Goal: Task Accomplishment & Management: Manage account settings

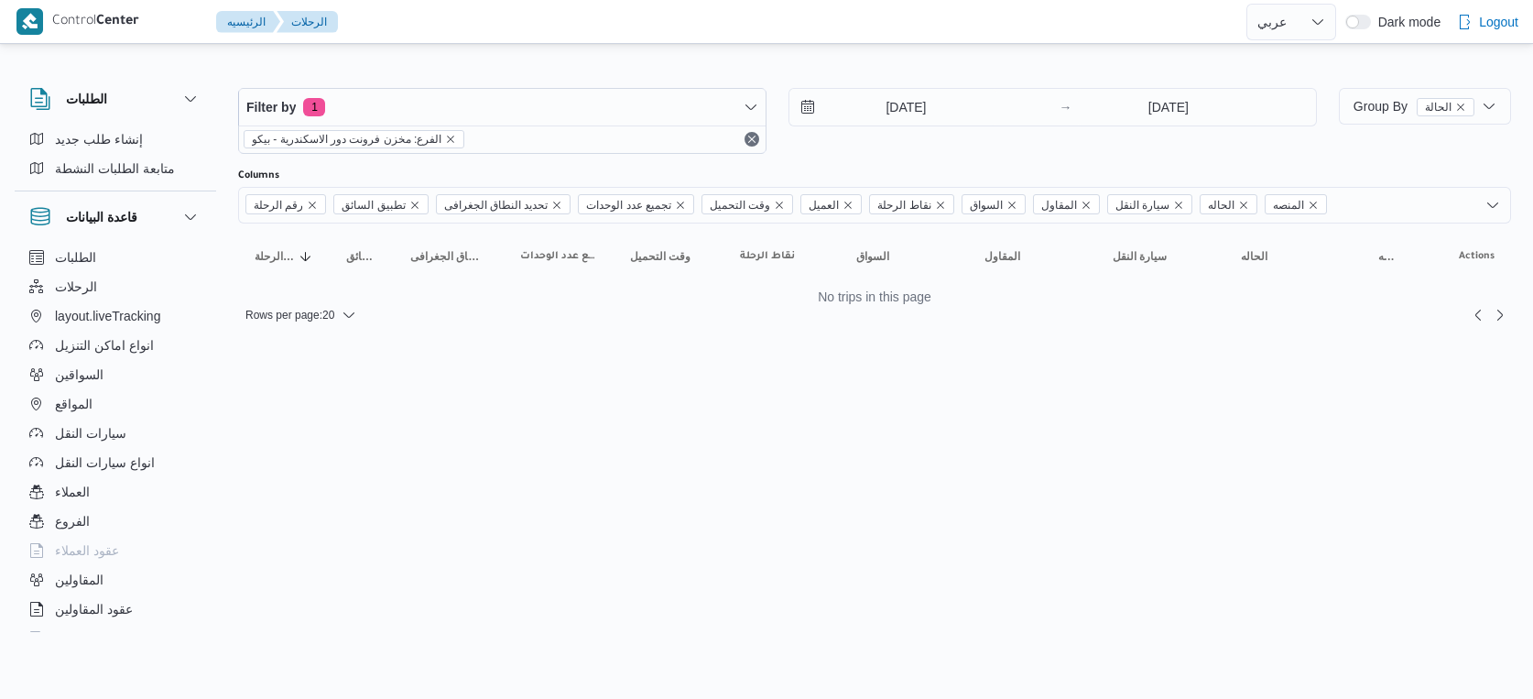
select select "ar"
click at [924, 110] on input "[DATE]" at bounding box center [894, 107] width 208 height 37
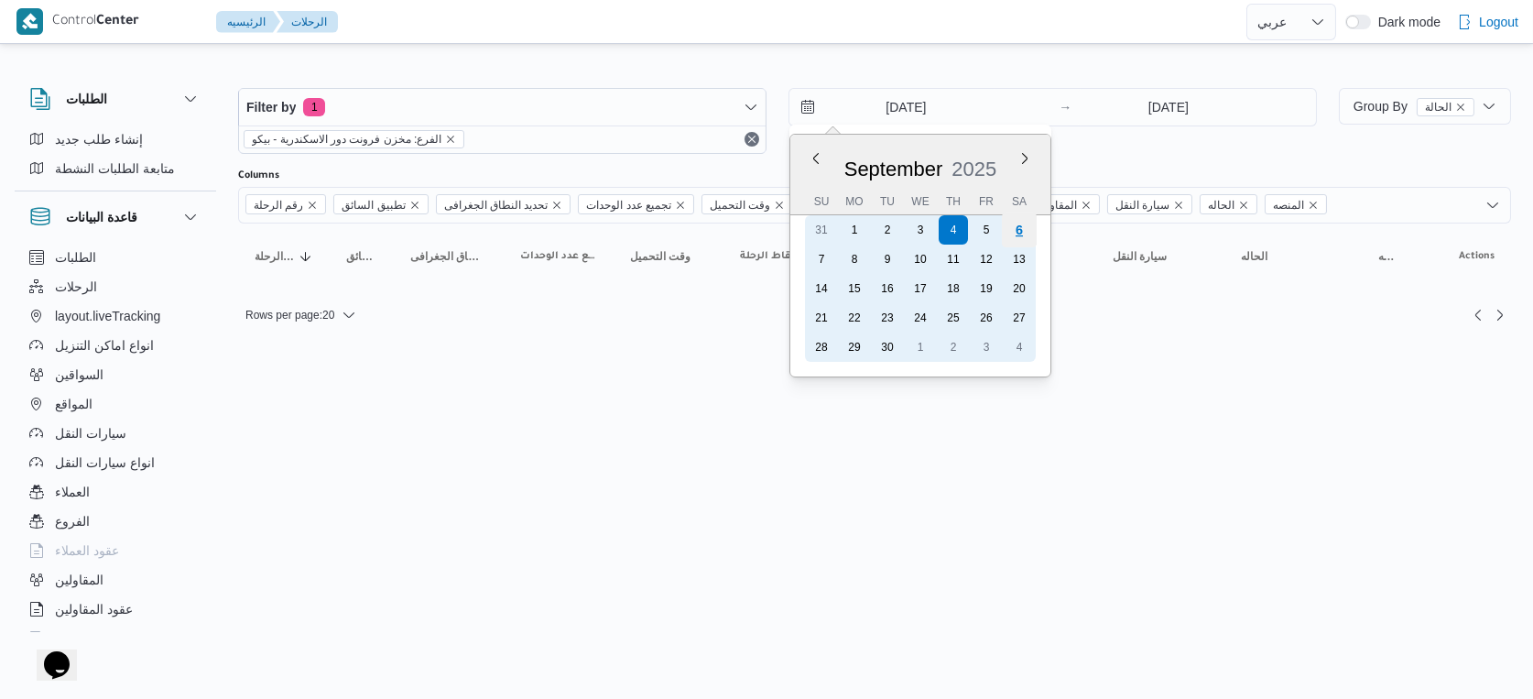
click at [1031, 230] on div "6" at bounding box center [1019, 230] width 35 height 35
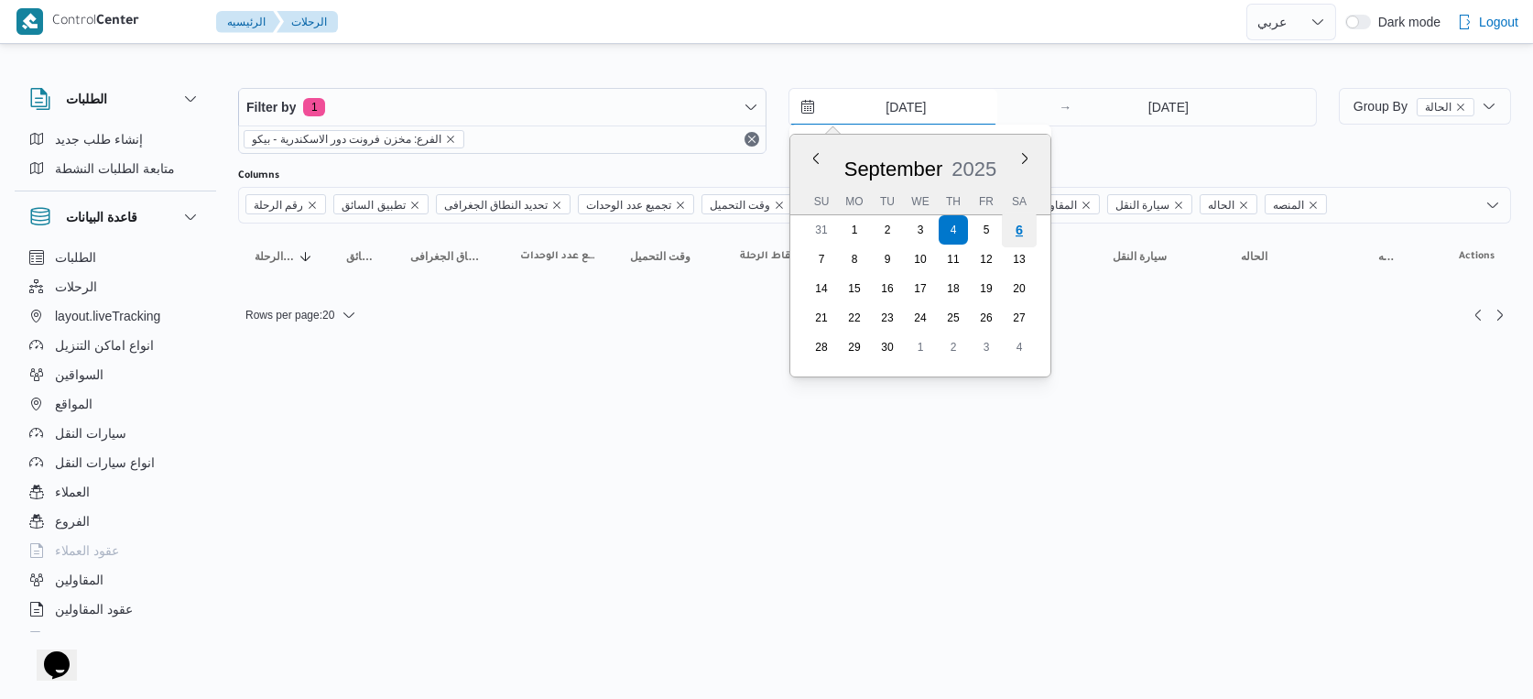
type input "[DATE]"
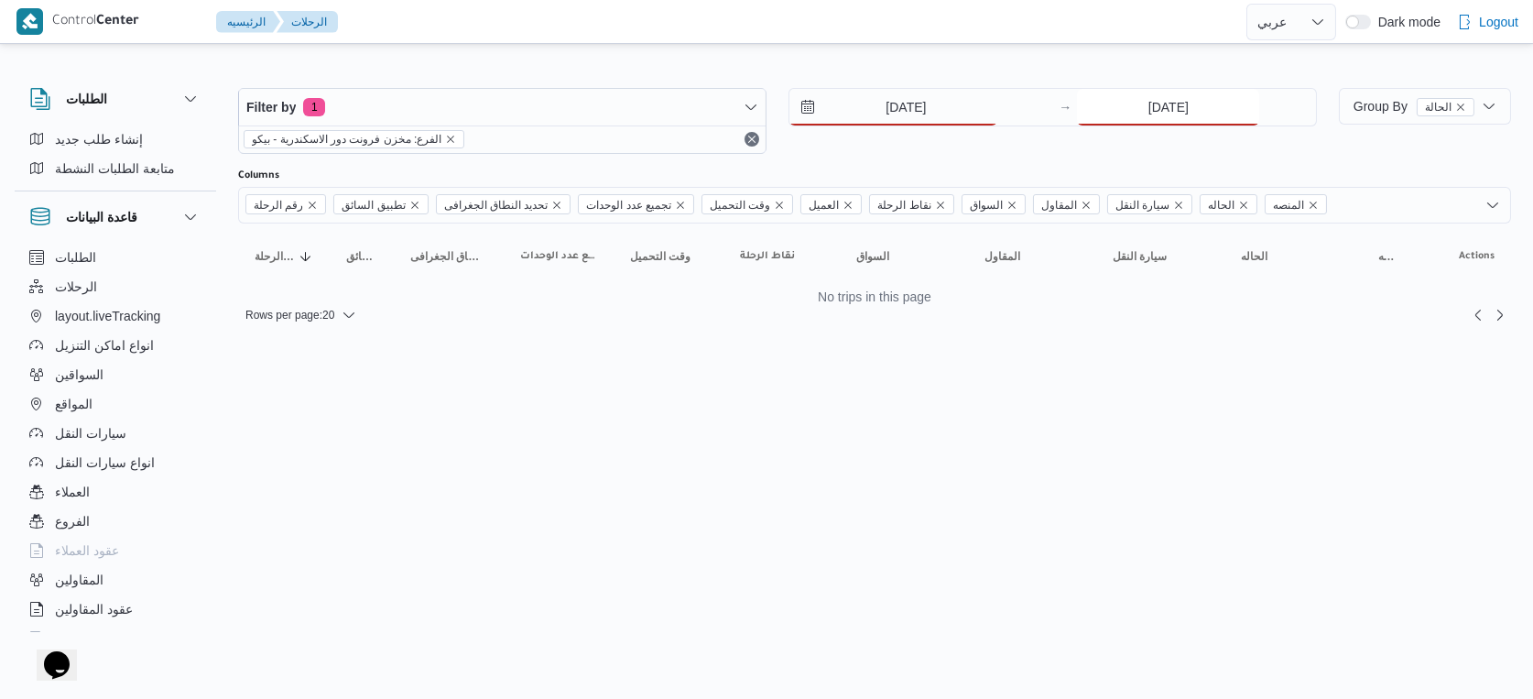
click at [1159, 97] on input "[DATE]" at bounding box center [1168, 107] width 182 height 37
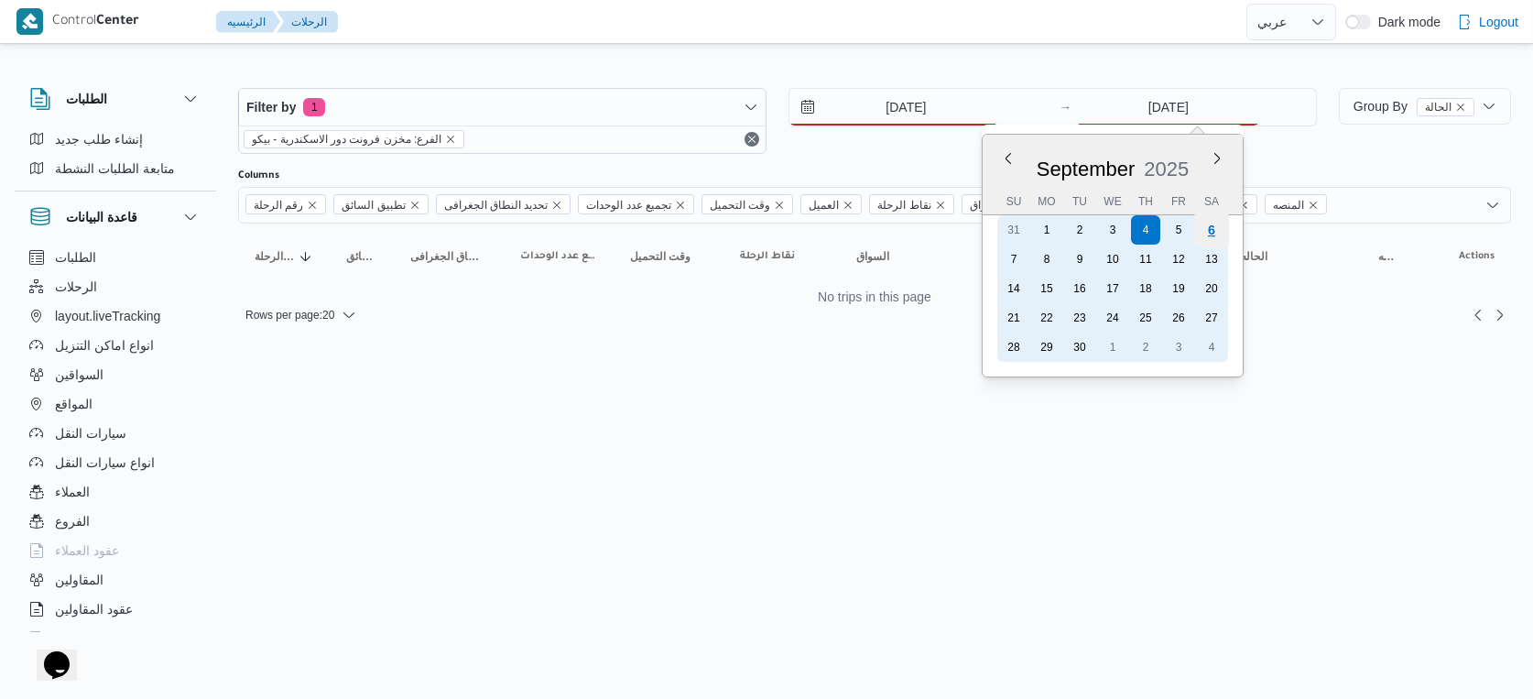
click at [1211, 224] on div "6" at bounding box center [1212, 230] width 35 height 35
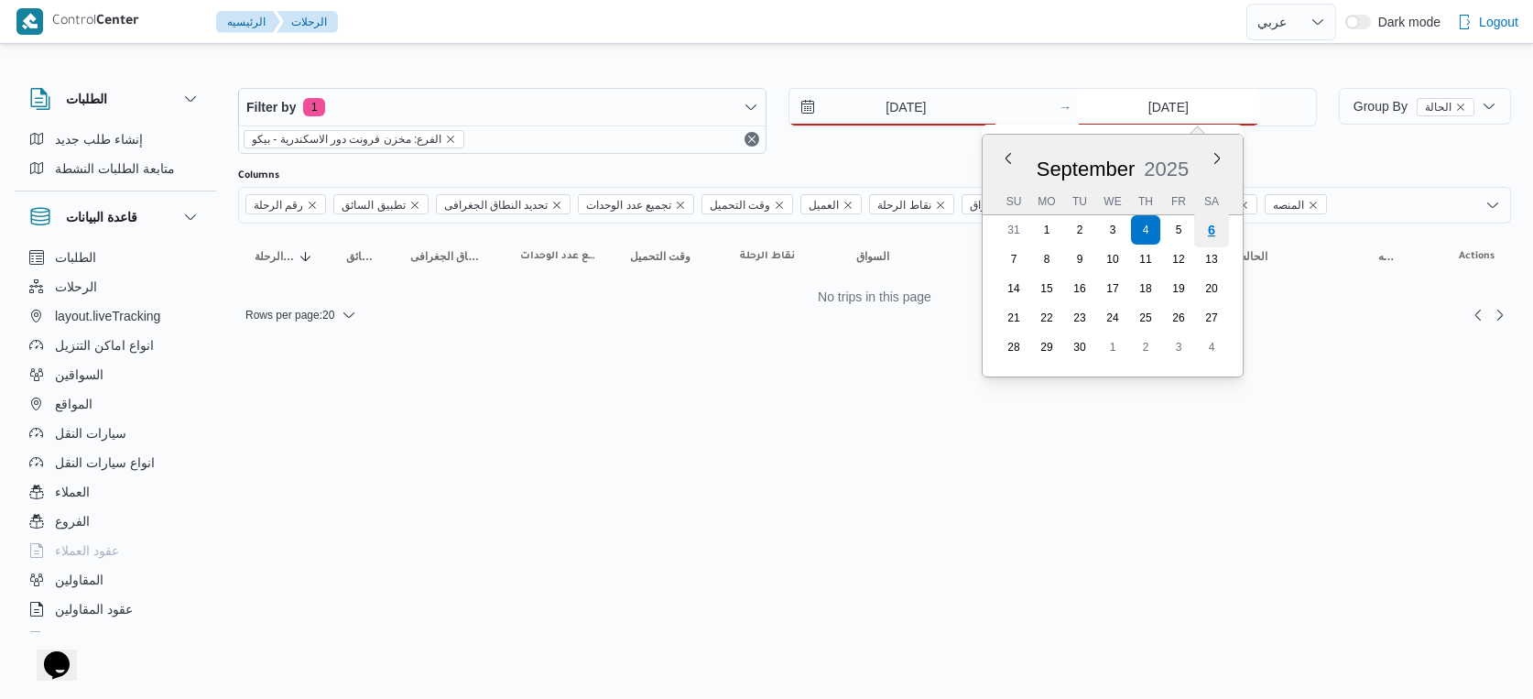
type input "6/9/2025"
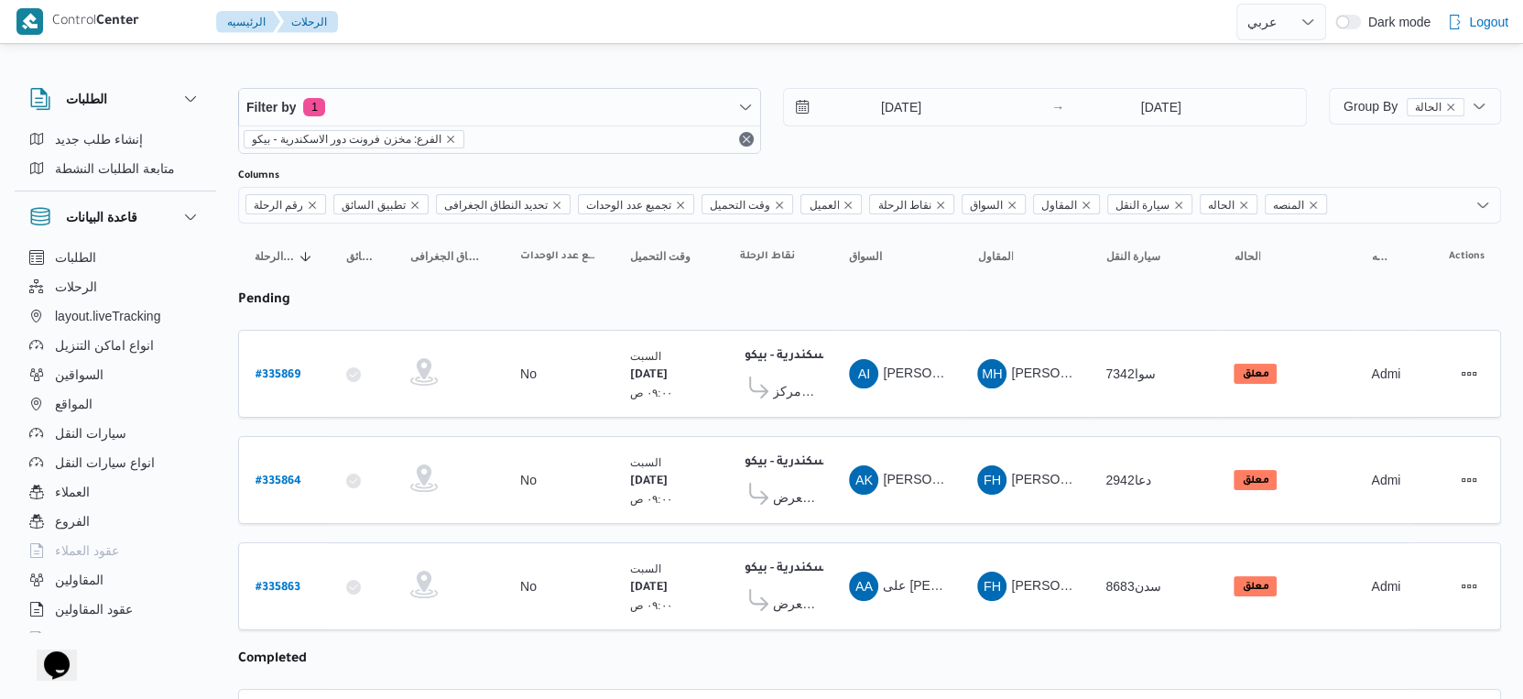
select select "ar"
click at [786, 386] on span "مركز كفر صقر" at bounding box center [794, 391] width 43 height 22
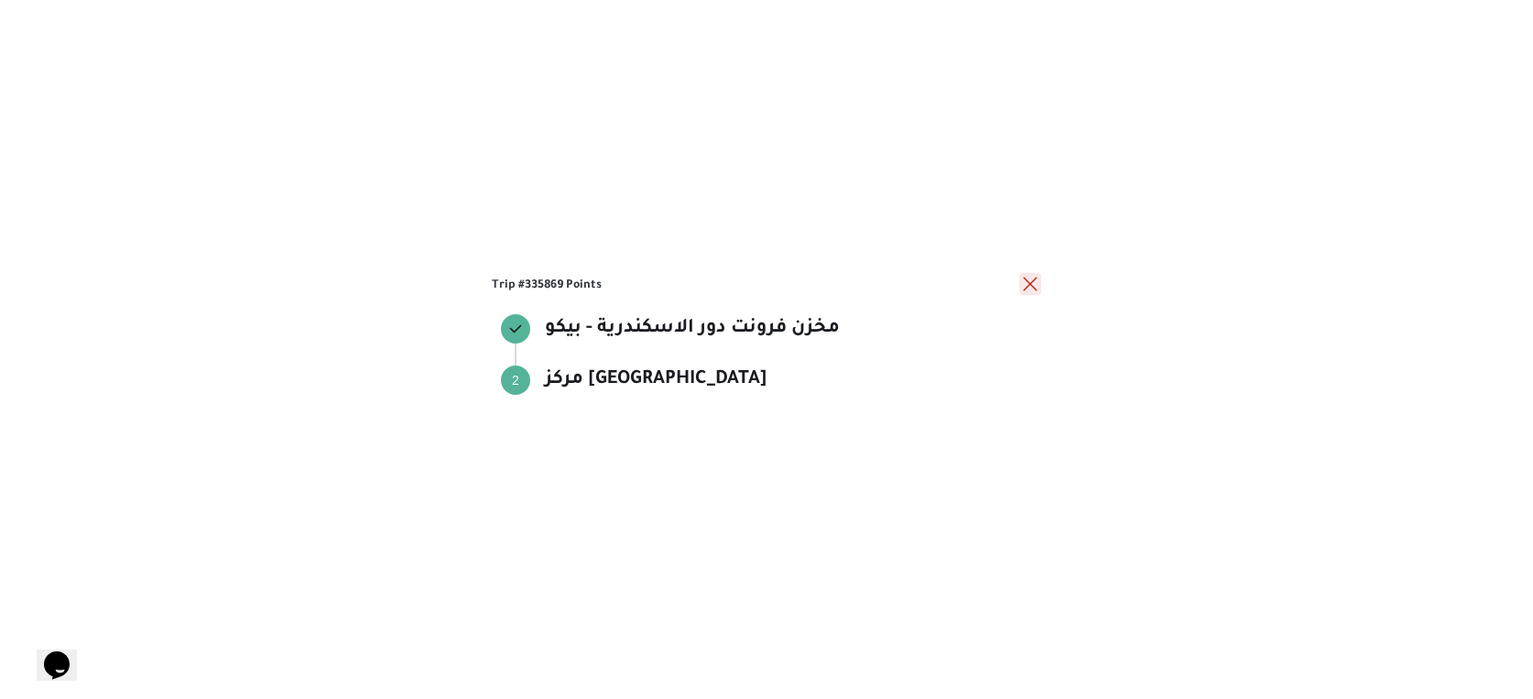
click at [1023, 283] on button "close" at bounding box center [1031, 284] width 22 height 22
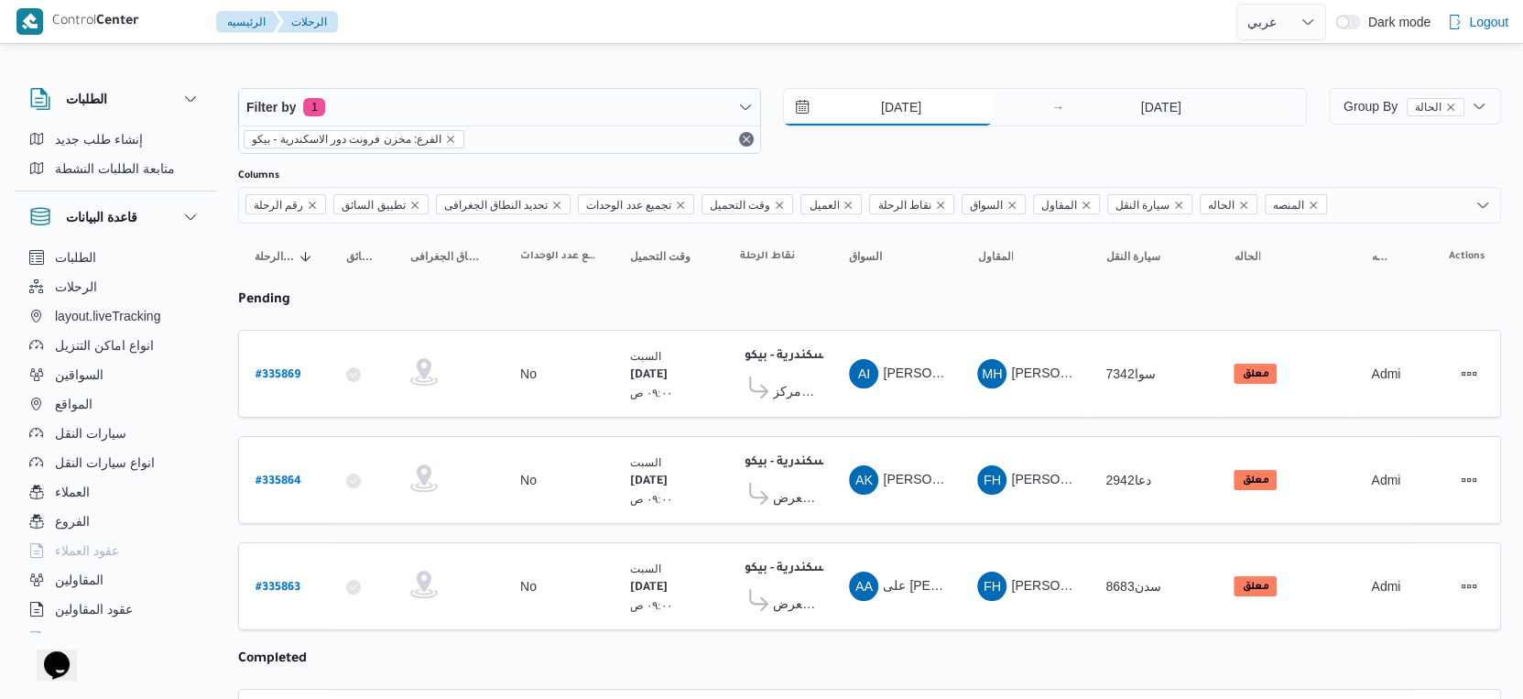
click at [875, 105] on input "6/9/2025" at bounding box center [888, 107] width 208 height 37
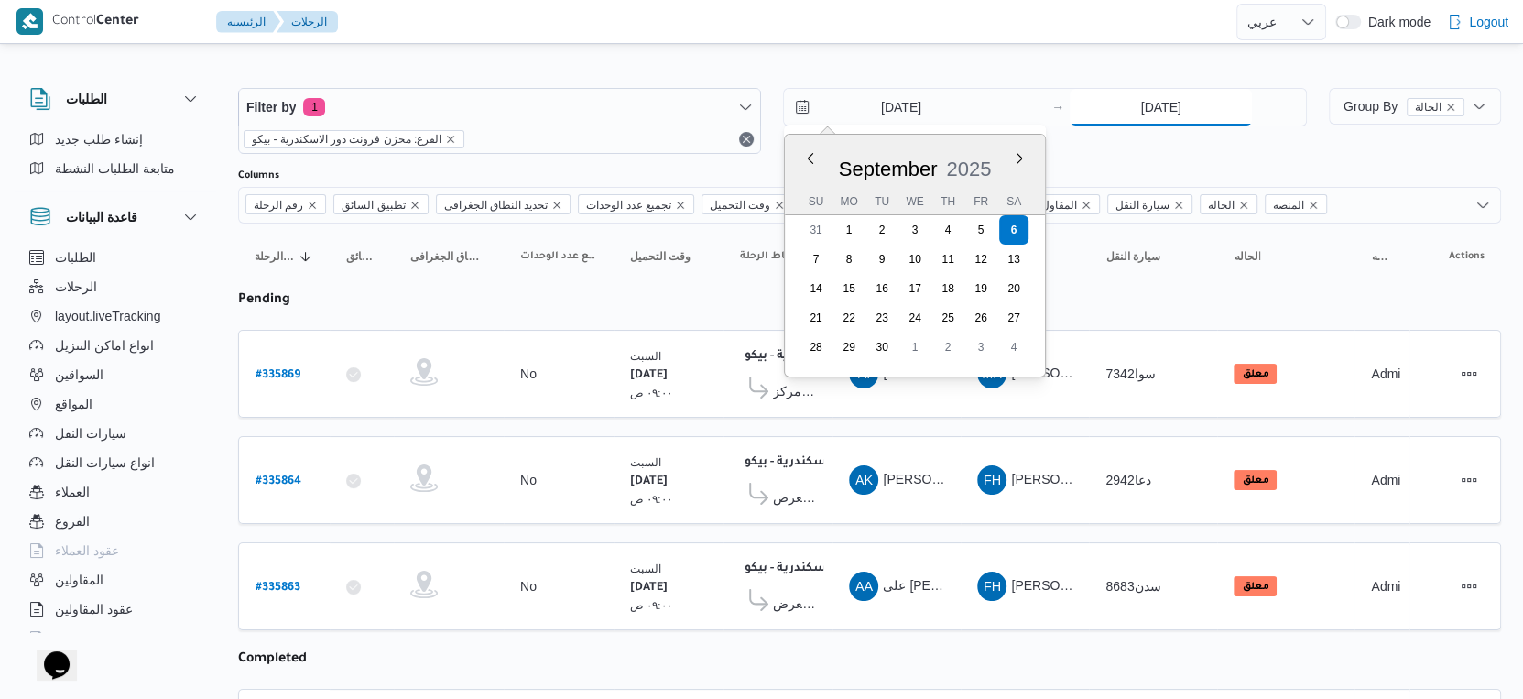
click at [1162, 105] on input "[DATE]" at bounding box center [1161, 107] width 182 height 37
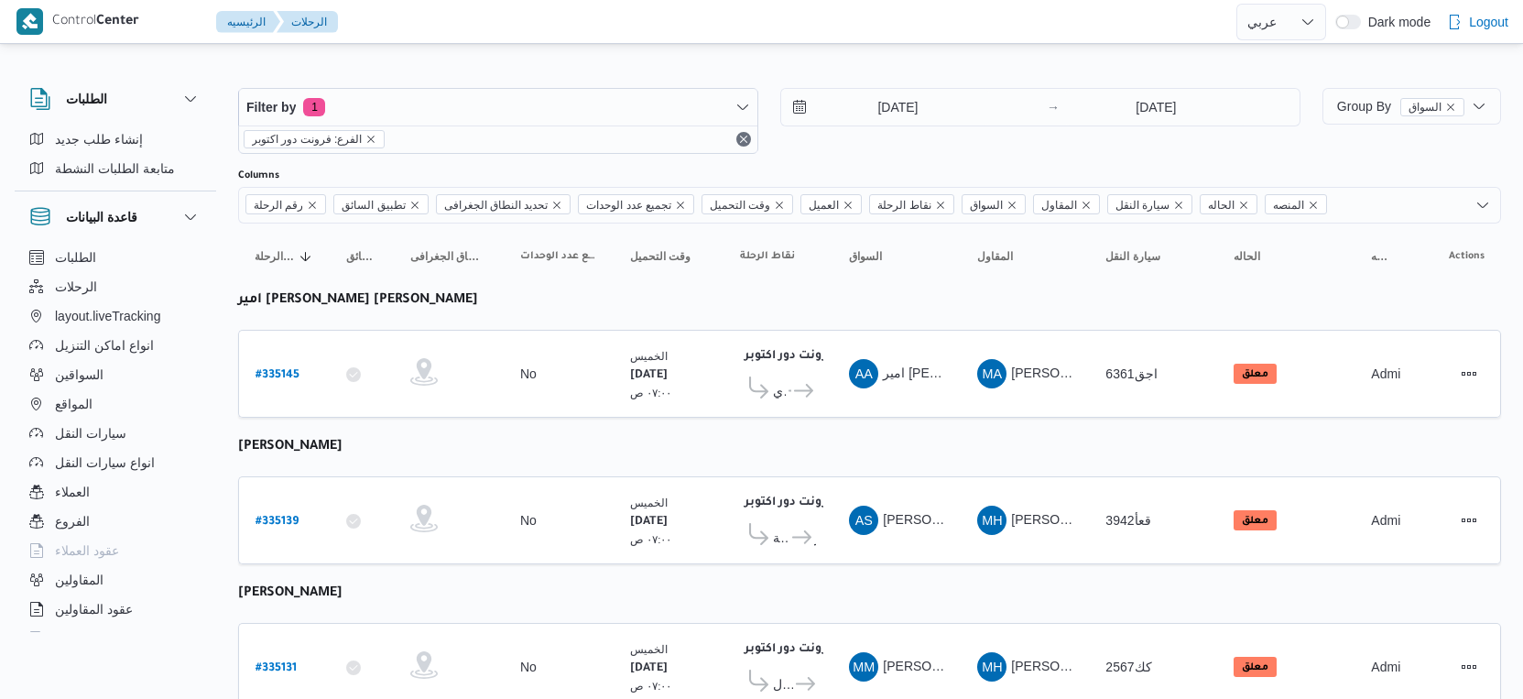
select select "ar"
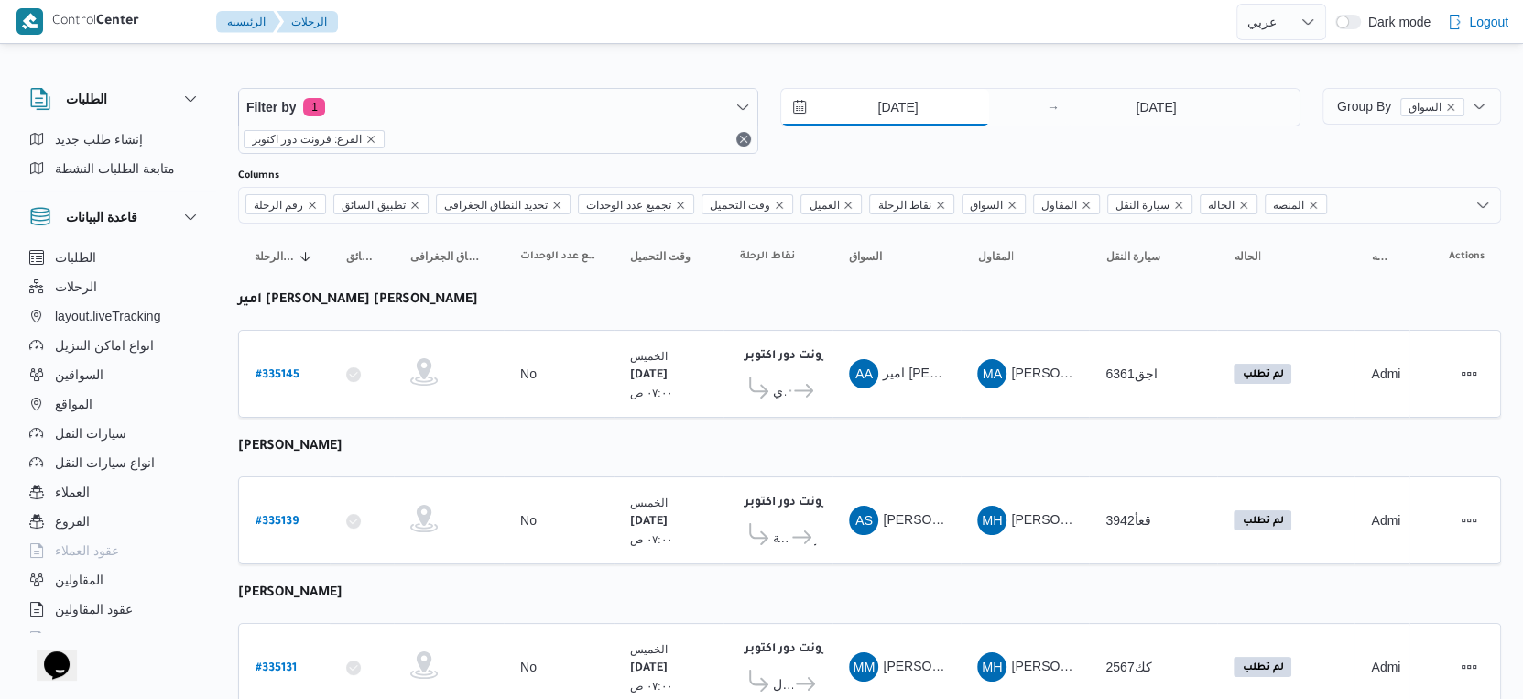
click at [931, 89] on input "[DATE]" at bounding box center [885, 107] width 208 height 37
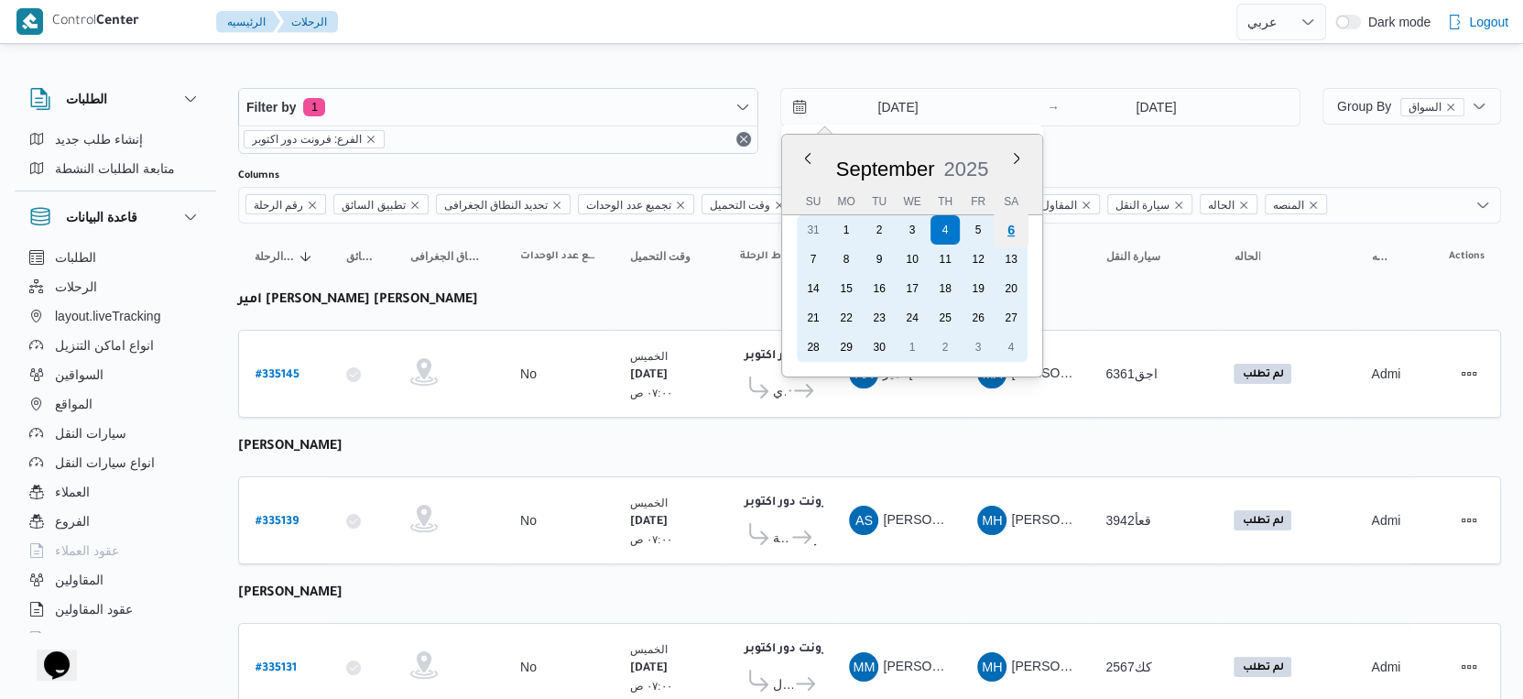
click at [1014, 236] on div "6" at bounding box center [1011, 230] width 35 height 35
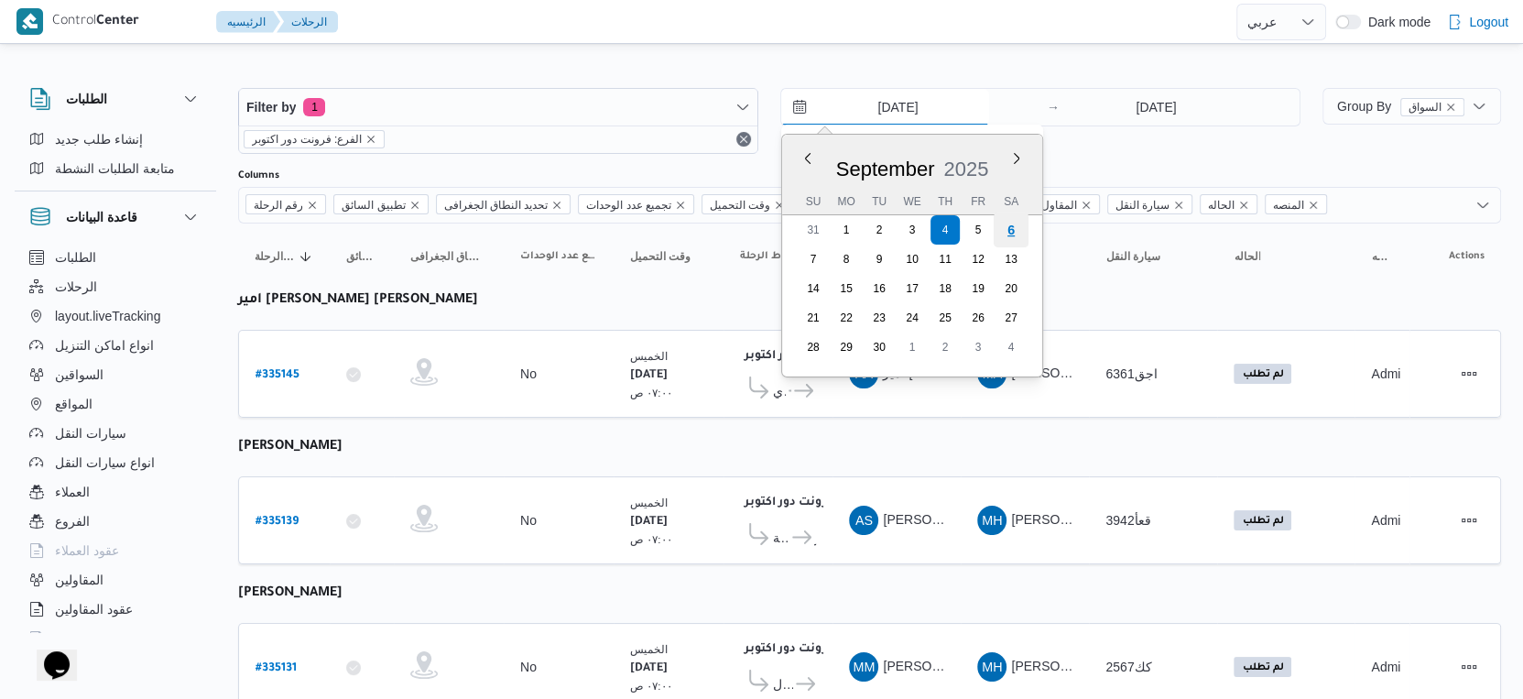
type input "[DATE]"
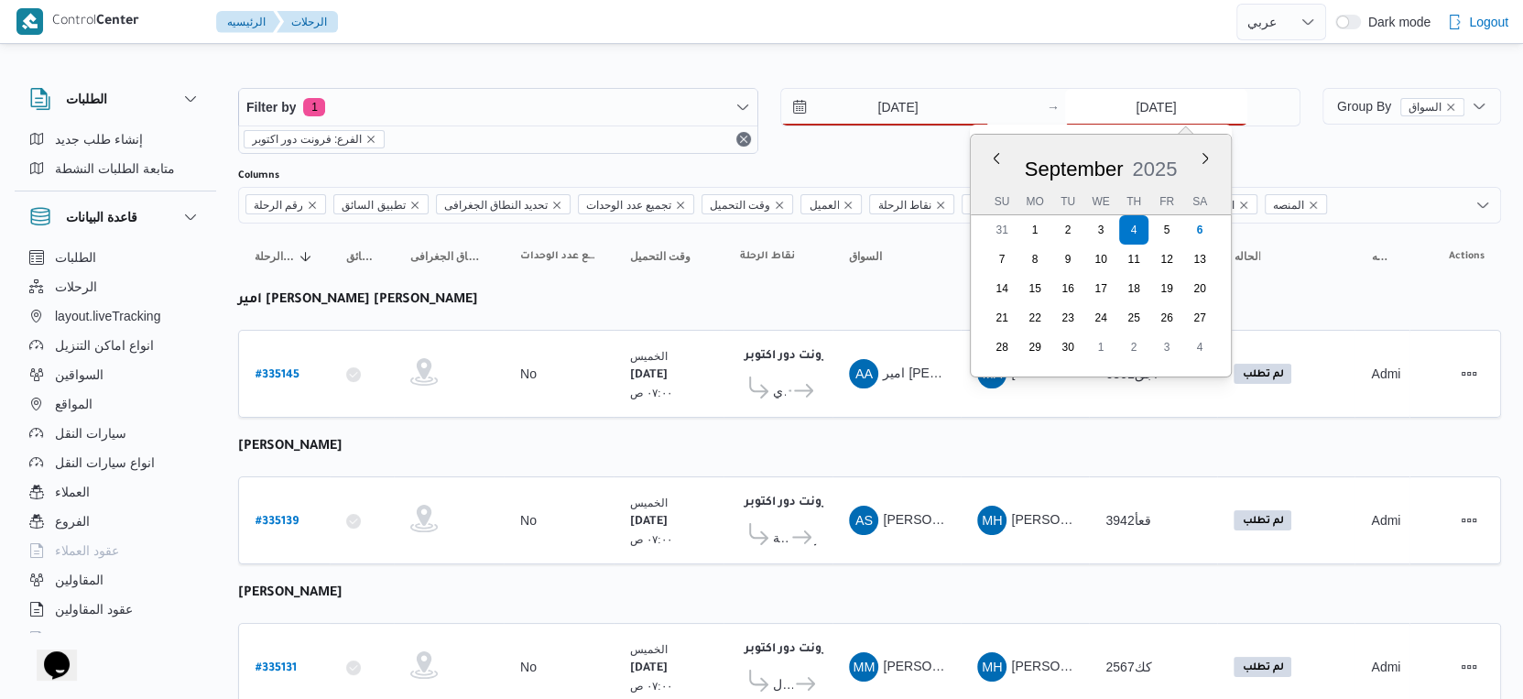
click at [1144, 108] on input "[DATE]" at bounding box center [1156, 107] width 182 height 37
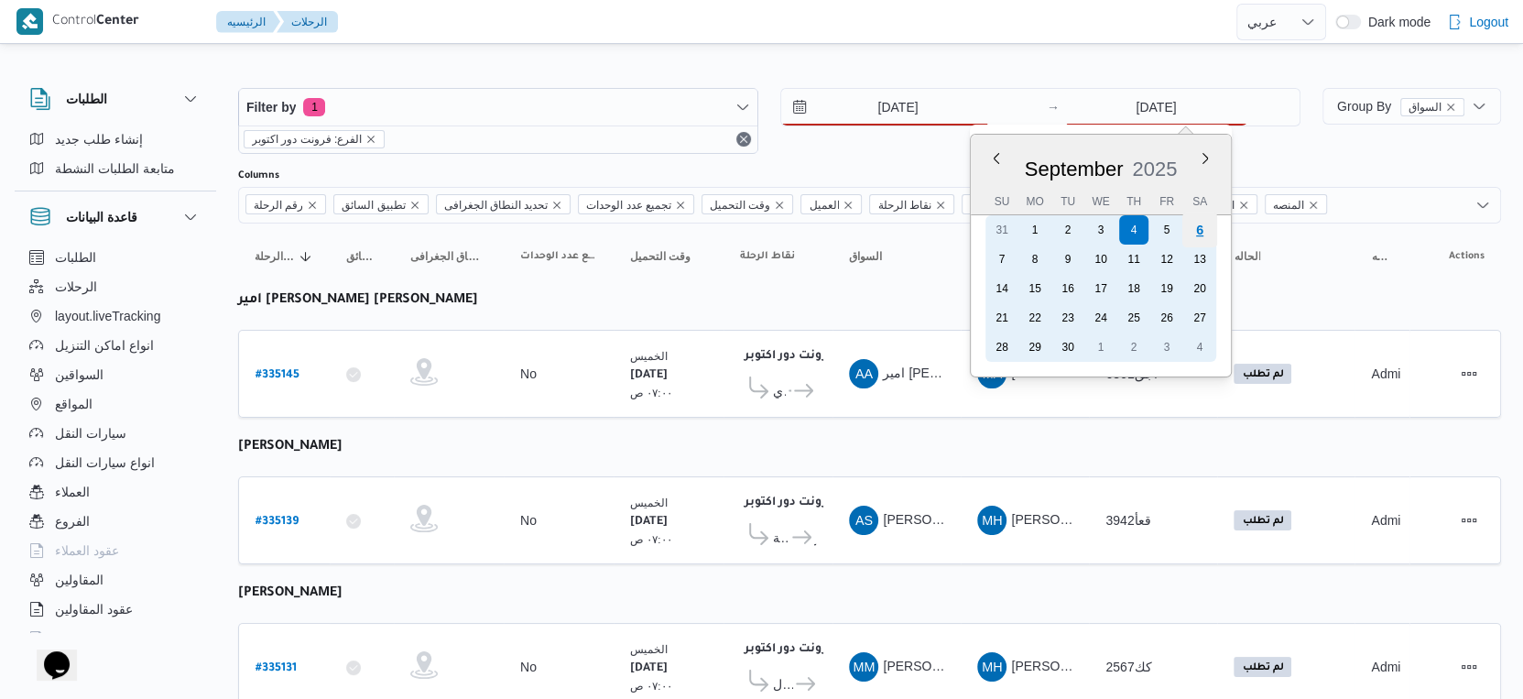
click at [1215, 225] on div "6" at bounding box center [1200, 230] width 35 height 35
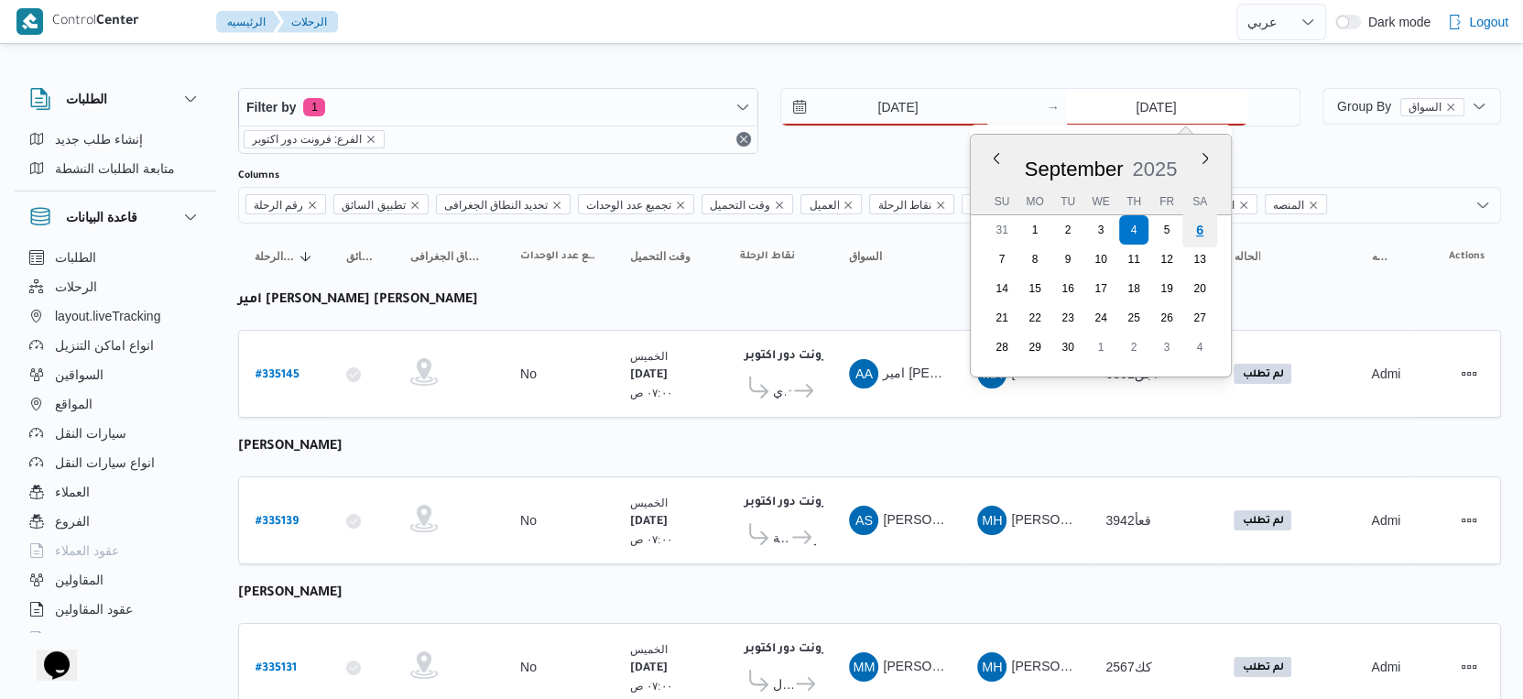
type input "6/9/2025"
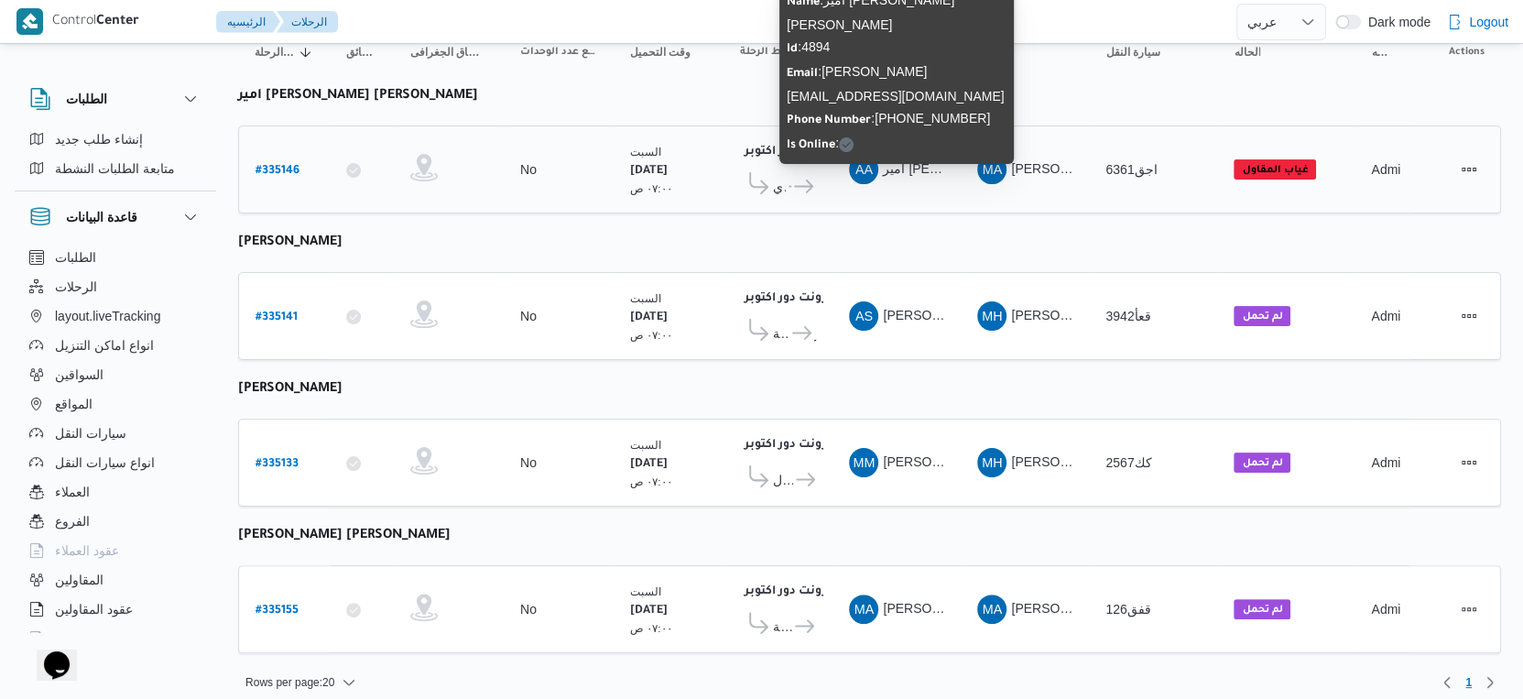
scroll to position [205, 0]
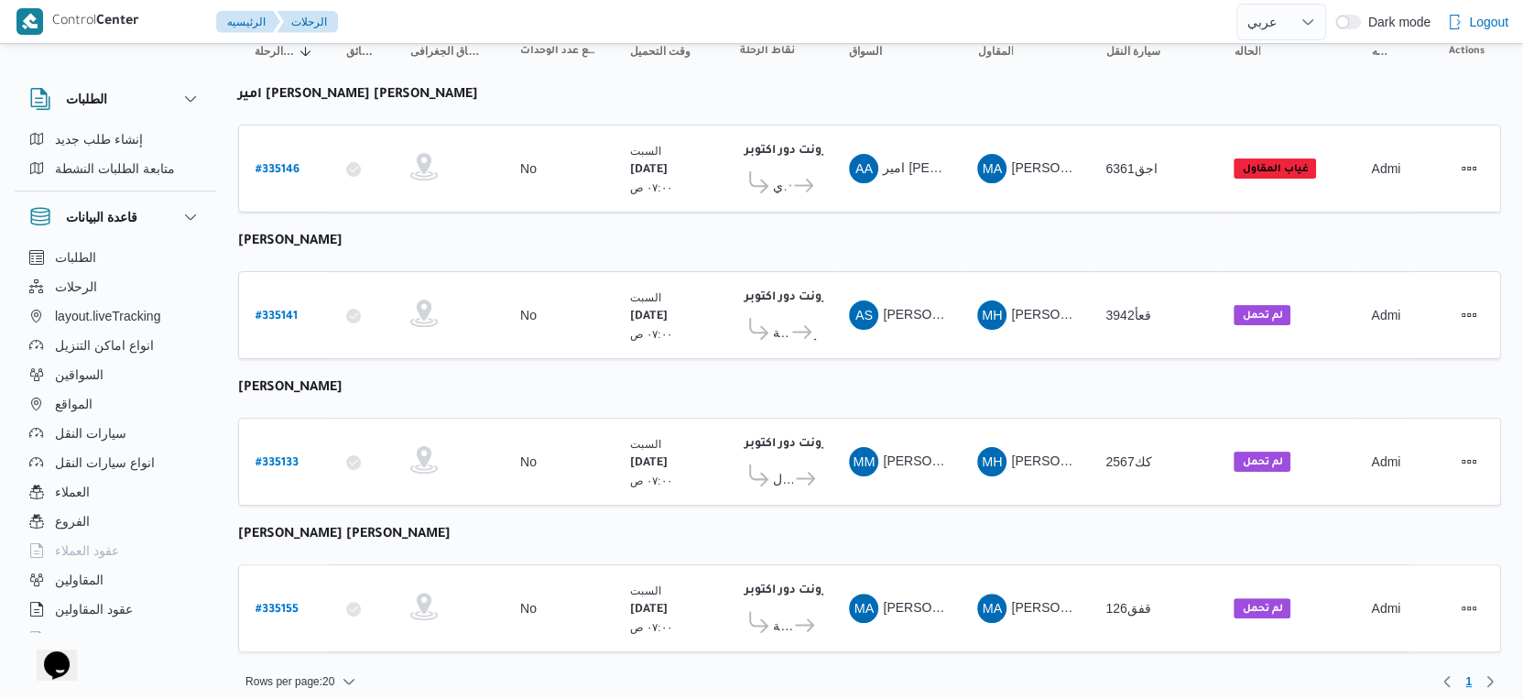
click at [879, 365] on table "رقم الرحلة Click to sort in ascending order تطبيق السائق Click to sort in ascen…" at bounding box center [869, 344] width 1263 height 652
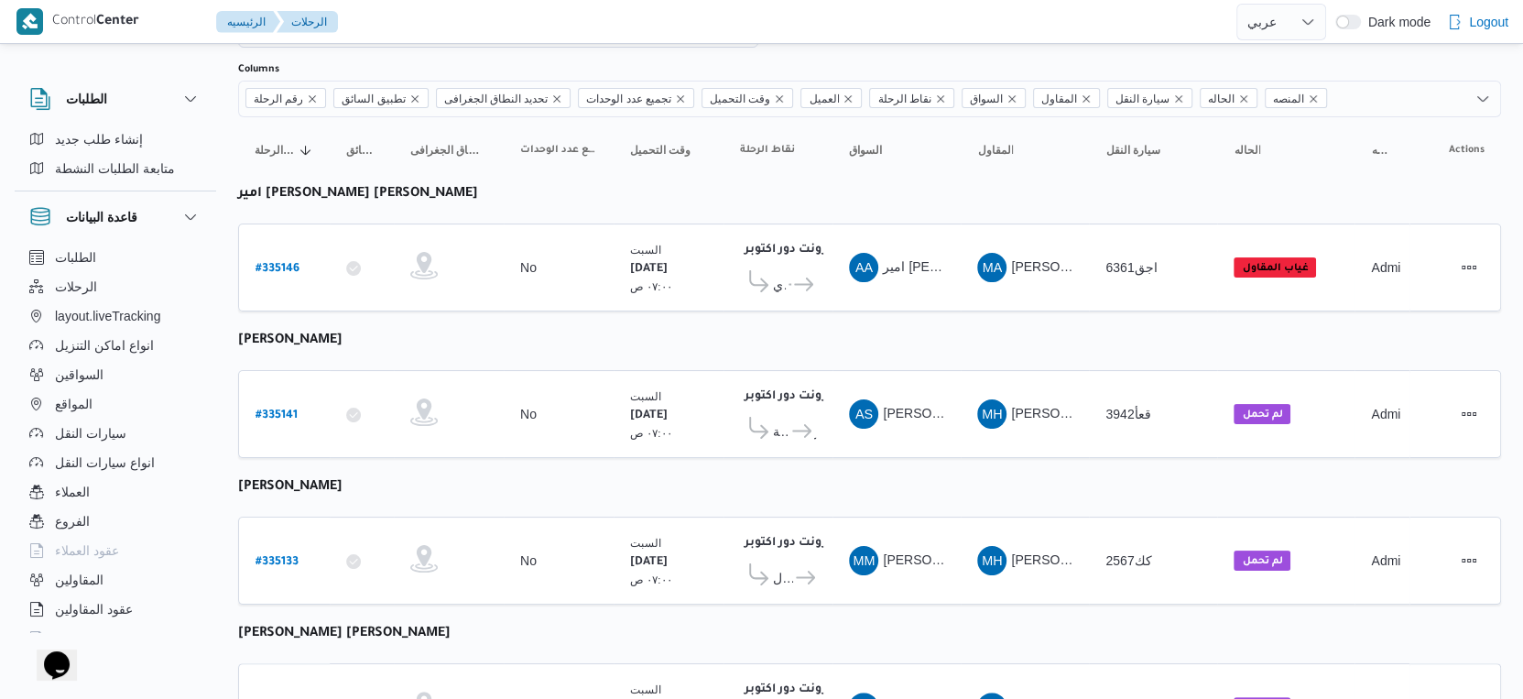
scroll to position [0, 0]
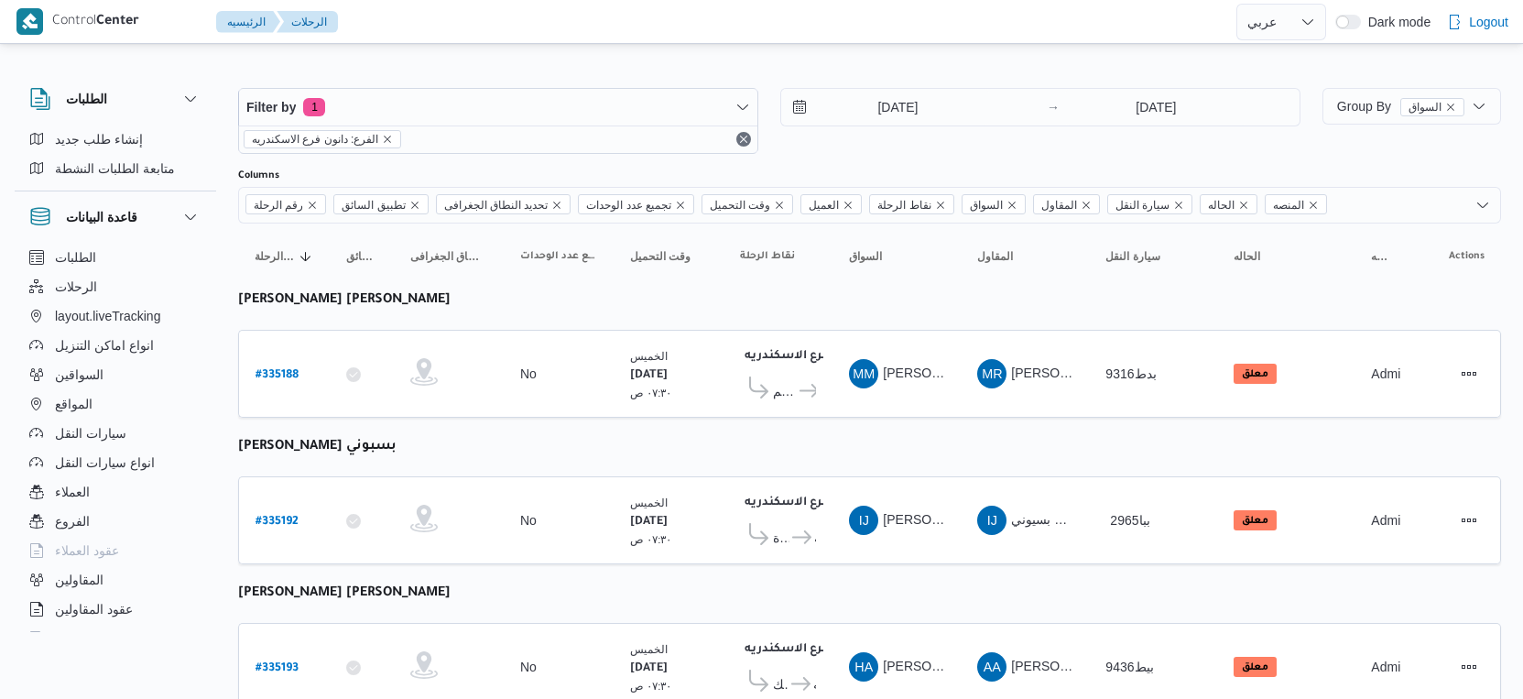
select select "ar"
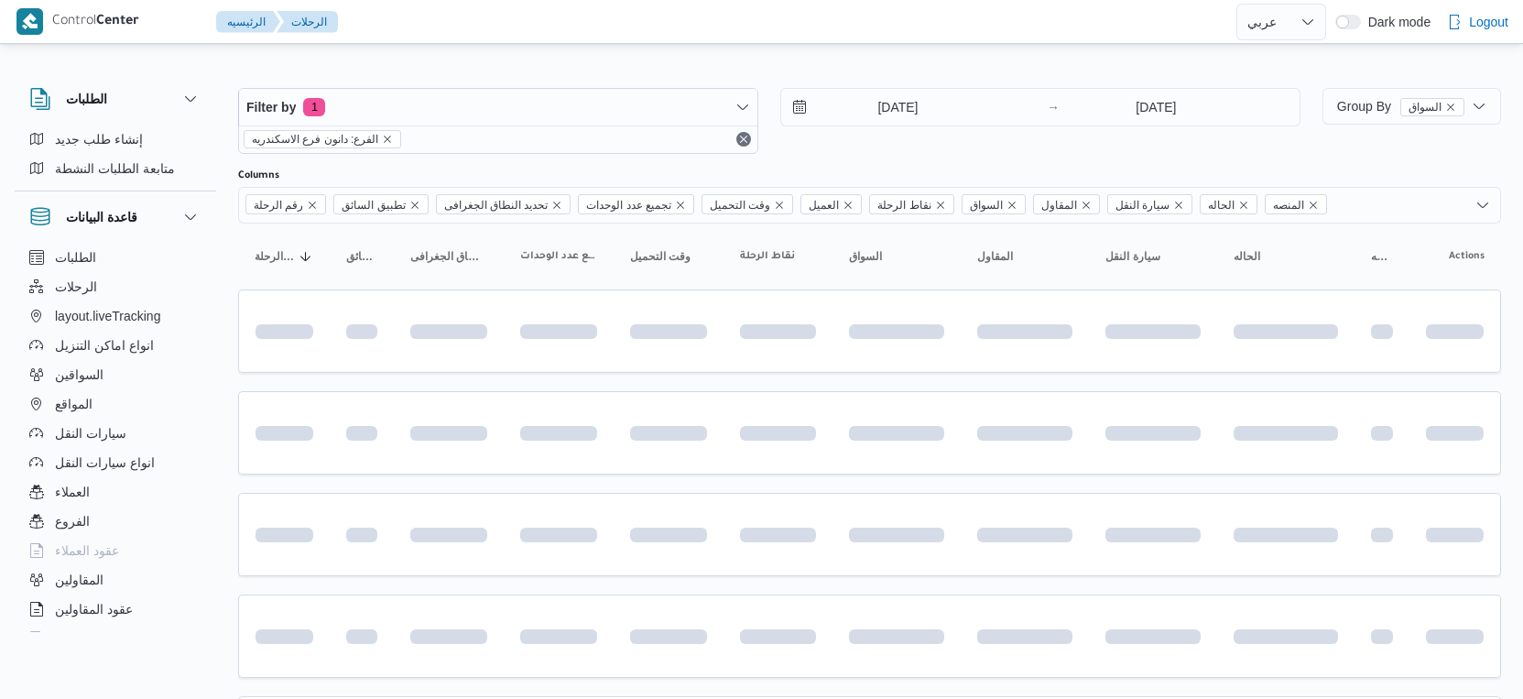
select select "ar"
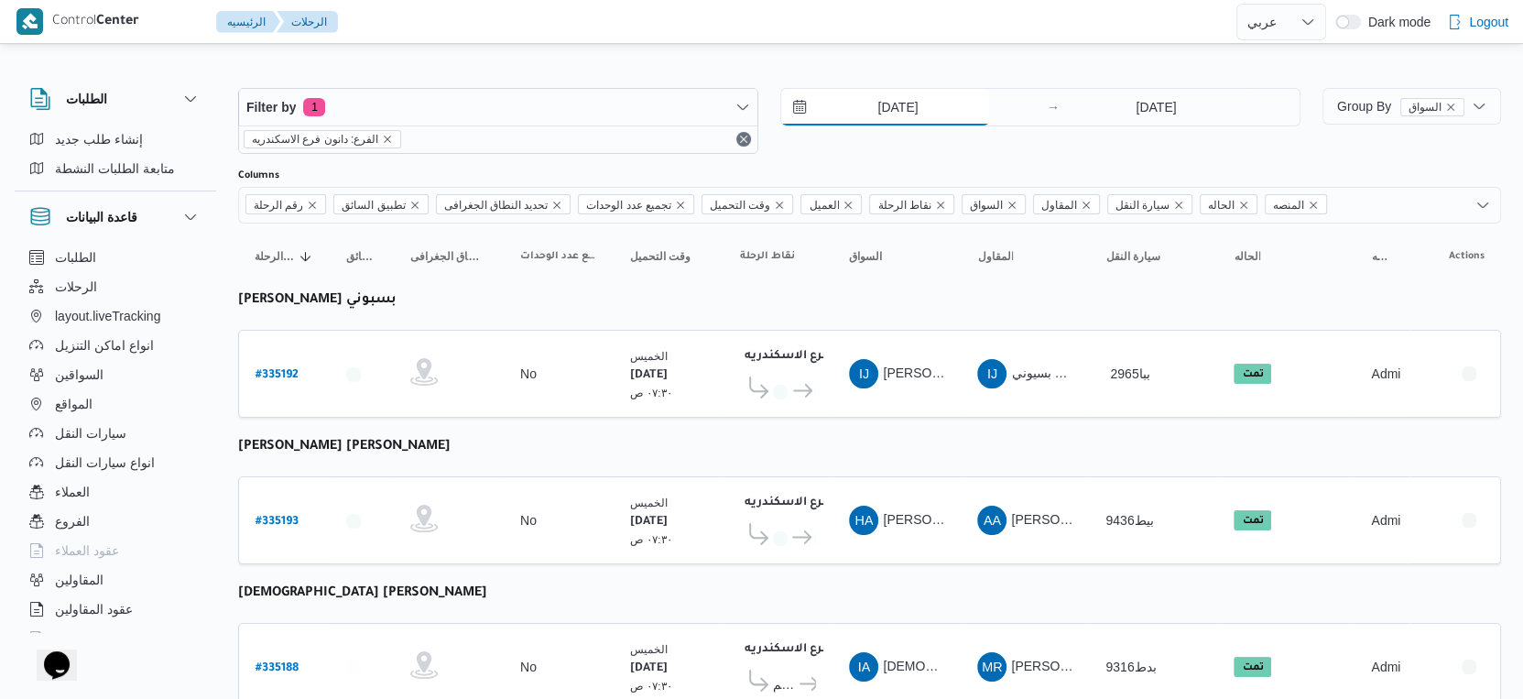
click at [925, 104] on input "4/9/2025" at bounding box center [885, 107] width 208 height 37
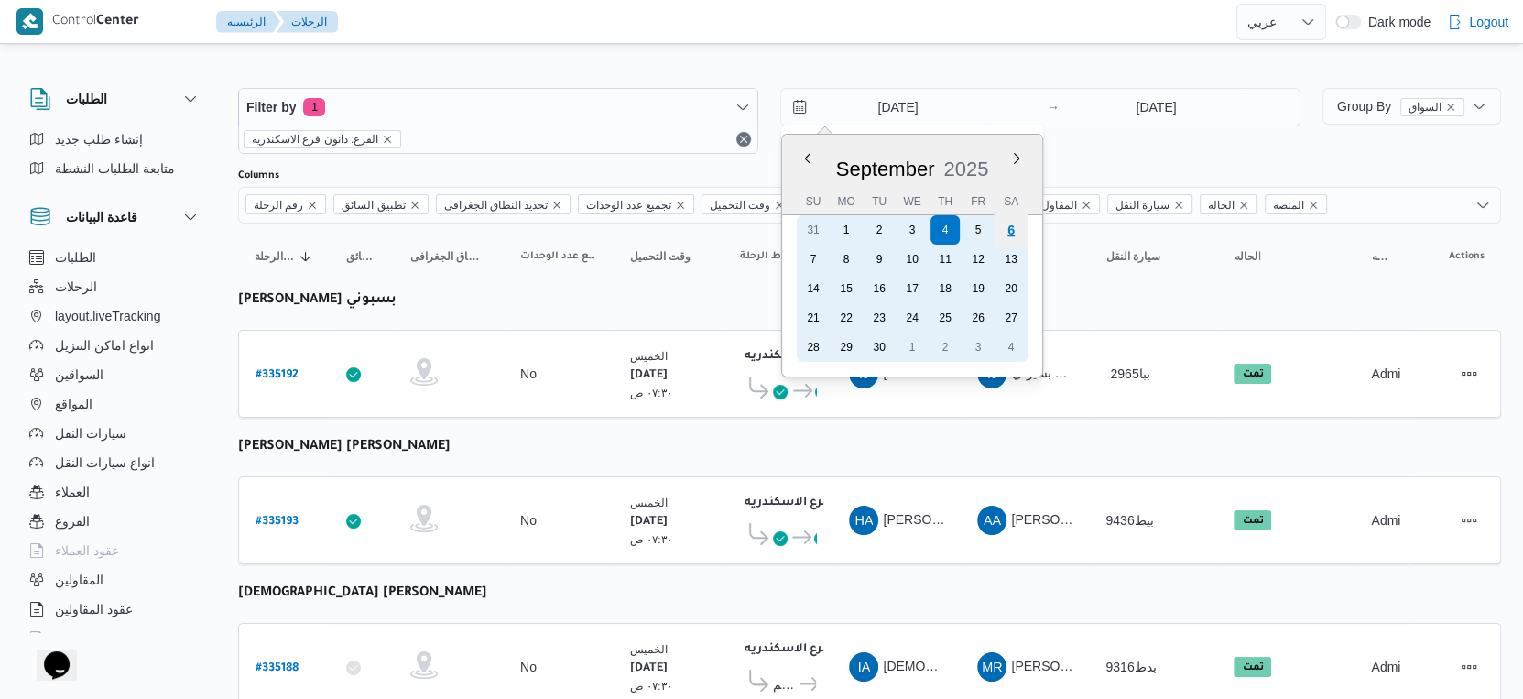
click at [1006, 231] on div "6" at bounding box center [1011, 230] width 35 height 35
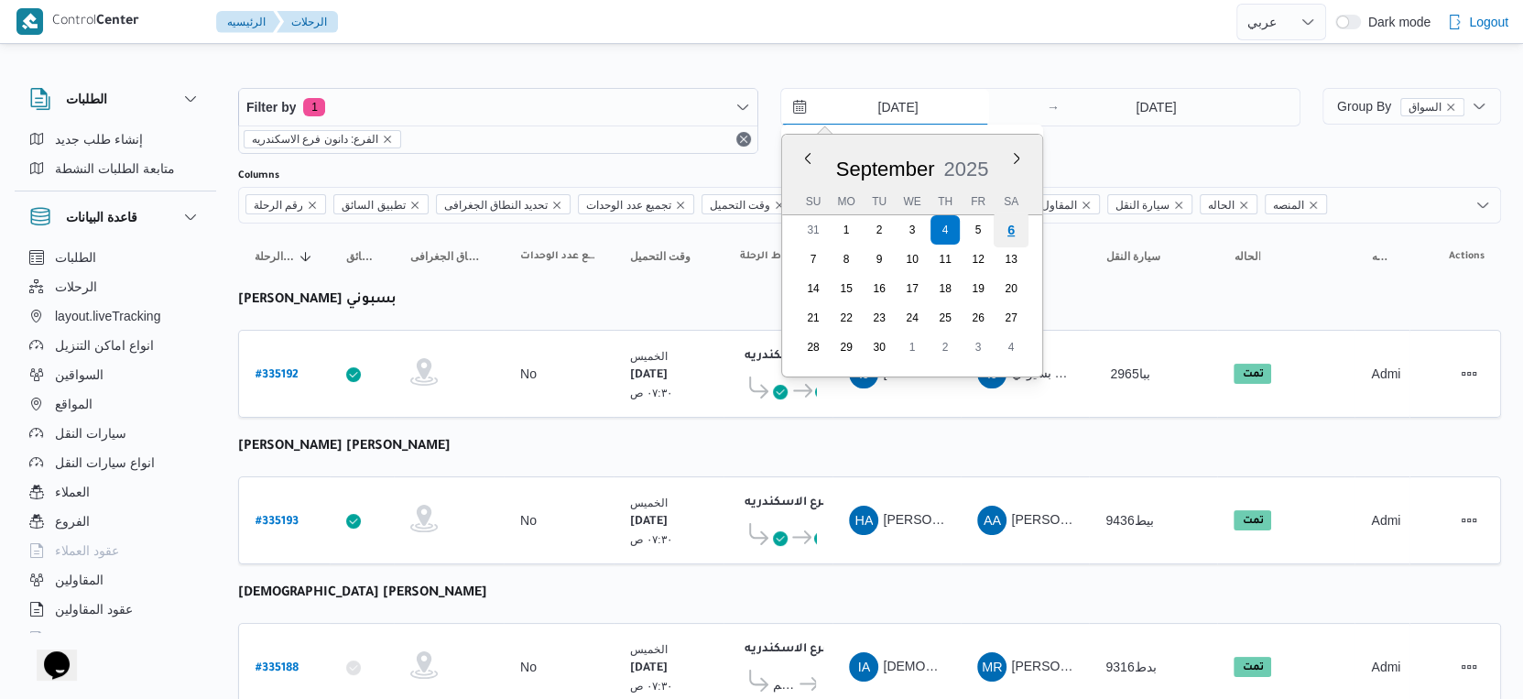
type input "6/9/2025"
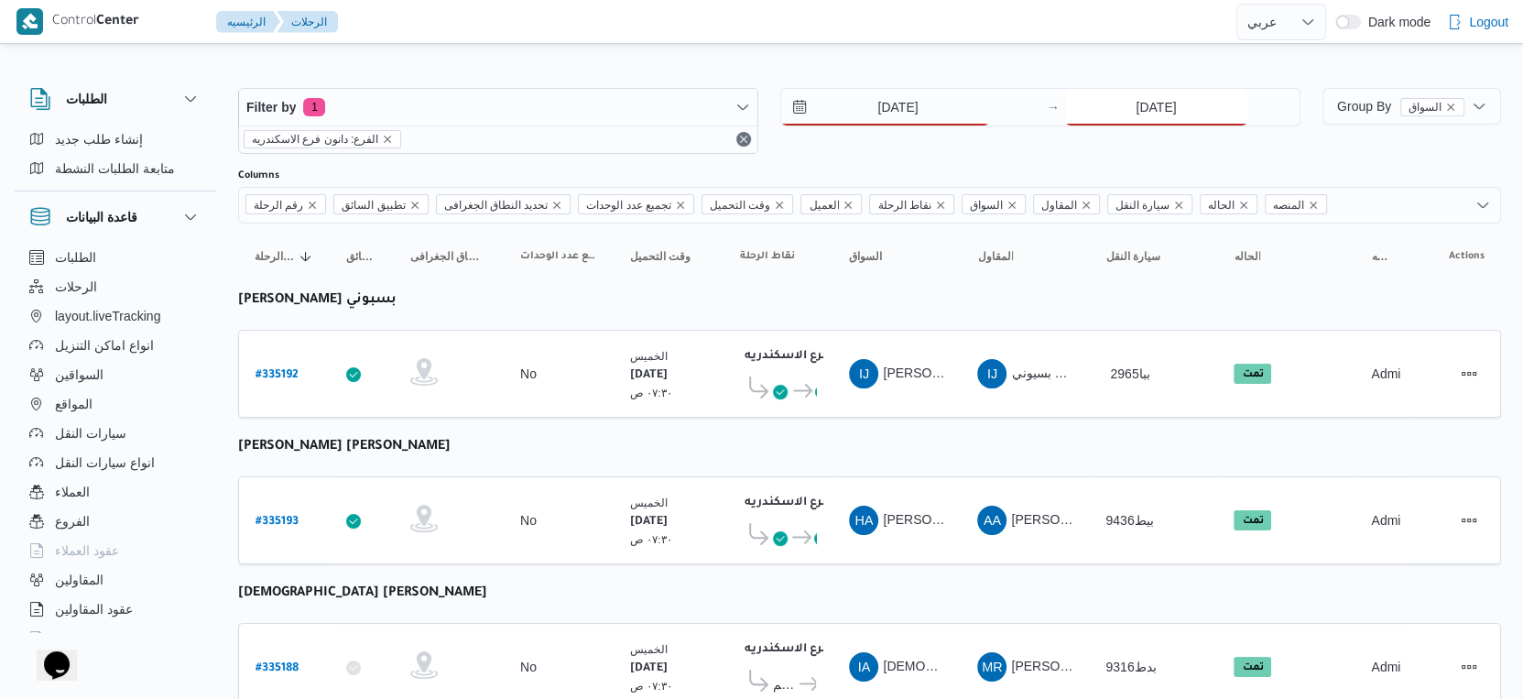
click at [1144, 104] on input "4/9/2025" at bounding box center [1156, 107] width 182 height 37
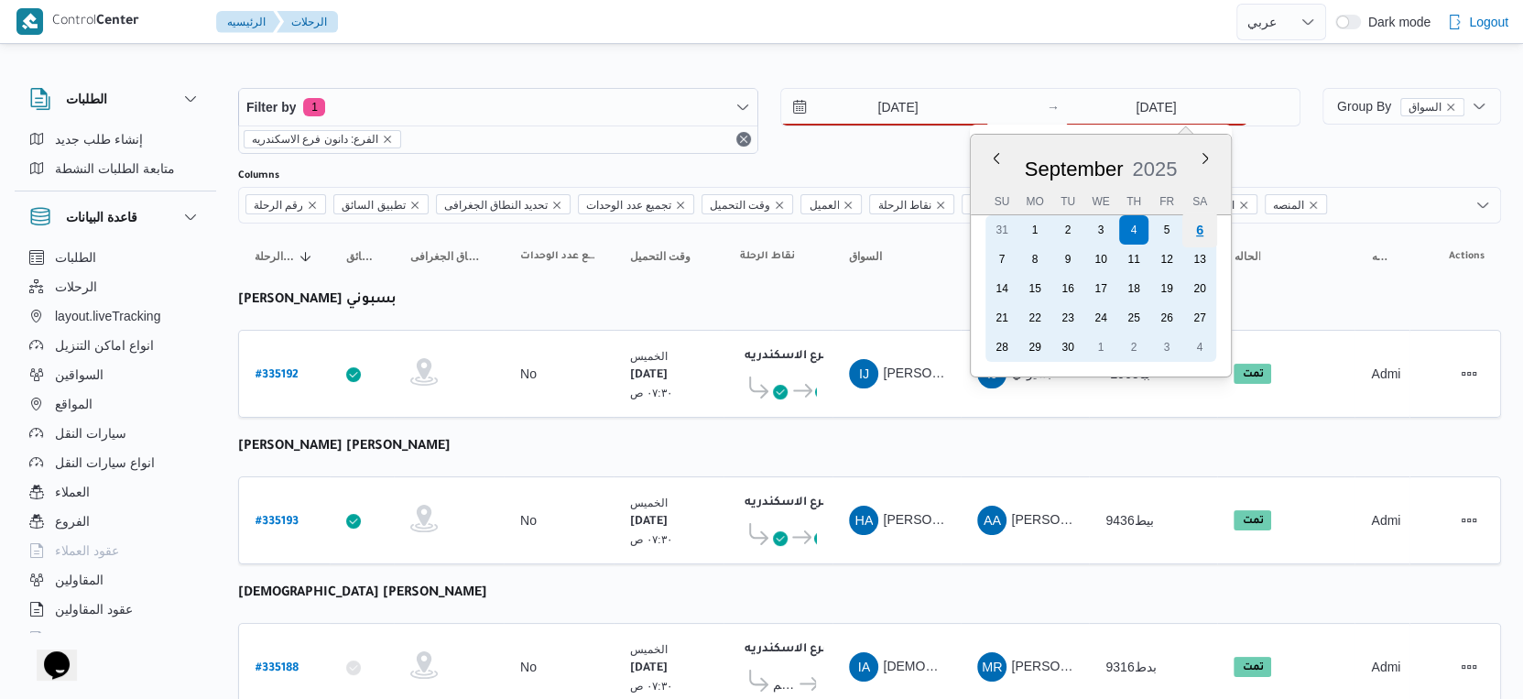
click at [1204, 233] on div "6" at bounding box center [1200, 230] width 35 height 35
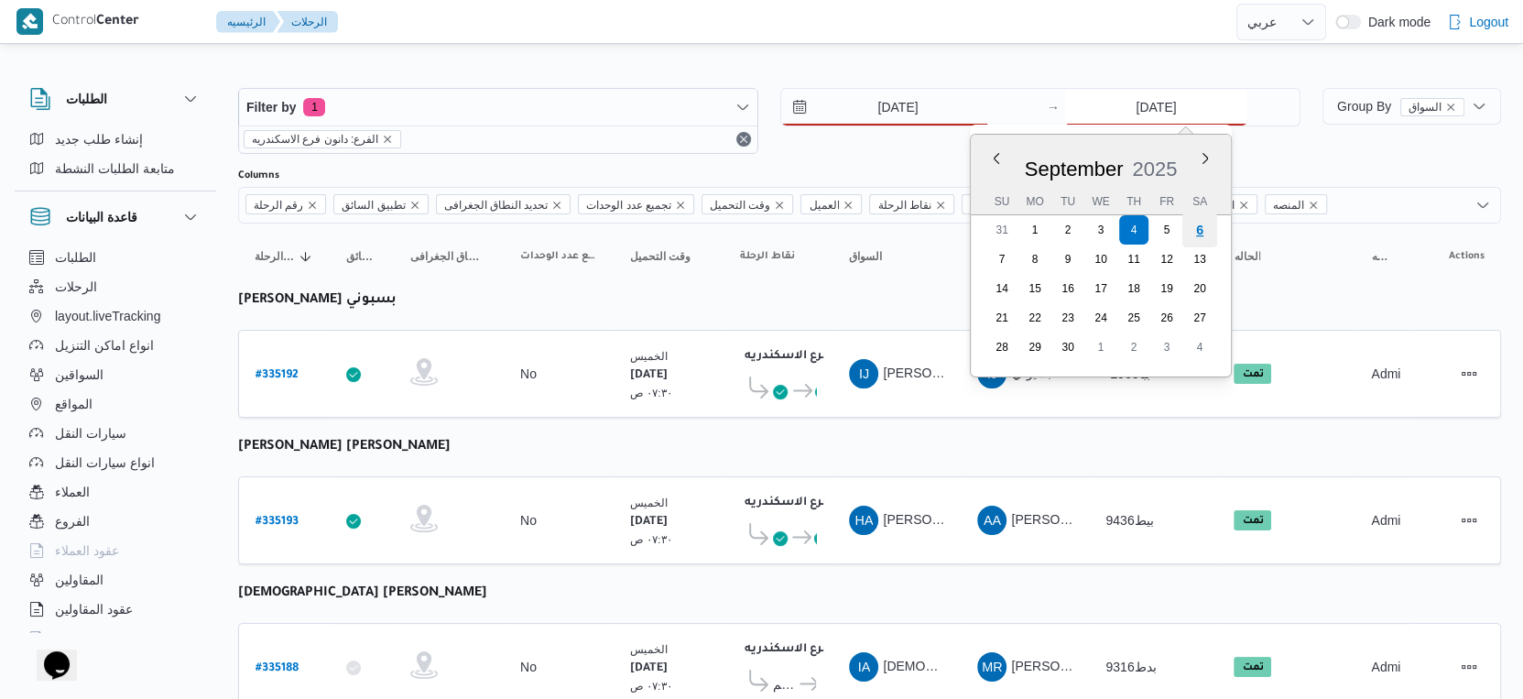
type input "[DATE]"
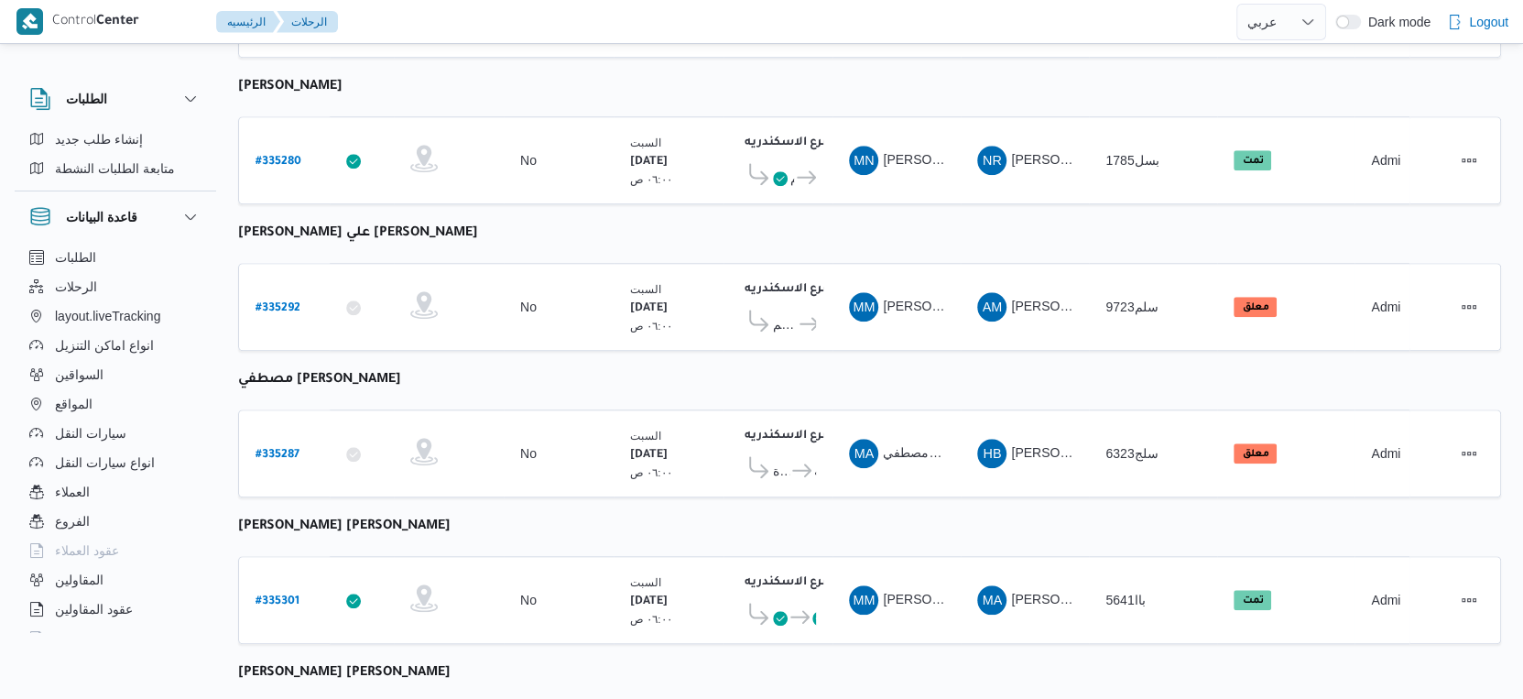
scroll to position [1495, 0]
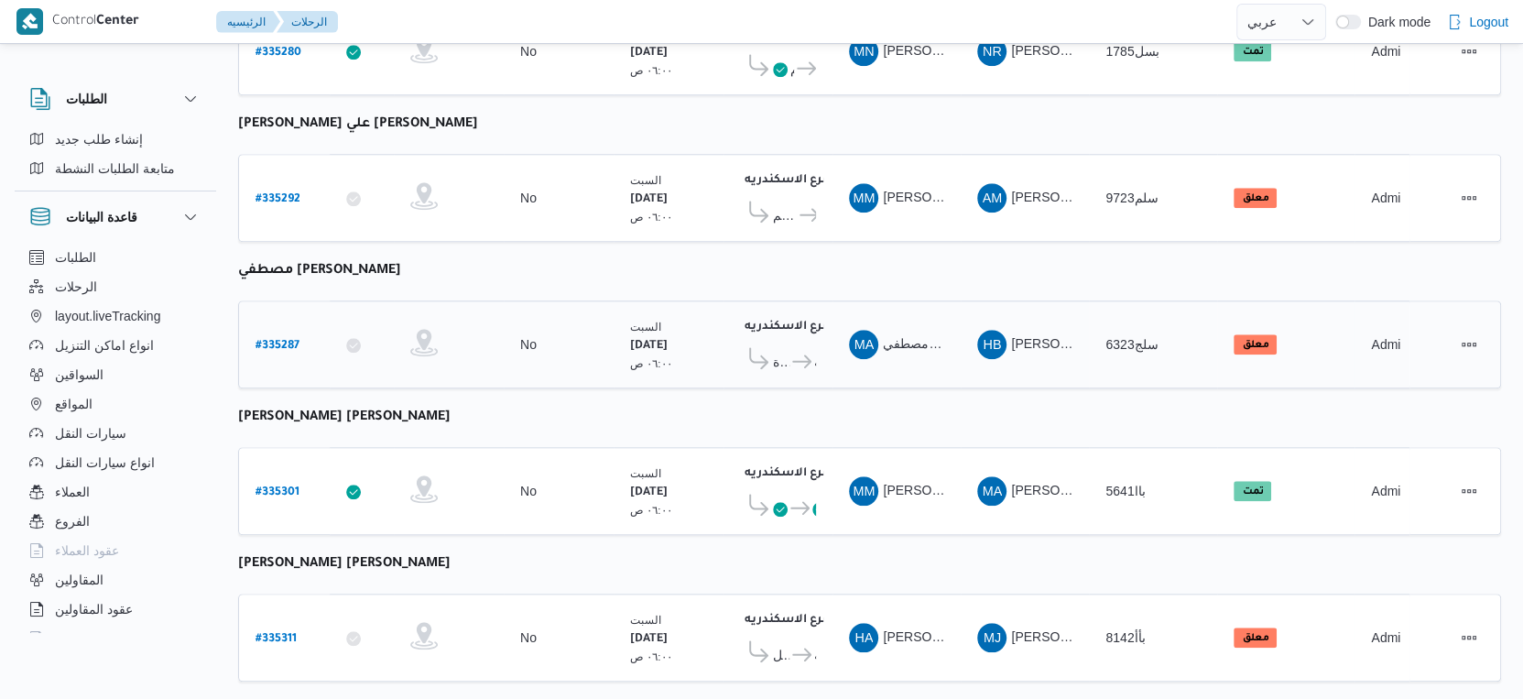
click at [286, 340] on b "# 335287" at bounding box center [278, 346] width 44 height 13
select select "ar"
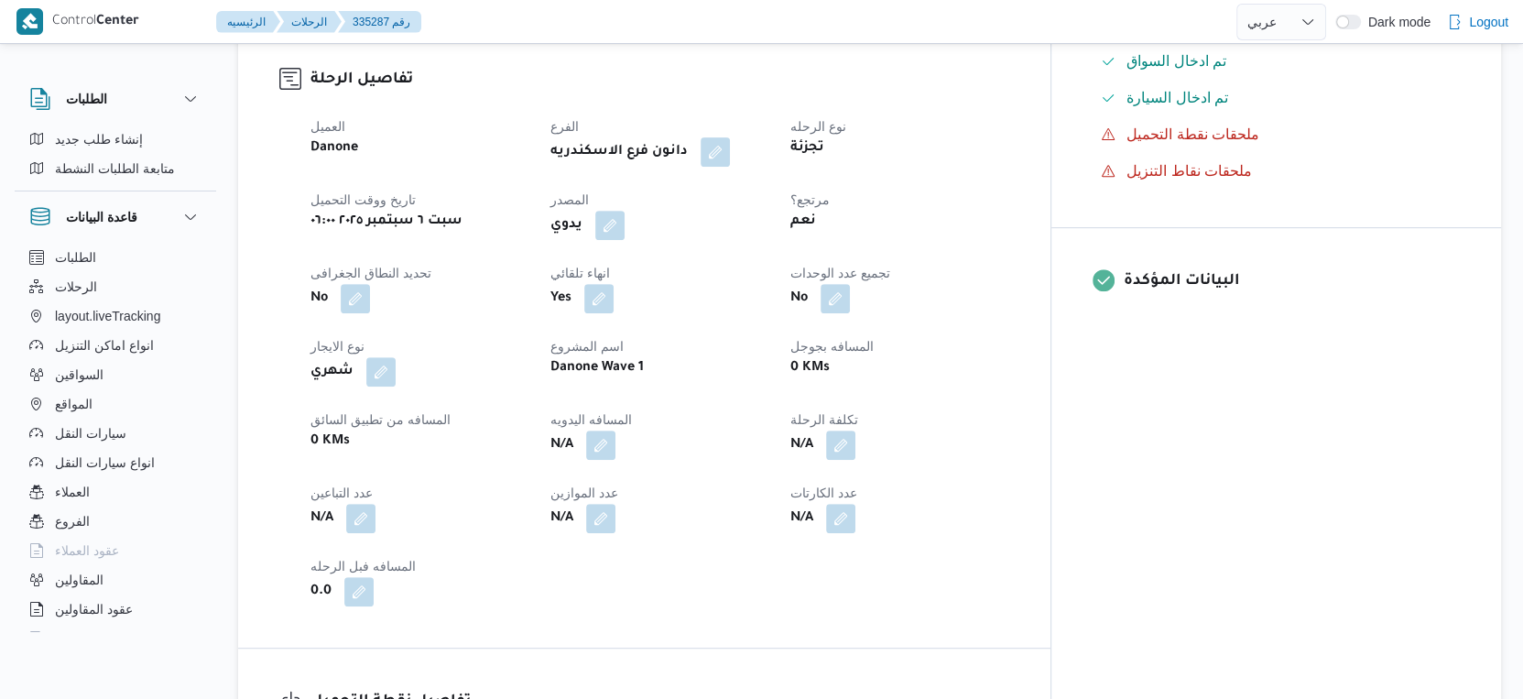
scroll to position [713, 0]
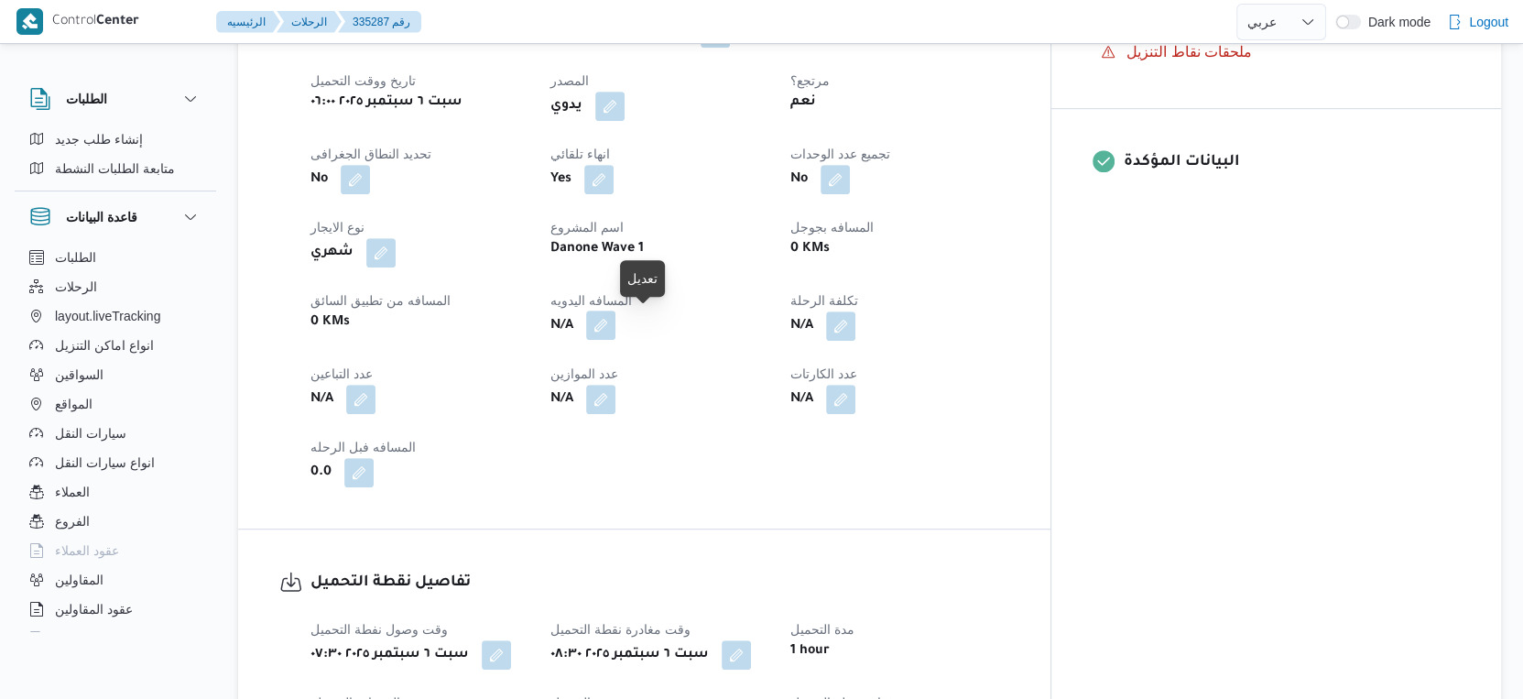
click at [616, 324] on button "button" at bounding box center [600, 325] width 29 height 29
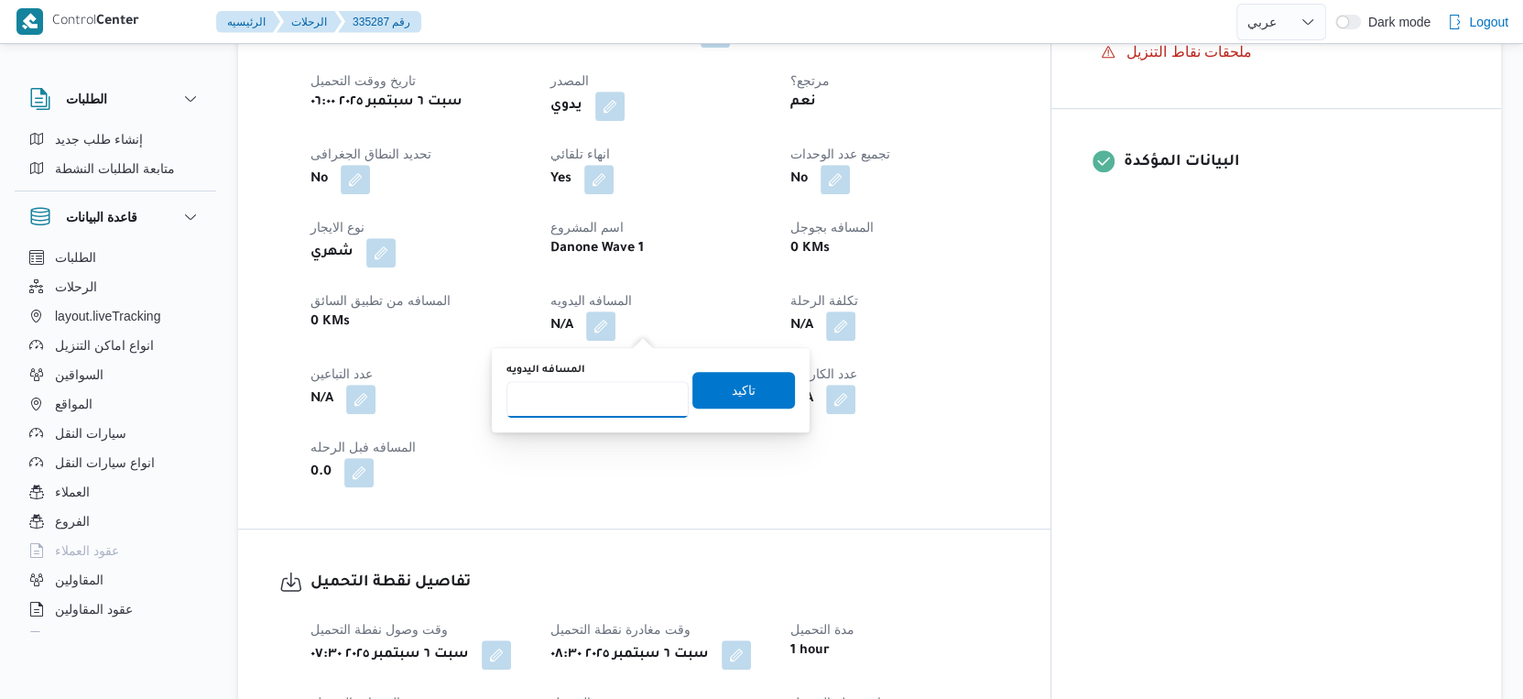
click at [595, 385] on input "المسافه اليدويه" at bounding box center [598, 399] width 182 height 37
type input "81"
click at [746, 397] on span "تاكيد" at bounding box center [744, 389] width 103 height 37
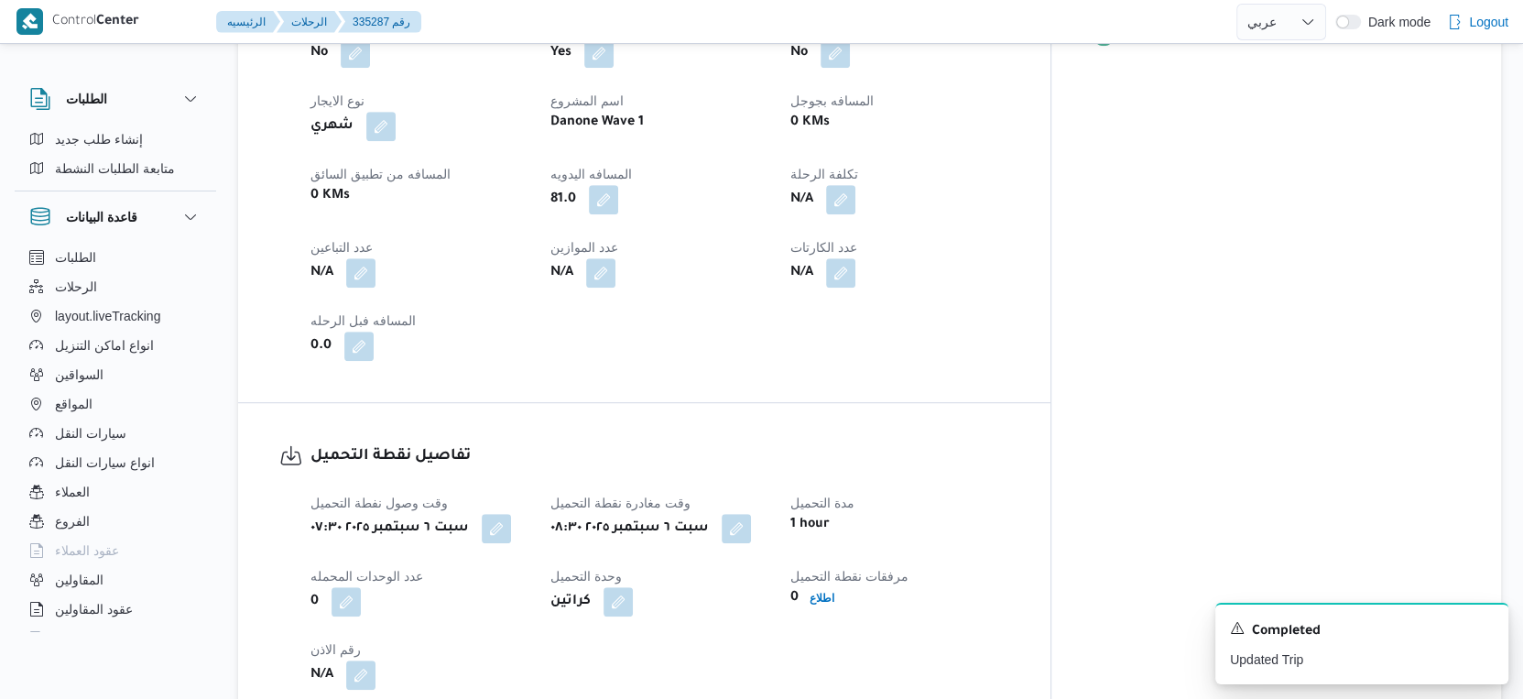
scroll to position [1119, 0]
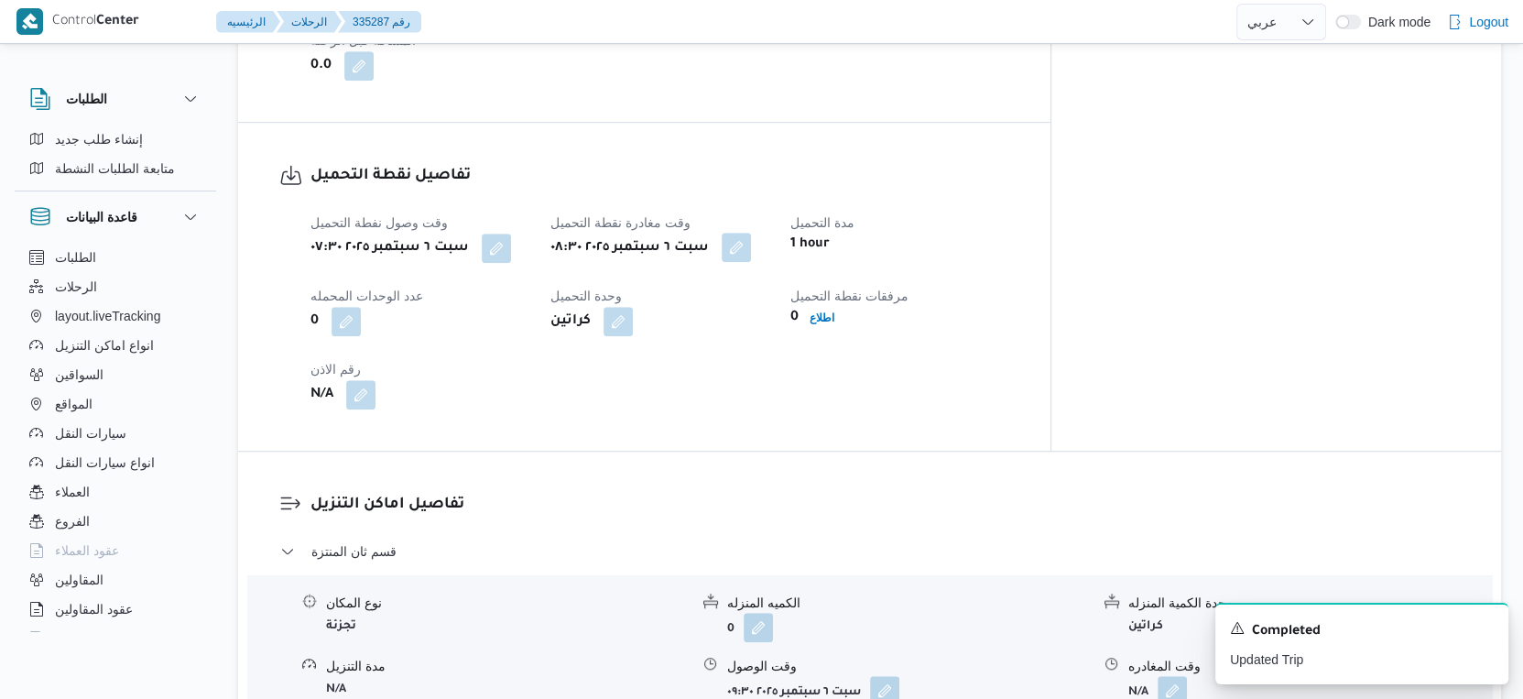
click at [751, 246] on button "button" at bounding box center [736, 247] width 29 height 29
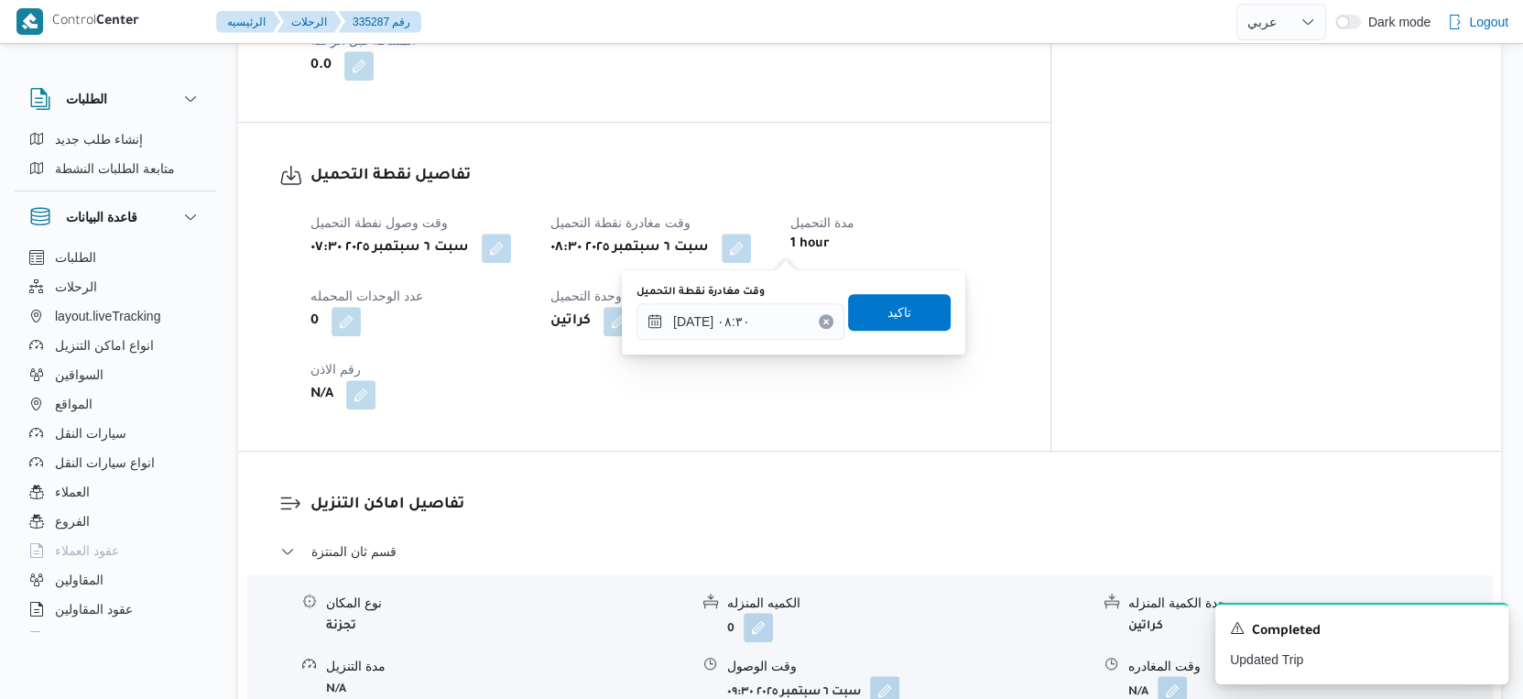
click at [755, 299] on div "وقت مغادرة نقطة التحميل ٠٦/٠٩/٢٠٢٥ ٠٨:٣٠" at bounding box center [741, 312] width 208 height 55
click at [779, 339] on div "[DATE] ٠٨:٣٠" at bounding box center [741, 321] width 208 height 37
click at [771, 322] on input "[DATE] ٠٨:٣٠" at bounding box center [741, 321] width 208 height 37
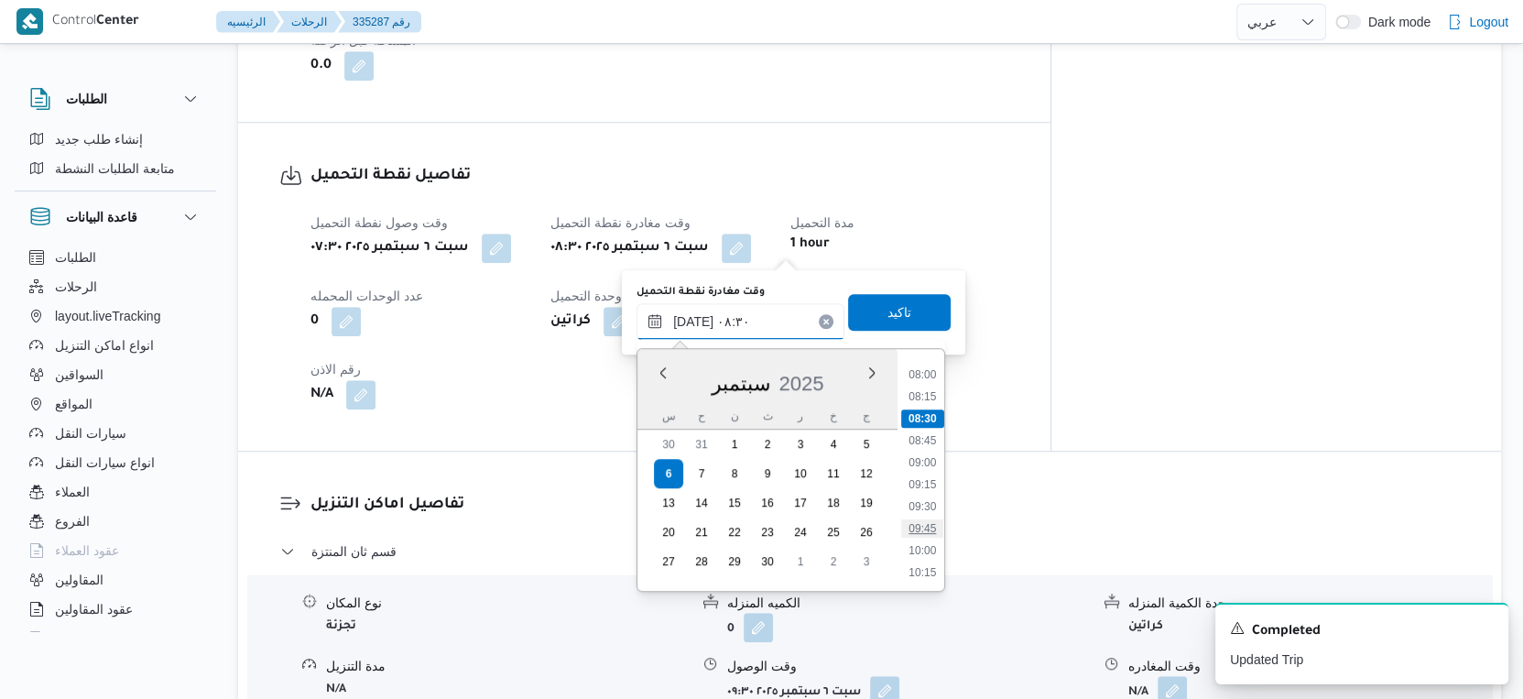
scroll to position [737, 0]
click at [923, 427] on li "09:00" at bounding box center [922, 427] width 42 height 18
type input "٠٦/٠٩/٢٠٢٥ ٠٩:٠٠"
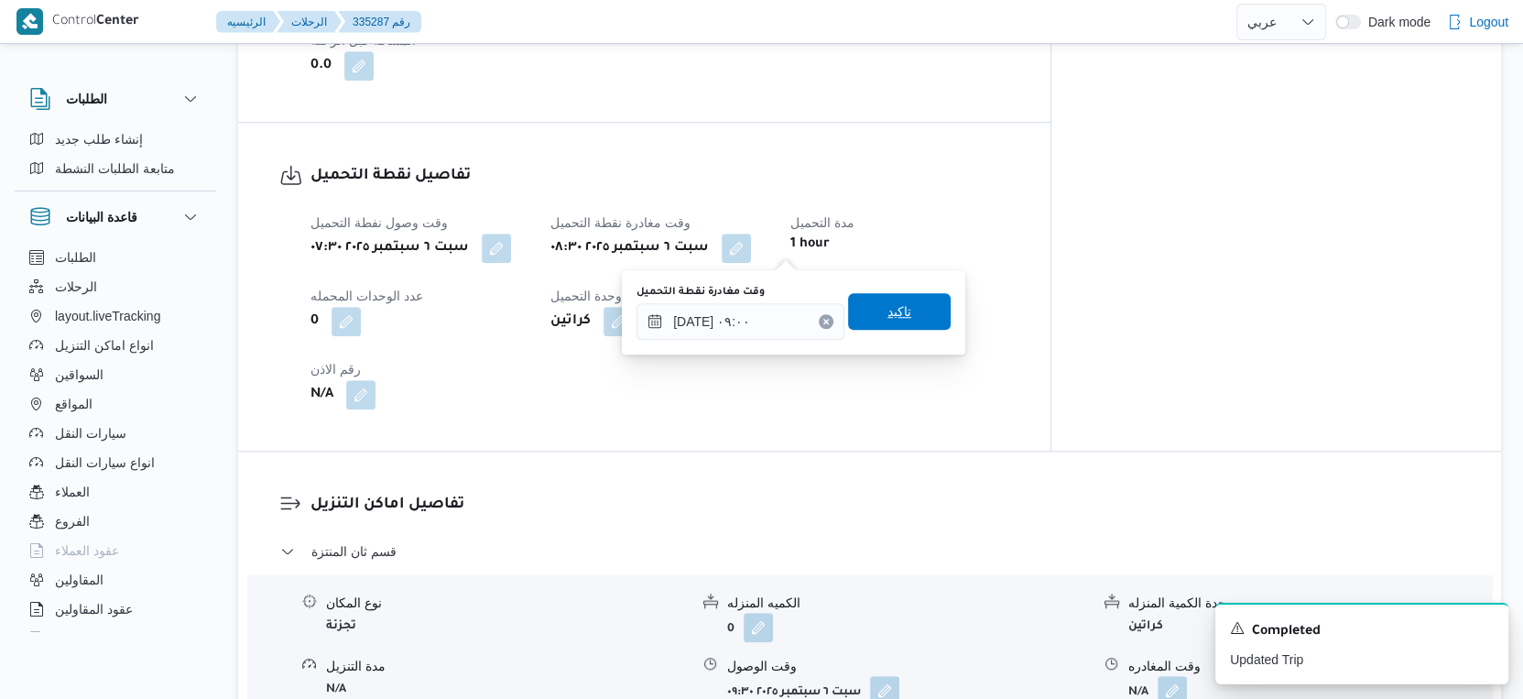
click at [907, 311] on span "تاكيد" at bounding box center [899, 311] width 103 height 37
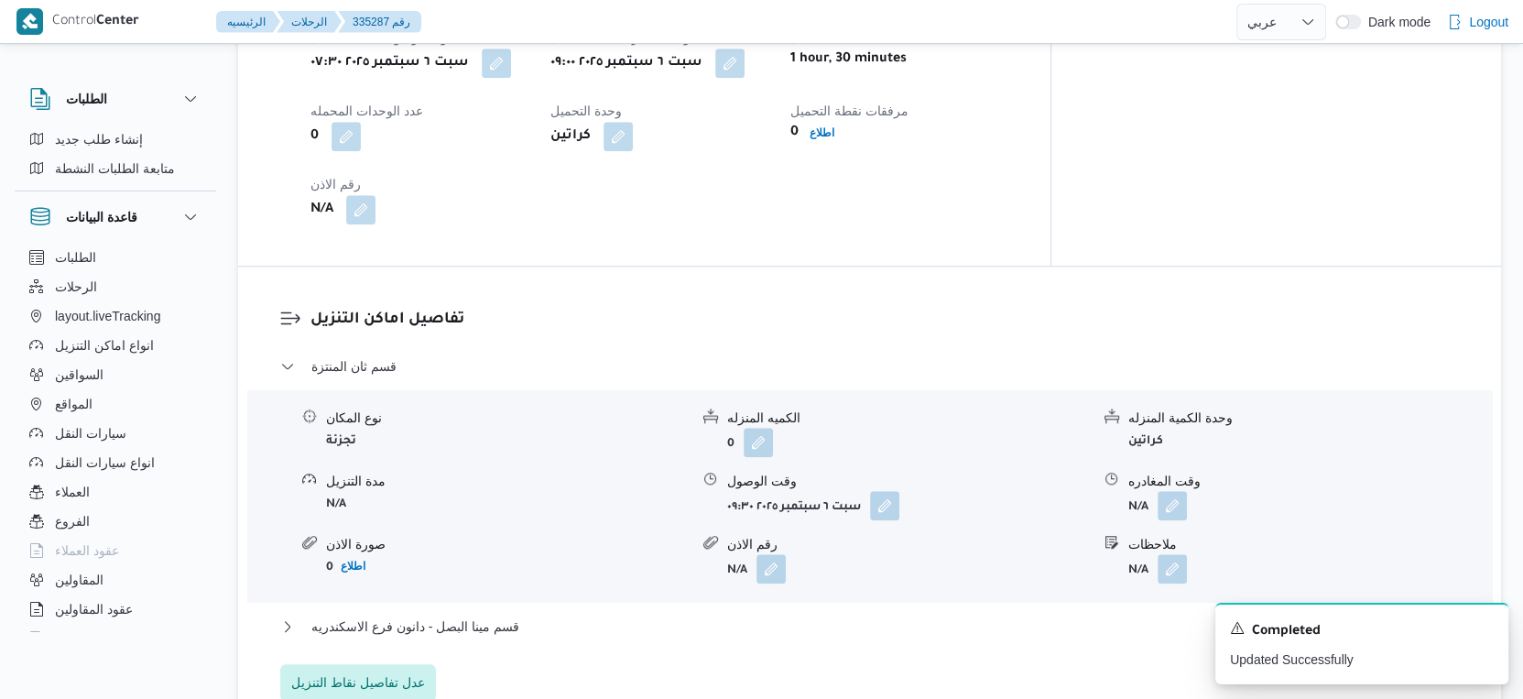
scroll to position [1628, 0]
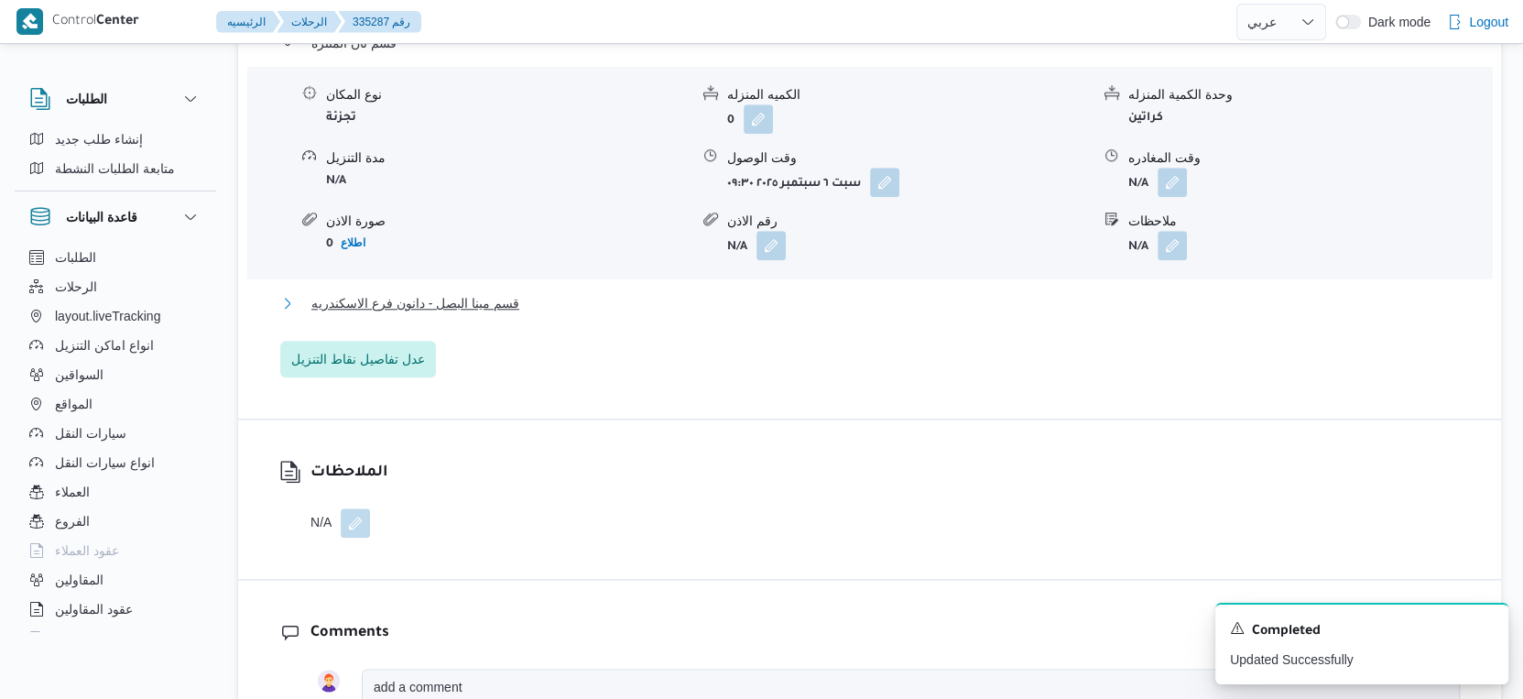
click at [539, 310] on button "قسم مينا البصل - دانون فرع الاسكندريه" at bounding box center [870, 303] width 1180 height 22
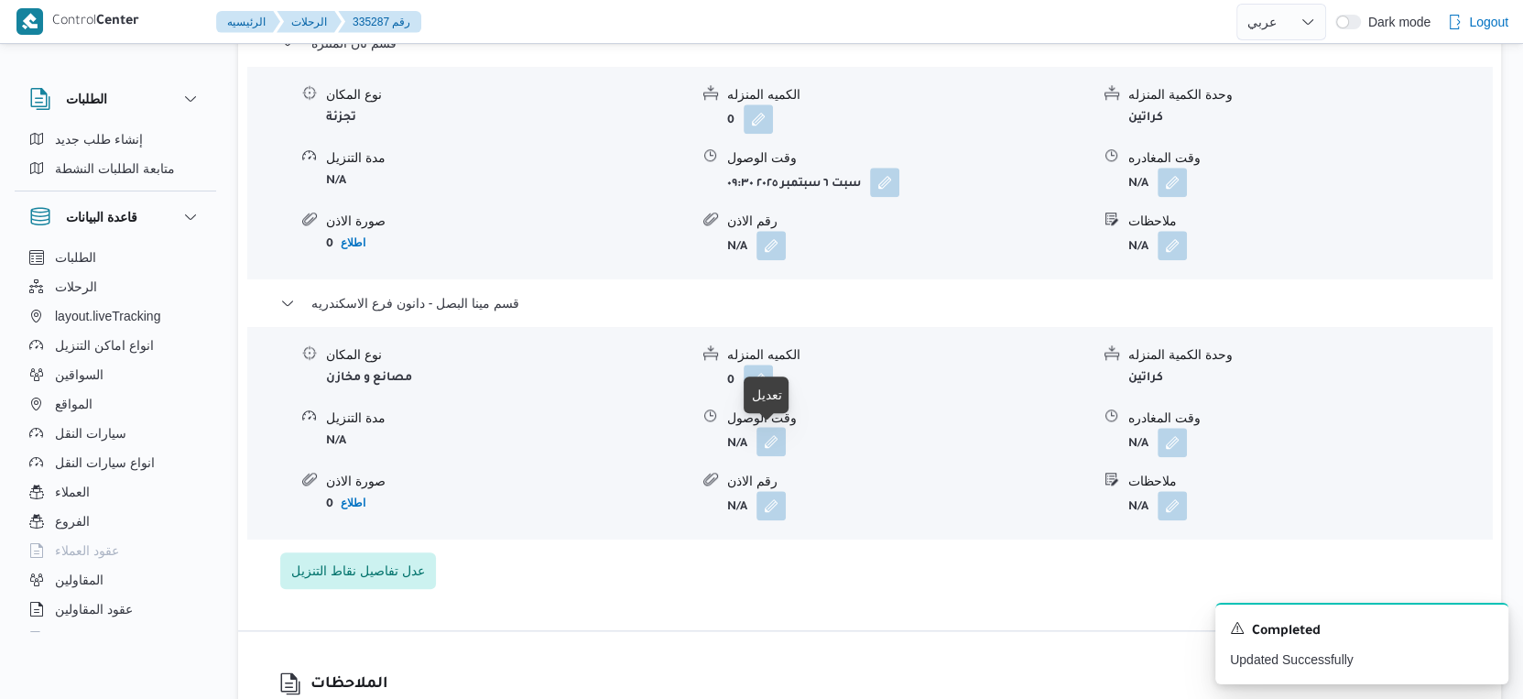
click at [776, 443] on button "button" at bounding box center [771, 441] width 29 height 29
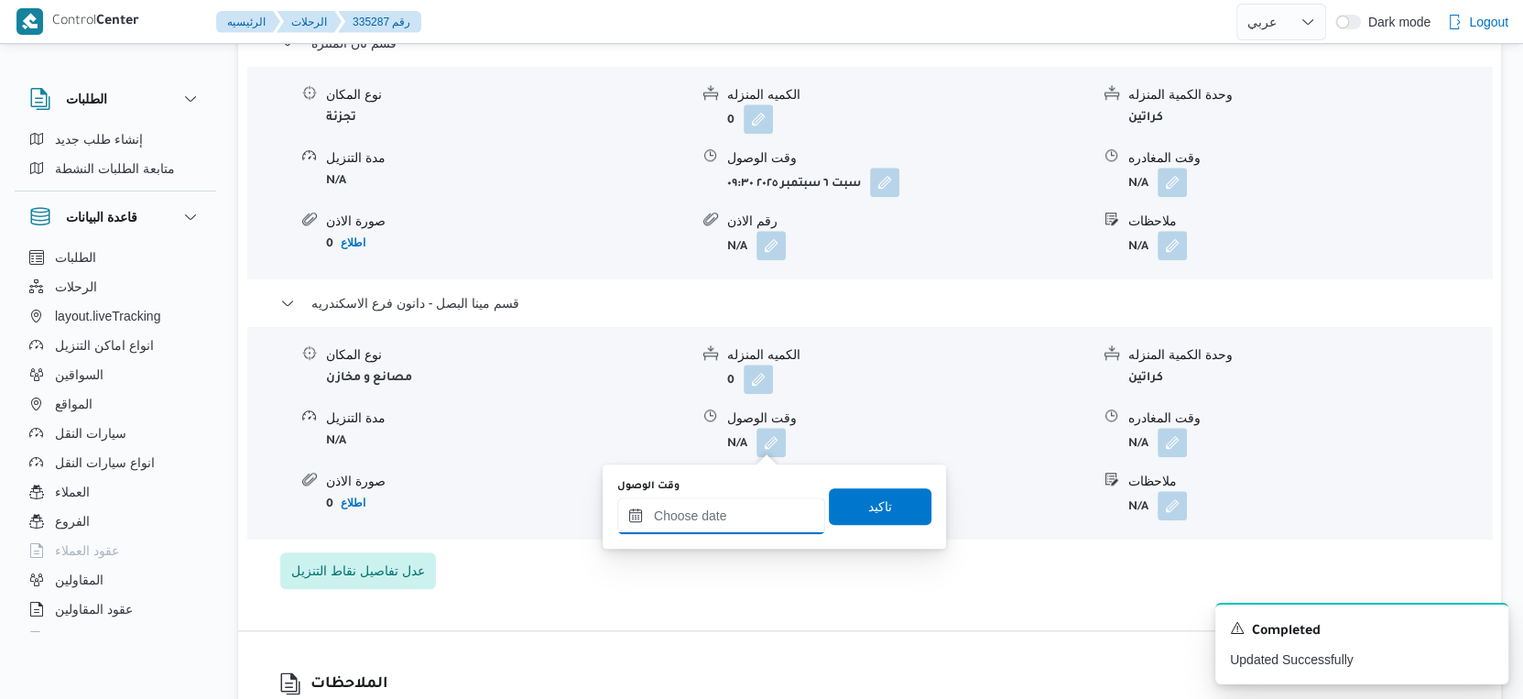
click at [726, 510] on input "وقت الوصول" at bounding box center [721, 515] width 208 height 37
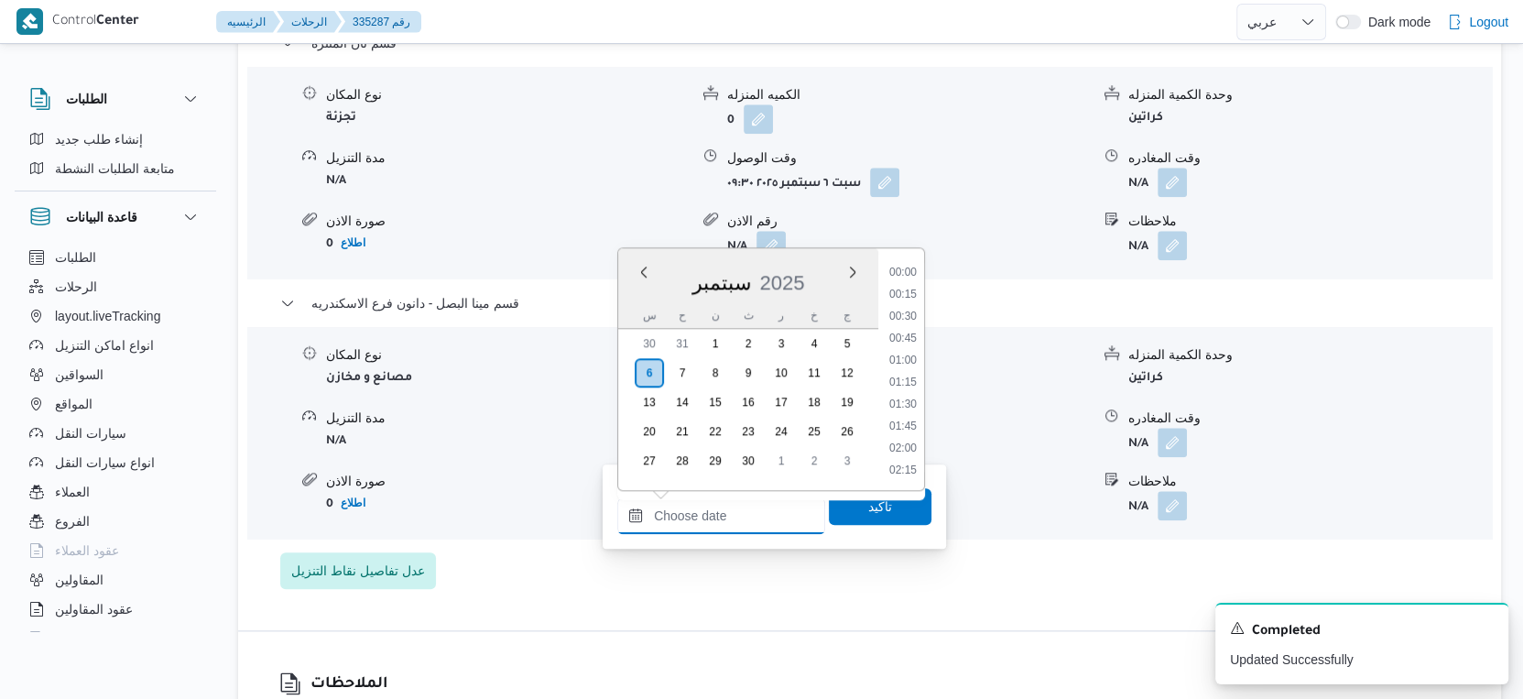
scroll to position [1535, 0]
click at [903, 295] on li "17:45" at bounding box center [903, 298] width 42 height 18
type input "٠٦/٠٩/٢٠٢٥ ١٧:٤٥"
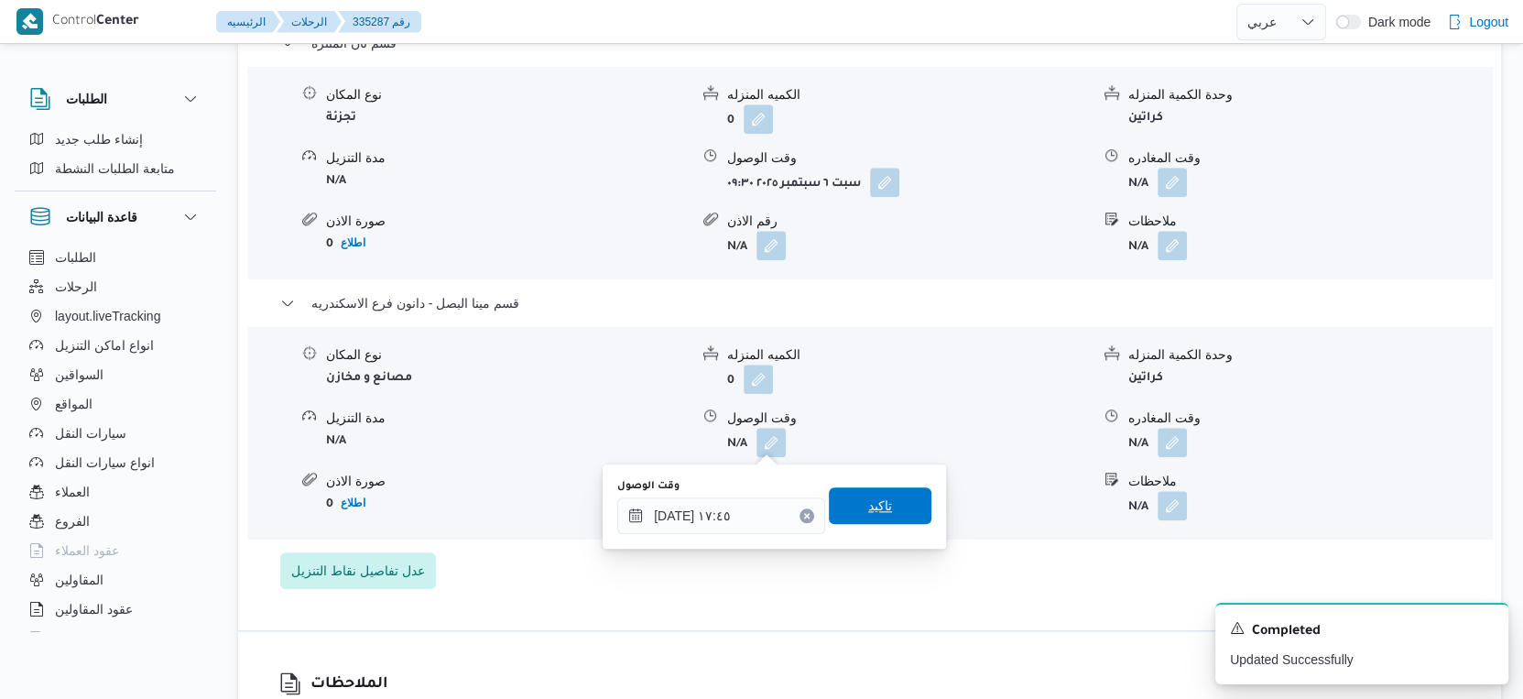
click at [884, 507] on span "تاكيد" at bounding box center [880, 505] width 103 height 37
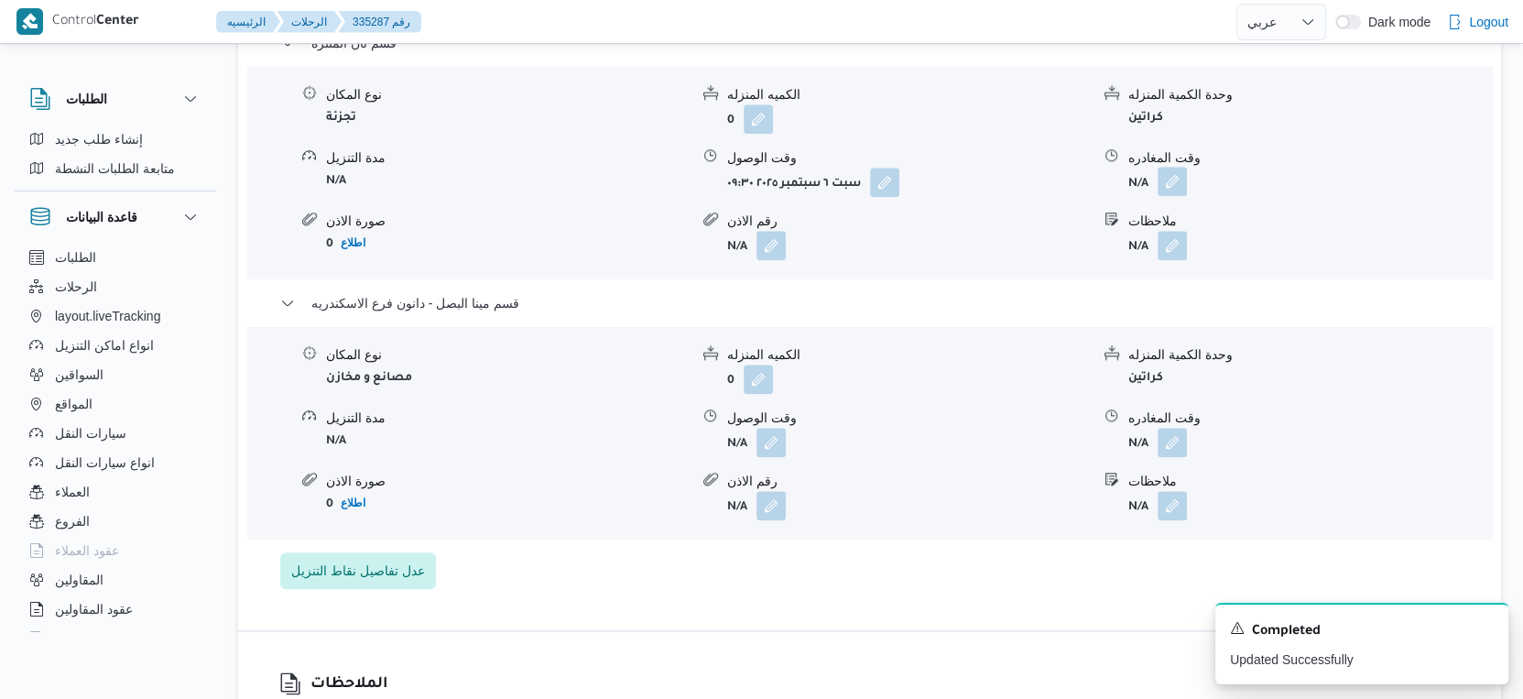
click at [1173, 179] on button "button" at bounding box center [1172, 181] width 29 height 29
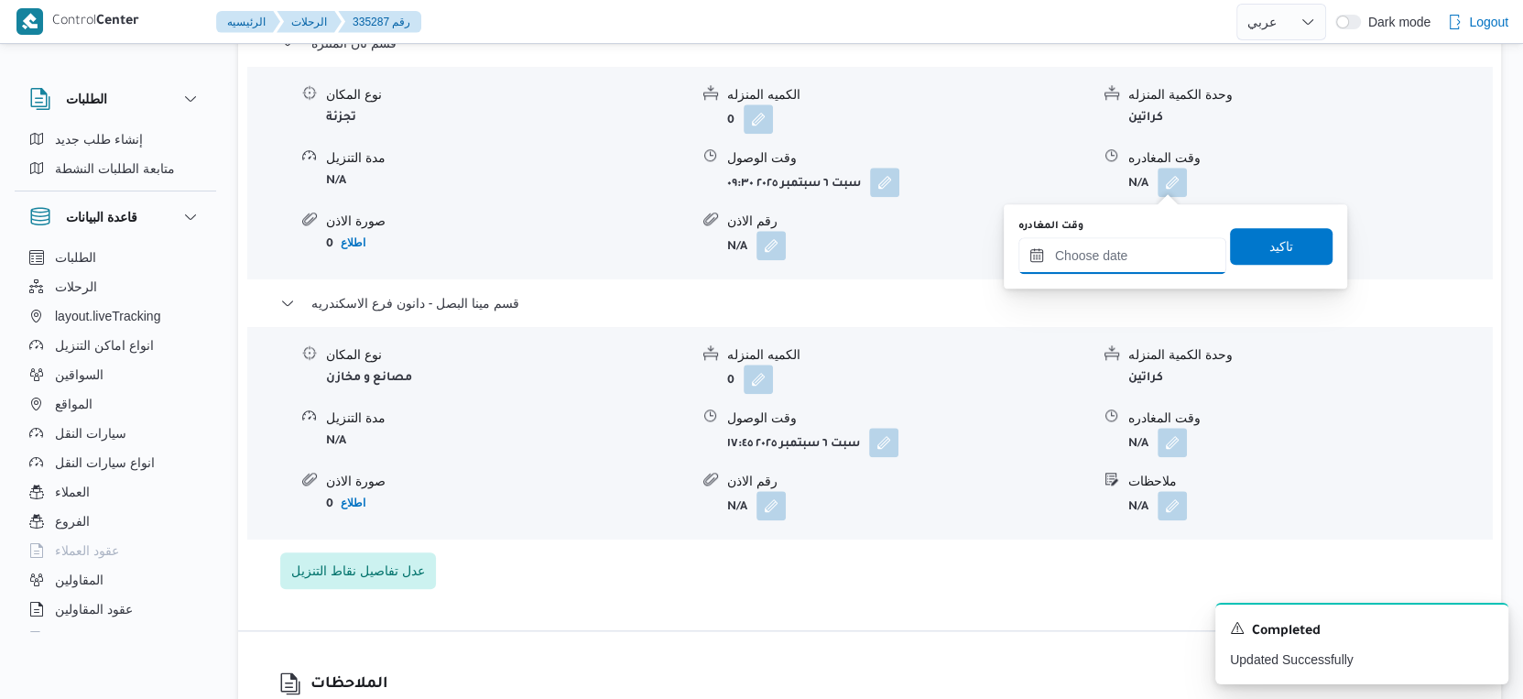
click at [1151, 250] on input "وقت المغادره" at bounding box center [1123, 255] width 208 height 37
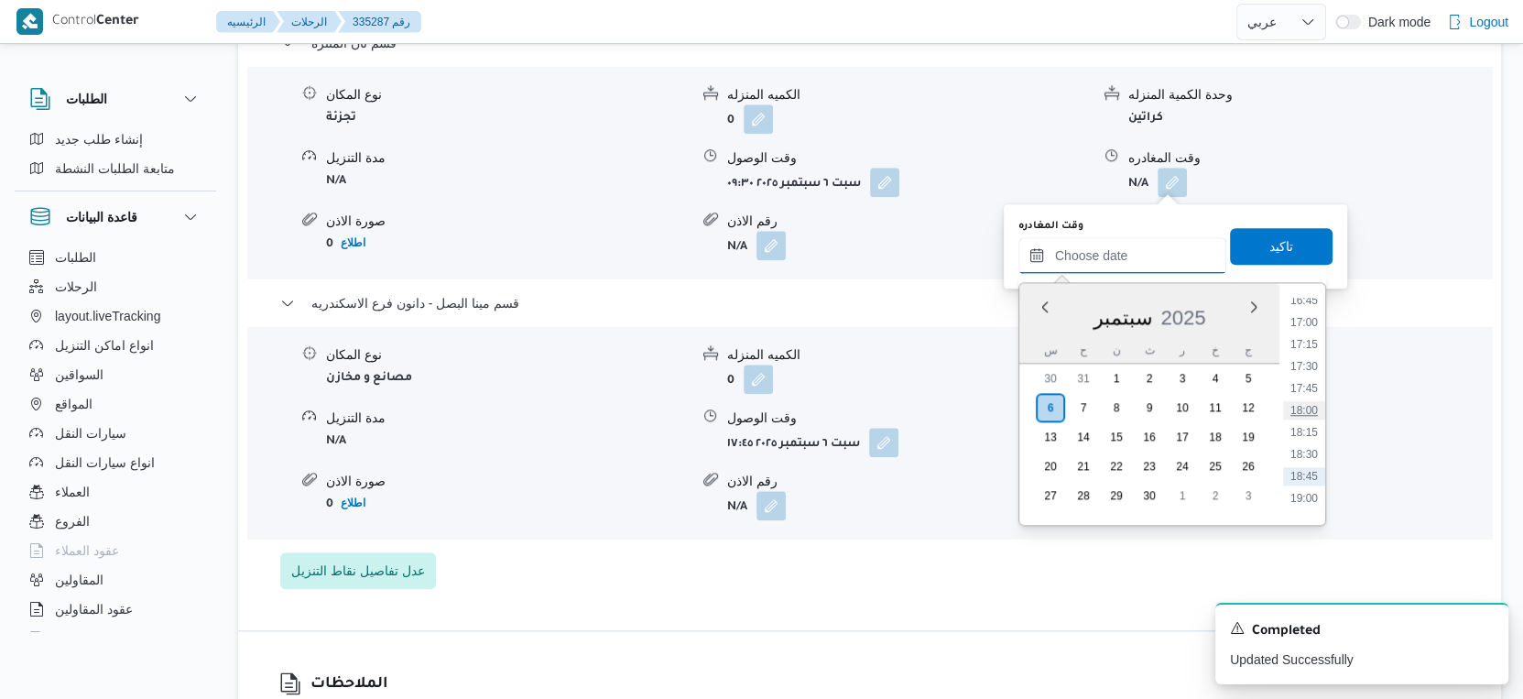
scroll to position [1435, 0]
click at [1303, 365] on li "17:00" at bounding box center [1304, 367] width 42 height 18
type input "٠٦/٠٩/٢٠٢٥ ١٧:٠٠"
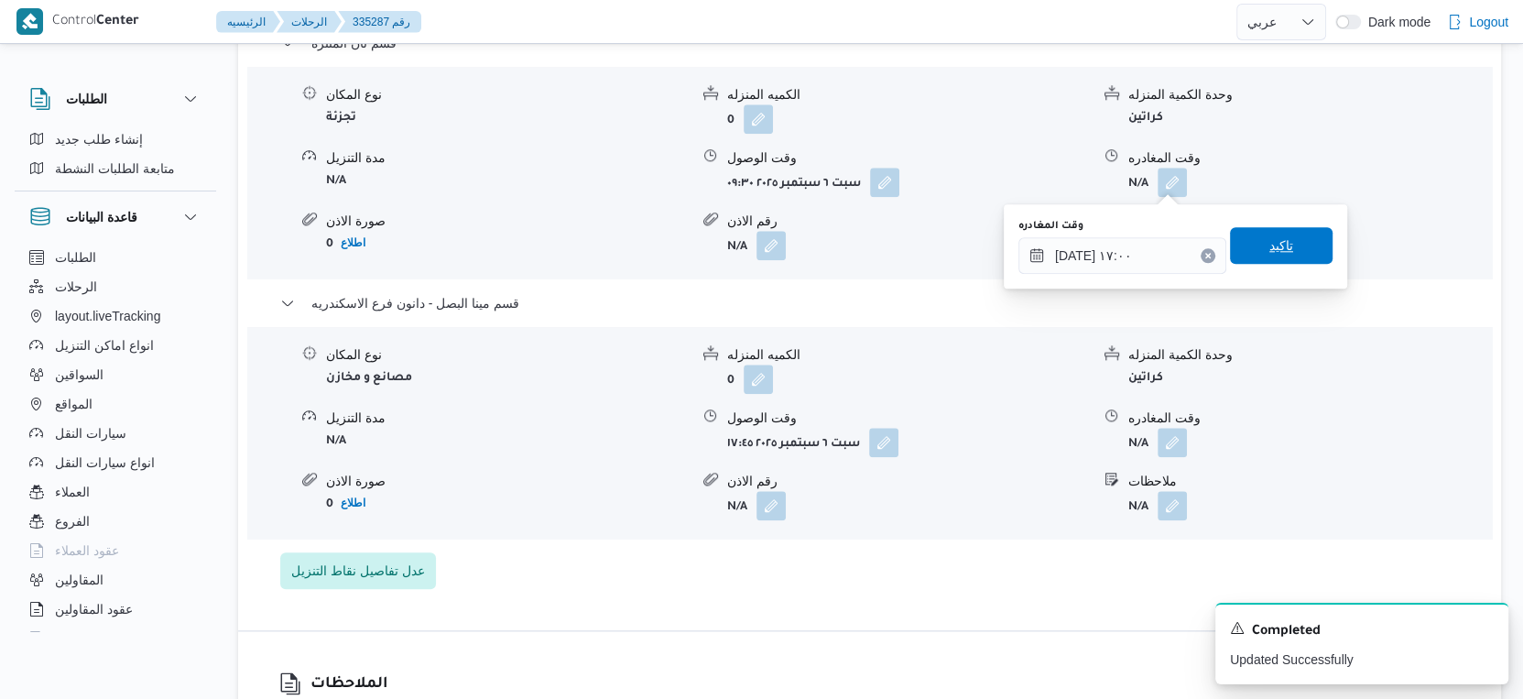
click at [1288, 243] on span "تاكيد" at bounding box center [1281, 245] width 103 height 37
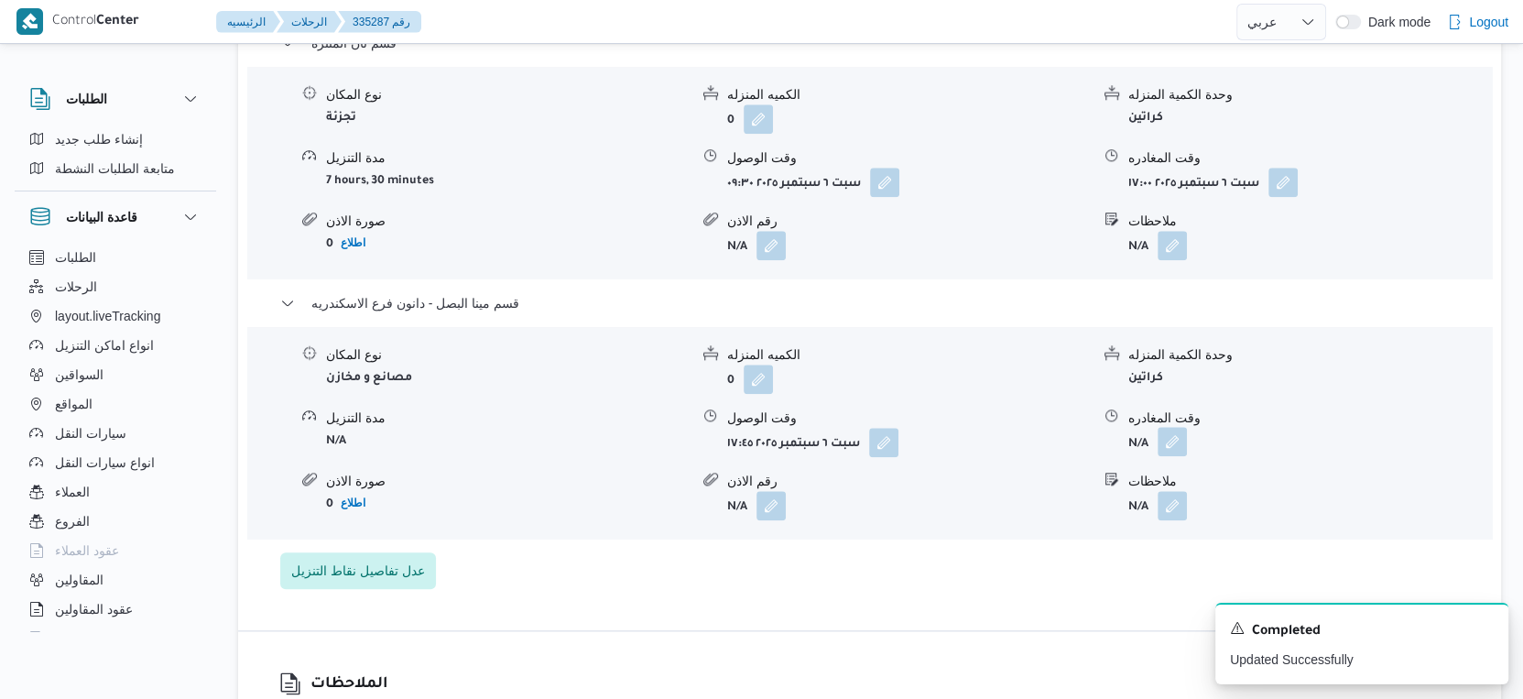
click at [1174, 442] on button "button" at bounding box center [1172, 441] width 29 height 29
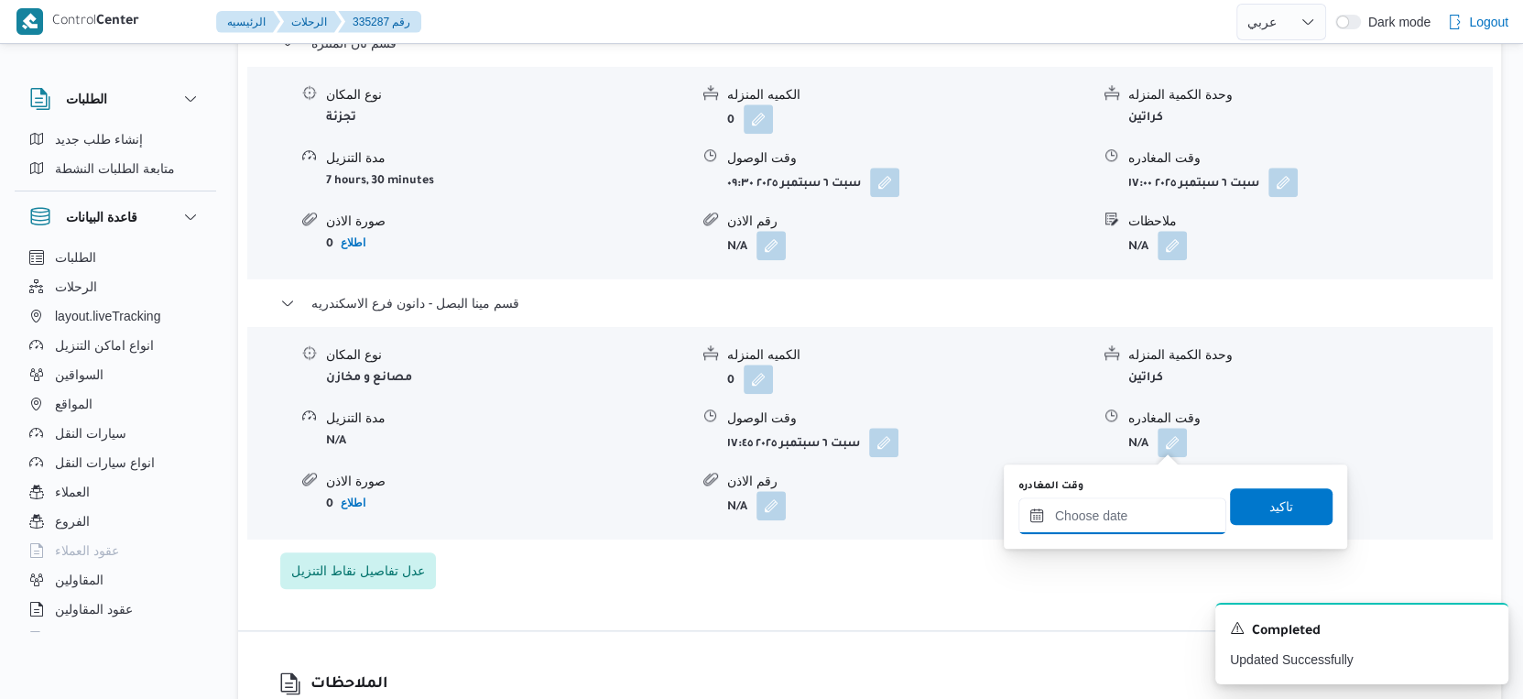
drag, startPoint x: 1167, startPoint y: 512, endPoint x: 1209, endPoint y: 496, distance: 45.2
click at [1168, 512] on input "وقت المغادره" at bounding box center [1123, 515] width 208 height 37
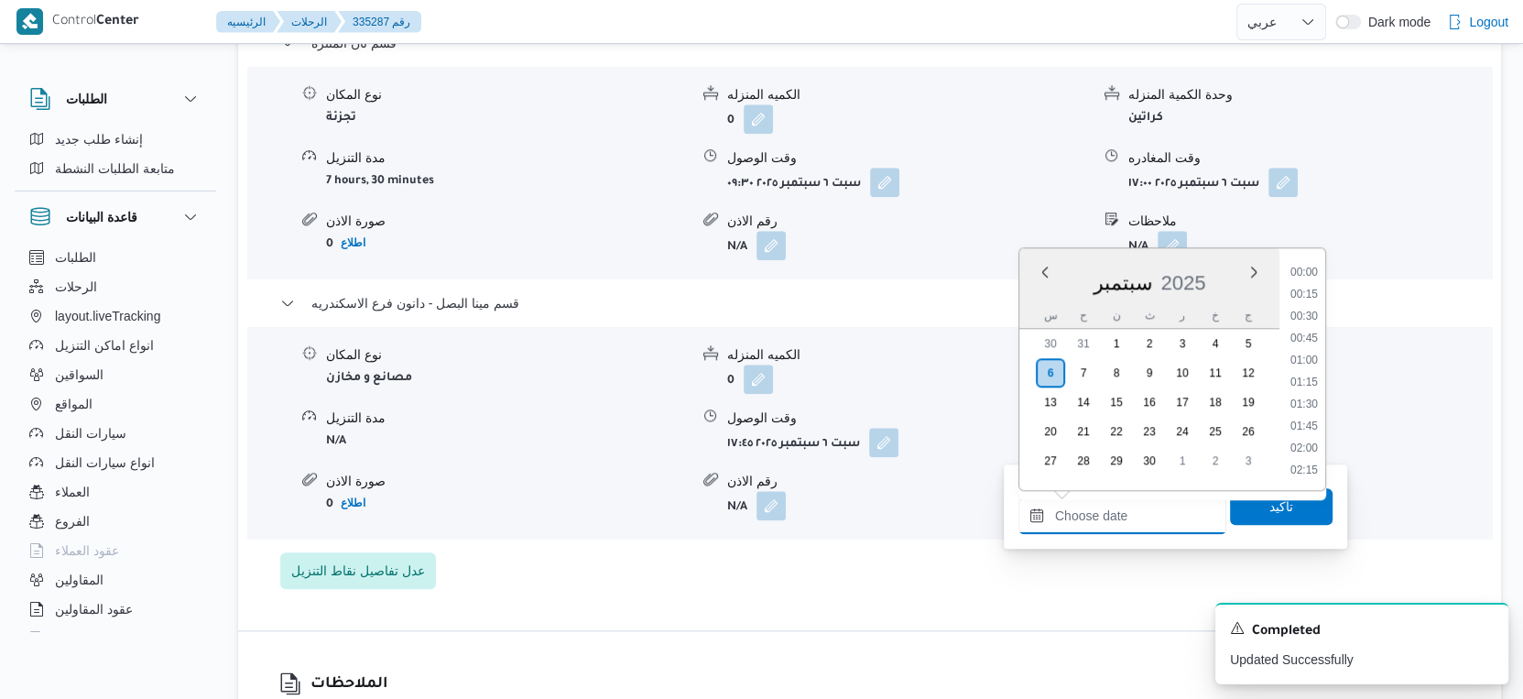
scroll to position [1535, 0]
click at [1310, 363] on li "18:30" at bounding box center [1304, 364] width 42 height 18
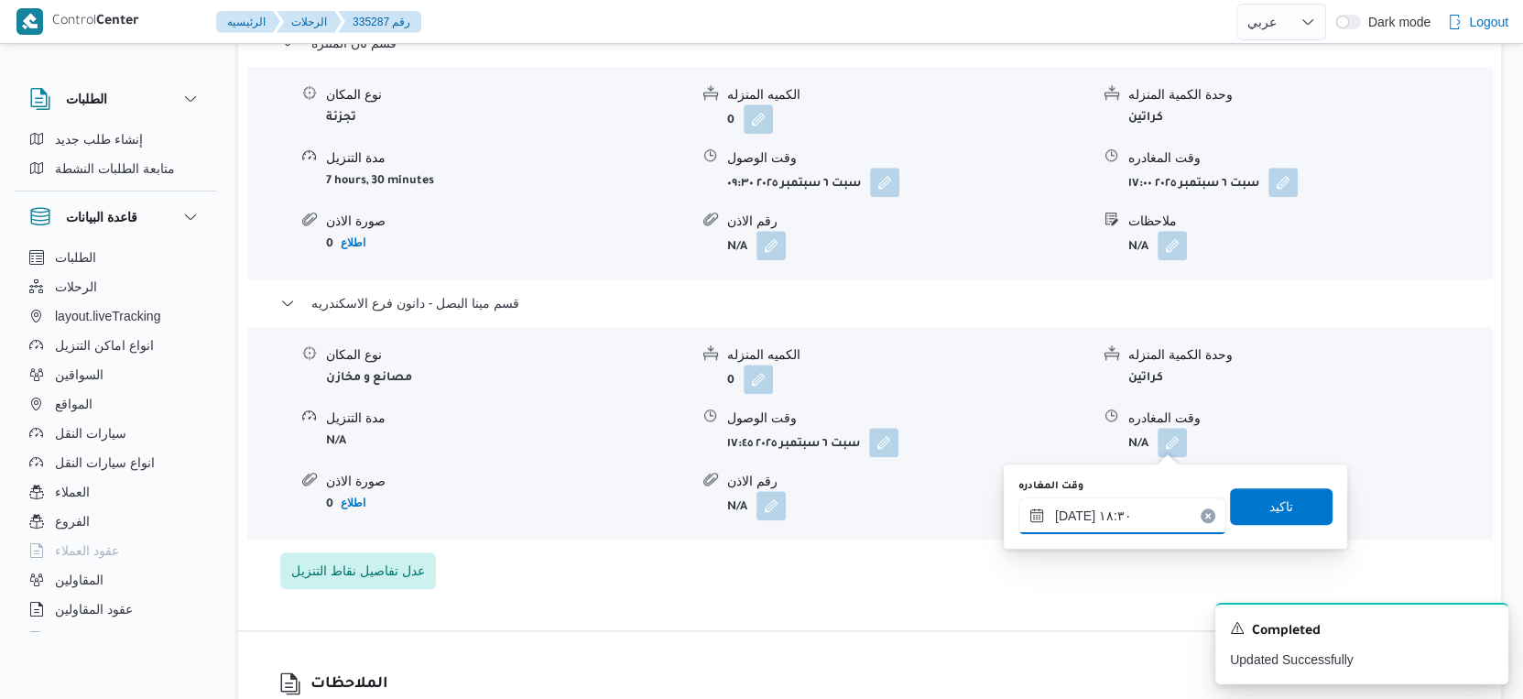
click at [1068, 516] on input "٠٦/٠٩/٢٠٢٥ ١٨:٣٠" at bounding box center [1123, 515] width 208 height 37
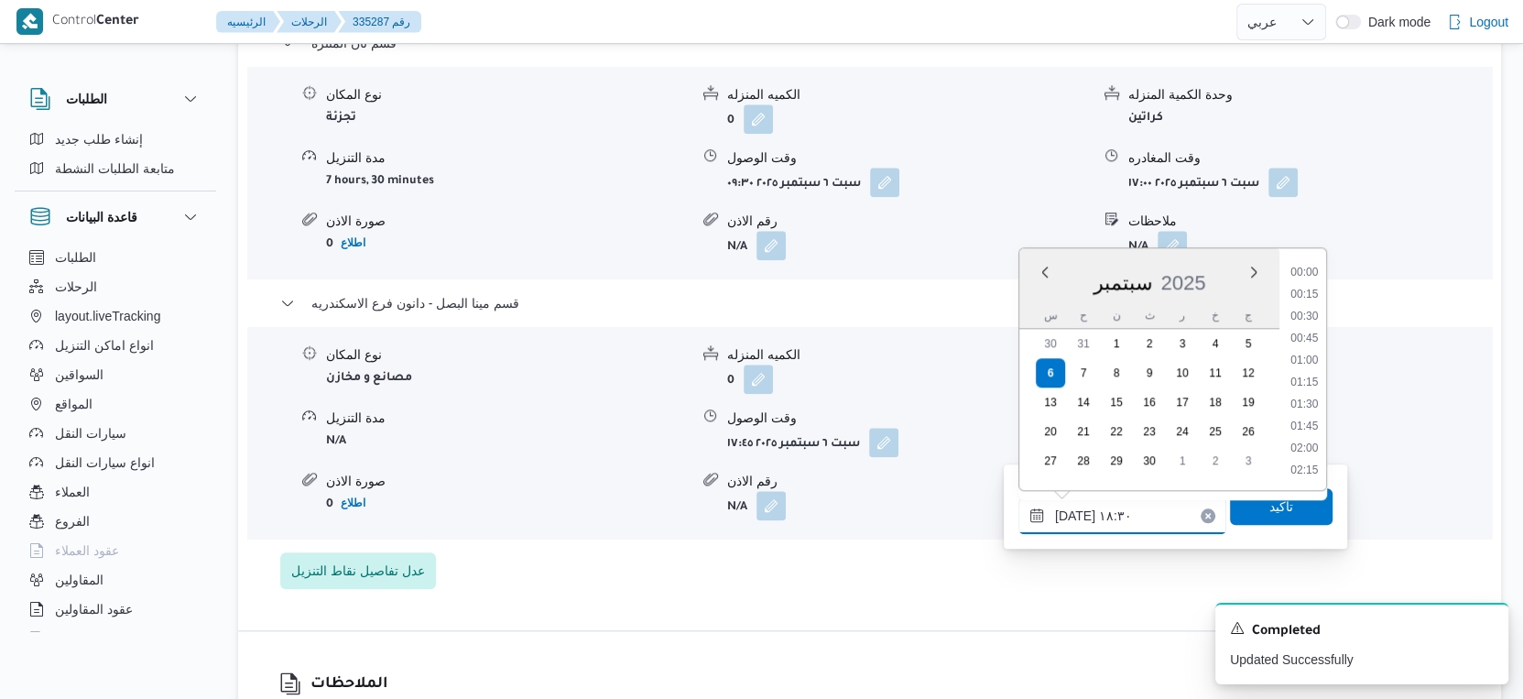
click at [1068, 516] on input "٠٦/٠٩/٢٠٢٥ ١٨:٣٠" at bounding box center [1123, 515] width 208 height 37
click at [1073, 516] on input "٠٦/٠٩/٢٠٢٥ ١٨:٣٠" at bounding box center [1123, 515] width 208 height 37
type input "٠٦/٠٩/٢٠٢٥ ١٨:١٠"
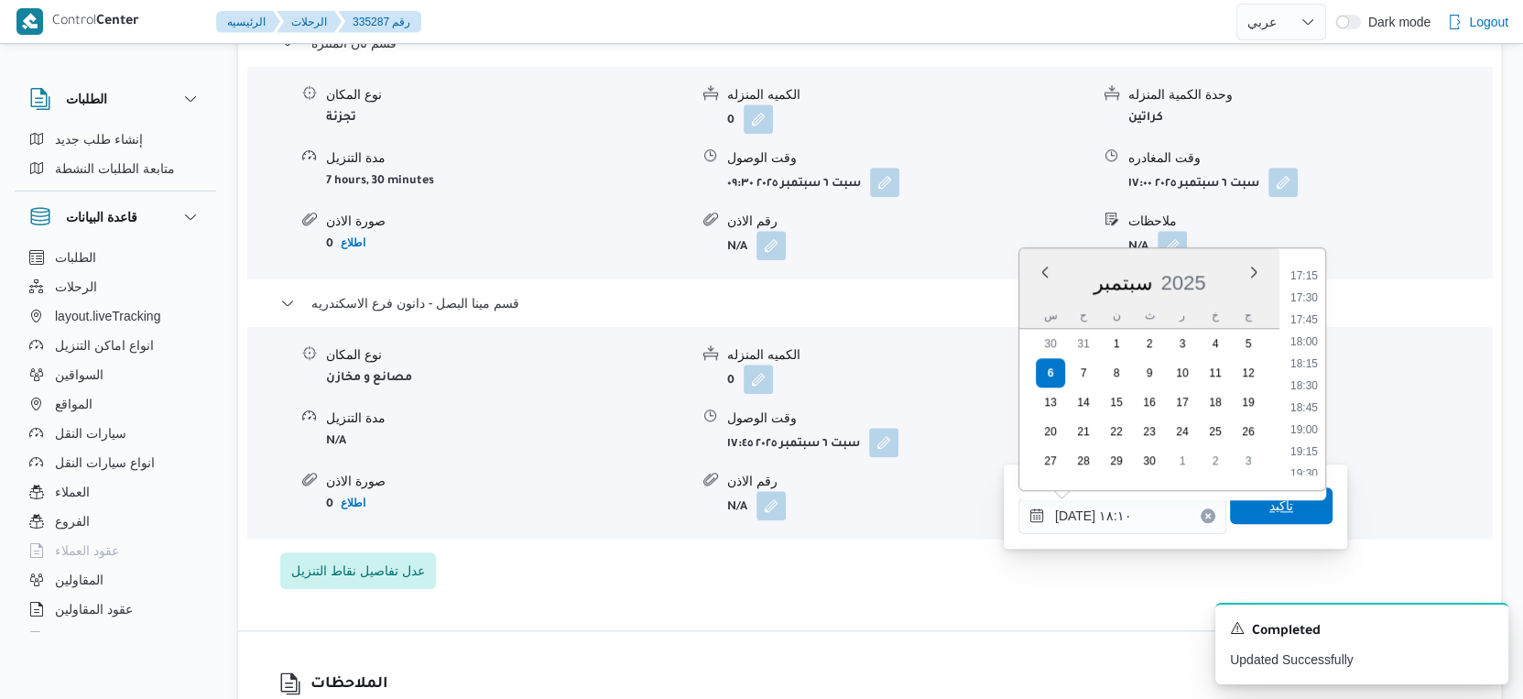
click at [1235, 509] on span "تاكيد" at bounding box center [1281, 505] width 103 height 37
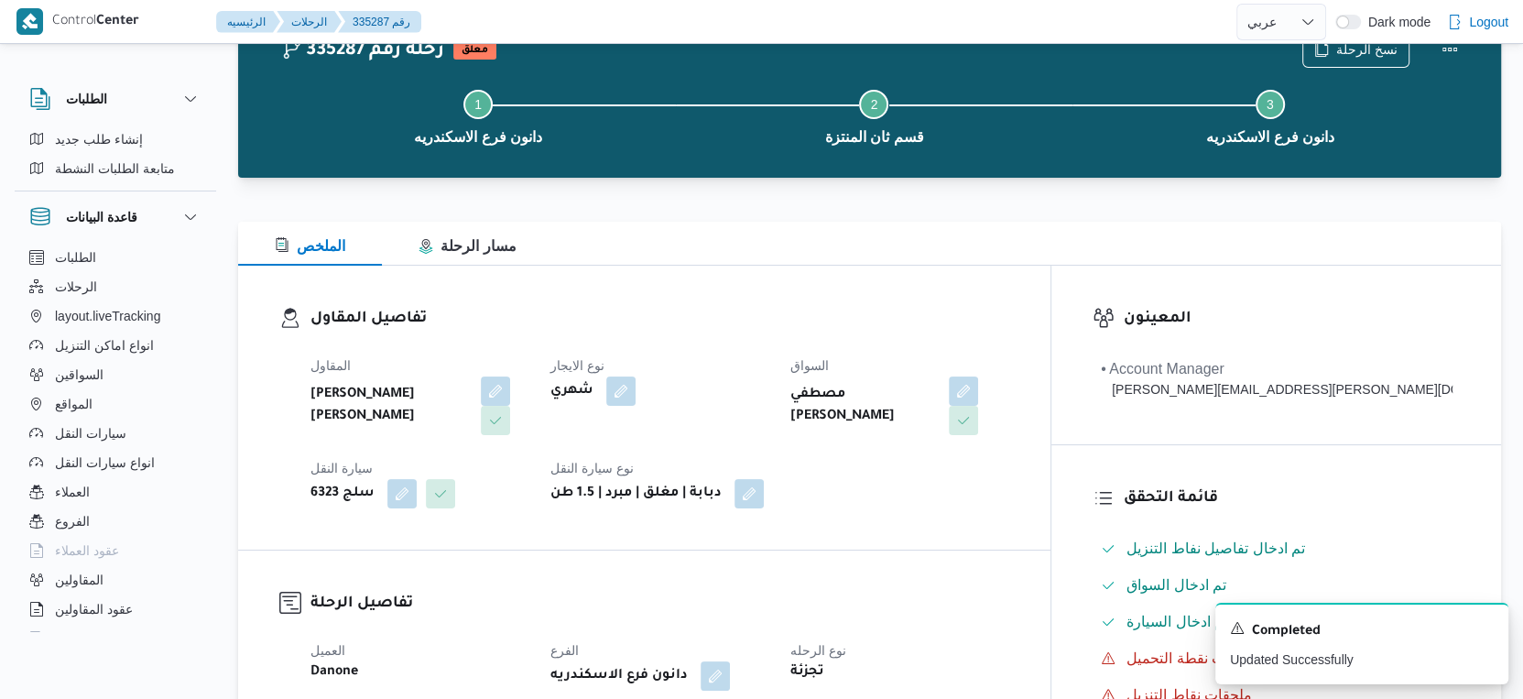
scroll to position [0, 0]
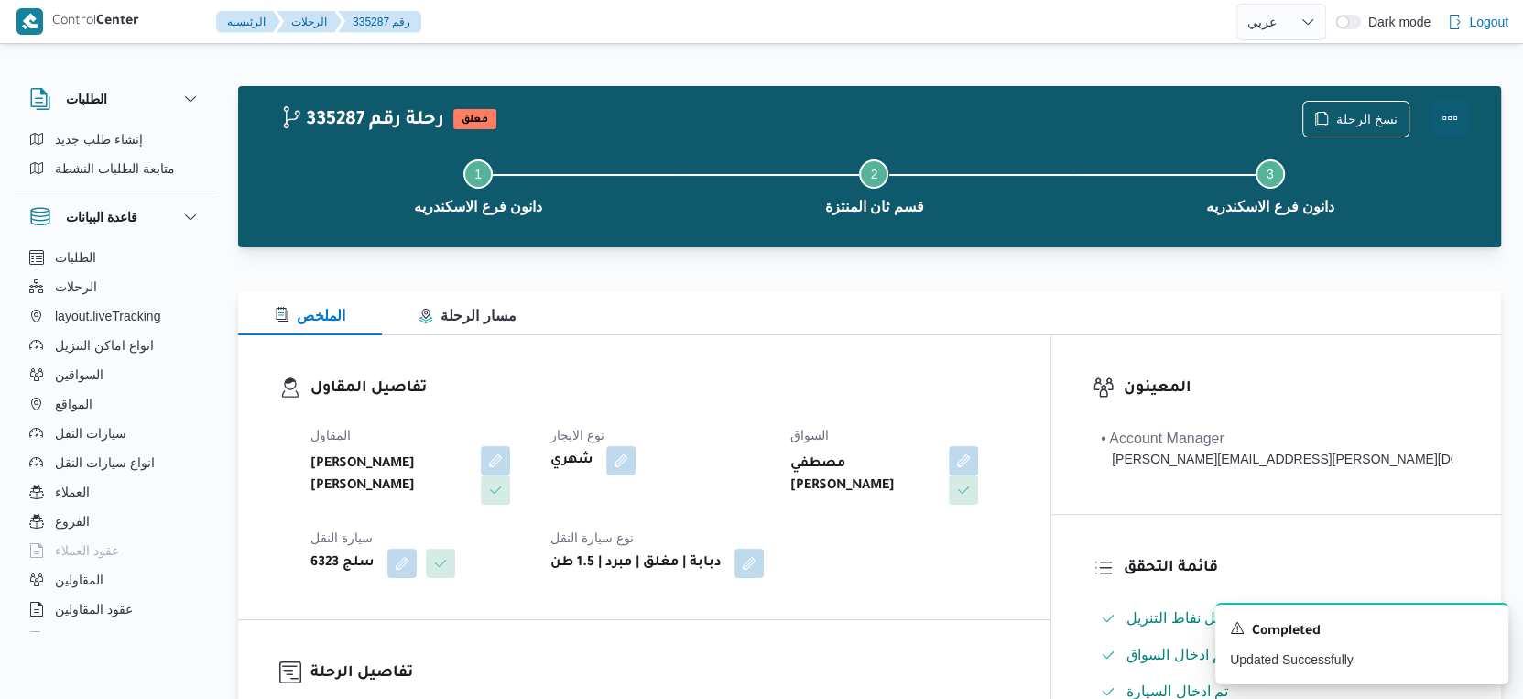
click at [1448, 116] on button "Actions" at bounding box center [1450, 118] width 37 height 37
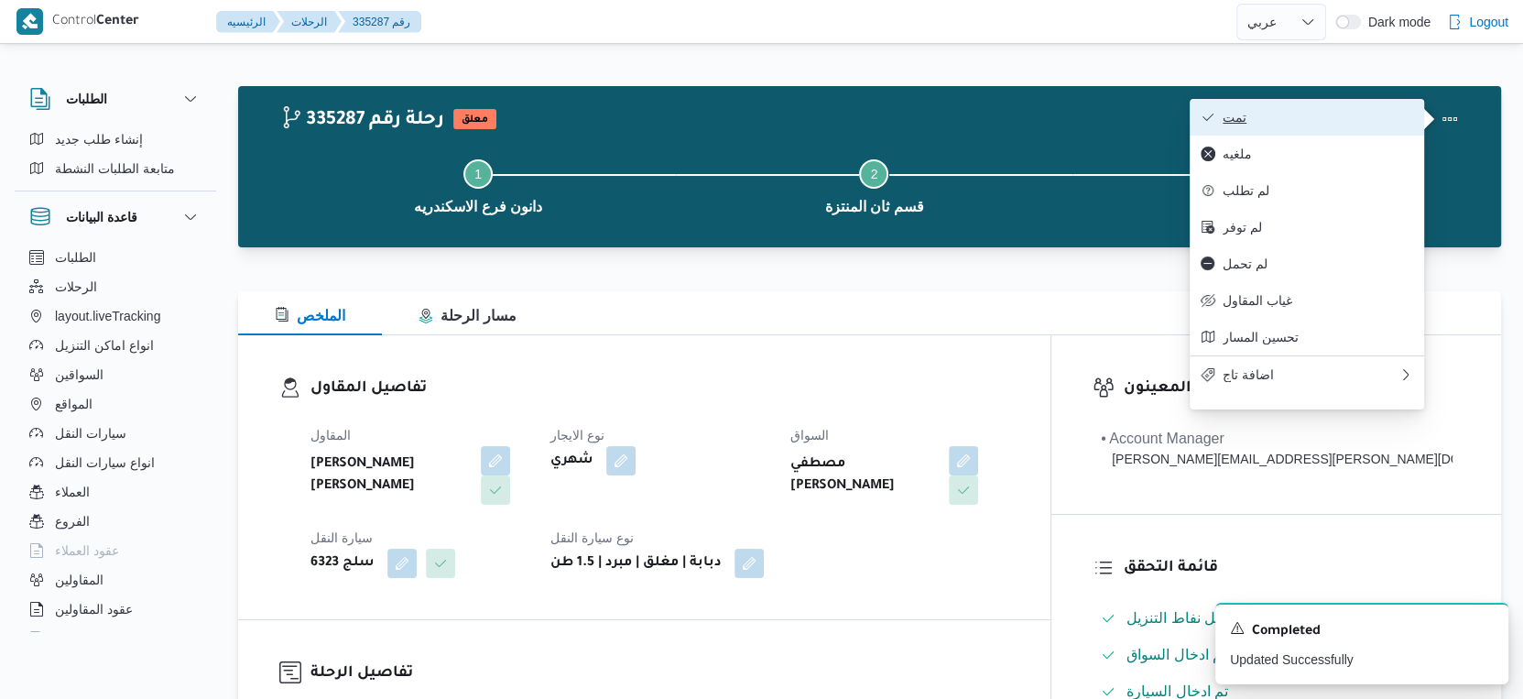
click at [1358, 116] on span "تمت" at bounding box center [1318, 117] width 191 height 15
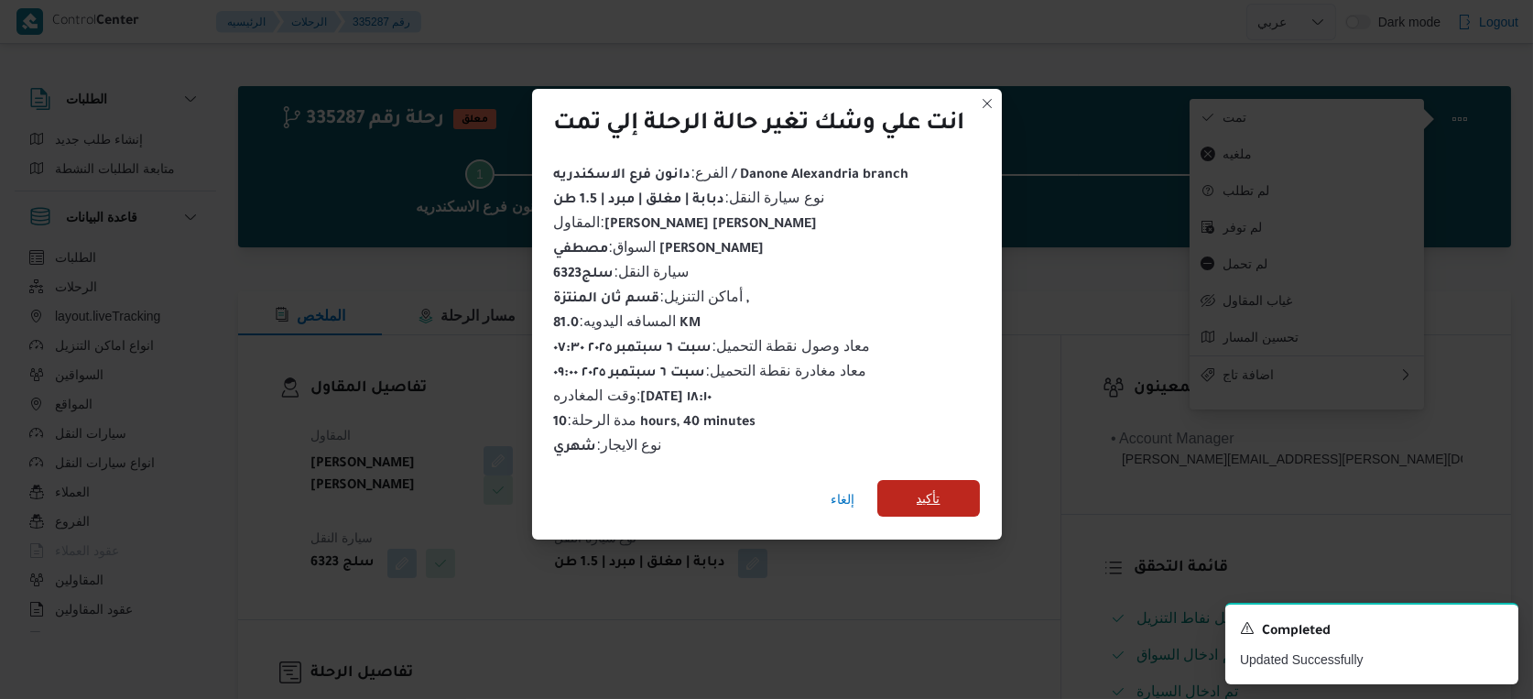
click at [912, 488] on span "تأكيد" at bounding box center [929, 498] width 103 height 37
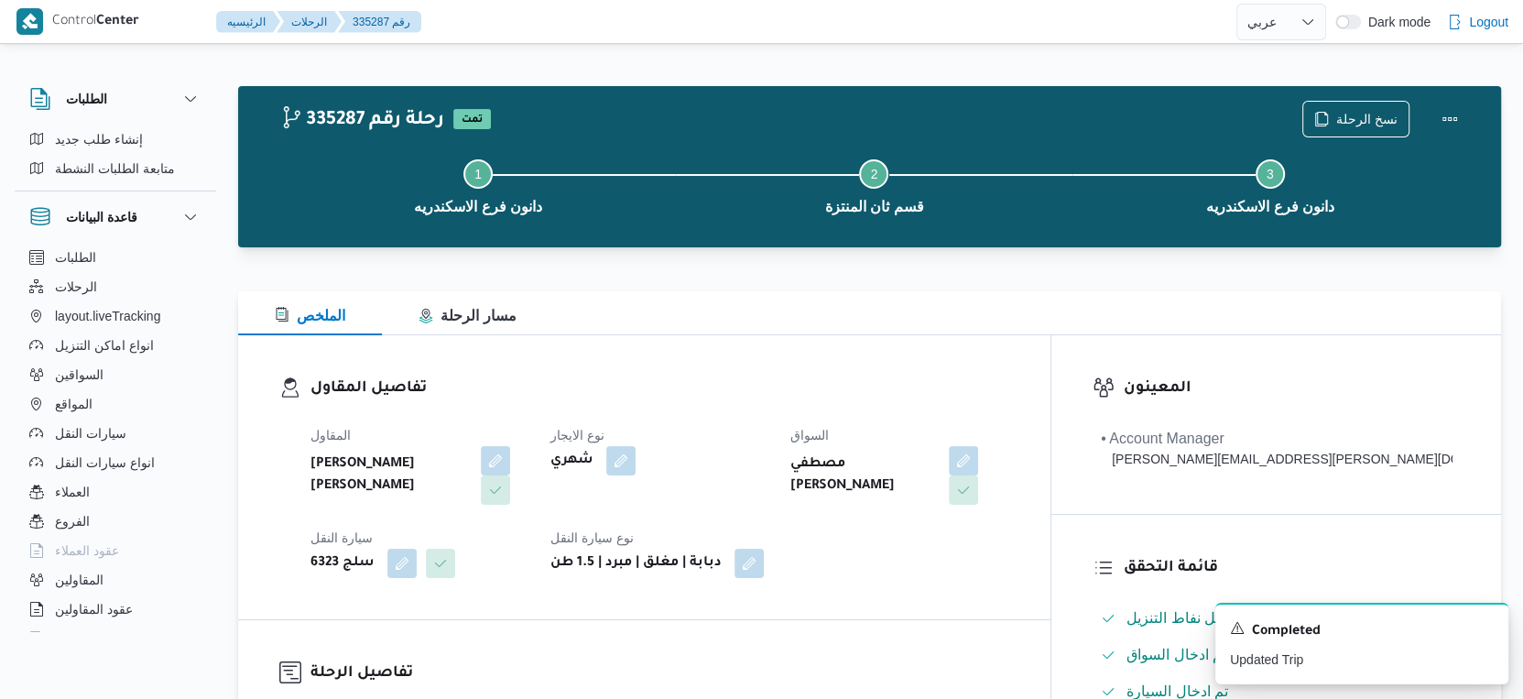
click at [770, 454] on div "شهري" at bounding box center [660, 460] width 222 height 33
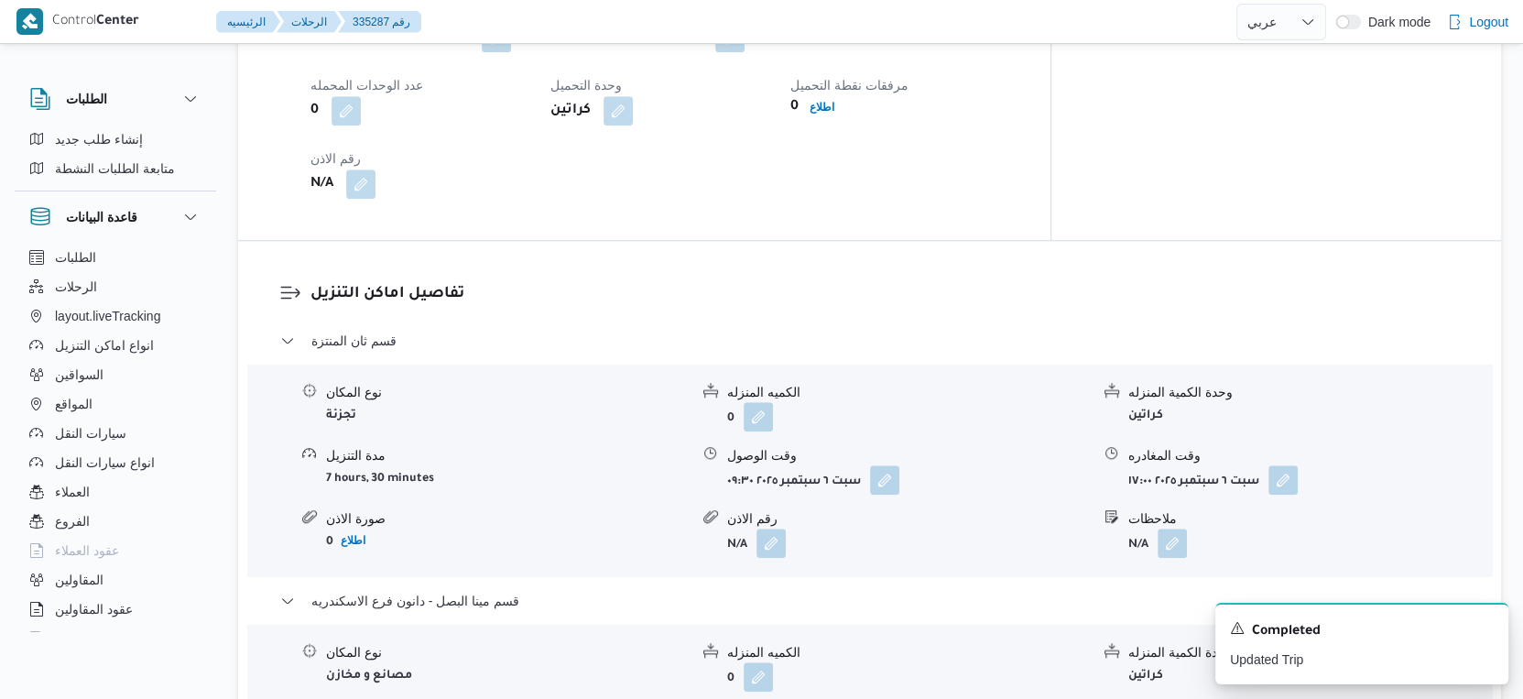
scroll to position [1628, 0]
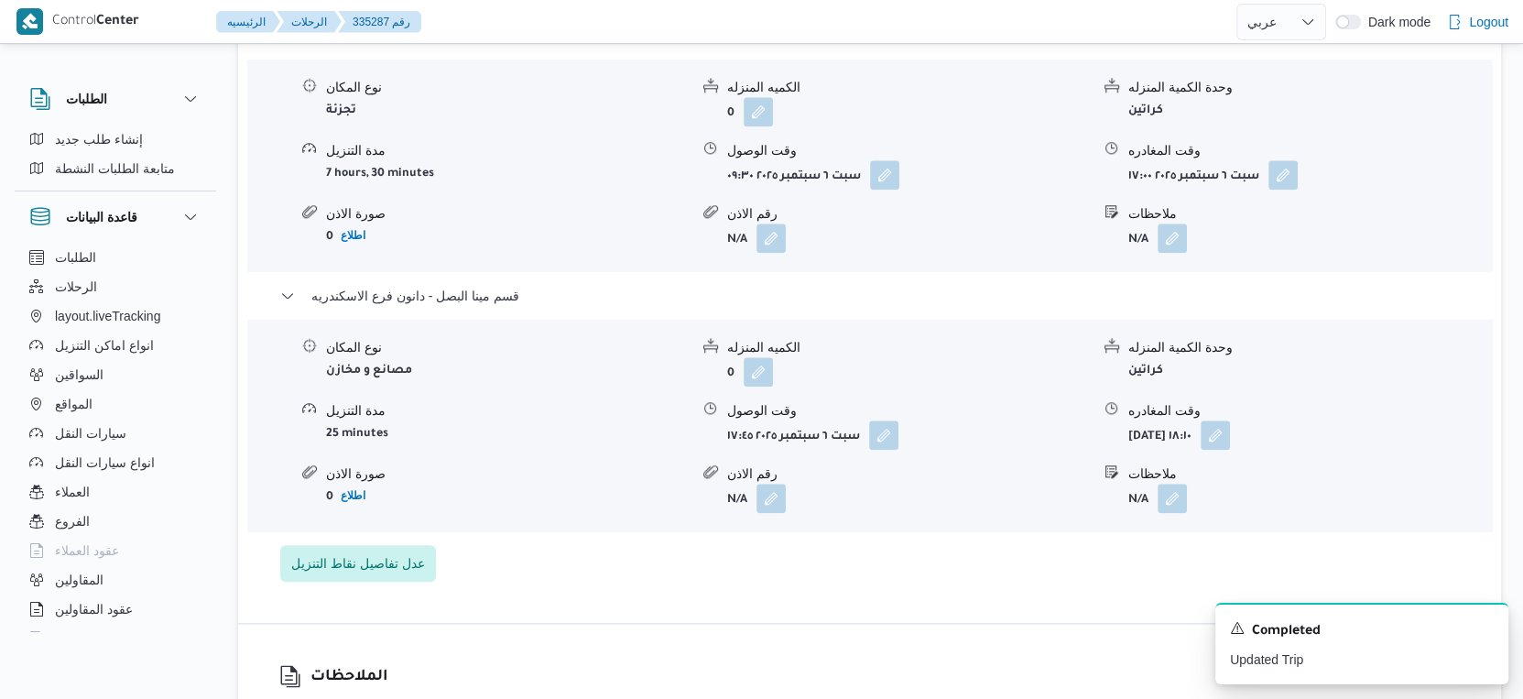
select select "ar"
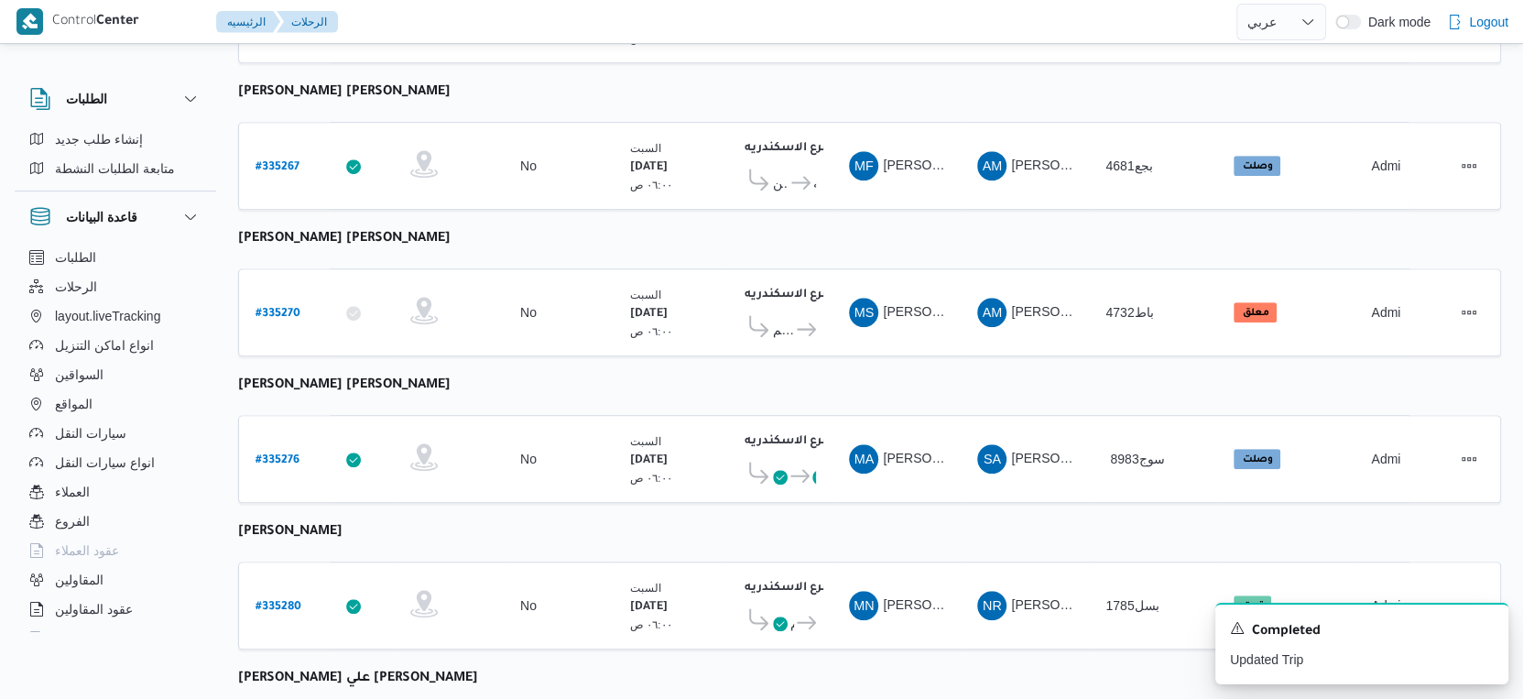
scroll to position [1495, 0]
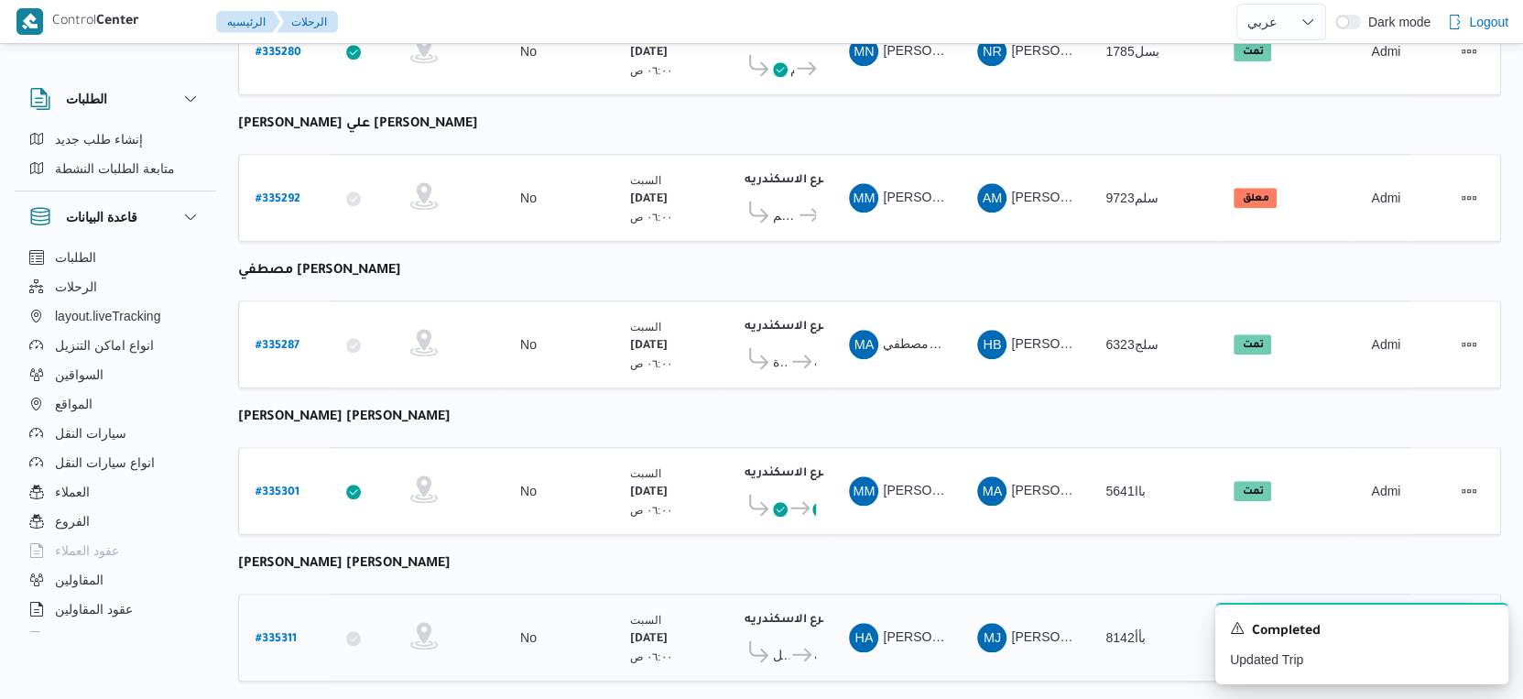
click at [276, 633] on b "# 335311" at bounding box center [276, 639] width 41 height 13
select select "ar"
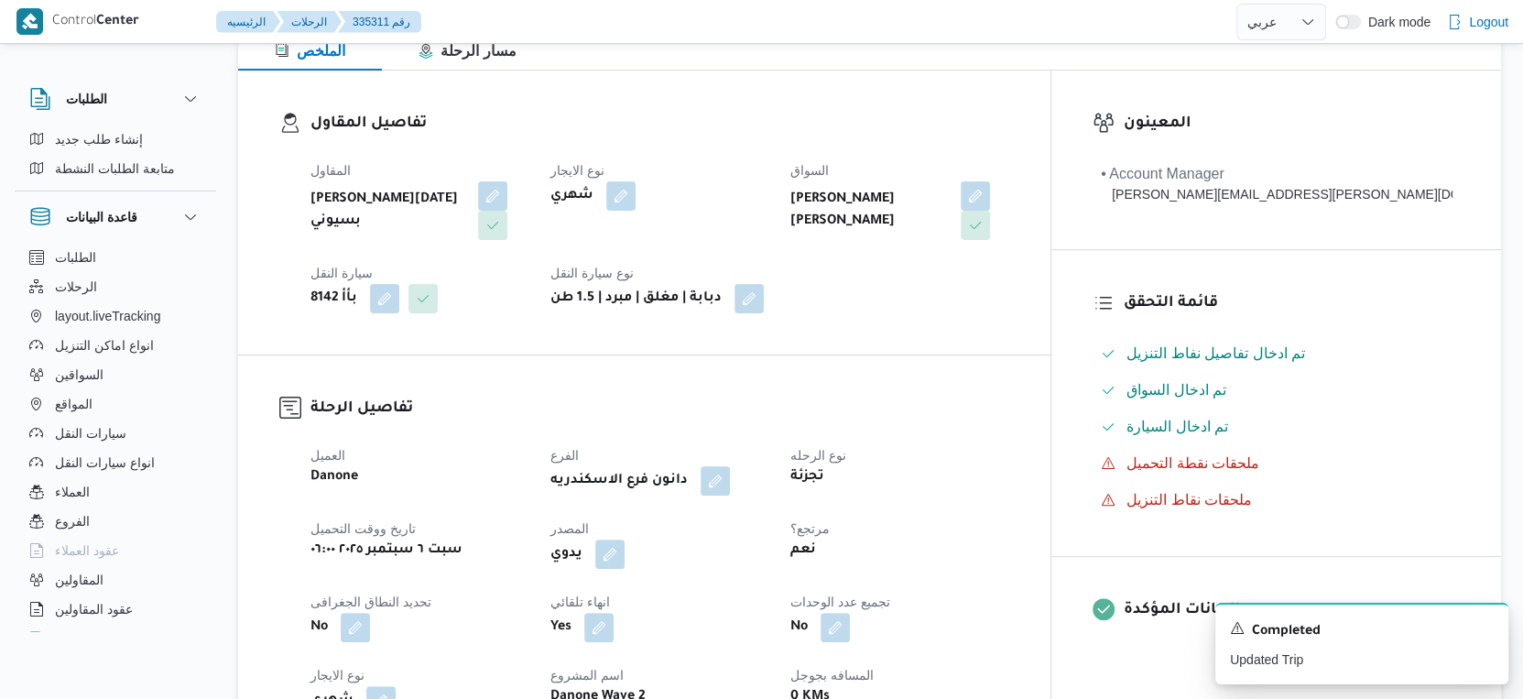
scroll to position [610, 0]
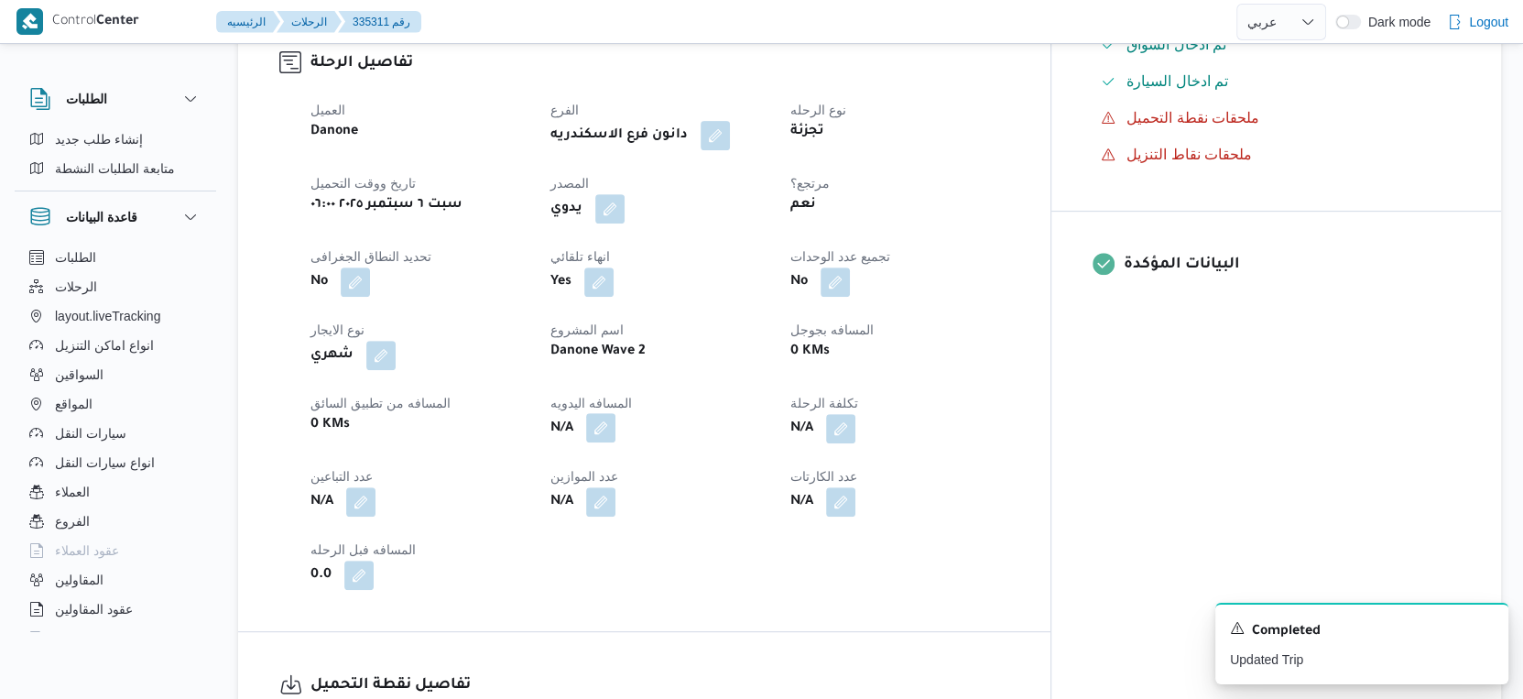
click at [616, 420] on button "button" at bounding box center [600, 427] width 29 height 29
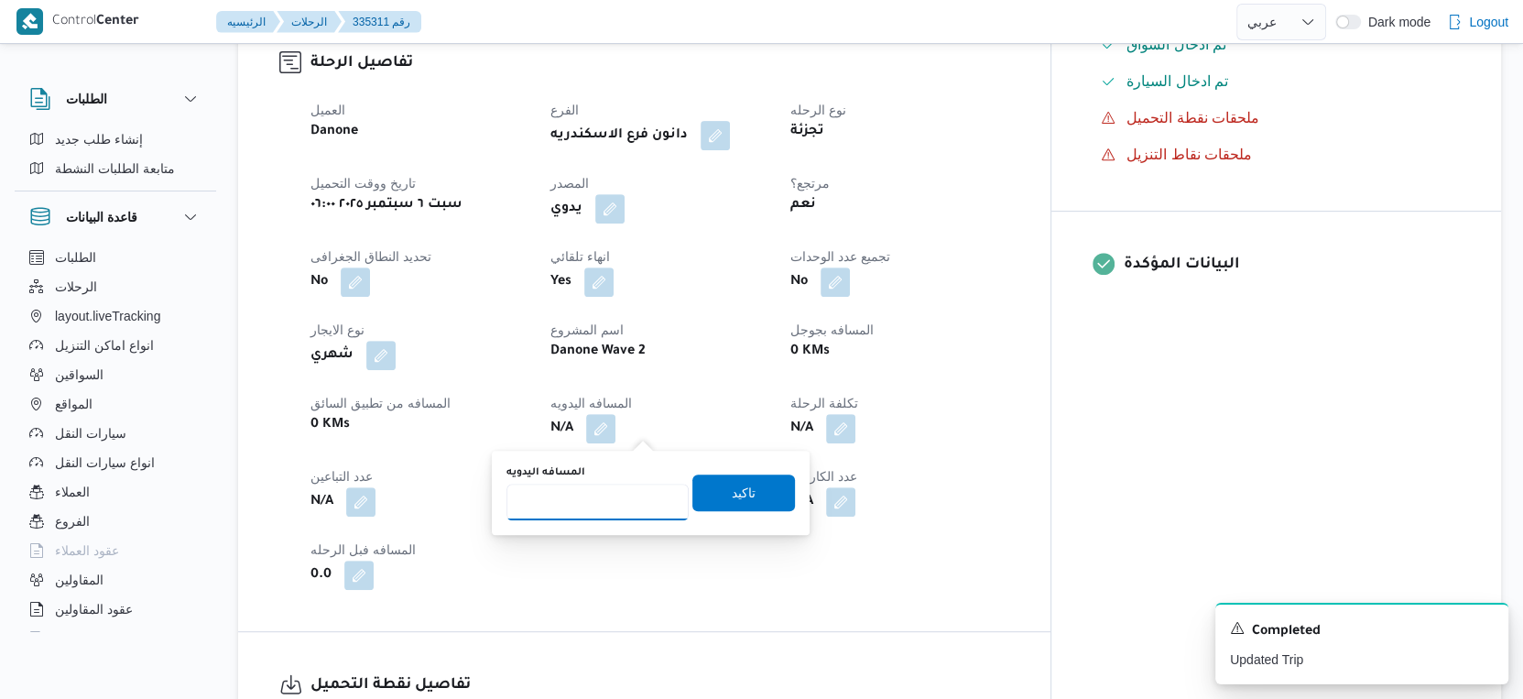
click at [627, 485] on input "المسافه اليدويه" at bounding box center [598, 502] width 182 height 37
type input "46"
click at [761, 485] on span "تاكيد" at bounding box center [744, 492] width 103 height 37
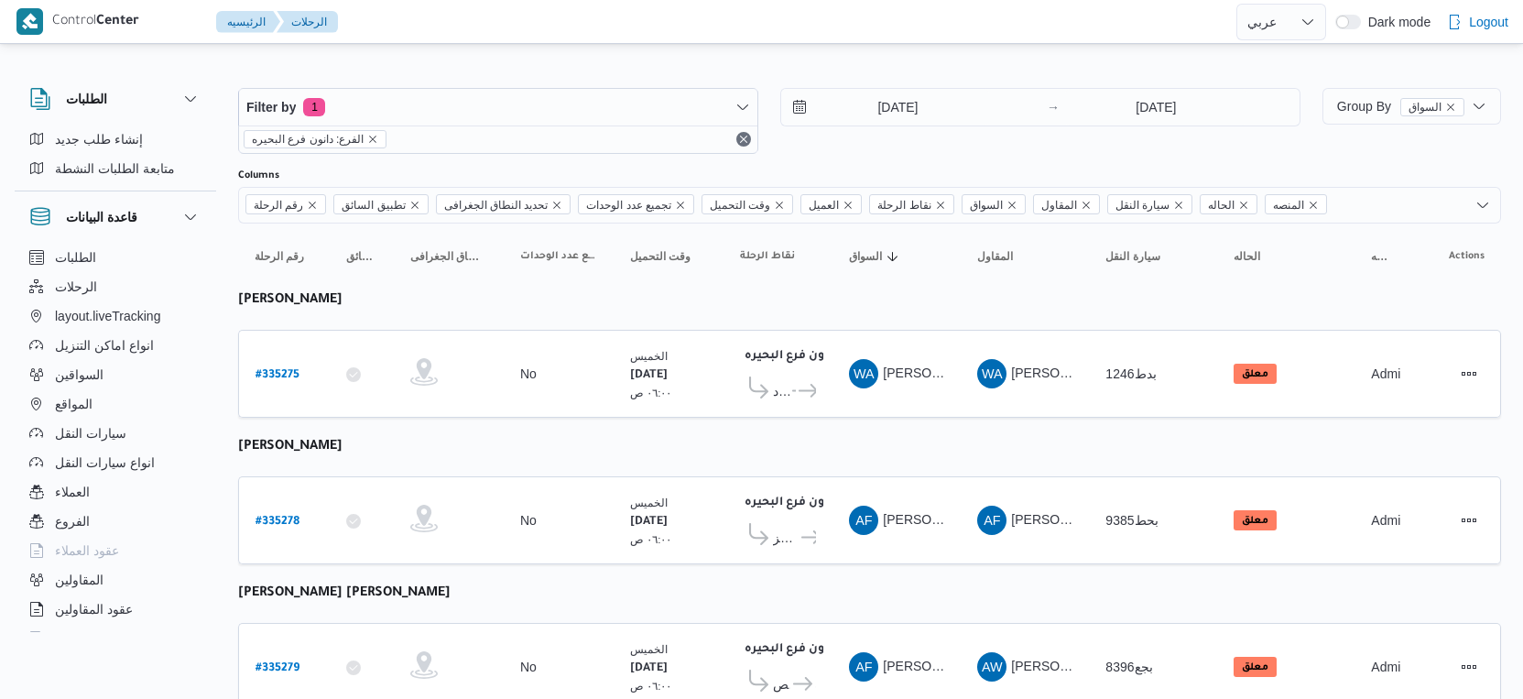
select select "ar"
click at [873, 97] on input "[DATE]" at bounding box center [885, 107] width 208 height 37
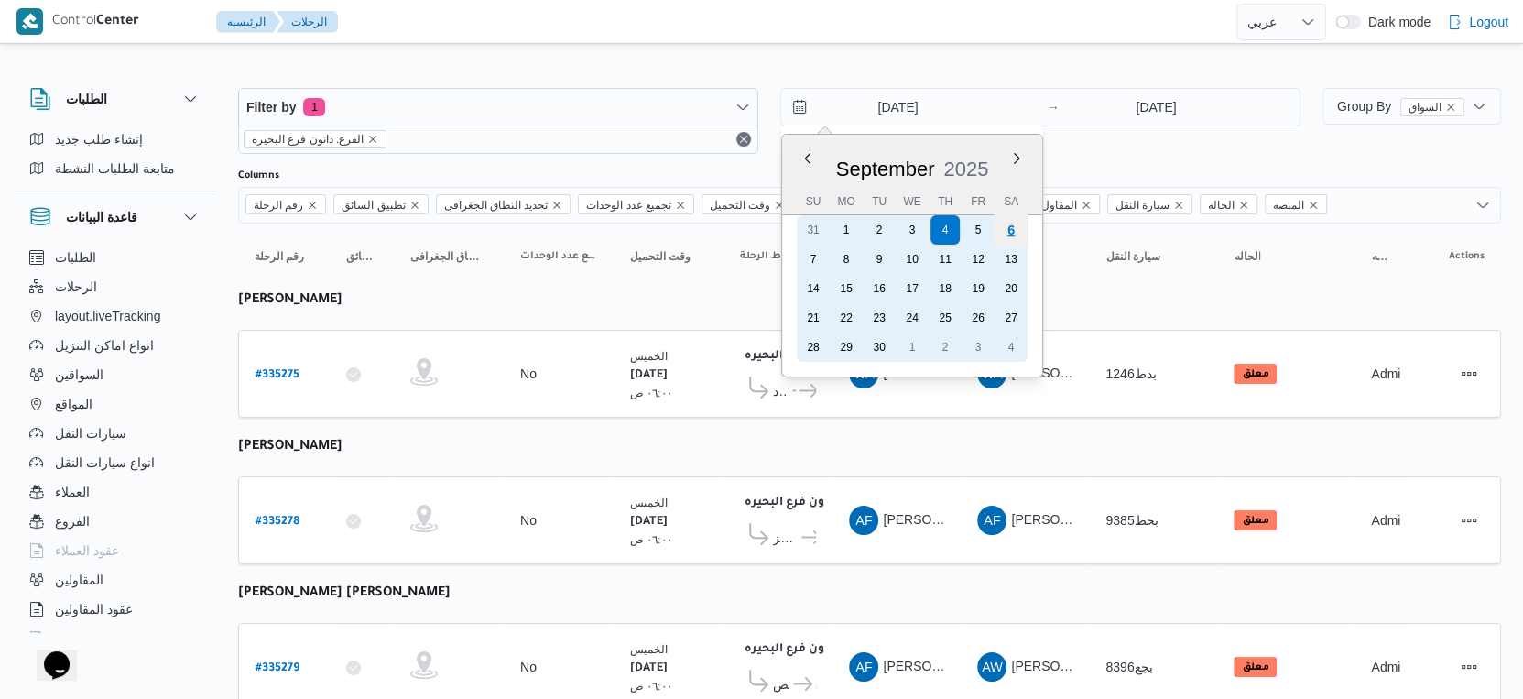
drag, startPoint x: 1007, startPoint y: 234, endPoint x: 1079, endPoint y: 187, distance: 86.1
click at [1010, 234] on div "6" at bounding box center [1011, 229] width 29 height 29
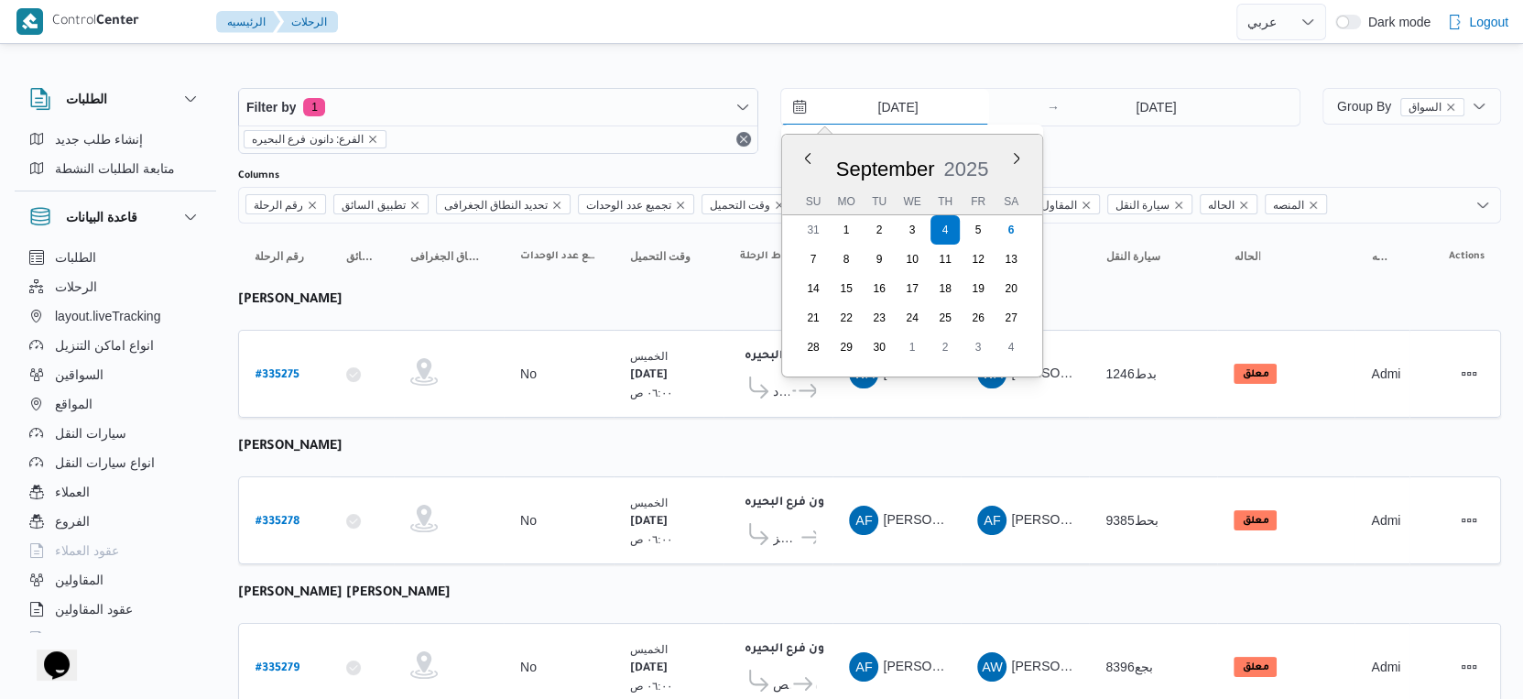
type input "6/9/2025"
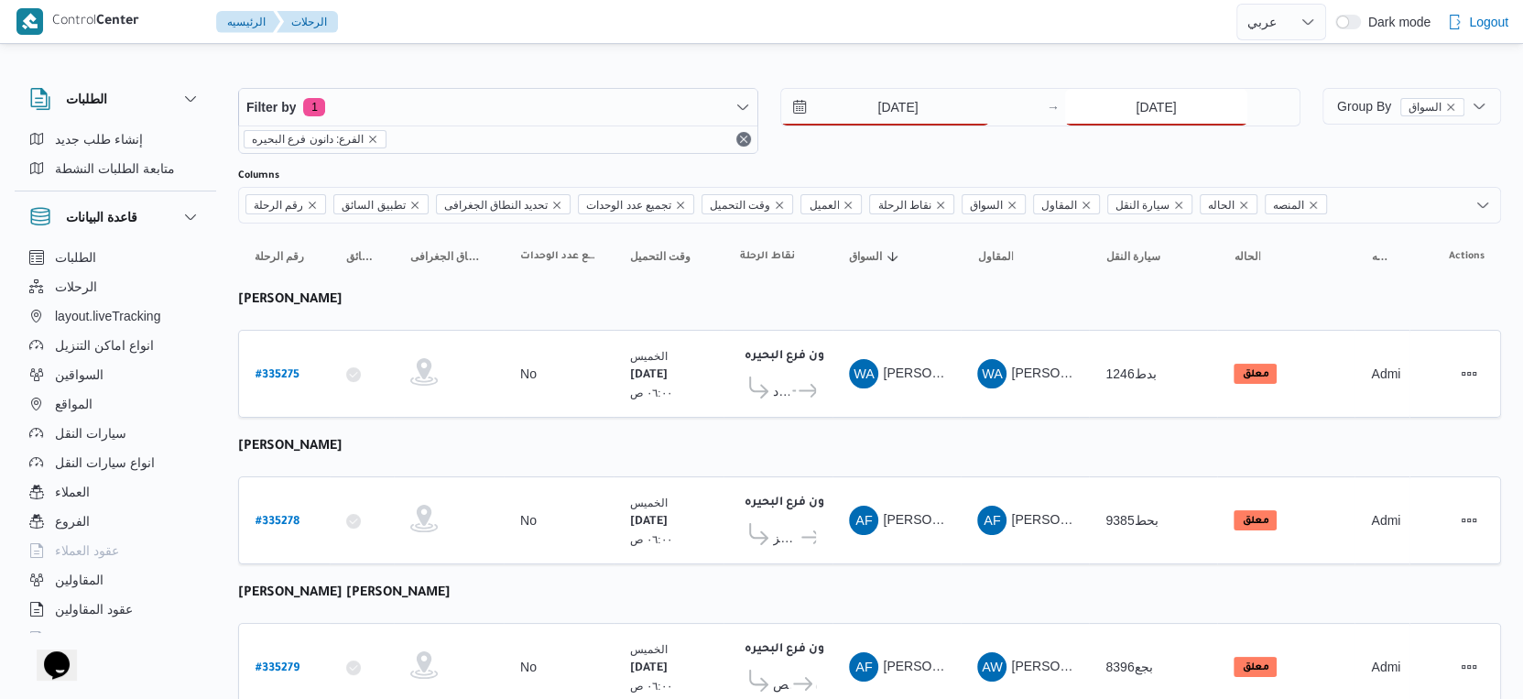
click at [1130, 110] on input "4/9/2025" at bounding box center [1156, 107] width 182 height 37
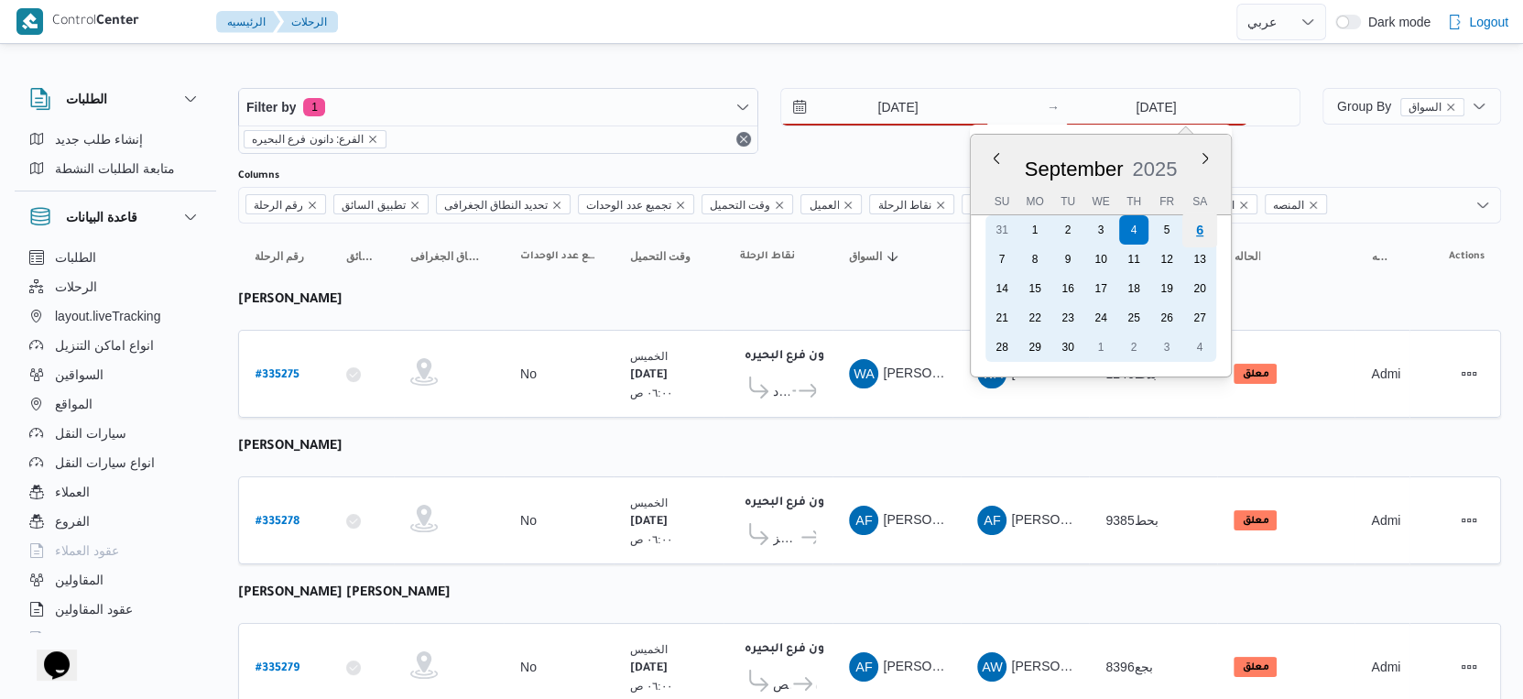
click at [1198, 231] on div "6" at bounding box center [1200, 230] width 35 height 35
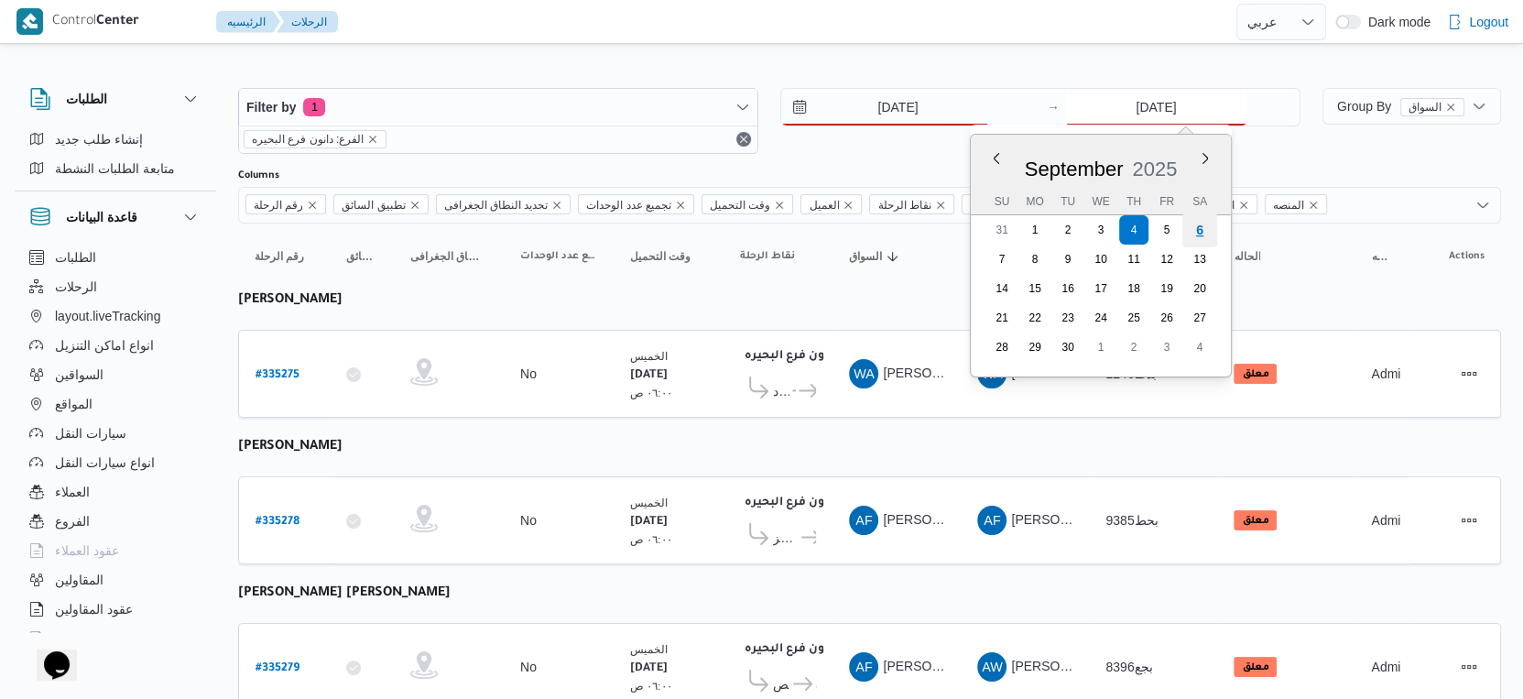
type input "[DATE]"
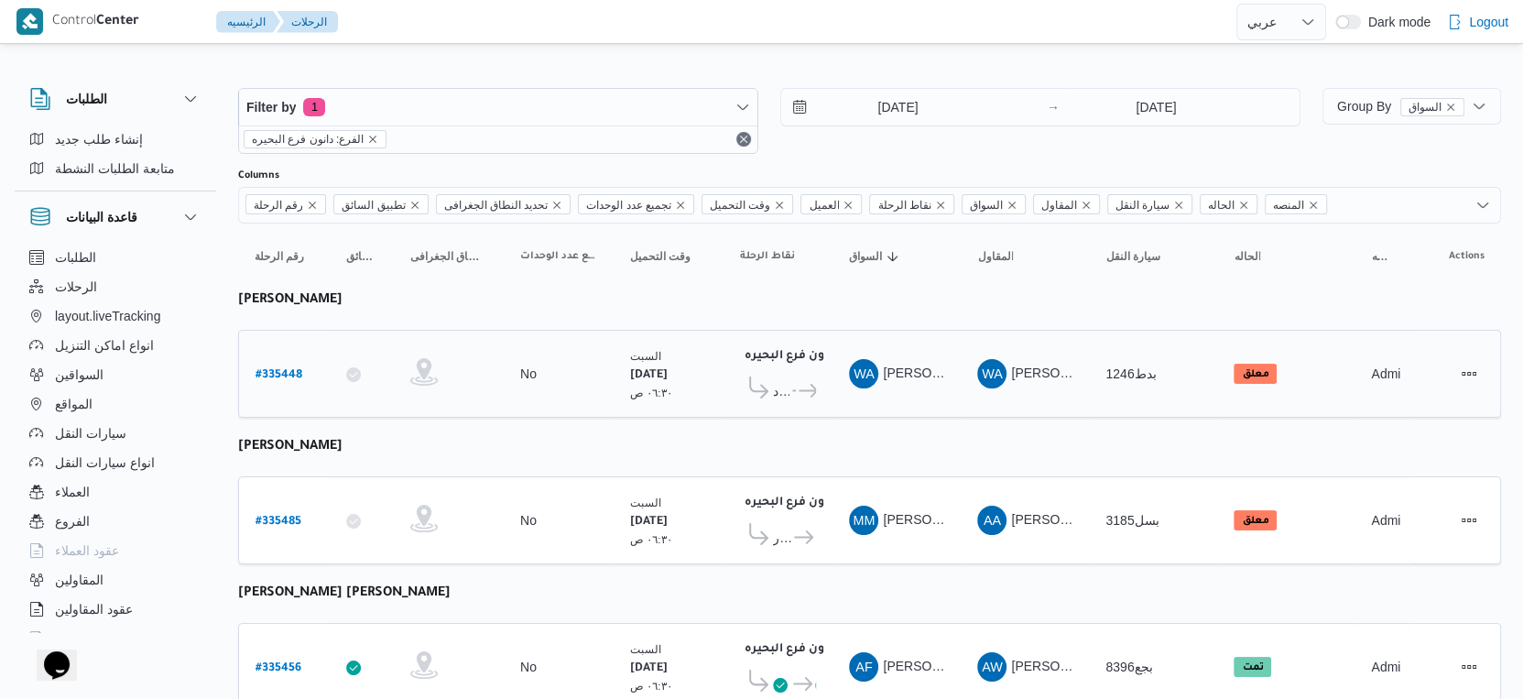
click at [658, 407] on td "وقت التحميل السبت ٦/٩/٢٠٢٥ ٠٦:٣٠ ص" at bounding box center [669, 374] width 110 height 88
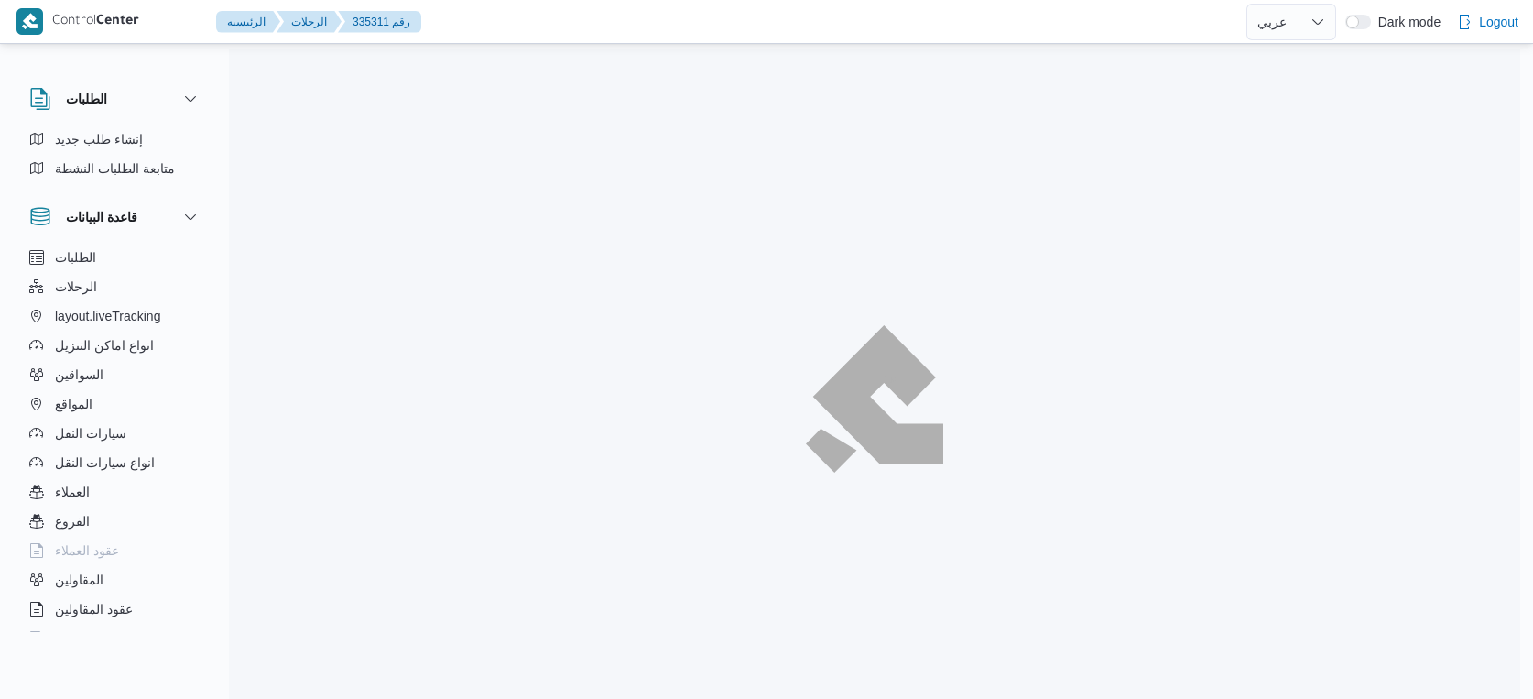
select select "ar"
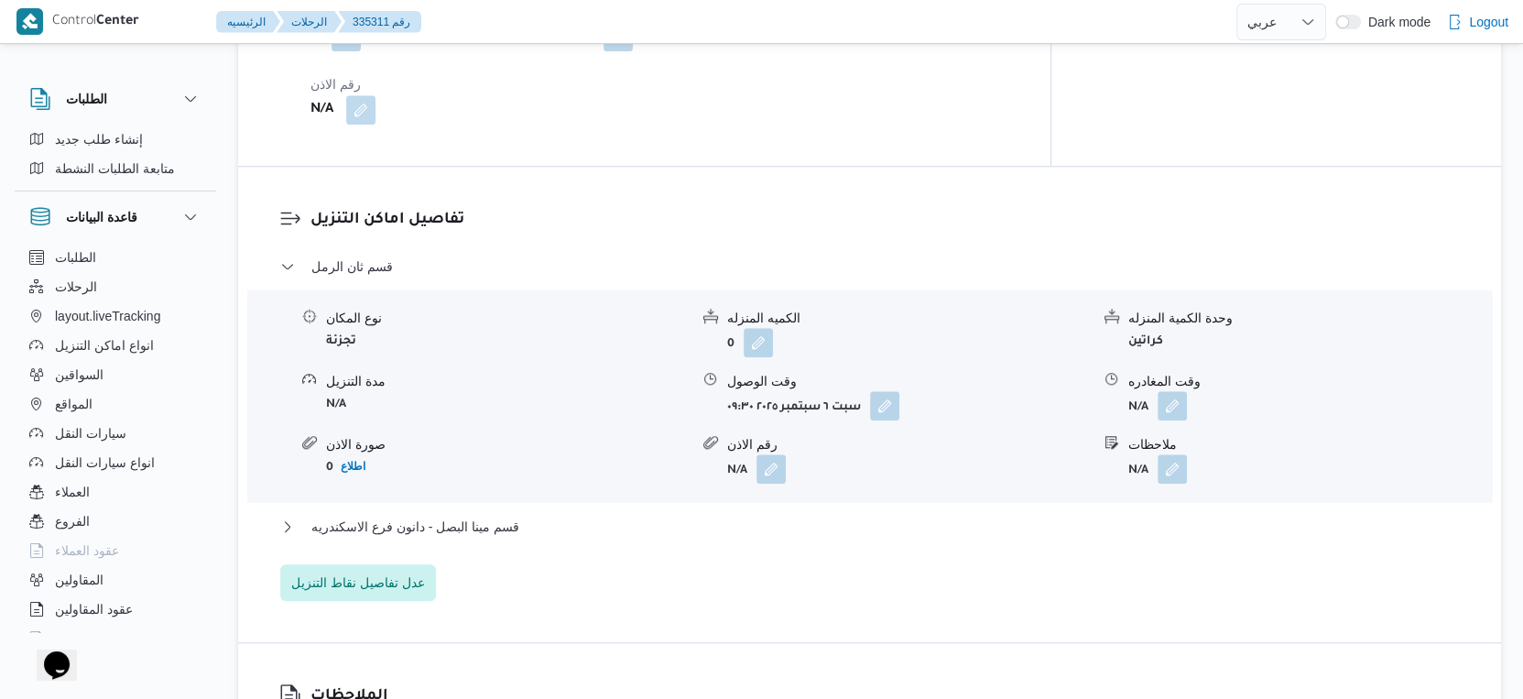
scroll to position [1576, 0]
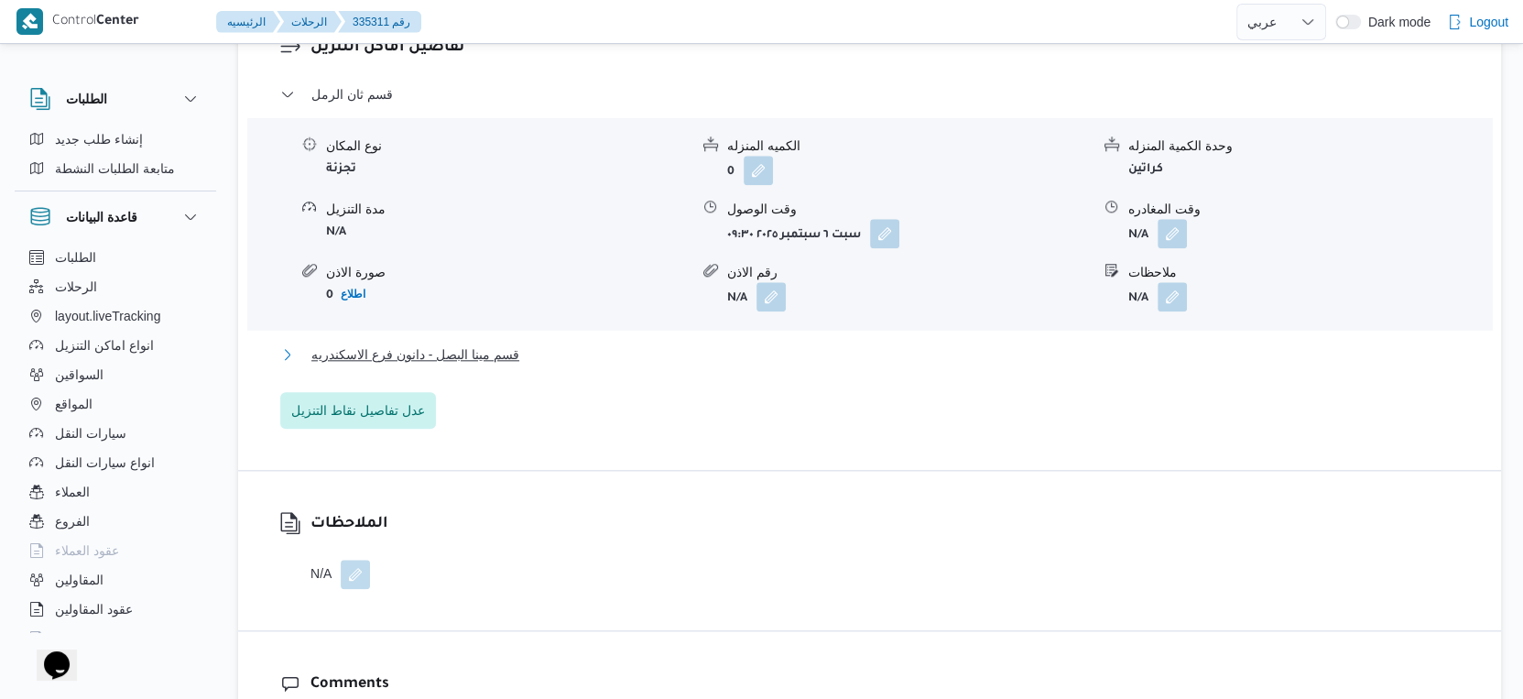
click at [606, 351] on button "قسم مينا البصل - دانون فرع الاسكندريه" at bounding box center [870, 355] width 1180 height 22
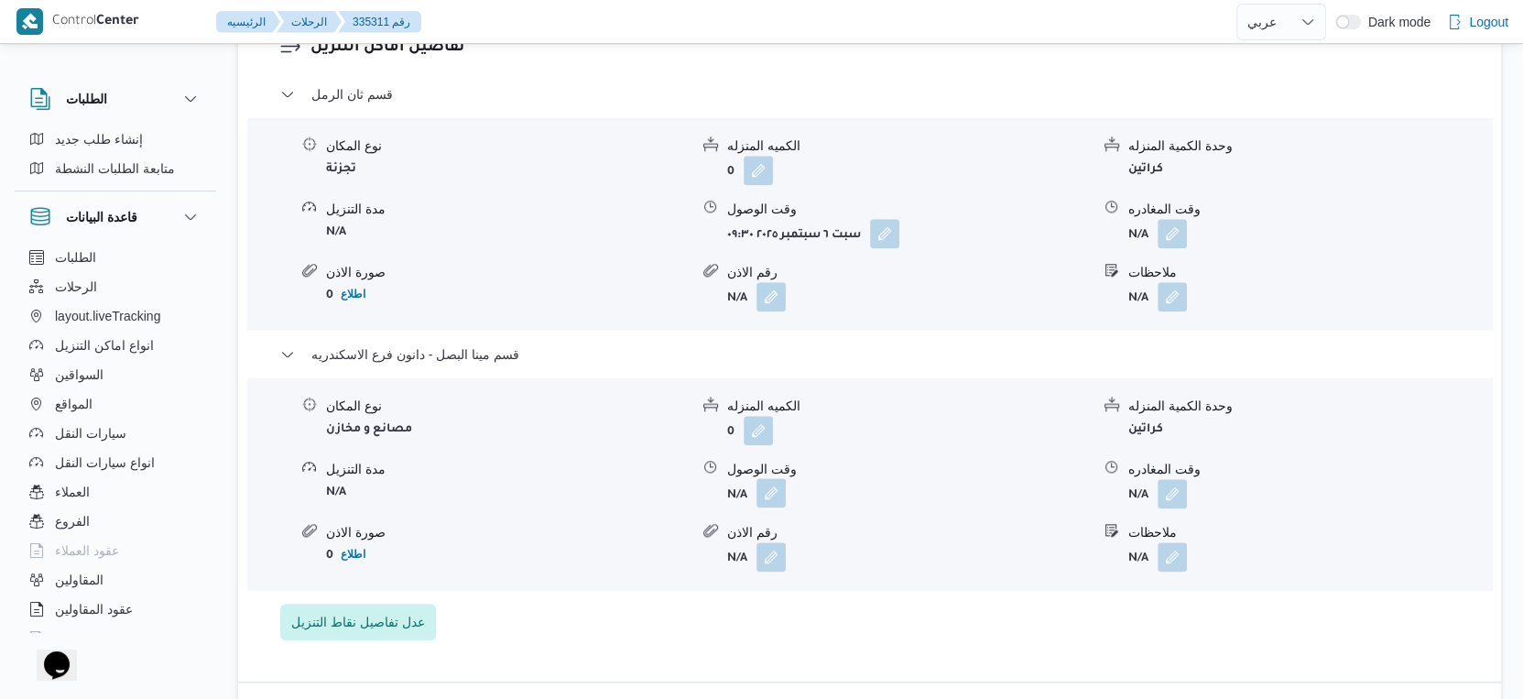
click at [780, 503] on button "button" at bounding box center [771, 492] width 29 height 29
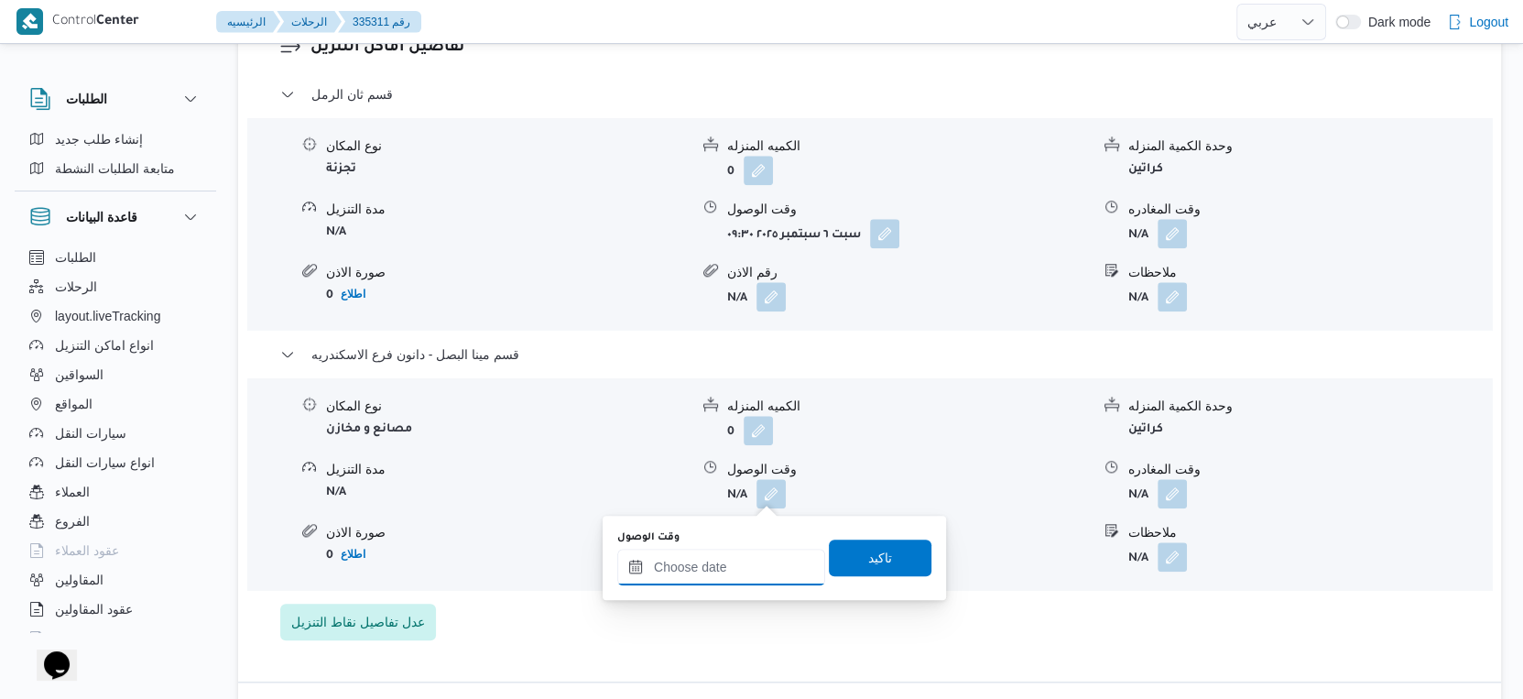
drag, startPoint x: 731, startPoint y: 569, endPoint x: 776, endPoint y: 551, distance: 48.1
click at [733, 569] on input "وقت الوصول" at bounding box center [721, 567] width 208 height 37
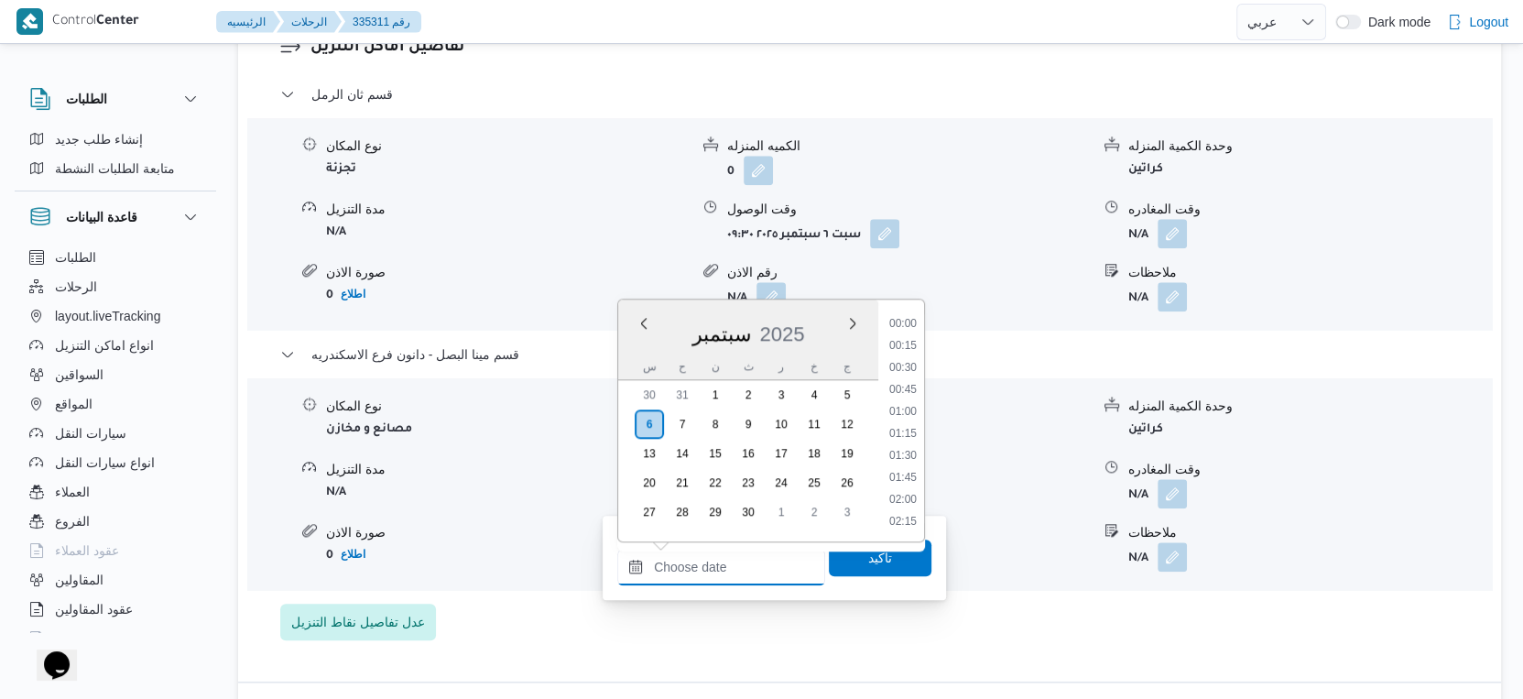
scroll to position [1535, 0]
drag, startPoint x: 906, startPoint y: 315, endPoint x: 912, endPoint y: 364, distance: 49.0
click at [906, 318] on li "17:30" at bounding box center [903, 327] width 42 height 18
type input "٠٦/٠٩/٢٠٢٥ ١٧:٣٠"
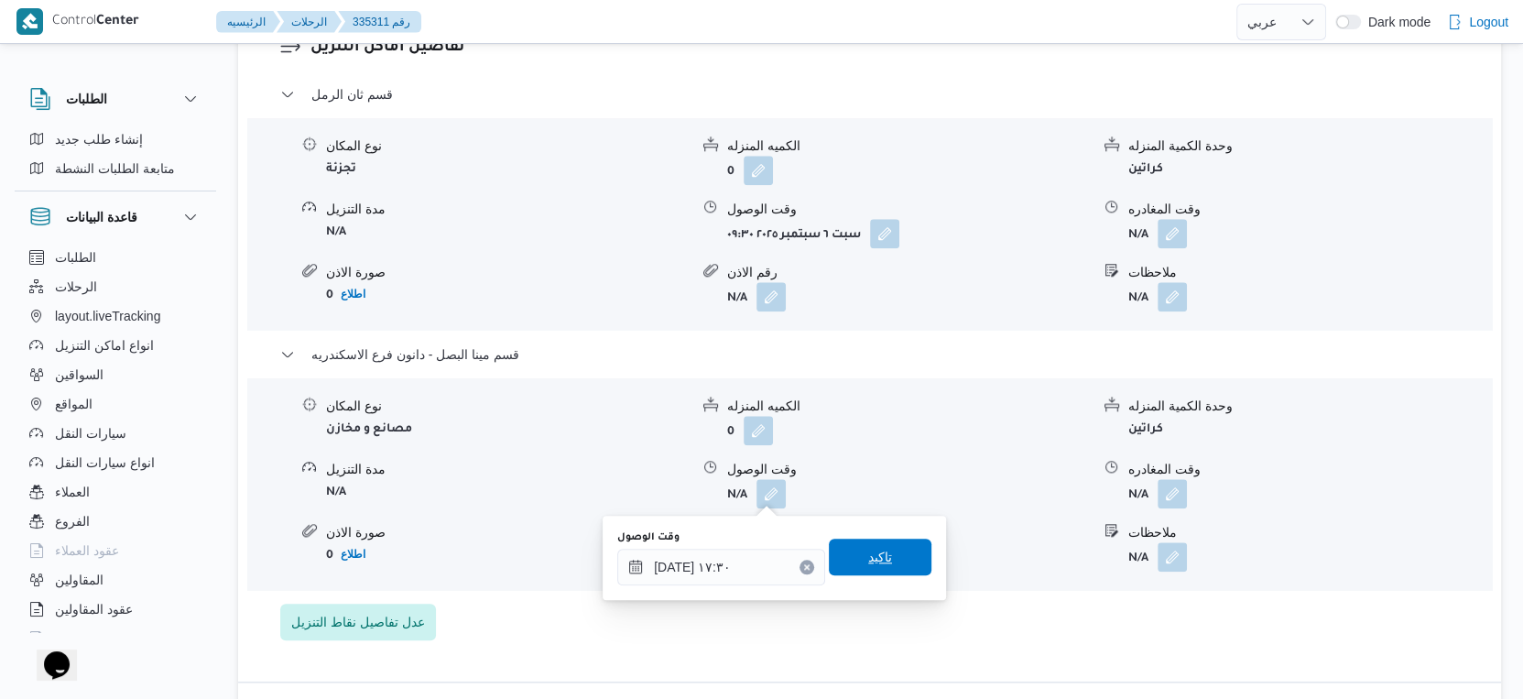
click at [891, 567] on span "تاكيد" at bounding box center [880, 557] width 103 height 37
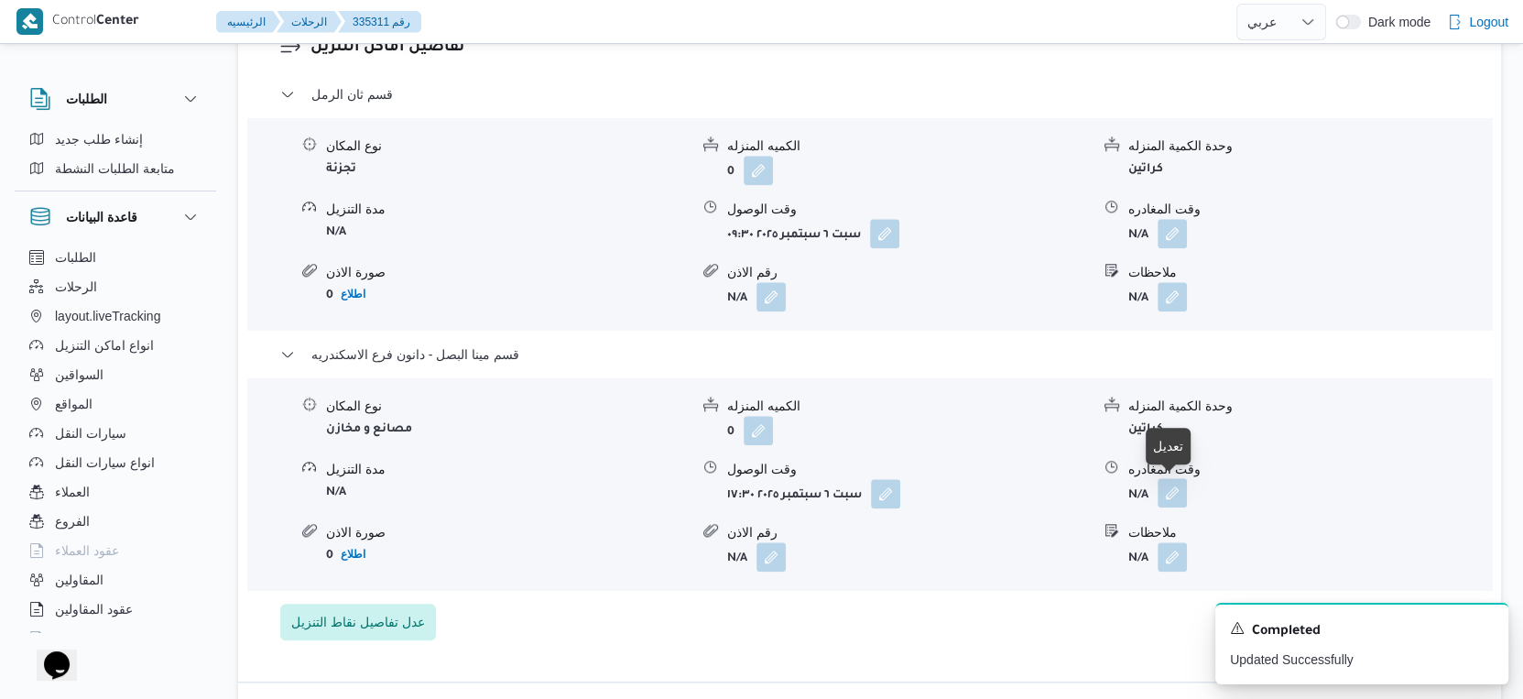
click at [1179, 500] on button "button" at bounding box center [1172, 492] width 29 height 29
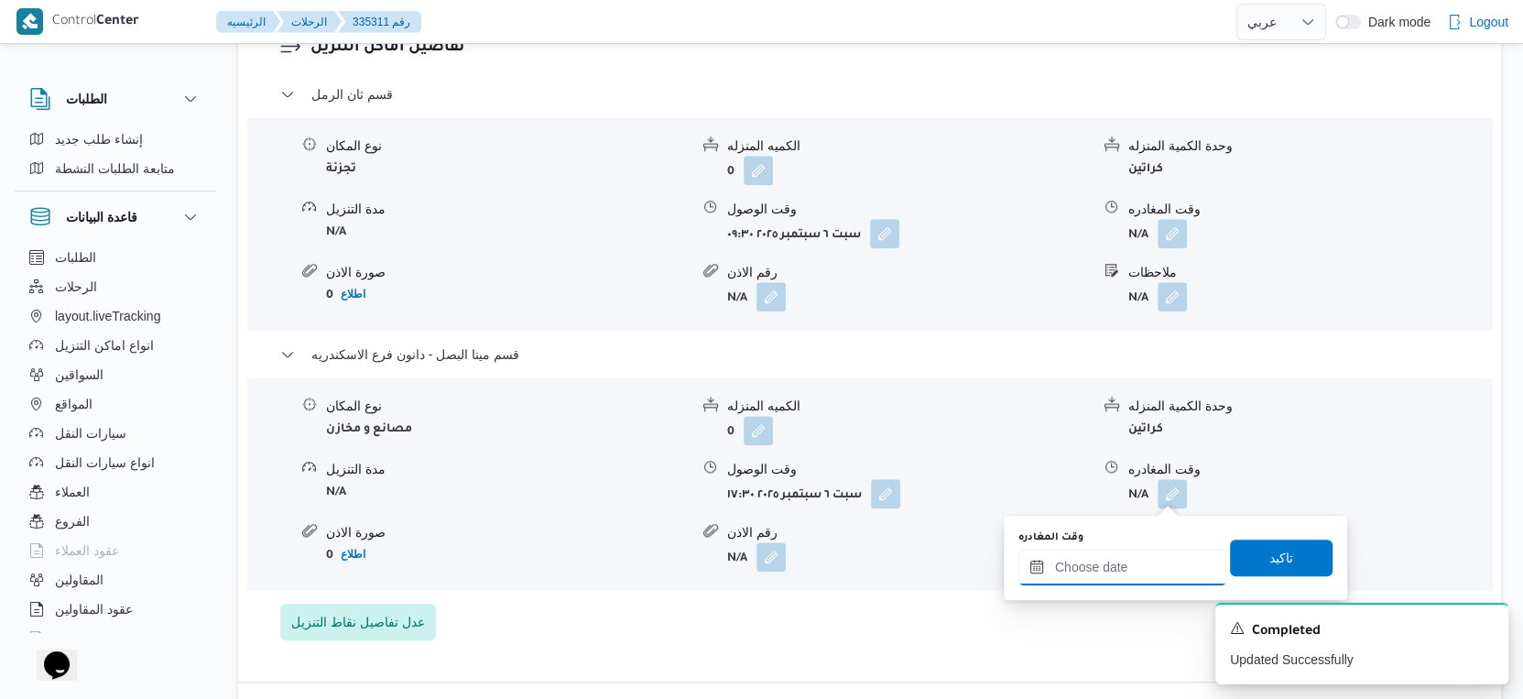
drag, startPoint x: 1147, startPoint y: 581, endPoint x: 1183, endPoint y: 552, distance: 45.6
click at [1150, 579] on input "وقت المغادره" at bounding box center [1123, 567] width 208 height 37
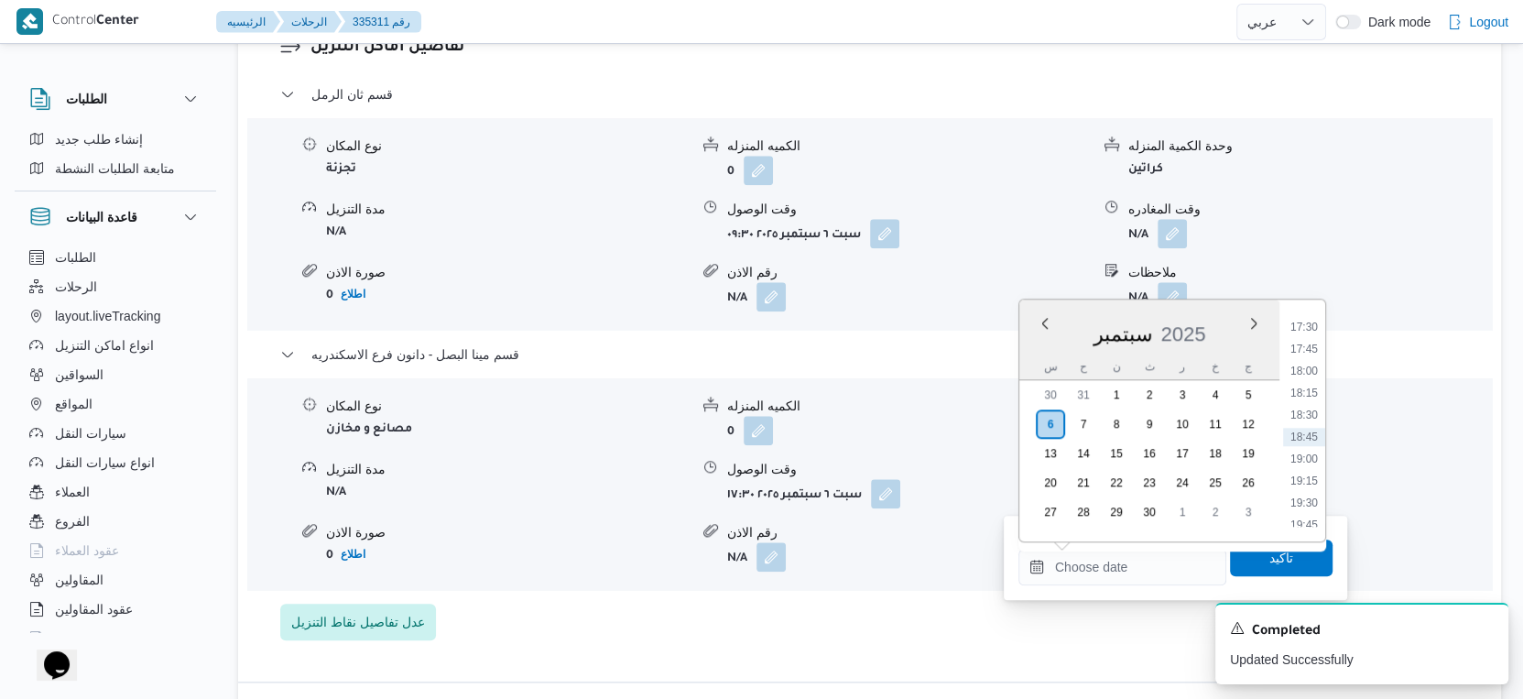
click at [1310, 408] on li "18:30" at bounding box center [1304, 415] width 42 height 18
type input "٠٦/٠٩/٢٠٢٥ ١٨:٣٠"
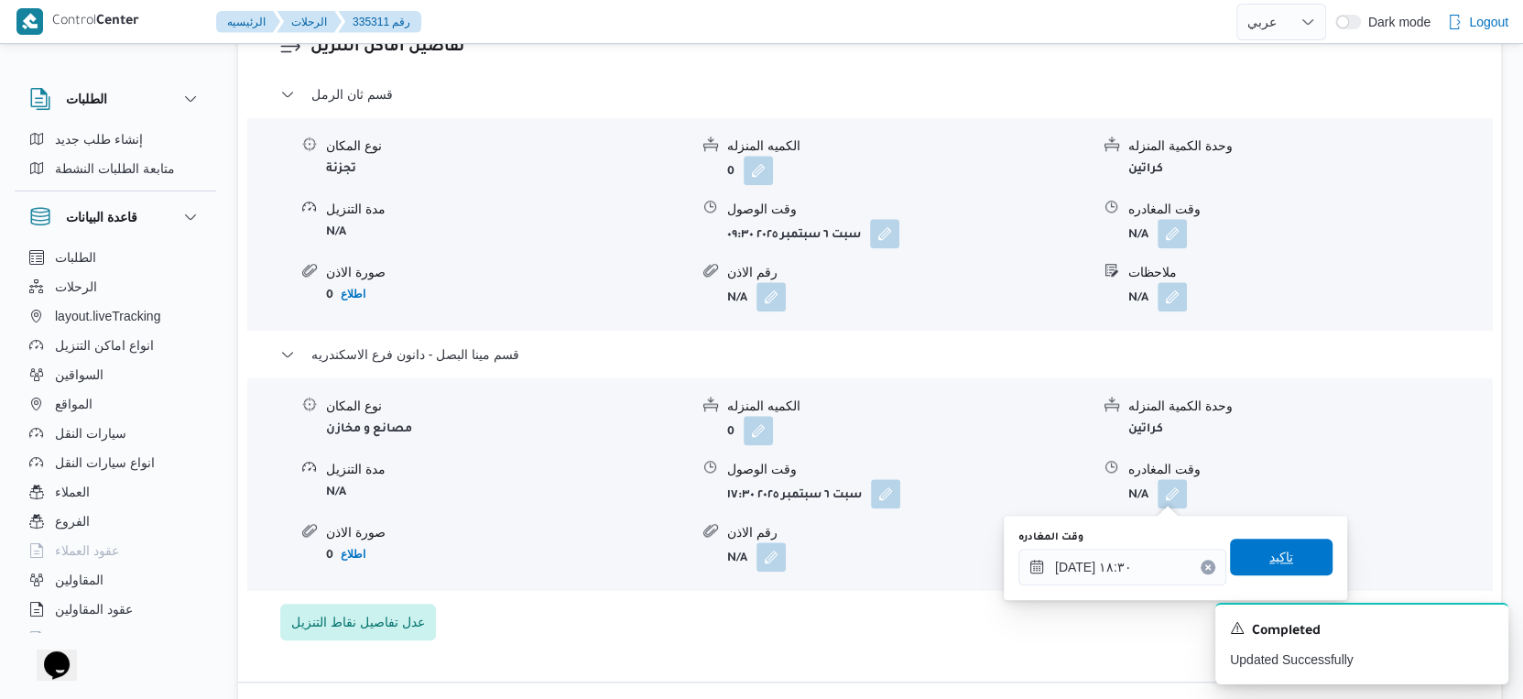
click at [1292, 551] on span "تاكيد" at bounding box center [1281, 557] width 103 height 37
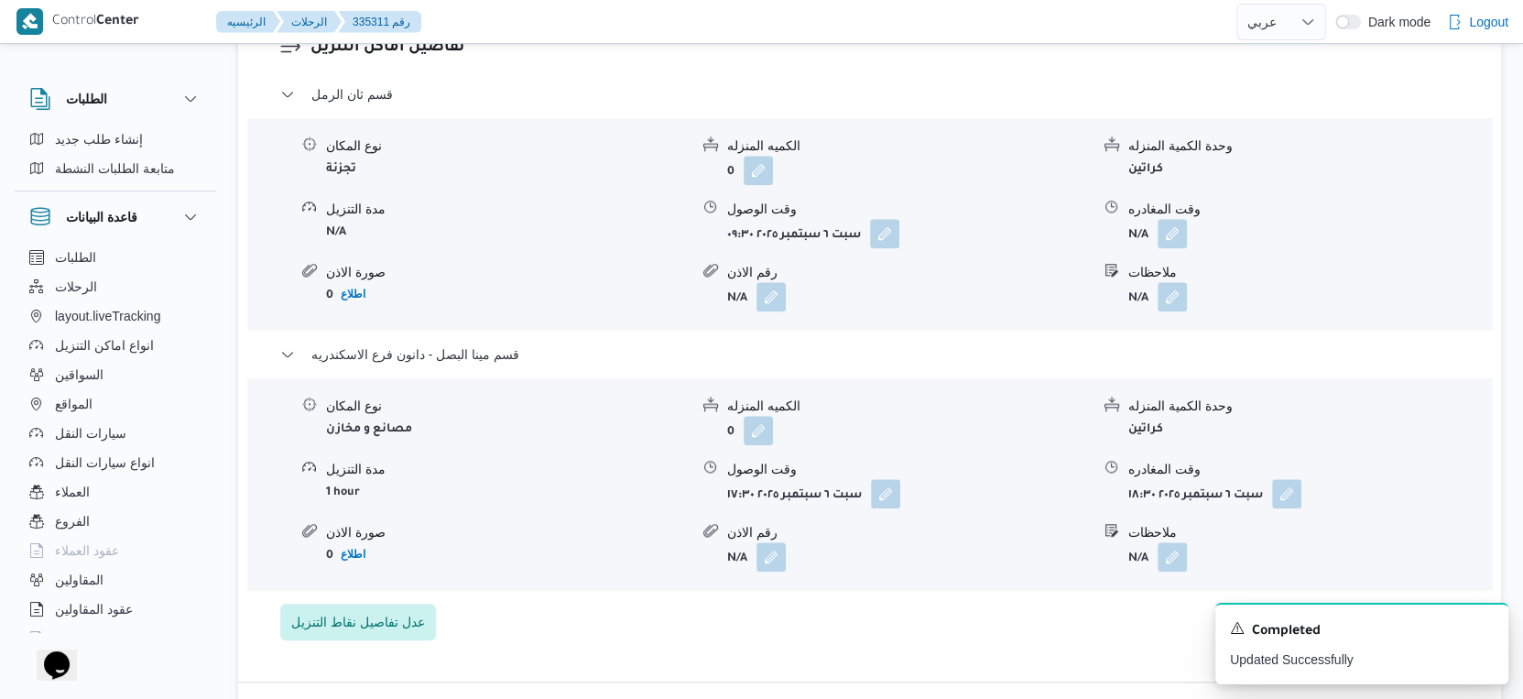
click at [1171, 215] on div "وقت المغادره" at bounding box center [1310, 209] width 363 height 19
click at [1173, 238] on button "button" at bounding box center [1172, 232] width 29 height 29
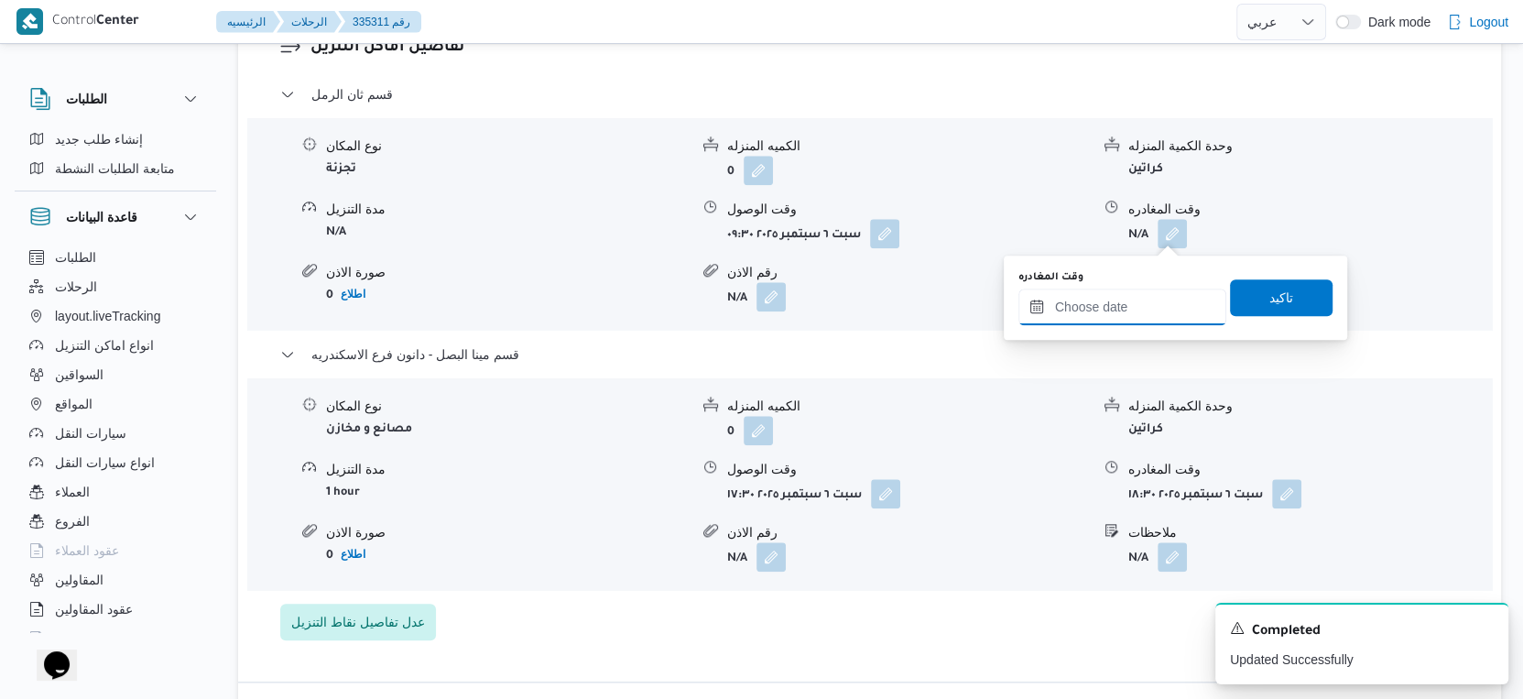
click at [1135, 300] on input "وقت المغادره" at bounding box center [1123, 307] width 208 height 37
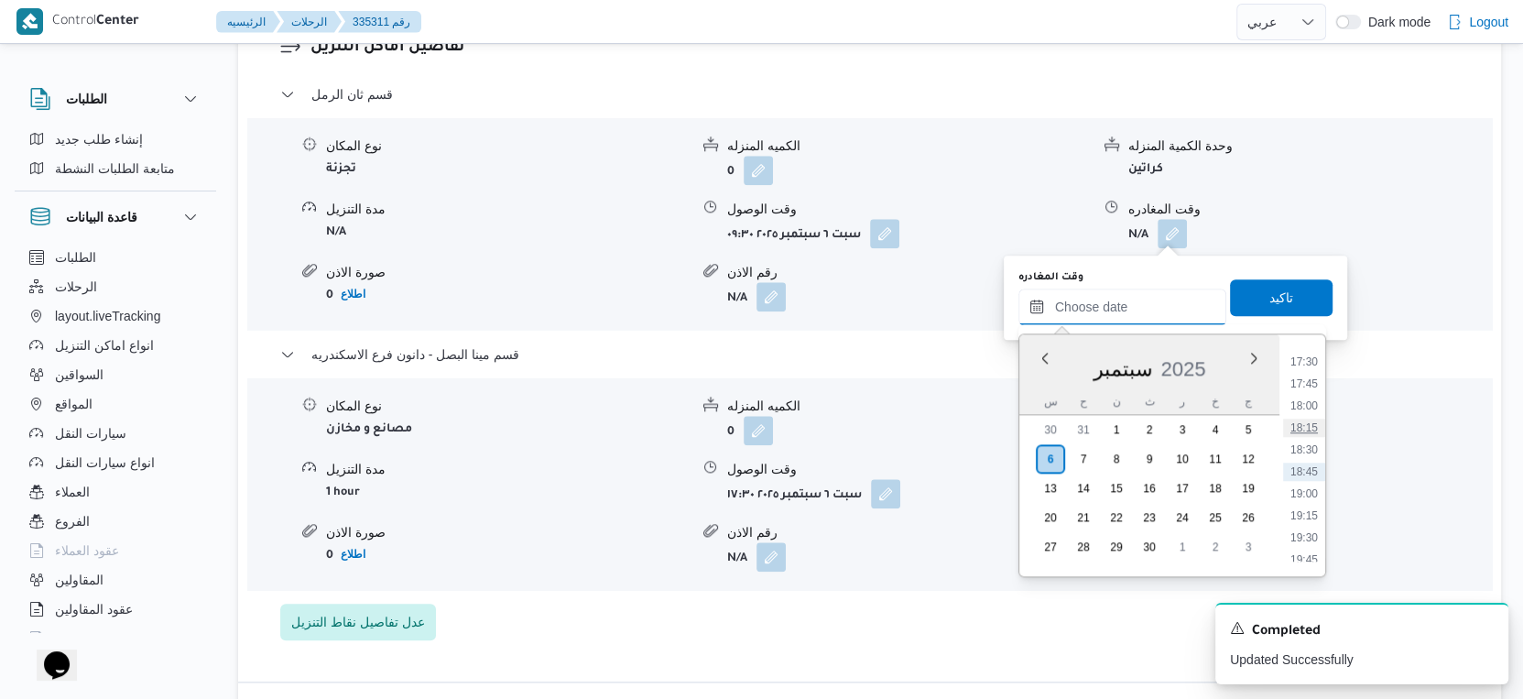
scroll to position [1435, 0]
drag, startPoint x: 1311, startPoint y: 414, endPoint x: 1311, endPoint y: 331, distance: 83.4
click at [1311, 413] on li "17:00" at bounding box center [1304, 418] width 42 height 18
type input "٠٦/٠٩/٢٠٢٥ ١٧:٠٠"
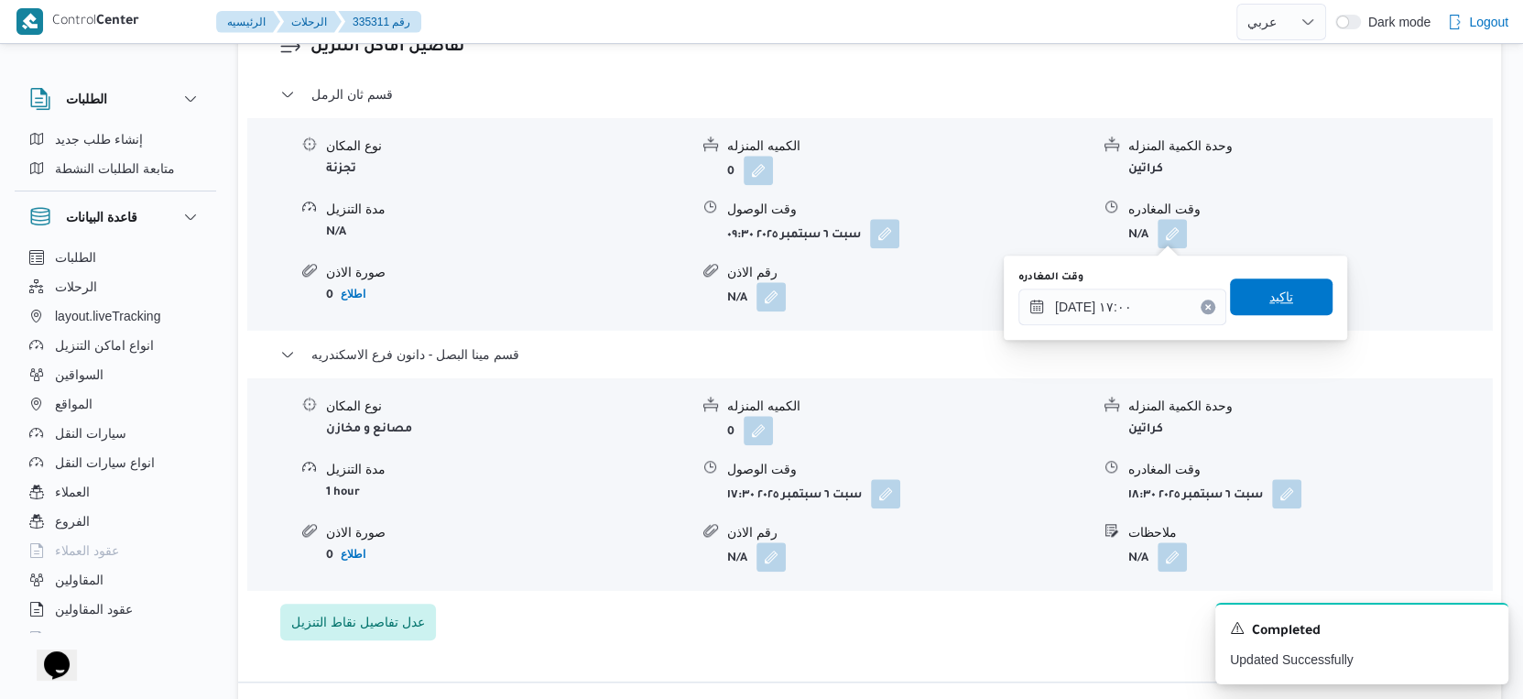
click at [1292, 282] on span "تاكيد" at bounding box center [1281, 296] width 103 height 37
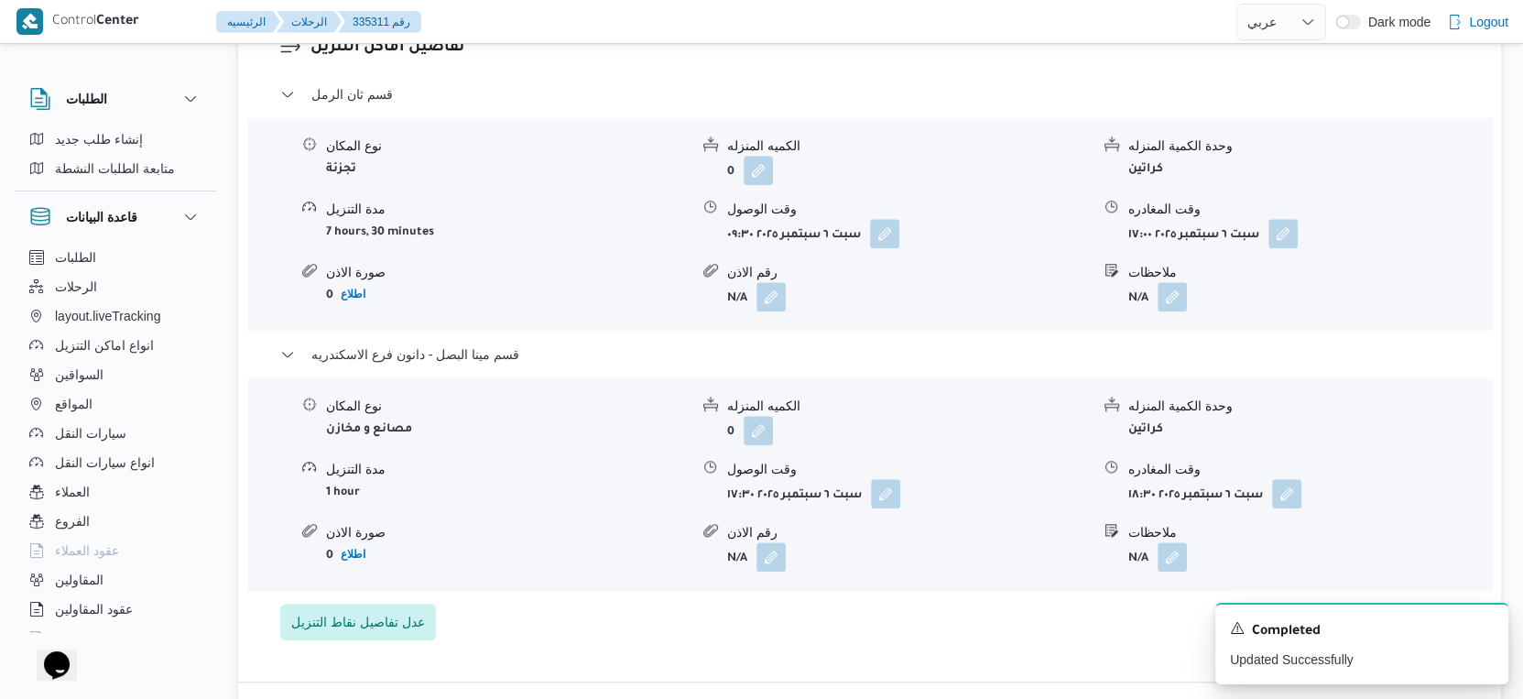
scroll to position [1271, 0]
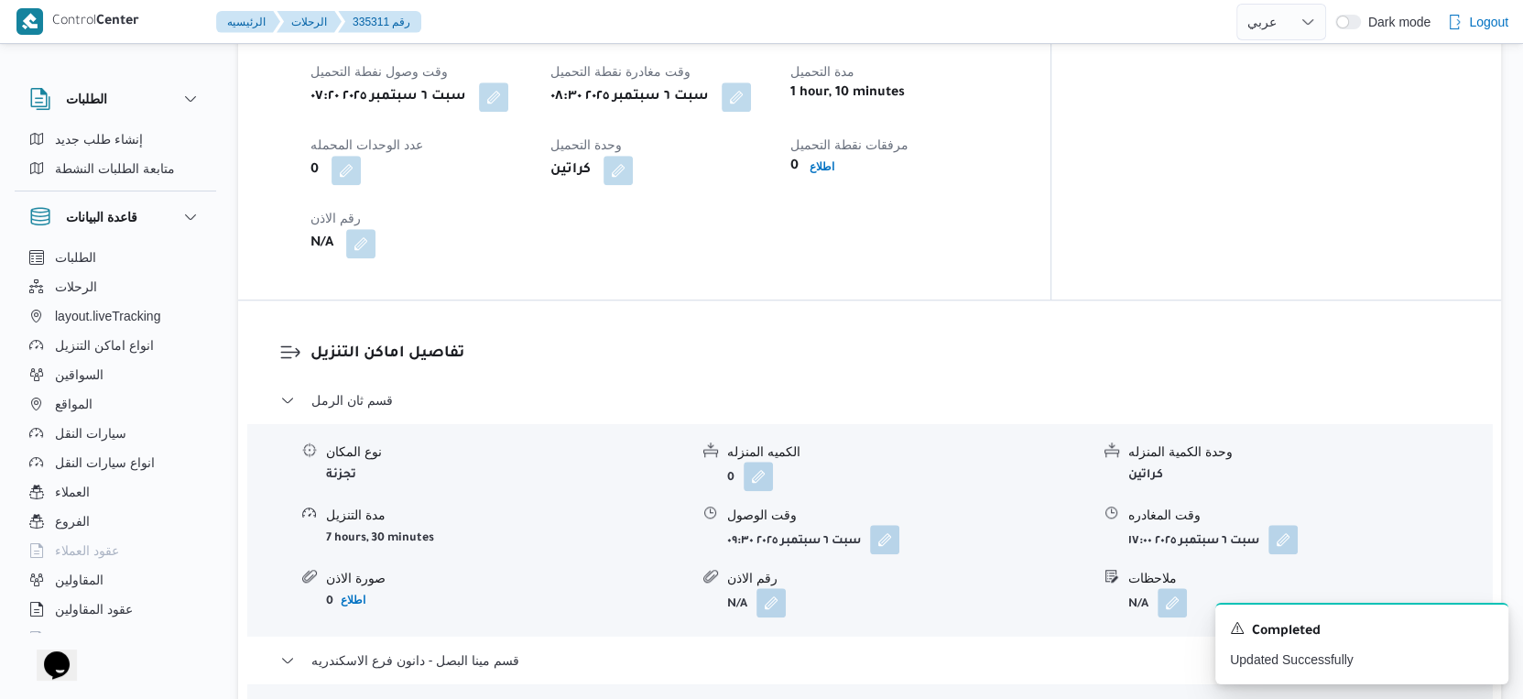
click at [764, 95] on div "سبت ٦ سبتمبر ٢٠٢٥ ٠٨:٣٠" at bounding box center [660, 97] width 222 height 33
click at [751, 104] on button "button" at bounding box center [736, 96] width 29 height 29
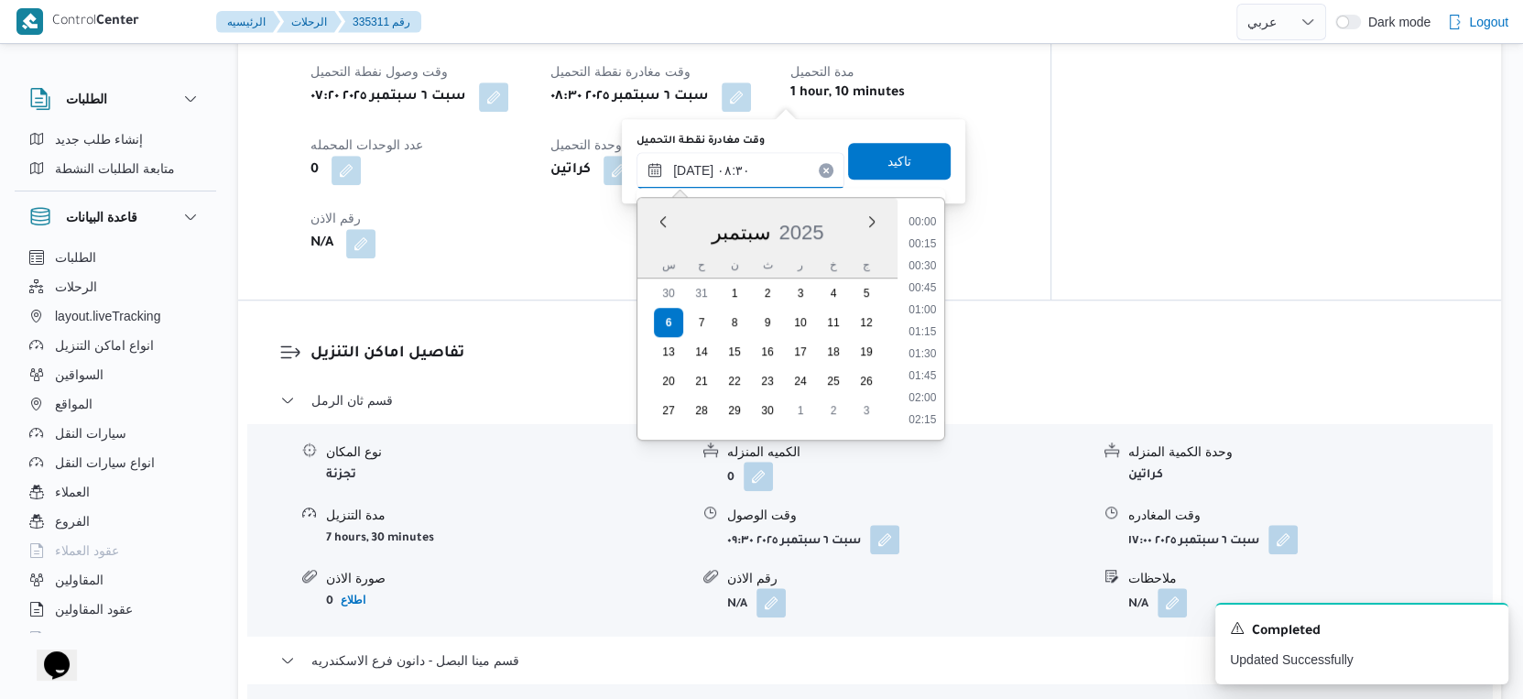
click at [776, 152] on input "٠٦/٠٩/٢٠٢٥ ٠٨:٣٠" at bounding box center [741, 170] width 208 height 37
click at [926, 398] on li "09:15" at bounding box center [922, 400] width 42 height 18
type input "[DATE] ٠٩:١٥"
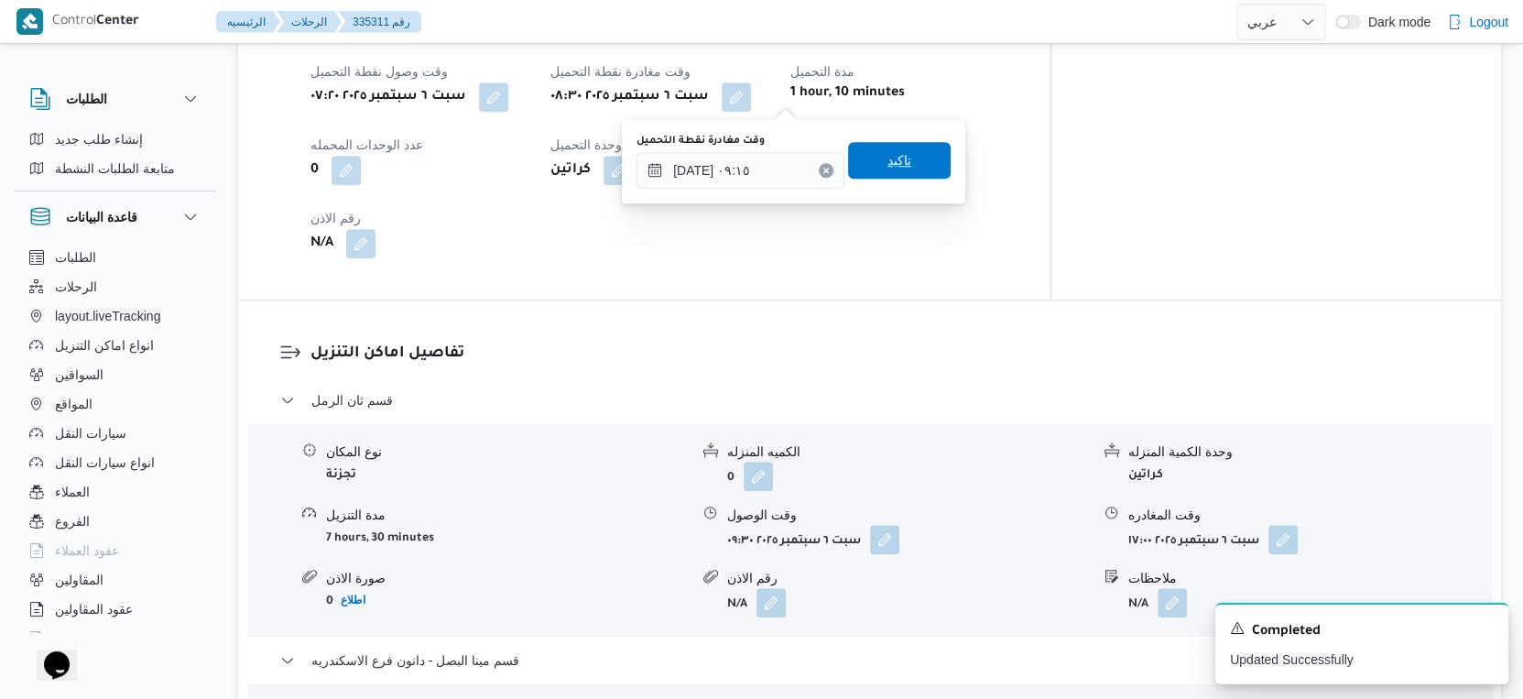
click at [900, 162] on span "تاكيد" at bounding box center [899, 160] width 103 height 37
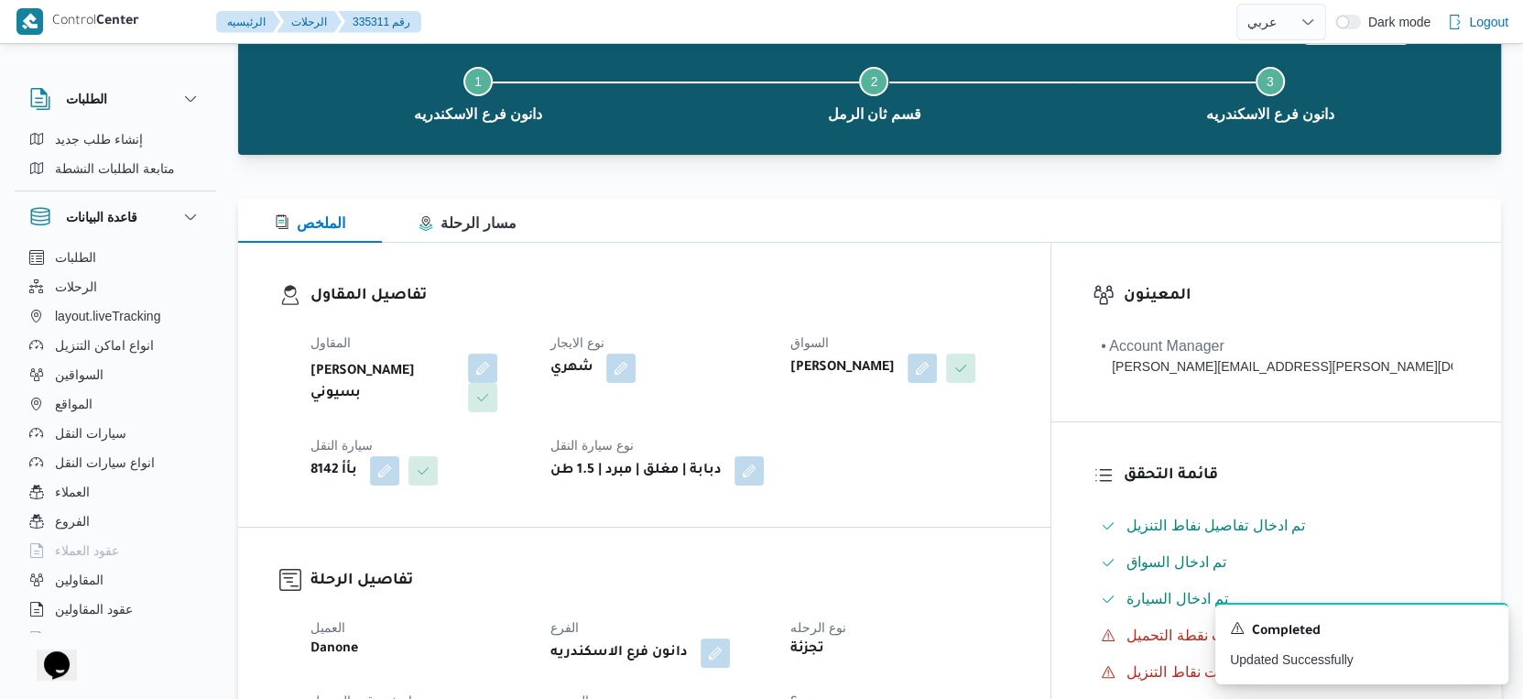
scroll to position [0, 0]
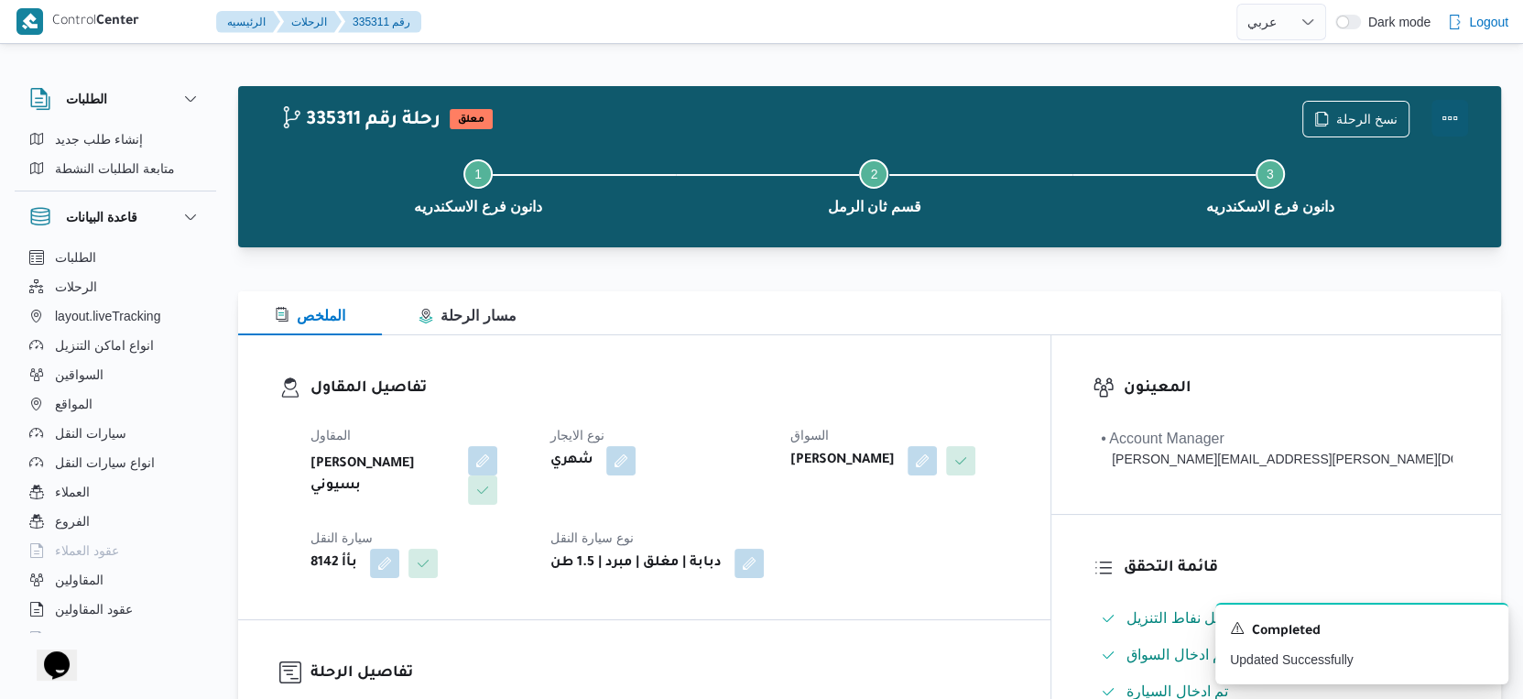
click at [1444, 125] on button "Actions" at bounding box center [1450, 118] width 37 height 37
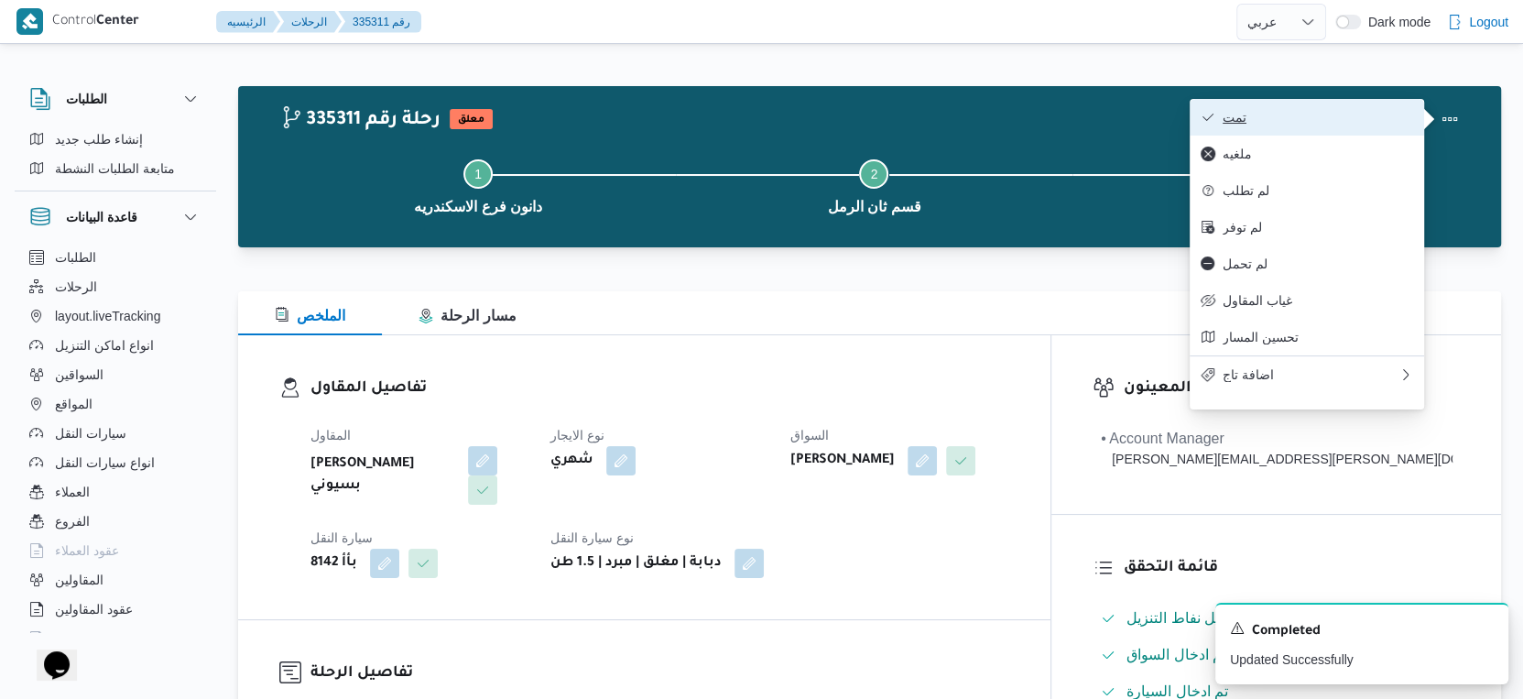
click at [1362, 119] on span "تمت" at bounding box center [1318, 117] width 191 height 15
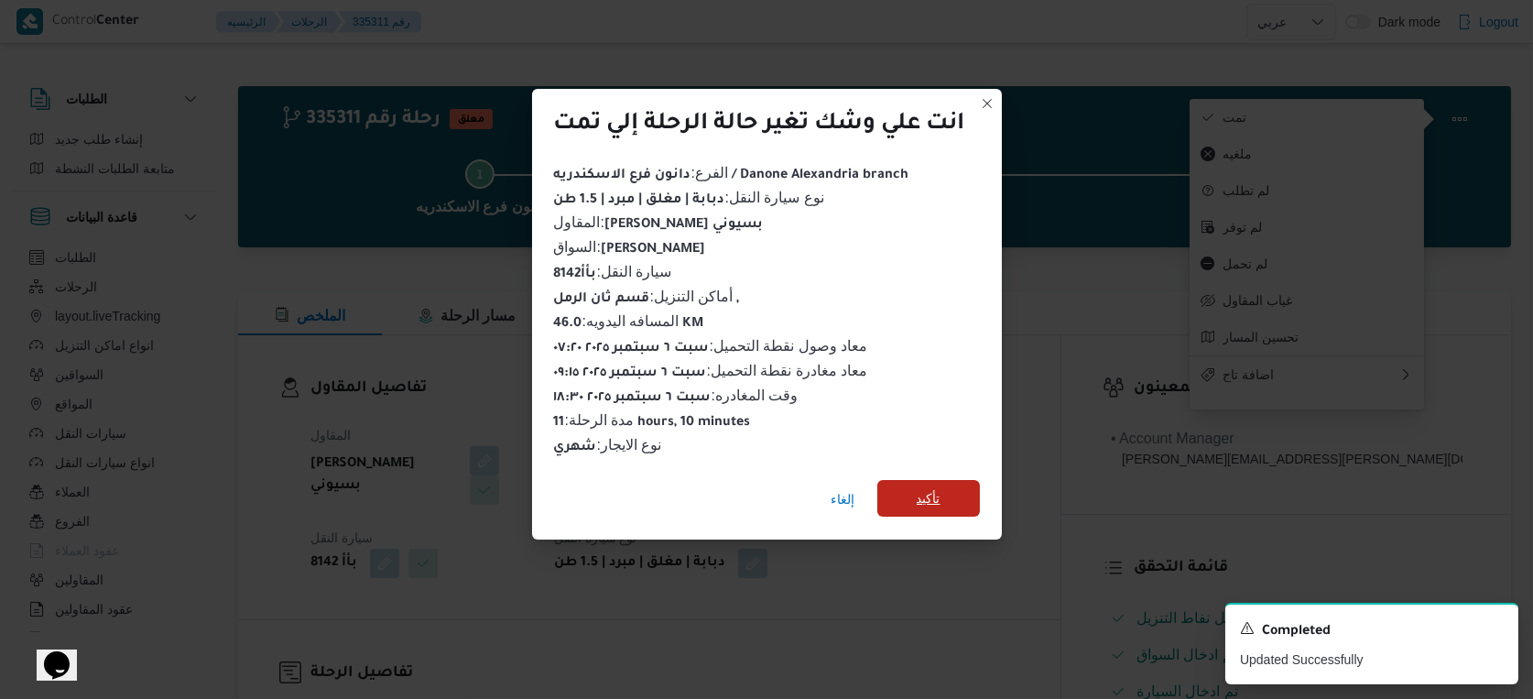
click at [945, 485] on span "تأكيد" at bounding box center [929, 498] width 103 height 37
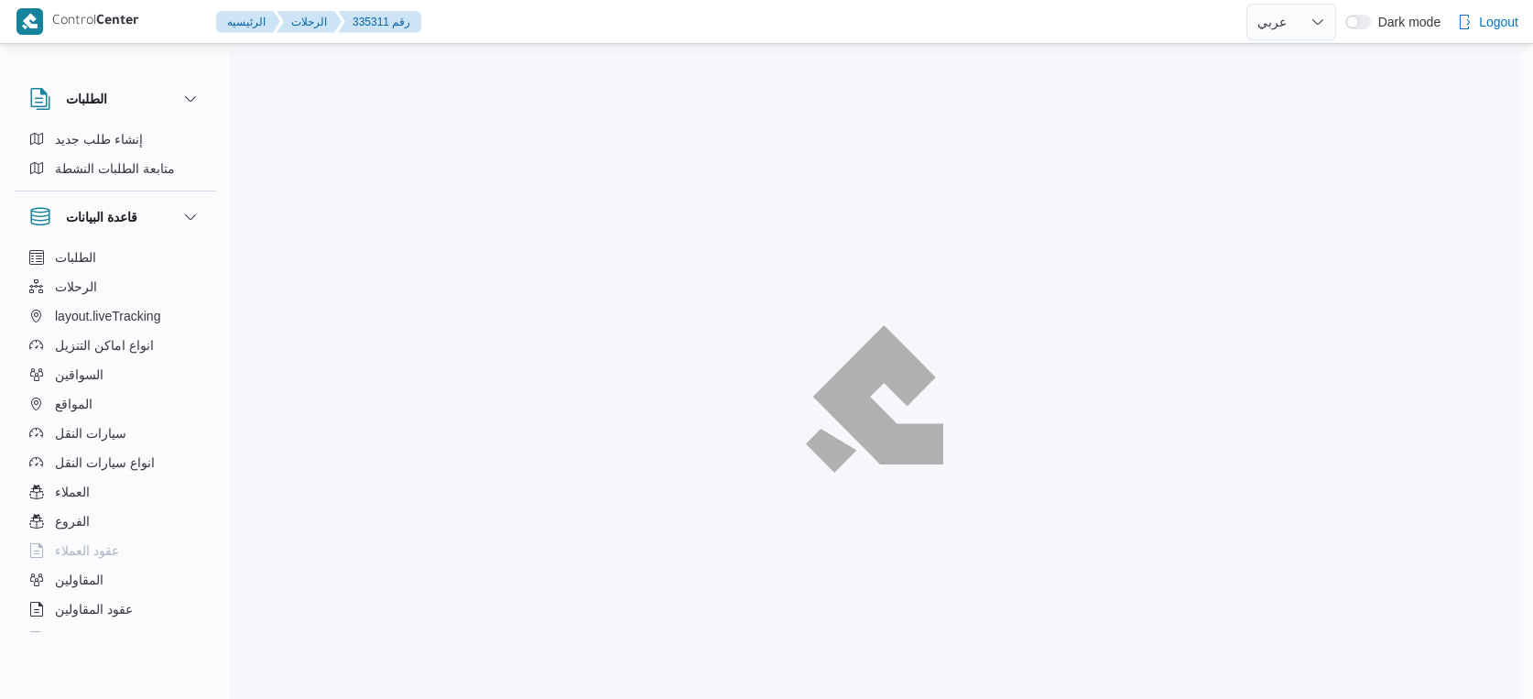
select select "ar"
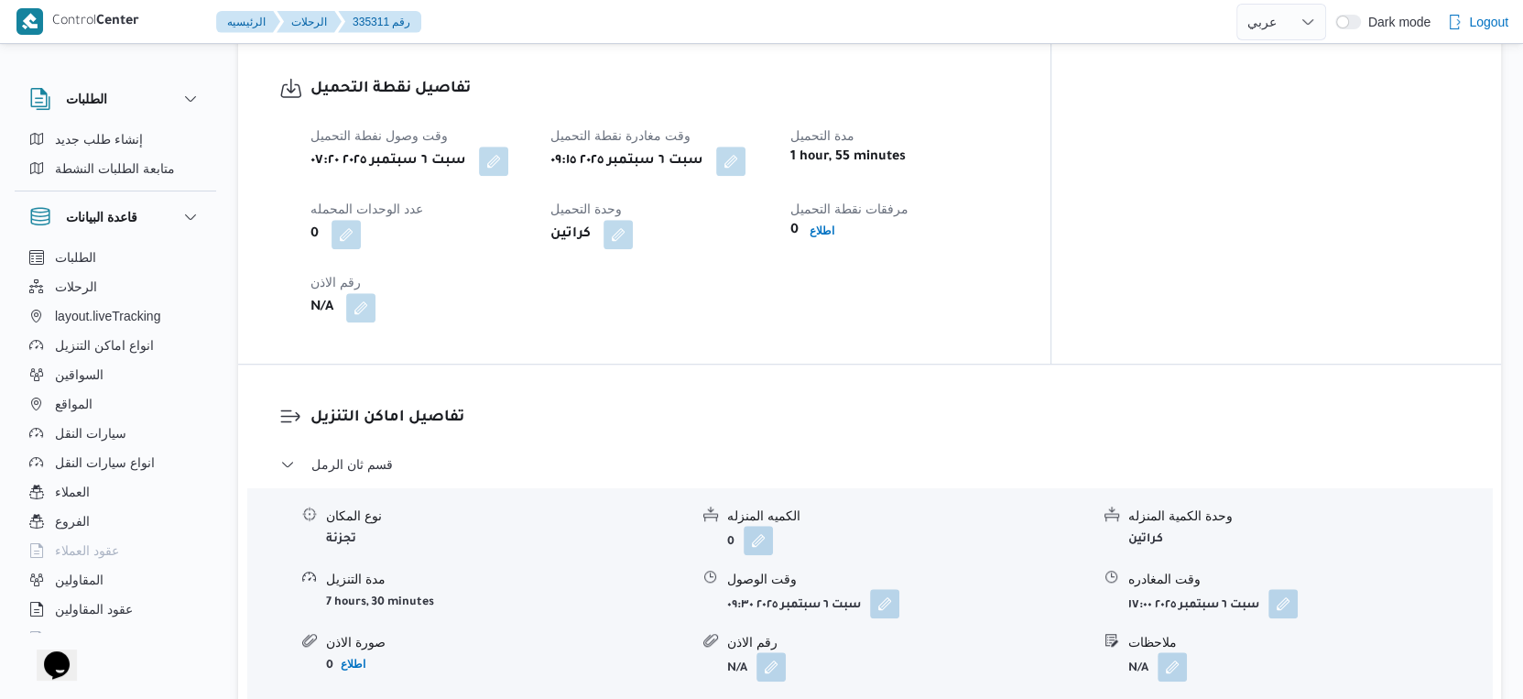
scroll to position [1323, 0]
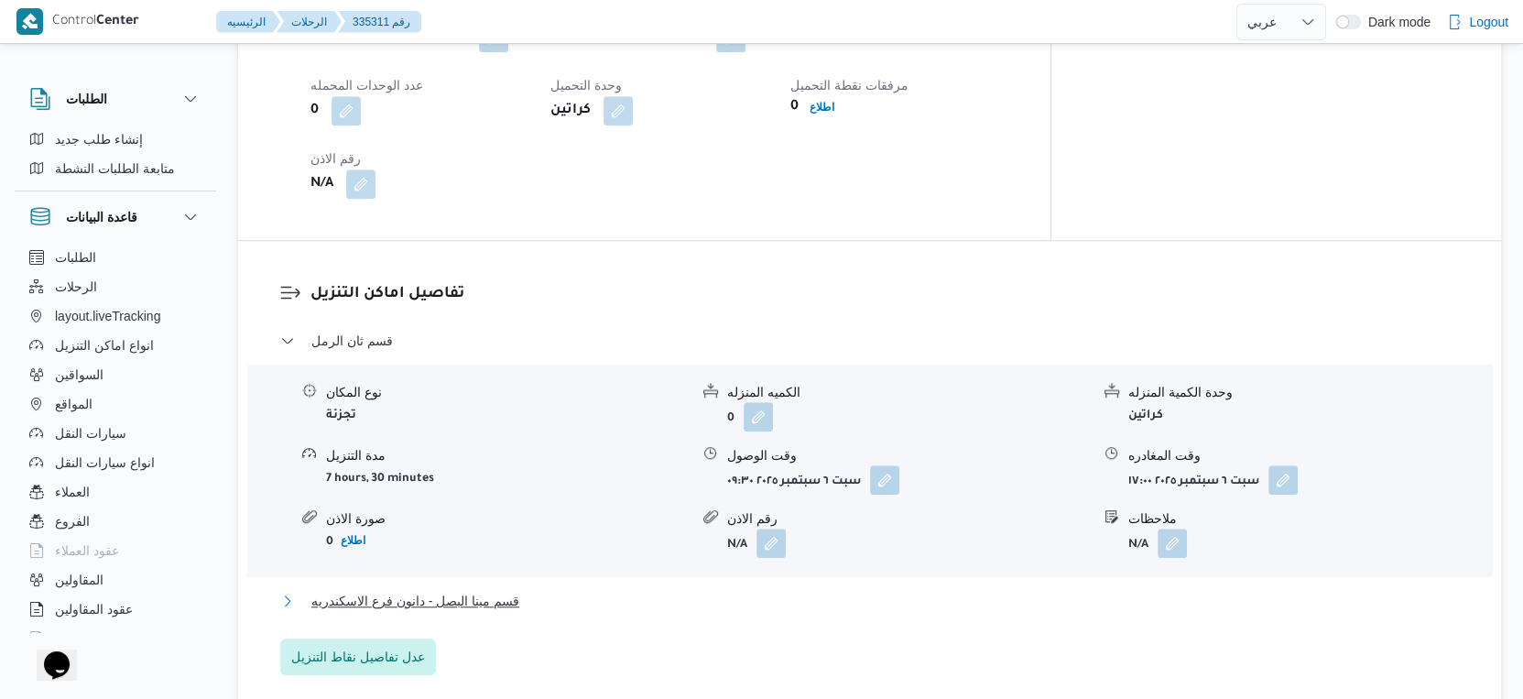
click at [503, 603] on span "قسم مينا البصل - دانون فرع الاسكندريه" at bounding box center [415, 601] width 208 height 22
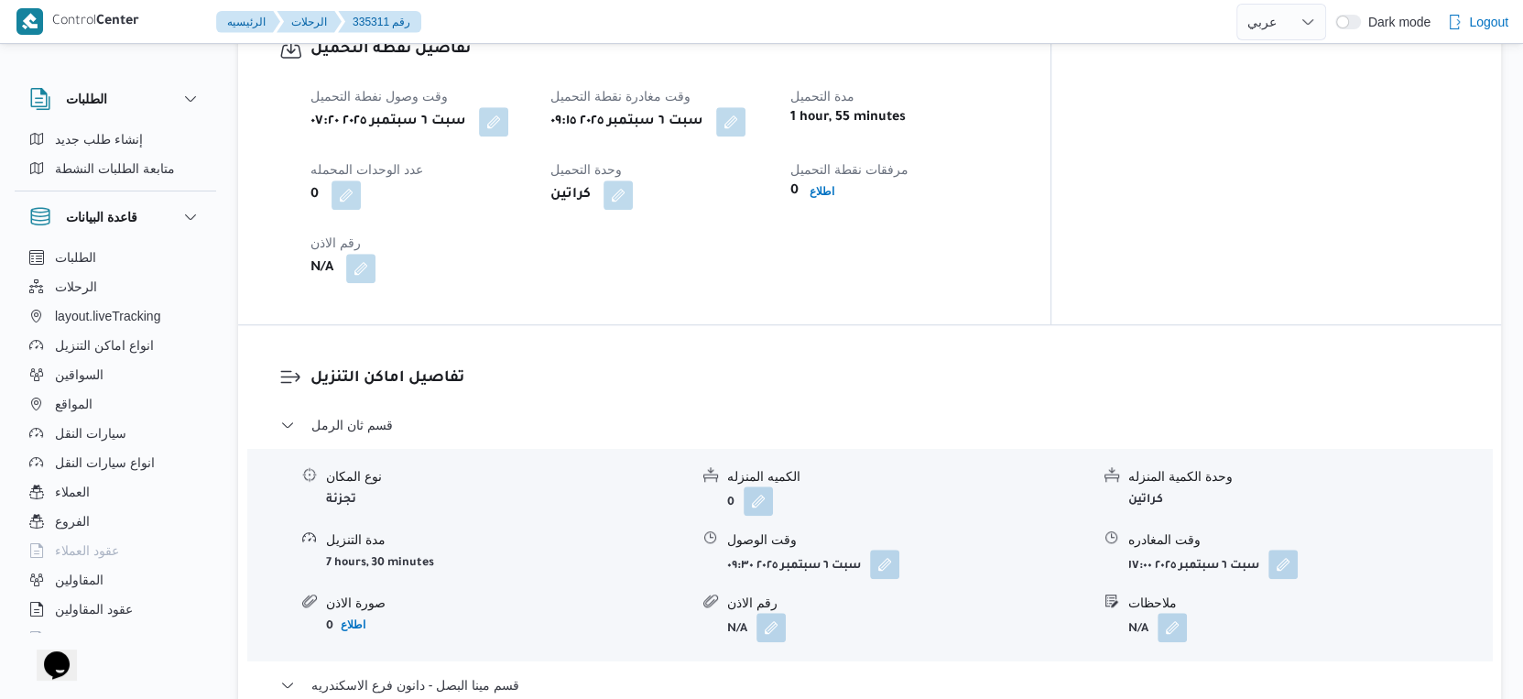
scroll to position [1221, 0]
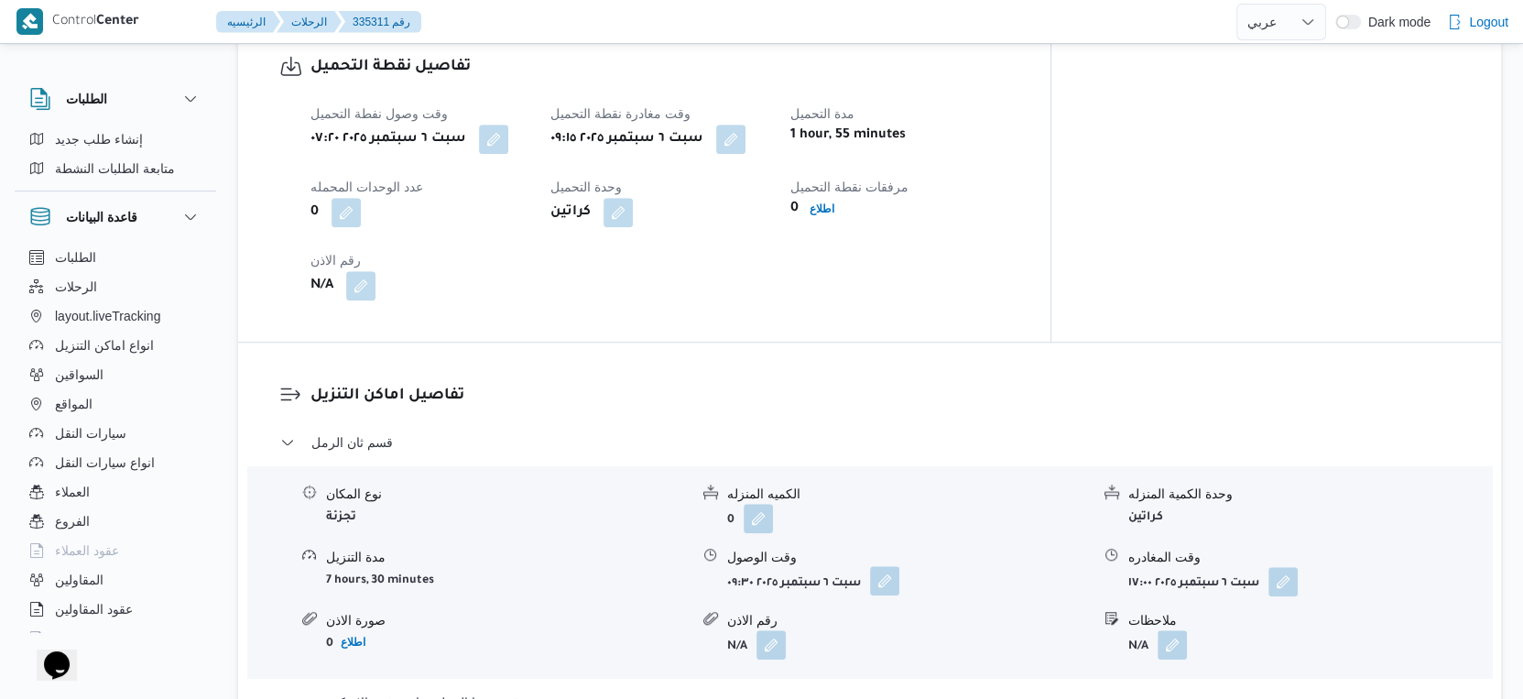
click at [892, 578] on button "button" at bounding box center [884, 580] width 29 height 29
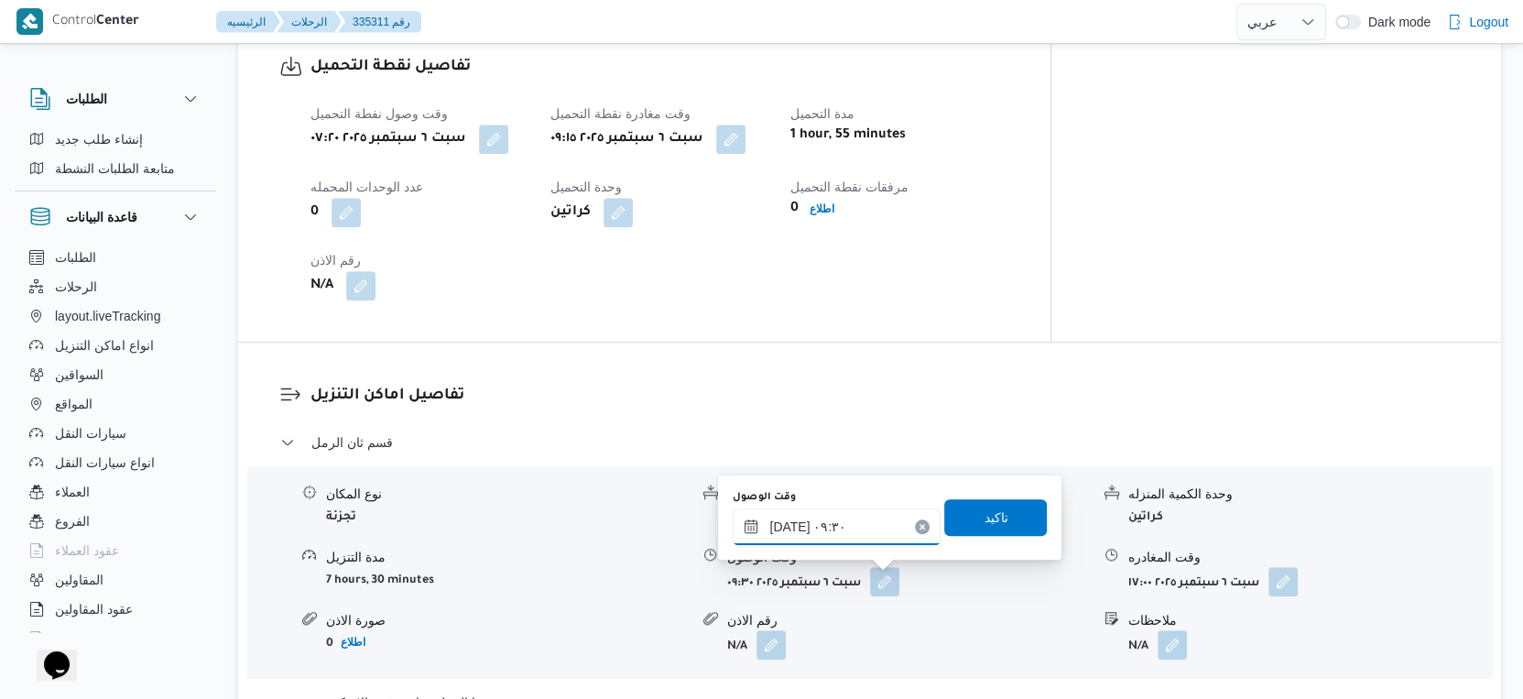
click at [847, 533] on input "٠٦/٠٩/٢٠٢٥ ٠٩:٣٠" at bounding box center [837, 526] width 208 height 37
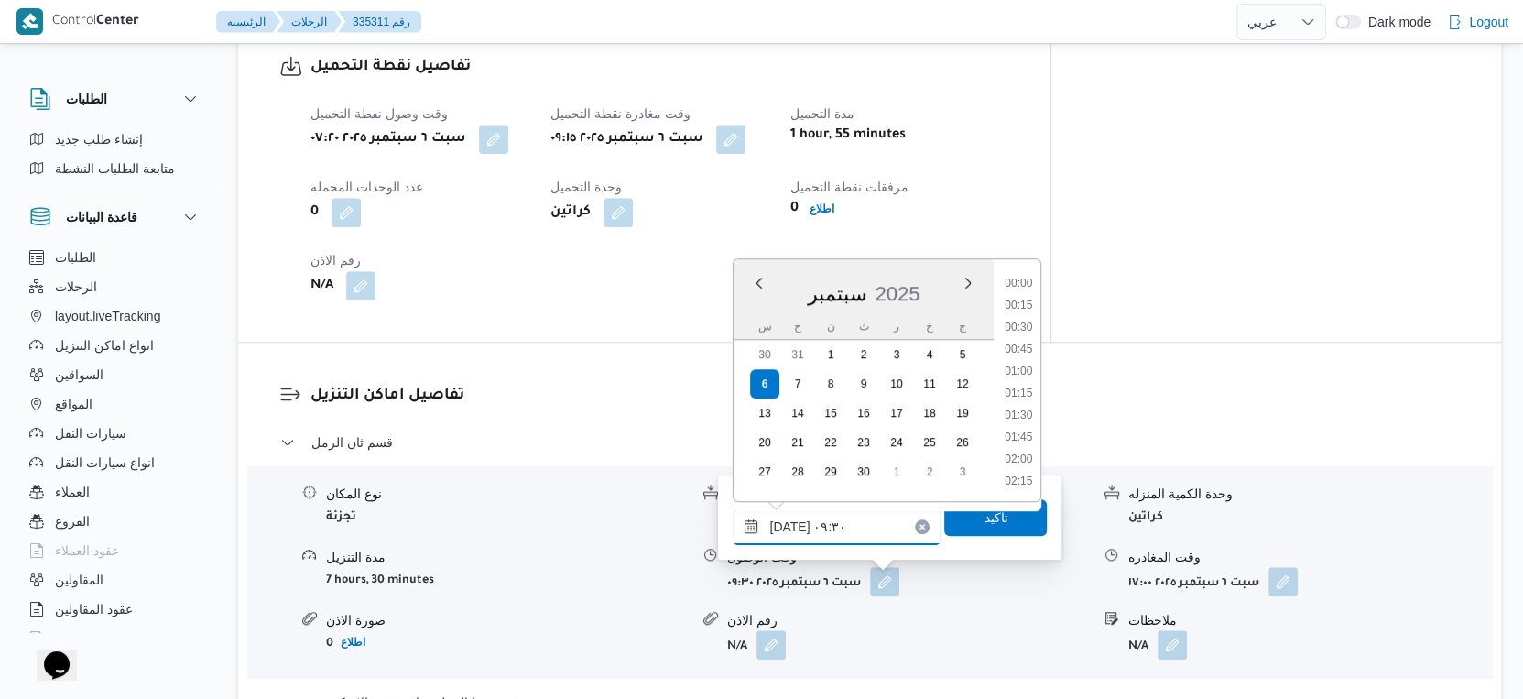
scroll to position [724, 0]
click at [1031, 409] on li "09:45" at bounding box center [1019, 417] width 42 height 18
type input "[DATE] ٠٩:٤٥"
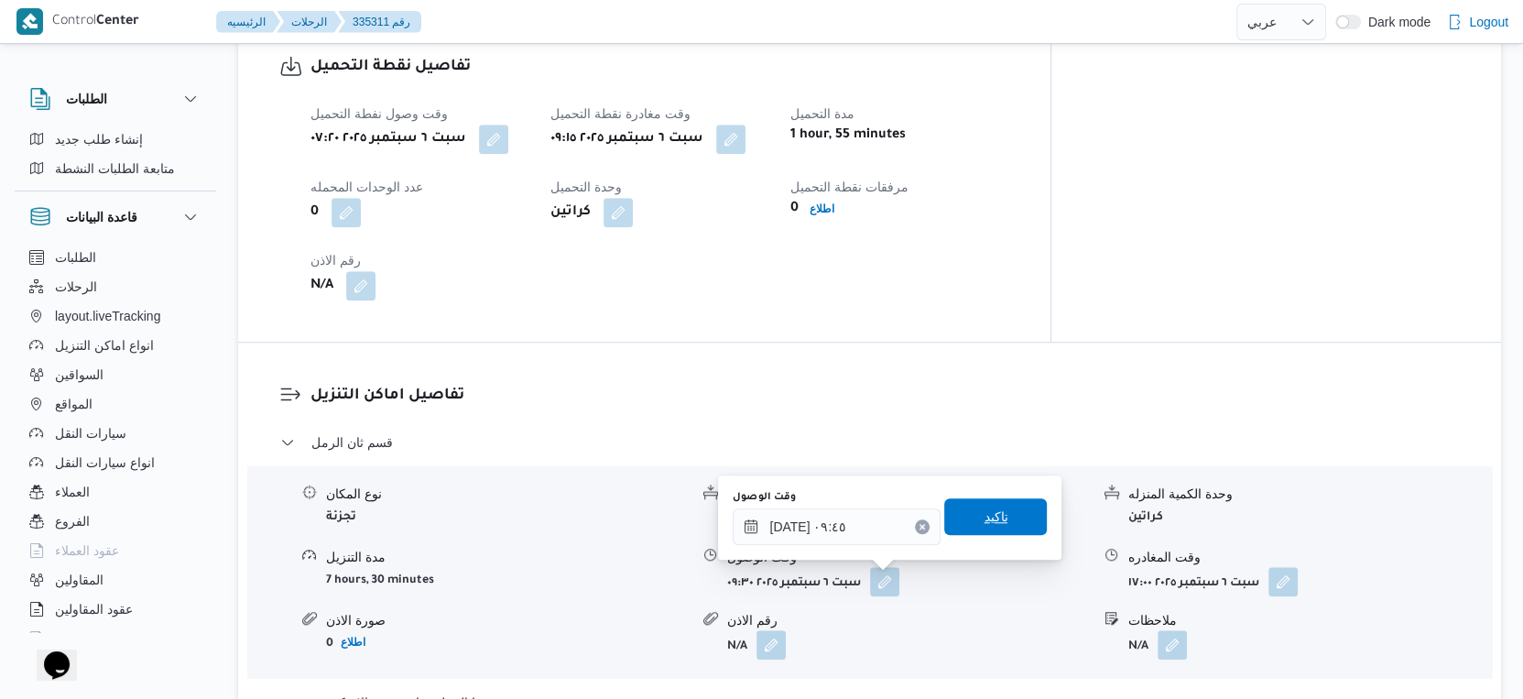
click at [1006, 504] on span "تاكيد" at bounding box center [995, 516] width 103 height 37
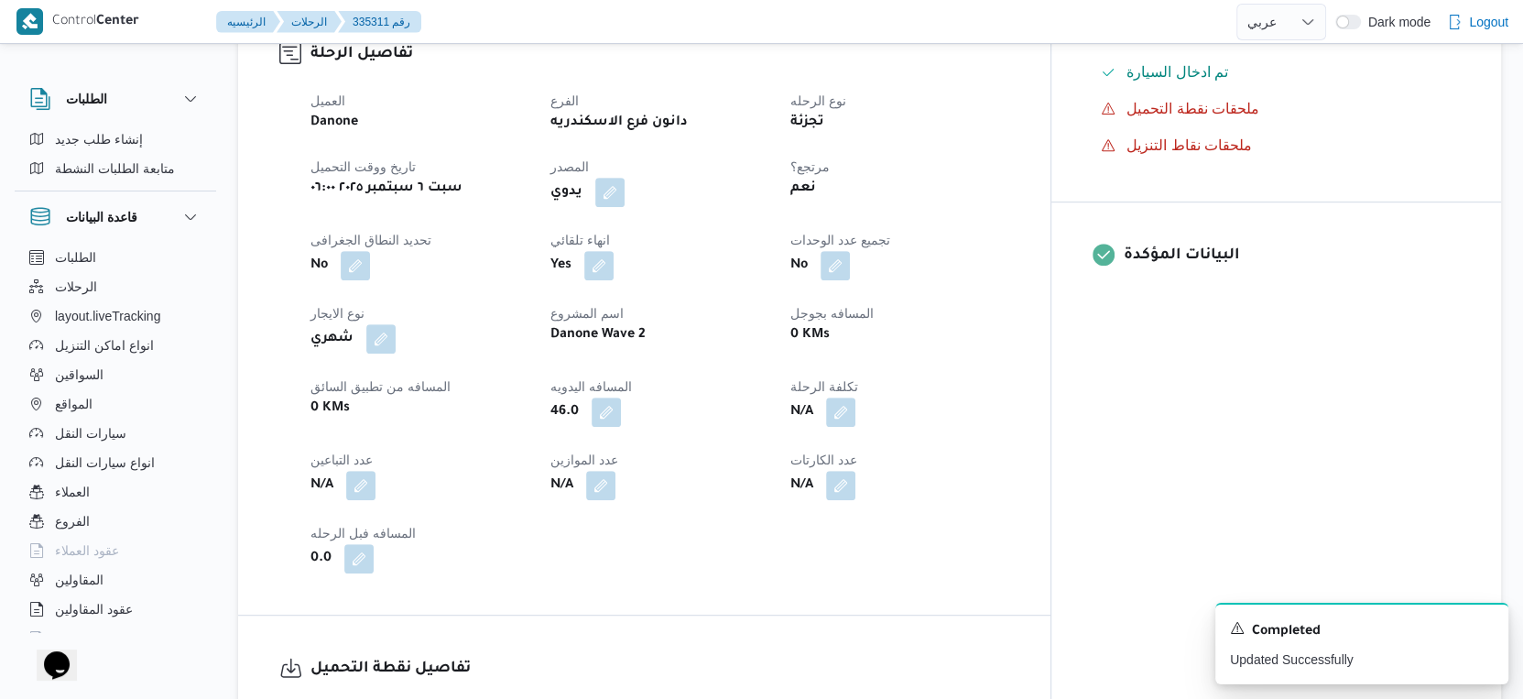
scroll to position [610, 0]
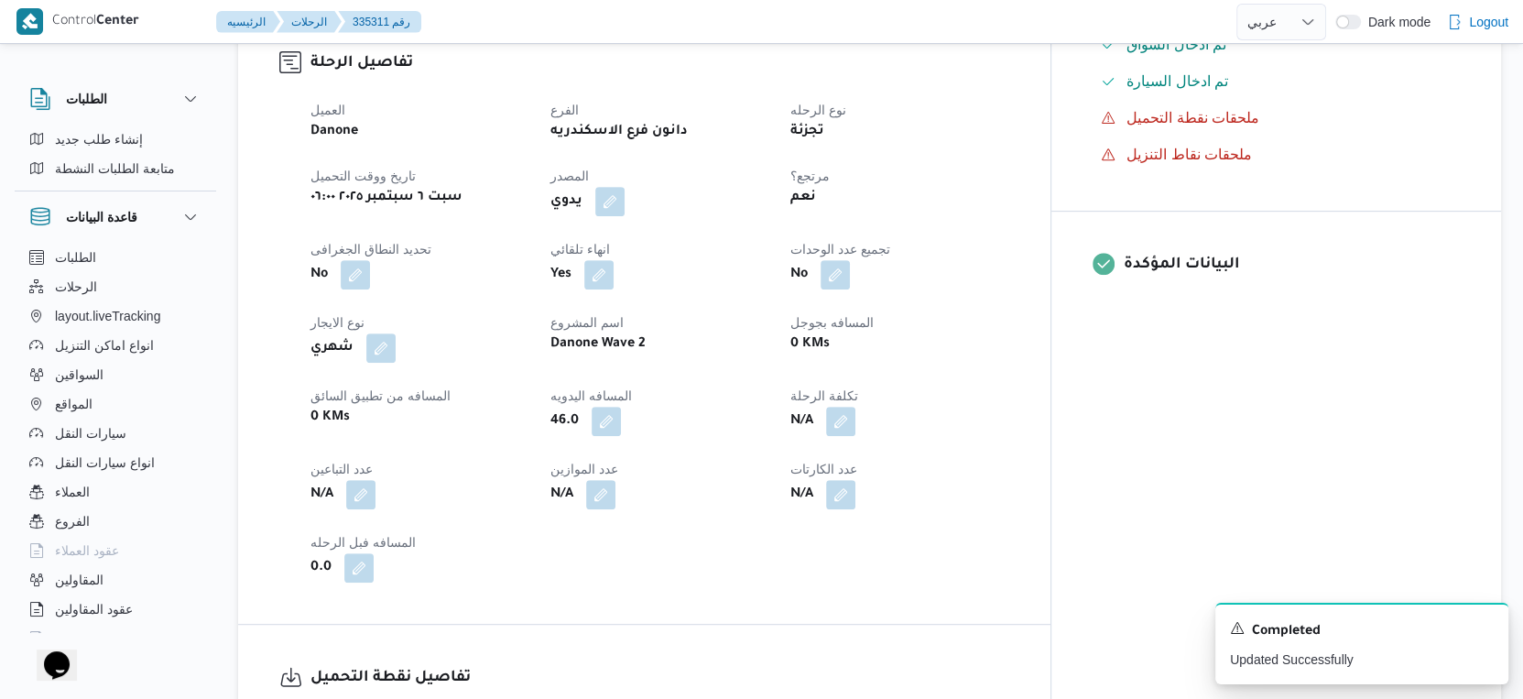
select select "ar"
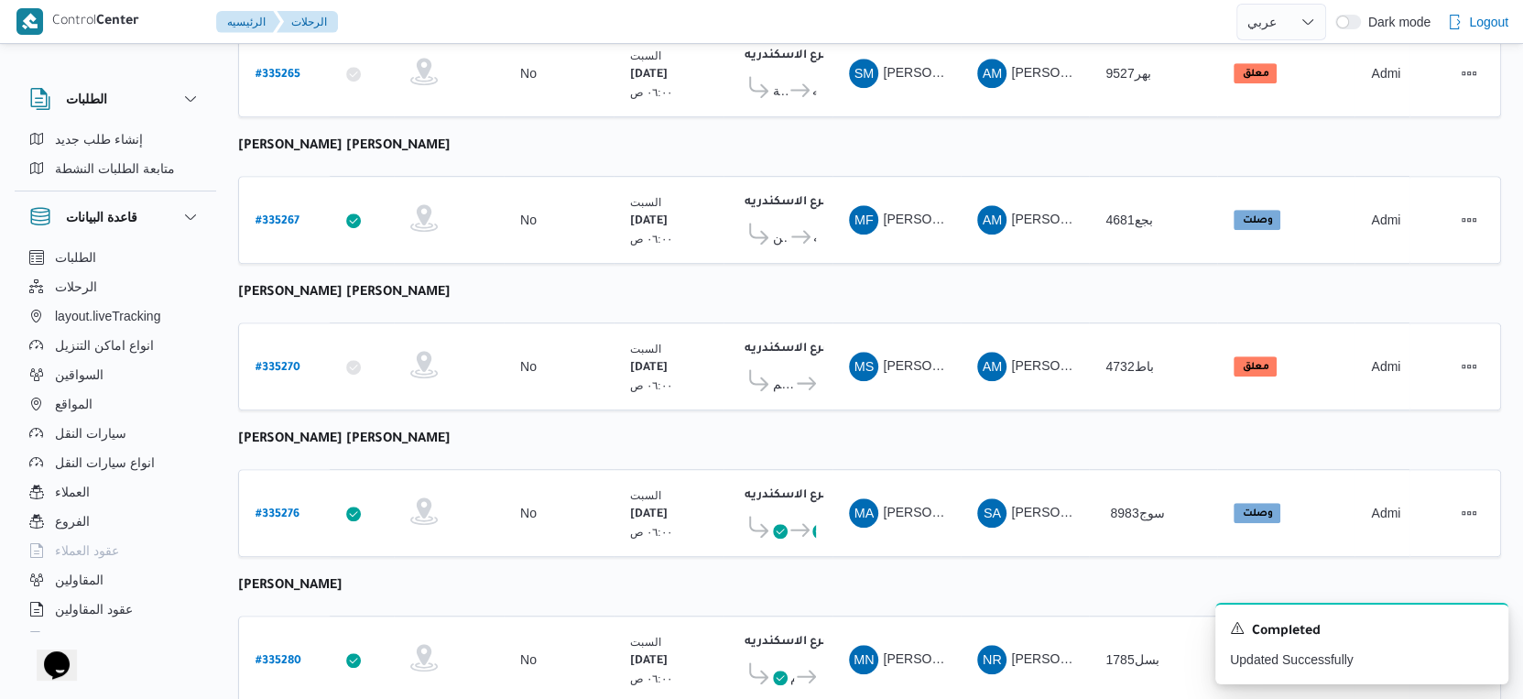
scroll to position [884, 0]
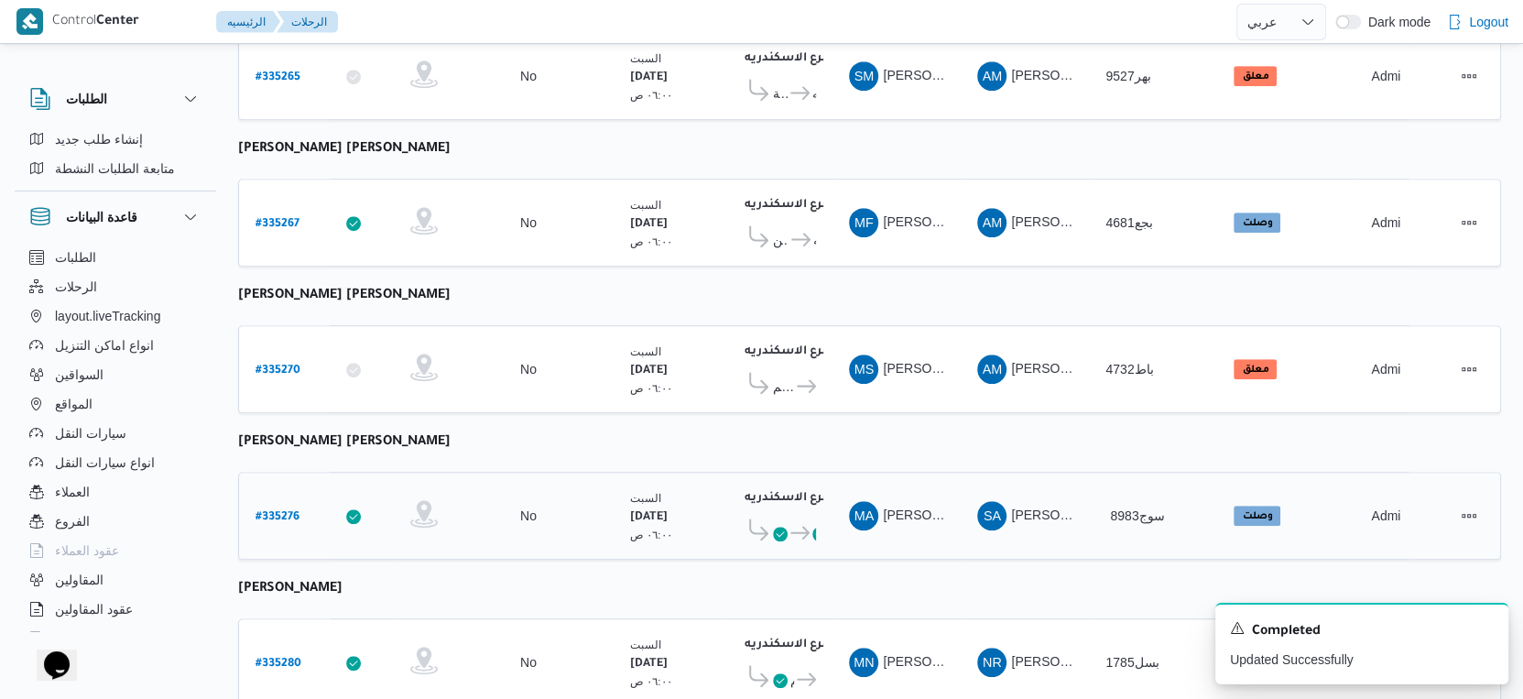
click at [280, 511] on b "# 335276" at bounding box center [278, 517] width 44 height 13
select select "ar"
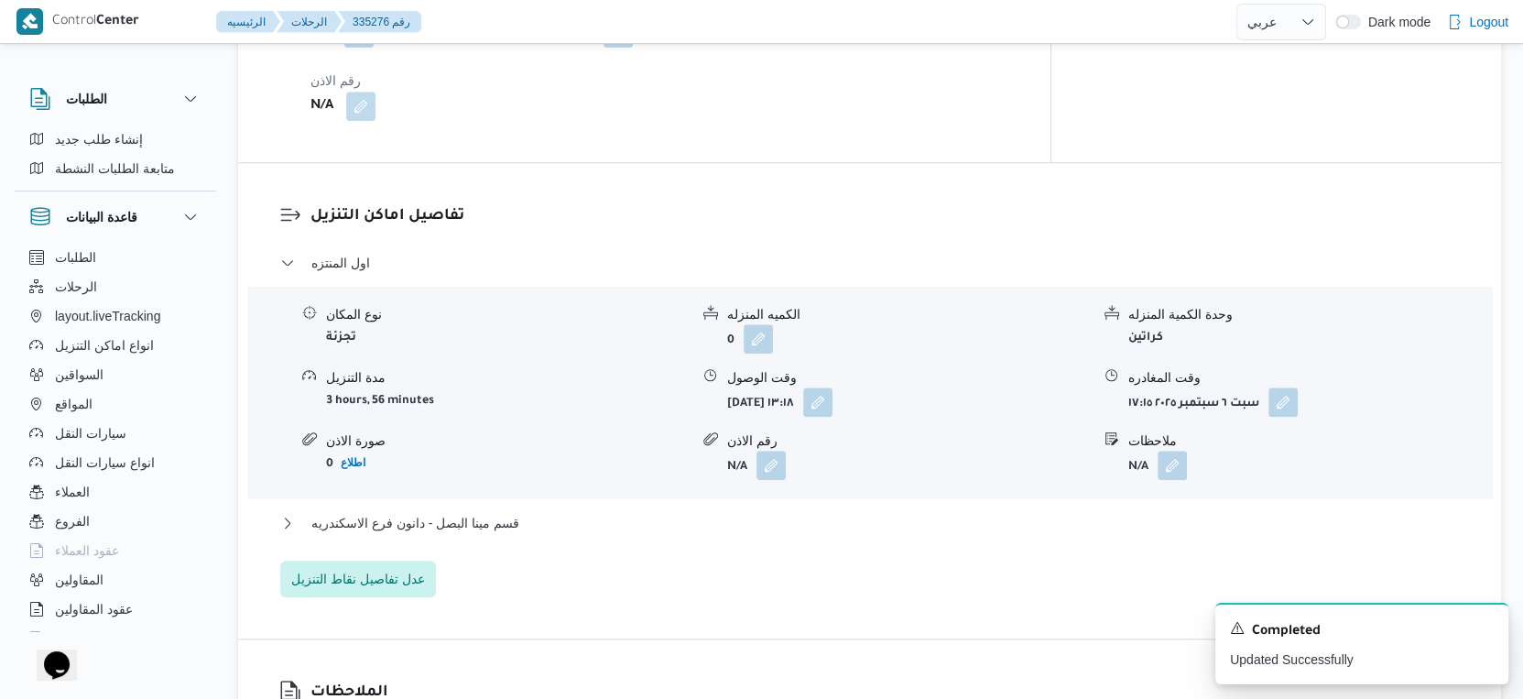
scroll to position [1495, 0]
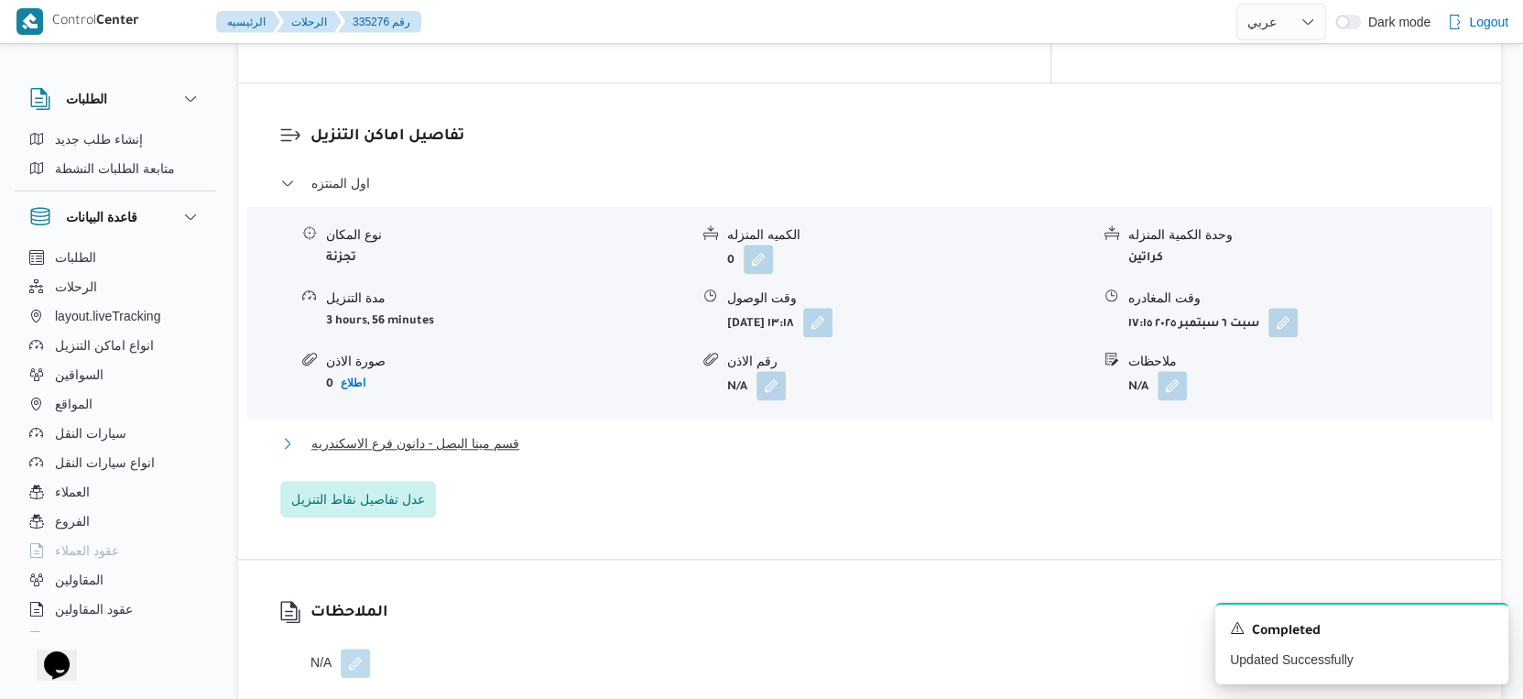
click at [526, 432] on button "قسم مينا البصل - دانون فرع الاسكندريه" at bounding box center [870, 443] width 1180 height 22
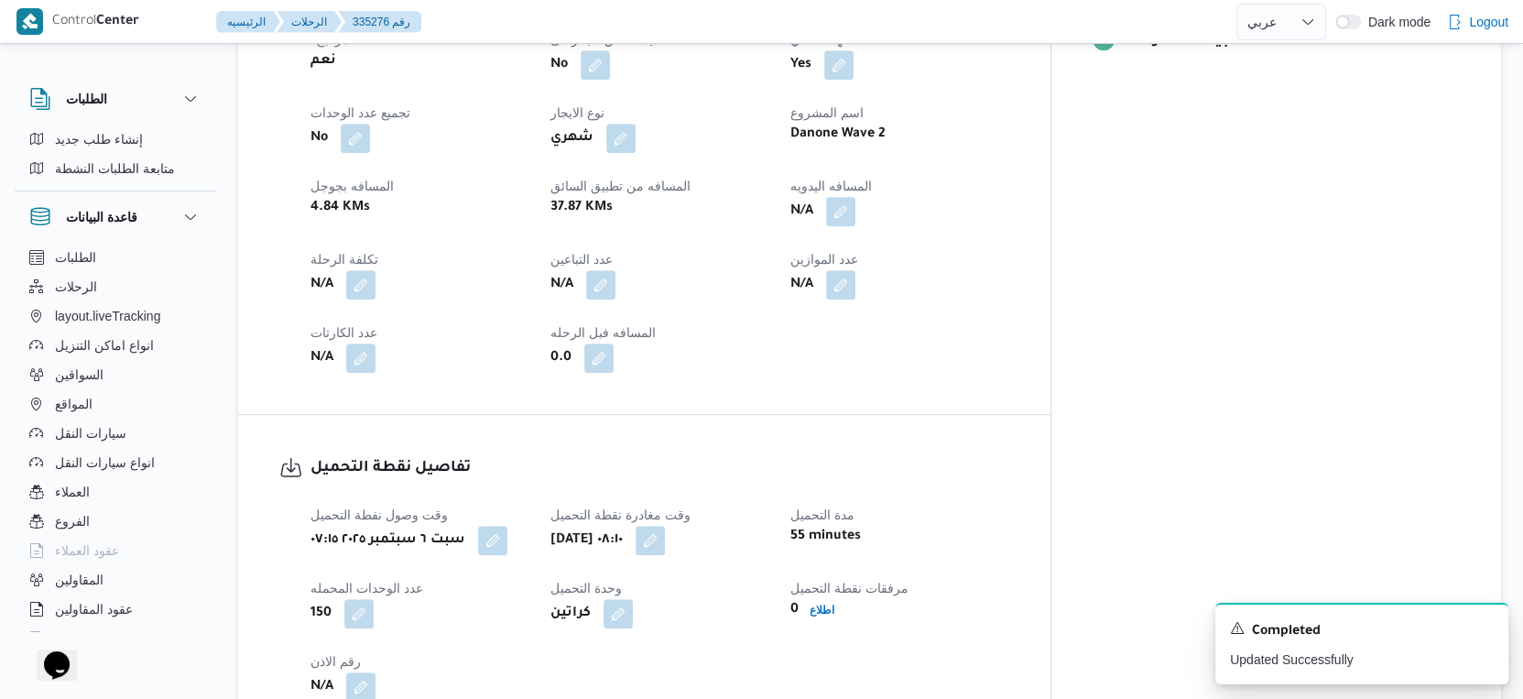
scroll to position [713, 0]
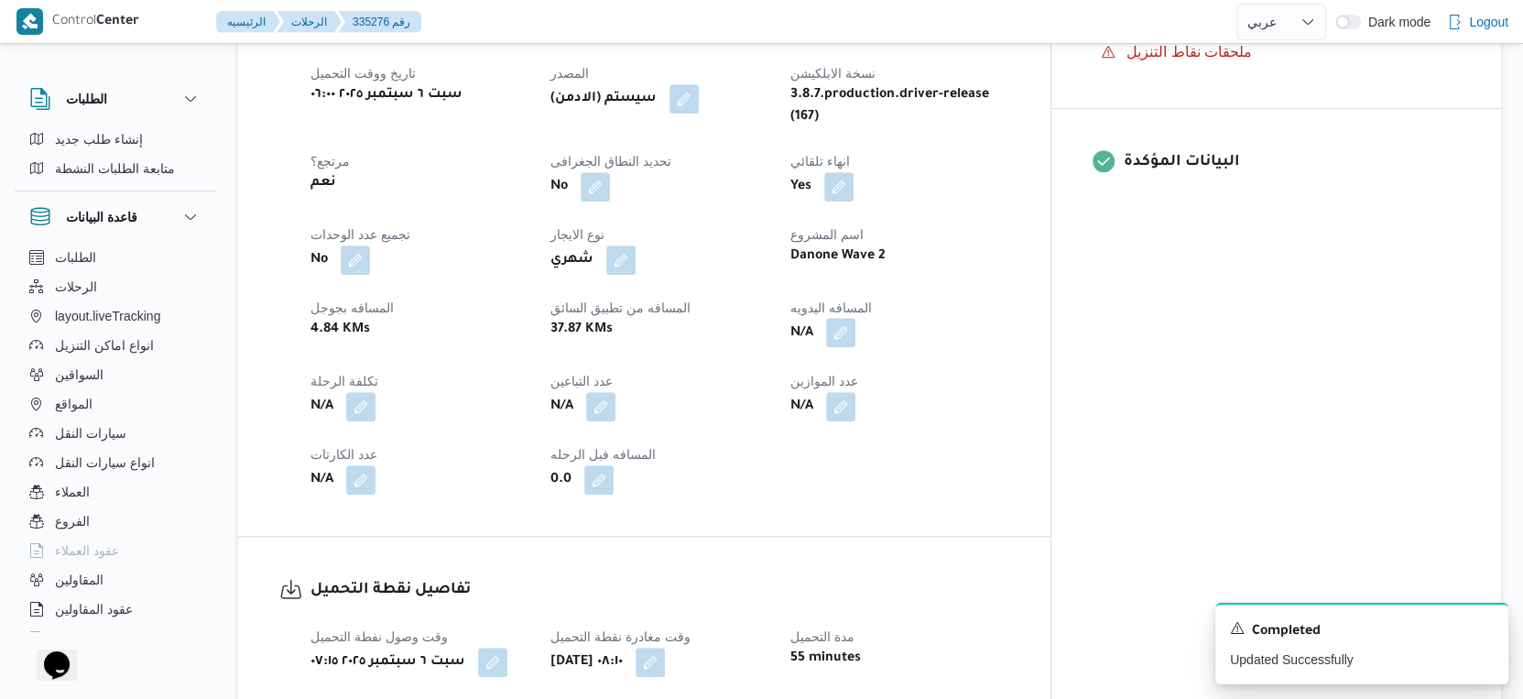
click at [856, 318] on button "button" at bounding box center [840, 332] width 29 height 29
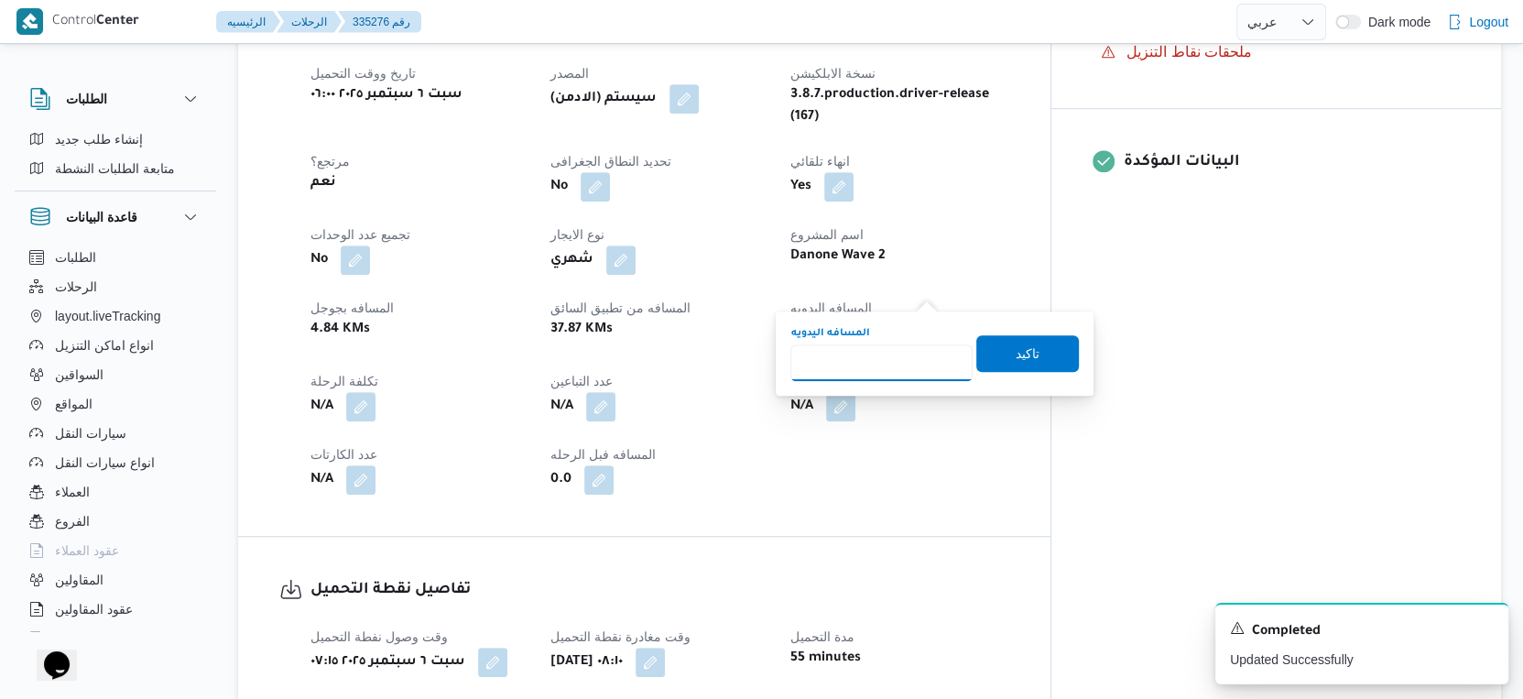
click at [892, 345] on input "المسافه اليدويه" at bounding box center [882, 362] width 182 height 37
type input "42"
click at [1024, 344] on span "تاكيد" at bounding box center [1028, 353] width 24 height 22
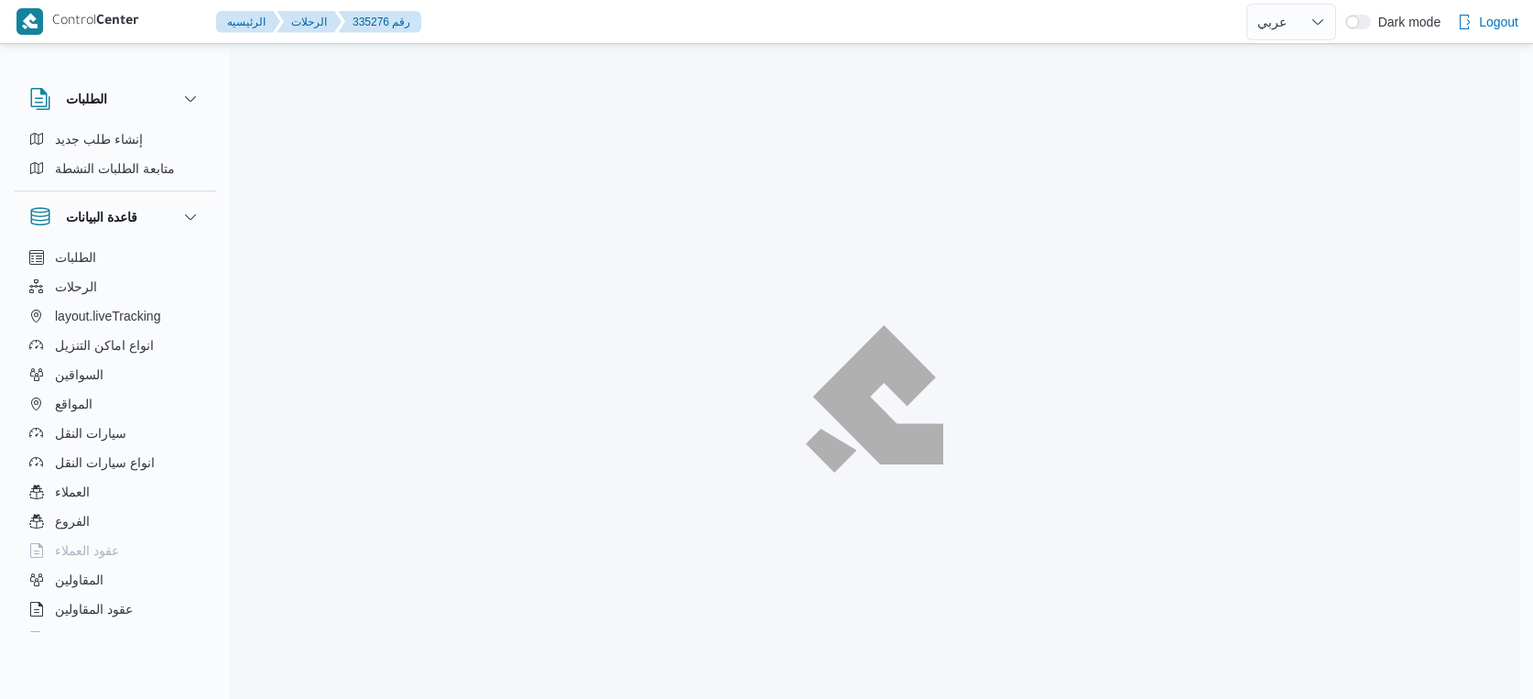
select select "ar"
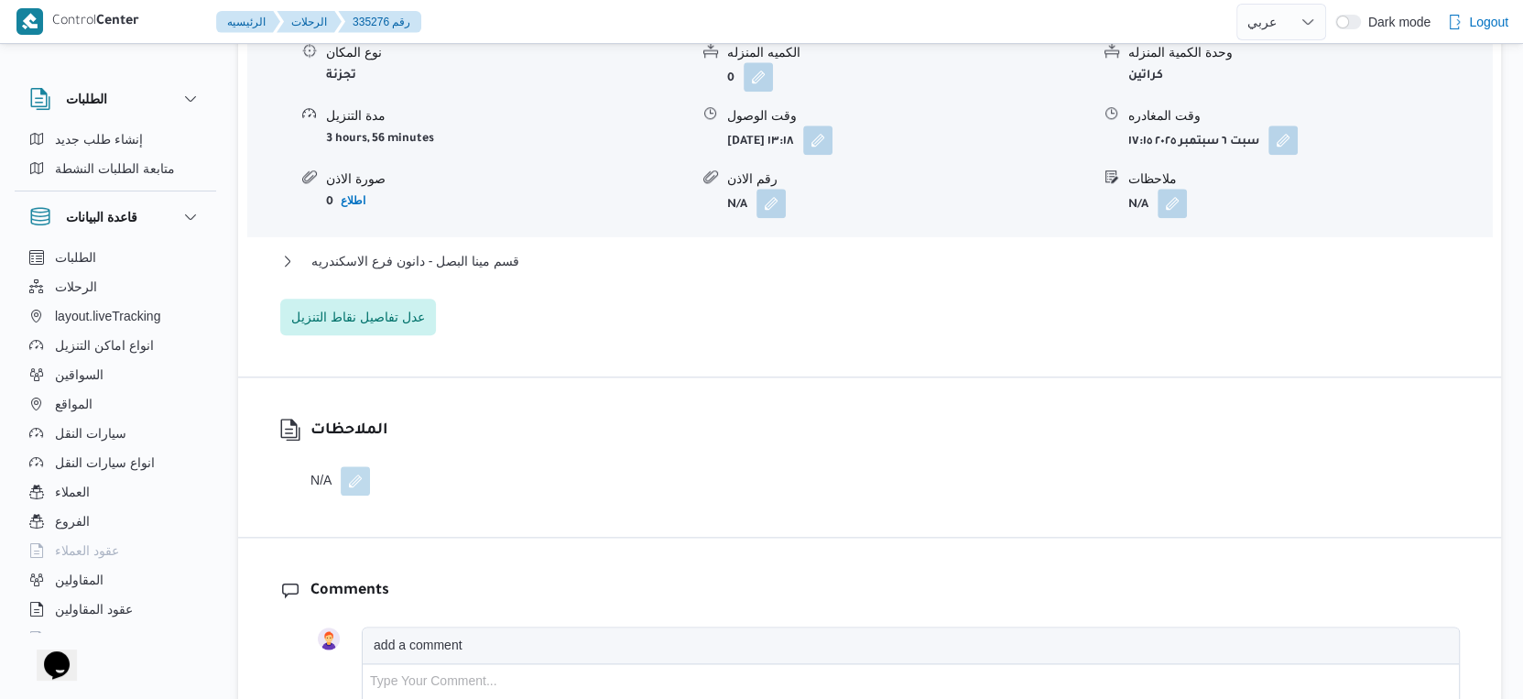
scroll to position [1474, 0]
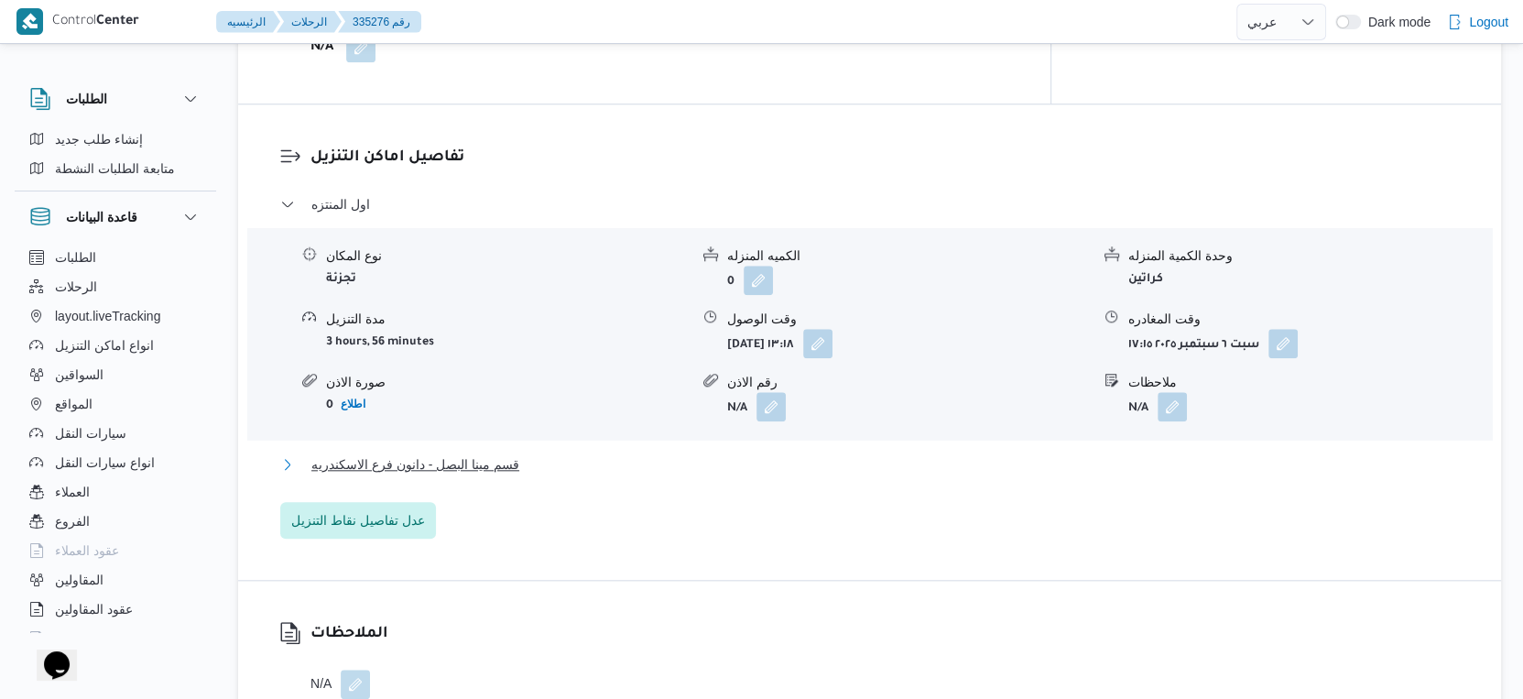
click at [585, 453] on button "قسم مينا البصل - دانون فرع الاسكندريه" at bounding box center [870, 464] width 1180 height 22
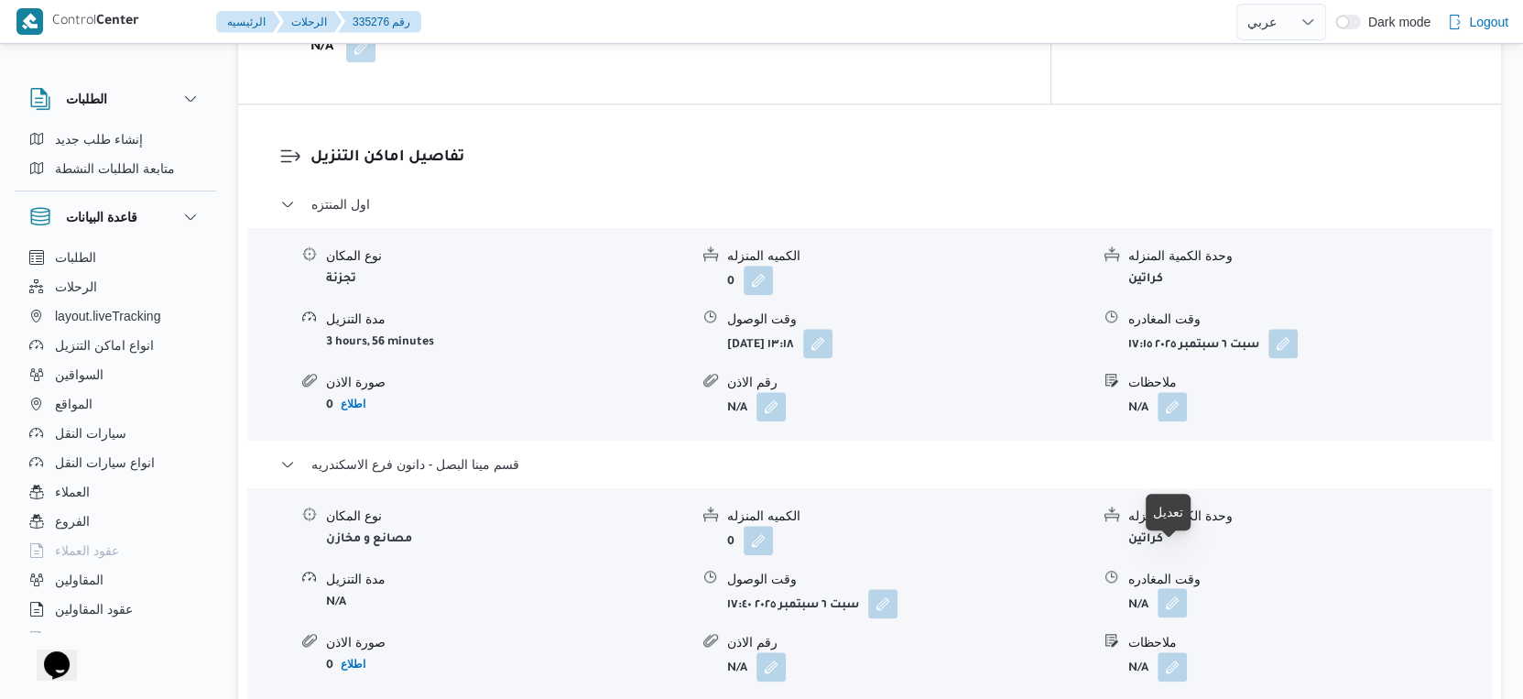
click at [1173, 588] on button "button" at bounding box center [1172, 602] width 29 height 29
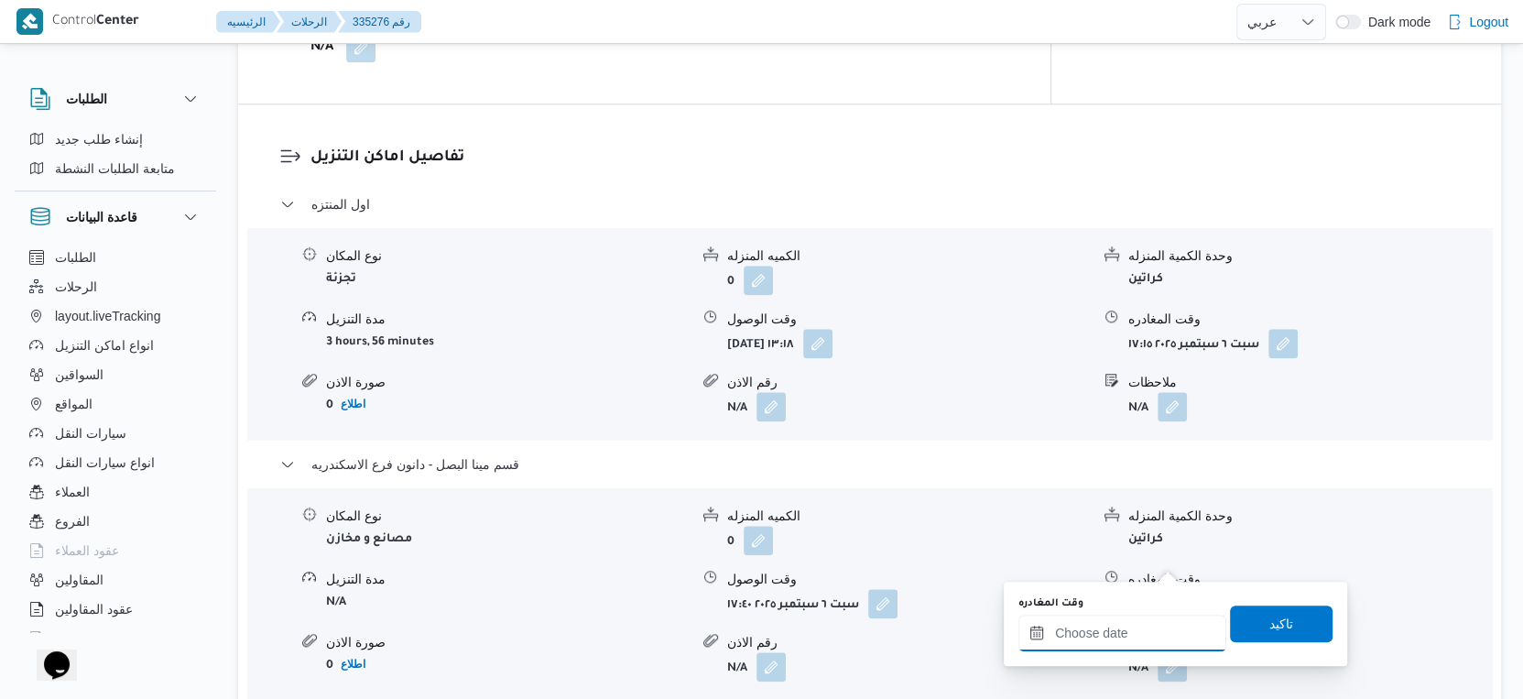
click at [1153, 616] on input "وقت المغادره" at bounding box center [1123, 633] width 208 height 37
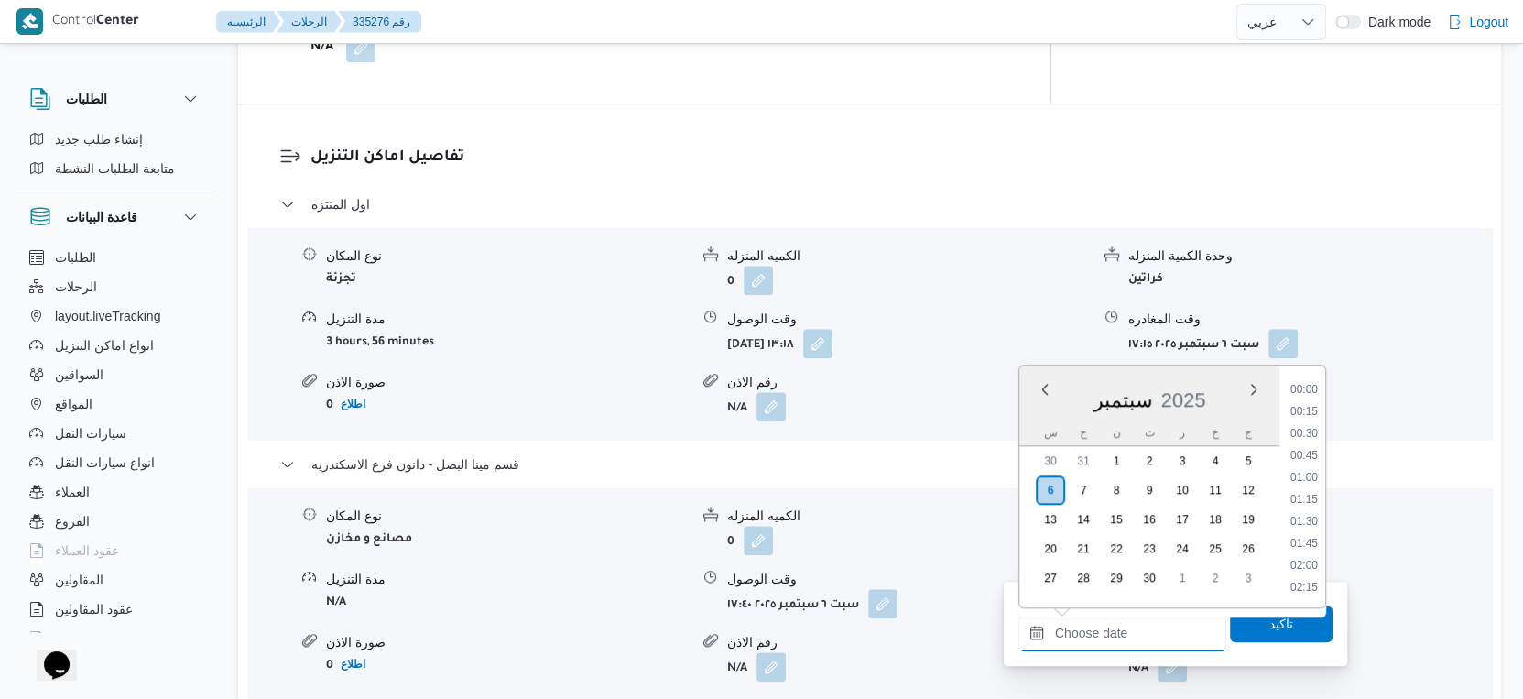
scroll to position [1535, 0]
click at [1312, 480] on li "18:30" at bounding box center [1304, 481] width 42 height 18
type input "[DATE] ١٨:٣٠"
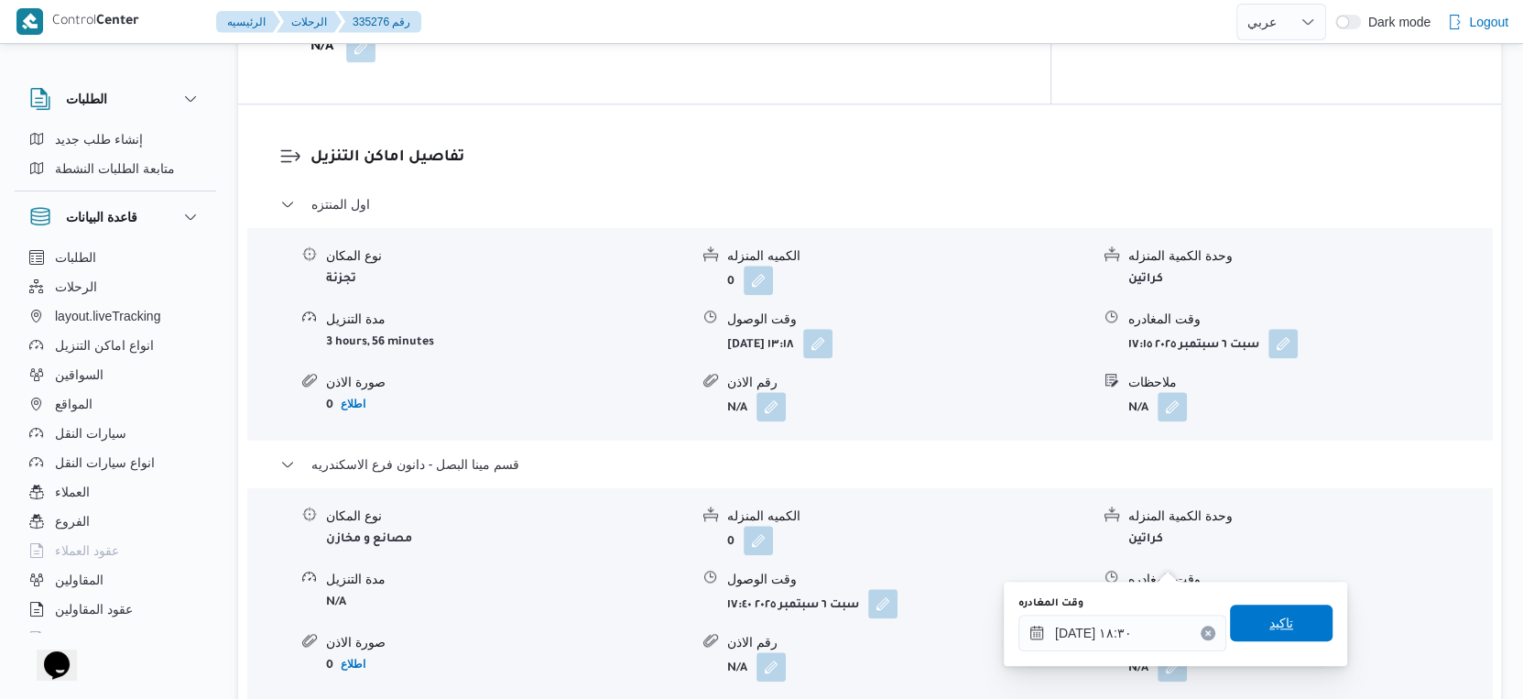
click at [1277, 606] on span "تاكيد" at bounding box center [1281, 623] width 103 height 37
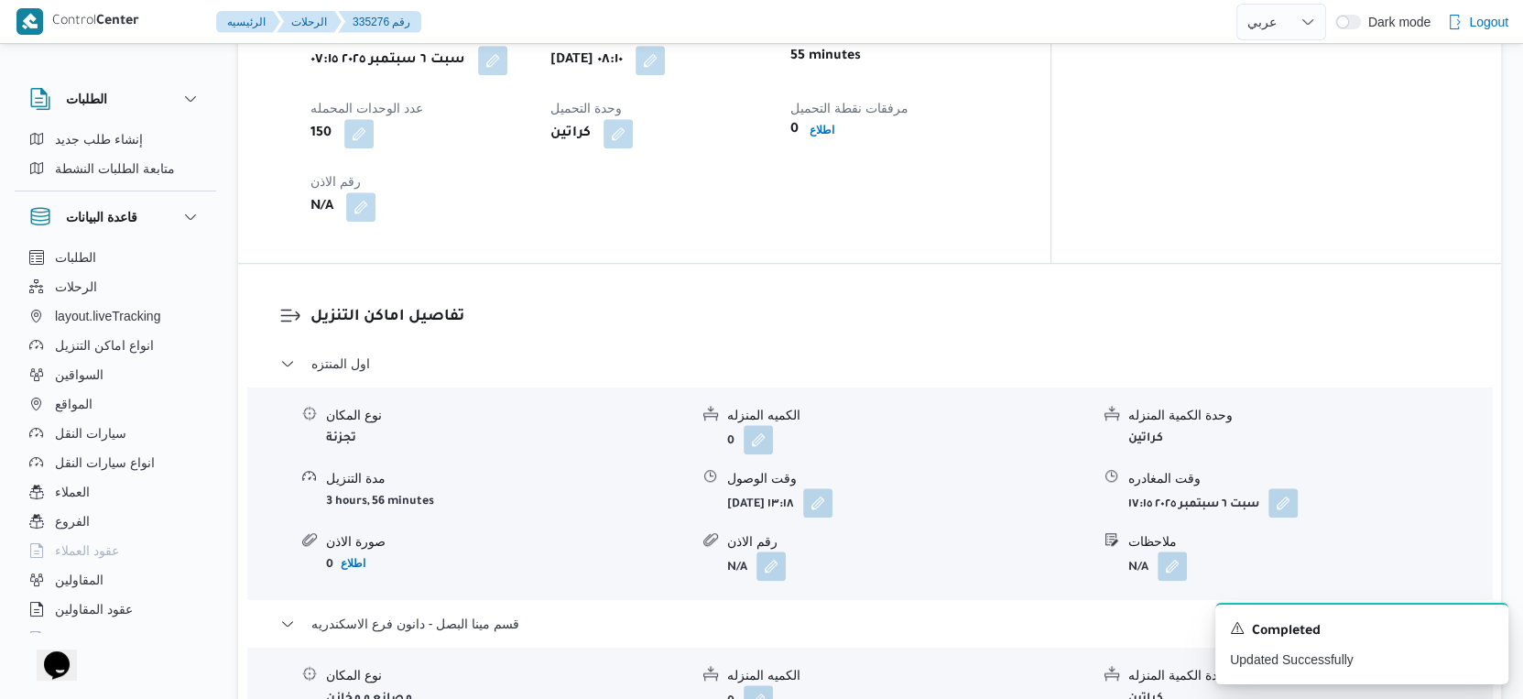
scroll to position [1323, 0]
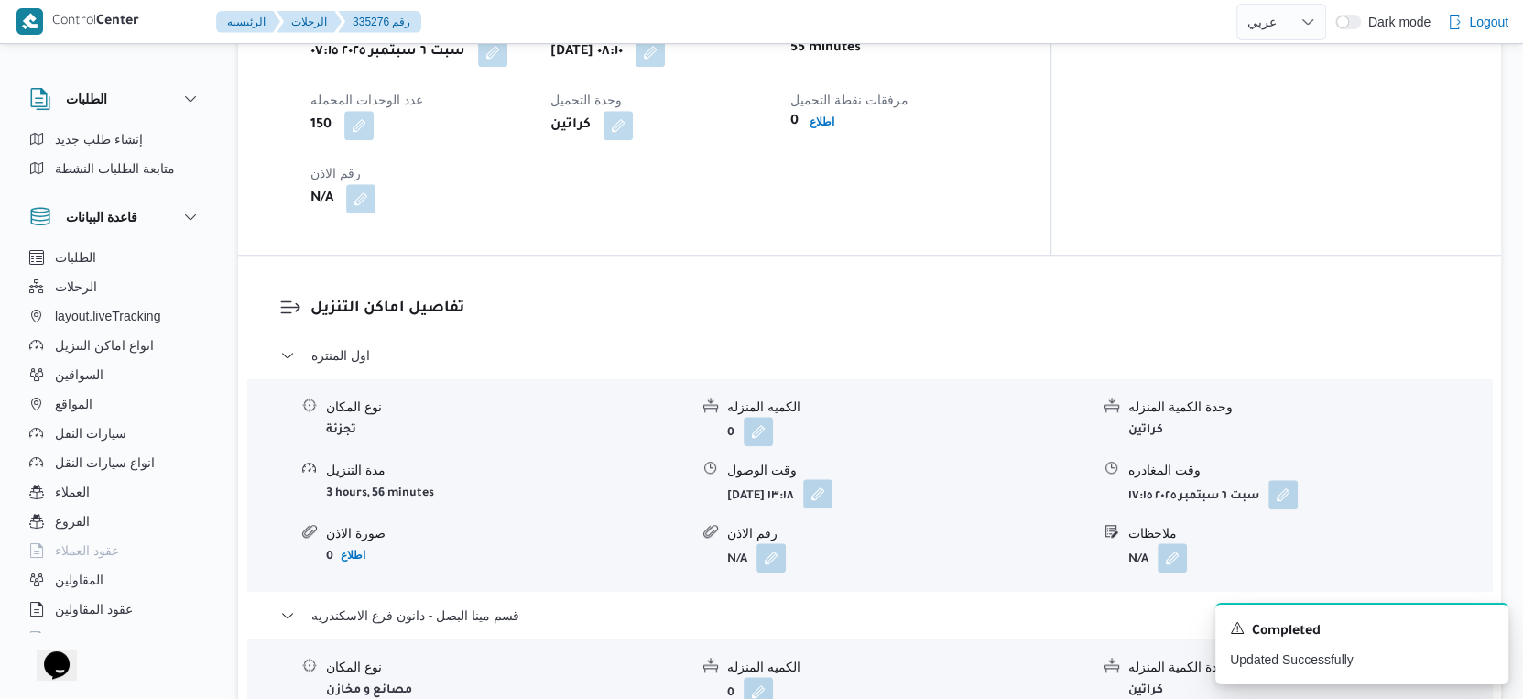
click at [833, 479] on button "button" at bounding box center [817, 493] width 29 height 29
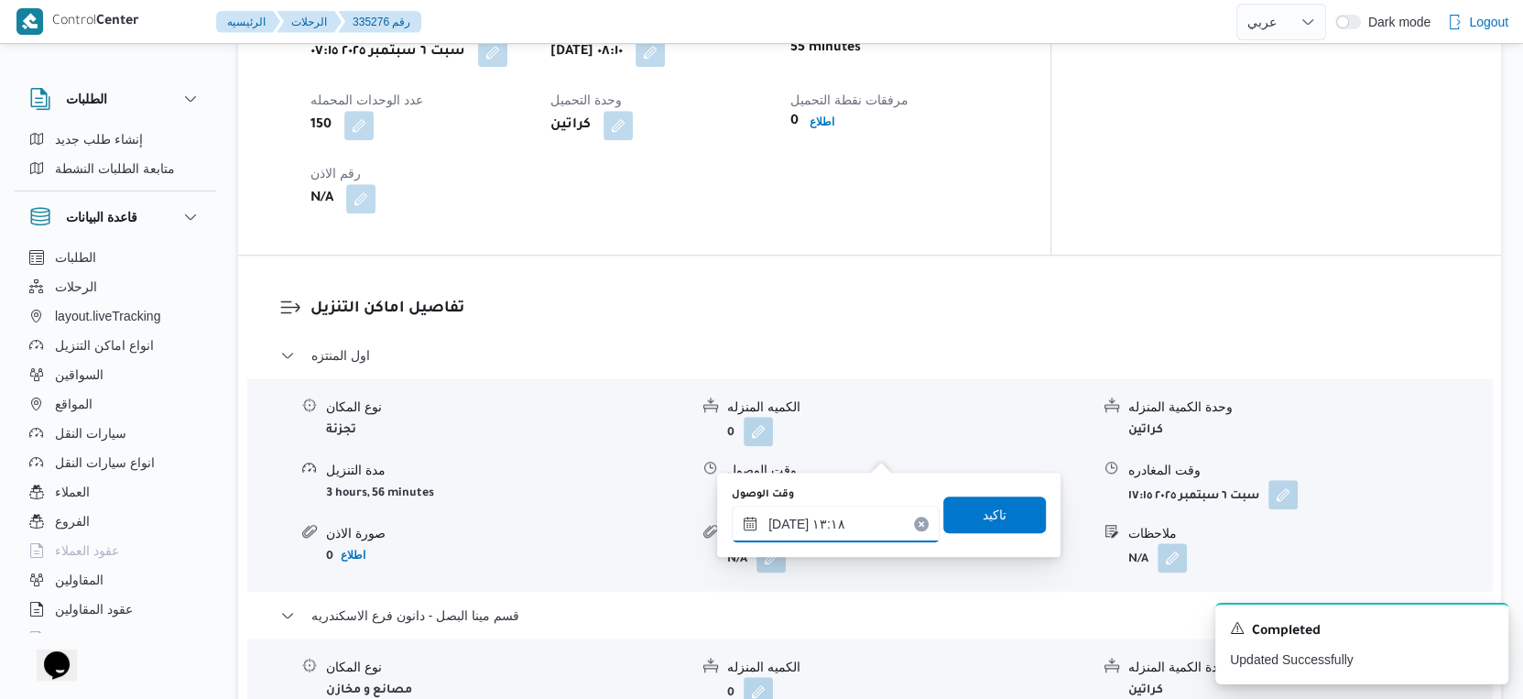
click at [832, 529] on input "[DATE] ١٣:١٨" at bounding box center [836, 524] width 208 height 37
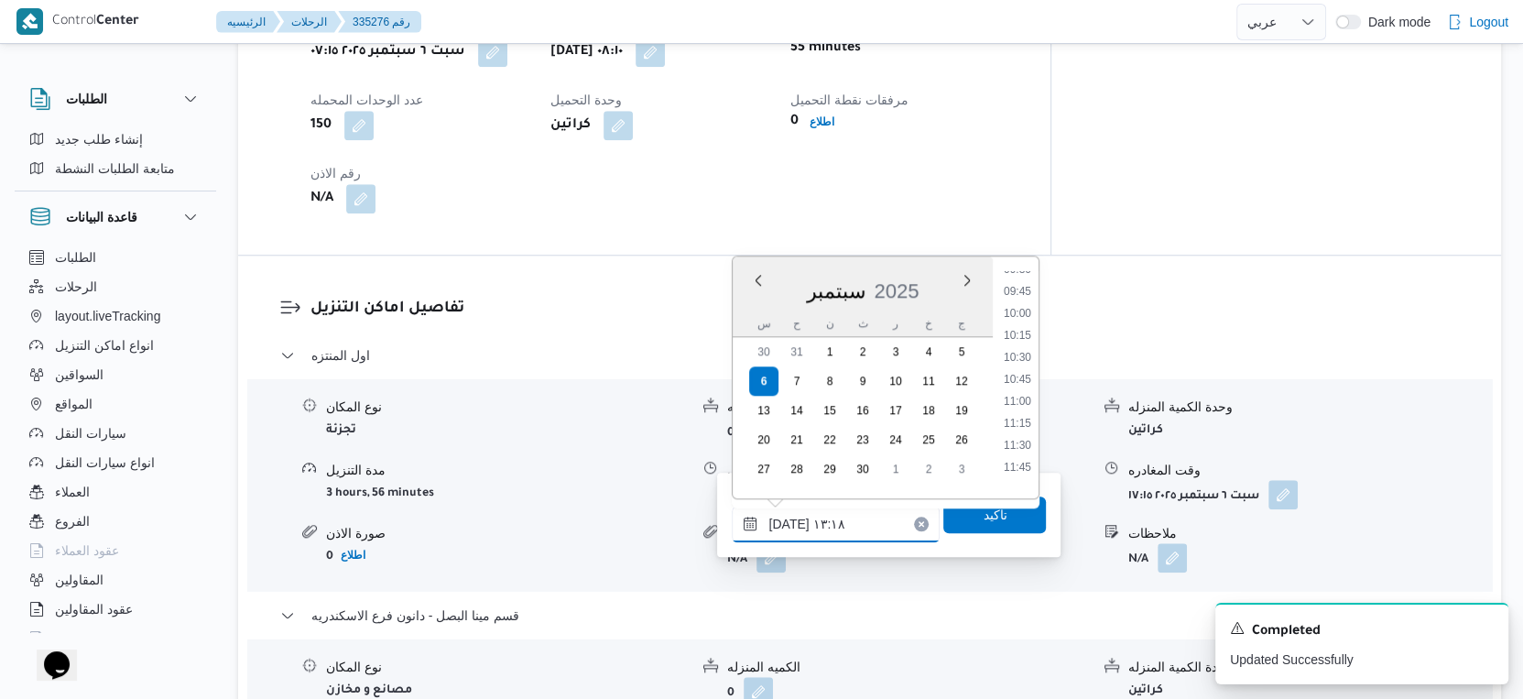
scroll to position [747, 0]
click at [1018, 348] on li "09:15" at bounding box center [1018, 347] width 42 height 18
type input "[DATE] ٠٩:١٥"
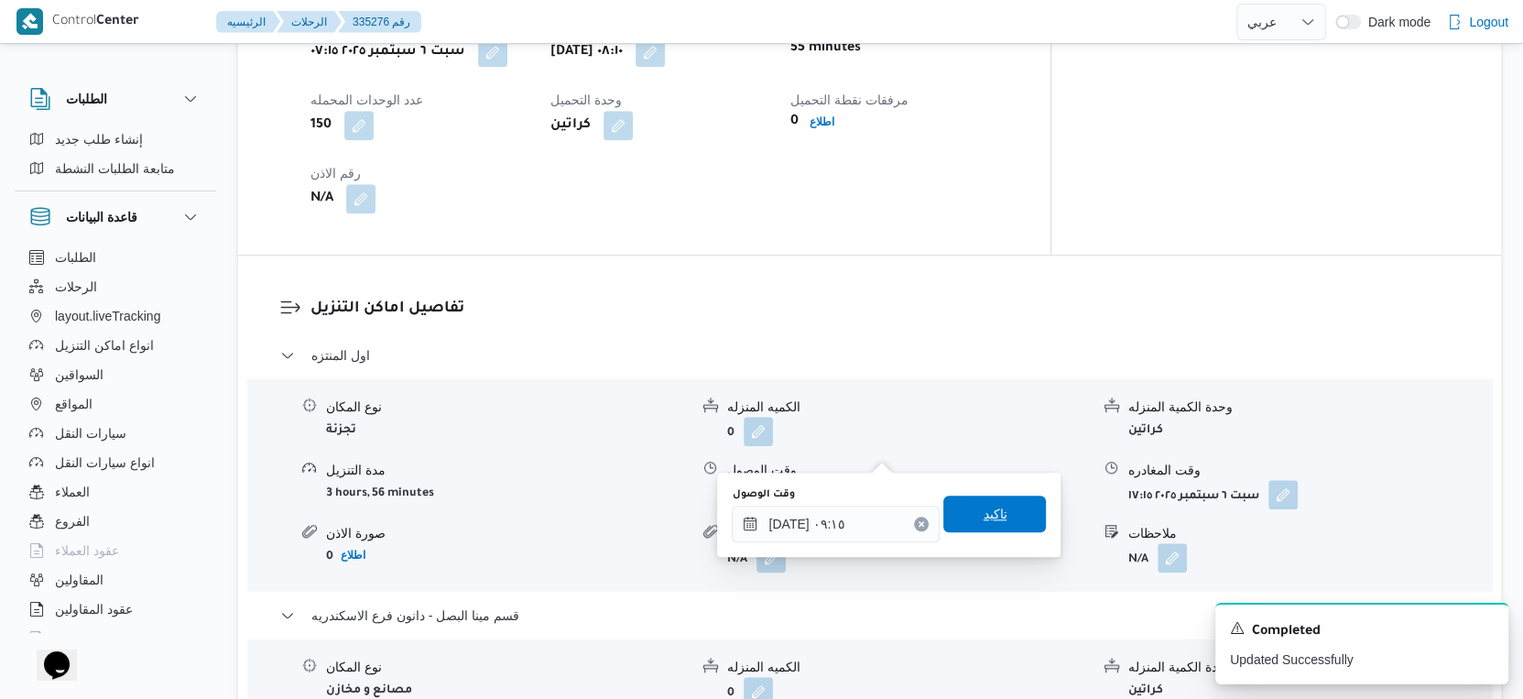
click at [1006, 507] on span "تاكيد" at bounding box center [995, 514] width 103 height 37
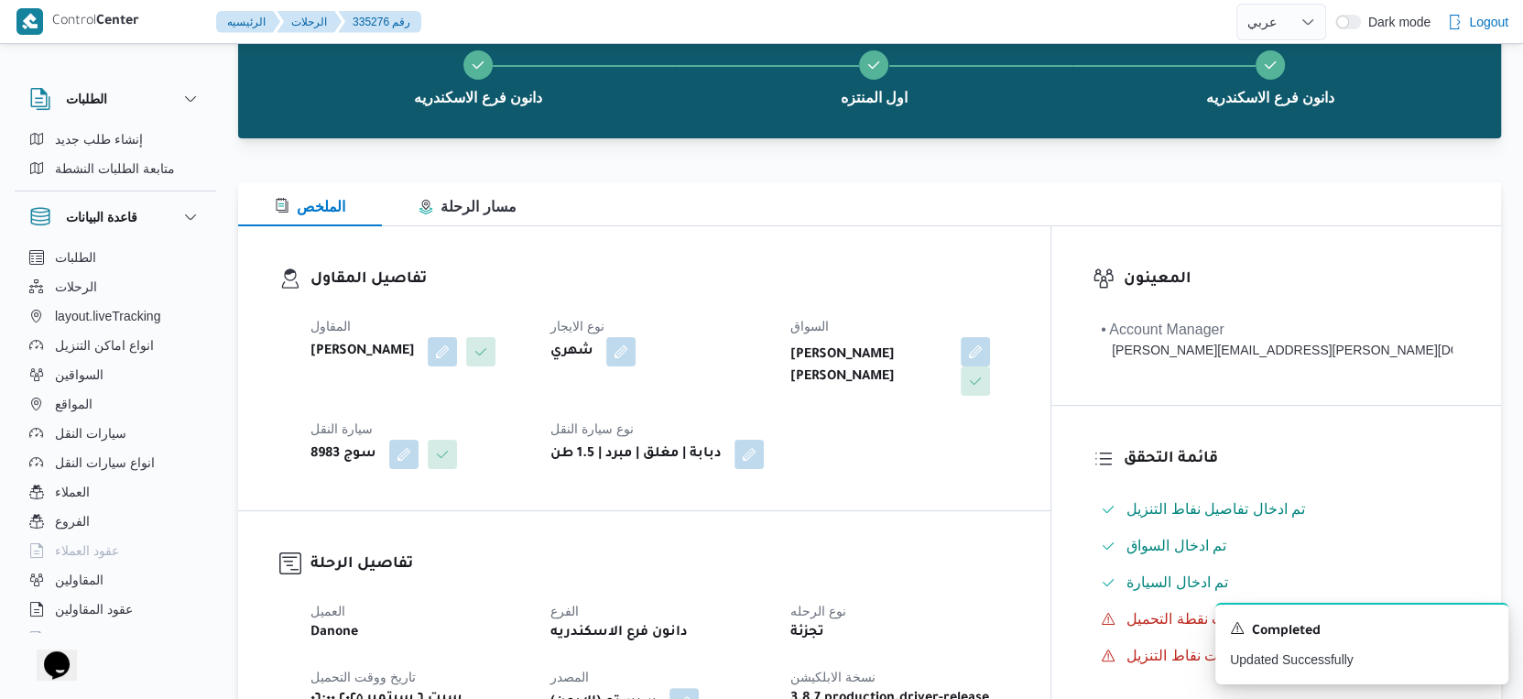
scroll to position [0, 0]
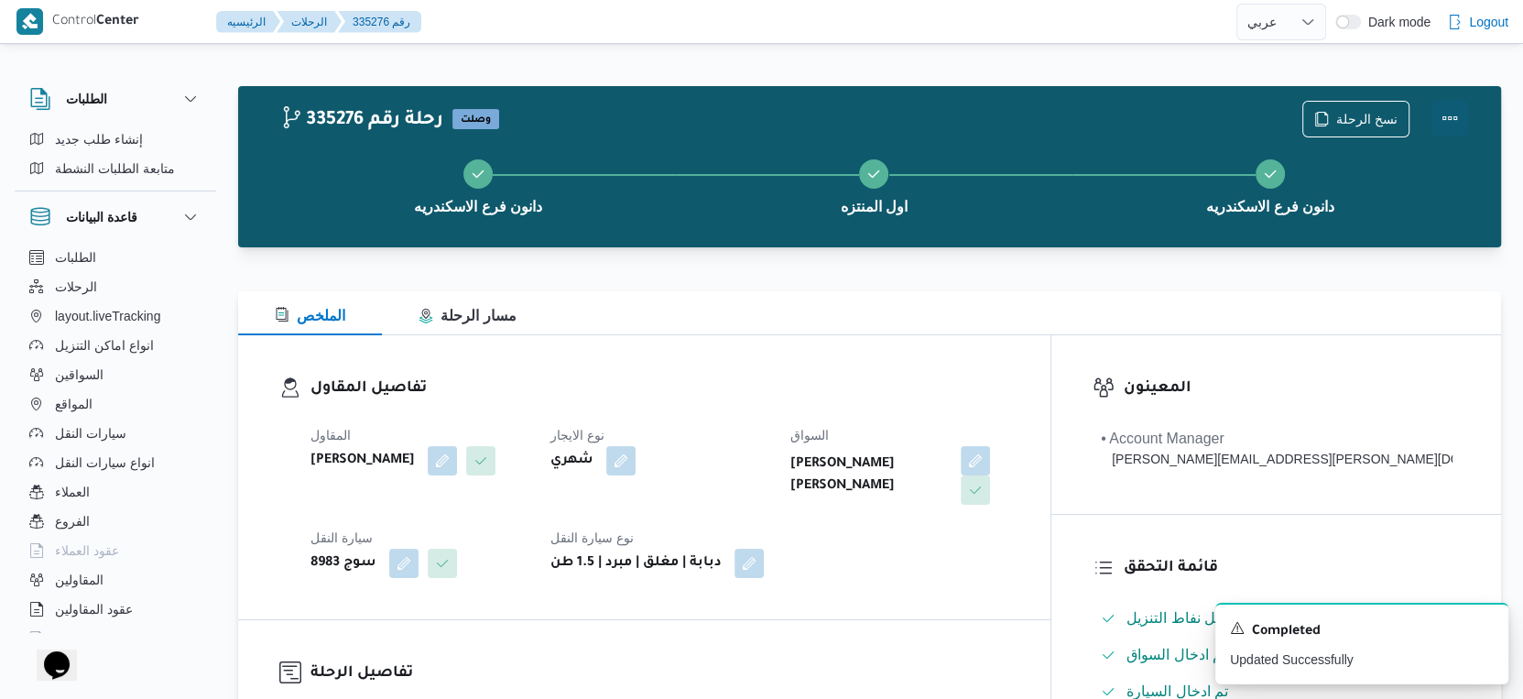
click at [1447, 117] on button "Actions" at bounding box center [1450, 118] width 37 height 37
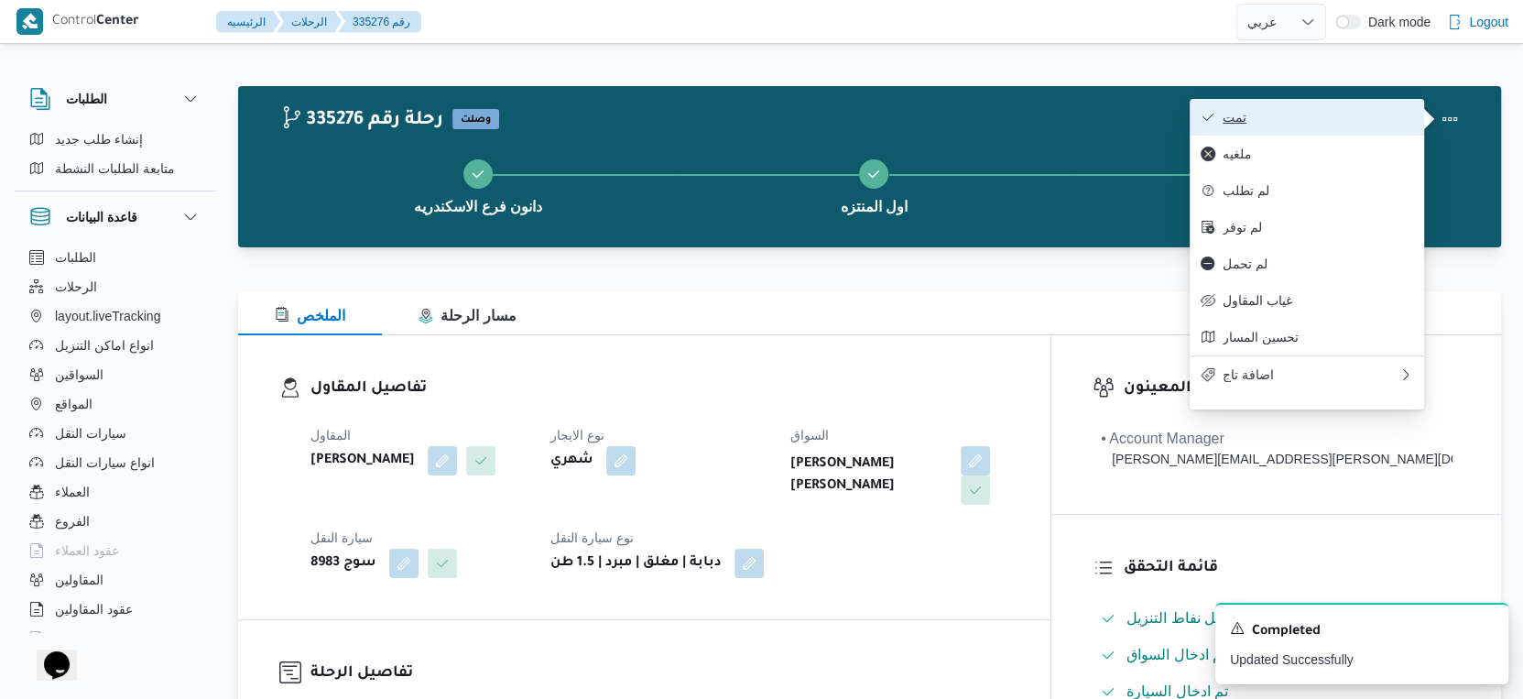
click at [1364, 117] on span "تمت" at bounding box center [1318, 117] width 191 height 15
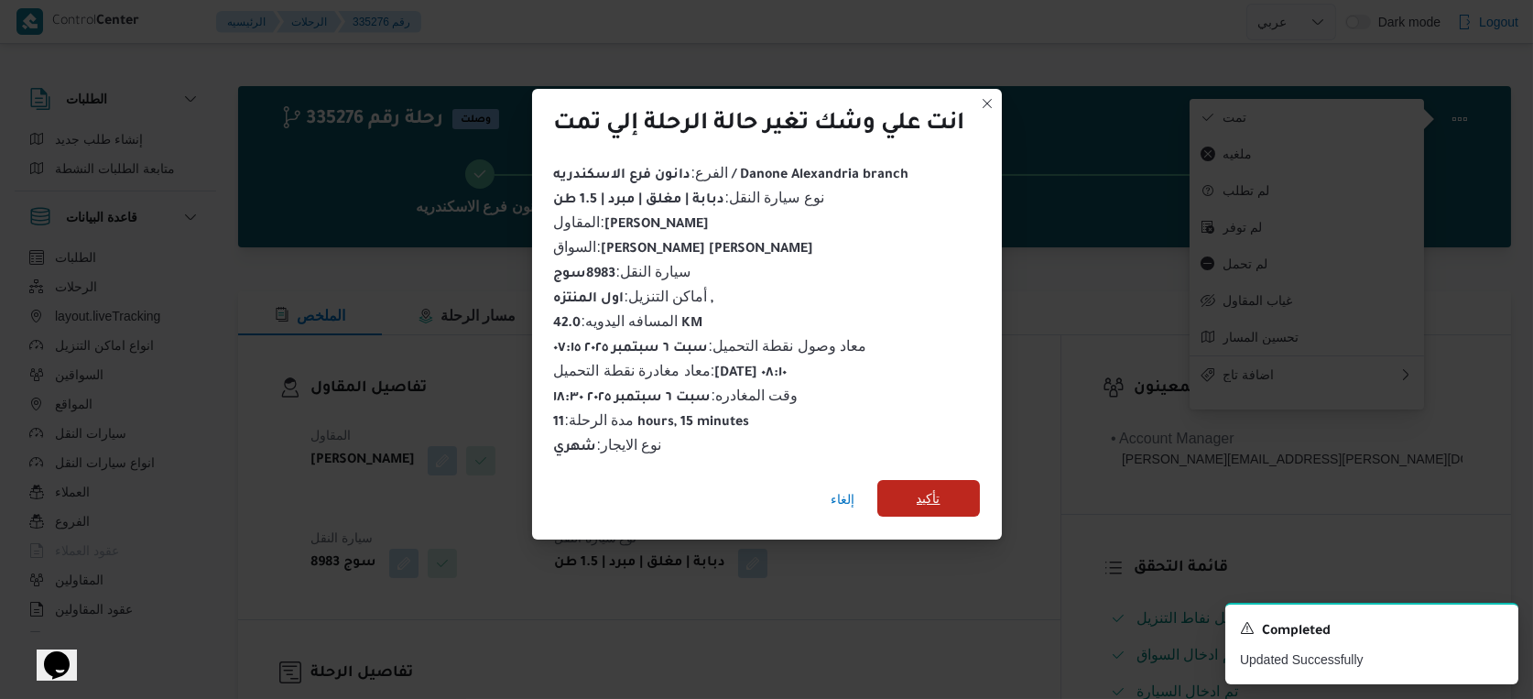
click at [941, 489] on span "تأكيد" at bounding box center [929, 498] width 24 height 22
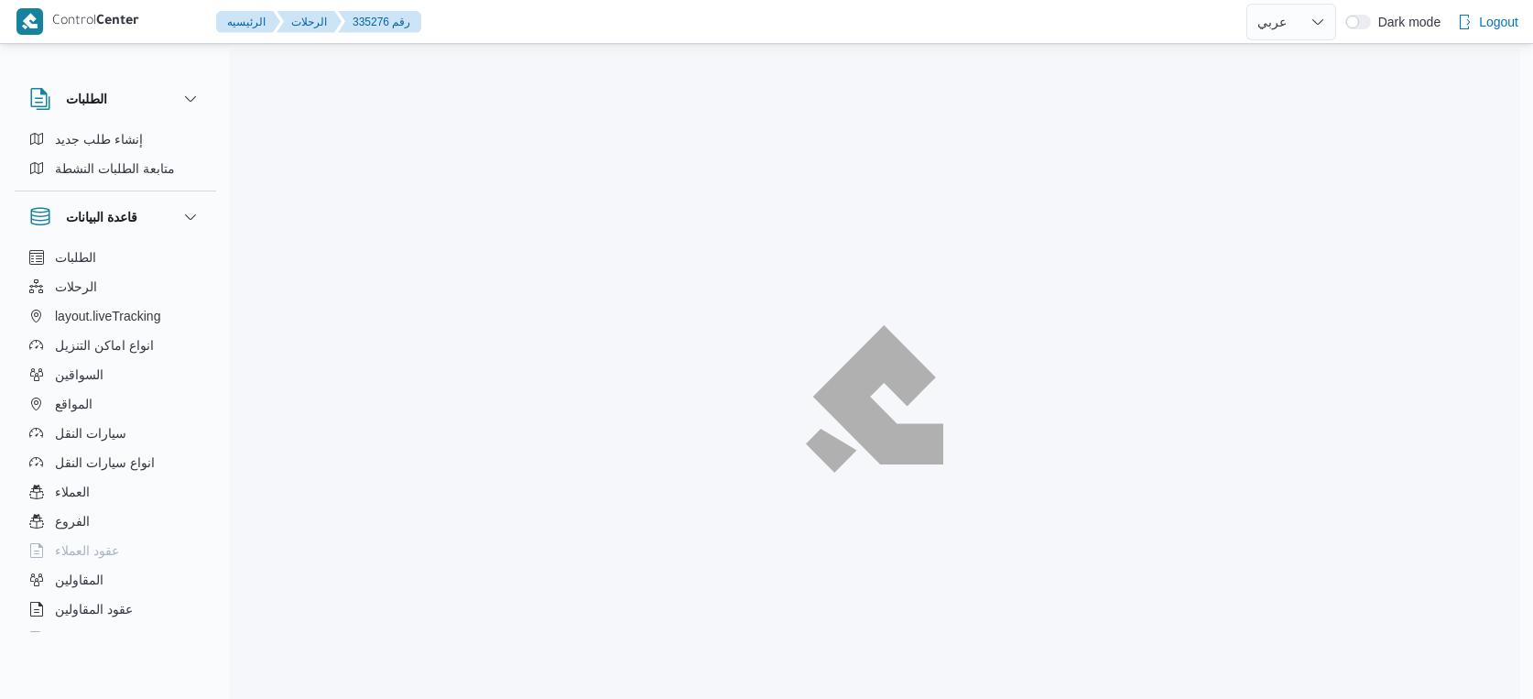
select select "ar"
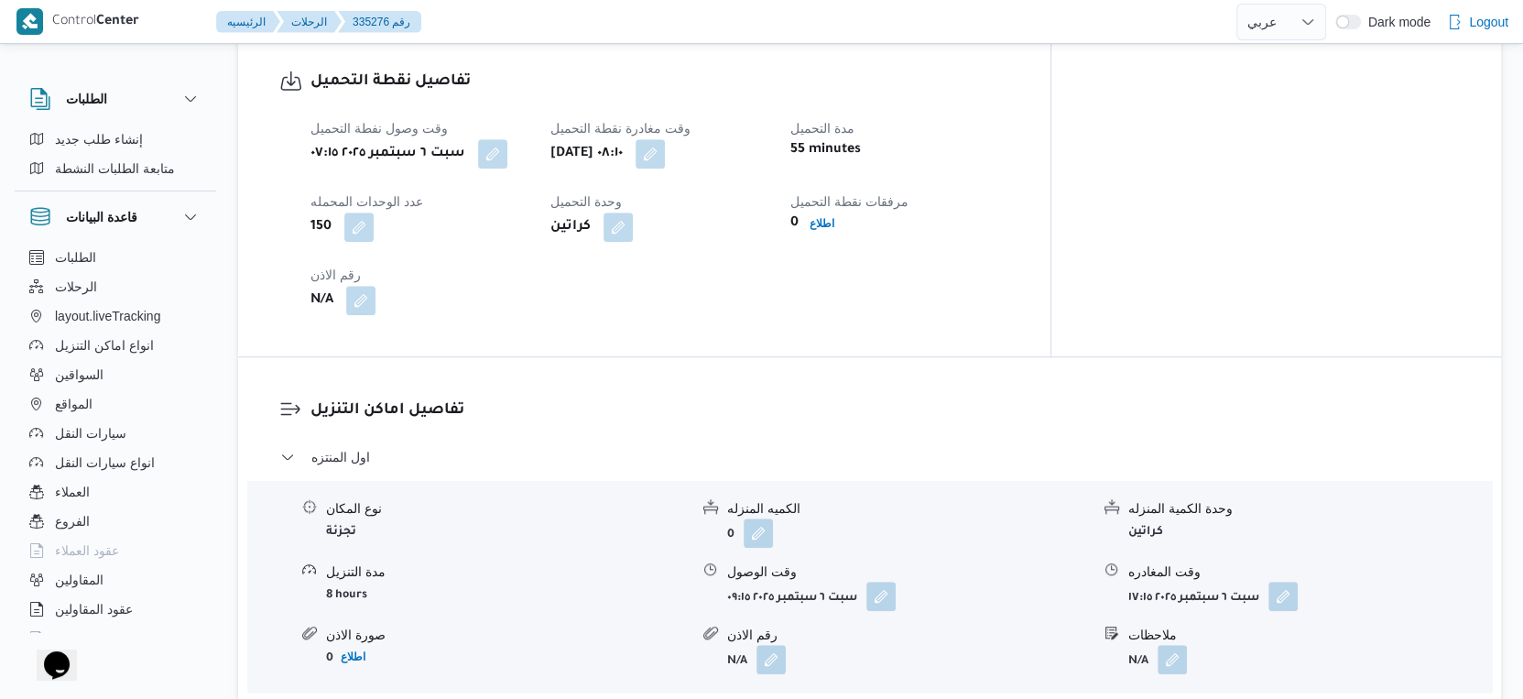
scroll to position [1424, 0]
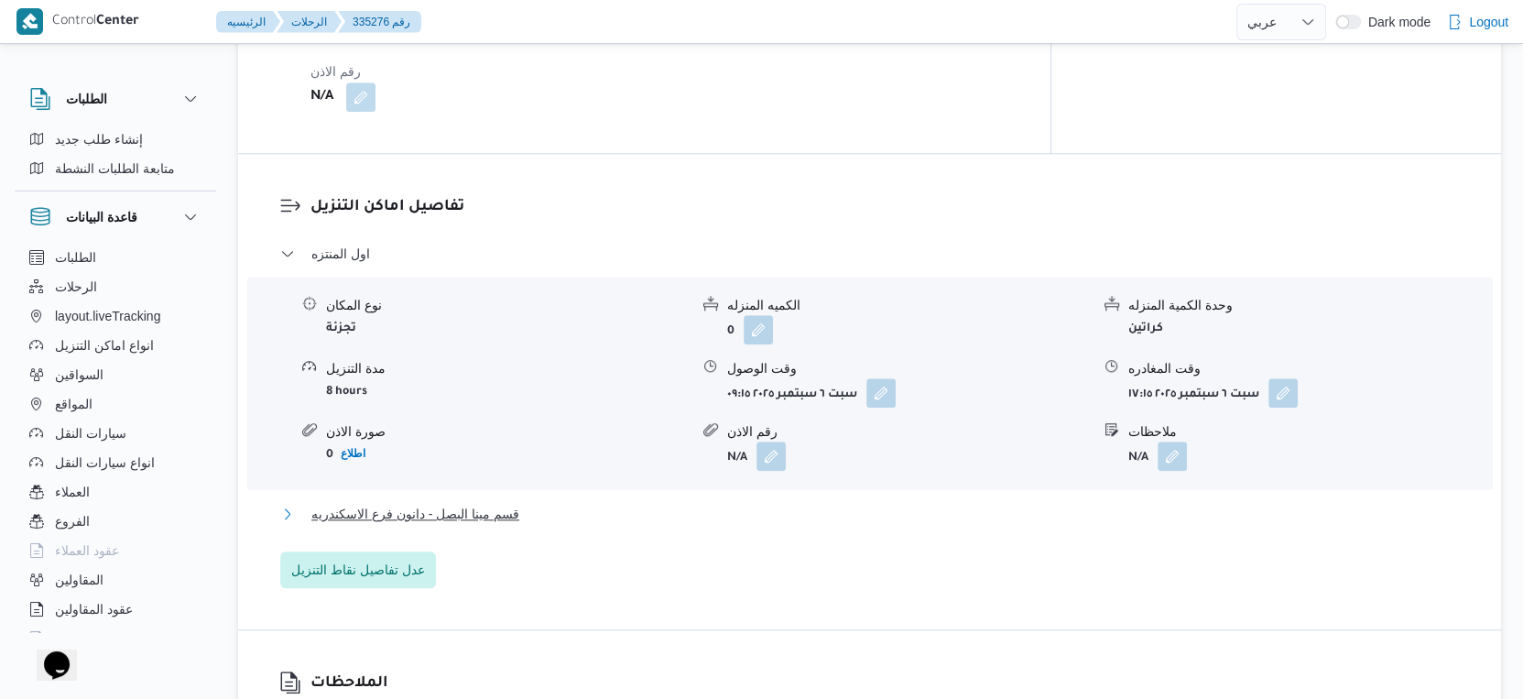
click at [564, 503] on button "قسم مينا البصل - دانون فرع الاسكندريه" at bounding box center [870, 514] width 1180 height 22
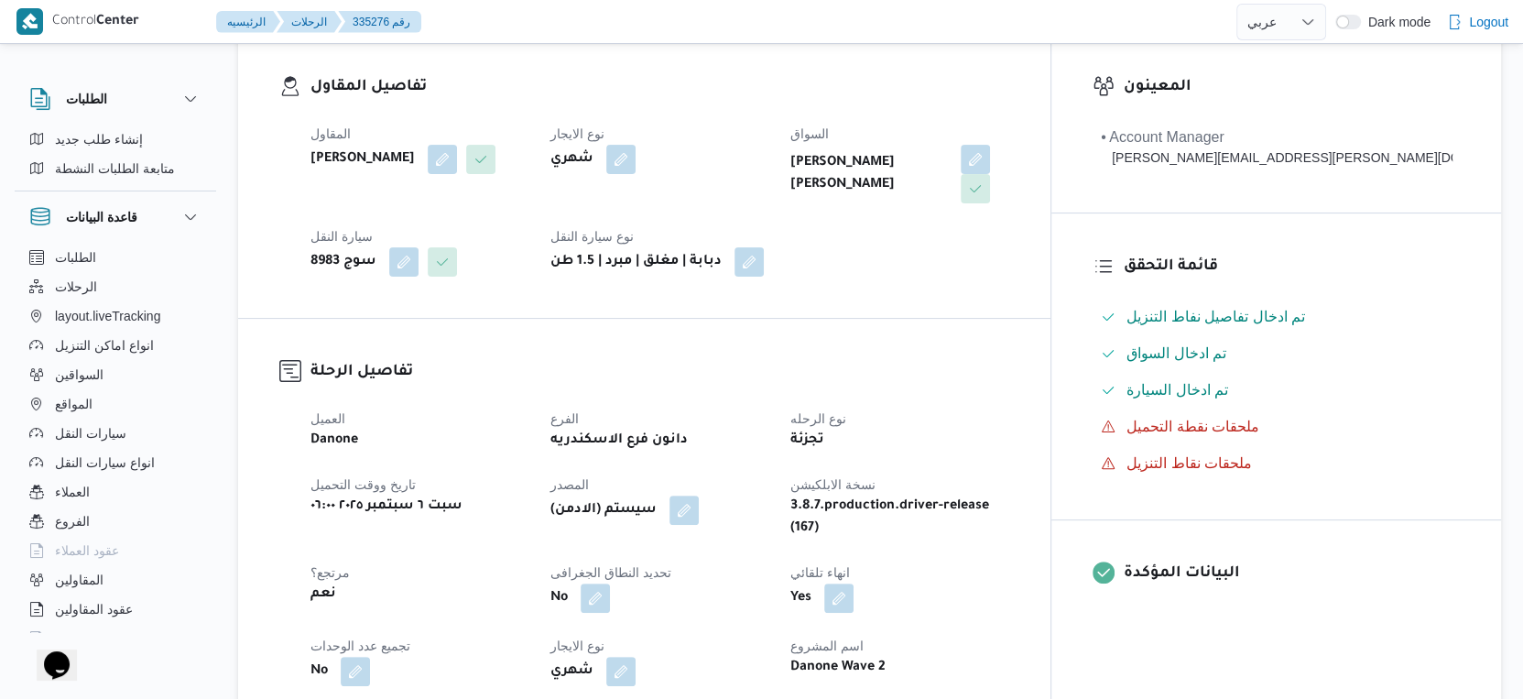
scroll to position [713, 0]
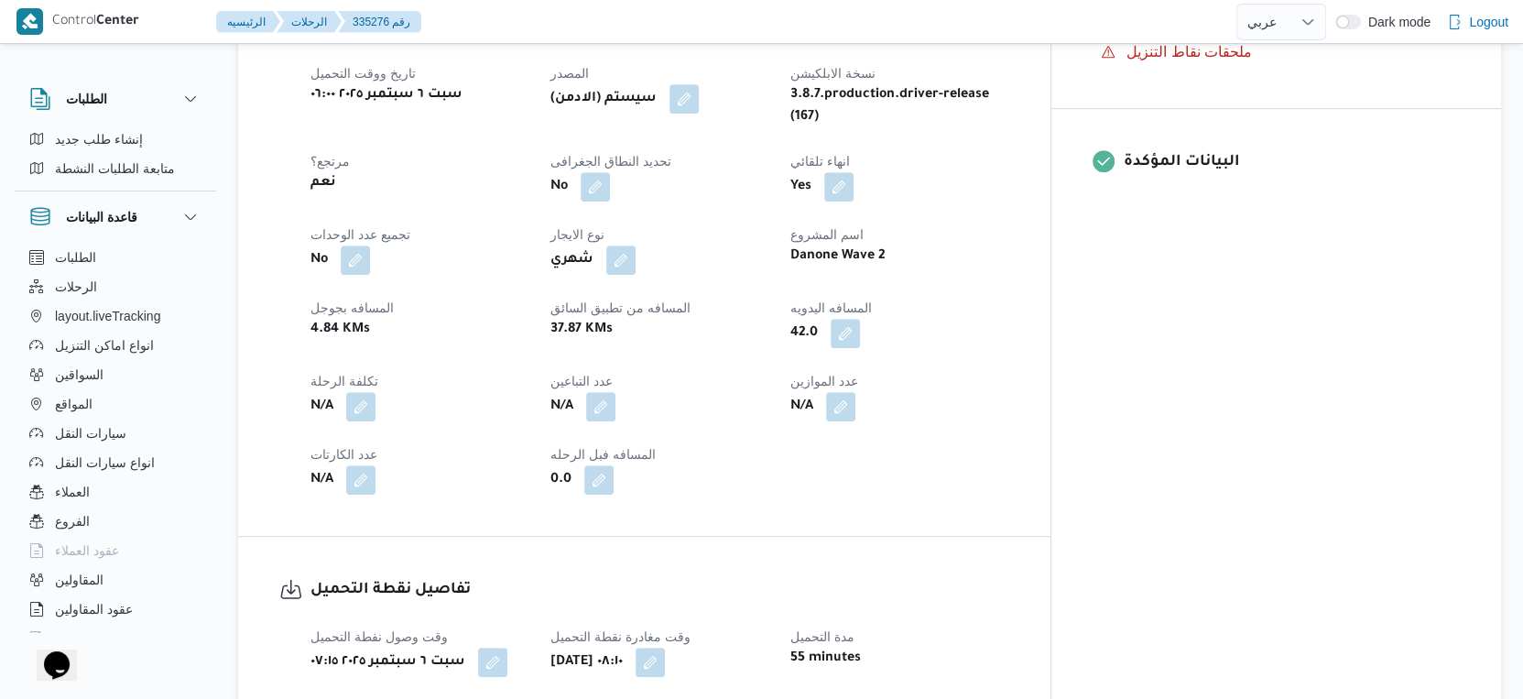
select select "ar"
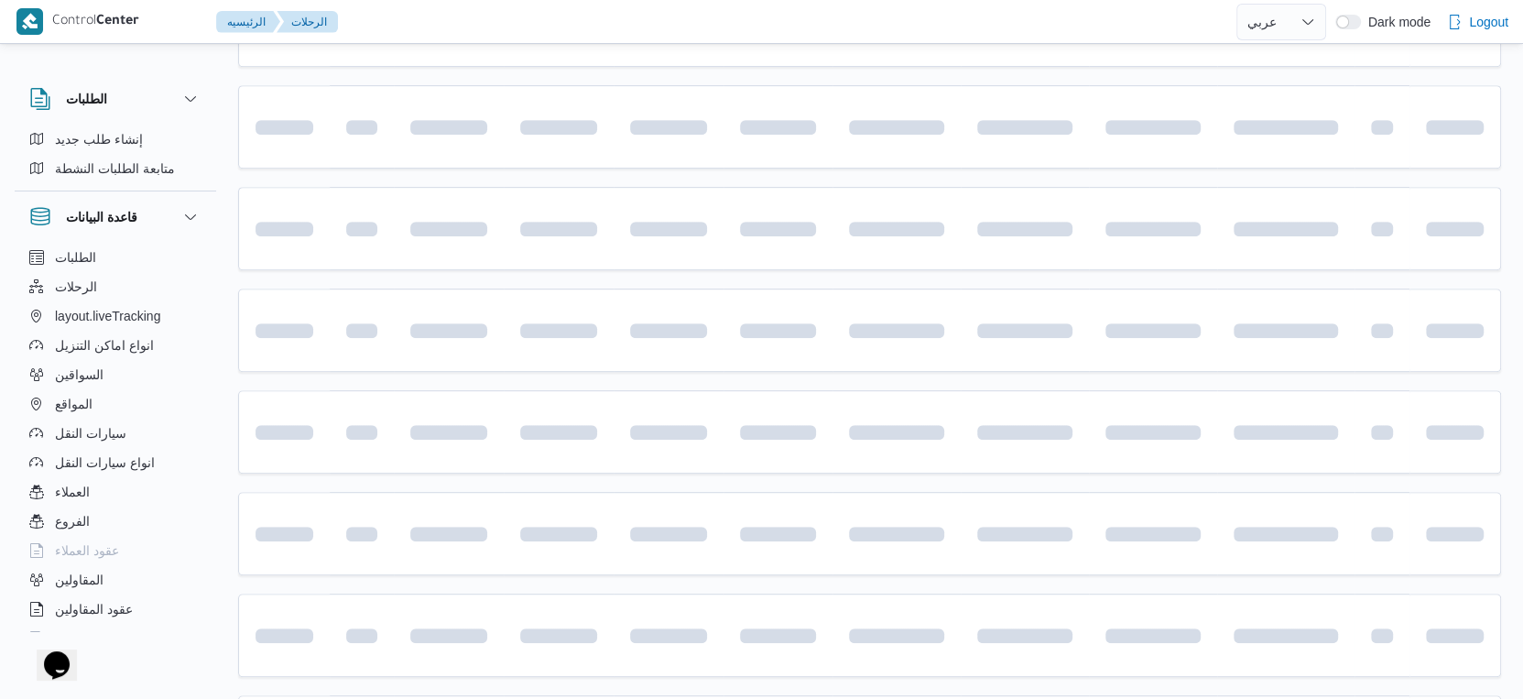
scroll to position [884, 0]
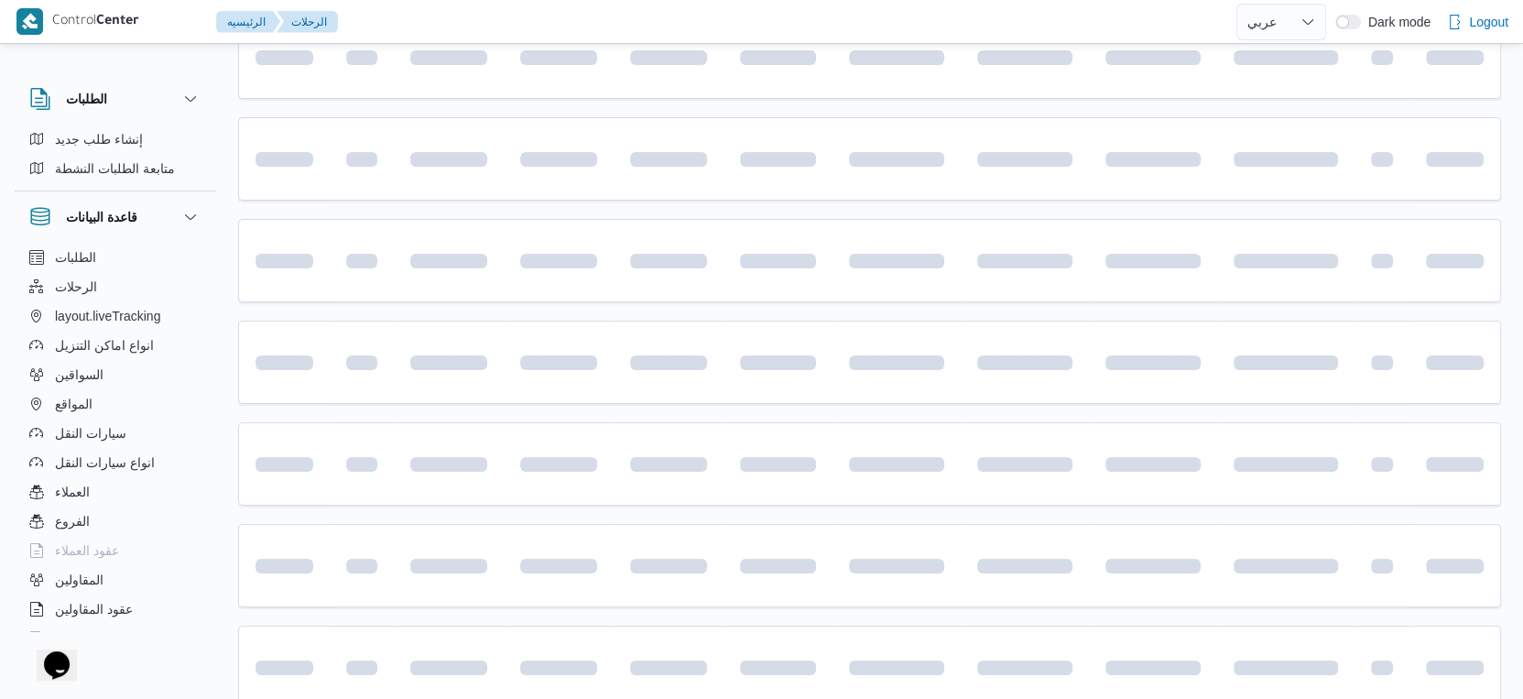
select select "ar"
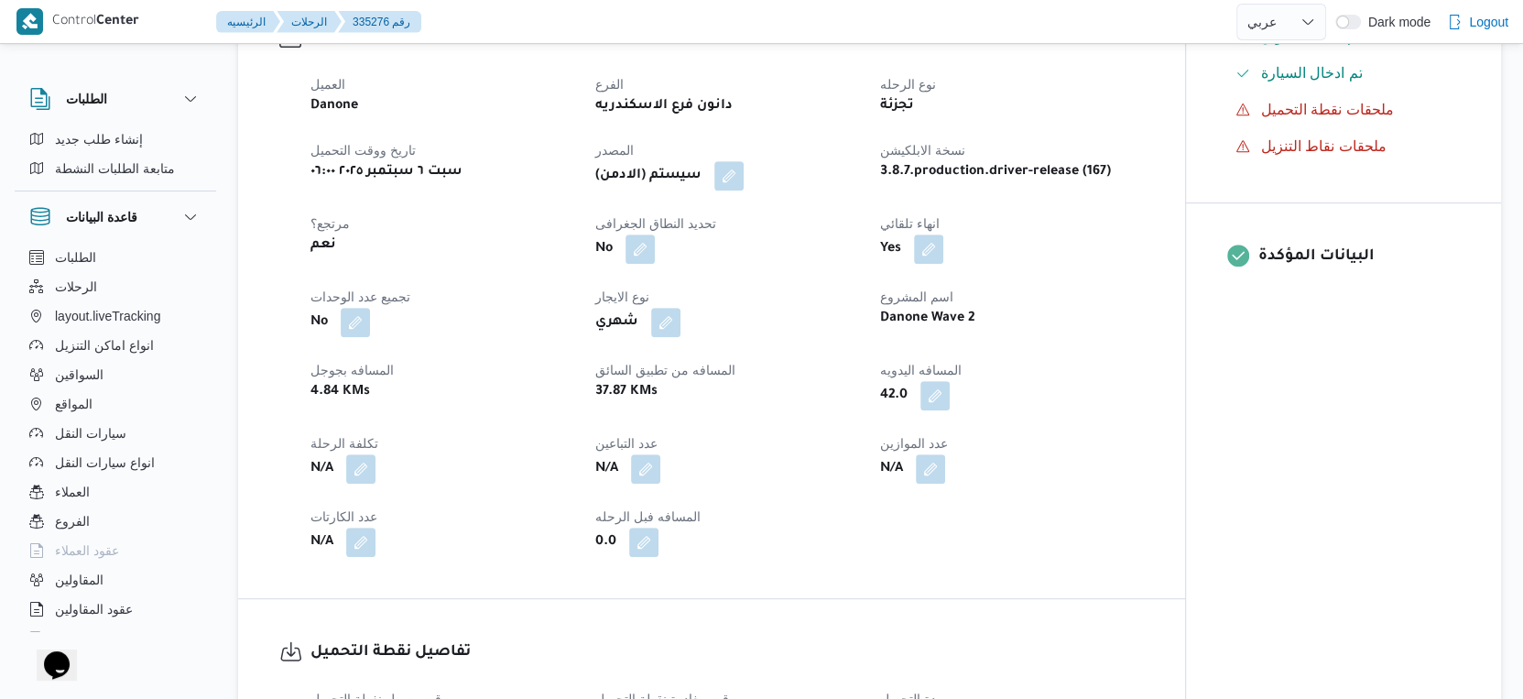
scroll to position [375, 0]
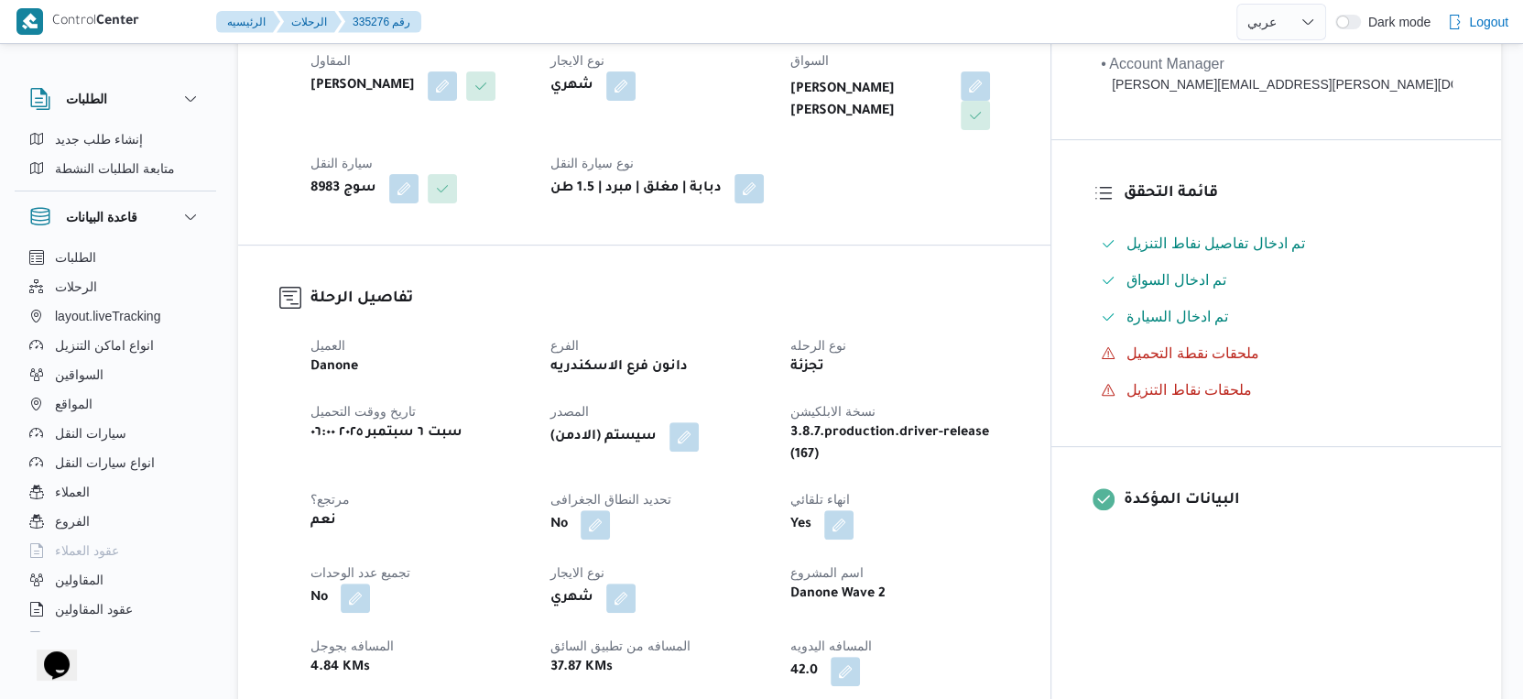
select select "ar"
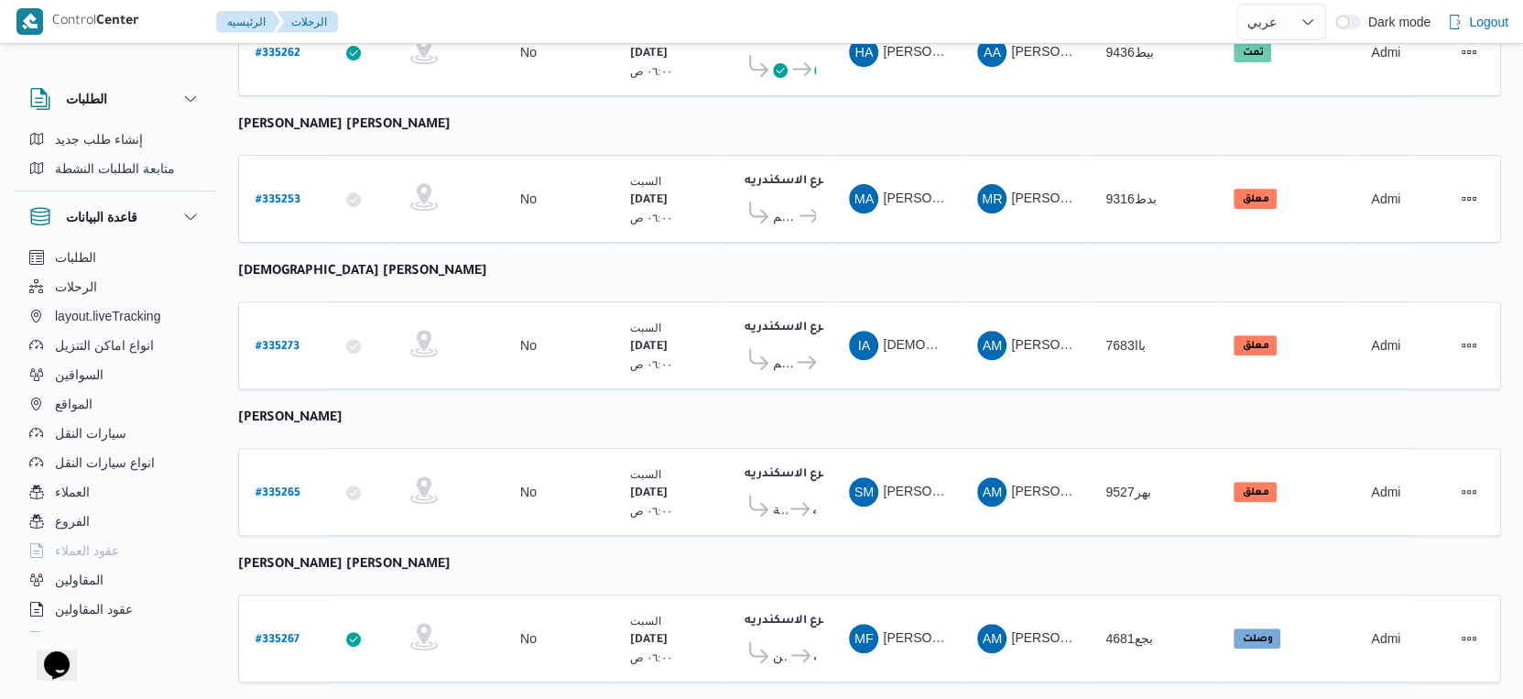
scroll to position [466, 0]
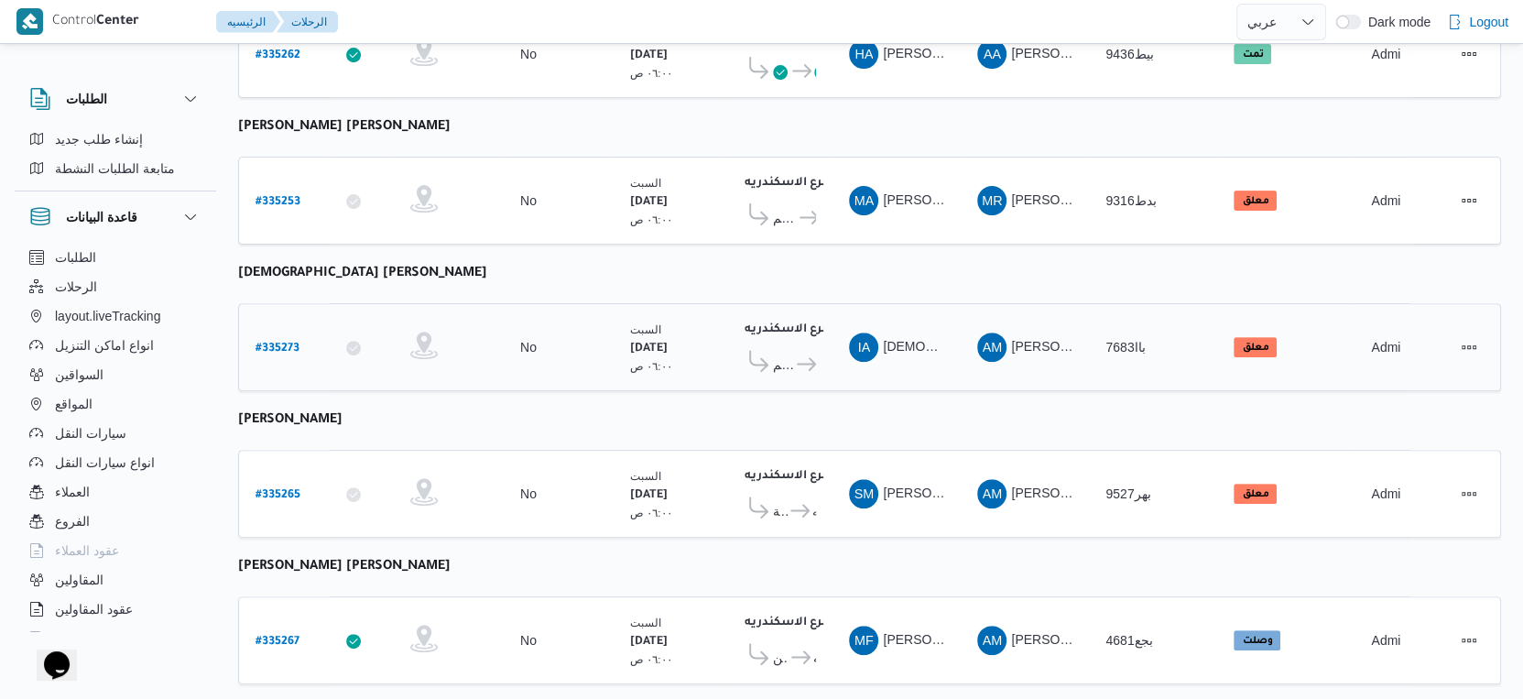
click at [277, 343] on b "# 335273" at bounding box center [278, 349] width 44 height 13
select select "ar"
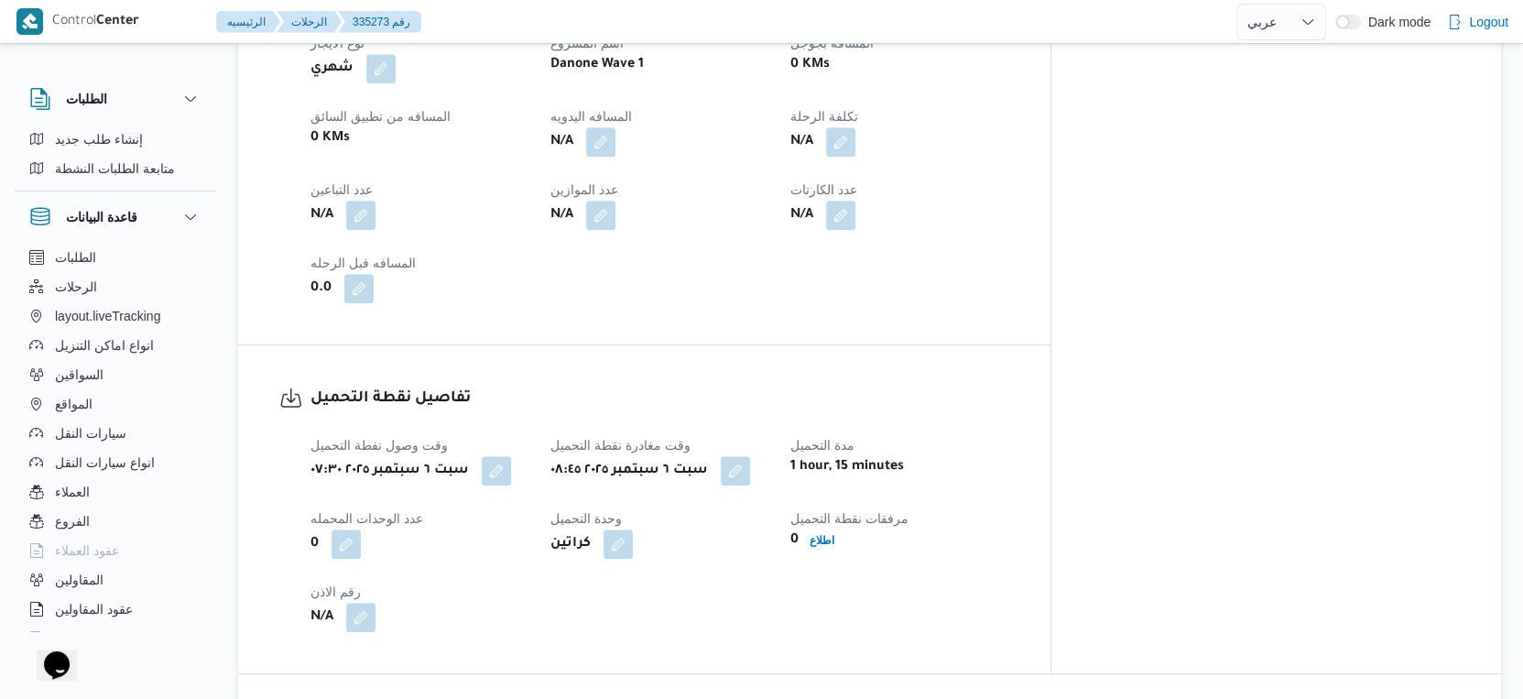
scroll to position [1077, 0]
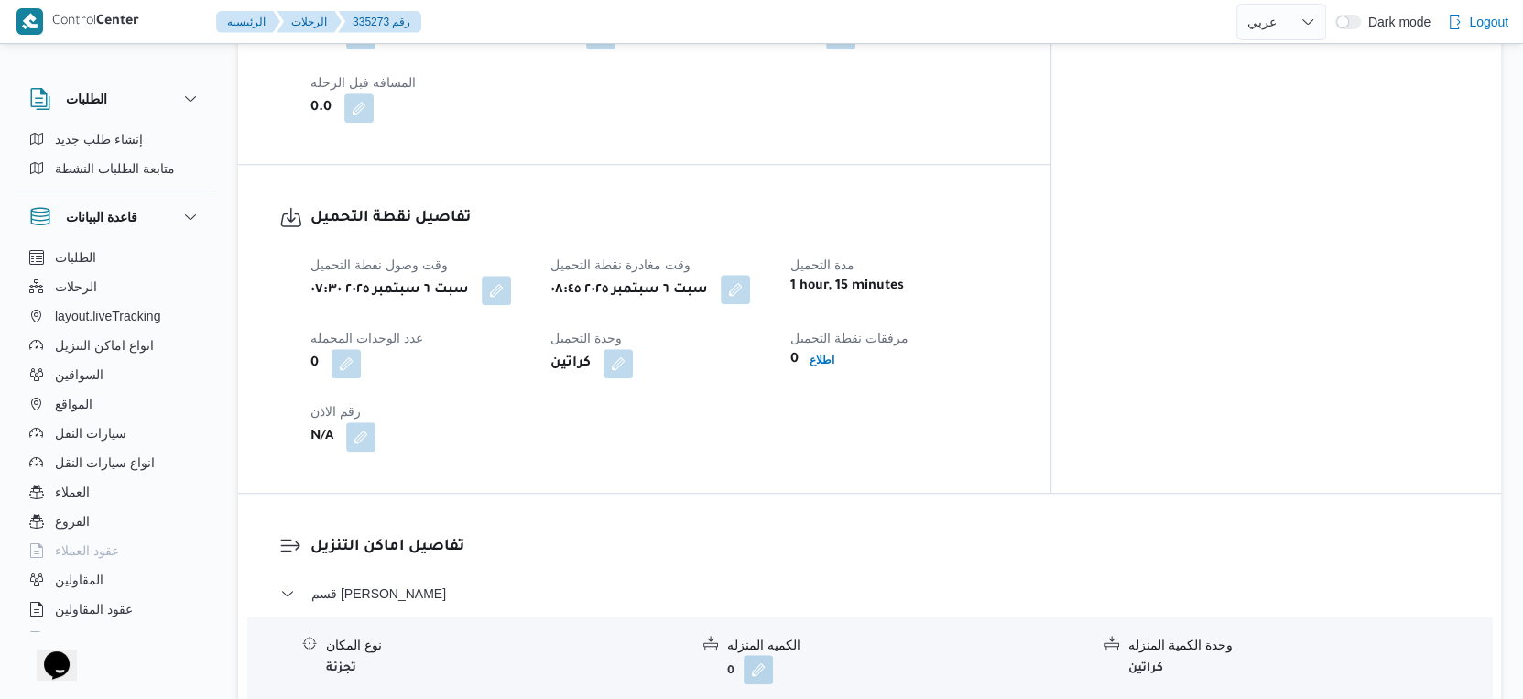
click at [750, 300] on button "button" at bounding box center [735, 289] width 29 height 29
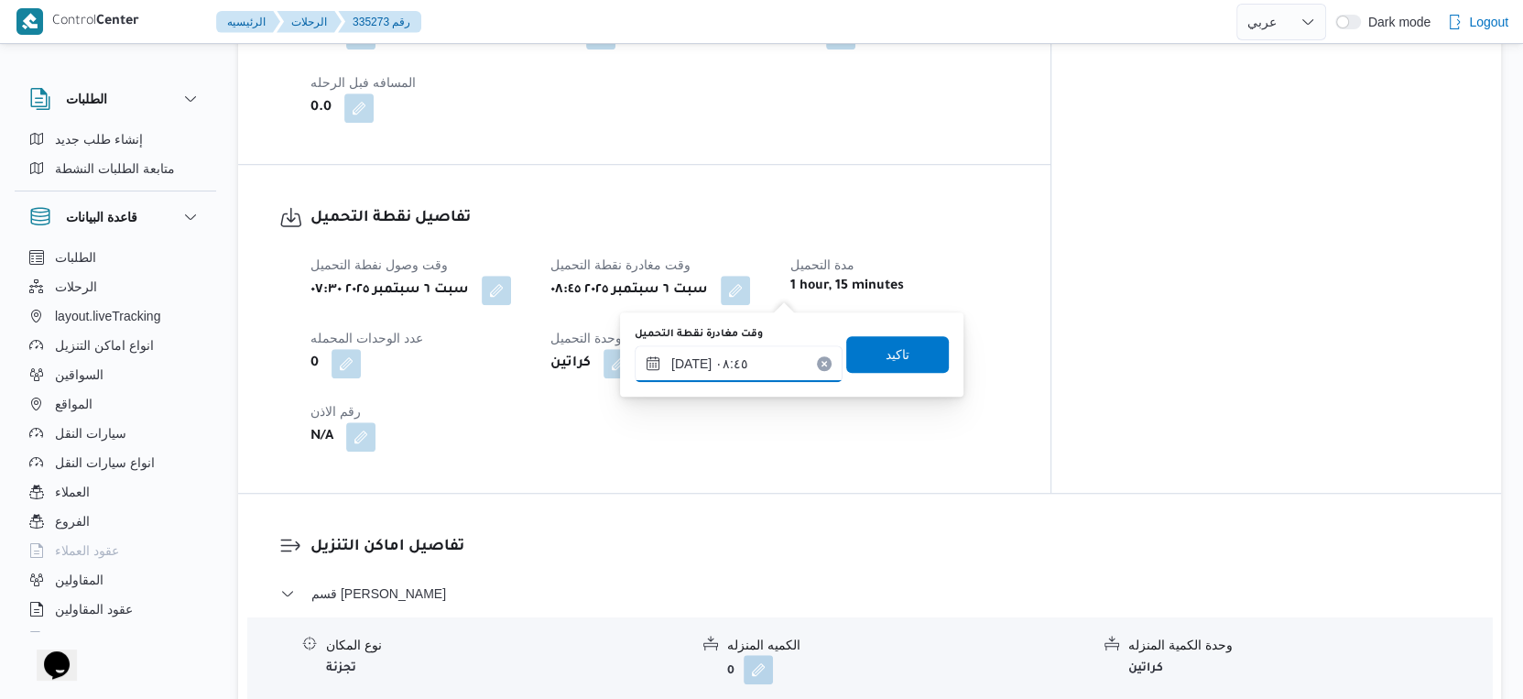
click at [760, 365] on input "[DATE] ٠٨:٤٥" at bounding box center [739, 363] width 208 height 37
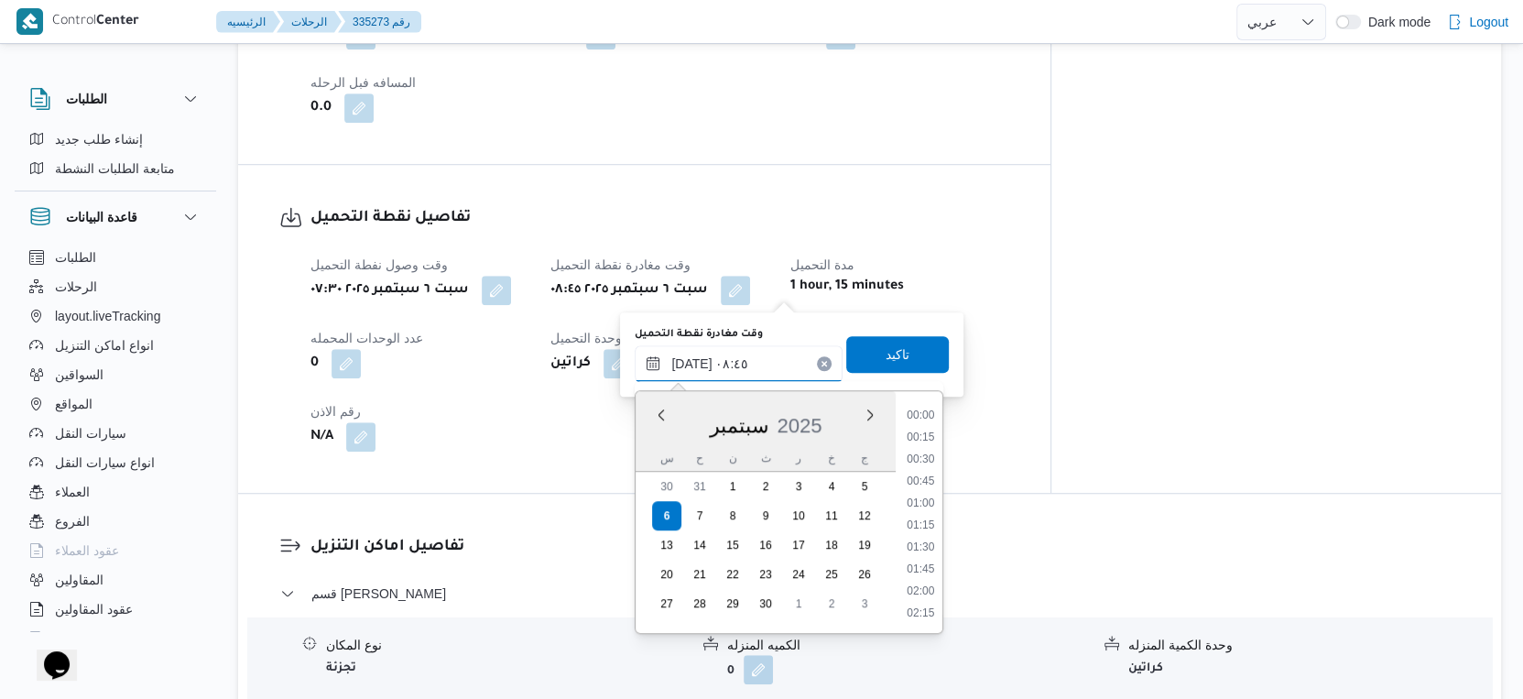
scroll to position [658, 0]
click at [931, 503] on li "08:30" at bounding box center [921, 505] width 42 height 18
type input "٠٦/٠٩/٢٠٢٥ ٠٨:٣٠"
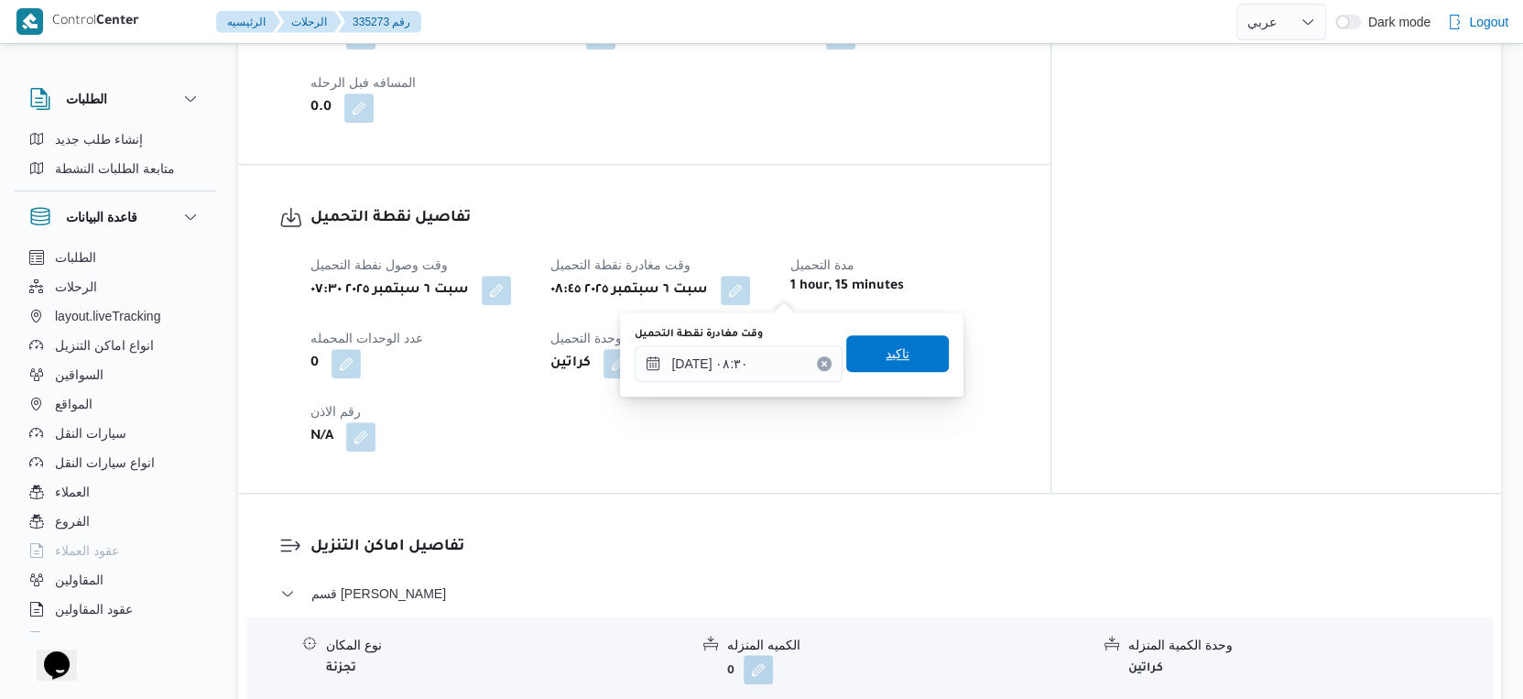
click at [896, 363] on span "تاكيد" at bounding box center [897, 353] width 103 height 37
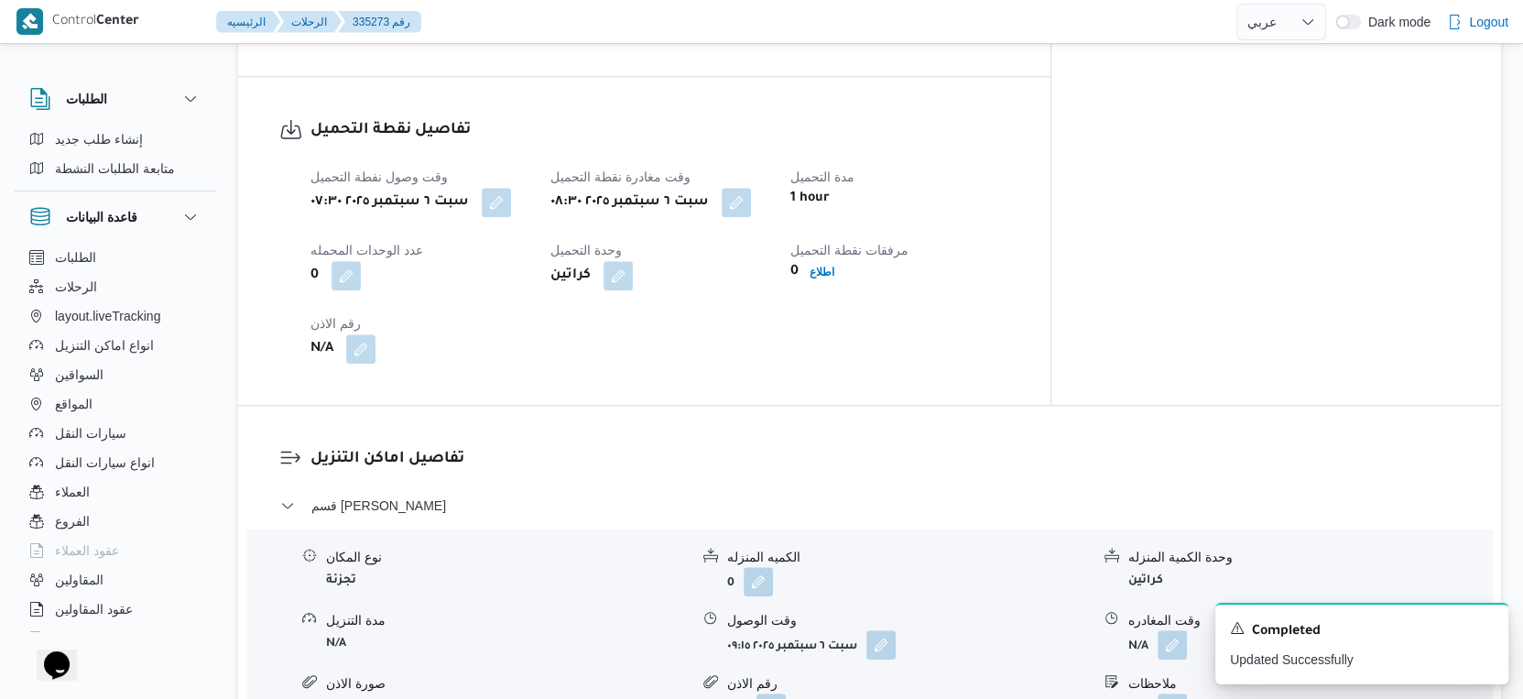
scroll to position [1484, 0]
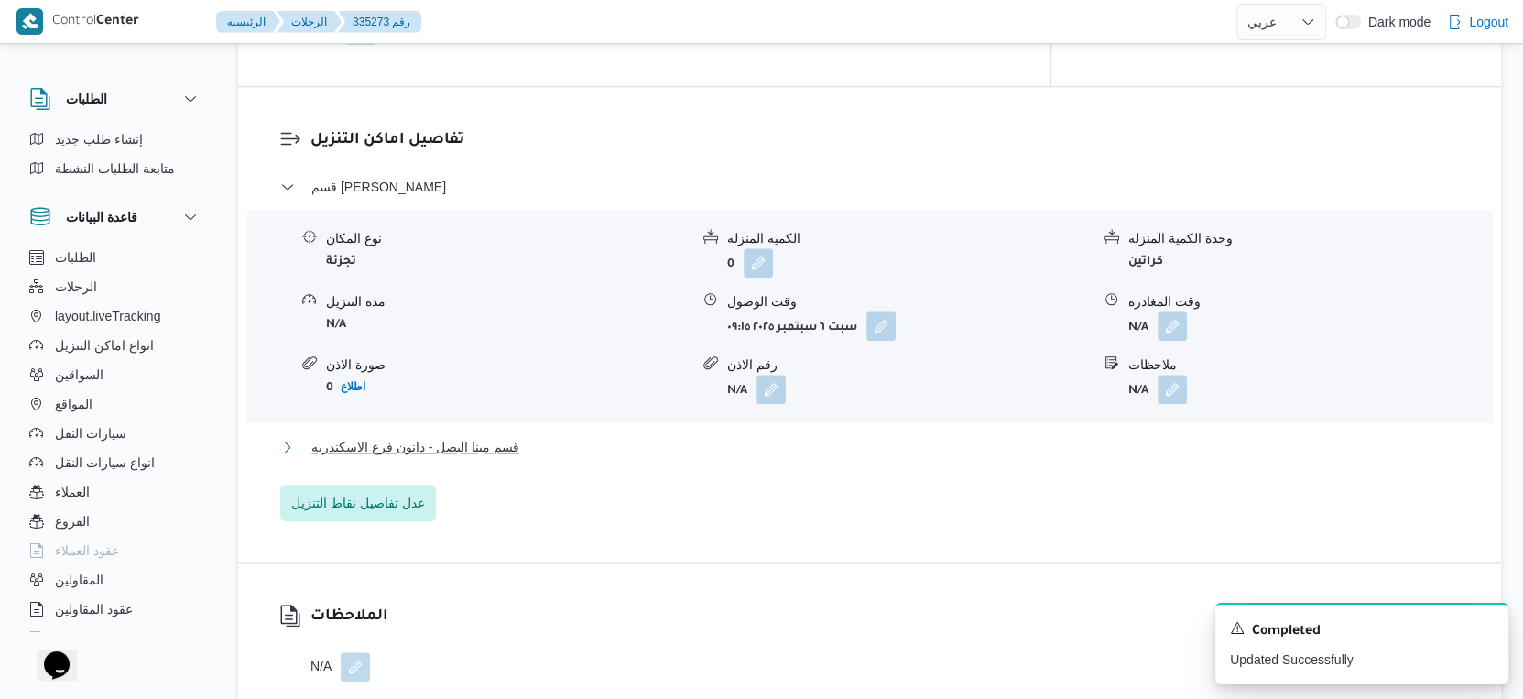
click at [597, 443] on button "قسم مينا البصل - دانون فرع الاسكندريه" at bounding box center [870, 447] width 1180 height 22
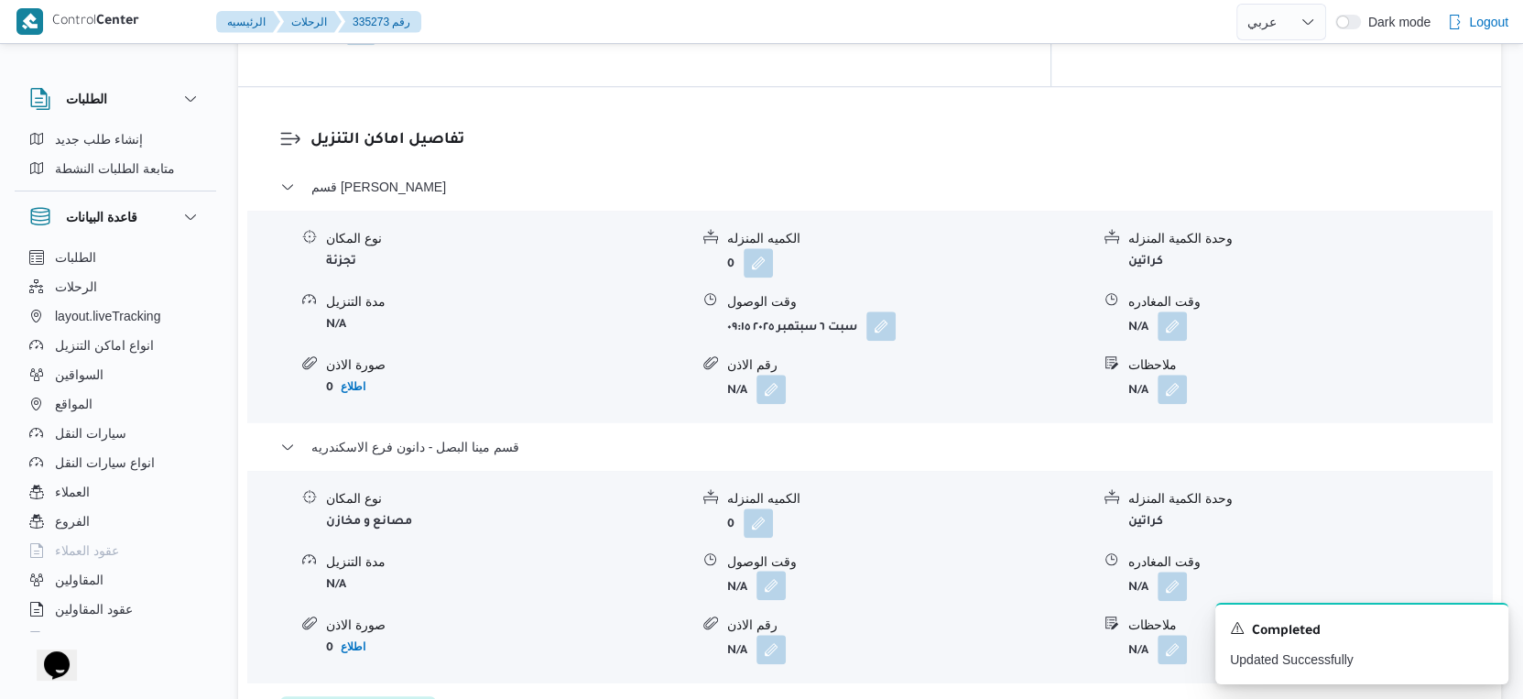
click at [772, 588] on button "button" at bounding box center [771, 585] width 29 height 29
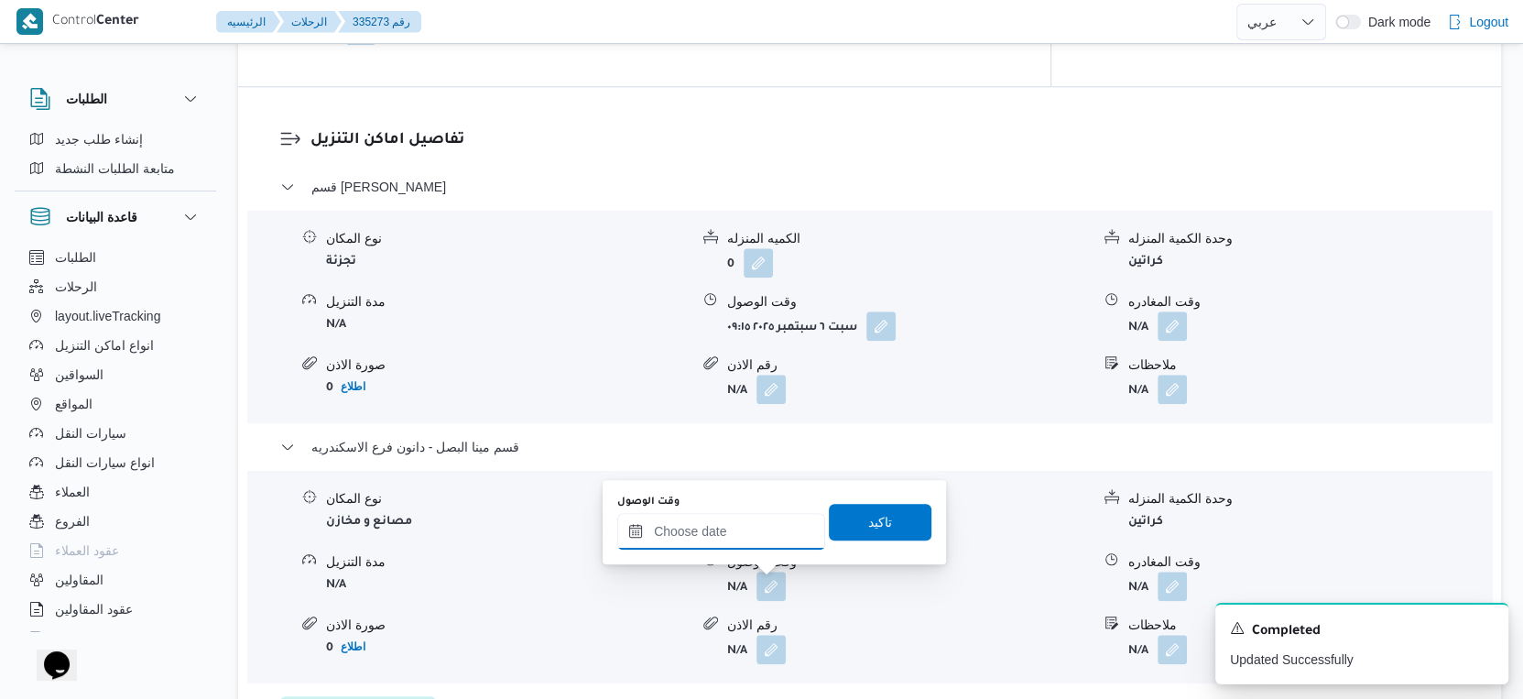
click at [772, 543] on input "وقت الوصول" at bounding box center [721, 531] width 208 height 37
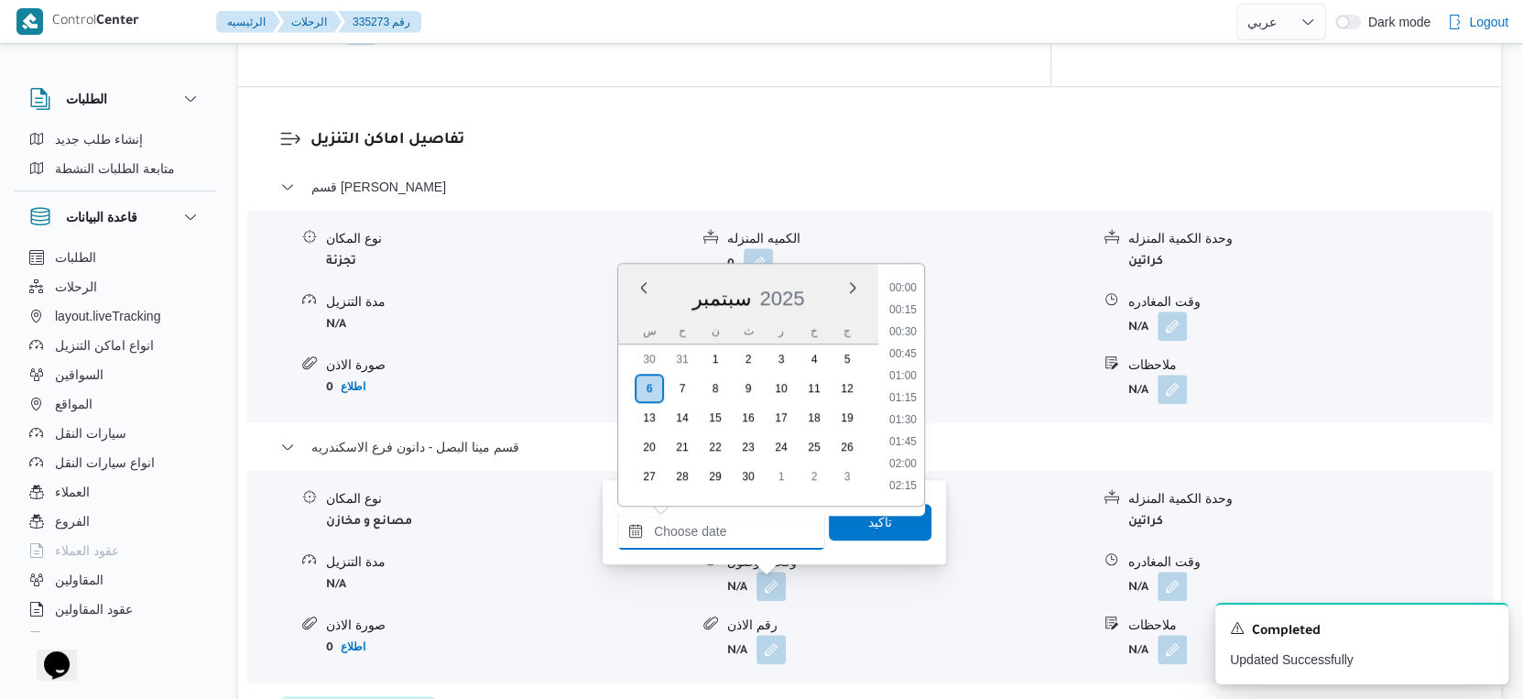
scroll to position [1535, 0]
drag, startPoint x: 892, startPoint y: 333, endPoint x: 890, endPoint y: 396, distance: 62.3
click at [892, 333] on li "18:00" at bounding box center [903, 335] width 42 height 18
type input "٠٦/٠٩/٢٠٢٥ ١٨:٠٠"
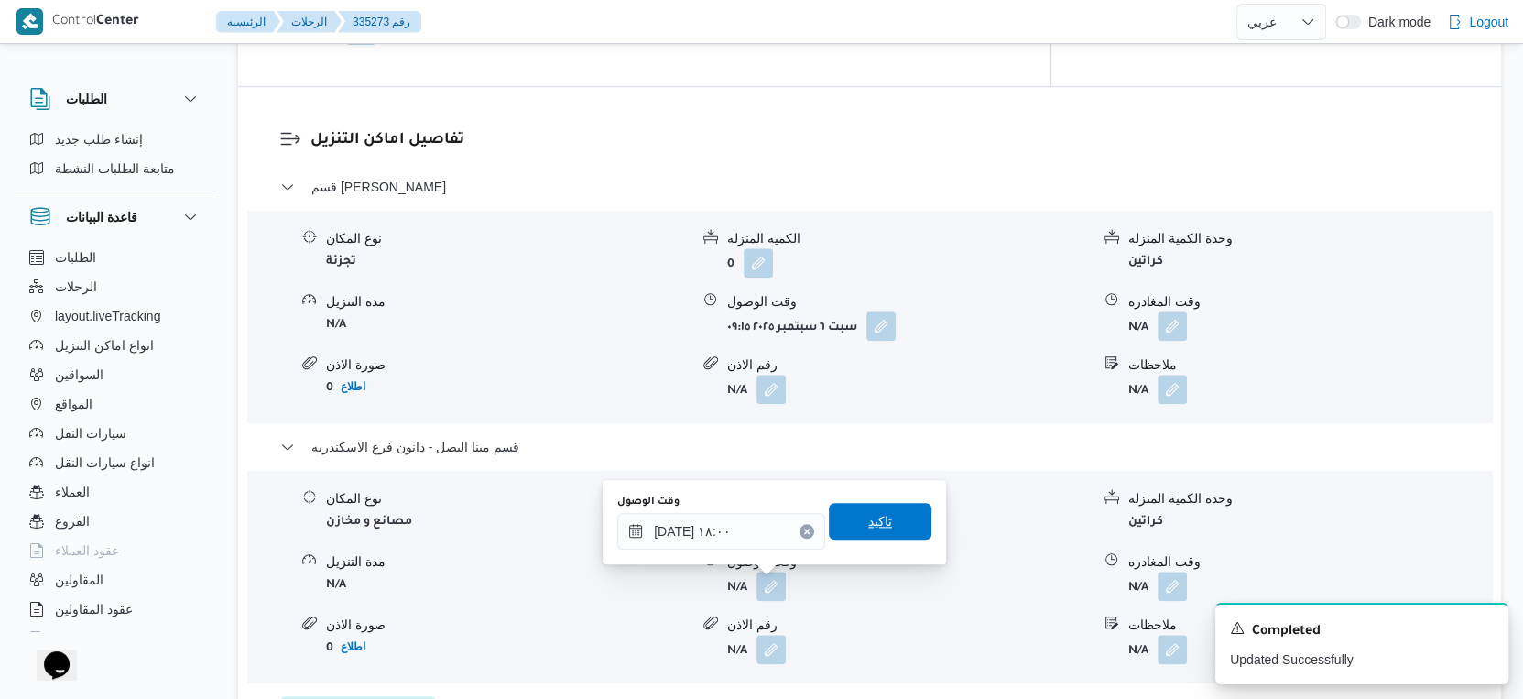
click at [890, 509] on span "تاكيد" at bounding box center [880, 521] width 103 height 37
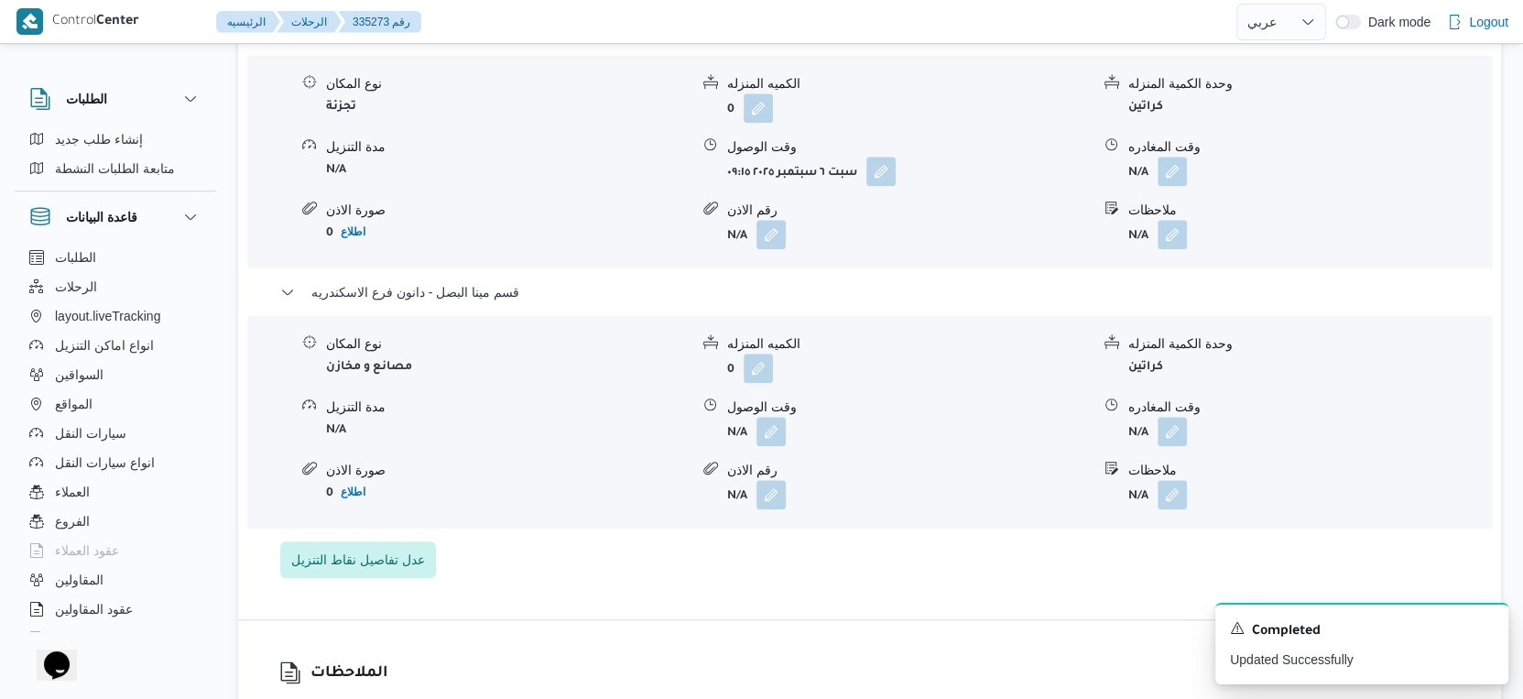
scroll to position [1688, 0]
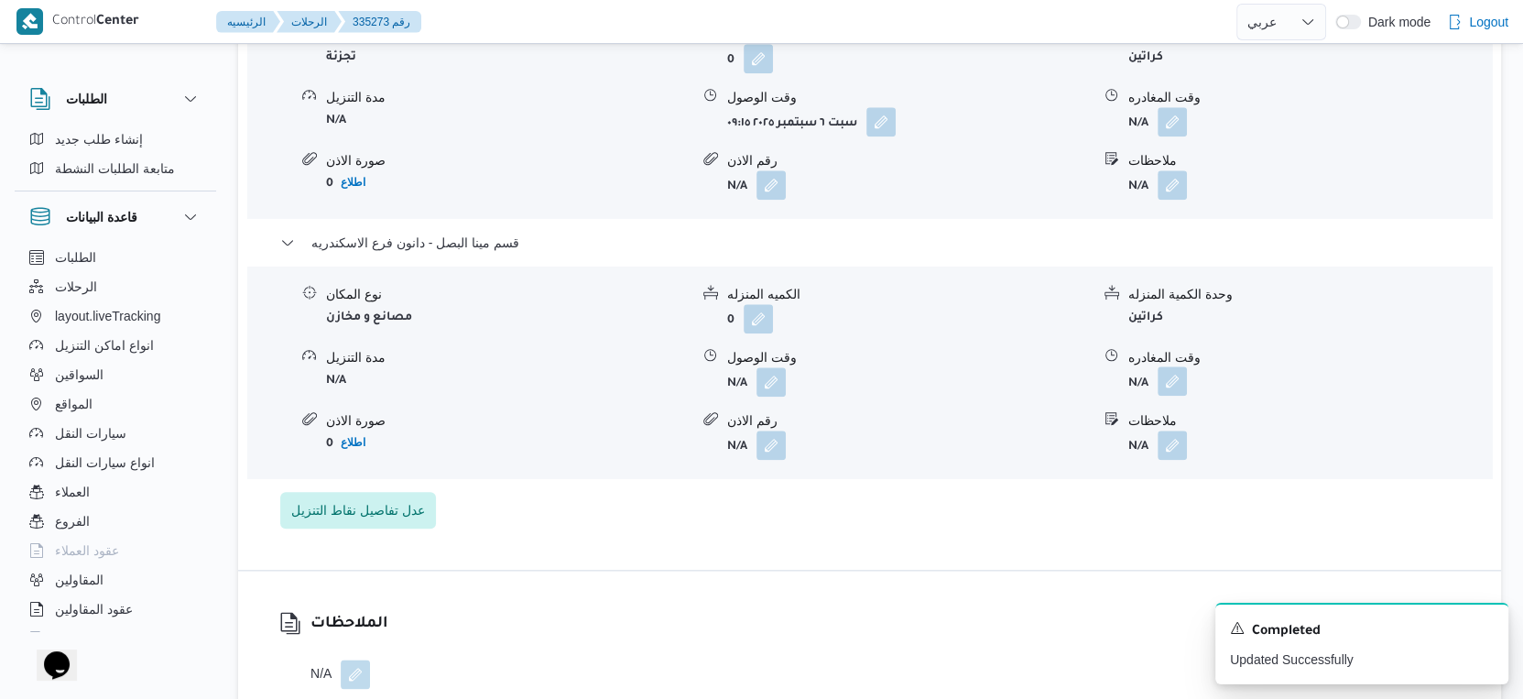
click at [1184, 384] on button "button" at bounding box center [1172, 380] width 29 height 29
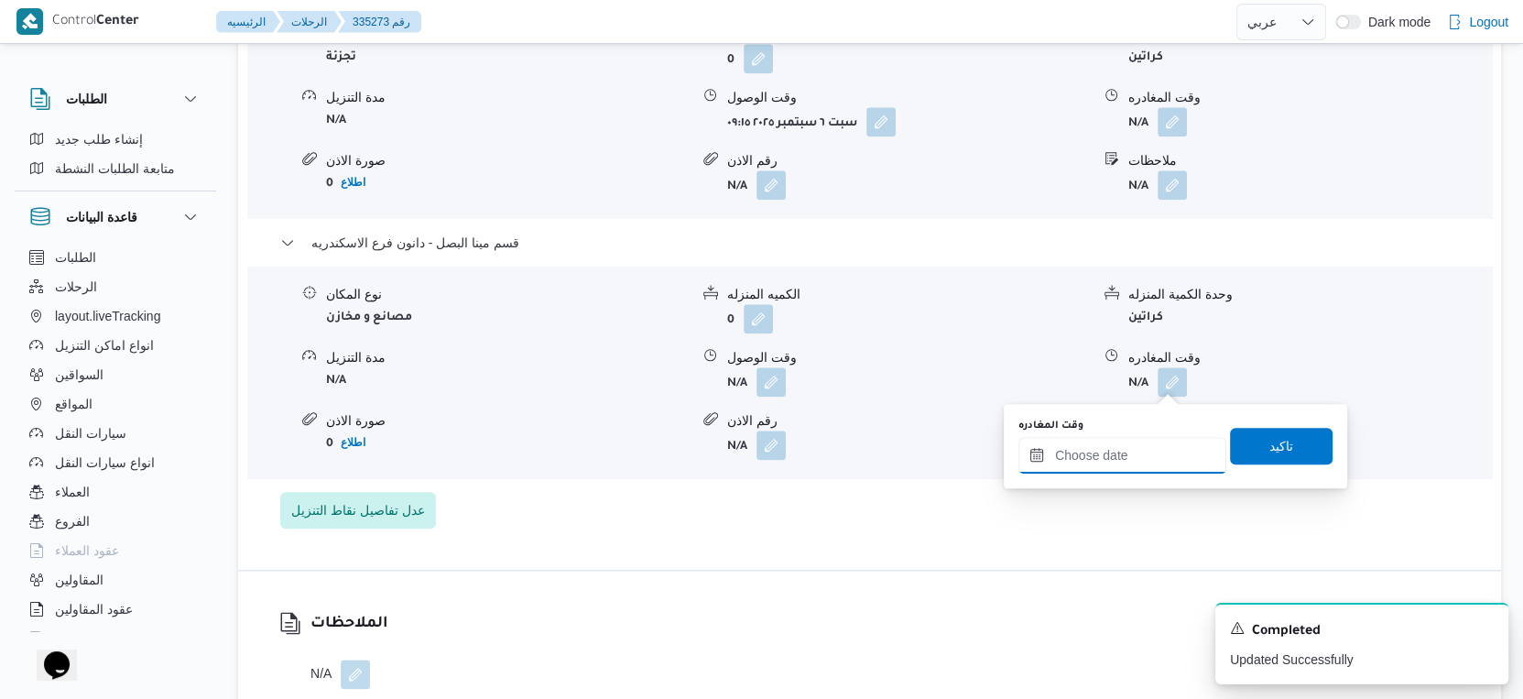
drag, startPoint x: 1169, startPoint y: 445, endPoint x: 1184, endPoint y: 438, distance: 16.4
click at [1169, 445] on input "وقت المغادره" at bounding box center [1123, 455] width 208 height 37
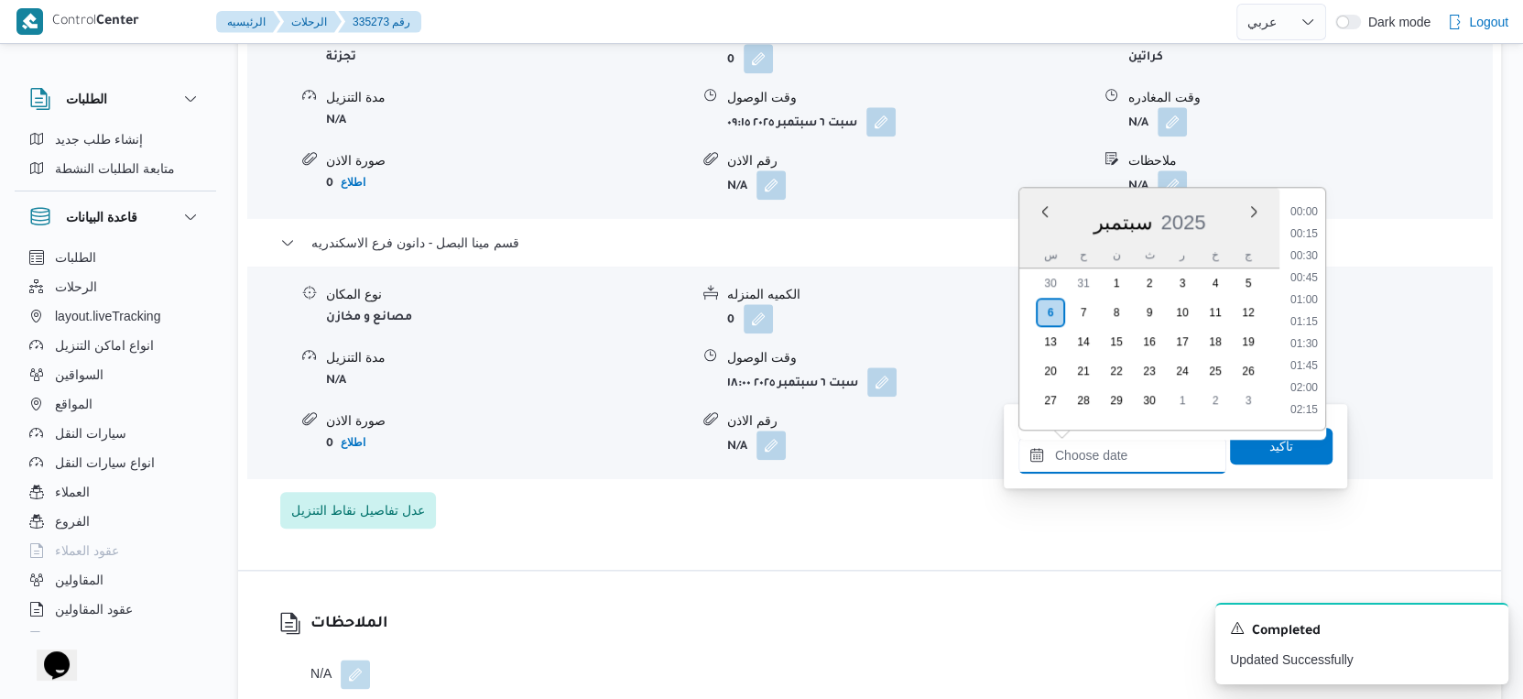
scroll to position [1535, 0]
drag, startPoint x: 1309, startPoint y: 295, endPoint x: 1303, endPoint y: 303, distance: 10.4
click at [1309, 295] on li "18:30" at bounding box center [1304, 303] width 42 height 18
type input "٠٦/٠٩/٢٠٢٥ ١٨:٣٠"
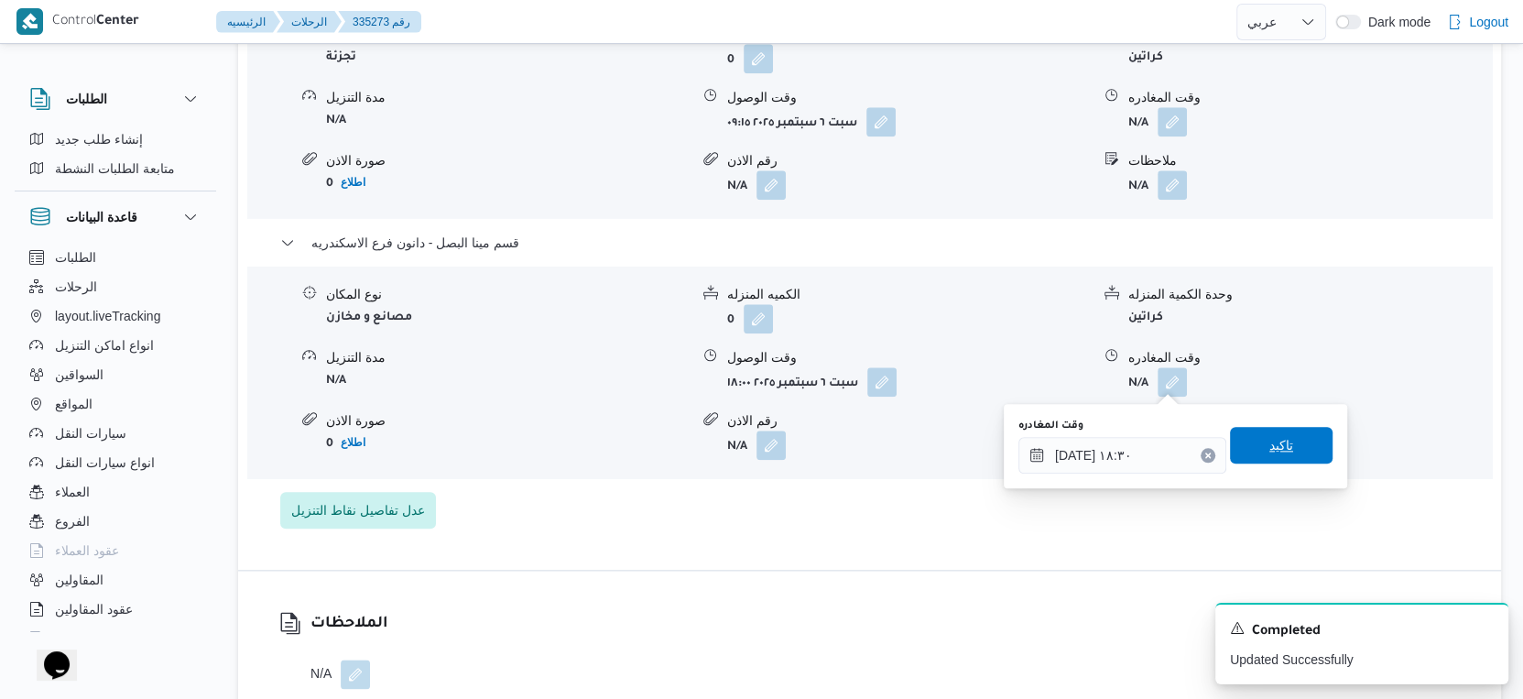
click at [1282, 444] on span "تاكيد" at bounding box center [1281, 445] width 103 height 37
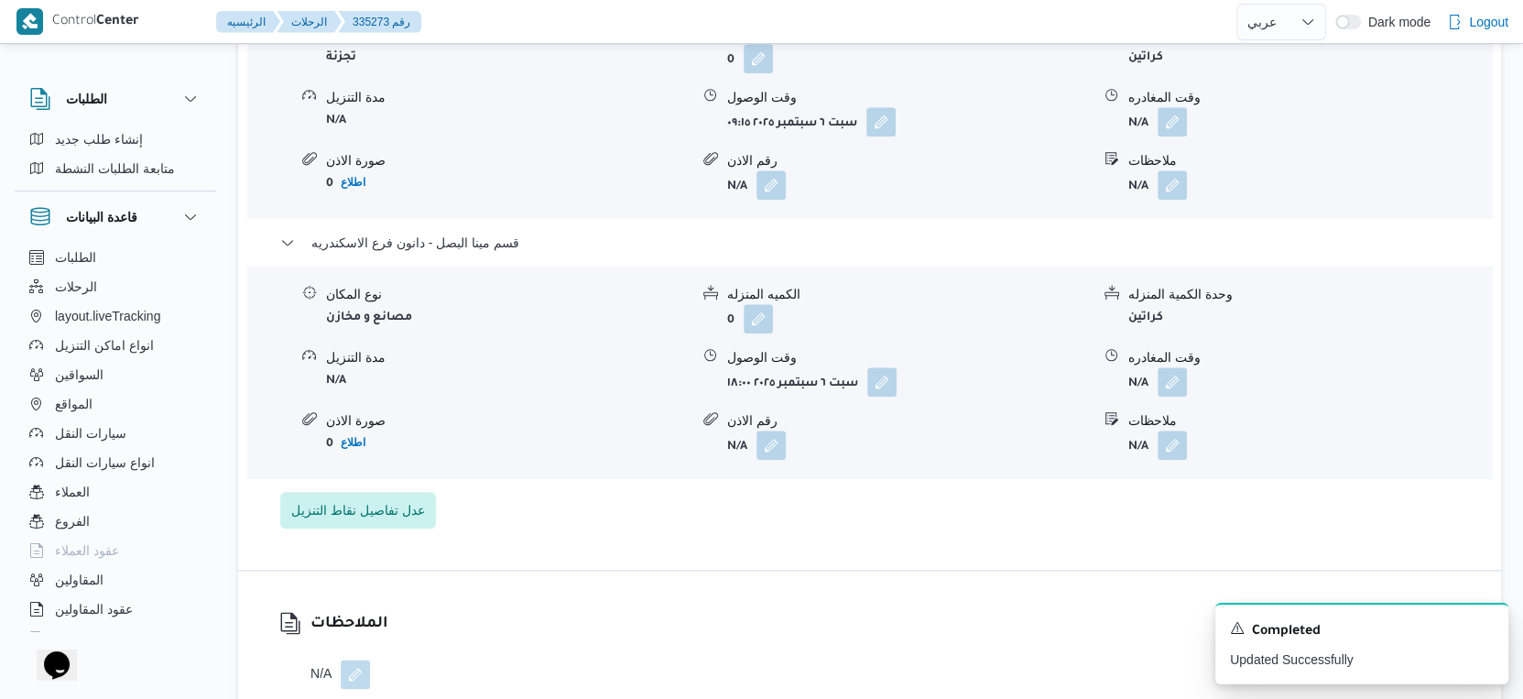
scroll to position [1484, 0]
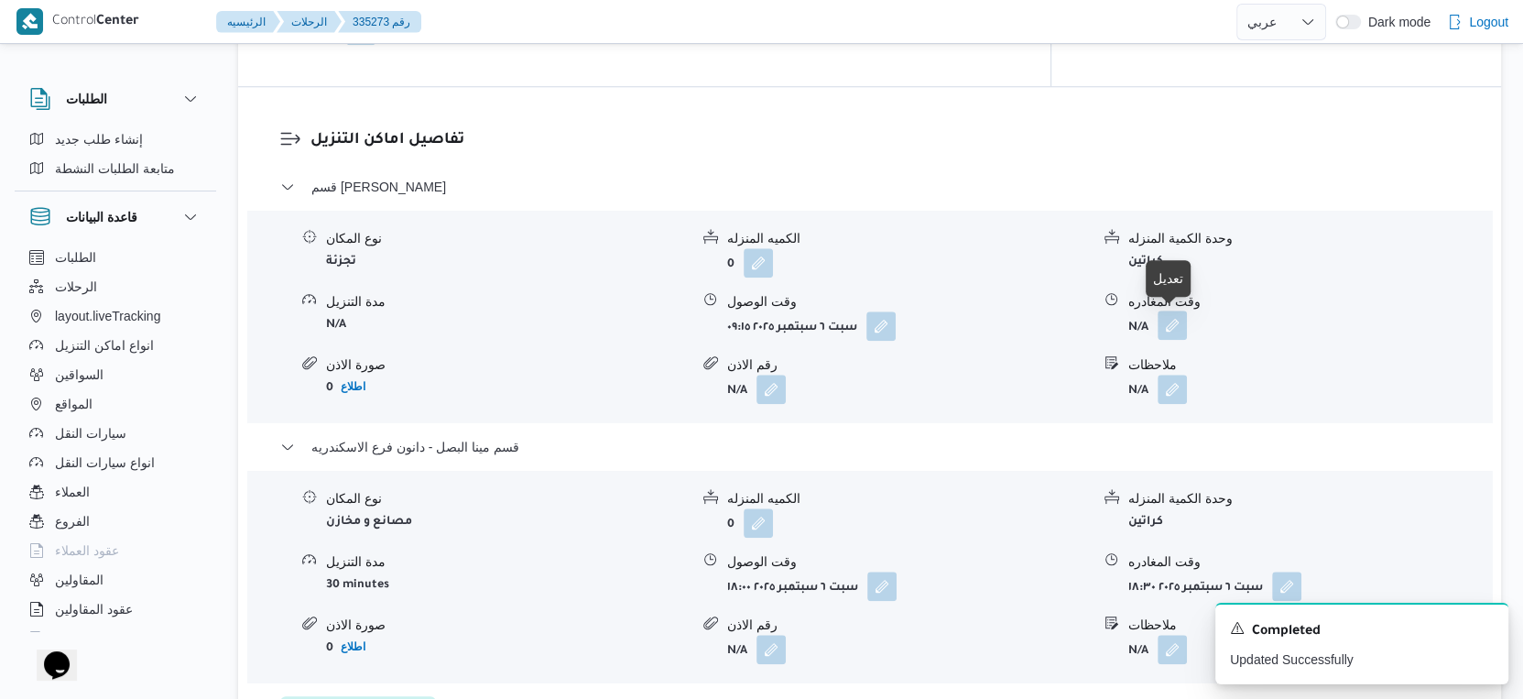
click at [1173, 315] on button "button" at bounding box center [1172, 325] width 29 height 29
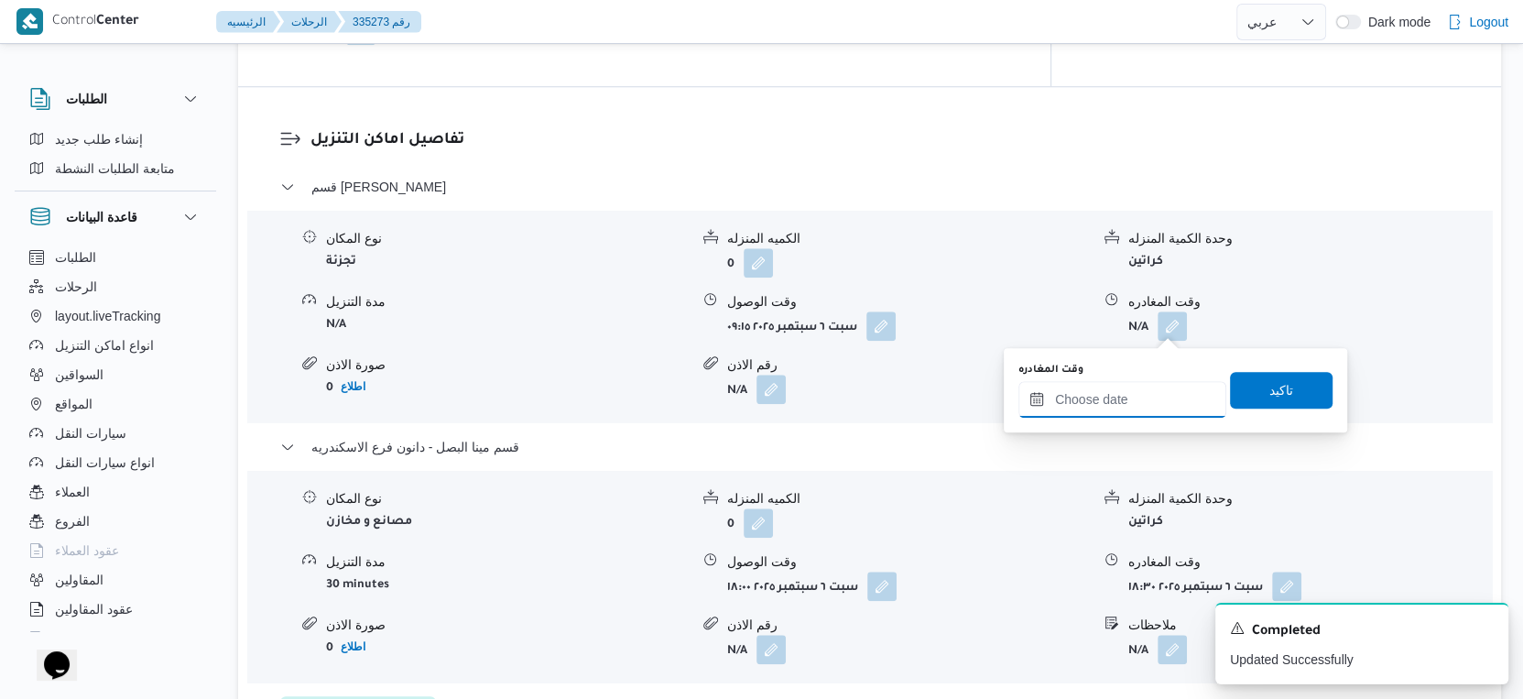
click at [1162, 410] on input "وقت المغادره" at bounding box center [1123, 399] width 208 height 37
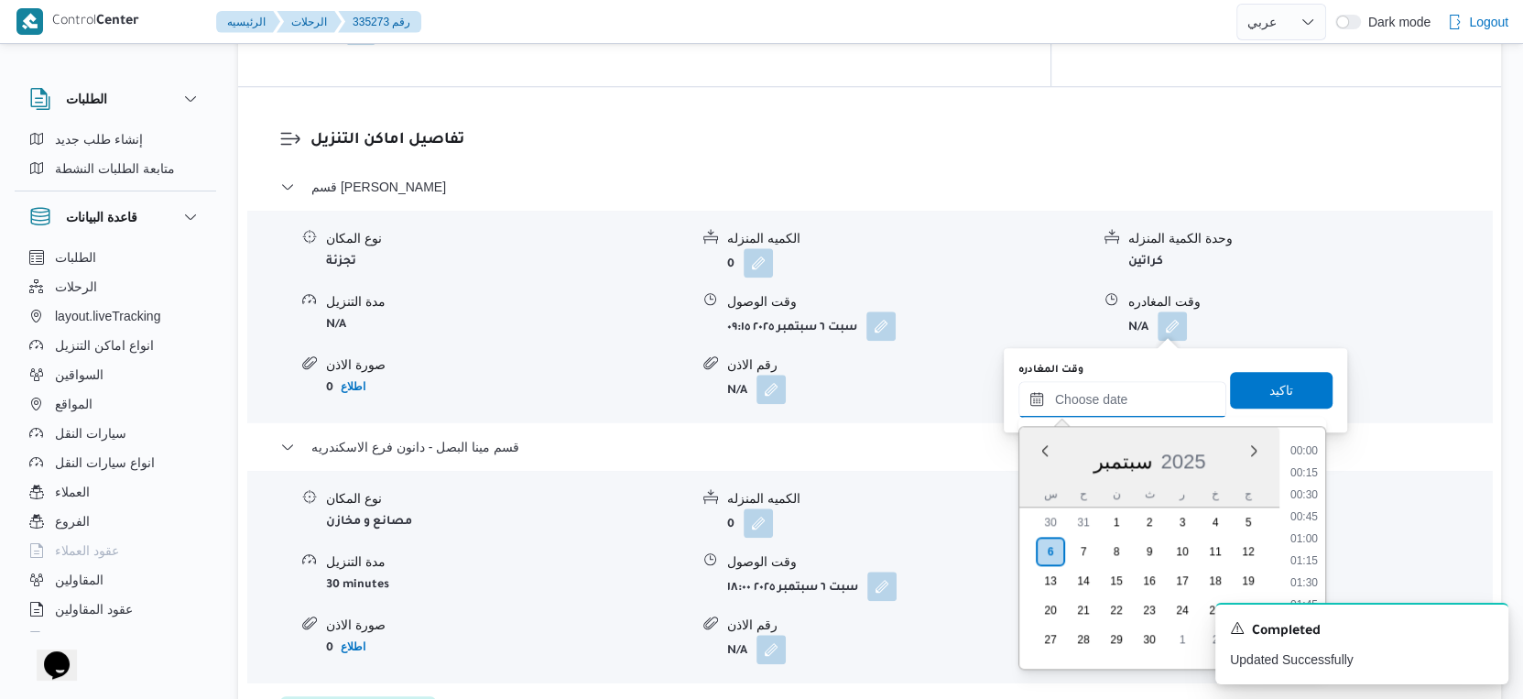
scroll to position [1535, 0]
drag, startPoint x: 1304, startPoint y: 448, endPoint x: 1288, endPoint y: 389, distance: 60.7
click at [1304, 447] on li "17:30" at bounding box center [1304, 454] width 42 height 18
type input "٠٦/٠٩/٢٠٢٥ ١٧:٣٠"
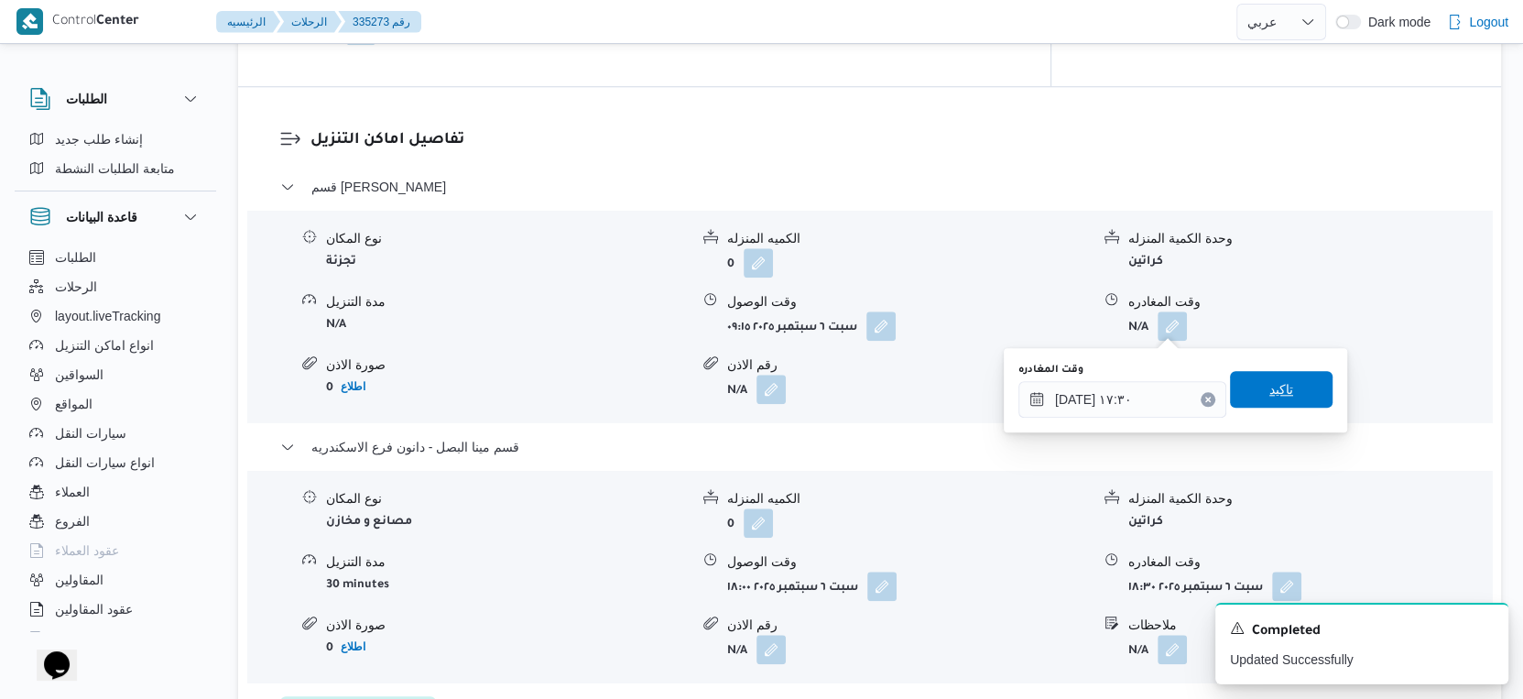
click at [1273, 393] on span "تاكيد" at bounding box center [1282, 389] width 24 height 22
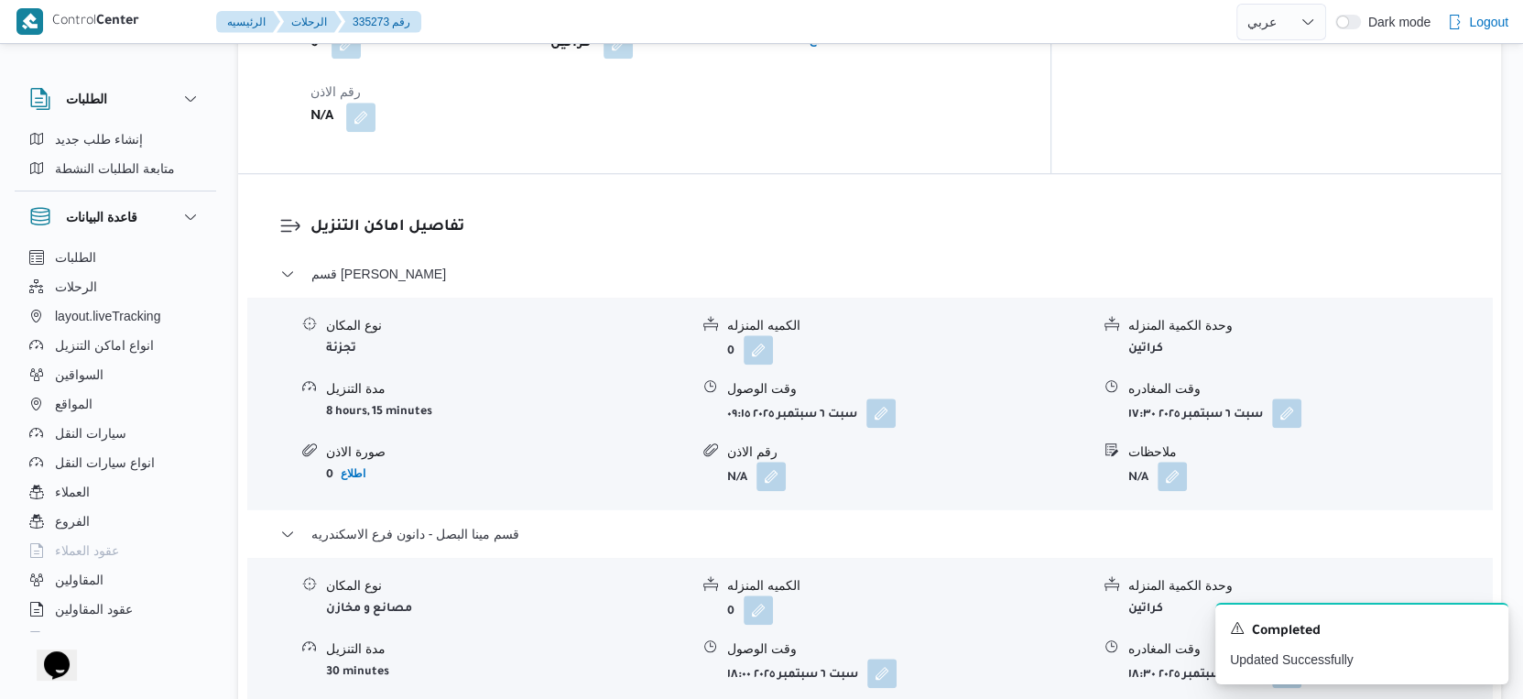
scroll to position [1281, 0]
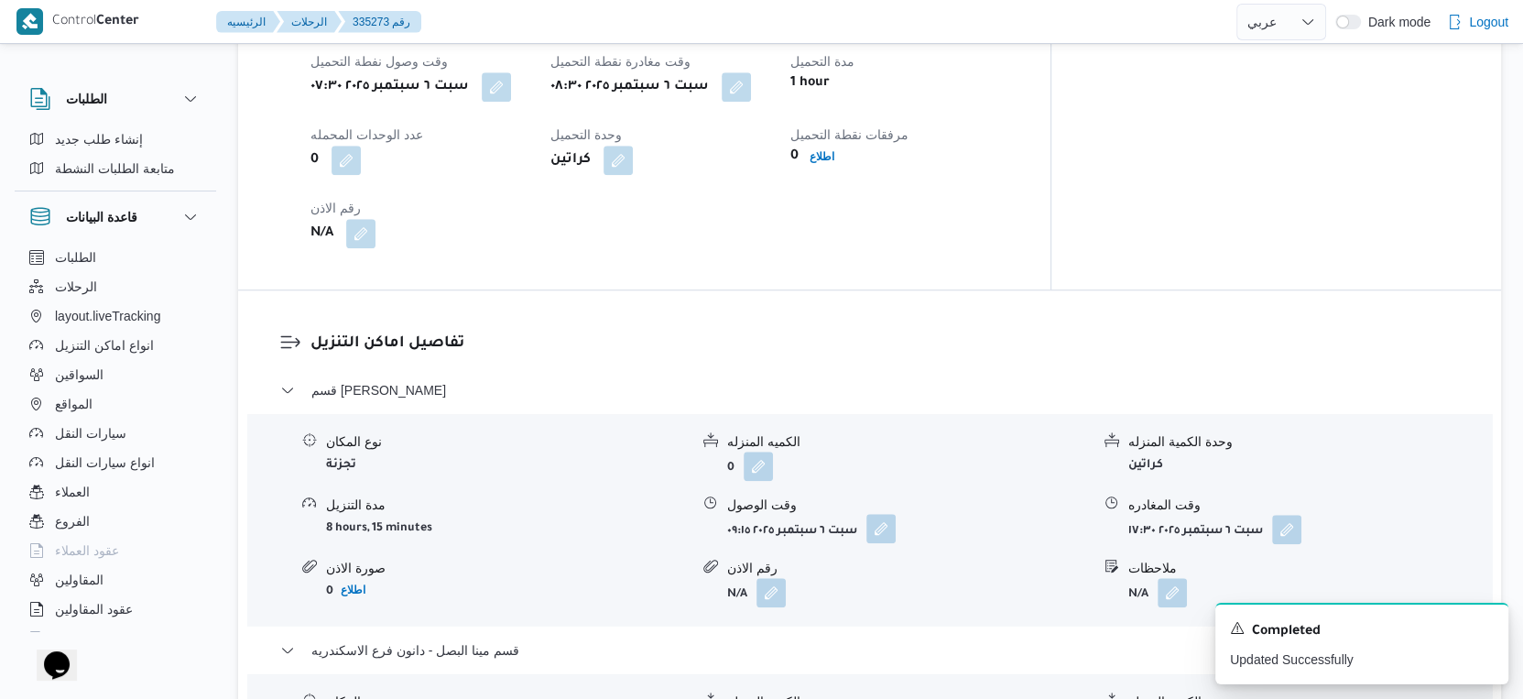
click at [879, 536] on button "button" at bounding box center [881, 528] width 29 height 29
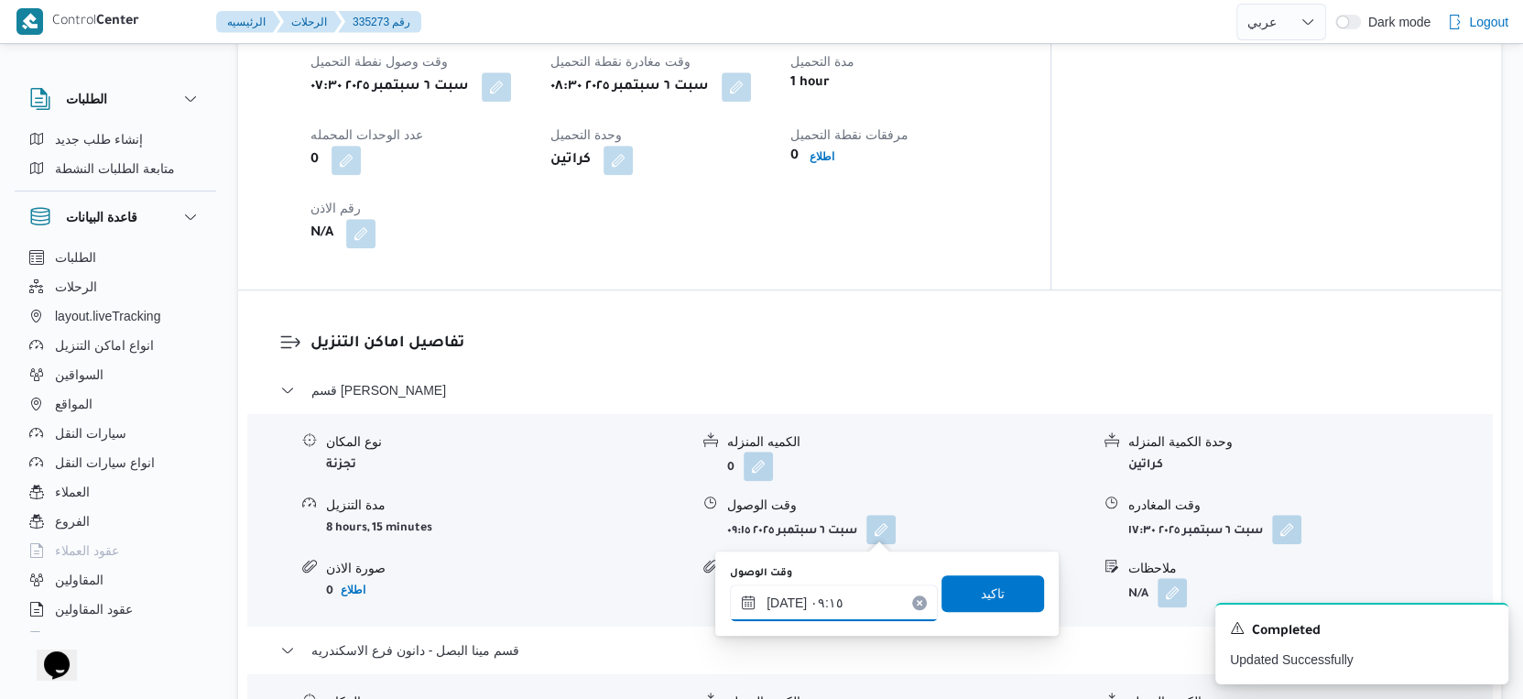
click at [850, 599] on input "٠٦/٠٩/٢٠٢٥ ٠٩:١٥" at bounding box center [834, 602] width 208 height 37
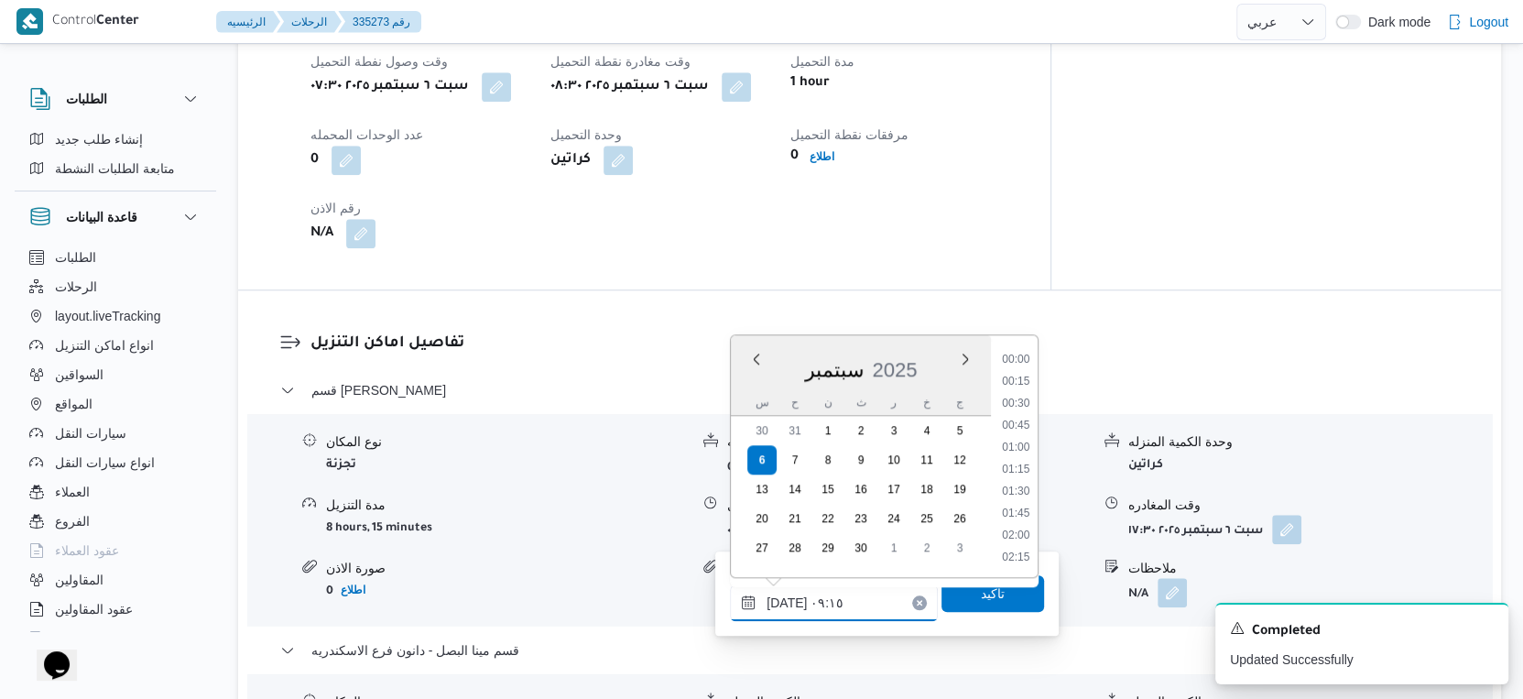
scroll to position [702, 0]
click at [1020, 440] on li "09:00" at bounding box center [1017, 449] width 42 height 18
type input "٠٦/٠٩/٢٠٢٥ ٠٩:٠٠"
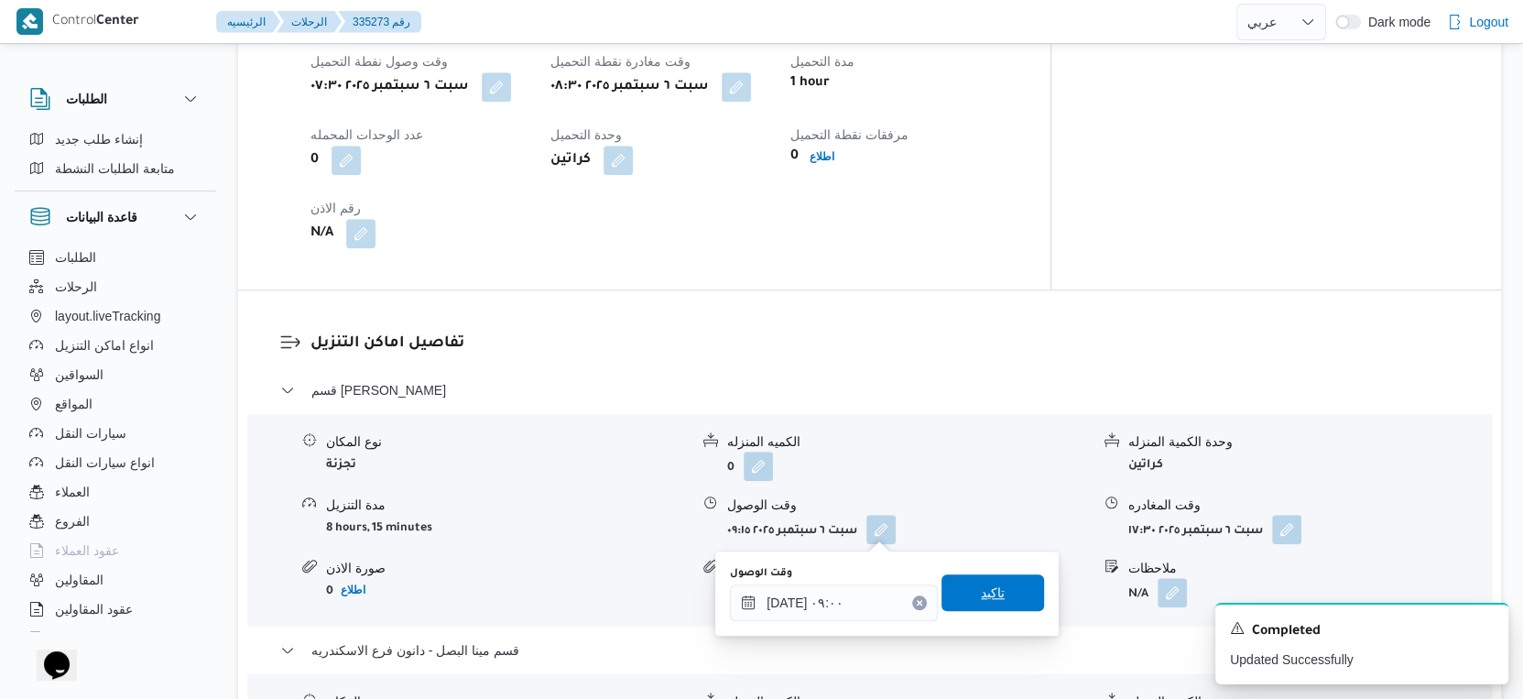
click at [1004, 598] on span "تاكيد" at bounding box center [993, 592] width 103 height 37
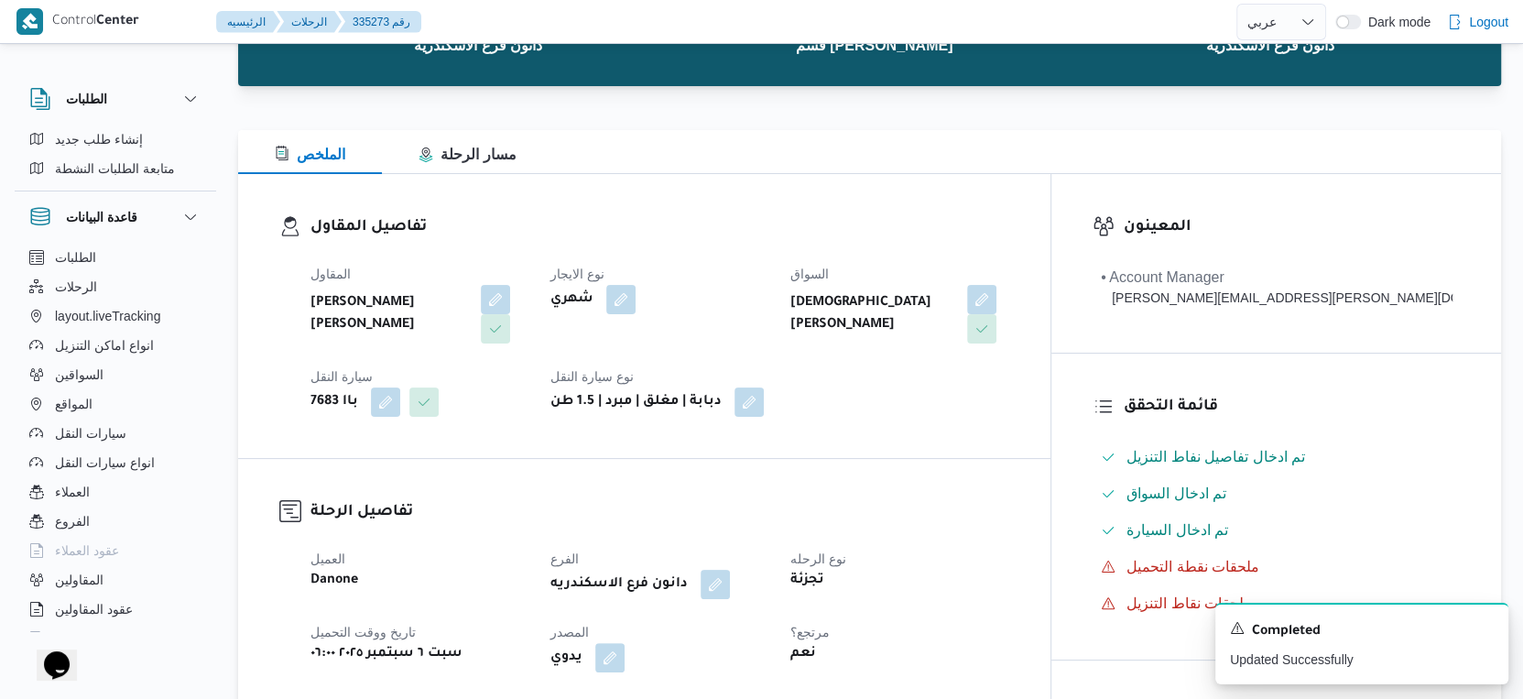
scroll to position [0, 0]
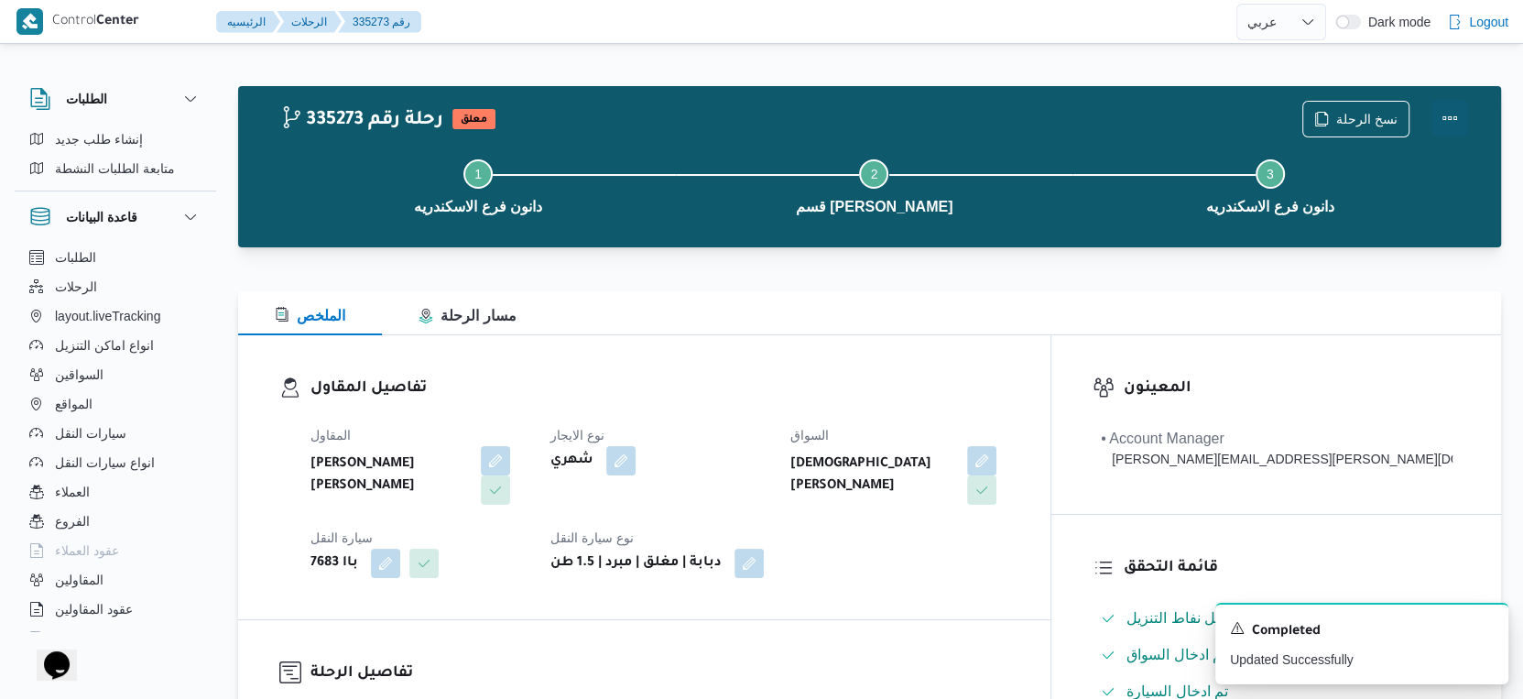
click at [1444, 113] on button "Actions" at bounding box center [1450, 118] width 37 height 37
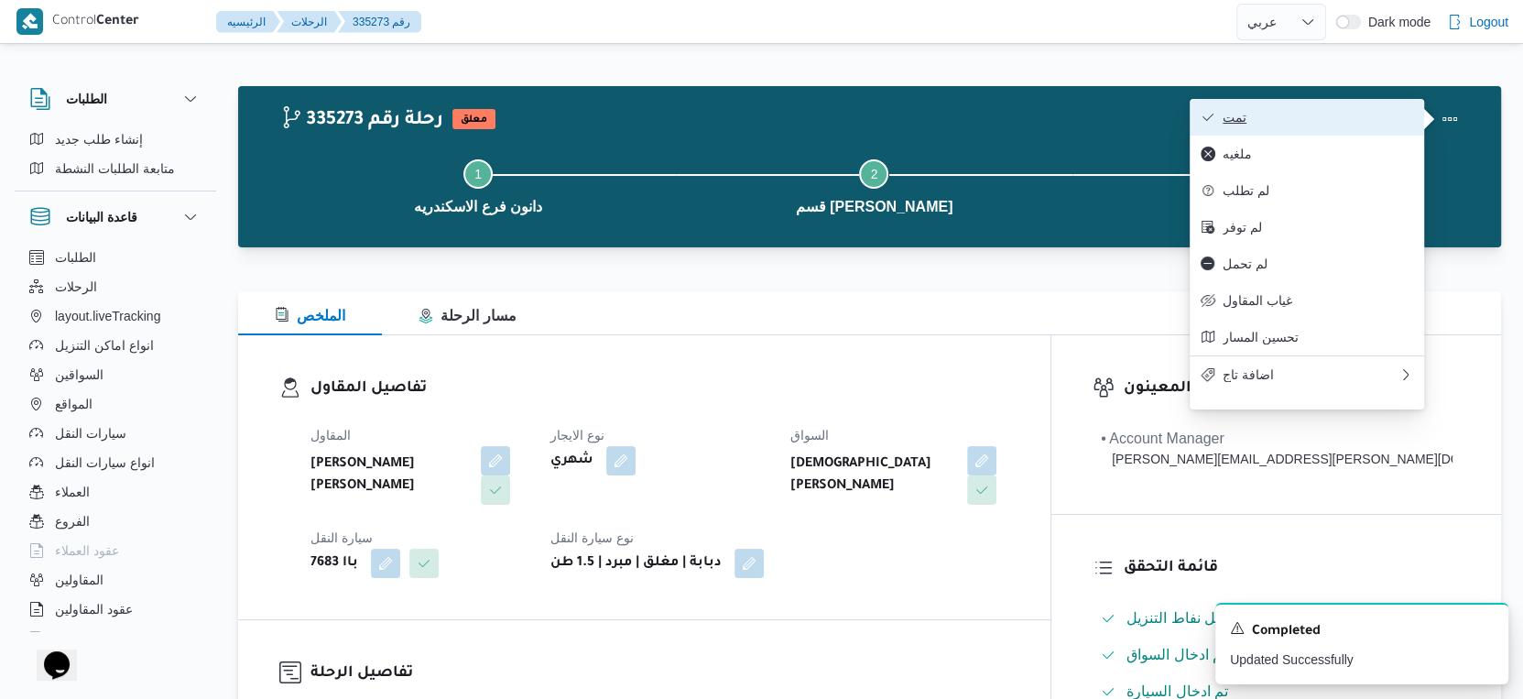
click at [1366, 116] on span "تمت" at bounding box center [1318, 117] width 191 height 15
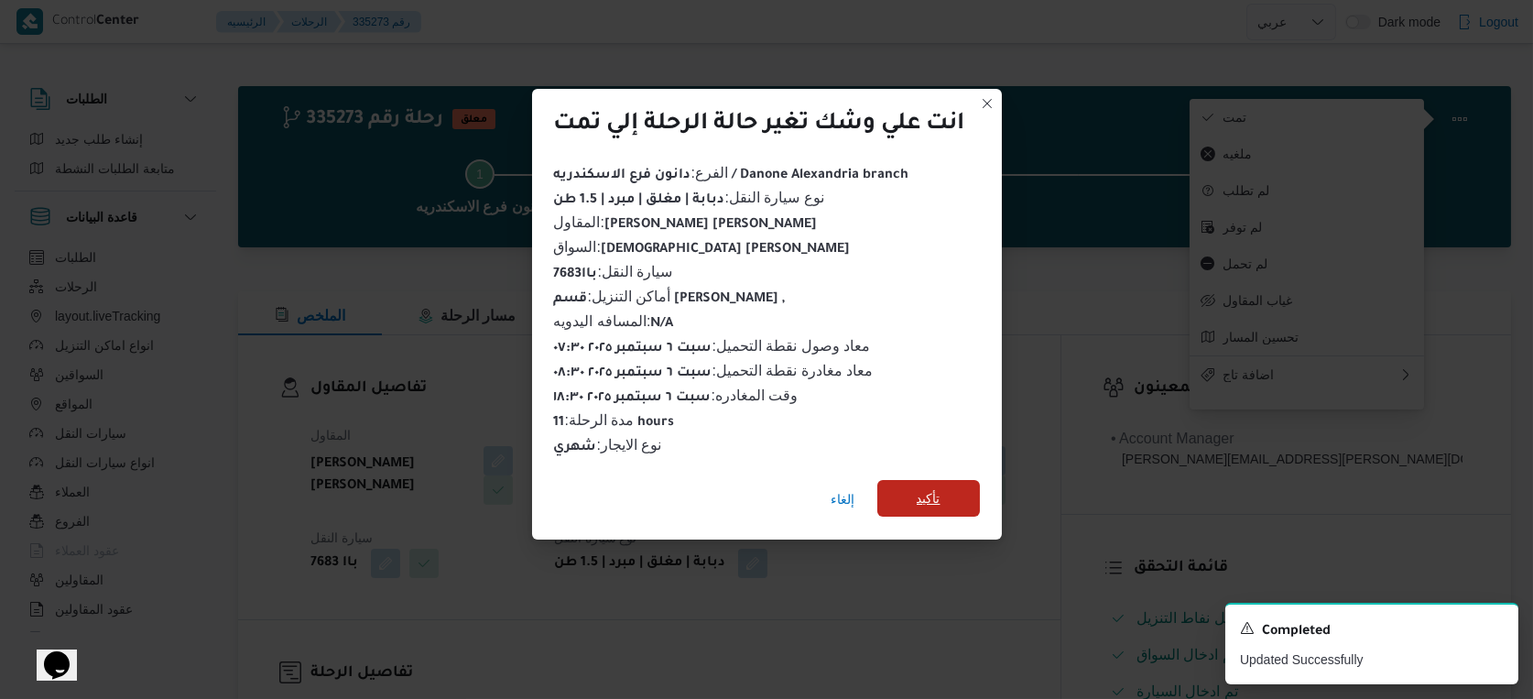
click at [912, 482] on span "تأكيد" at bounding box center [929, 498] width 103 height 37
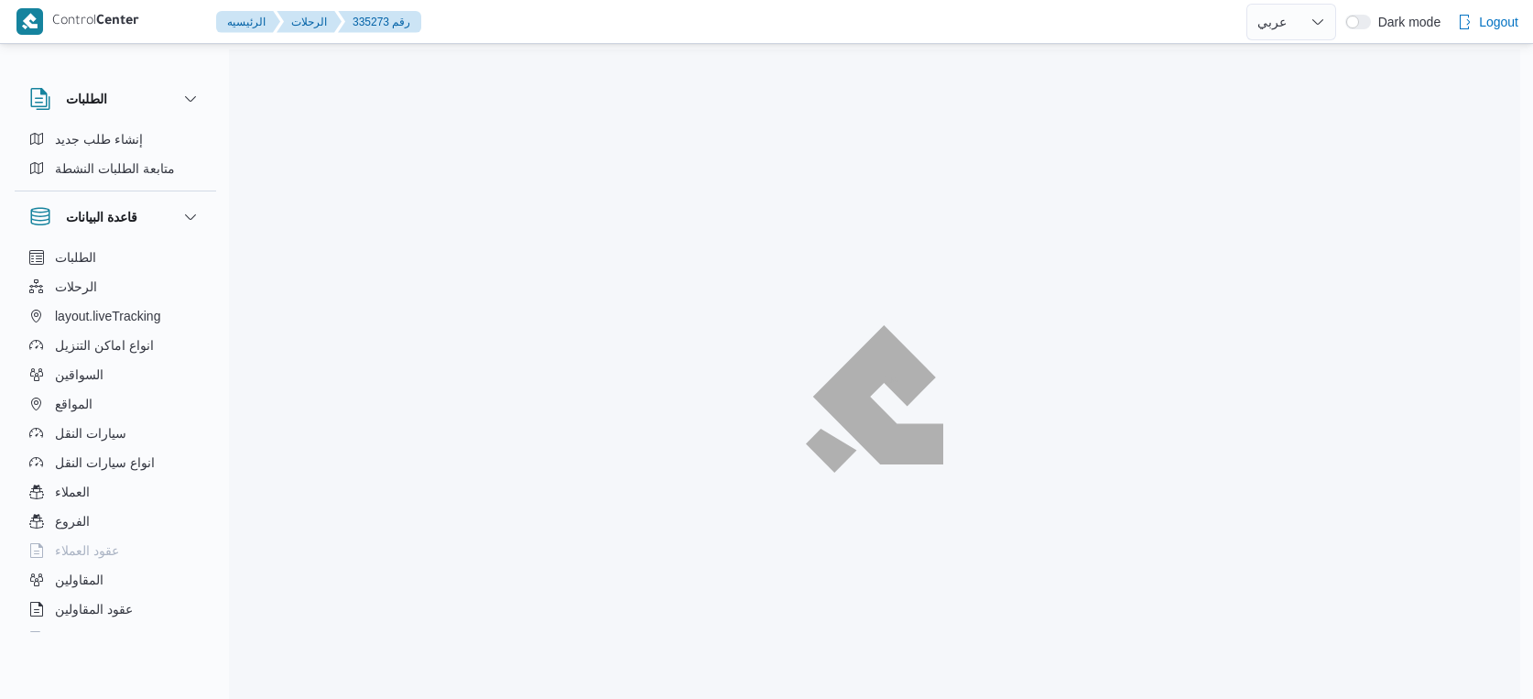
select select "ar"
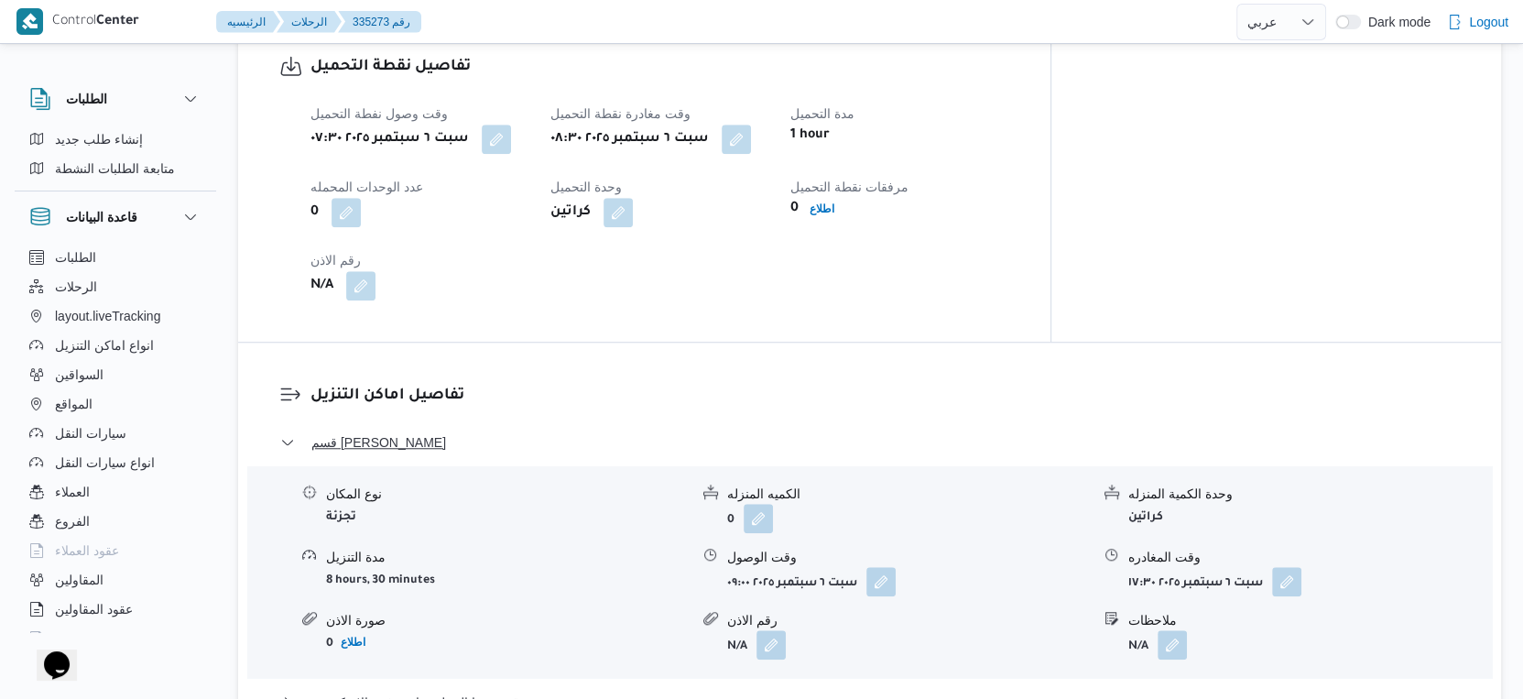
scroll to position [1628, 0]
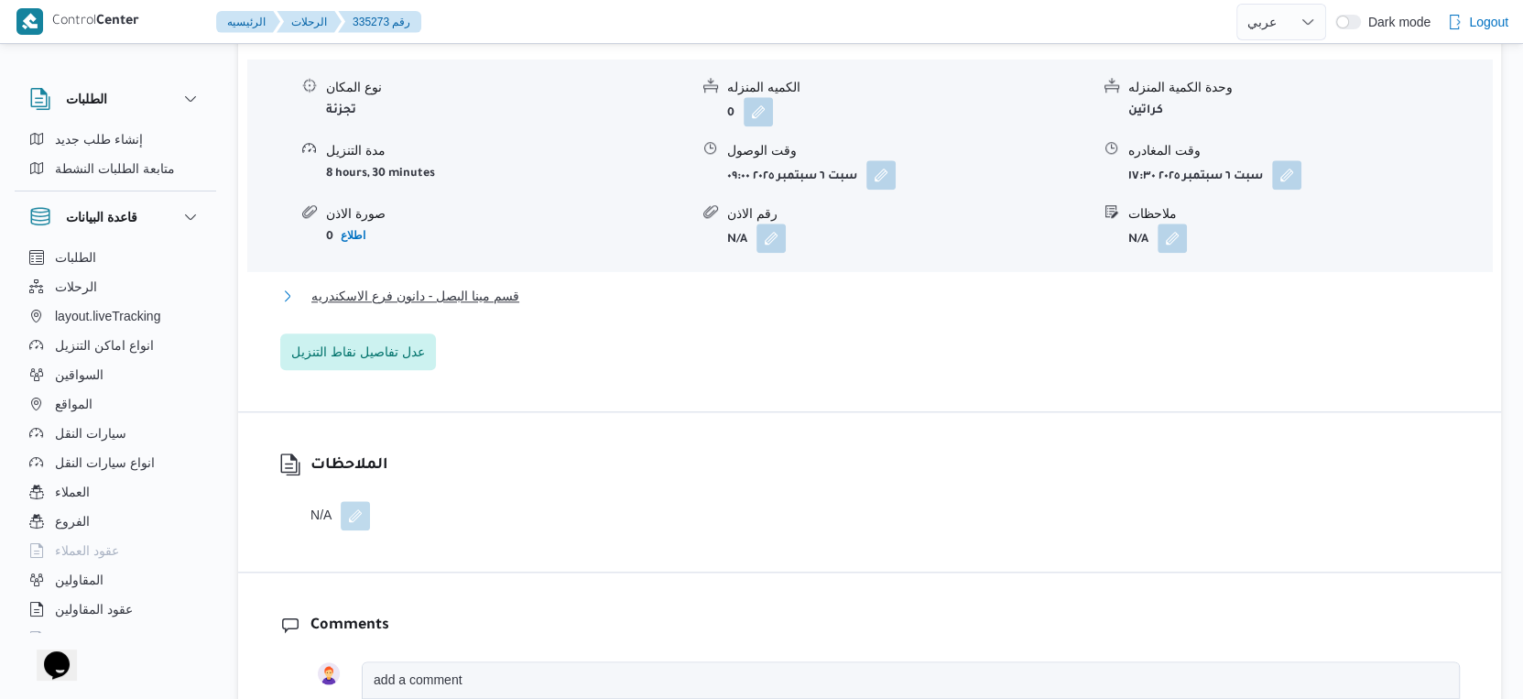
click at [530, 293] on button "قسم مينا البصل - دانون فرع الاسكندريه" at bounding box center [870, 296] width 1180 height 22
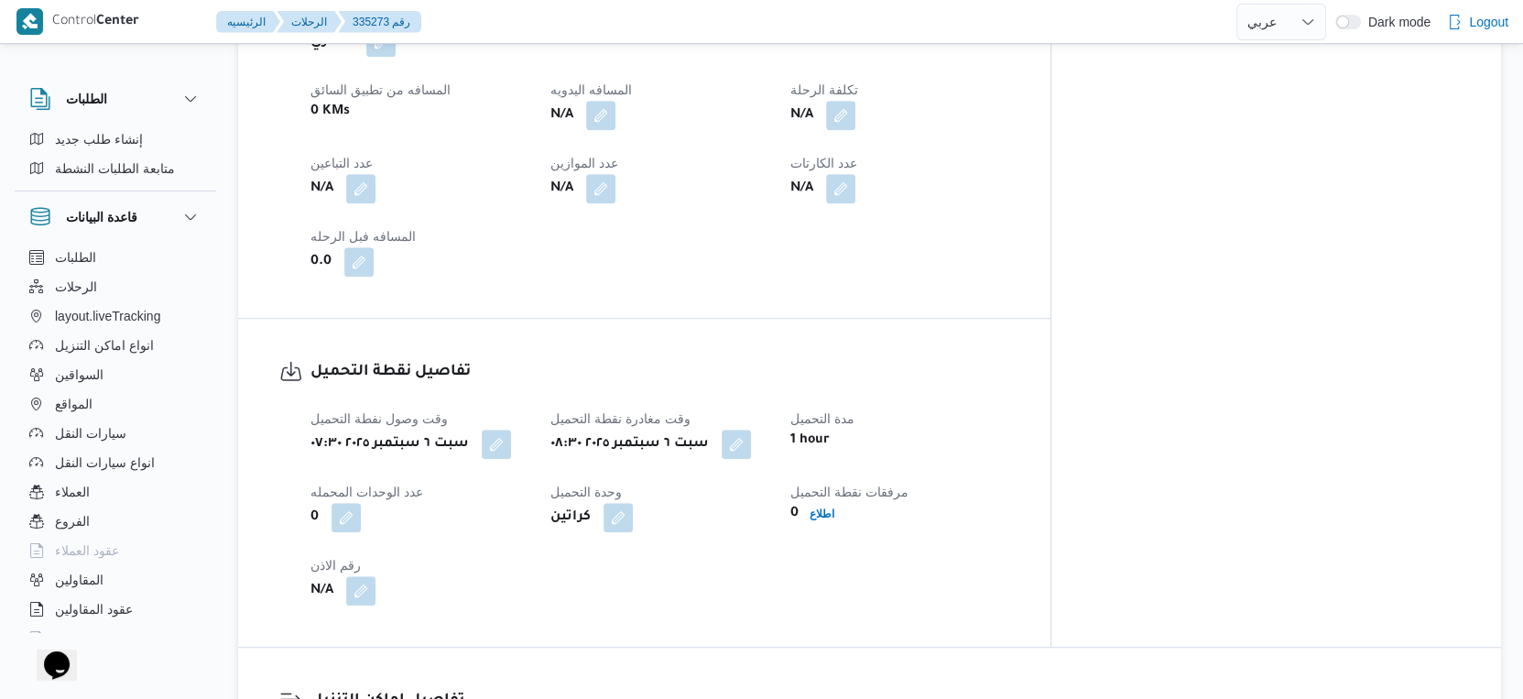
scroll to position [713, 0]
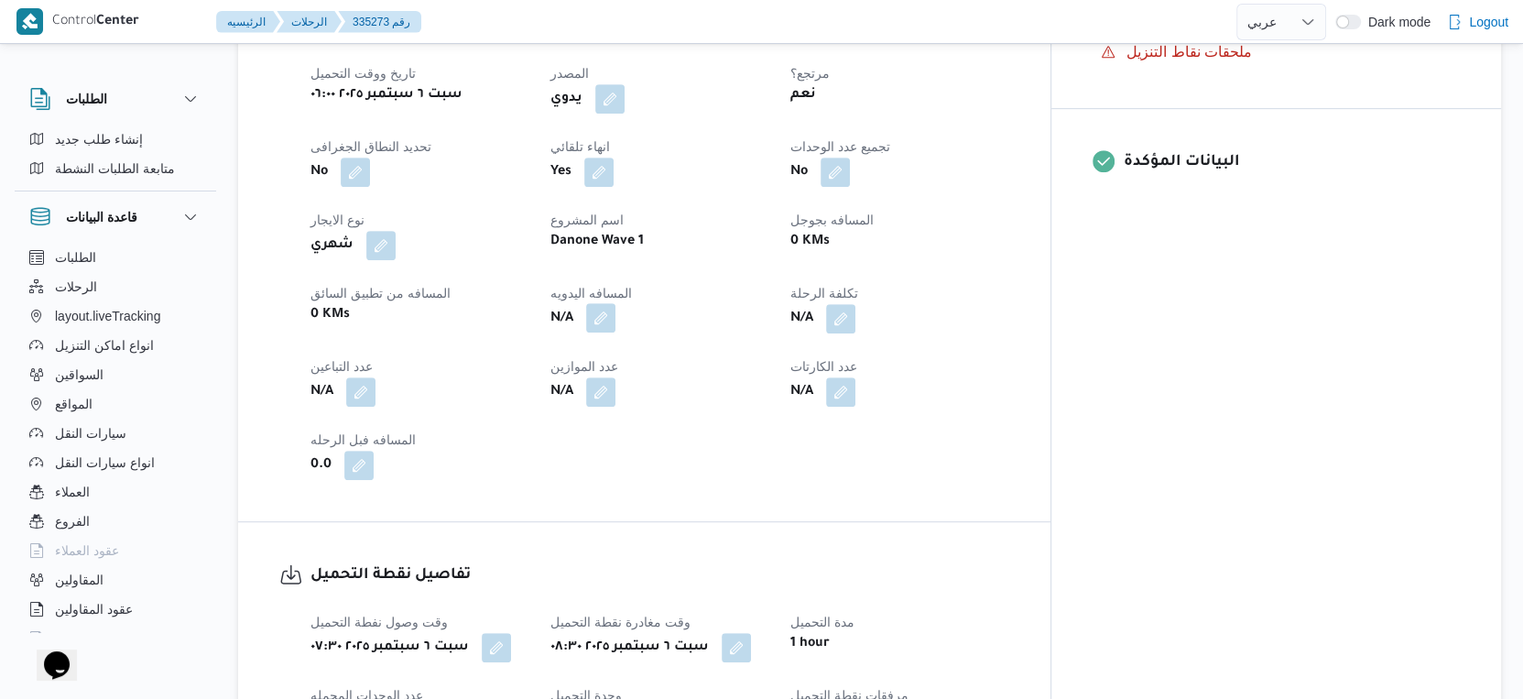
click at [616, 318] on button "button" at bounding box center [600, 317] width 29 height 29
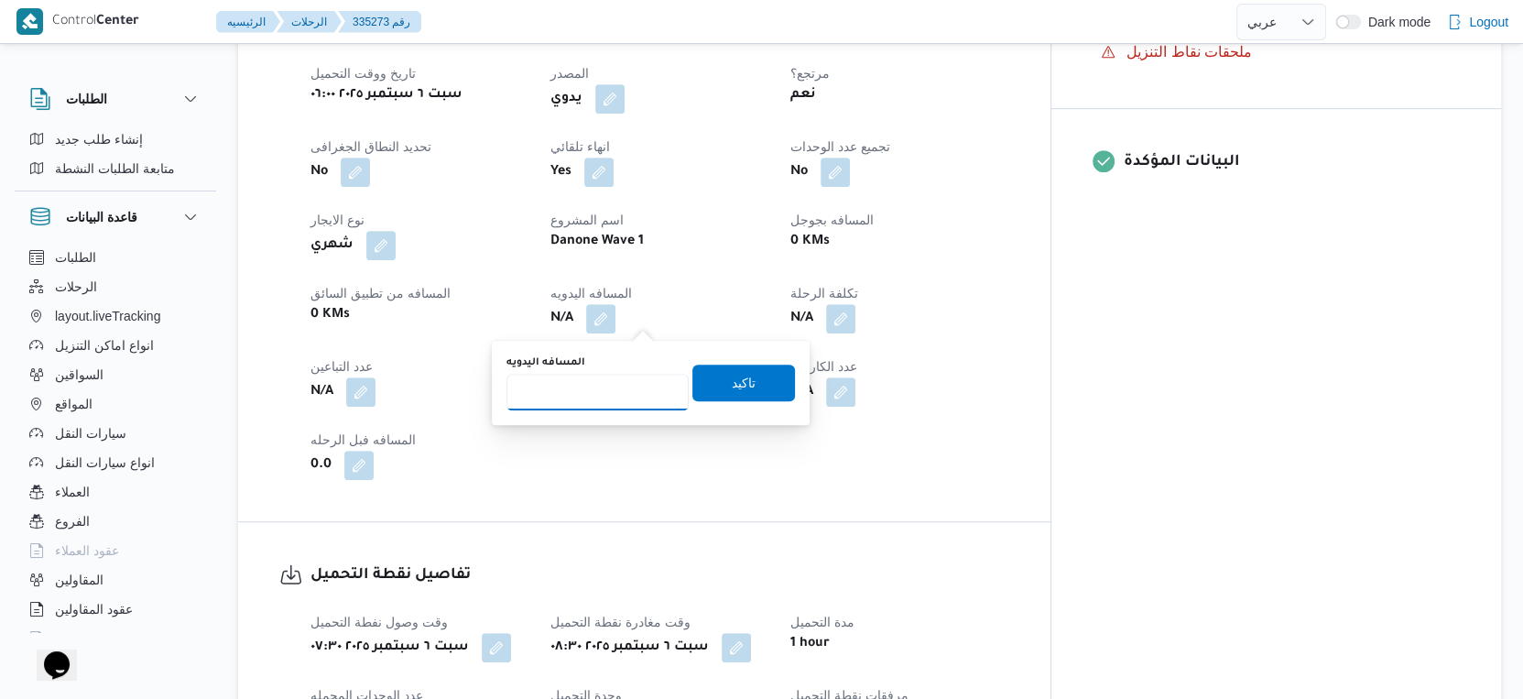
click at [607, 397] on input "المسافه اليدويه" at bounding box center [598, 392] width 182 height 37
type input "43"
click at [756, 379] on span "تاكيد" at bounding box center [744, 382] width 103 height 37
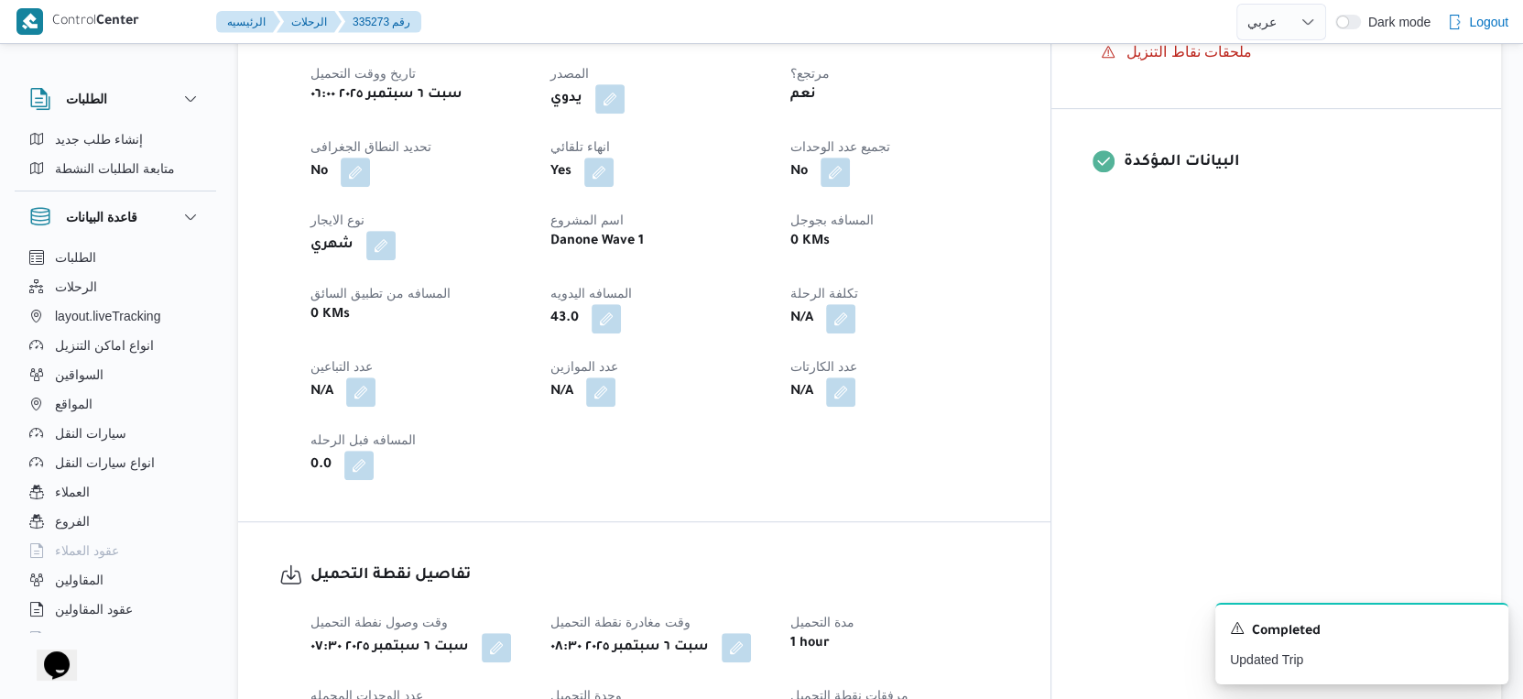
select select "ar"
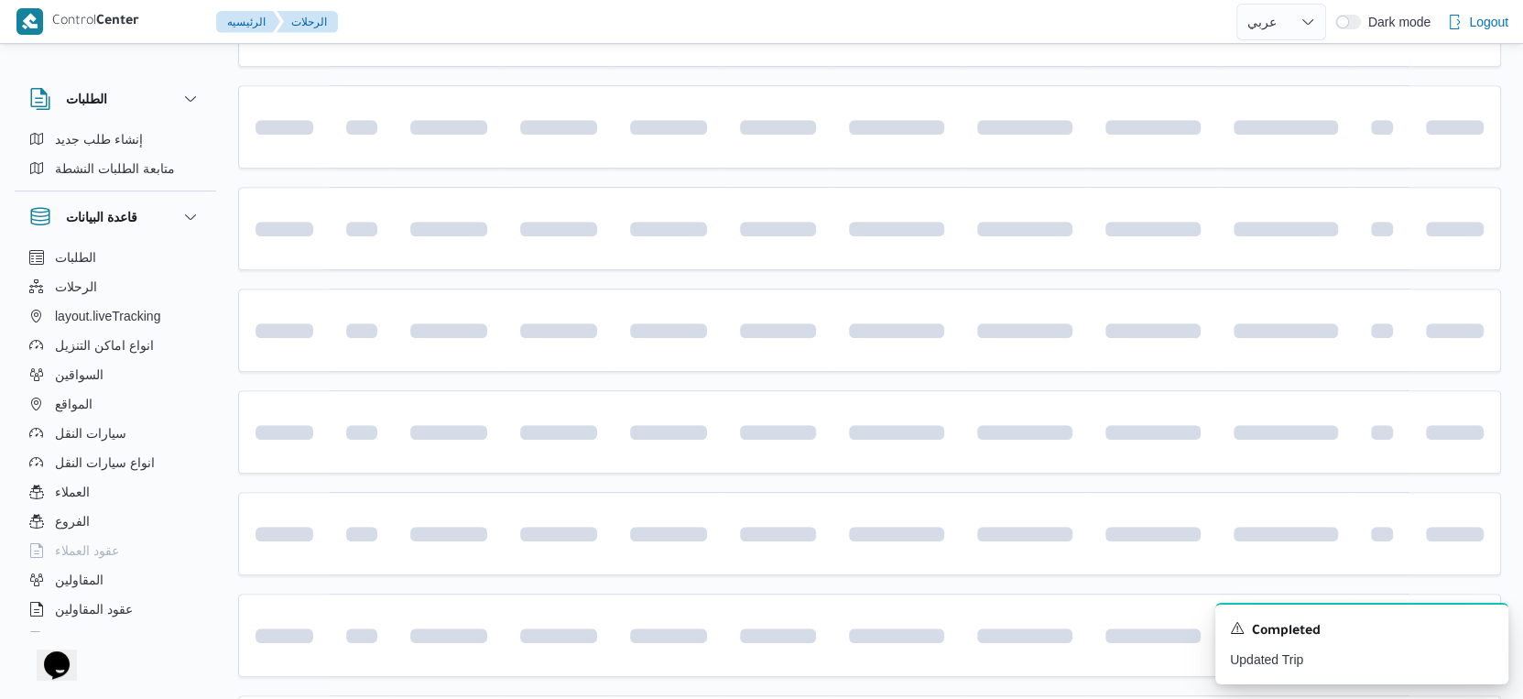
scroll to position [466, 0]
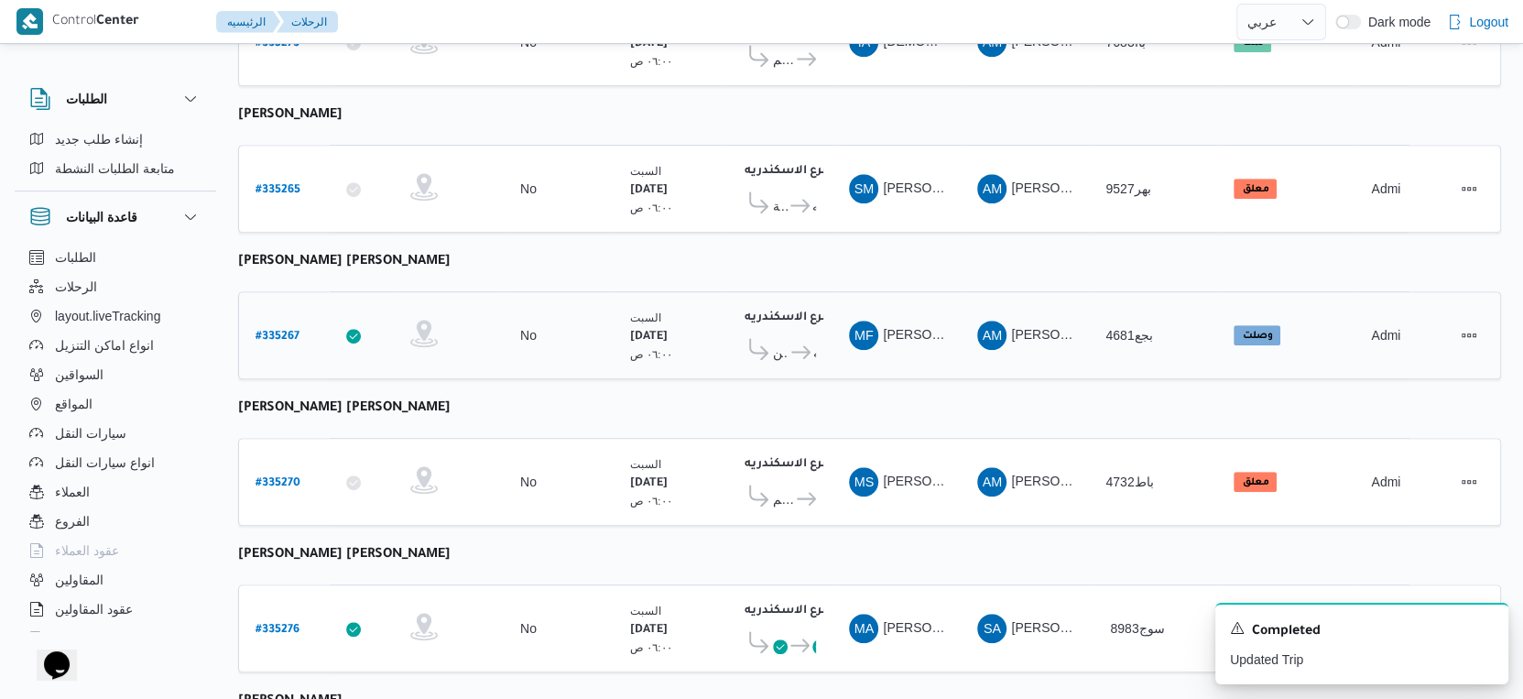
click at [271, 331] on b "# 335267" at bounding box center [278, 337] width 44 height 13
select select "ar"
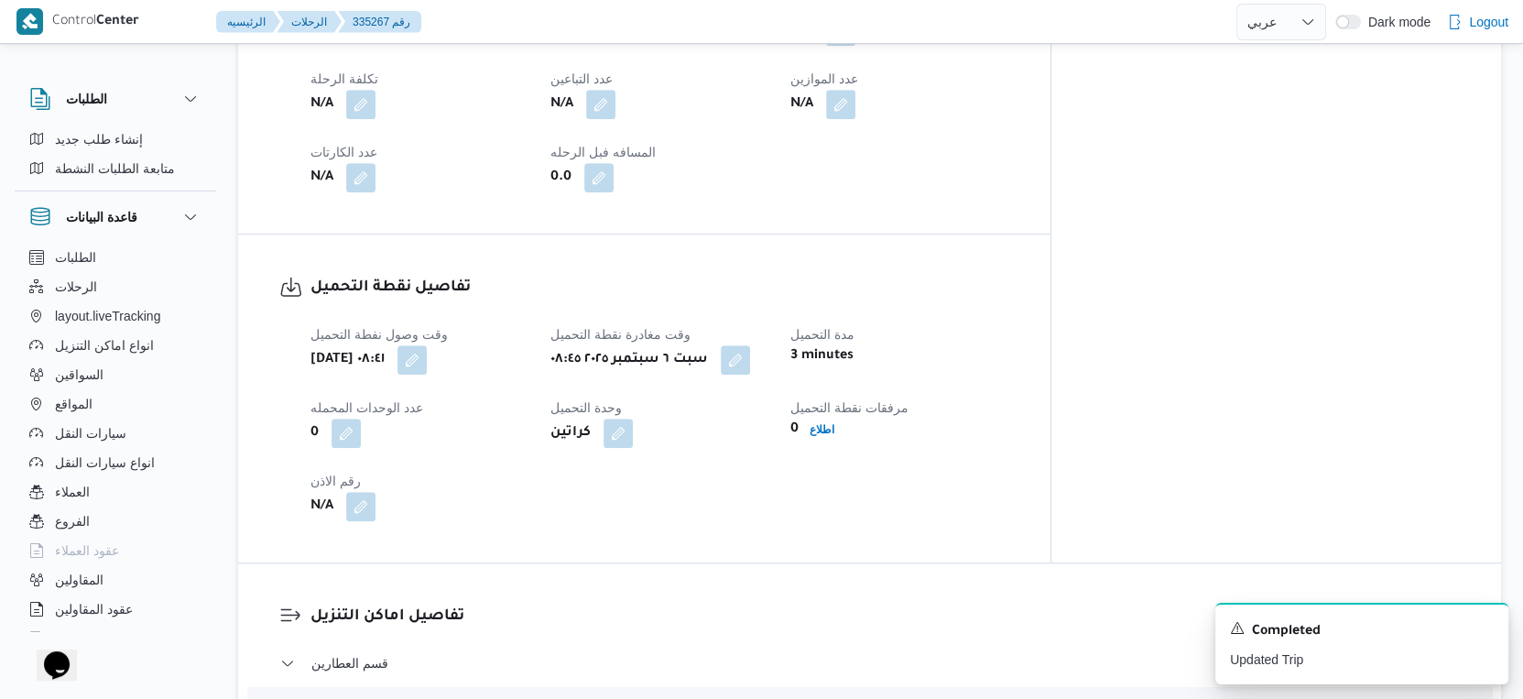
scroll to position [1018, 0]
click at [427, 342] on button "button" at bounding box center [412, 356] width 29 height 29
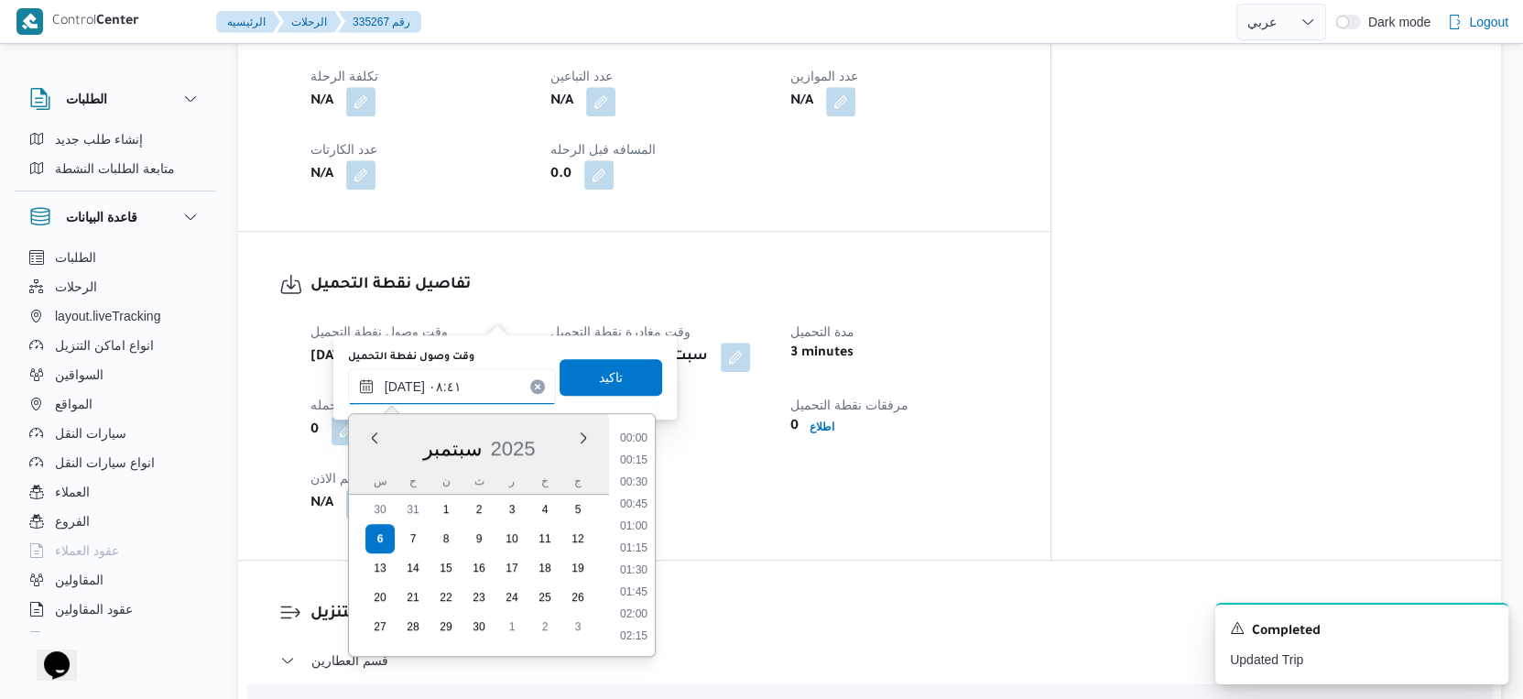
click at [436, 387] on input "[DATE] ٠٨:٤١" at bounding box center [452, 386] width 208 height 37
click at [641, 485] on li "07:45" at bounding box center [634, 484] width 42 height 18
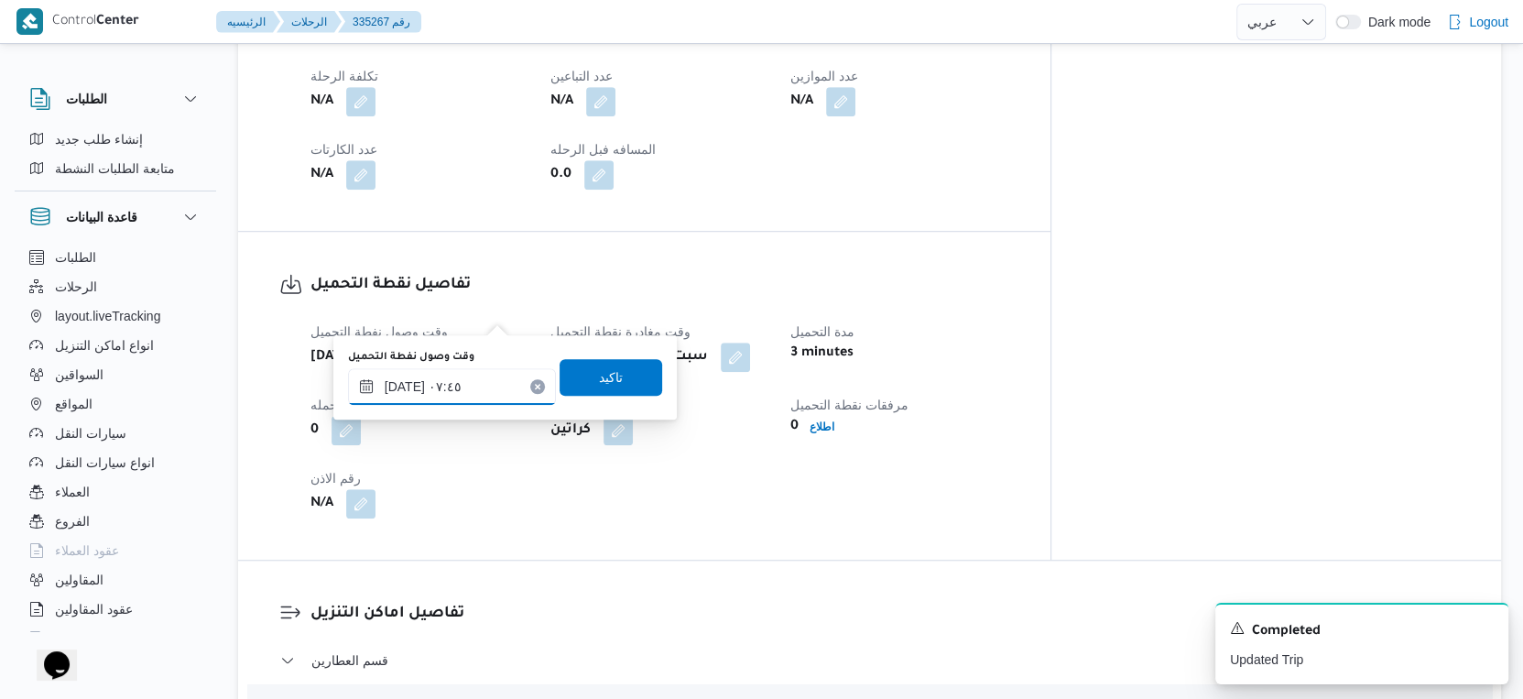
click at [402, 385] on input "[DATE] ٠٧:٤٥" at bounding box center [452, 386] width 208 height 37
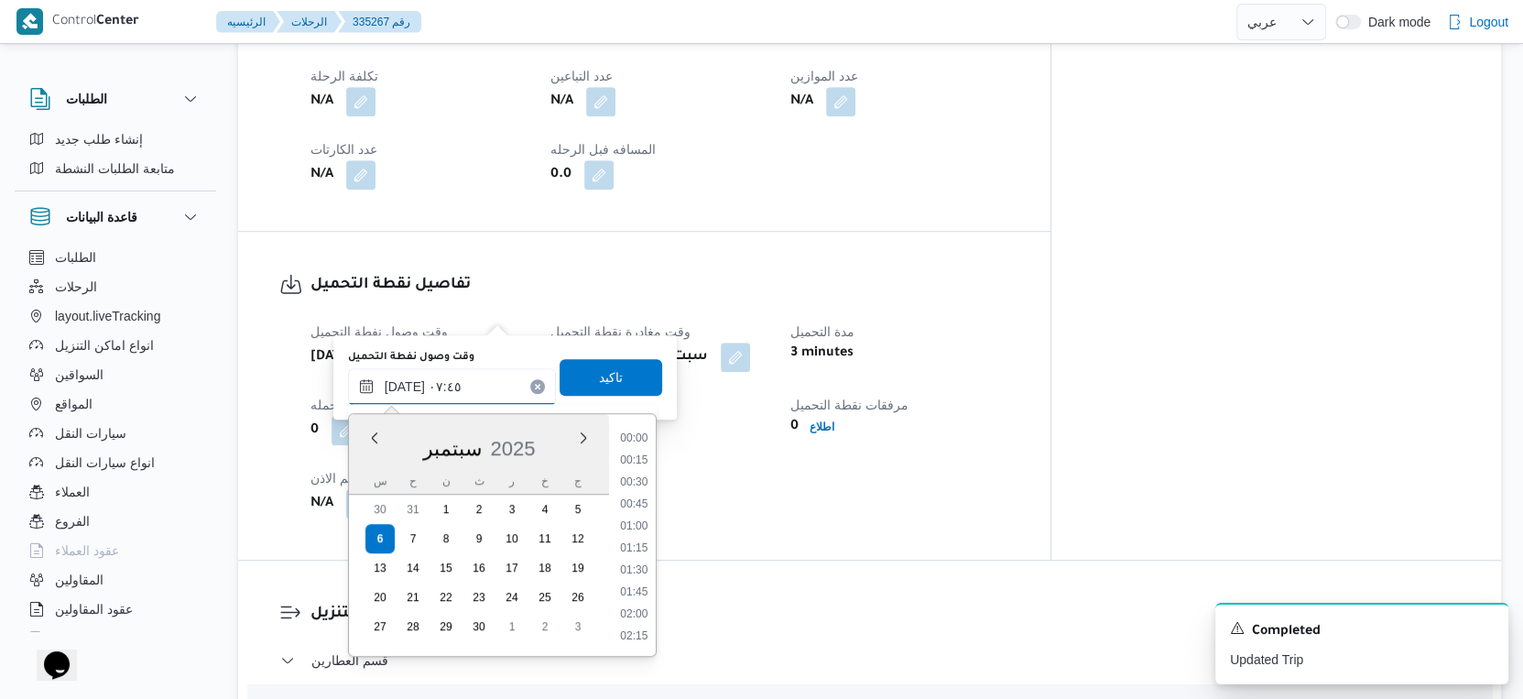
scroll to position [570, 0]
type input "[DATE] ٠٧:٢٠"
click at [599, 385] on span "تاكيد" at bounding box center [611, 376] width 24 height 22
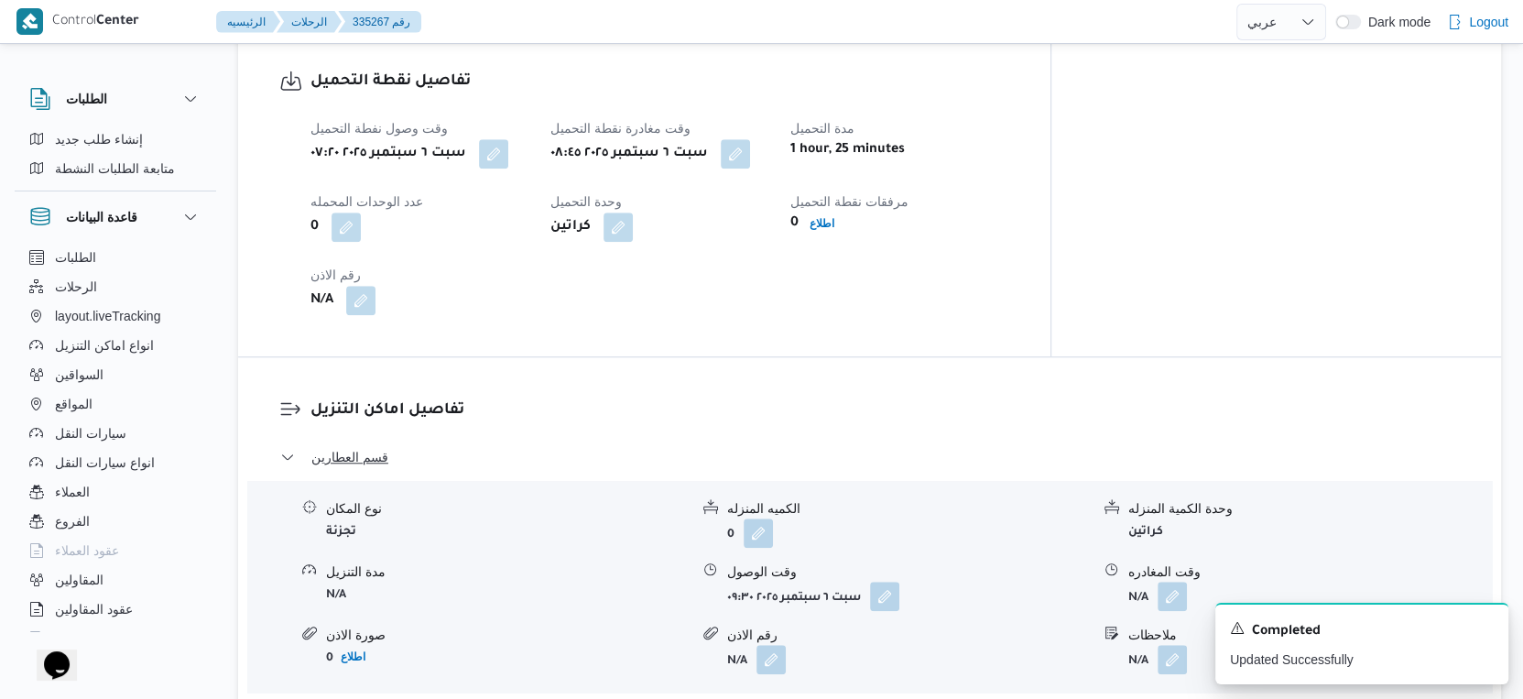
scroll to position [1119, 0]
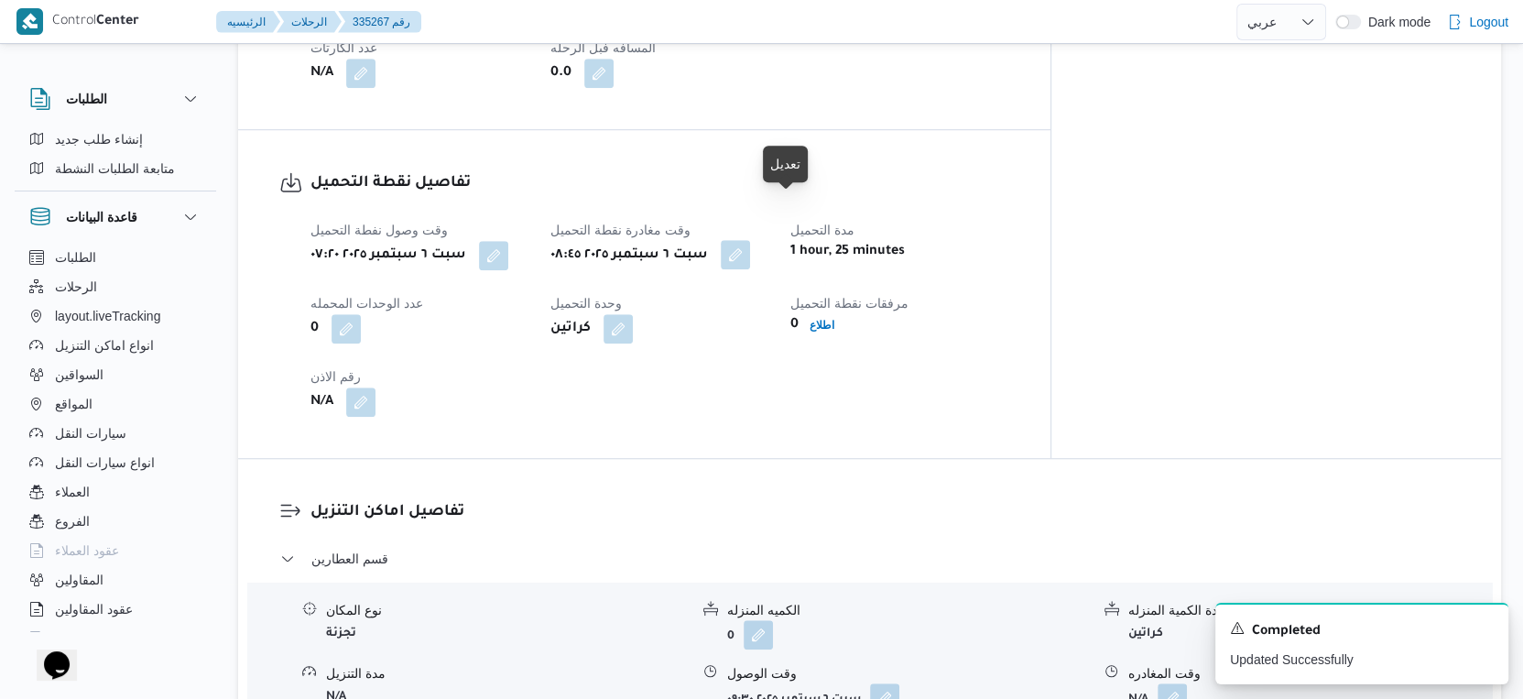
click at [750, 240] on button "button" at bounding box center [735, 254] width 29 height 29
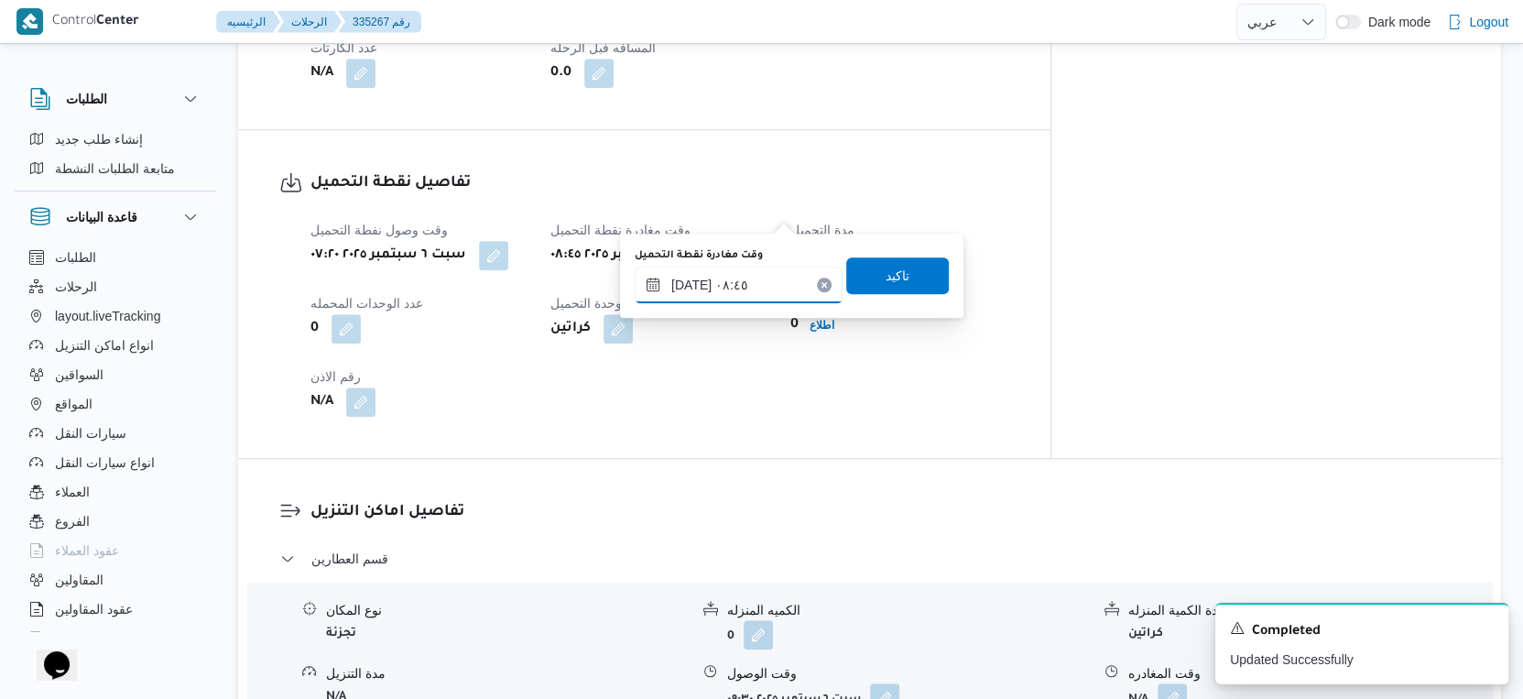
click at [755, 277] on input "[DATE] ٠٨:٤٥" at bounding box center [739, 285] width 208 height 37
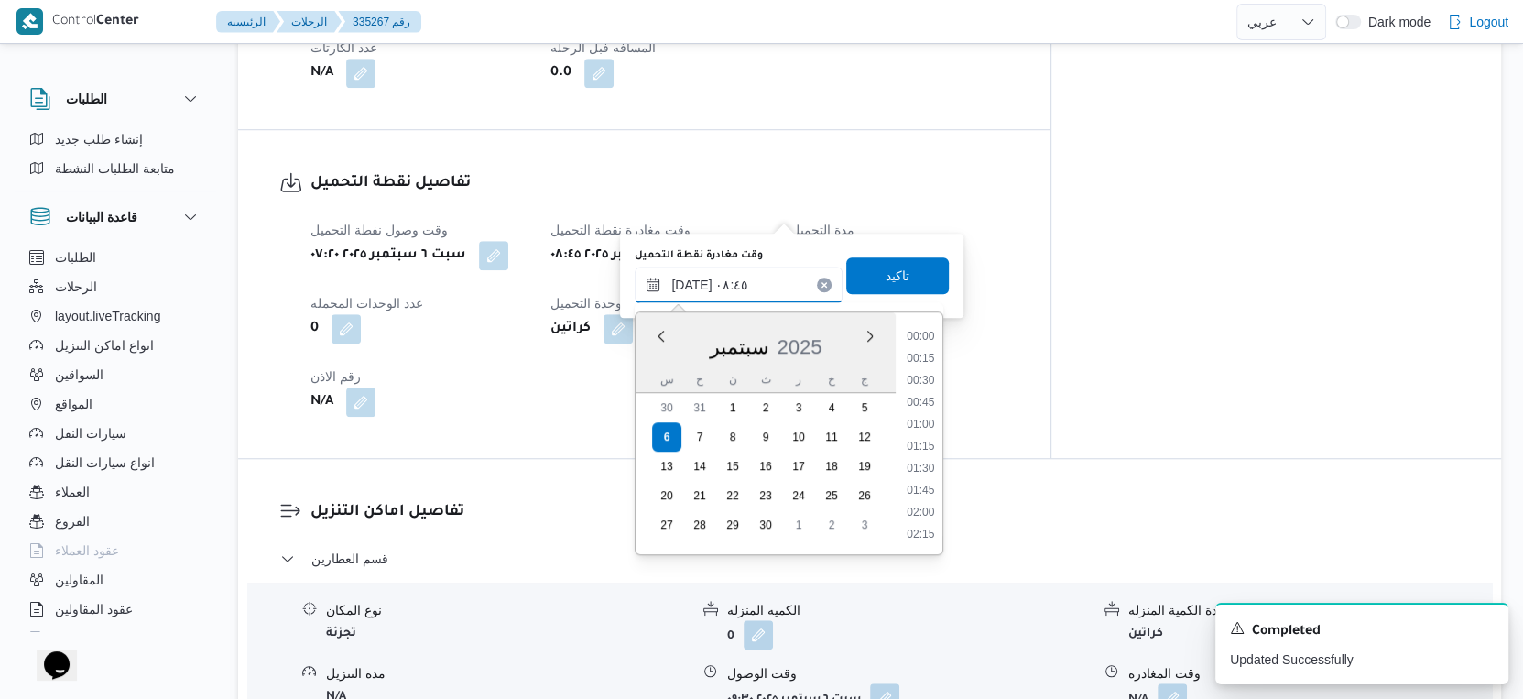
scroll to position [658, 0]
click at [922, 492] on li "09:15" at bounding box center [921, 492] width 42 height 18
type input "[DATE] ٠٩:١٥"
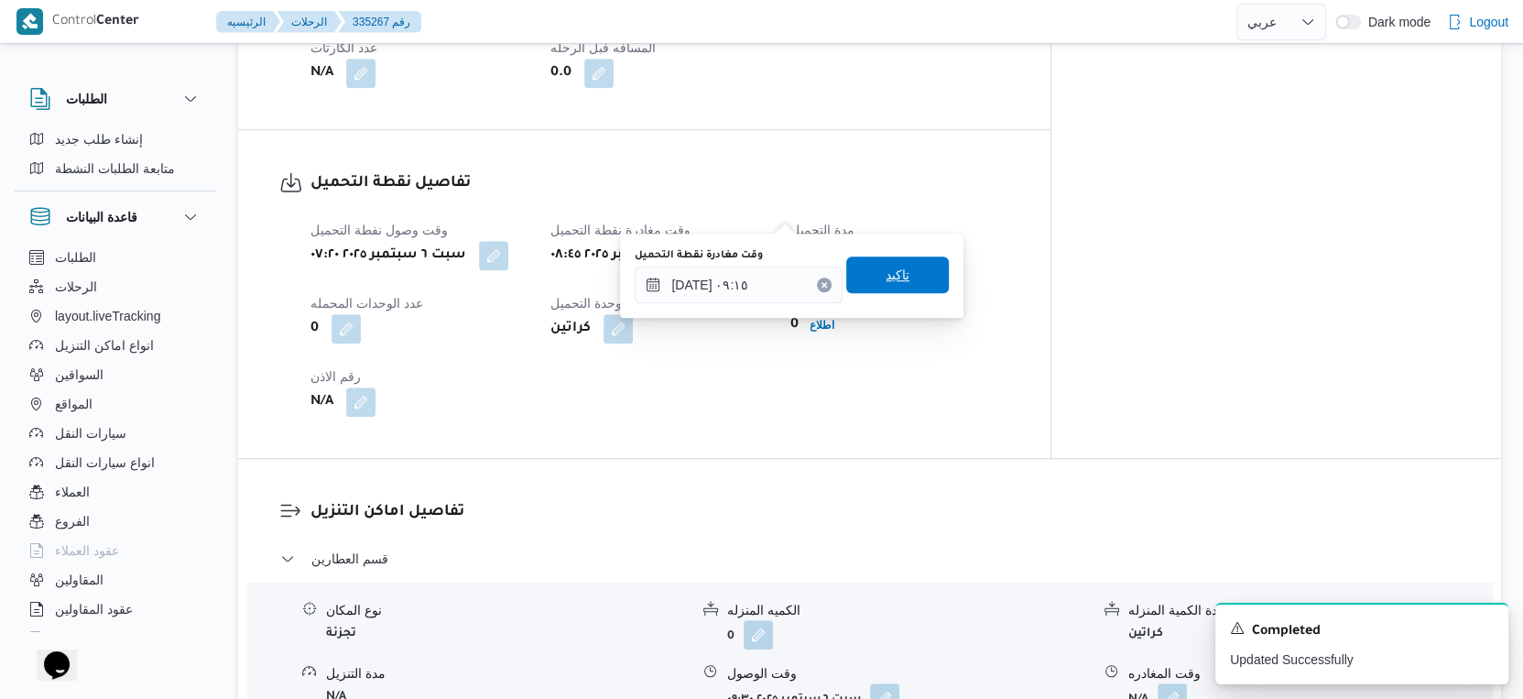
click at [886, 260] on span "تاكيد" at bounding box center [897, 274] width 103 height 37
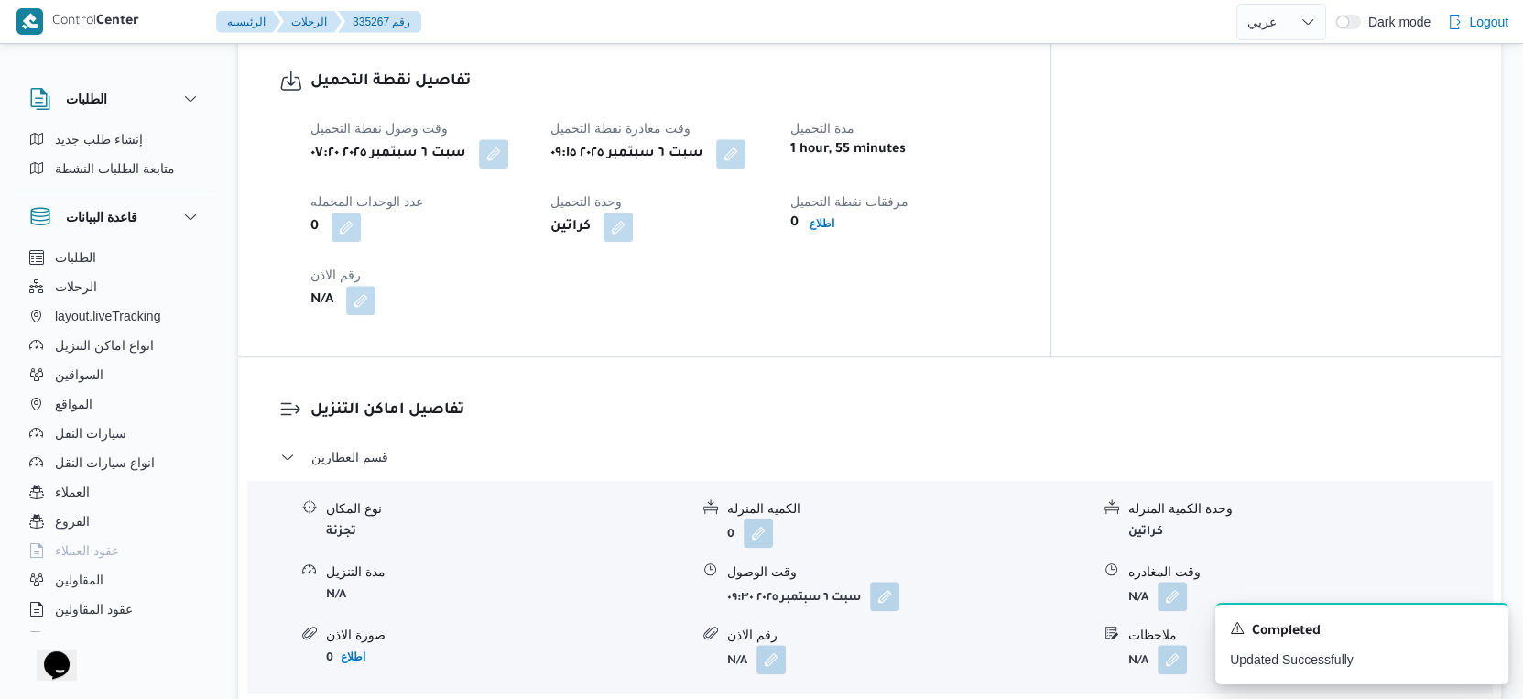
scroll to position [1424, 0]
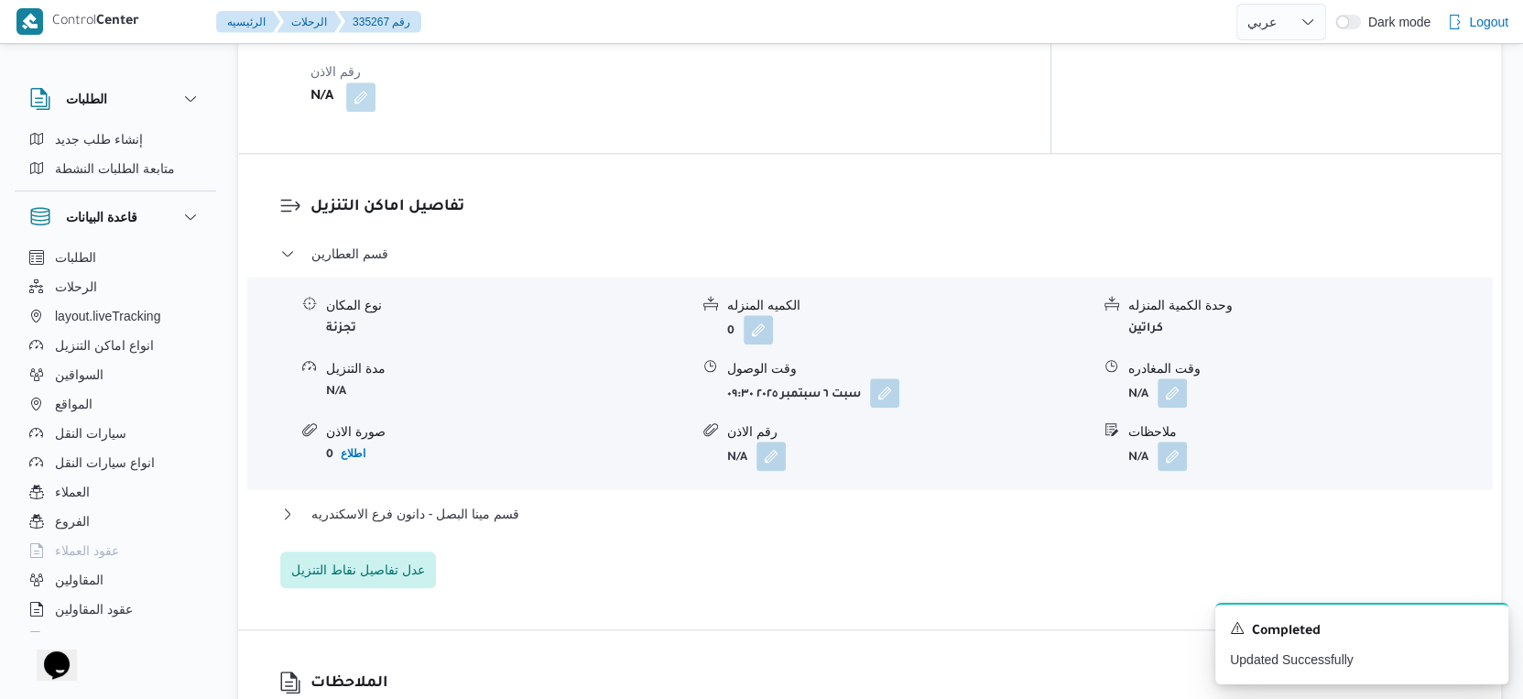
drag, startPoint x: 571, startPoint y: 450, endPoint x: 568, endPoint y: 464, distance: 14.0
click at [570, 454] on div "قسم العطارين نوع المكان تجزئة الكميه المنزله 0 وحدة الكمية المنزله كراتين مدة ا…" at bounding box center [870, 415] width 1180 height 345
click at [568, 503] on button "قسم مينا البصل - دانون فرع الاسكندريه" at bounding box center [870, 514] width 1180 height 22
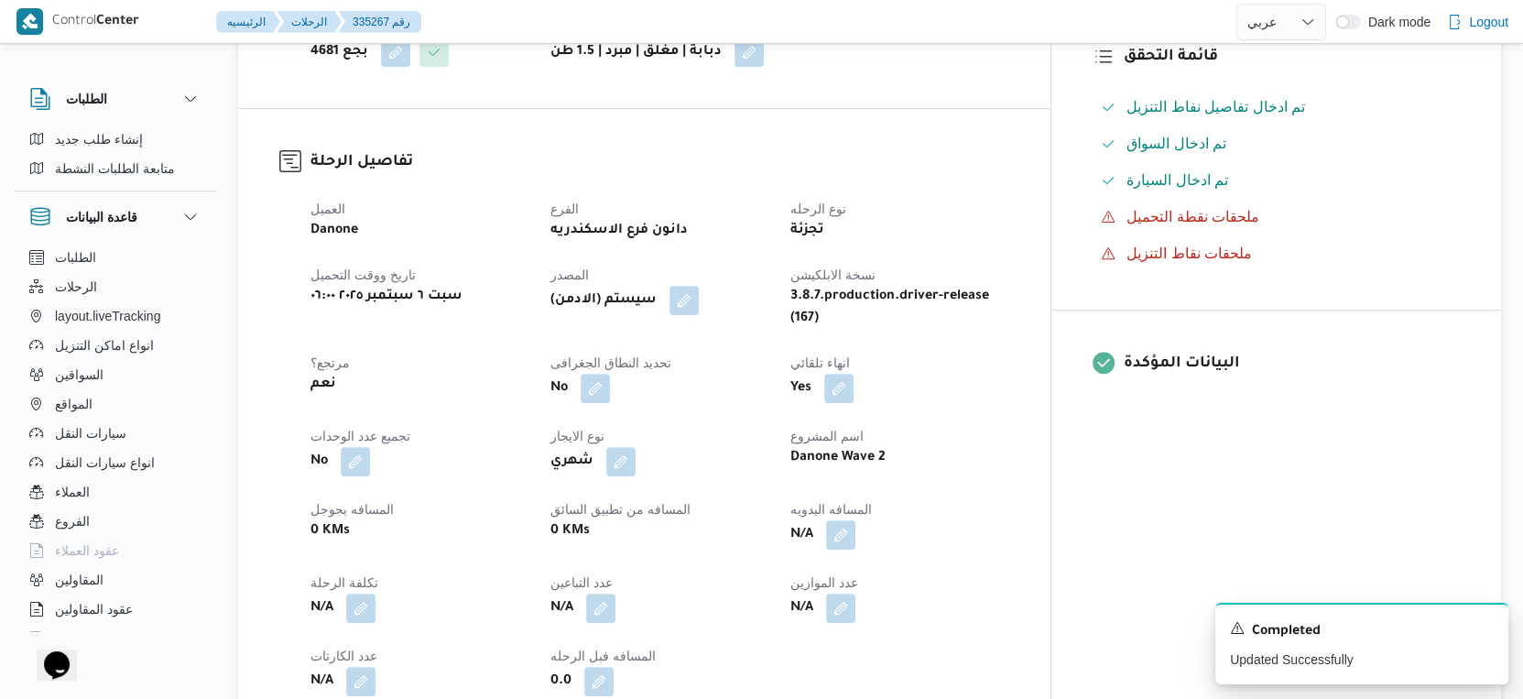
scroll to position [610, 0]
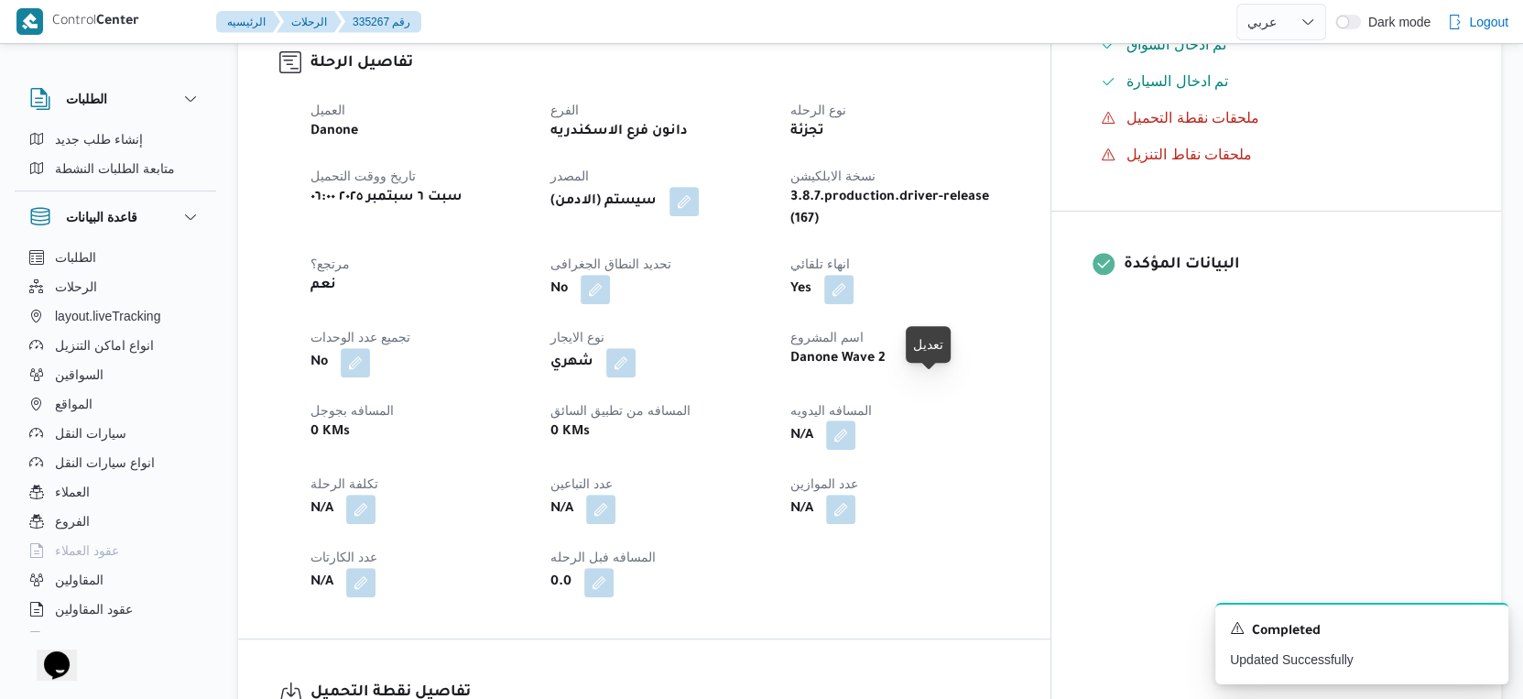
click at [856, 420] on button "button" at bounding box center [840, 434] width 29 height 29
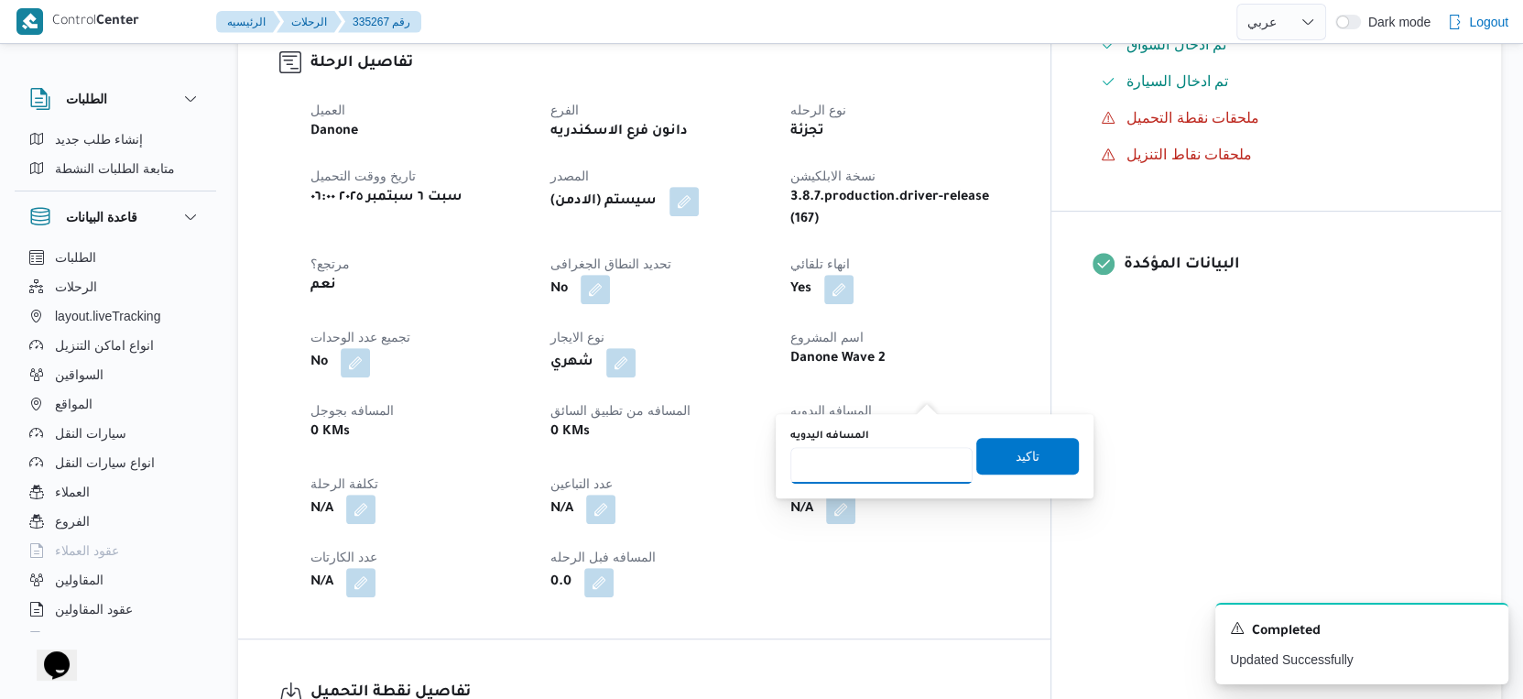
click at [881, 465] on input "المسافه اليدويه" at bounding box center [882, 465] width 182 height 37
type input "36"
click at [1031, 445] on span "تاكيد" at bounding box center [1027, 455] width 103 height 37
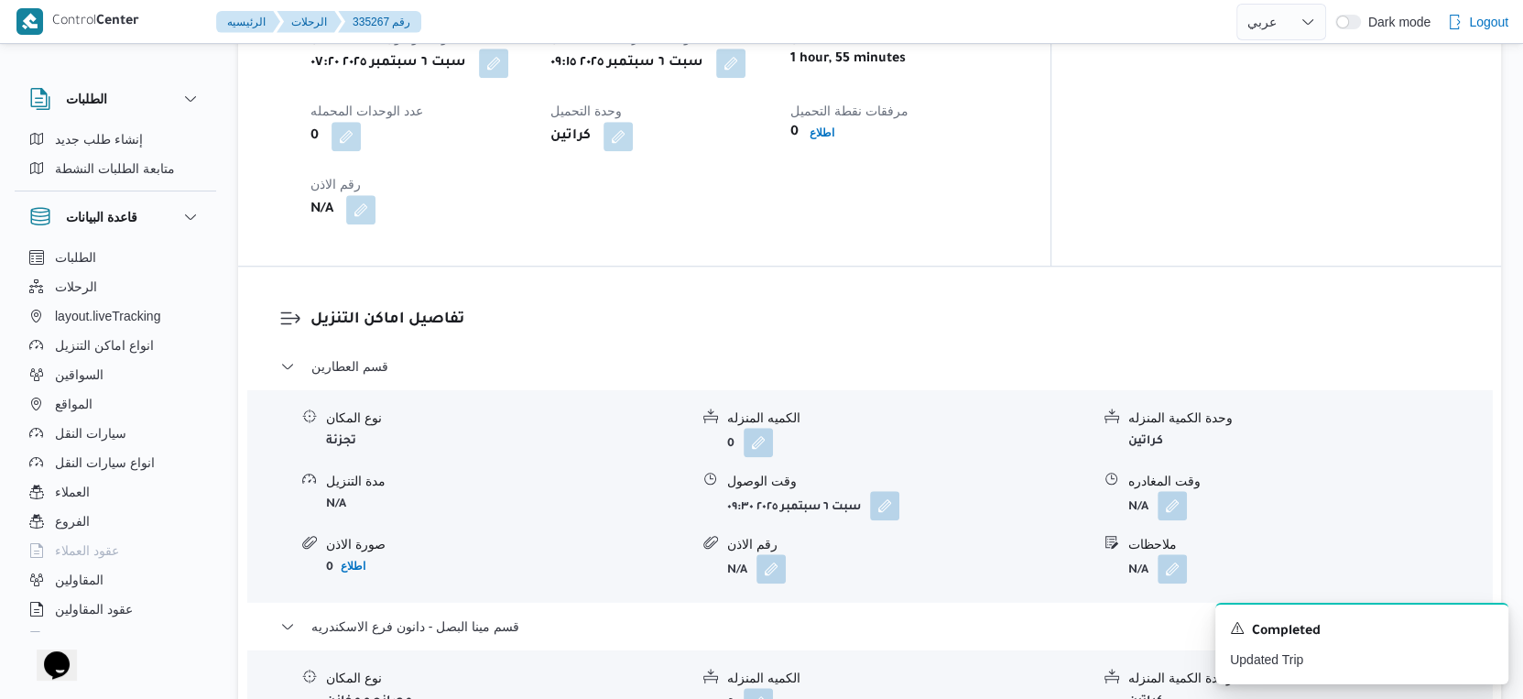
scroll to position [1323, 0]
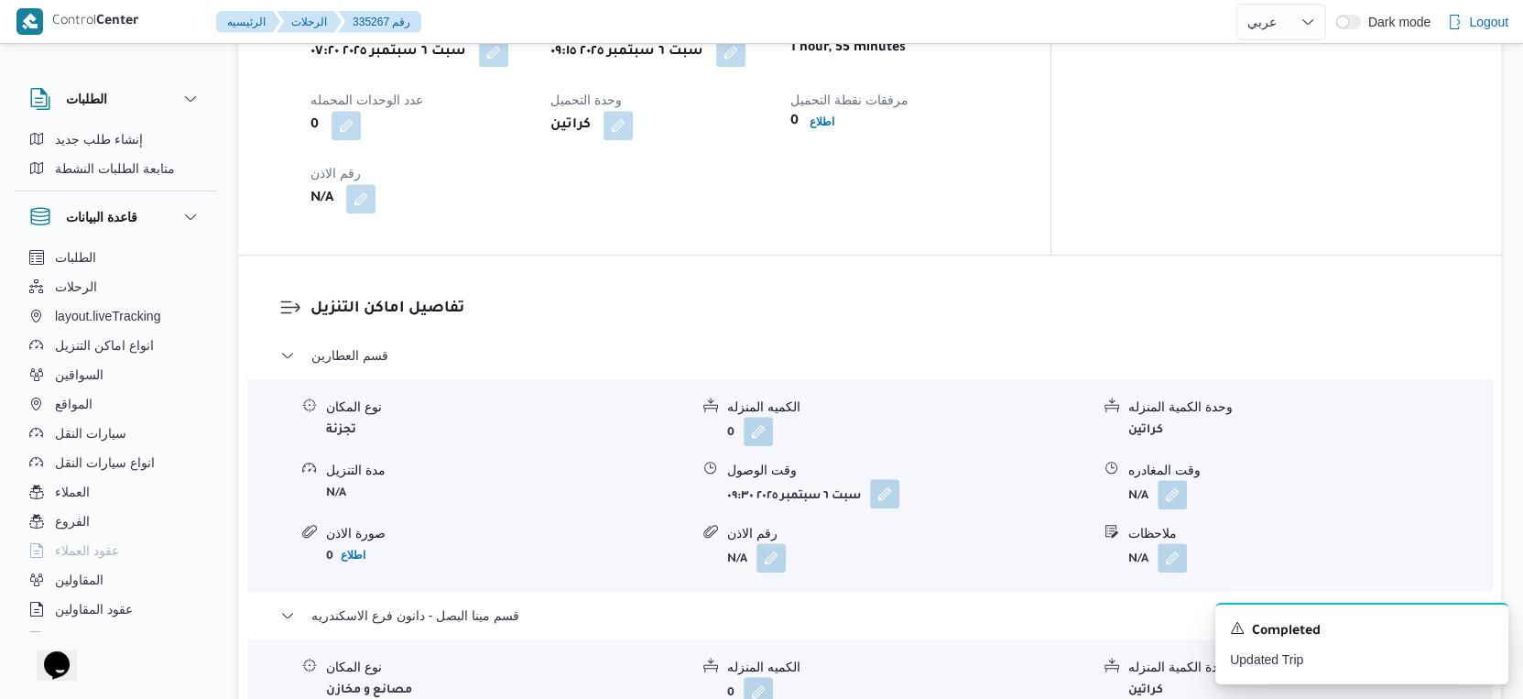
click at [879, 479] on button "button" at bounding box center [884, 493] width 29 height 29
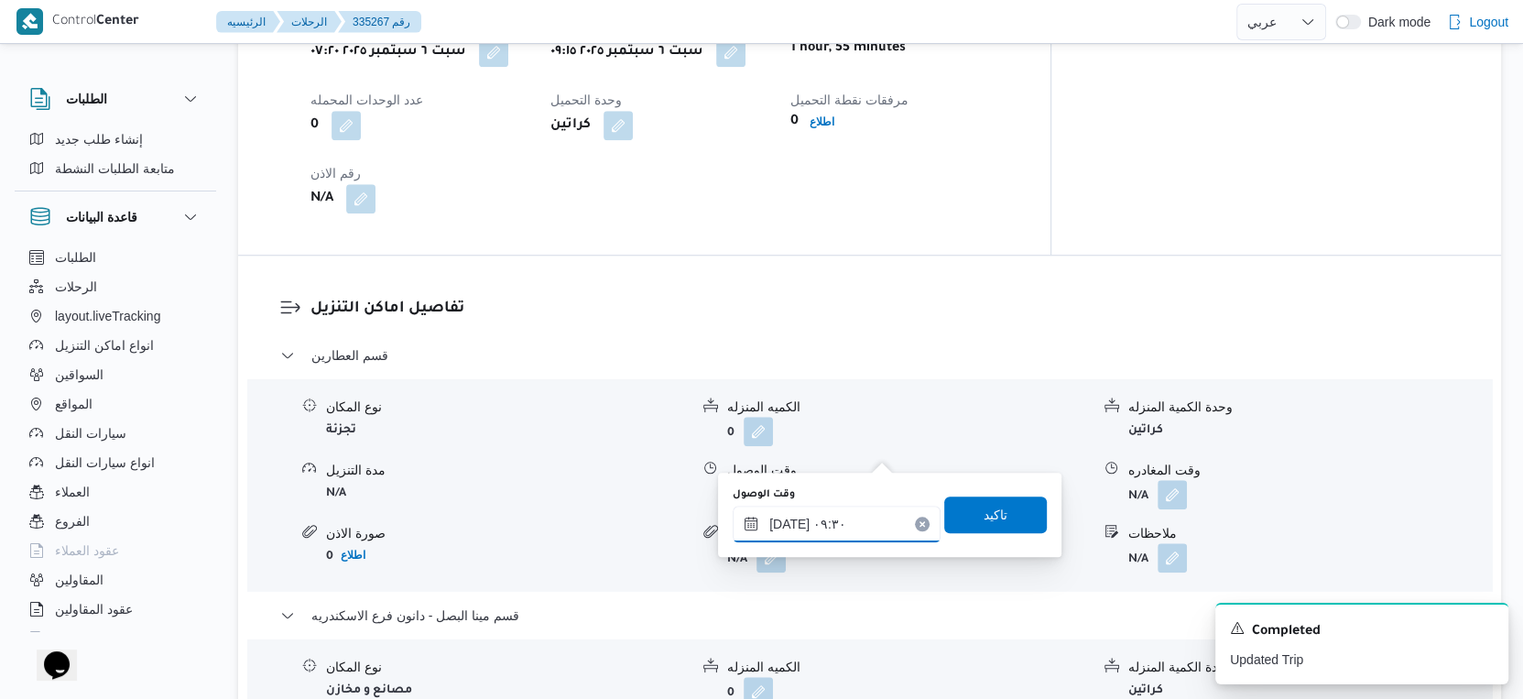
click at [861, 513] on input "٠٦/٠٩/٢٠٢٥ ٠٩:٣٠" at bounding box center [837, 524] width 208 height 37
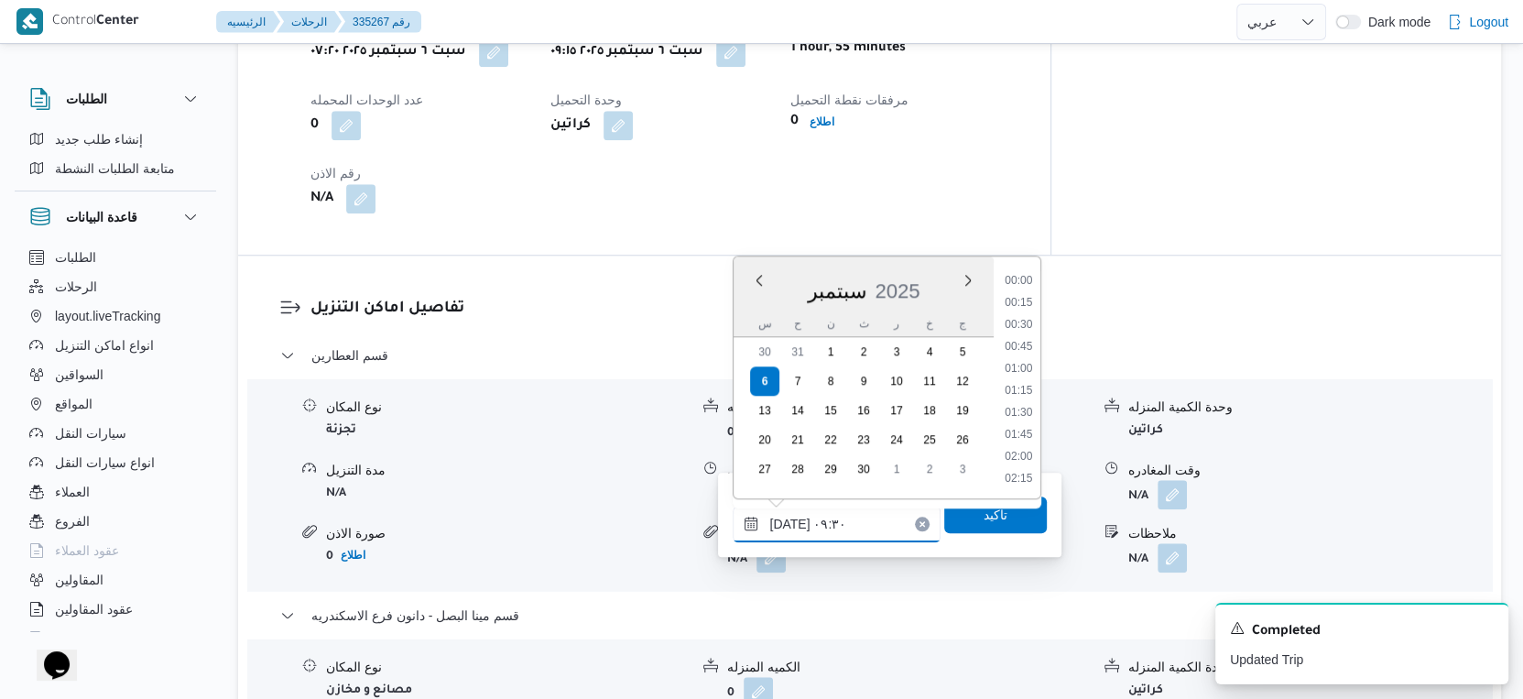
scroll to position [724, 0]
click at [1031, 417] on li "09:45" at bounding box center [1019, 414] width 42 height 18
type input "٠٦/٠٩/٢٠٢٥ ٠٩:٤٥"
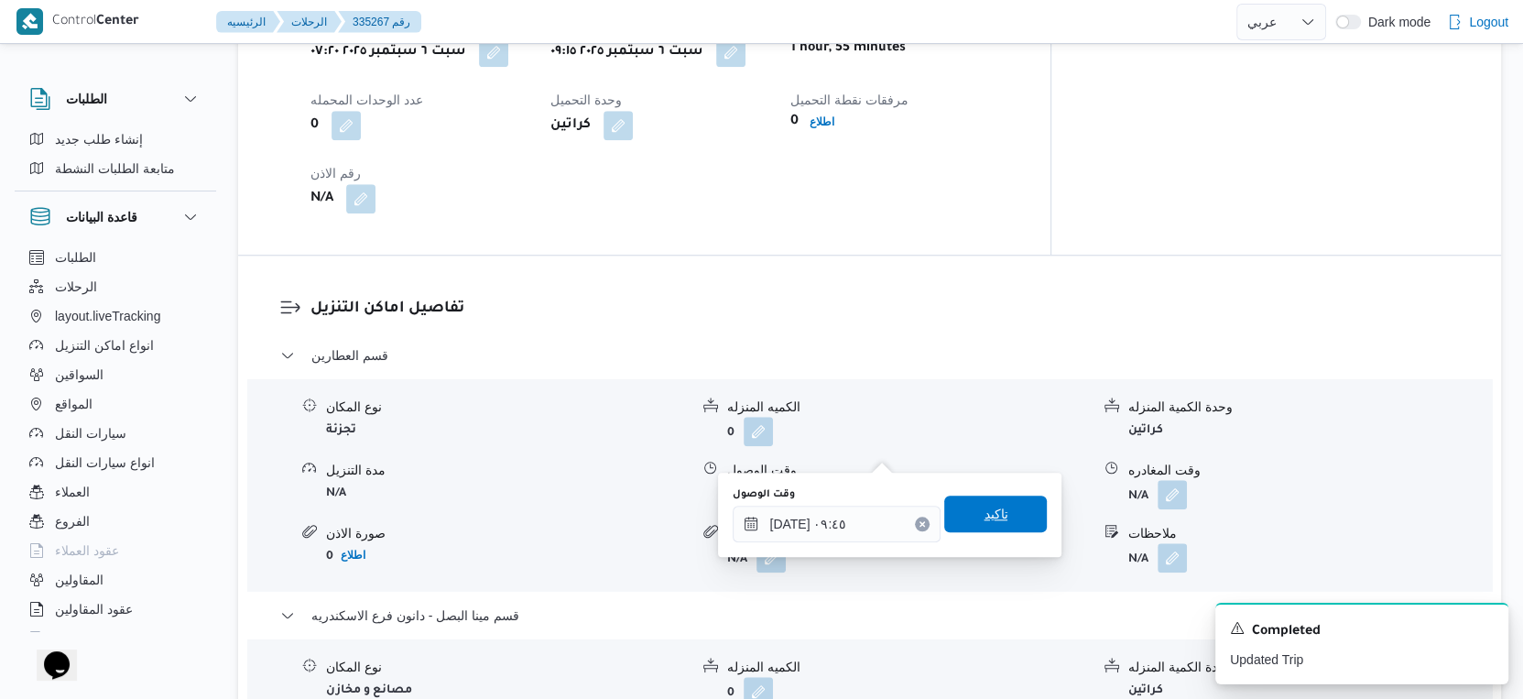
click at [1009, 507] on span "تاكيد" at bounding box center [995, 514] width 103 height 37
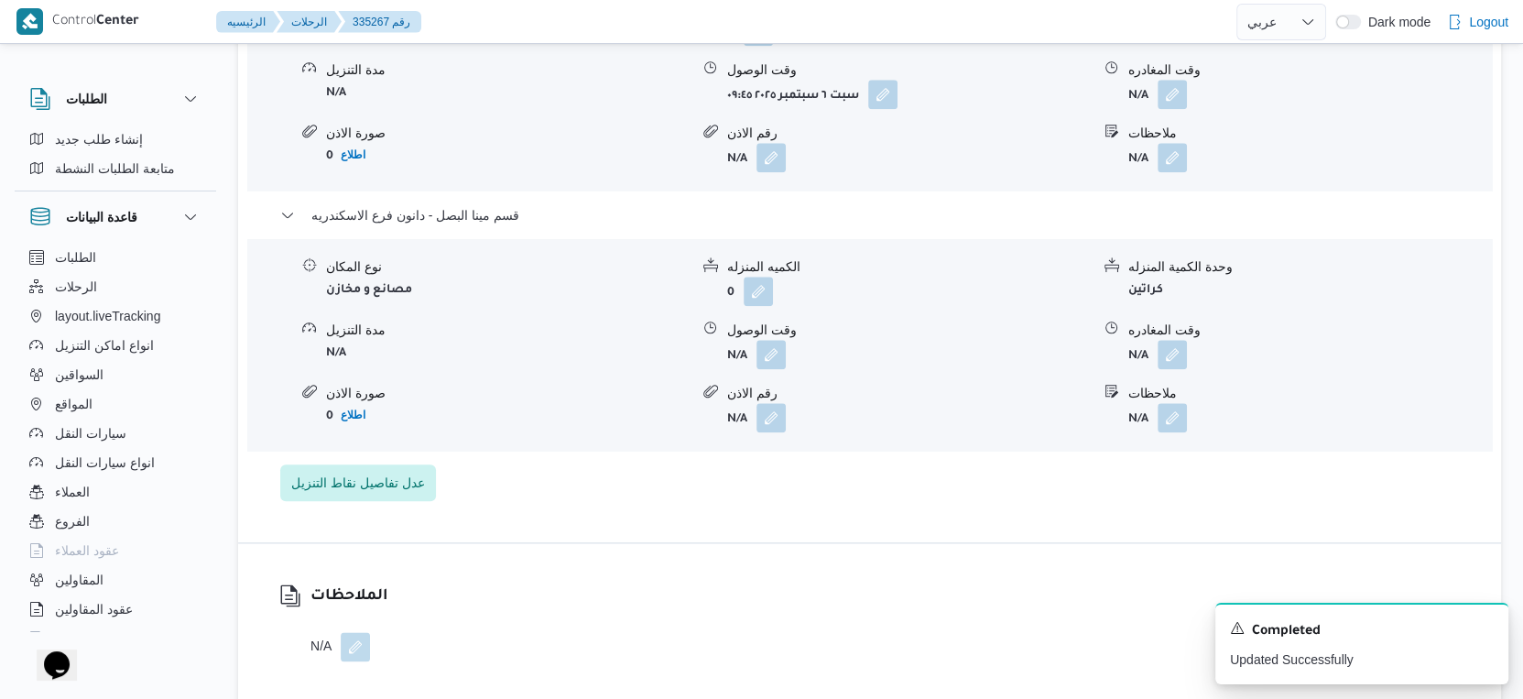
scroll to position [1730, 0]
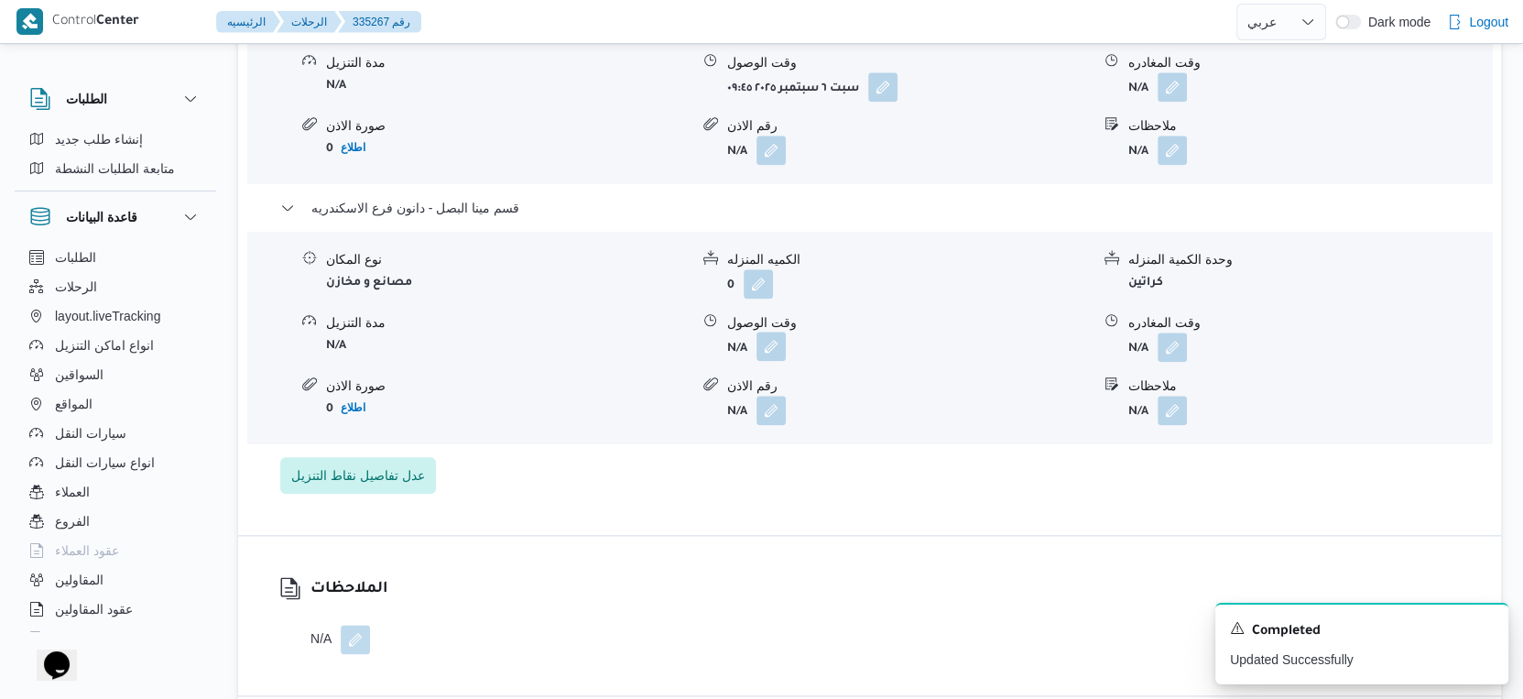
click at [777, 332] on button "button" at bounding box center [771, 346] width 29 height 29
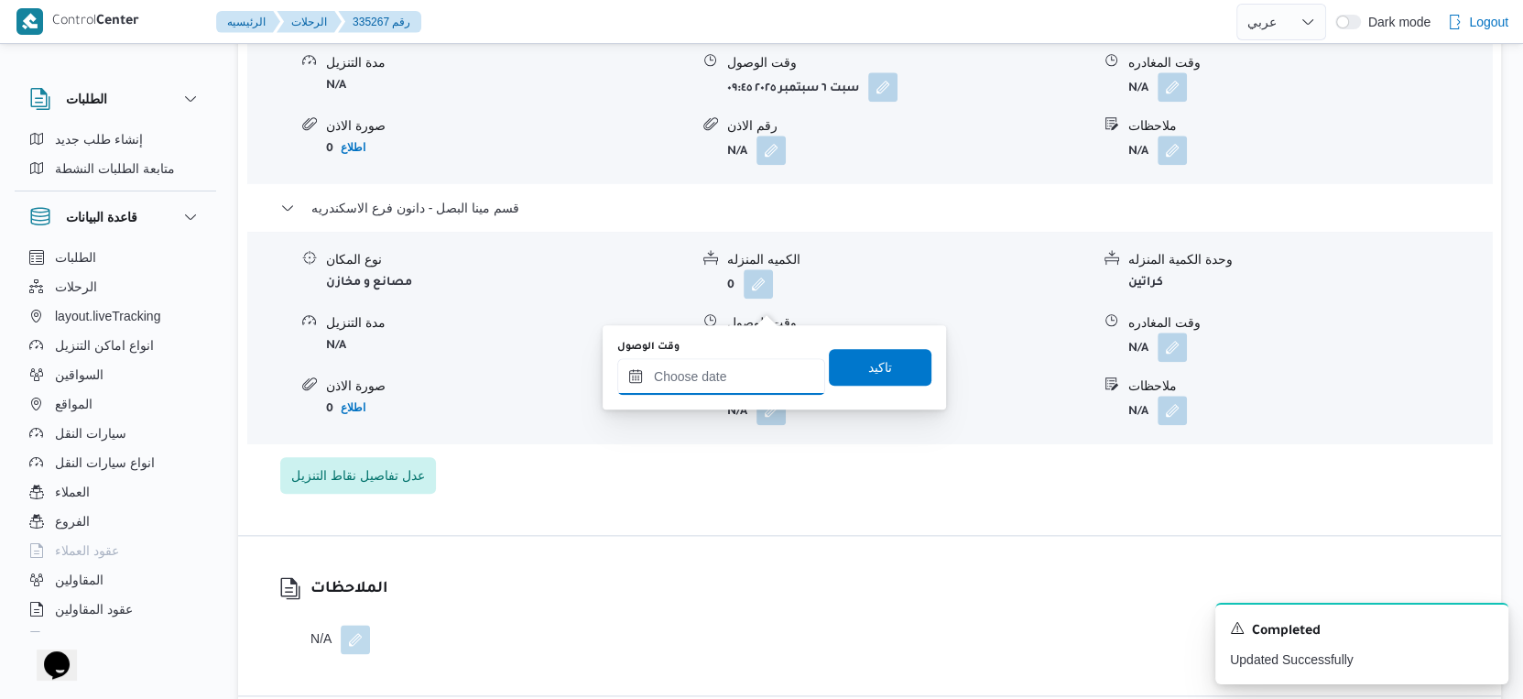
drag, startPoint x: 758, startPoint y: 358, endPoint x: 770, endPoint y: 375, distance: 20.9
click at [758, 358] on input "وقت الوصول" at bounding box center [721, 376] width 208 height 37
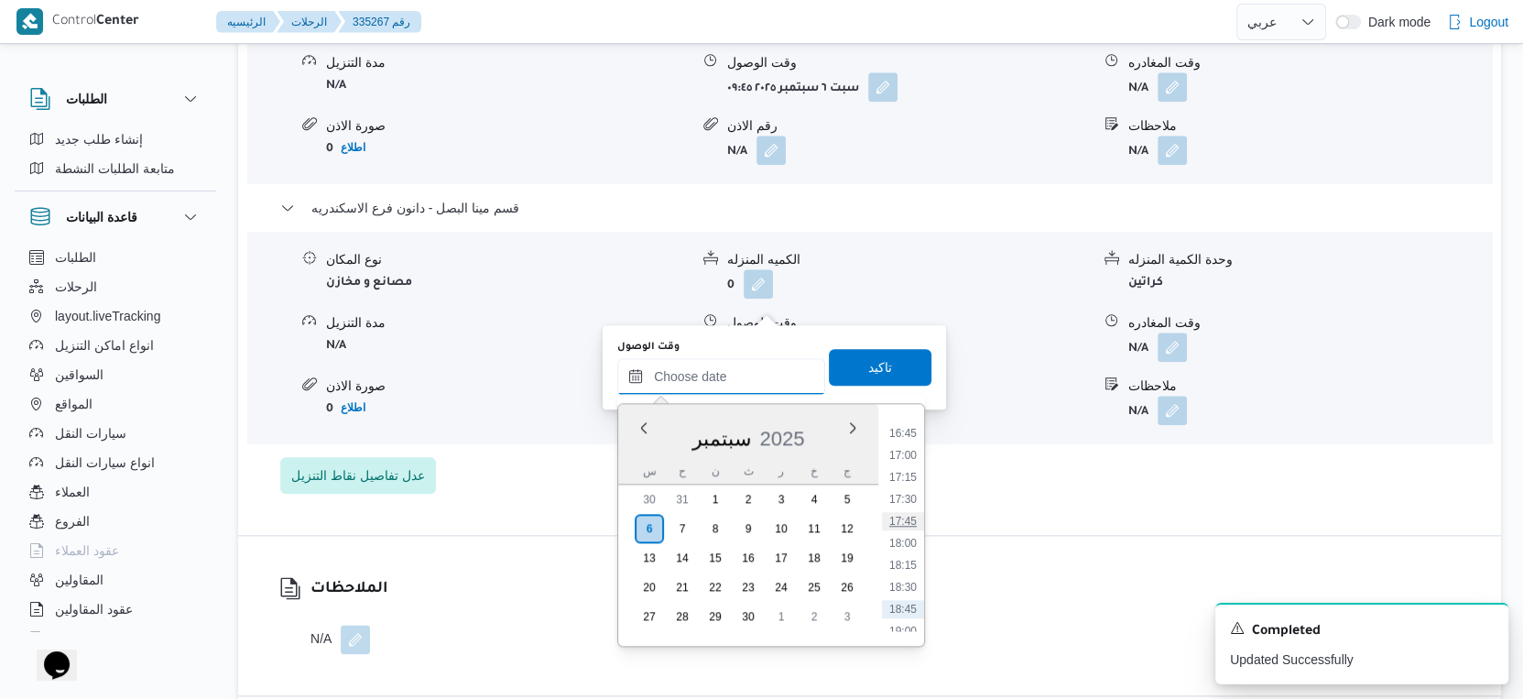
scroll to position [1435, 0]
click at [906, 501] on li "17:15" at bounding box center [903, 510] width 42 height 18
type input "[DATE] ١٧:١٥"
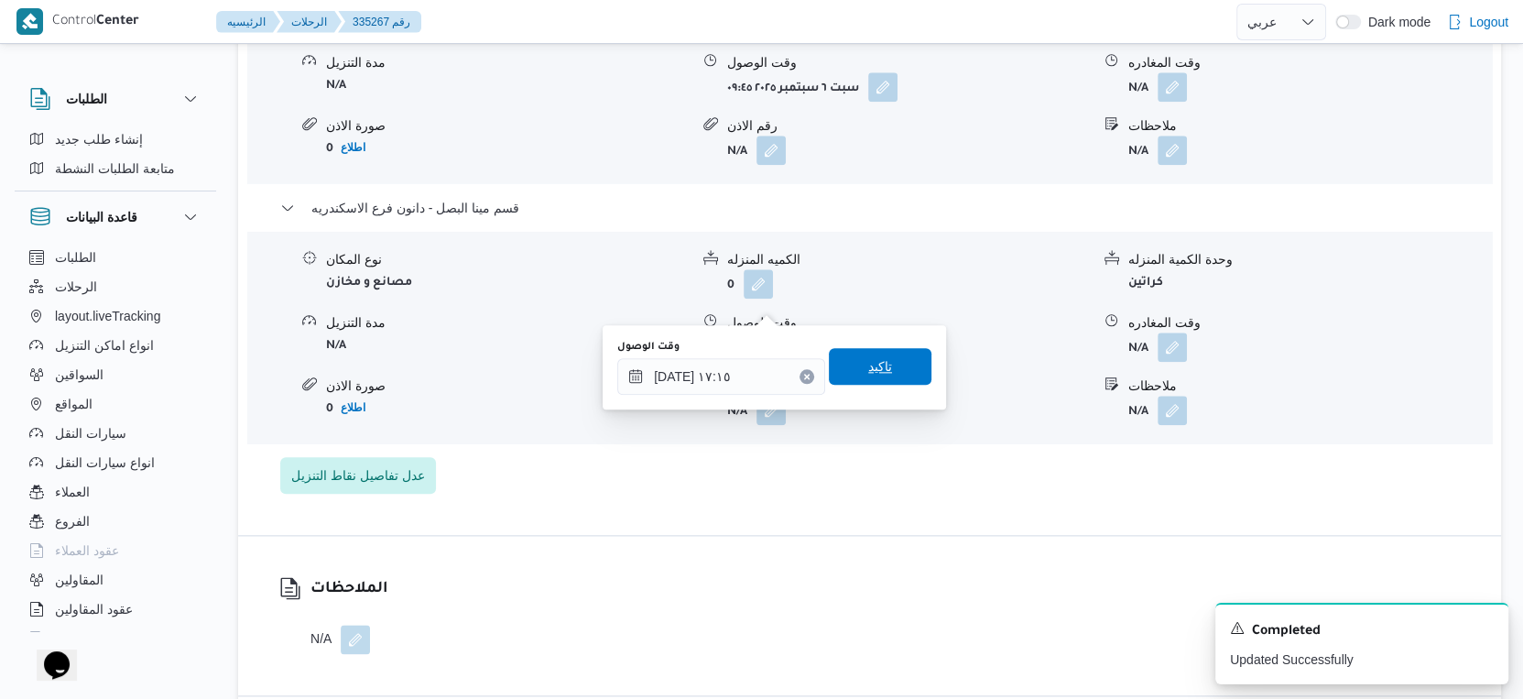
click at [887, 376] on span "تاكيد" at bounding box center [880, 366] width 103 height 37
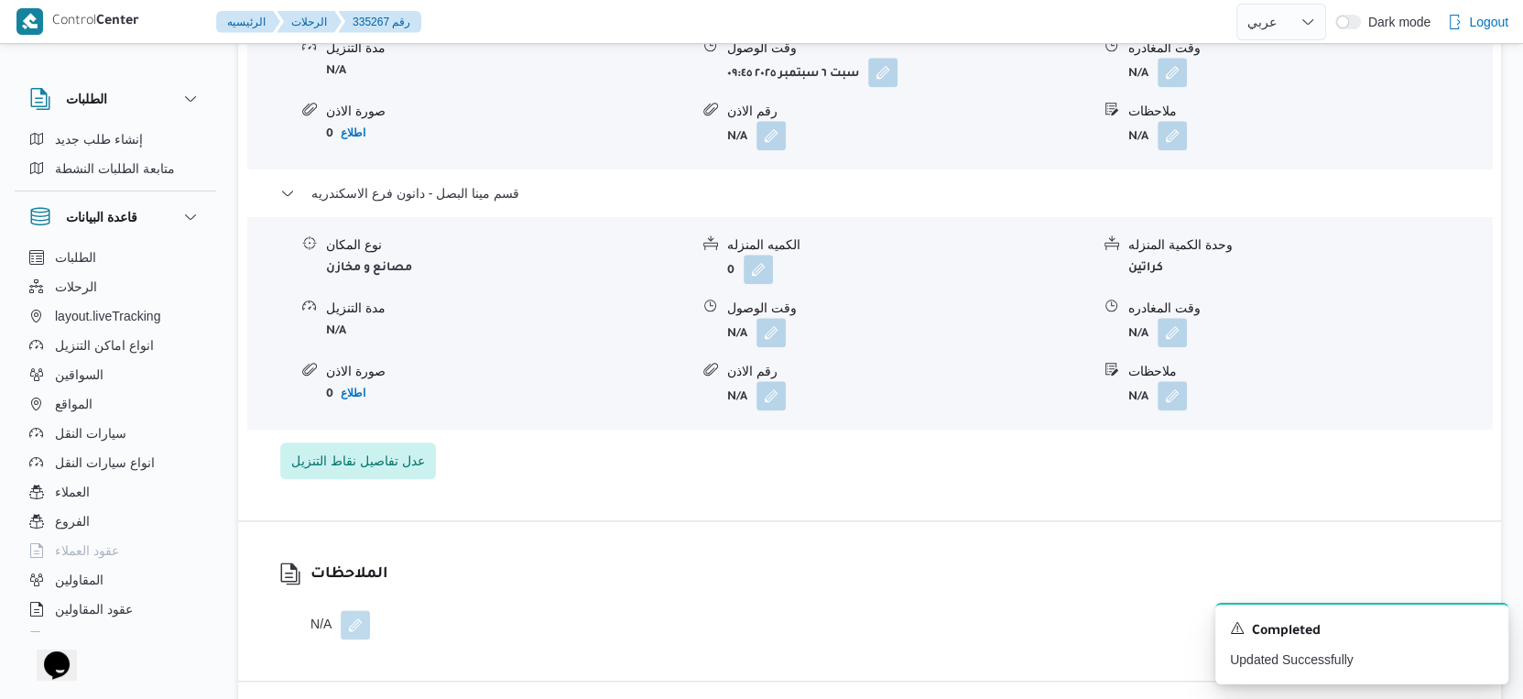
click at [1190, 318] on form "N/A" at bounding box center [1310, 332] width 363 height 29
click at [1175, 317] on button "button" at bounding box center [1172, 331] width 29 height 29
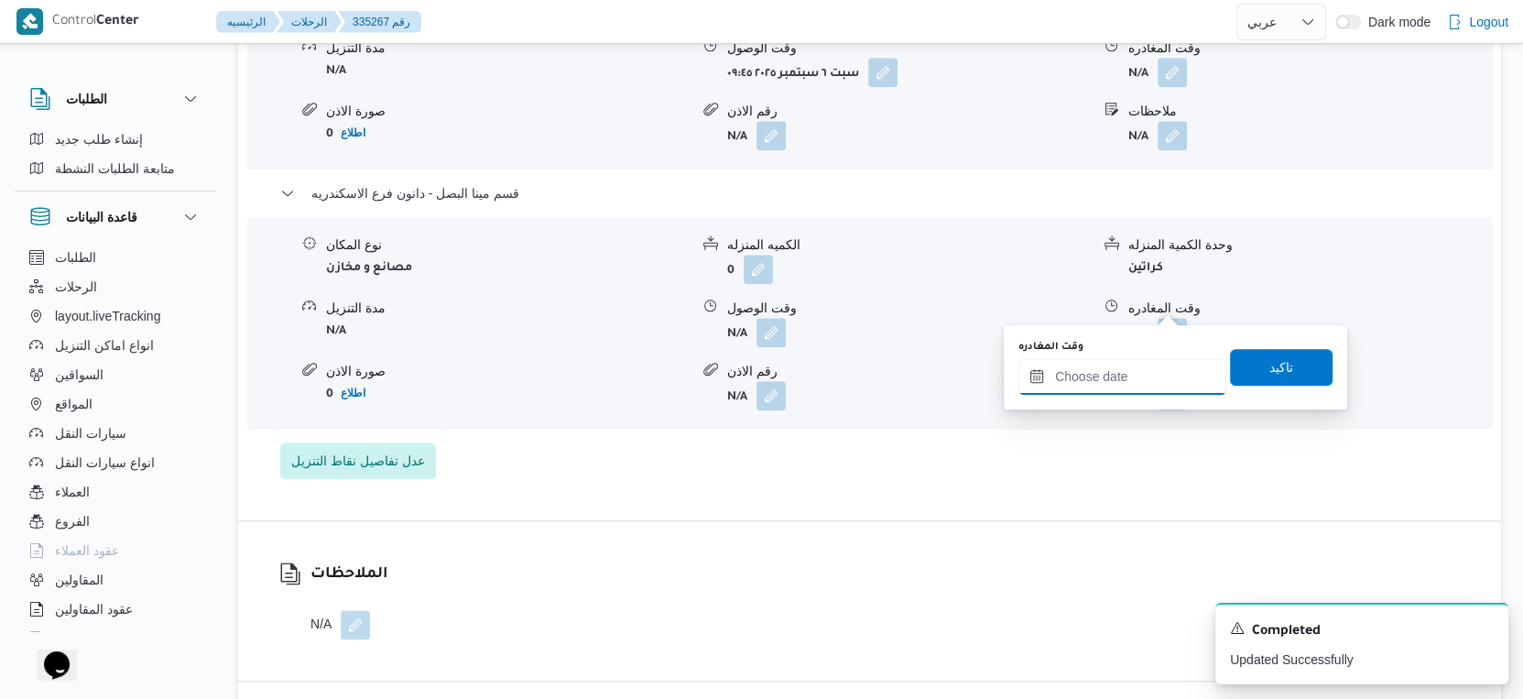
click at [1145, 364] on input "وقت المغادره" at bounding box center [1123, 376] width 208 height 37
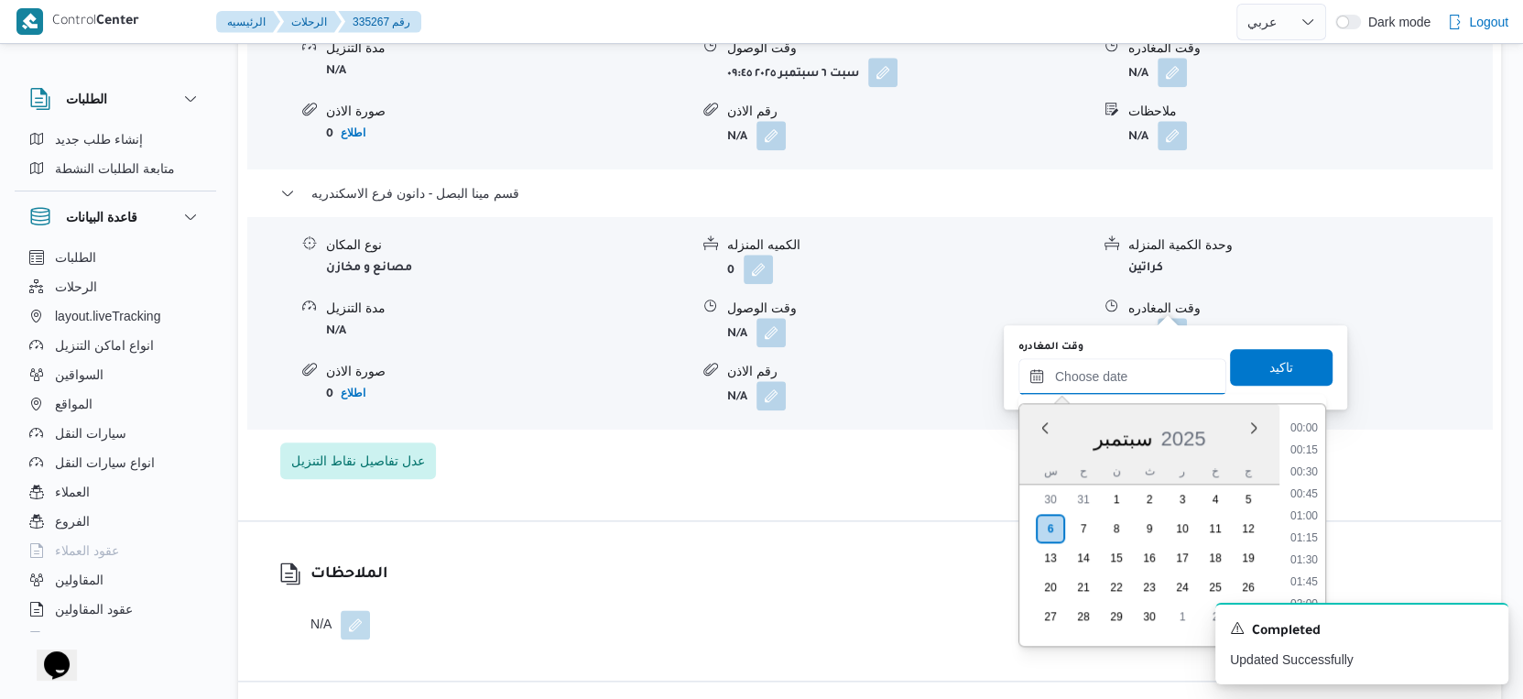
scroll to position [1535, 0]
click at [1315, 422] on li "17:30" at bounding box center [1304, 431] width 42 height 18
type input "٠٦/٠٩/٢٠٢٥ ١٧:٣٠"
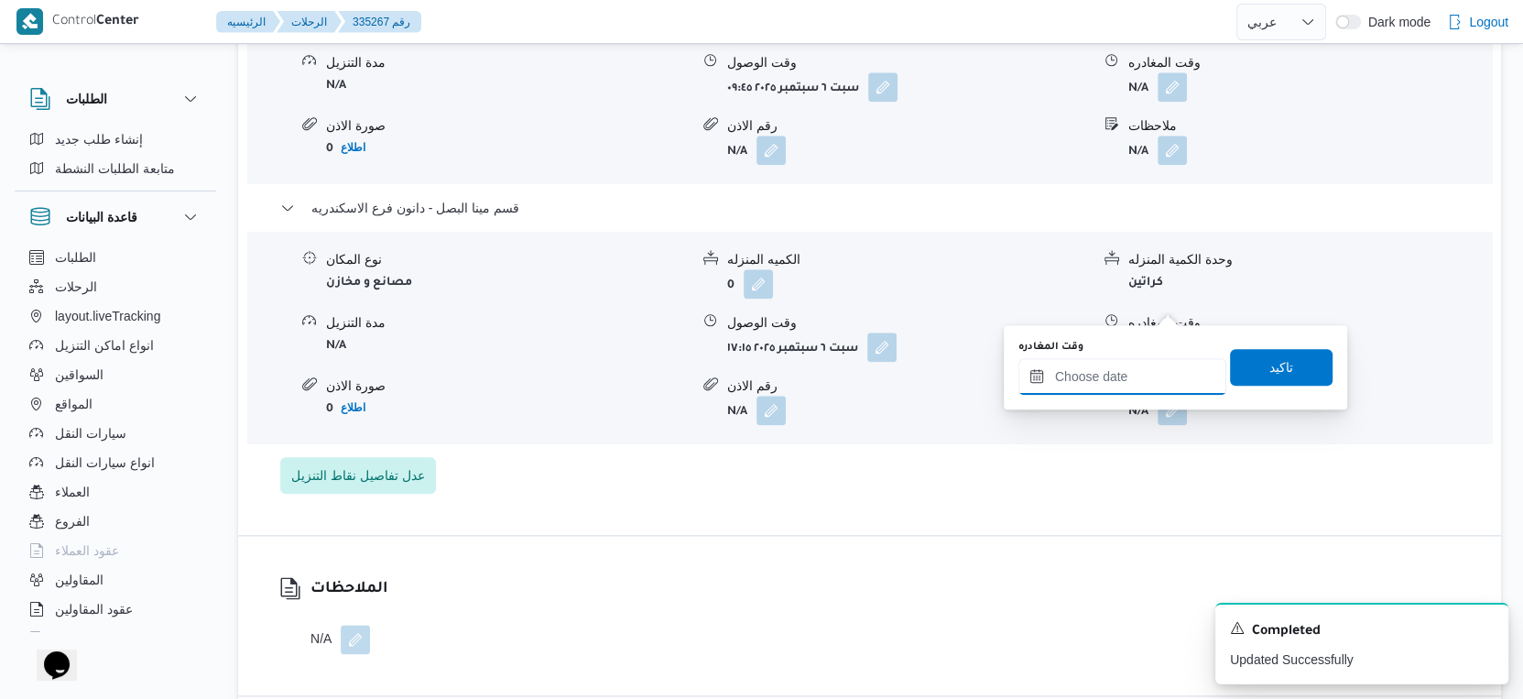
click at [1093, 373] on input "وقت المغادره" at bounding box center [1123, 376] width 208 height 37
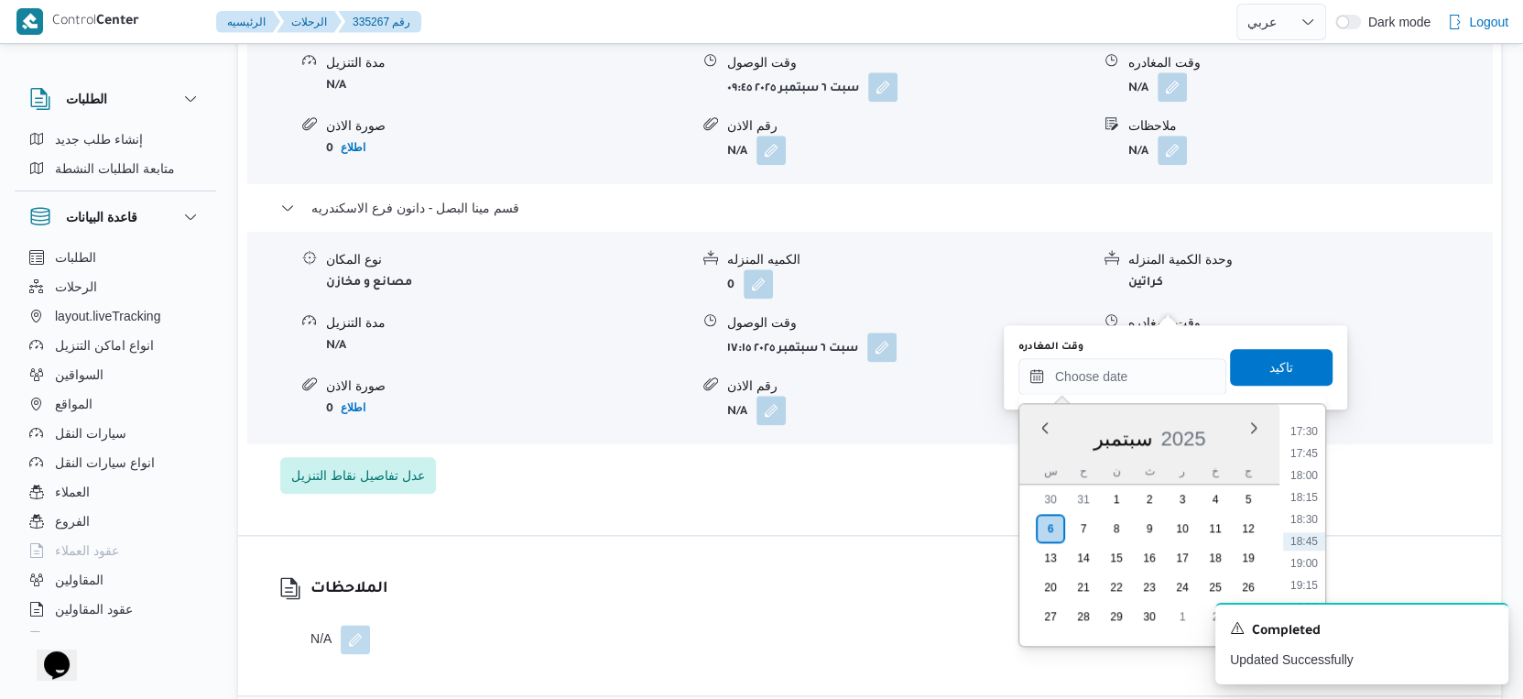
drag, startPoint x: 1306, startPoint y: 436, endPoint x: 1276, endPoint y: 430, distance: 30.9
click at [1306, 436] on li "17:30" at bounding box center [1304, 431] width 42 height 18
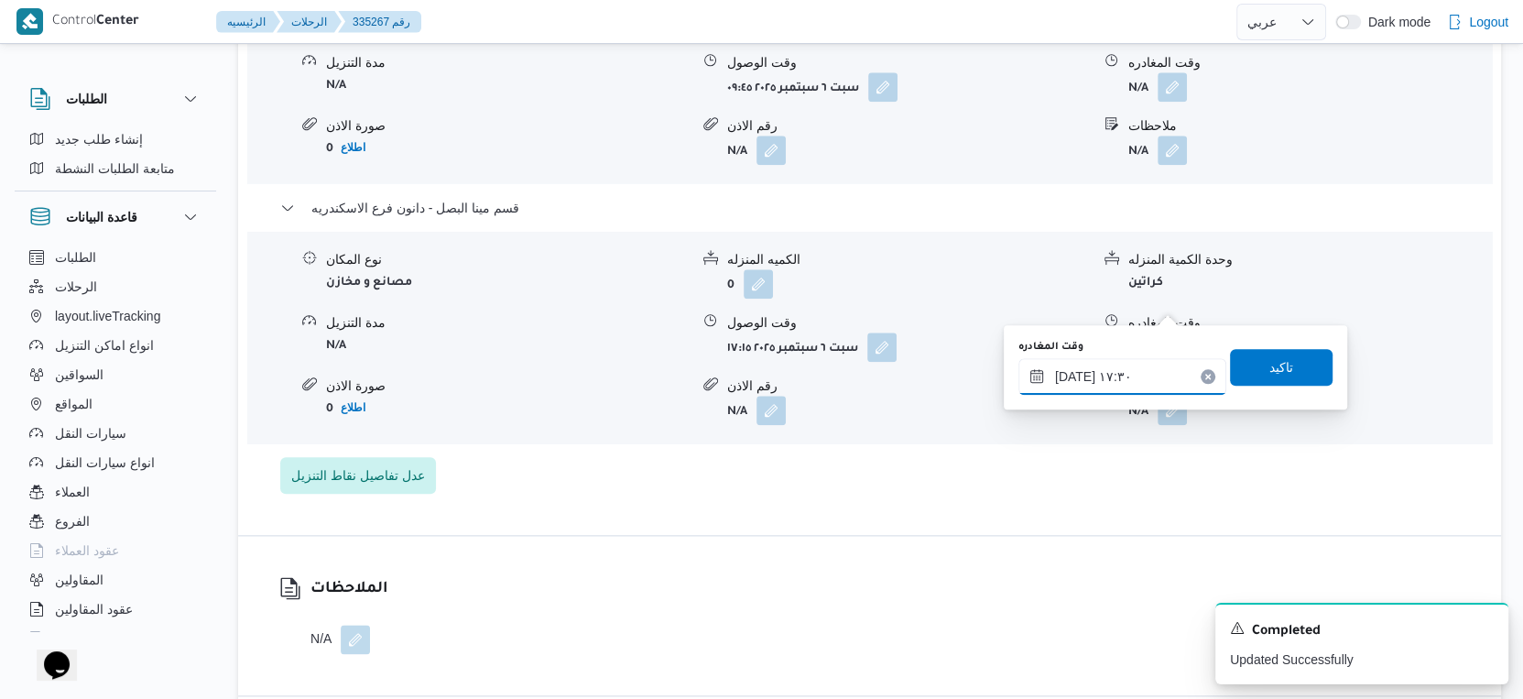
click at [1074, 376] on input "٠٦/٠٩/٢٠٢٥ ١٧:٣٠" at bounding box center [1123, 376] width 208 height 37
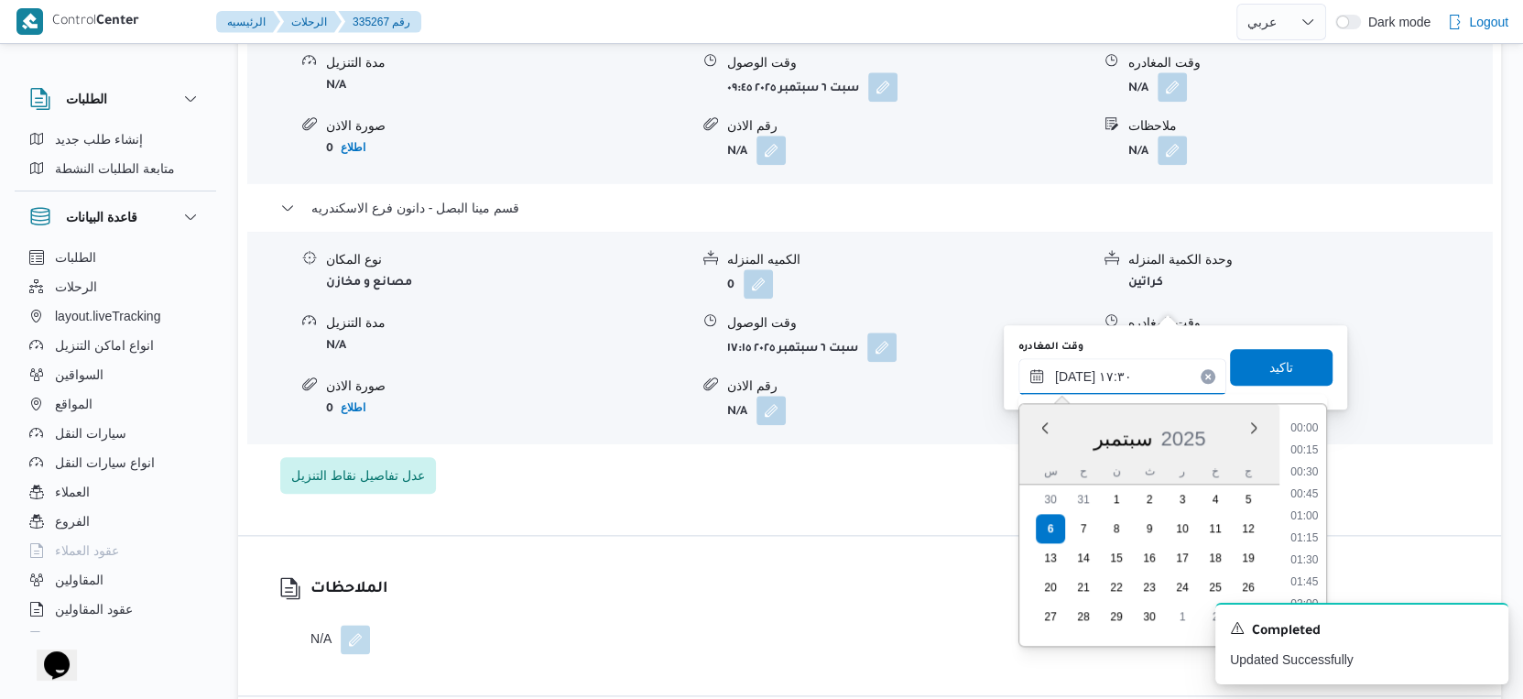
scroll to position [1426, 0]
type input "٠٦/٠٩/٢٠٢٥ ١٧:٤٠"
click at [1281, 360] on span "تاكيد" at bounding box center [1281, 366] width 103 height 37
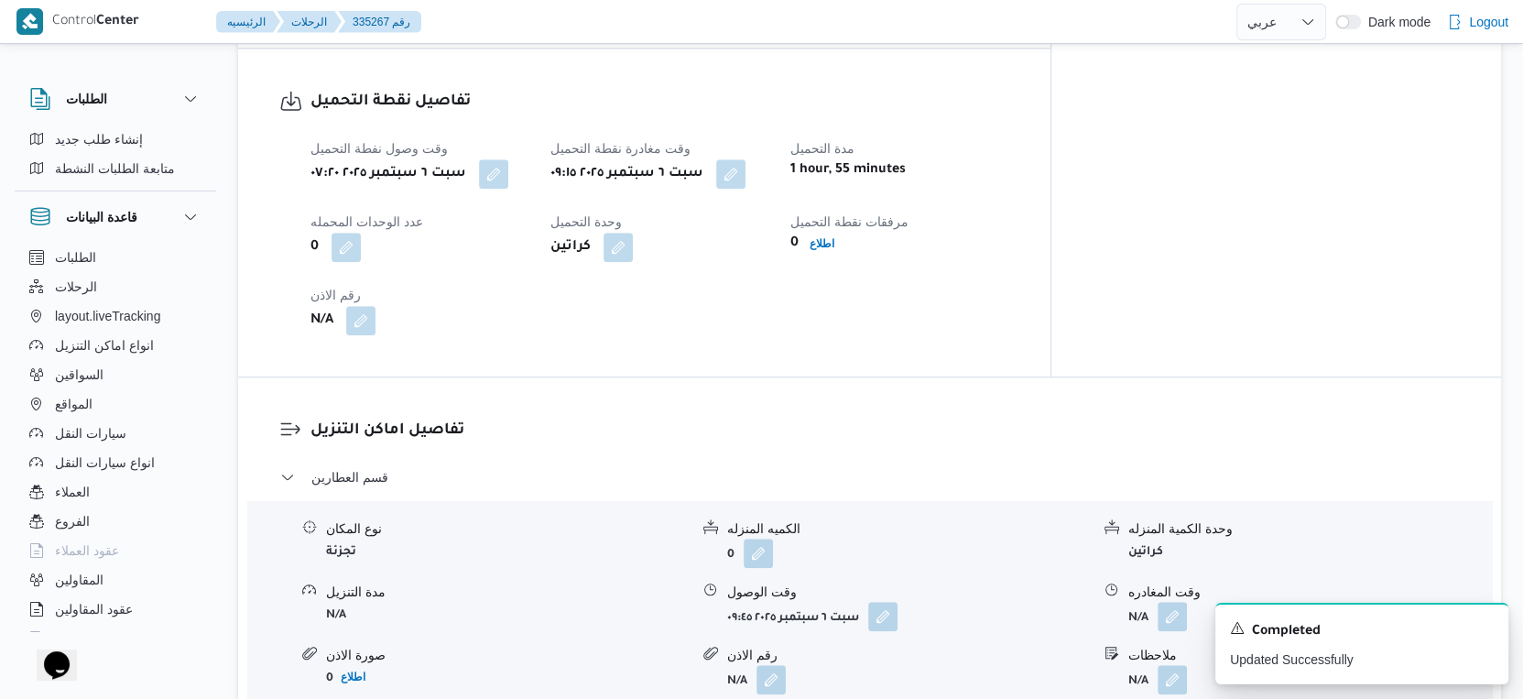
scroll to position [1424, 0]
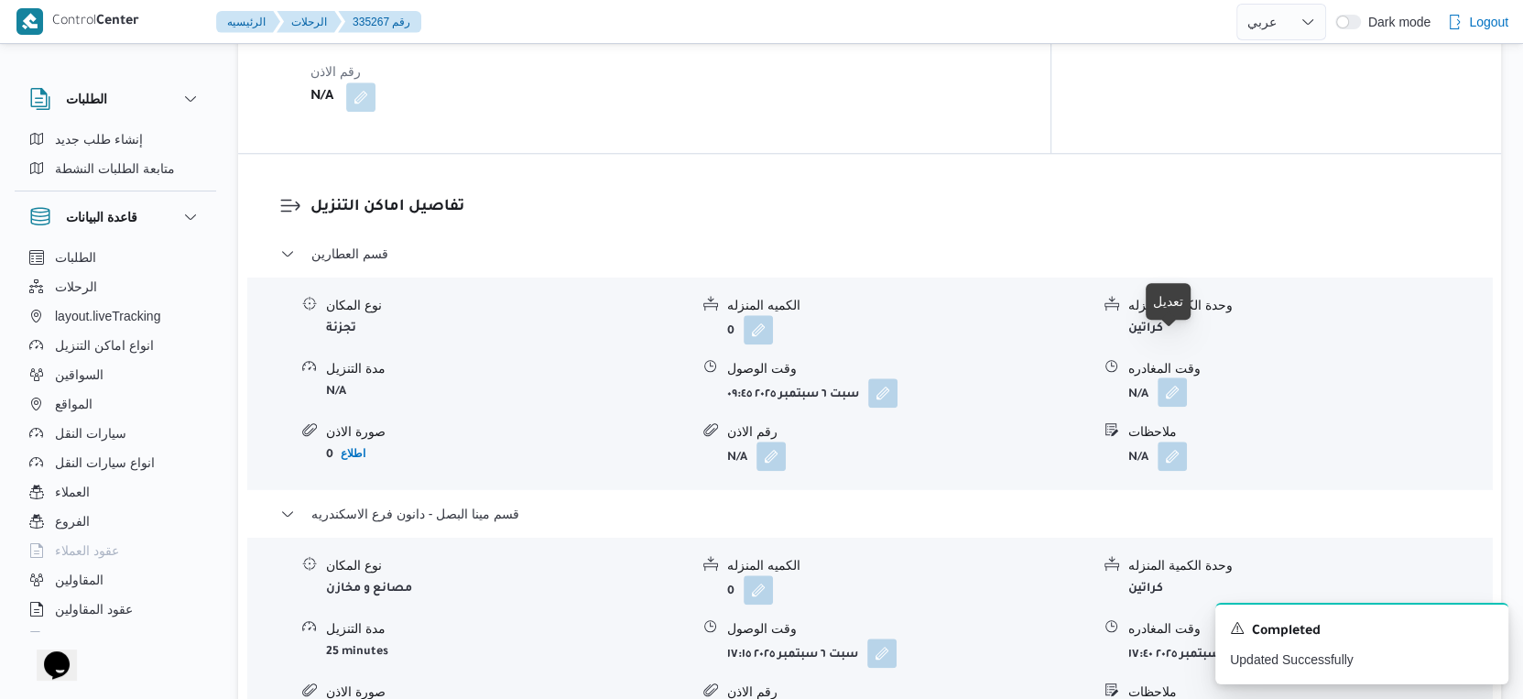
click at [1172, 377] on button "button" at bounding box center [1172, 391] width 29 height 29
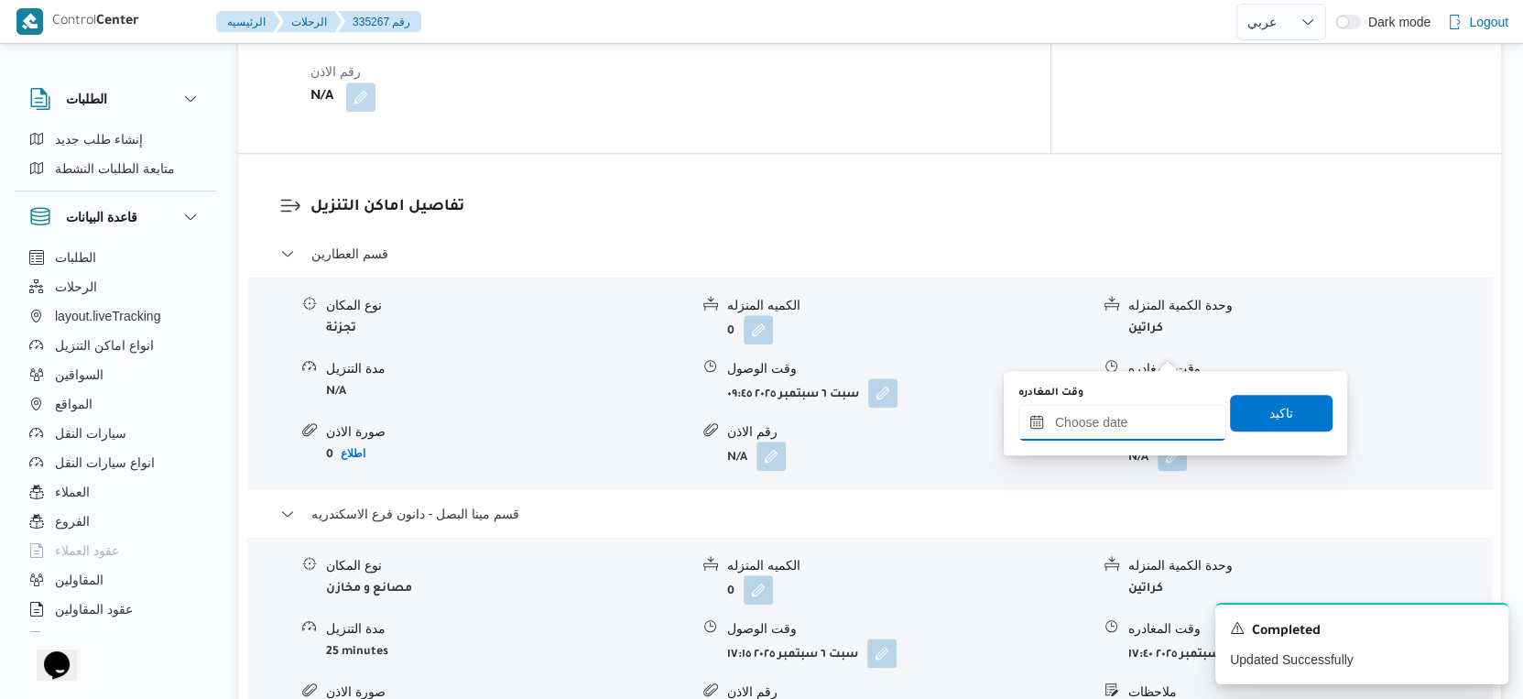
drag, startPoint x: 1138, startPoint y: 420, endPoint x: 1166, endPoint y: 435, distance: 32.0
click at [1138, 420] on input "وقت المغادره" at bounding box center [1123, 422] width 208 height 37
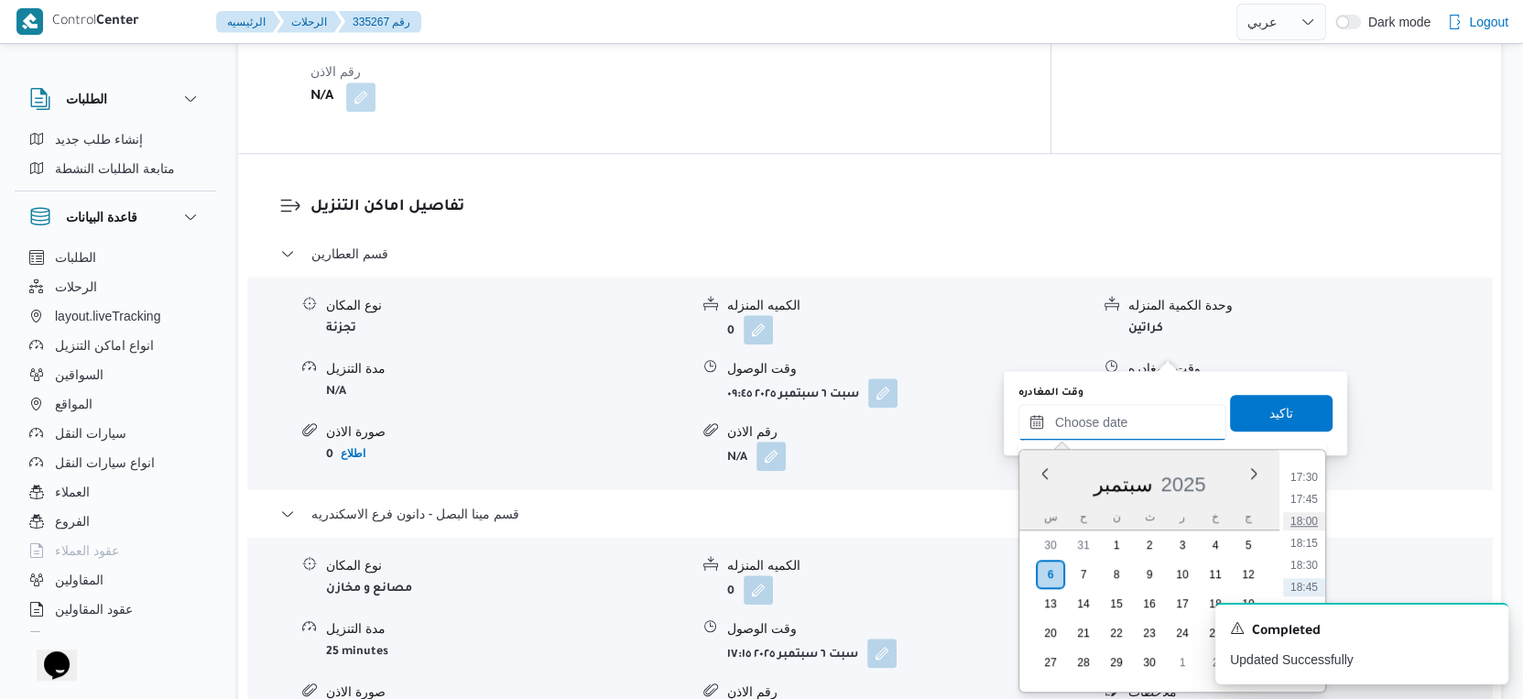
scroll to position [1435, 0]
click at [1305, 505] on li "16:45" at bounding box center [1304, 512] width 42 height 18
type input "٠٦/٠٩/٢٠٢٥ ١٦:٤٥"
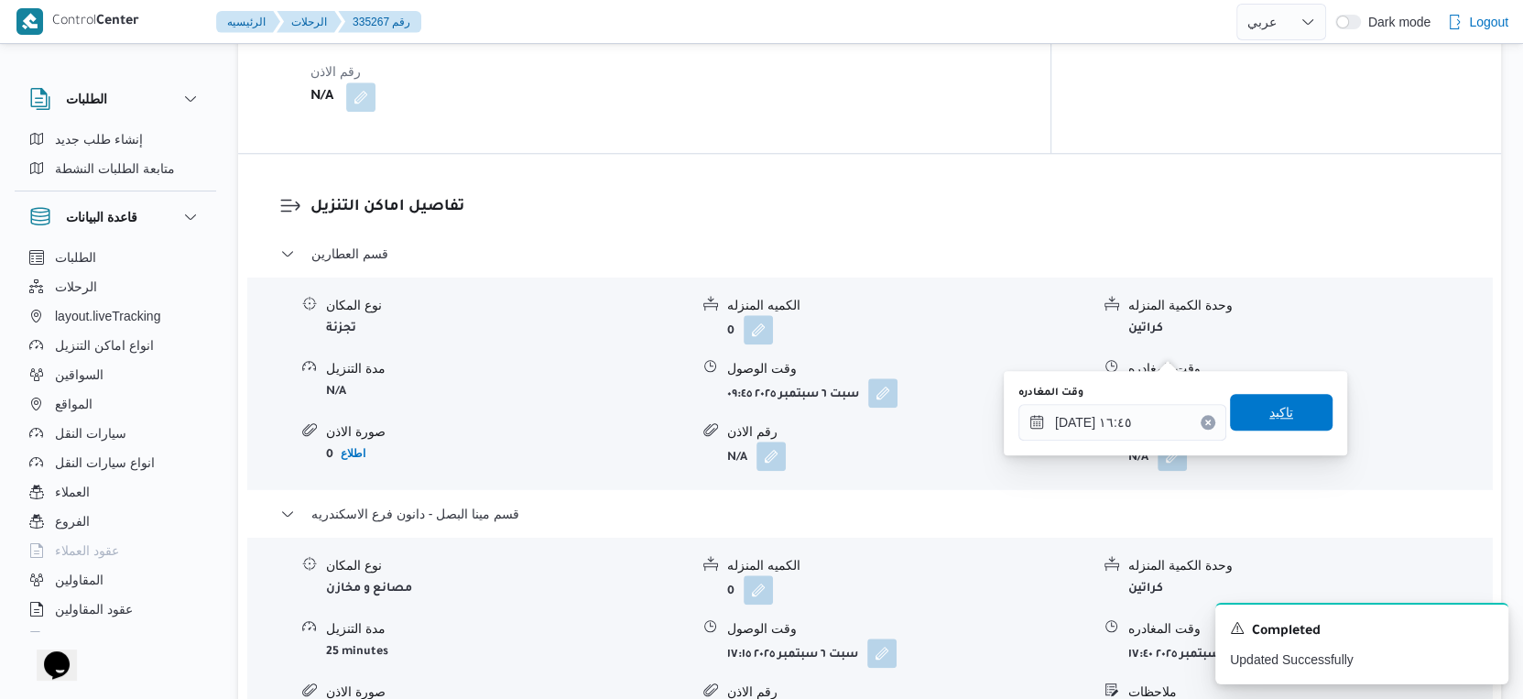
click at [1289, 414] on span "تاكيد" at bounding box center [1281, 412] width 103 height 37
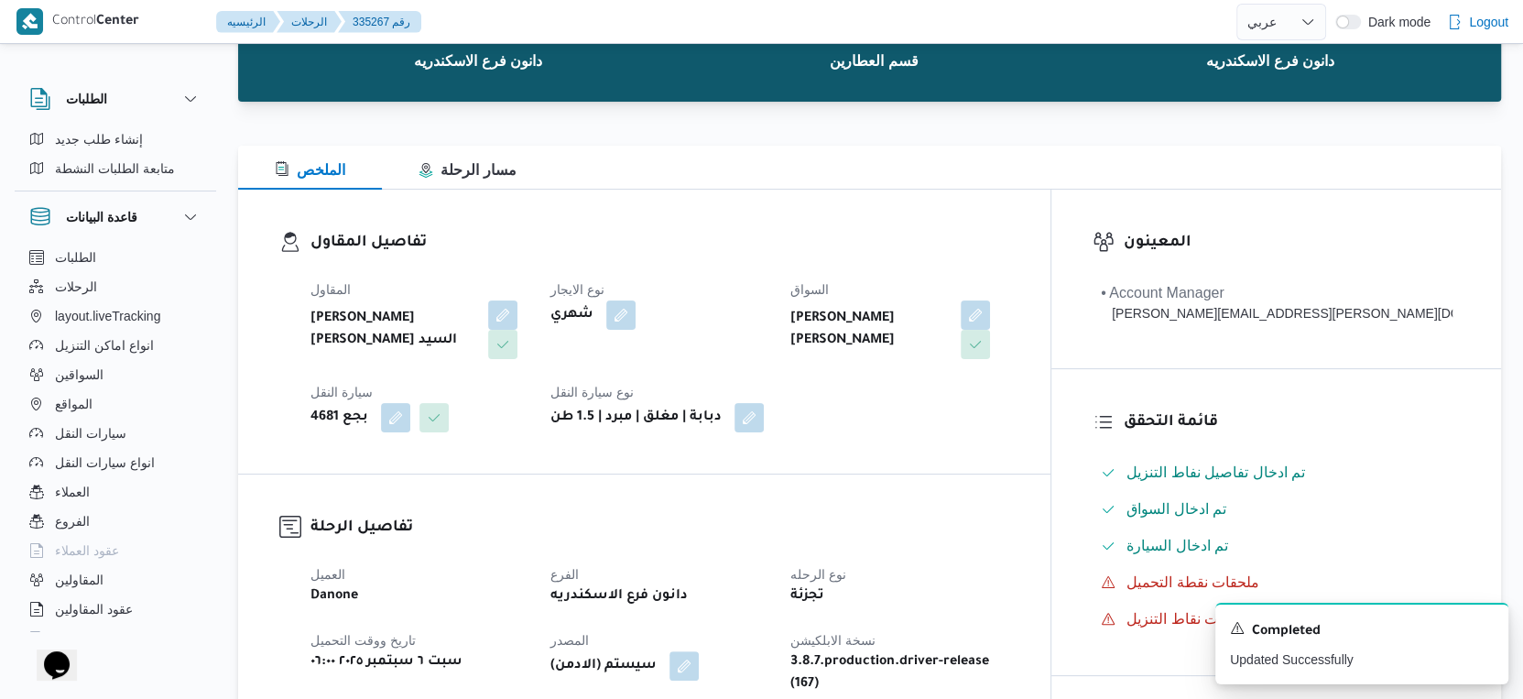
scroll to position [0, 0]
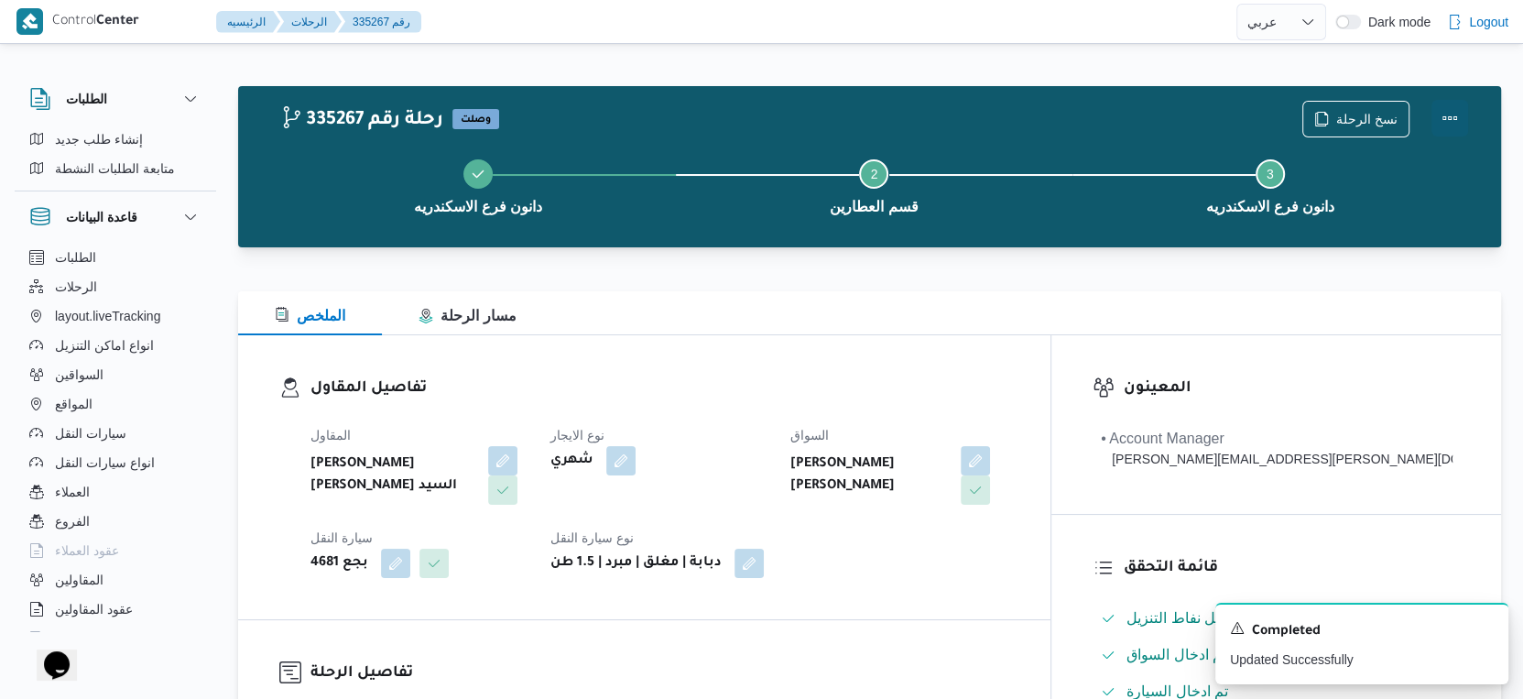
click at [1456, 115] on button "Actions" at bounding box center [1450, 118] width 37 height 37
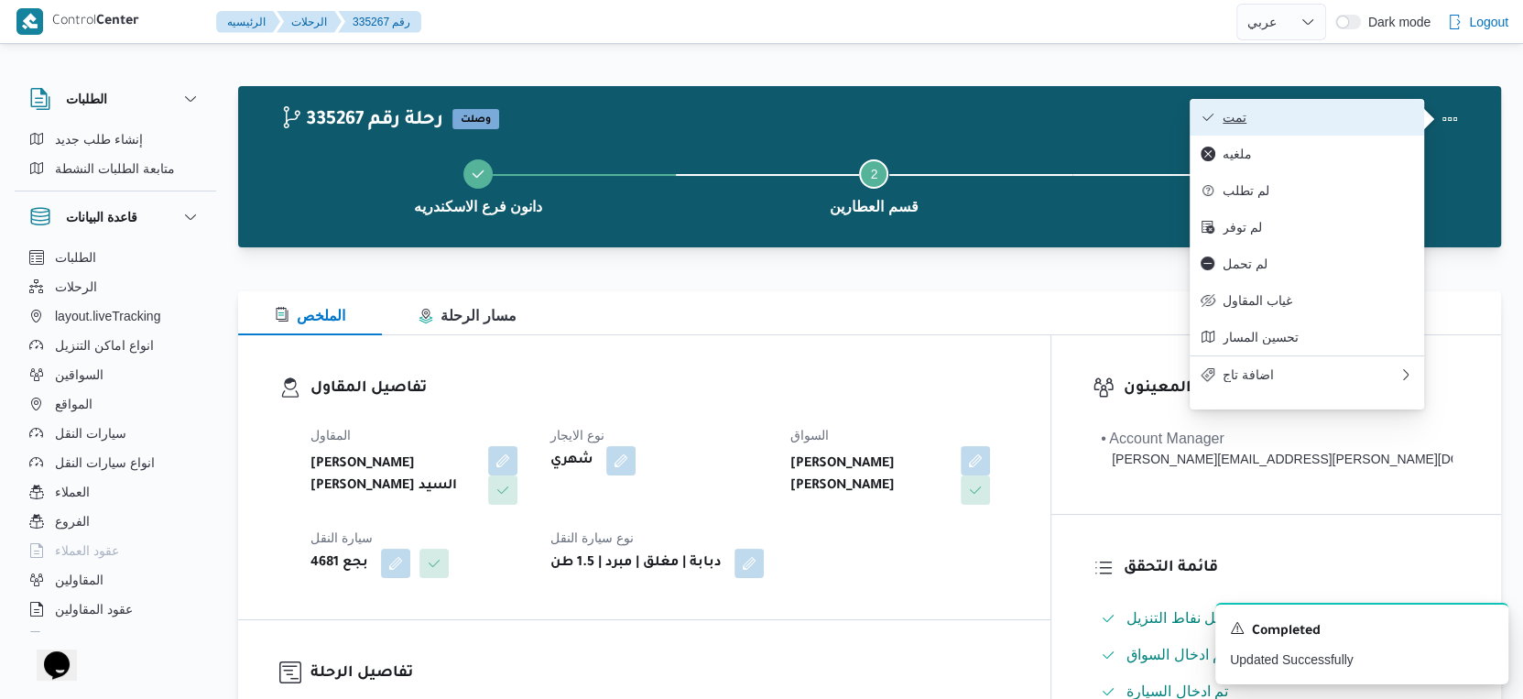
click at [1366, 116] on span "تمت" at bounding box center [1318, 117] width 191 height 15
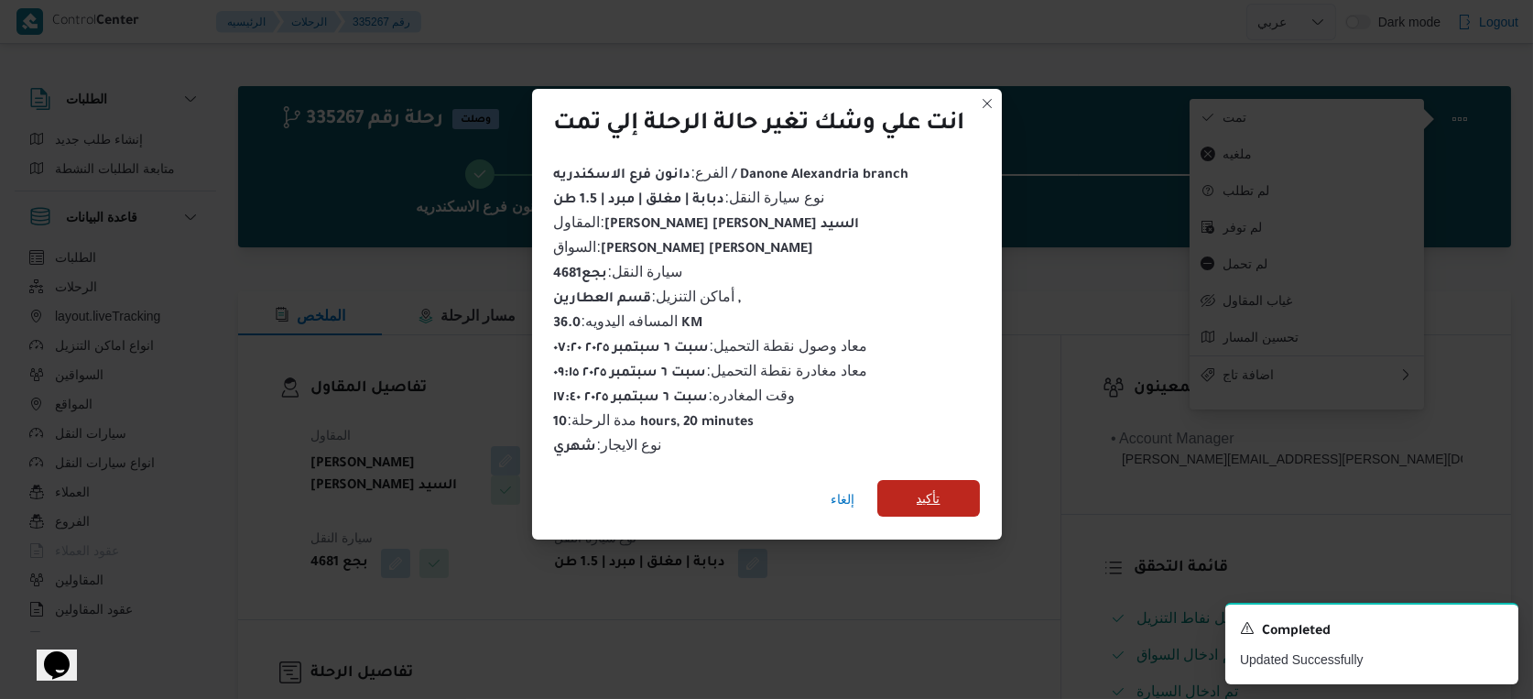
click at [915, 501] on span "تأكيد" at bounding box center [929, 498] width 103 height 37
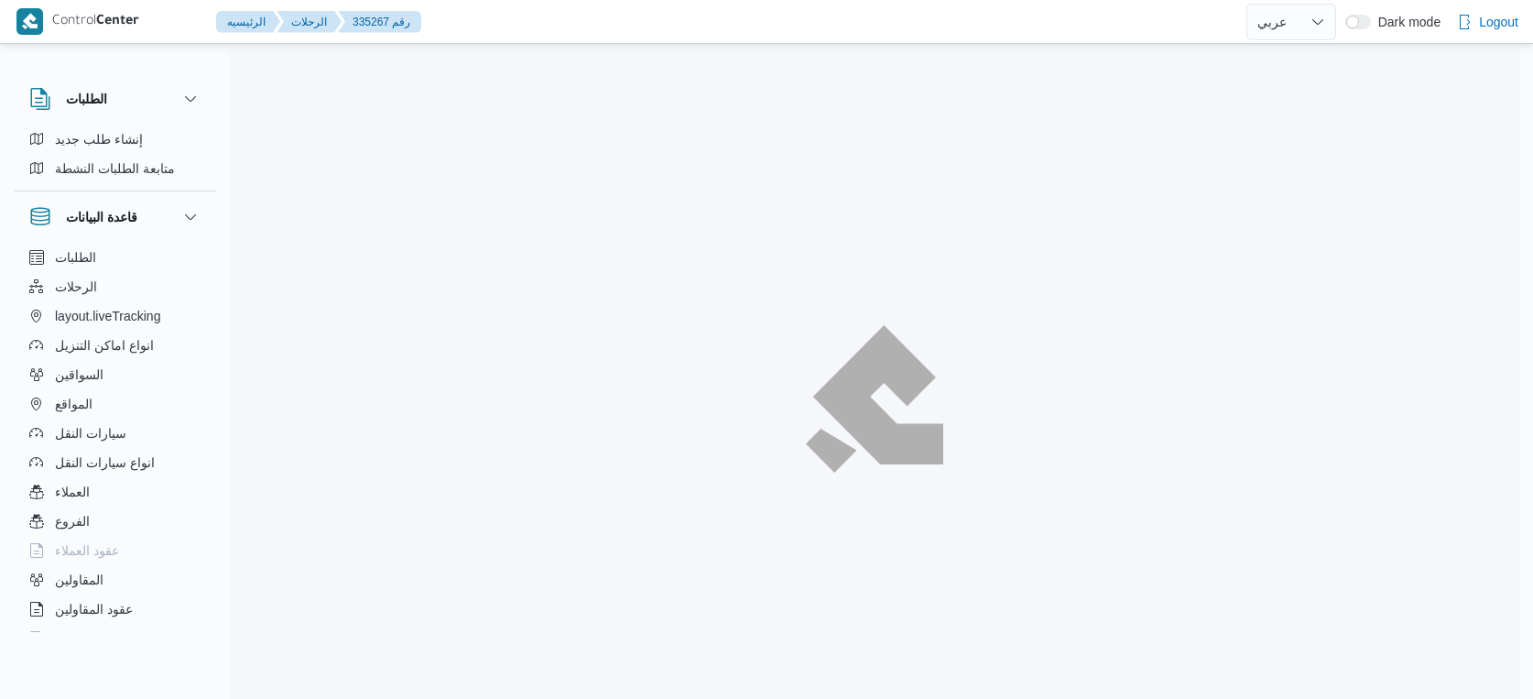
select select "ar"
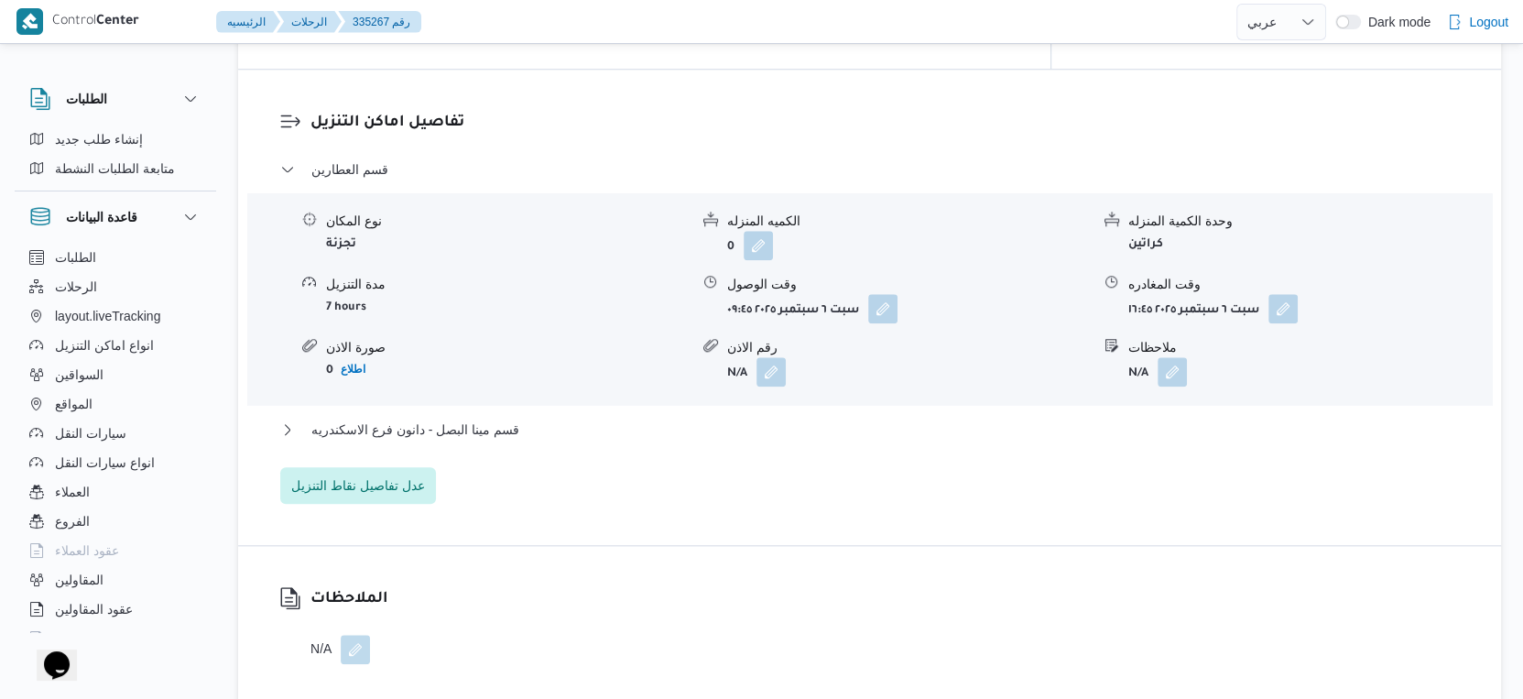
scroll to position [1527, 0]
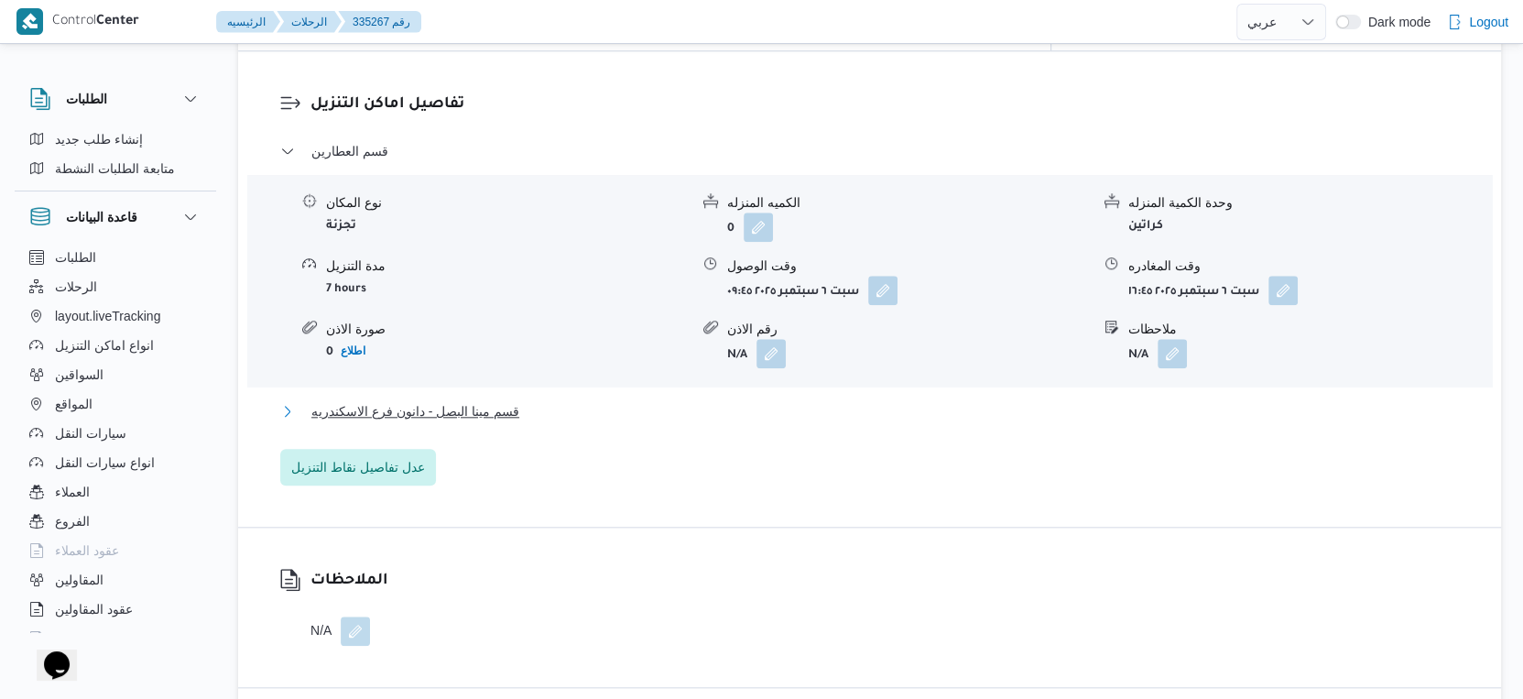
click at [527, 400] on button "قسم مينا البصل - دانون فرع الاسكندريه" at bounding box center [870, 411] width 1180 height 22
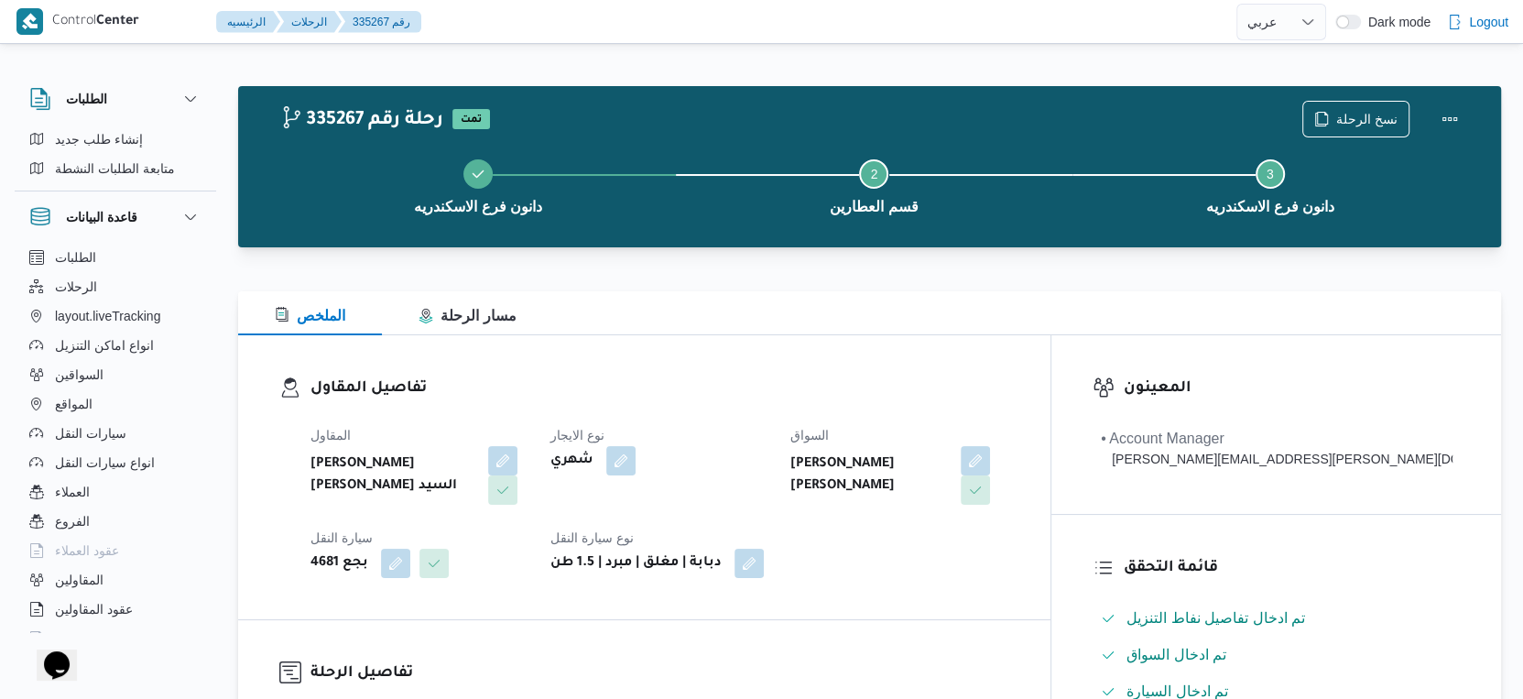
scroll to position [713, 0]
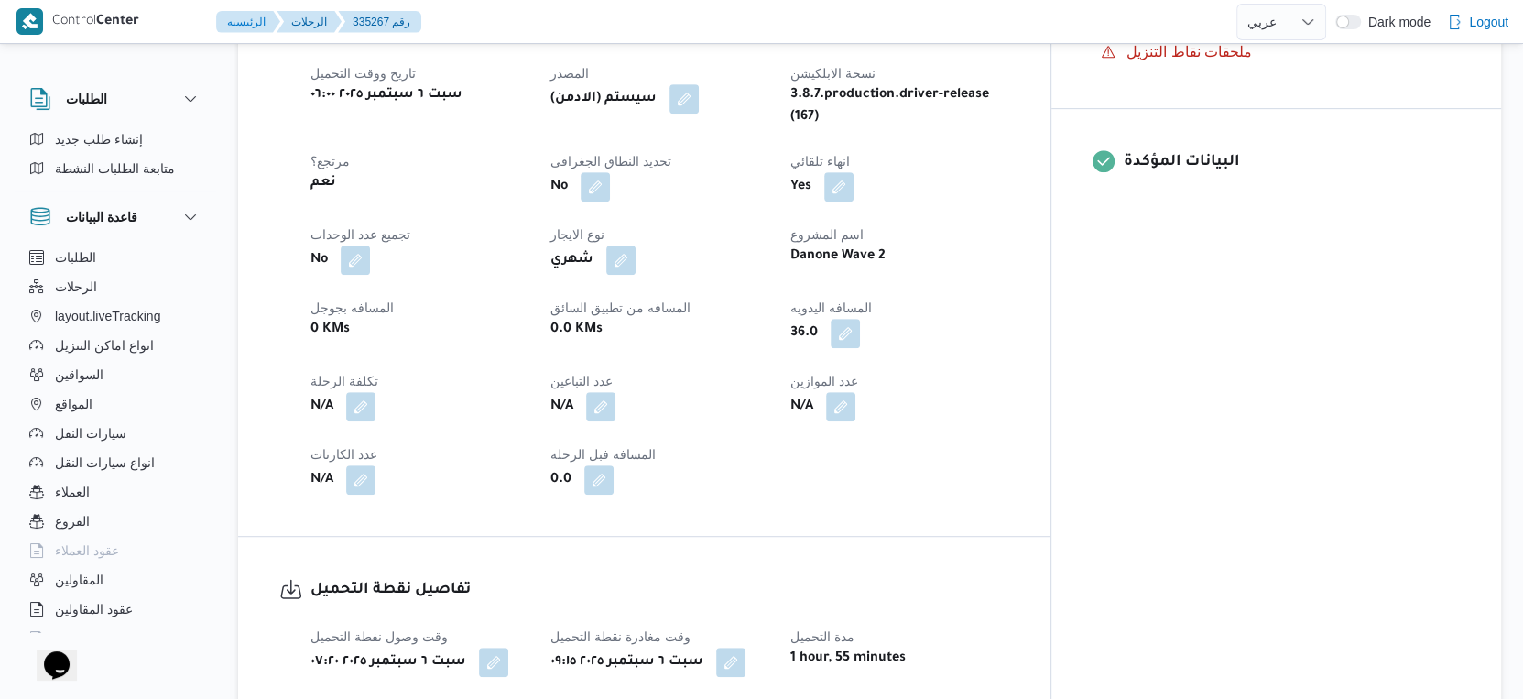
select select "ar"
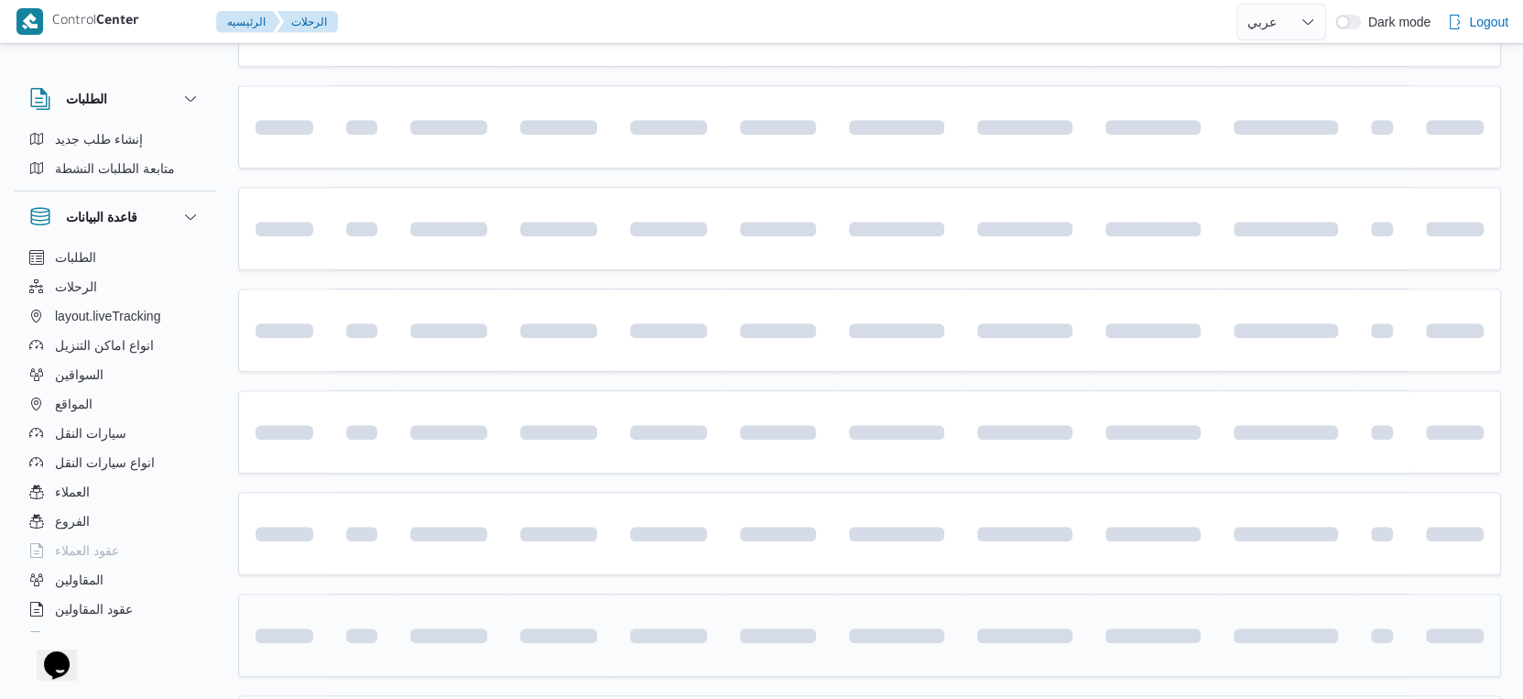
scroll to position [771, 0]
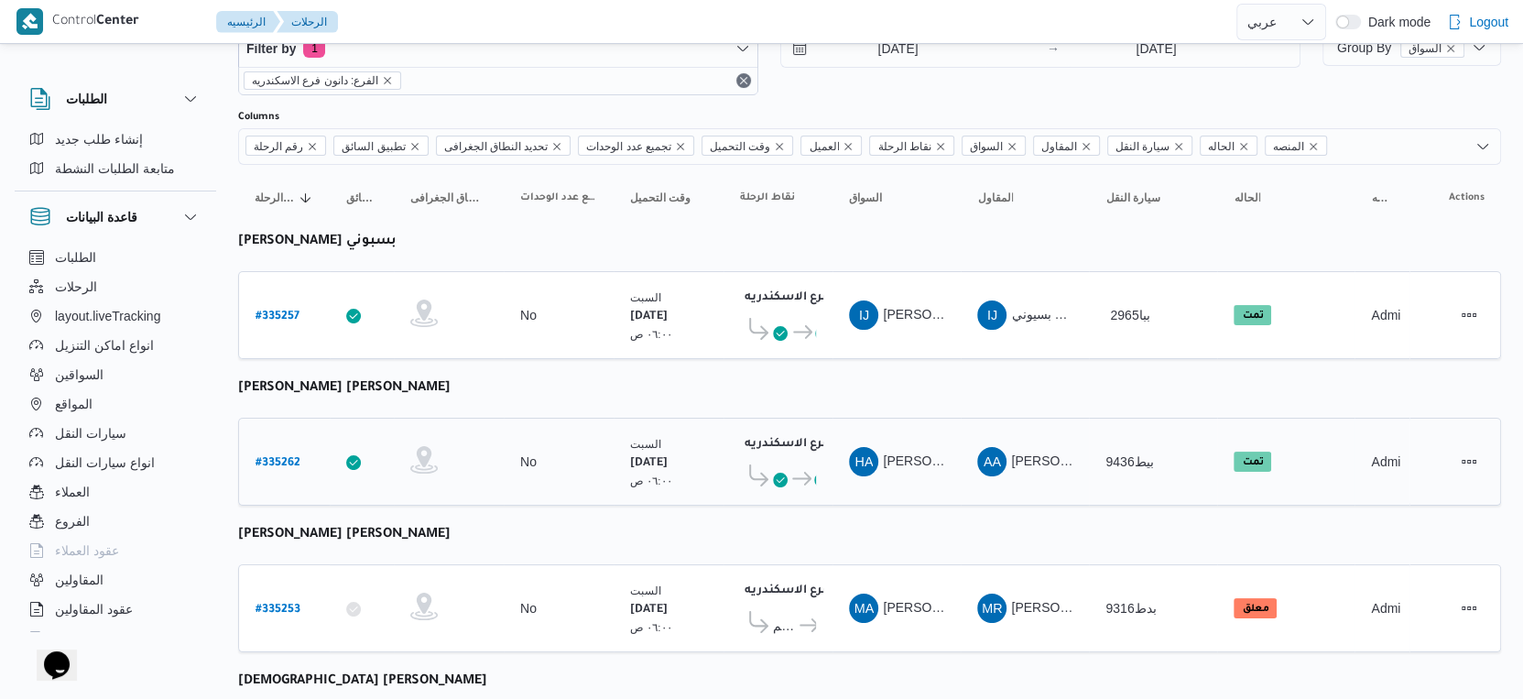
click at [275, 457] on b "# 335262" at bounding box center [278, 463] width 45 height 13
select select "ar"
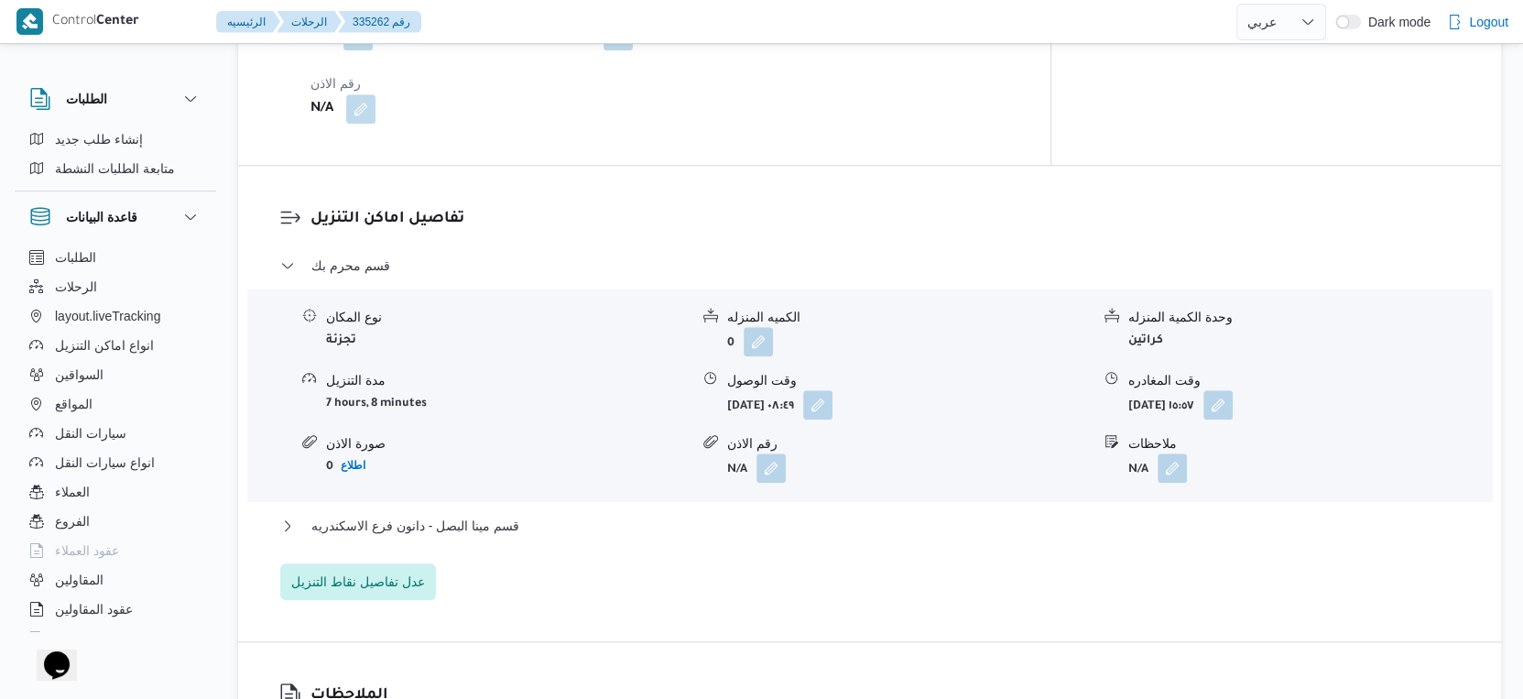
scroll to position [1424, 0]
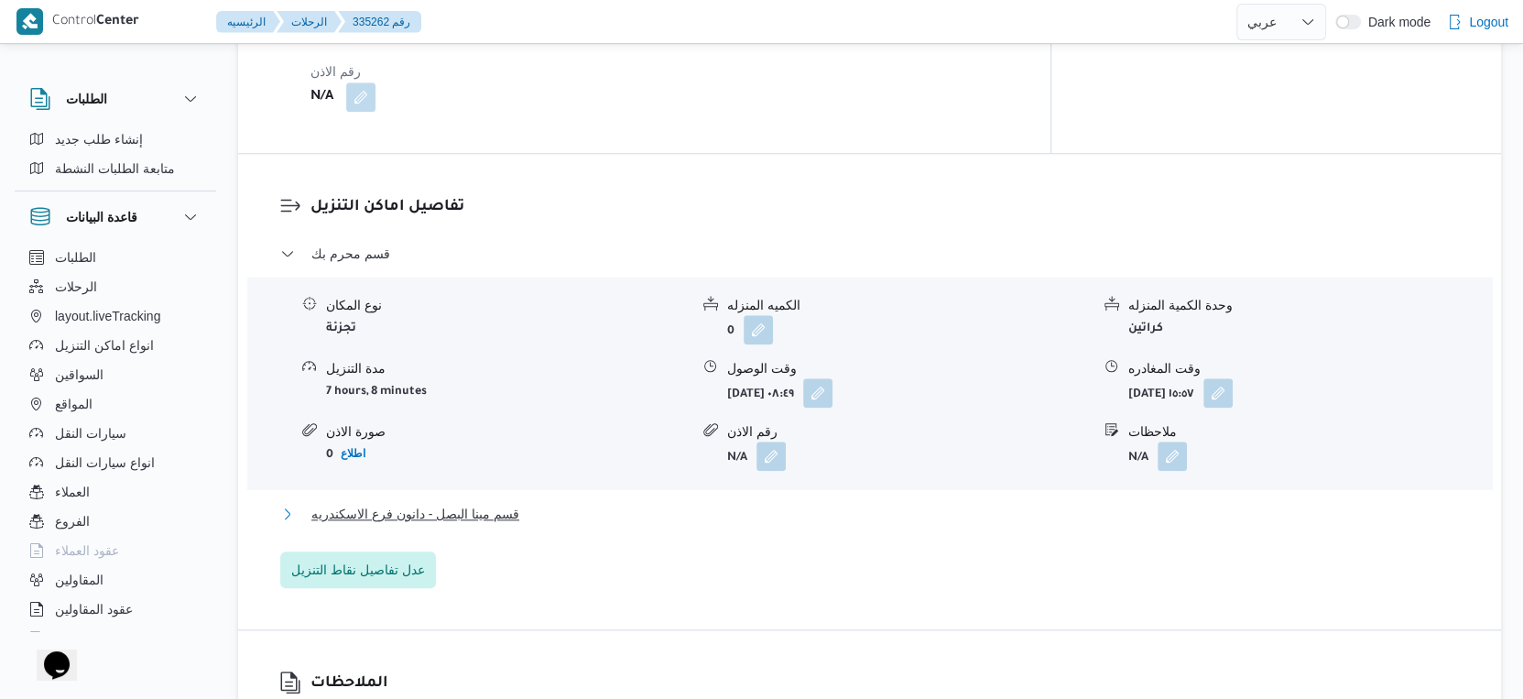
click at [494, 503] on span "قسم مينا البصل - دانون فرع الاسكندريه" at bounding box center [415, 514] width 208 height 22
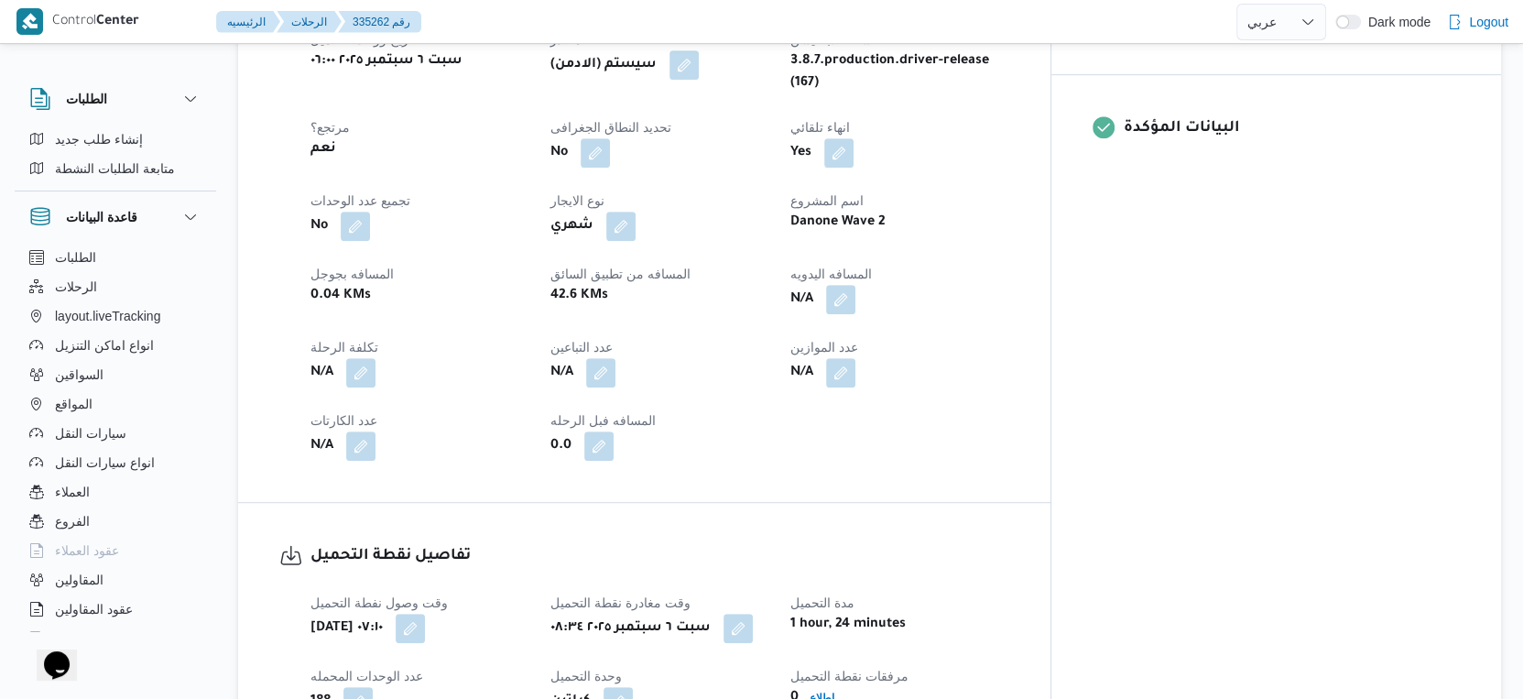
scroll to position [713, 0]
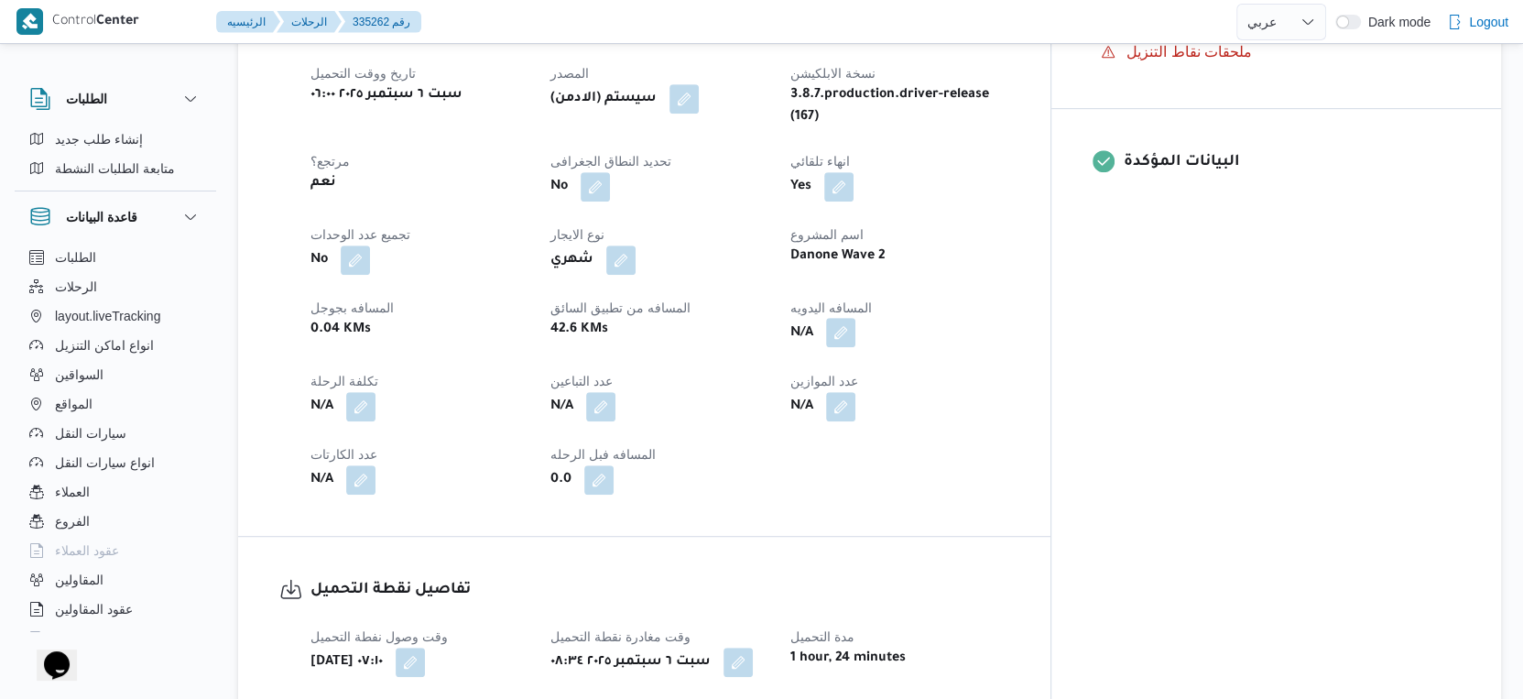
click at [856, 318] on button "button" at bounding box center [840, 332] width 29 height 29
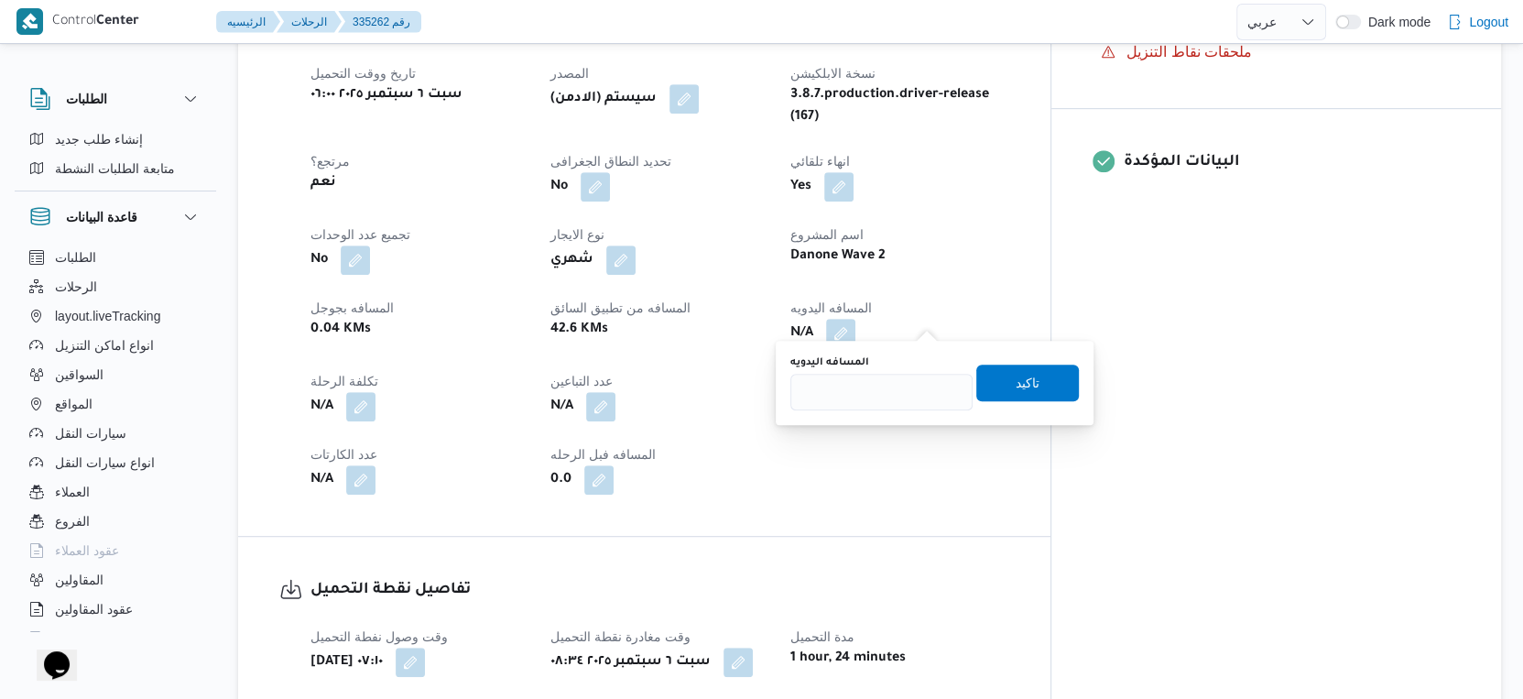
click at [871, 411] on div "You are in a dialog. To close this dialog, hit escape. المسافه اليدويه تاكيد" at bounding box center [935, 383] width 318 height 84
click at [873, 402] on input "المسافه اليدويه" at bounding box center [882, 392] width 182 height 37
type input "18"
click at [1039, 371] on span "تاكيد" at bounding box center [1027, 382] width 103 height 37
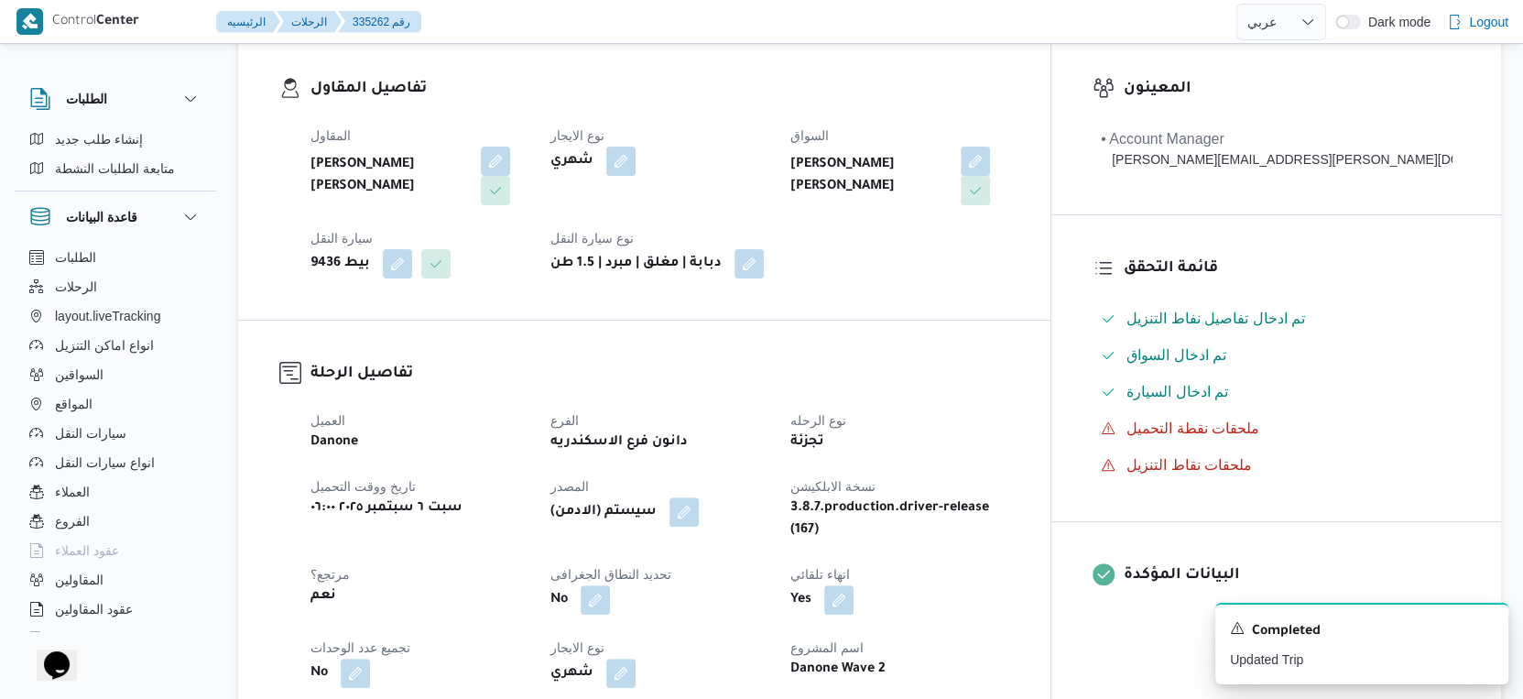
scroll to position [610, 0]
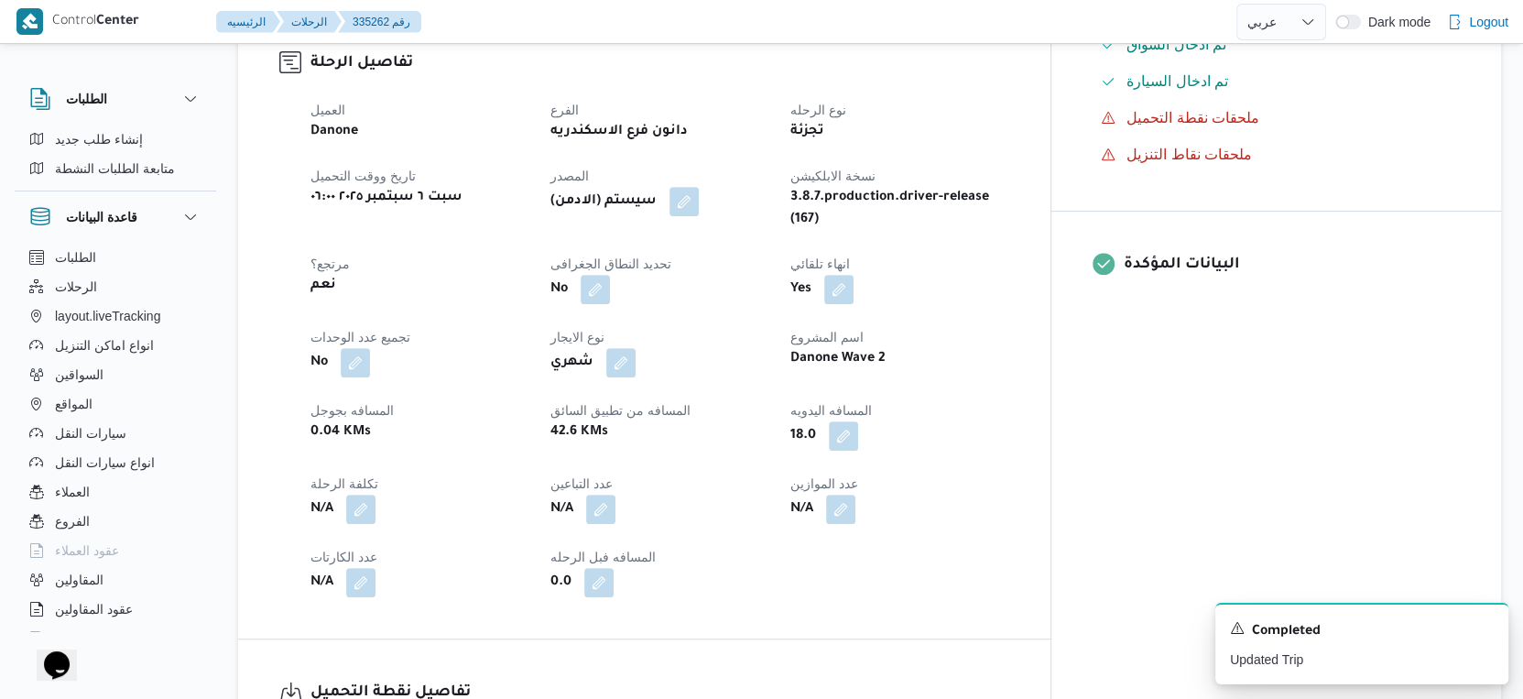
select select "ar"
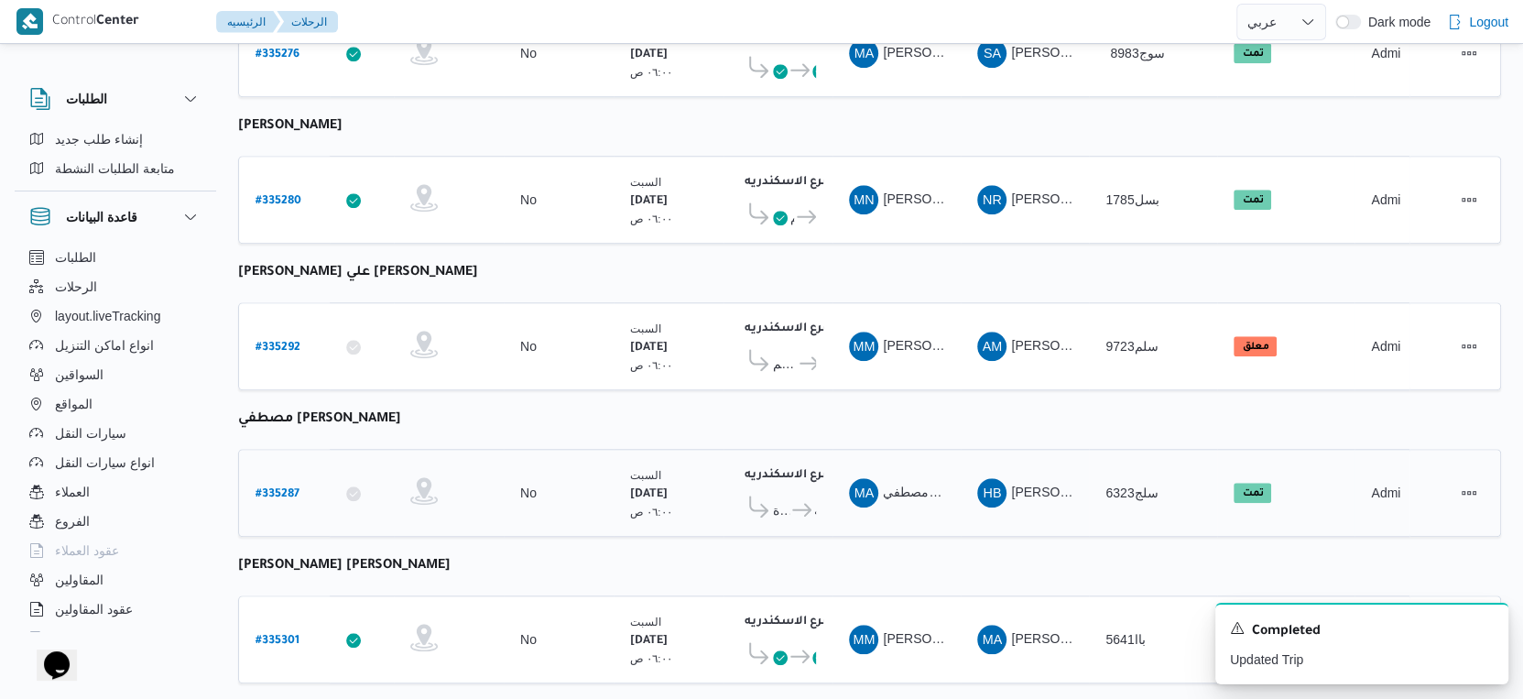
scroll to position [1382, 0]
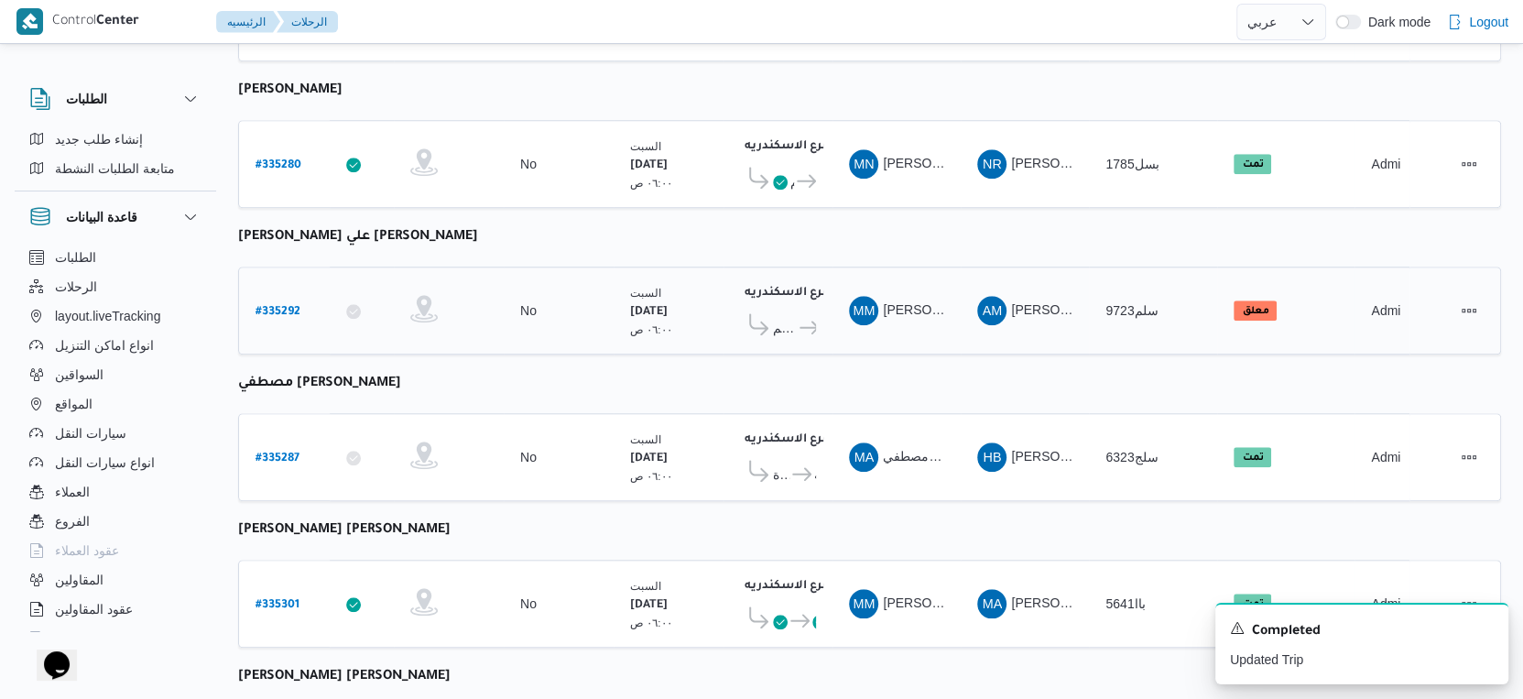
click at [269, 306] on b "# 335292" at bounding box center [278, 312] width 45 height 13
select select "ar"
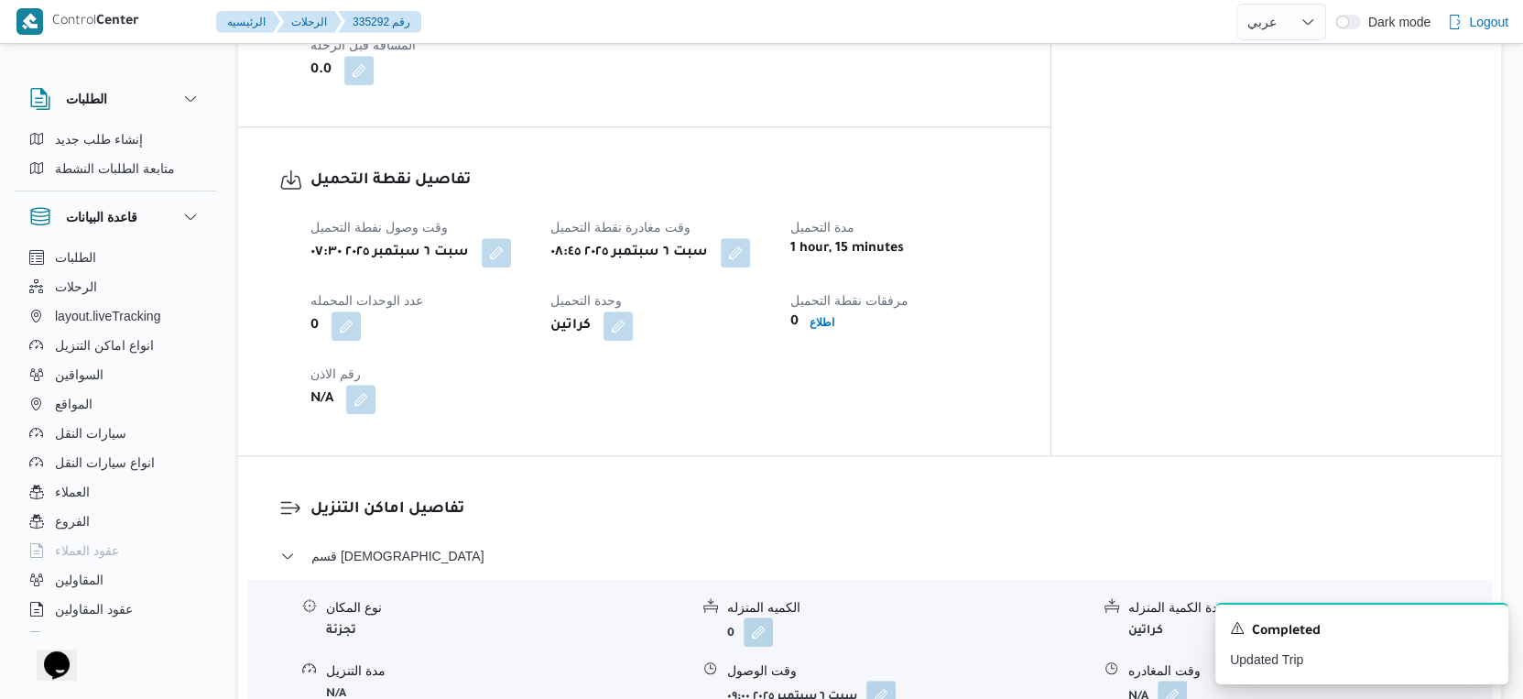
scroll to position [873, 0]
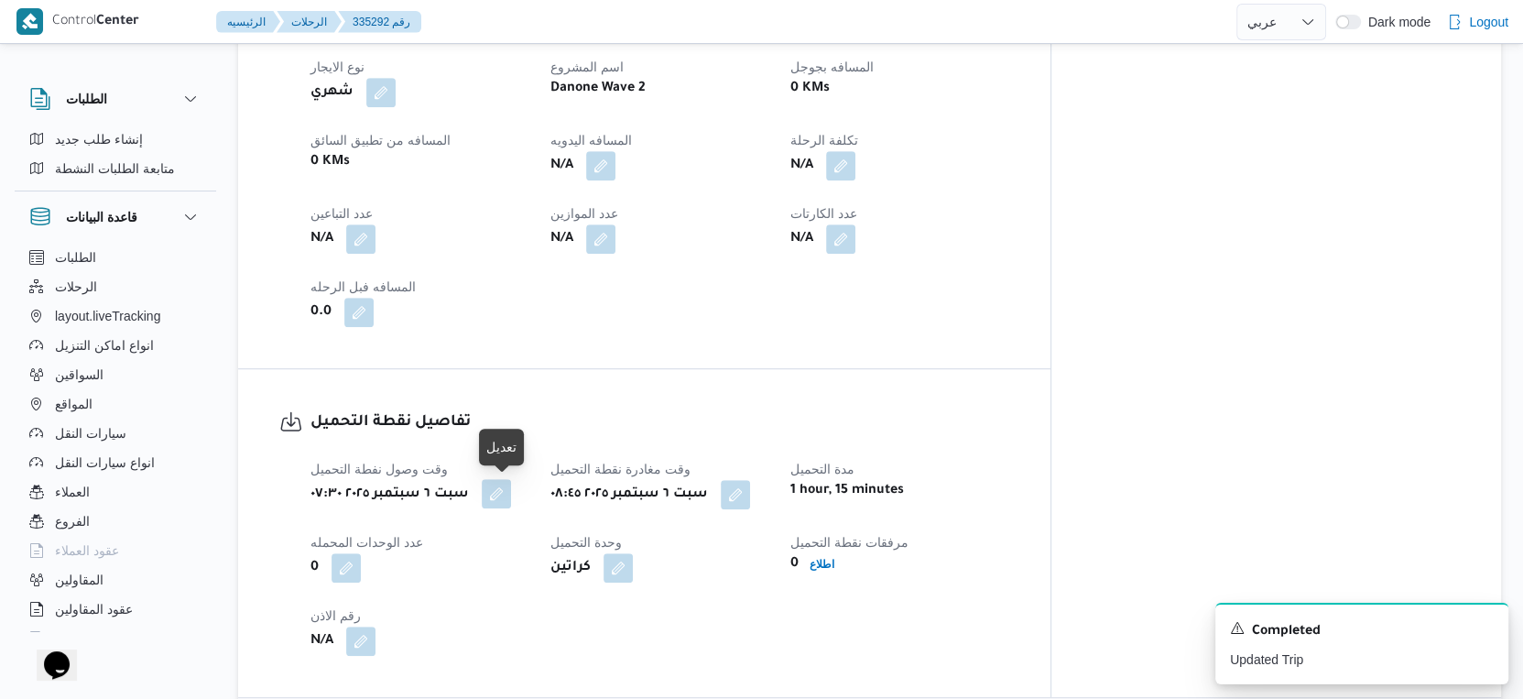
click at [510, 496] on button "button" at bounding box center [496, 493] width 29 height 29
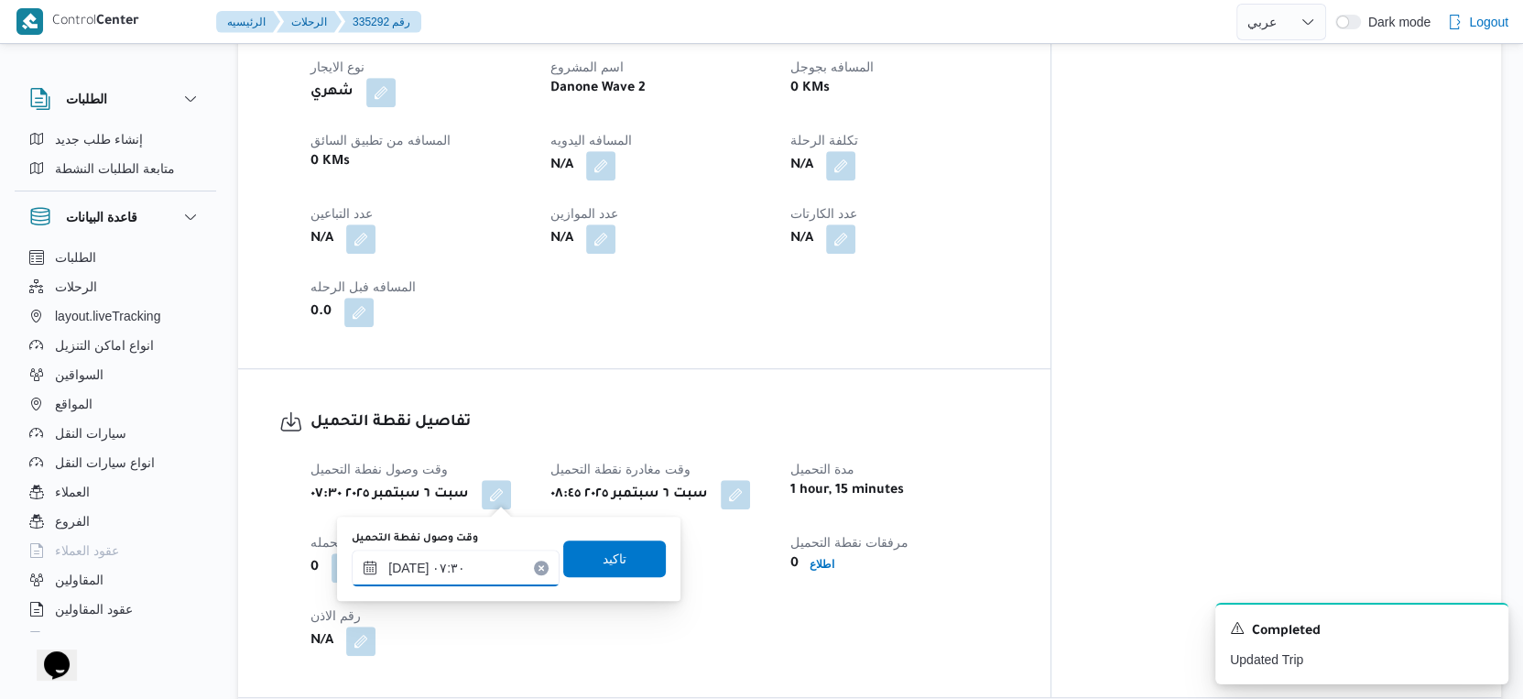
click at [404, 568] on input "٠٦/٠٩/٢٠٢٥ ٠٧:٣٠" at bounding box center [456, 568] width 208 height 37
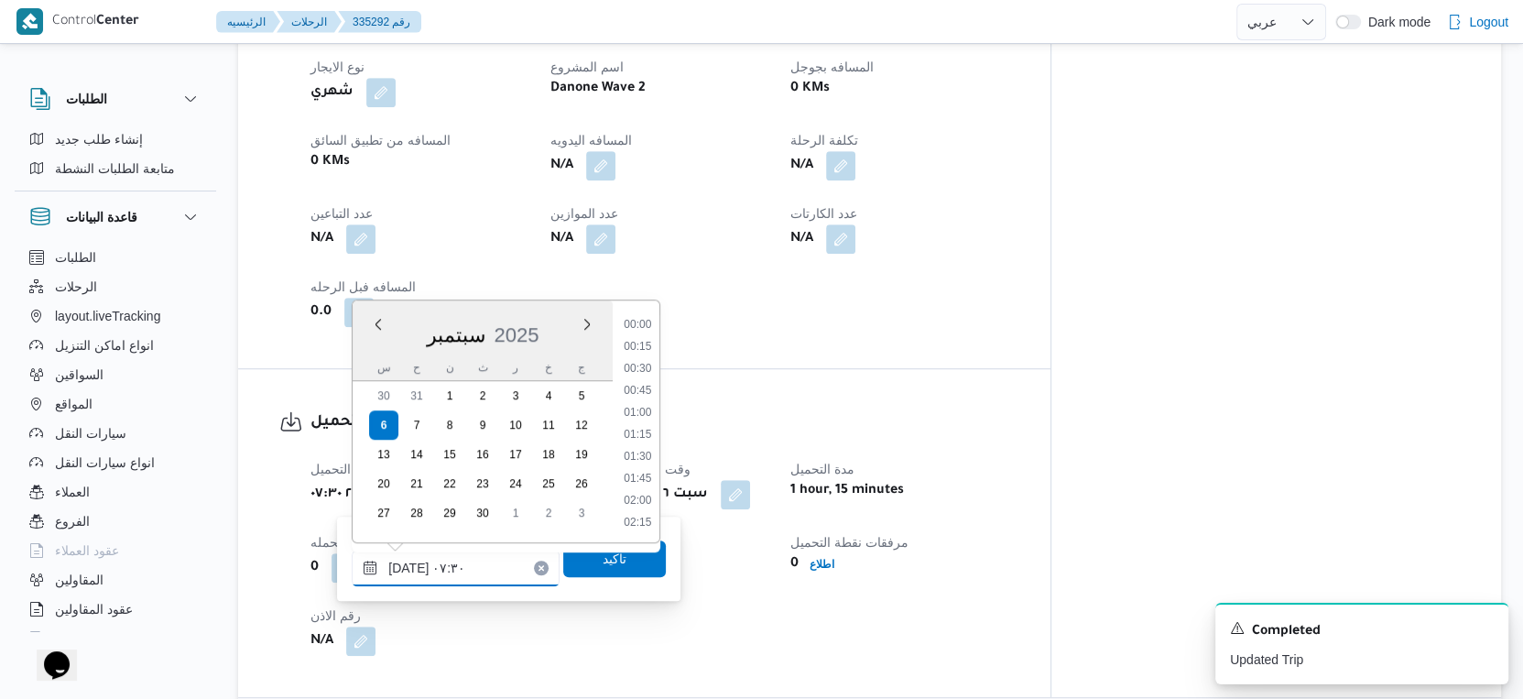
scroll to position [547, 0]
click at [404, 568] on input "٠٦/٠٩/٢٠٢٥ ٠٧:٣٠" at bounding box center [456, 568] width 208 height 37
type input "٠٦/٠٩/٢٠٢٥ ٠٧:٢٥"
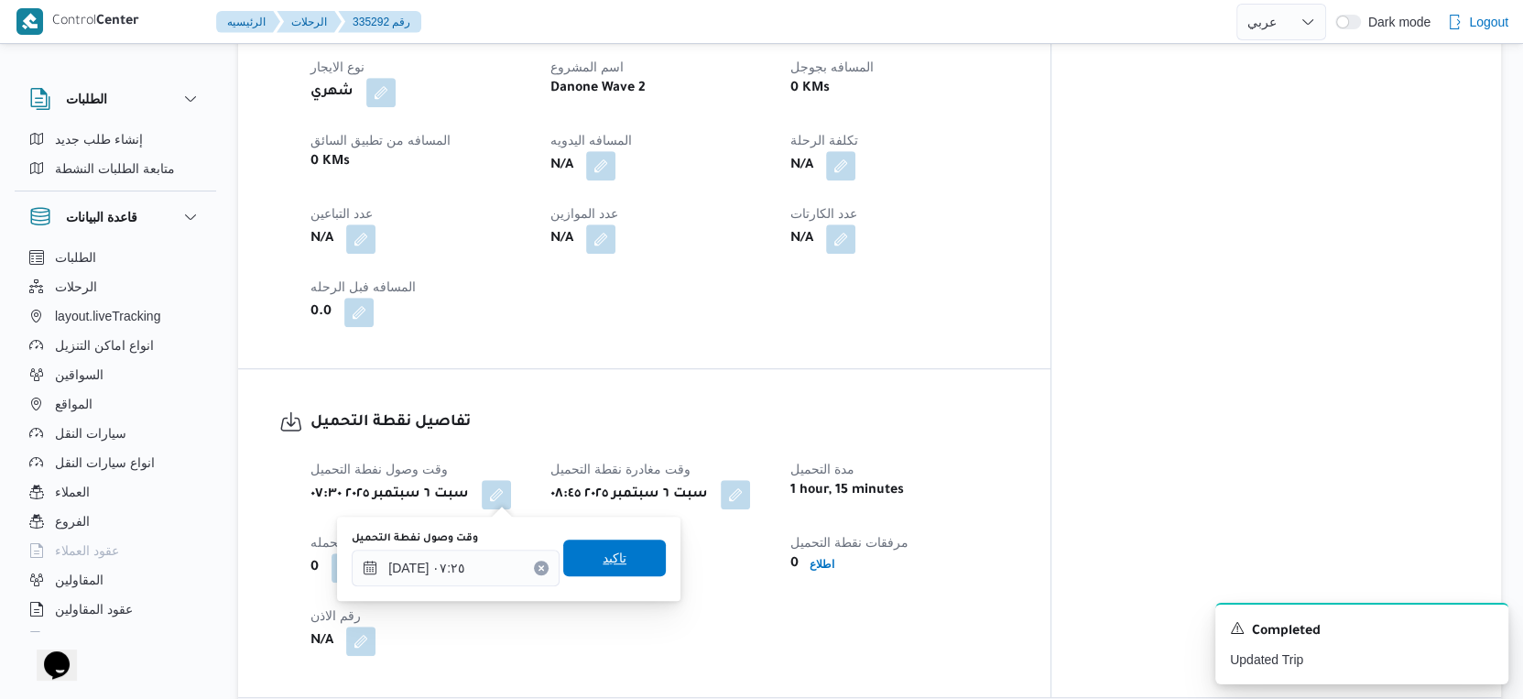
click at [603, 562] on span "تاكيد" at bounding box center [615, 558] width 24 height 22
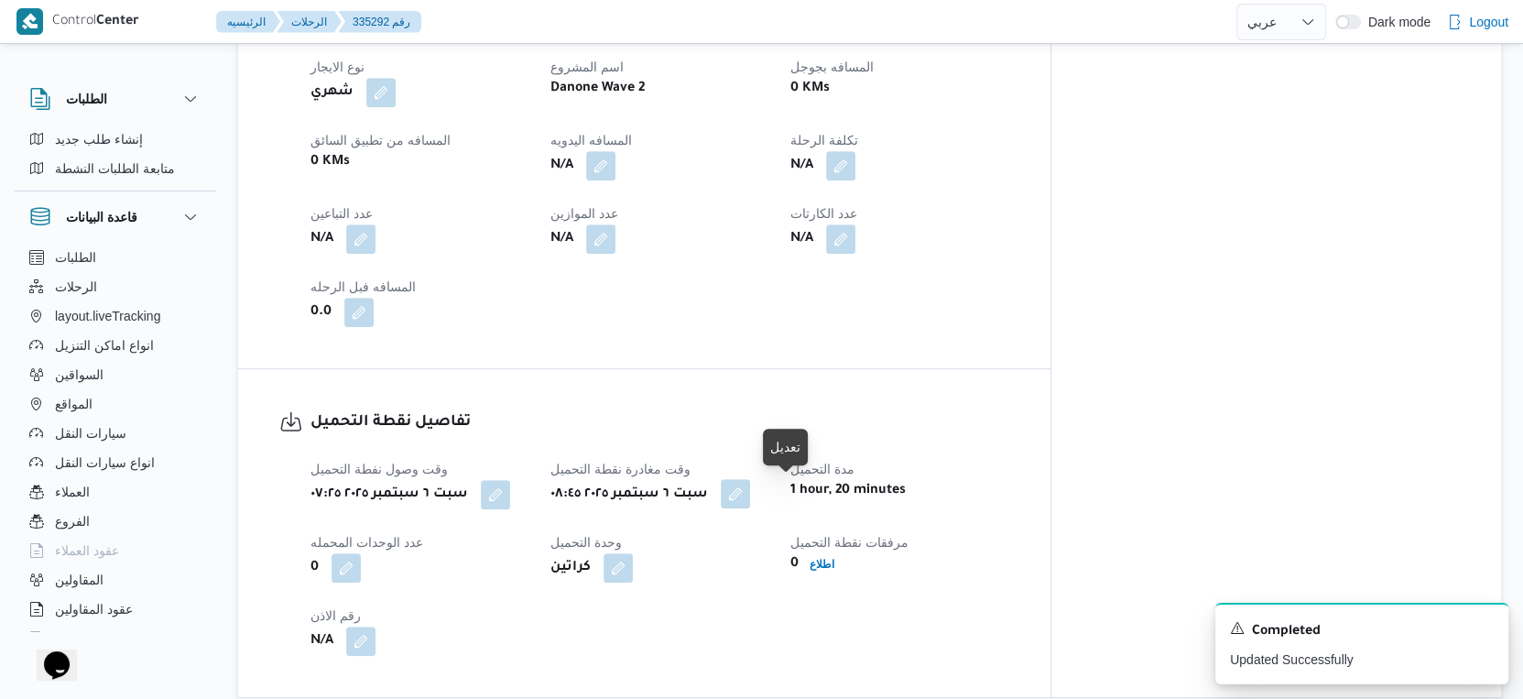
click at [750, 491] on button "button" at bounding box center [735, 493] width 29 height 29
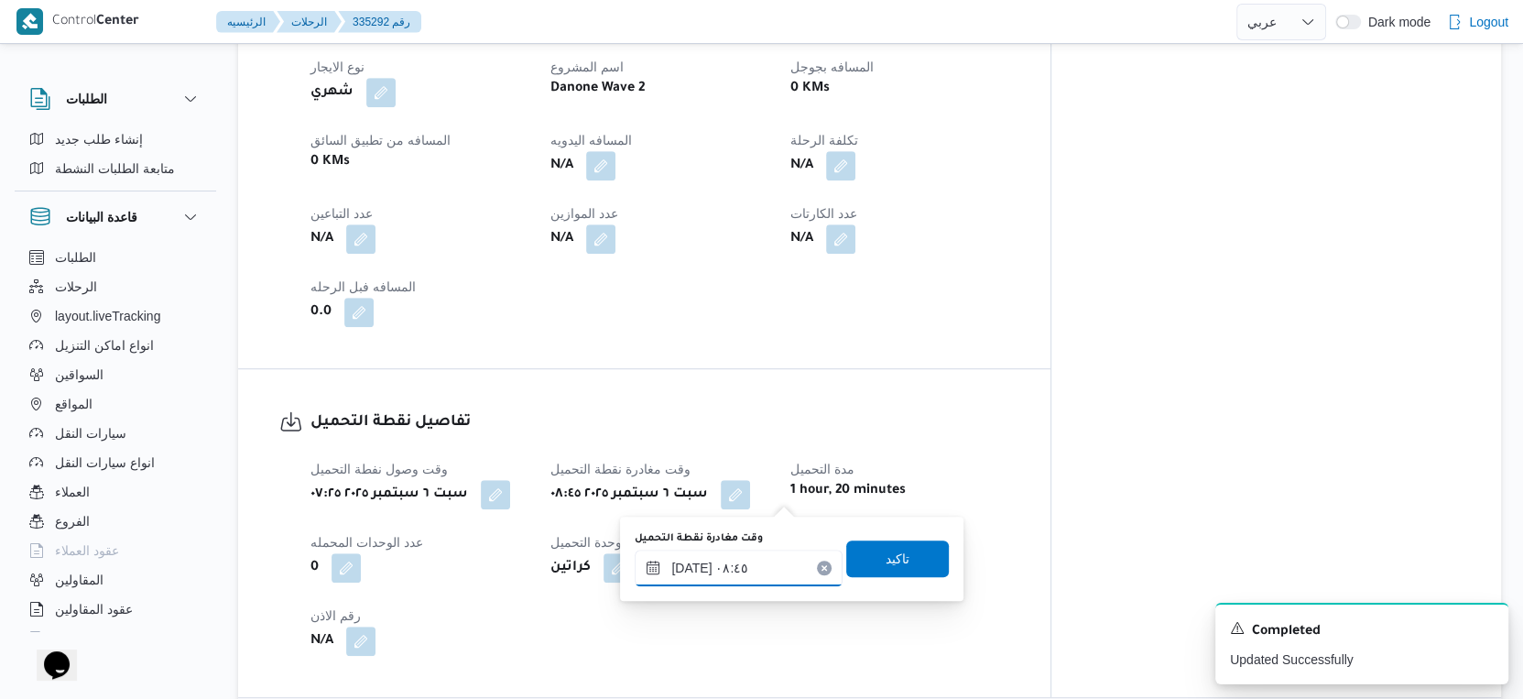
click at [769, 554] on input "٠٦/٠٩/٢٠٢٥ ٠٨:٤٥" at bounding box center [739, 568] width 208 height 37
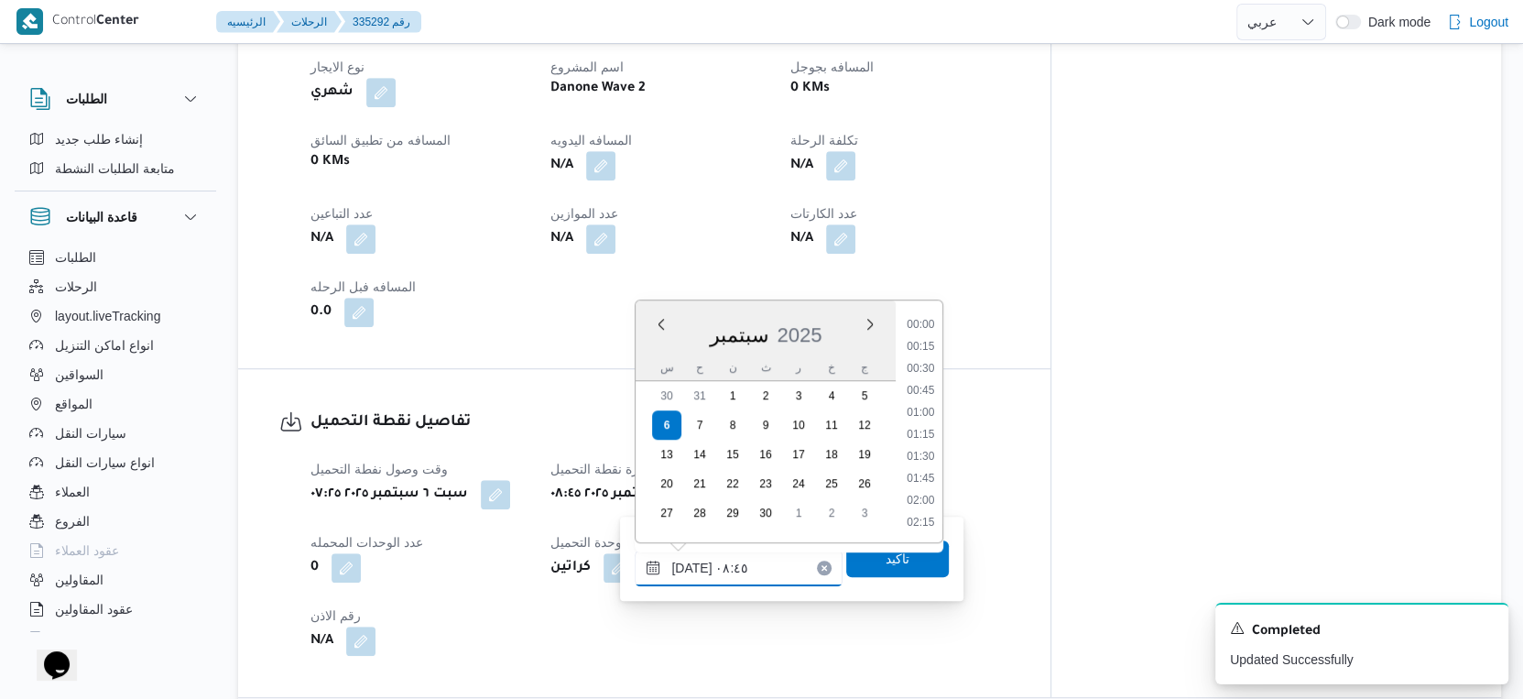
scroll to position [658, 0]
click at [932, 414] on li "08:30" at bounding box center [921, 414] width 42 height 18
type input "٠٦/٠٩/٢٠٢٥ ٠٨:٣٠"
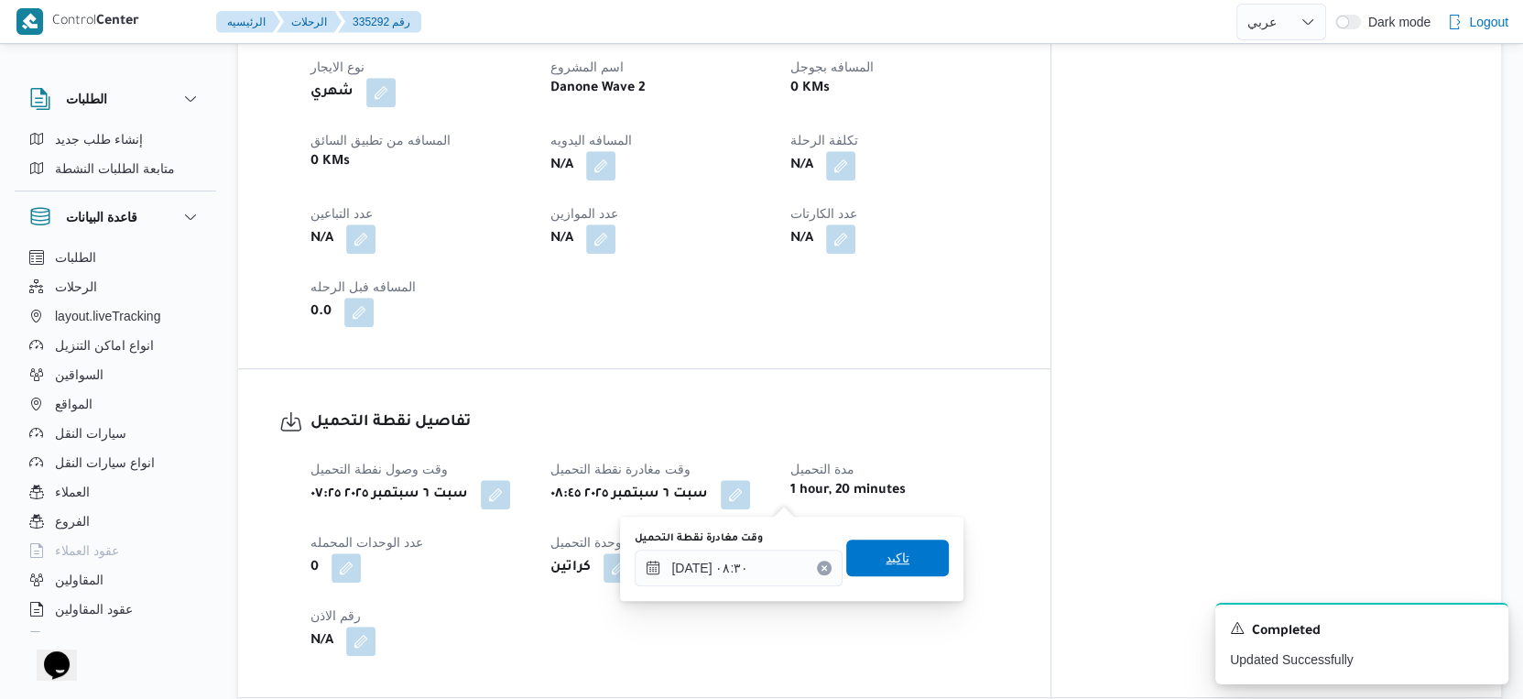
click at [894, 553] on span "تاكيد" at bounding box center [898, 558] width 24 height 22
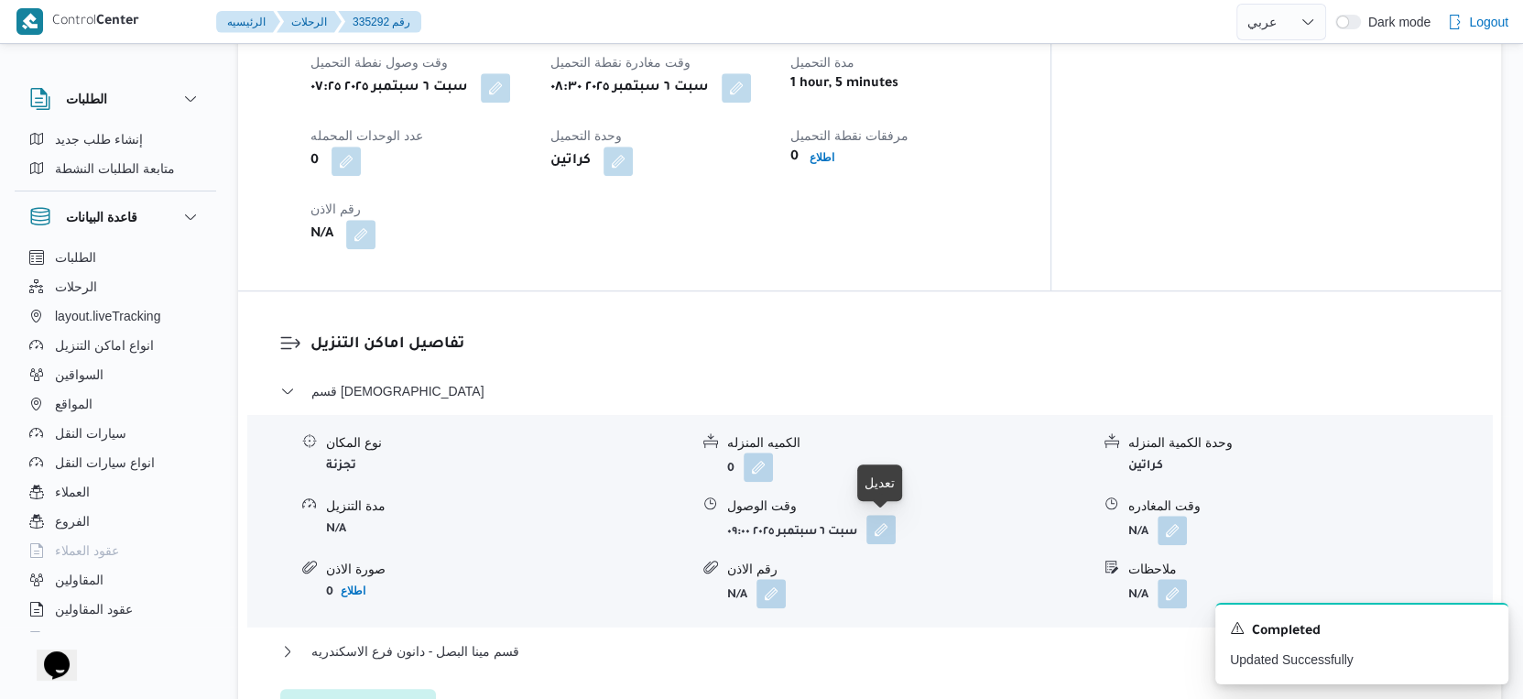
scroll to position [1484, 0]
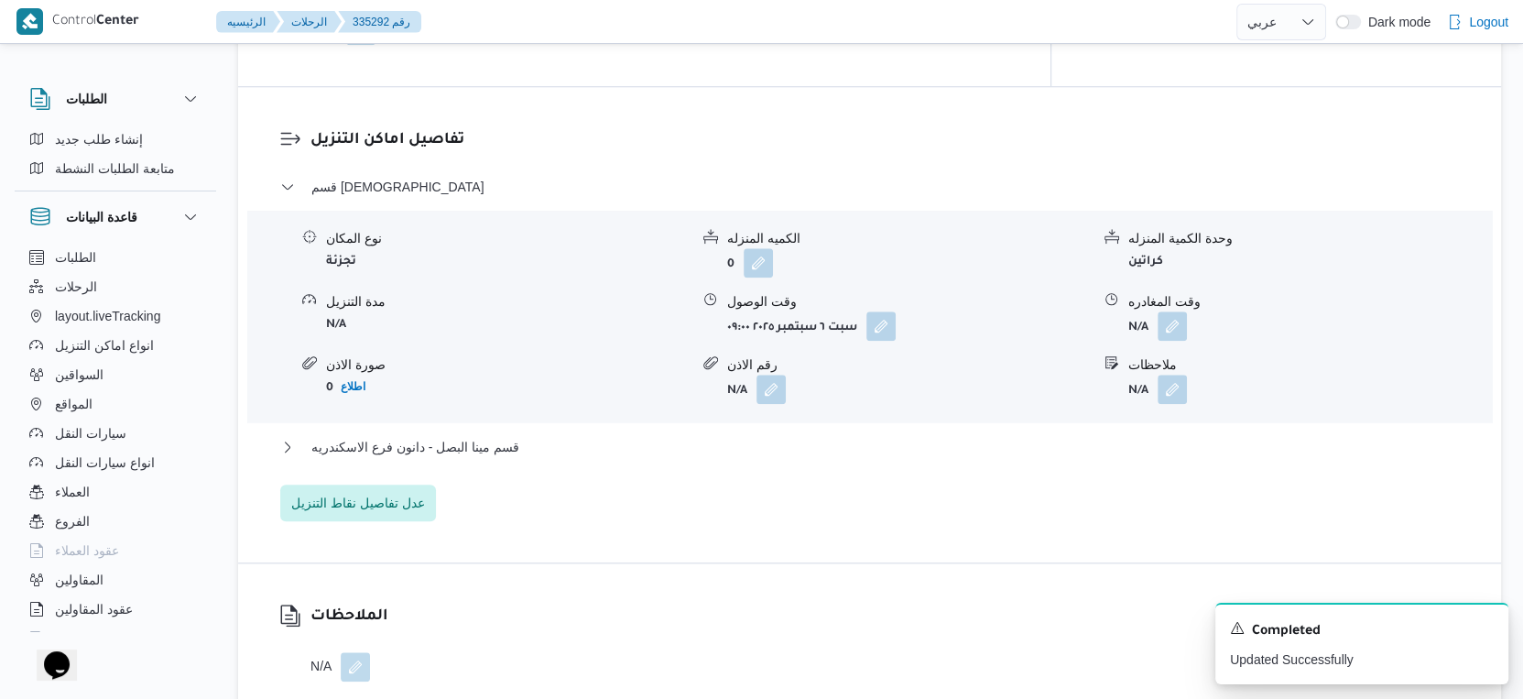
click at [627, 428] on div "قسم المنتزة نوع المكان تجزئة الكميه المنزله 0 وحدة الكمية المنزله كراتين مدة ال…" at bounding box center [870, 348] width 1180 height 345
click at [630, 445] on button "قسم مينا البصل - دانون فرع الاسكندريه" at bounding box center [870, 447] width 1180 height 22
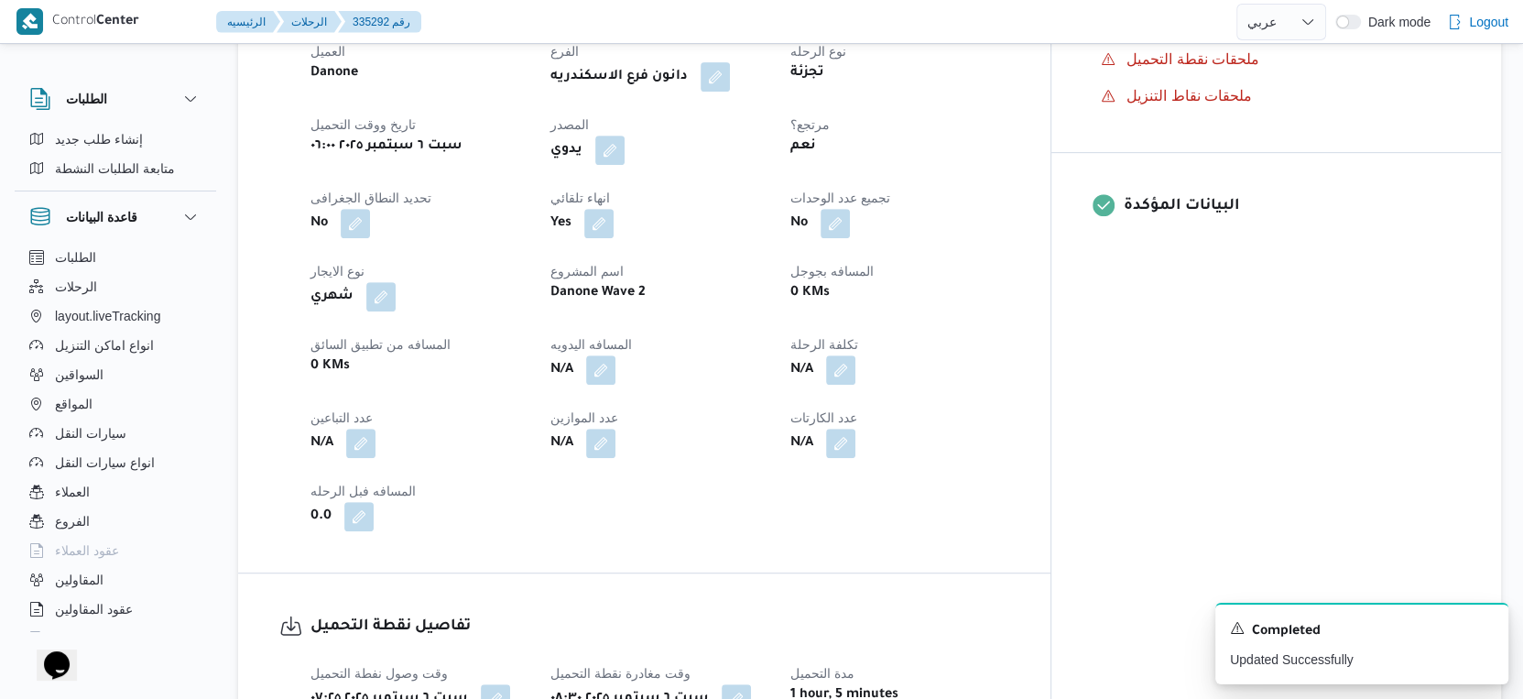
scroll to position [670, 0]
click at [616, 373] on button "button" at bounding box center [600, 368] width 29 height 29
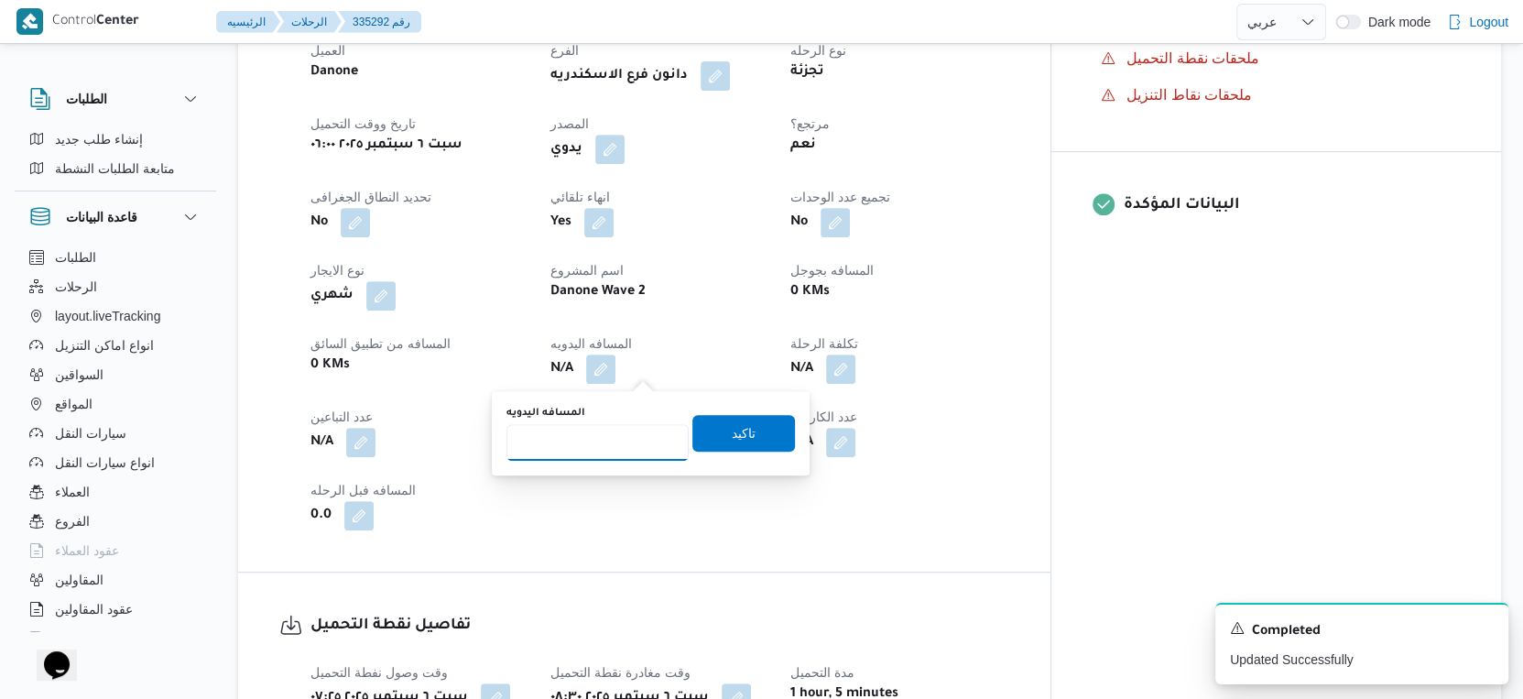
click at [602, 445] on input "المسافه اليدويه" at bounding box center [598, 442] width 182 height 37
type input "65"
click at [732, 442] on span "تاكيد" at bounding box center [744, 432] width 24 height 22
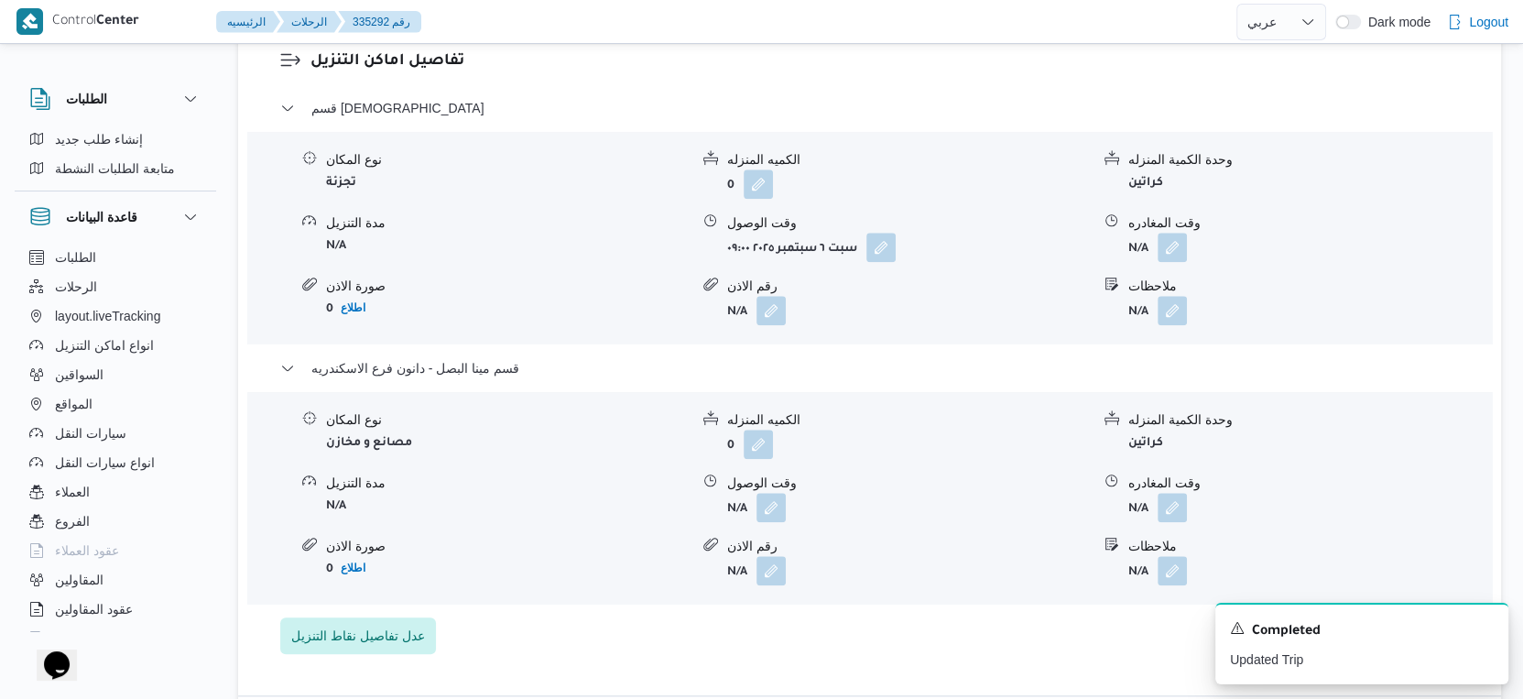
scroll to position [1628, 0]
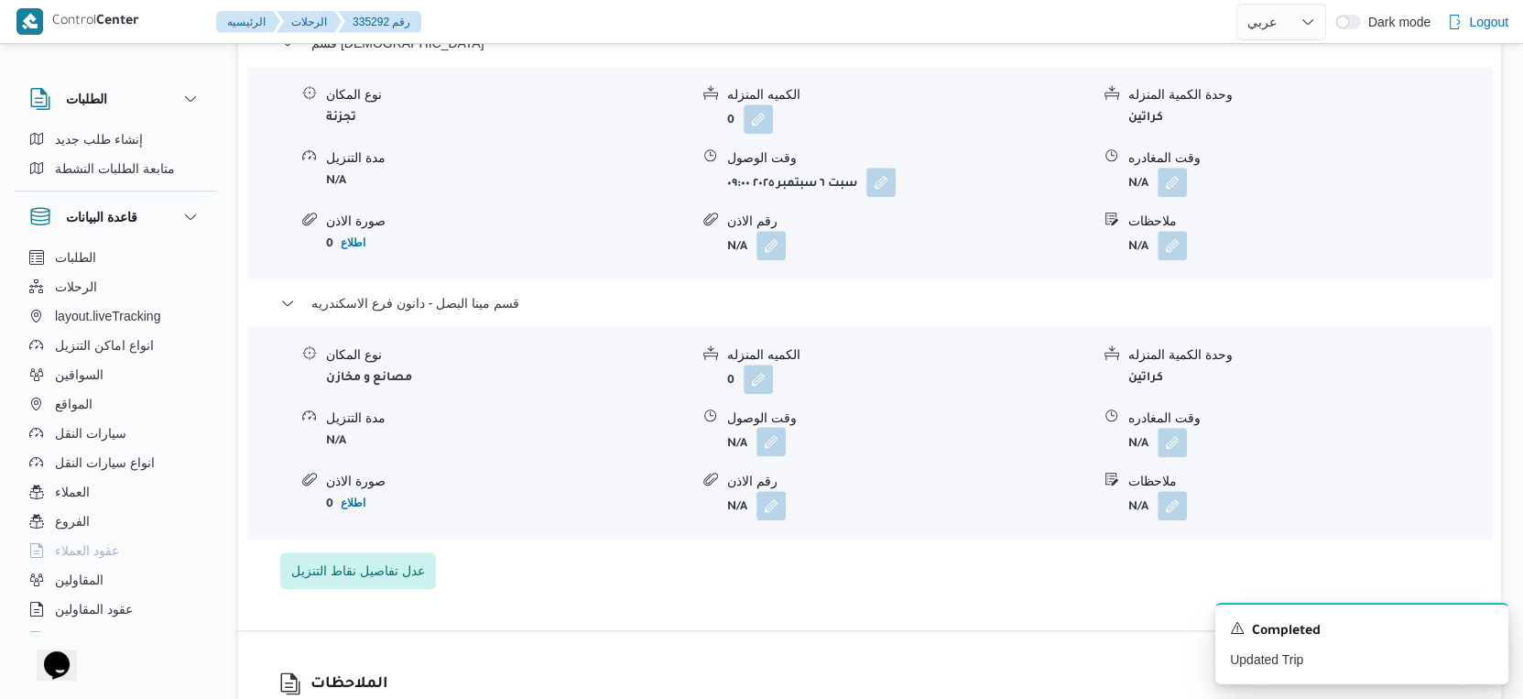
click at [767, 445] on button "button" at bounding box center [771, 441] width 29 height 29
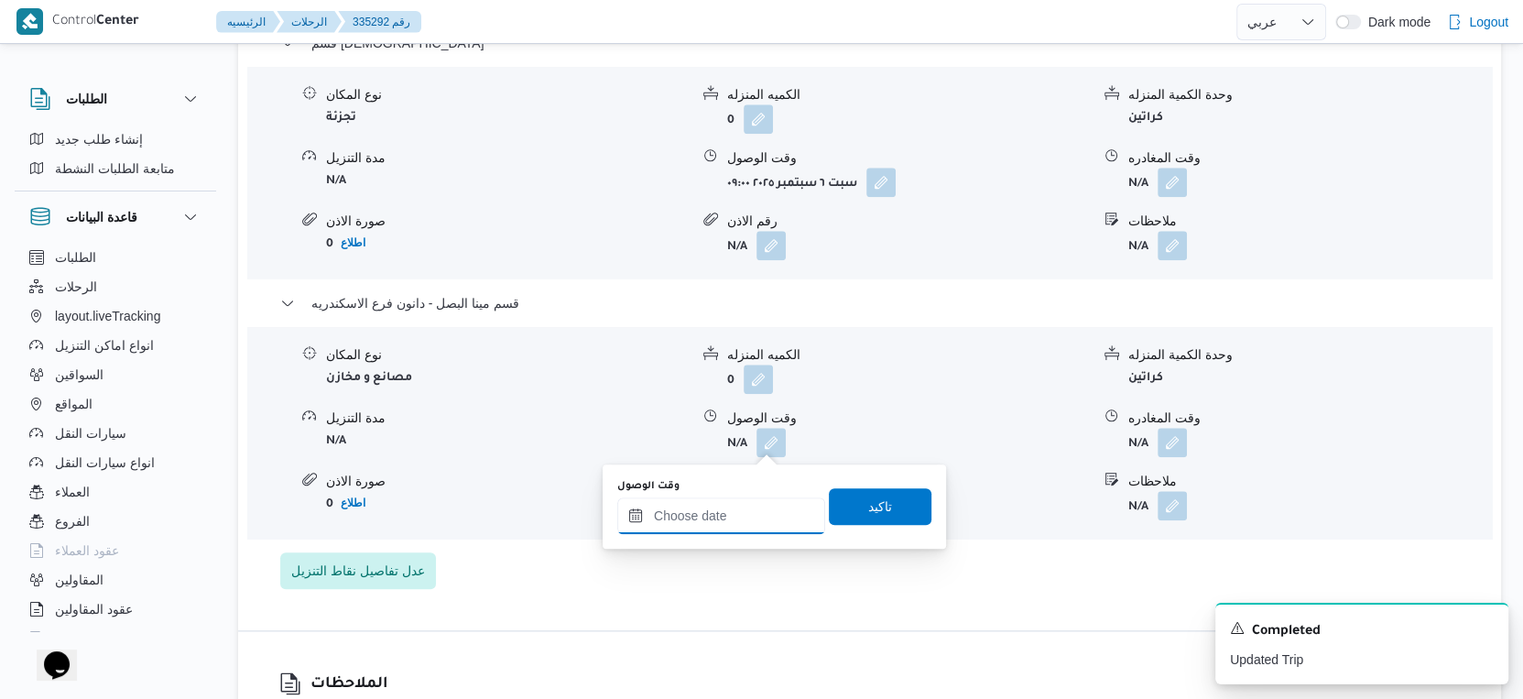
click at [733, 519] on input "وقت الوصول" at bounding box center [721, 515] width 208 height 37
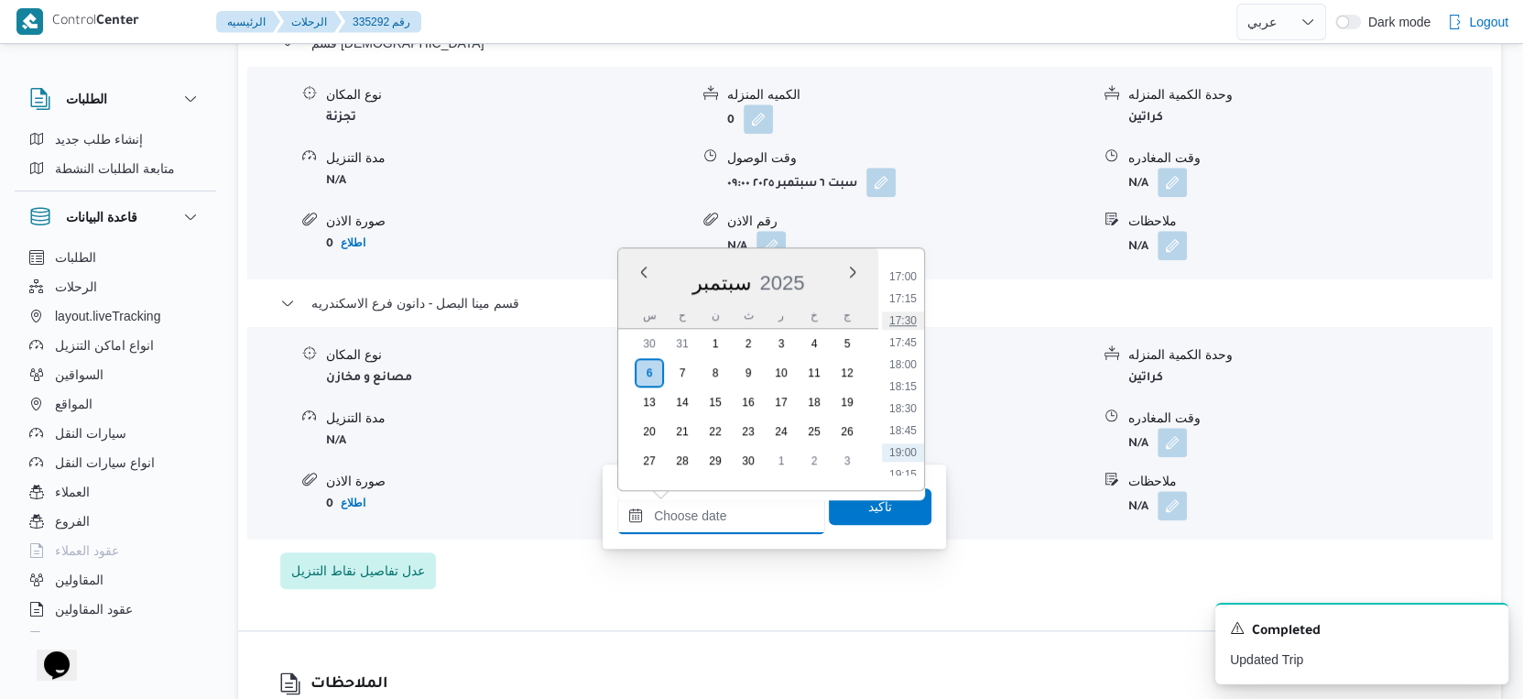
scroll to position [1456, 0]
click at [906, 313] on li "17:00" at bounding box center [903, 311] width 42 height 18
type input "[DATE] ١٧:٠٠"
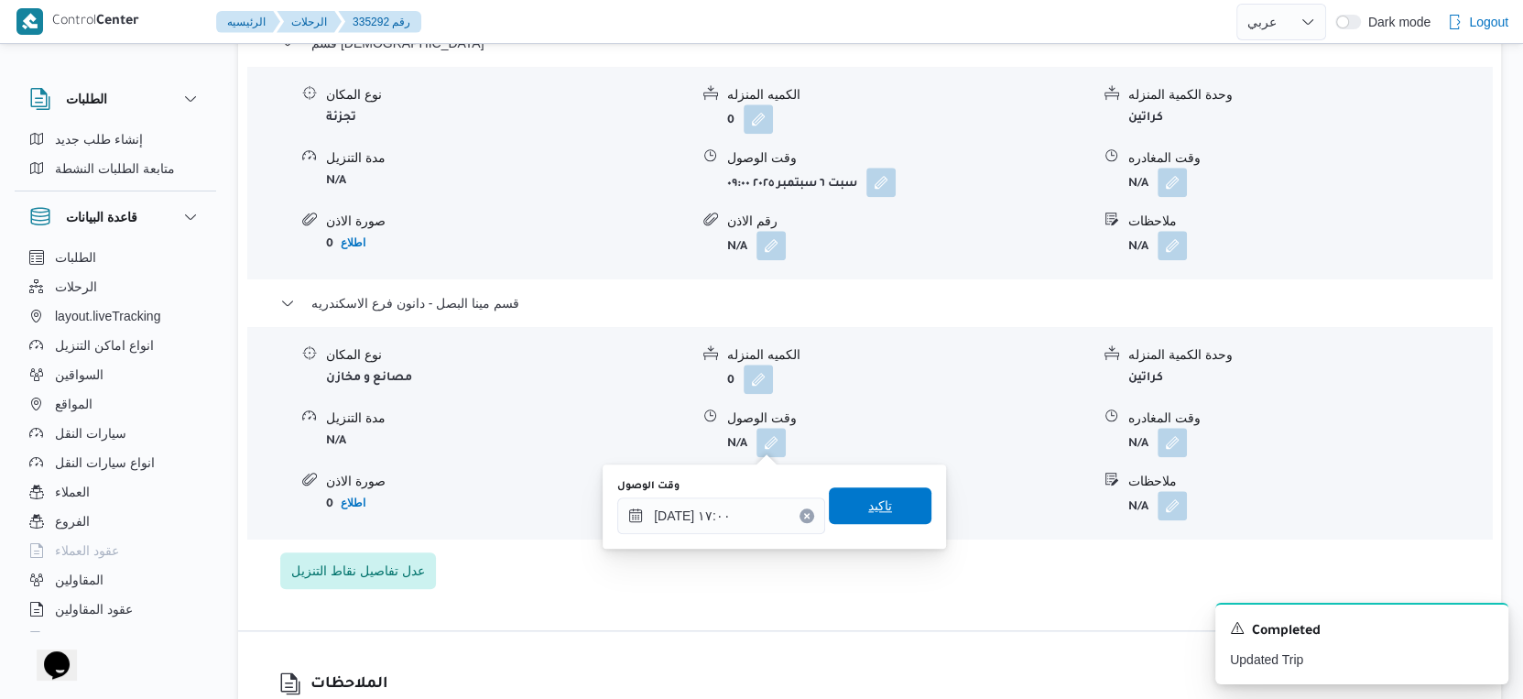
click at [875, 502] on span "تاكيد" at bounding box center [880, 506] width 24 height 22
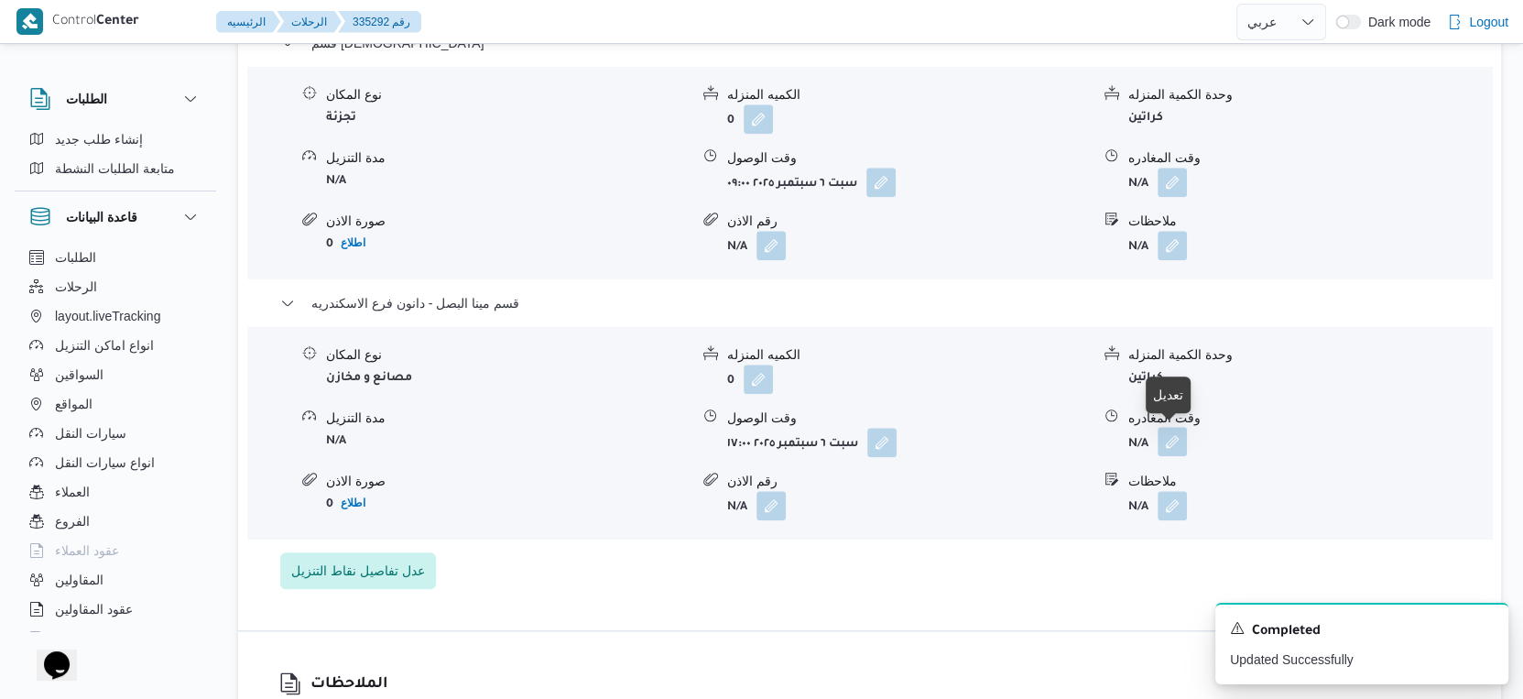
click at [1173, 436] on button "button" at bounding box center [1172, 441] width 29 height 29
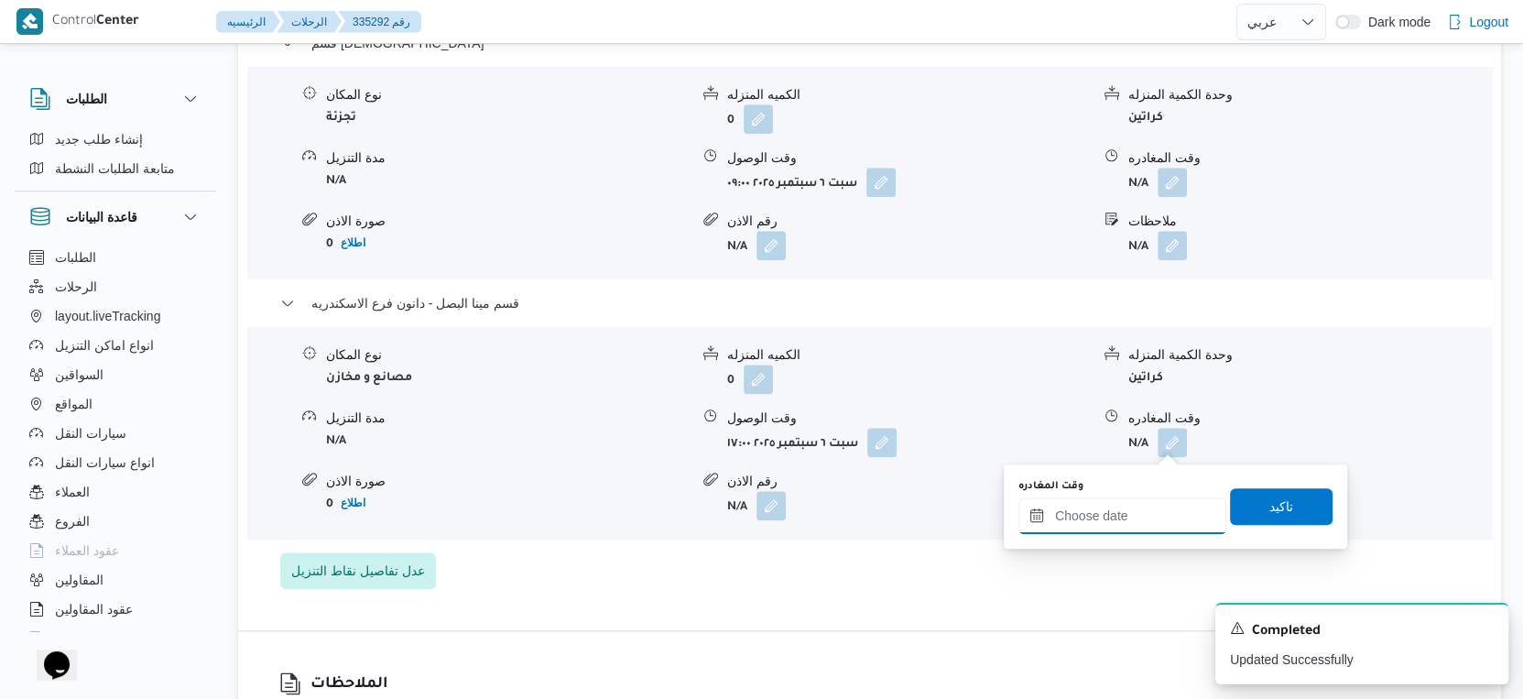
click at [1151, 515] on input "وقت المغادره" at bounding box center [1123, 515] width 208 height 37
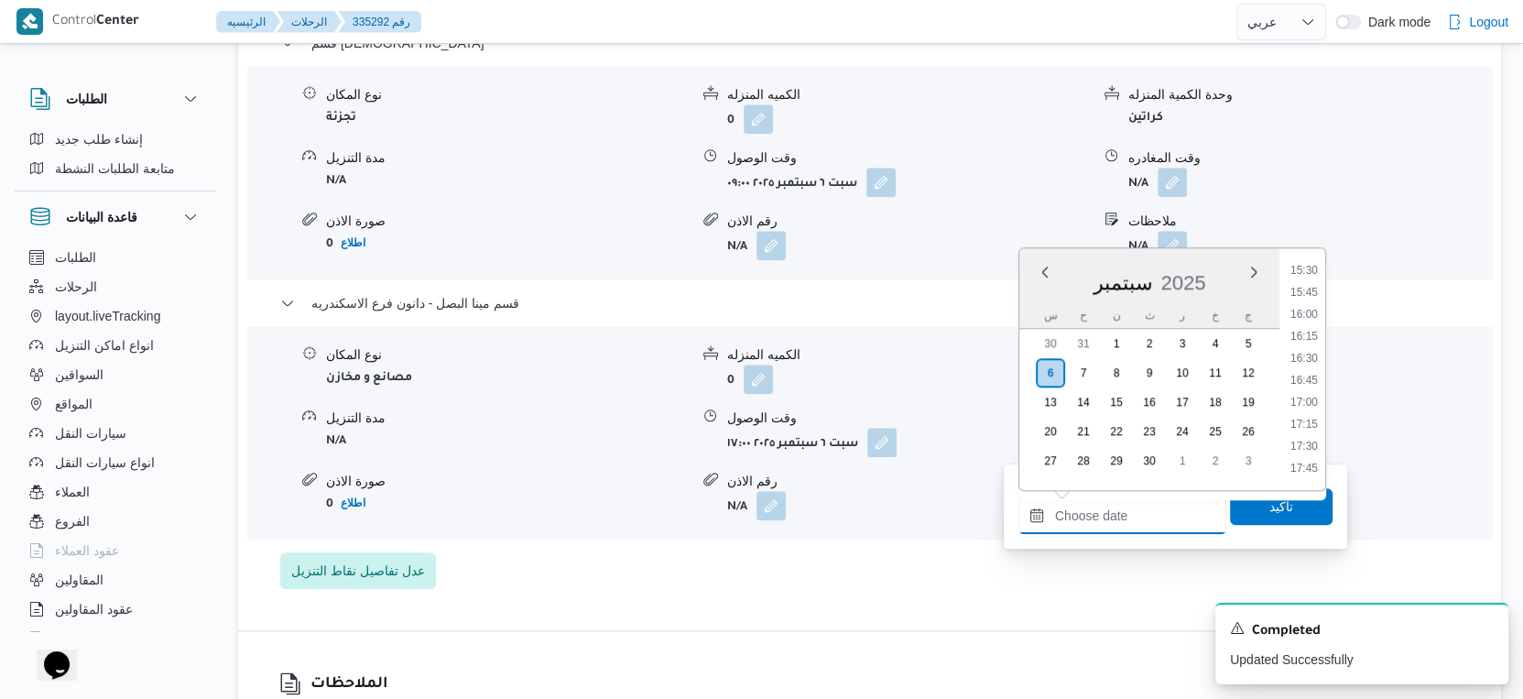
scroll to position [1353, 0]
click at [1308, 436] on li "17:15" at bounding box center [1304, 436] width 42 height 18
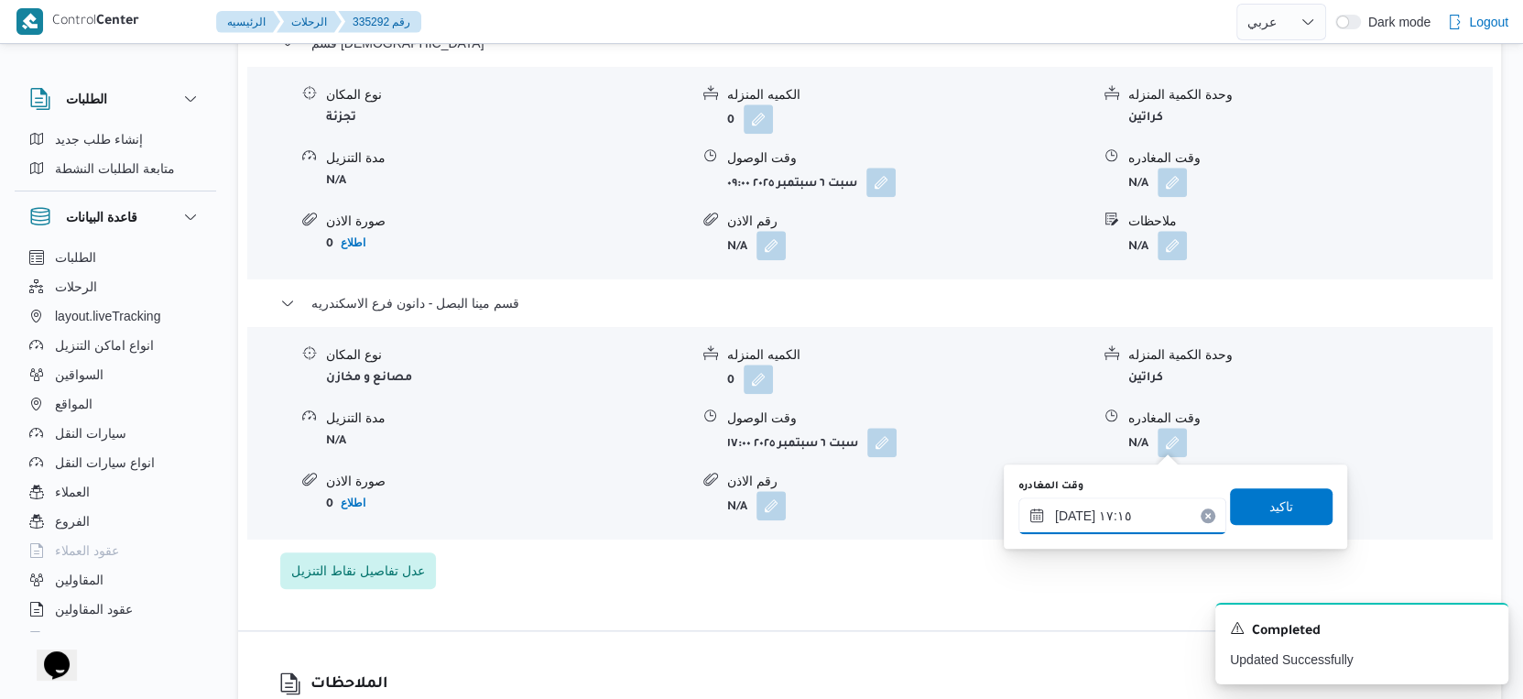
click at [1069, 511] on input "٠٦/٠٩/٢٠٢٥ ١٧:١٥" at bounding box center [1123, 515] width 208 height 37
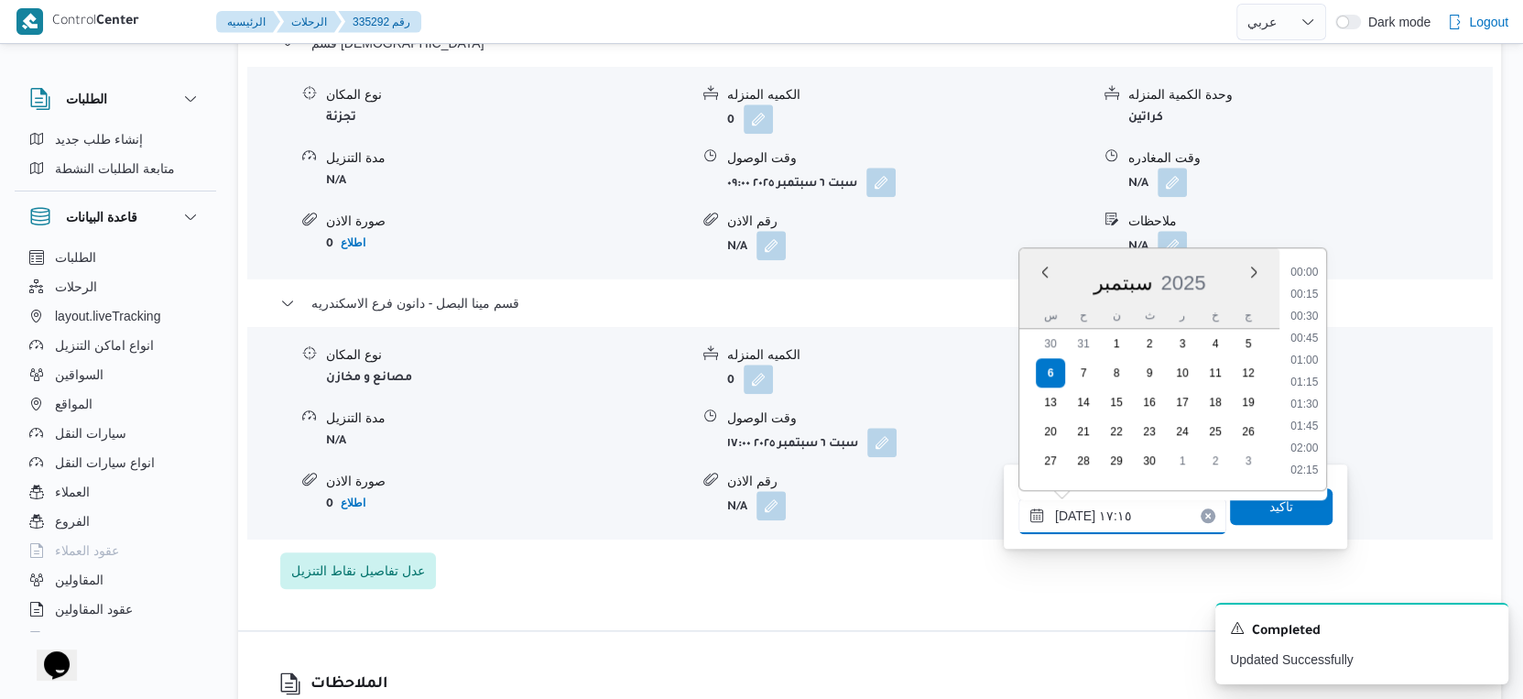
click at [1069, 511] on input "٠٦/٠٩/٢٠٢٥ ١٧:١٥" at bounding box center [1123, 515] width 208 height 37
type input "٠٦/٠٩/٢٠٢٥ ١٧:٢٥"
click at [1289, 519] on span "تاكيد" at bounding box center [1281, 505] width 103 height 37
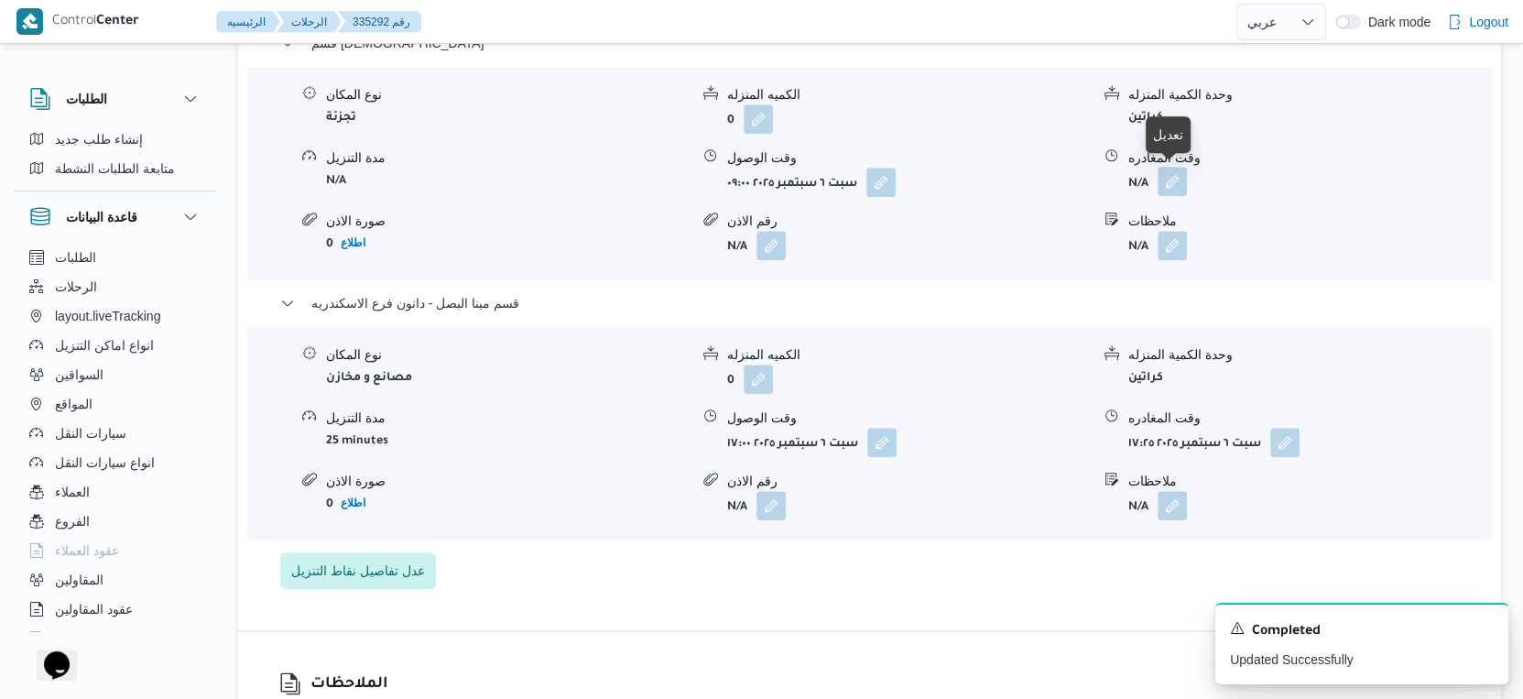
click at [1169, 176] on button "button" at bounding box center [1172, 181] width 29 height 29
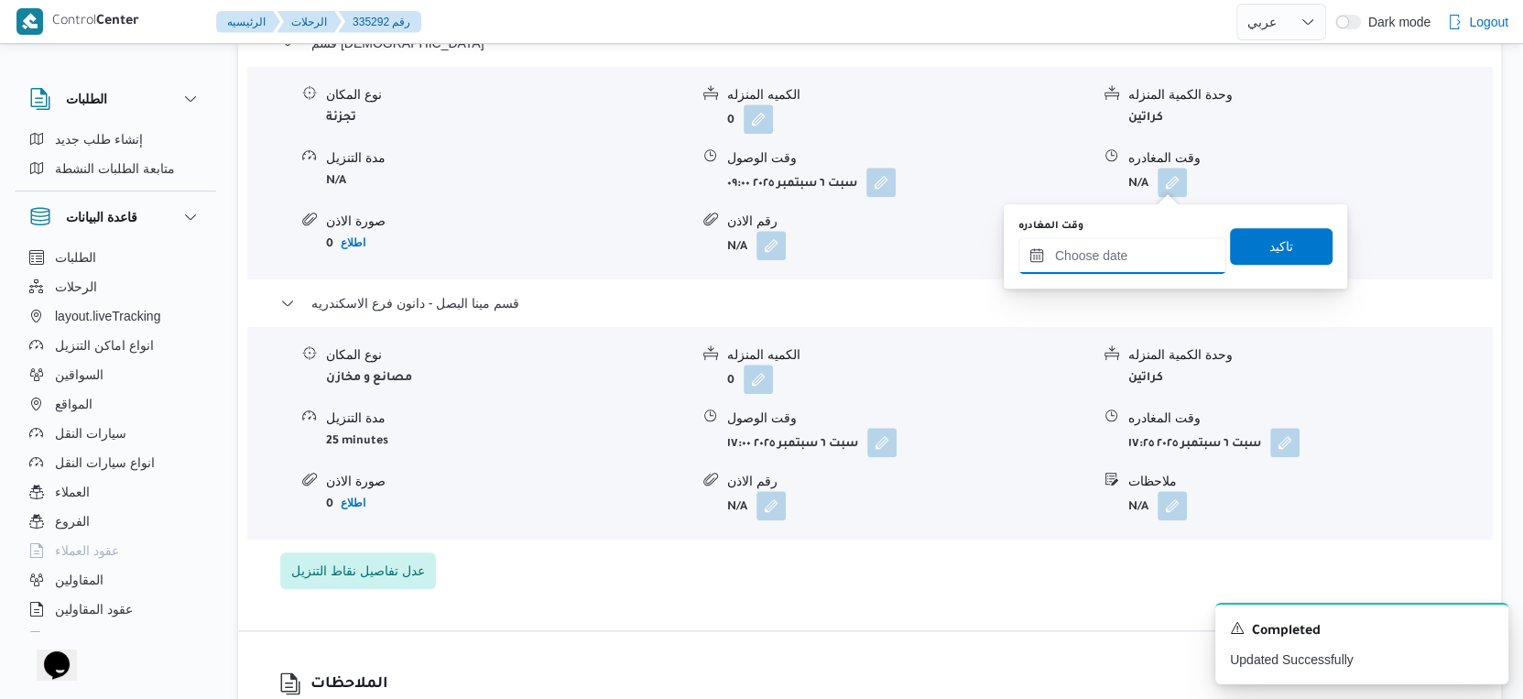
drag, startPoint x: 1137, startPoint y: 246, endPoint x: 1184, endPoint y: 270, distance: 53.3
click at [1137, 246] on input "وقت المغادره" at bounding box center [1123, 255] width 208 height 37
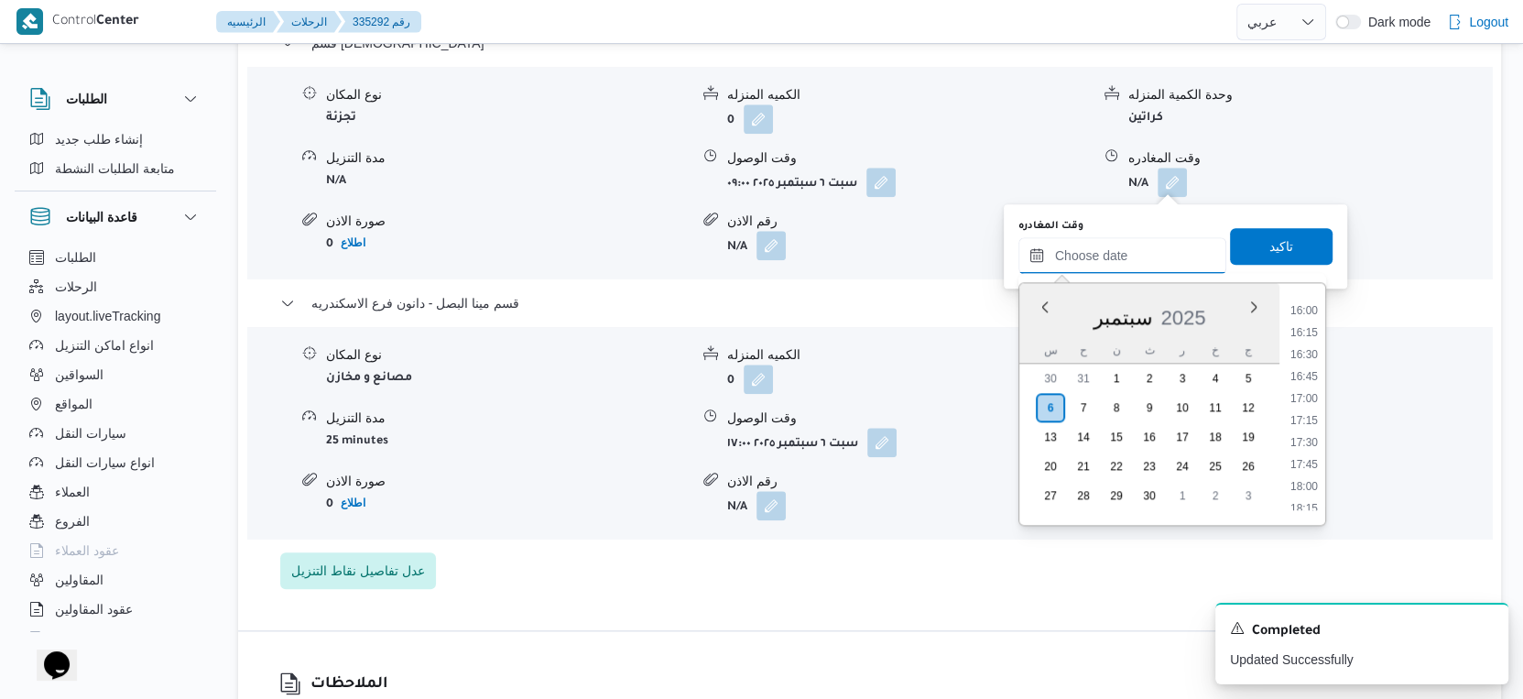
scroll to position [1353, 0]
click at [1301, 405] on li "16:30" at bounding box center [1304, 405] width 42 height 18
type input "٠٦/٠٩/٢٠٢٥ ١٦:٣٠"
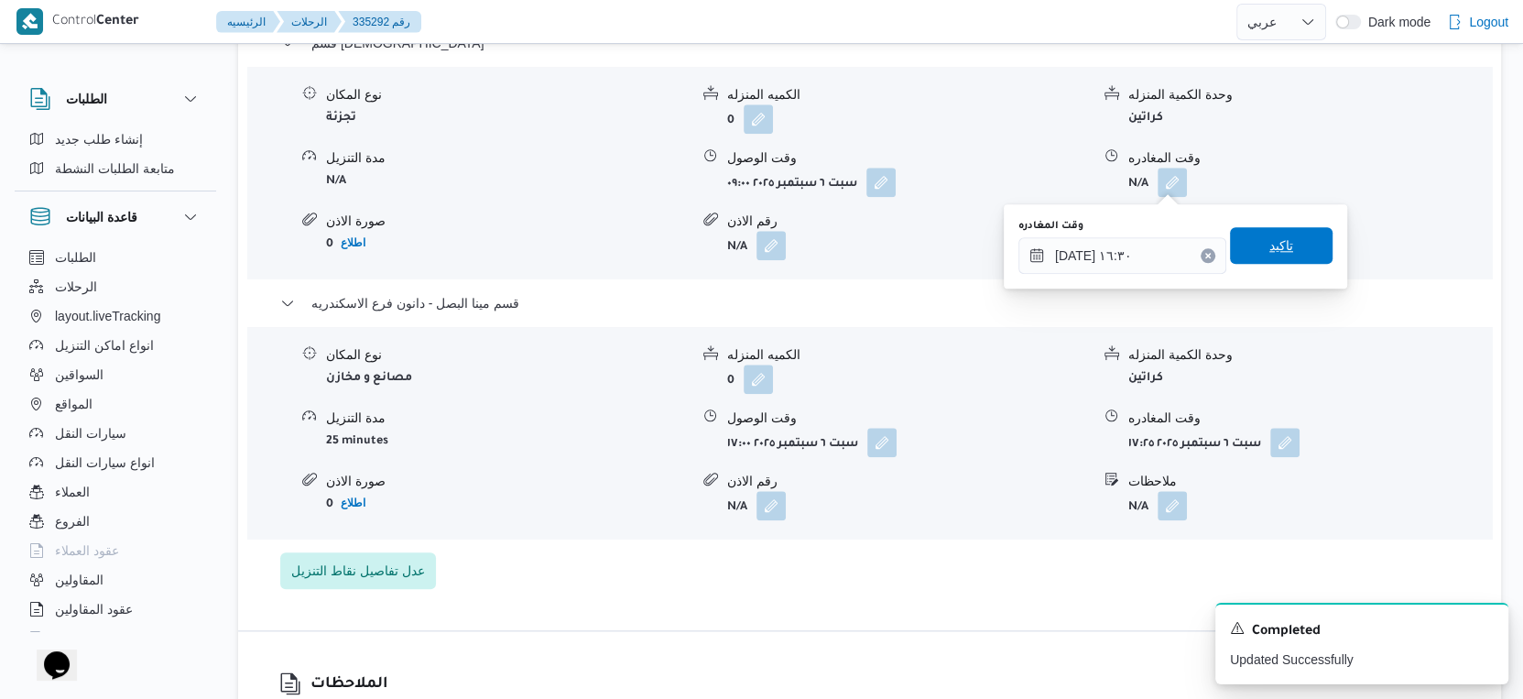
click at [1282, 240] on span "تاكيد" at bounding box center [1281, 245] width 103 height 37
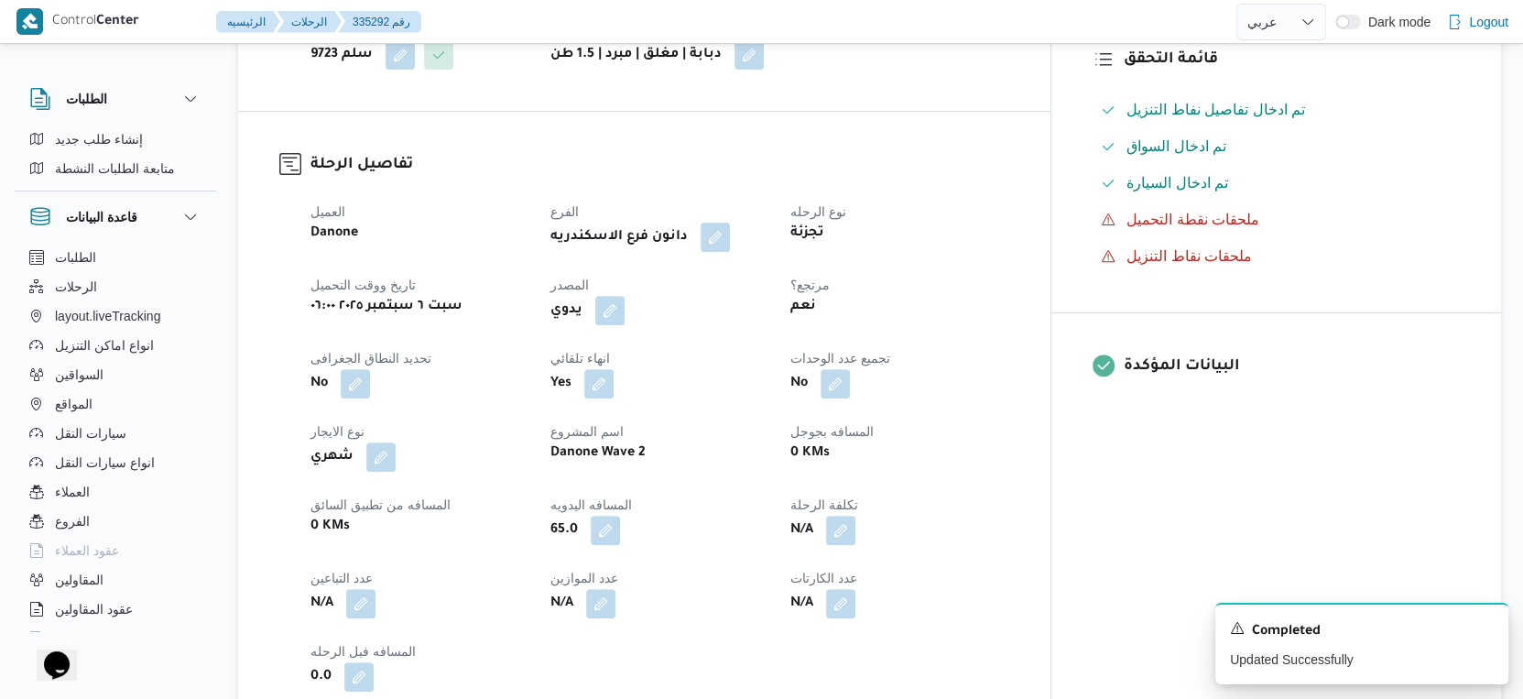
scroll to position [0, 0]
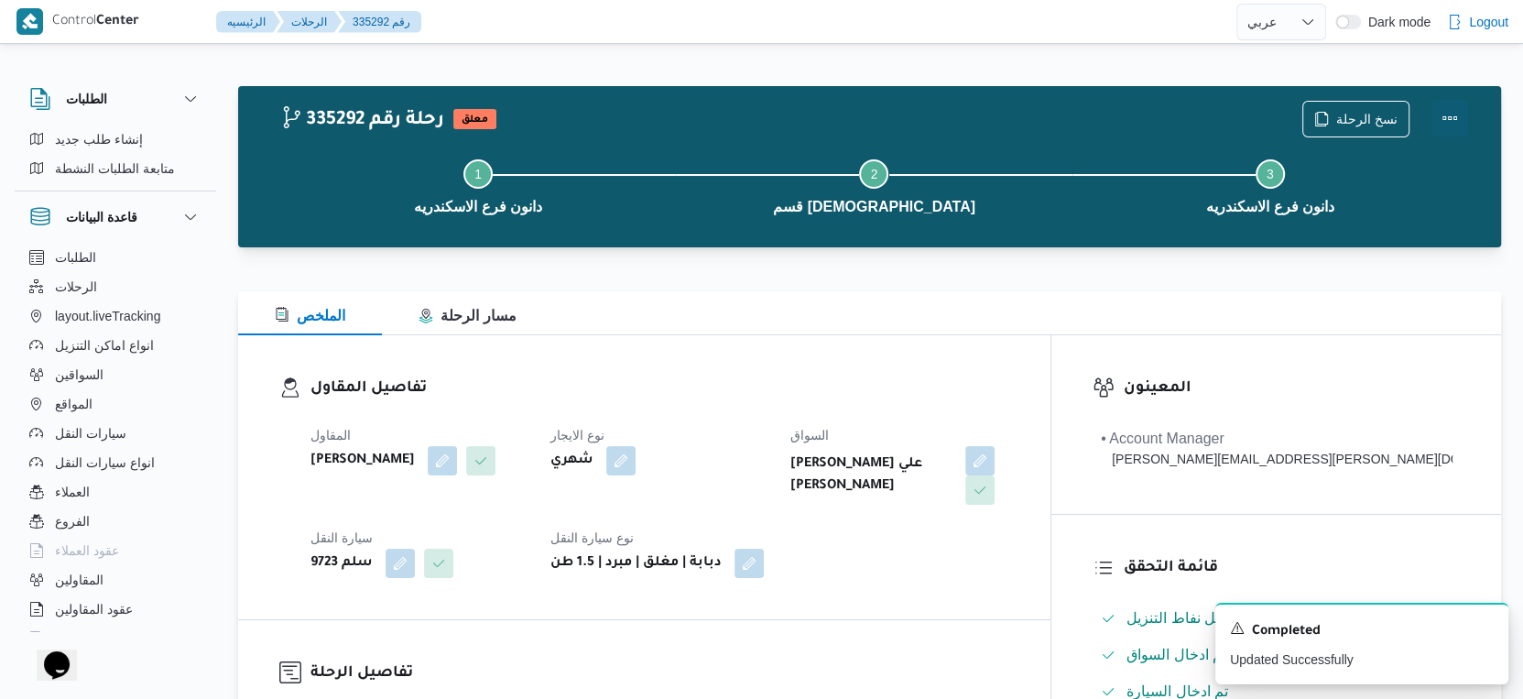
click at [1452, 119] on button "Actions" at bounding box center [1450, 118] width 37 height 37
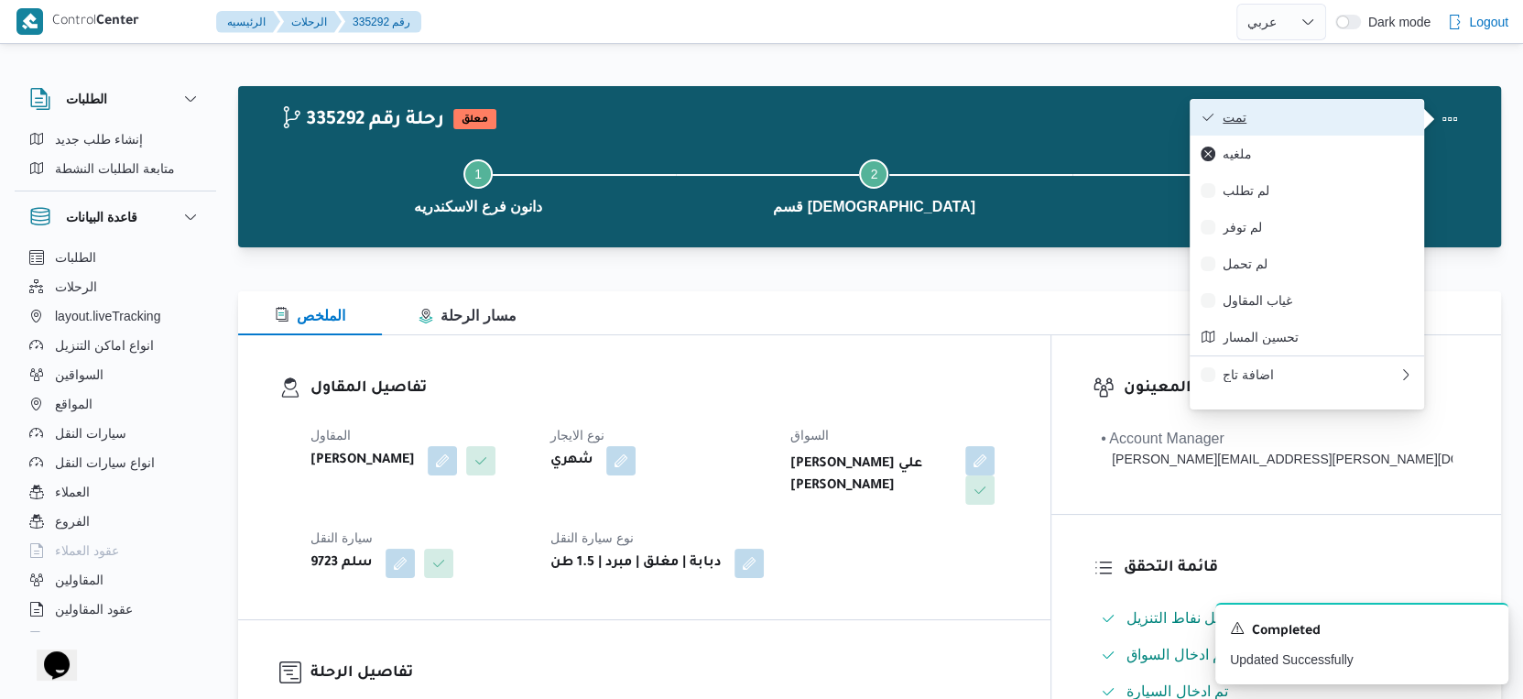
click at [1312, 116] on span "تمت" at bounding box center [1318, 117] width 191 height 15
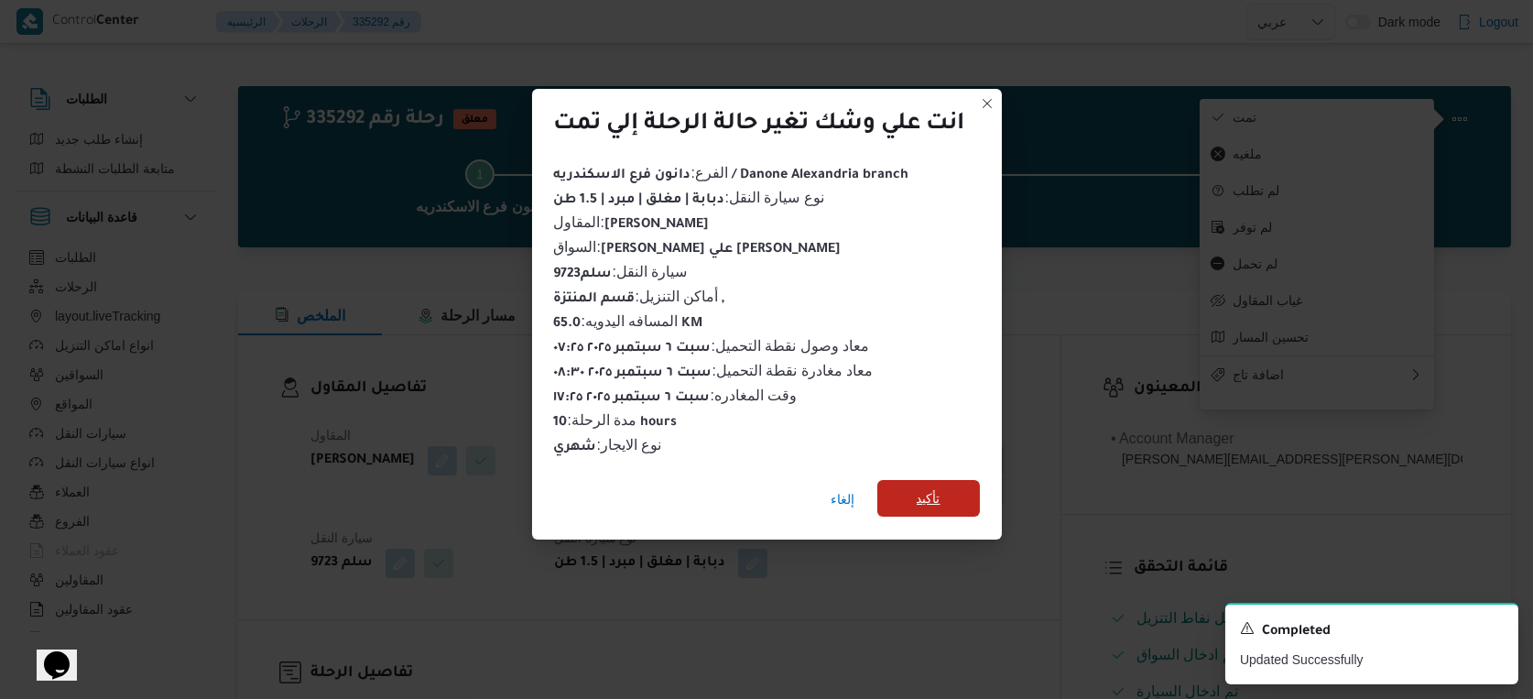
click at [911, 506] on span "تأكيد" at bounding box center [929, 498] width 103 height 37
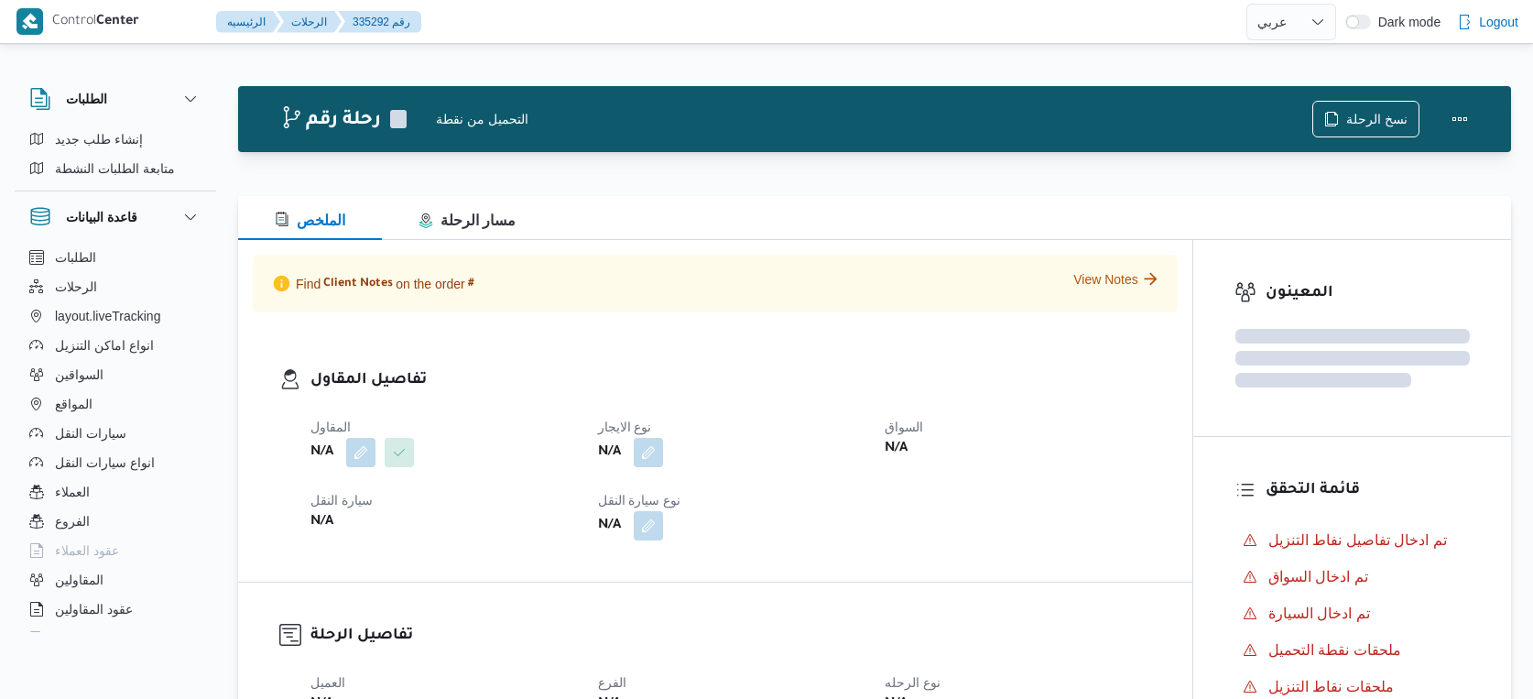
select select "ar"
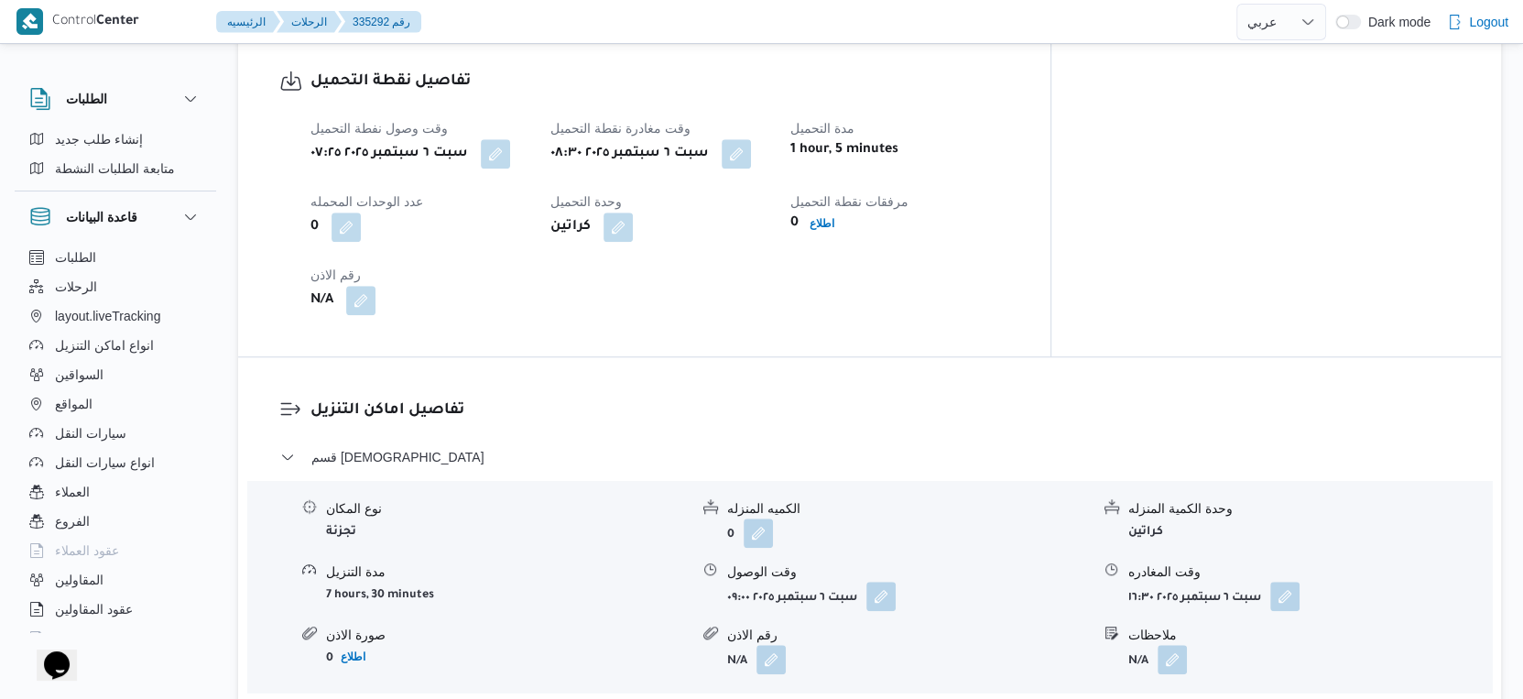
scroll to position [1323, 0]
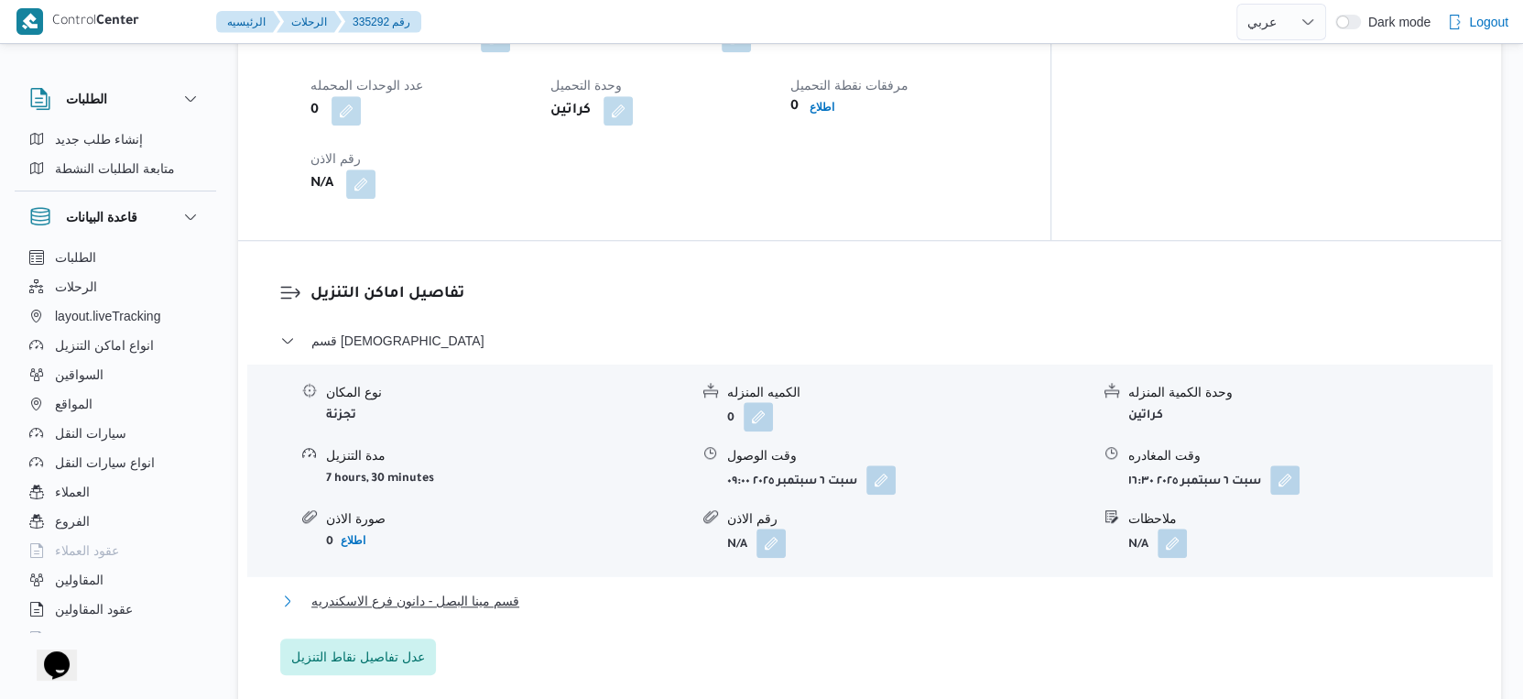
click at [516, 595] on span "قسم مينا البصل - دانون فرع الاسكندريه" at bounding box center [415, 601] width 208 height 22
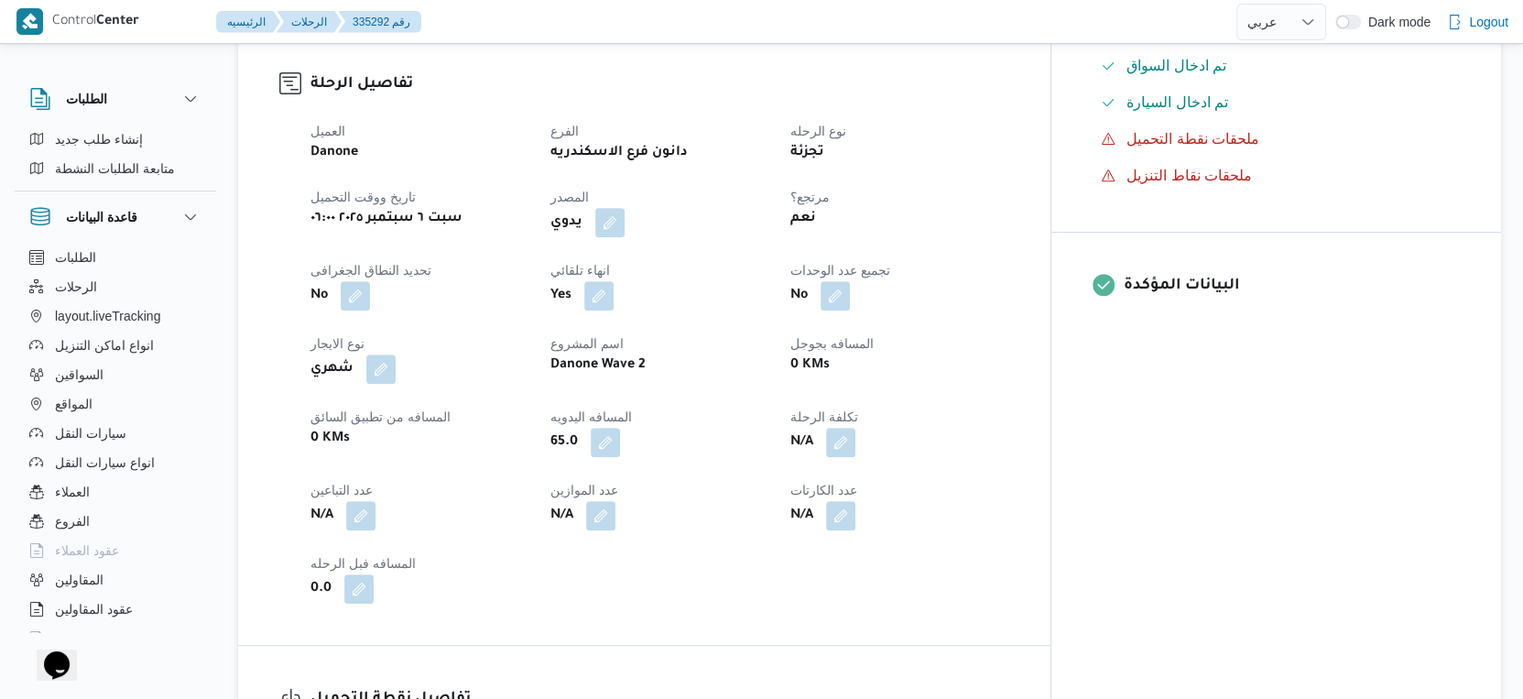
scroll to position [610, 0]
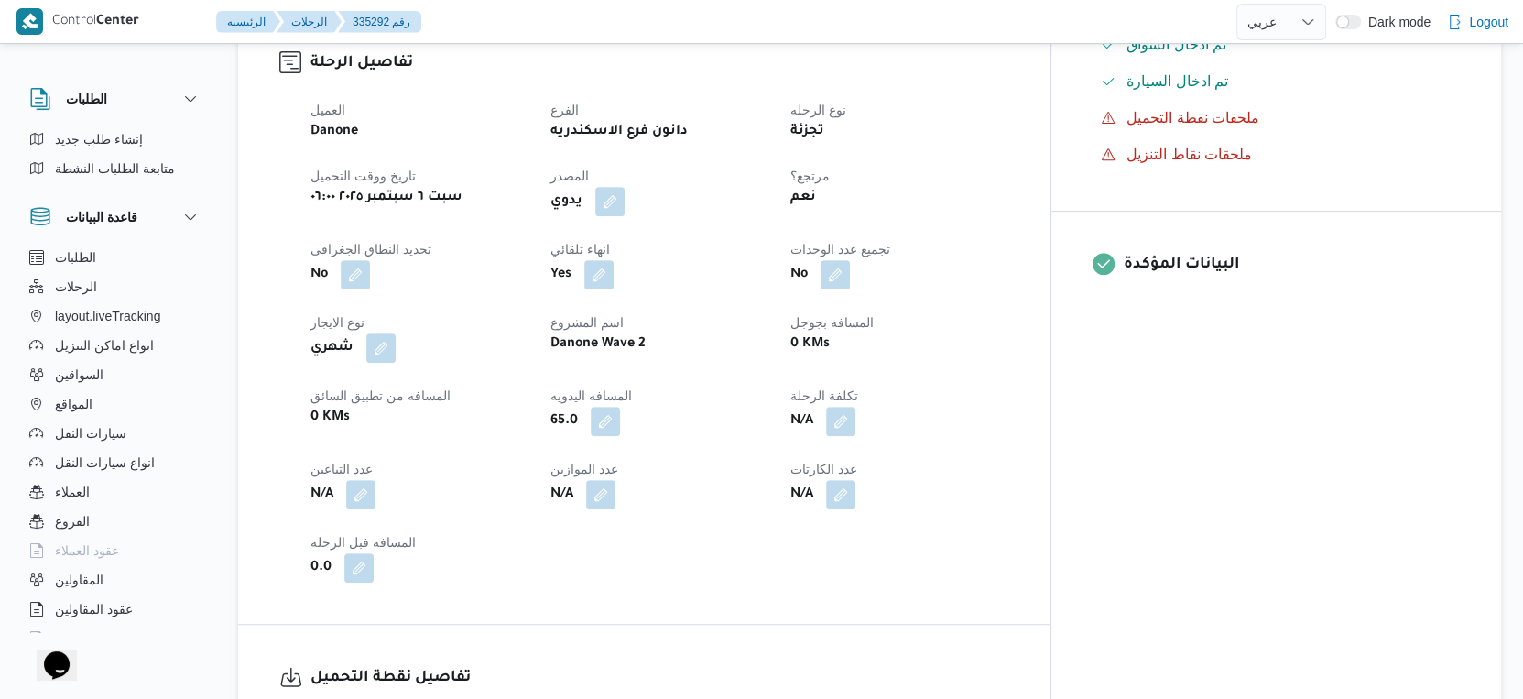
select select "ar"
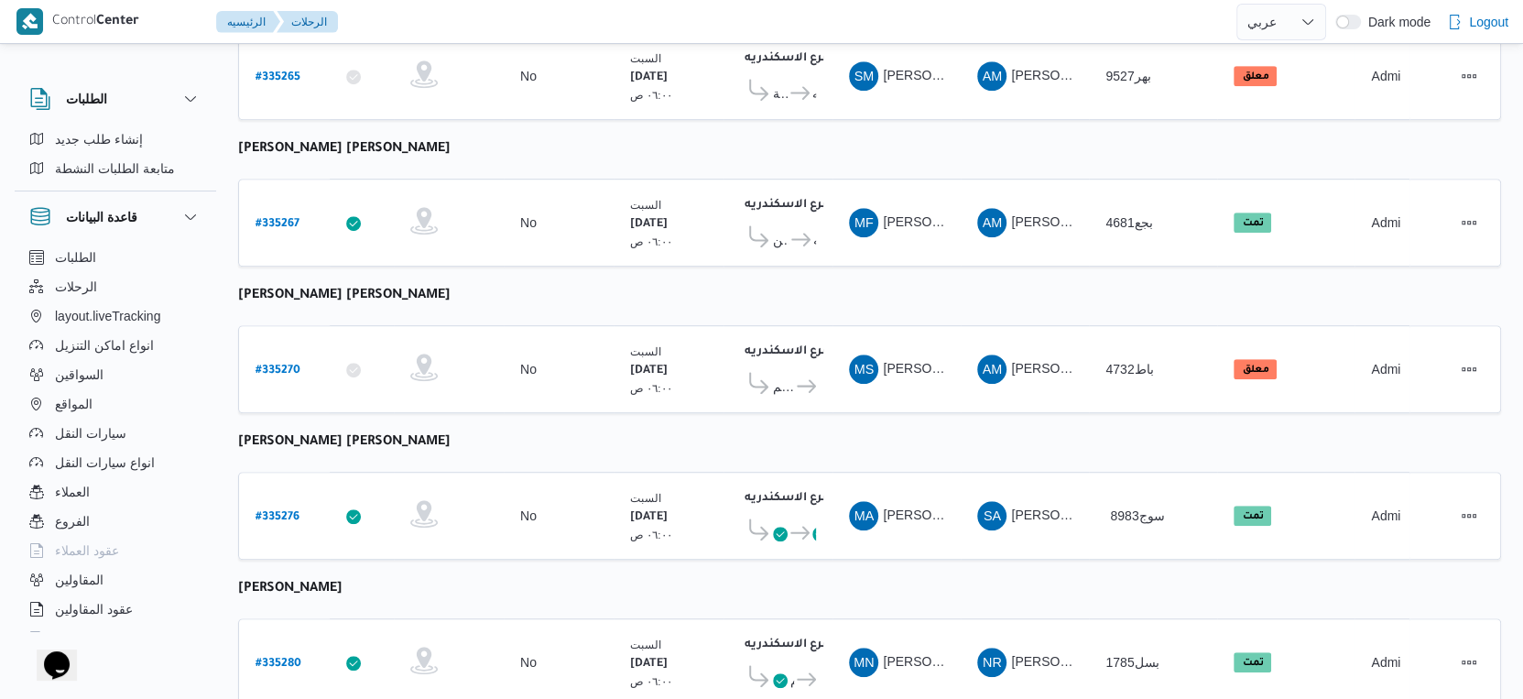
scroll to position [782, 0]
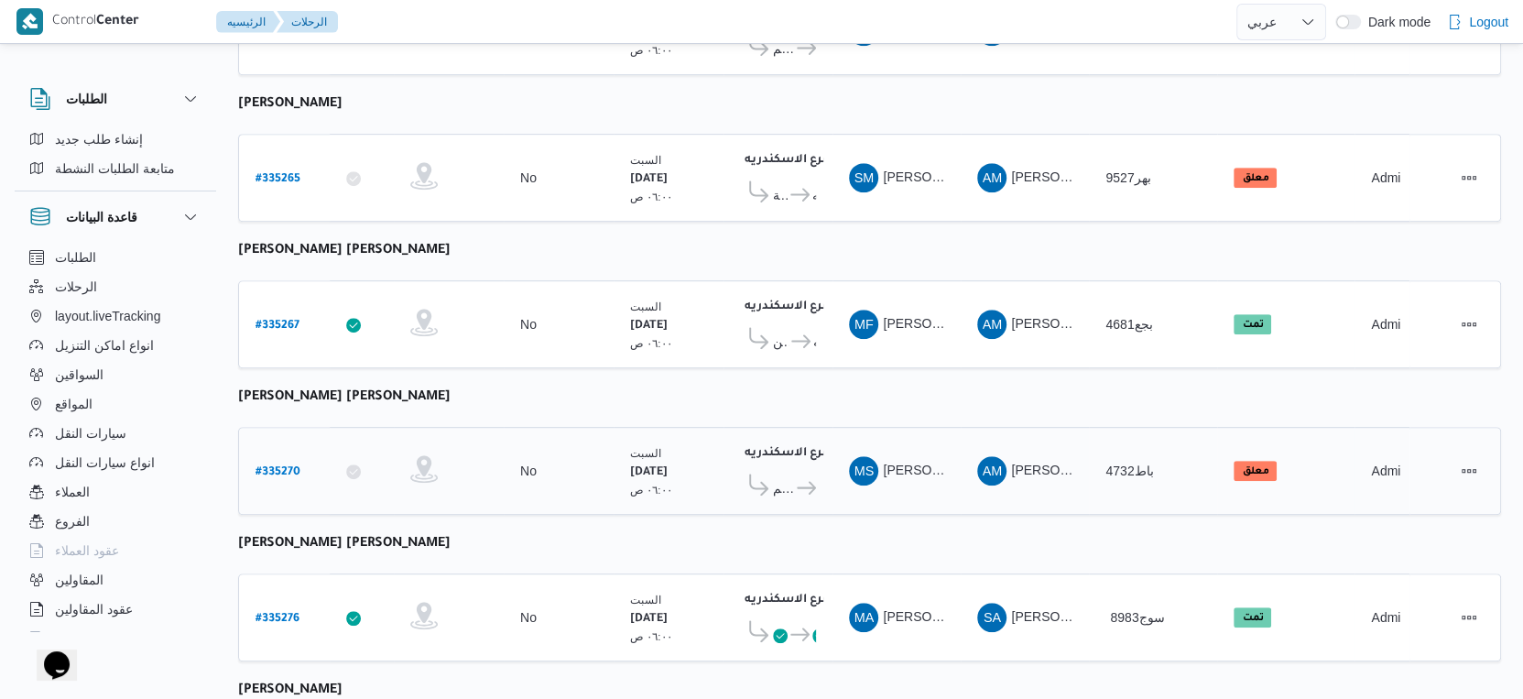
click at [281, 466] on b "# 335270" at bounding box center [278, 472] width 45 height 13
select select "ar"
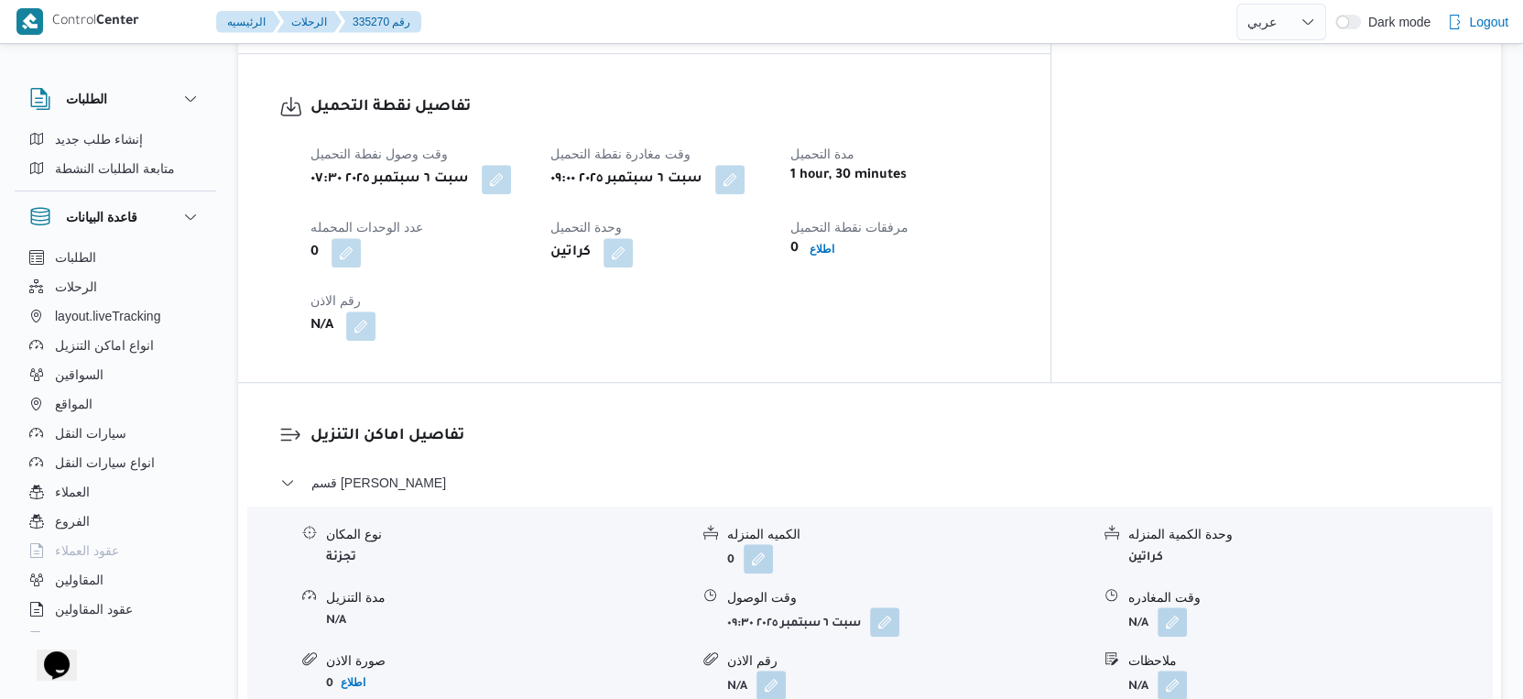
scroll to position [1190, 0]
click at [745, 178] on button "button" at bounding box center [729, 176] width 29 height 29
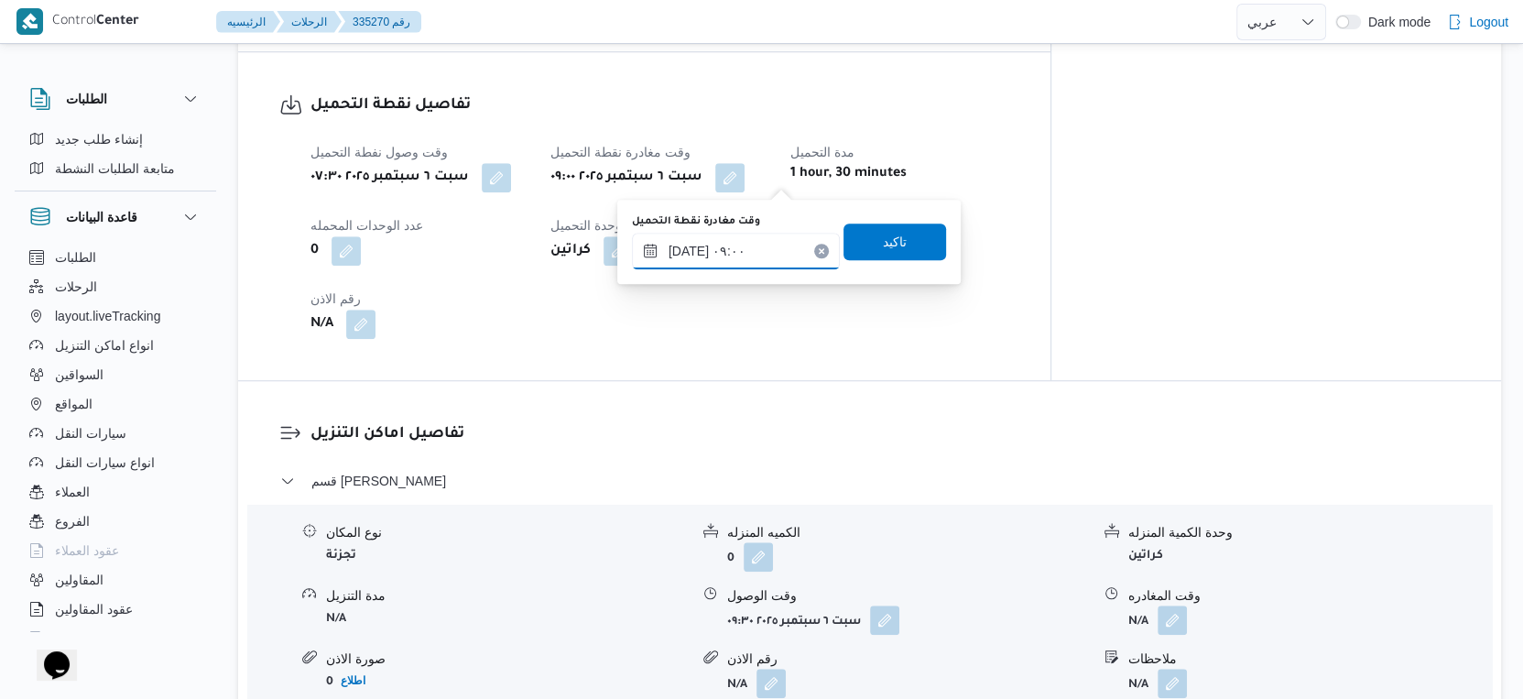
click at [756, 249] on input "[DATE] ٠٩:٠٠" at bounding box center [736, 251] width 208 height 37
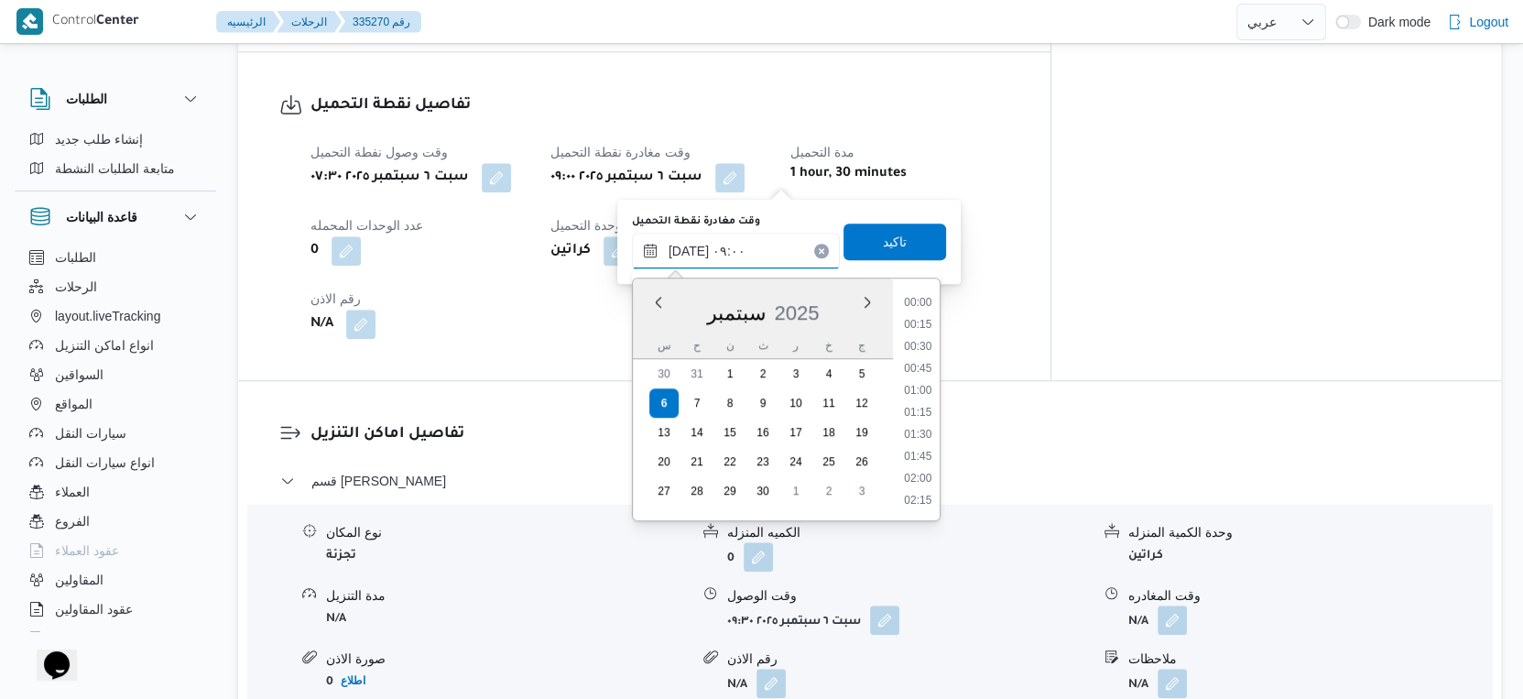
scroll to position [679, 0]
click at [922, 432] on li "09:15" at bounding box center [918, 437] width 42 height 18
type input "٠٦/٠٩/٢٠٢٥ ٠٩:١٥"
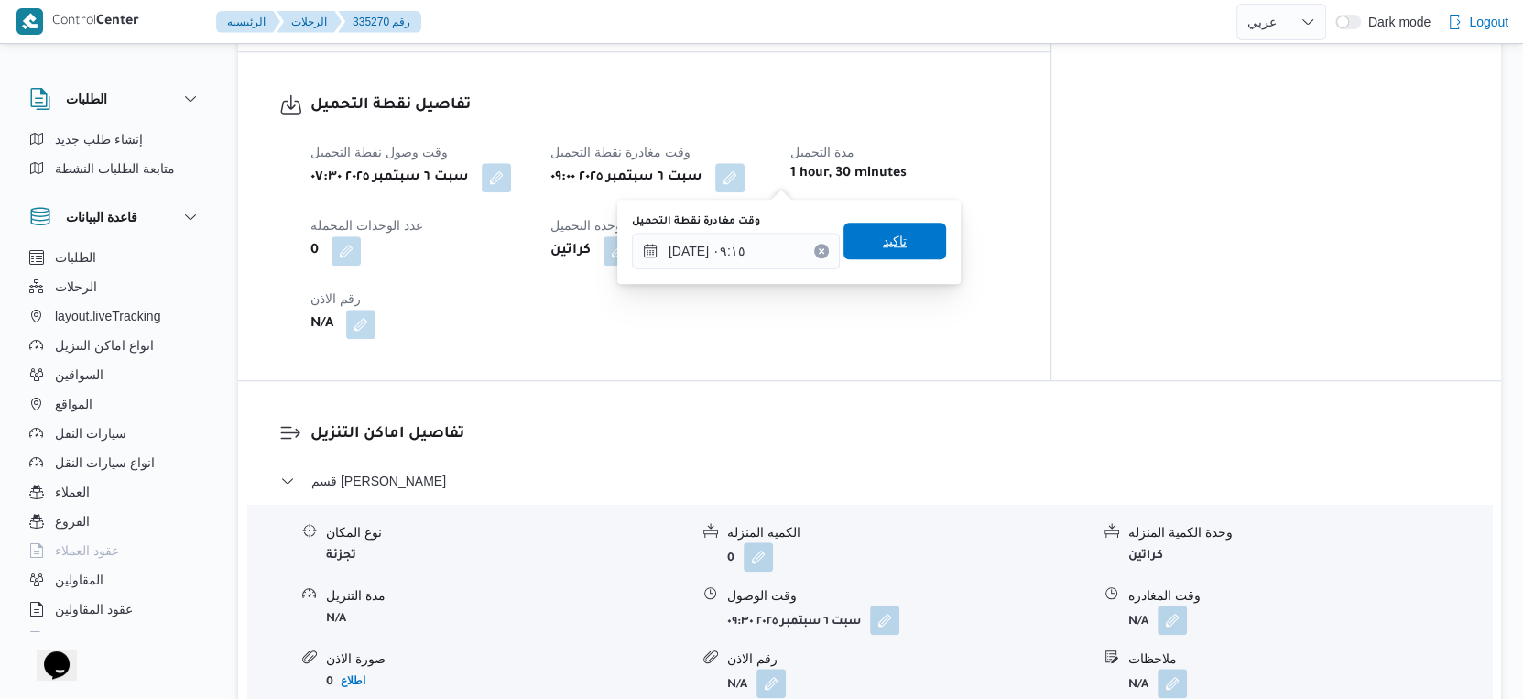
click at [900, 231] on span "تاكيد" at bounding box center [895, 241] width 103 height 37
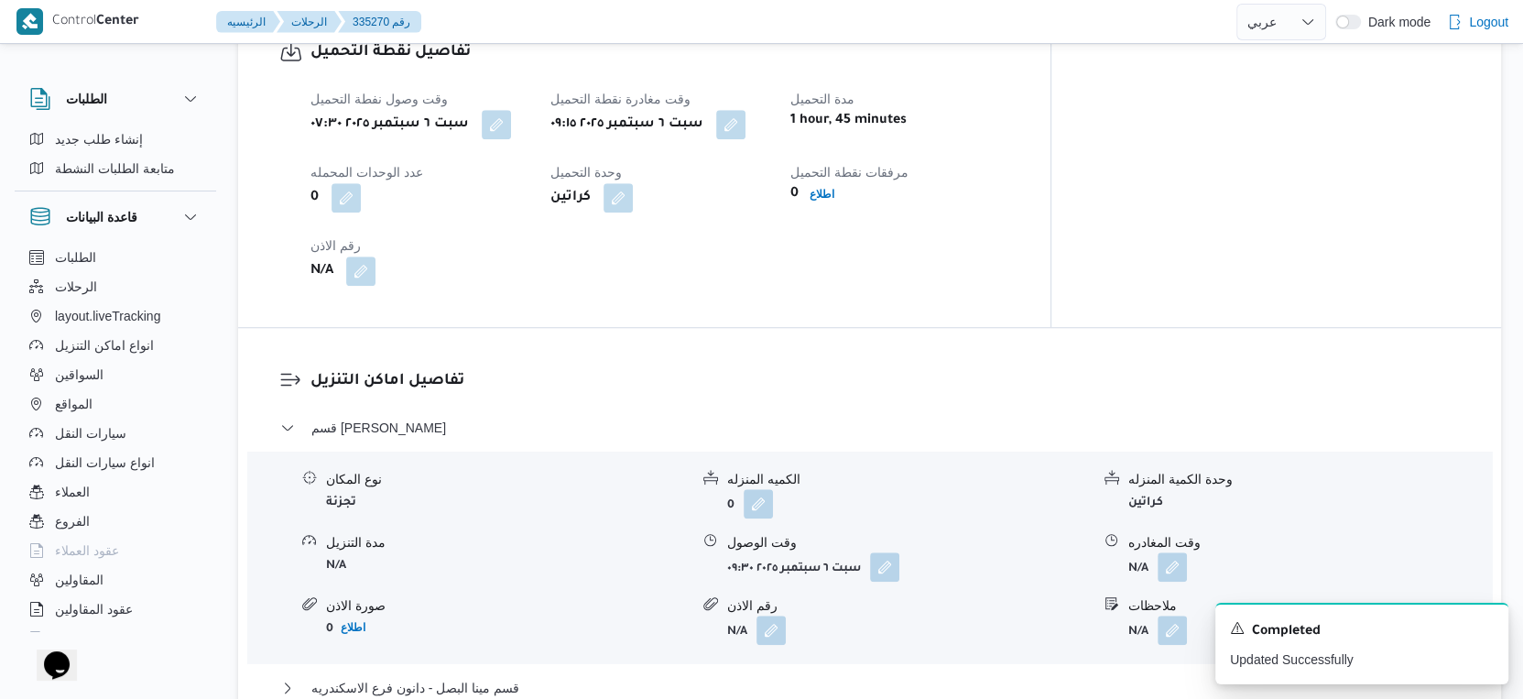
scroll to position [1292, 0]
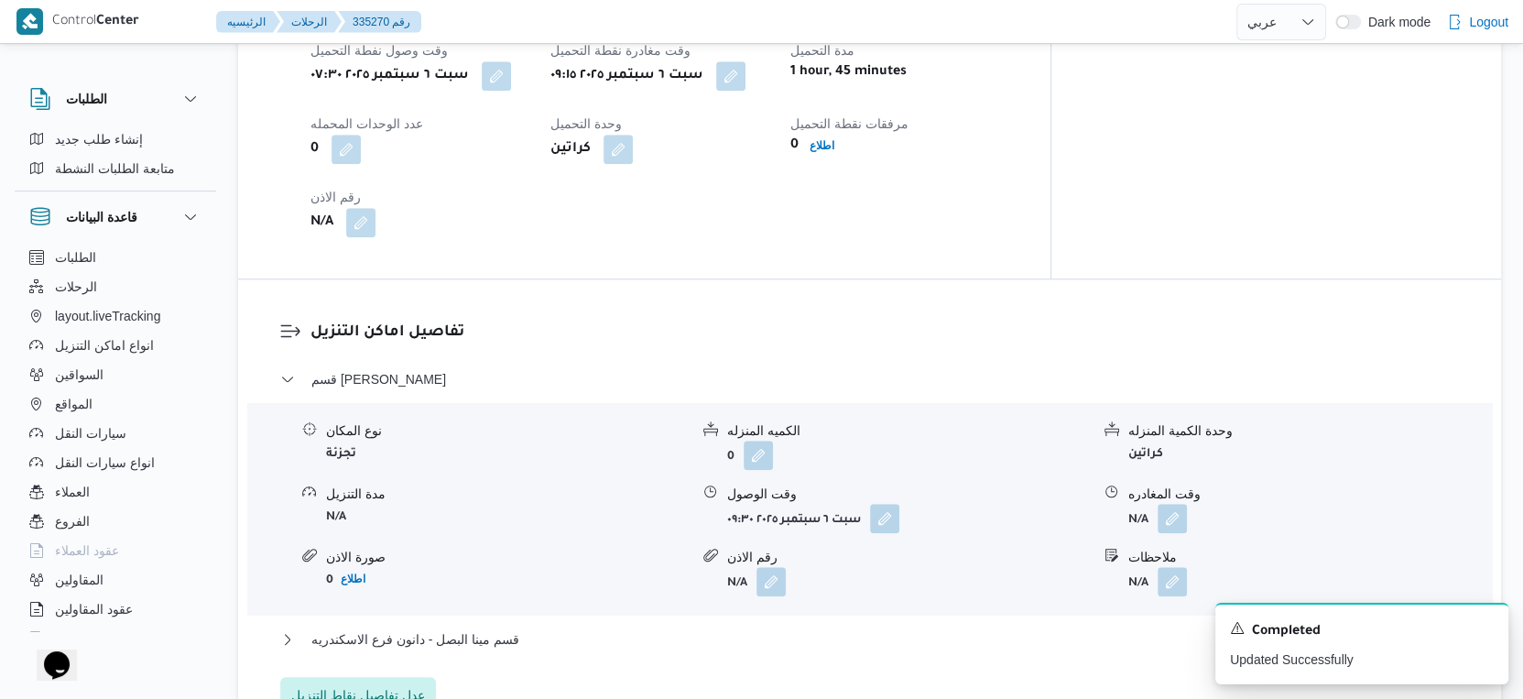
click at [896, 501] on div "وقت الوصول" at bounding box center [908, 494] width 363 height 19
click at [886, 513] on button "button" at bounding box center [884, 517] width 29 height 29
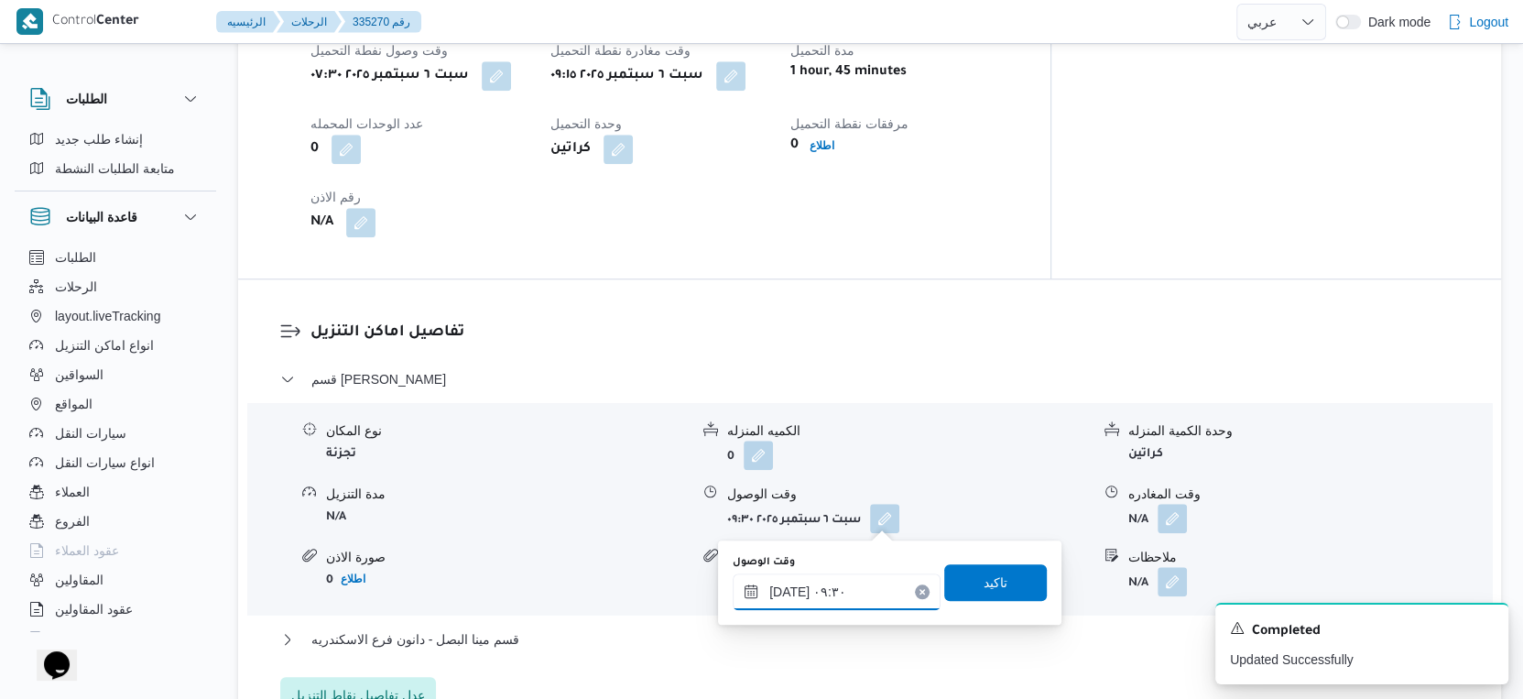
click at [833, 587] on input "[DATE] ٠٩:٣٠" at bounding box center [837, 591] width 208 height 37
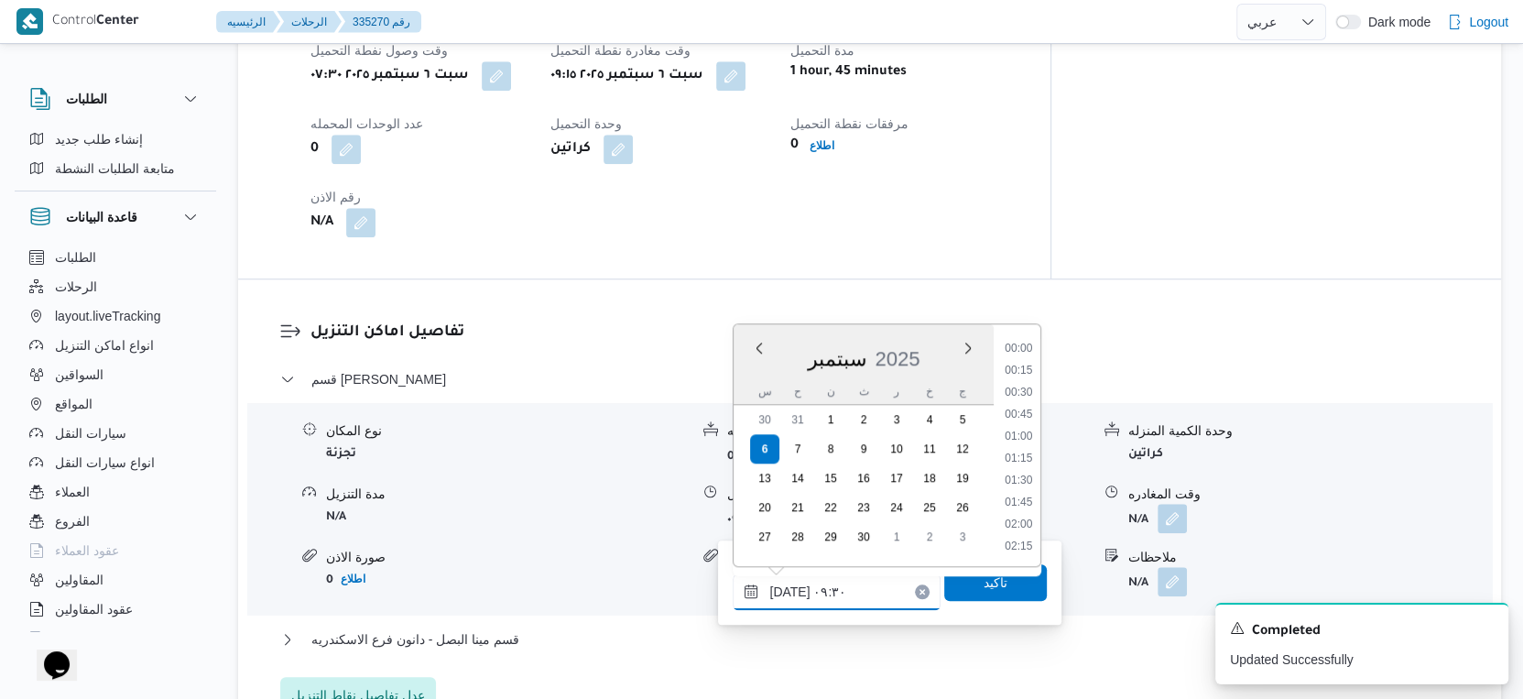
scroll to position [724, 0]
click at [1020, 476] on li "09:45" at bounding box center [1019, 482] width 42 height 18
type input "٠٦/٠٩/٢٠٢٥ ٠٩:٤٥"
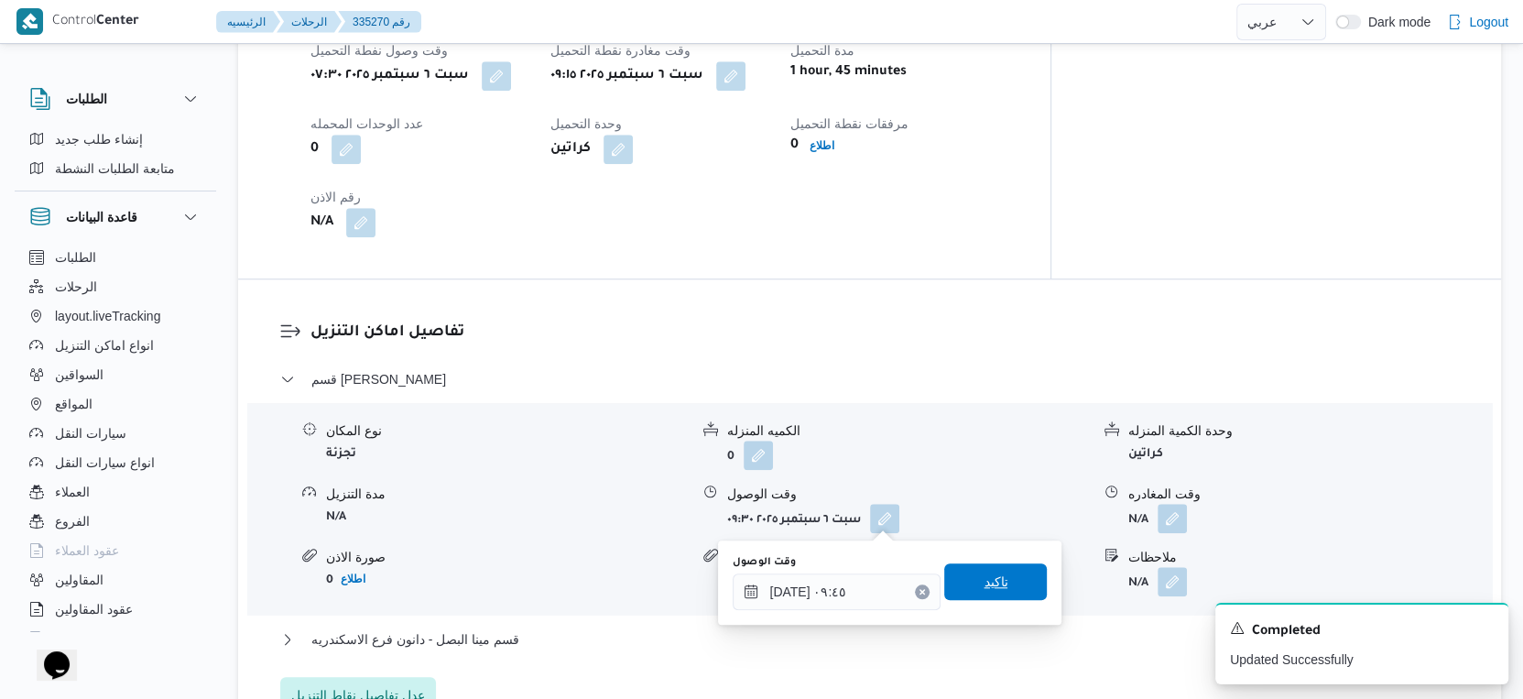
click at [1006, 583] on span "تاكيد" at bounding box center [995, 581] width 103 height 37
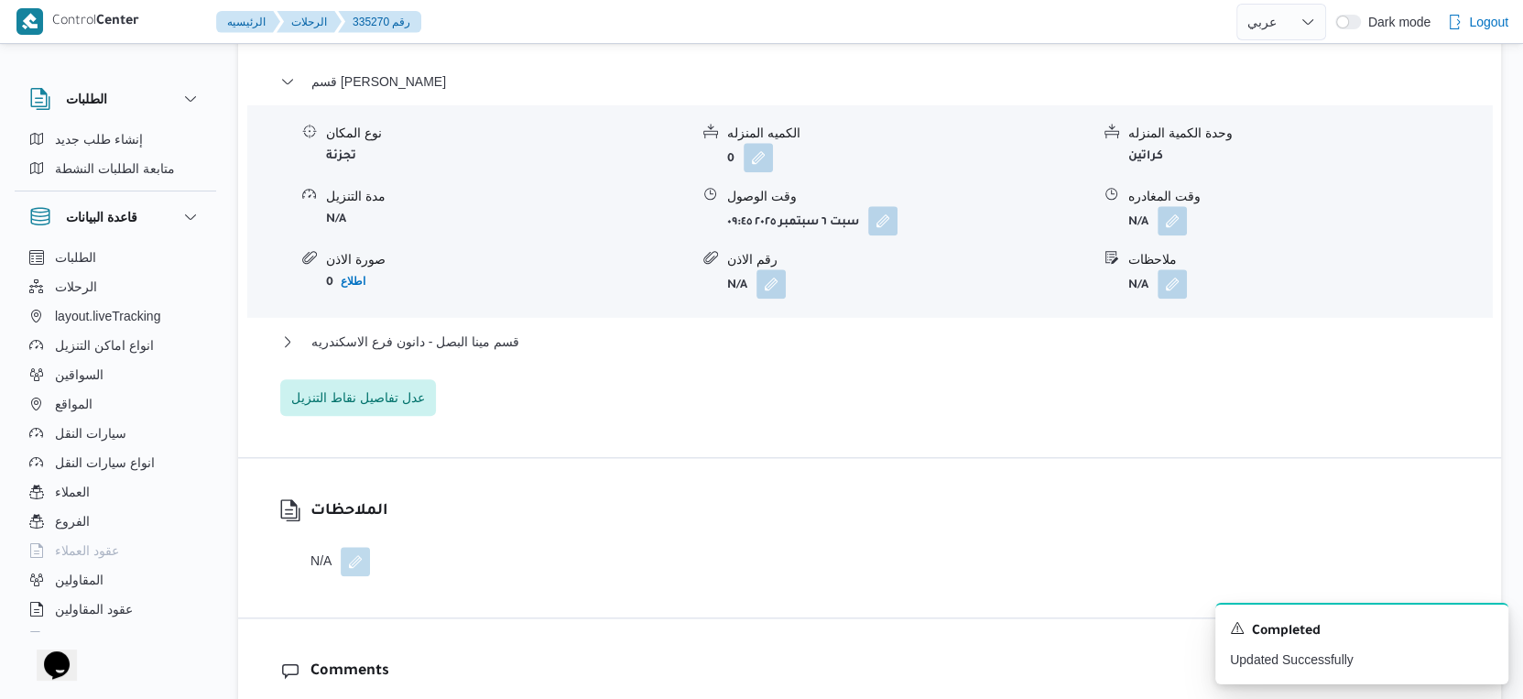
scroll to position [1597, 0]
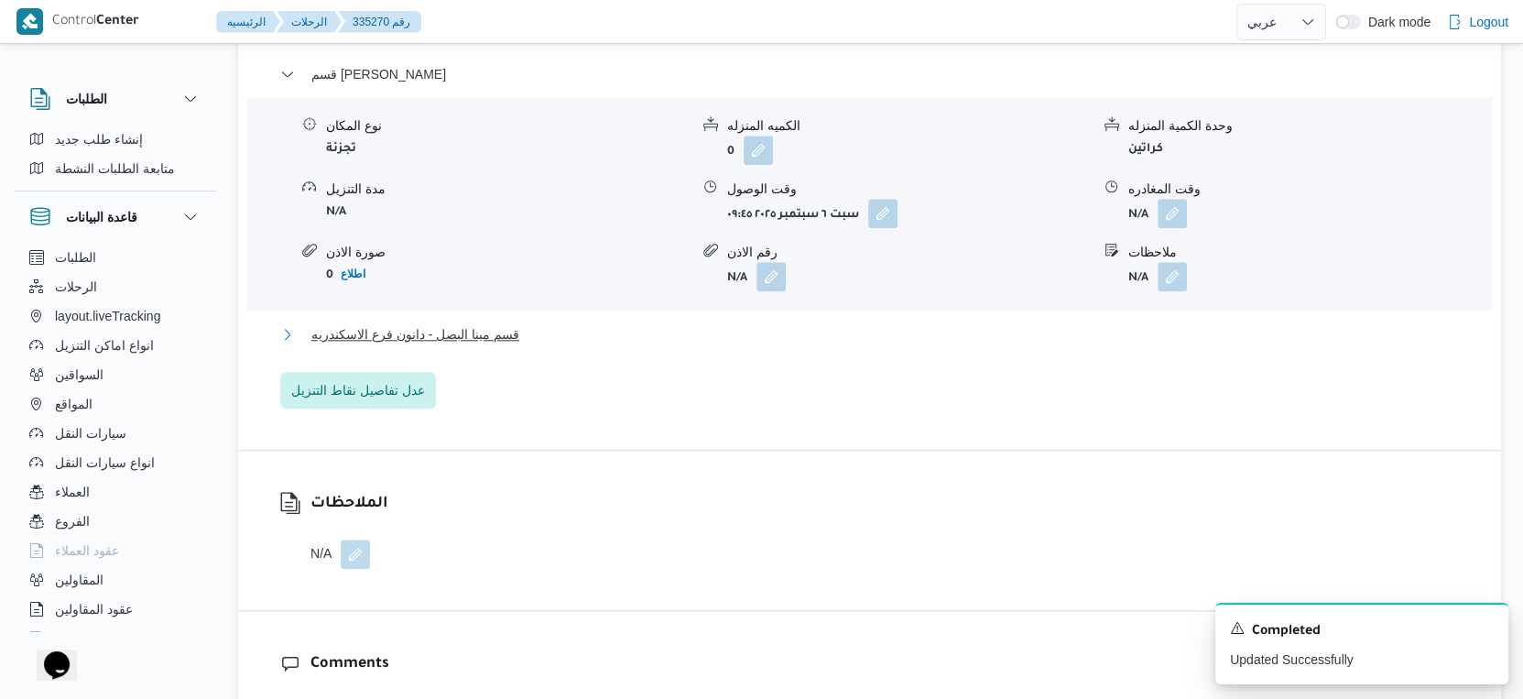
click at [528, 337] on button "قسم مينا البصل - دانون فرع الاسكندريه" at bounding box center [870, 334] width 1180 height 22
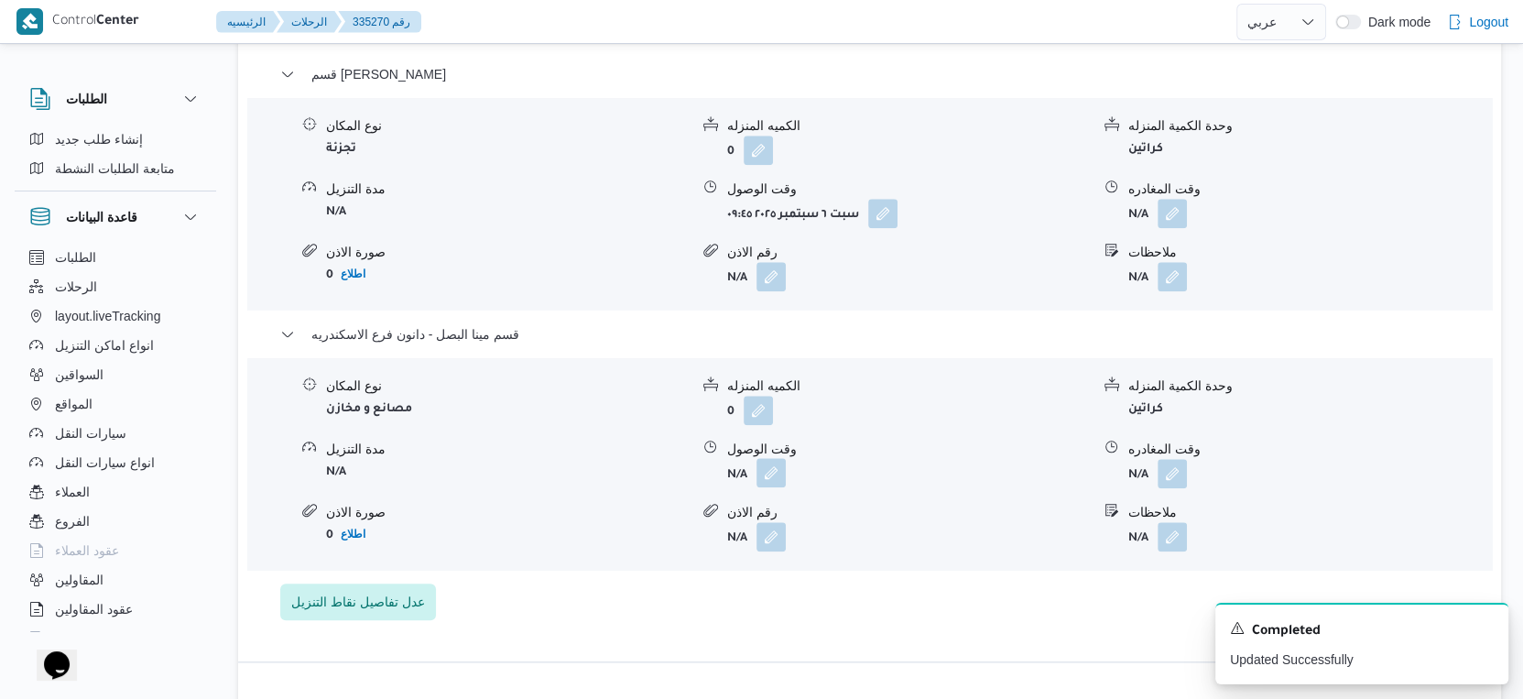
click at [770, 460] on button "button" at bounding box center [771, 472] width 29 height 29
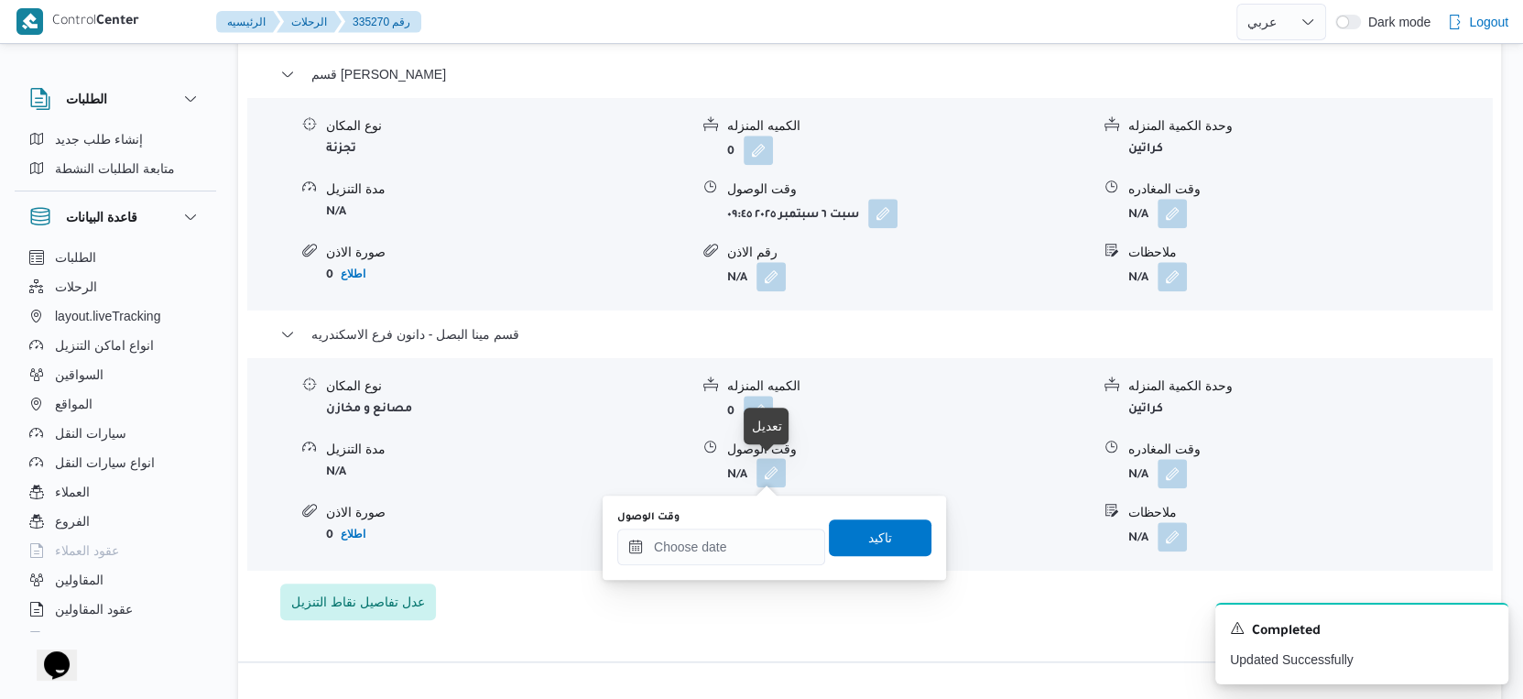
click at [769, 470] on button "button" at bounding box center [771, 472] width 29 height 29
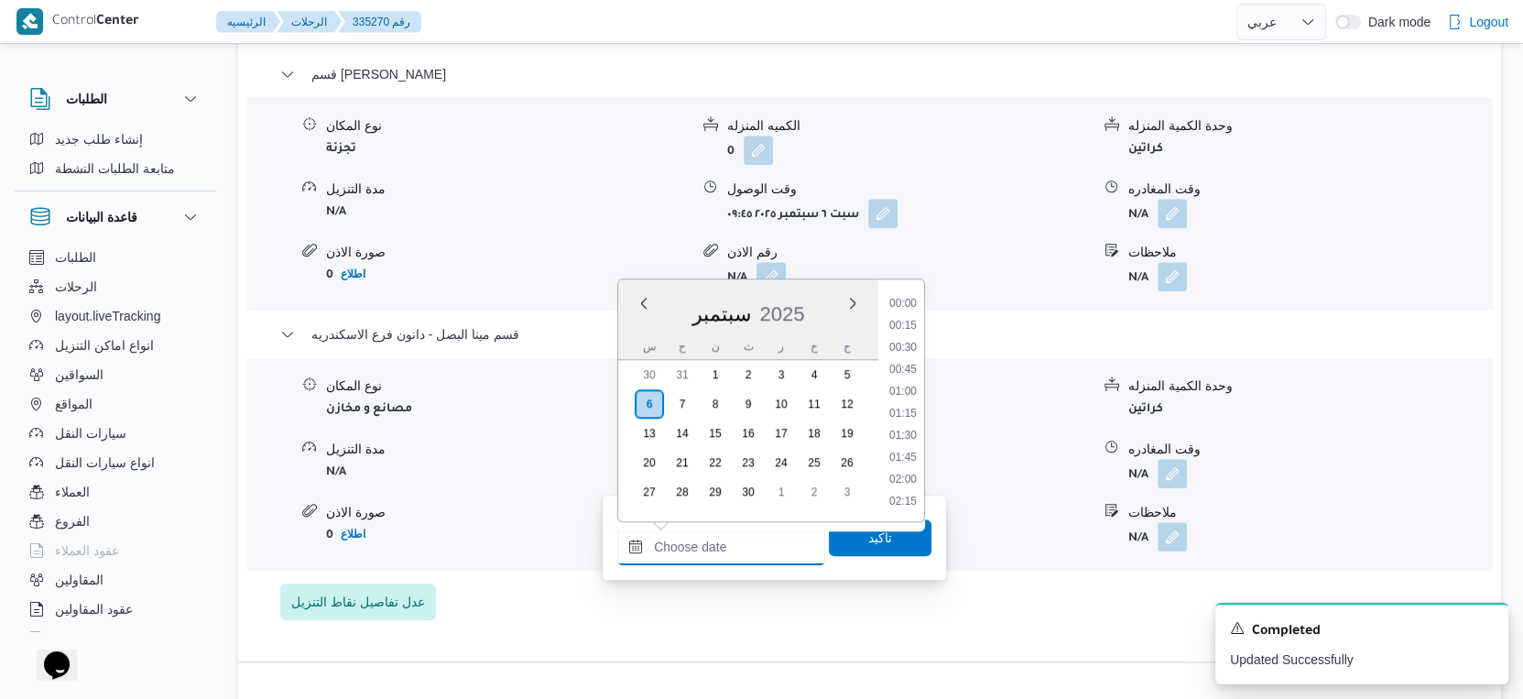
click at [726, 544] on input "وقت الوصول" at bounding box center [721, 547] width 208 height 37
drag, startPoint x: 900, startPoint y: 405, endPoint x: 882, endPoint y: 432, distance: 33.0
click at [900, 405] on li "17:45" at bounding box center [903, 408] width 42 height 18
type input "[DATE] ١٧:٤٥"
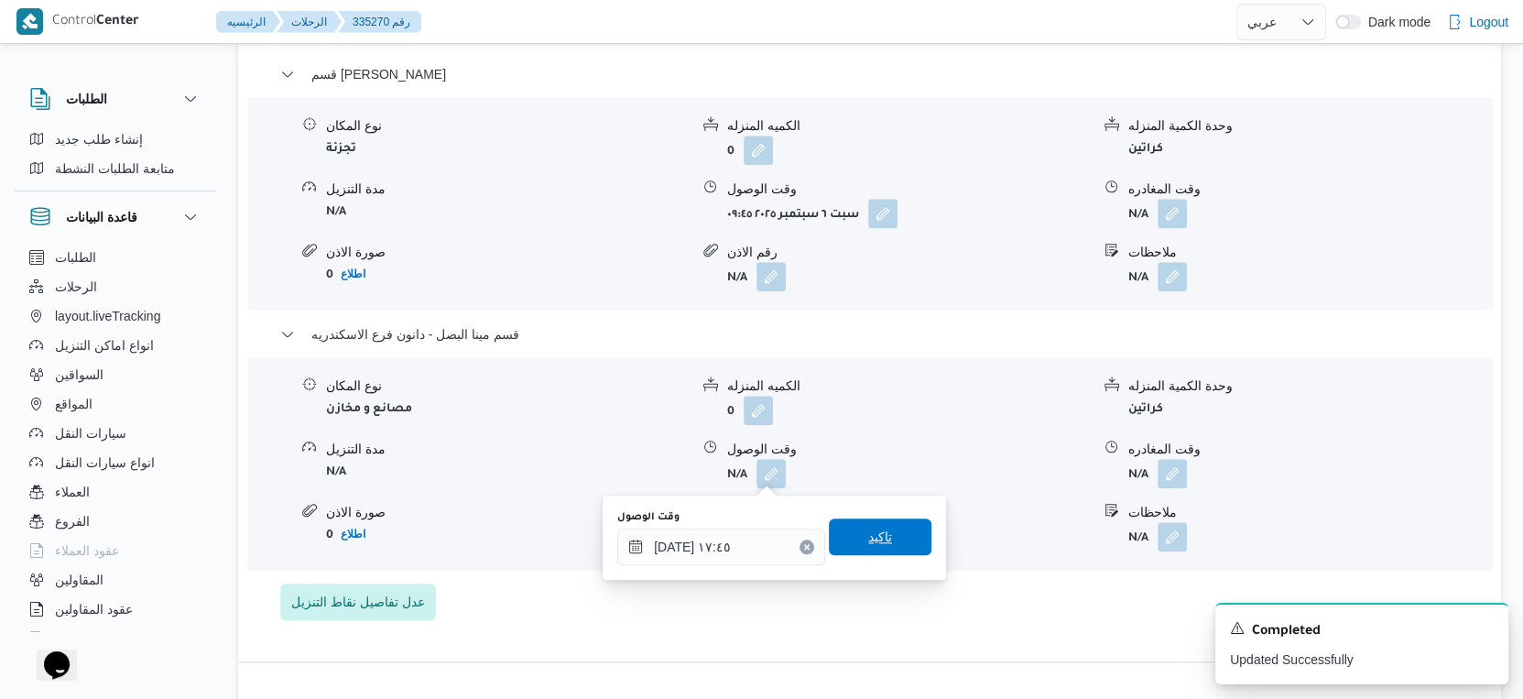
click at [868, 537] on span "تاكيد" at bounding box center [880, 537] width 24 height 22
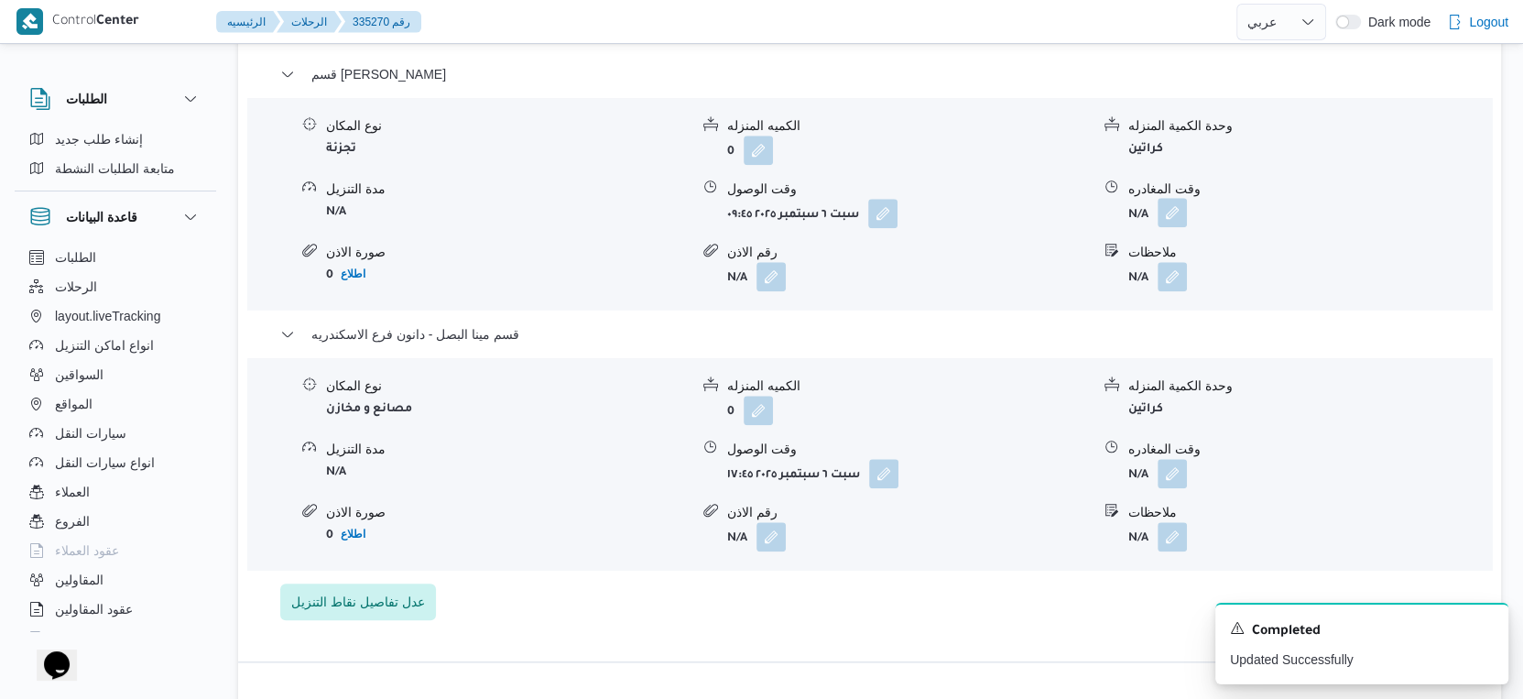
click at [1175, 213] on button "button" at bounding box center [1172, 212] width 29 height 29
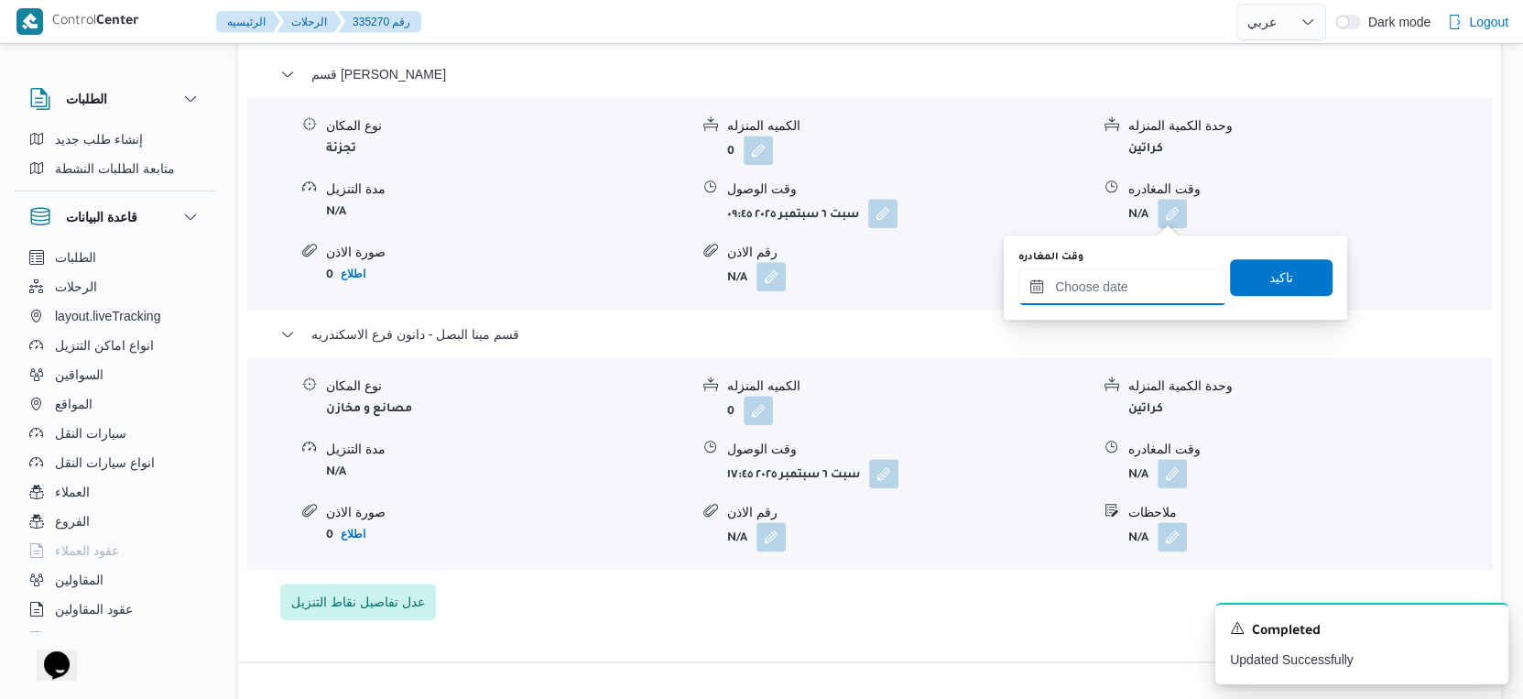
drag, startPoint x: 1144, startPoint y: 276, endPoint x: 1180, endPoint y: 299, distance: 42.4
click at [1144, 277] on input "وقت المغادره" at bounding box center [1123, 286] width 208 height 37
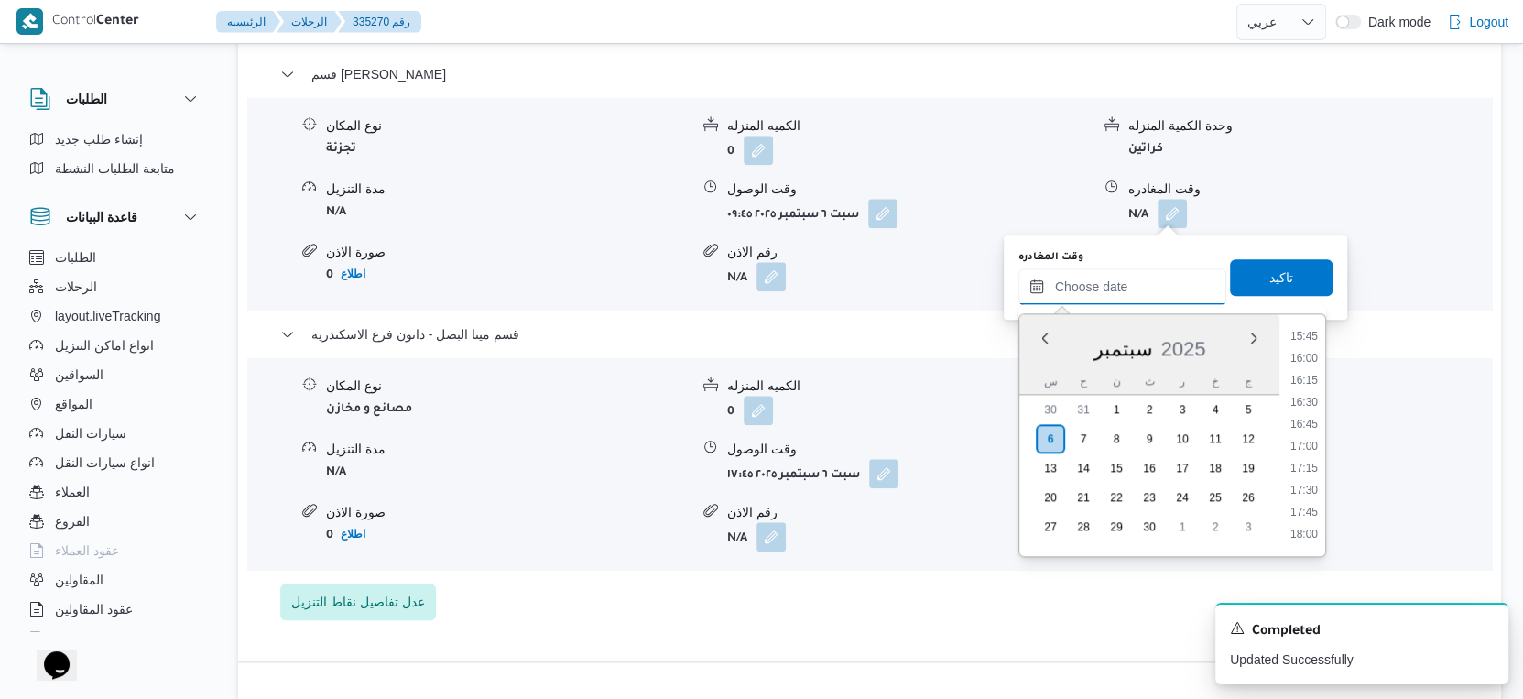
scroll to position [1353, 0]
click at [1310, 476] on li "17:00" at bounding box center [1304, 480] width 42 height 18
type input "٠٦/٠٩/٢٠٢٥ ١٧:٠٠"
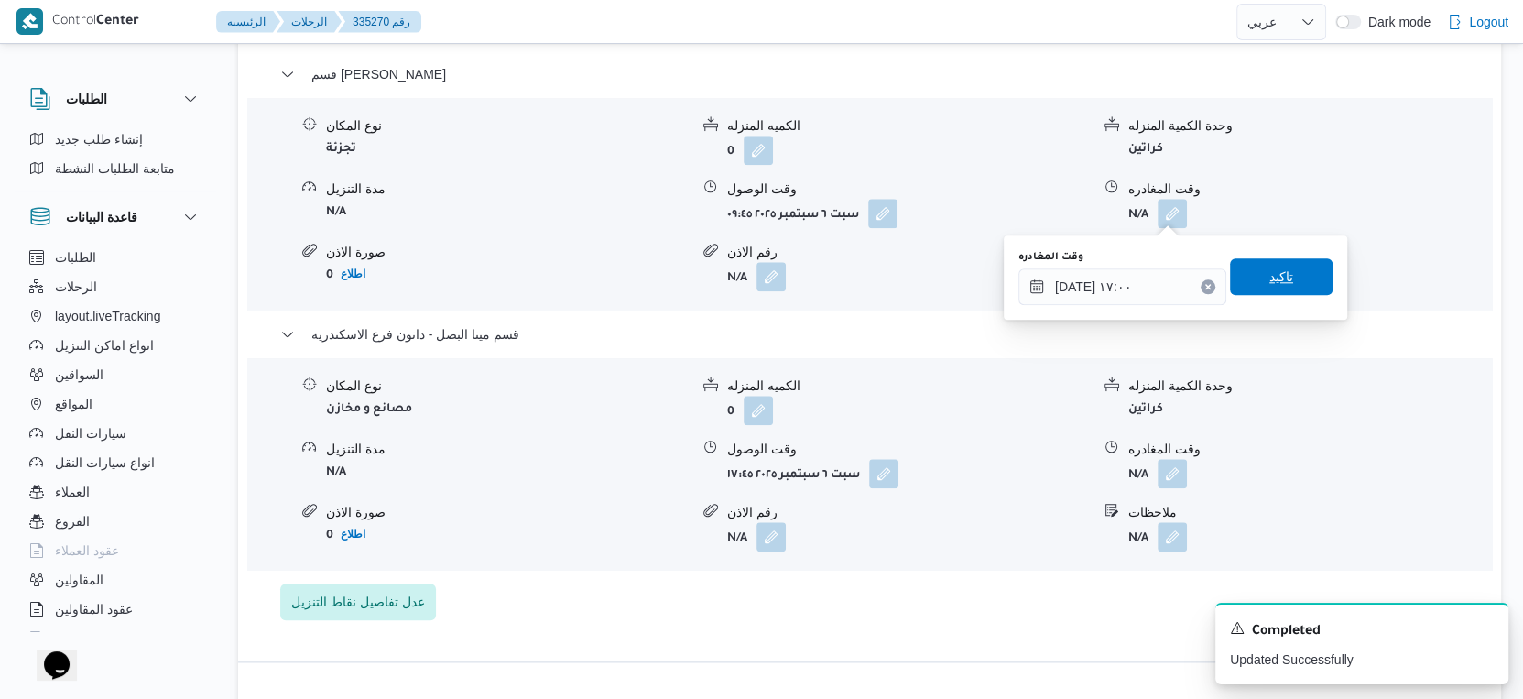
click at [1279, 278] on span "تاكيد" at bounding box center [1281, 276] width 103 height 37
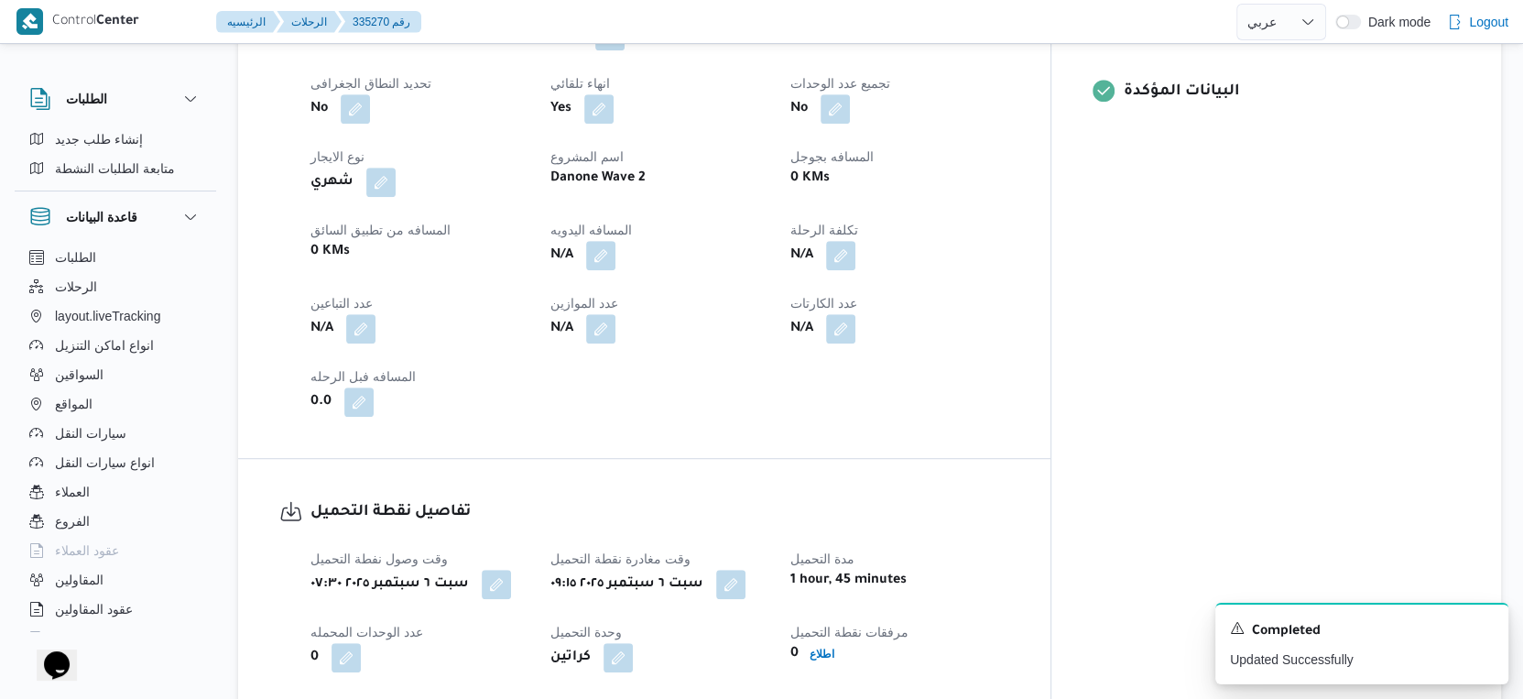
scroll to position [782, 0]
click at [616, 255] on button "button" at bounding box center [600, 255] width 29 height 29
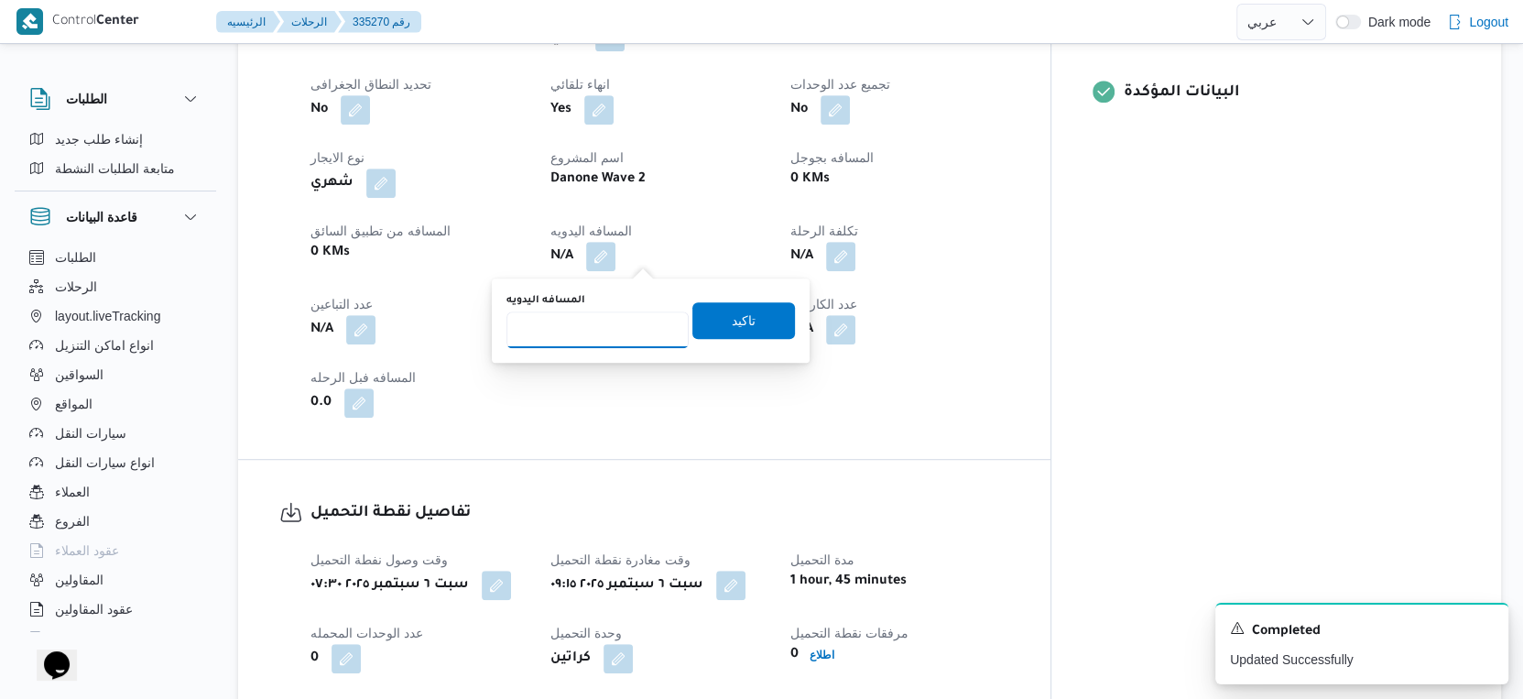
click at [598, 333] on input "المسافه اليدويه" at bounding box center [598, 329] width 182 height 37
type input "38"
click at [737, 323] on span "تاكيد" at bounding box center [744, 320] width 24 height 22
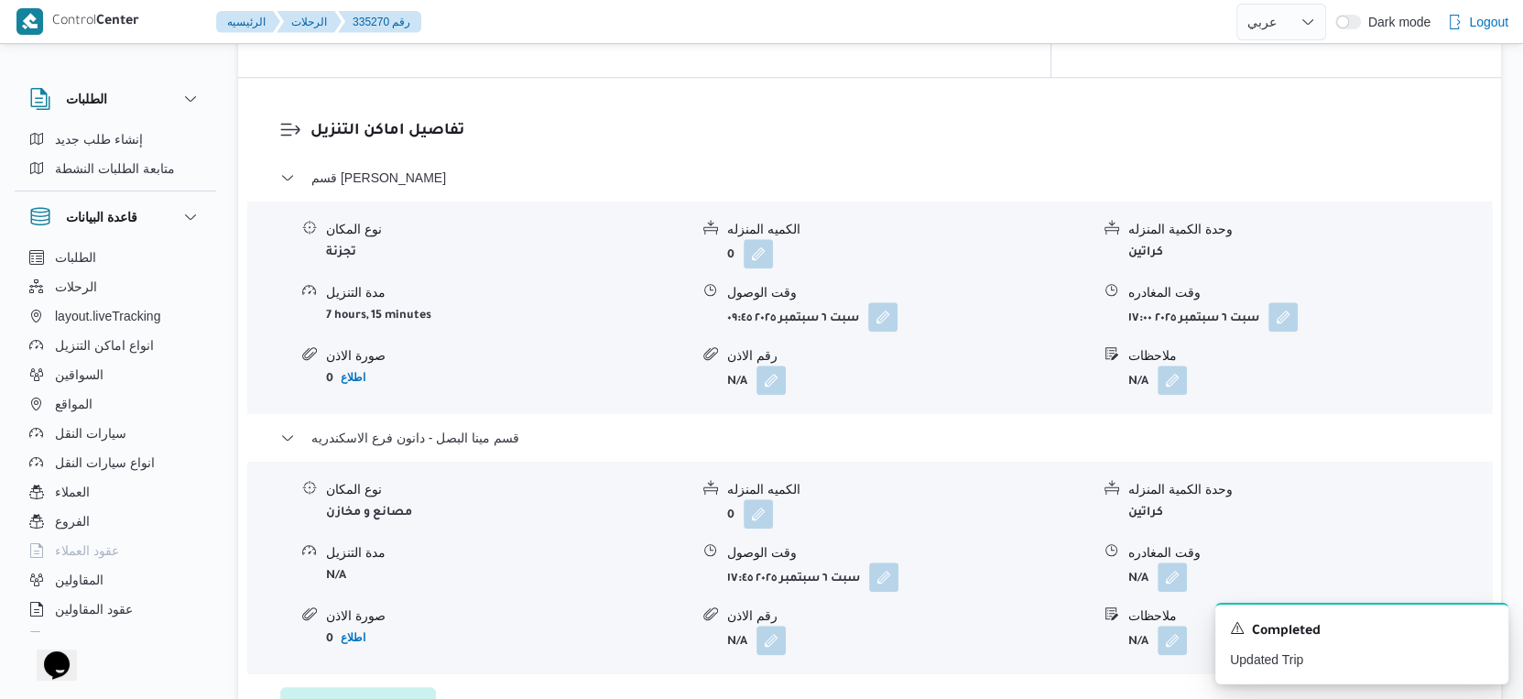
scroll to position [1527, 0]
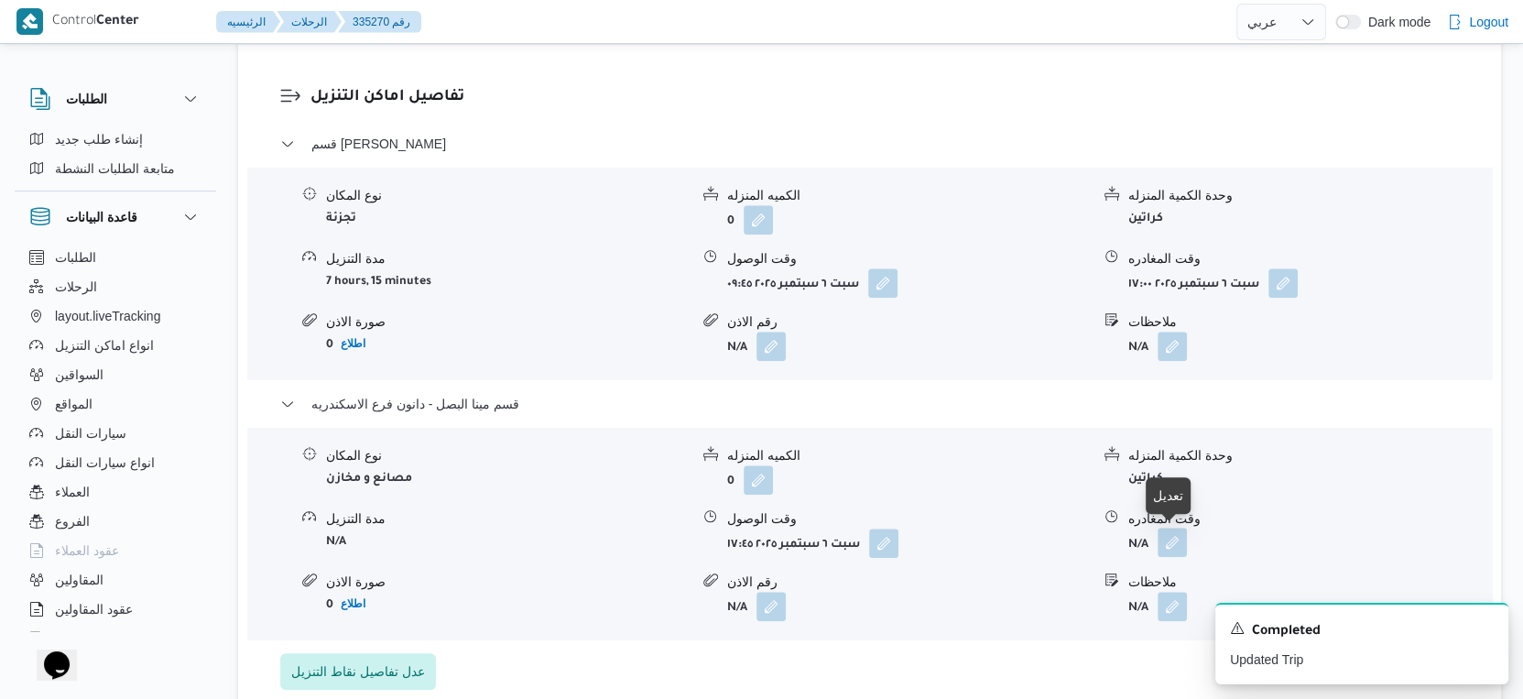
click at [1182, 546] on button "button" at bounding box center [1172, 542] width 29 height 29
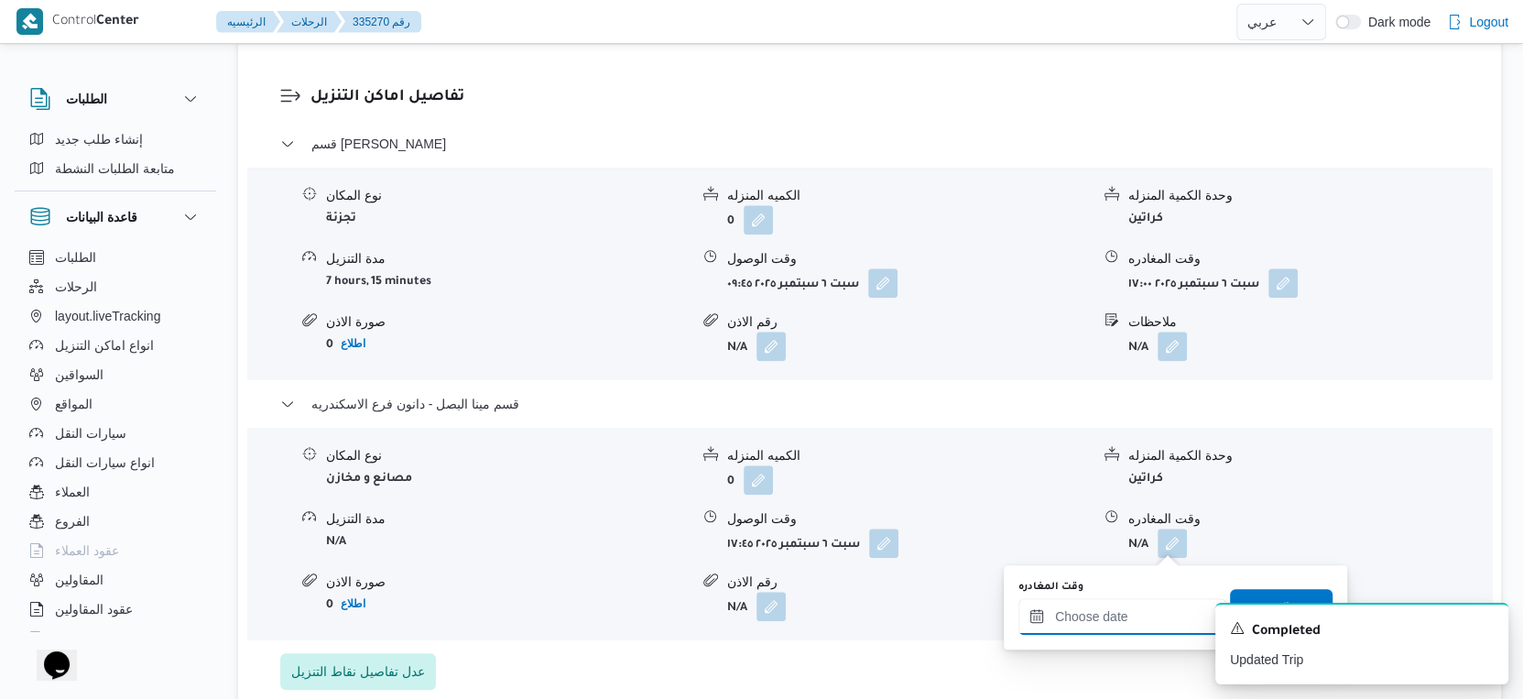
click at [1105, 603] on input "وقت المغادره" at bounding box center [1123, 616] width 208 height 37
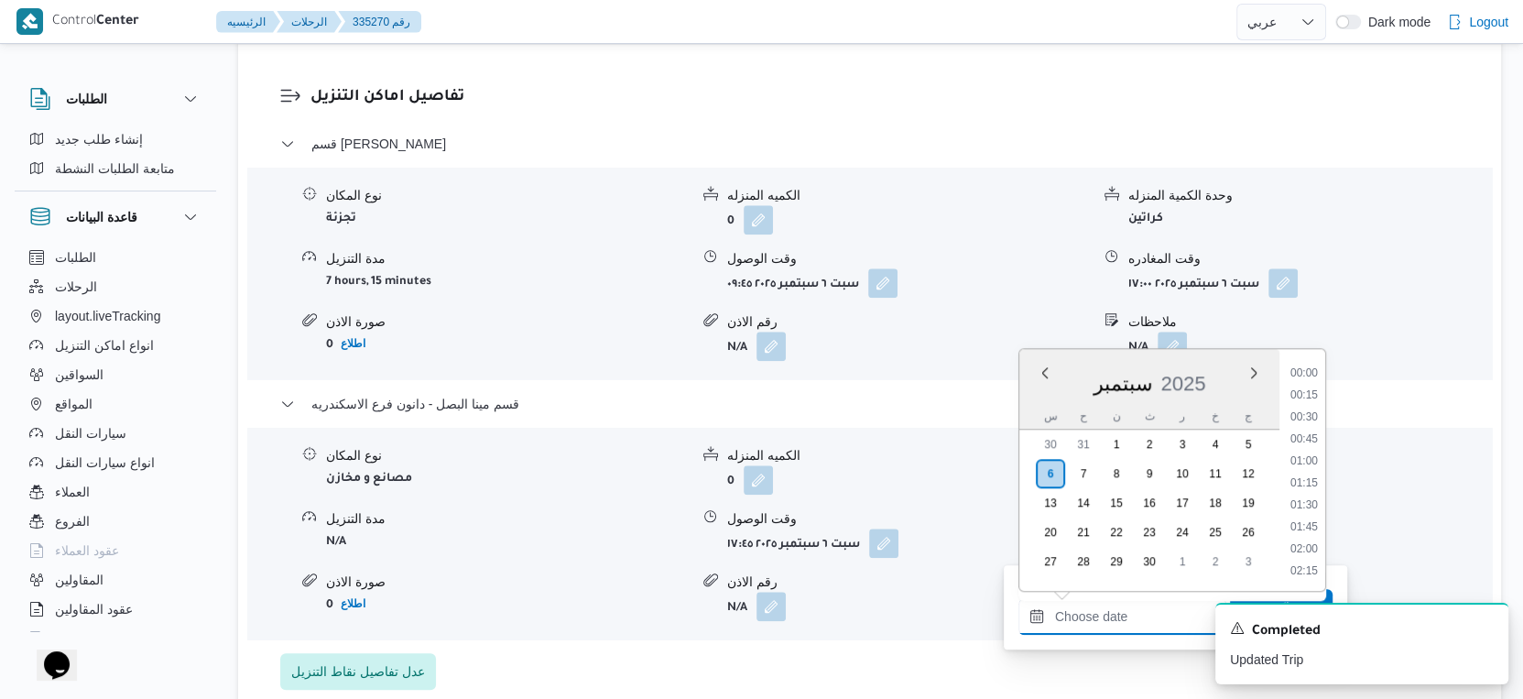
scroll to position [1557, 0]
click at [1308, 438] on li "18:30" at bounding box center [1304, 442] width 42 height 18
type input "٠٦/٠٩/٢٠٢٥ ١٨:٣٠"
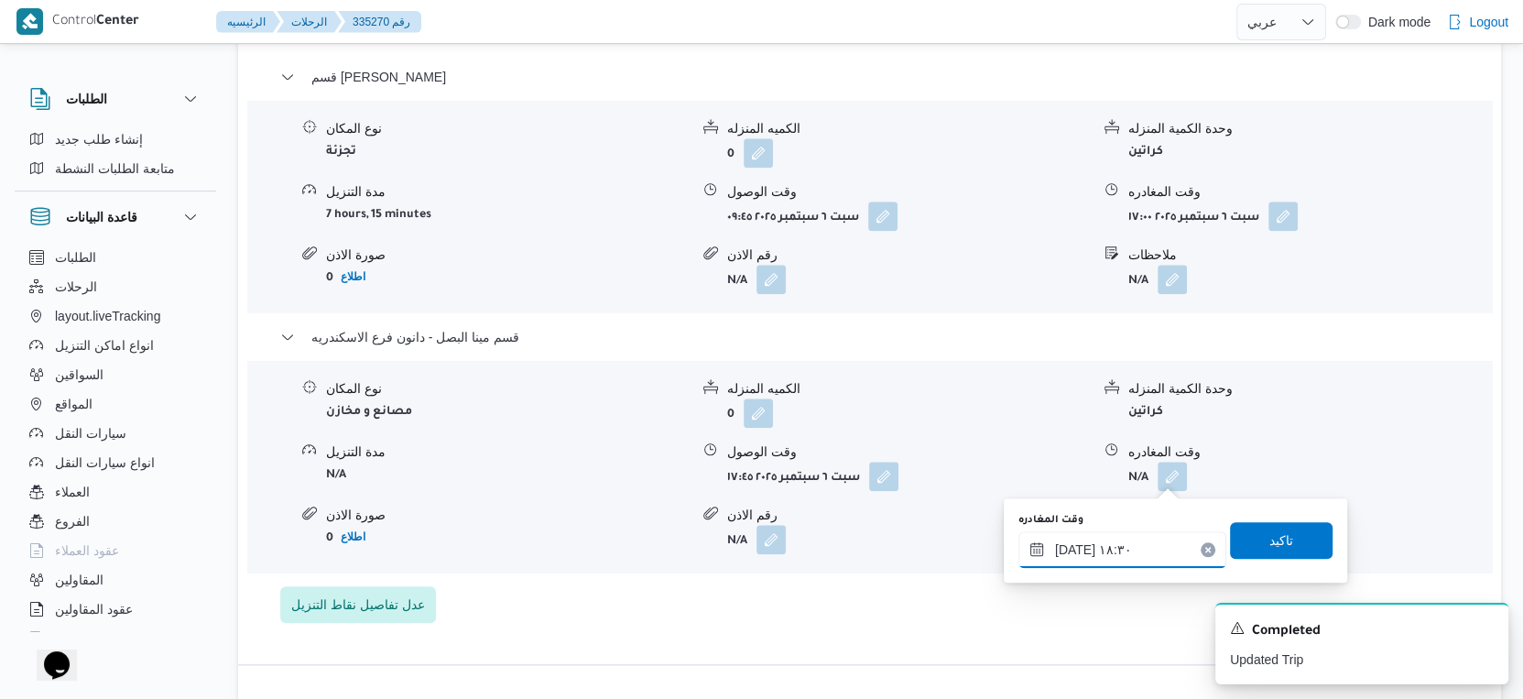
scroll to position [1628, 0]
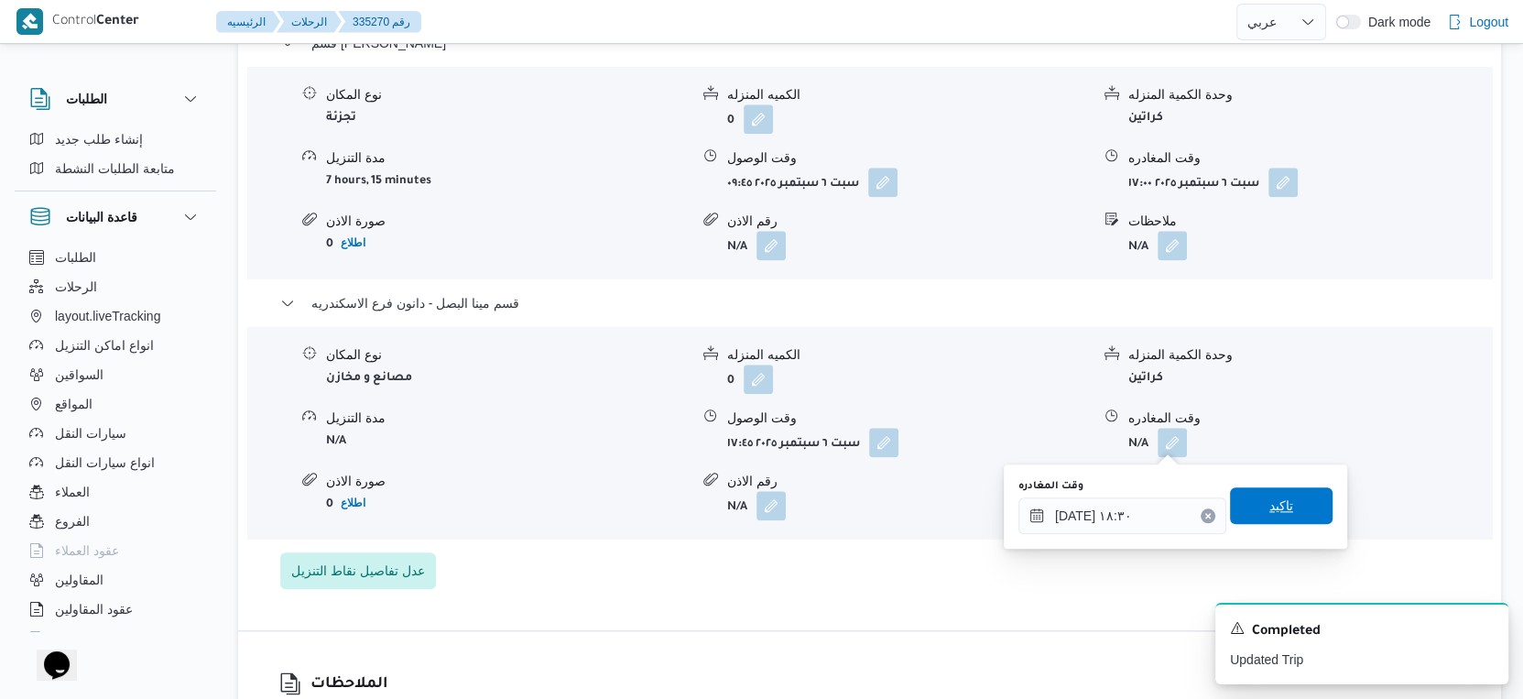
click at [1296, 503] on span "تاكيد" at bounding box center [1281, 505] width 103 height 37
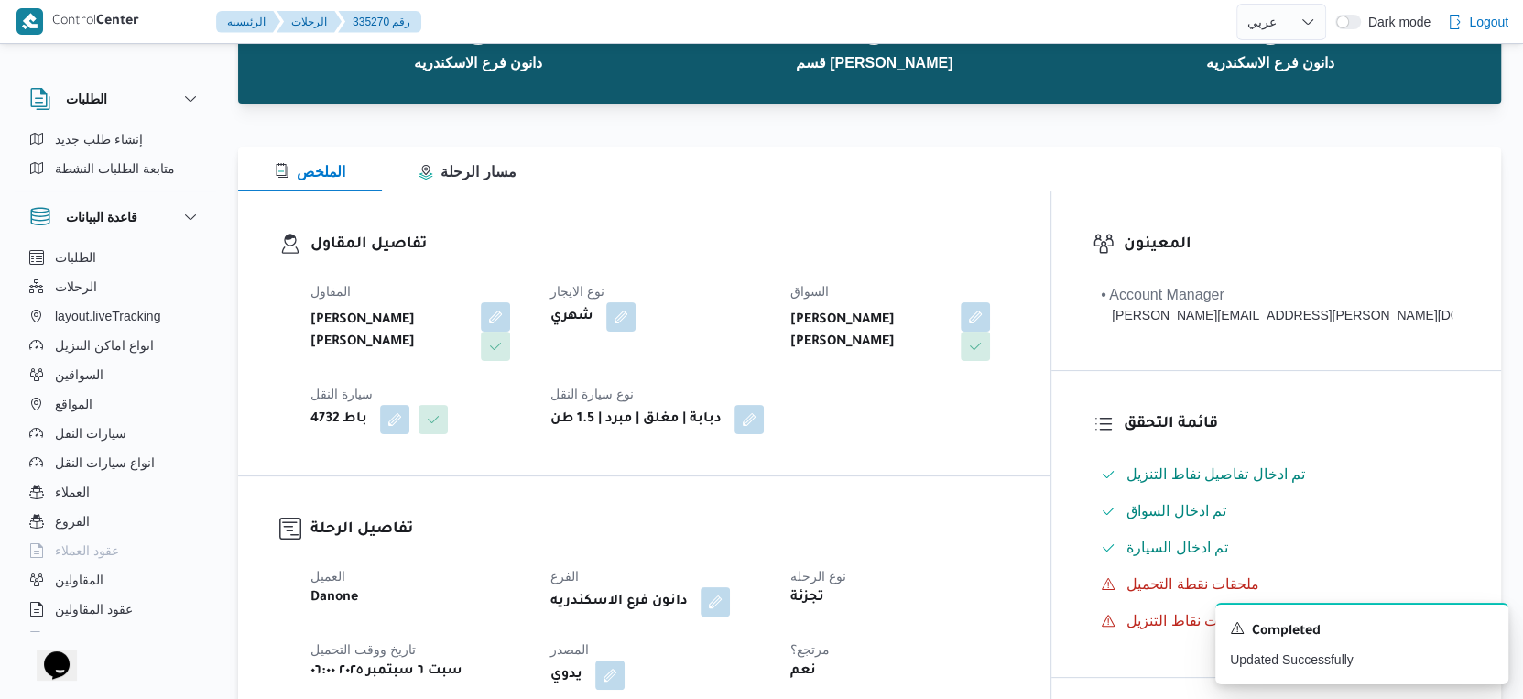
scroll to position [0, 0]
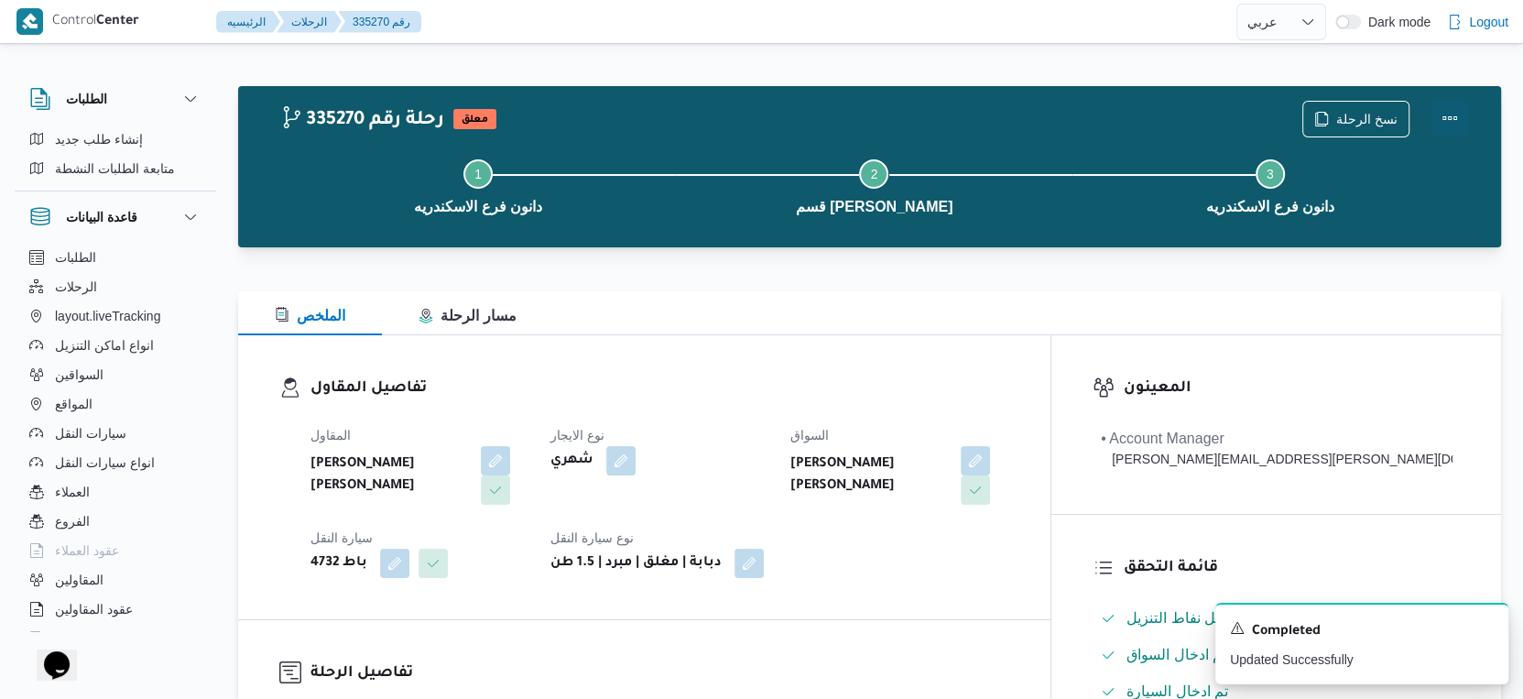
click at [1458, 113] on button "Actions" at bounding box center [1450, 118] width 37 height 37
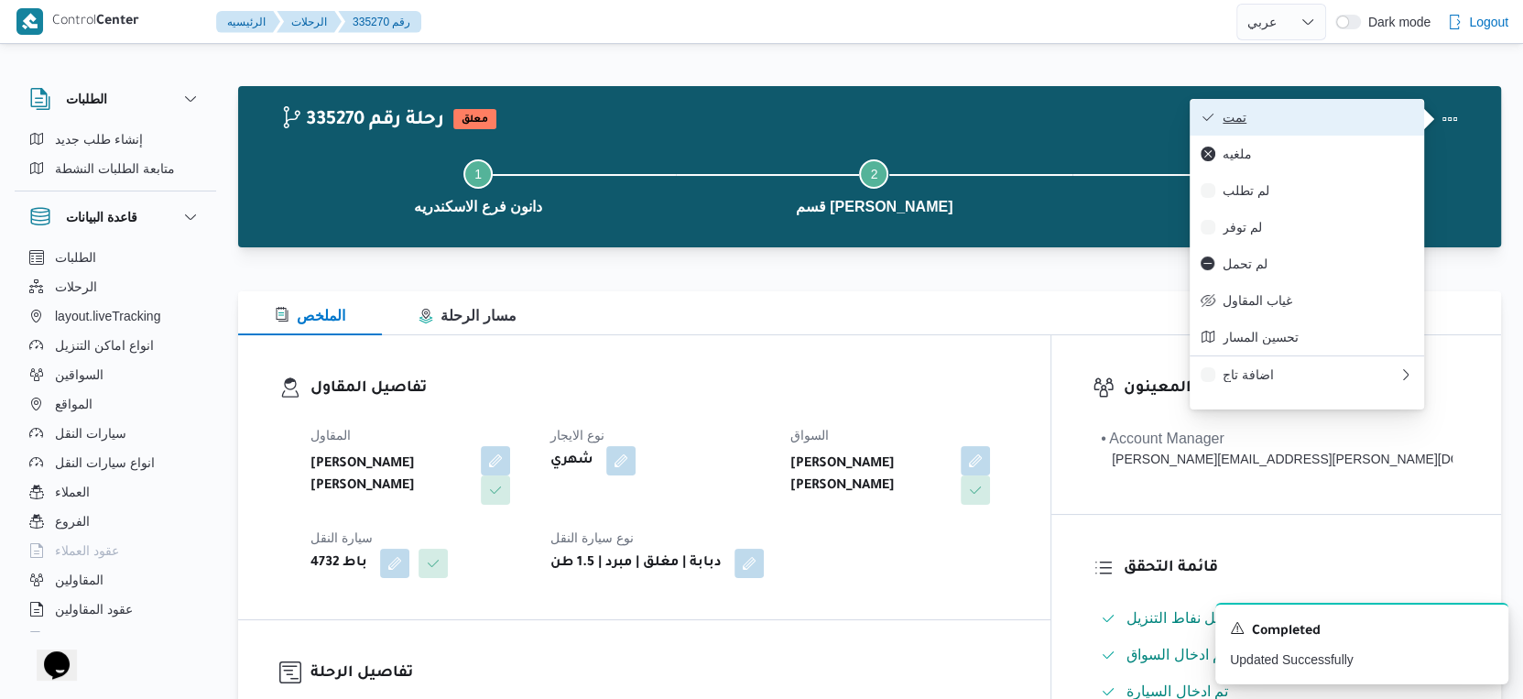
click at [1349, 122] on span "تمت" at bounding box center [1318, 117] width 191 height 15
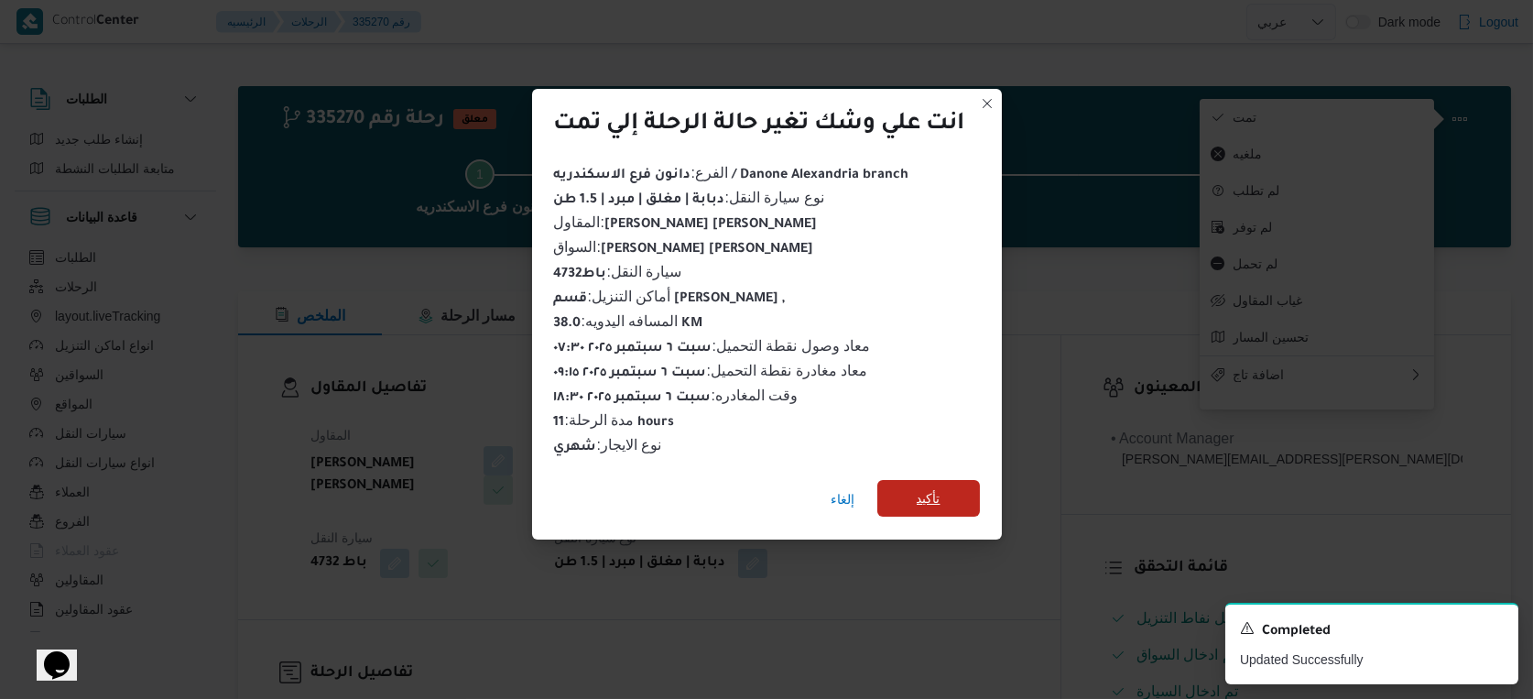
click at [948, 487] on span "تأكيد" at bounding box center [929, 498] width 103 height 37
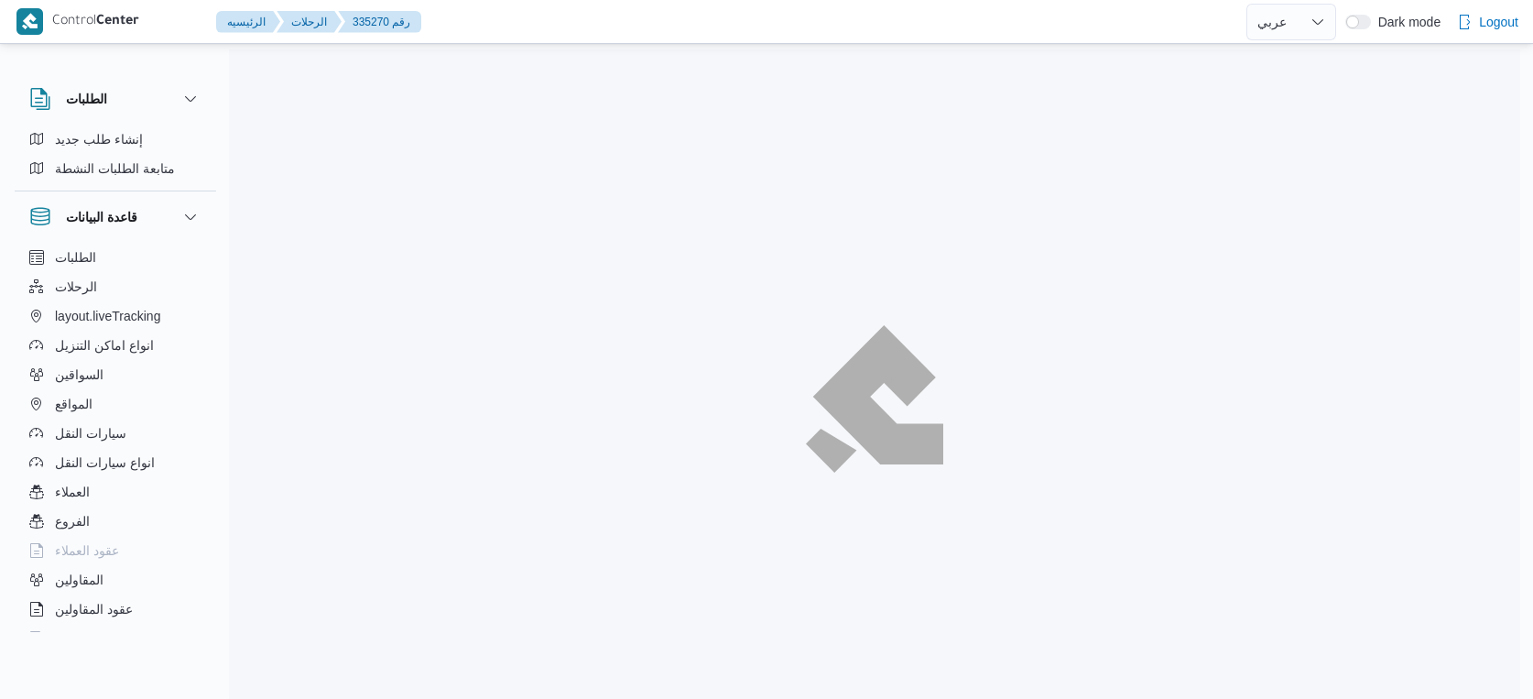
select select "ar"
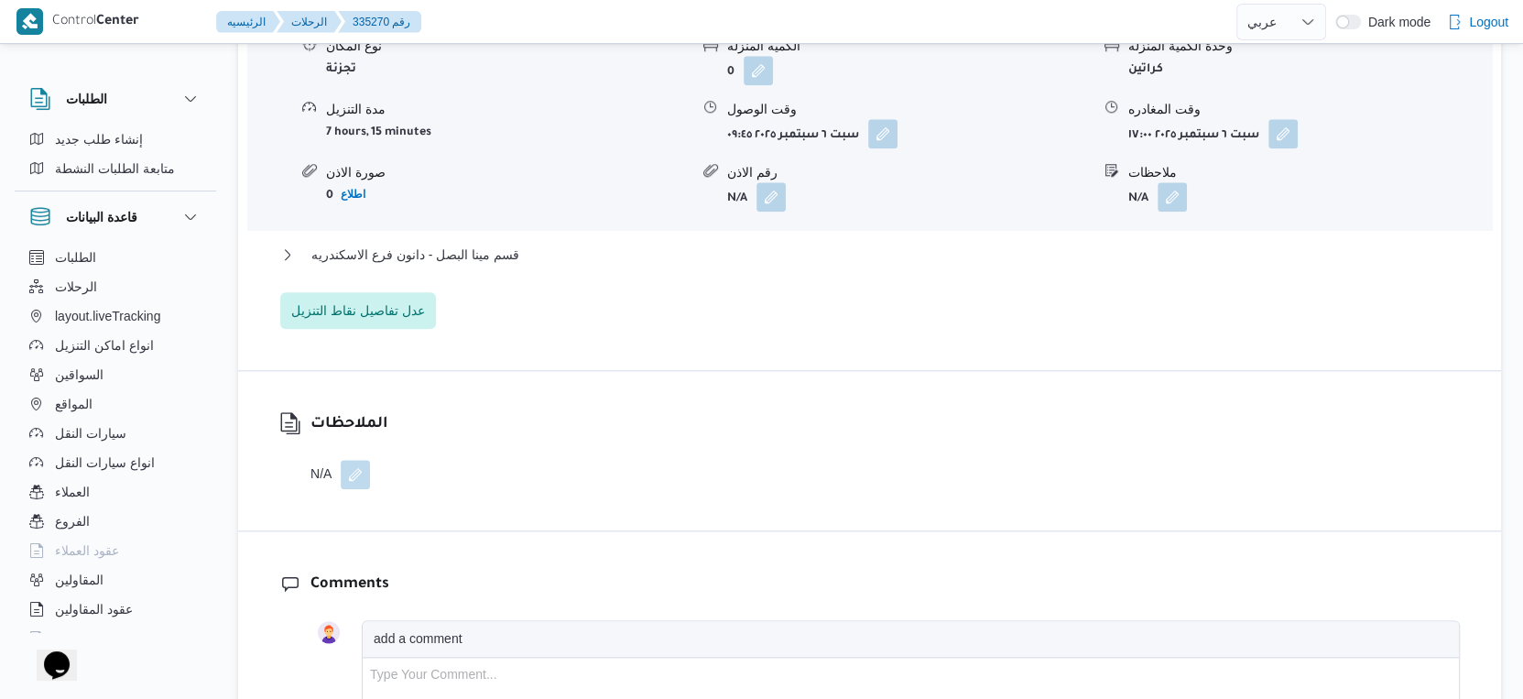
scroll to position [1832, 0]
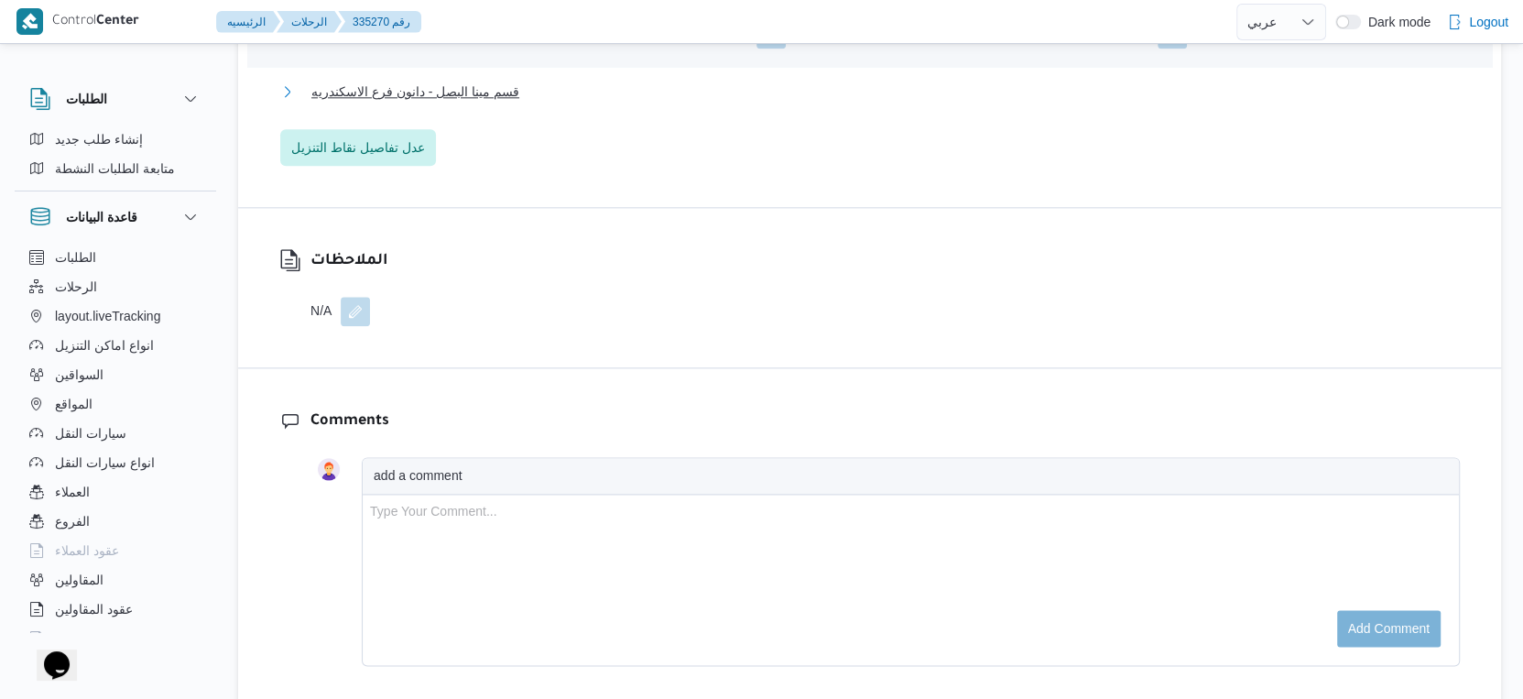
click at [528, 92] on button "قسم مينا البصل - دانون فرع الاسكندريه" at bounding box center [870, 92] width 1180 height 22
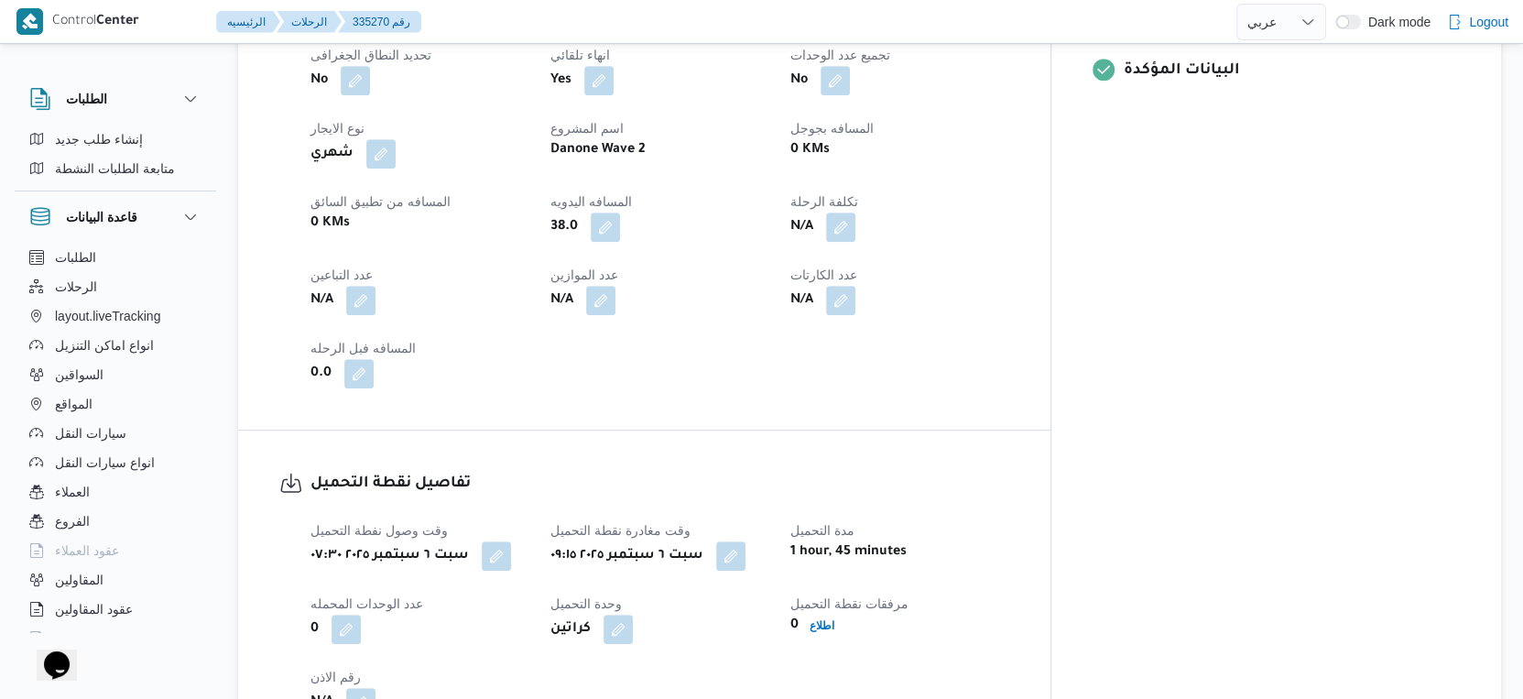
scroll to position [813, 0]
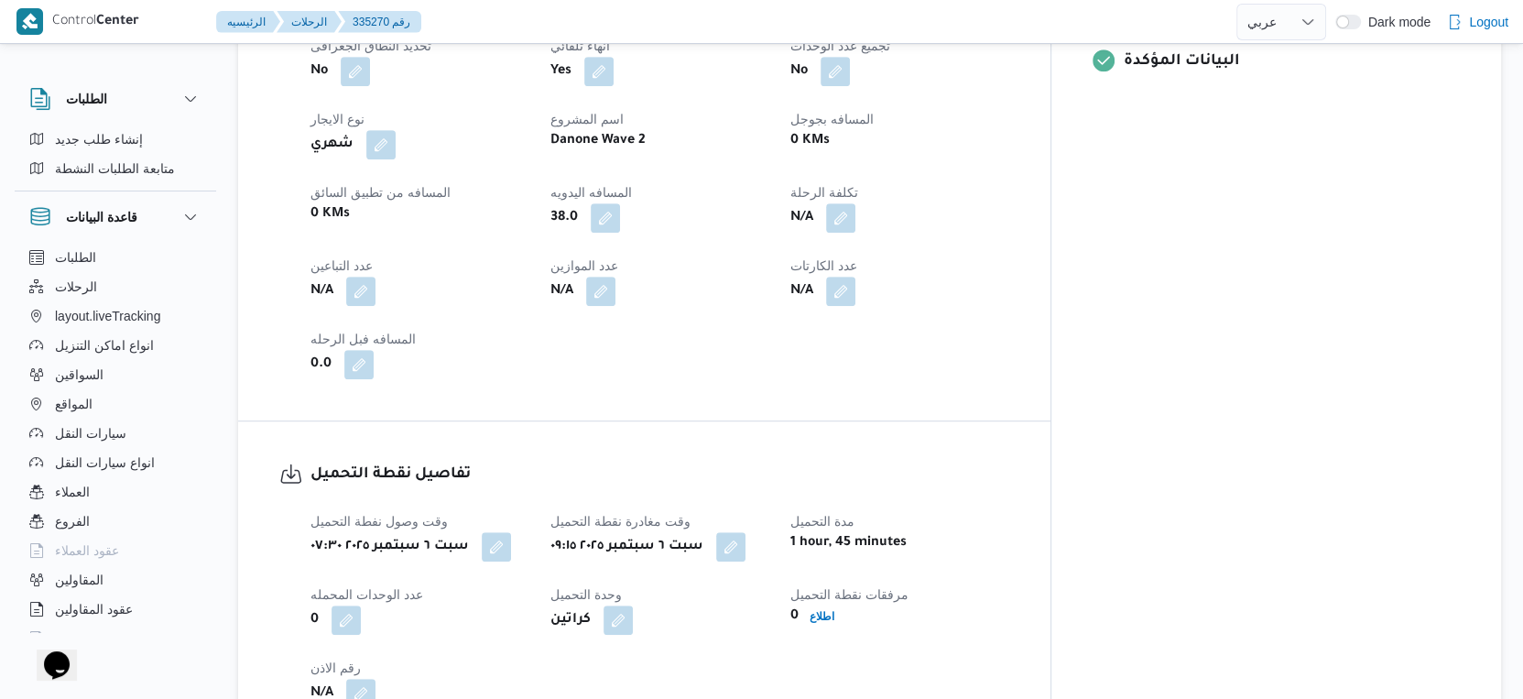
select select "ar"
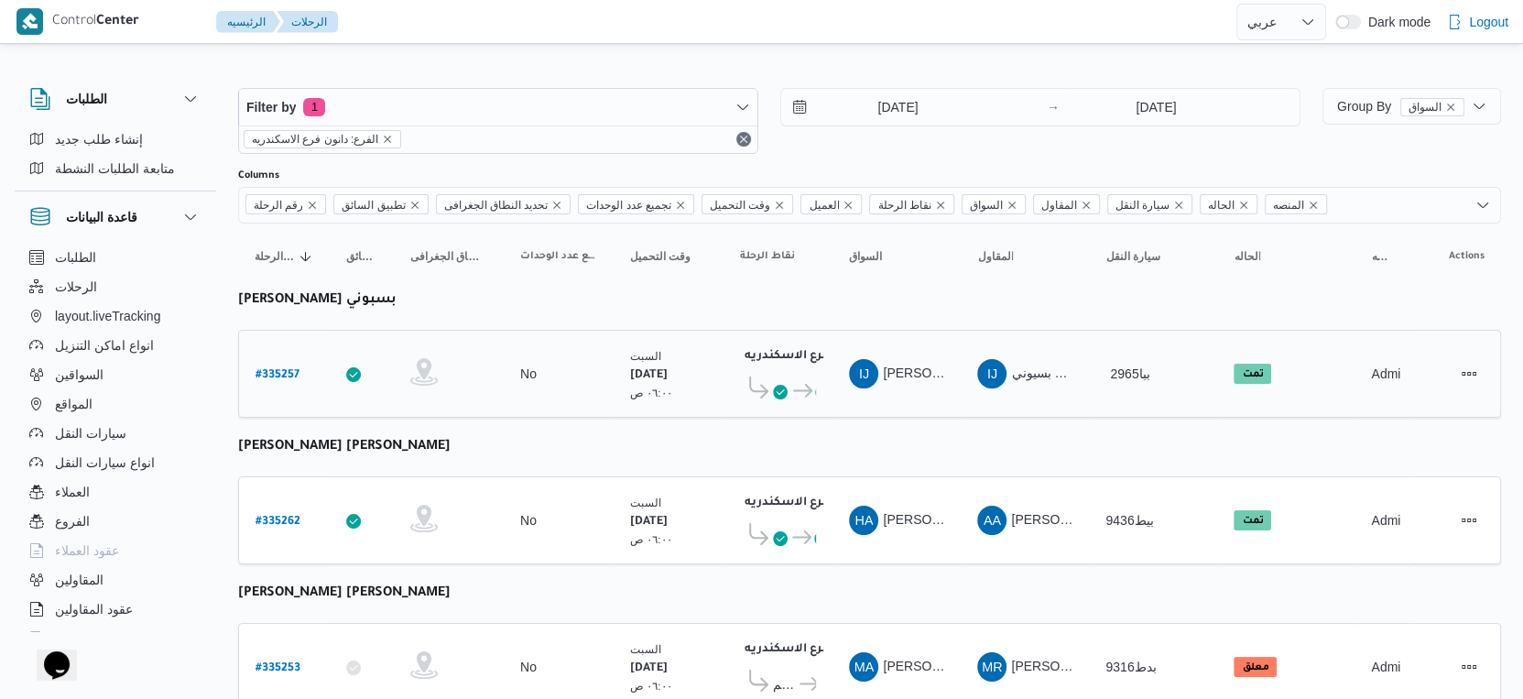
click at [283, 375] on b "# 335257" at bounding box center [278, 375] width 44 height 13
select select "ar"
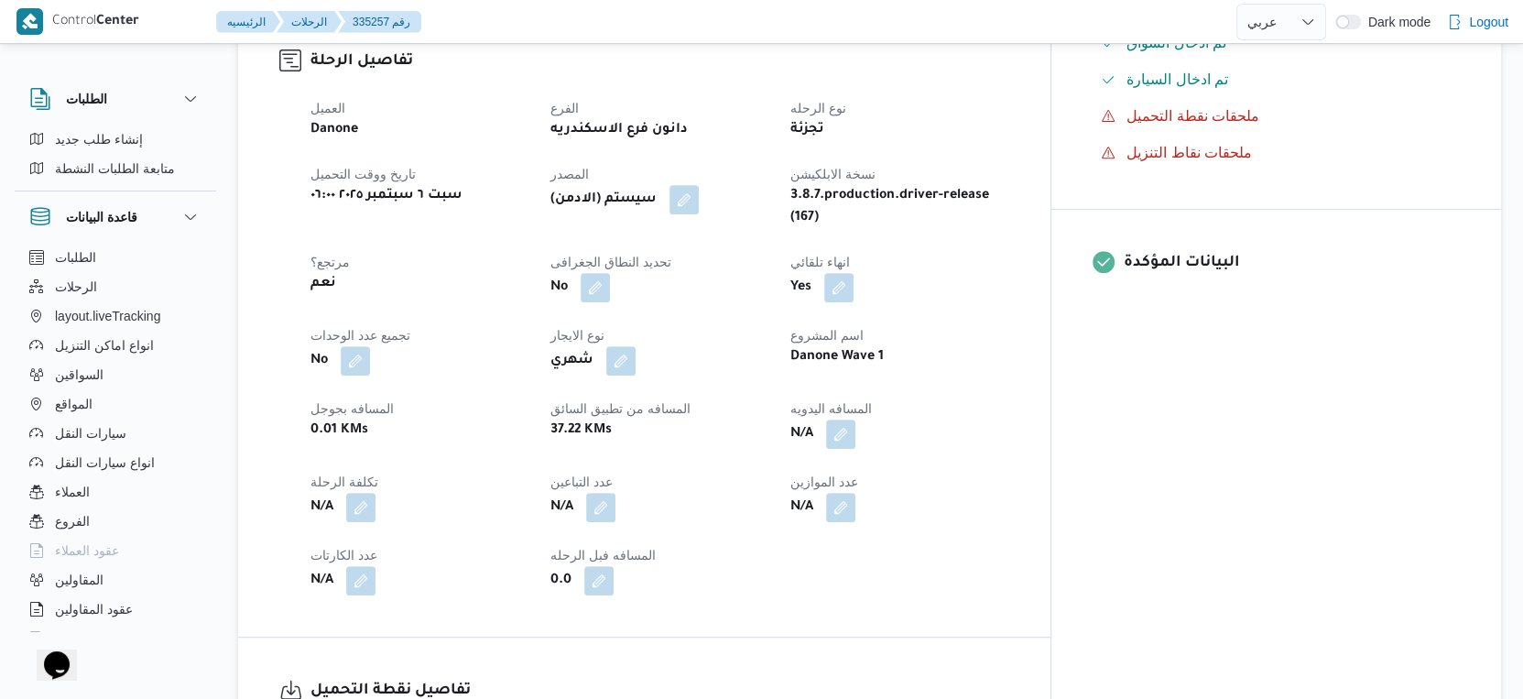
scroll to position [610, 0]
click at [856, 421] on button "button" at bounding box center [840, 434] width 29 height 29
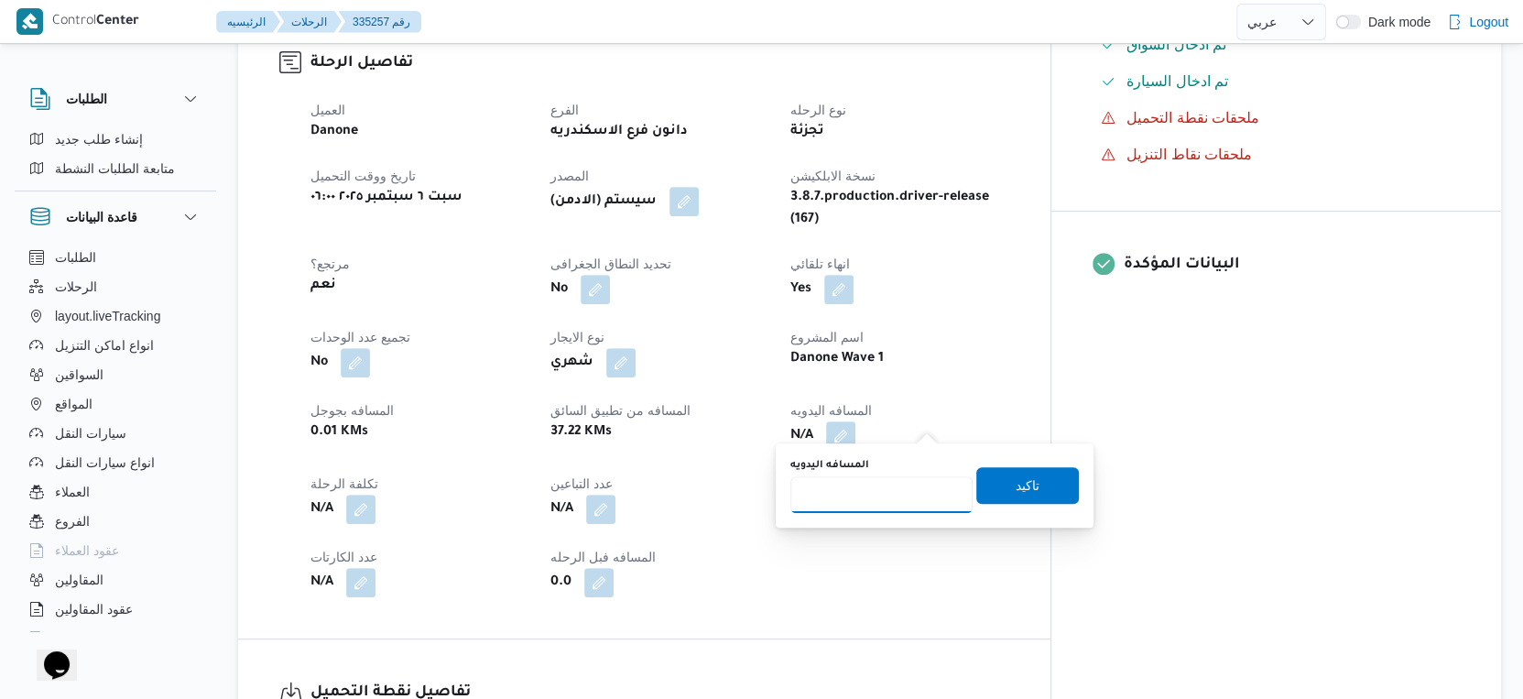
click at [857, 488] on input "المسافه اليدويه" at bounding box center [882, 494] width 182 height 37
type input "44"
click at [1016, 478] on span "تاكيد" at bounding box center [1028, 486] width 24 height 22
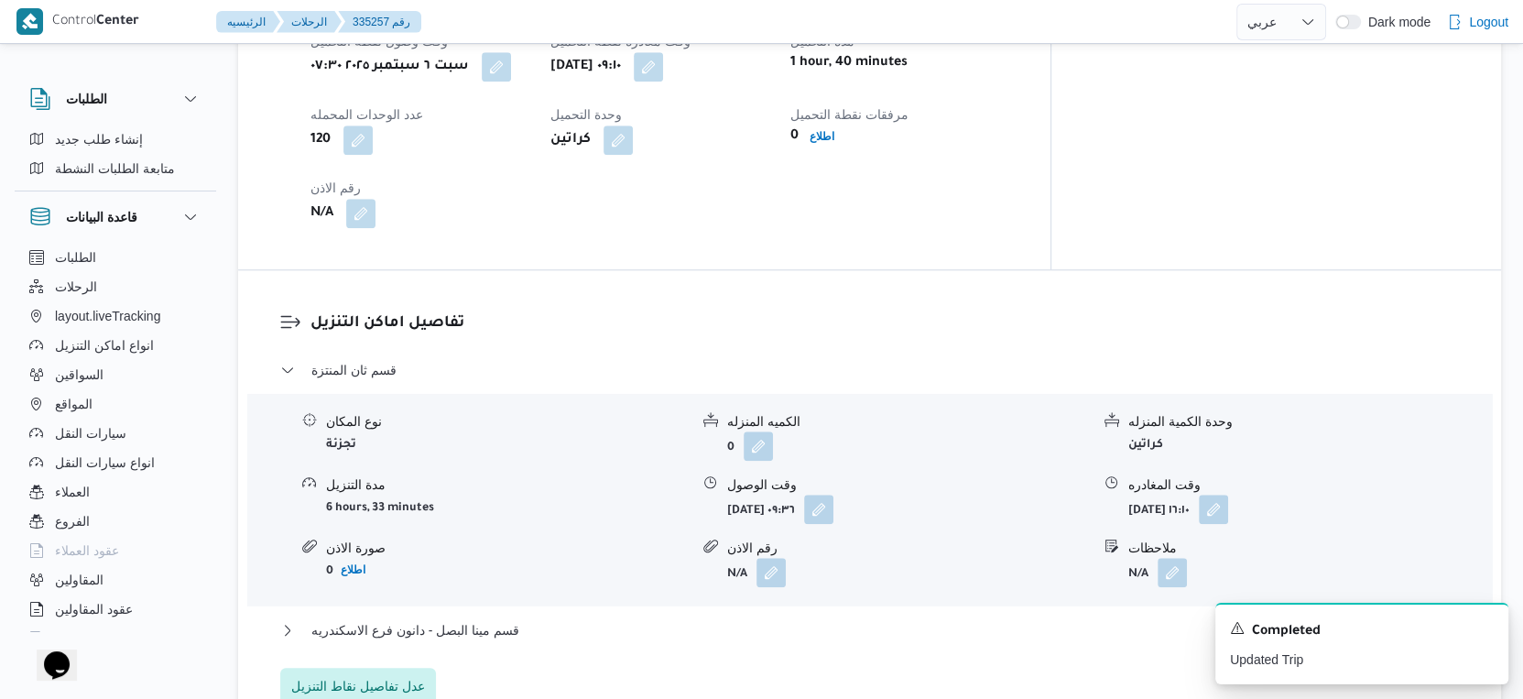
scroll to position [1424, 0]
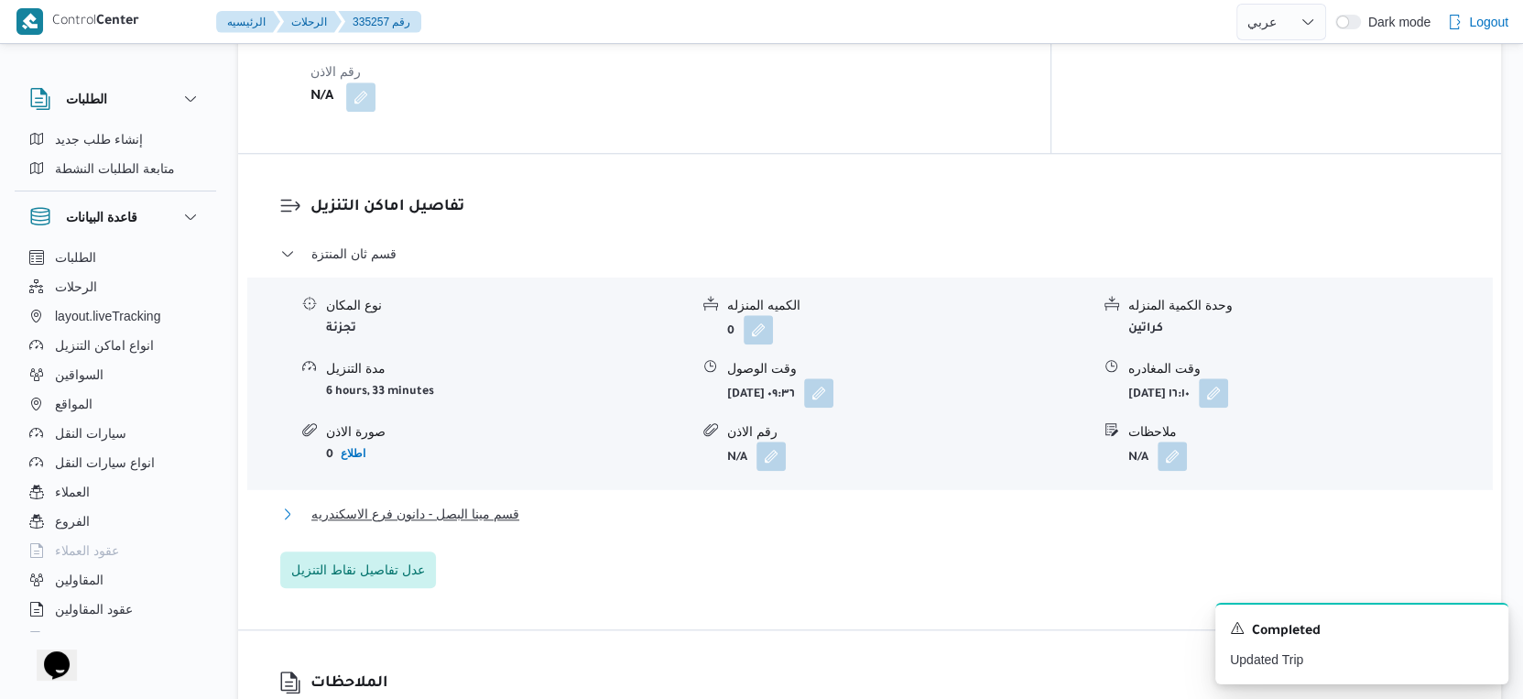
click at [512, 503] on span "قسم مينا البصل - دانون فرع الاسكندريه" at bounding box center [415, 514] width 208 height 22
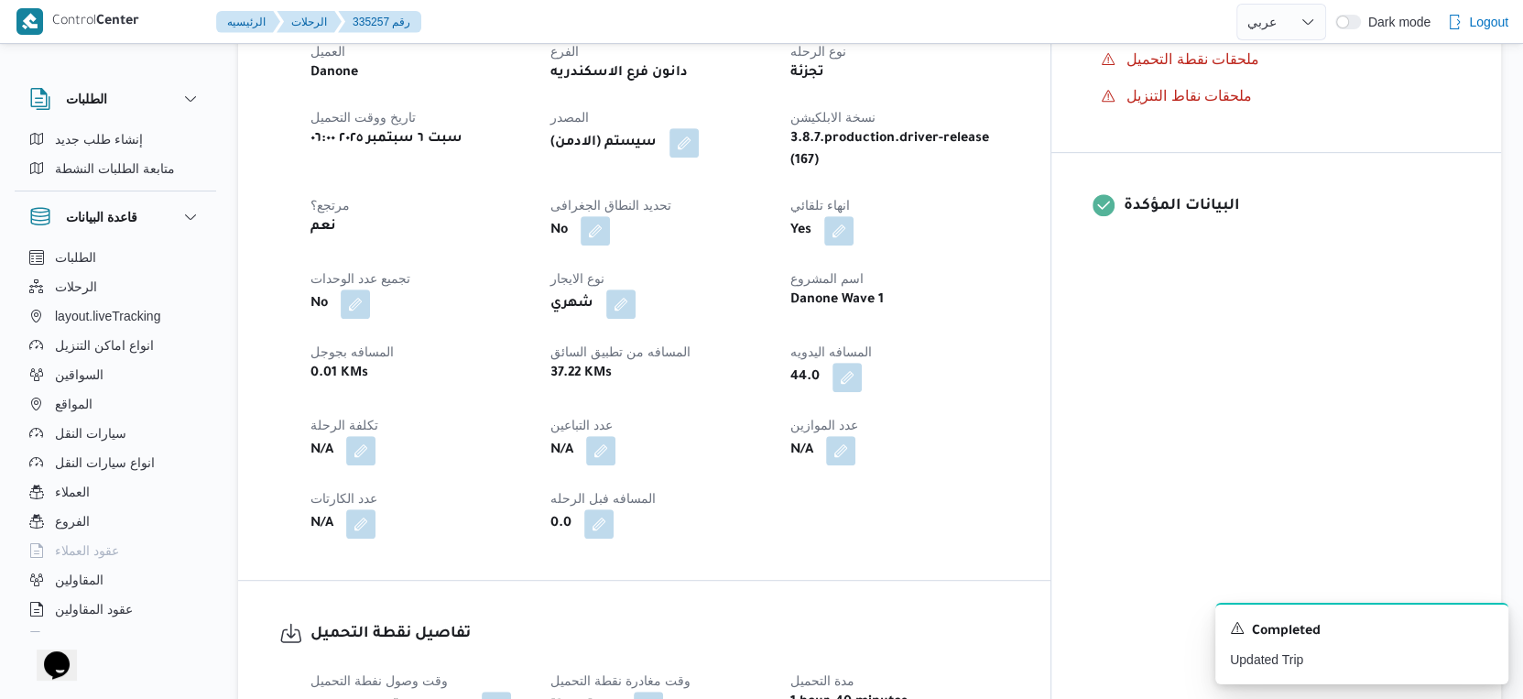
scroll to position [508, 0]
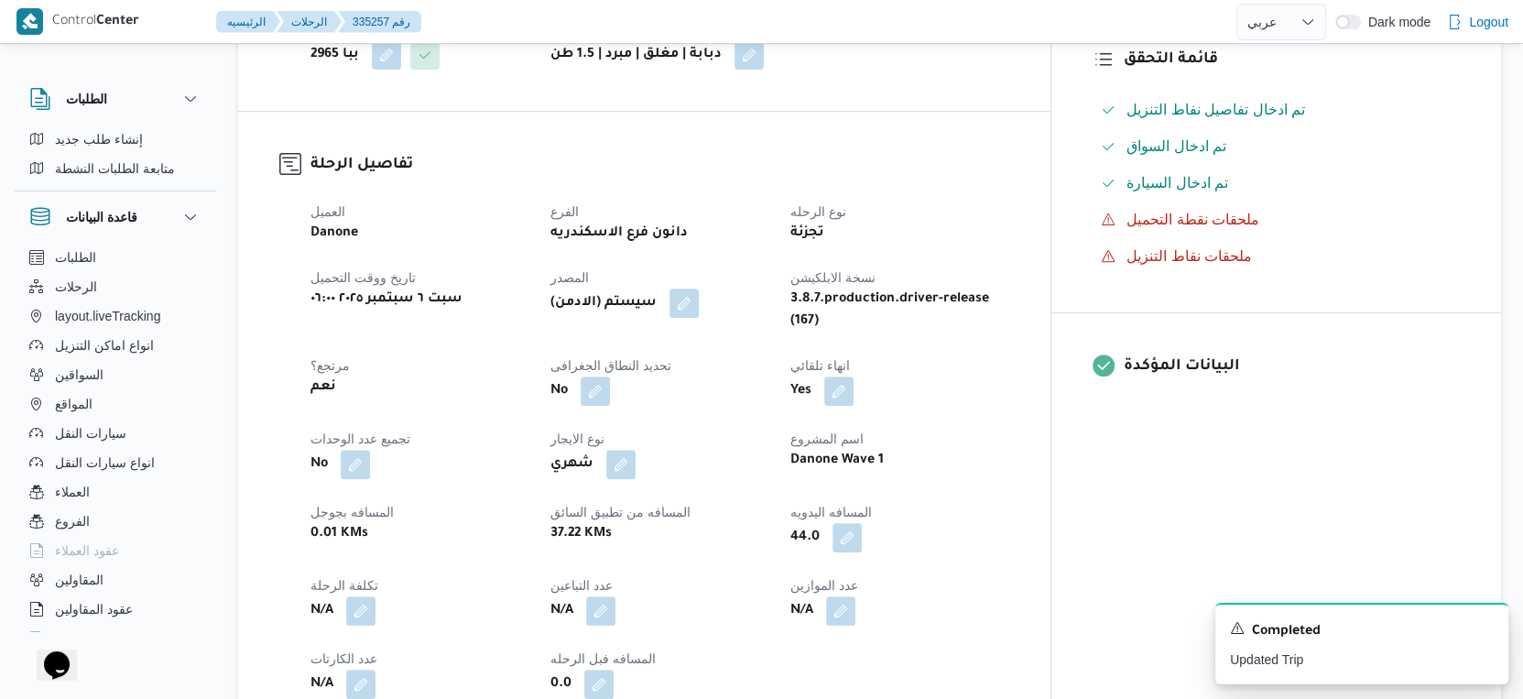
select select "ar"
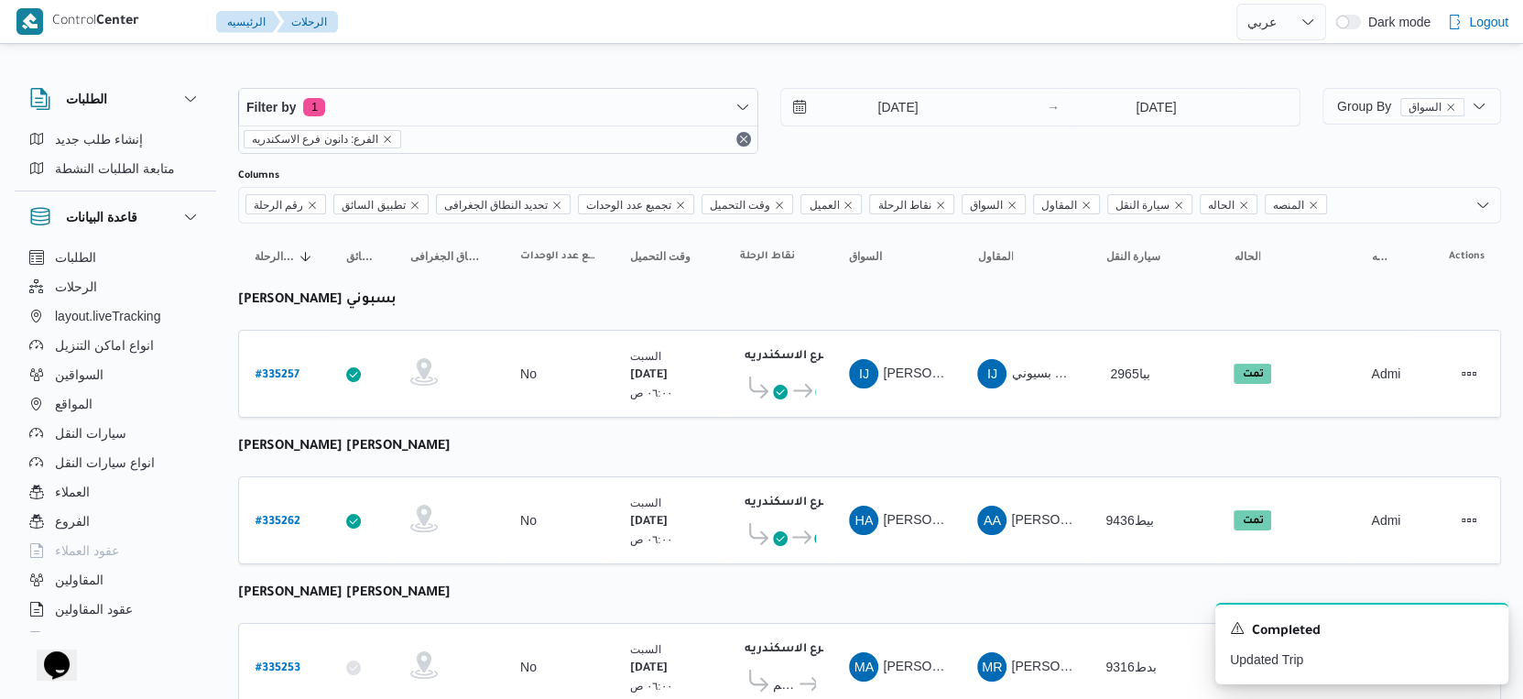
select select "ar"
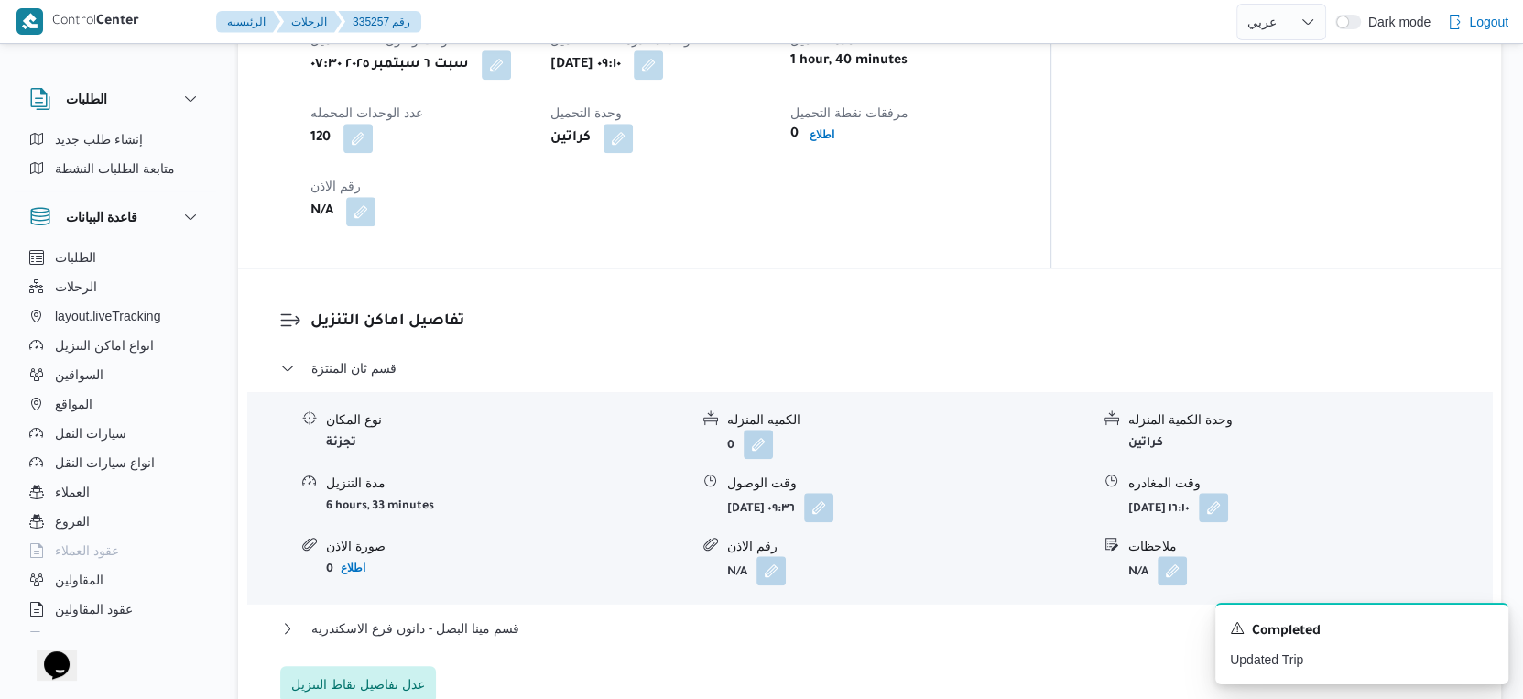
scroll to position [1474, 0]
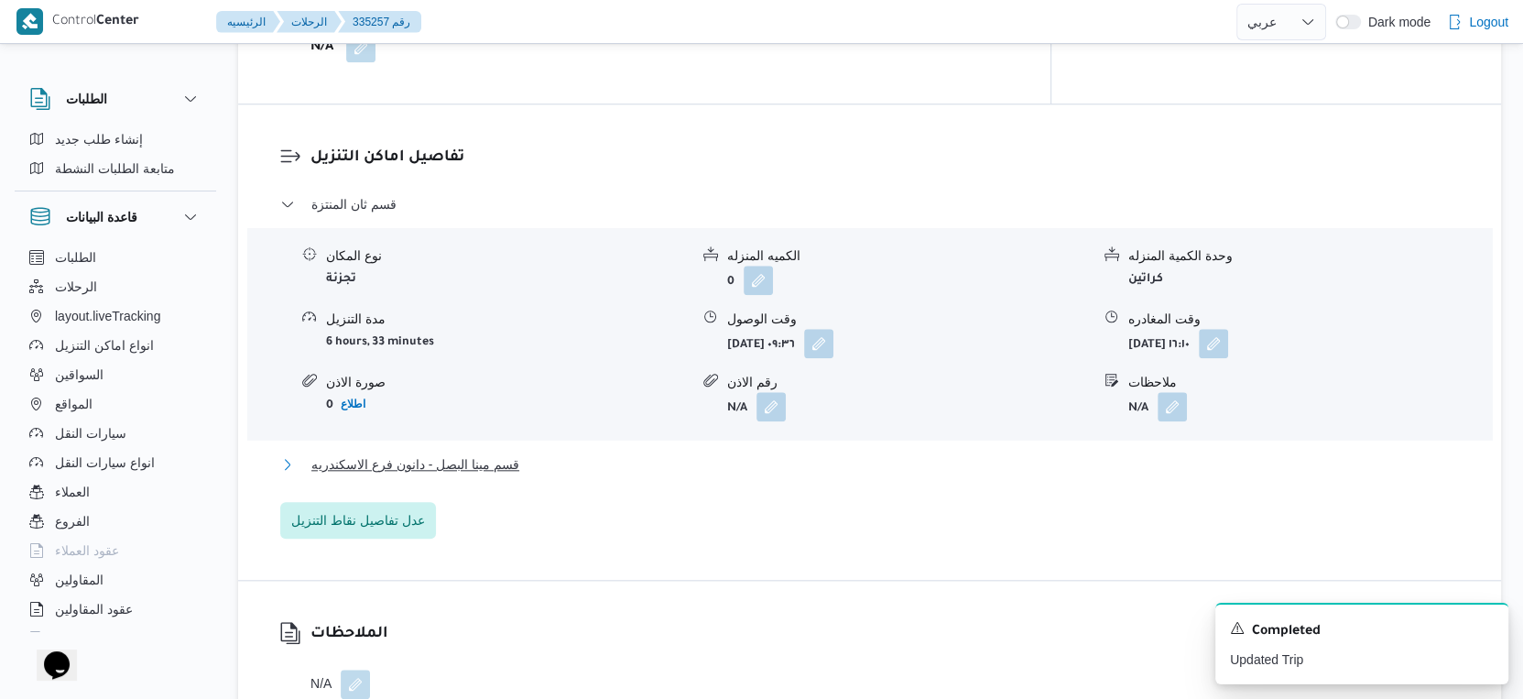
click at [476, 453] on span "قسم مينا البصل - دانون فرع الاسكندريه" at bounding box center [415, 464] width 208 height 22
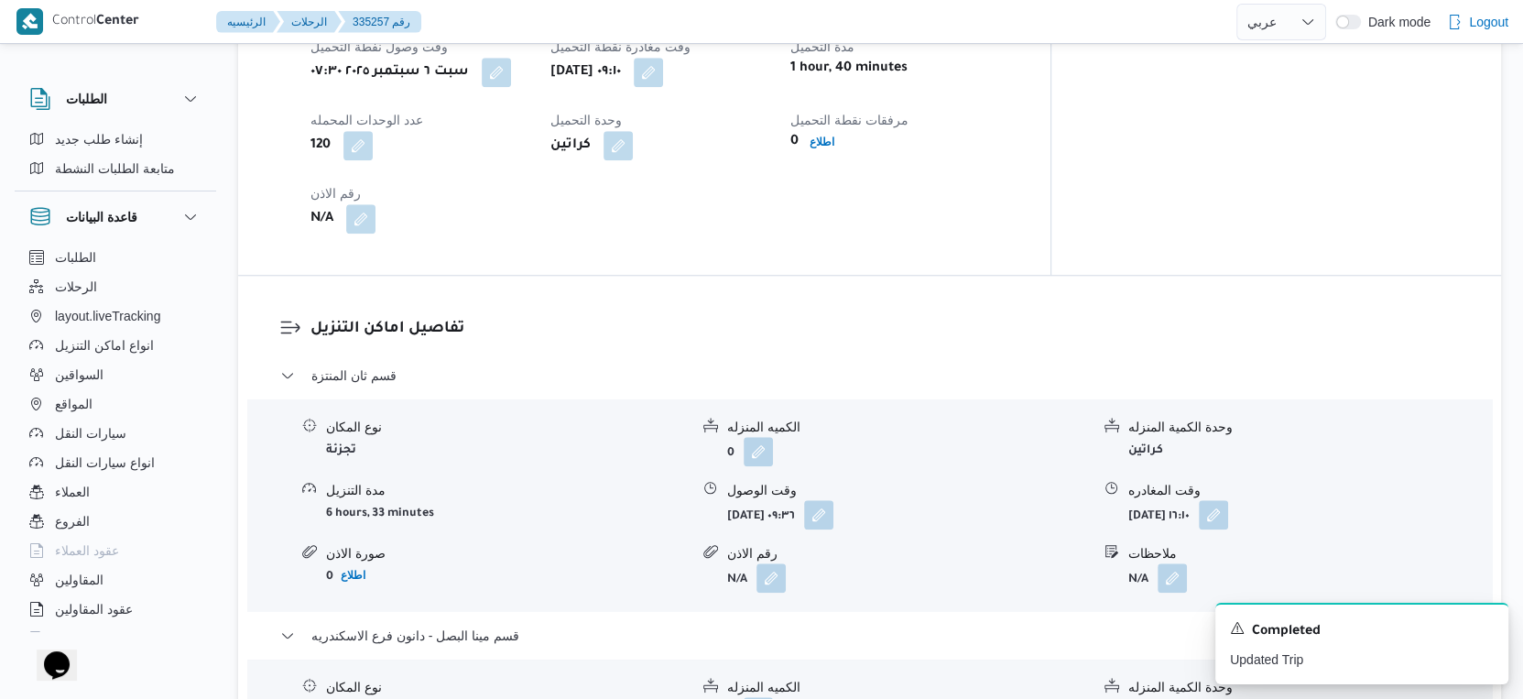
scroll to position [1067, 0]
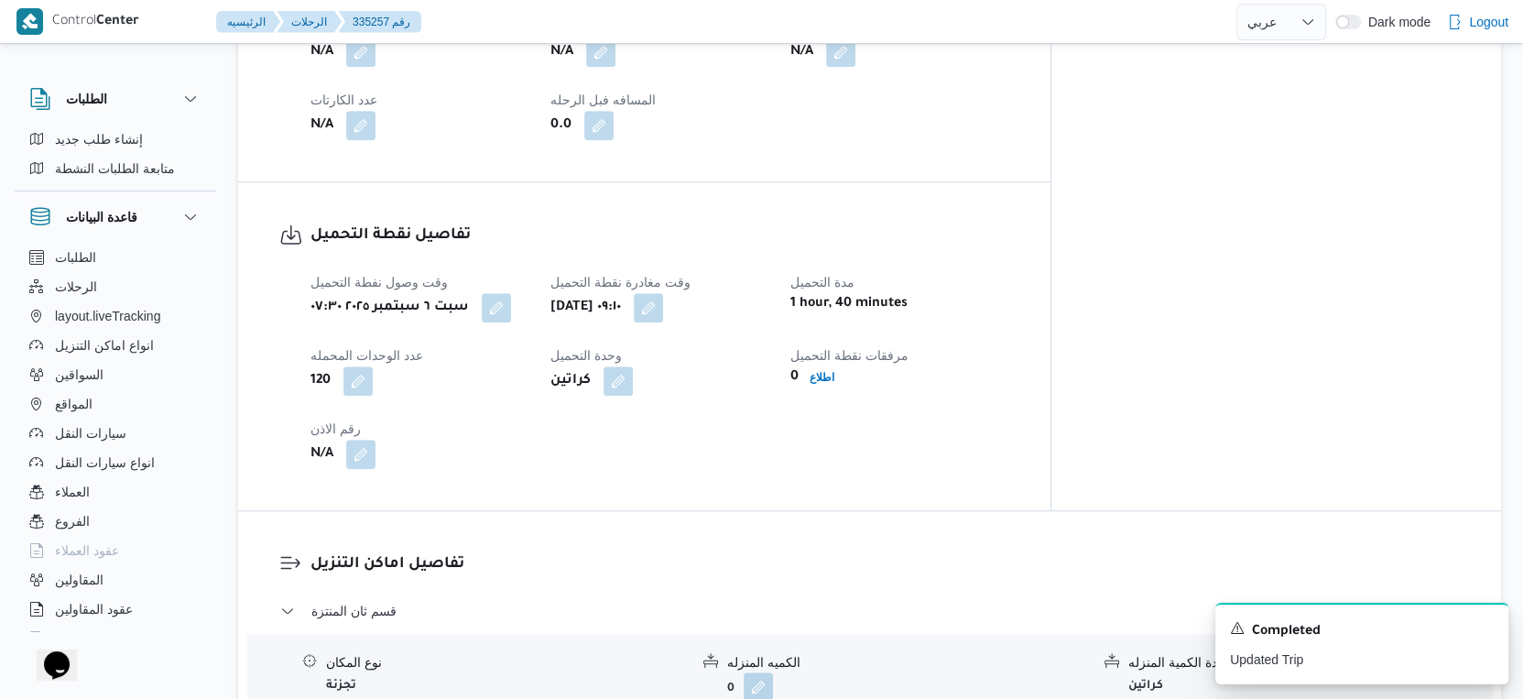
select select "ar"
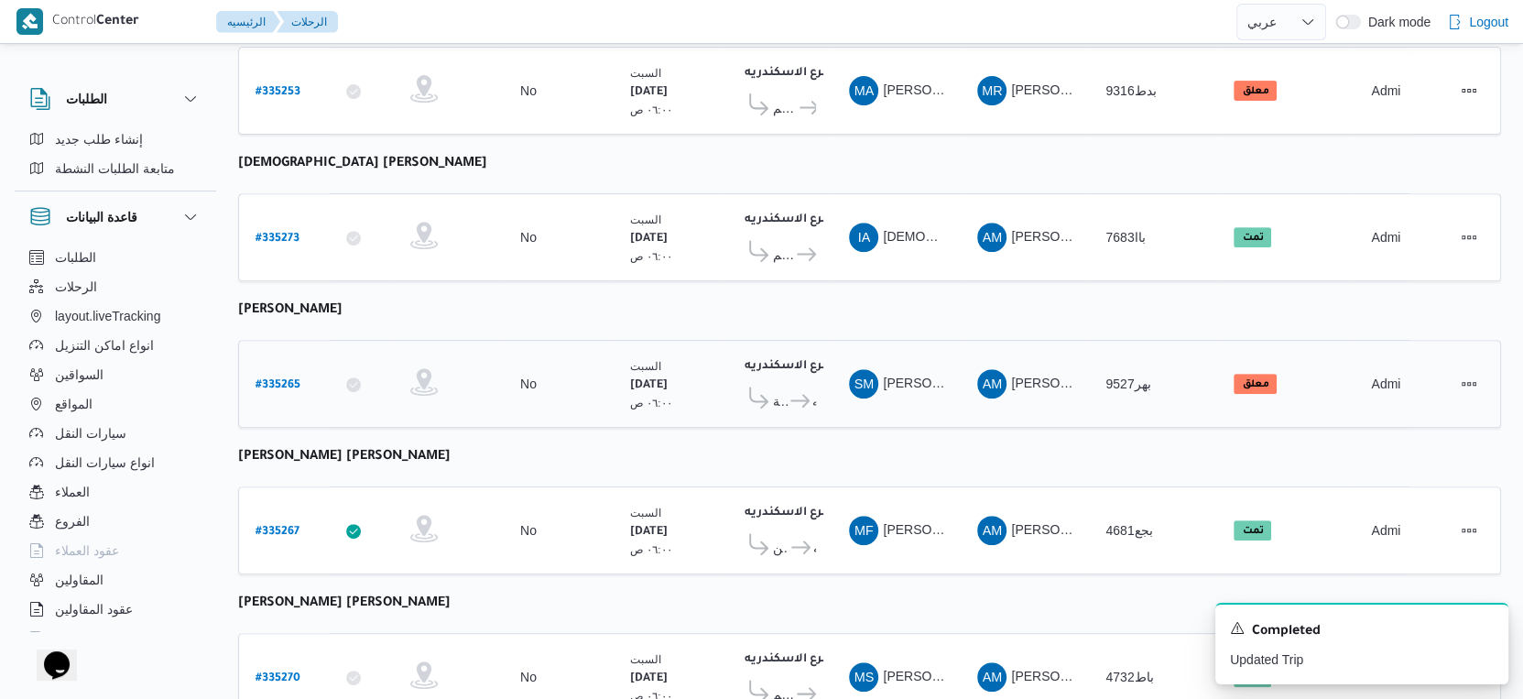
scroll to position [610, 0]
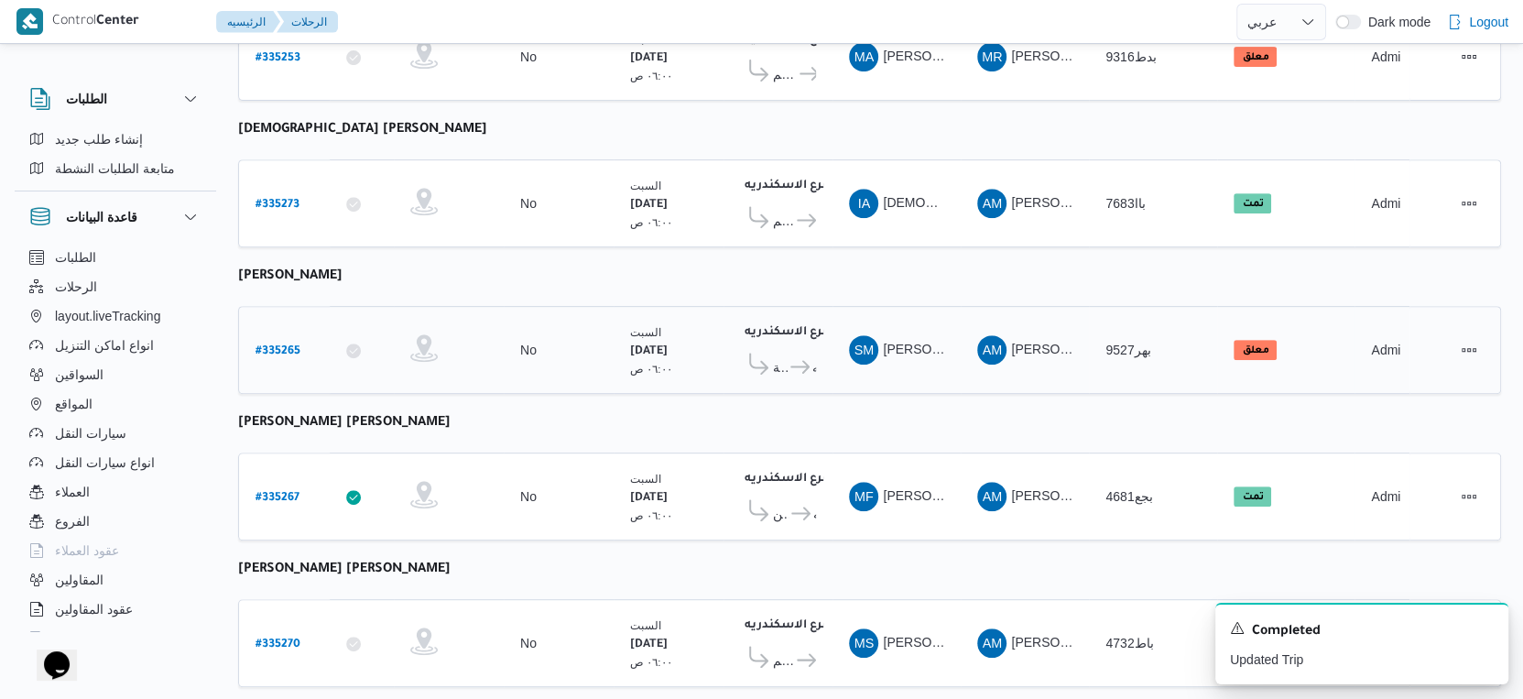
click at [279, 345] on b "# 335265" at bounding box center [278, 351] width 45 height 13
select select "ar"
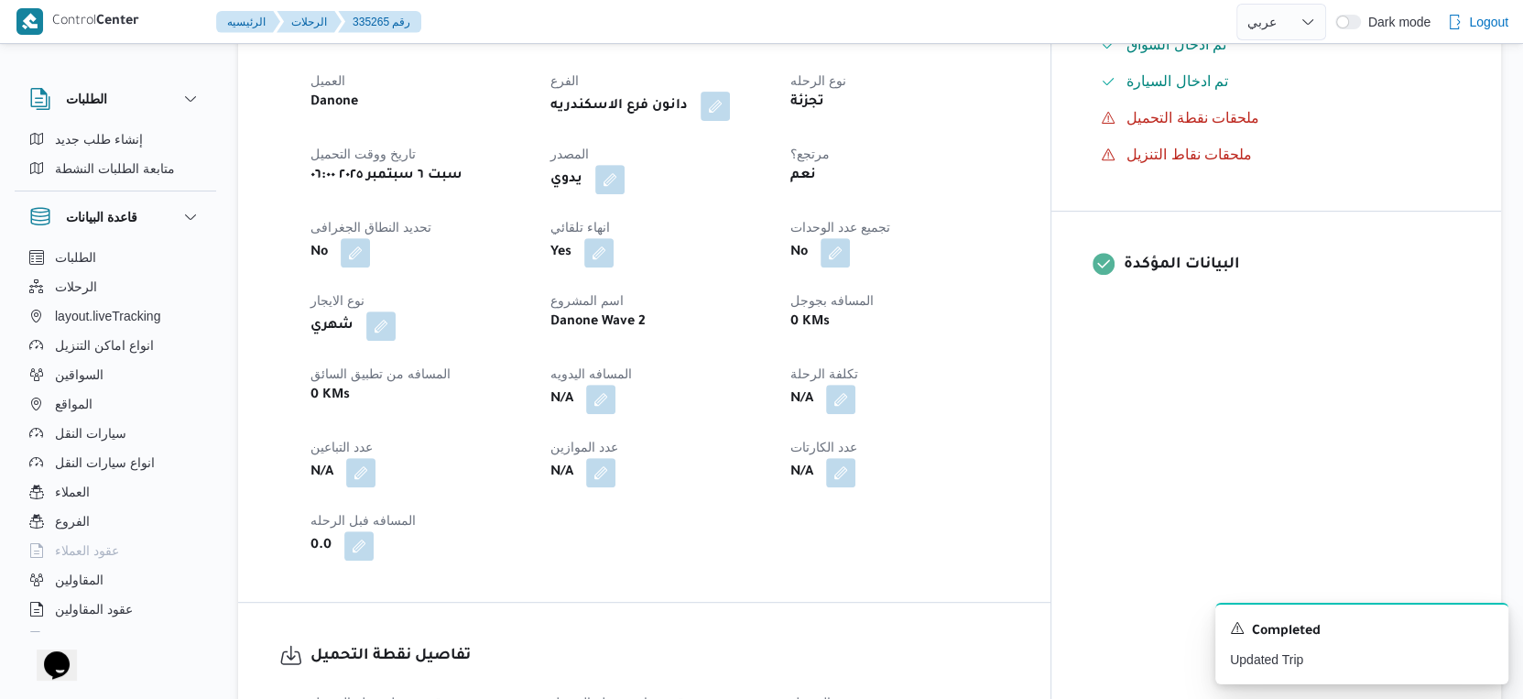
scroll to position [1221, 0]
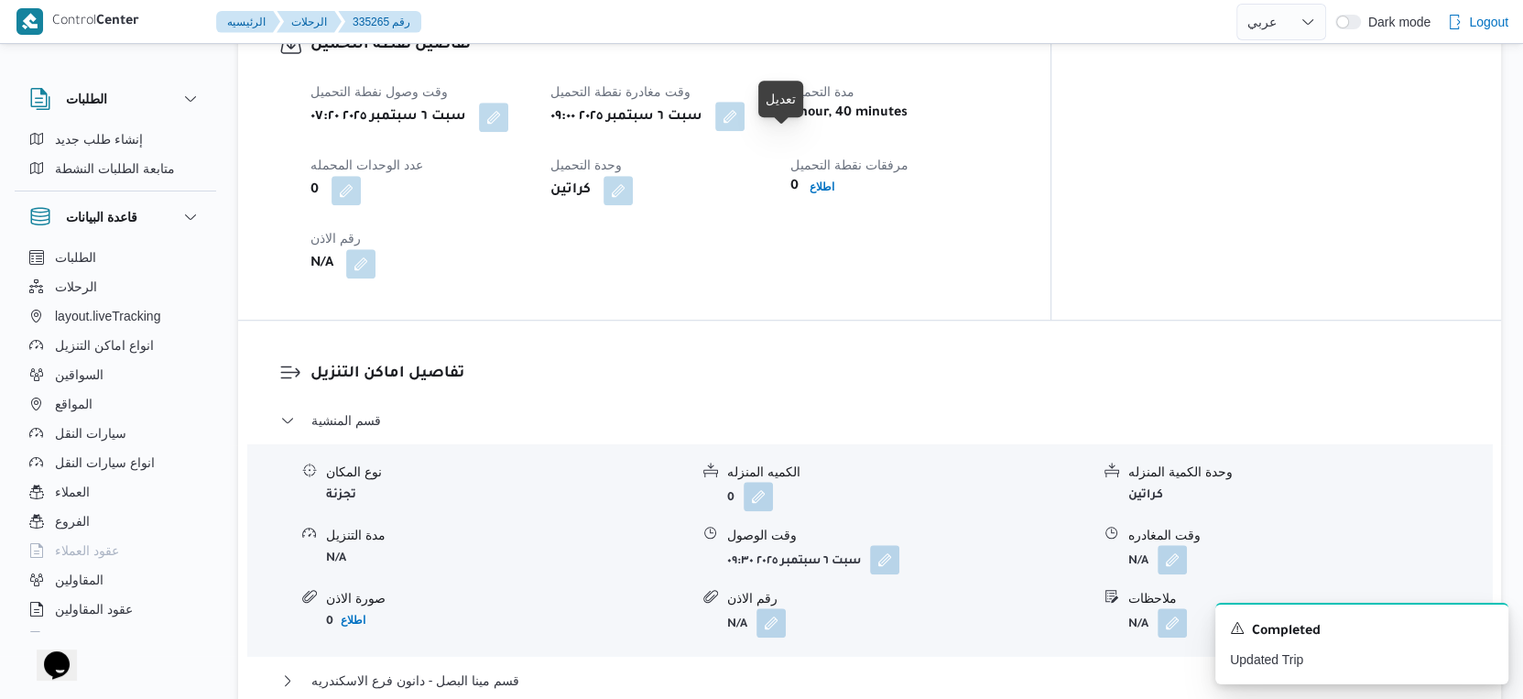
click at [745, 131] on button "button" at bounding box center [729, 116] width 29 height 29
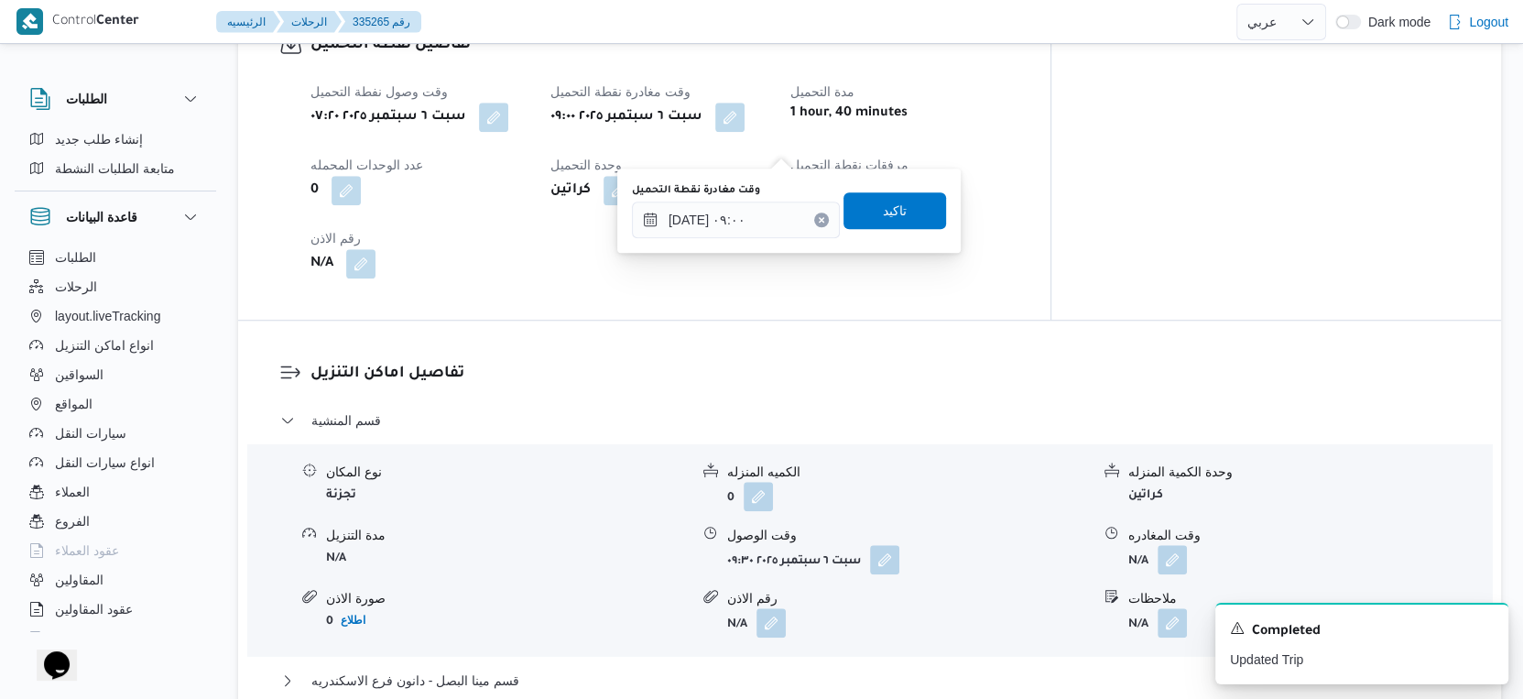
click at [769, 241] on div "You are in a dialog. To close this dialog, hit escape. وقت مغادرة نقطة التحميل …" at bounding box center [789, 211] width 344 height 84
click at [769, 237] on div "[DATE] ٠٩:٠٠" at bounding box center [736, 220] width 208 height 37
click at [773, 215] on input "[DATE] ٠٩:٠٠" at bounding box center [736, 220] width 208 height 37
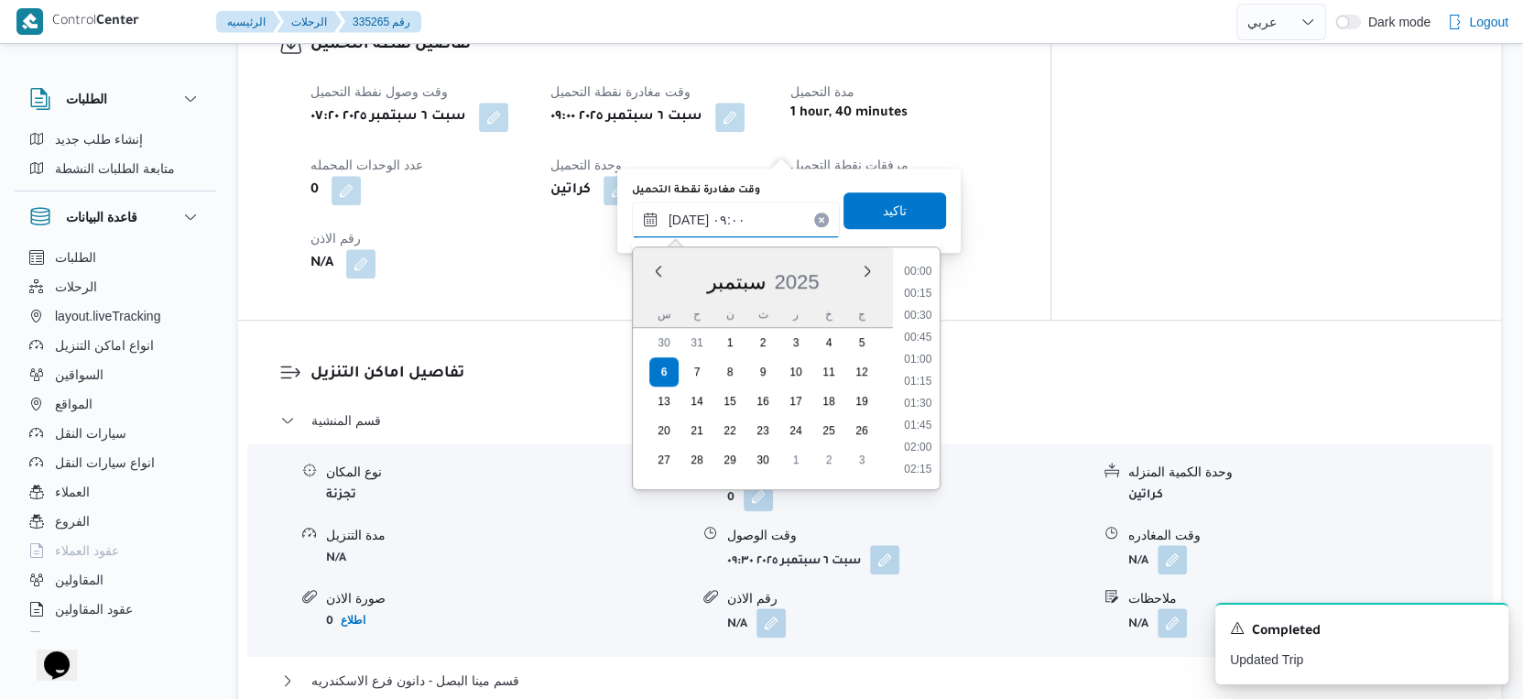
scroll to position [679, 0]
drag, startPoint x: 922, startPoint y: 408, endPoint x: 922, endPoint y: 294, distance: 113.6
click at [925, 408] on li "09:15" at bounding box center [918, 406] width 42 height 18
type input "[DATE] ٠٩:١٥"
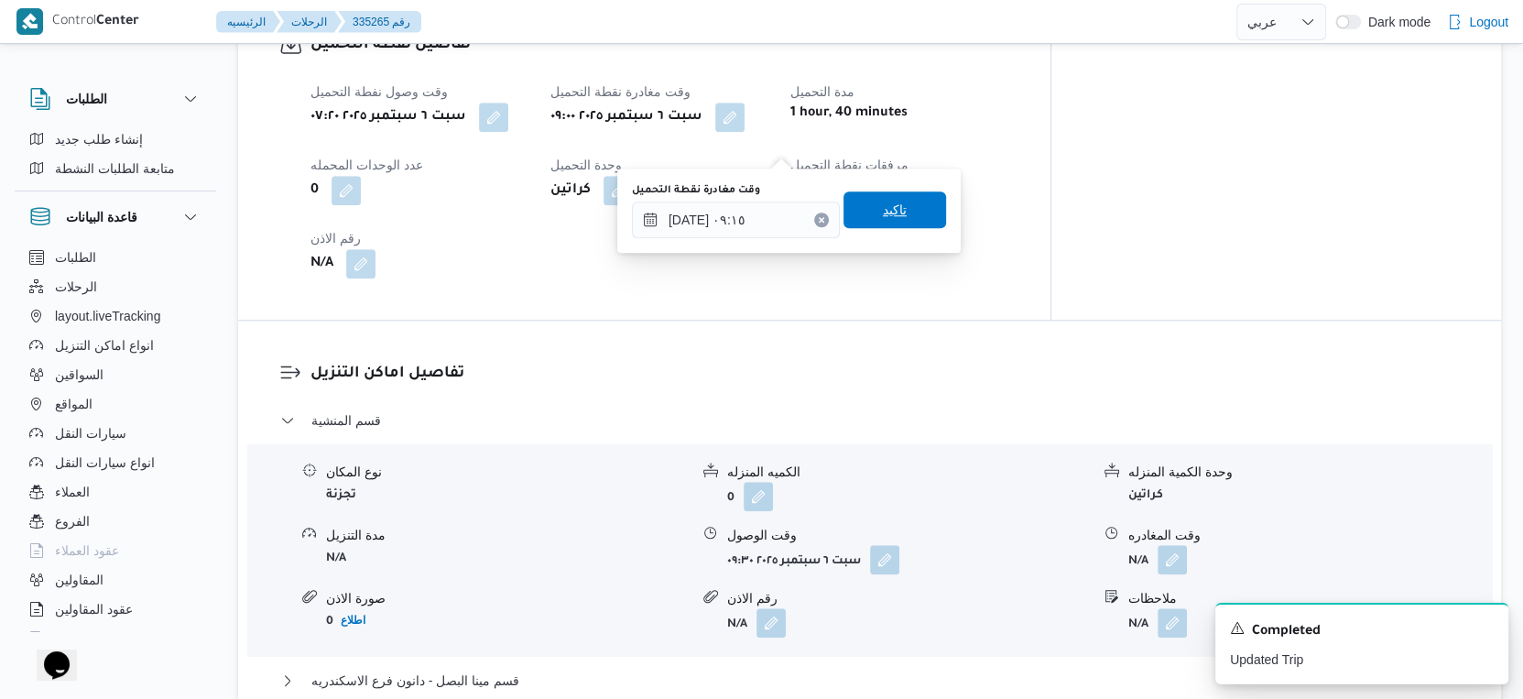
click at [905, 199] on span "تاكيد" at bounding box center [895, 209] width 103 height 37
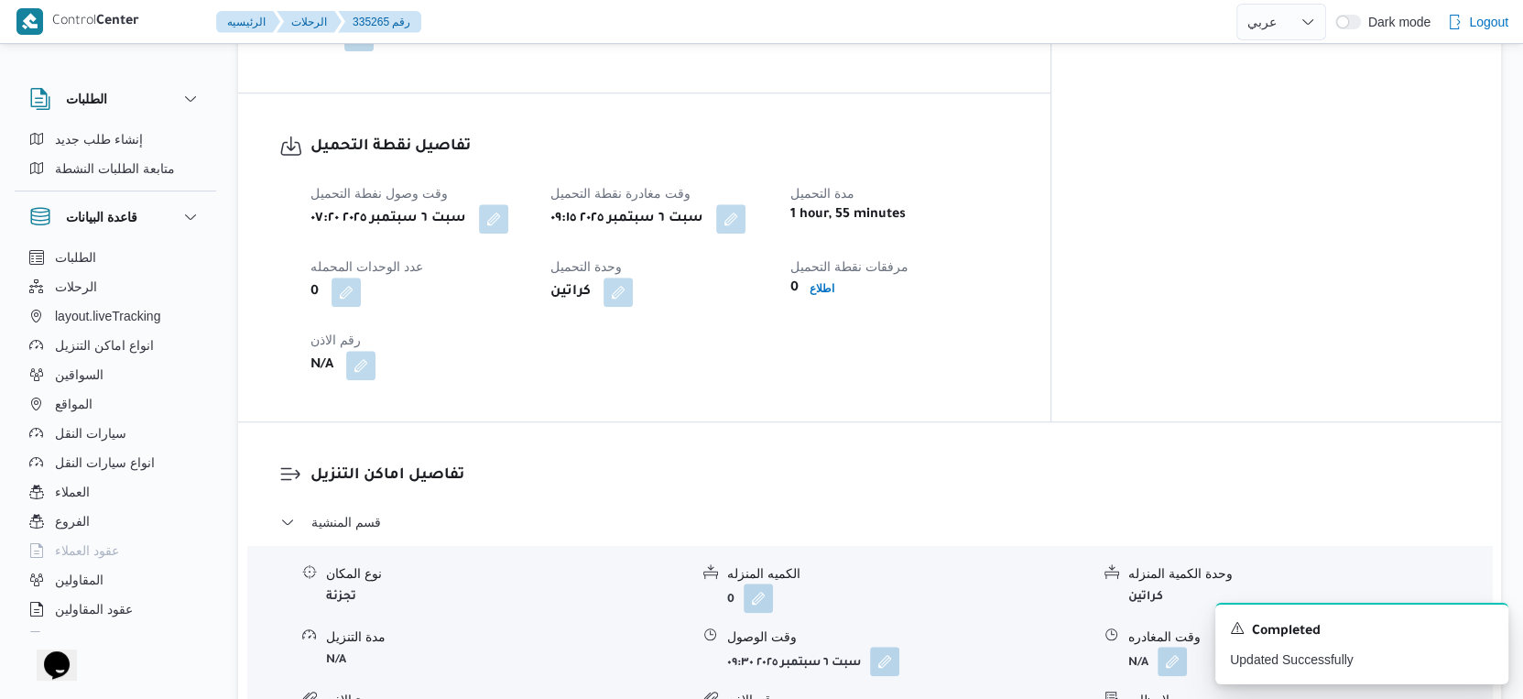
scroll to position [1527, 0]
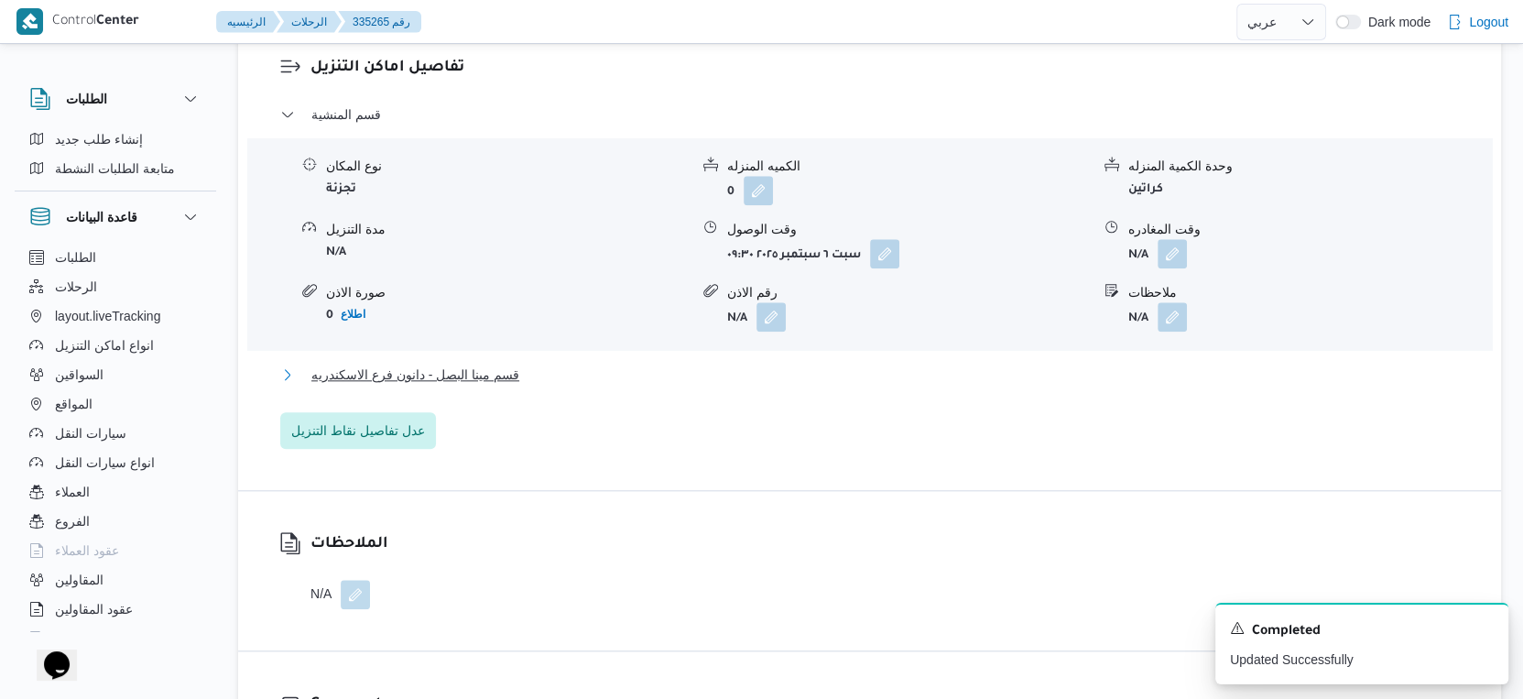
click at [595, 386] on button "قسم مينا البصل - دانون فرع الاسكندريه" at bounding box center [870, 375] width 1180 height 22
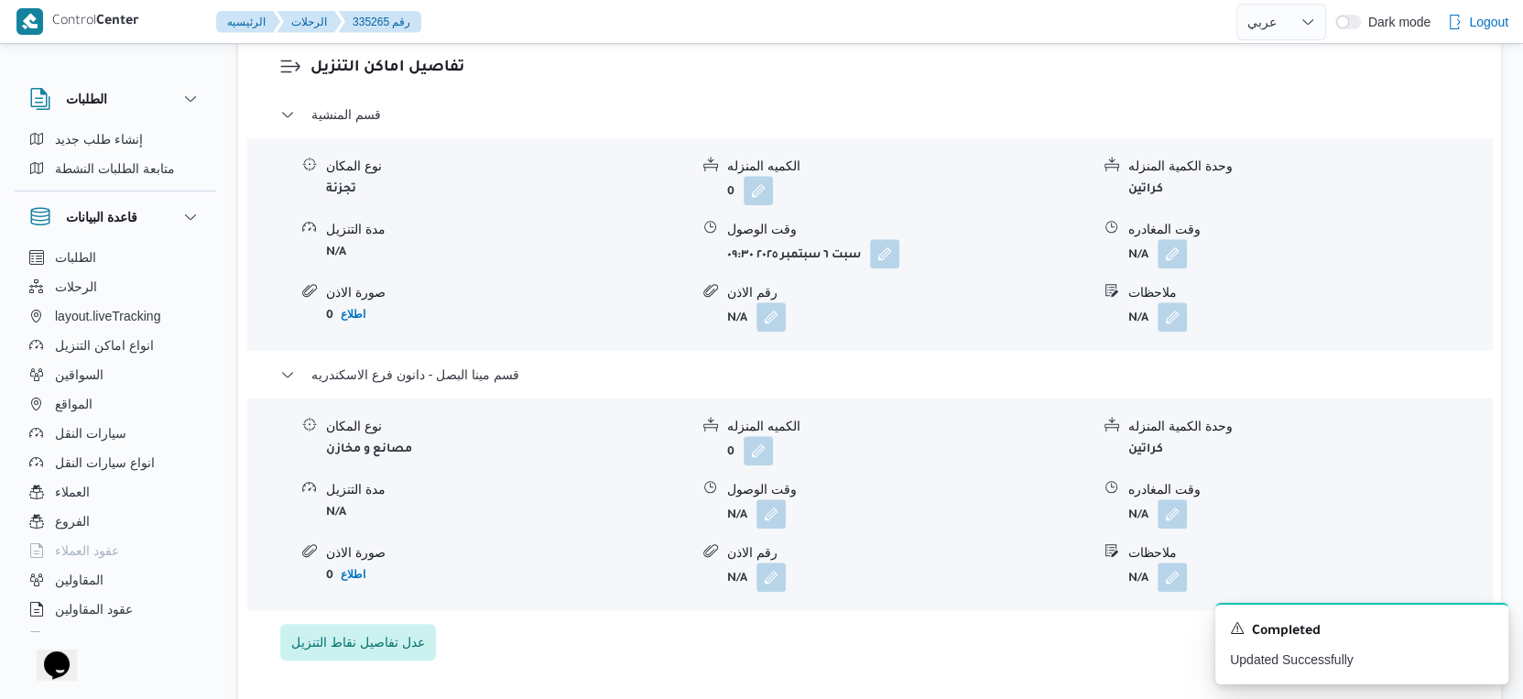
scroll to position [813, 0]
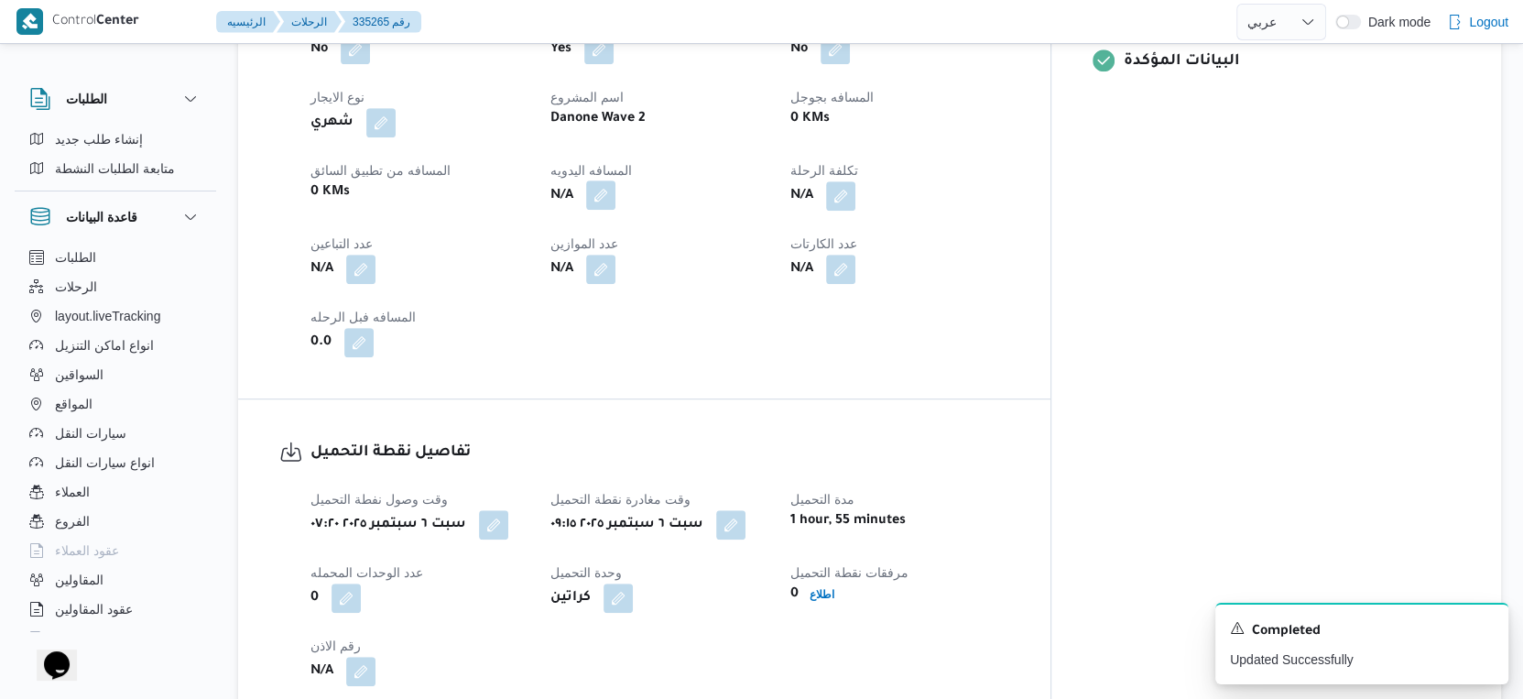
click at [616, 210] on button "button" at bounding box center [600, 194] width 29 height 29
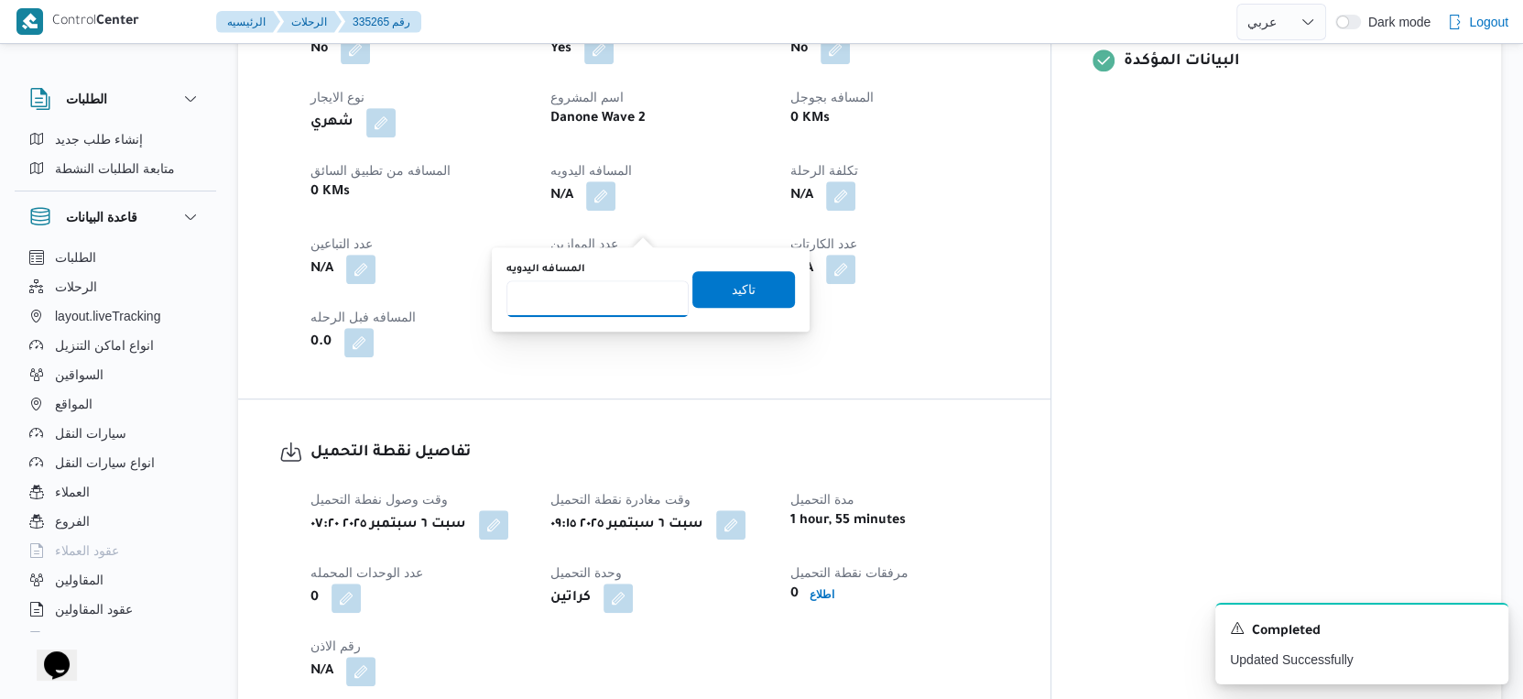
click at [609, 291] on input "المسافه اليدويه" at bounding box center [598, 298] width 182 height 37
type input "24"
click at [732, 294] on span "تاكيد" at bounding box center [744, 289] width 24 height 22
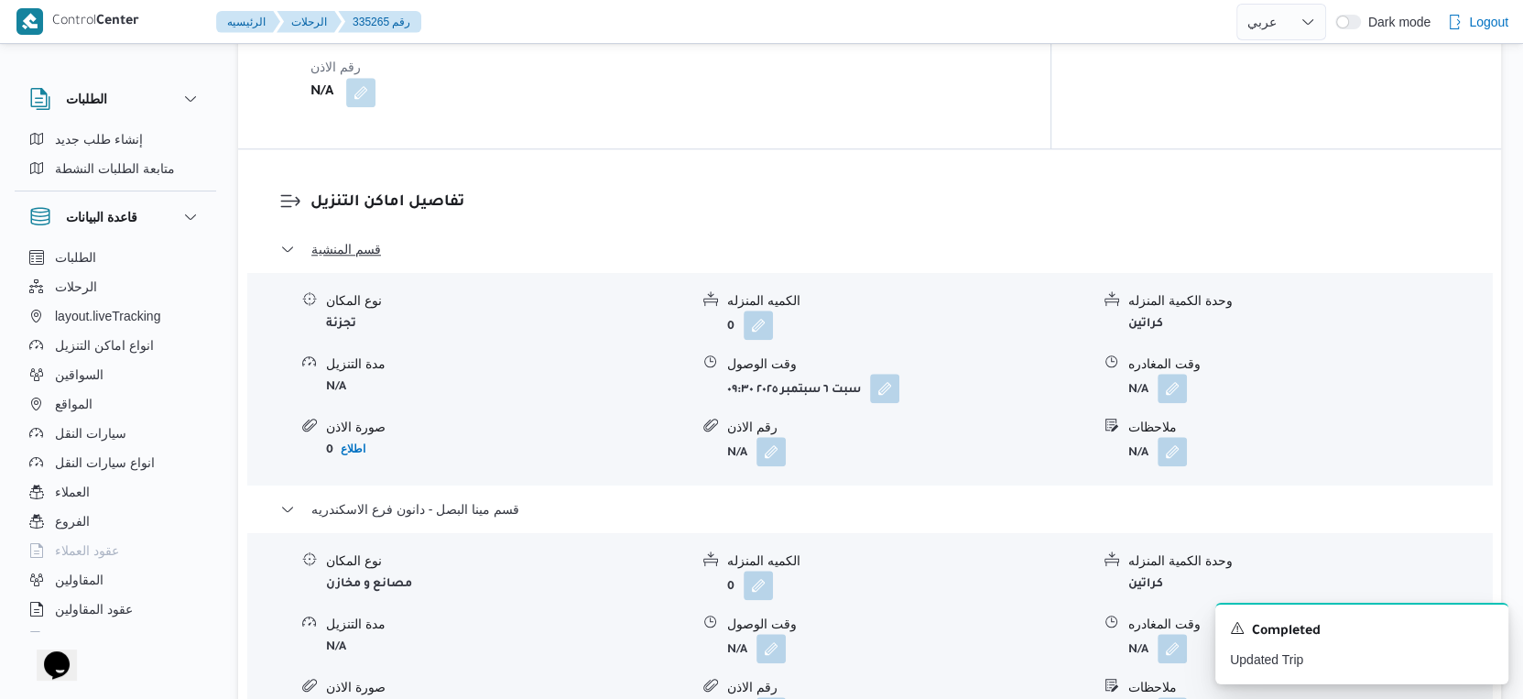
scroll to position [1730, 0]
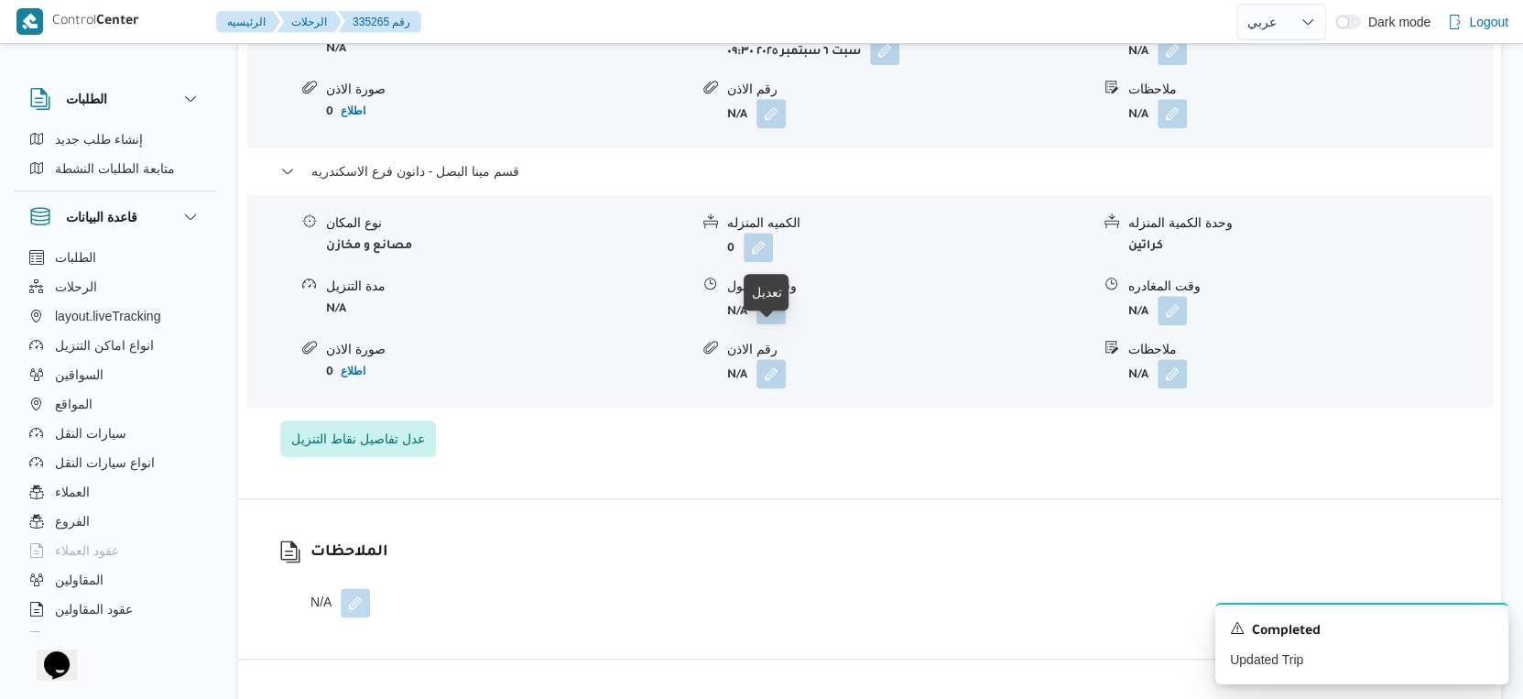
click at [765, 324] on button "button" at bounding box center [771, 309] width 29 height 29
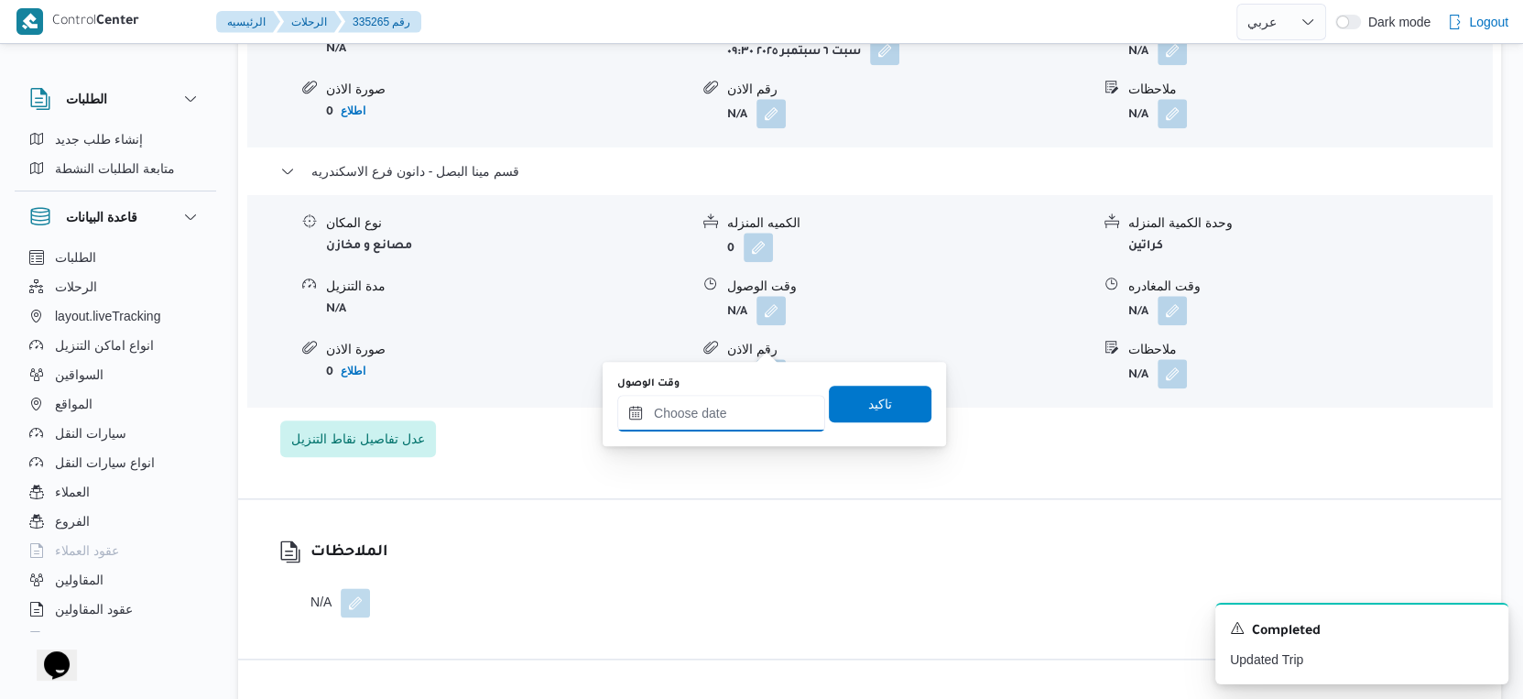
click at [709, 421] on input "وقت الوصول" at bounding box center [721, 413] width 208 height 37
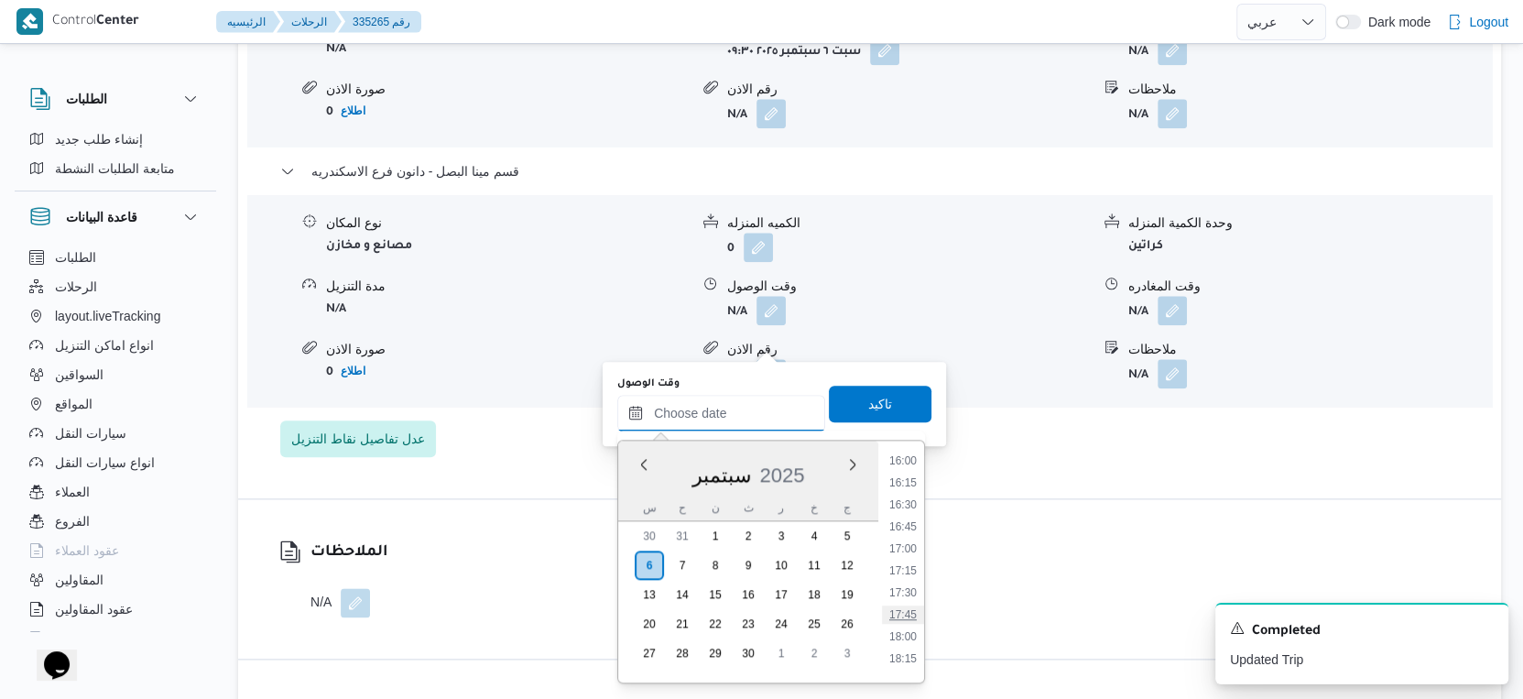
scroll to position [1376, 0]
click at [905, 492] on li "16:00" at bounding box center [903, 495] width 42 height 18
type input "[DATE] ١٦:٠٠"
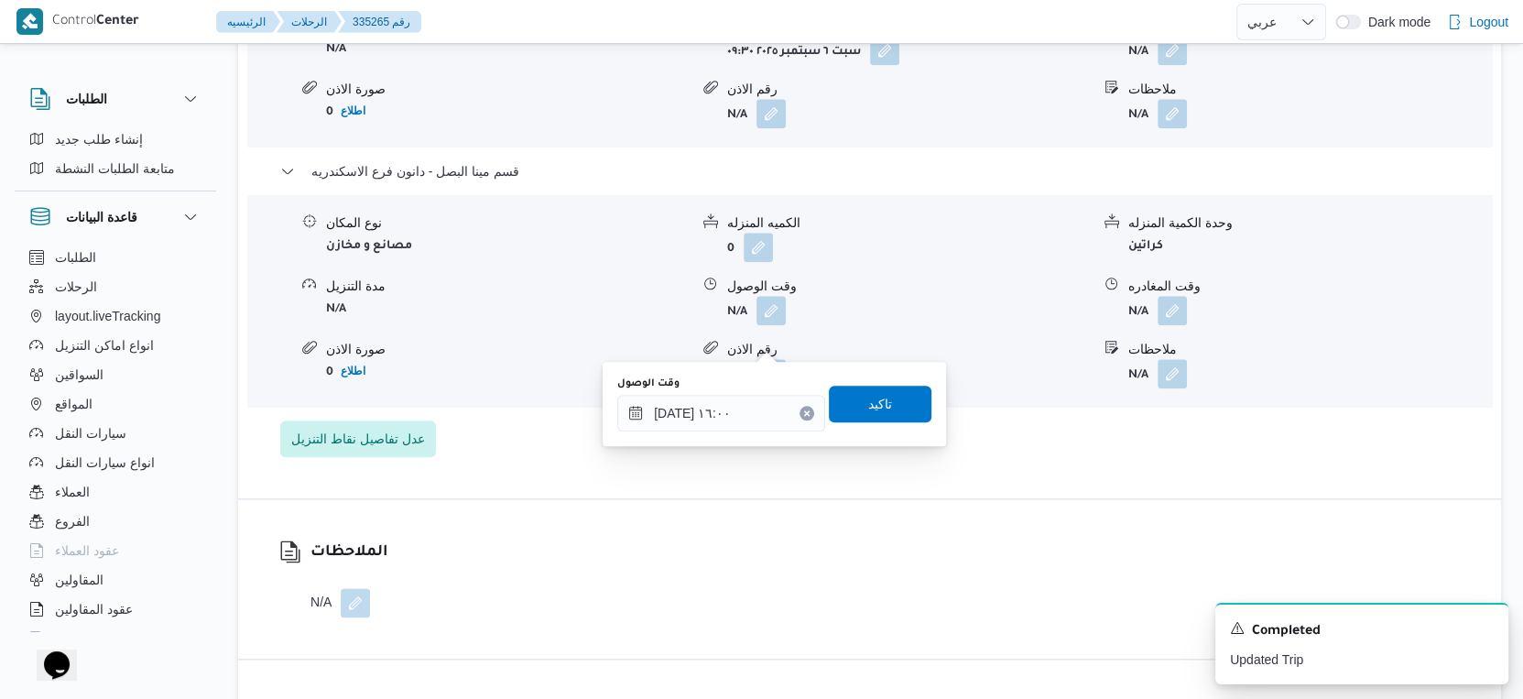
click at [906, 422] on div "وقت الوصول [DATE] ١٦:٠٠ تاكيد" at bounding box center [775, 404] width 318 height 59
click at [902, 417] on span "تاكيد" at bounding box center [880, 403] width 103 height 37
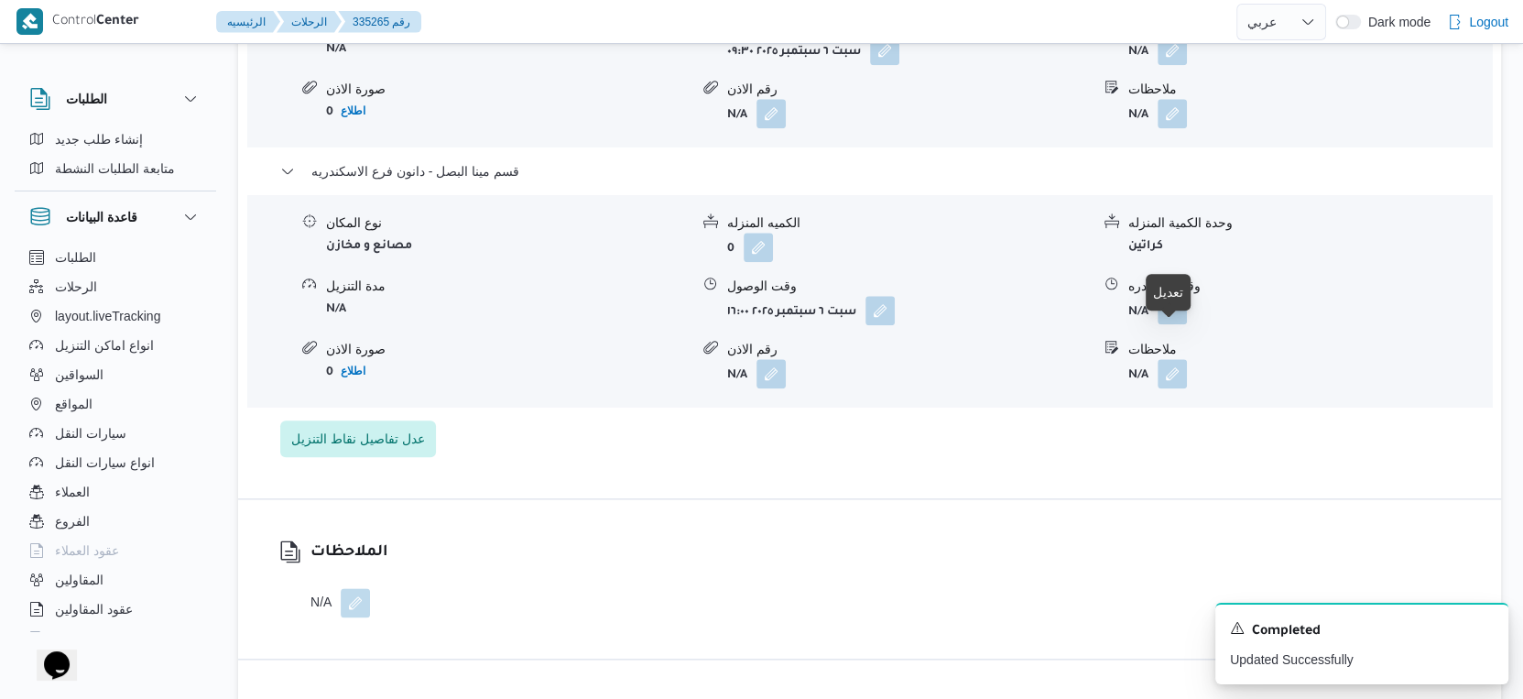
click at [1169, 324] on button "button" at bounding box center [1172, 309] width 29 height 29
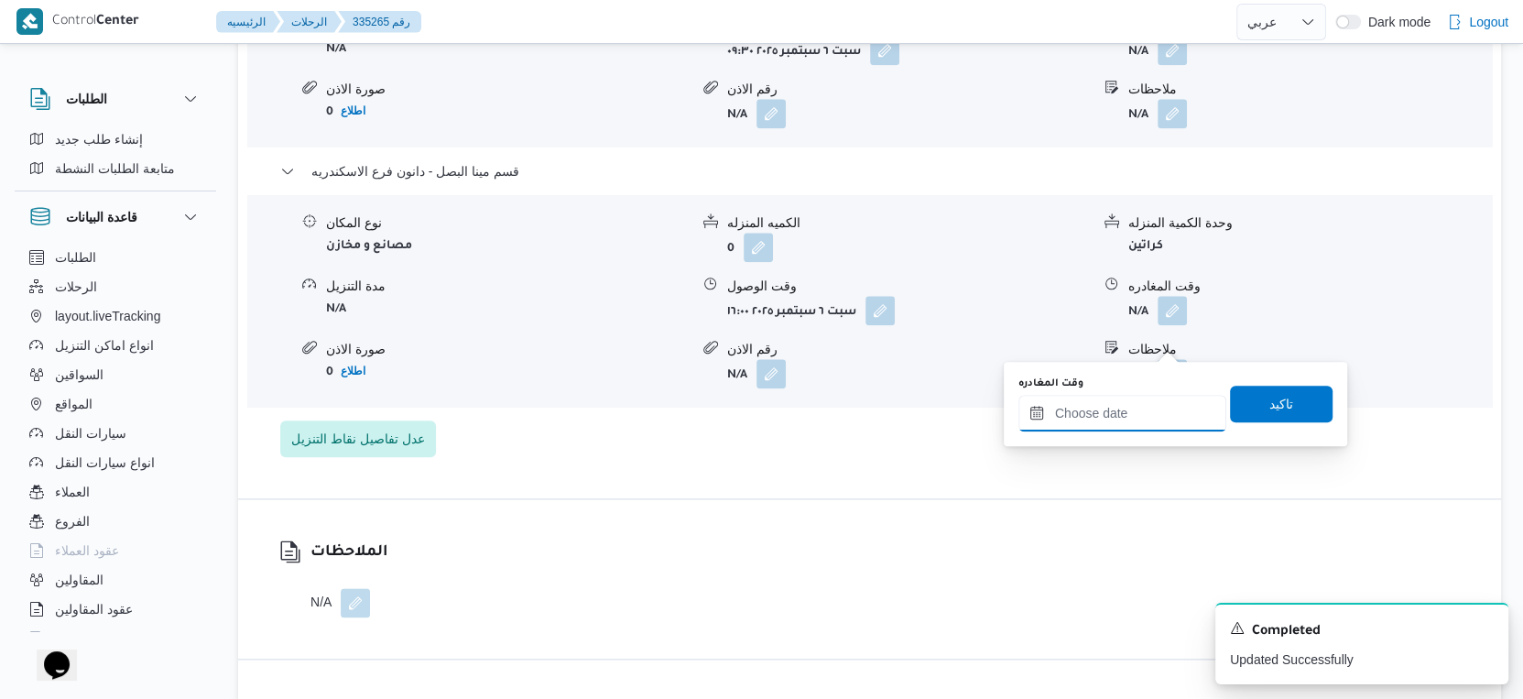
drag, startPoint x: 1162, startPoint y: 403, endPoint x: 1191, endPoint y: 428, distance: 37.7
click at [1162, 403] on input "وقت المغادره" at bounding box center [1123, 413] width 208 height 37
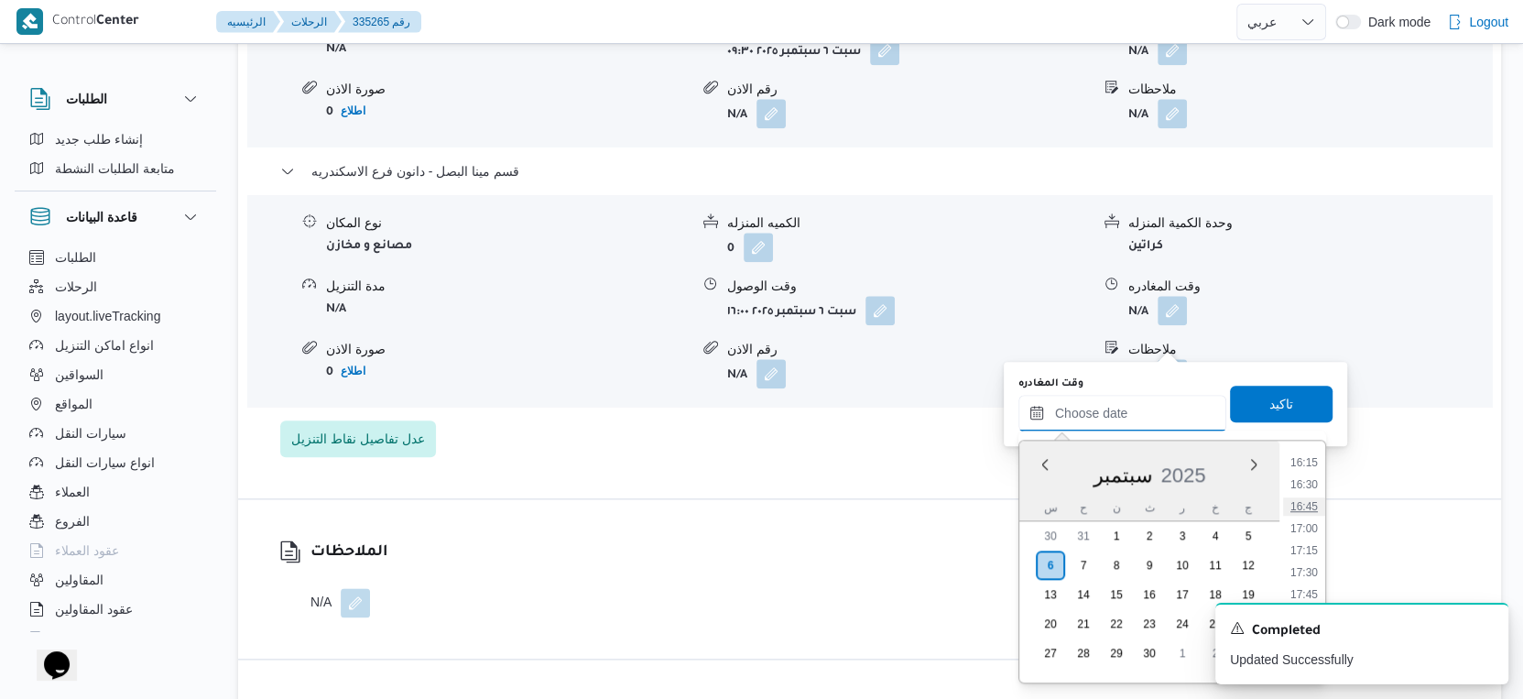
scroll to position [1478, 0]
click at [1310, 499] on li "17:15" at bounding box center [1304, 504] width 42 height 18
type input "[DATE] ١٧:١٥"
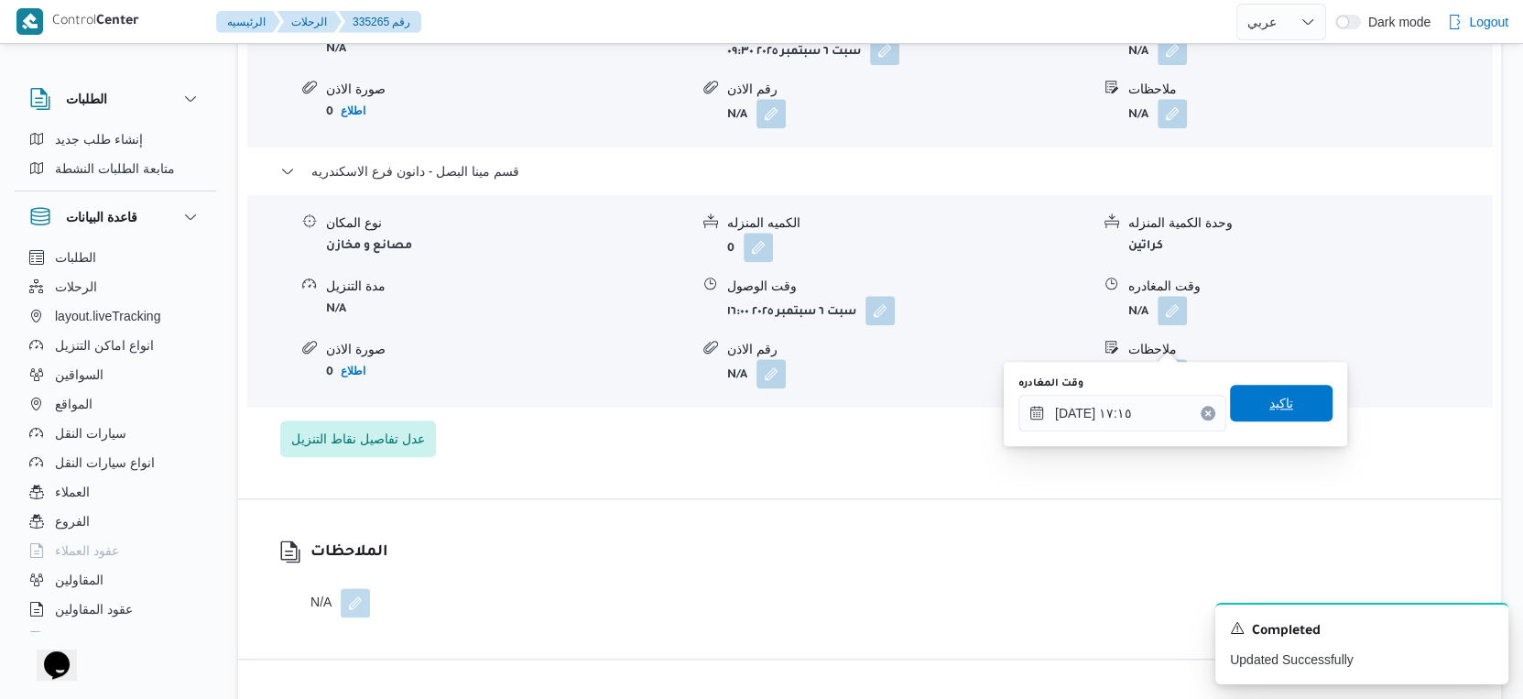
click at [1288, 396] on span "تاكيد" at bounding box center [1281, 403] width 103 height 37
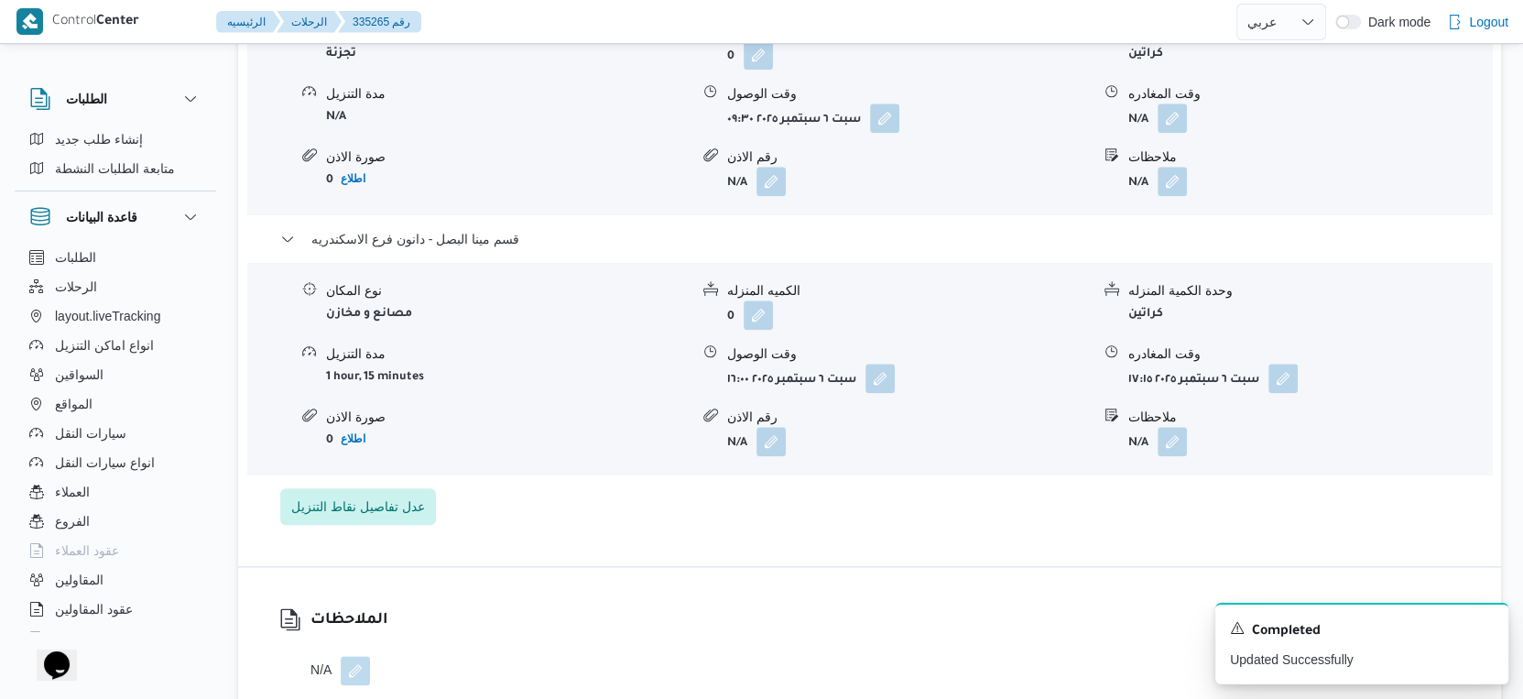
scroll to position [1527, 0]
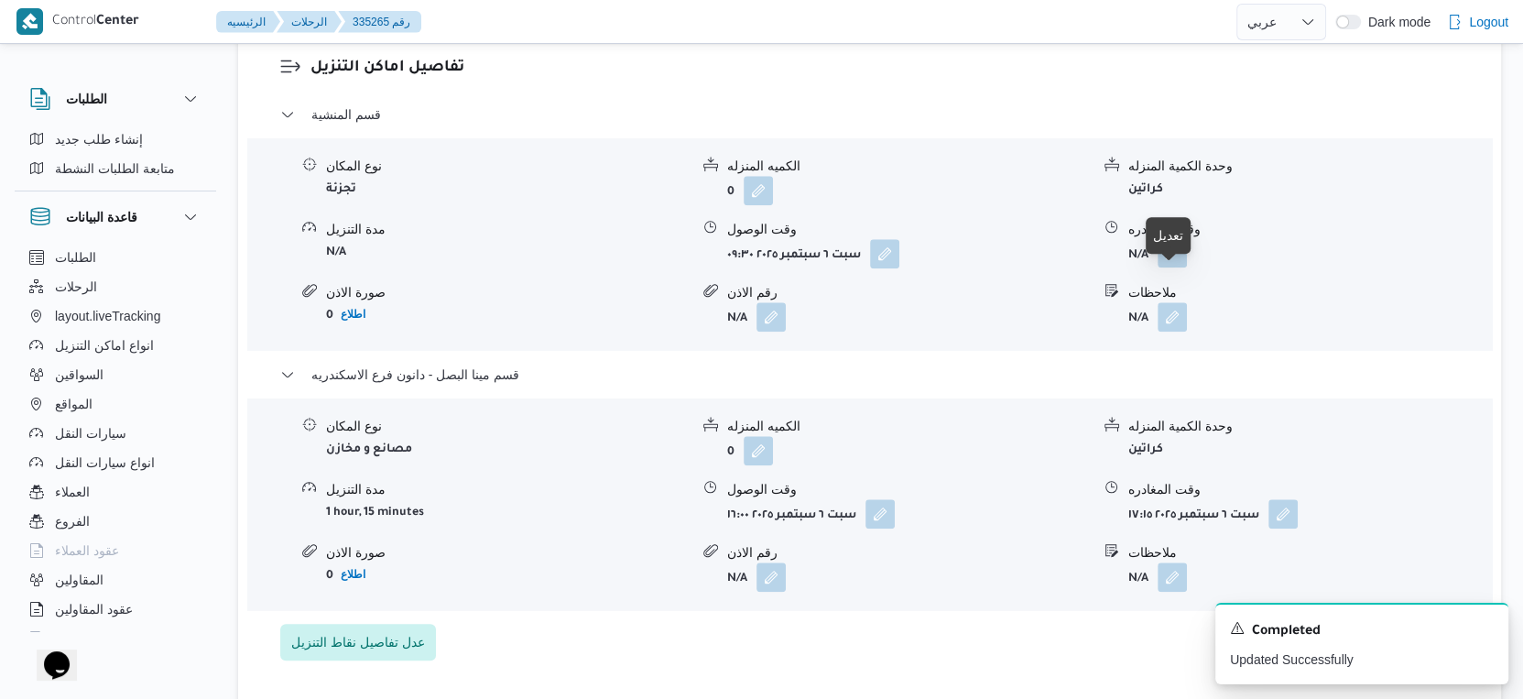
click at [1168, 267] on button "button" at bounding box center [1172, 252] width 29 height 29
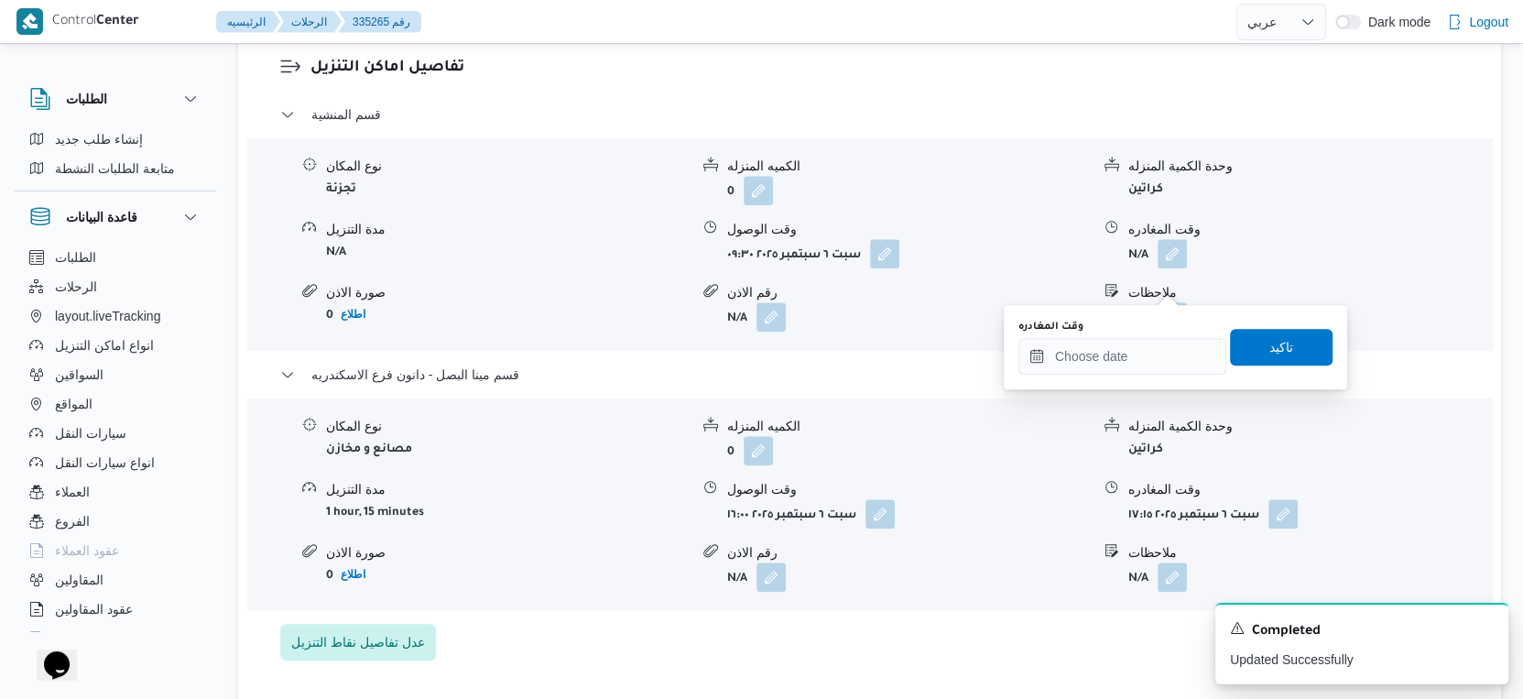
click at [1139, 327] on div "وقت المغادره" at bounding box center [1123, 327] width 208 height 15
click at [1155, 340] on input "وقت المغادره" at bounding box center [1123, 356] width 208 height 37
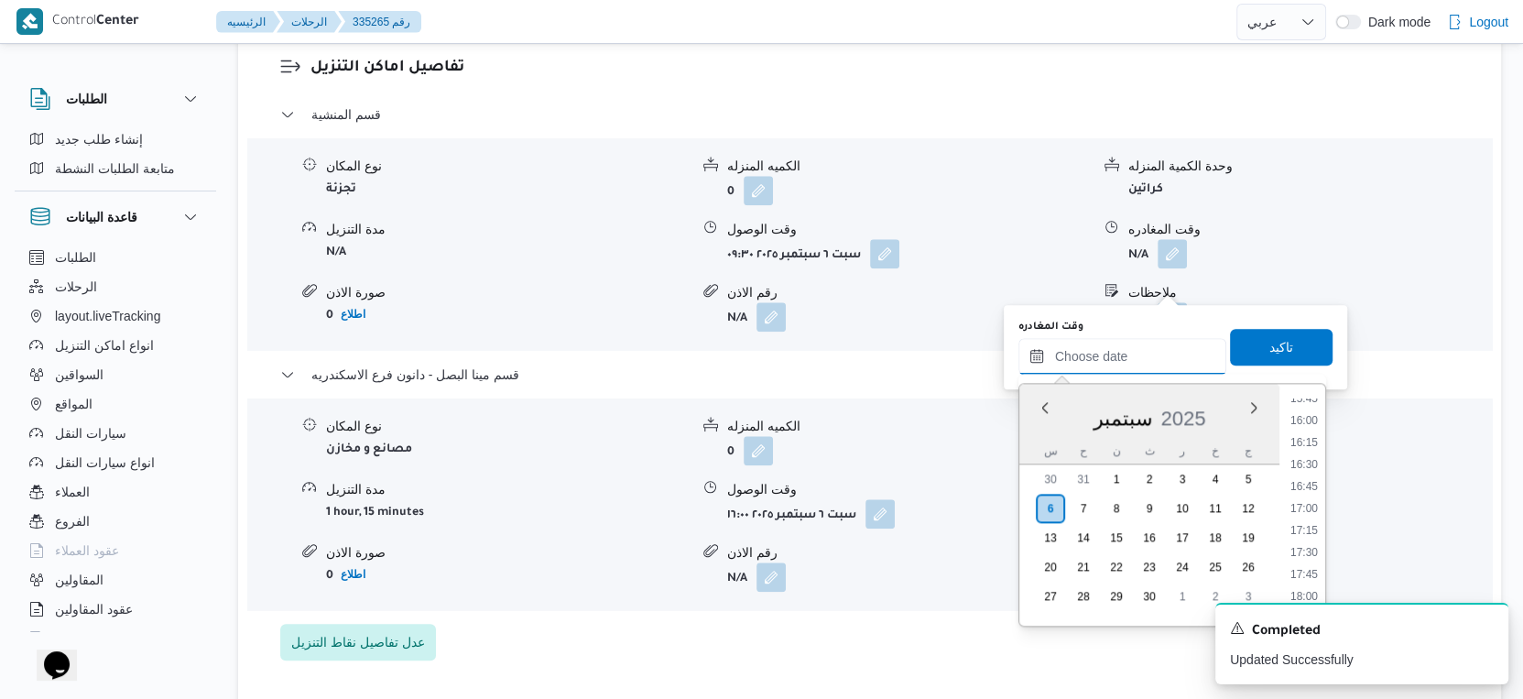
scroll to position [1376, 0]
click at [1304, 408] on li "15:45" at bounding box center [1304, 417] width 42 height 18
type input "[DATE] ١٥:٤٥"
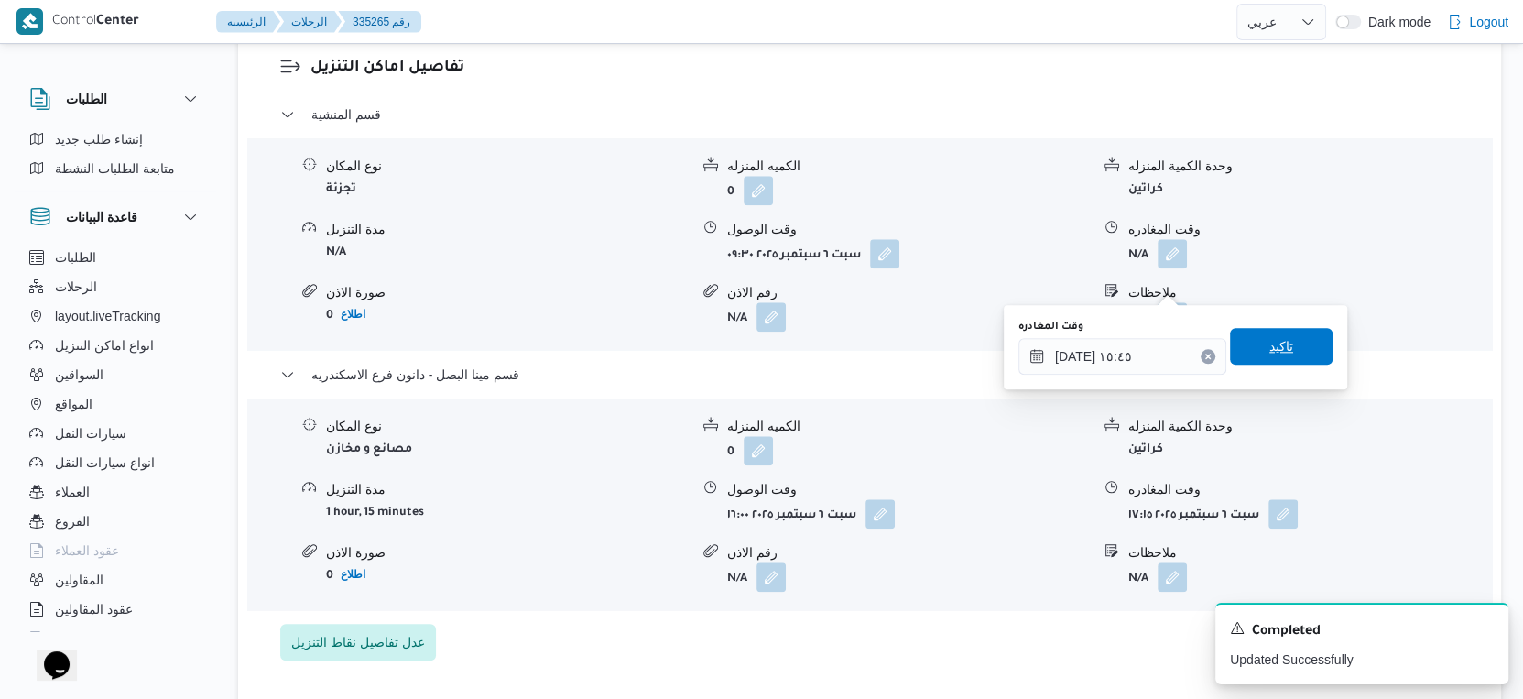
click at [1275, 334] on span "تاكيد" at bounding box center [1281, 346] width 103 height 37
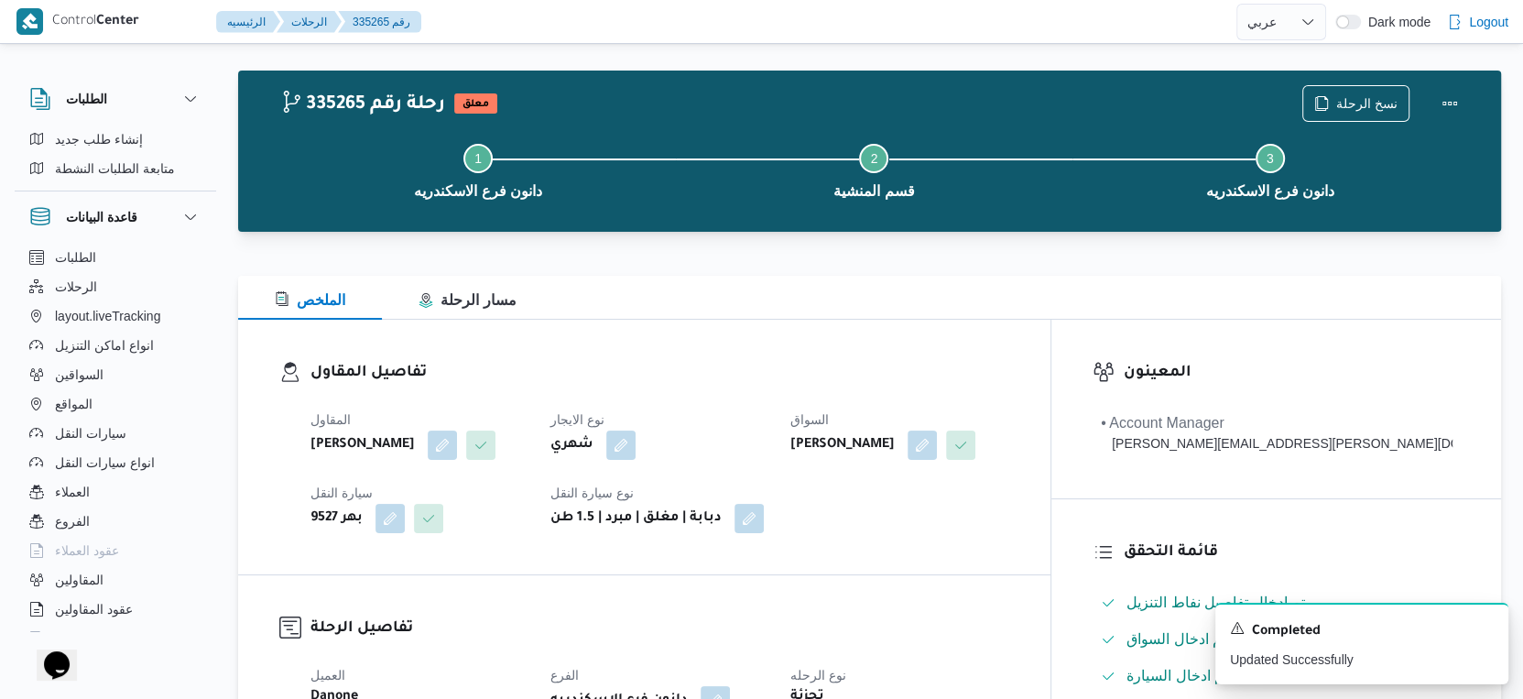
scroll to position [0, 0]
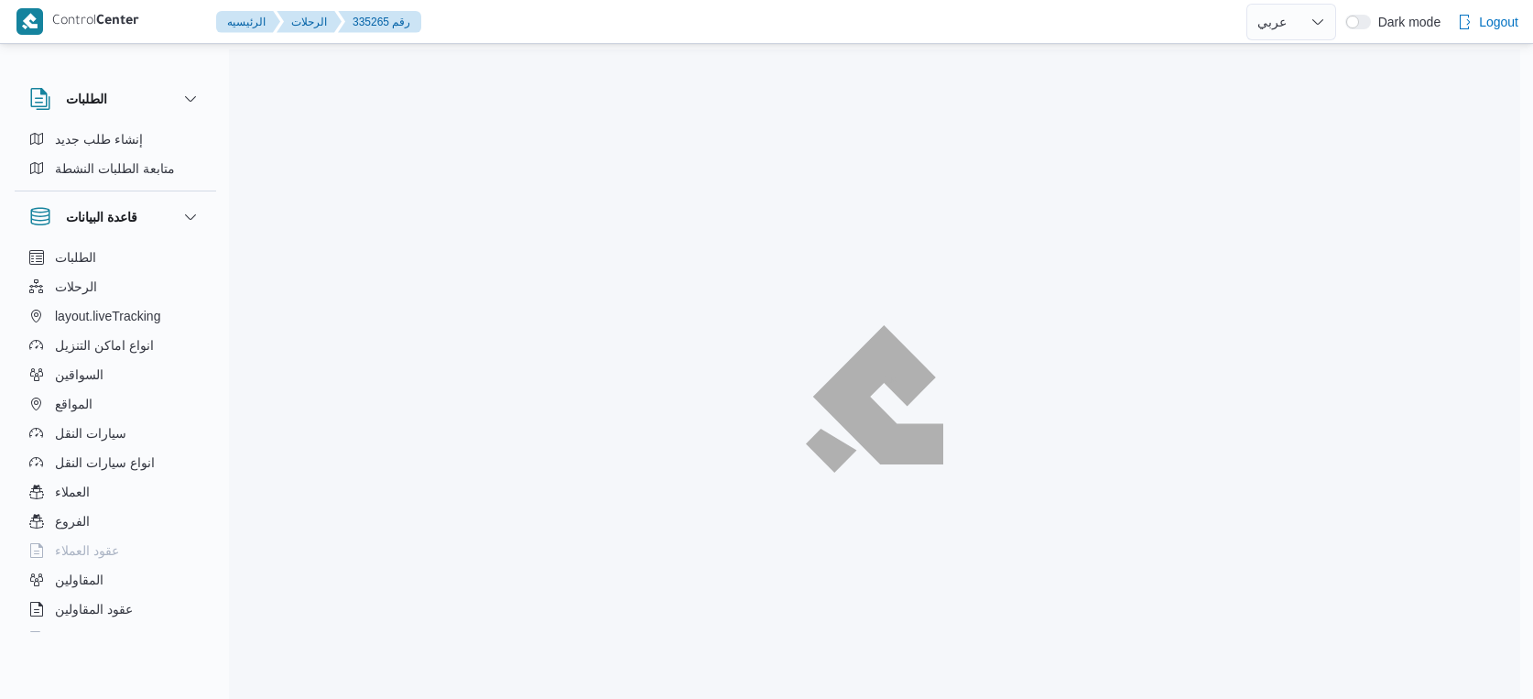
select select "ar"
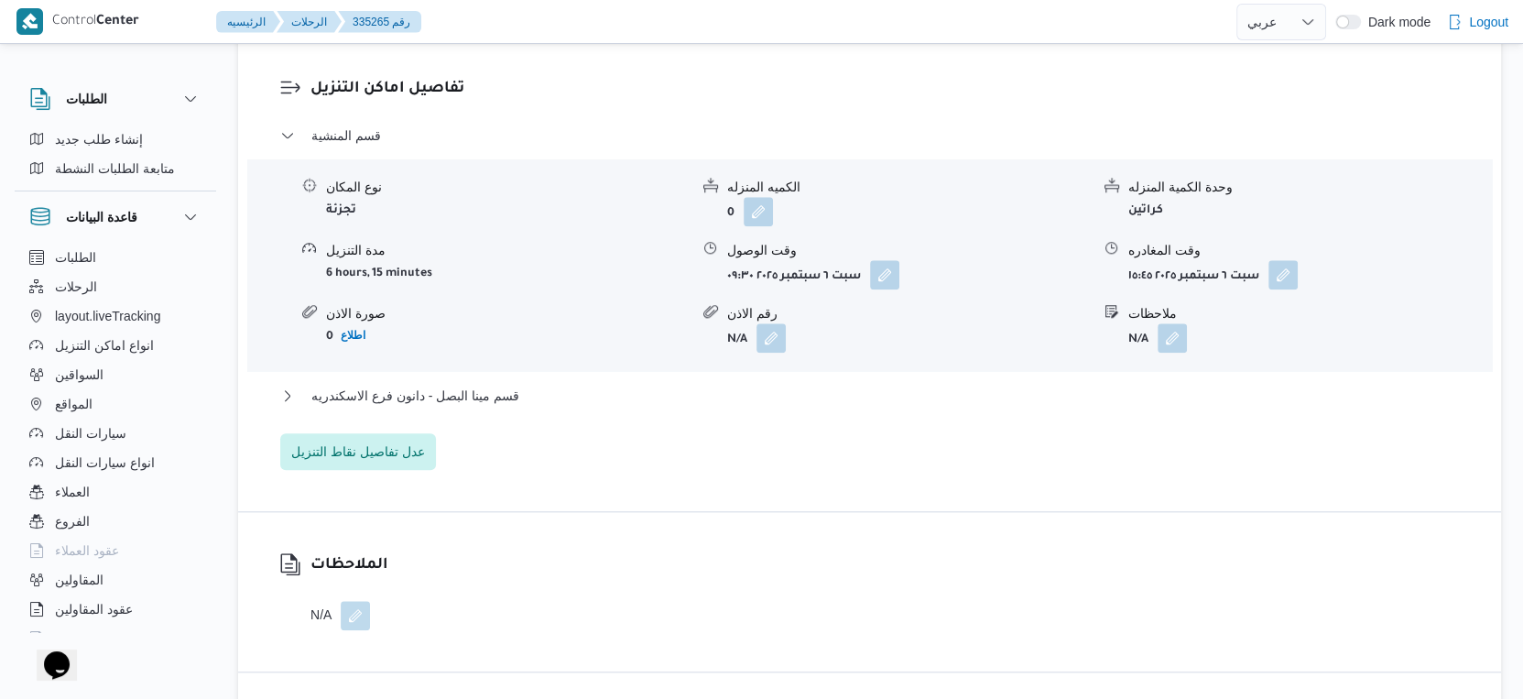
scroll to position [1527, 0]
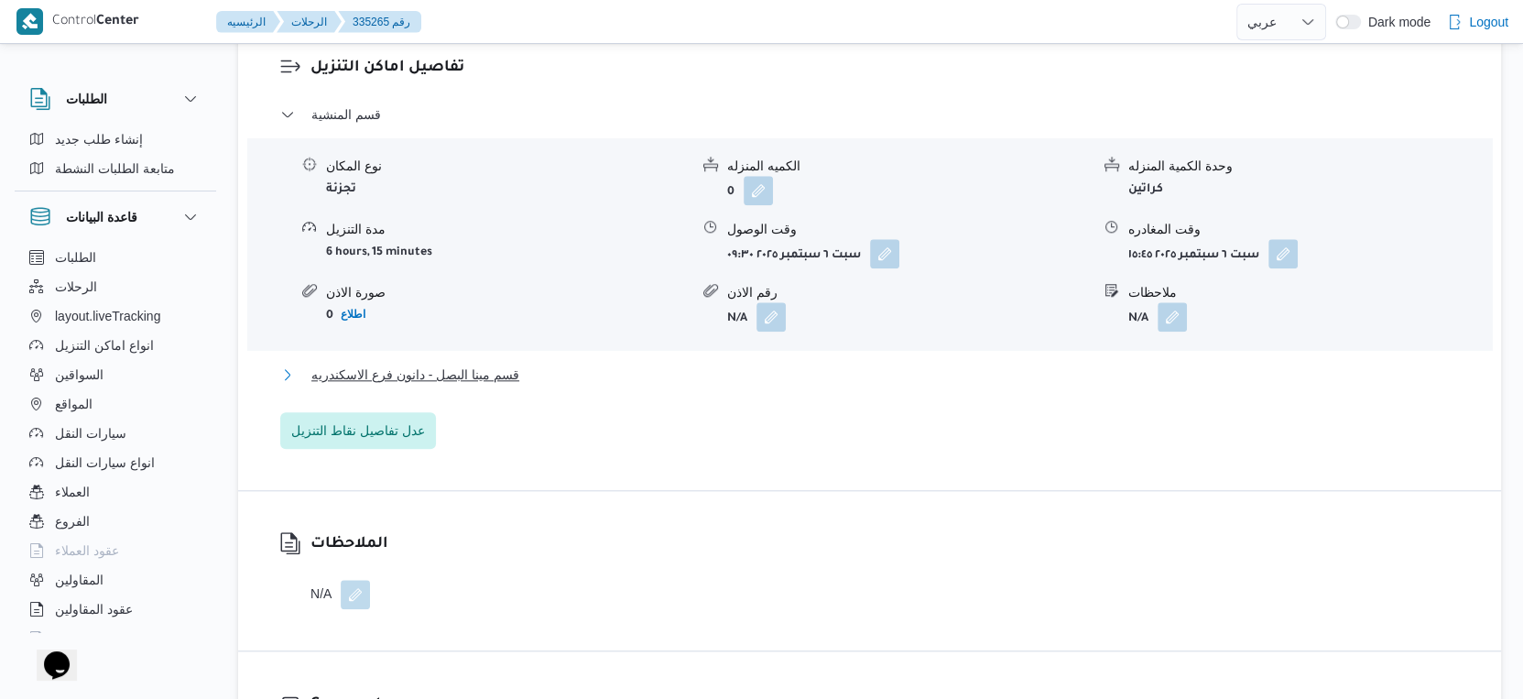
click at [528, 386] on button "قسم مينا البصل - دانون فرع الاسكندريه" at bounding box center [870, 375] width 1180 height 22
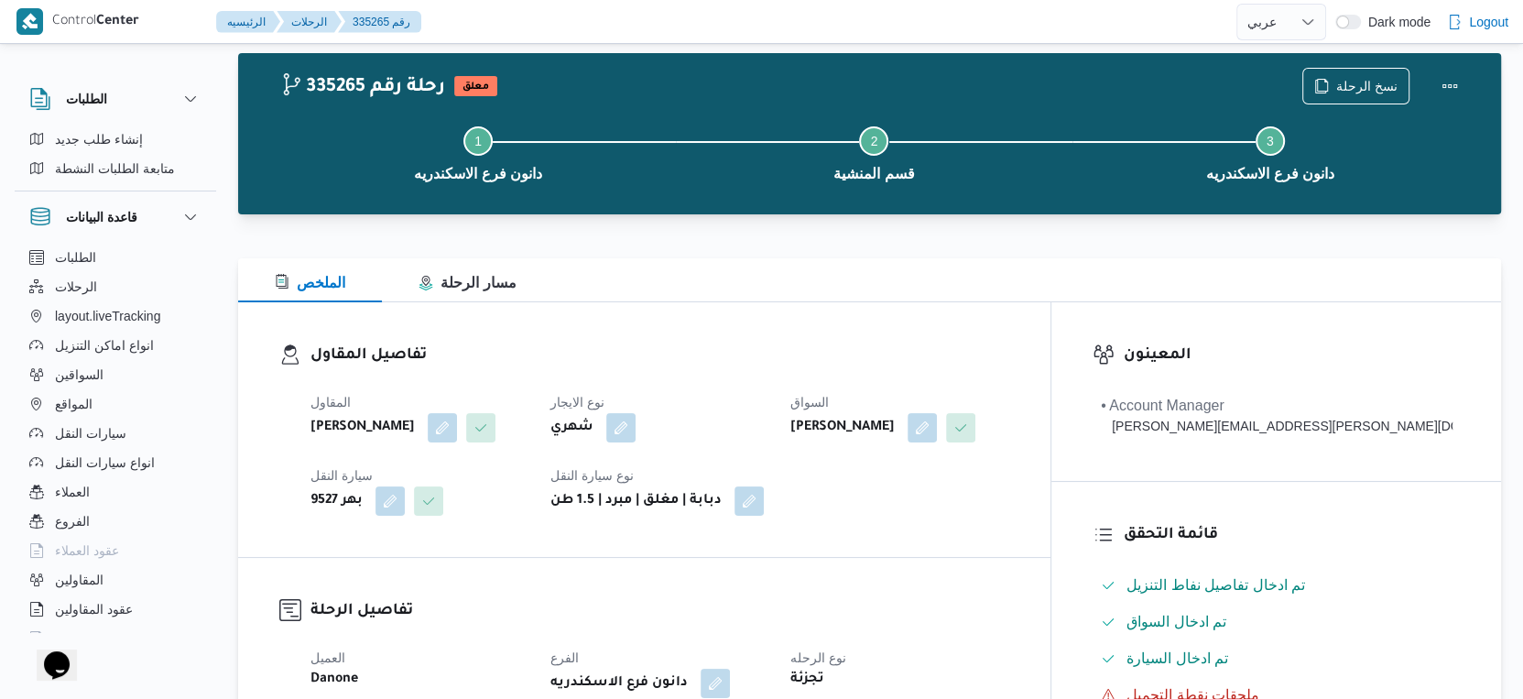
scroll to position [0, 0]
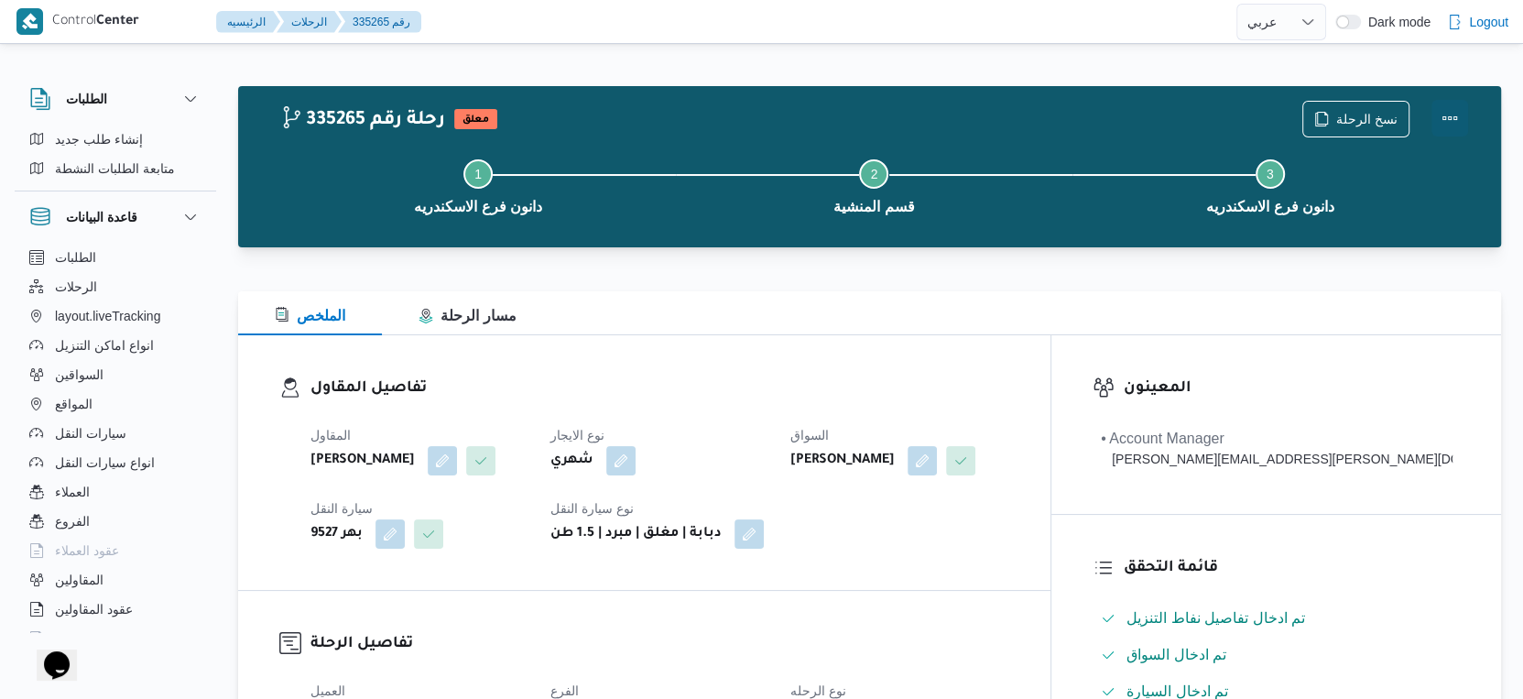
click at [1446, 116] on button "Actions" at bounding box center [1450, 118] width 37 height 37
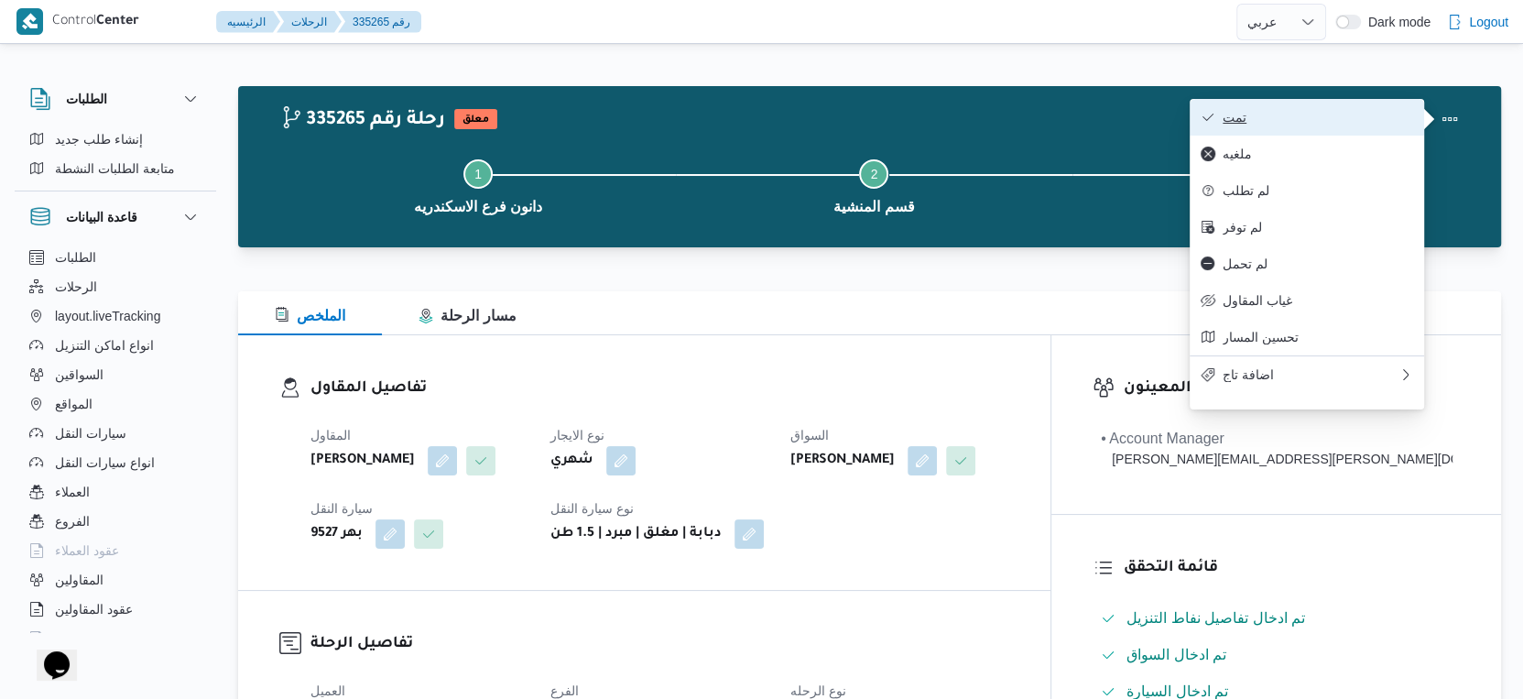
click at [1328, 110] on span "تمت" at bounding box center [1318, 117] width 191 height 15
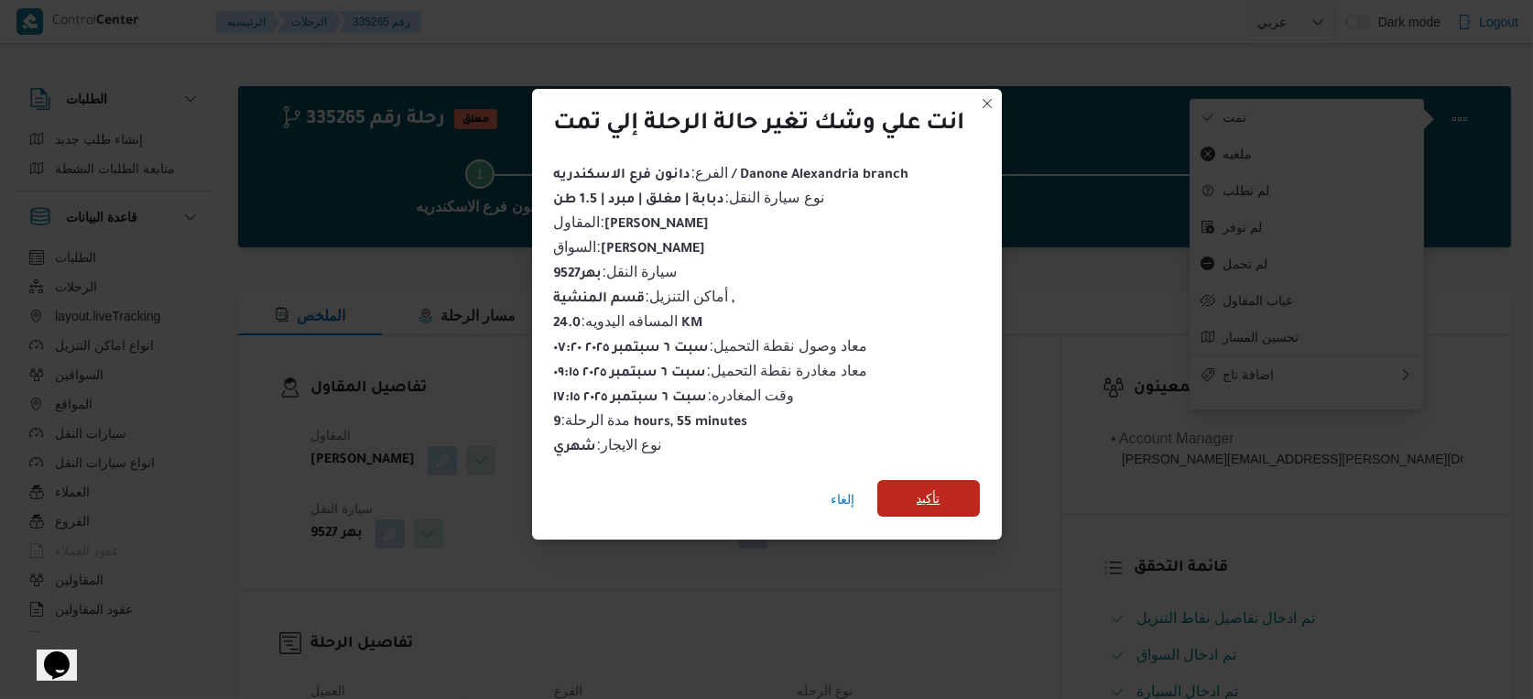
click at [955, 482] on span "تأكيد" at bounding box center [929, 498] width 103 height 37
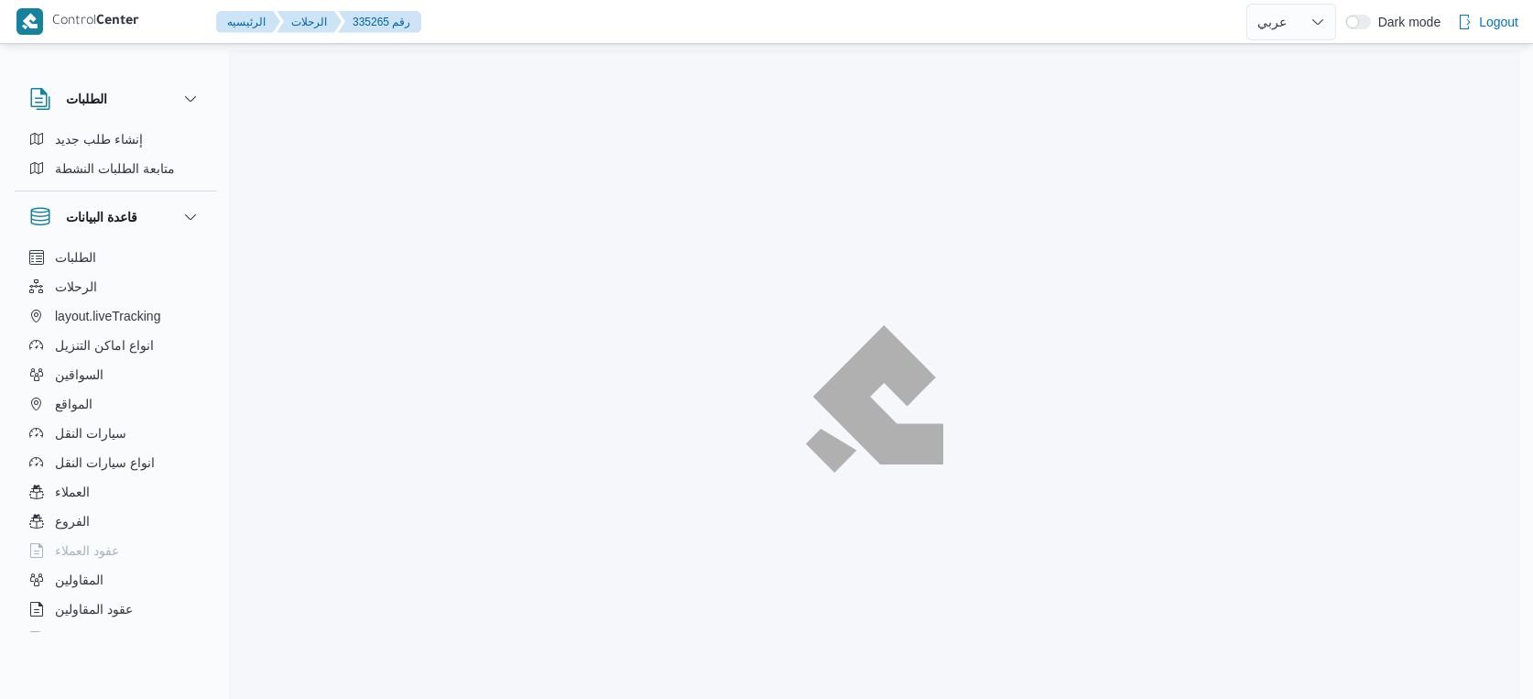
select select "ar"
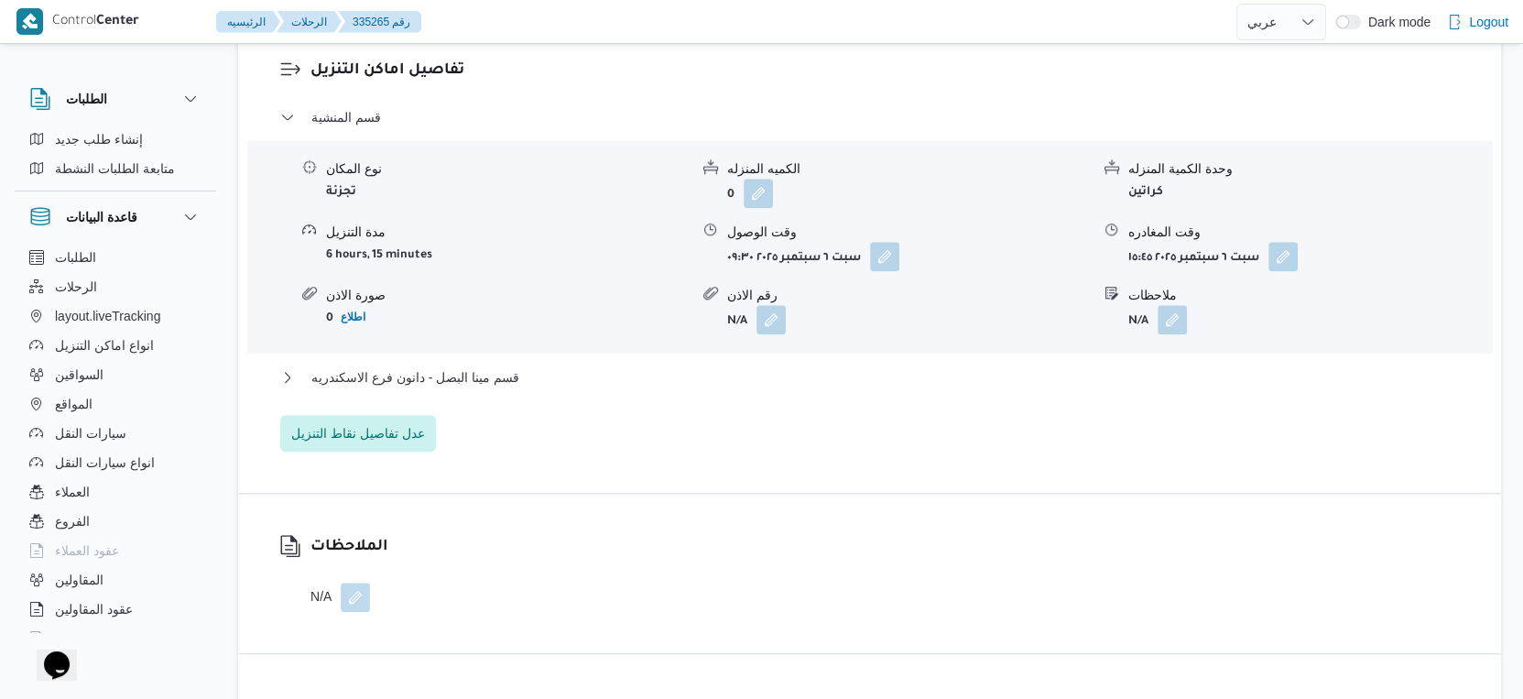
scroll to position [1527, 0]
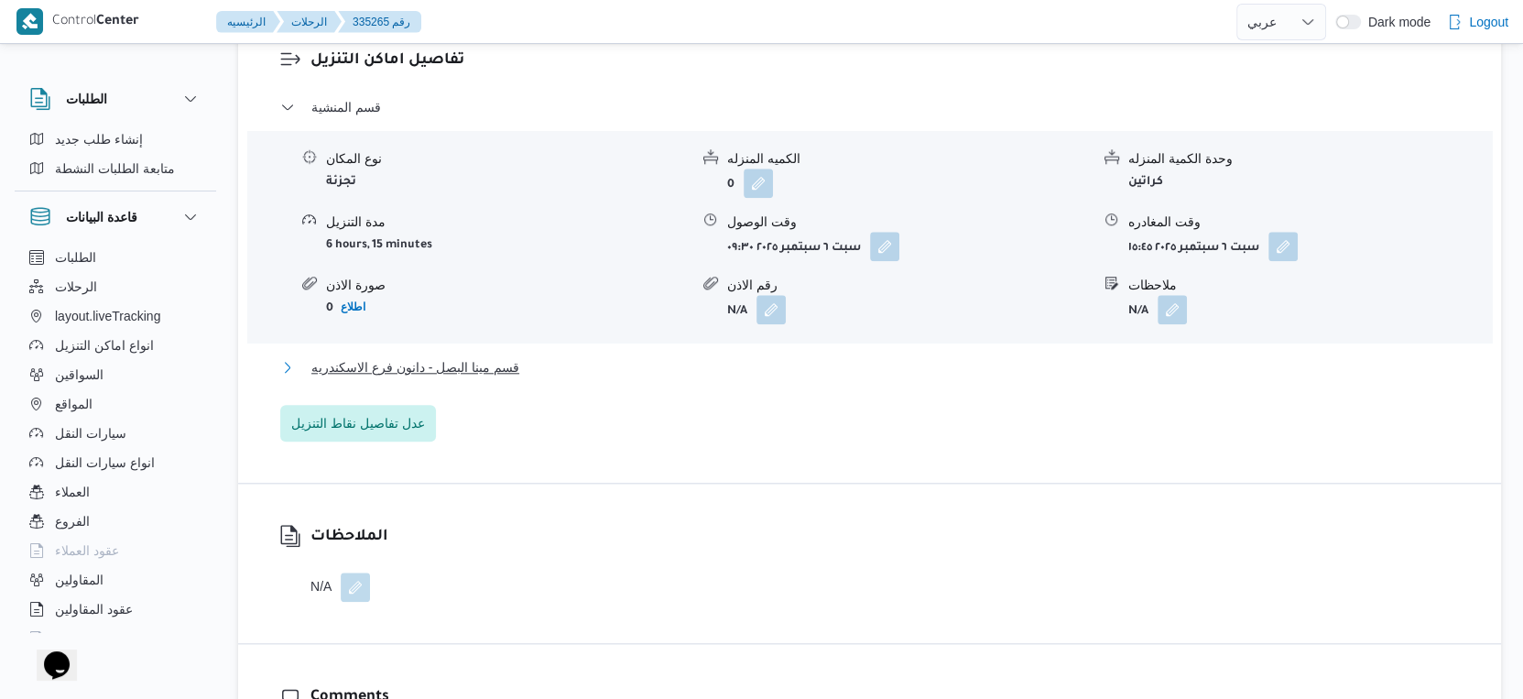
click at [556, 378] on button "قسم مينا البصل - دانون فرع الاسكندريه" at bounding box center [870, 367] width 1180 height 22
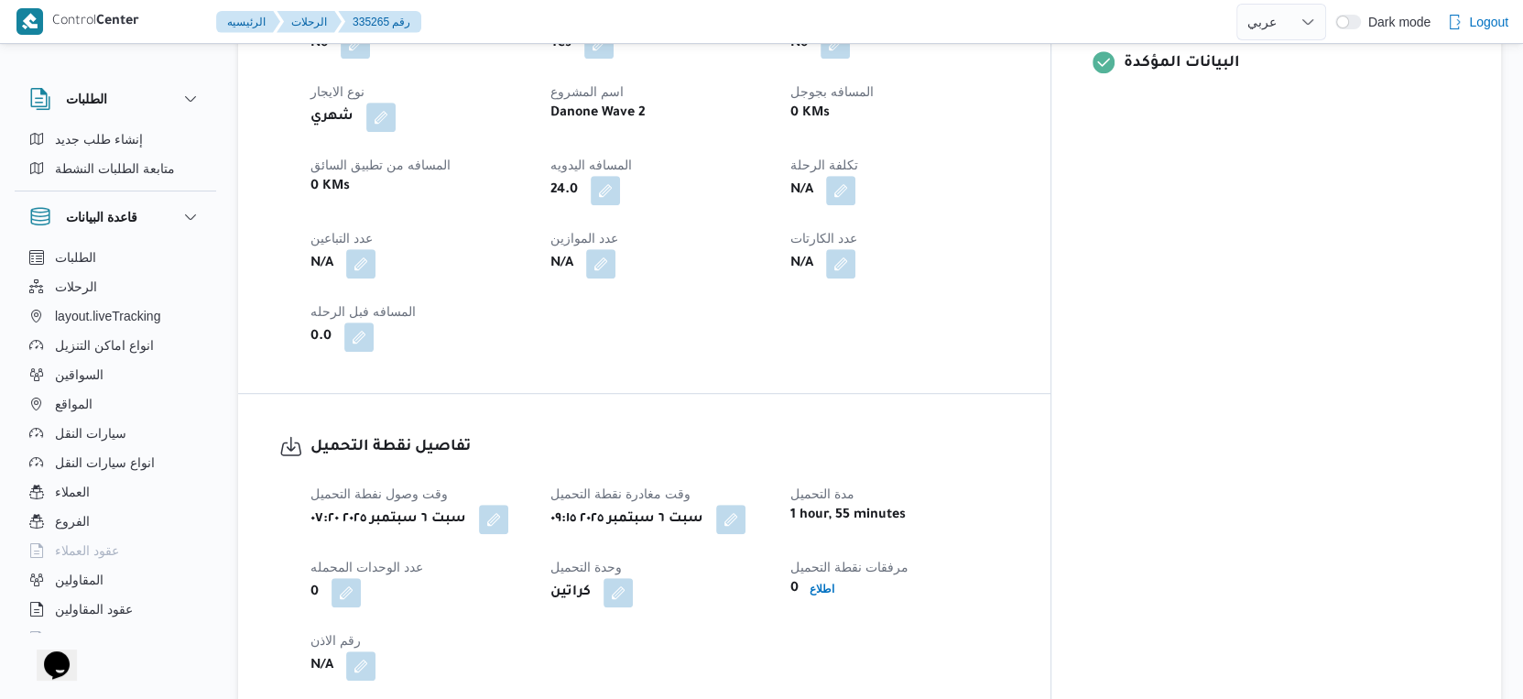
scroll to position [813, 0]
select select "ar"
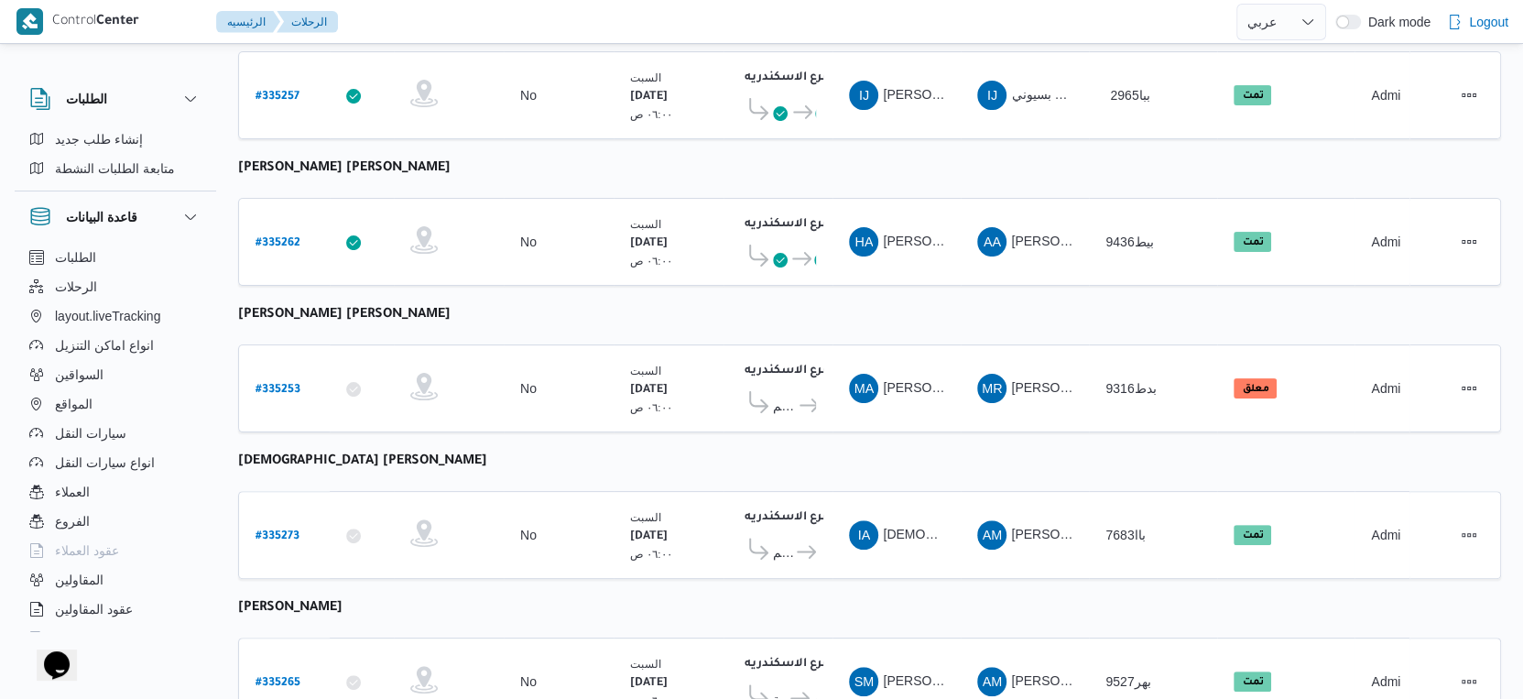
scroll to position [273, 0]
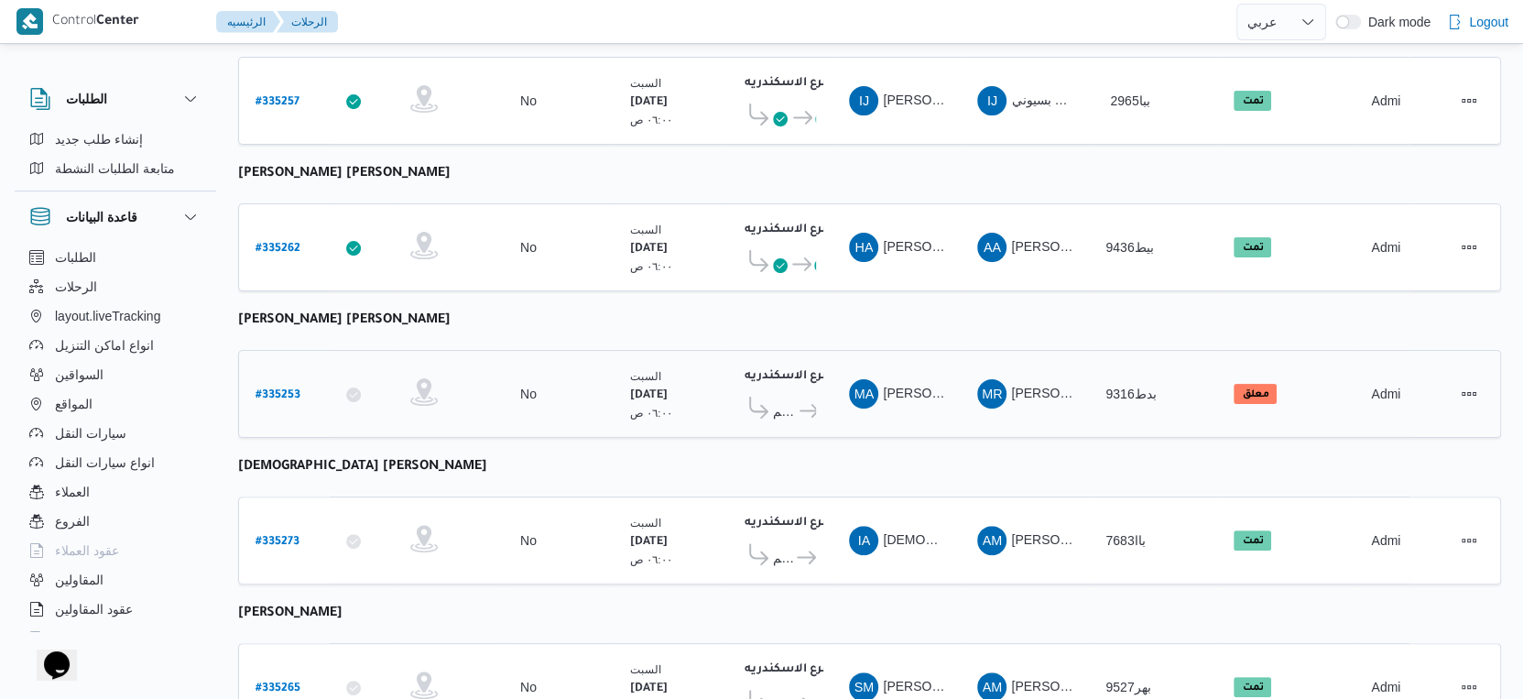
click at [277, 389] on b "# 335253" at bounding box center [278, 395] width 45 height 13
select select "ar"
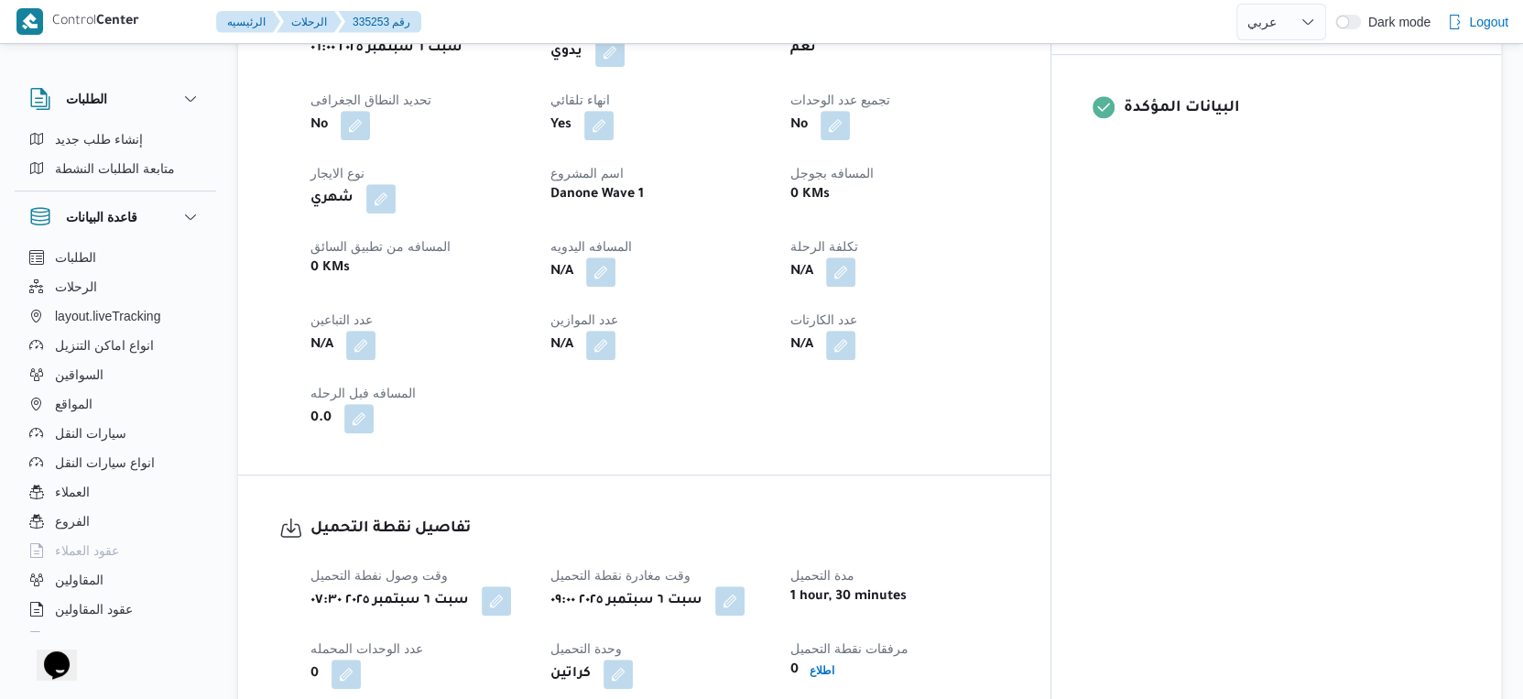
scroll to position [1190, 0]
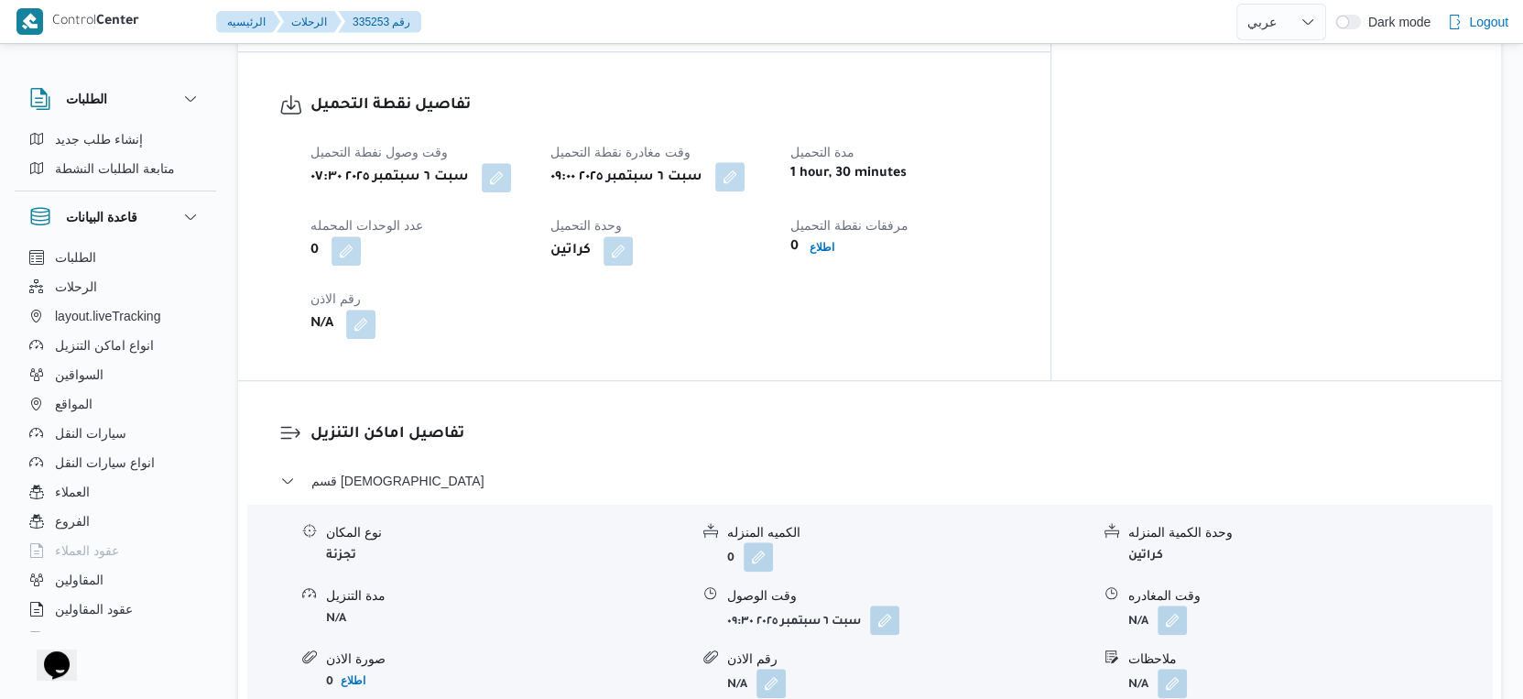
click at [745, 171] on button "button" at bounding box center [729, 176] width 29 height 29
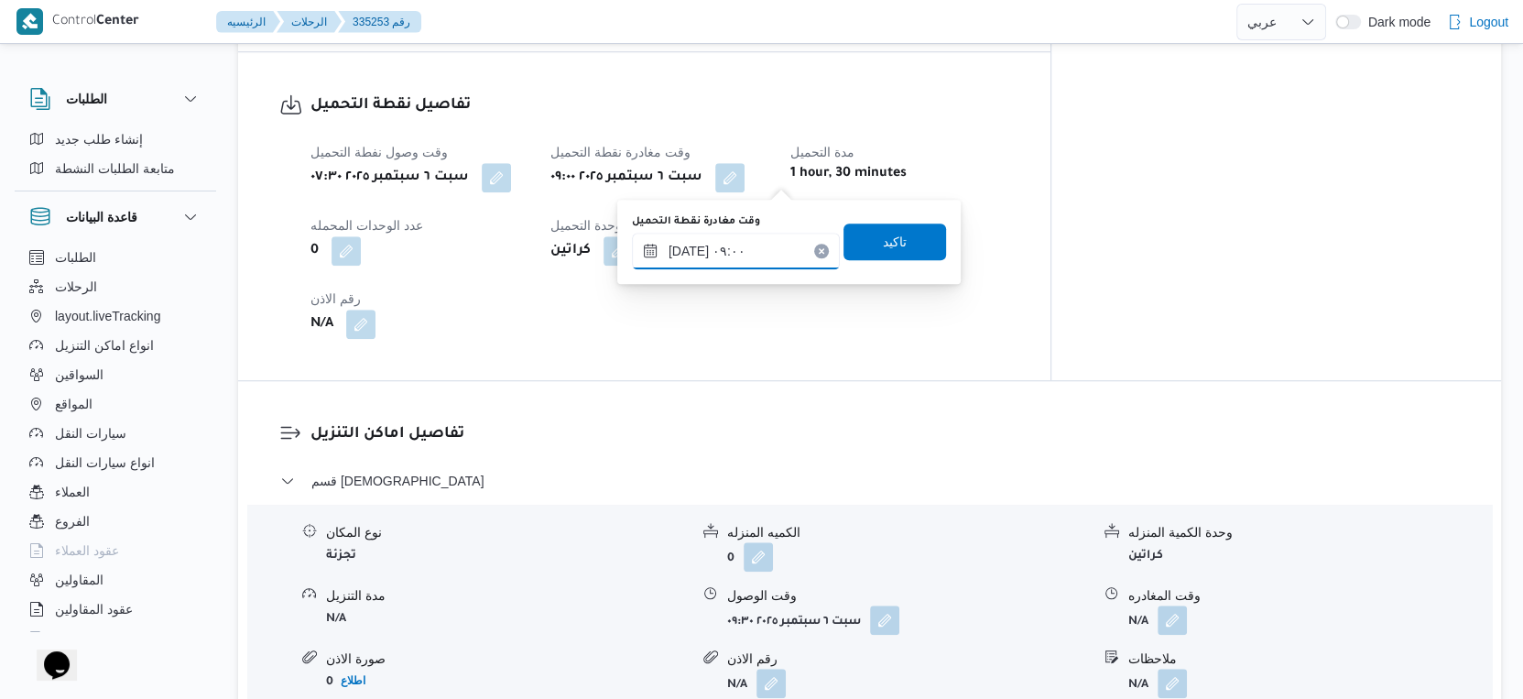
click at [755, 245] on input "[DATE] ٠٩:٠٠" at bounding box center [736, 251] width 208 height 37
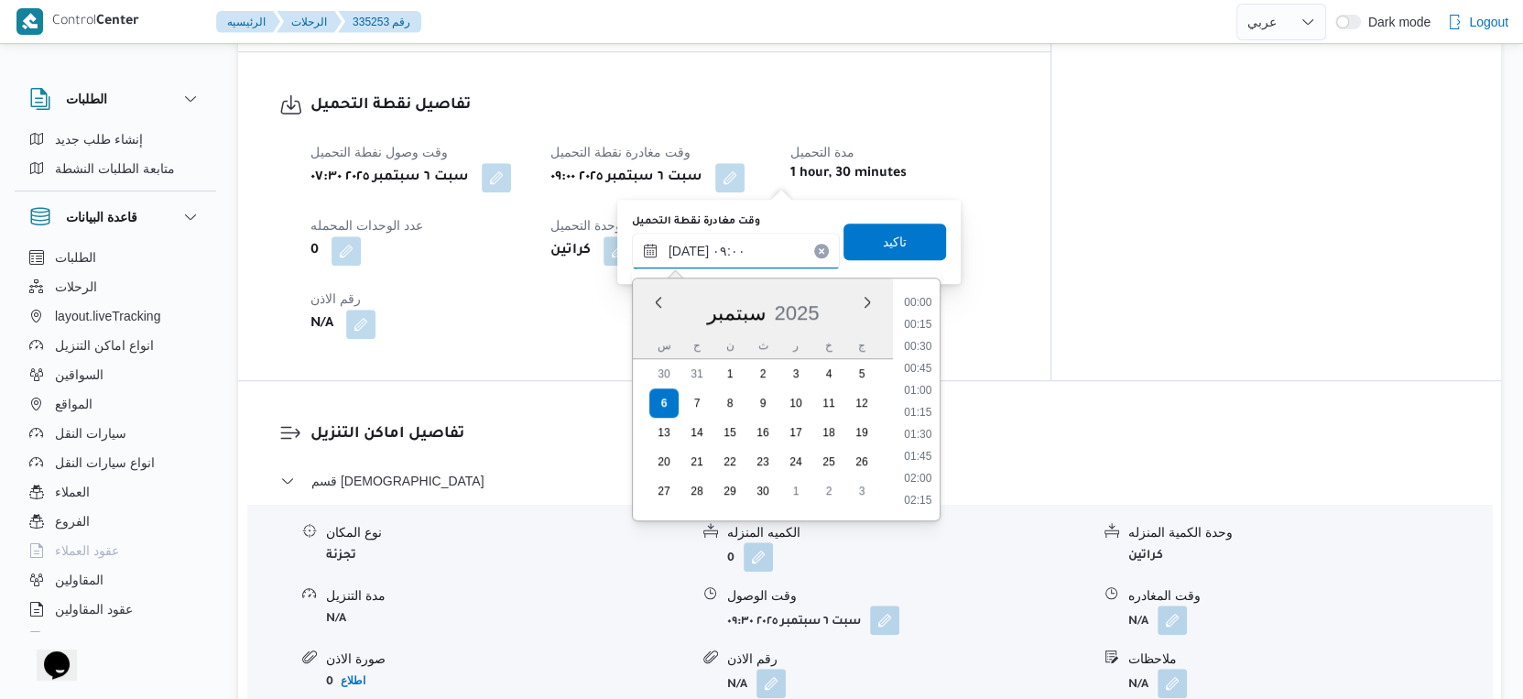
scroll to position [679, 0]
click at [911, 433] on li "09:15" at bounding box center [918, 437] width 42 height 18
type input "٠٦/٠٩/٢٠٢٥ ٠٩:١٥"
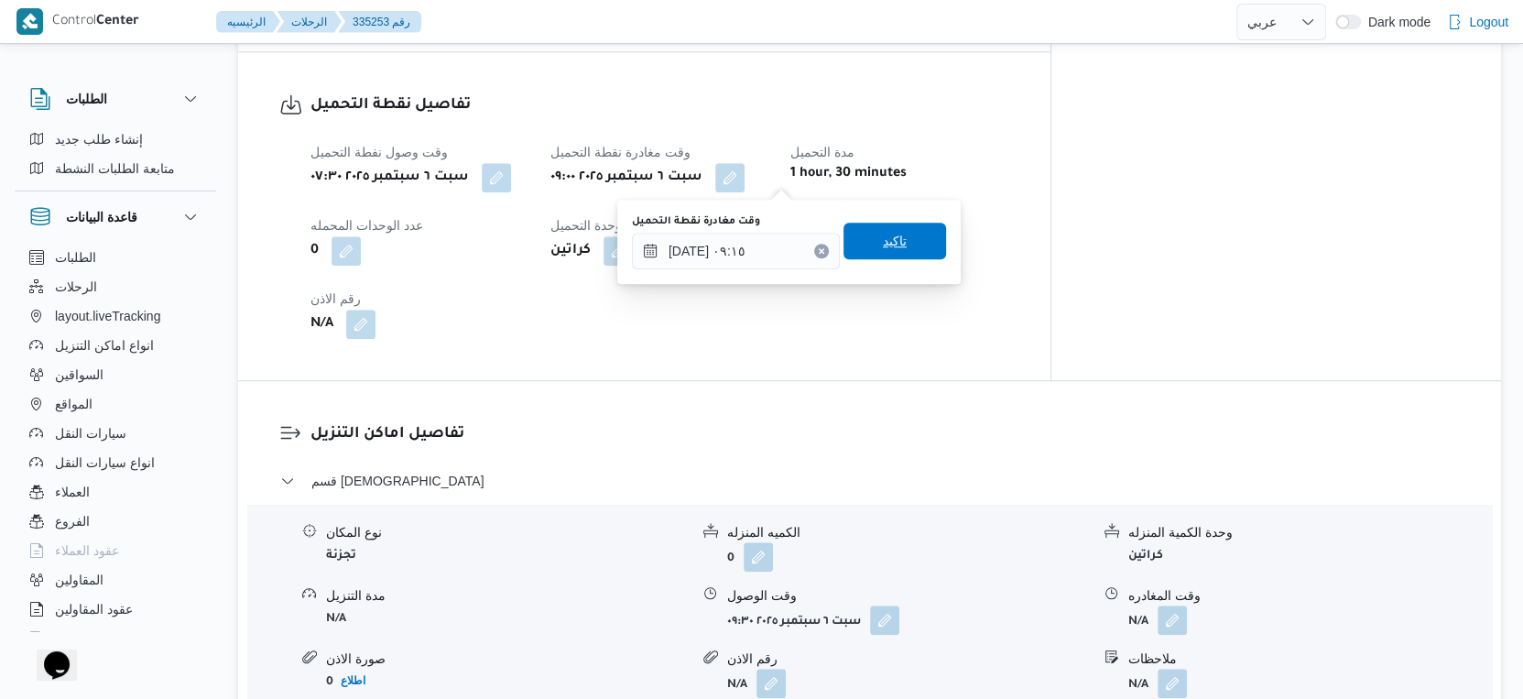
click at [896, 237] on span "تاكيد" at bounding box center [895, 241] width 103 height 37
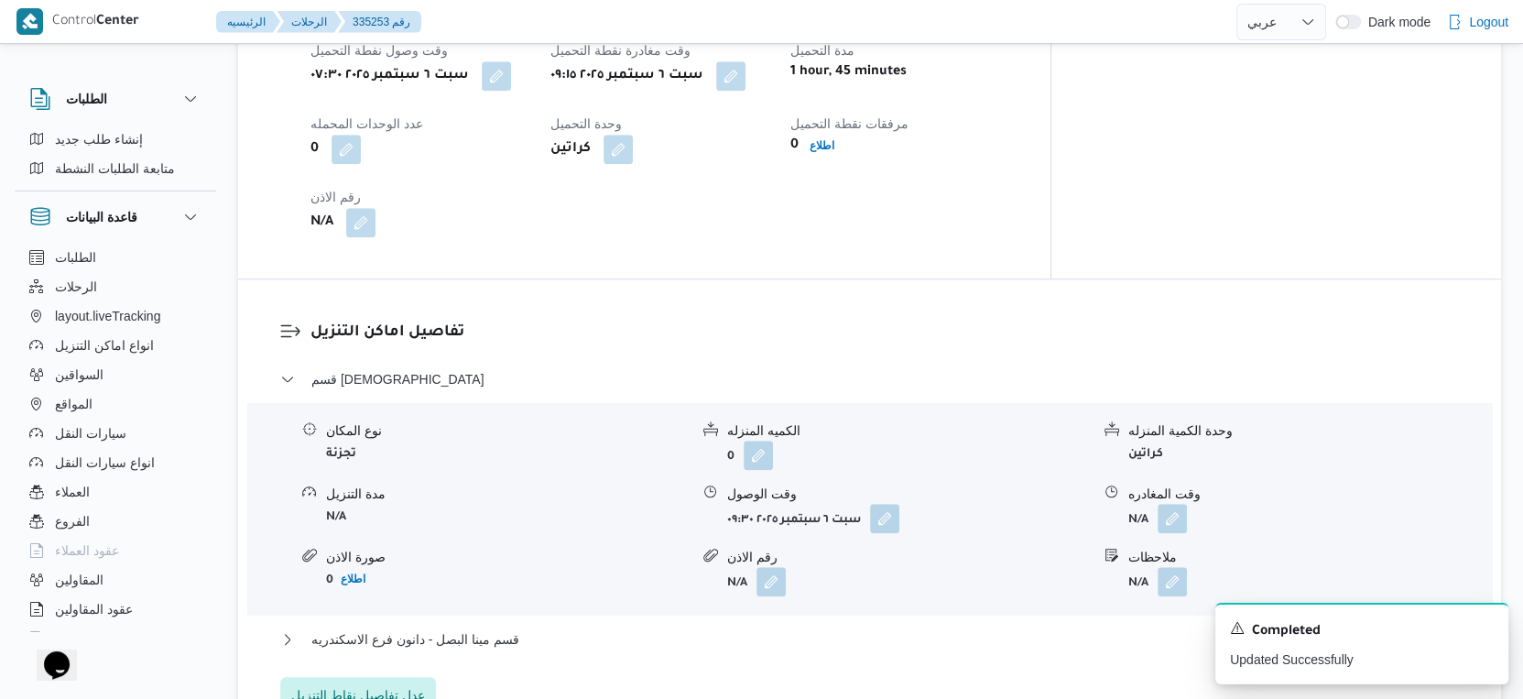
scroll to position [1393, 0]
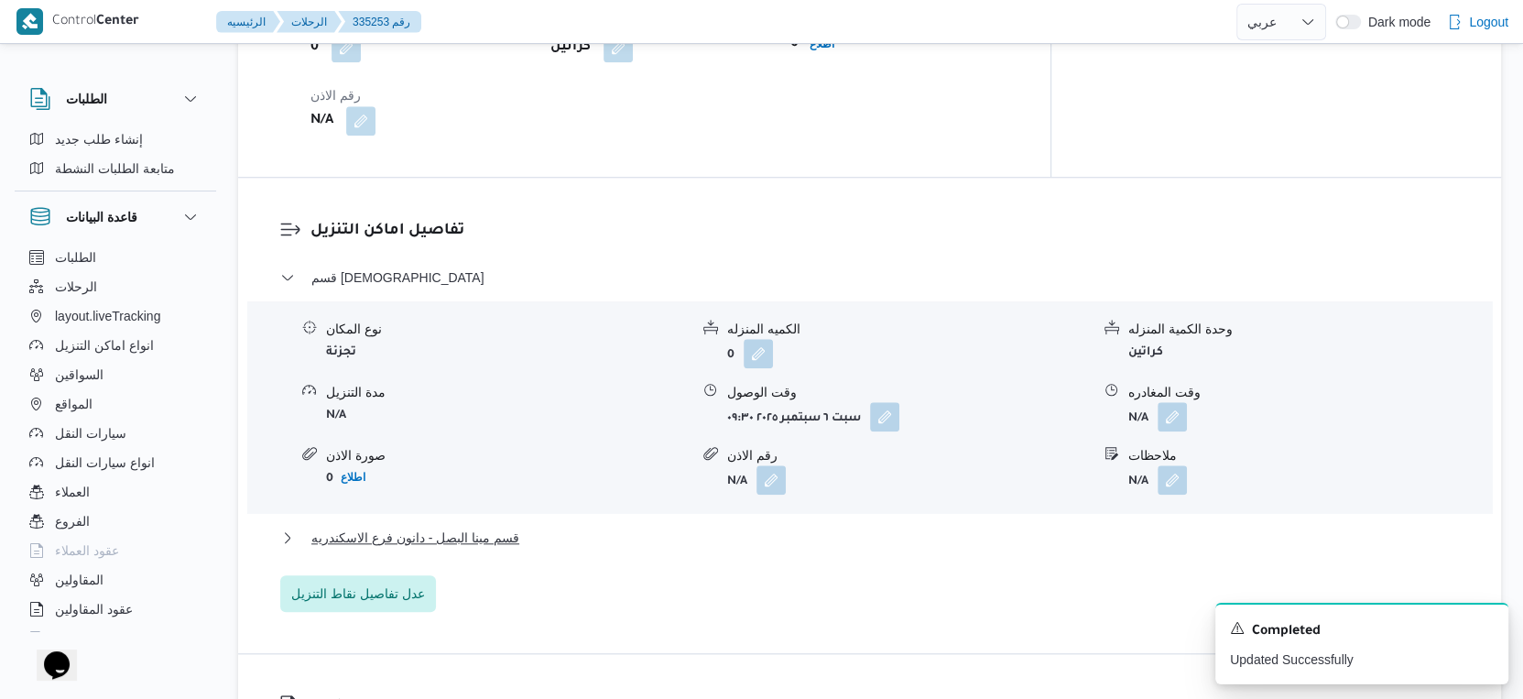
drag, startPoint x: 595, startPoint y: 551, endPoint x: 595, endPoint y: 536, distance: 14.7
click at [595, 551] on div "قسم مينا البصل - دانون فرع الاسكندريه" at bounding box center [870, 544] width 1180 height 35
click at [595, 535] on button "قسم مينا البصل - دانون فرع الاسكندريه" at bounding box center [870, 538] width 1180 height 22
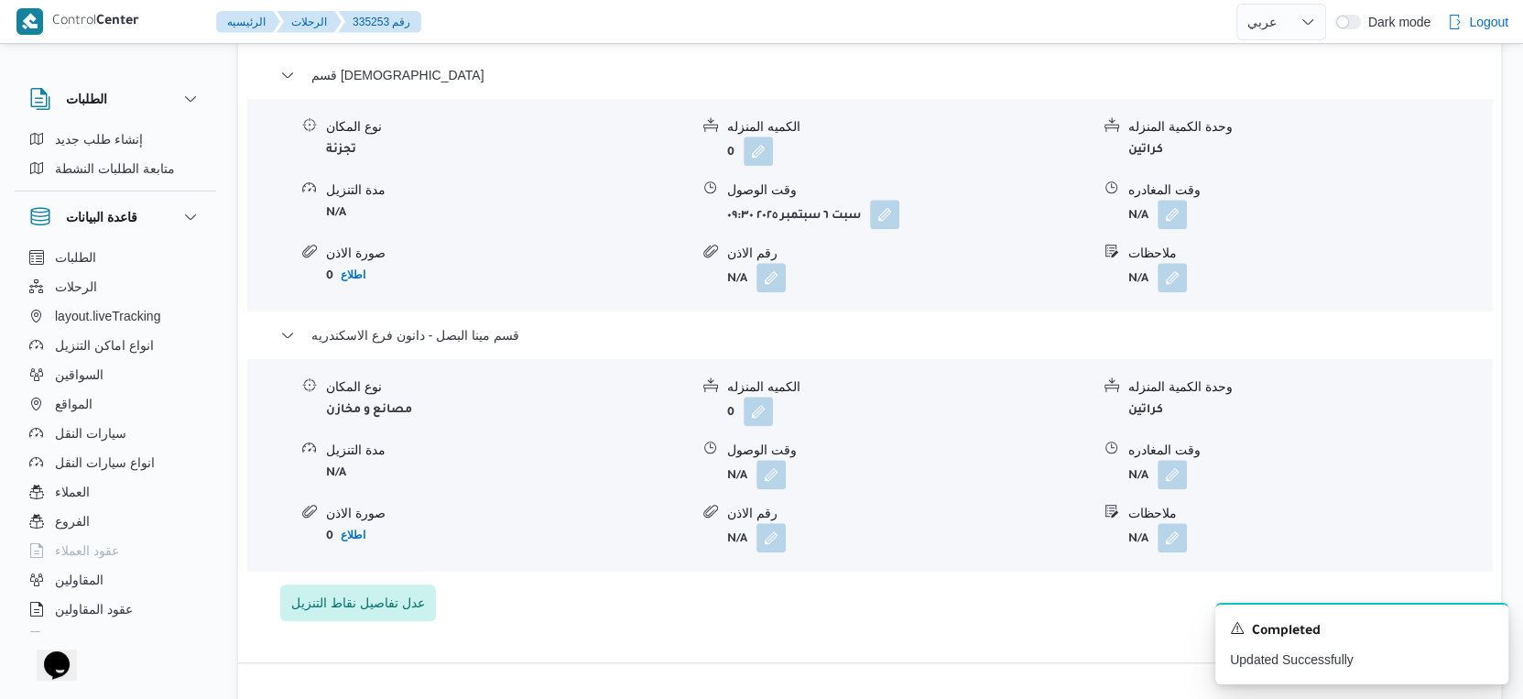
scroll to position [1597, 0]
click at [766, 475] on button "button" at bounding box center [771, 472] width 29 height 29
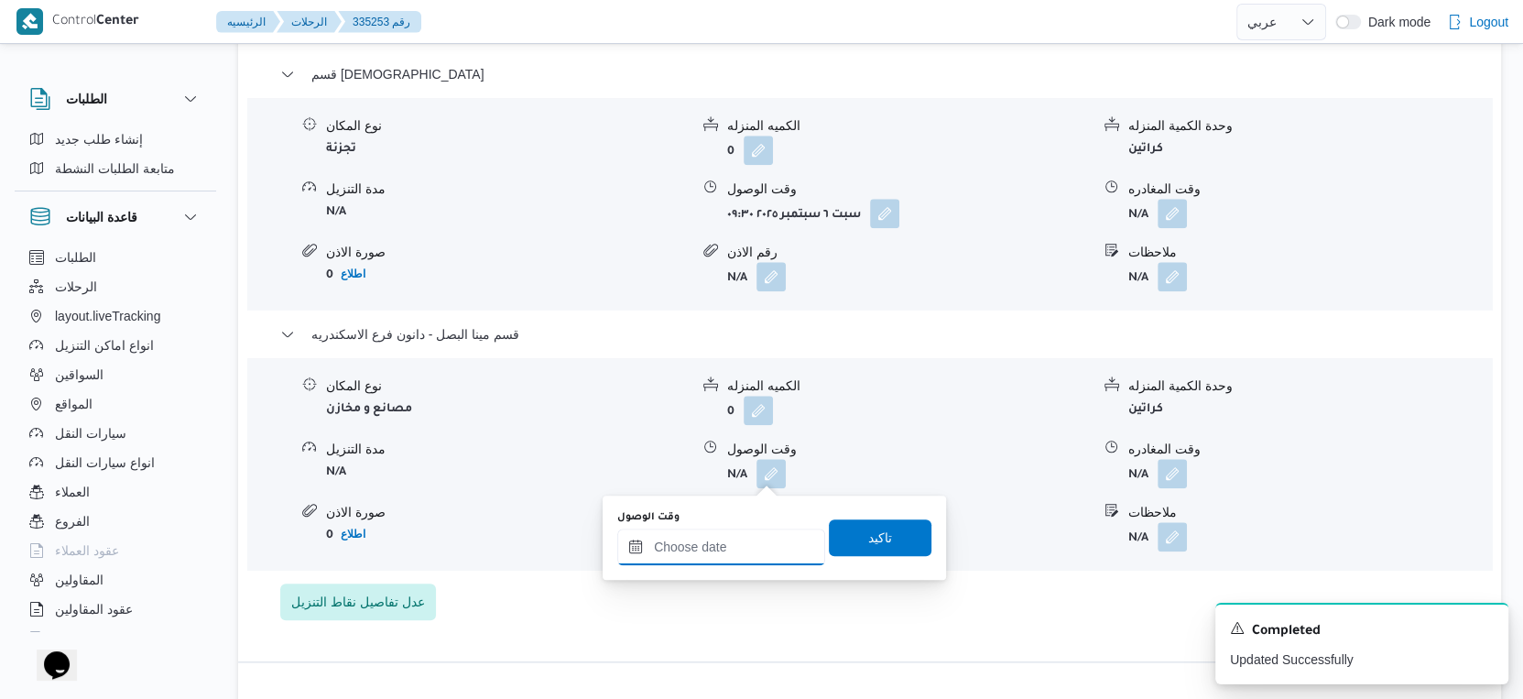
click at [743, 540] on input "وقت الوصول" at bounding box center [721, 547] width 208 height 37
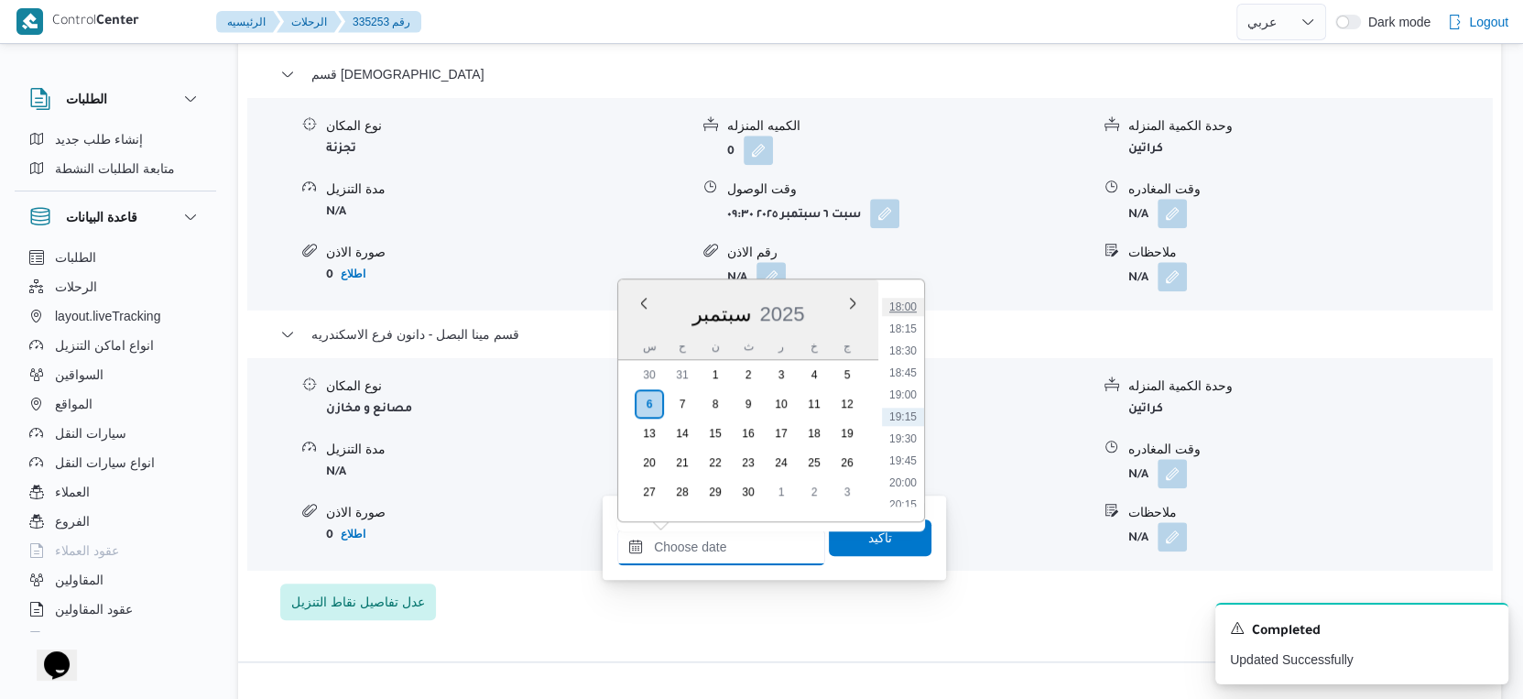
scroll to position [1478, 0]
click at [912, 358] on li "17:30" at bounding box center [903, 364] width 42 height 18
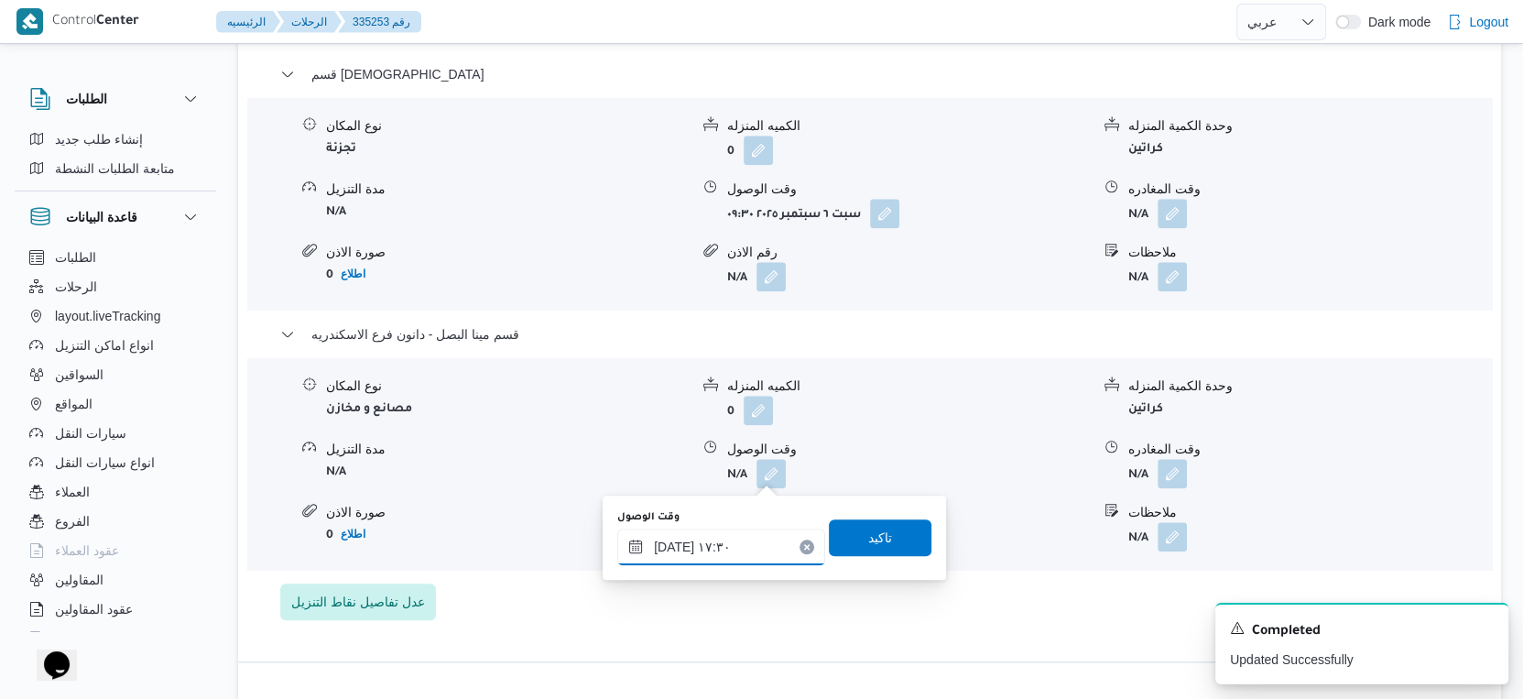
click at [672, 542] on input "٠٦/٠٩/٢٠٢٥ ١٧:٣٠" at bounding box center [721, 547] width 208 height 37
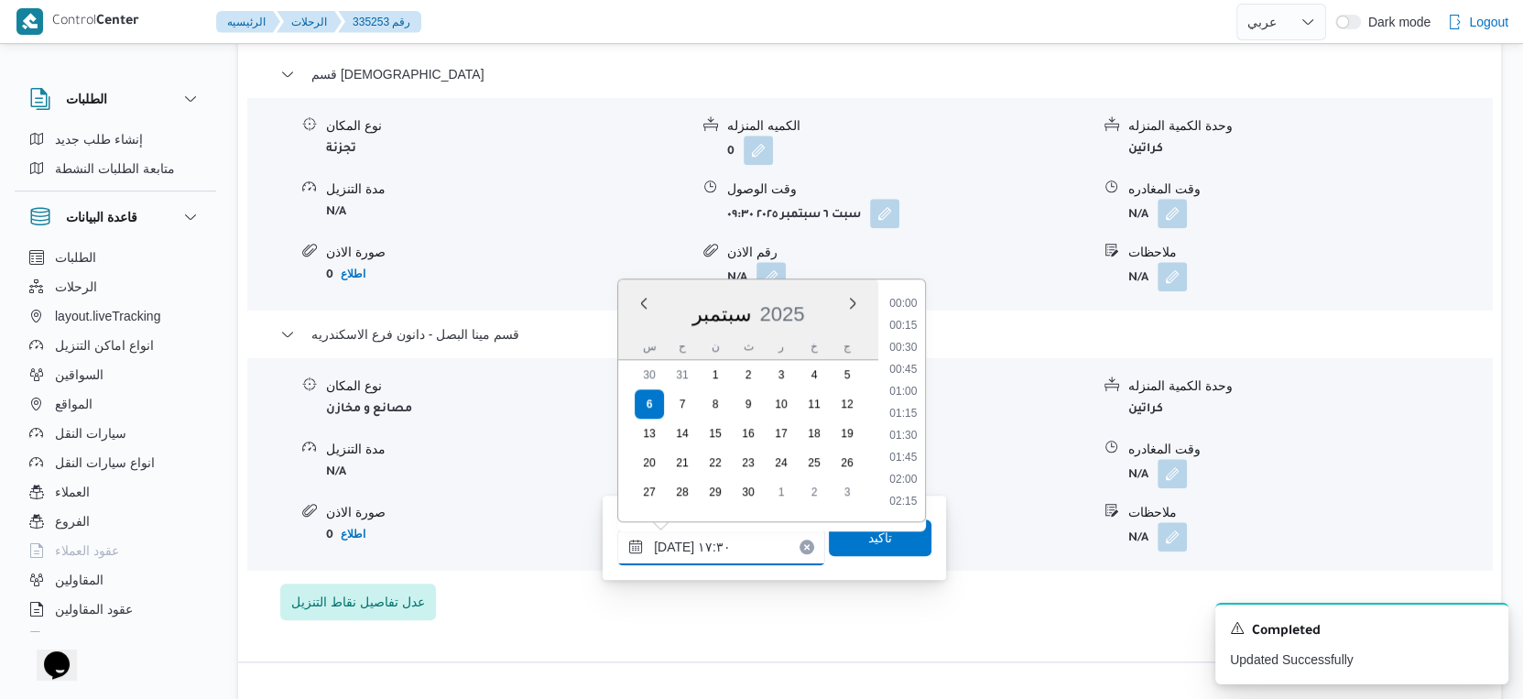
click at [672, 542] on input "٠٦/٠٩/٢٠٢٥ ١٧:٣٠" at bounding box center [721, 547] width 208 height 37
type input "٠٦/٠٩/٢٠٢٥ ١٧:٢٠"
click at [836, 537] on span "تاكيد" at bounding box center [880, 536] width 103 height 37
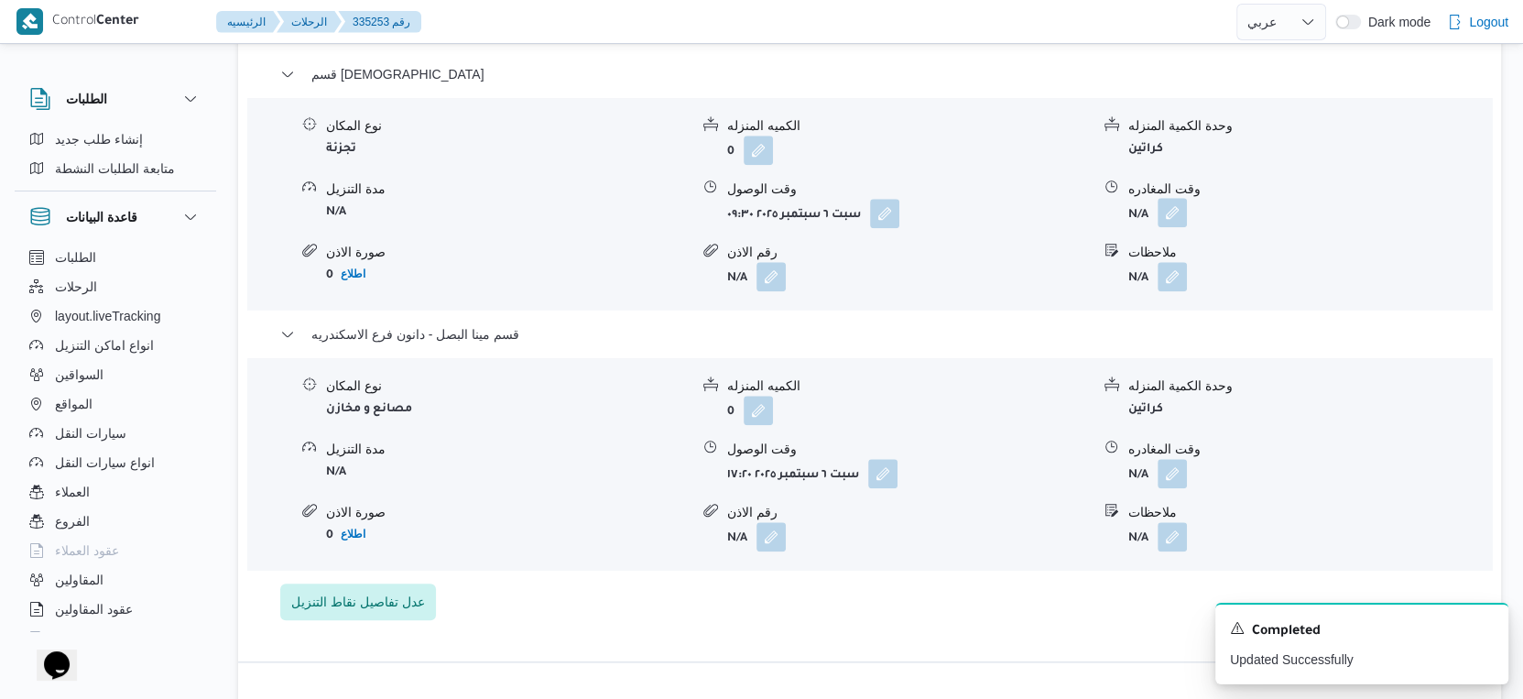
click at [1172, 226] on span at bounding box center [1168, 213] width 38 height 29
click at [1184, 198] on button "button" at bounding box center [1172, 212] width 29 height 29
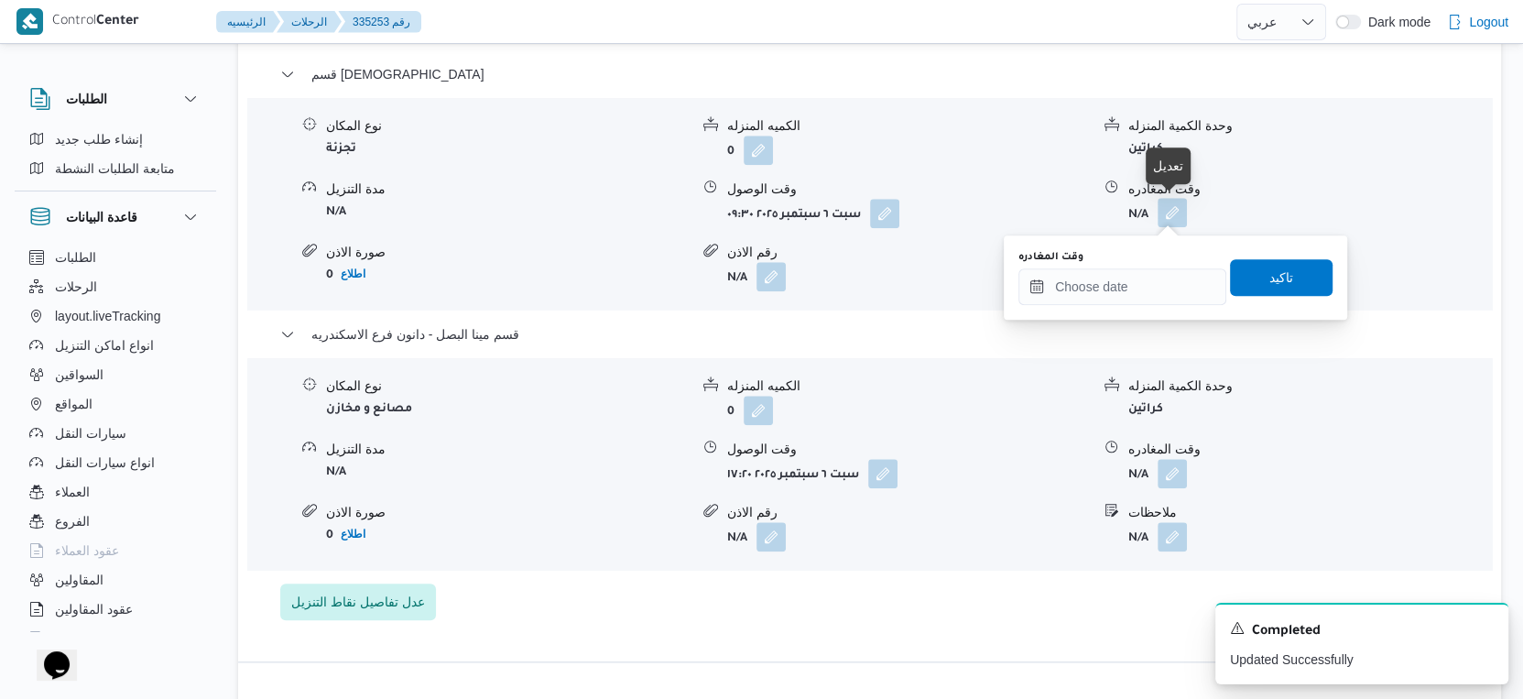
click at [1180, 205] on button "button" at bounding box center [1172, 212] width 29 height 29
drag, startPoint x: 1139, startPoint y: 284, endPoint x: 1165, endPoint y: 301, distance: 31.8
click at [1139, 284] on input "وقت المغادره" at bounding box center [1123, 286] width 208 height 37
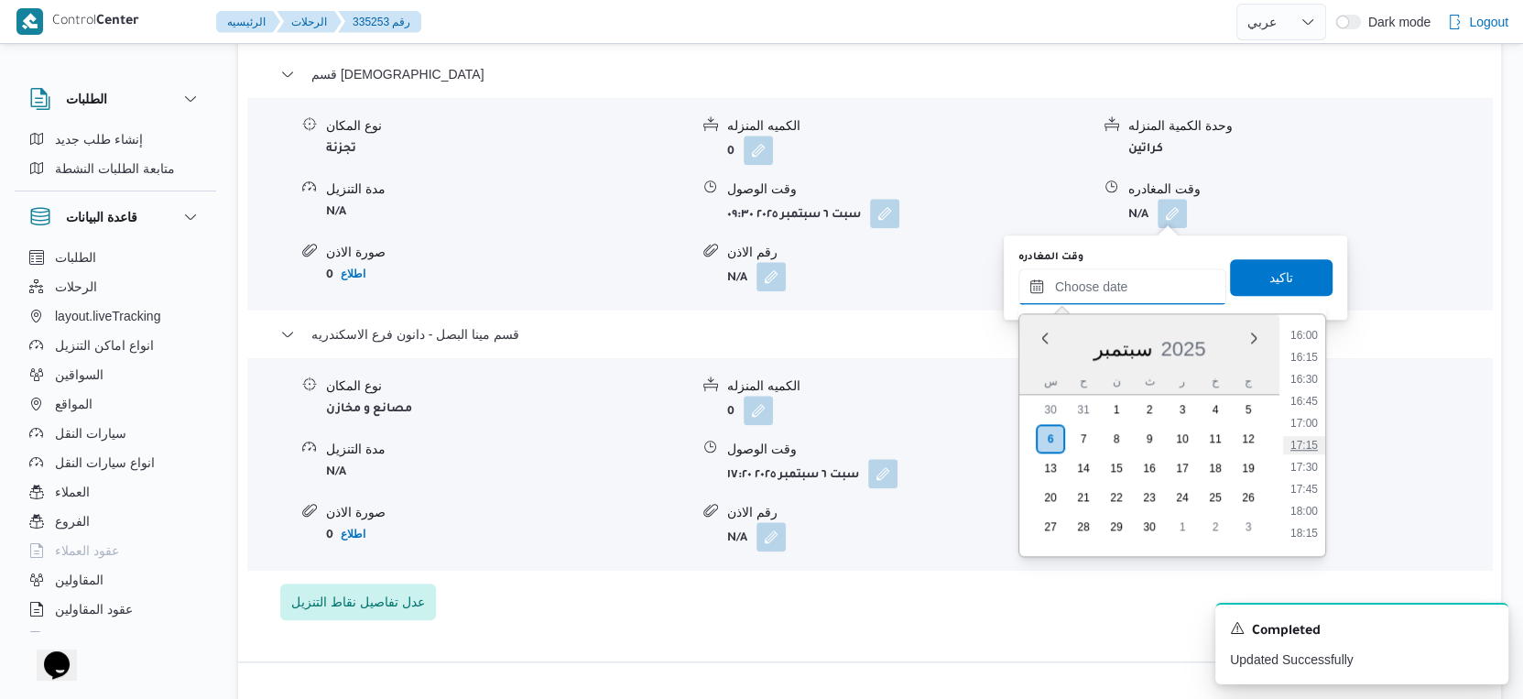
scroll to position [1376, 0]
drag, startPoint x: 1314, startPoint y: 428, endPoint x: 1291, endPoint y: 358, distance: 73.3
click at [1314, 428] on li "16:45" at bounding box center [1304, 435] width 42 height 18
type input "٠٦/٠٩/٢٠٢٥ ١٦:٤٥"
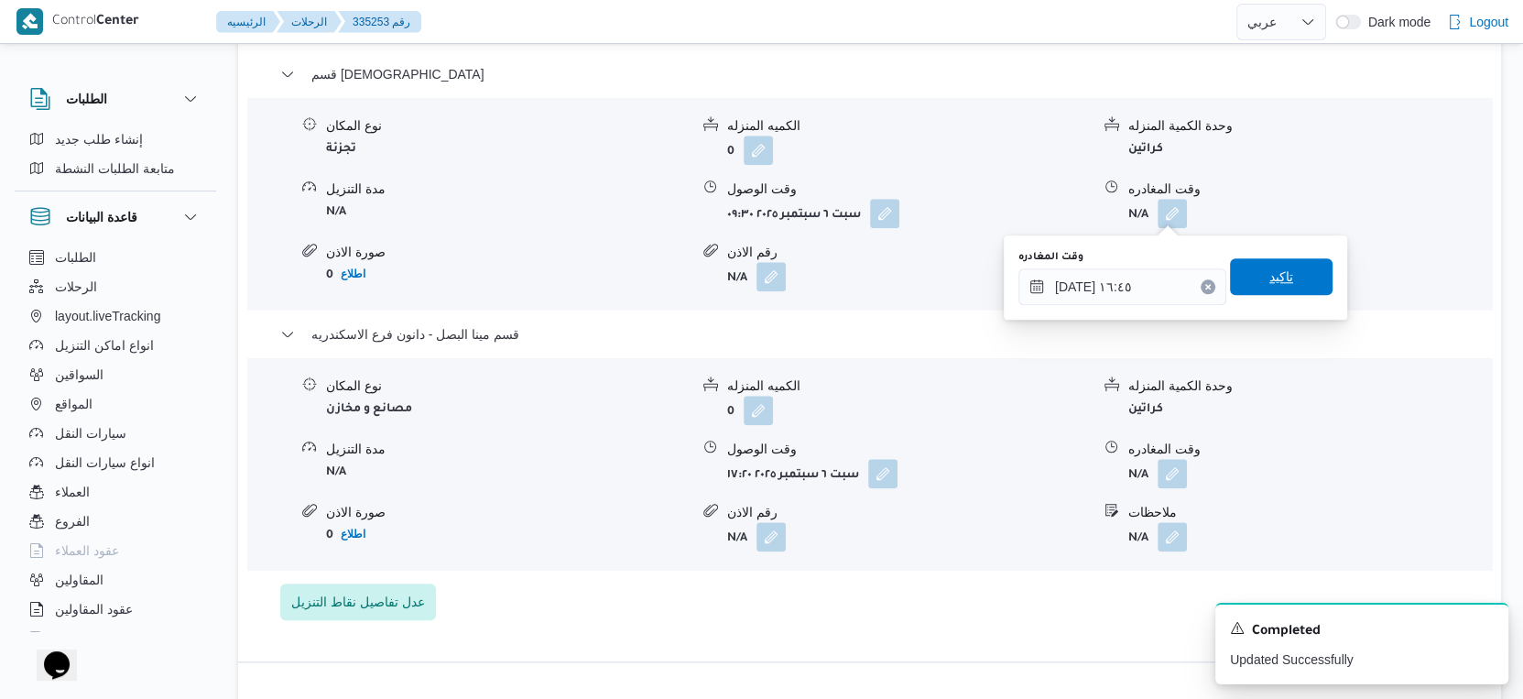
click at [1278, 265] on span "تاكيد" at bounding box center [1281, 276] width 103 height 37
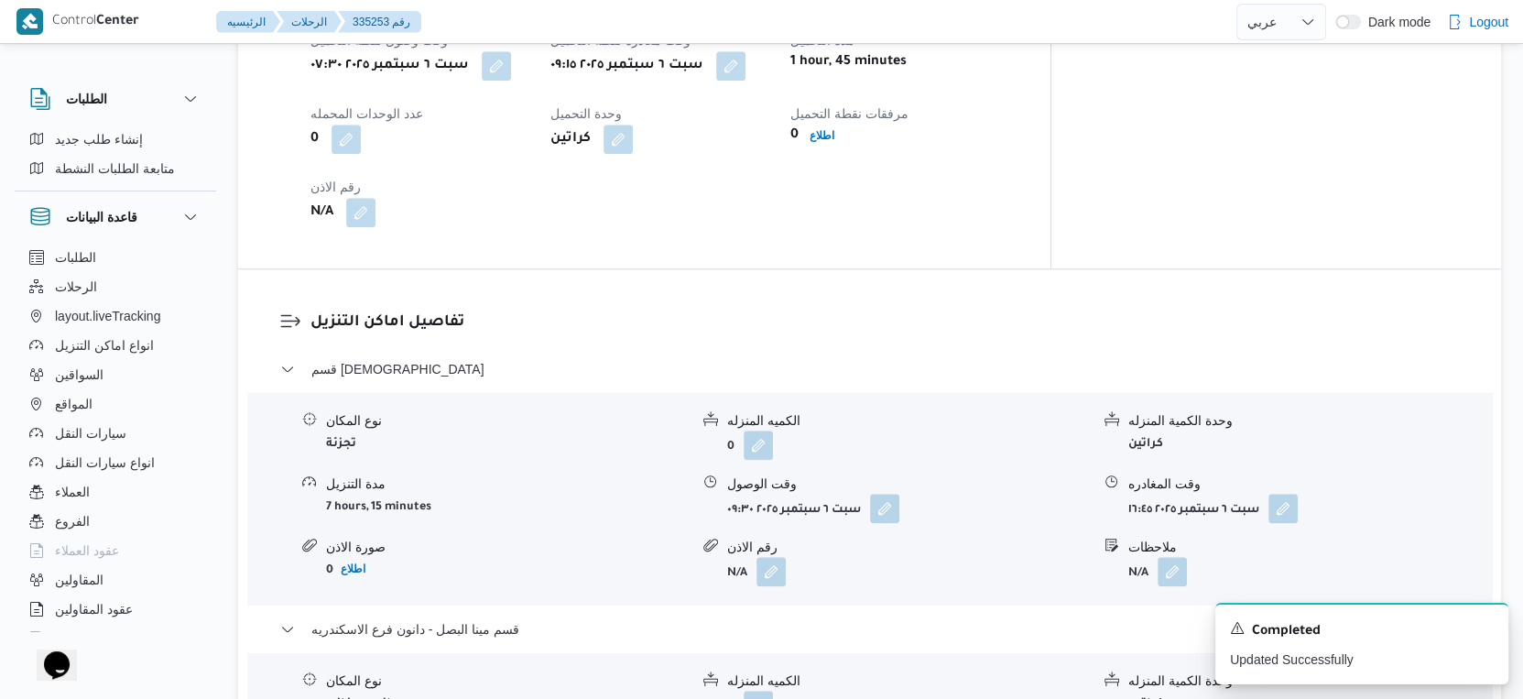
scroll to position [1292, 0]
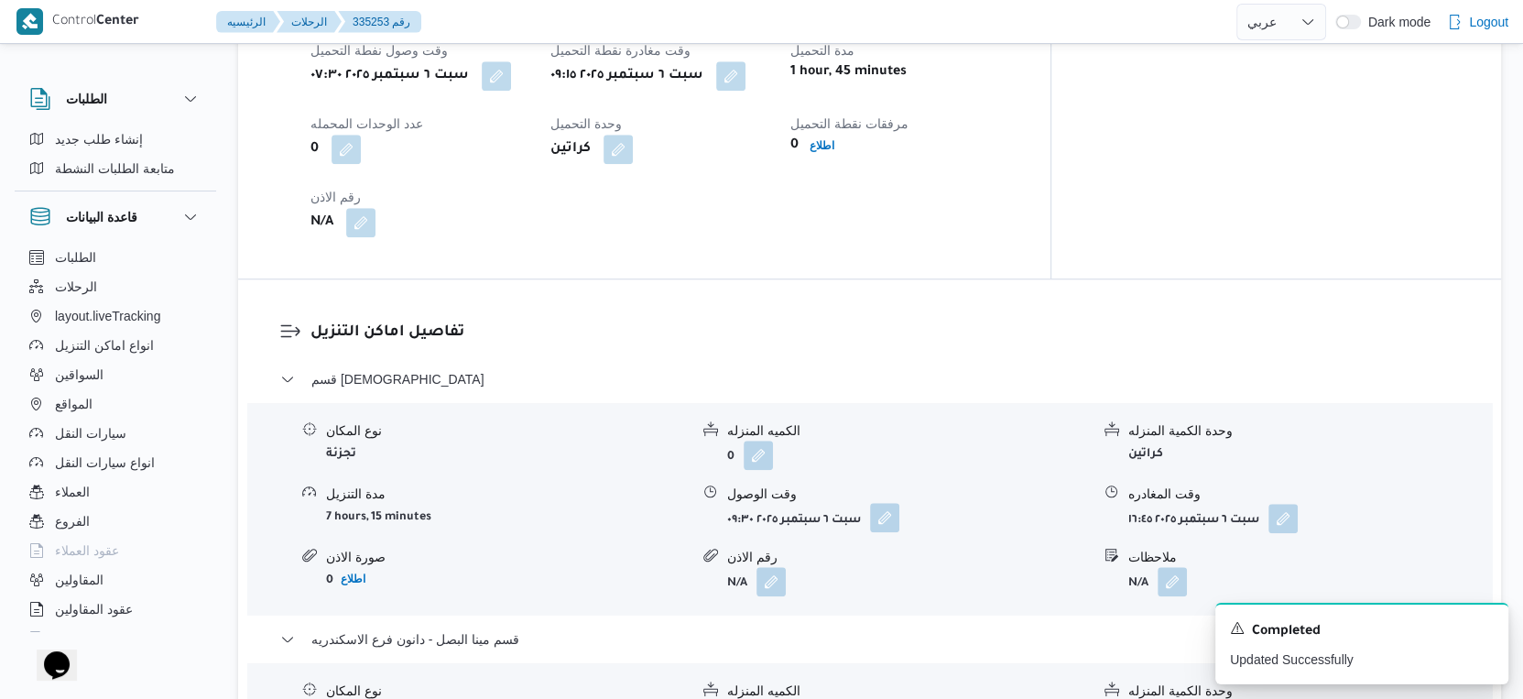
click at [889, 526] on button "button" at bounding box center [884, 517] width 29 height 29
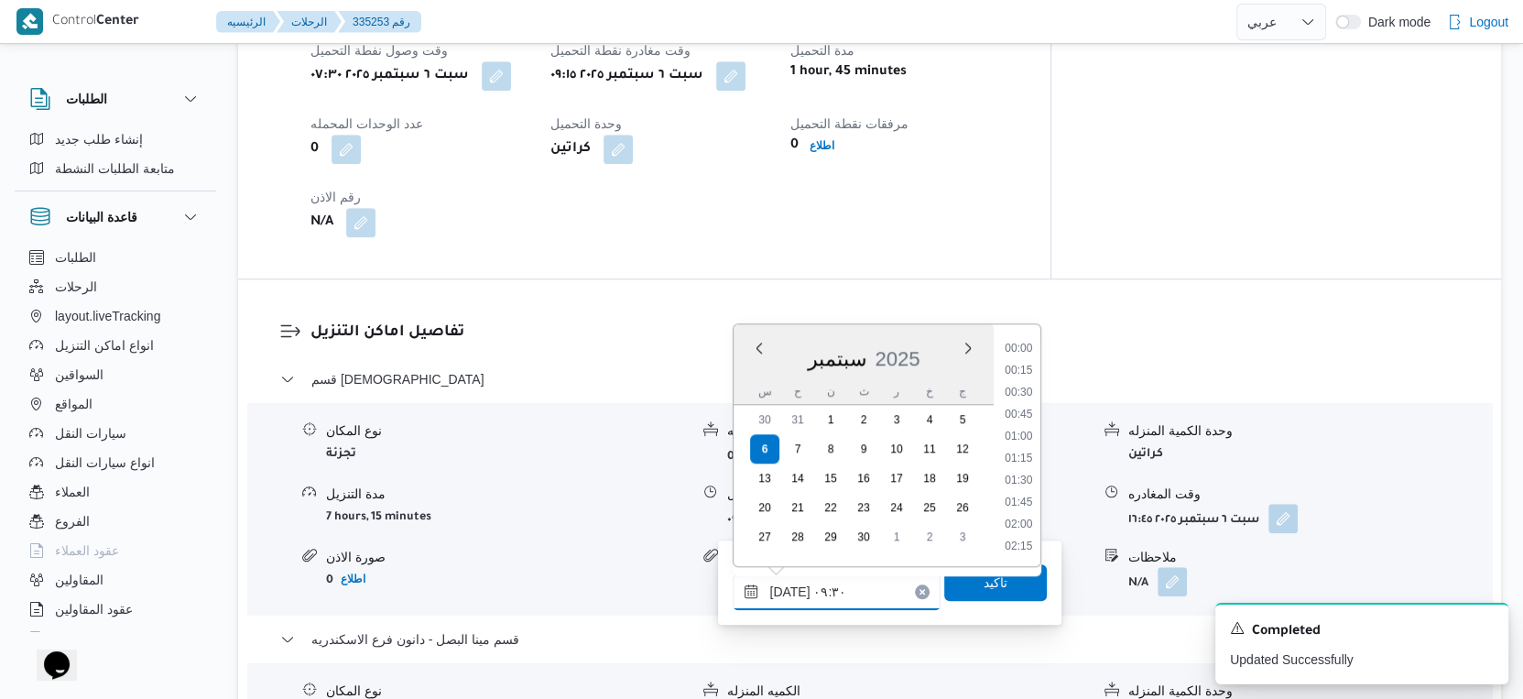
click at [840, 598] on input "٠٦/٠٩/٢٠٢٥ ٠٩:٣٠" at bounding box center [837, 591] width 208 height 37
click at [1024, 481] on li "09:45" at bounding box center [1019, 482] width 42 height 18
type input "٠٦/٠٩/٢٠٢٥ ٠٩:٤٥"
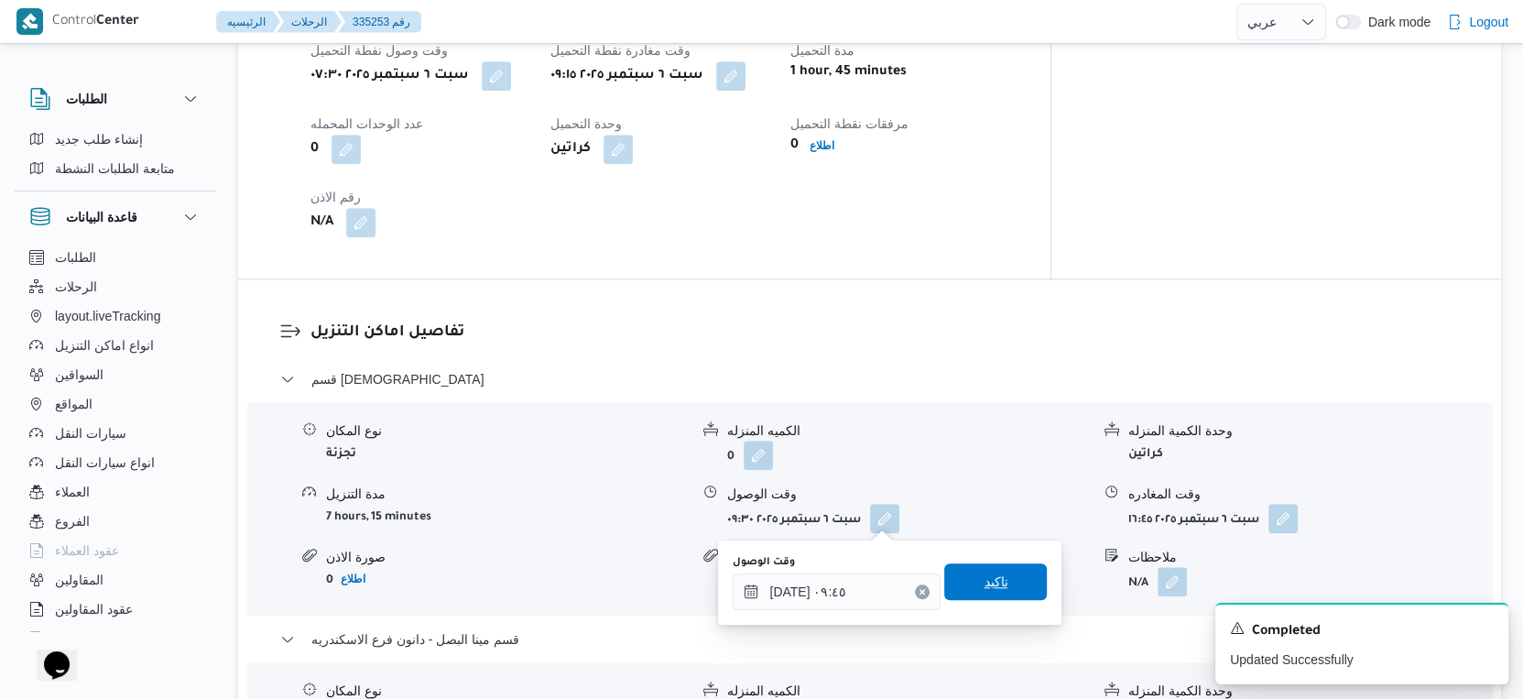
click at [998, 575] on span "تاكيد" at bounding box center [995, 581] width 103 height 37
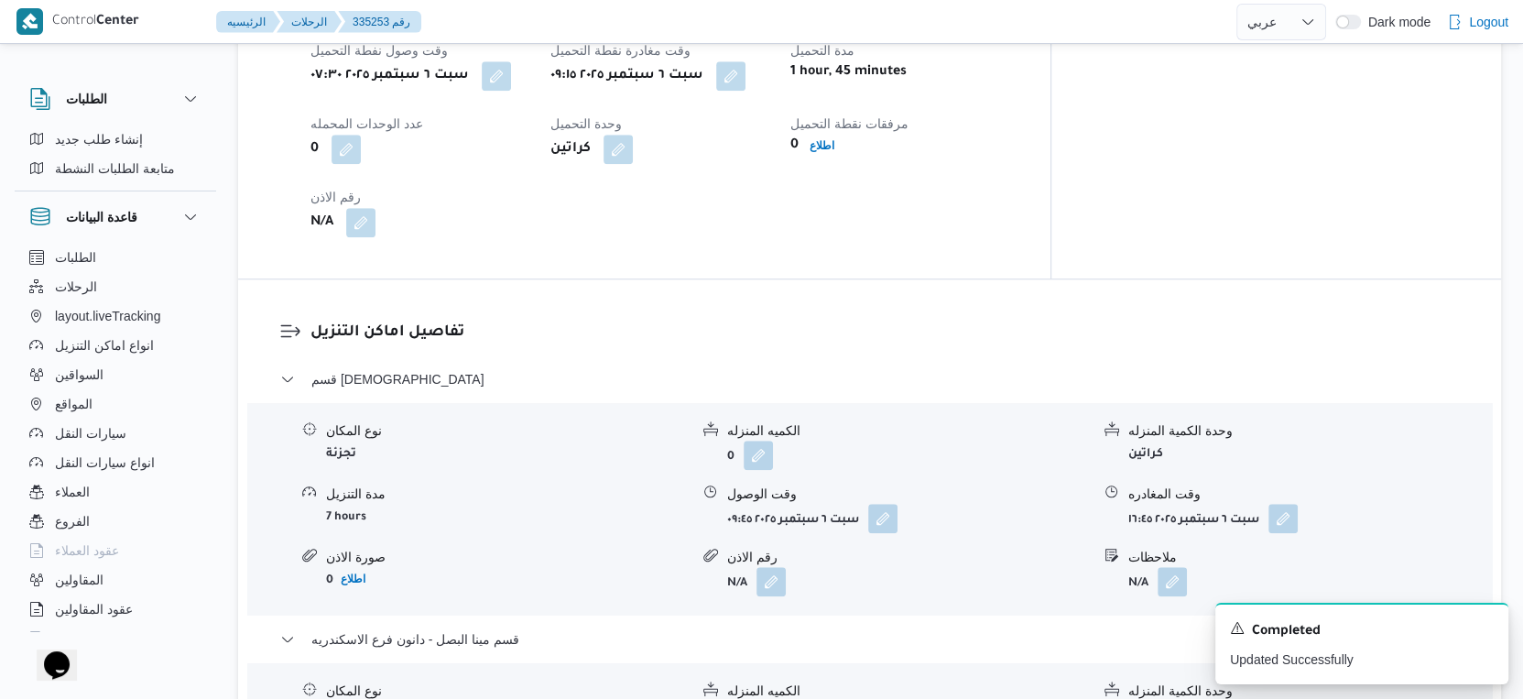
scroll to position [1698, 0]
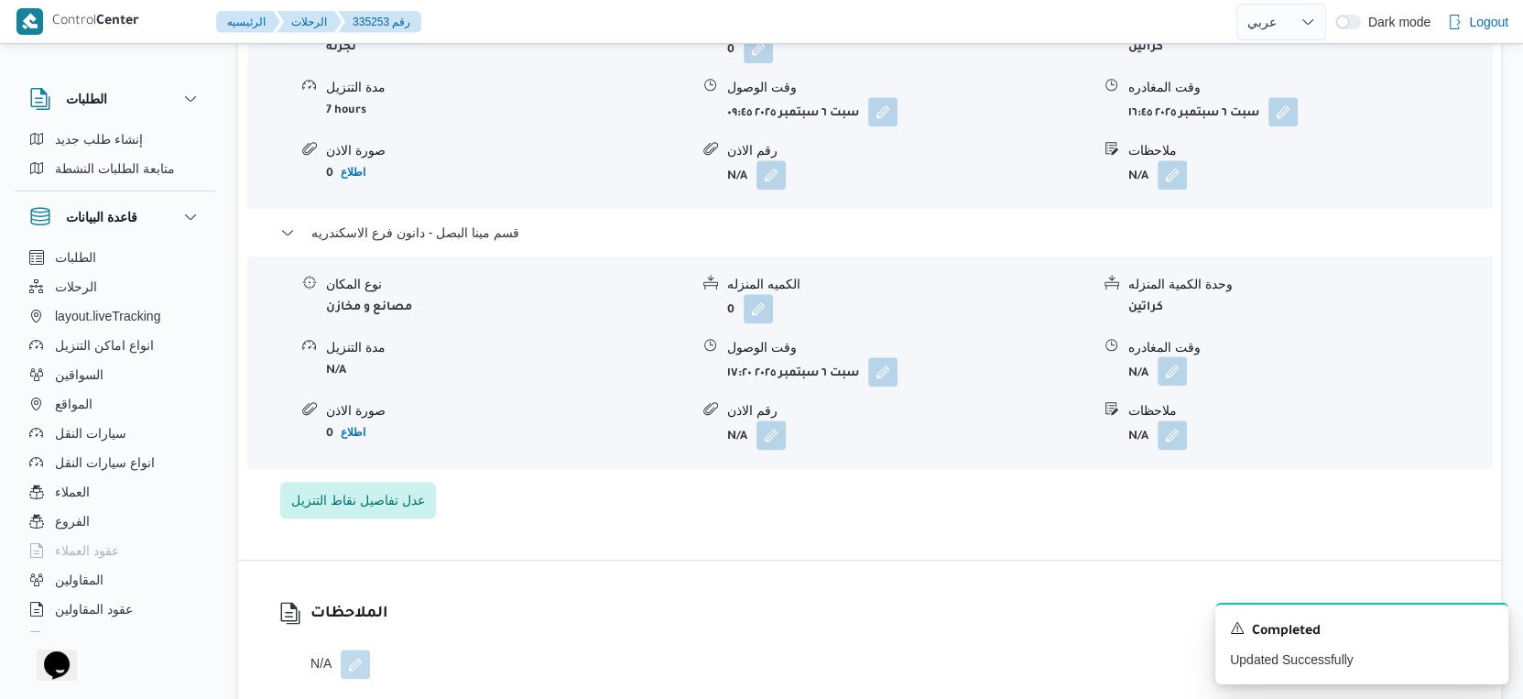
click at [1175, 369] on button "button" at bounding box center [1172, 370] width 29 height 29
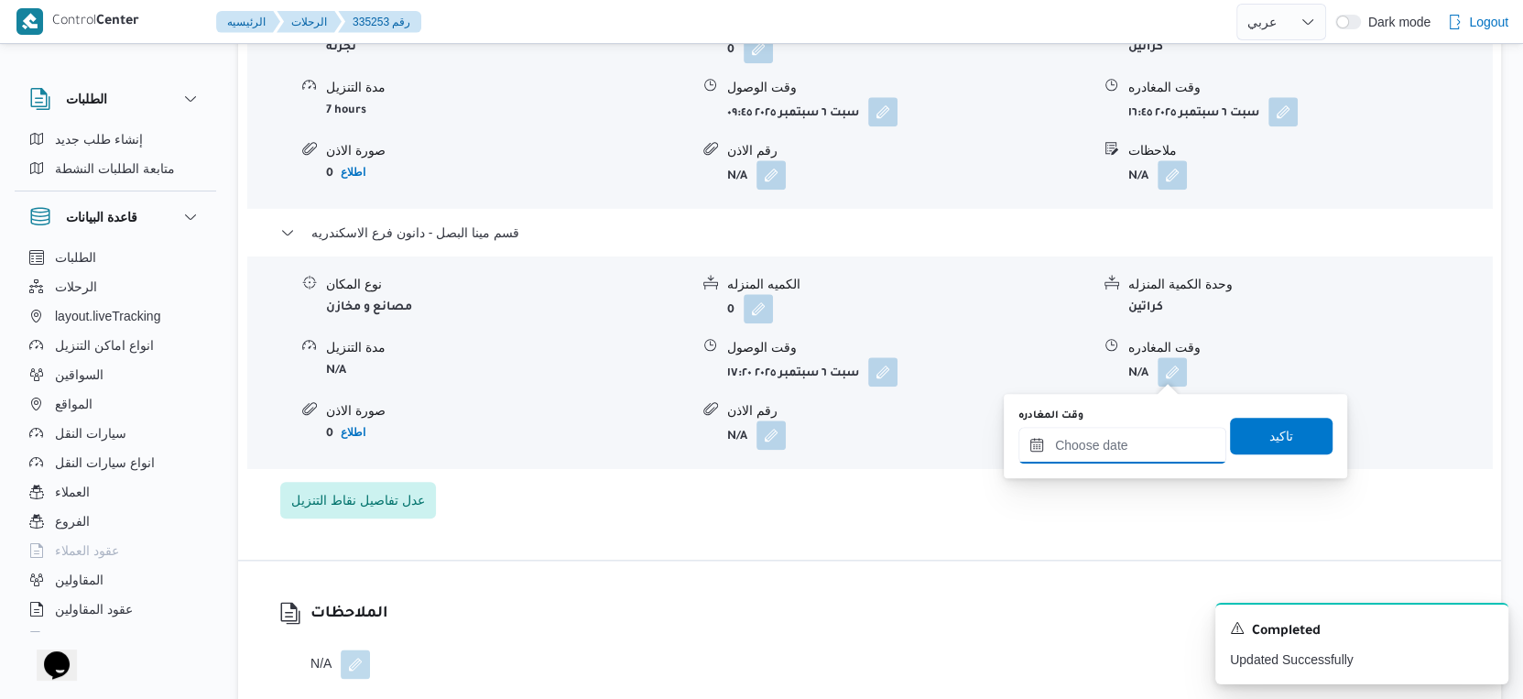
click at [1151, 453] on input "وقت المغادره" at bounding box center [1123, 445] width 208 height 37
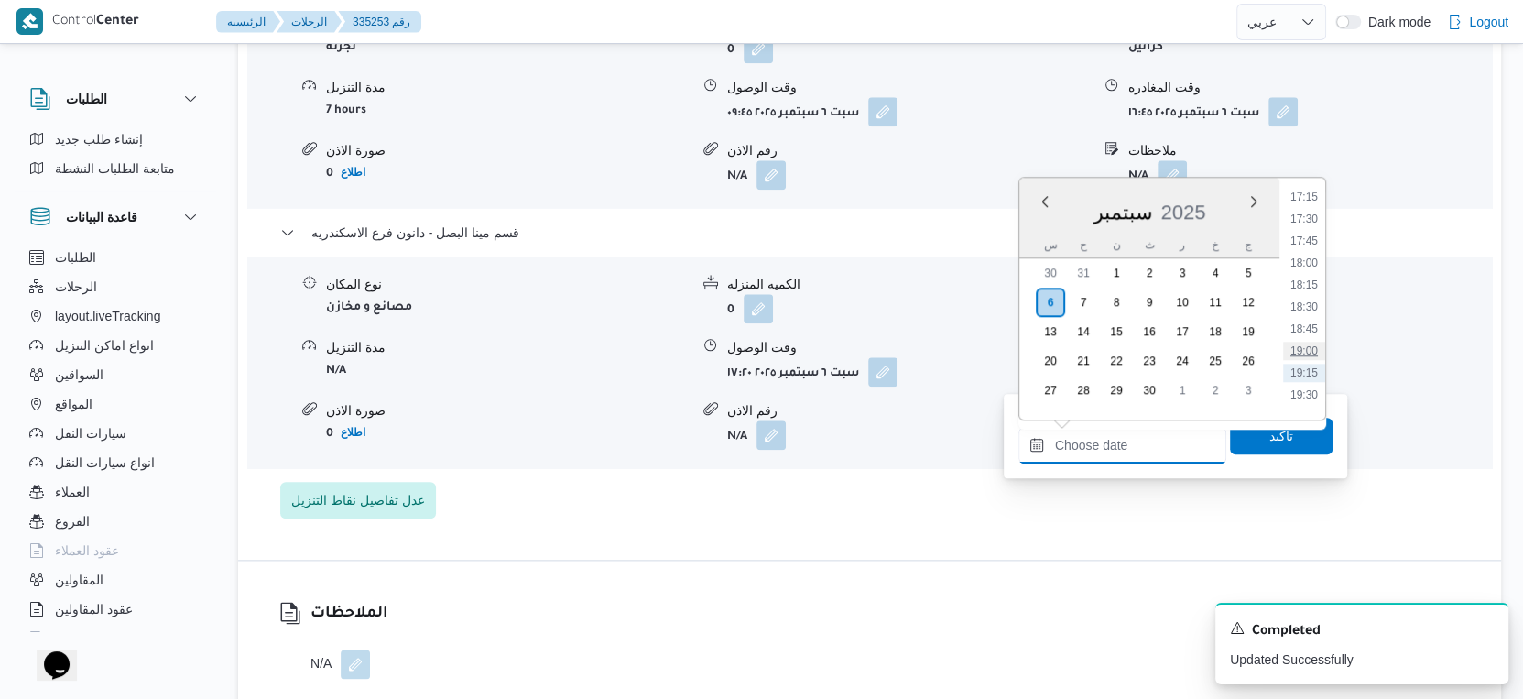
scroll to position [1478, 0]
click at [1319, 256] on li "17:30" at bounding box center [1304, 263] width 42 height 18
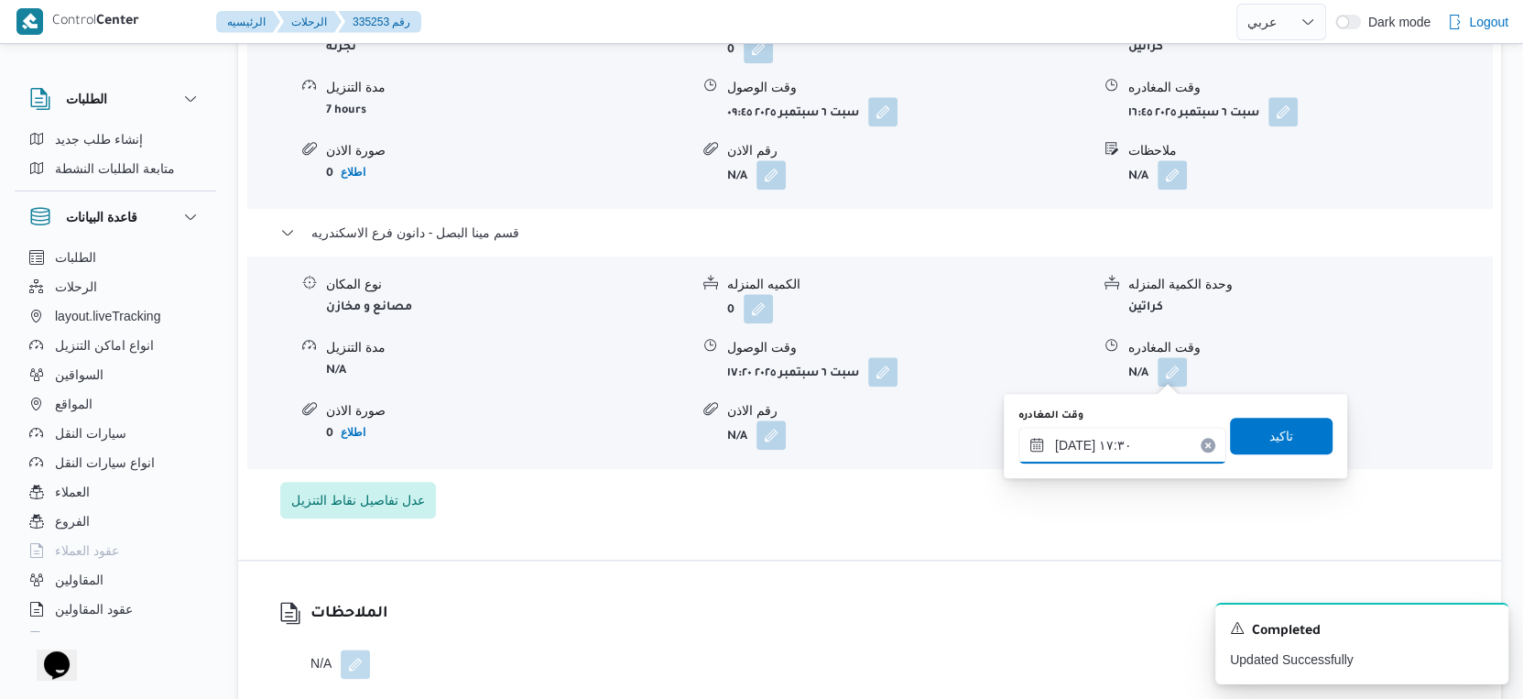
click at [1069, 440] on input "٠٦/٠٩/٢٠٢٥ ١٧:٣٠" at bounding box center [1123, 445] width 208 height 37
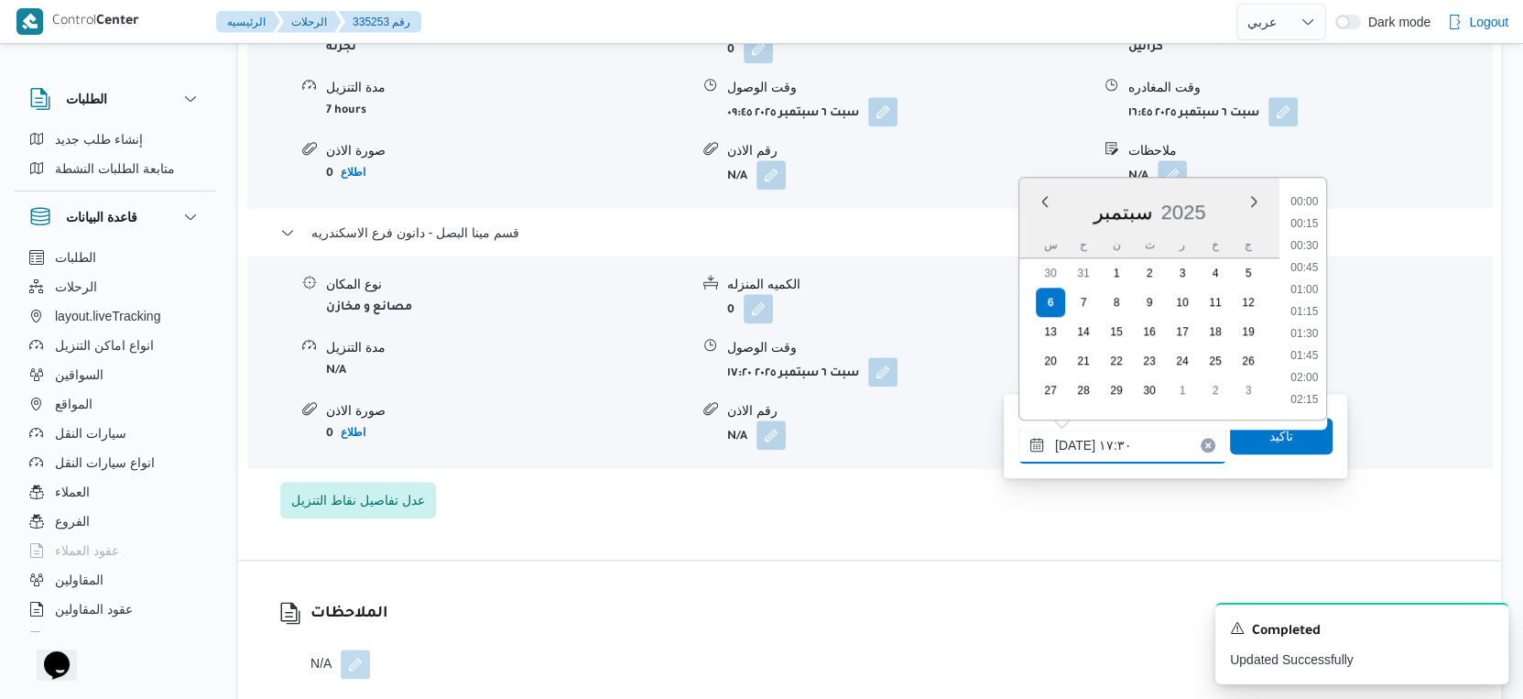
scroll to position [1426, 0]
type input "٠٦/٠٩/٢٠٢٥ ١٧:٤٠"
click at [1270, 436] on span "تاكيد" at bounding box center [1282, 435] width 24 height 22
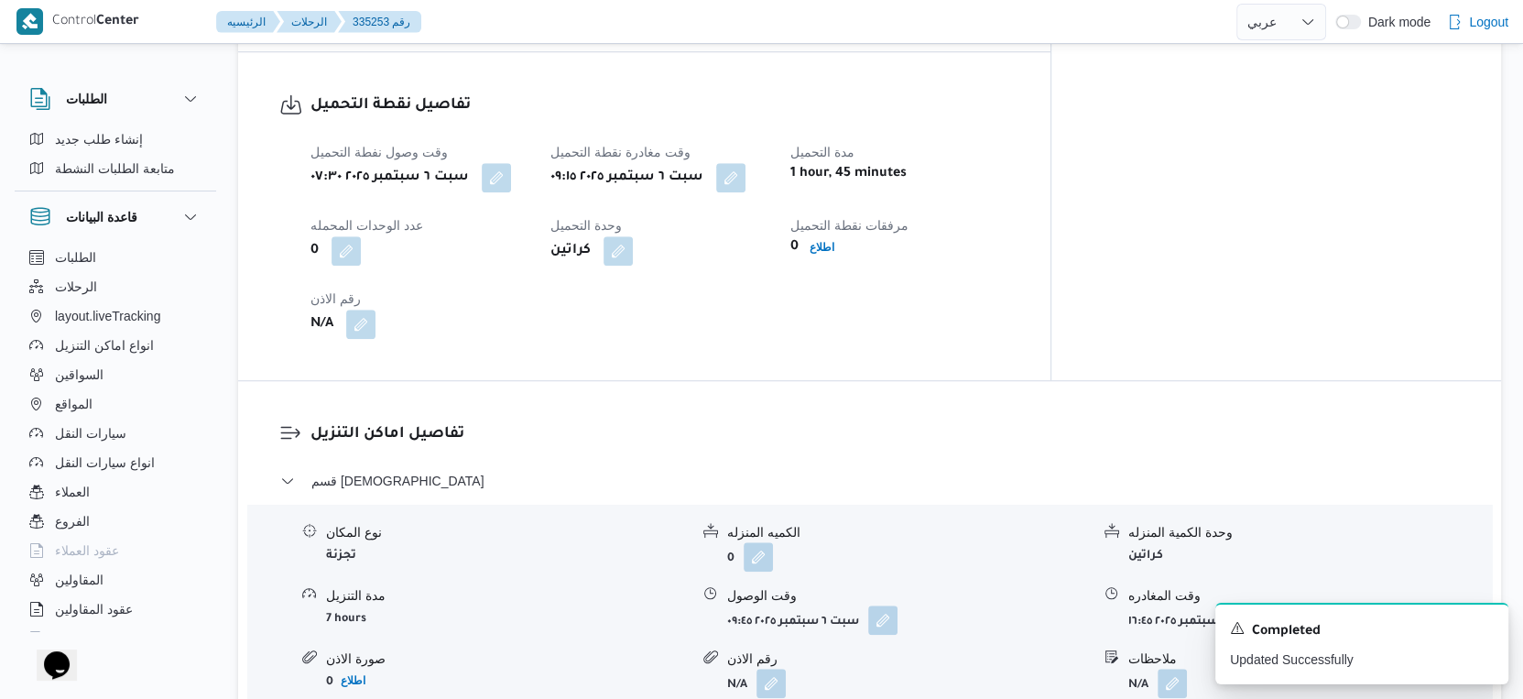
scroll to position [782, 0]
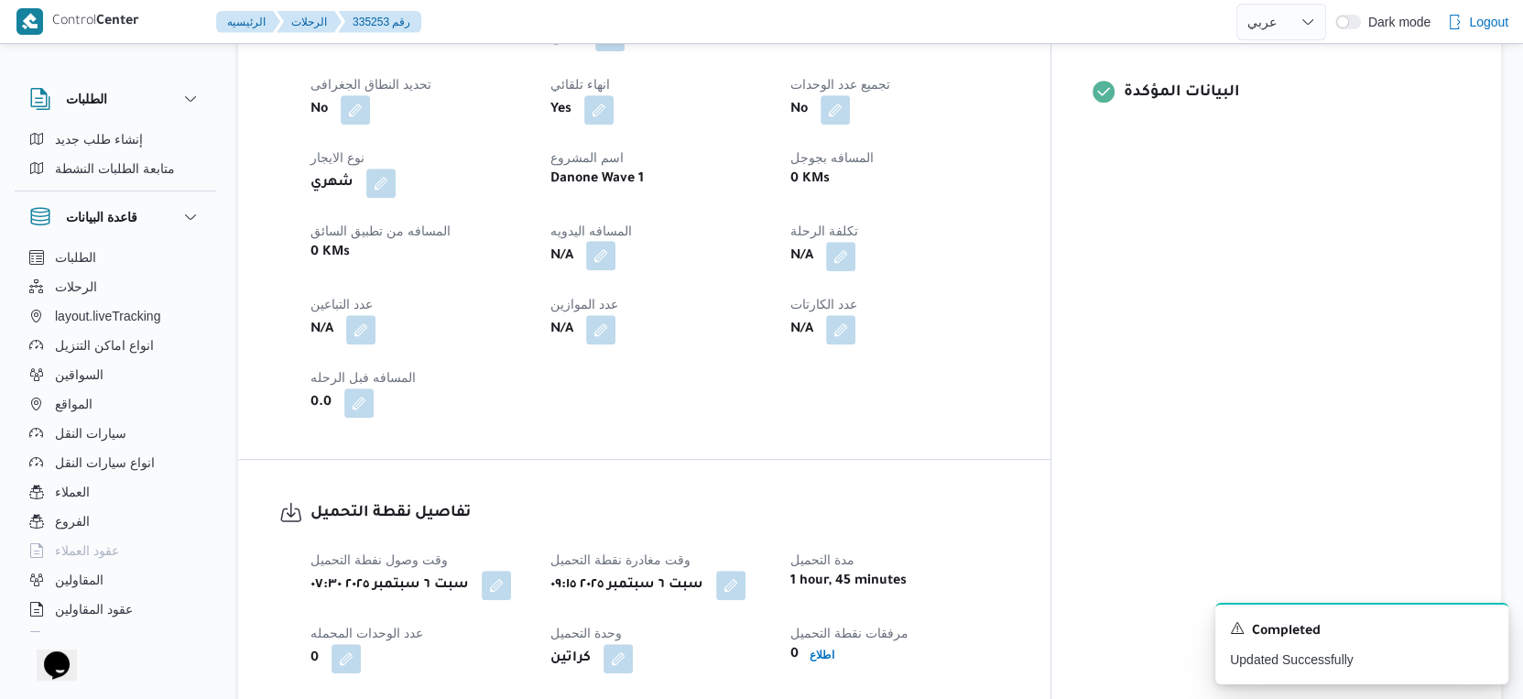
click at [616, 253] on button "button" at bounding box center [600, 255] width 29 height 29
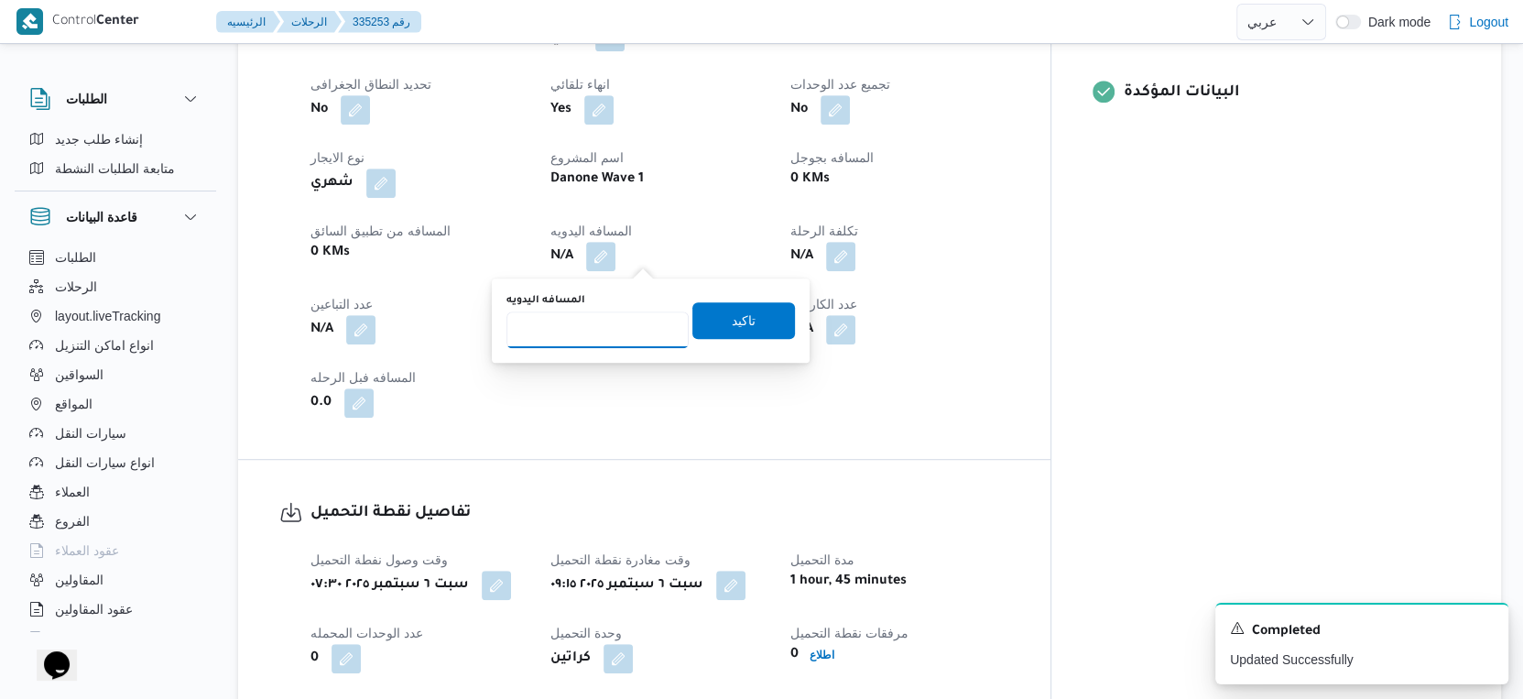
click at [580, 337] on input "المسافه اليدويه" at bounding box center [598, 329] width 182 height 37
type input "41"
click at [744, 317] on span "تاكيد" at bounding box center [744, 319] width 103 height 37
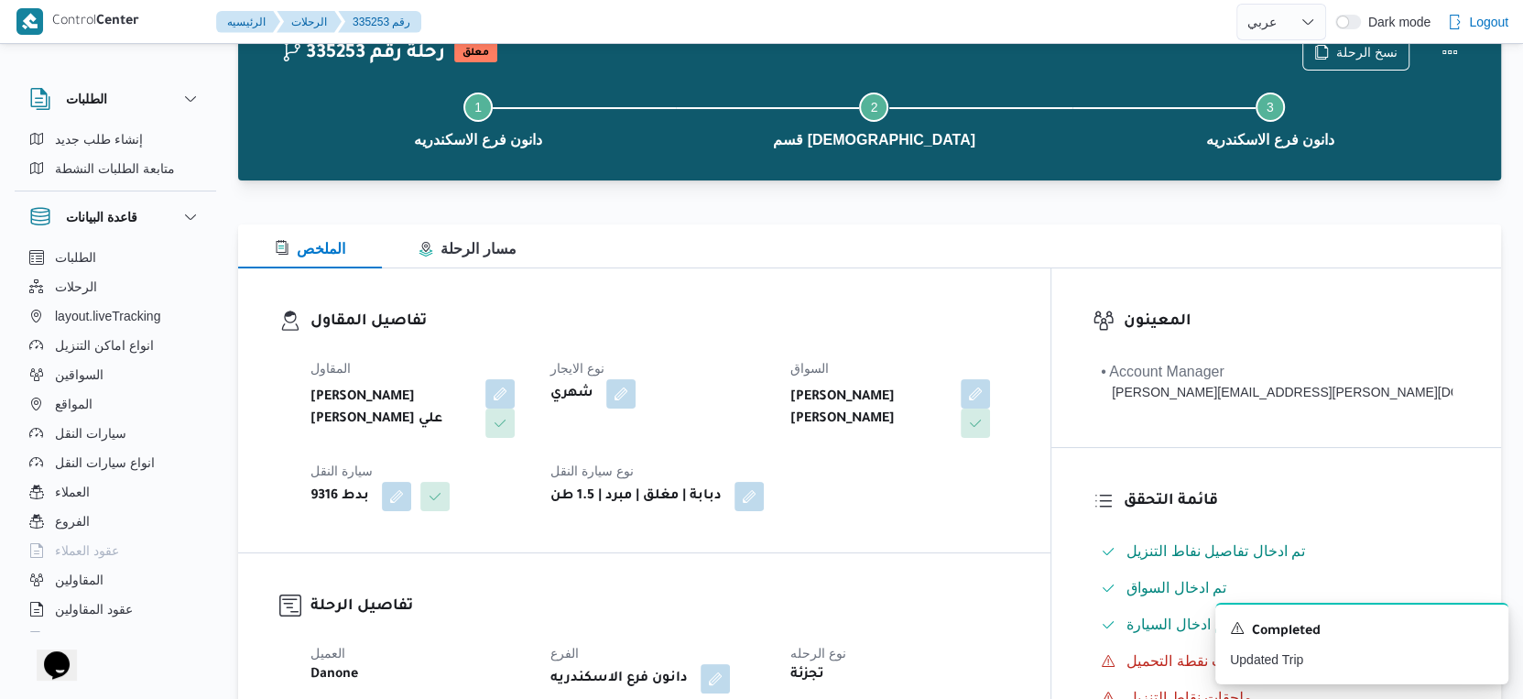
scroll to position [0, 0]
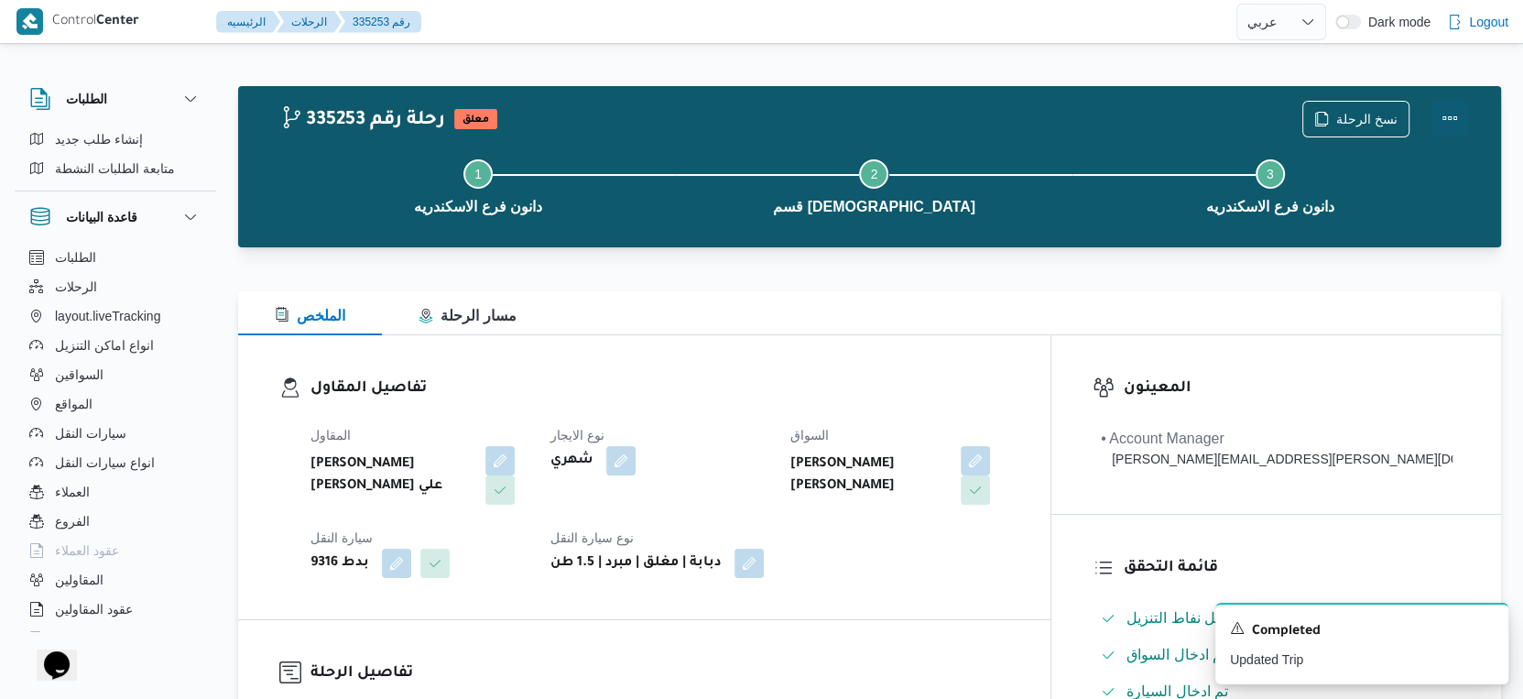
click at [1451, 115] on button "Actions" at bounding box center [1450, 118] width 37 height 37
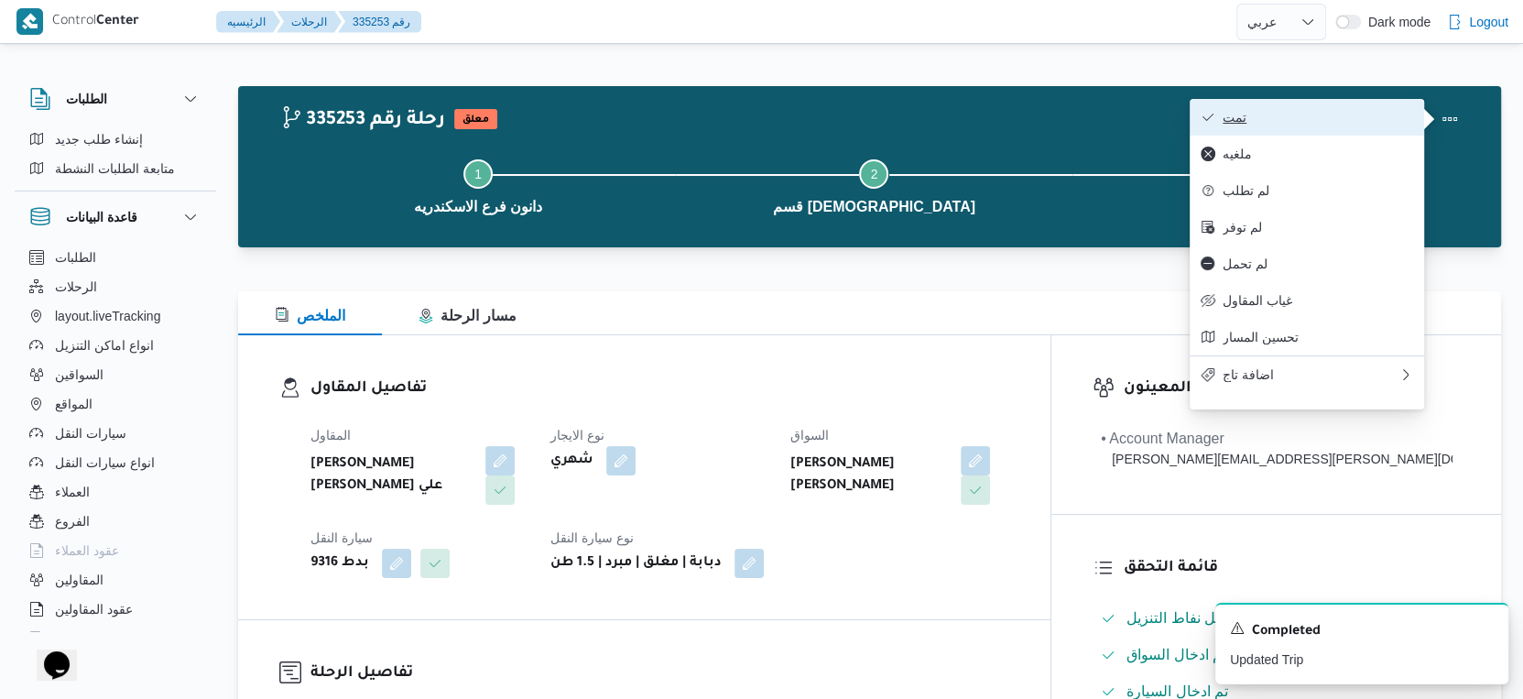
click at [1405, 115] on span "تمت" at bounding box center [1318, 117] width 191 height 15
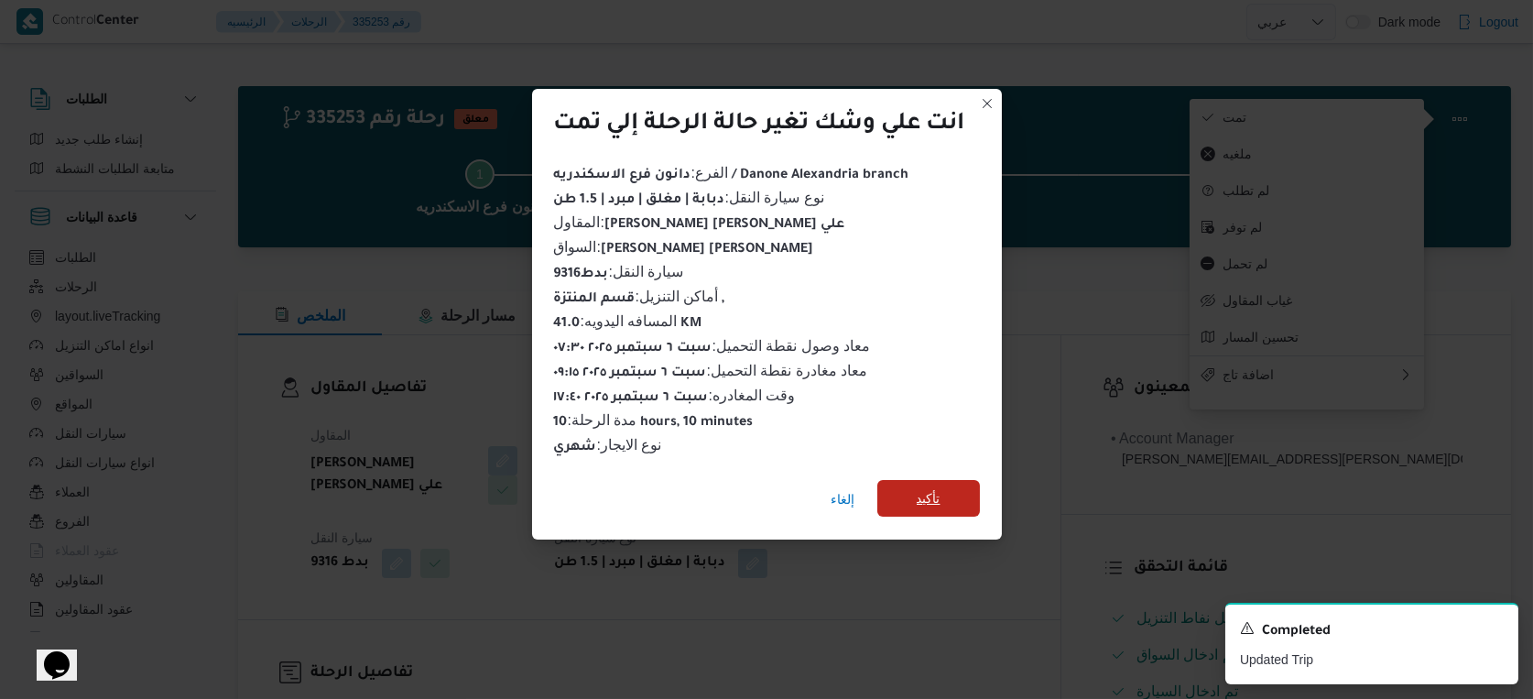
click at [931, 490] on span "تأكيد" at bounding box center [929, 498] width 24 height 22
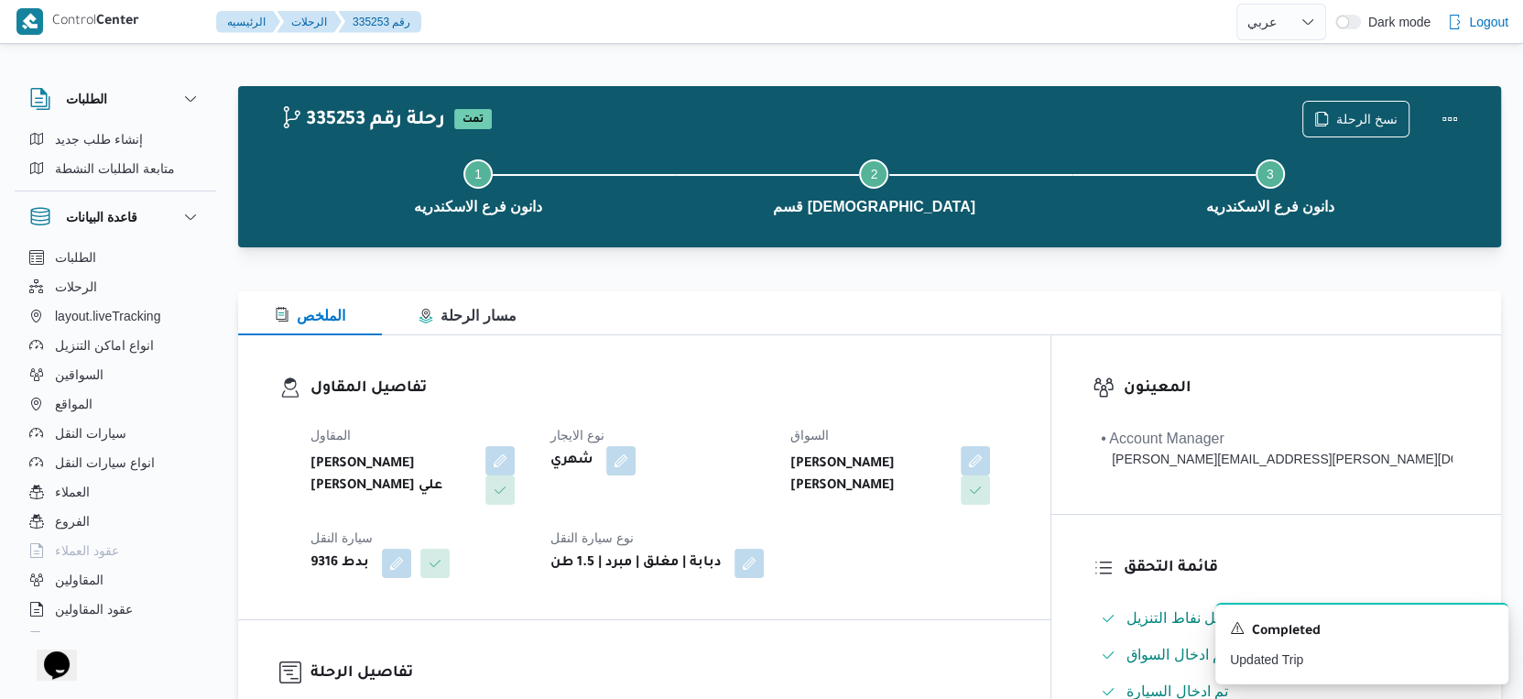
click at [787, 409] on dl "تفاصيل المقاول المقاول محمد رضا ابراهيم سيد احمد علي نوع الايجار شهري السواق مح…" at bounding box center [660, 477] width 699 height 202
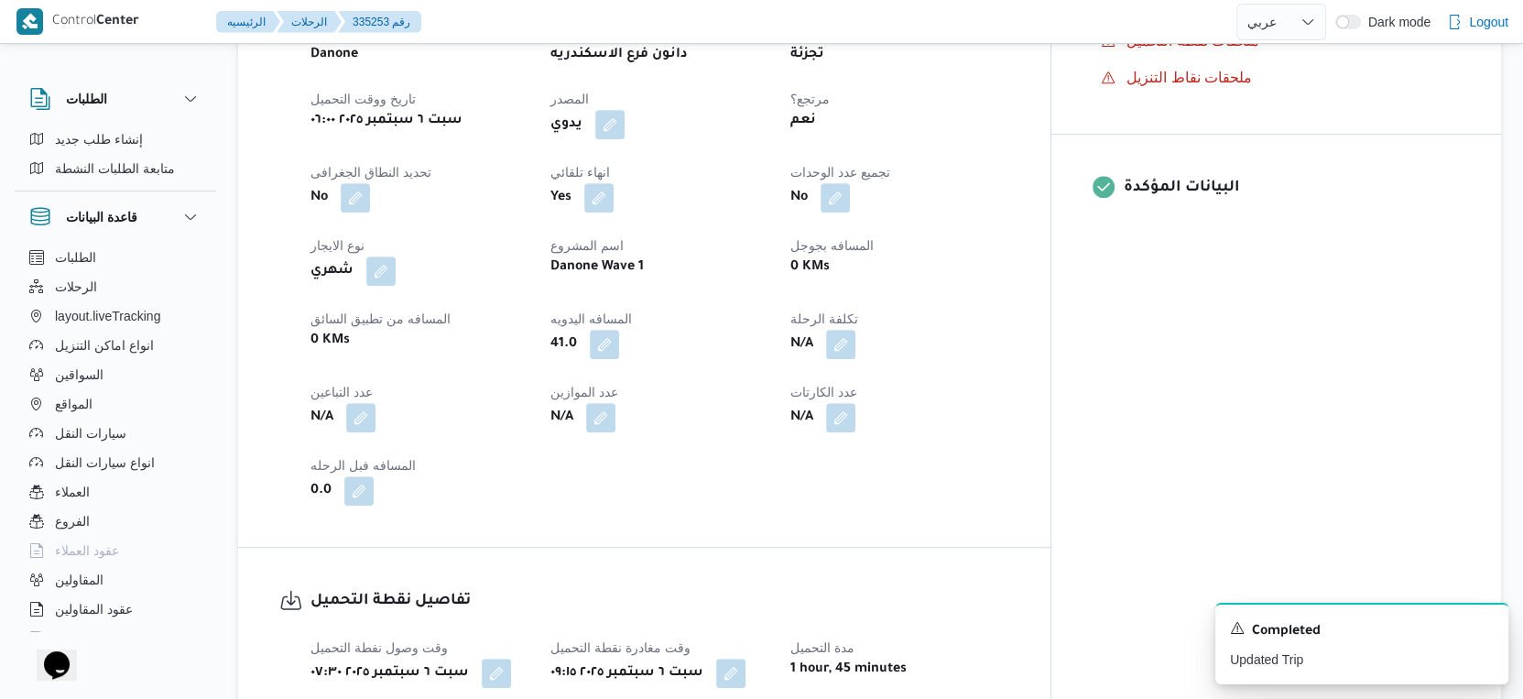
scroll to position [508, 0]
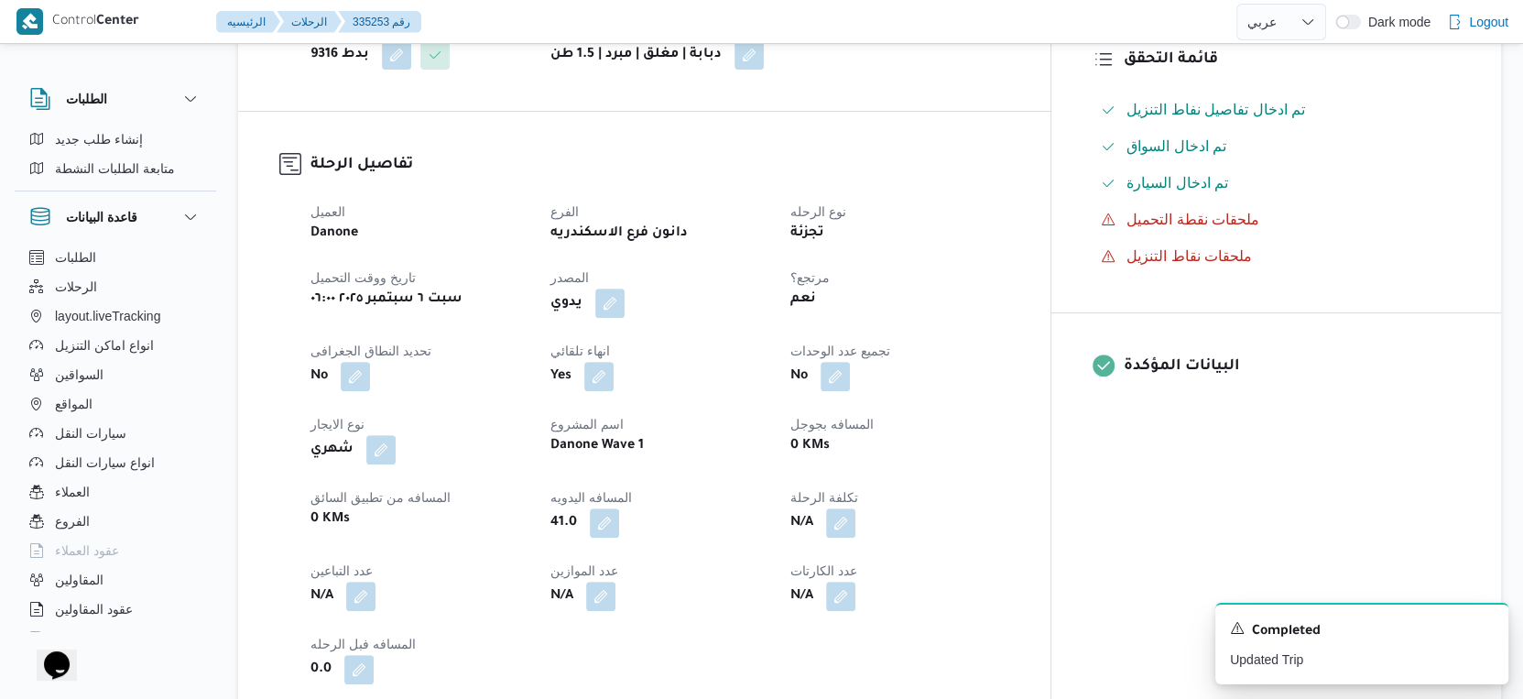
select select "ar"
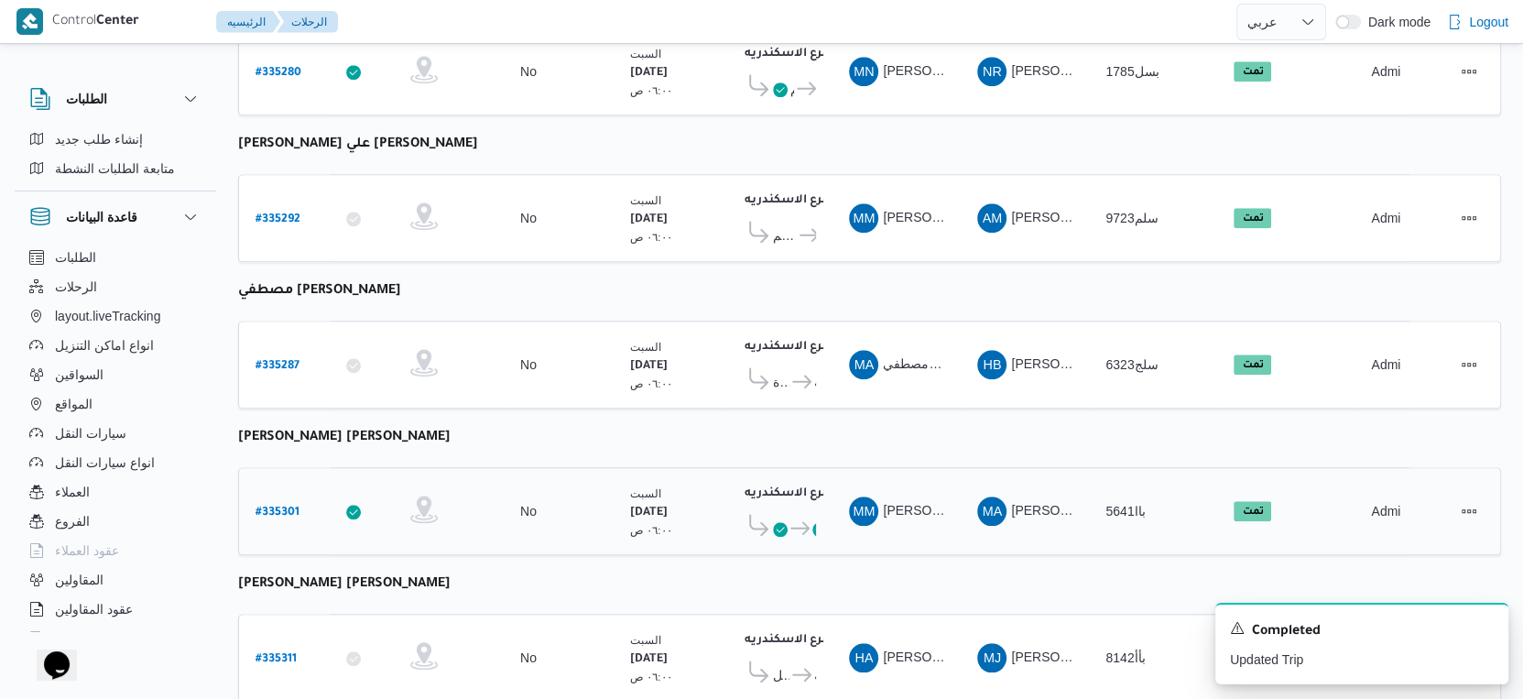
scroll to position [1495, 0]
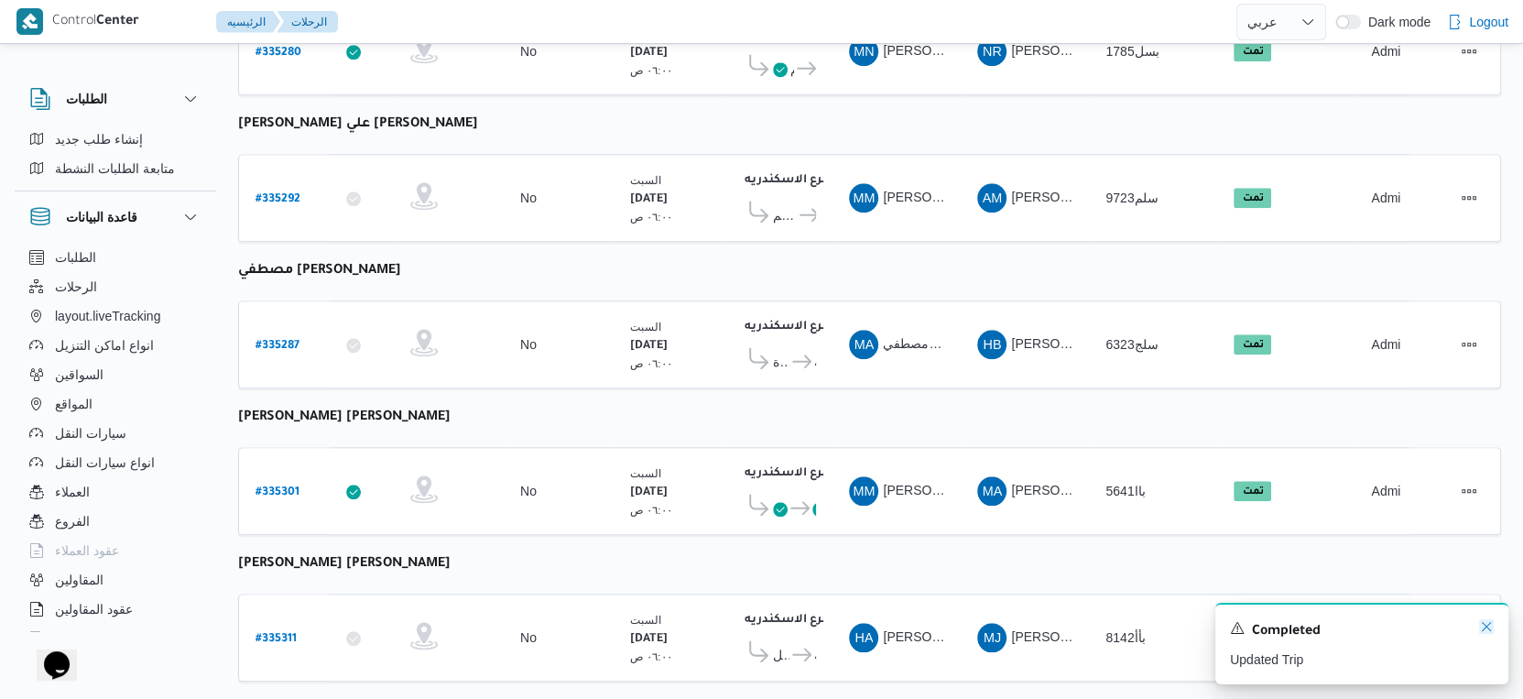
click at [1489, 632] on icon "Dismiss toast" at bounding box center [1486, 626] width 15 height 15
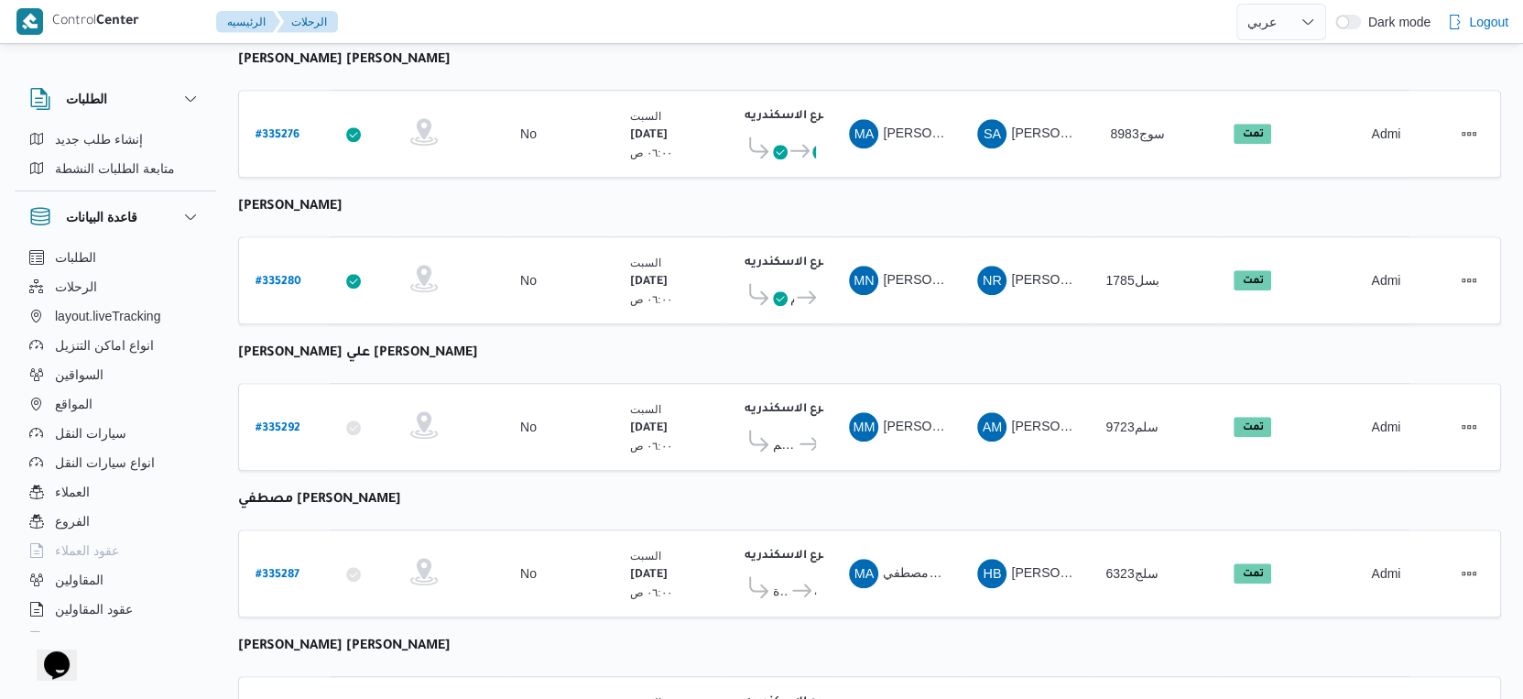
scroll to position [1393, 0]
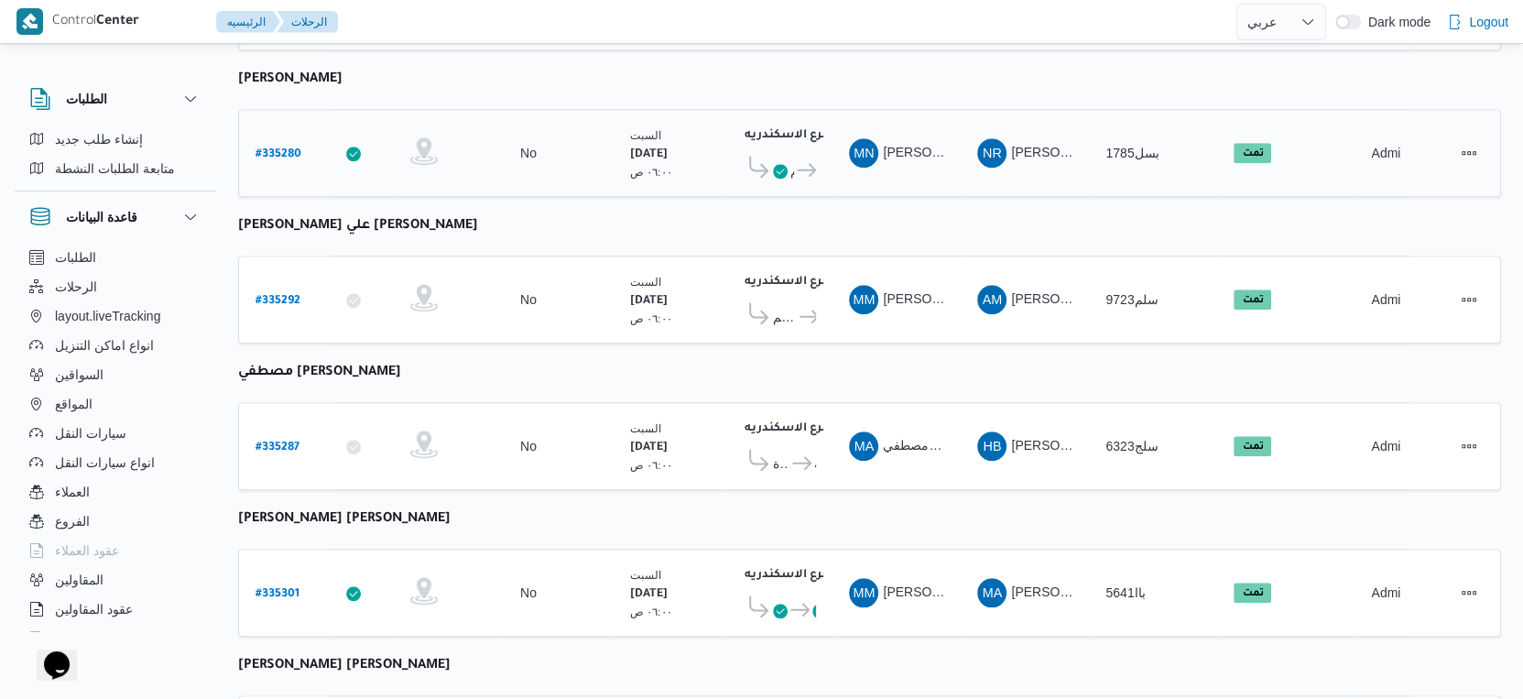
click at [280, 148] on b "# 335280" at bounding box center [279, 154] width 46 height 13
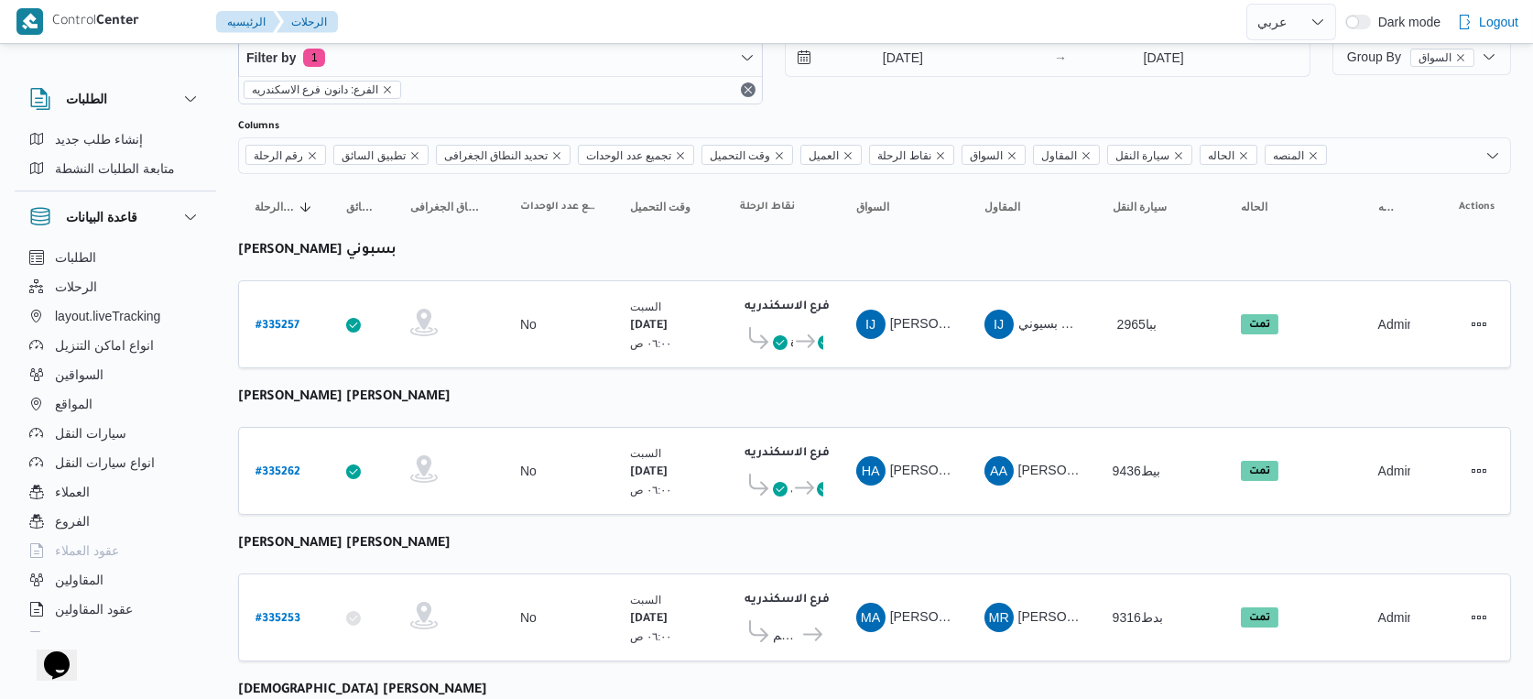
select select "ar"
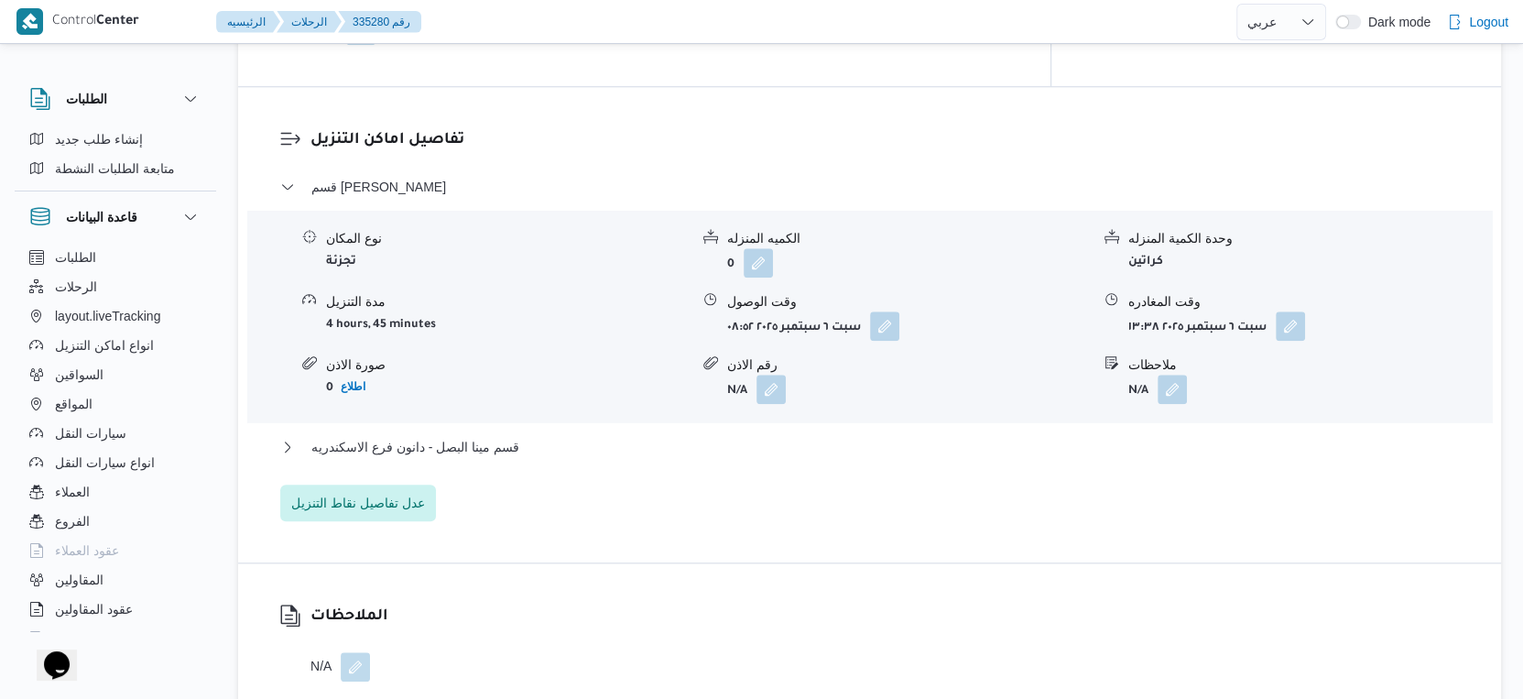
scroll to position [1495, 0]
click at [518, 432] on span "قسم مينا البصل - دانون فرع الاسكندريه" at bounding box center [415, 443] width 208 height 22
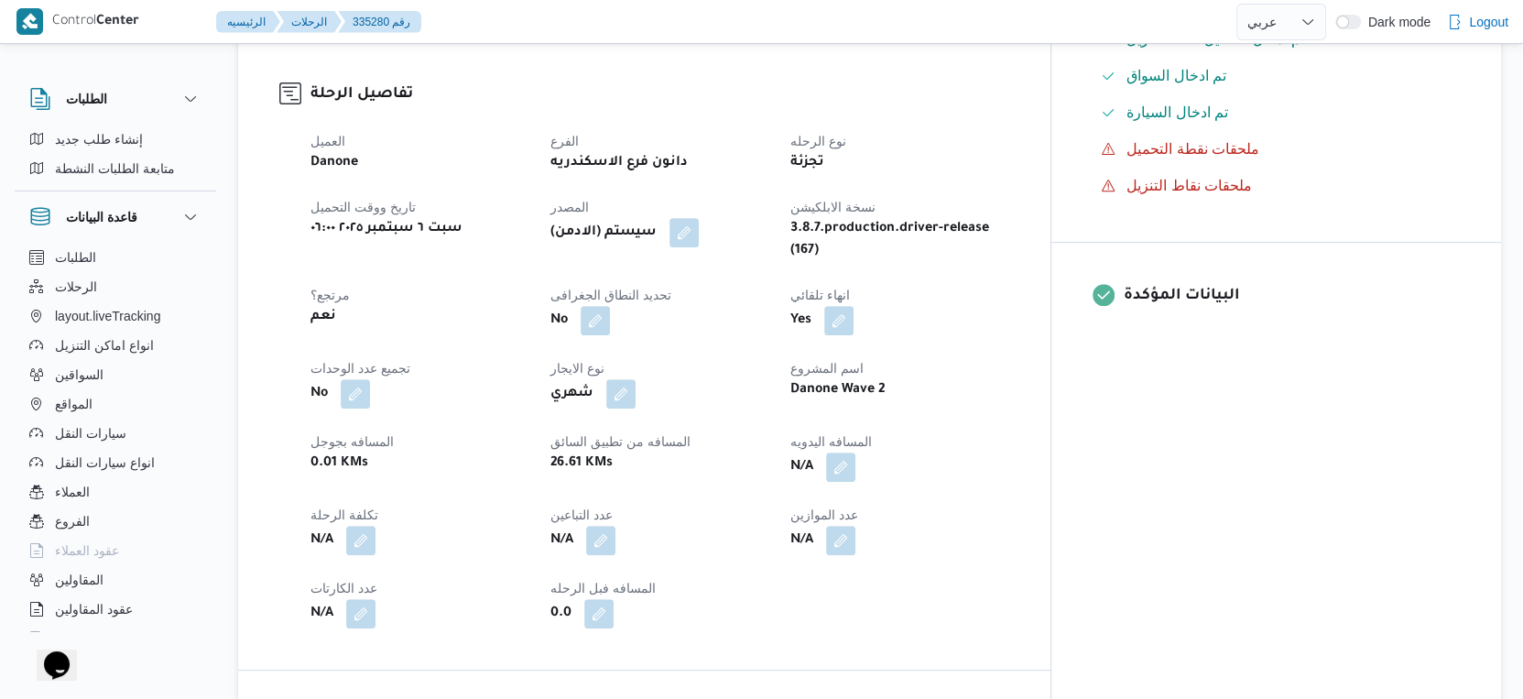
scroll to position [477, 0]
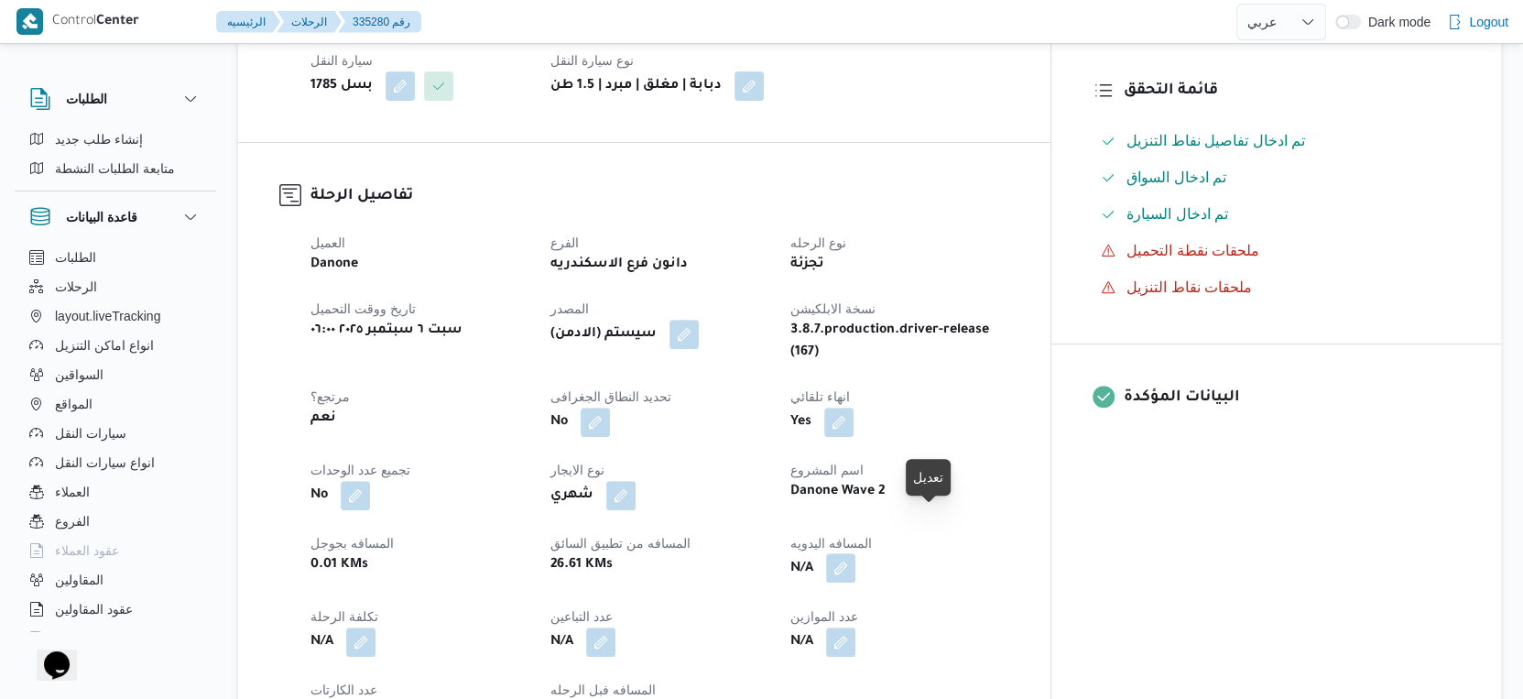
click at [856, 553] on button "button" at bounding box center [840, 567] width 29 height 29
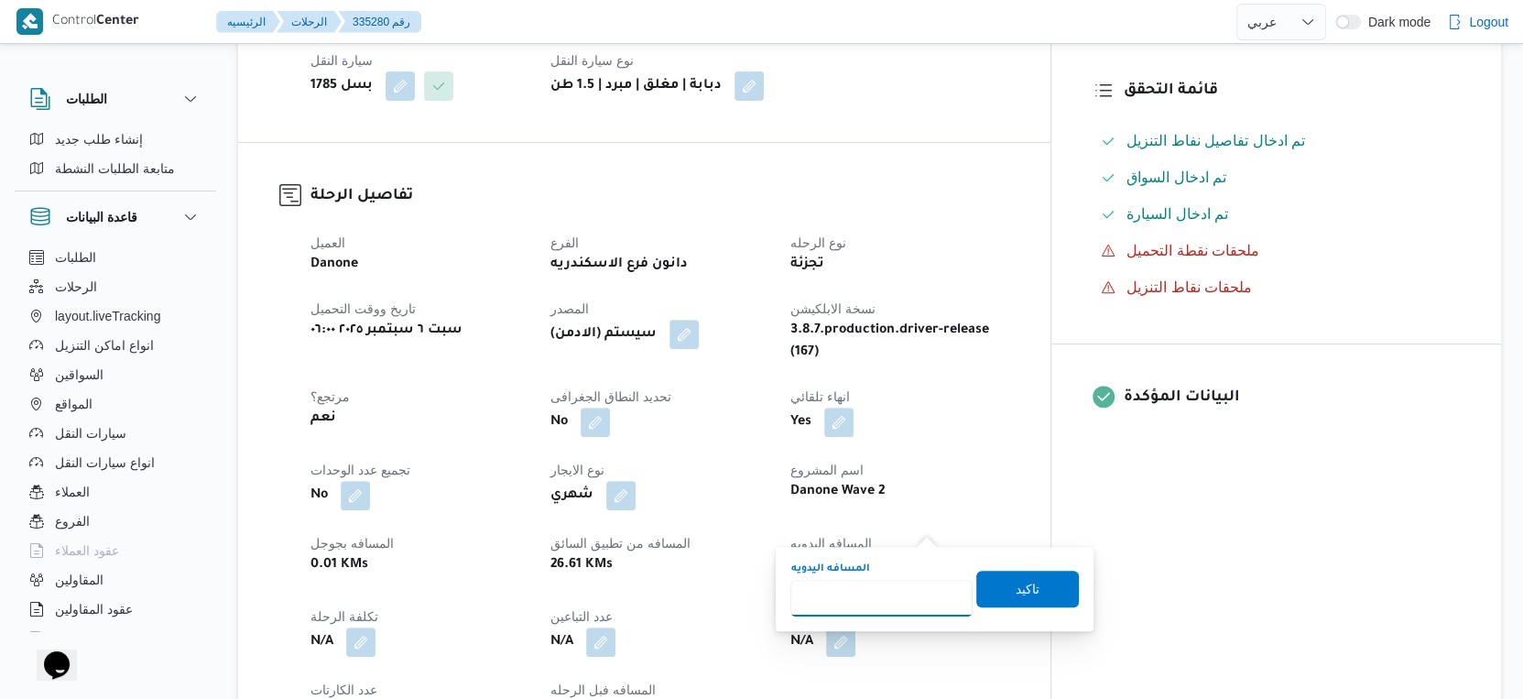
click at [852, 594] on input "المسافه اليدويه" at bounding box center [882, 598] width 182 height 37
type input "29"
click at [1021, 589] on span "تاكيد" at bounding box center [1028, 588] width 24 height 22
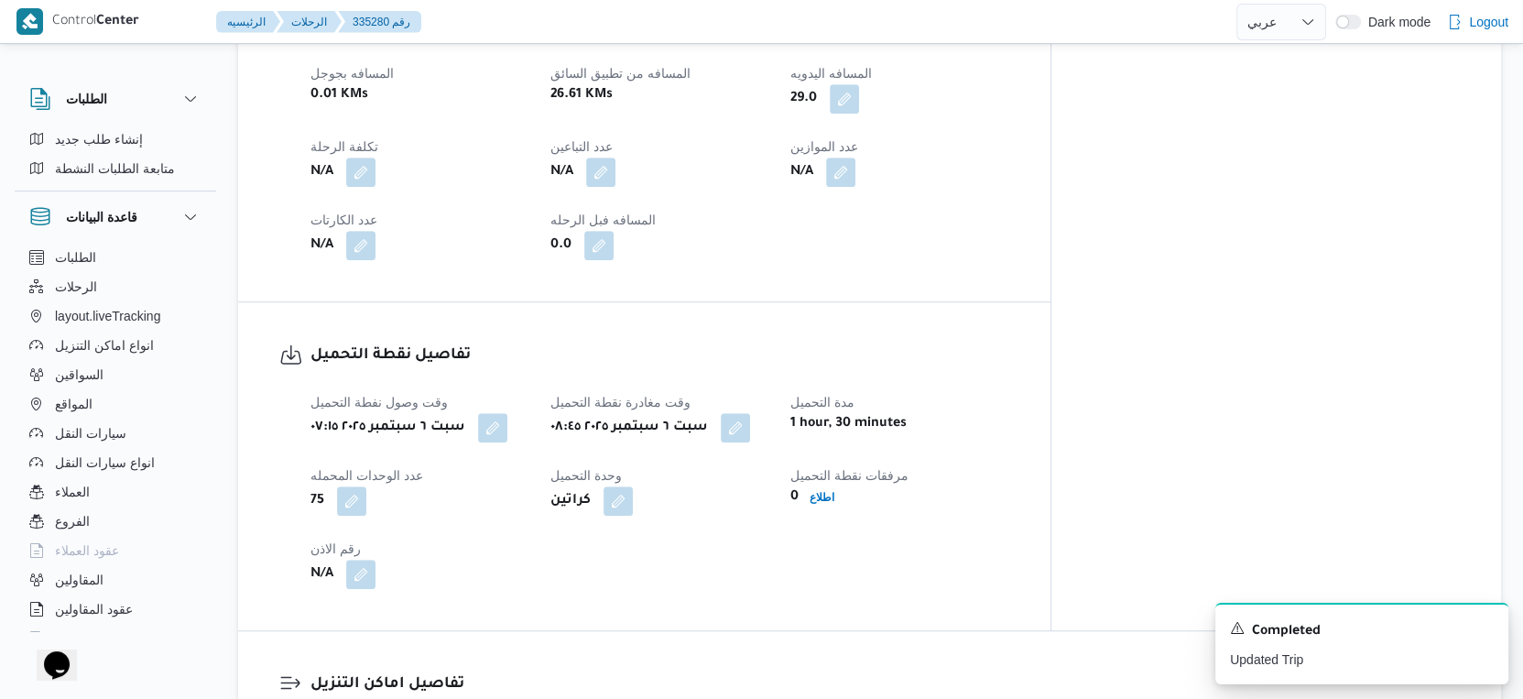
scroll to position [813, 0]
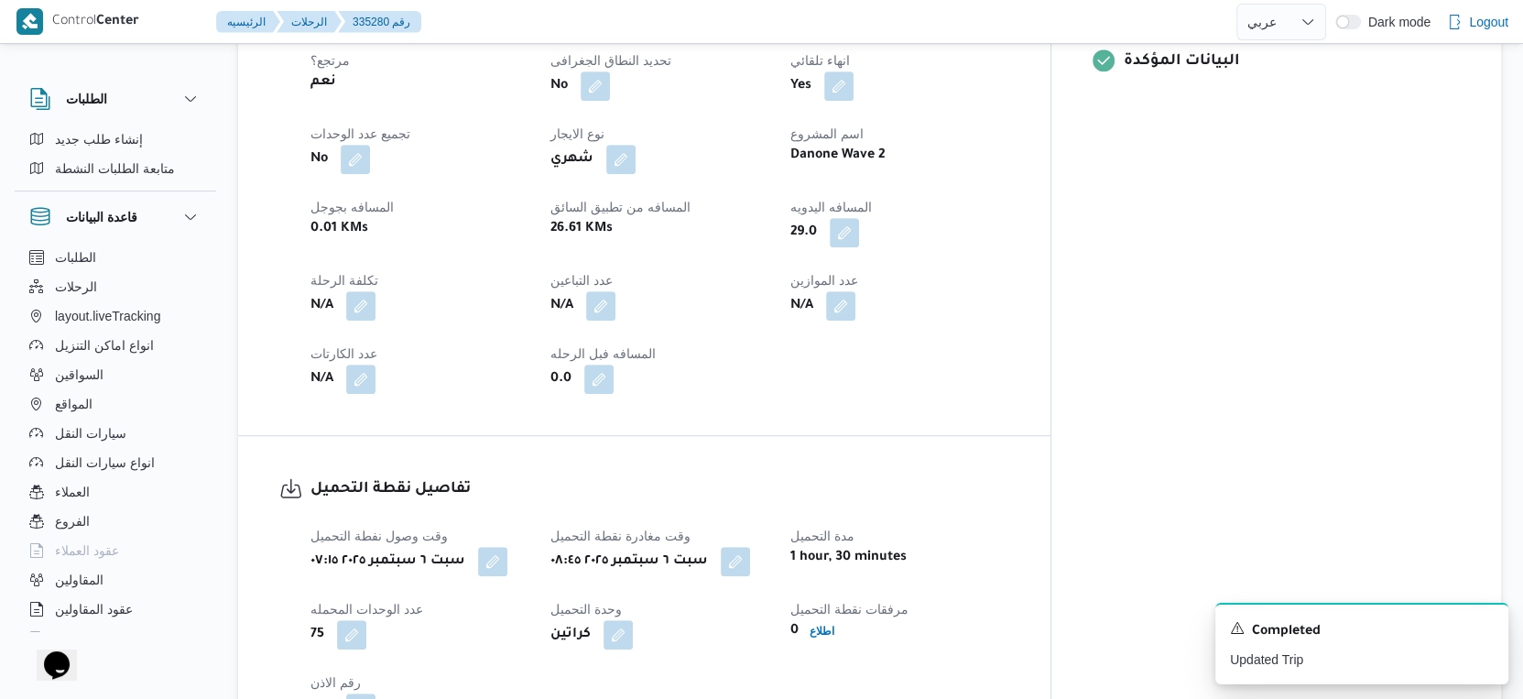
select select "ar"
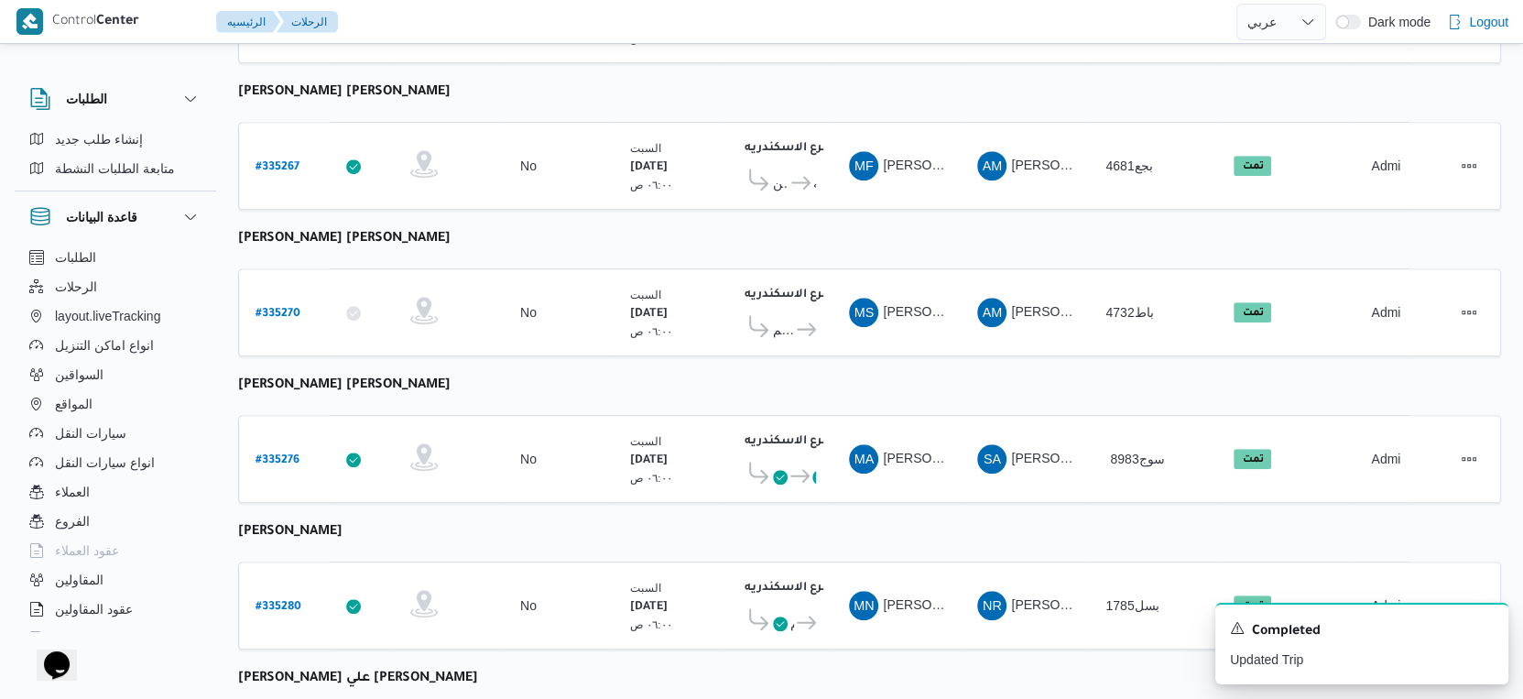
scroll to position [1233, 0]
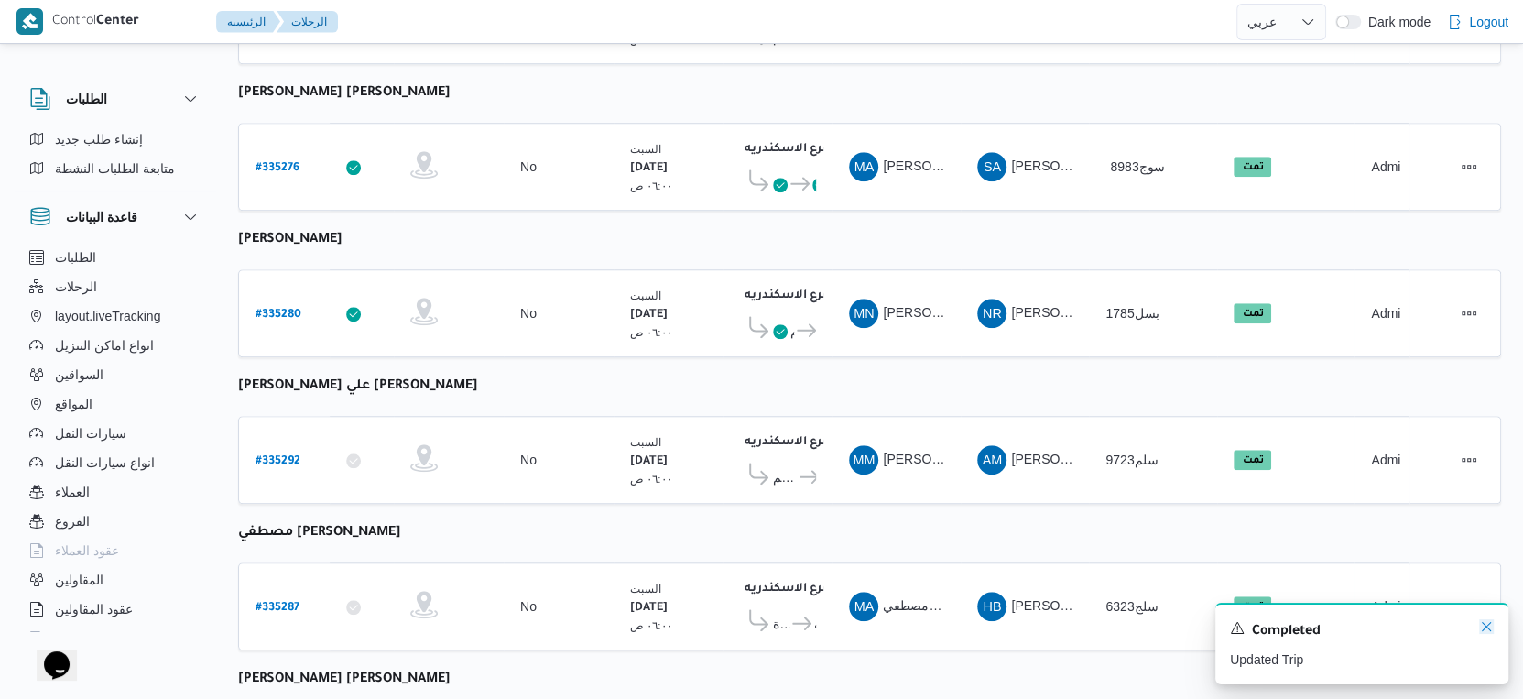
click at [1487, 627] on icon "Dismiss toast" at bounding box center [1486, 626] width 15 height 15
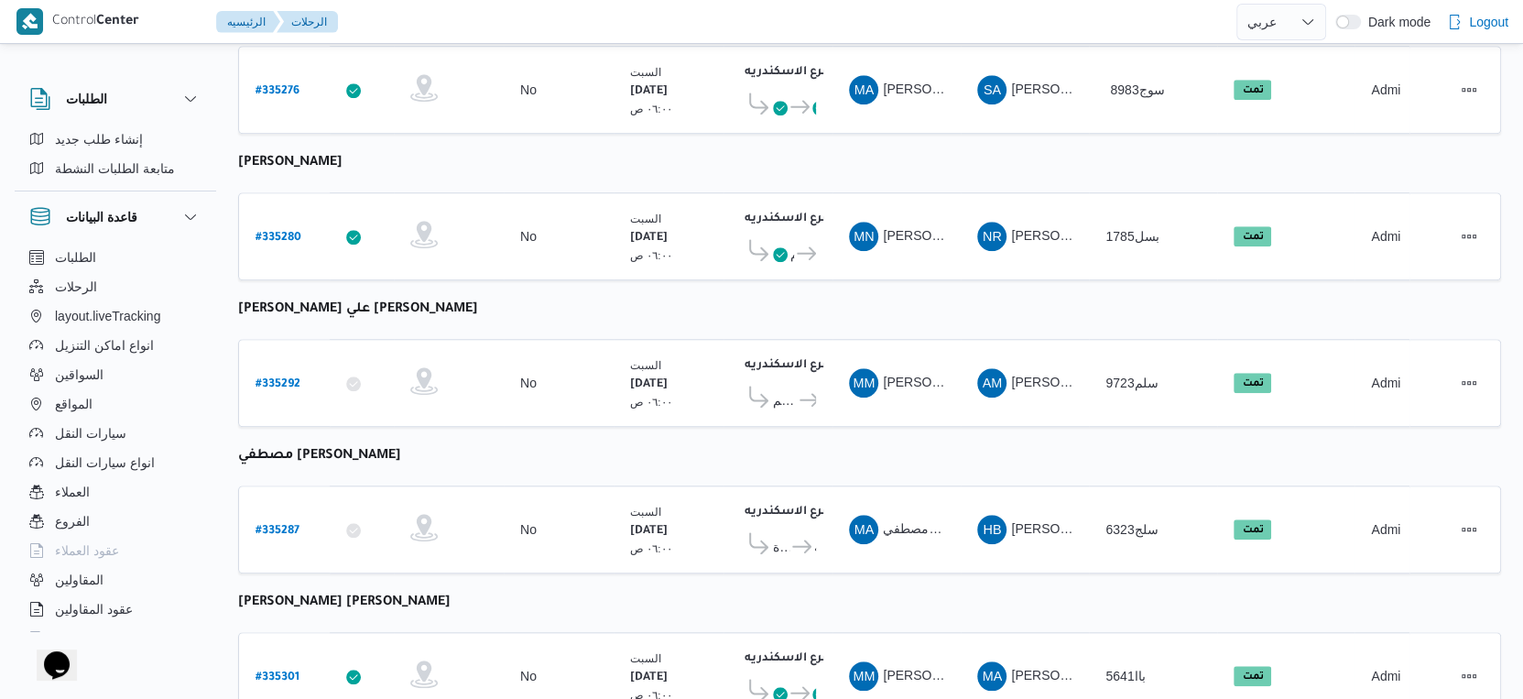
scroll to position [1292, 0]
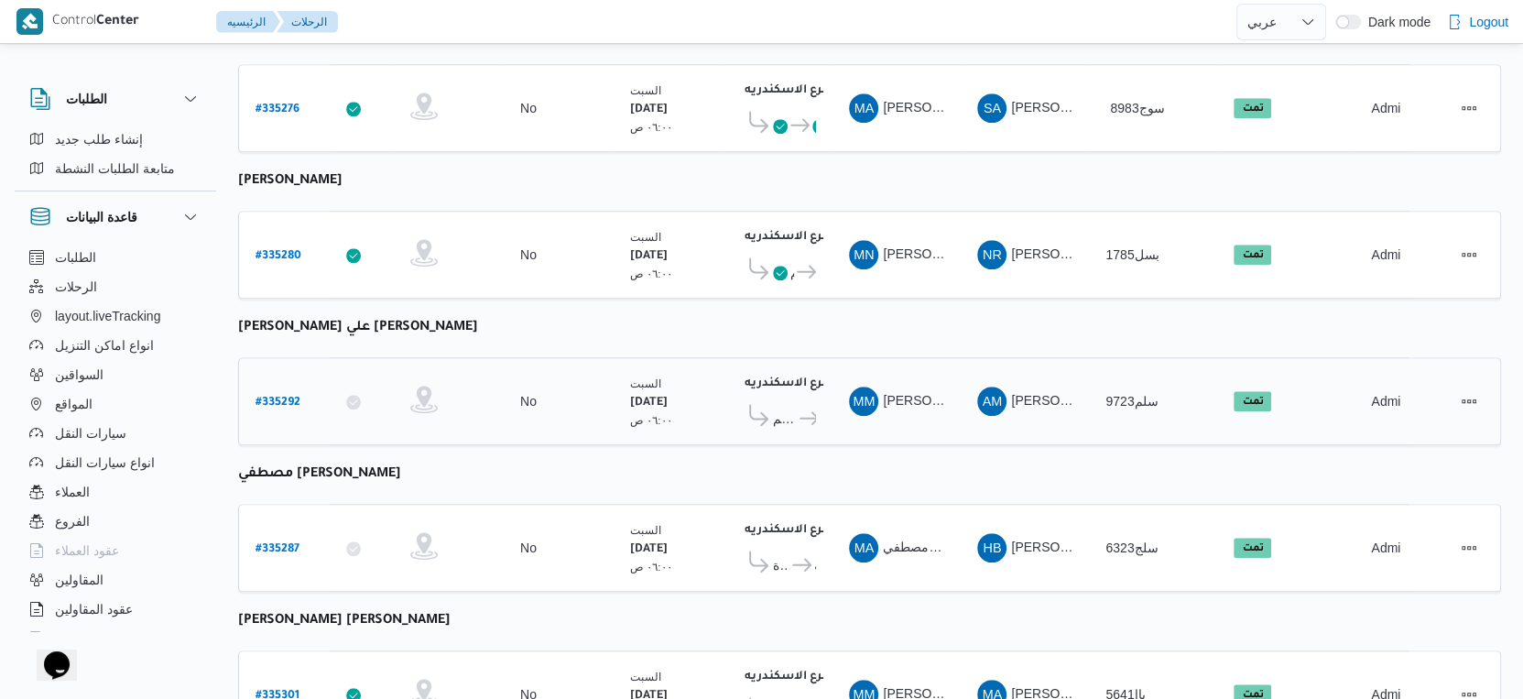
click at [260, 397] on b "# 335292" at bounding box center [278, 403] width 45 height 13
select select "ar"
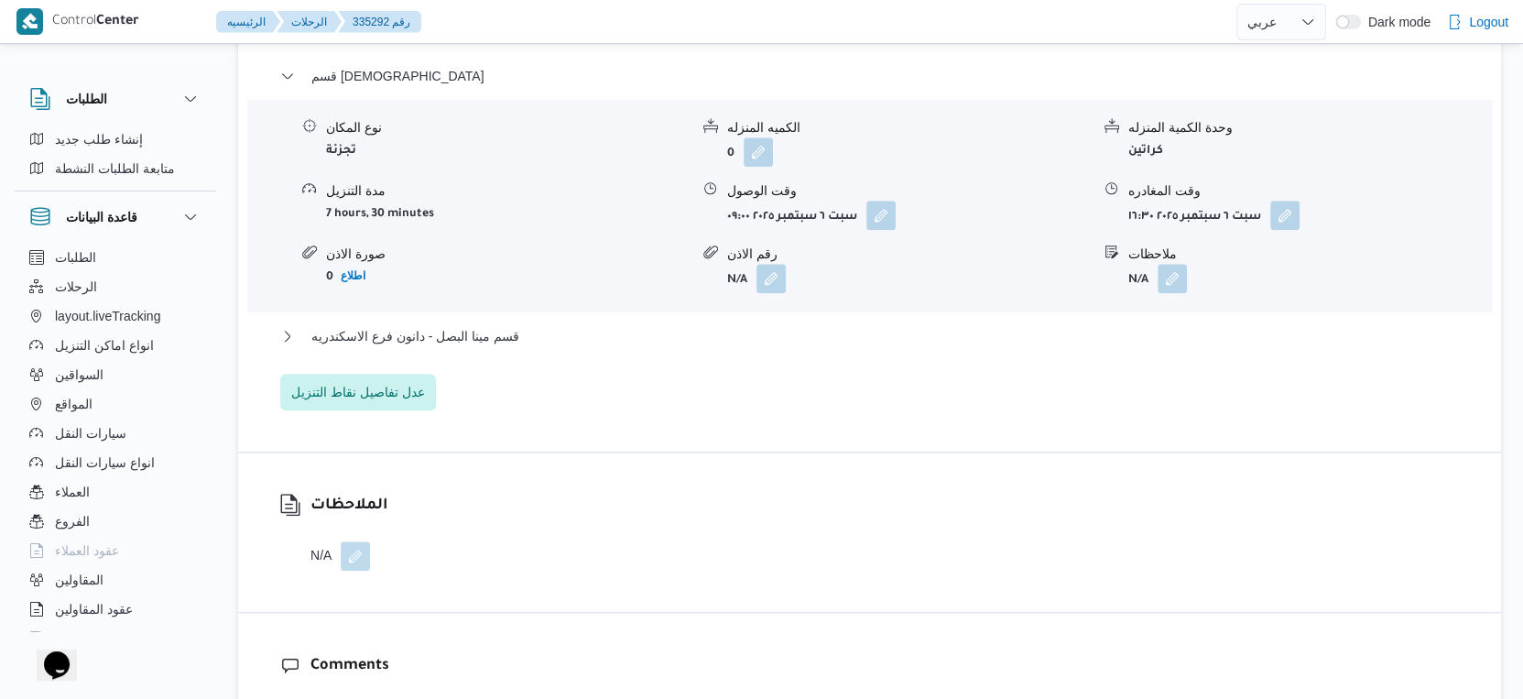
scroll to position [1597, 0]
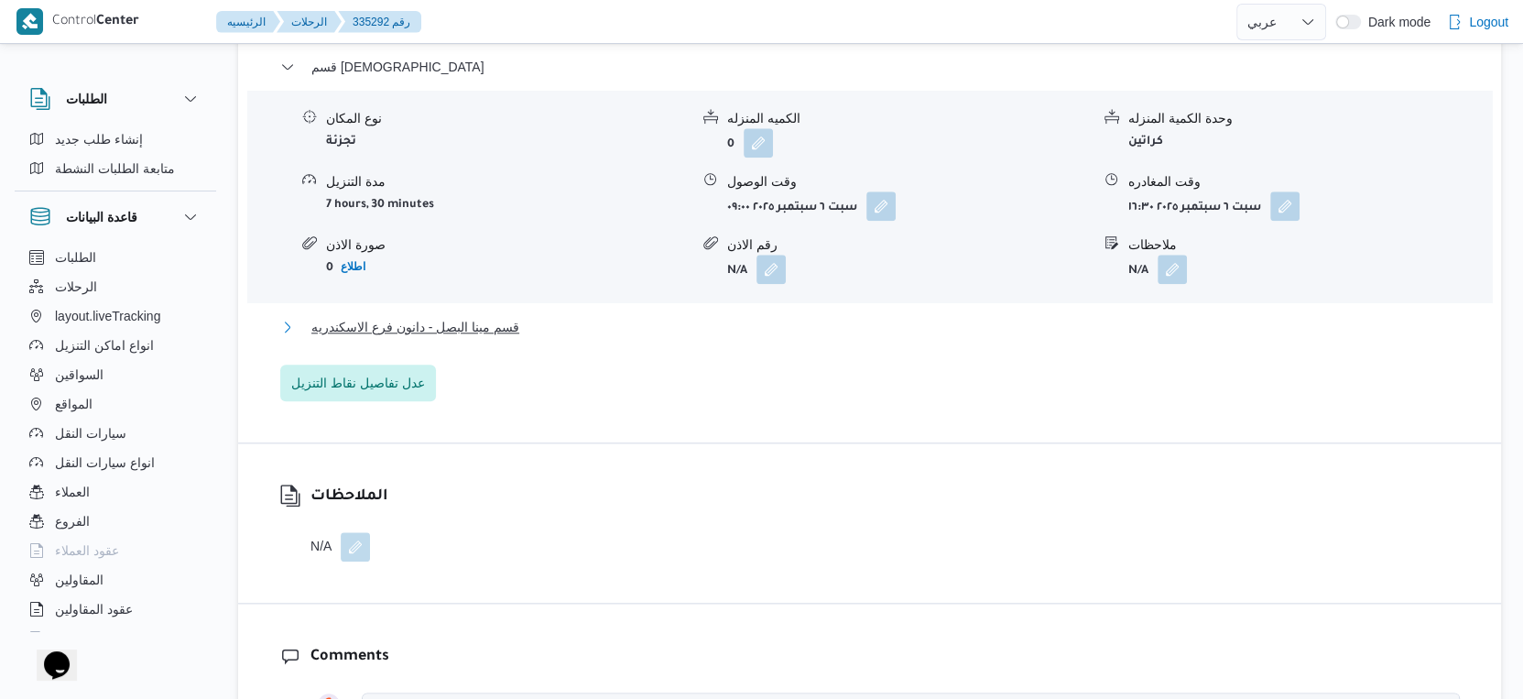
click at [504, 317] on span "قسم مينا البصل - دانون فرع الاسكندريه" at bounding box center [415, 327] width 208 height 22
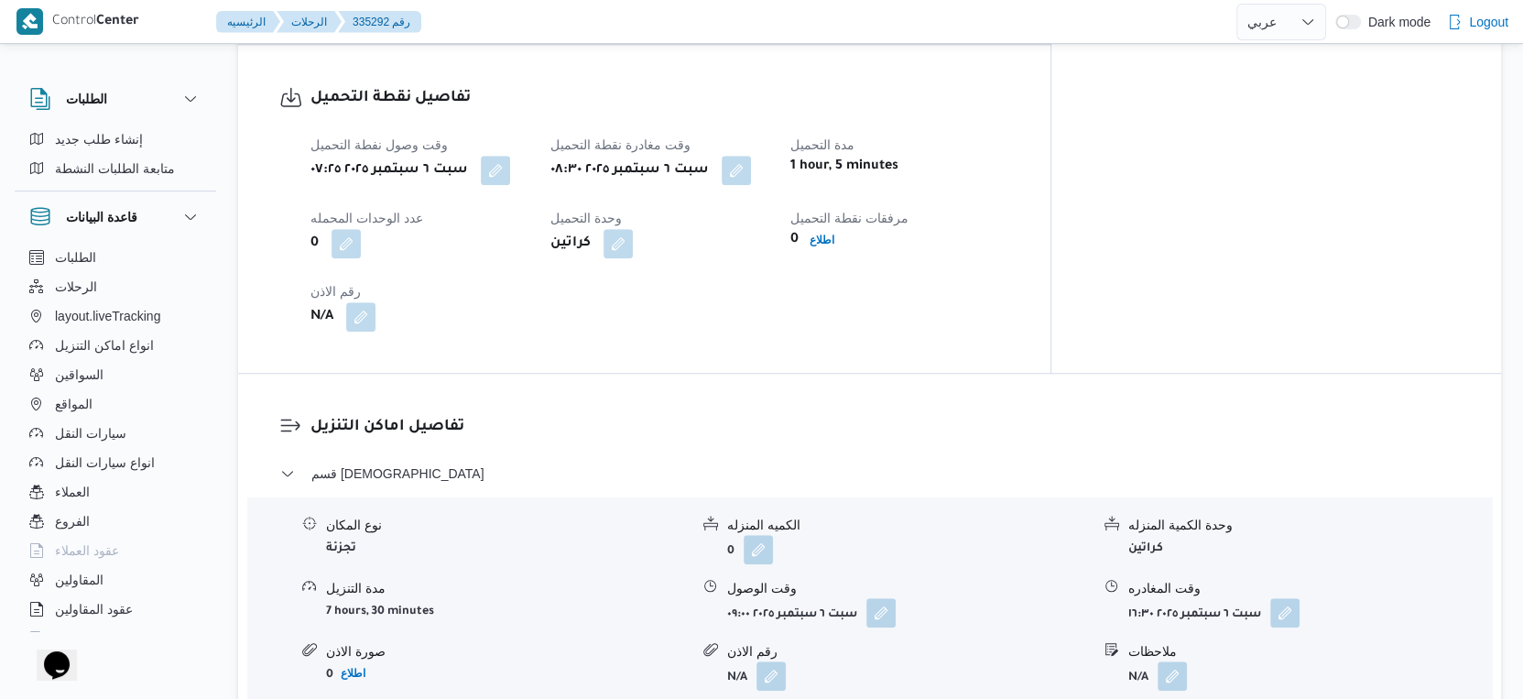
scroll to position [782, 0]
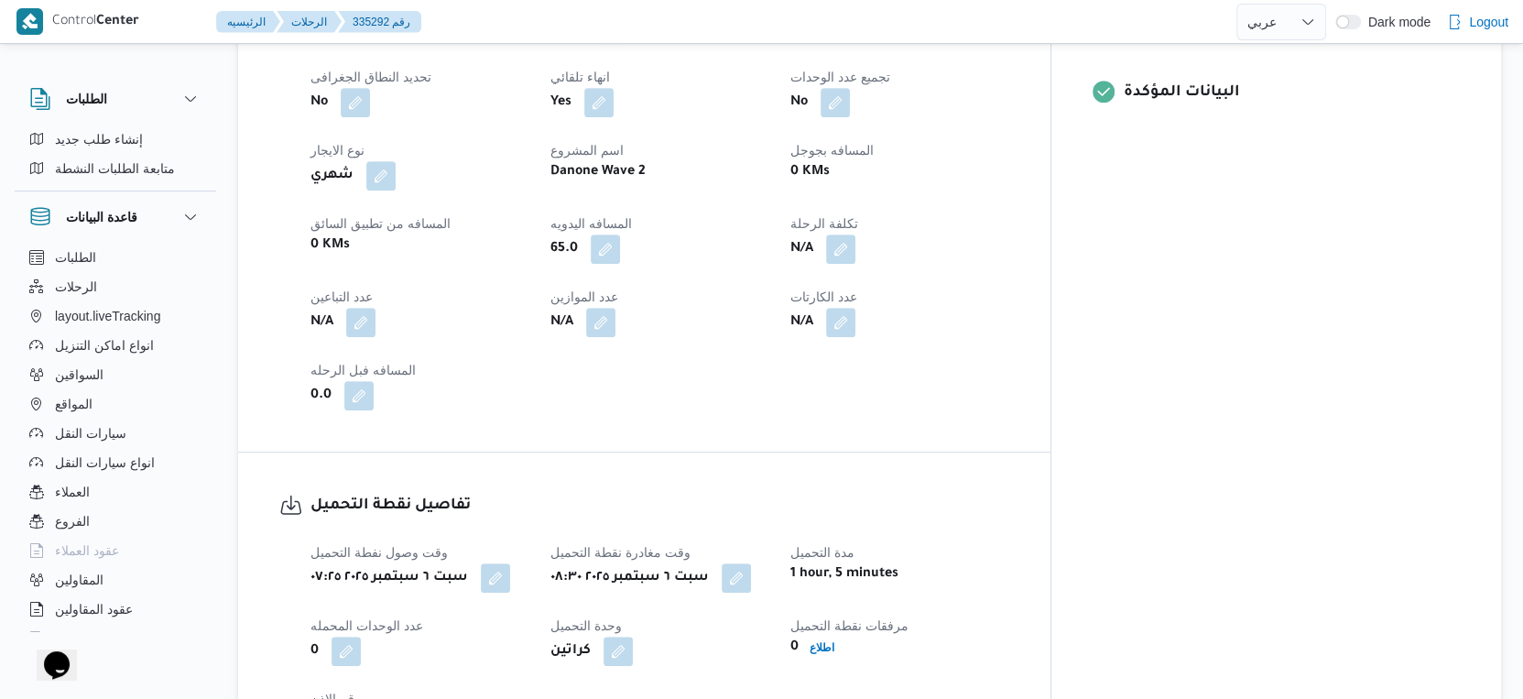
scroll to position [941, 0]
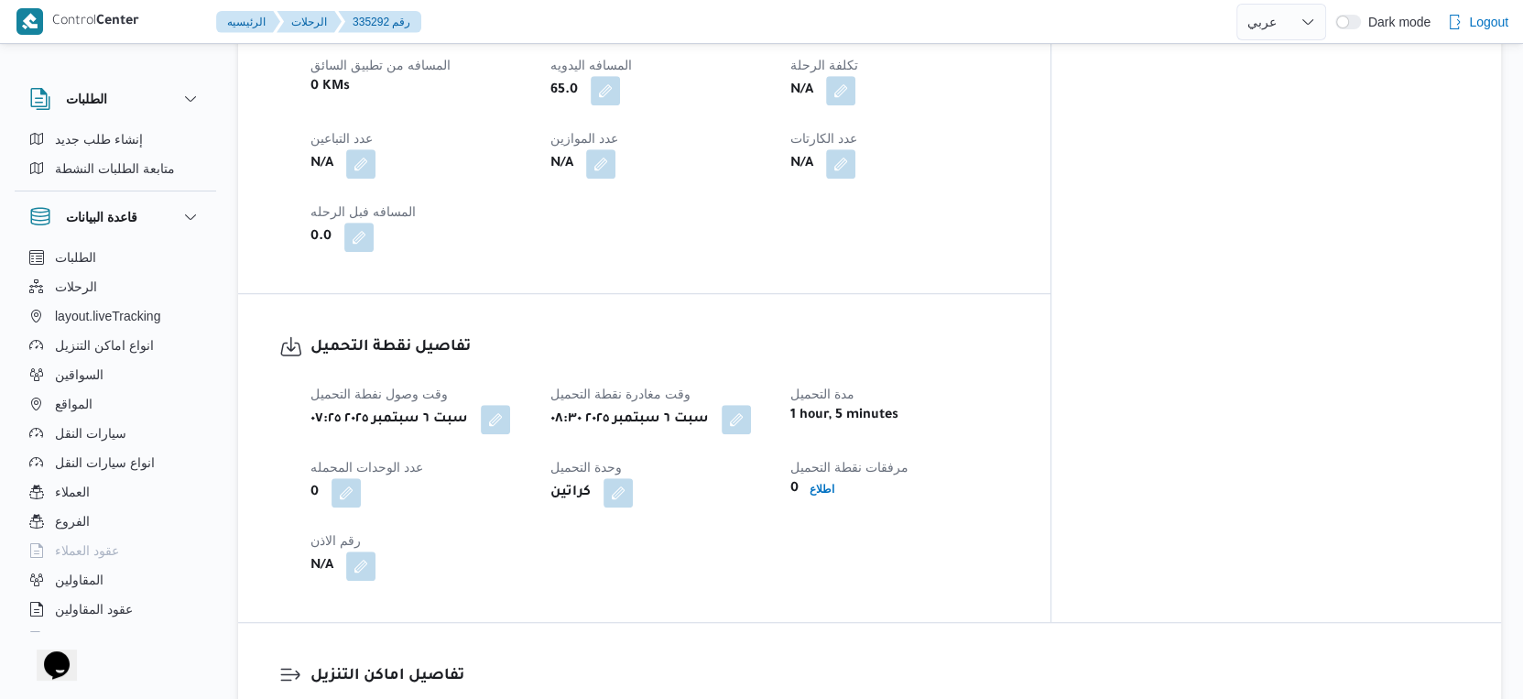
select select "ar"
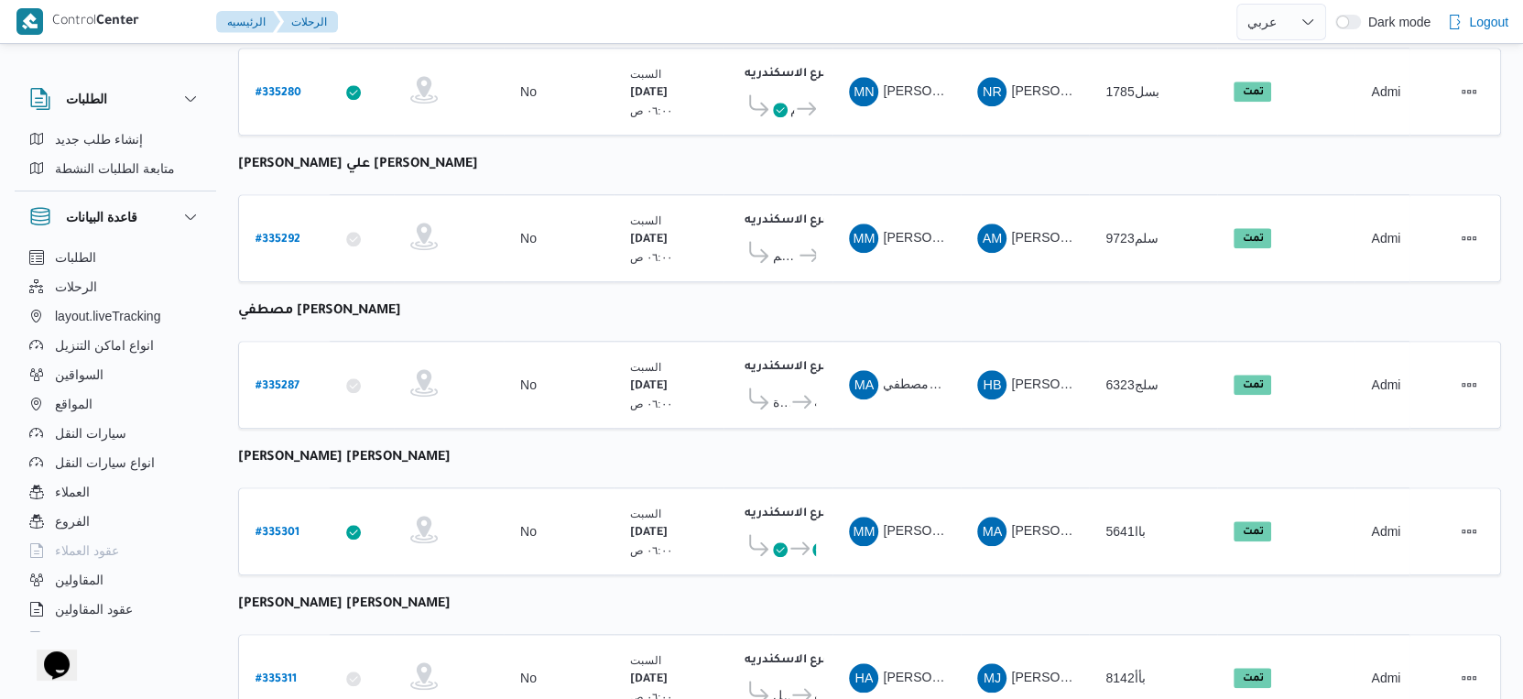
scroll to position [1495, 0]
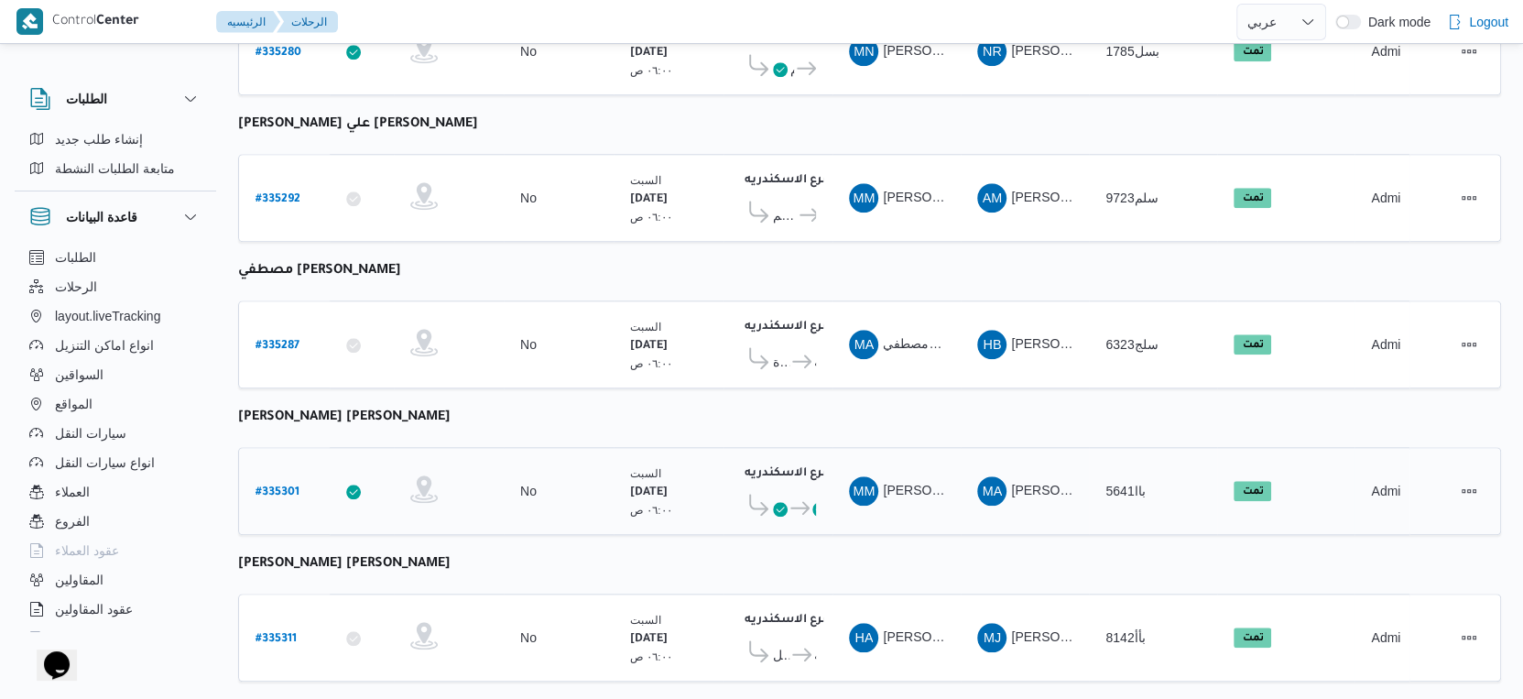
click at [284, 486] on b "# 335301" at bounding box center [278, 492] width 44 height 13
select select "ar"
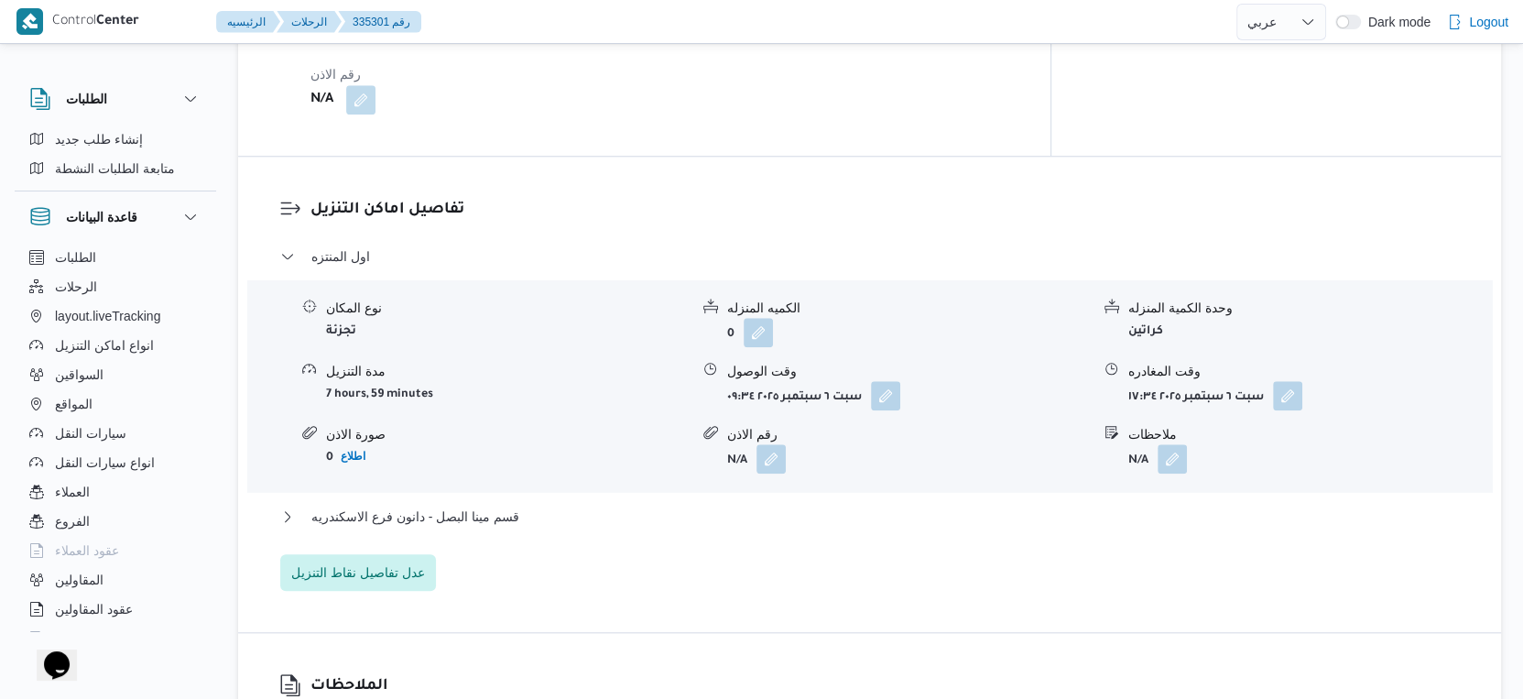
scroll to position [1424, 0]
click at [484, 503] on span "قسم مينا البصل - دانون فرع الاسكندريه" at bounding box center [415, 514] width 208 height 22
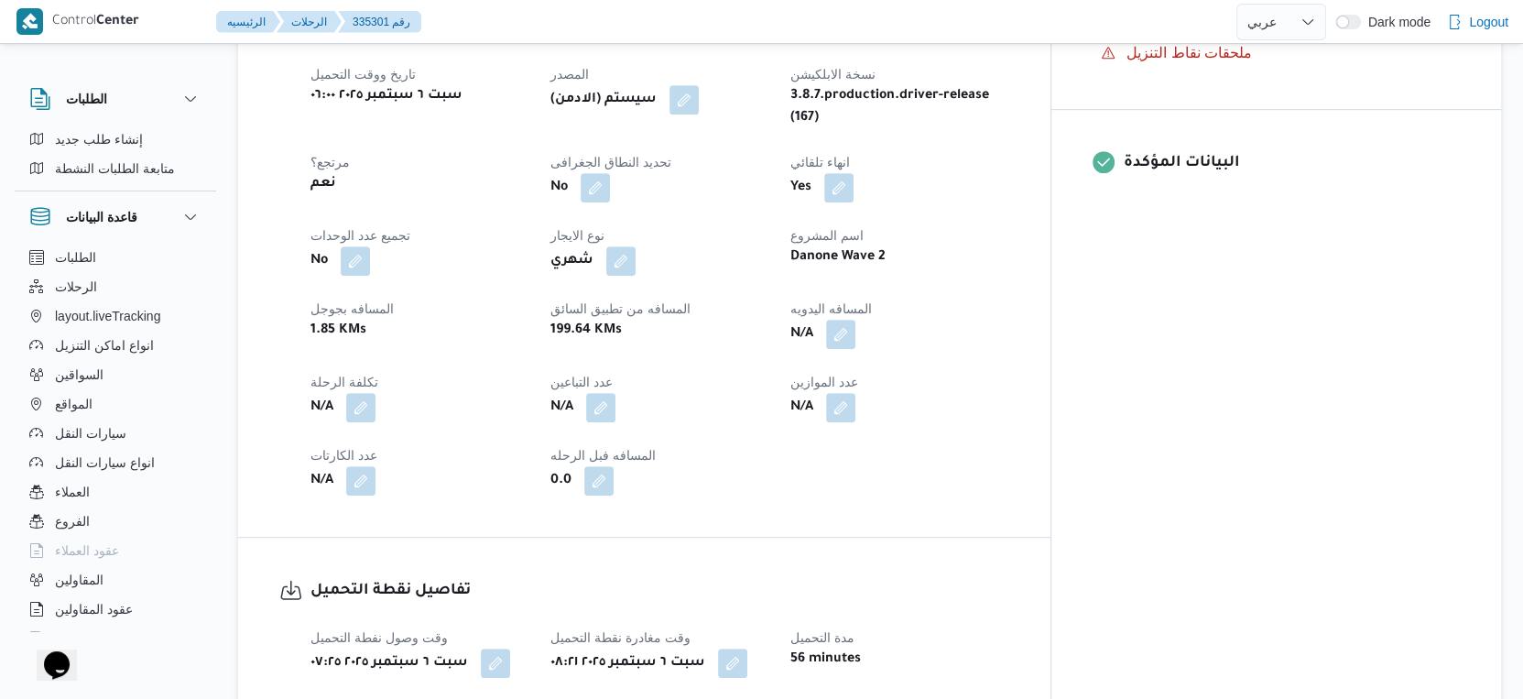
scroll to position [713, 0]
click at [856, 321] on button "button" at bounding box center [840, 332] width 29 height 29
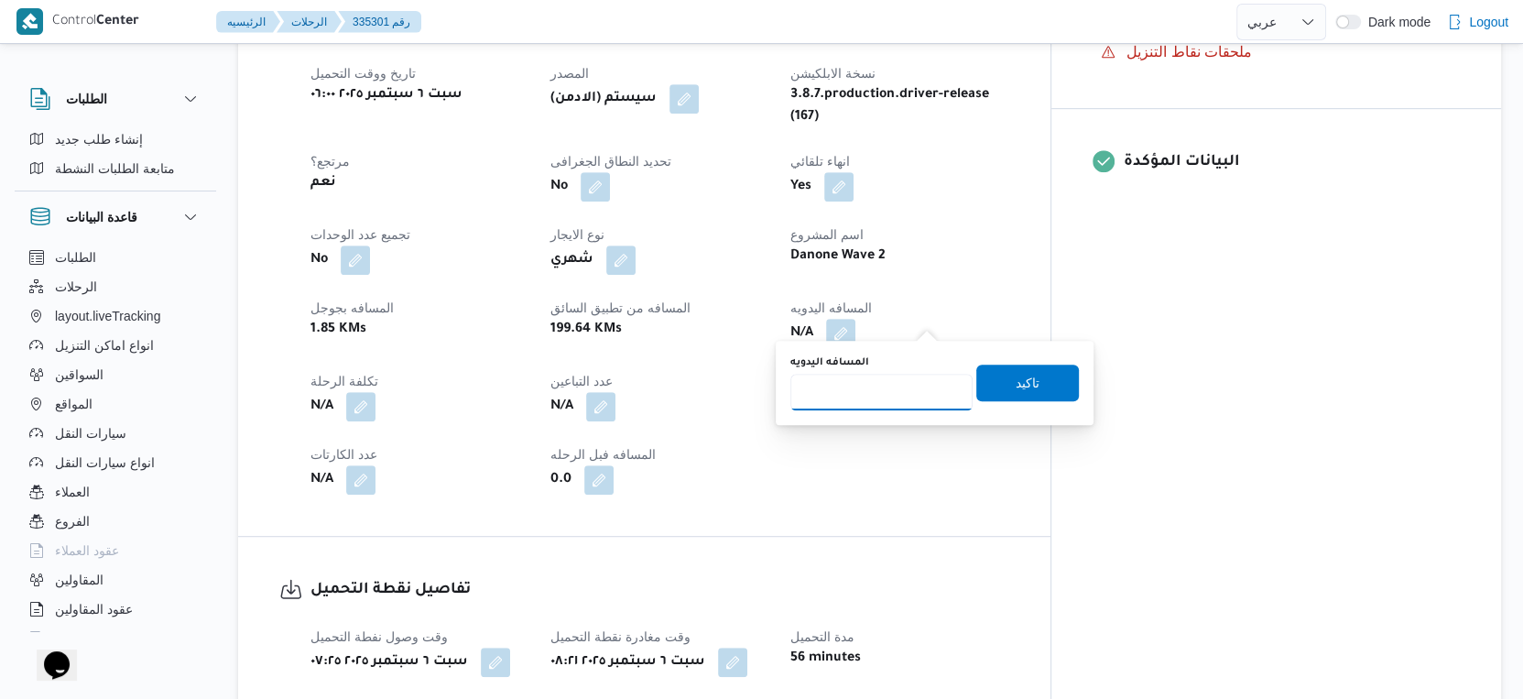
click at [879, 398] on input "المسافه اليدويه" at bounding box center [882, 392] width 182 height 37
type input "65"
click at [1016, 378] on span "تاكيد" at bounding box center [1028, 382] width 24 height 22
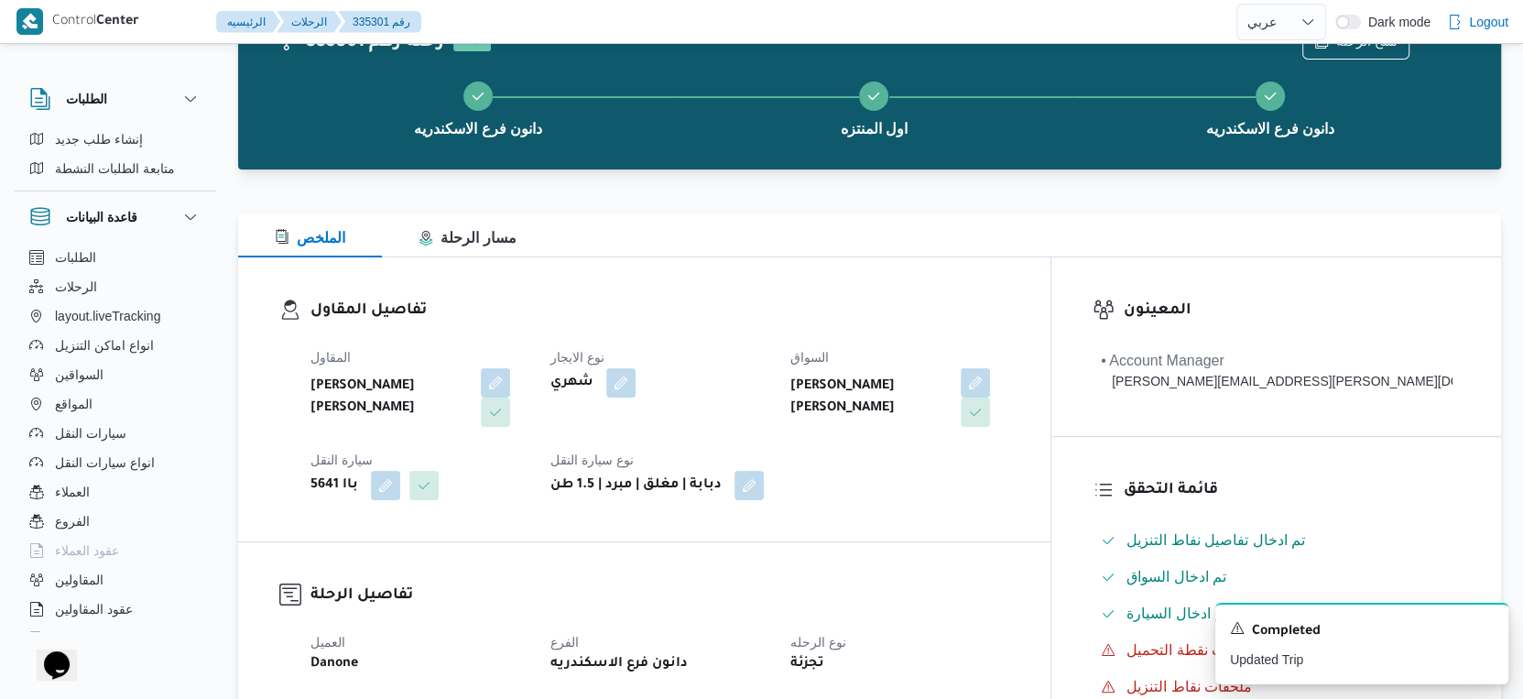
scroll to position [0, 0]
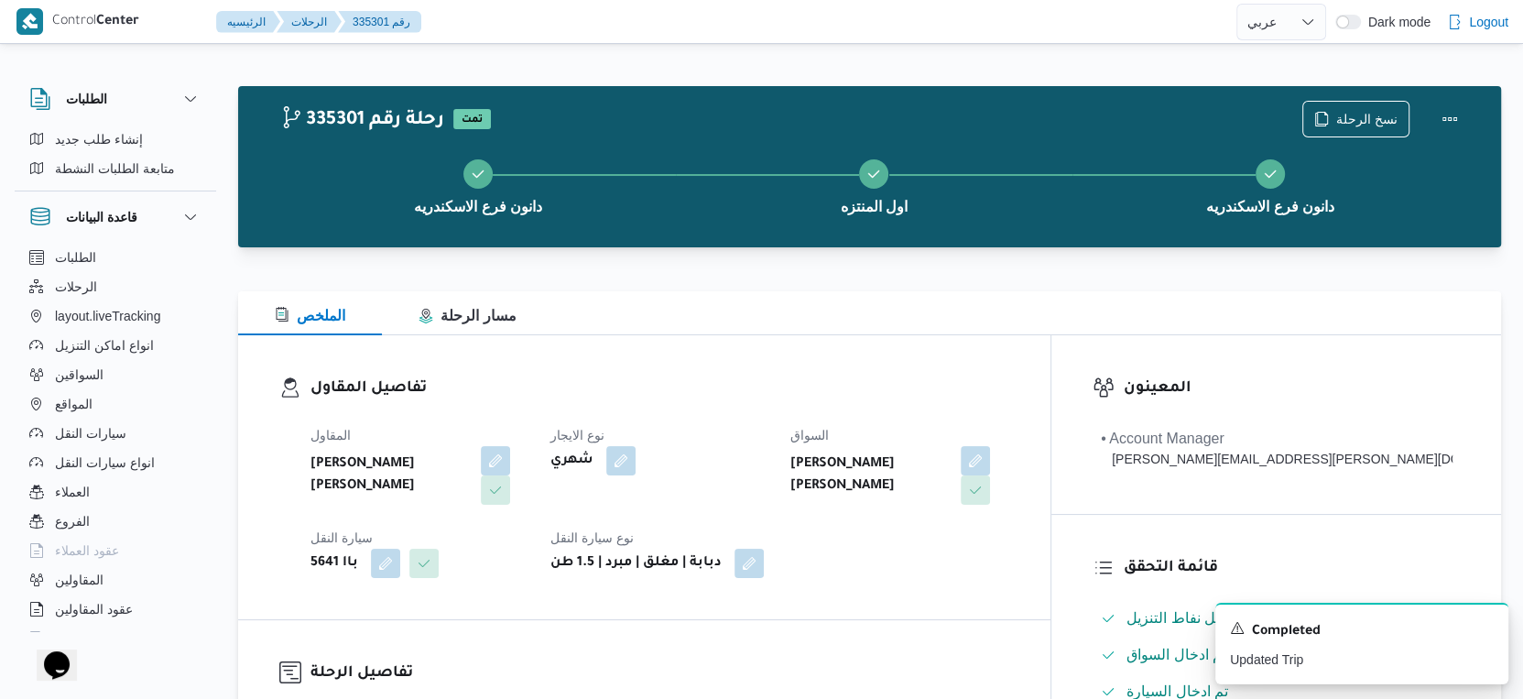
select select "ar"
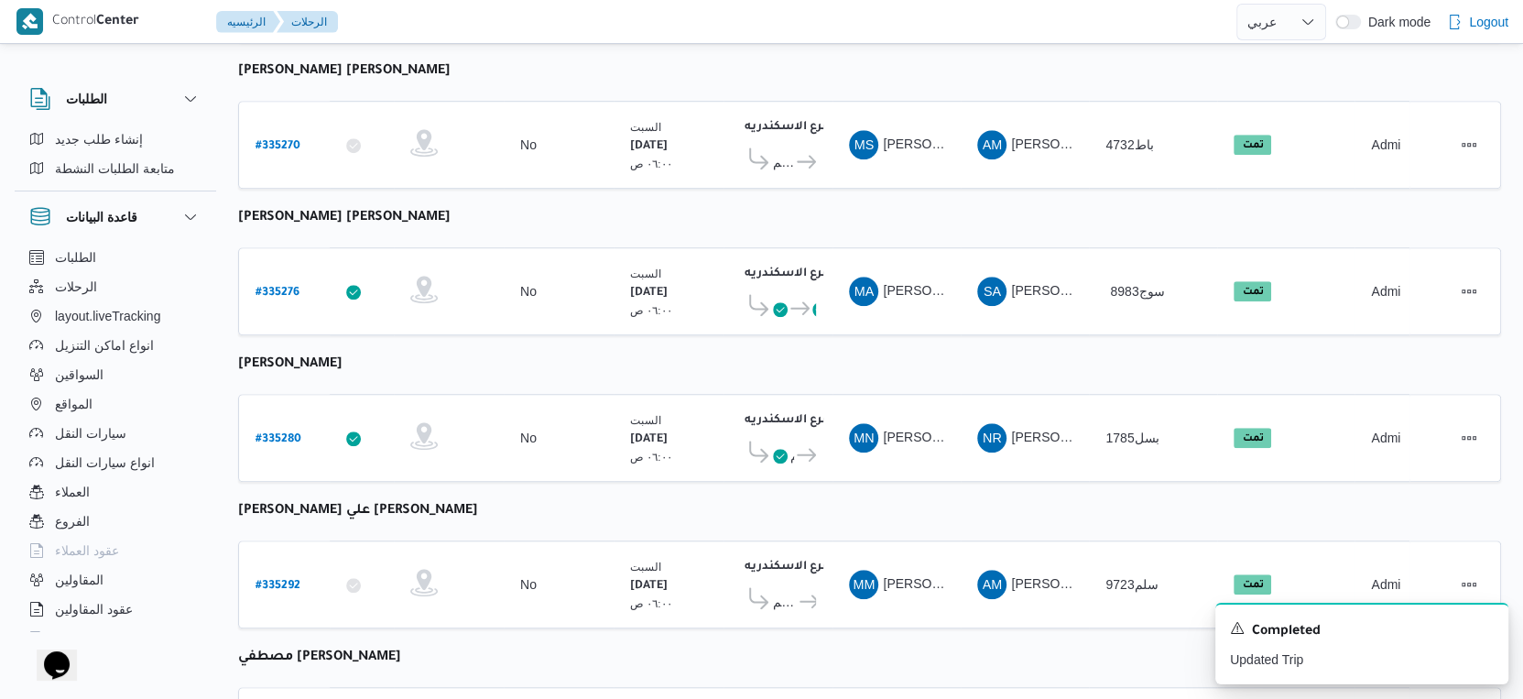
scroll to position [1119, 0]
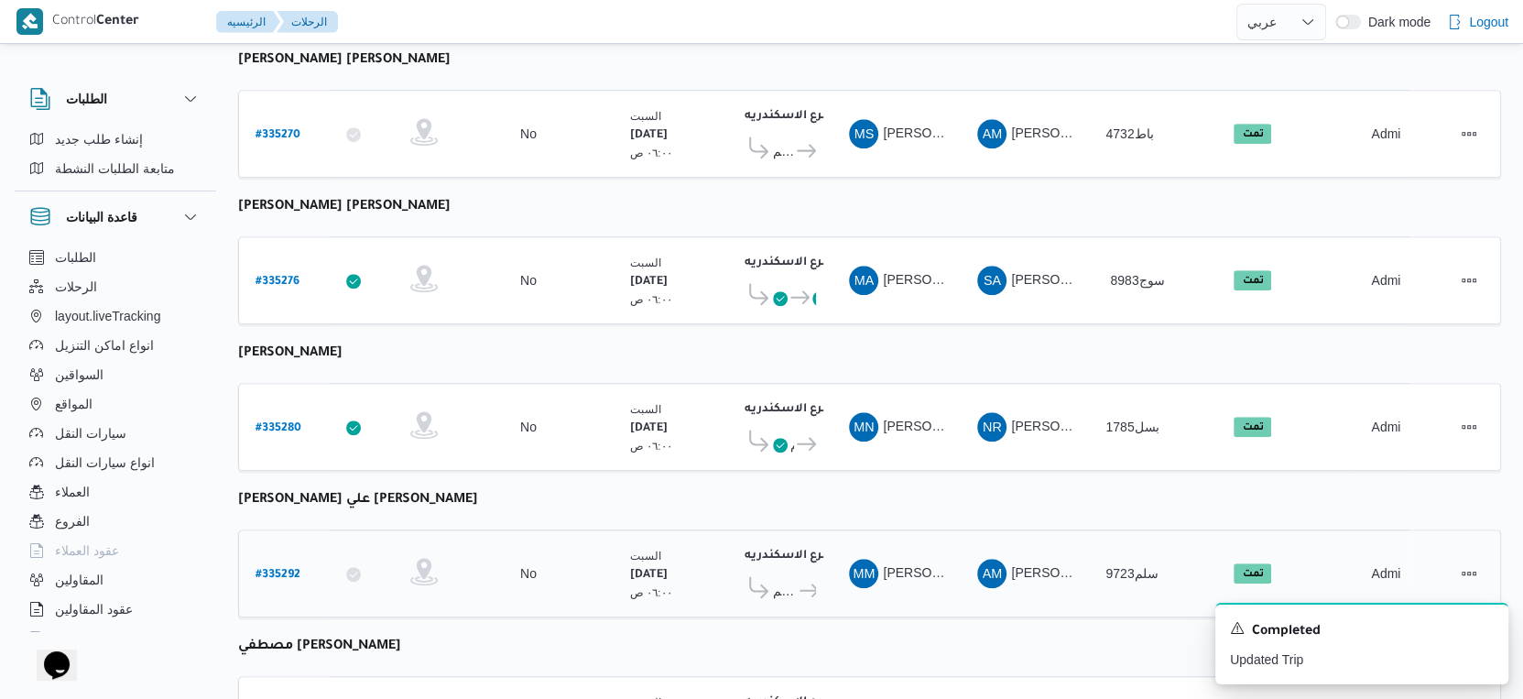
click at [280, 569] on b "# 335292" at bounding box center [278, 575] width 45 height 13
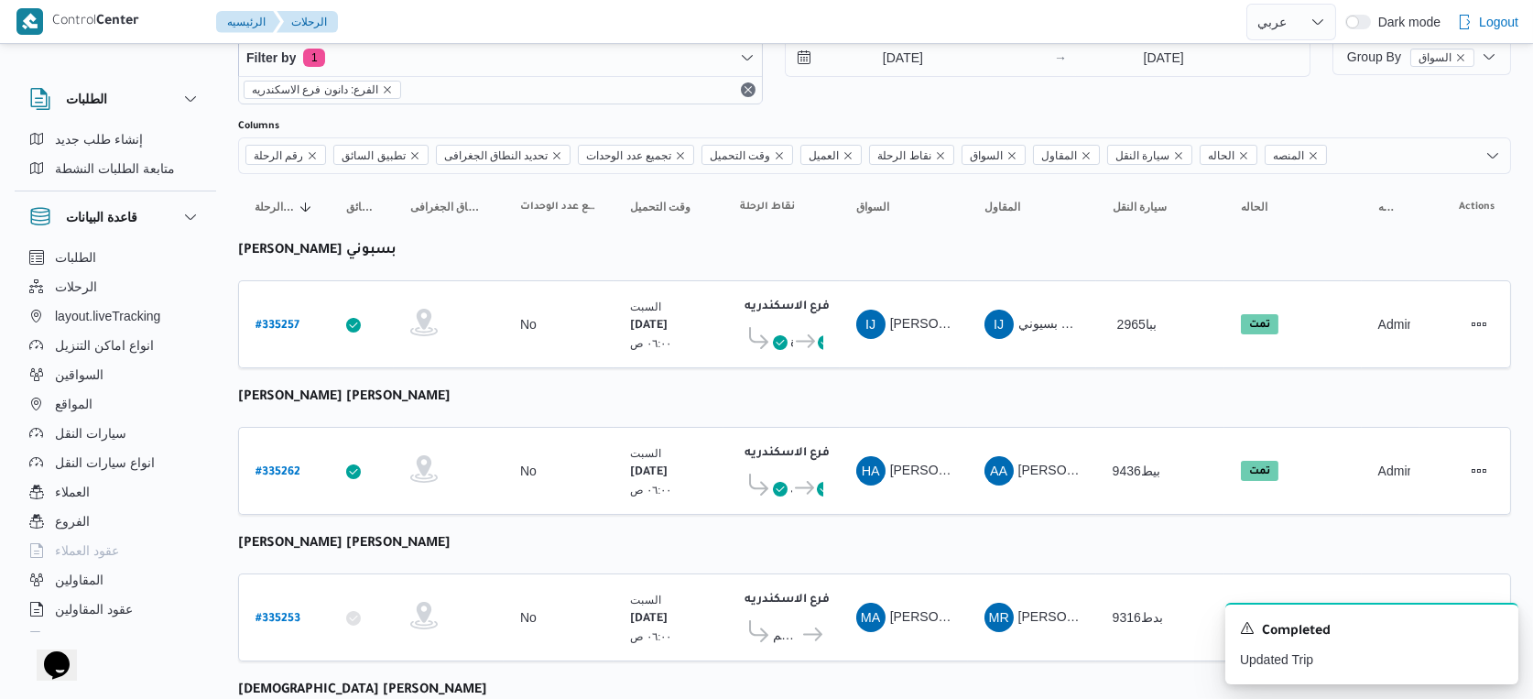
select select "ar"
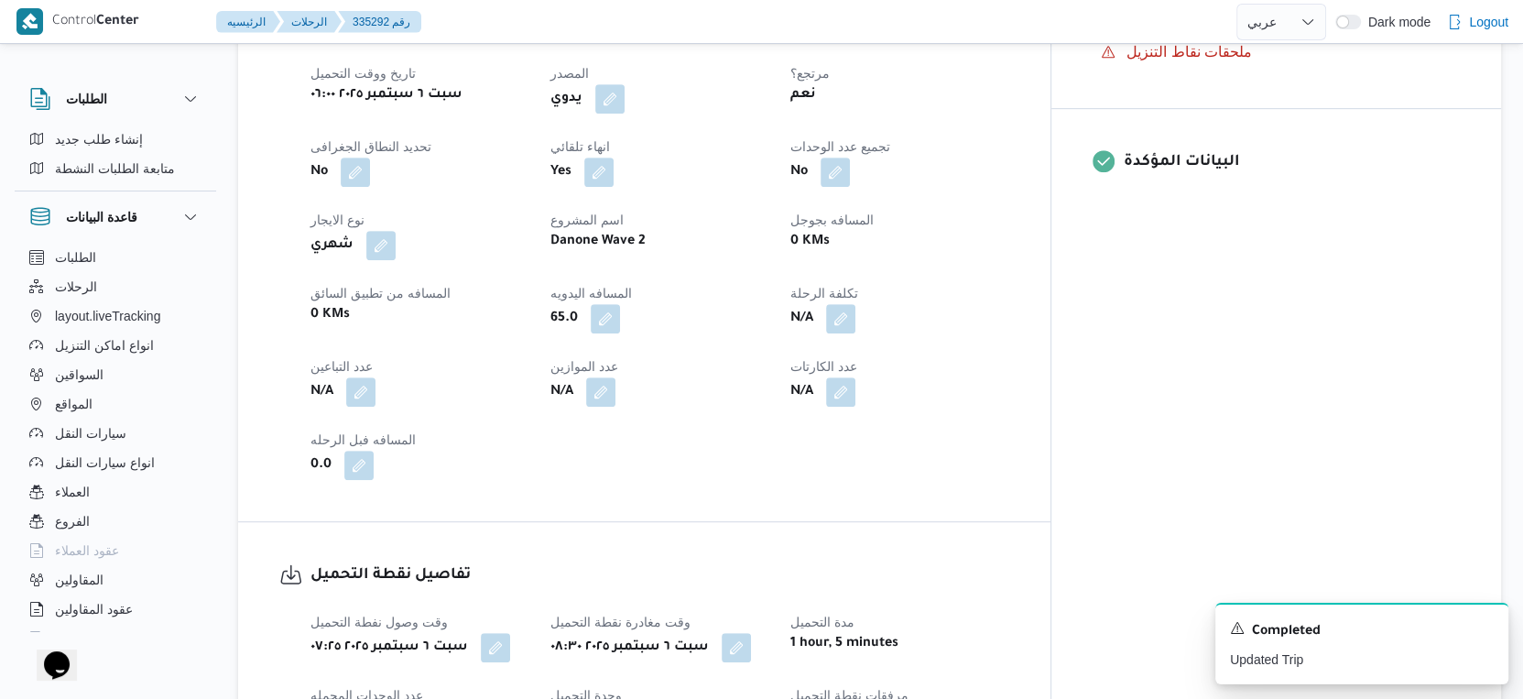
scroll to position [1119, 0]
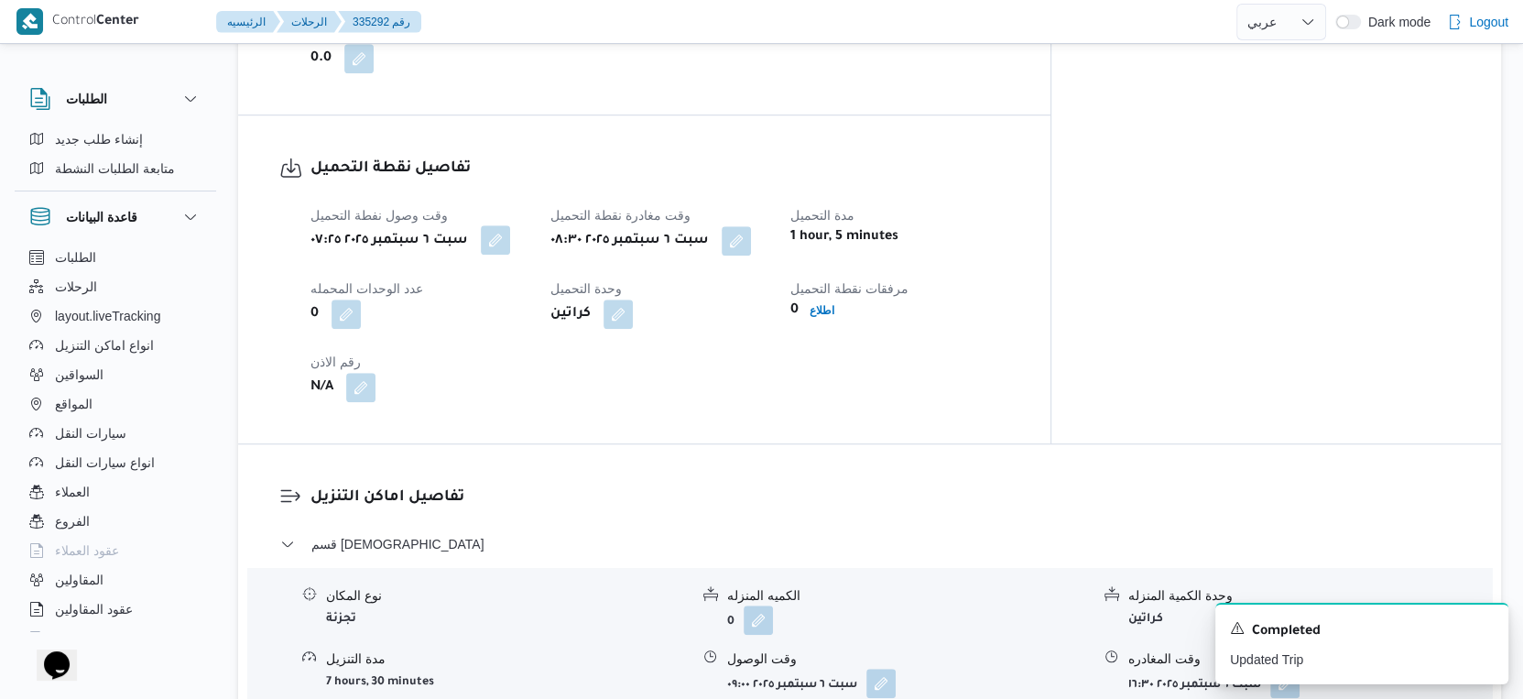
click at [510, 242] on button "button" at bounding box center [495, 239] width 29 height 29
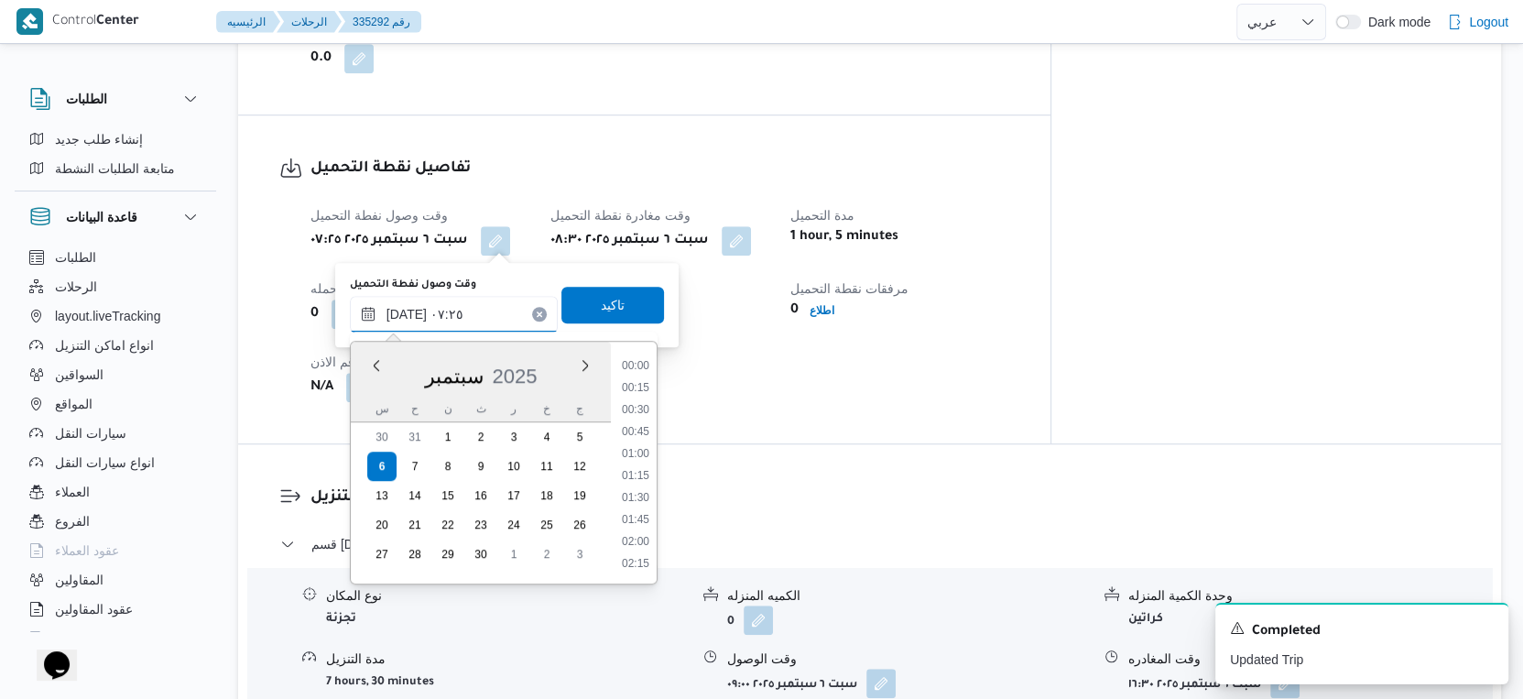
drag, startPoint x: 476, startPoint y: 309, endPoint x: 510, endPoint y: 352, distance: 54.8
click at [476, 310] on input "٠٦/٠٩/٢٠٢٥ ٠٧:٢٥" at bounding box center [454, 314] width 208 height 37
click at [647, 497] on li "07:30" at bounding box center [636, 499] width 42 height 18
type input "٠٦/٠٩/٢٠٢٥ ٠٧:٣٠"
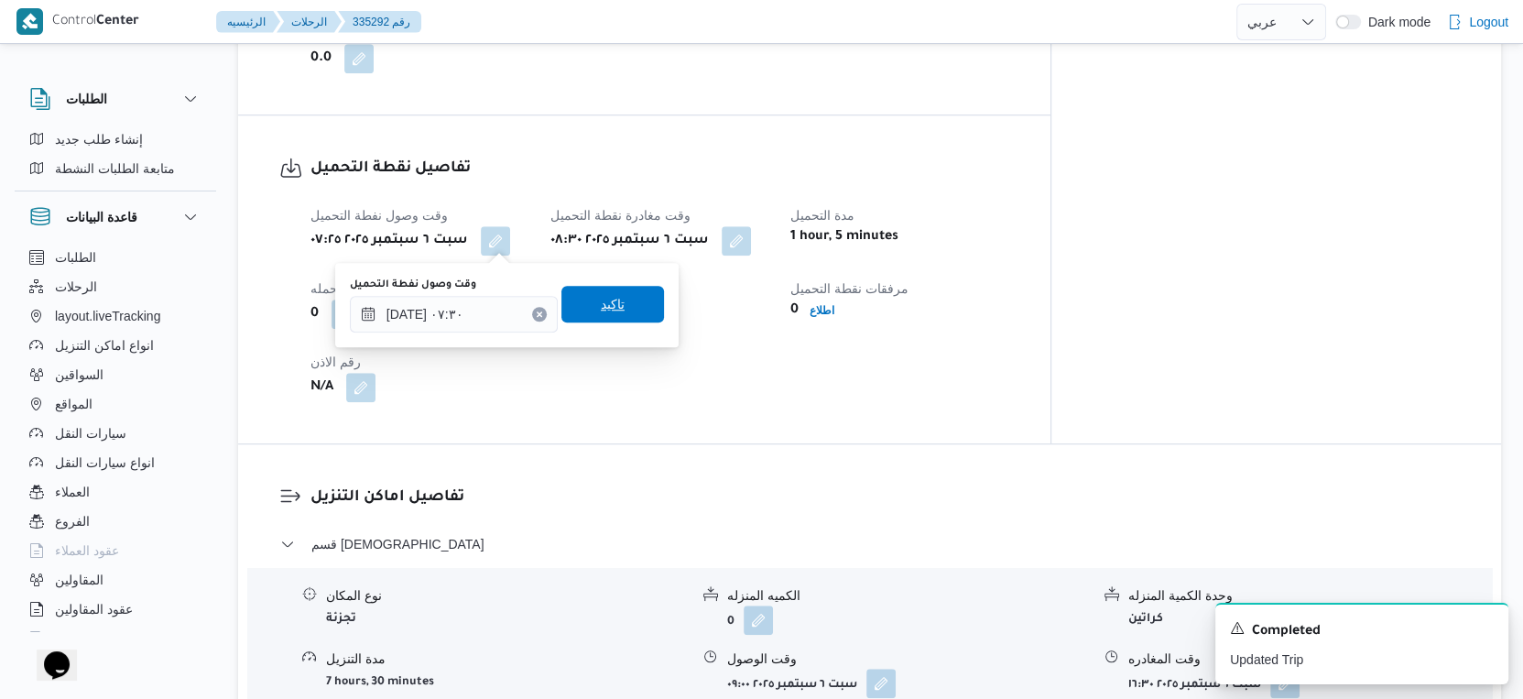
click at [616, 296] on span "تاكيد" at bounding box center [613, 304] width 103 height 37
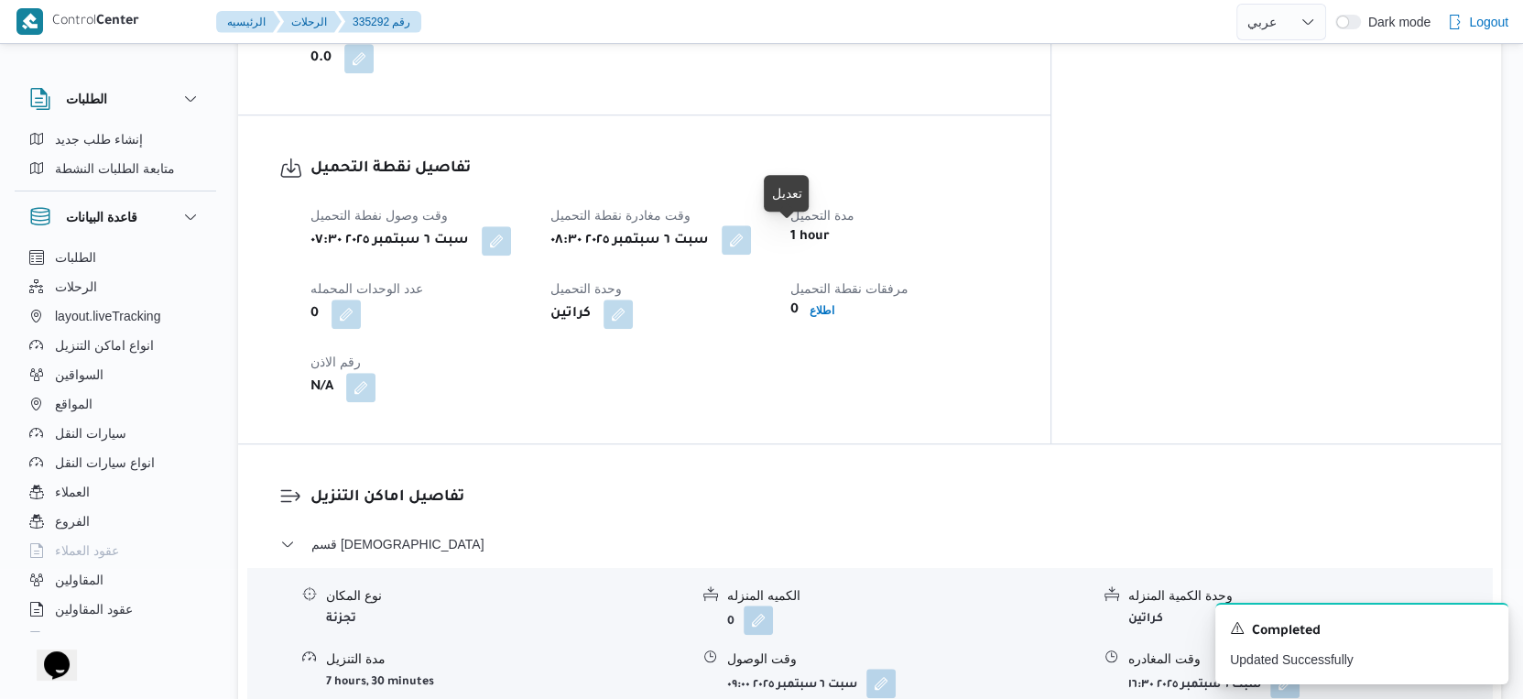
click at [751, 237] on button "button" at bounding box center [736, 239] width 29 height 29
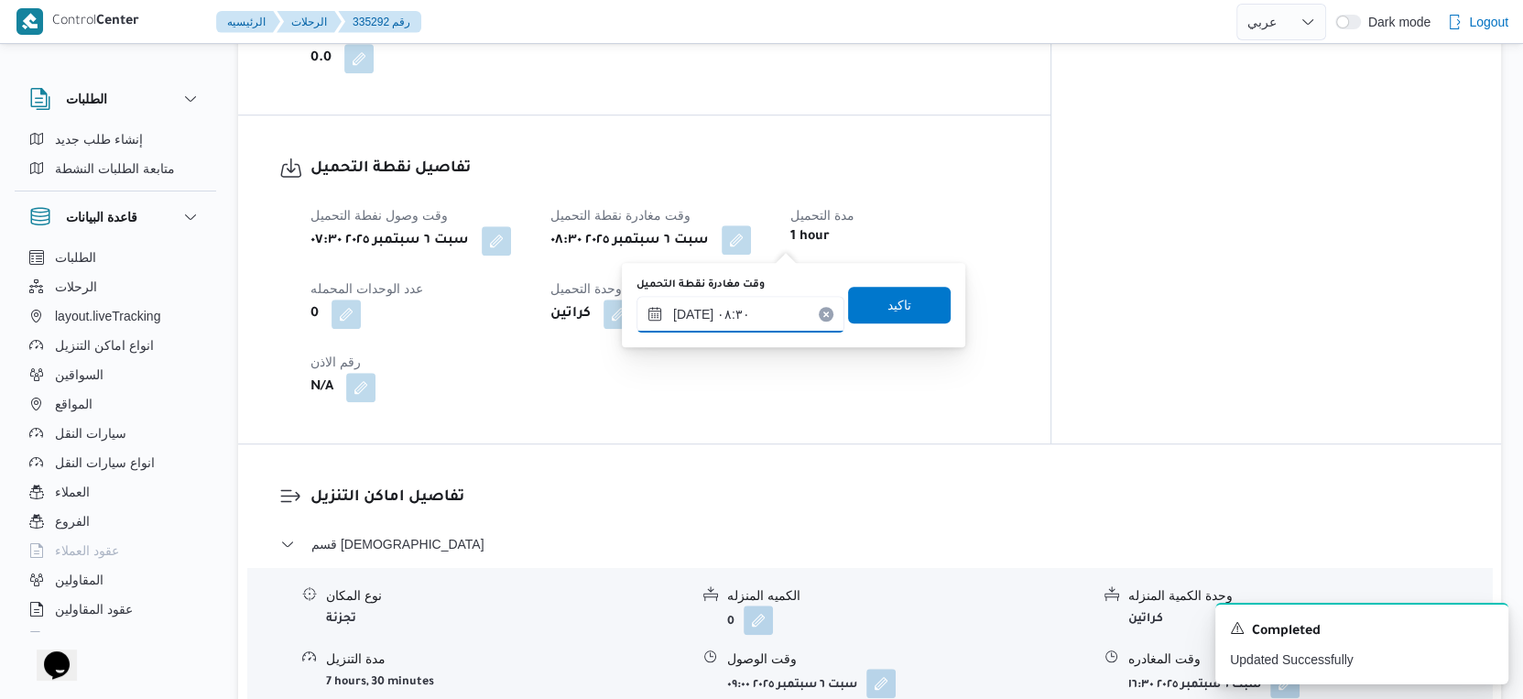
click at [764, 299] on input "٠٦/٠٩/٢٠٢٥ ٠٨:٣٠" at bounding box center [741, 314] width 208 height 37
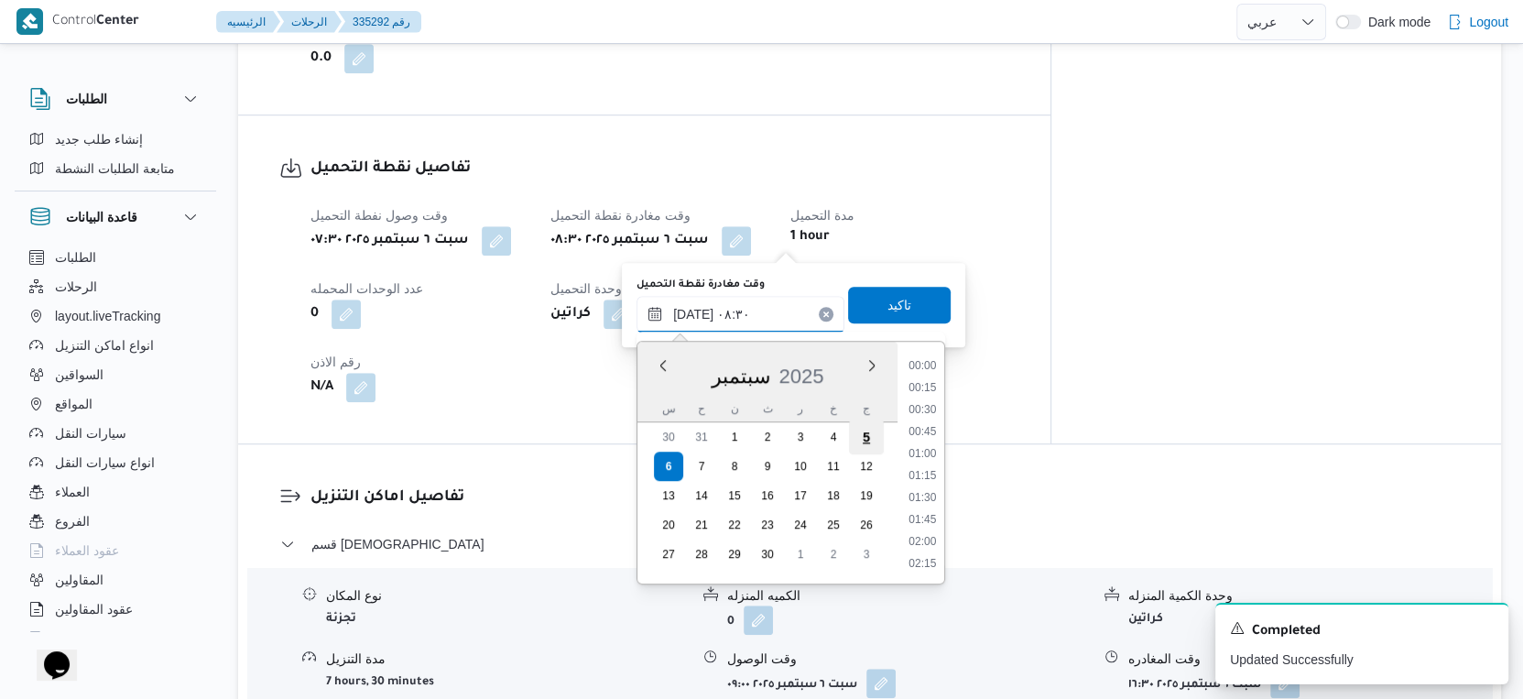
scroll to position [635, 0]
click at [925, 519] on li "09:00" at bounding box center [922, 522] width 42 height 18
type input "٠٦/٠٩/٢٠٢٥ ٠٩:٠٠"
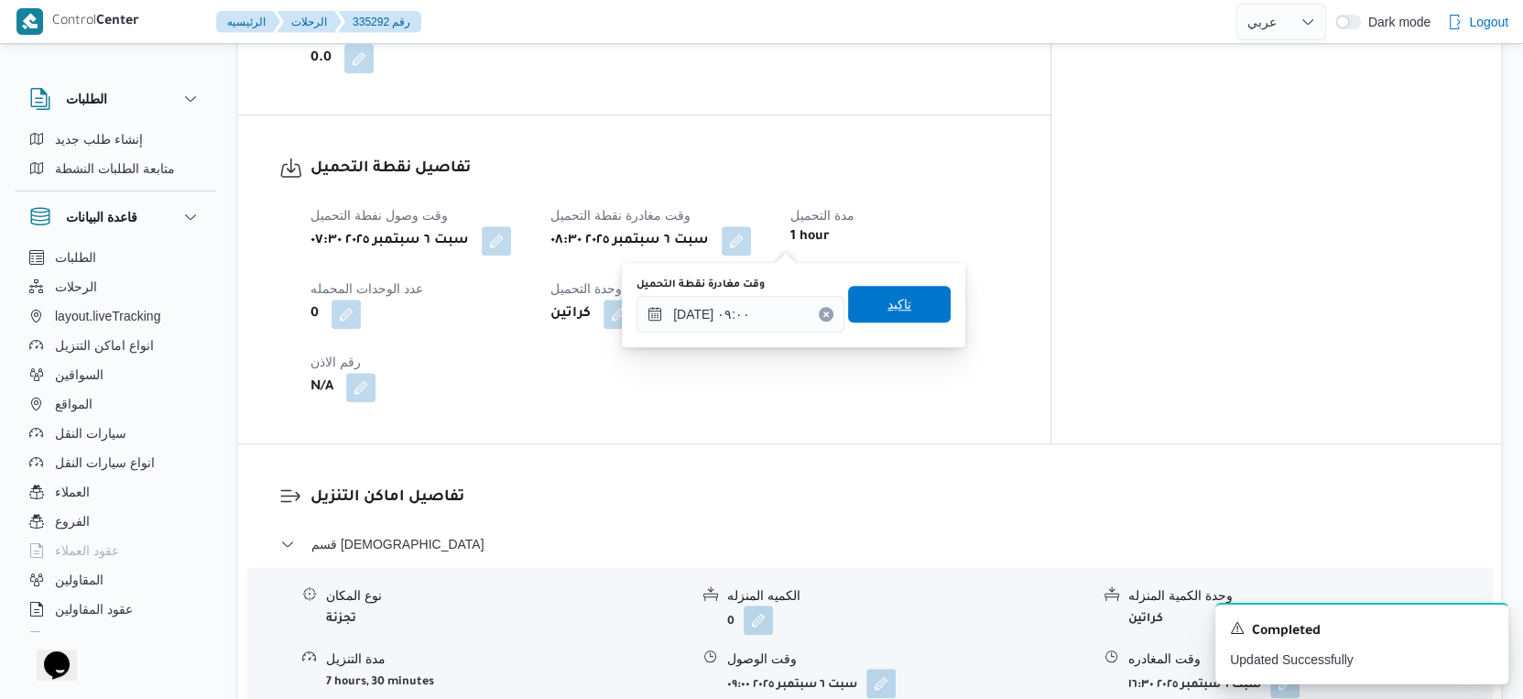
click at [888, 313] on span "تاكيد" at bounding box center [900, 304] width 24 height 22
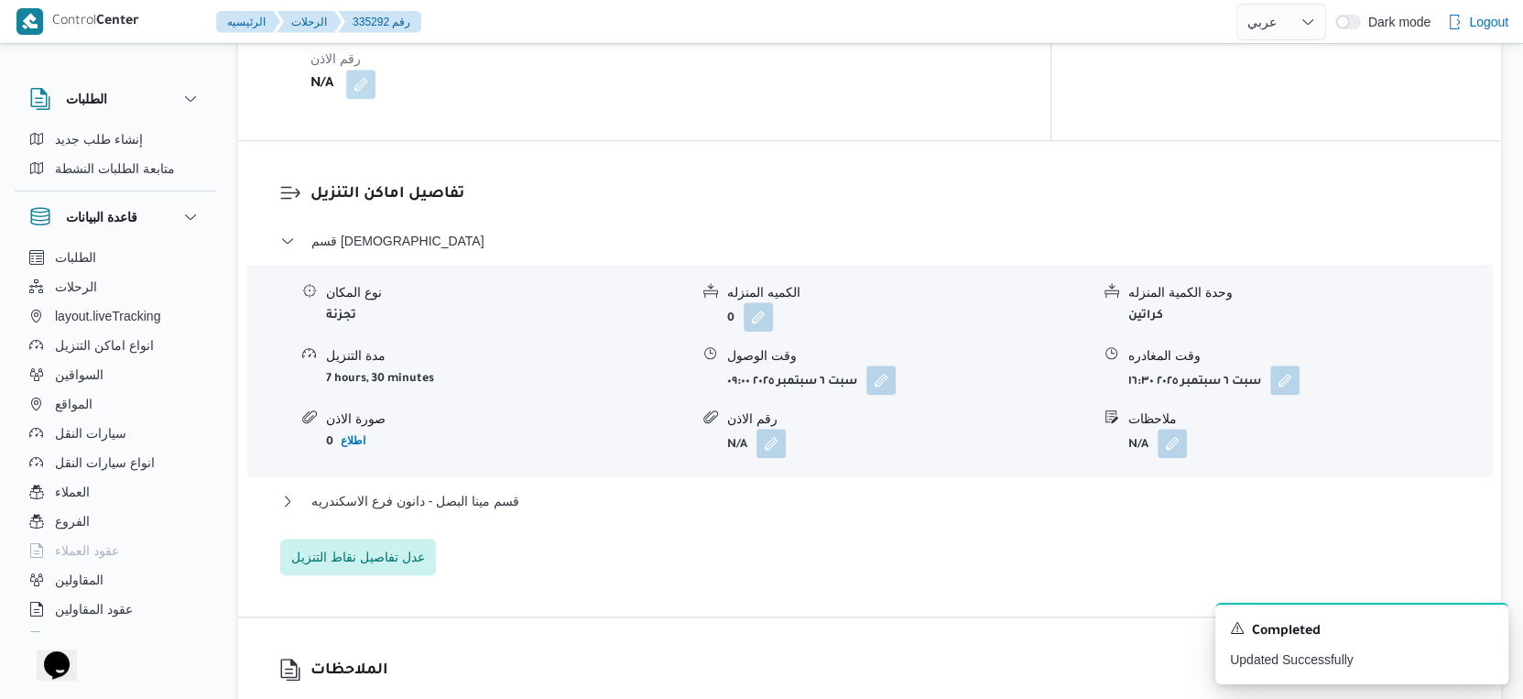
scroll to position [1424, 0]
drag, startPoint x: 577, startPoint y: 492, endPoint x: 594, endPoint y: 489, distance: 16.7
click at [577, 491] on button "قسم مينا البصل - دانون فرع الاسكندريه" at bounding box center [870, 499] width 1180 height 22
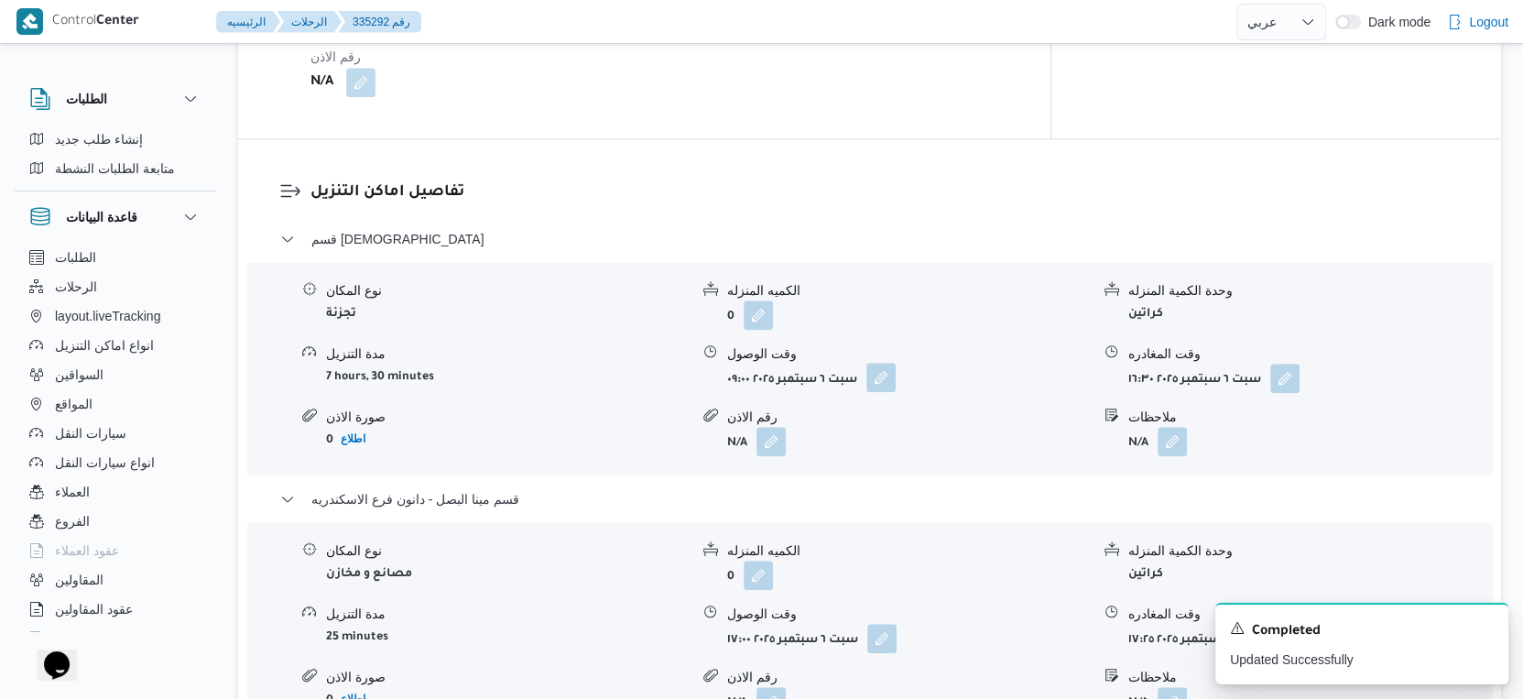
click at [881, 372] on button "button" at bounding box center [881, 377] width 29 height 29
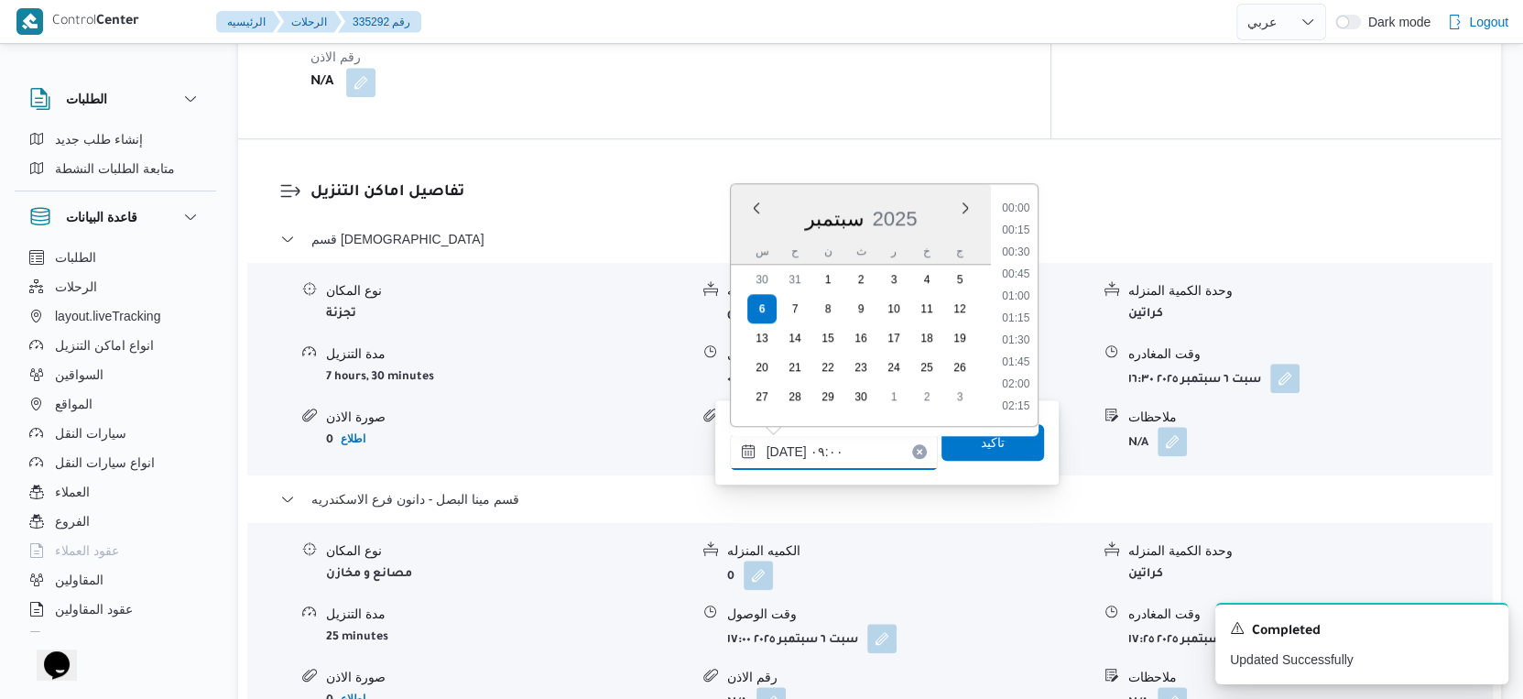
click at [856, 452] on input "٠٦/٠٩/٢٠٢٥ ٠٩:٠٠" at bounding box center [834, 451] width 208 height 37
click at [1017, 361] on li "09:30" at bounding box center [1016, 364] width 42 height 18
type input "٠٦/٠٩/٢٠٢٥ ٠٩:٣٠"
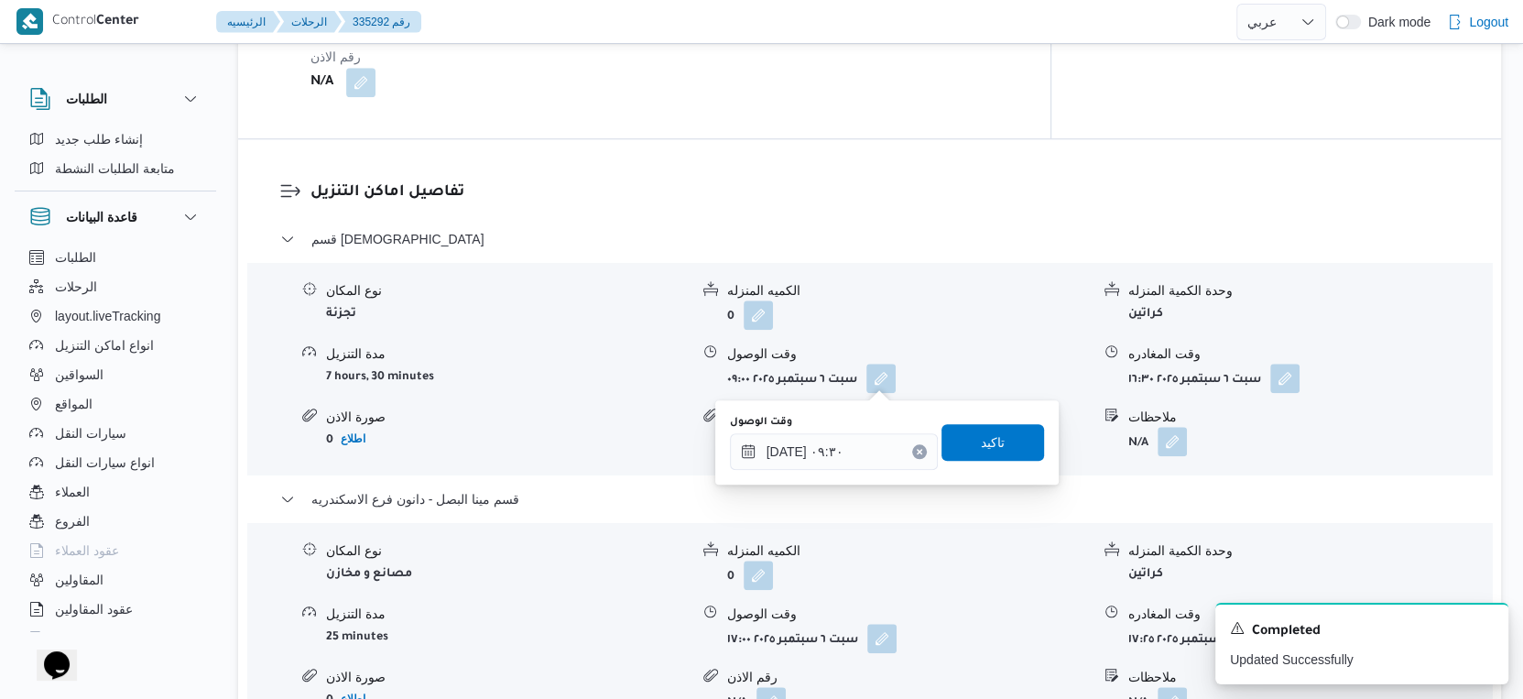
click at [987, 464] on div "وقت الوصول ٠٦/٠٩/٢٠٢٥ ٠٩:٣٠ تاكيد" at bounding box center [887, 442] width 318 height 59
click at [995, 447] on span "تاكيد" at bounding box center [993, 441] width 103 height 37
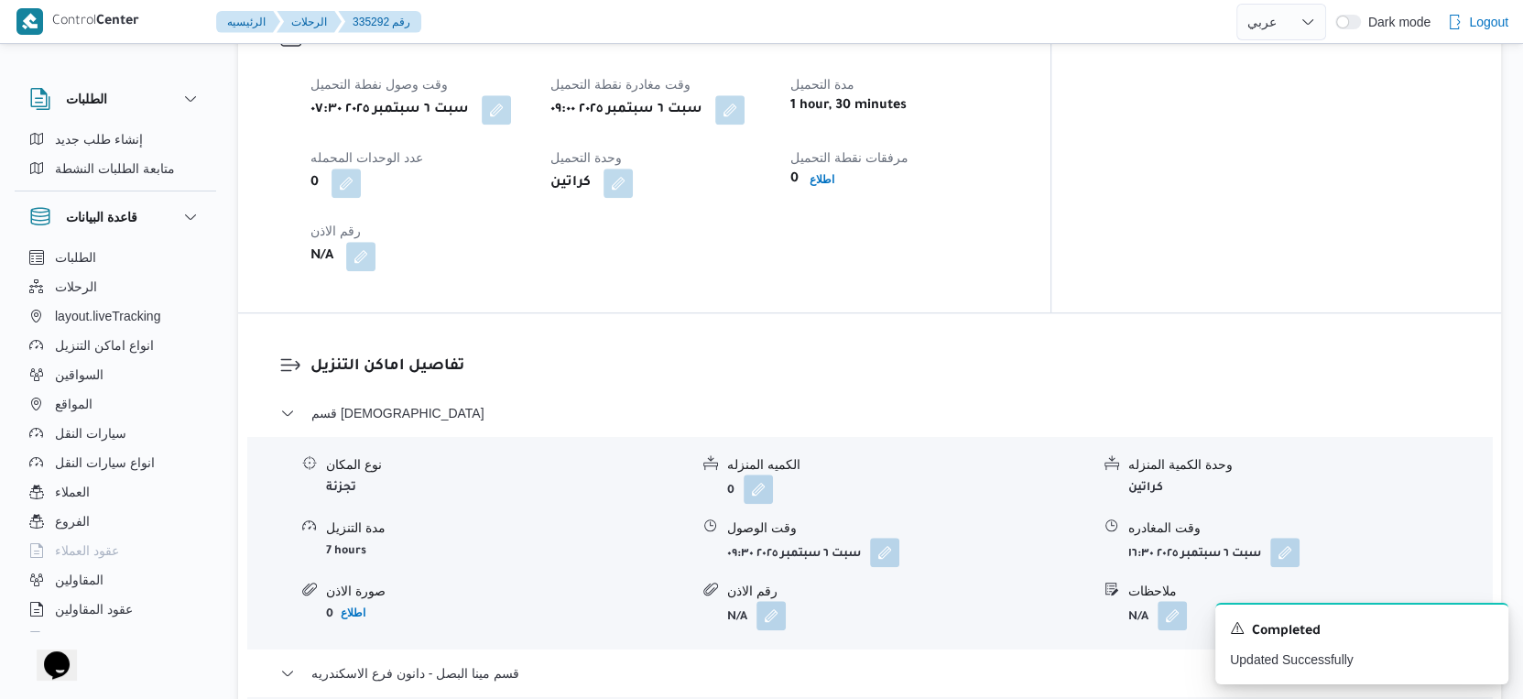
scroll to position [1527, 0]
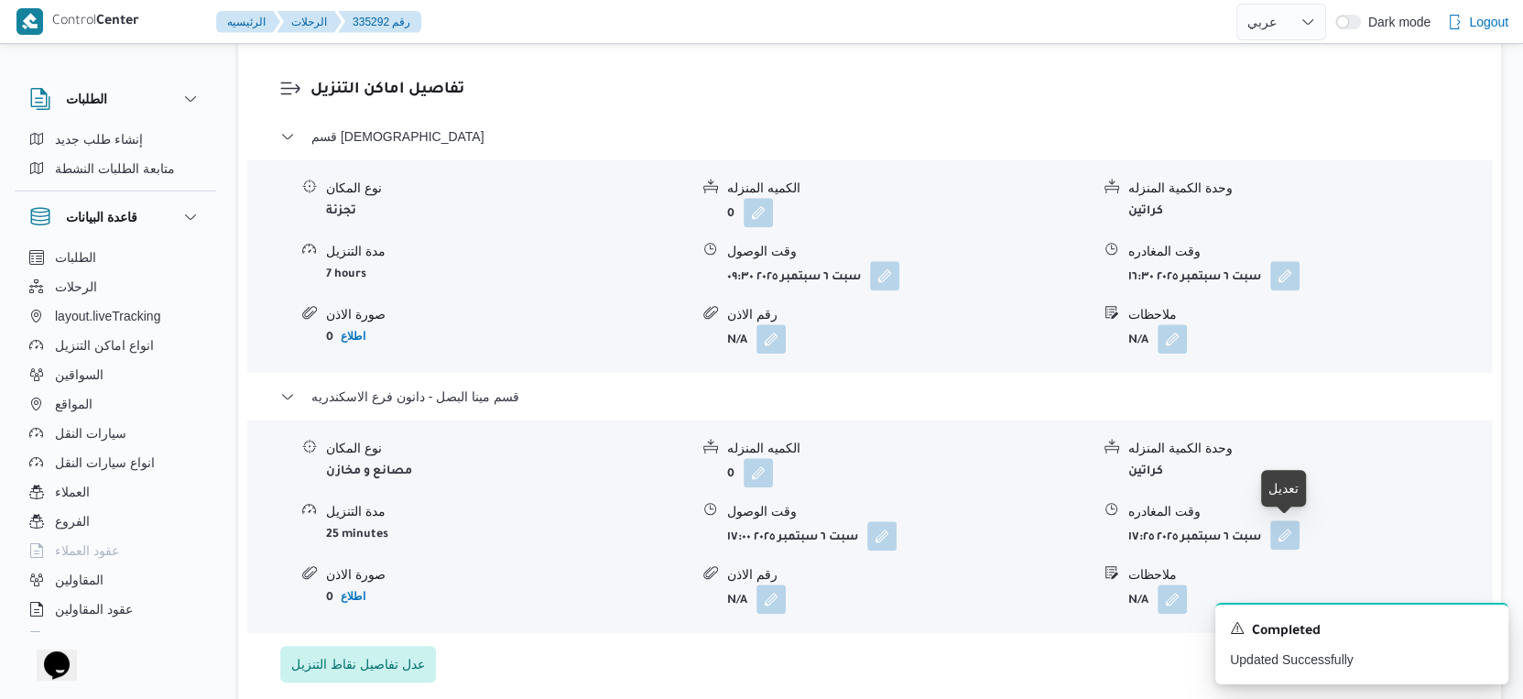
click at [1282, 529] on button "button" at bounding box center [1285, 534] width 29 height 29
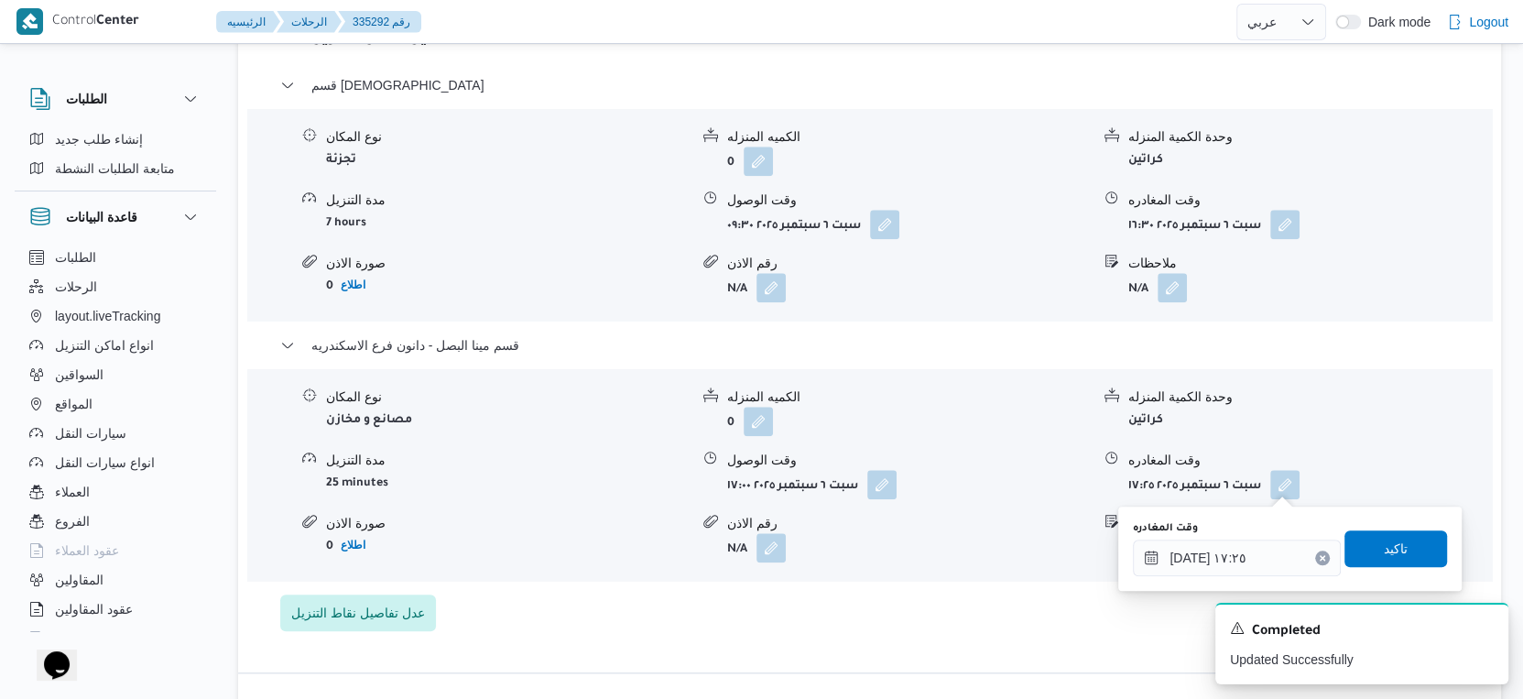
scroll to position [1628, 0]
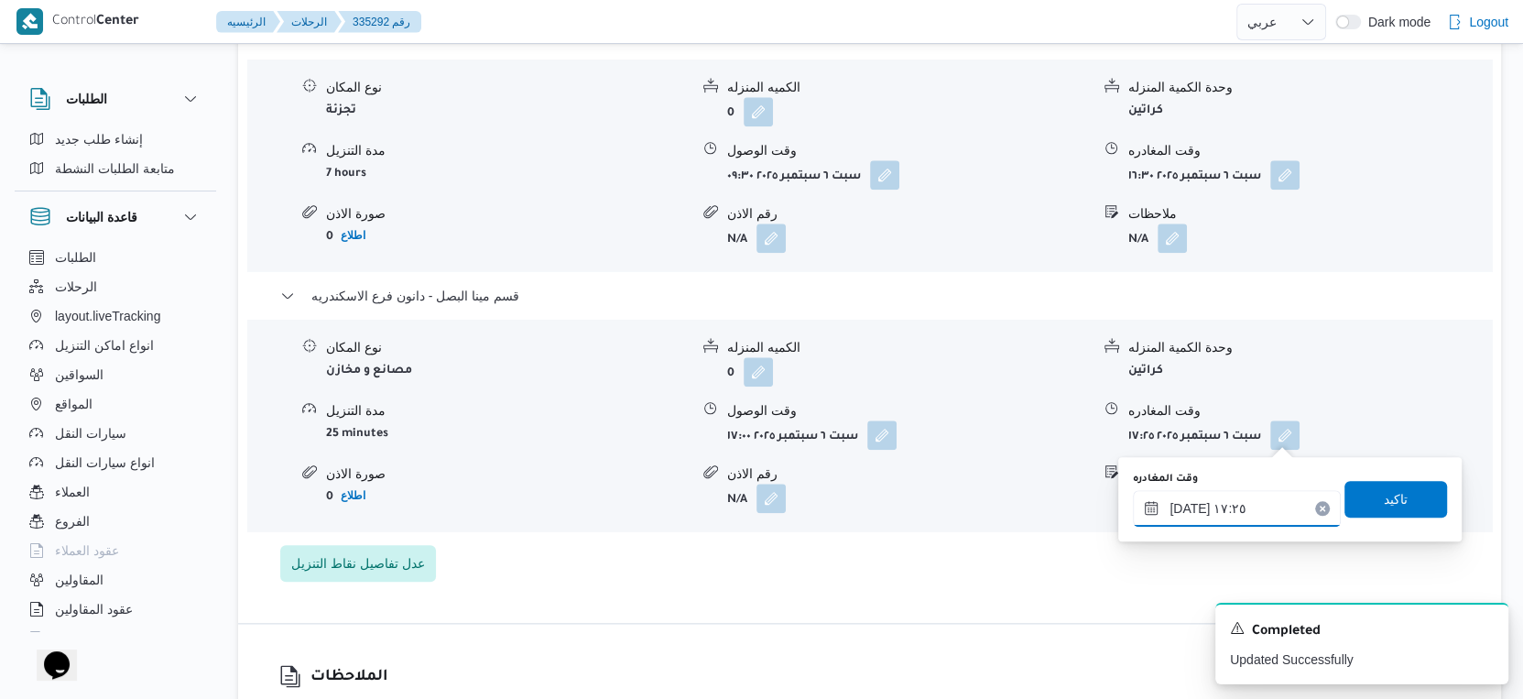
drag, startPoint x: 1239, startPoint y: 505, endPoint x: 1253, endPoint y: 496, distance: 16.0
click at [1242, 500] on input "٠٦/٠٩/٢٠٢٥ ١٧:٢٥" at bounding box center [1237, 508] width 208 height 37
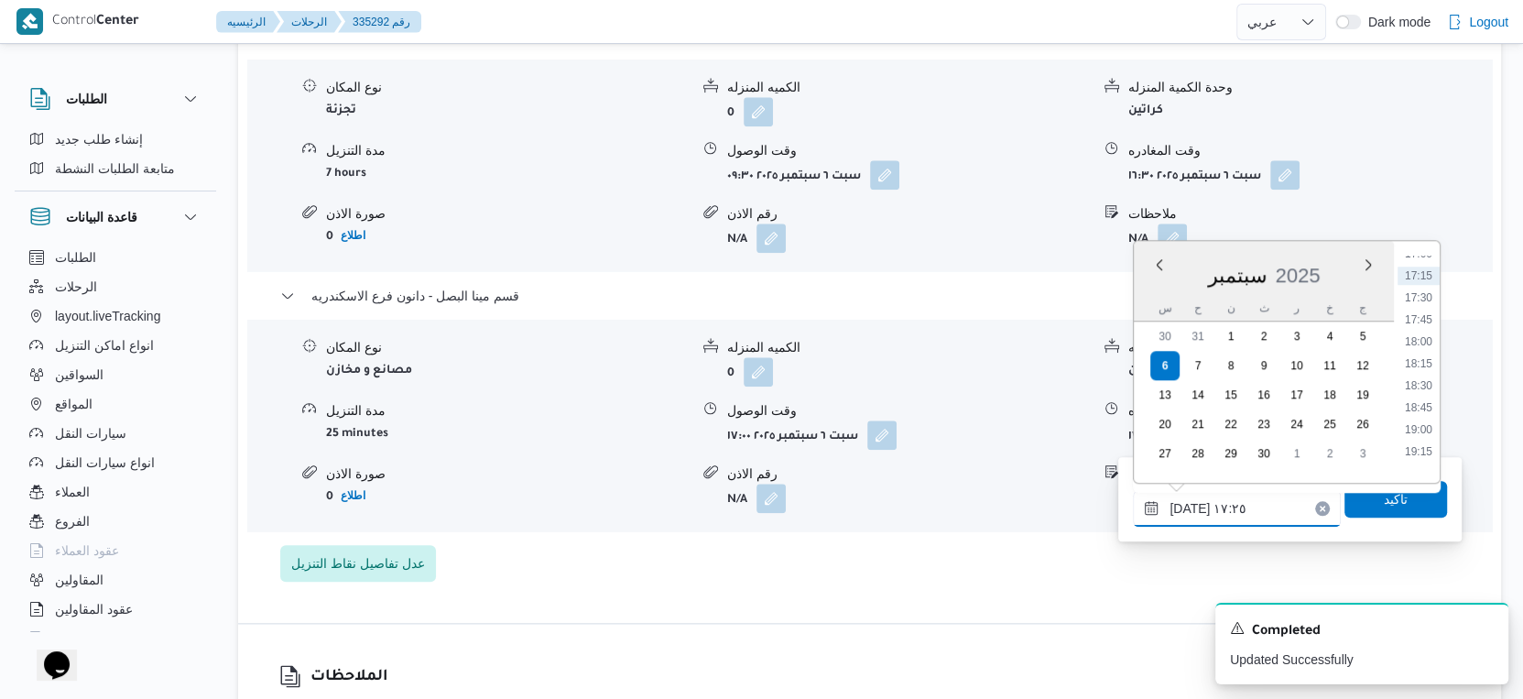
scroll to position [1608, 0]
click at [1424, 329] on li "19:00" at bounding box center [1419, 328] width 42 height 18
type input "٠٦/٠٩/٢٠٢٥ ١٩:٠٠"
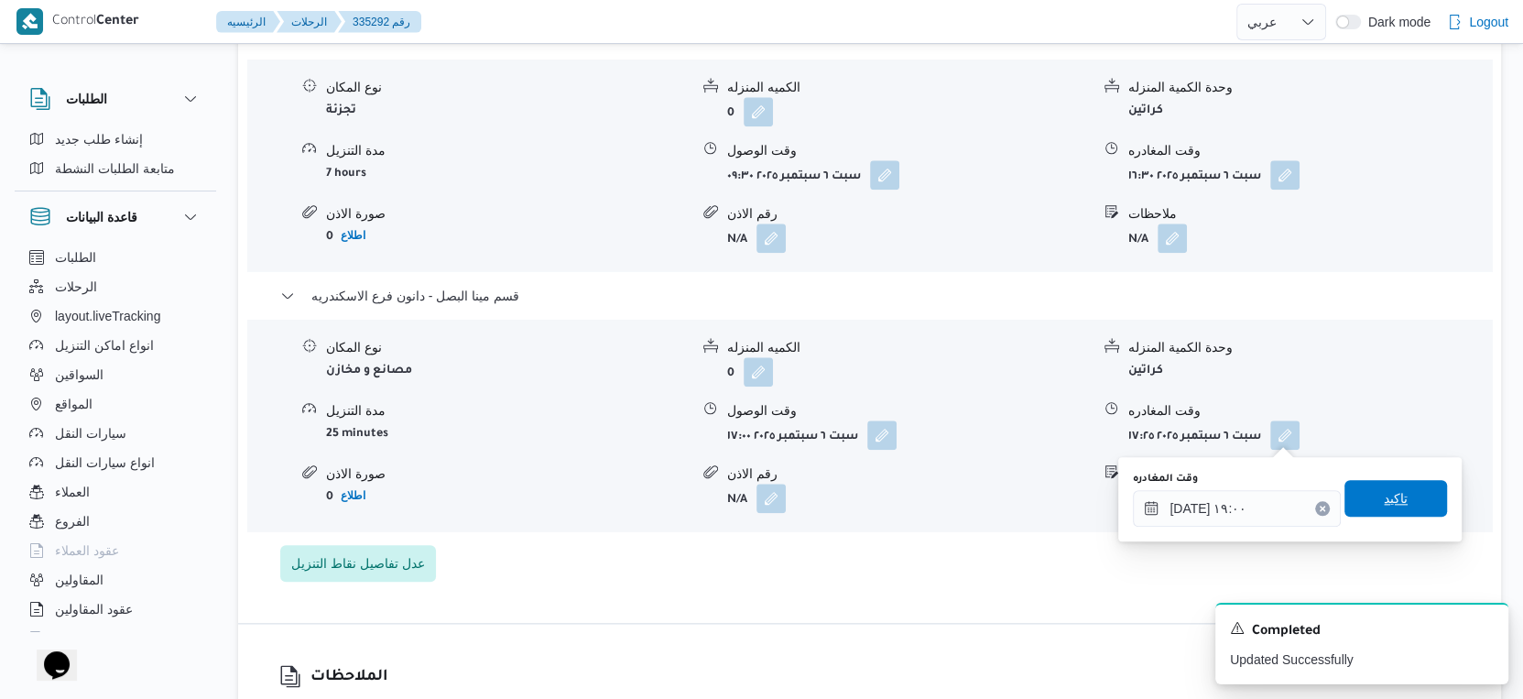
click at [1398, 497] on span "تاكيد" at bounding box center [1396, 498] width 103 height 37
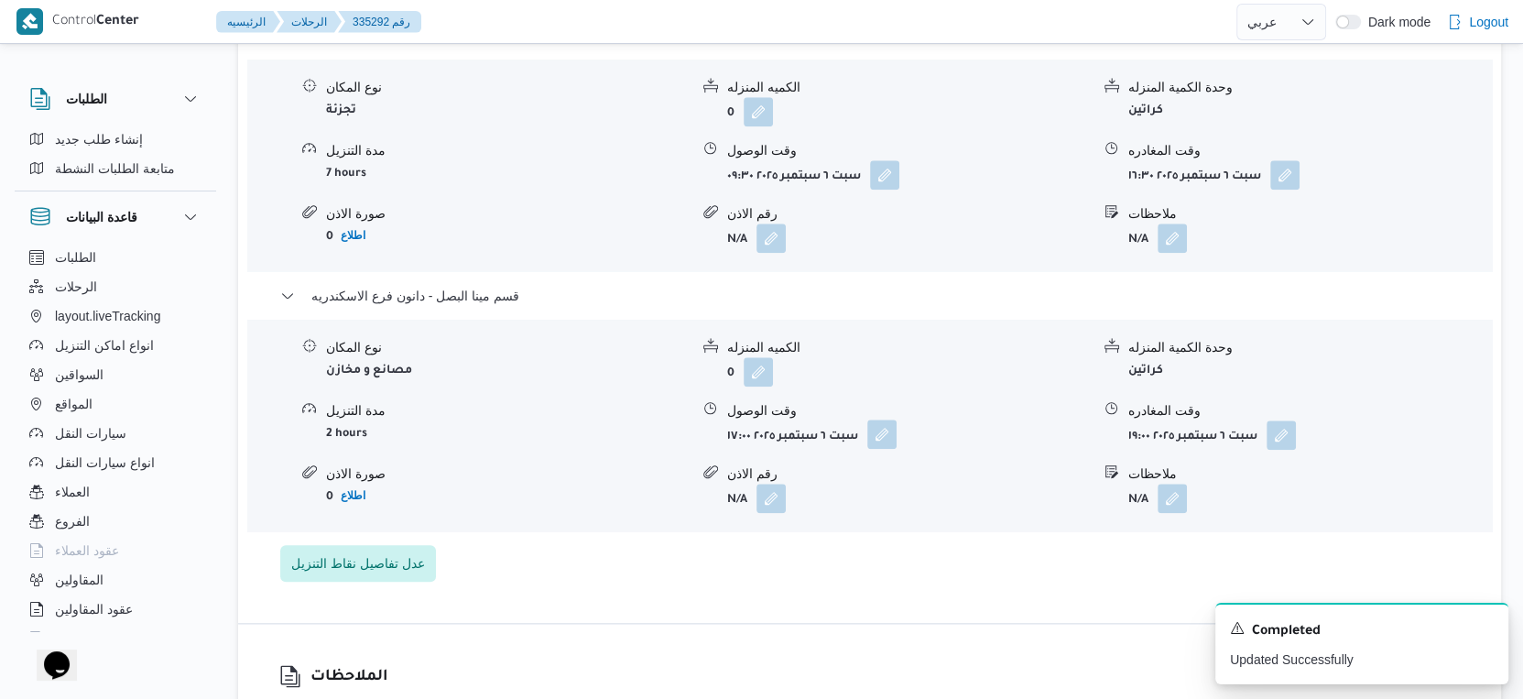
click at [880, 432] on button "button" at bounding box center [881, 434] width 29 height 29
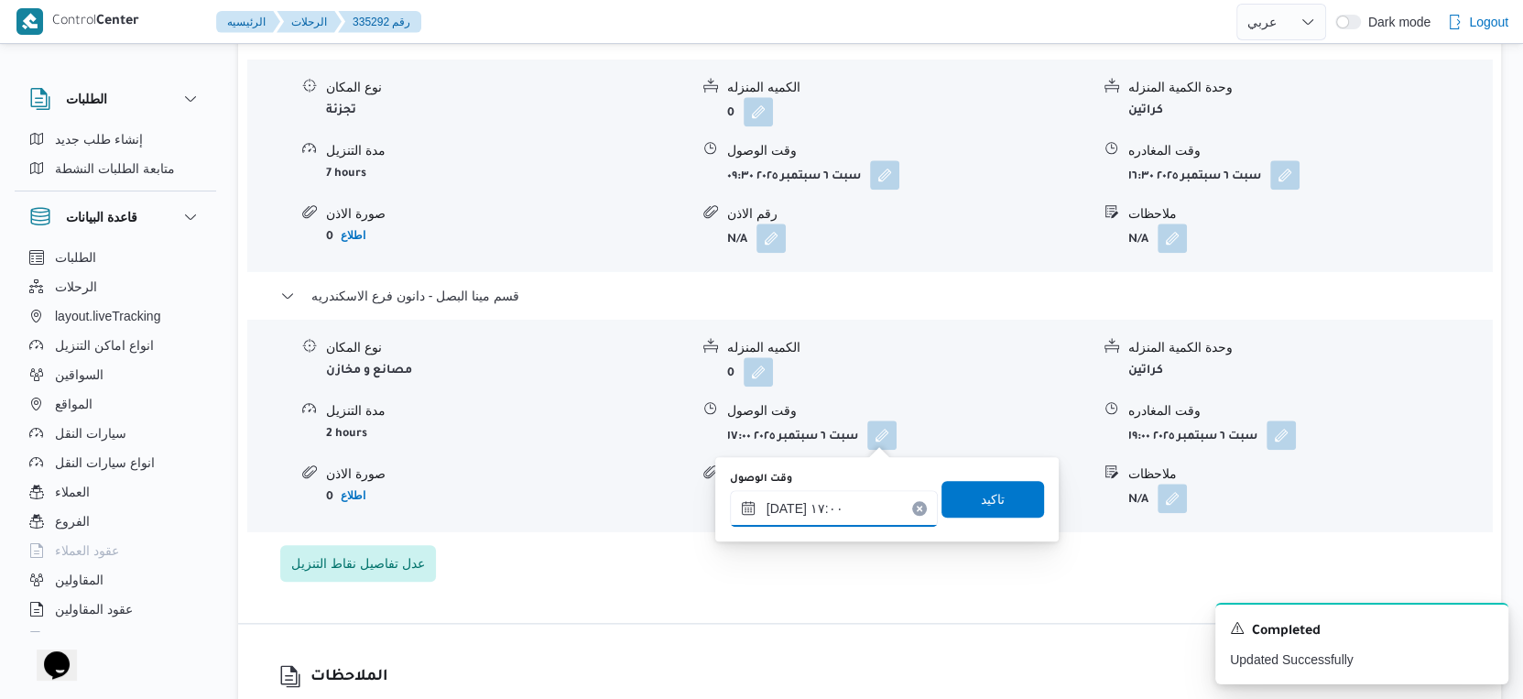
click at [830, 524] on input "٠٦/٠٩/٢٠٢٥ ١٧:٠٠" at bounding box center [834, 508] width 208 height 37
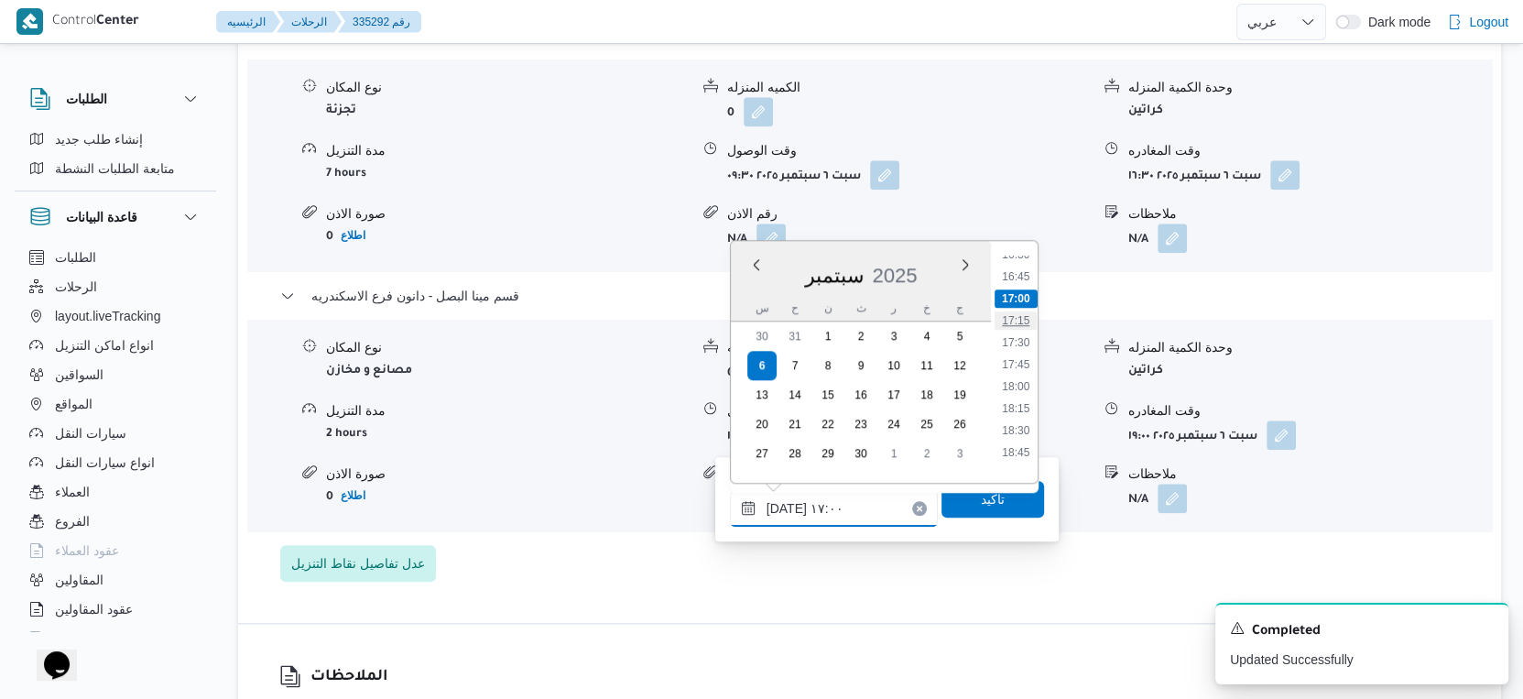
scroll to position [1586, 0]
click at [1014, 322] on li "18:45" at bounding box center [1016, 328] width 42 height 18
type input "٠٦/٠٩/٢٠٢٥ ١٨:٤٥"
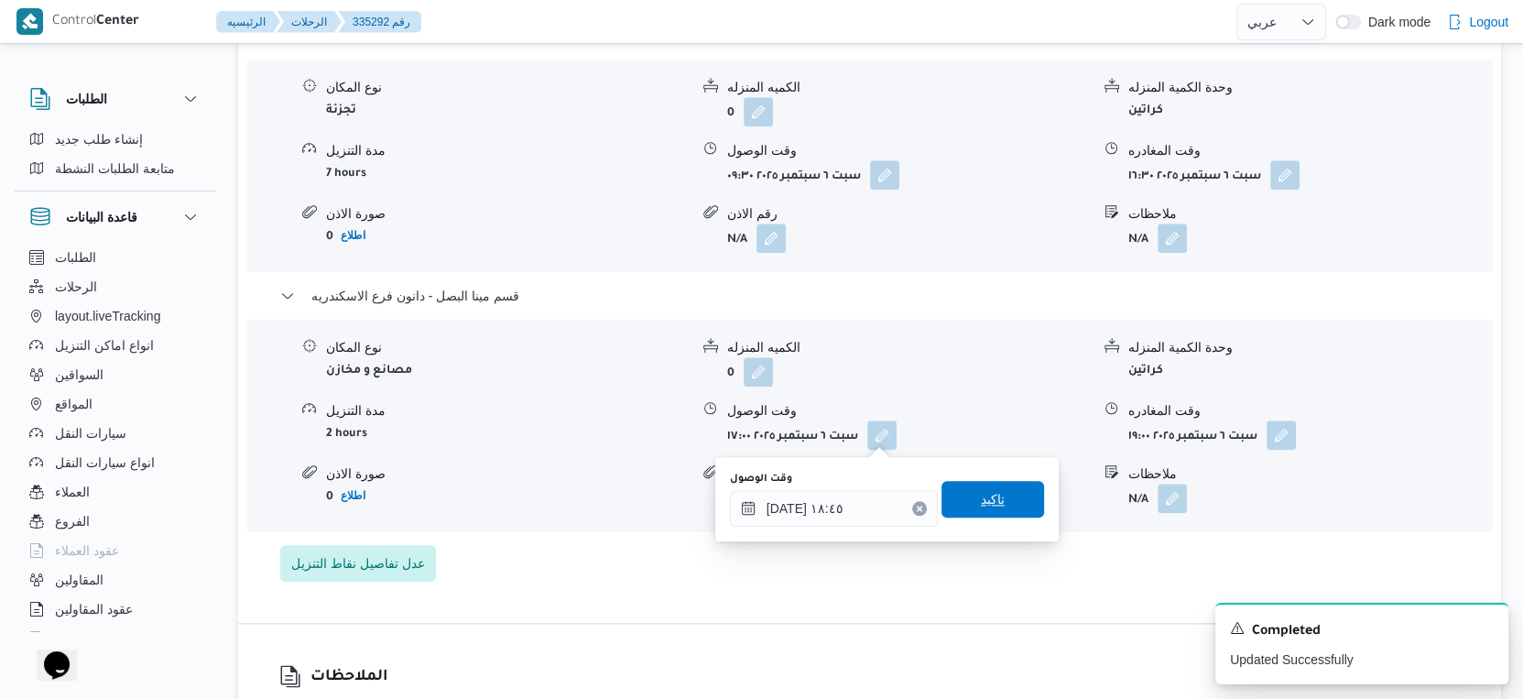
click at [981, 504] on span "تاكيد" at bounding box center [993, 499] width 24 height 22
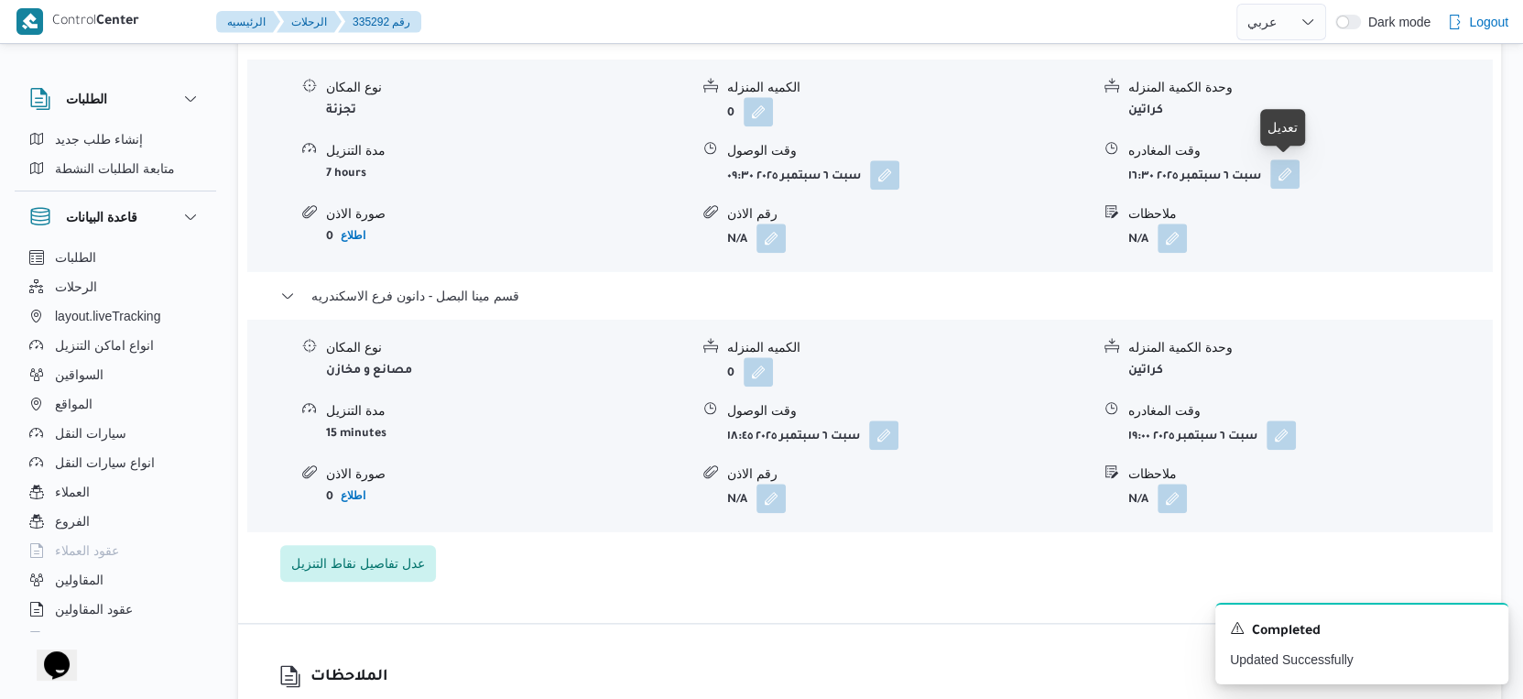
click at [1287, 166] on button "button" at bounding box center [1285, 173] width 29 height 29
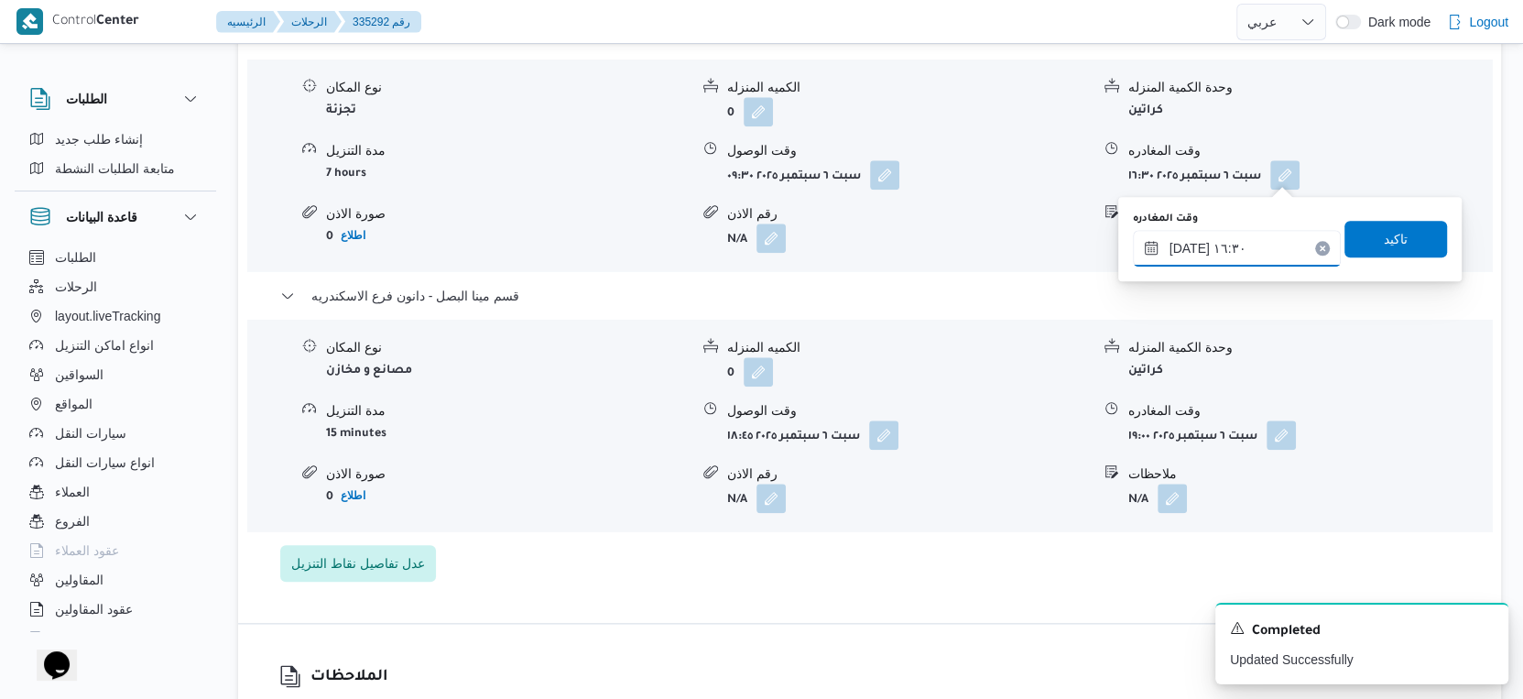
click at [1233, 259] on input "٠٦/٠٩/٢٠٢٥ ١٦:٣٠" at bounding box center [1237, 248] width 208 height 37
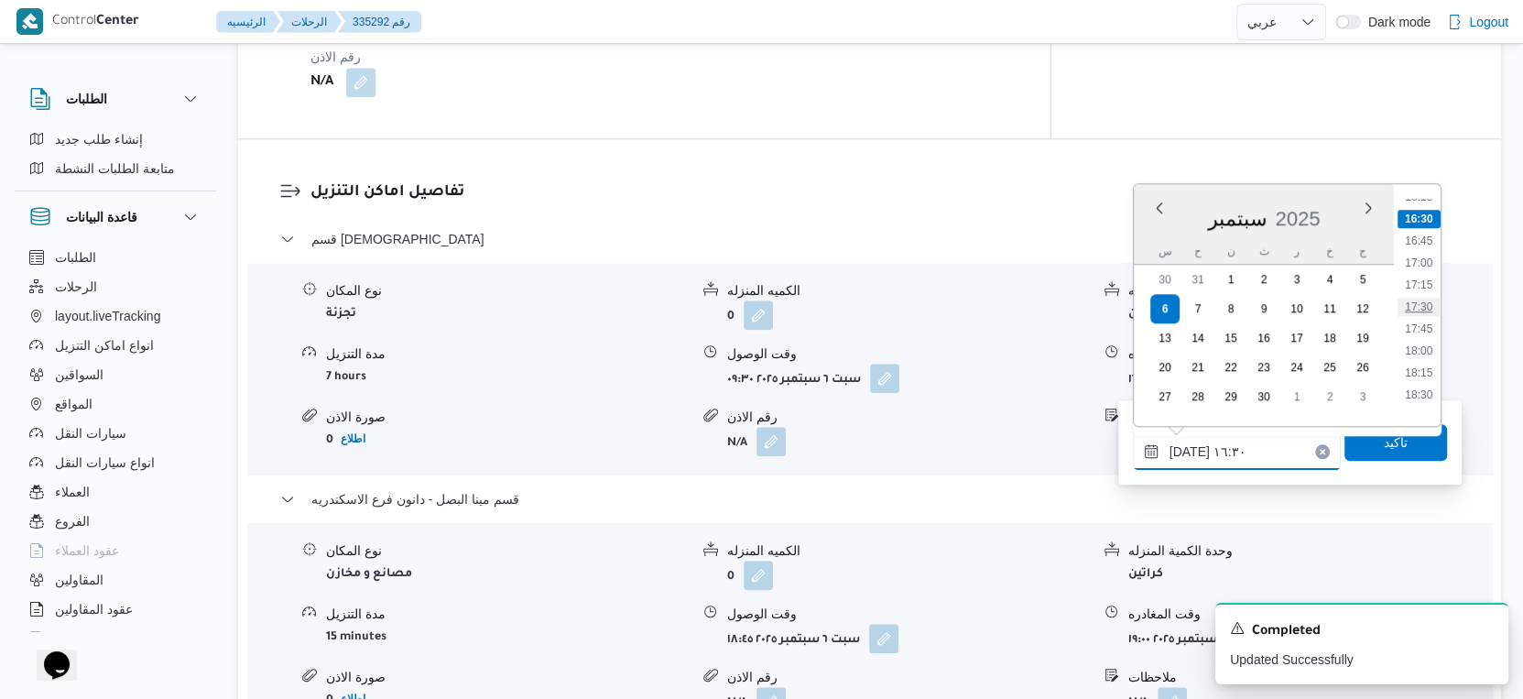
scroll to position [1541, 0]
click at [1423, 246] on li "18:00" at bounding box center [1419, 250] width 42 height 18
type input "٠٦/٠٩/٢٠٢٥ ١٨:٠٠"
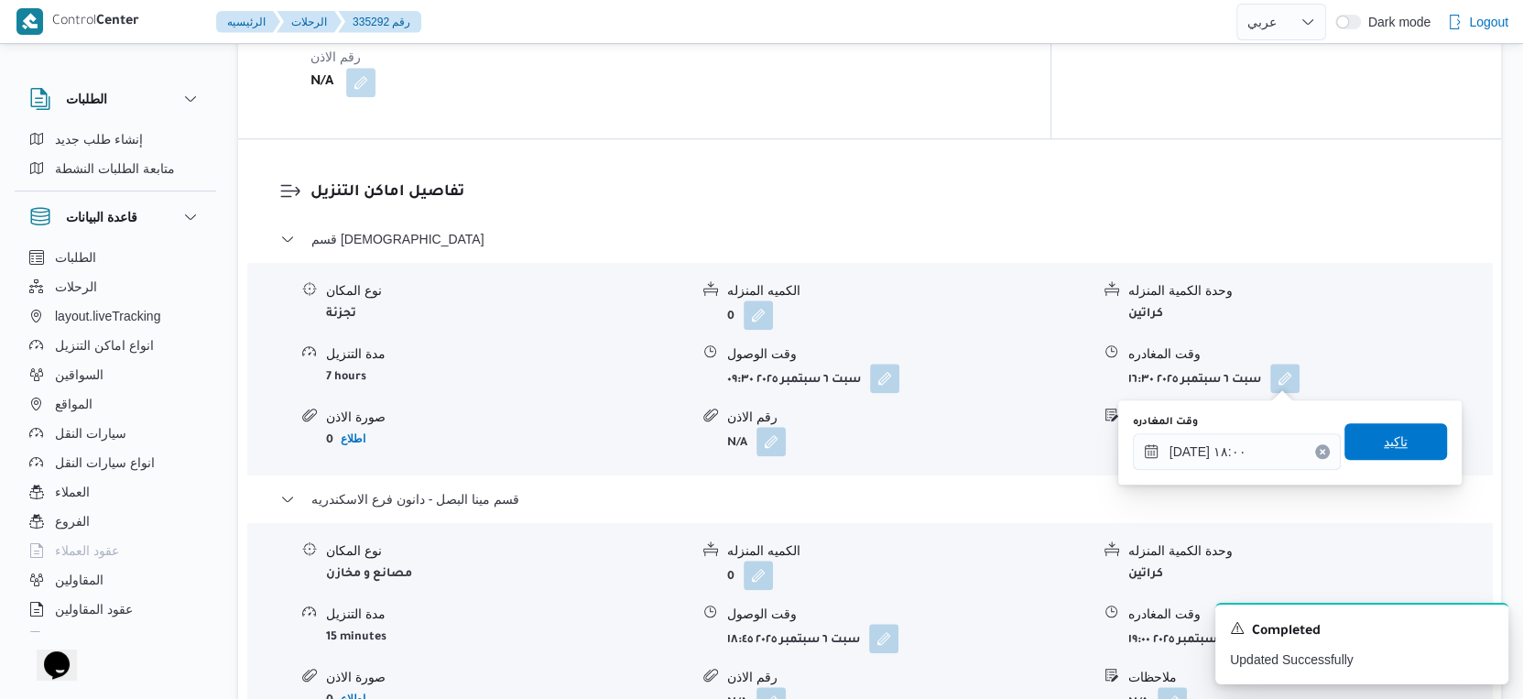
click at [1397, 442] on span "تاكيد" at bounding box center [1396, 441] width 103 height 37
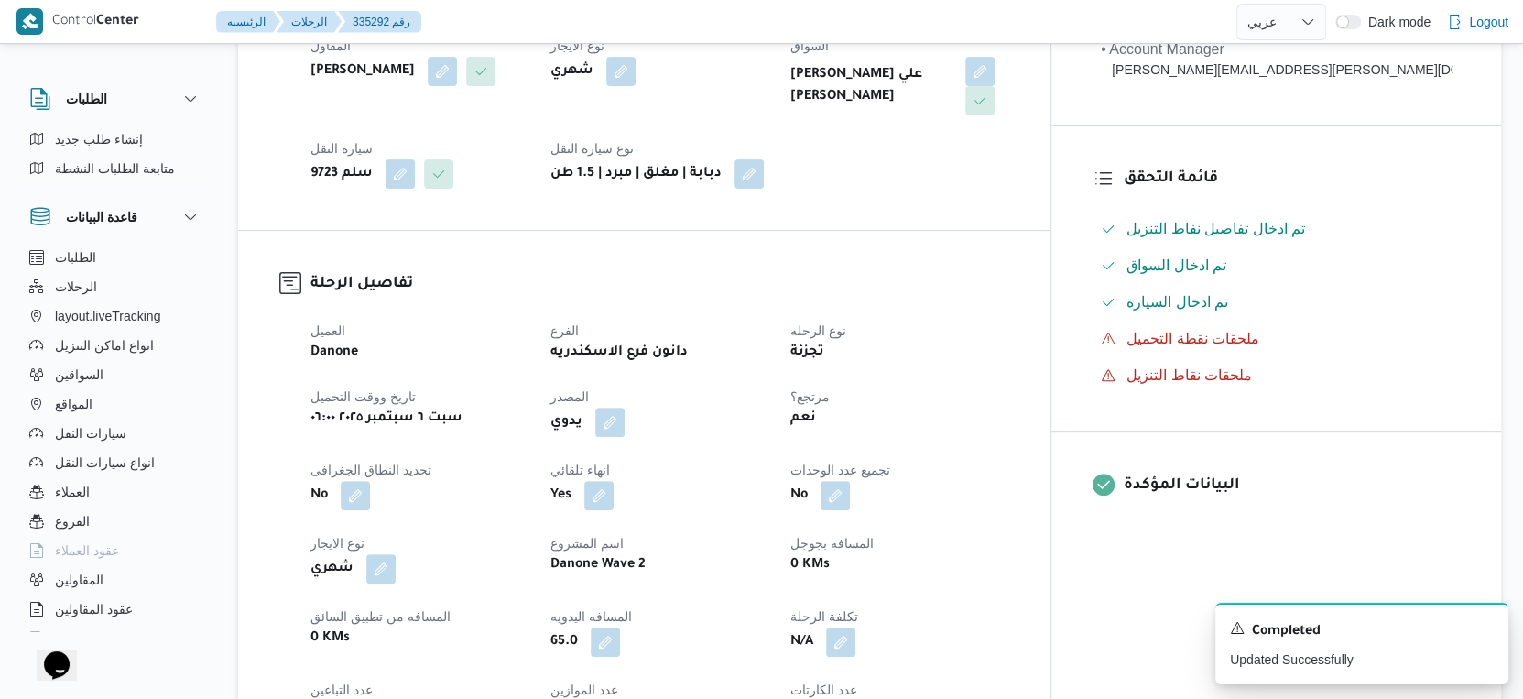
scroll to position [610, 0]
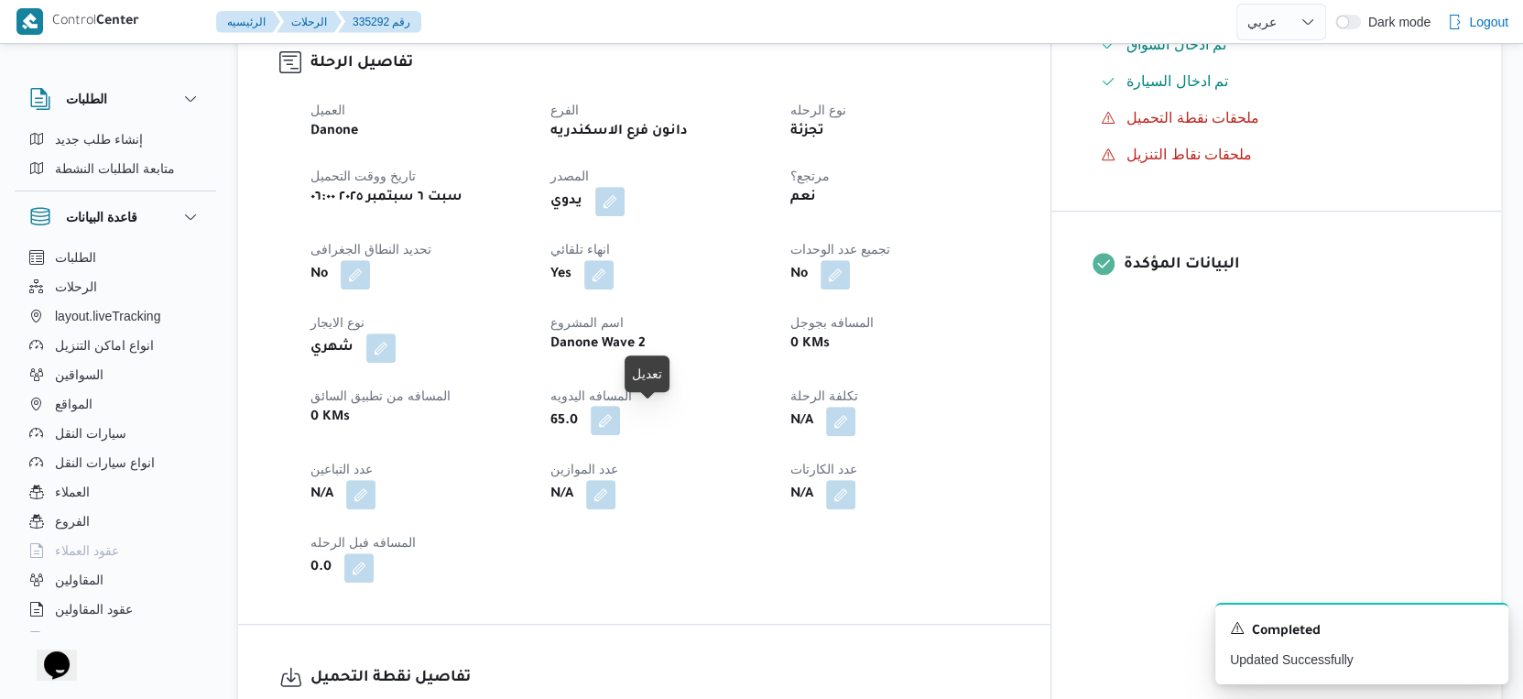
click at [620, 423] on button "button" at bounding box center [605, 420] width 29 height 29
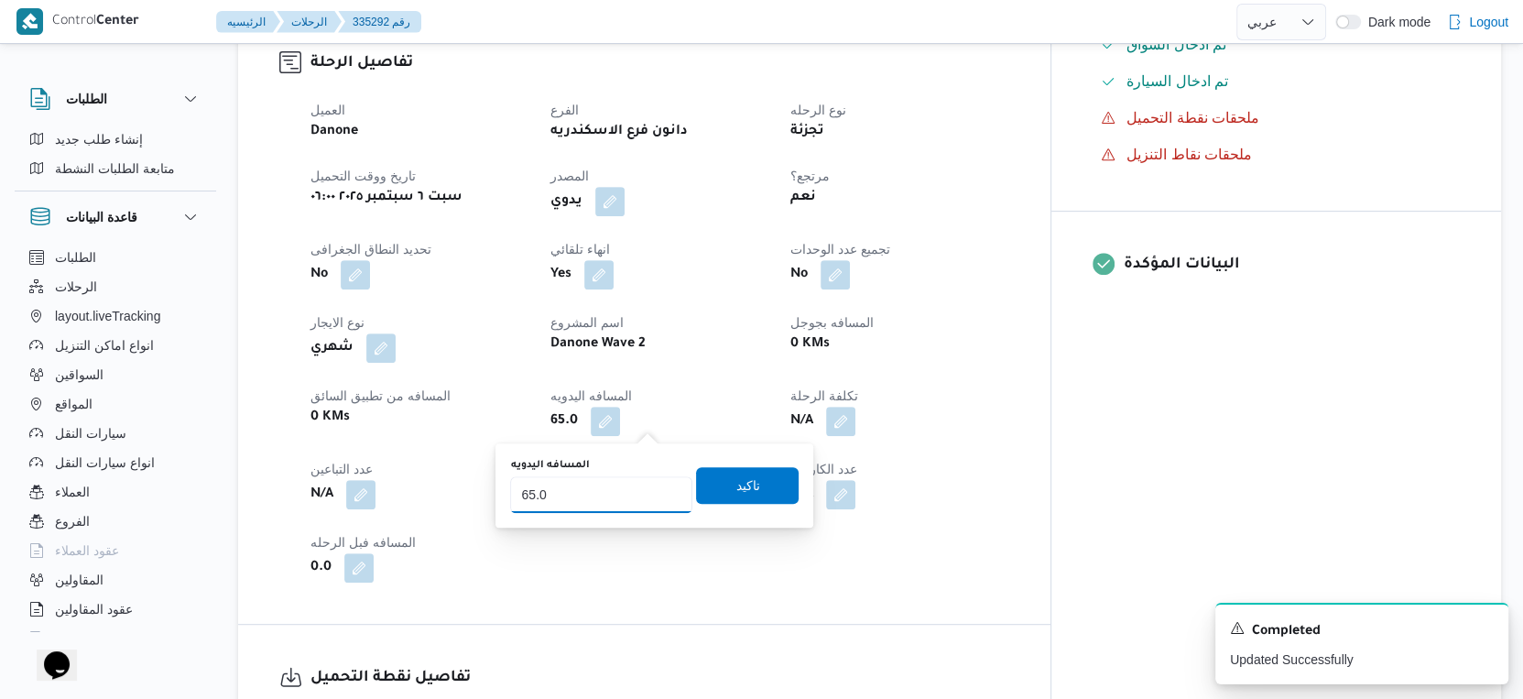
click at [597, 487] on input "65.0" at bounding box center [601, 494] width 182 height 37
type input "62"
click at [755, 478] on span "تاكيد" at bounding box center [747, 484] width 103 height 37
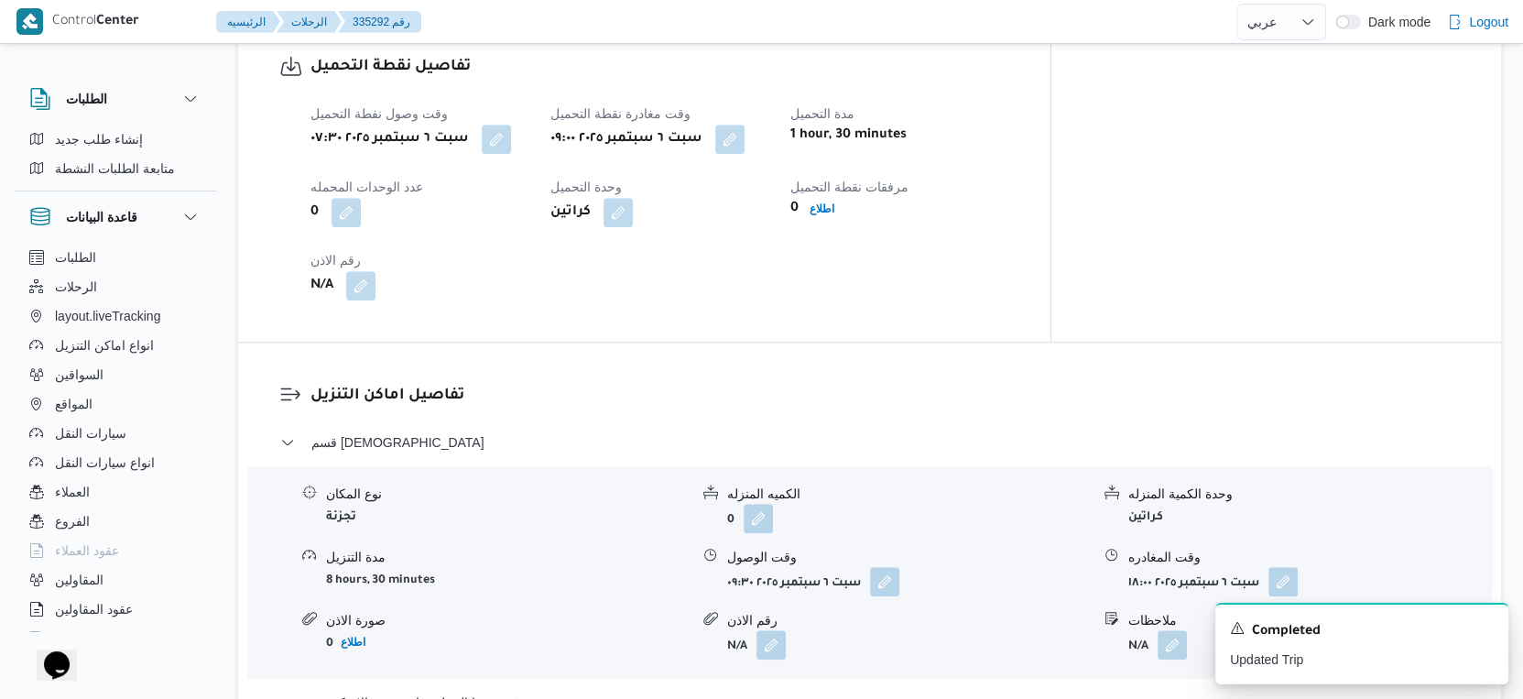
scroll to position [1527, 0]
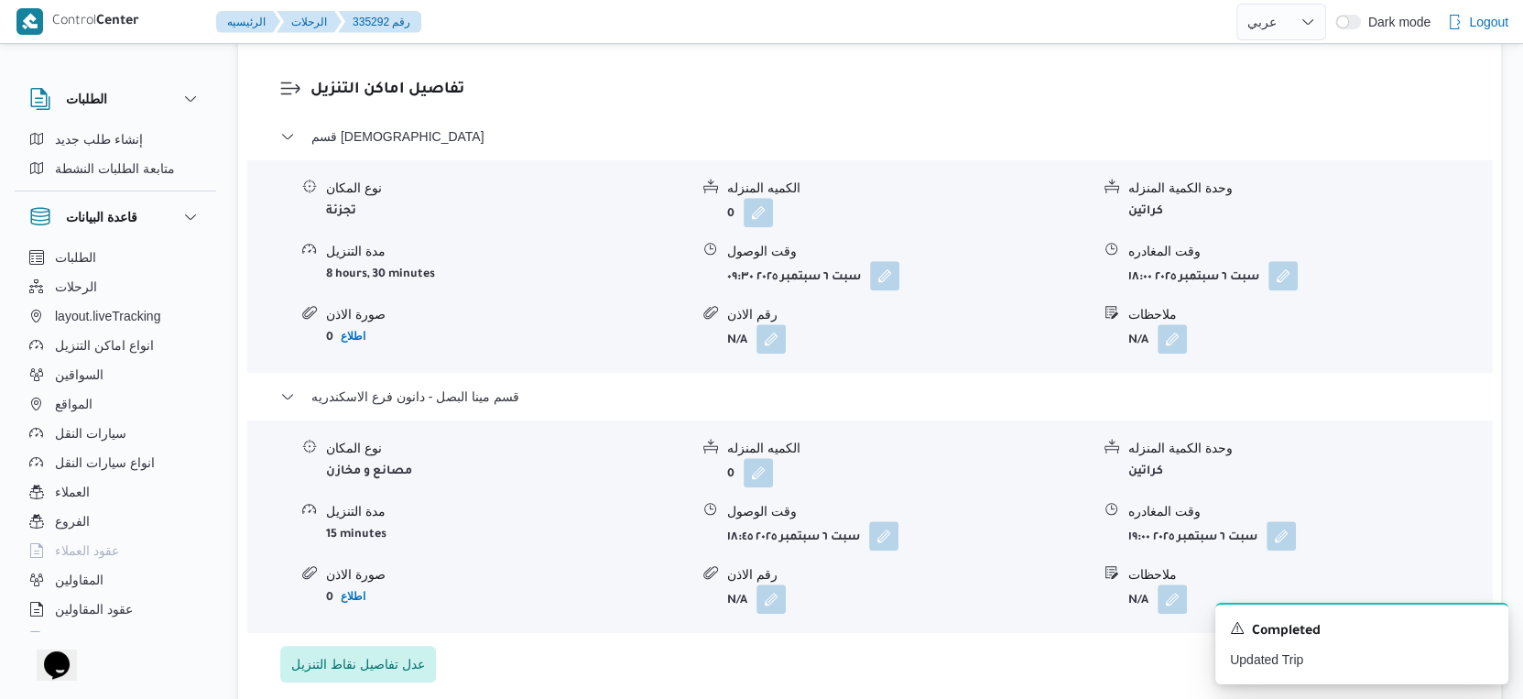
select select "ar"
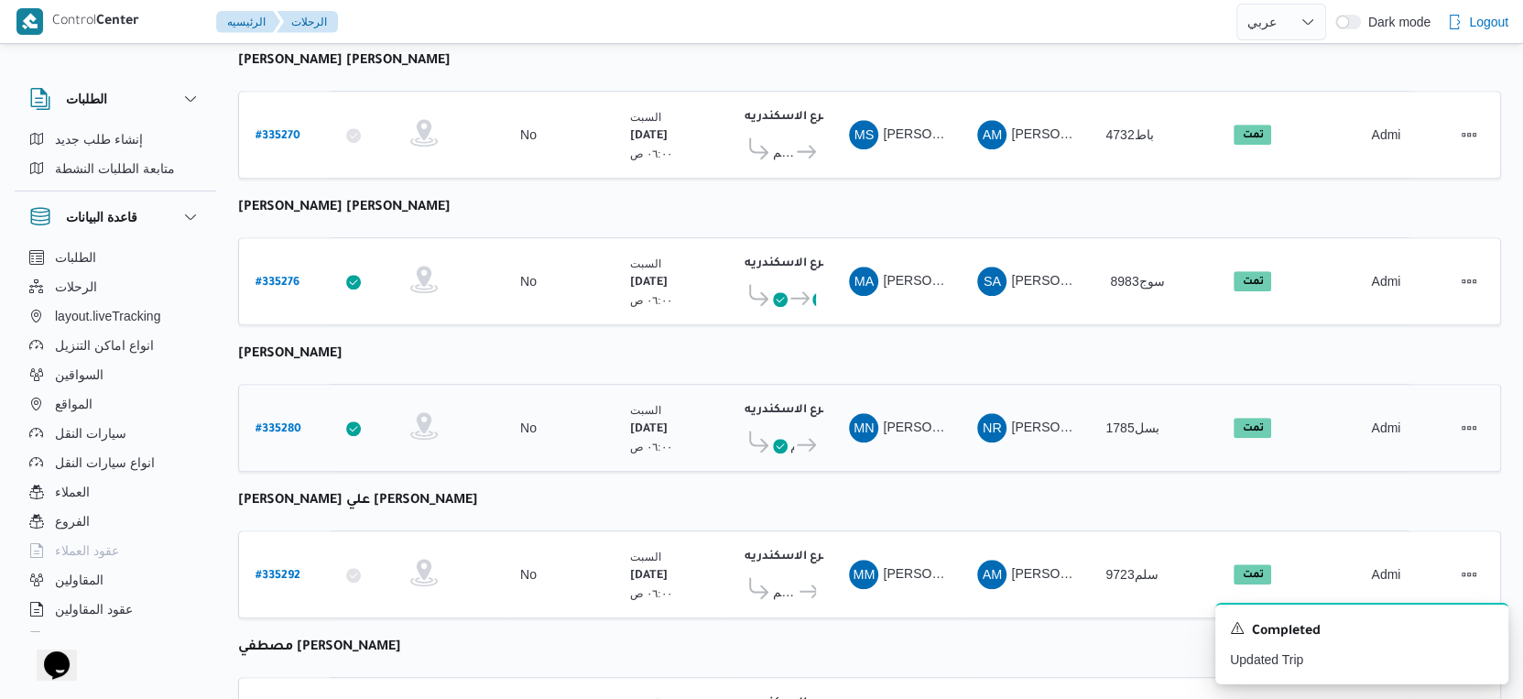
scroll to position [1119, 0]
click at [281, 569] on b "# 335292" at bounding box center [278, 575] width 45 height 13
select select "ar"
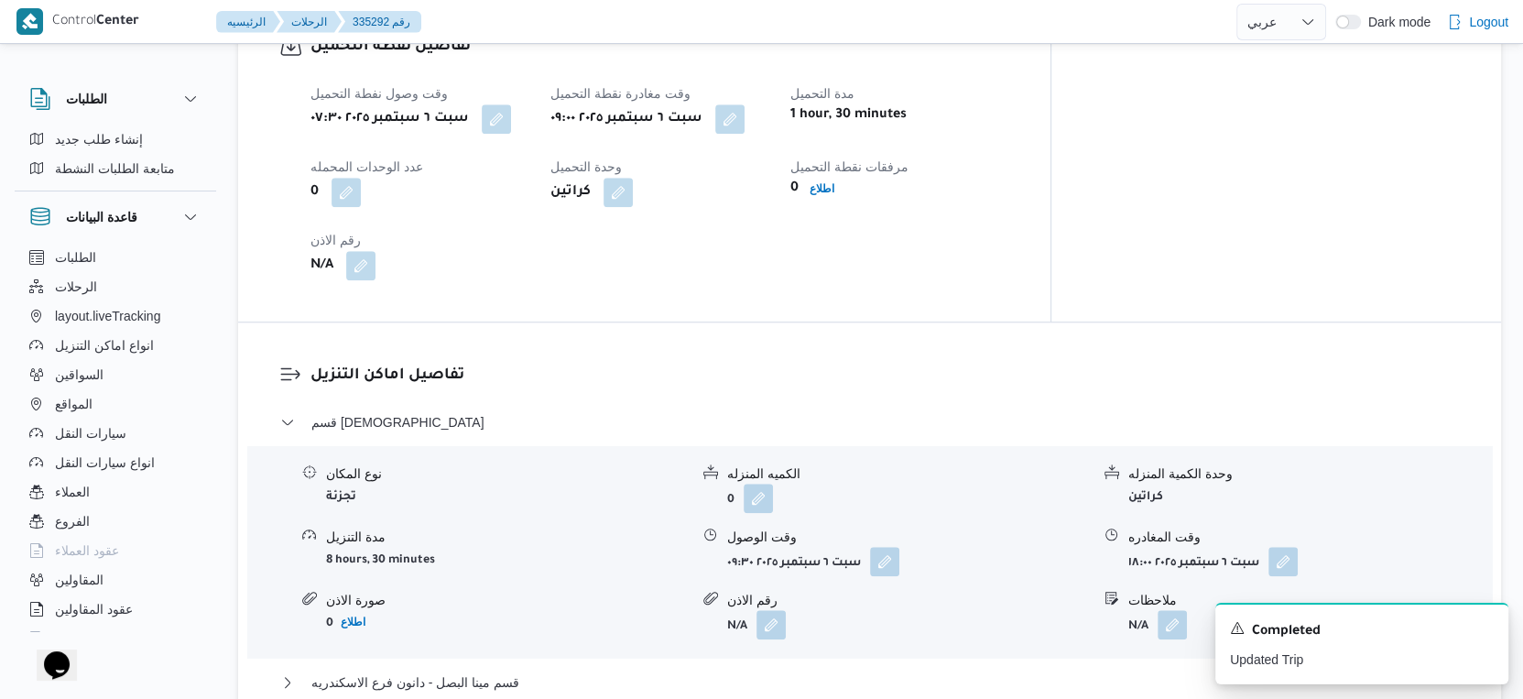
scroll to position [1424, 0]
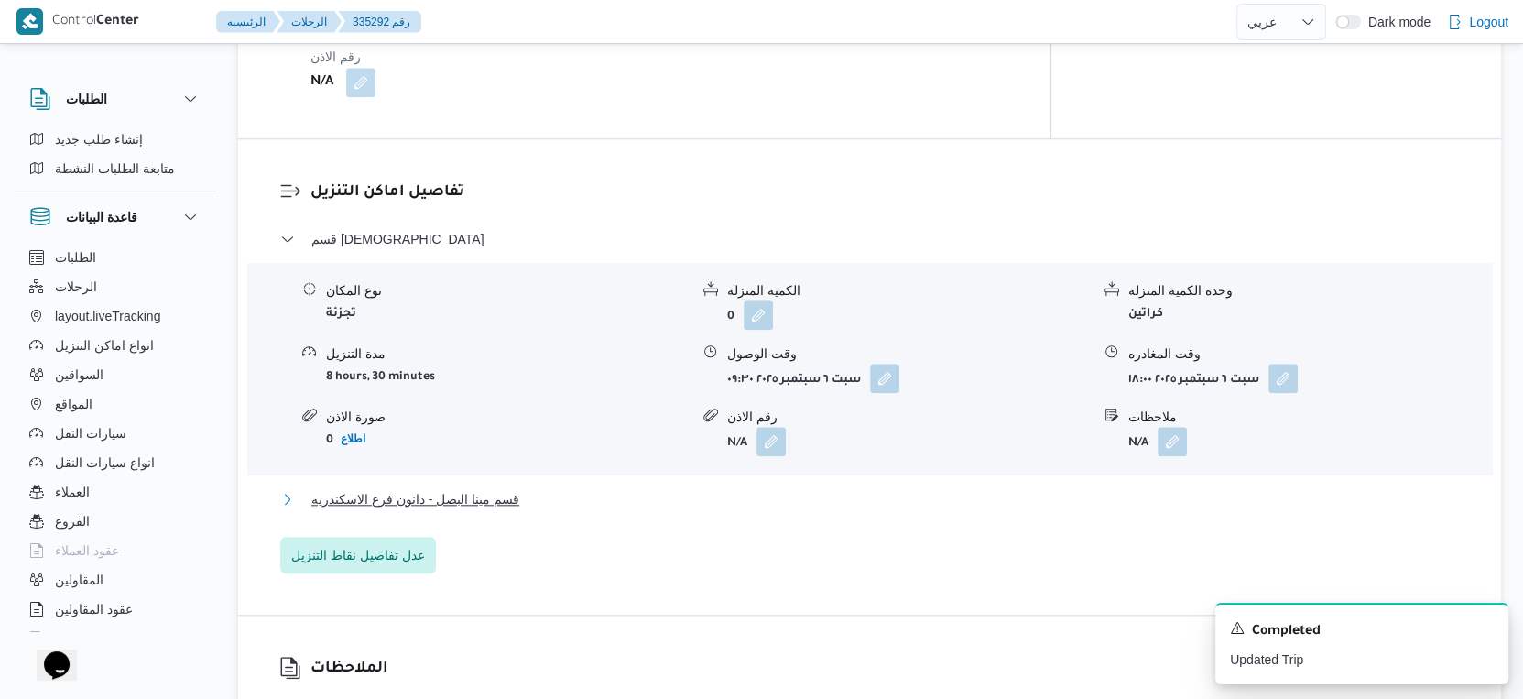
click at [515, 503] on span "قسم مينا البصل - دانون فرع الاسكندريه" at bounding box center [415, 499] width 208 height 22
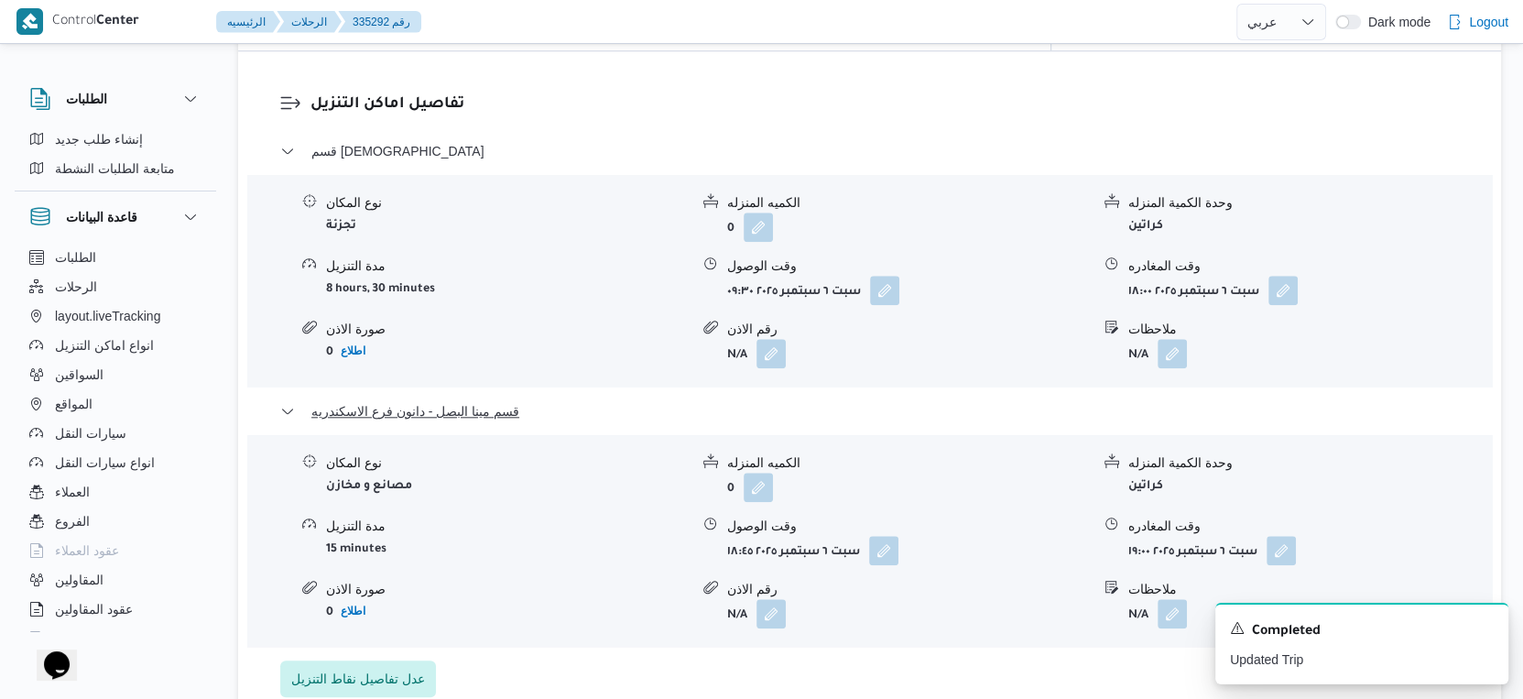
scroll to position [1628, 0]
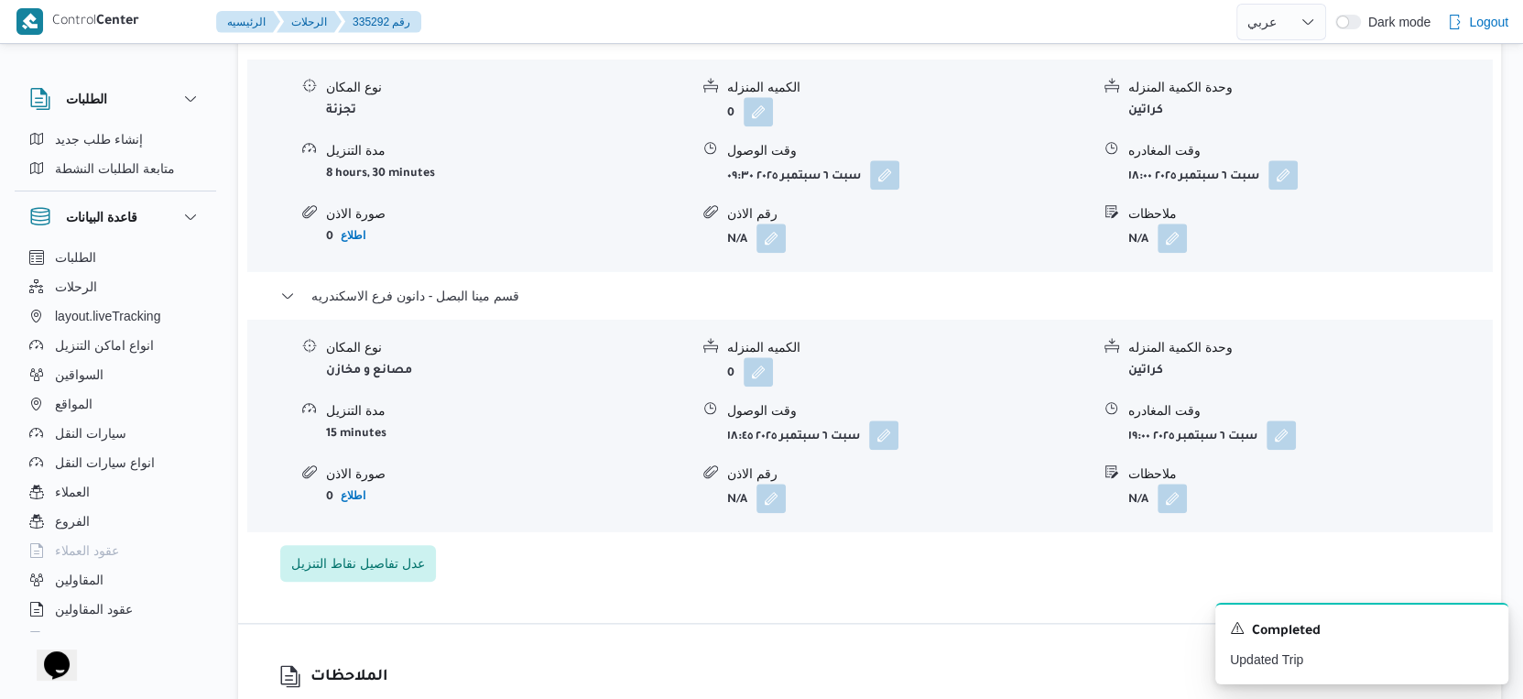
select select "ar"
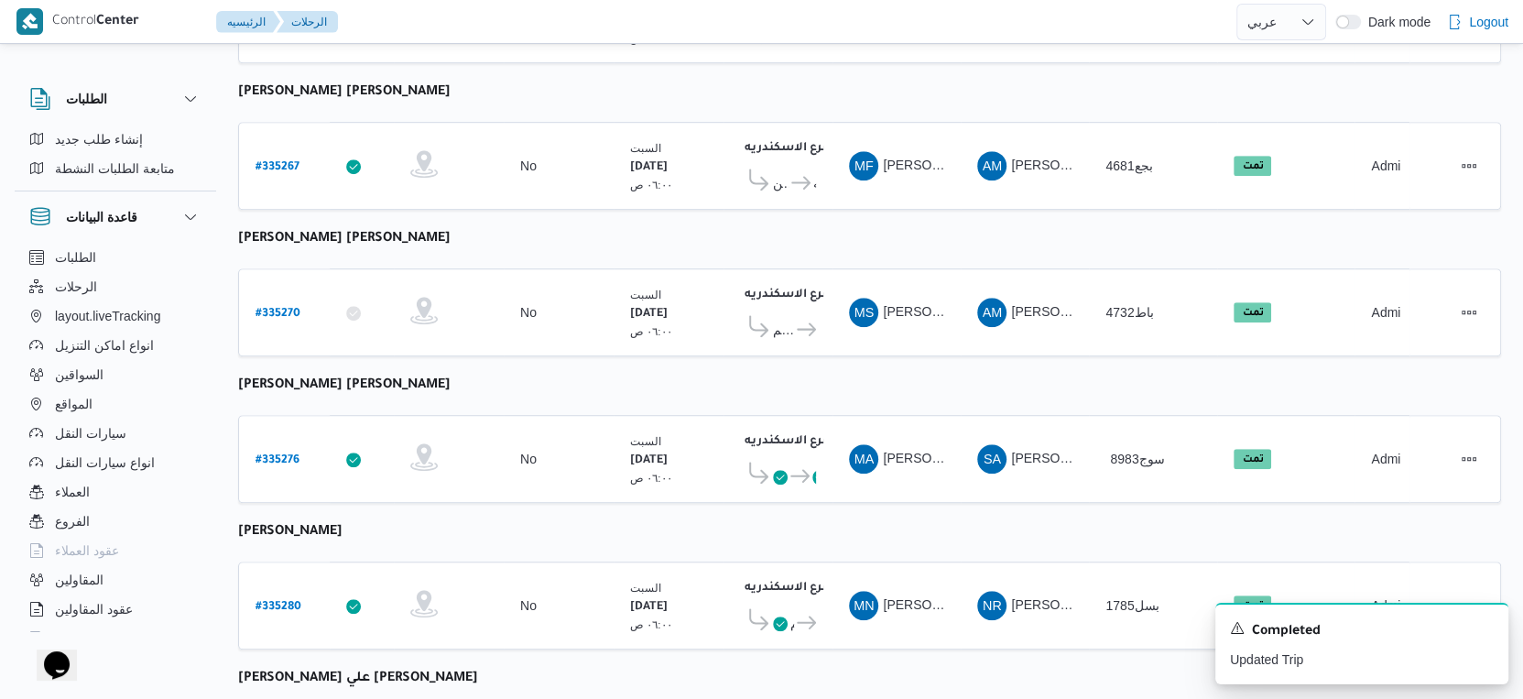
scroll to position [1495, 0]
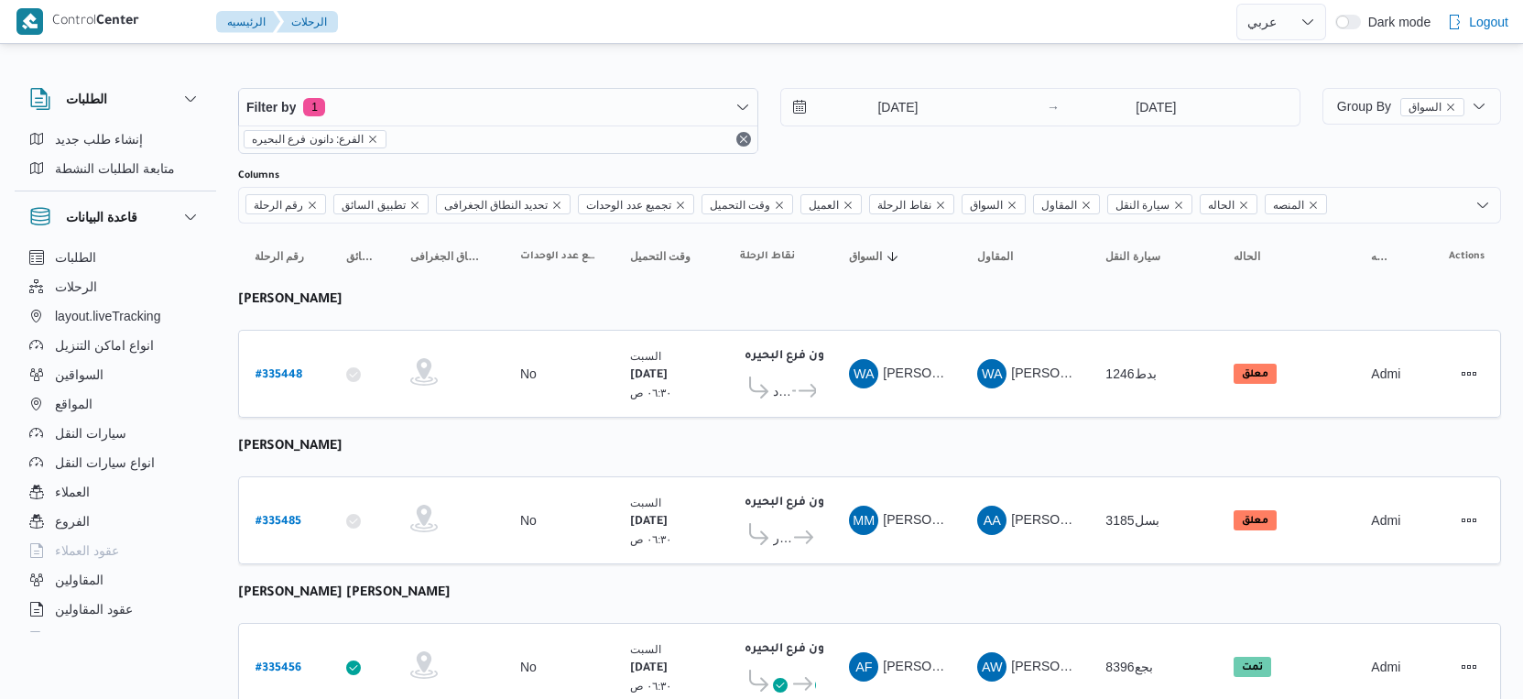
select select "ar"
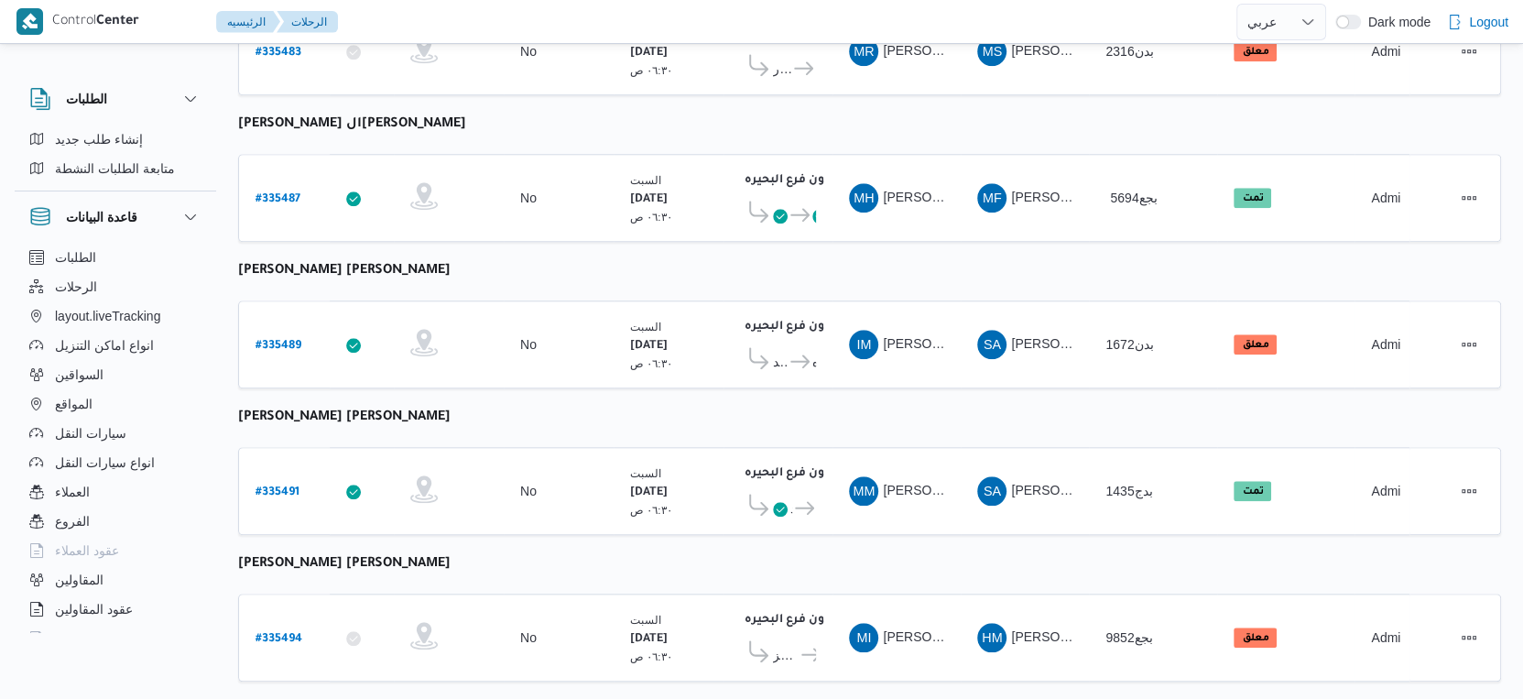
scroll to position [1393, 0]
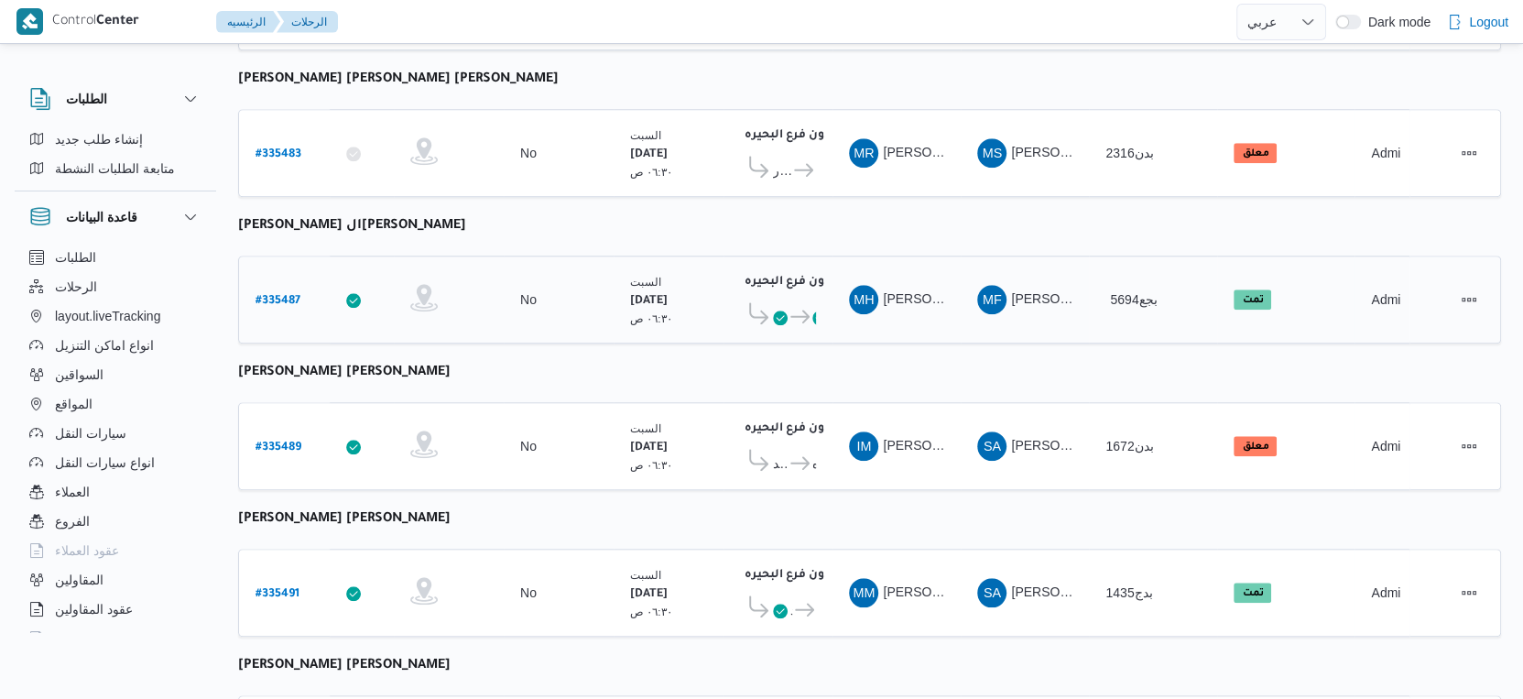
click at [272, 295] on b "# 335487" at bounding box center [278, 301] width 45 height 13
select select "ar"
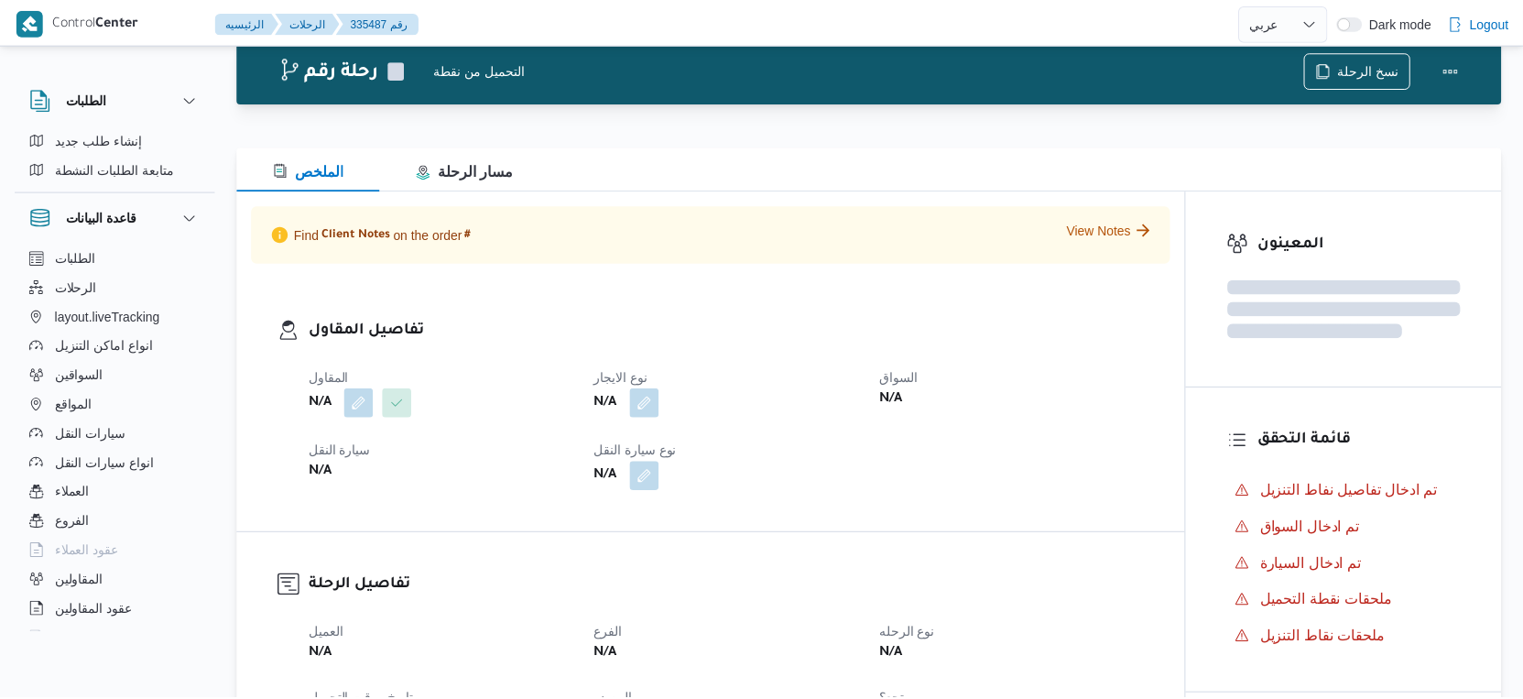
scroll to position [1393, 0]
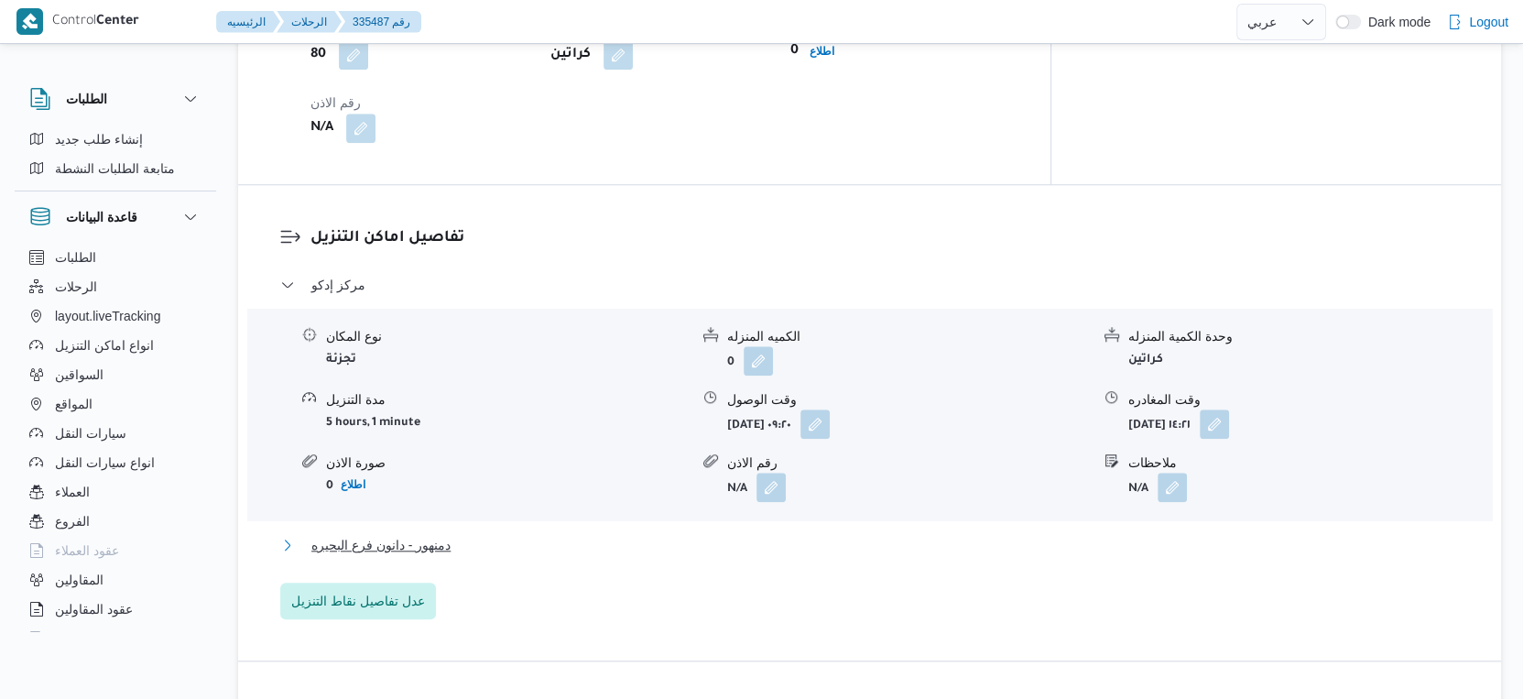
click at [486, 537] on button "دمنهور - دانون فرع البحيره" at bounding box center [870, 545] width 1180 height 22
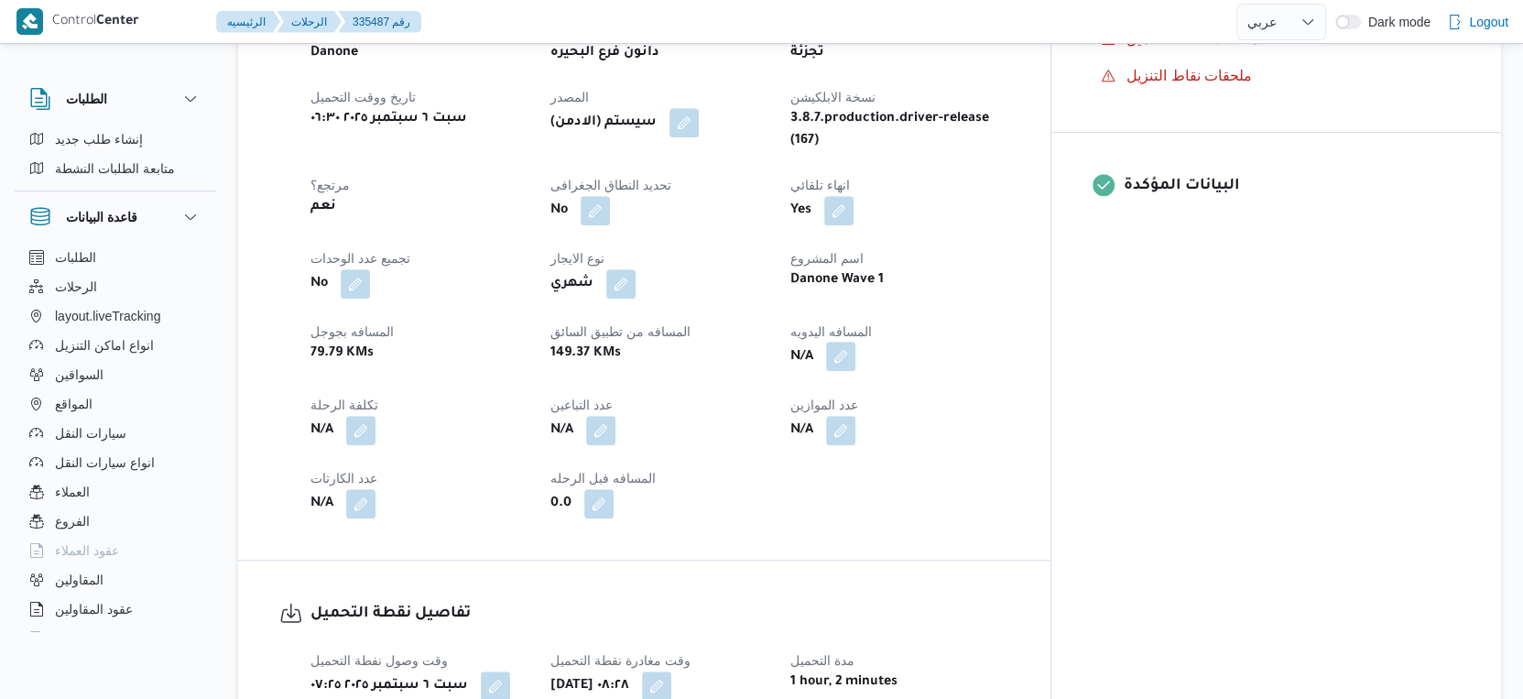
scroll to position [681, 0]
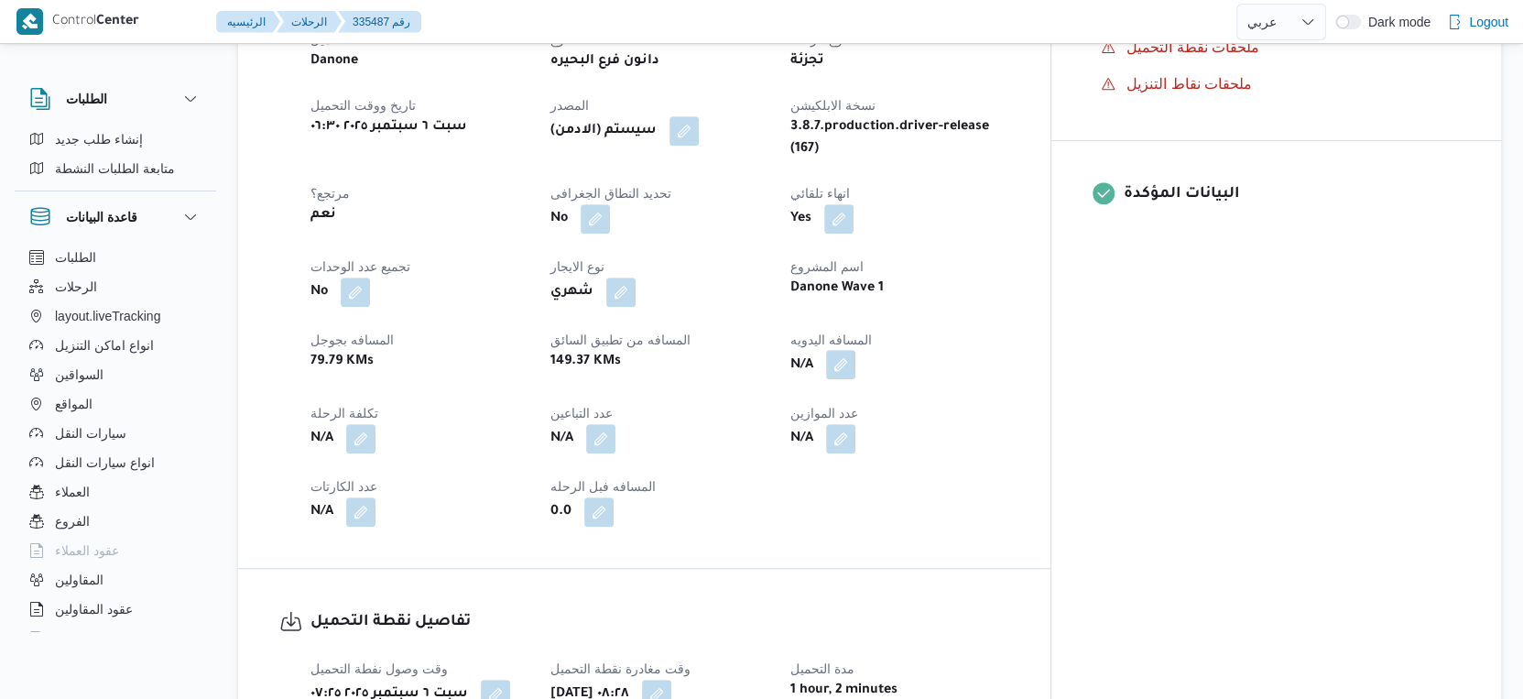
click at [856, 354] on button "button" at bounding box center [840, 364] width 29 height 29
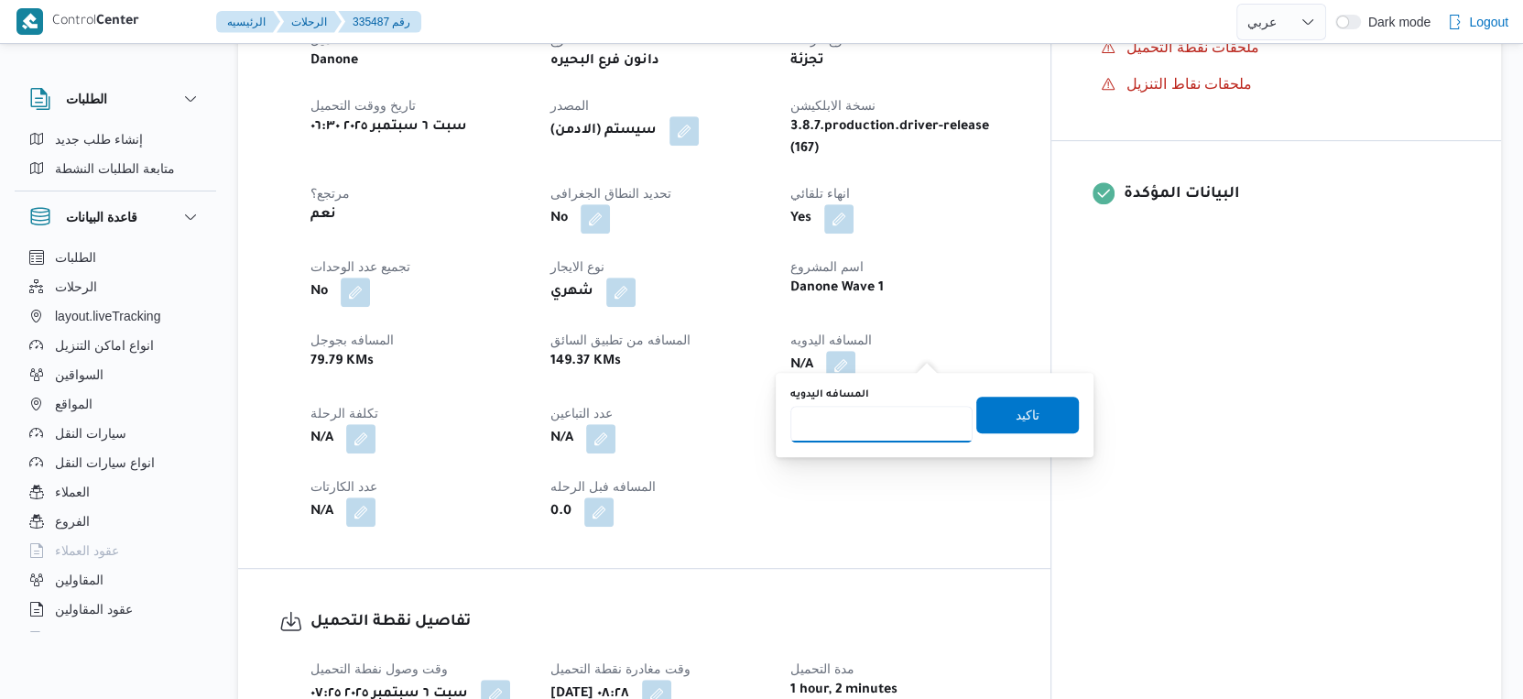
click at [839, 421] on input "المسافه اليدويه" at bounding box center [882, 424] width 182 height 37
type input "155"
click at [1020, 417] on span "تاكيد" at bounding box center [1028, 414] width 24 height 22
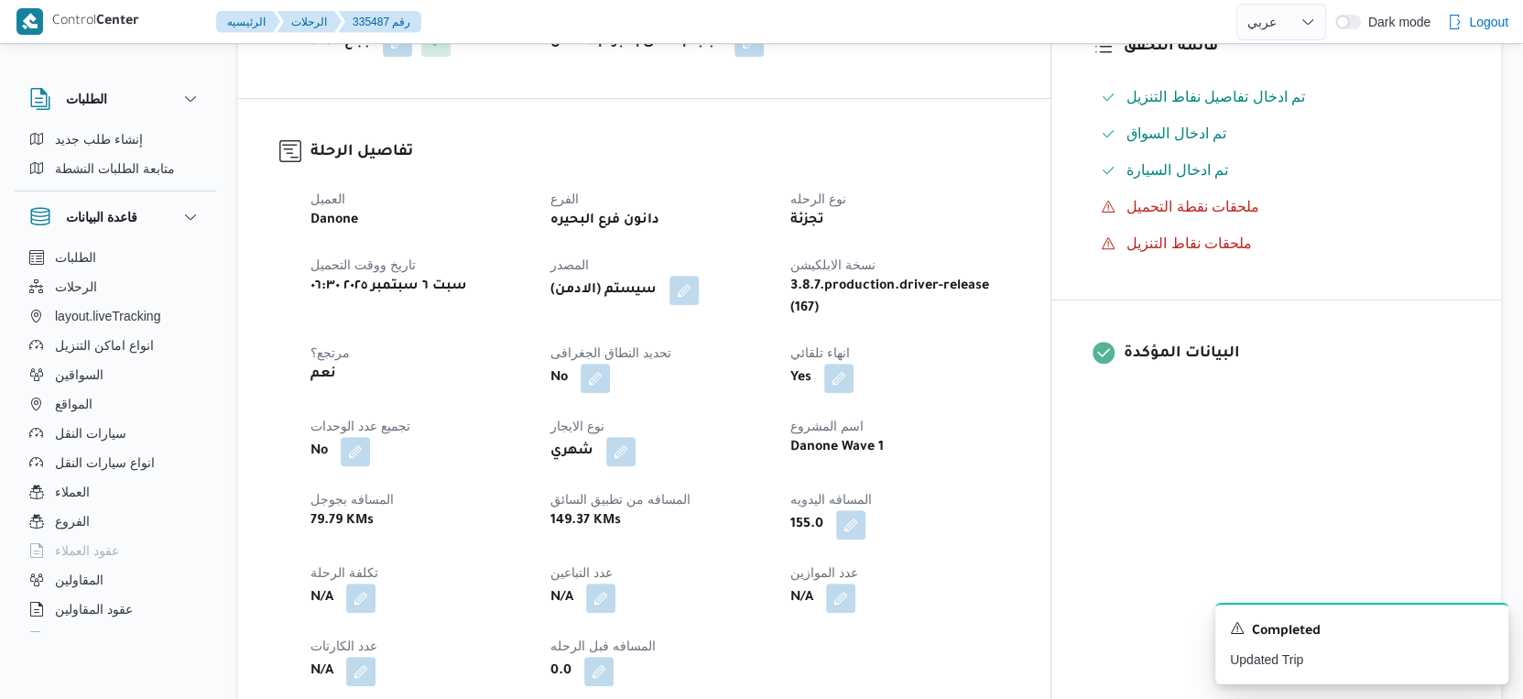
scroll to position [508, 0]
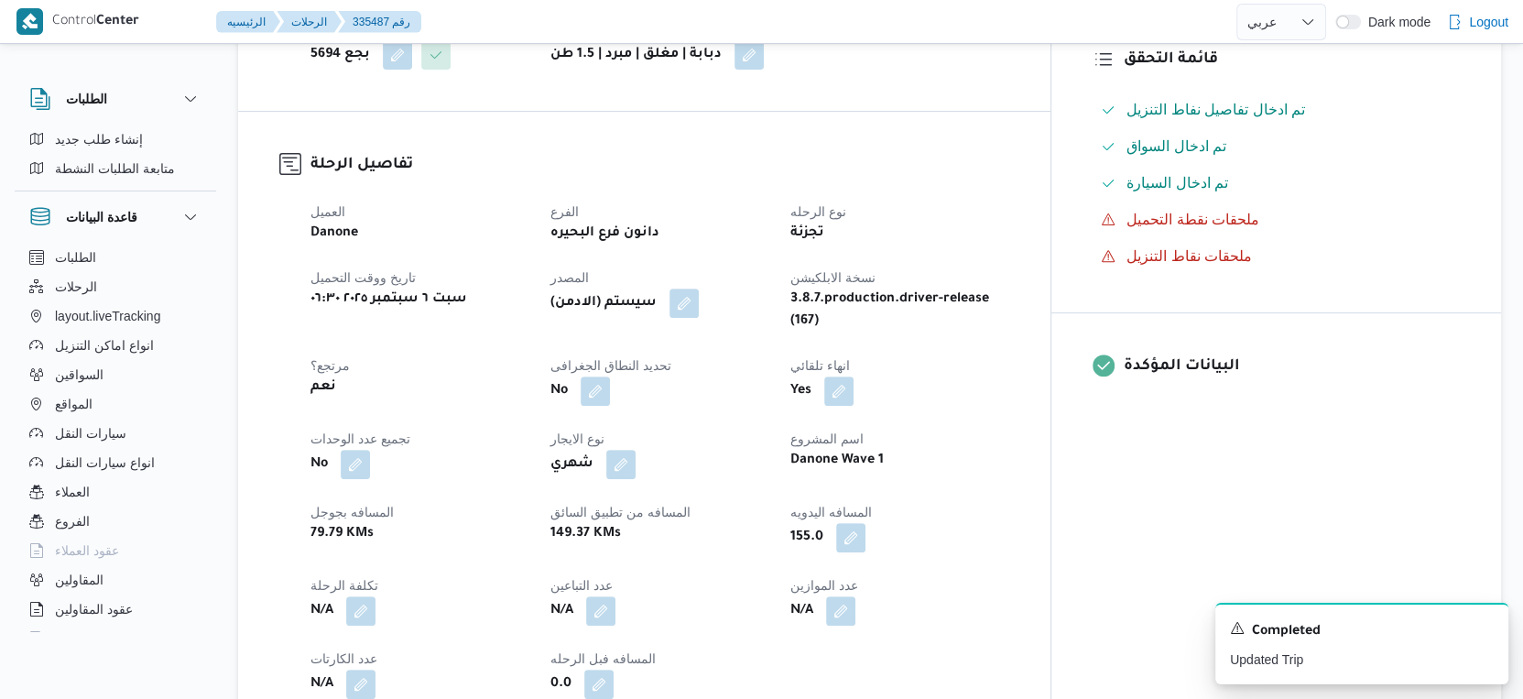
select select "ar"
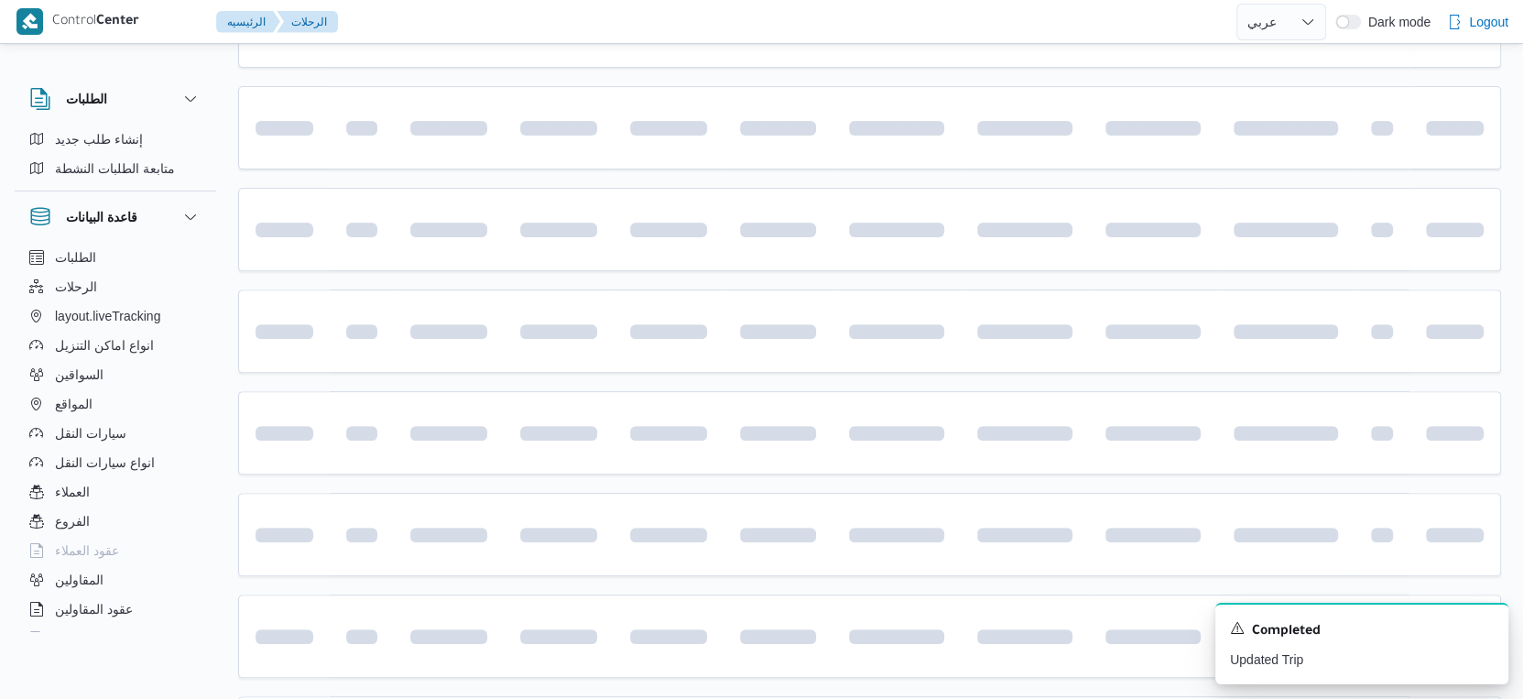
scroll to position [941, 0]
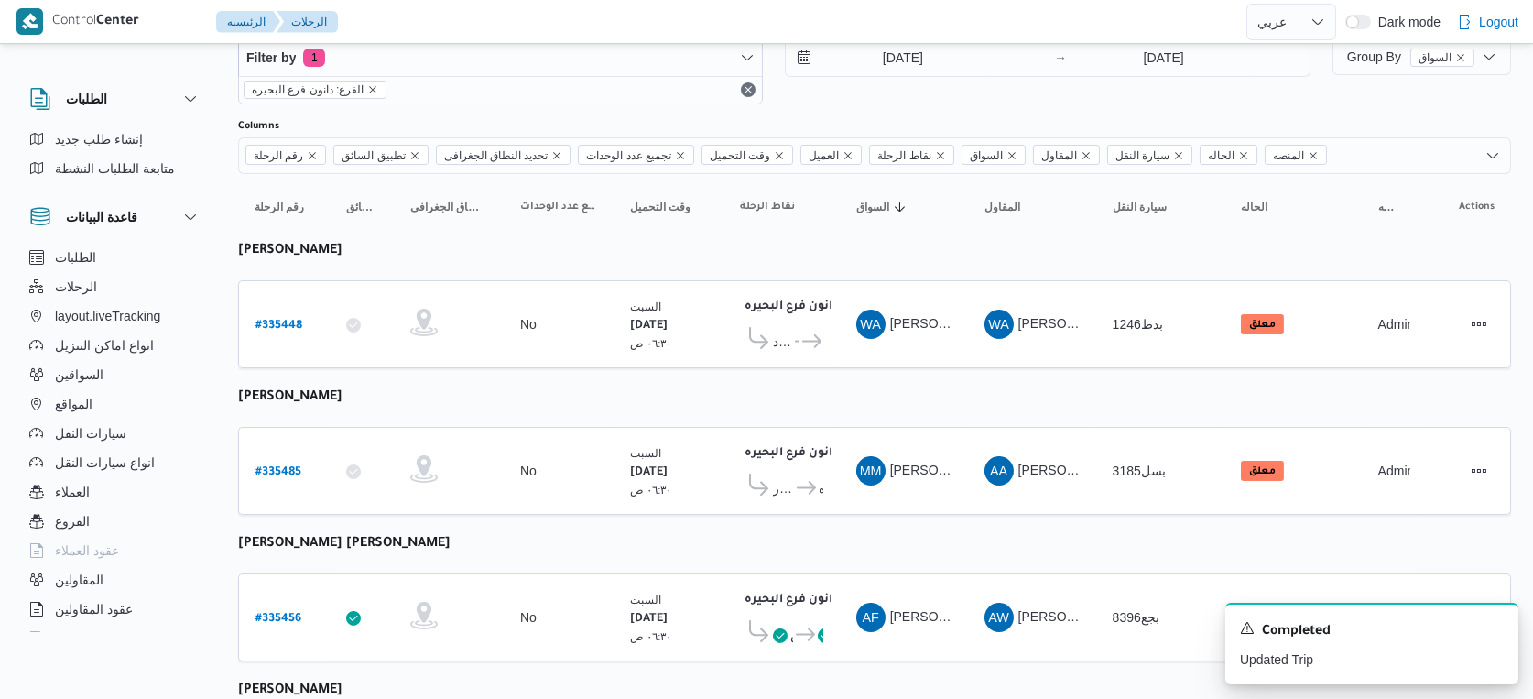
select select "ar"
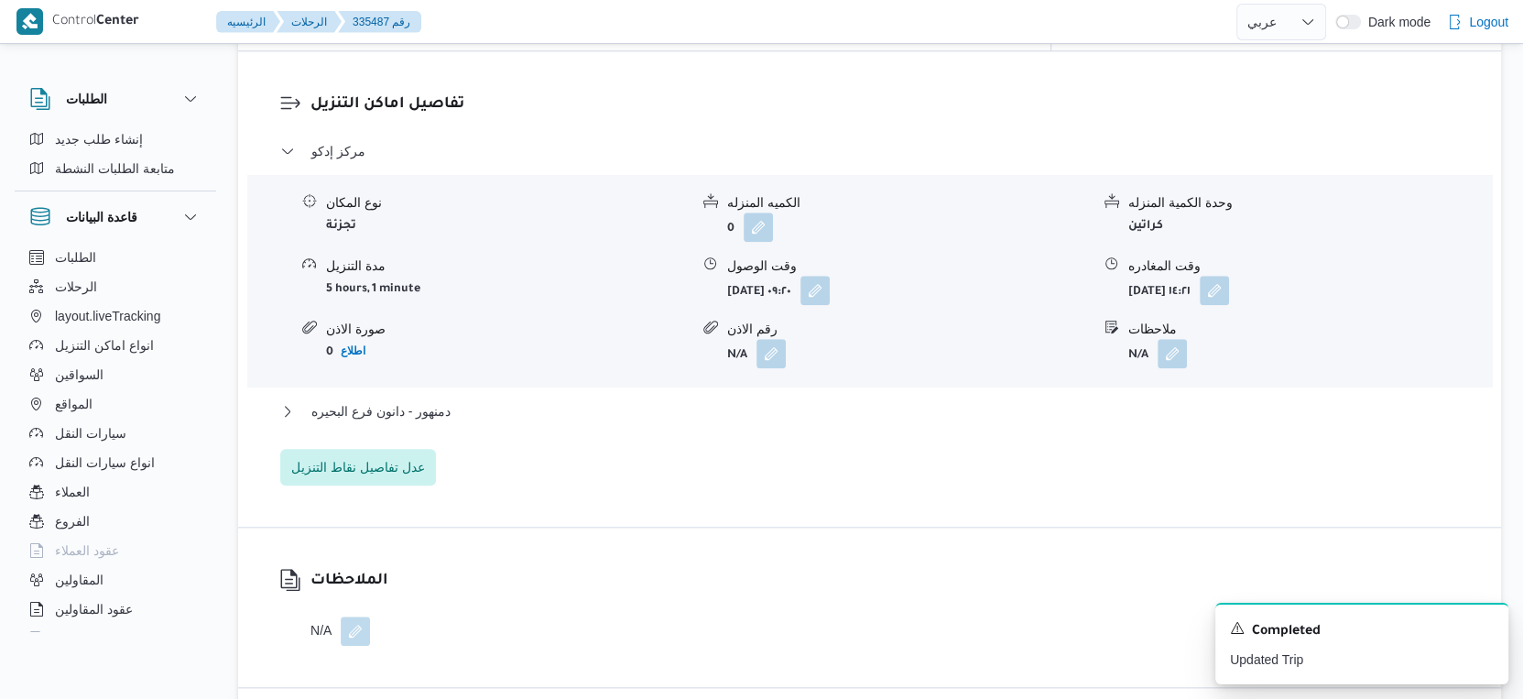
scroll to position [1538, 0]
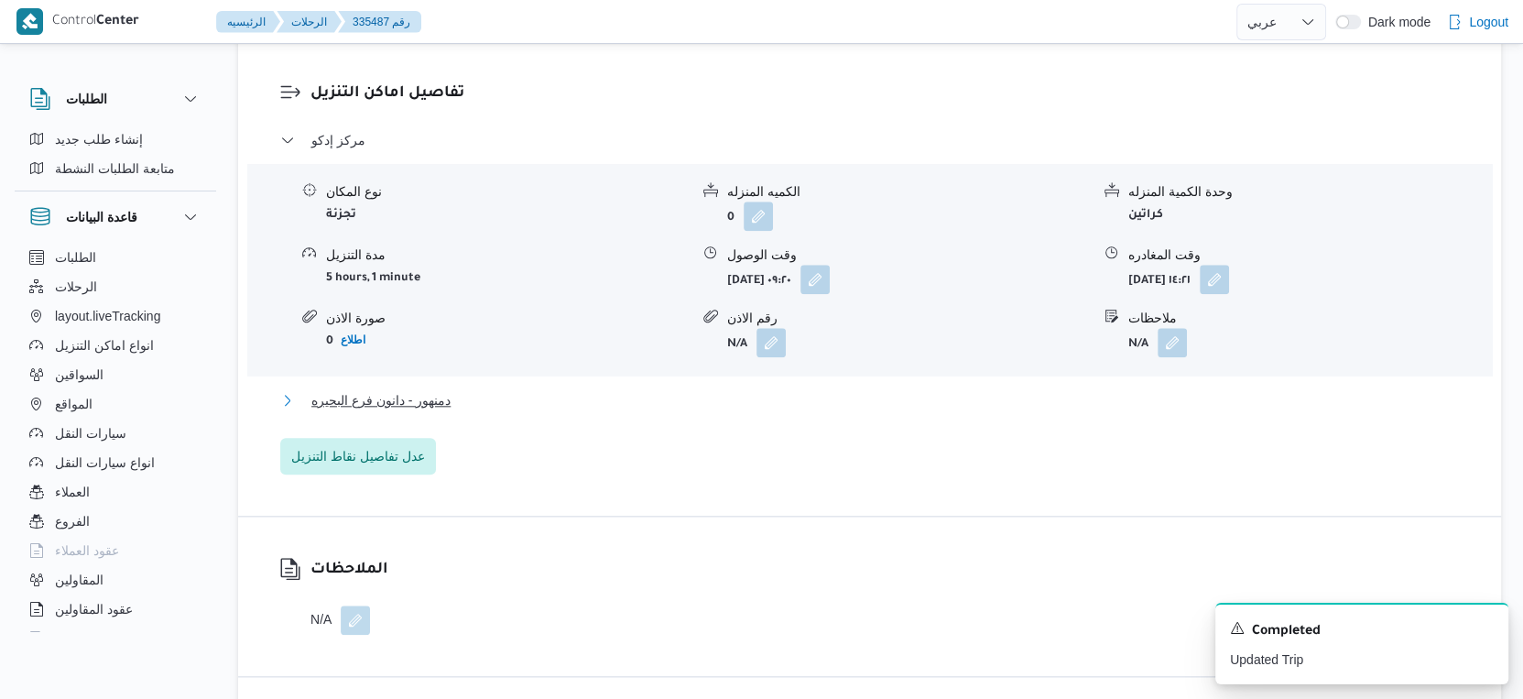
click at [640, 389] on button "دمنهور - دانون فرع البحيره" at bounding box center [870, 400] width 1180 height 22
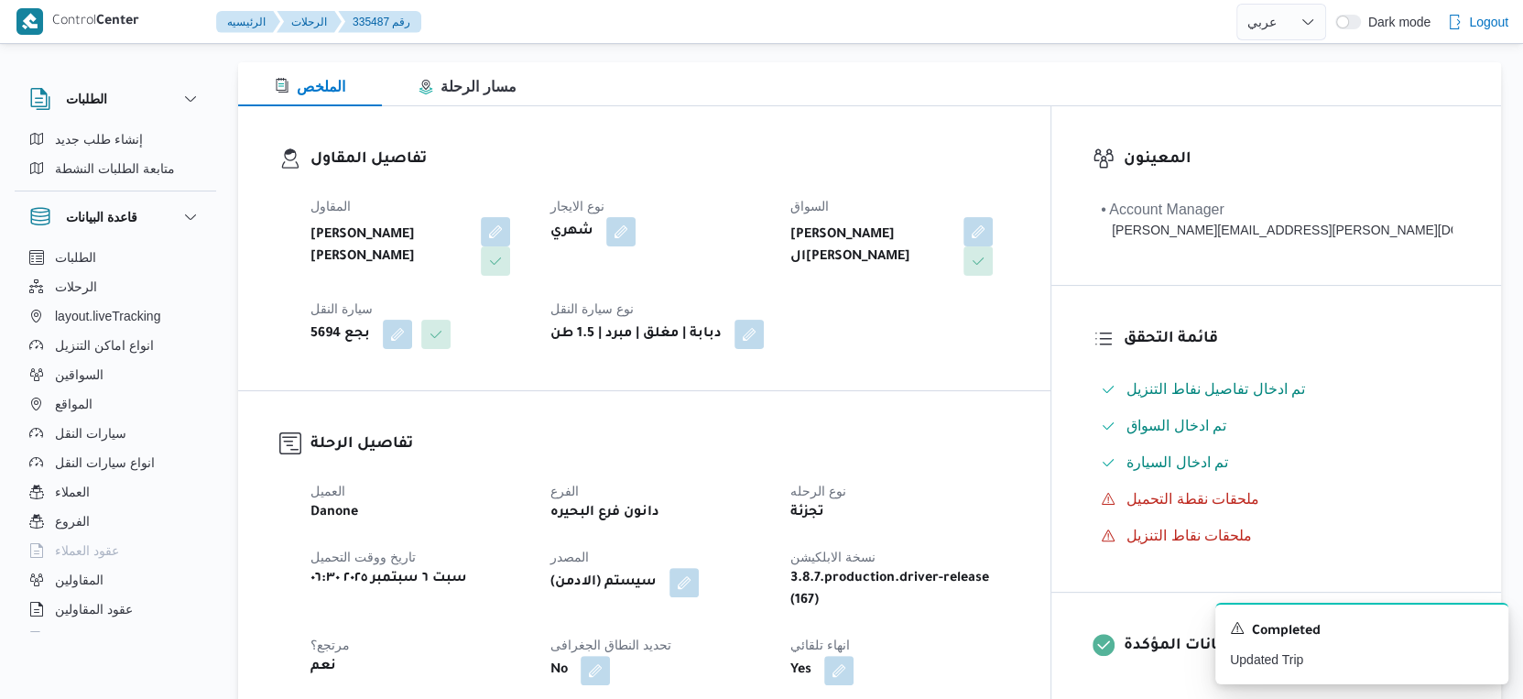
scroll to position [610, 0]
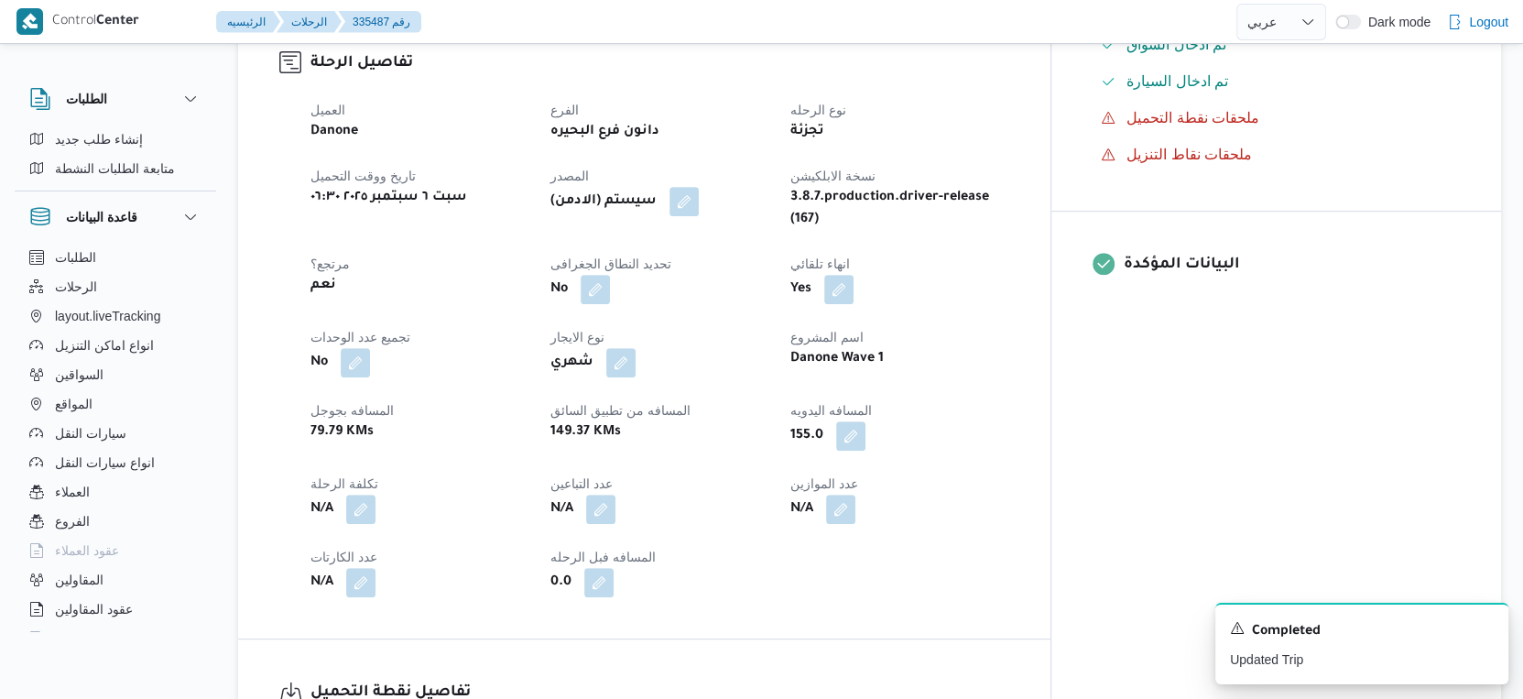
select select "ar"
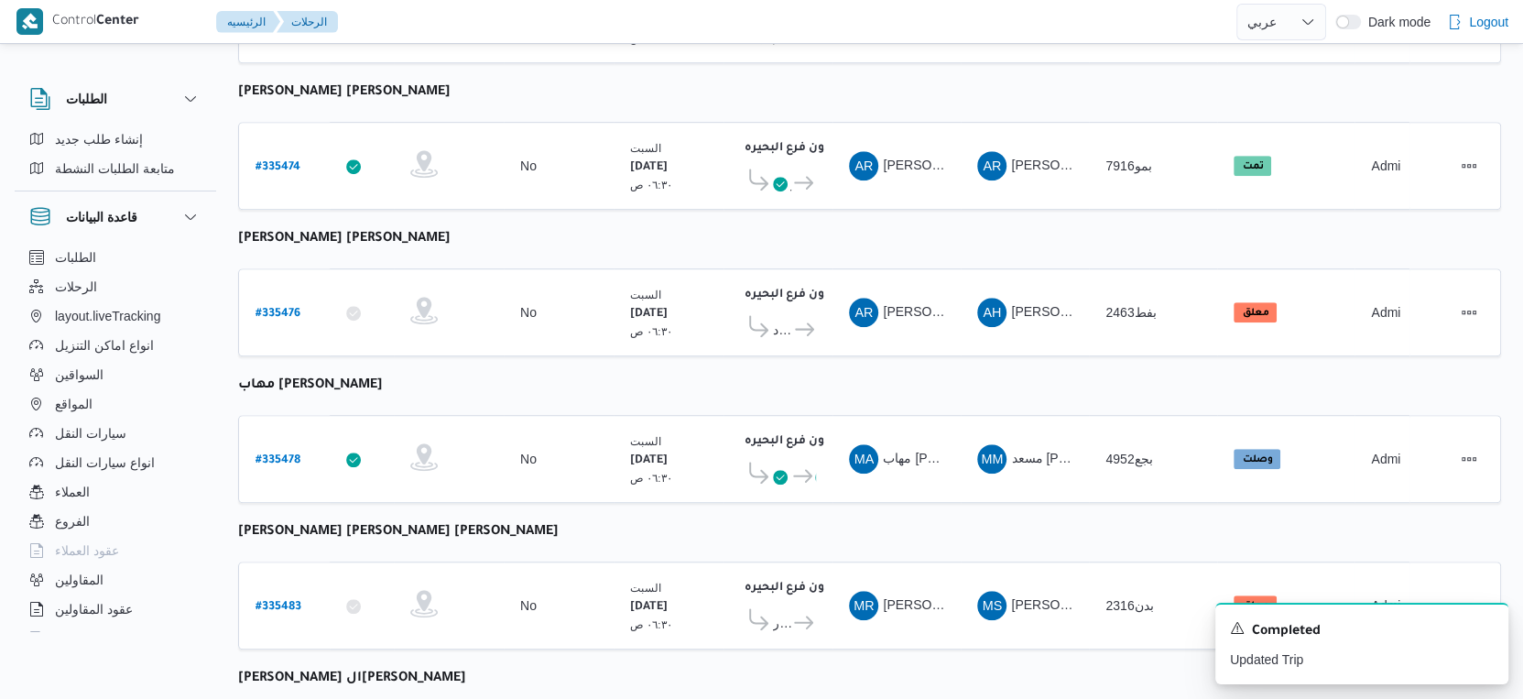
scroll to position [1233, 0]
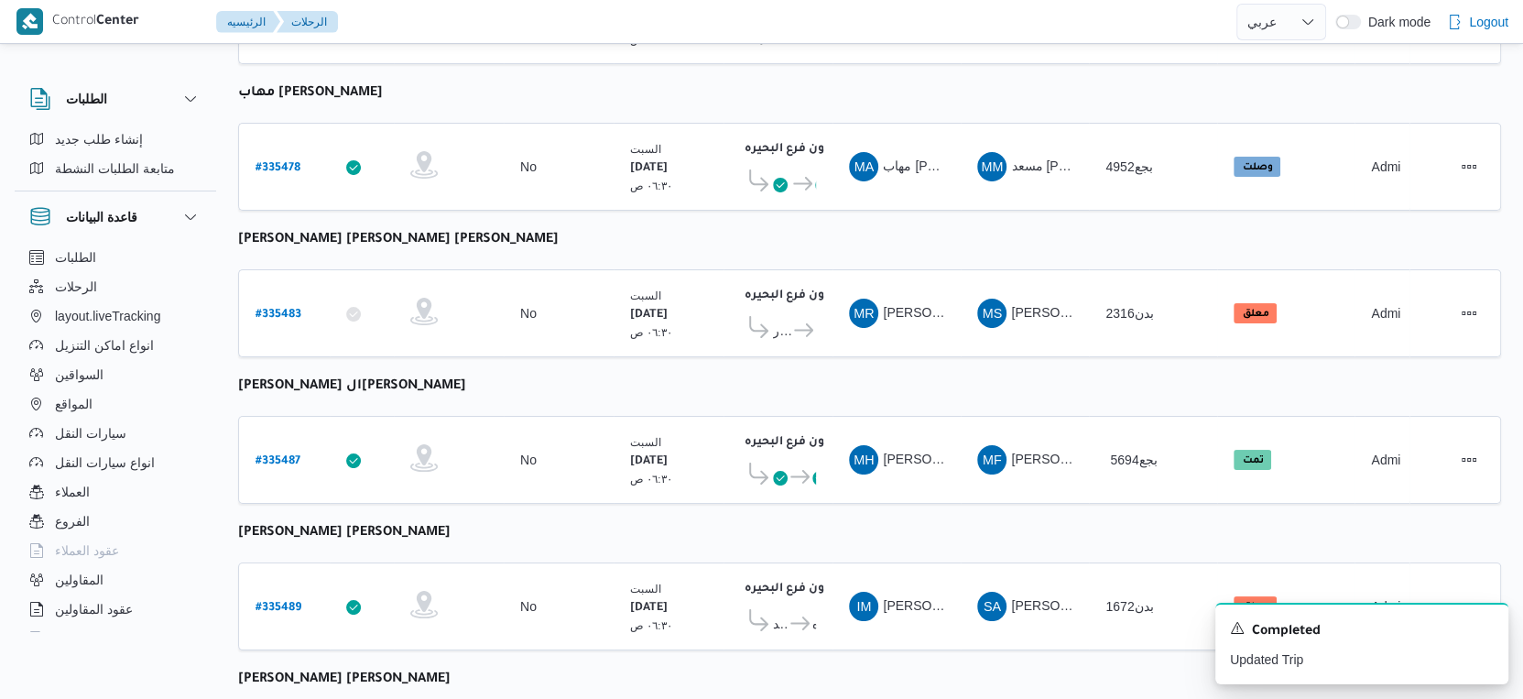
select select "ar"
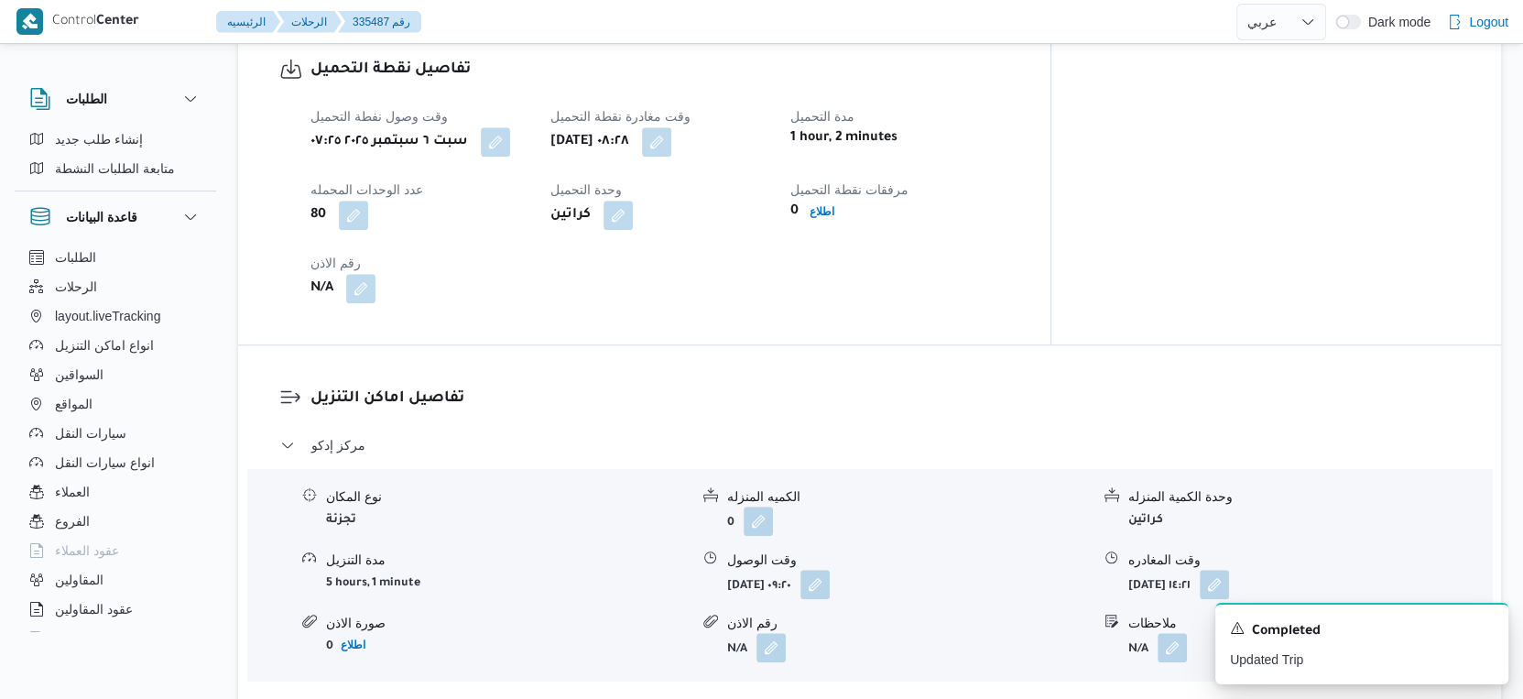
scroll to position [622, 0]
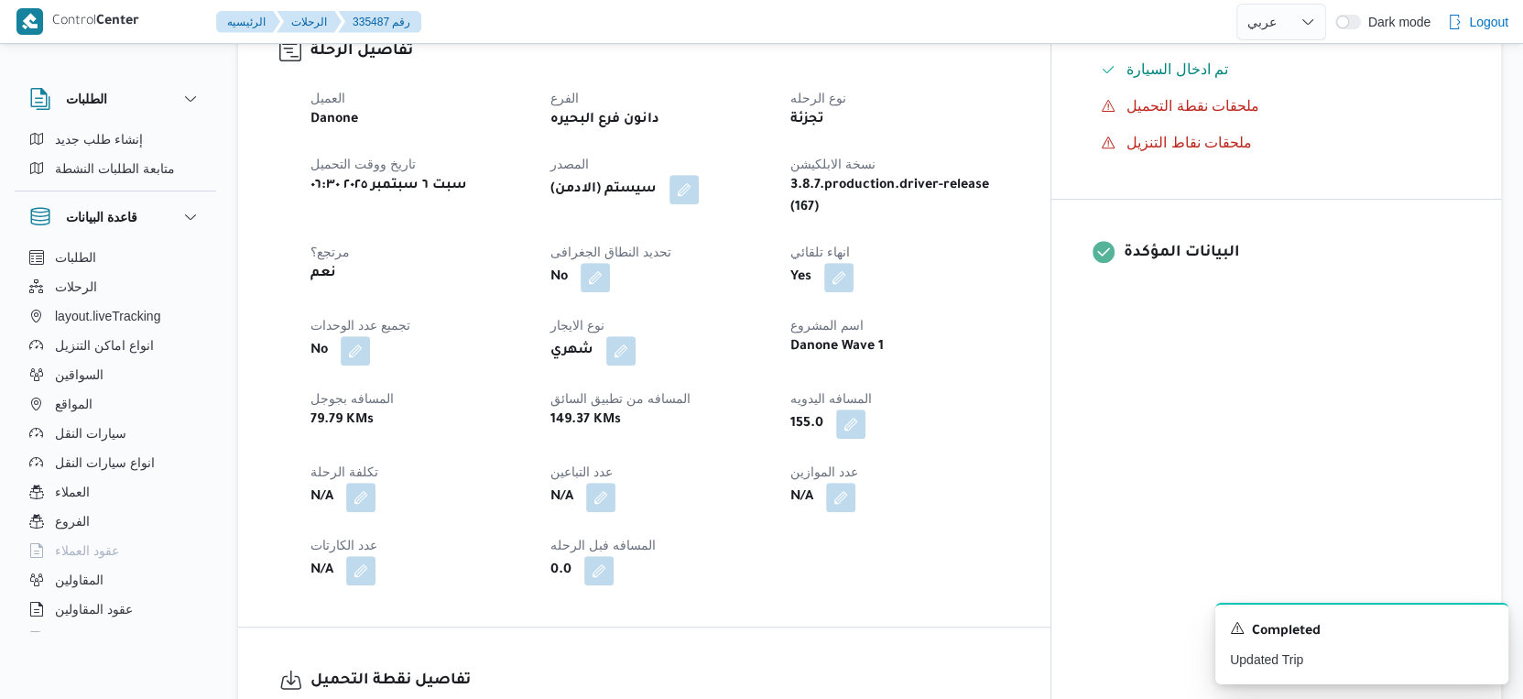
select select "ar"
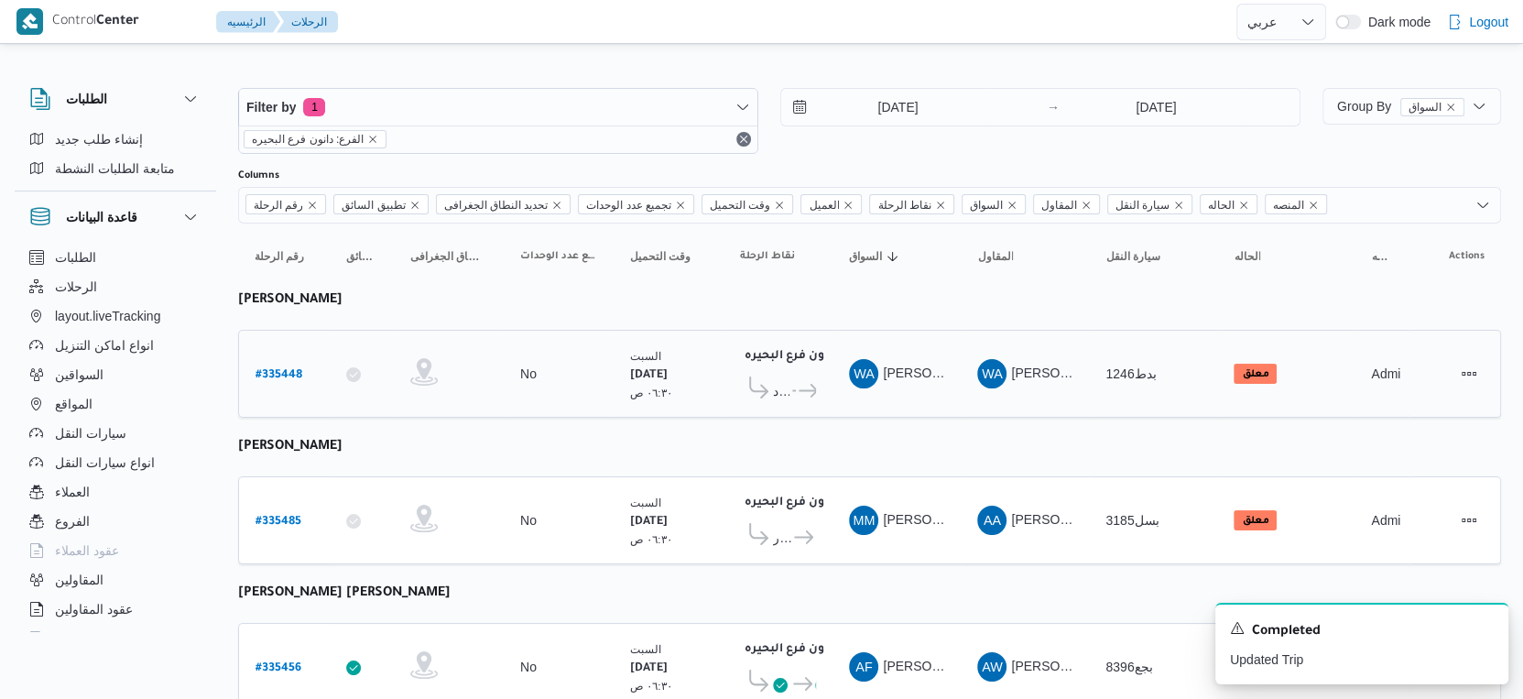
click at [279, 377] on b "# 335448" at bounding box center [279, 375] width 47 height 13
select select "ar"
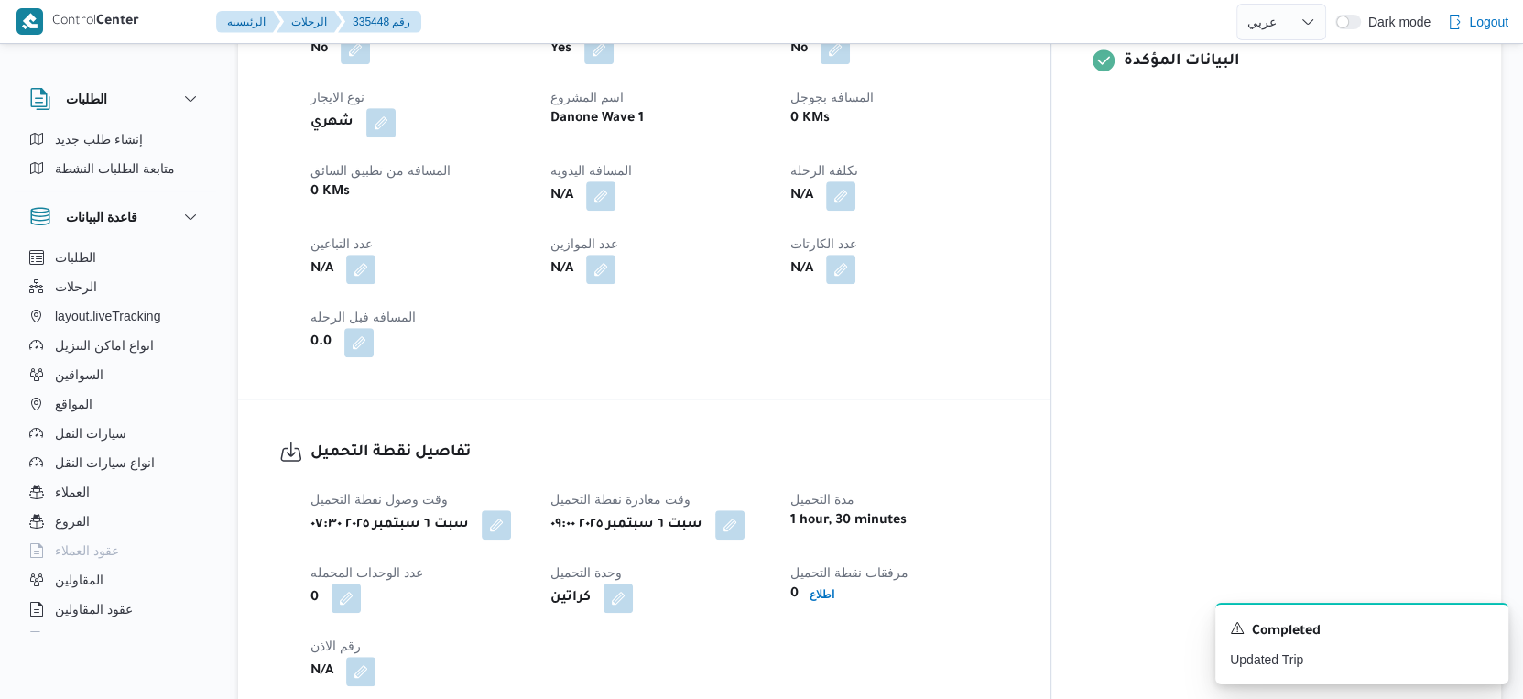
scroll to position [1221, 0]
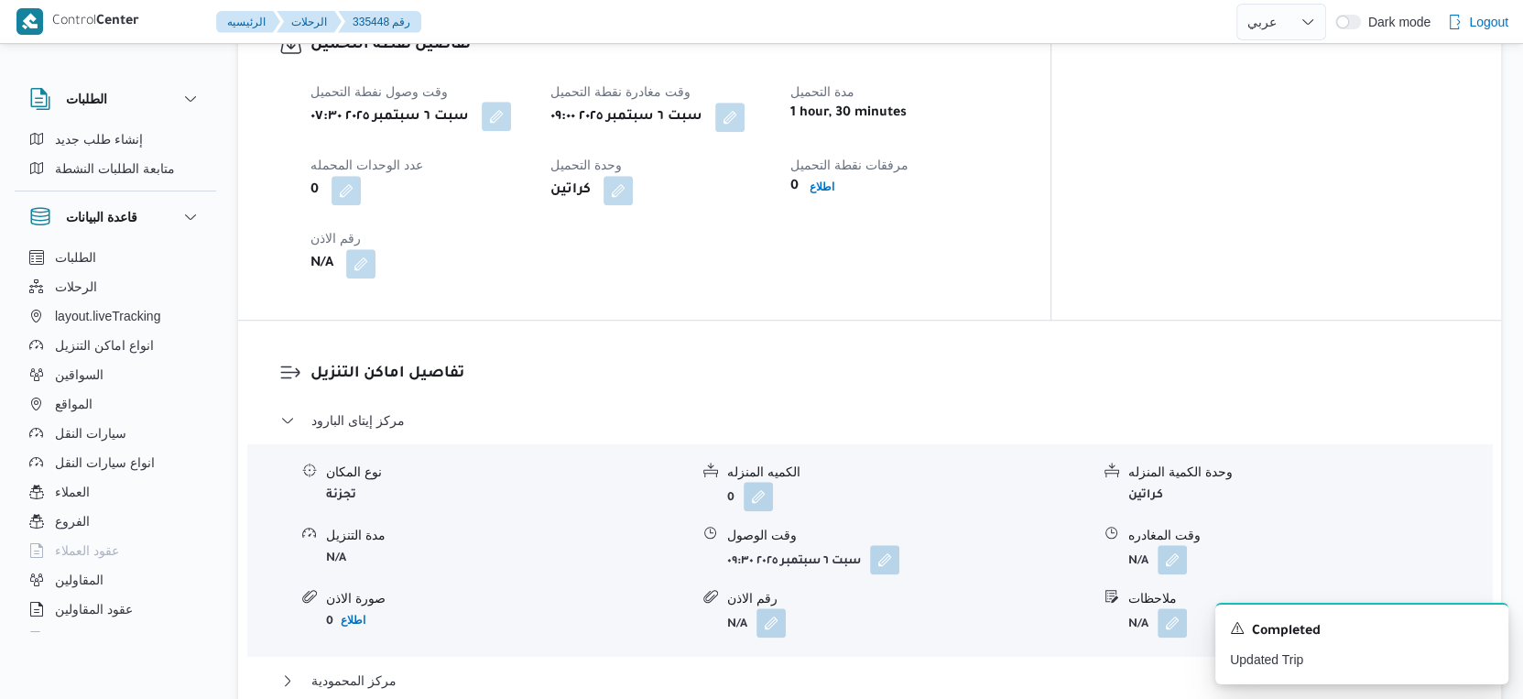
click at [503, 116] on button "button" at bounding box center [496, 116] width 29 height 29
click at [793, 240] on div "وقت وصول نفطة التحميل [DATE] ٠٧:٣٠ وقت مغادرة نقطة التحميل [DATE] ٠٩:٠٠ مدة الت…" at bounding box center [660, 180] width 721 height 220
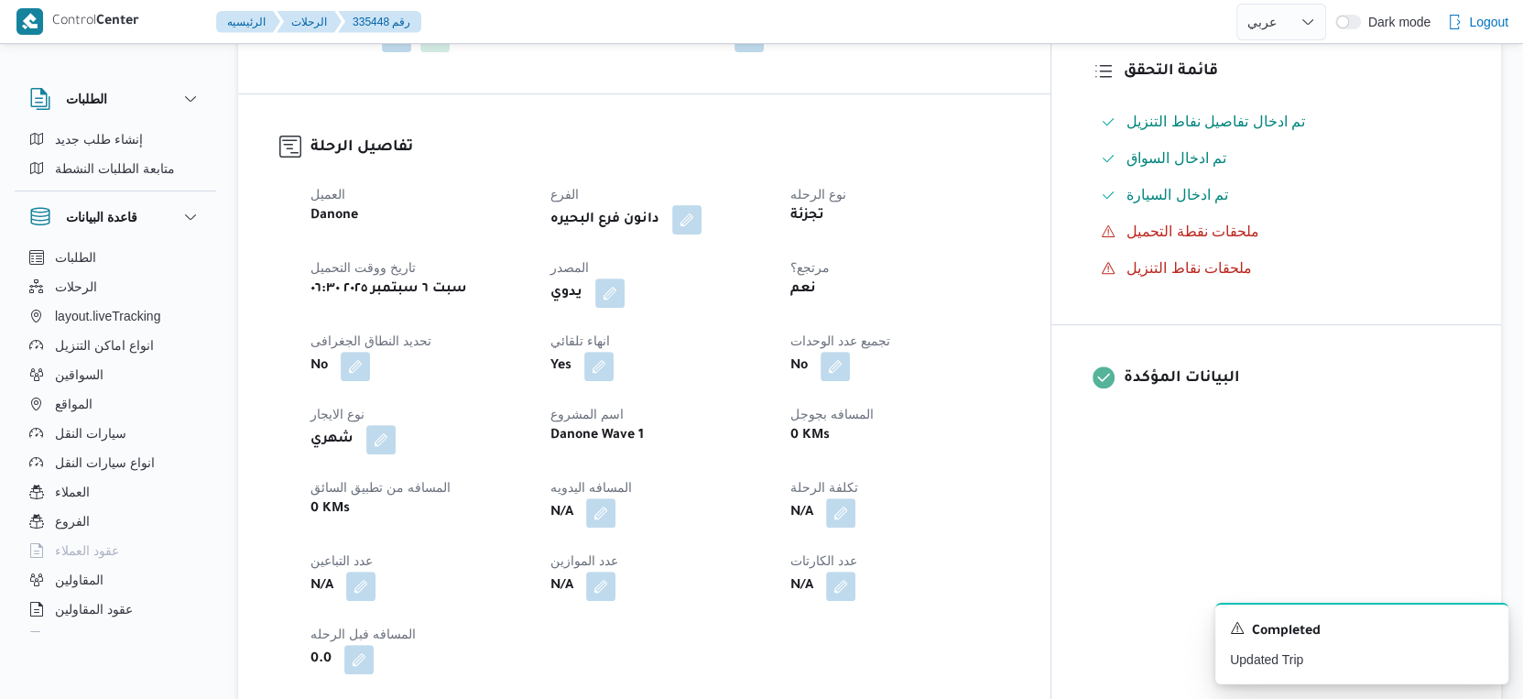
scroll to position [610, 0]
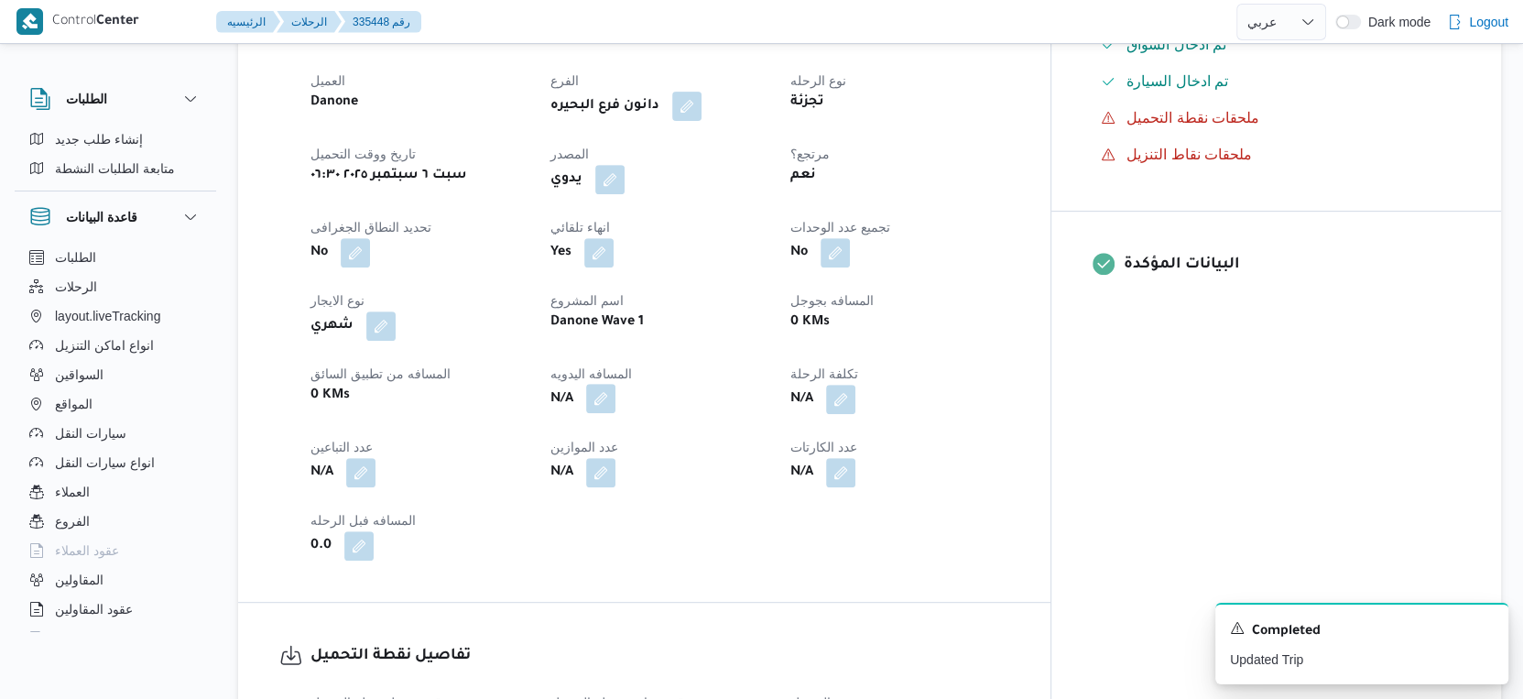
click at [616, 396] on button "button" at bounding box center [600, 398] width 29 height 29
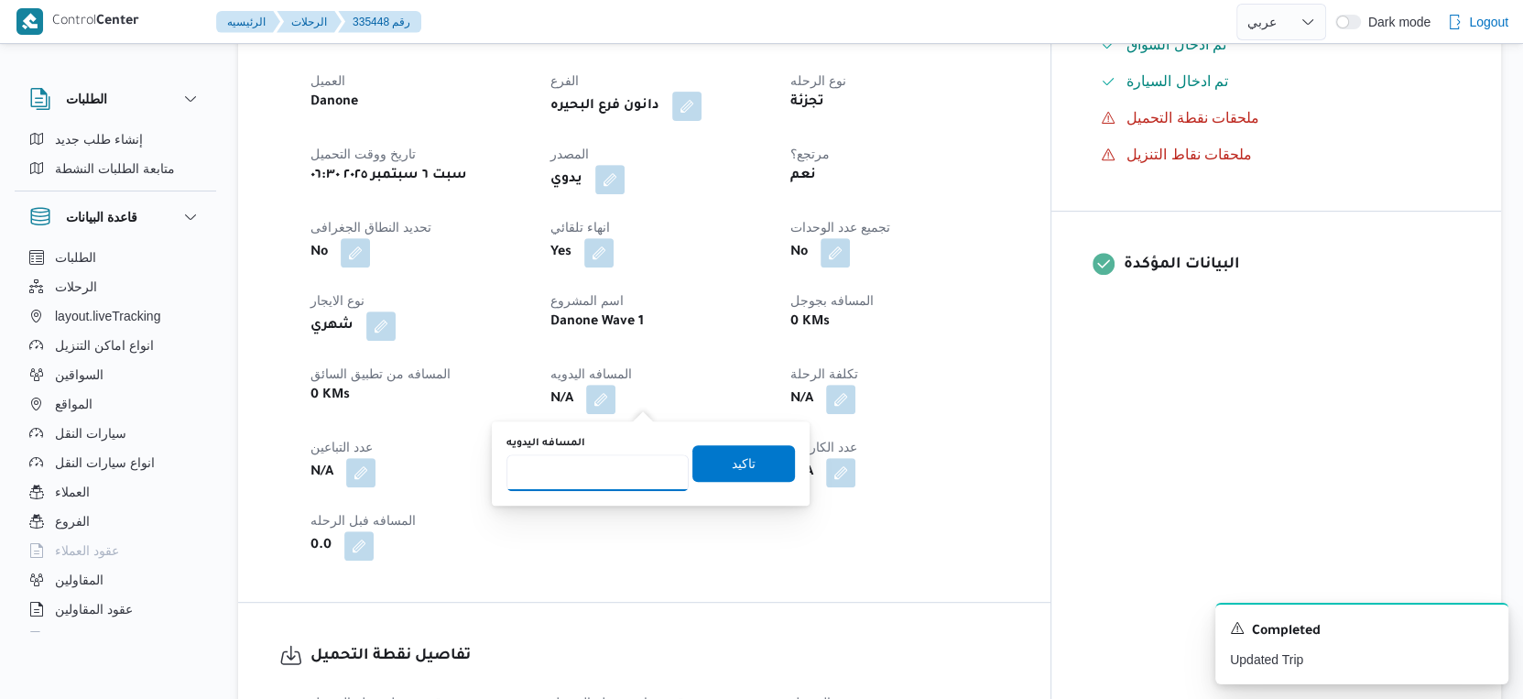
click at [590, 482] on input "المسافه اليدويه" at bounding box center [598, 472] width 182 height 37
type input "137"
click at [707, 469] on span "تاكيد" at bounding box center [744, 463] width 103 height 37
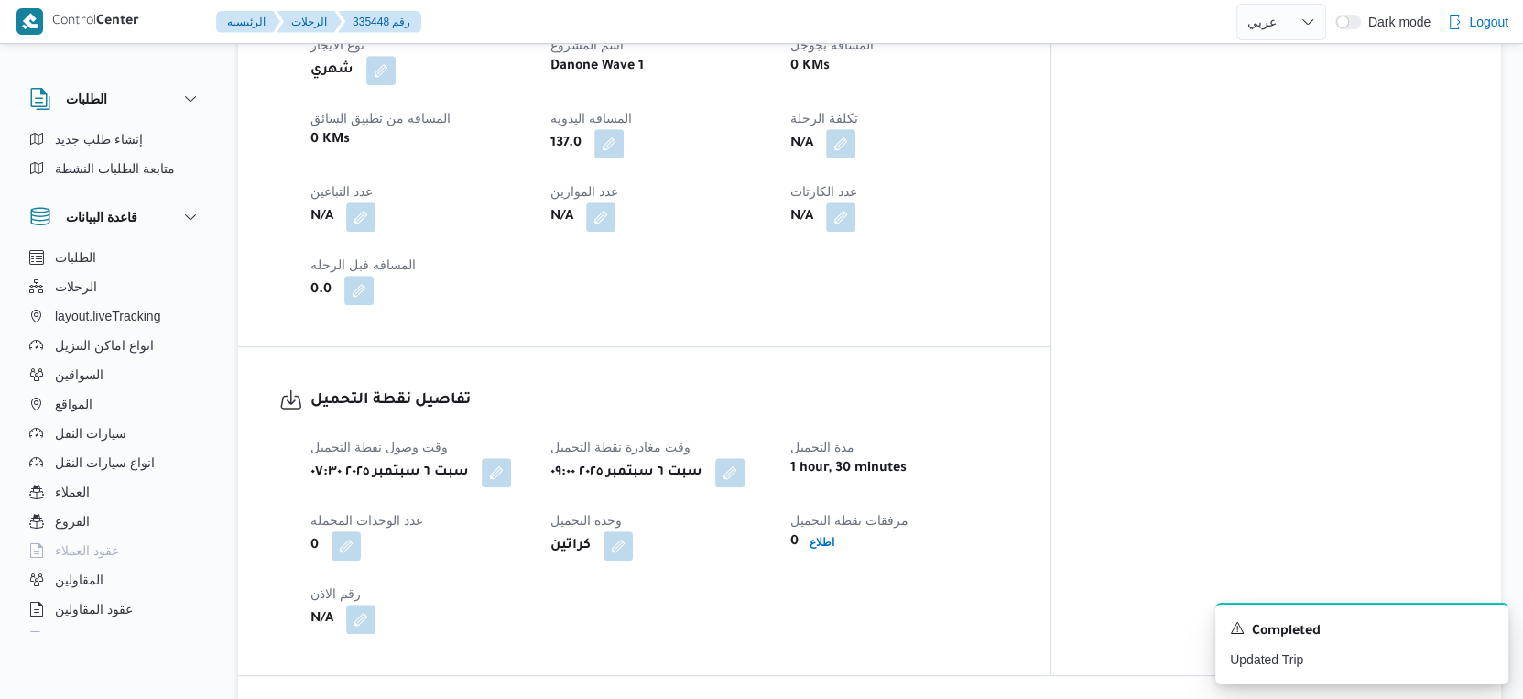
scroll to position [1221, 0]
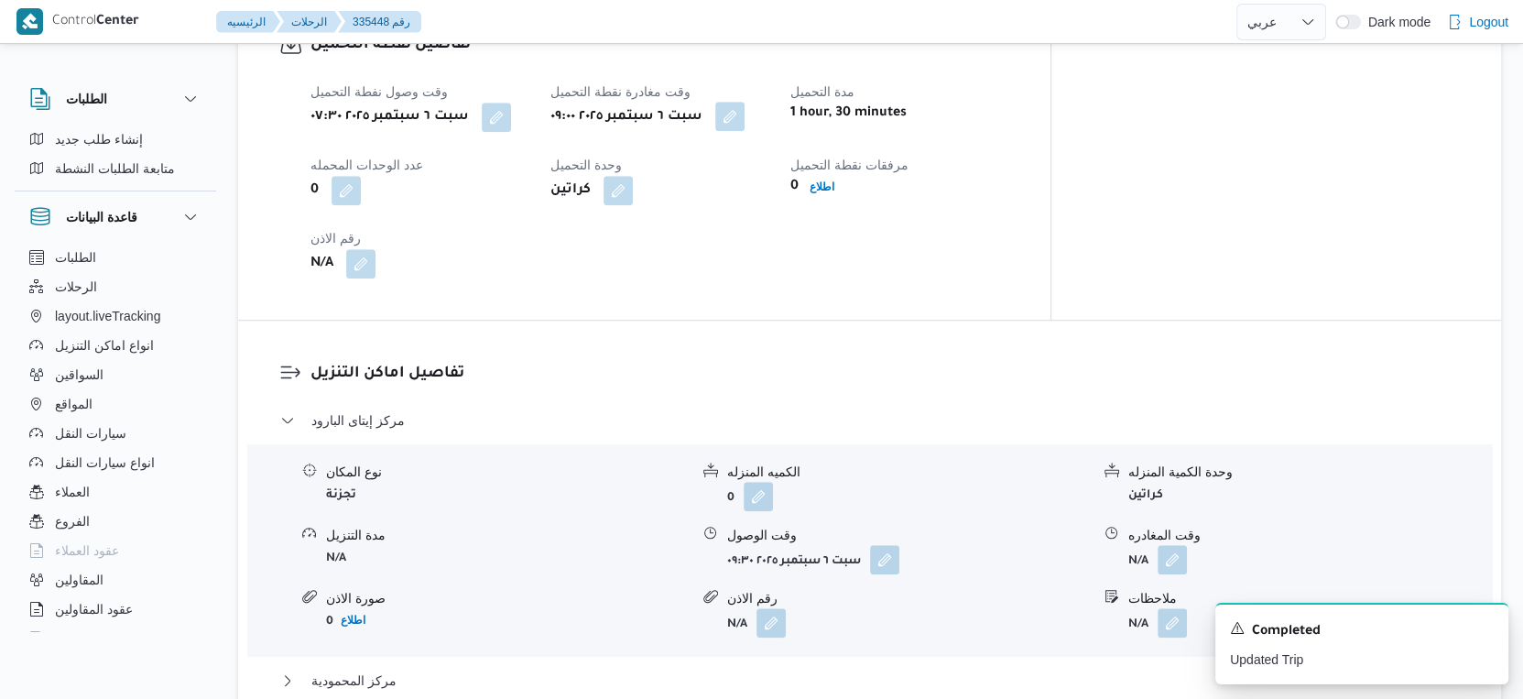
click at [745, 120] on button "button" at bounding box center [729, 116] width 29 height 29
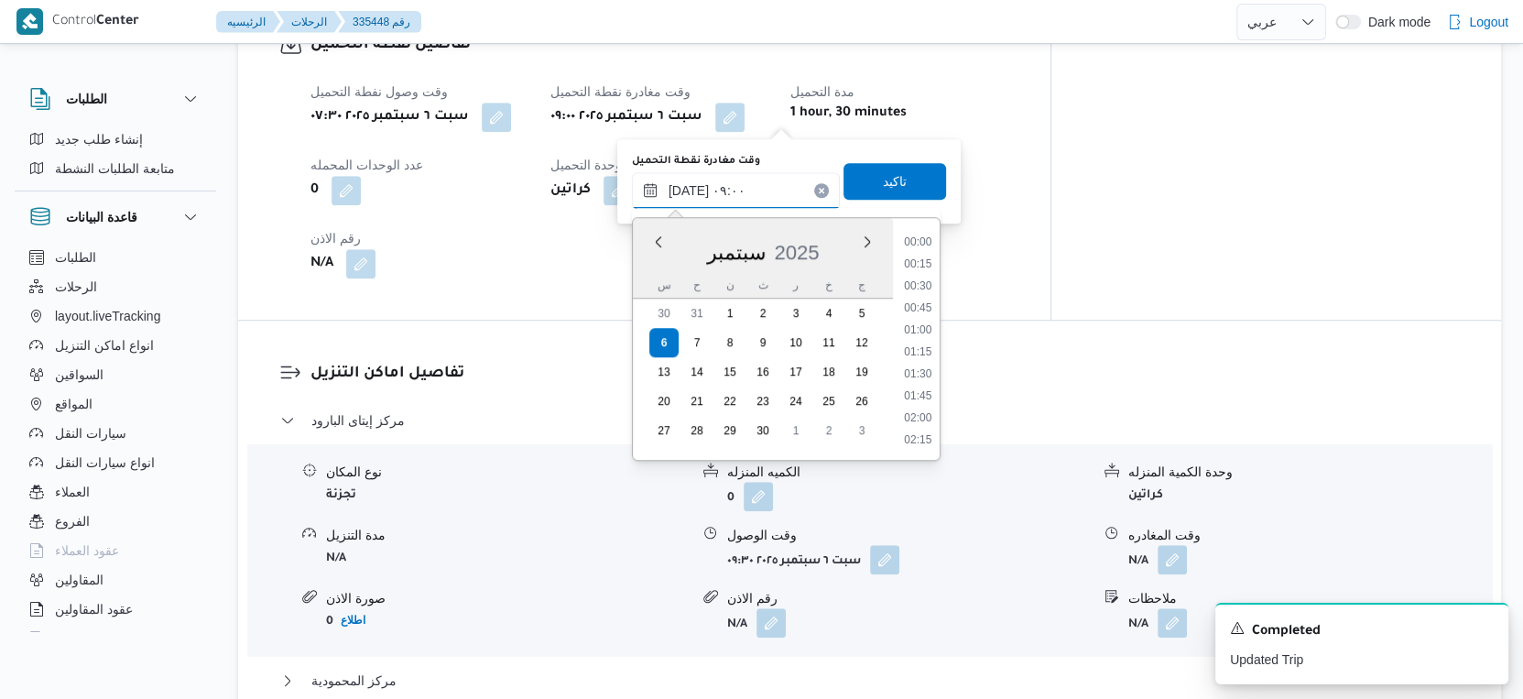
click at [758, 188] on input "[DATE] ٠٩:٠٠" at bounding box center [736, 190] width 208 height 37
click at [931, 285] on li "08:15" at bounding box center [918, 288] width 42 height 18
type input "[DATE] ٠٨:١٥"
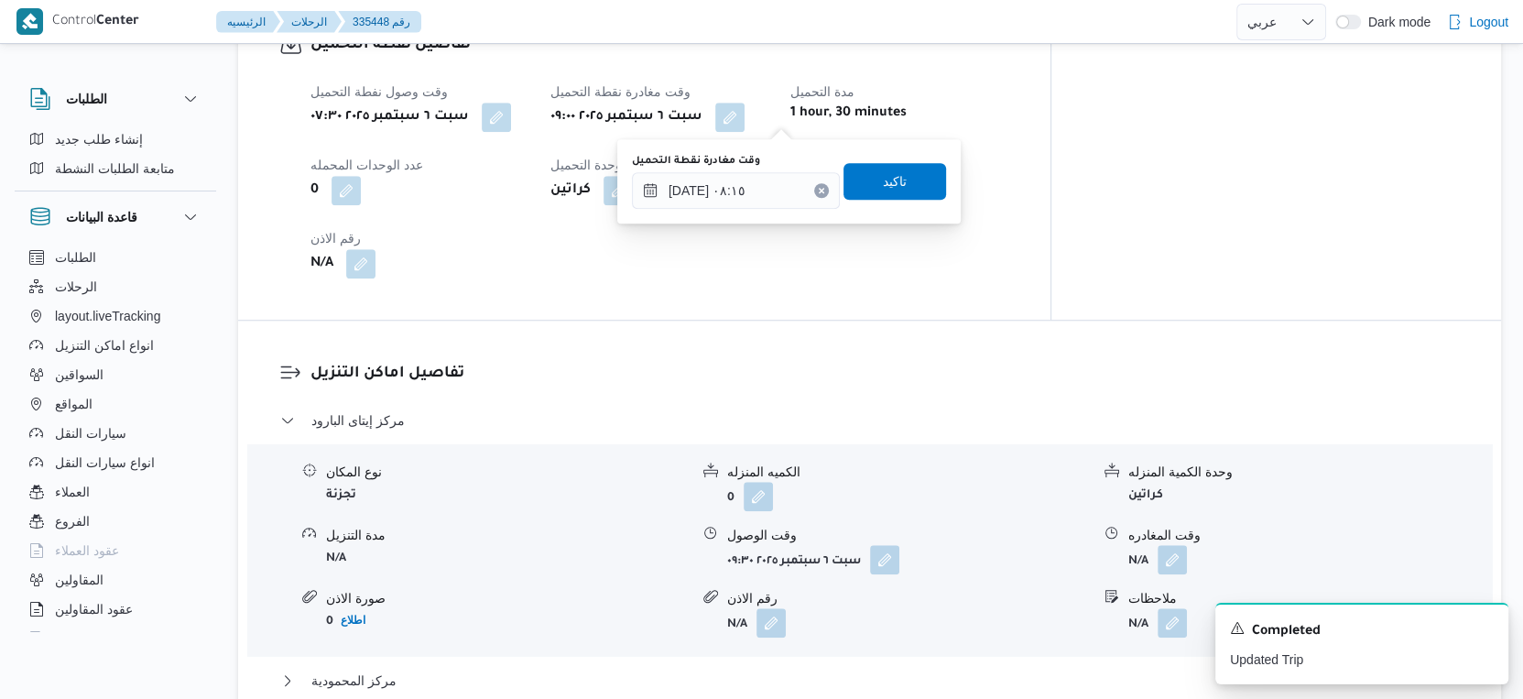
click at [901, 159] on div "وقت مغادرة نقطة التحميل [DATE] ٠٨:١٥ تاكيد" at bounding box center [789, 181] width 318 height 59
click at [903, 180] on span "تاكيد" at bounding box center [895, 180] width 103 height 37
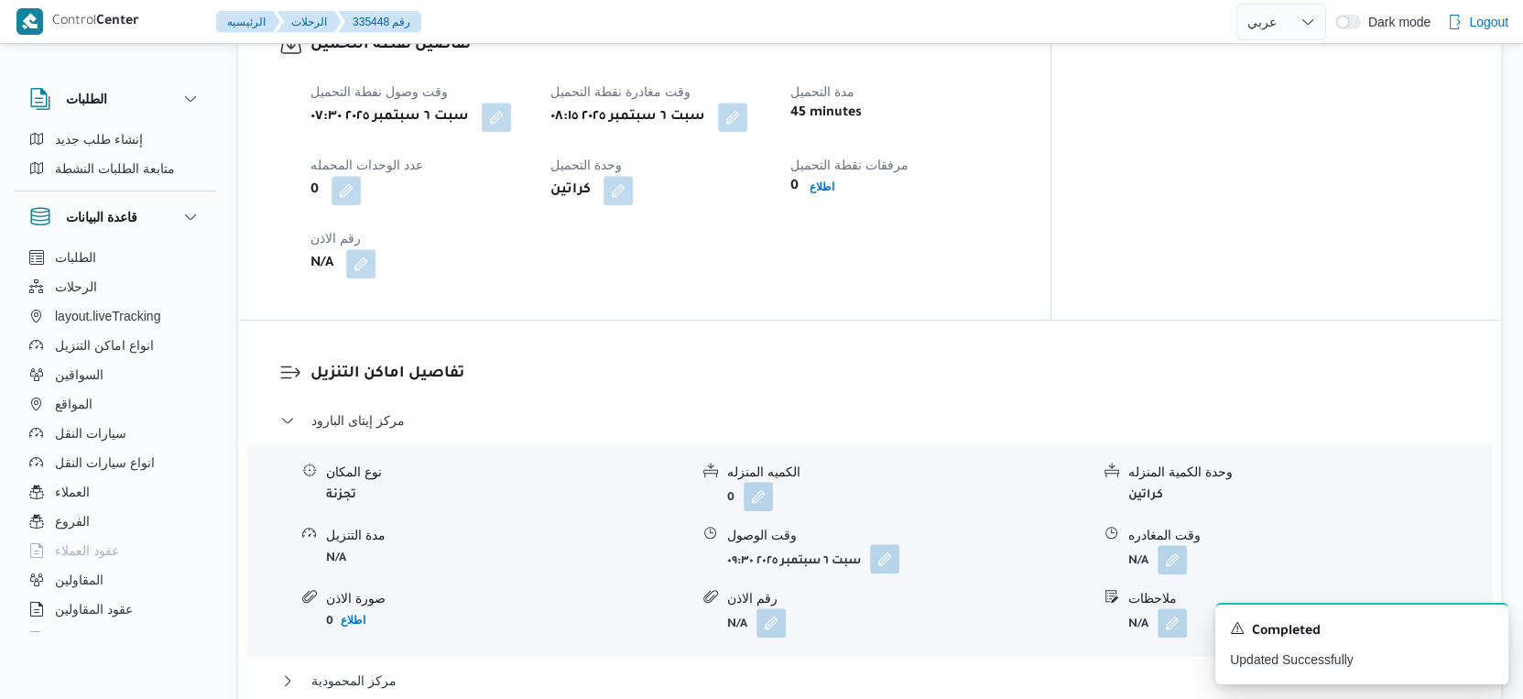
click at [887, 558] on button "button" at bounding box center [884, 558] width 29 height 29
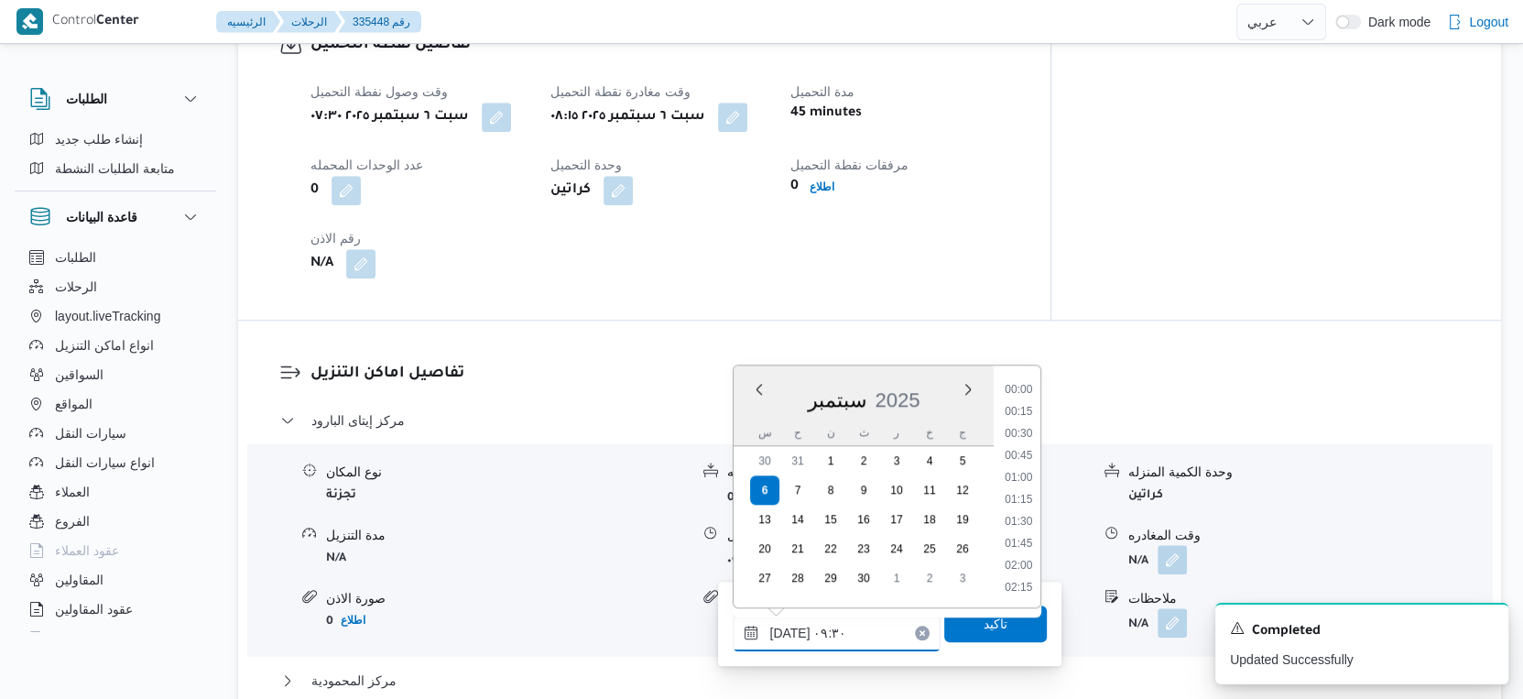
click at [833, 631] on input "[DATE] ٠٩:٣٠" at bounding box center [837, 633] width 208 height 37
click at [1030, 448] on li "09:00" at bounding box center [1019, 457] width 42 height 18
type input "[DATE] ٠٩:٠٠"
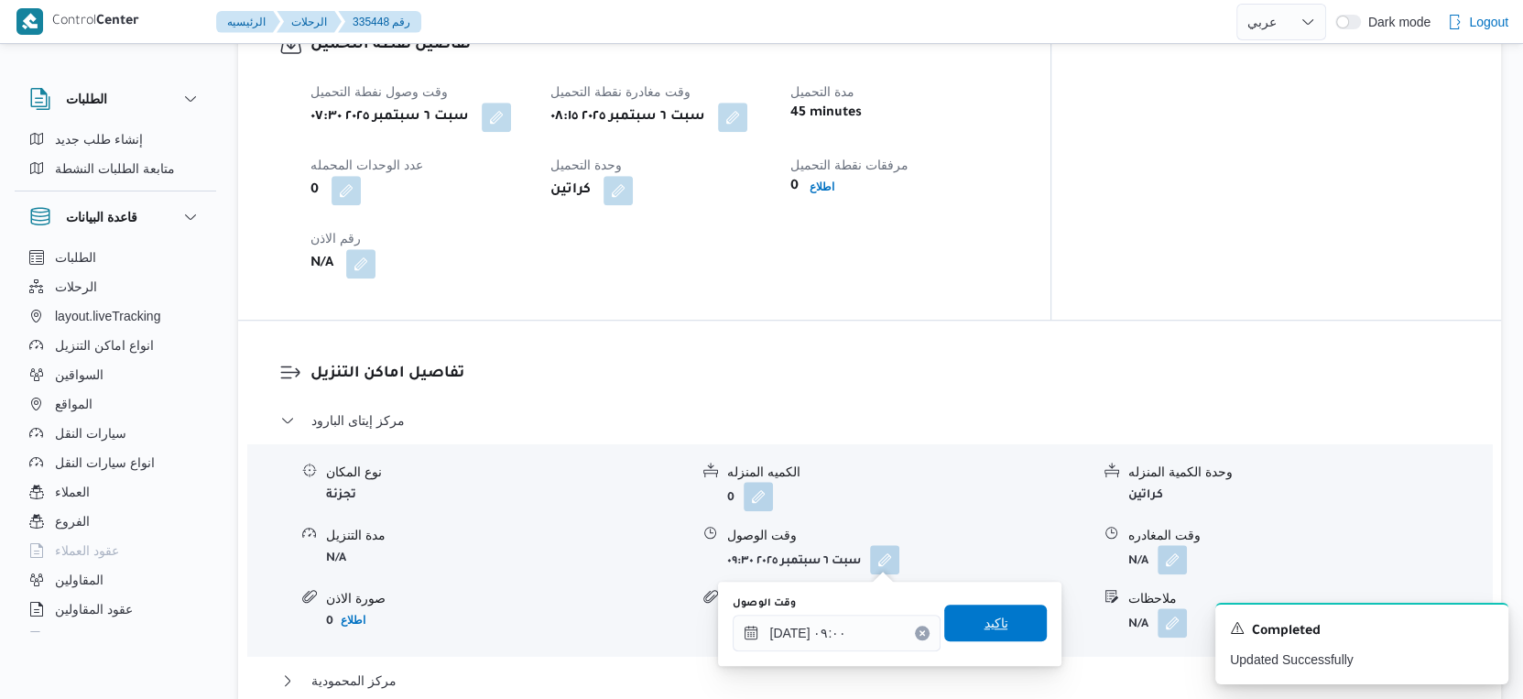
click at [988, 629] on span "تاكيد" at bounding box center [996, 623] width 24 height 22
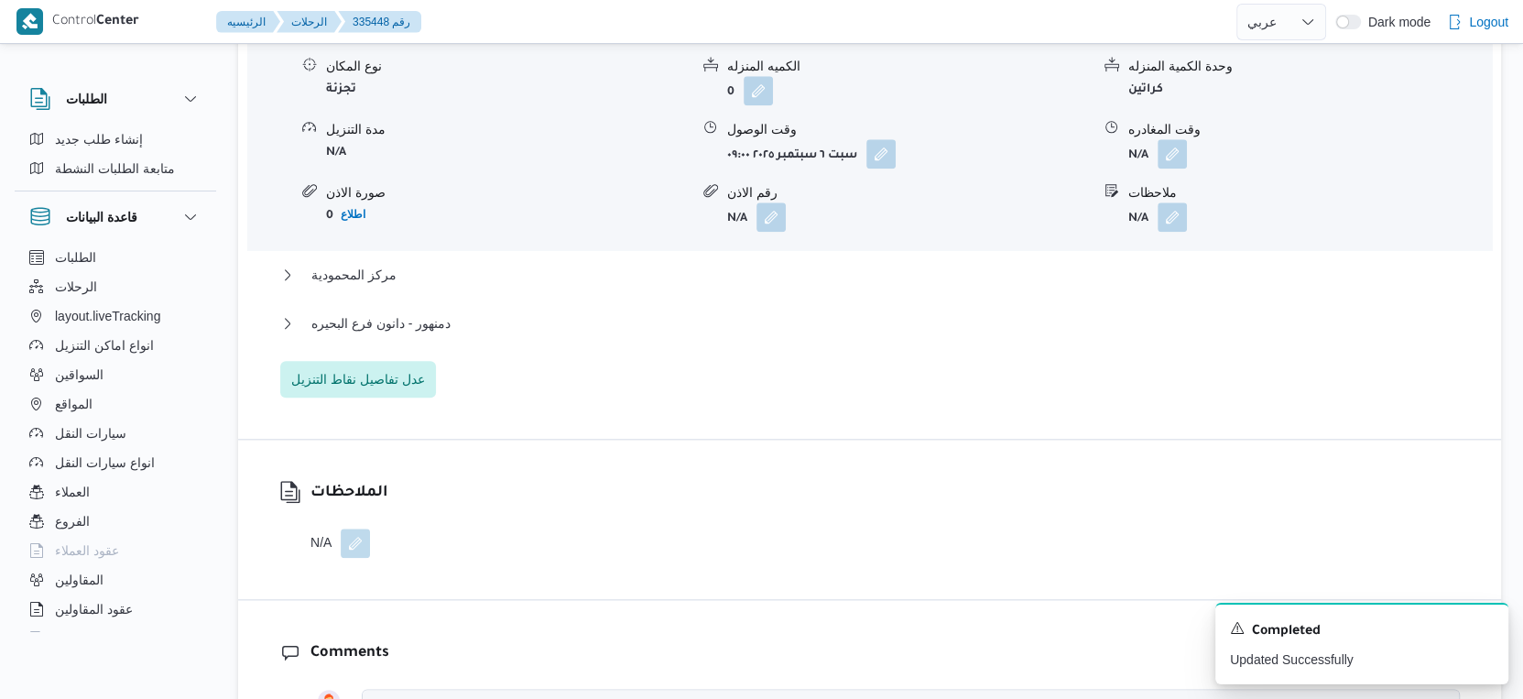
scroll to position [1628, 0]
click at [439, 337] on div "دمنهور - دانون فرع البحيره" at bounding box center [870, 328] width 1180 height 35
click at [441, 333] on div "دمنهور - دانون فرع البحيره" at bounding box center [870, 328] width 1180 height 35
click at [443, 322] on span "دمنهور - دانون فرع البحيره" at bounding box center [380, 322] width 139 height 22
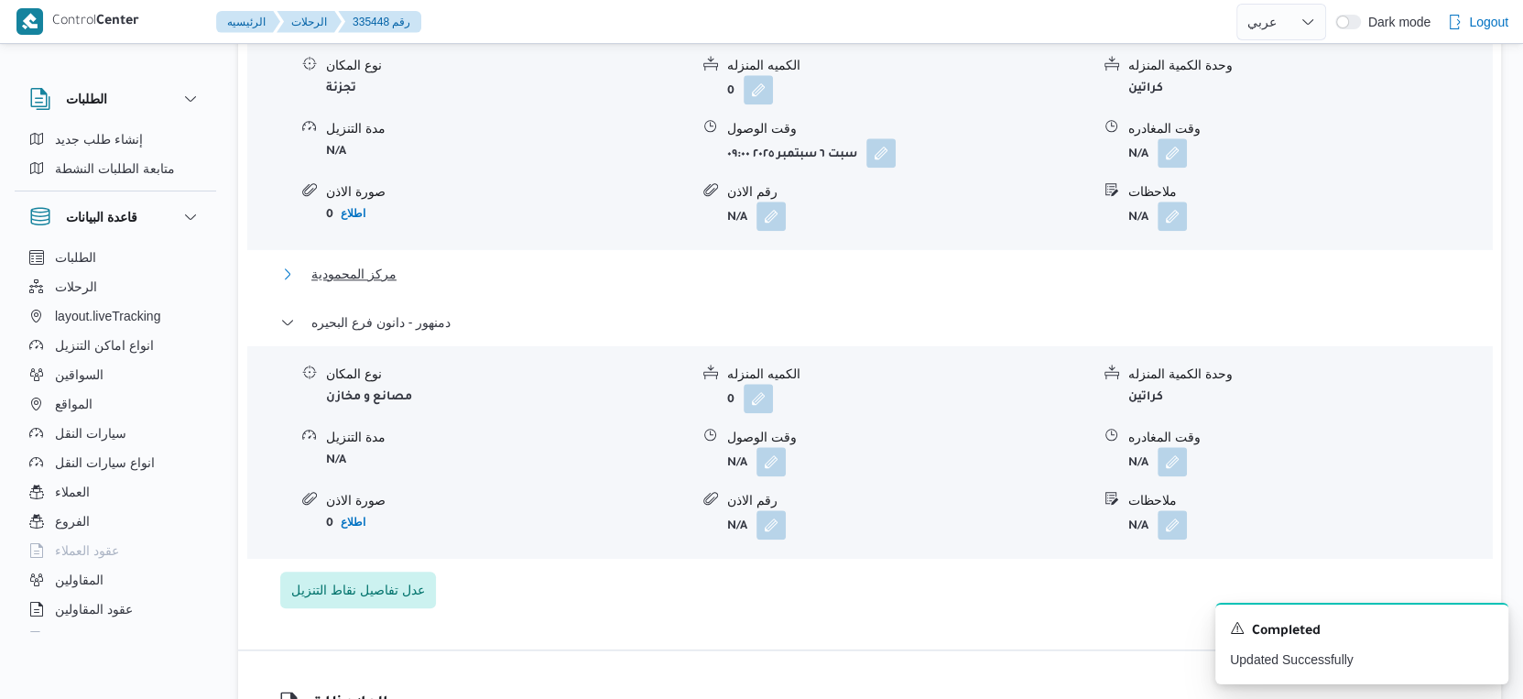
click at [403, 275] on button "مركز المحمودية" at bounding box center [870, 274] width 1180 height 22
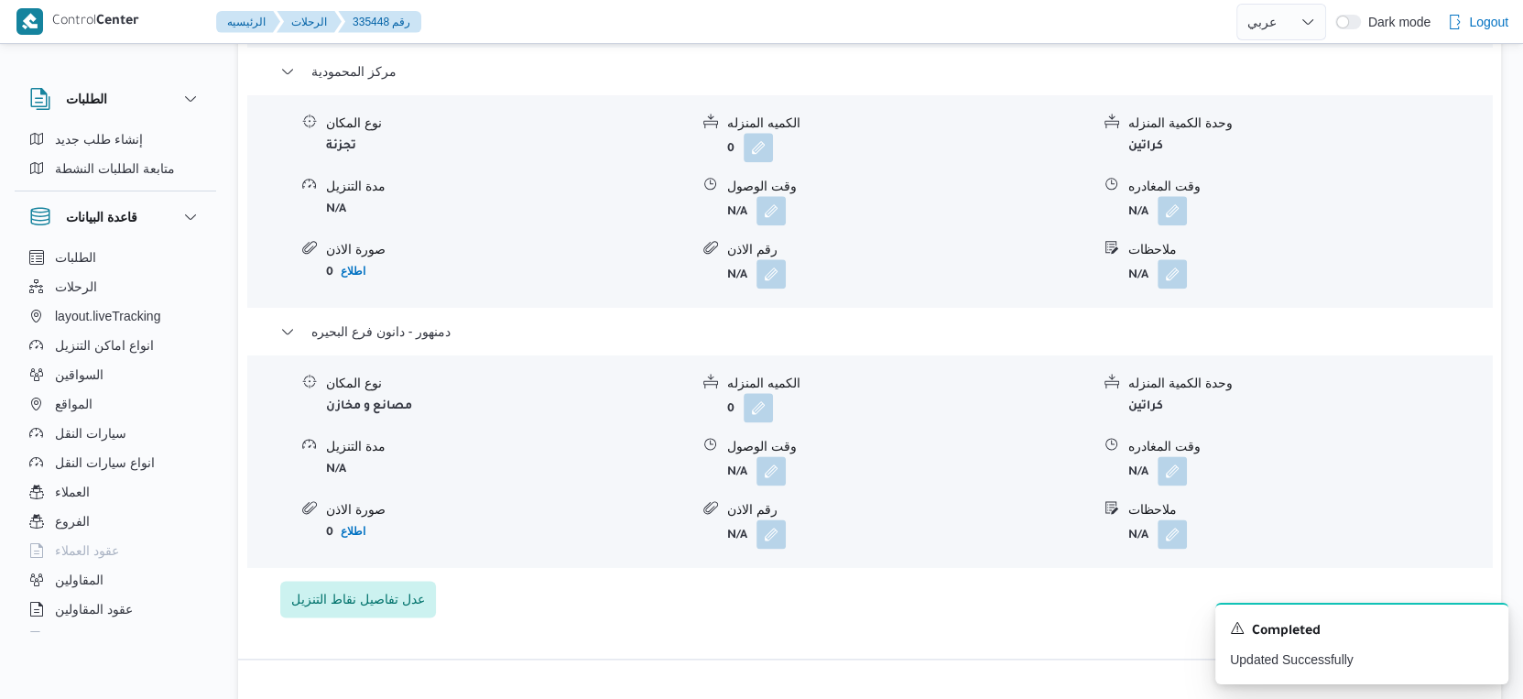
scroll to position [1832, 0]
click at [766, 468] on button "button" at bounding box center [771, 467] width 29 height 29
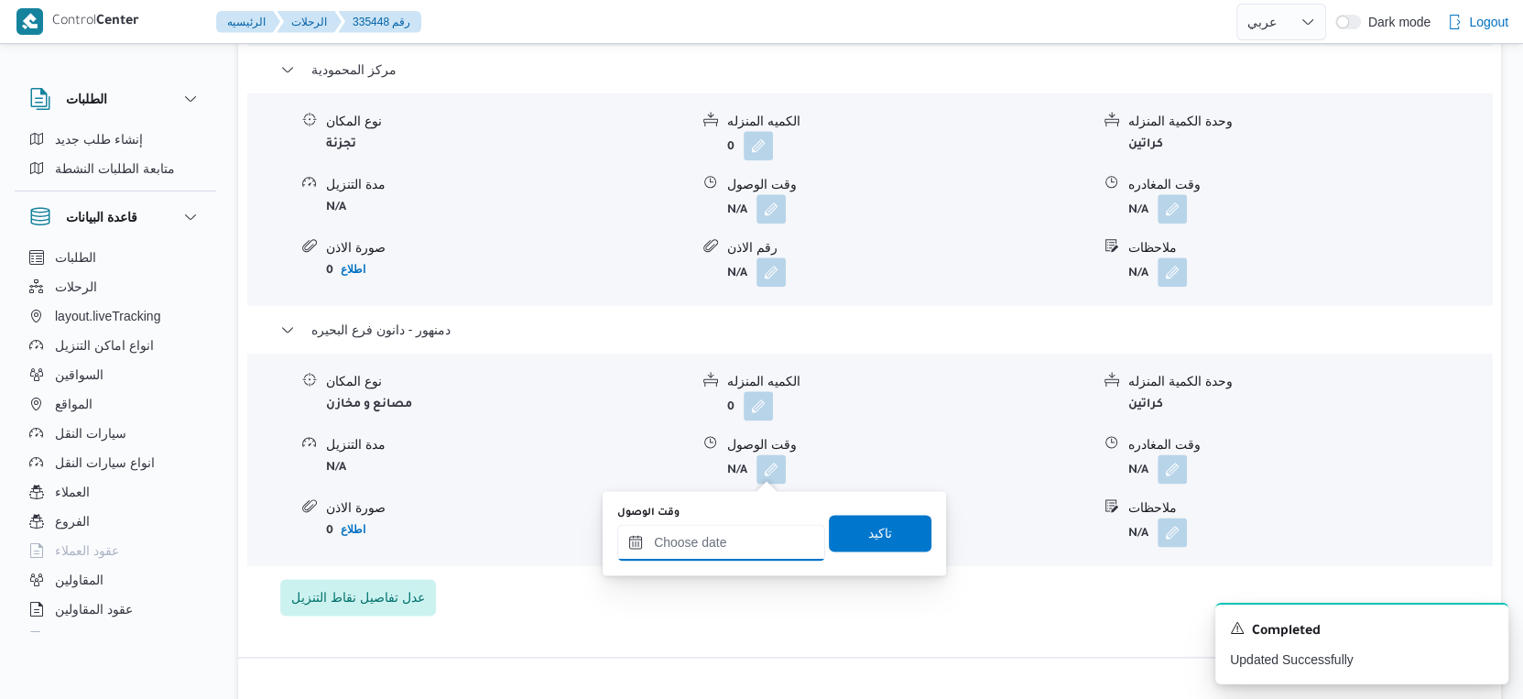
click at [745, 532] on input "وقت الوصول" at bounding box center [721, 542] width 208 height 37
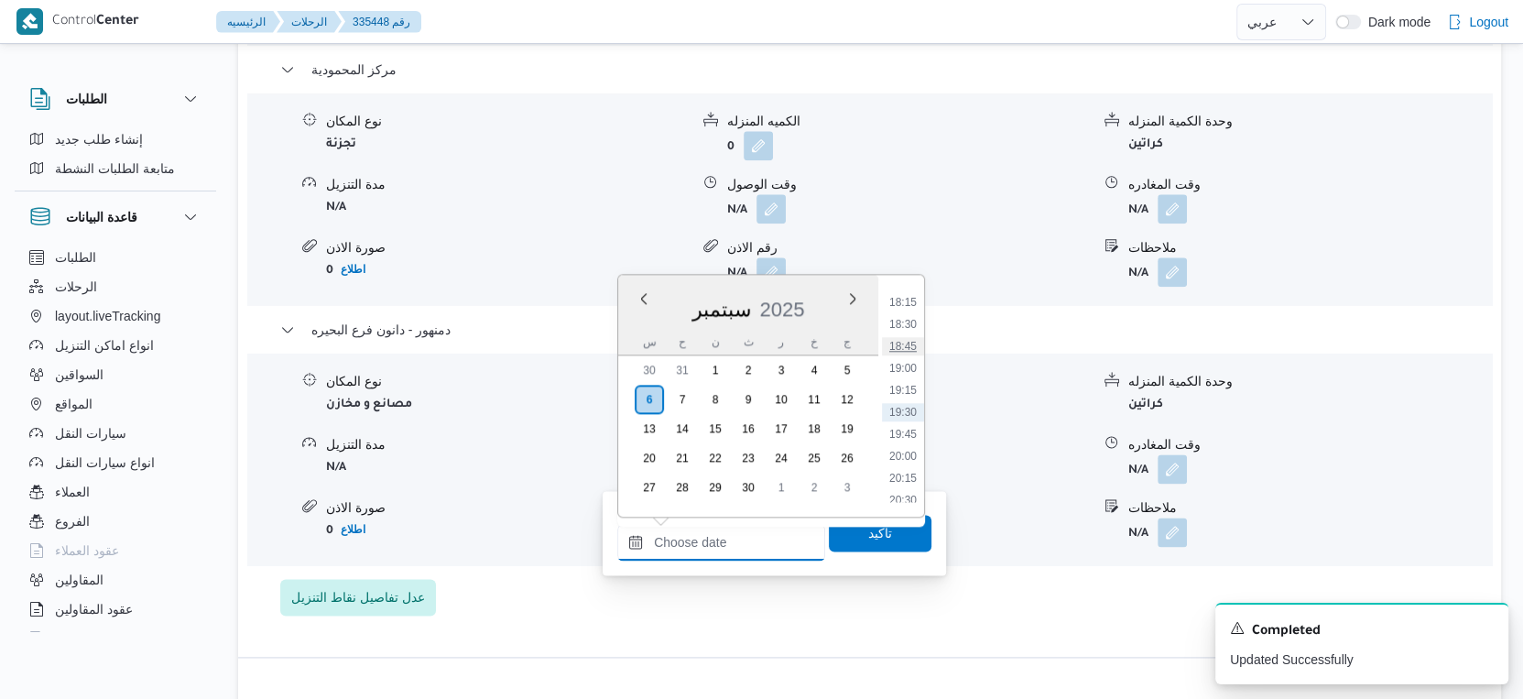
scroll to position [1500, 0]
drag, startPoint x: 904, startPoint y: 336, endPoint x: 904, endPoint y: 351, distance: 14.7
click at [904, 336] on li "17:30" at bounding box center [903, 338] width 42 height 18
type input "[DATE] ١٧:٣٠"
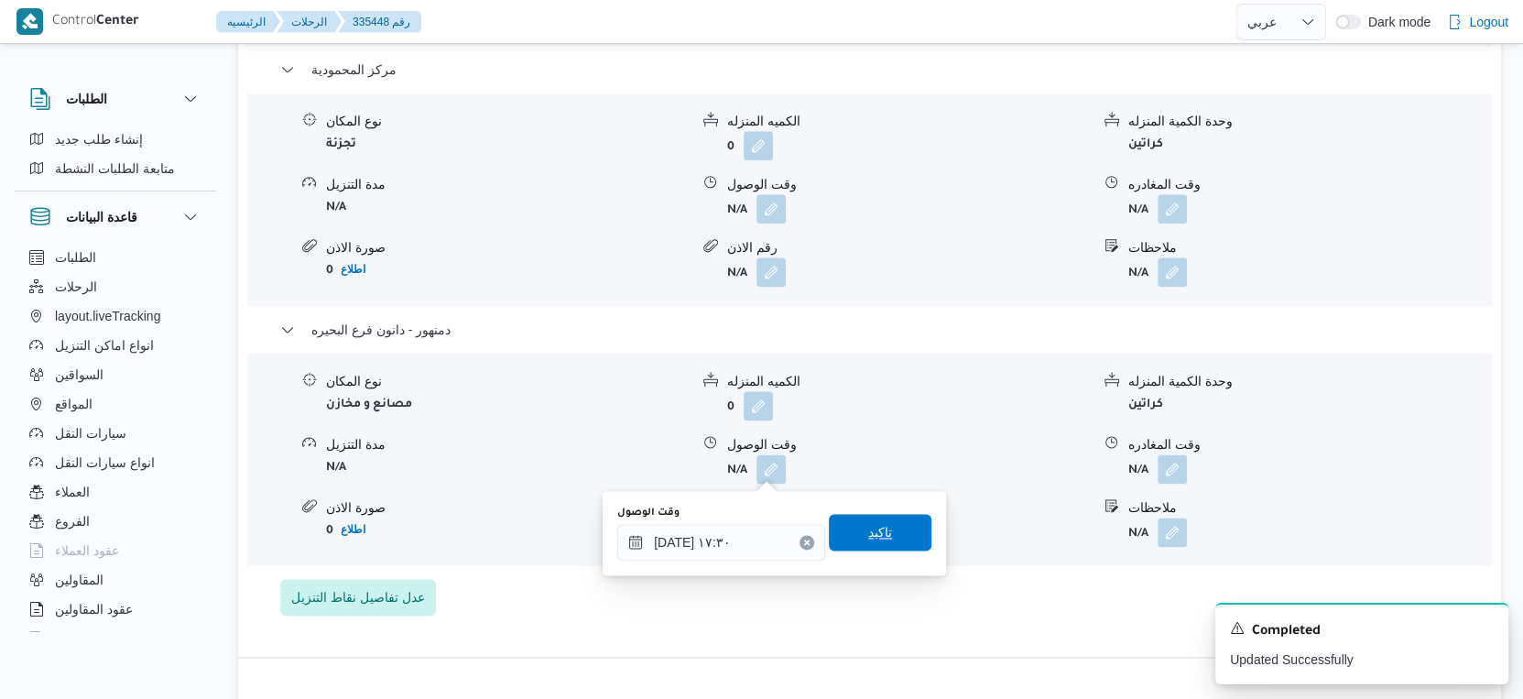
click at [875, 537] on span "تاكيد" at bounding box center [880, 532] width 24 height 22
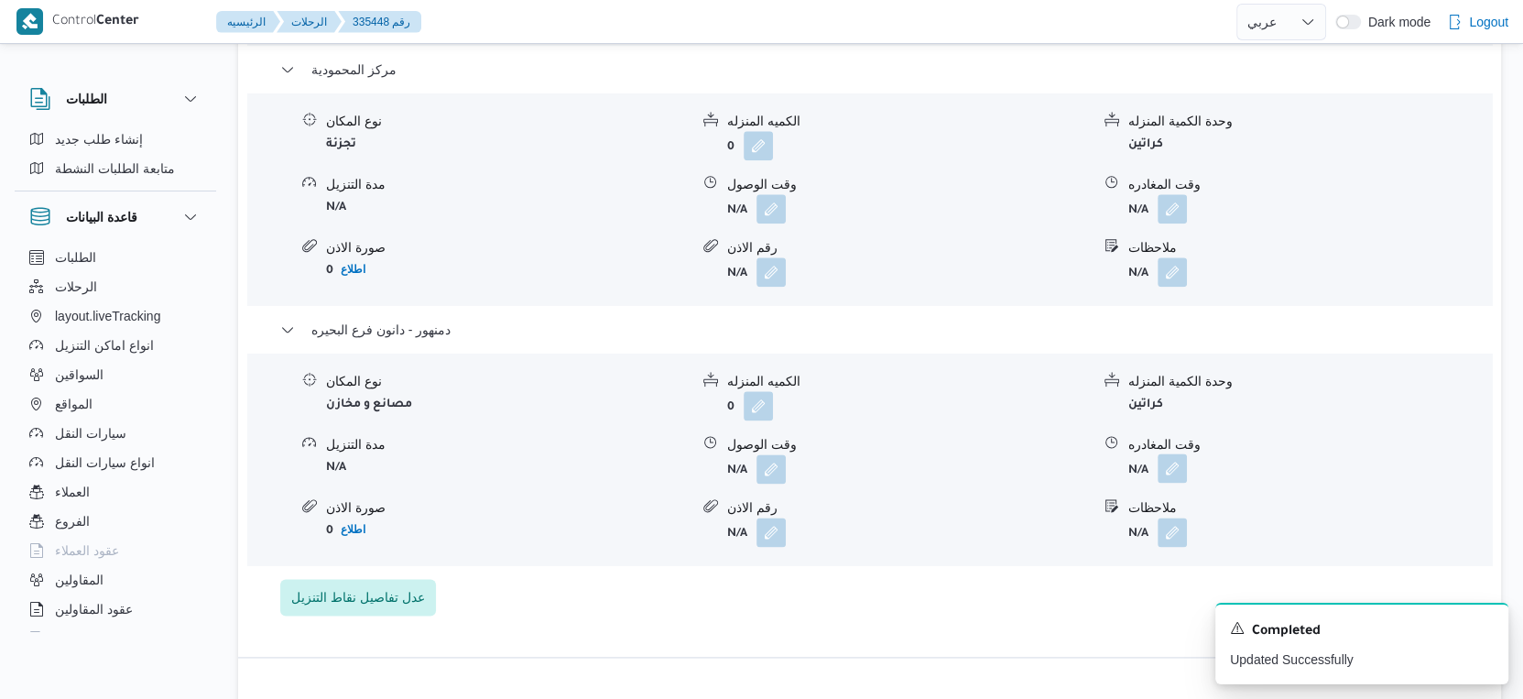
click at [1176, 470] on button "button" at bounding box center [1172, 467] width 29 height 29
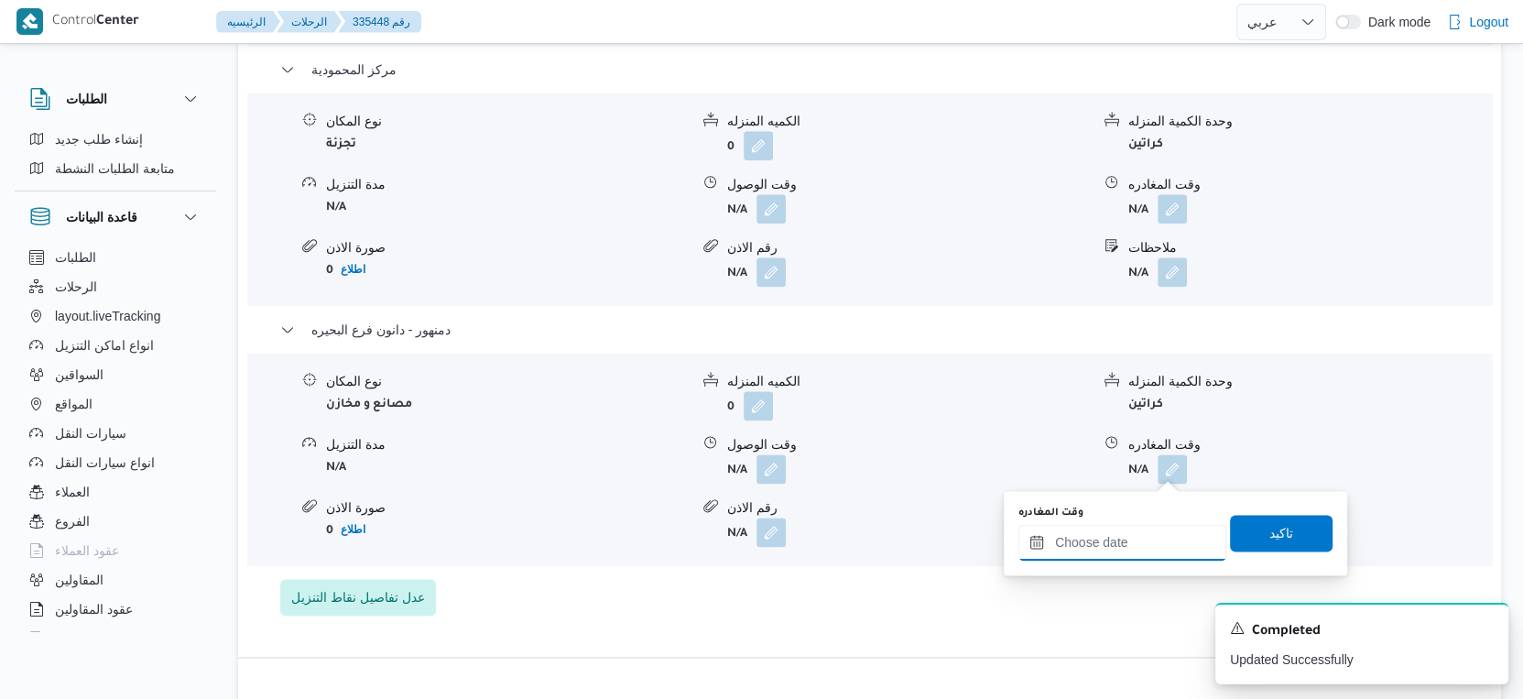
click at [1142, 538] on input "وقت المغادره" at bounding box center [1123, 542] width 208 height 37
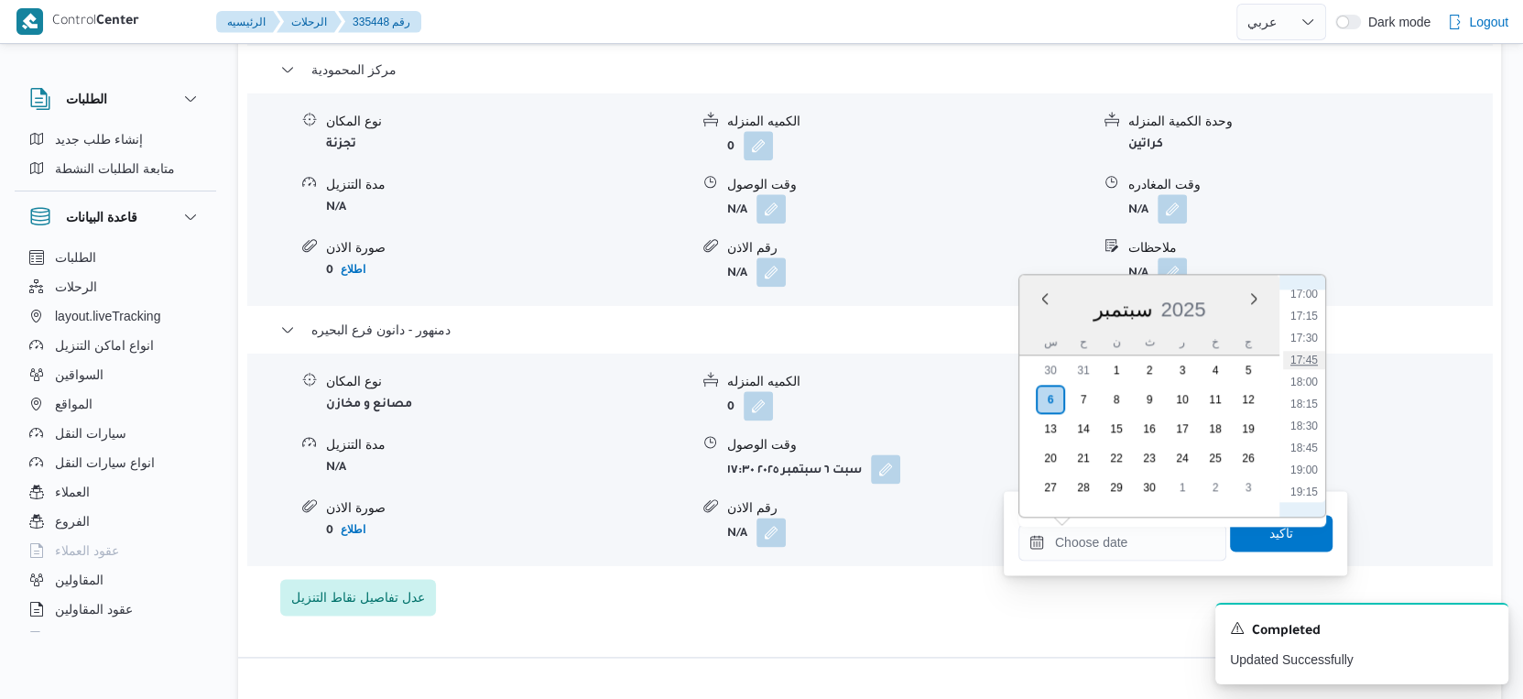
click at [1314, 352] on li "17:45" at bounding box center [1304, 360] width 42 height 18
type input "[DATE] ١٧:٤٥"
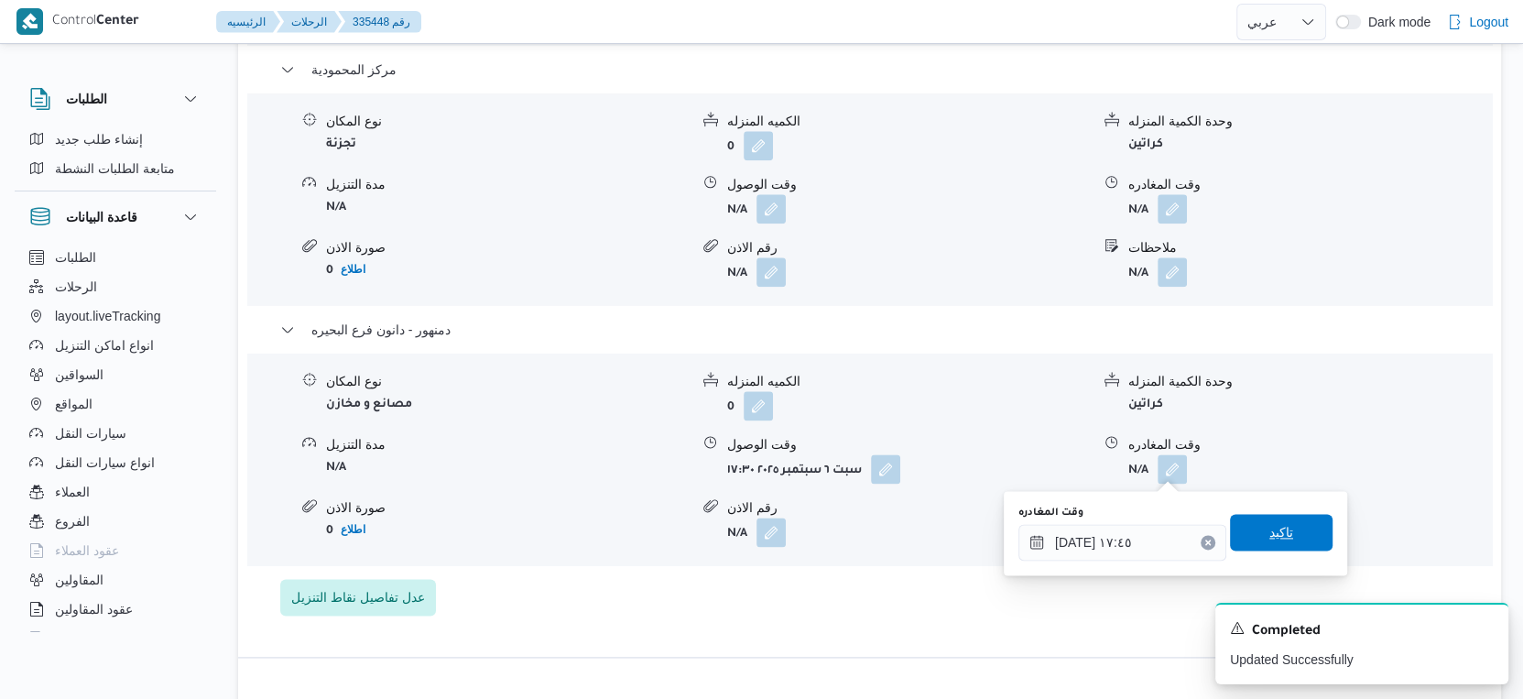
click at [1276, 536] on span "تاكيد" at bounding box center [1282, 532] width 24 height 22
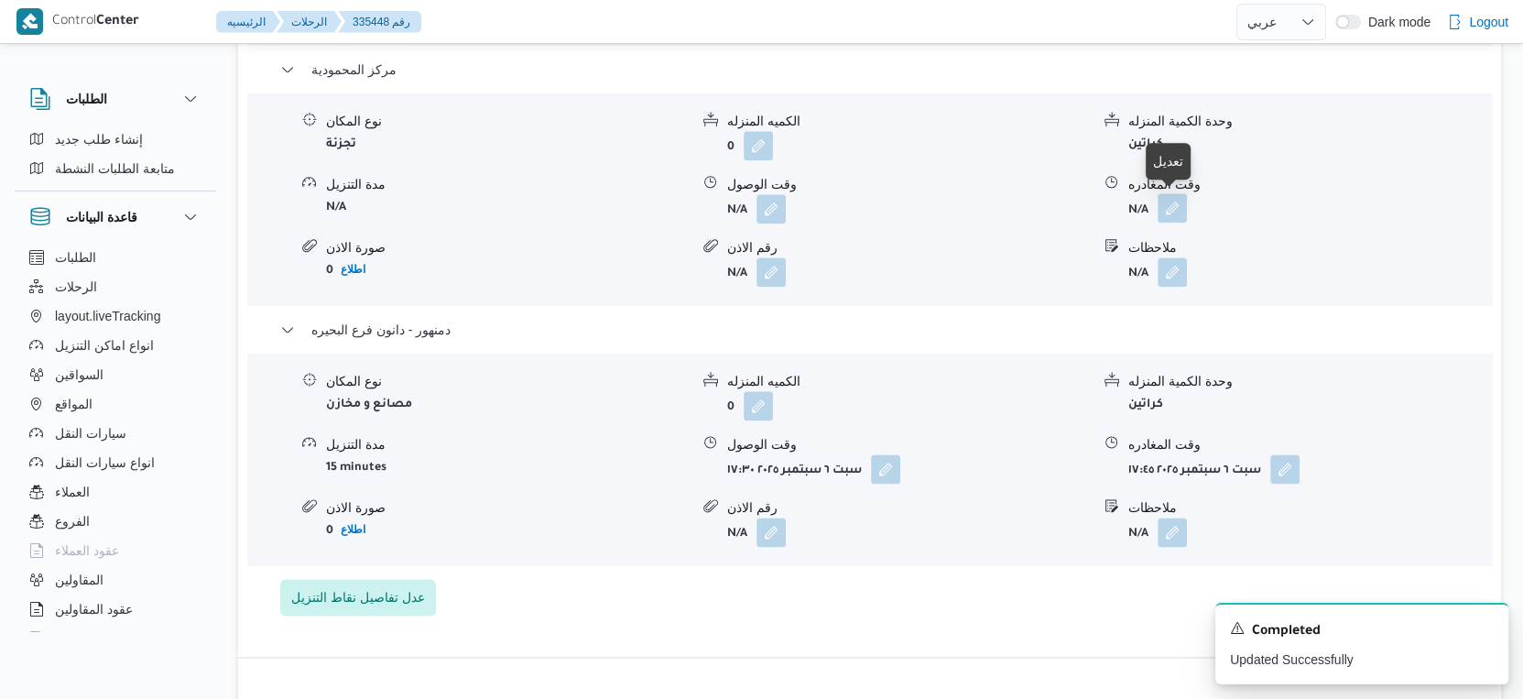
click at [1173, 197] on button "button" at bounding box center [1172, 207] width 29 height 29
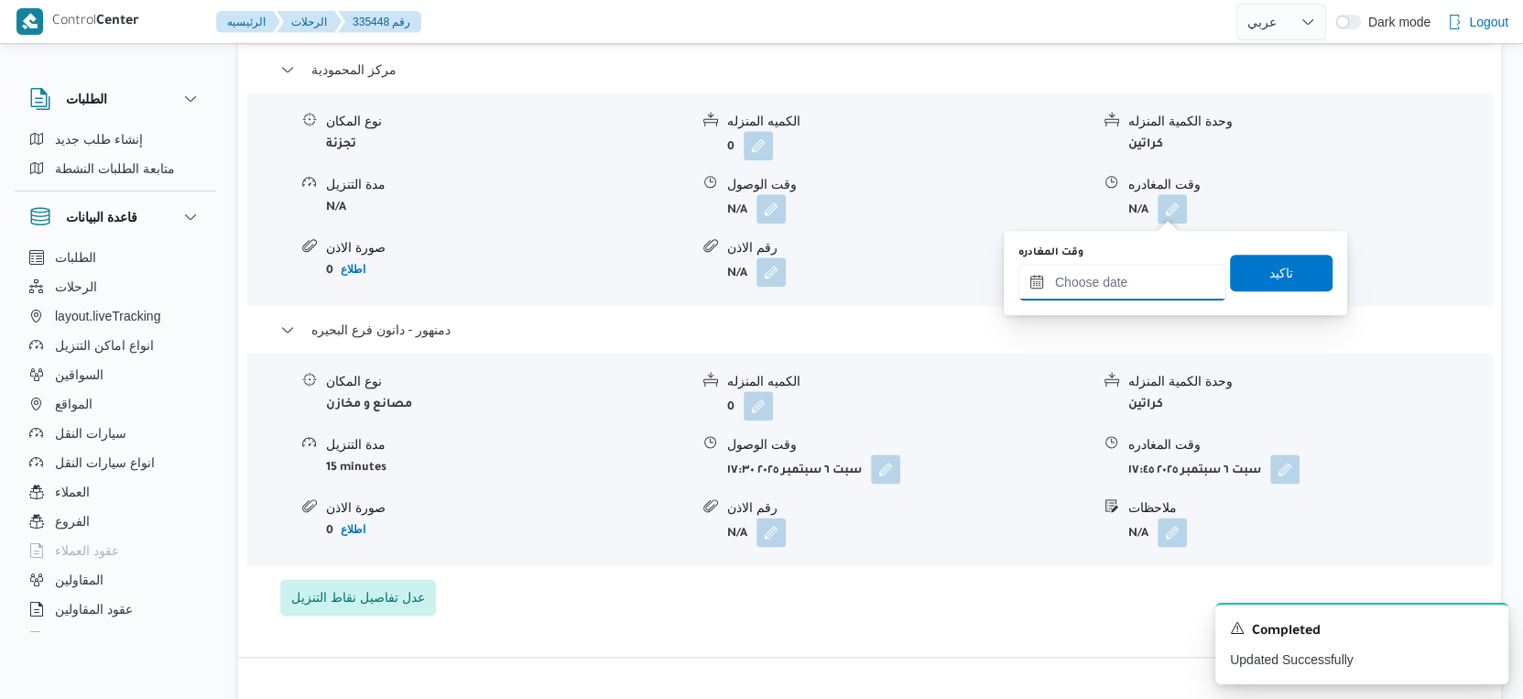
click at [1129, 290] on input "وقت المغادره" at bounding box center [1123, 282] width 208 height 37
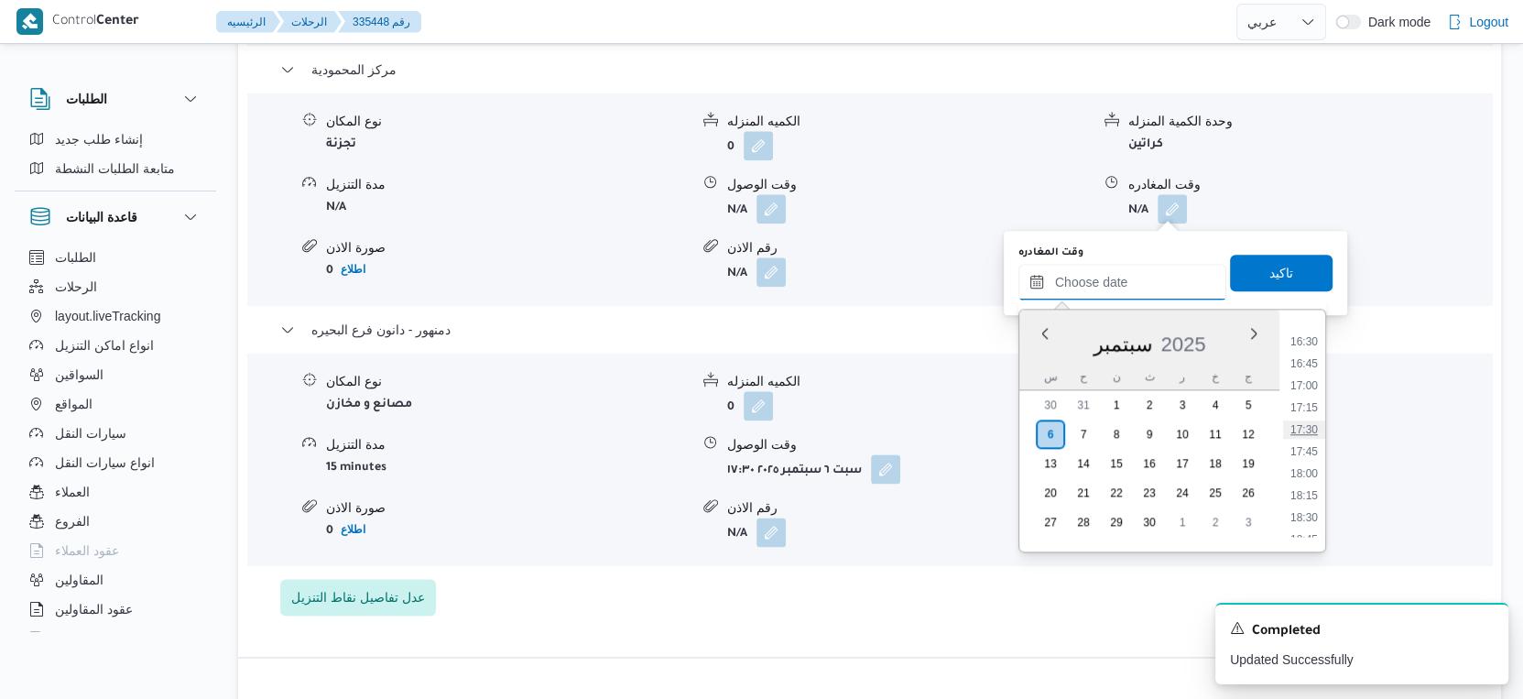
scroll to position [1397, 0]
click at [1304, 425] on li "17:00" at bounding box center [1304, 431] width 42 height 18
type input "[DATE] ١٧:٠٠"
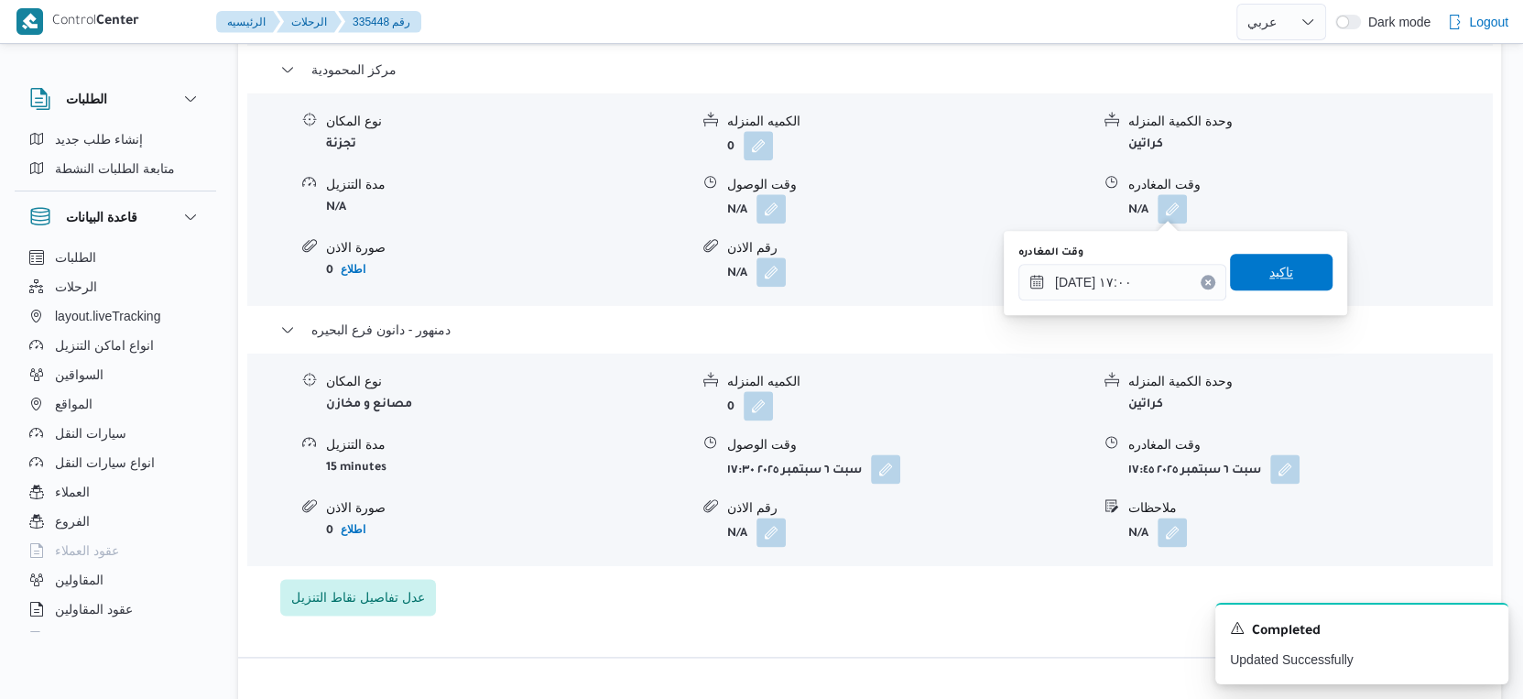
click at [1299, 265] on span "تاكيد" at bounding box center [1281, 272] width 103 height 37
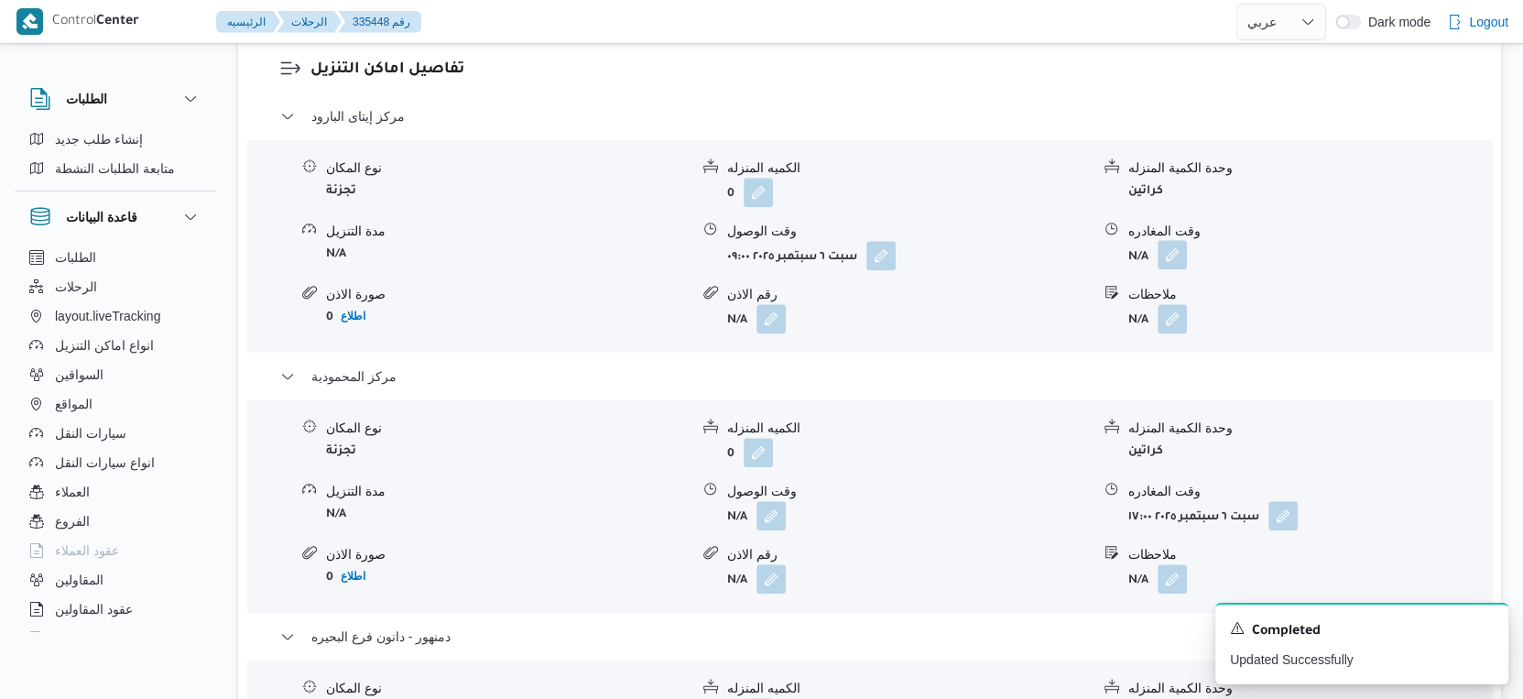
scroll to position [1527, 0]
click at [1169, 246] on button "button" at bounding box center [1172, 252] width 29 height 29
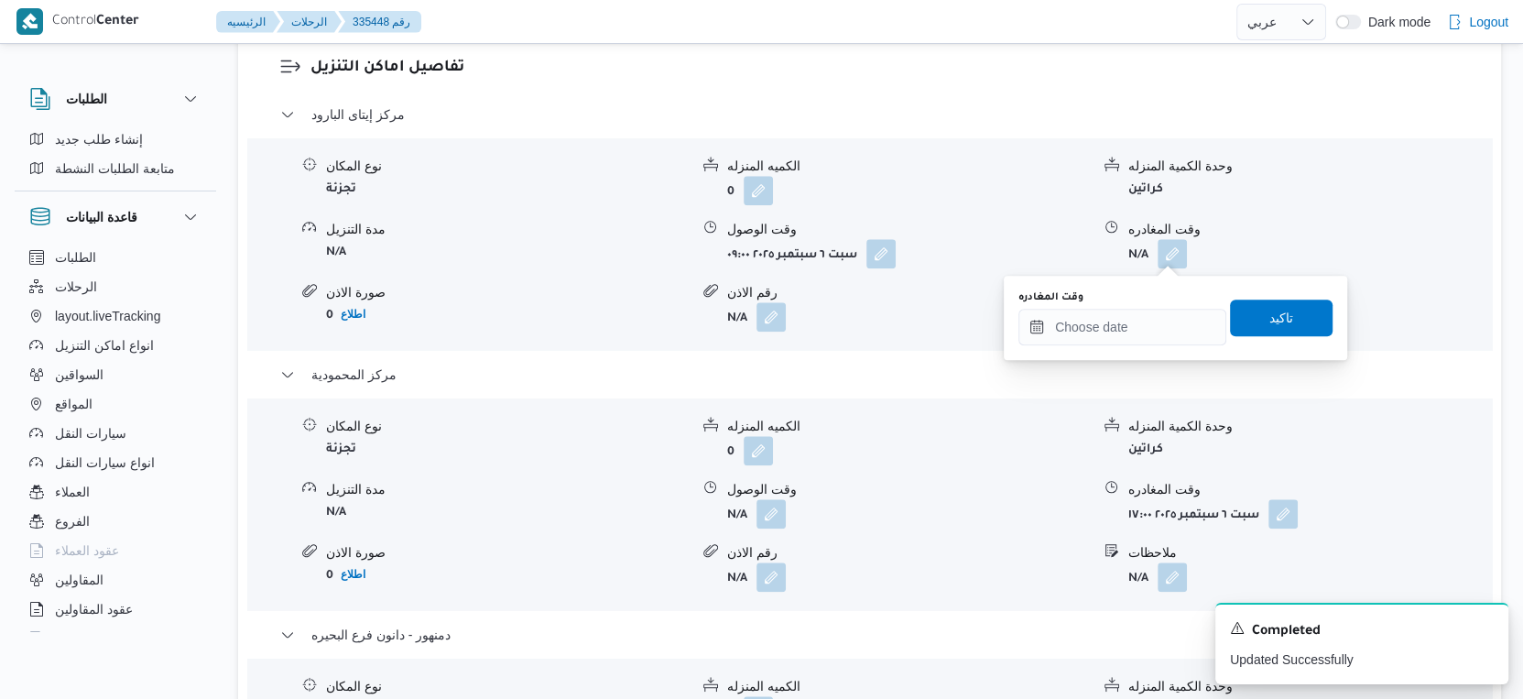
click at [1140, 296] on div "وقت المغادره" at bounding box center [1123, 297] width 208 height 15
click at [1143, 316] on input "وقت المغادره" at bounding box center [1123, 327] width 208 height 37
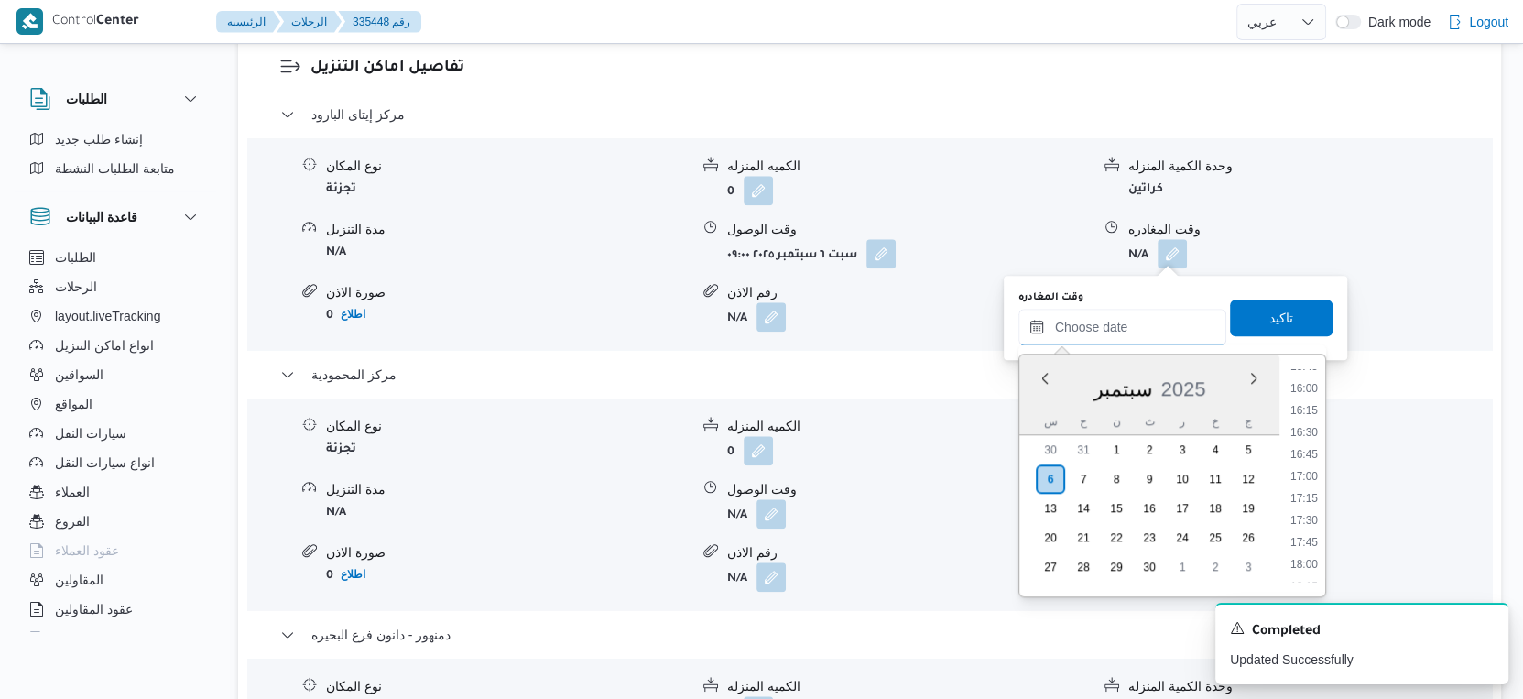
scroll to position [1296, 0]
click at [1312, 396] on li "15:00" at bounding box center [1304, 401] width 42 height 18
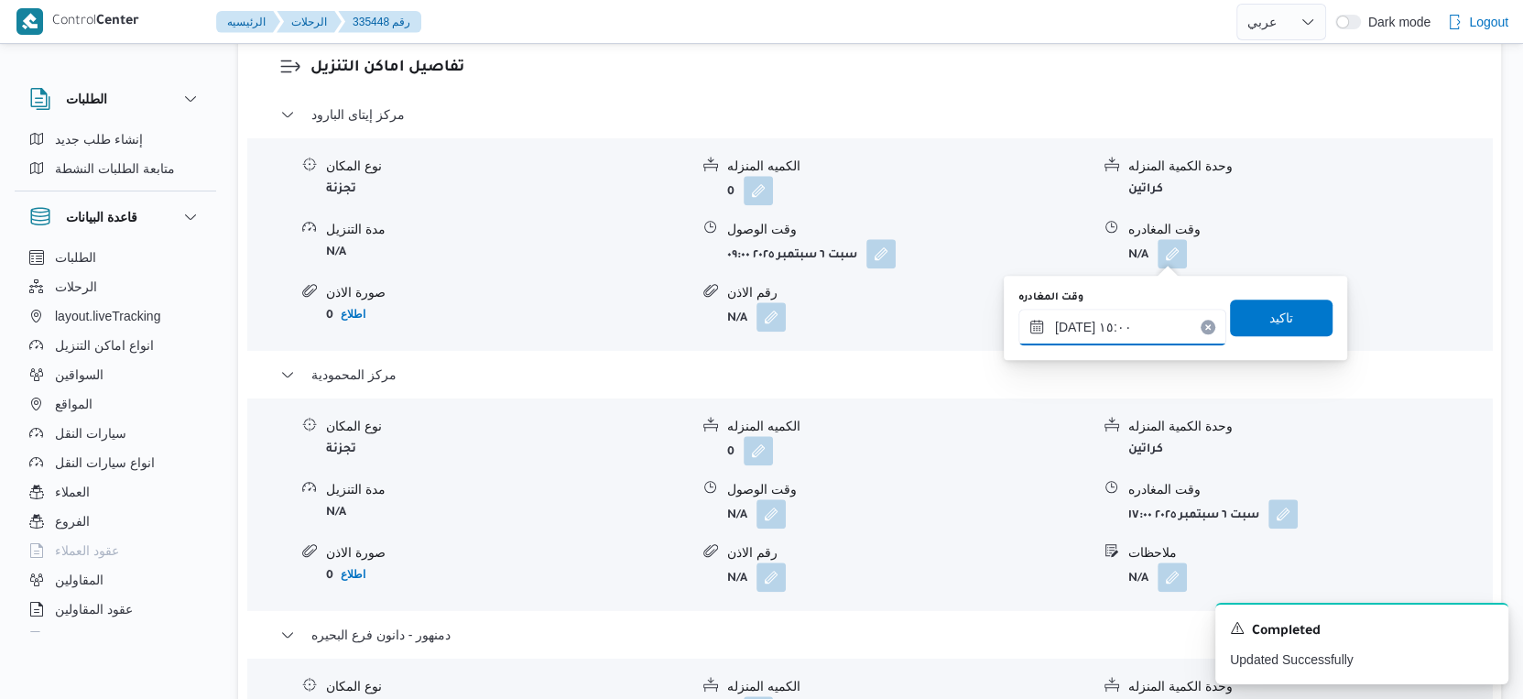
click at [1177, 327] on input "[DATE] ١٥:٠٠" at bounding box center [1123, 327] width 208 height 37
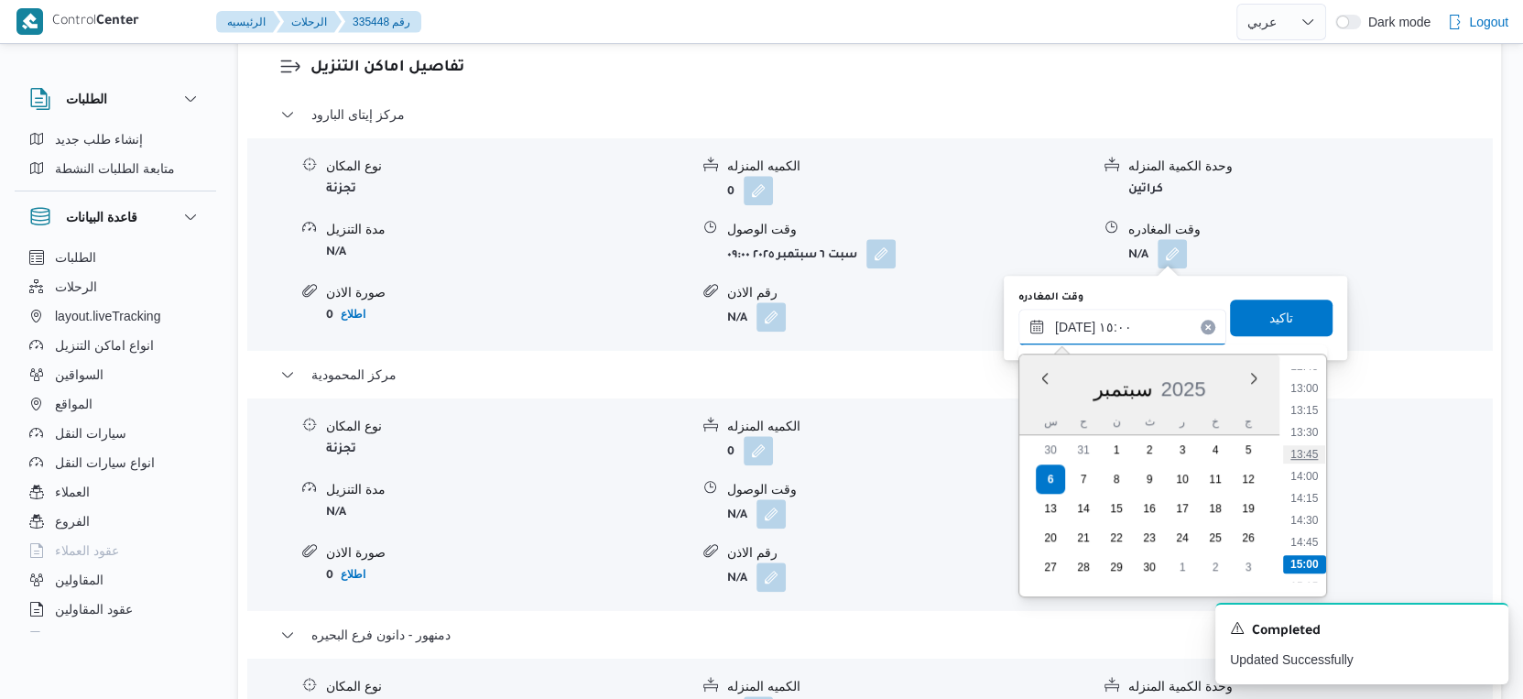
scroll to position [1002, 0]
click at [1304, 521] on li "13:00" at bounding box center [1304, 519] width 42 height 18
type input "[DATE] ١٣:٠٠"
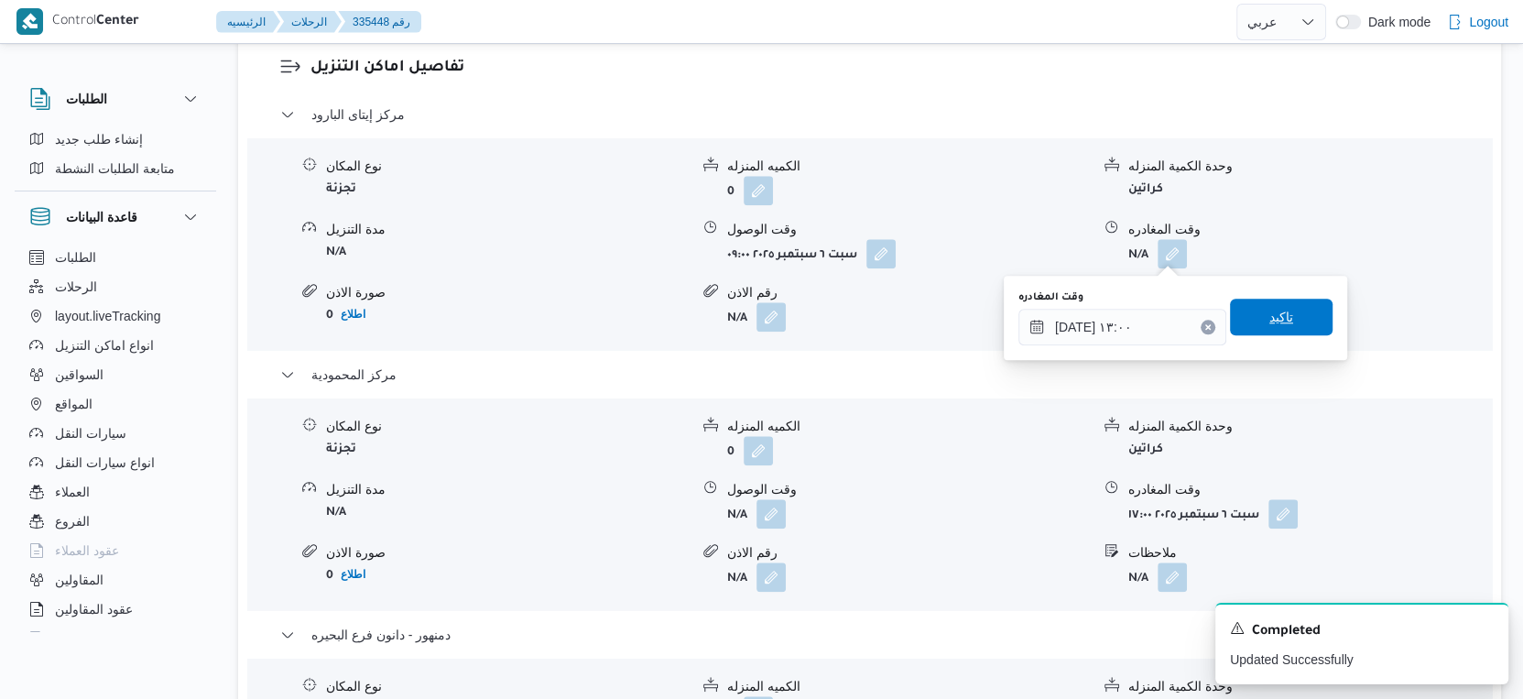
click at [1293, 326] on span "تاكيد" at bounding box center [1281, 317] width 103 height 37
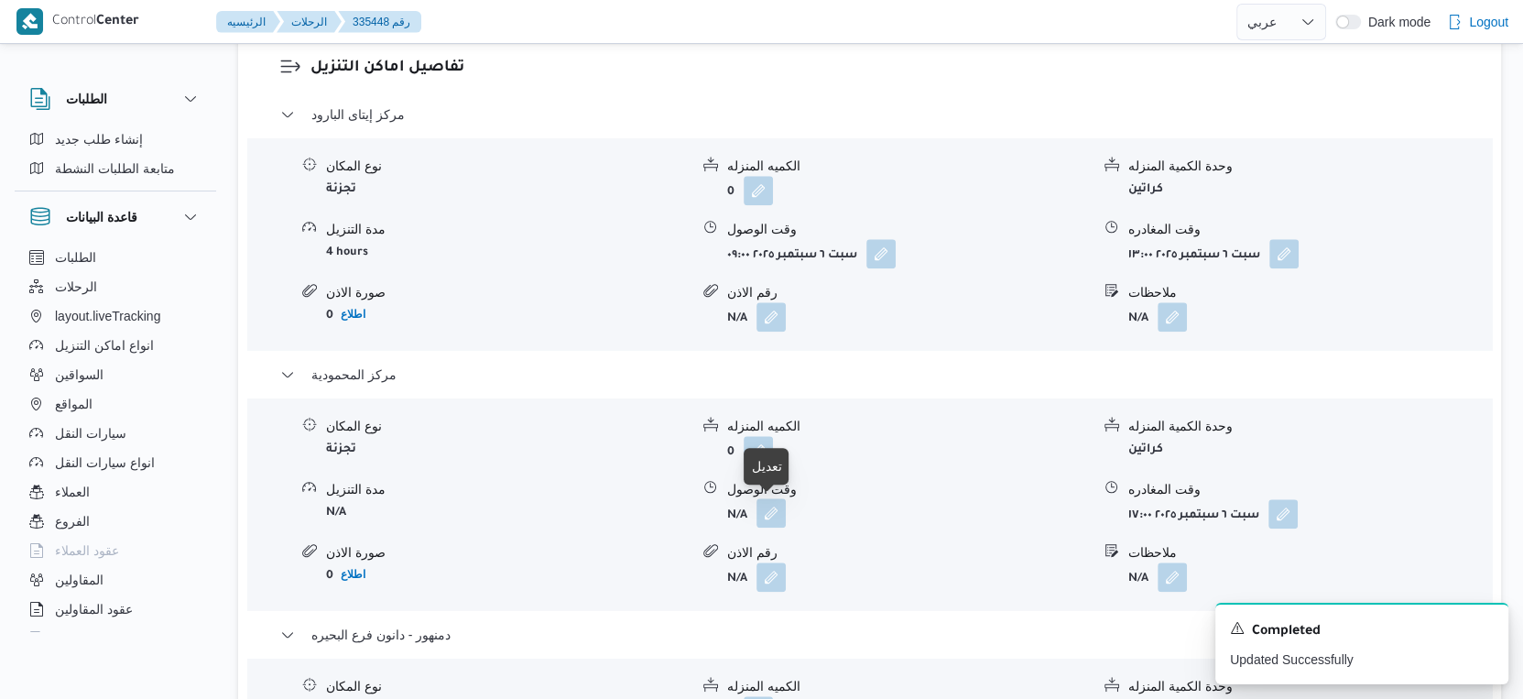
click at [776, 517] on button "button" at bounding box center [771, 512] width 29 height 29
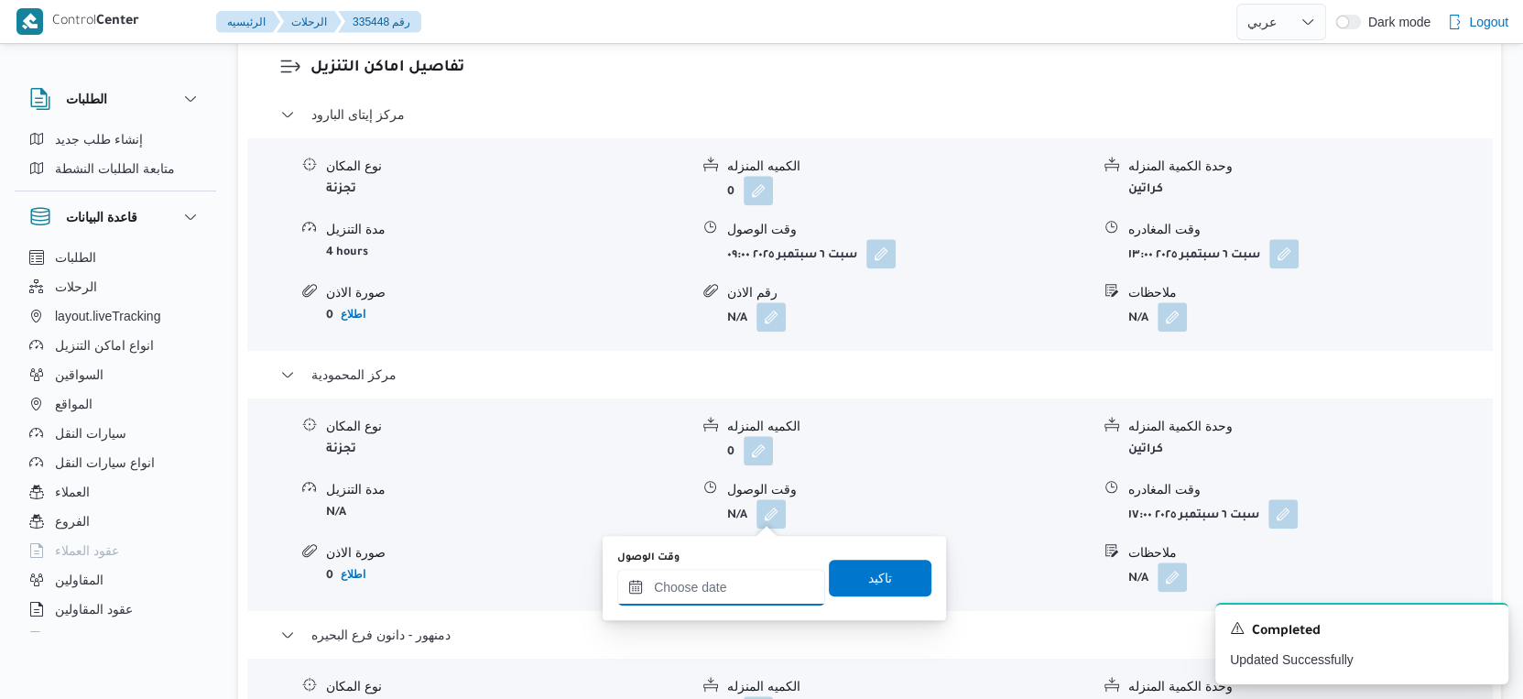
drag, startPoint x: 747, startPoint y: 589, endPoint x: 769, endPoint y: 573, distance: 28.2
click at [747, 589] on input "وقت الوصول" at bounding box center [721, 587] width 208 height 37
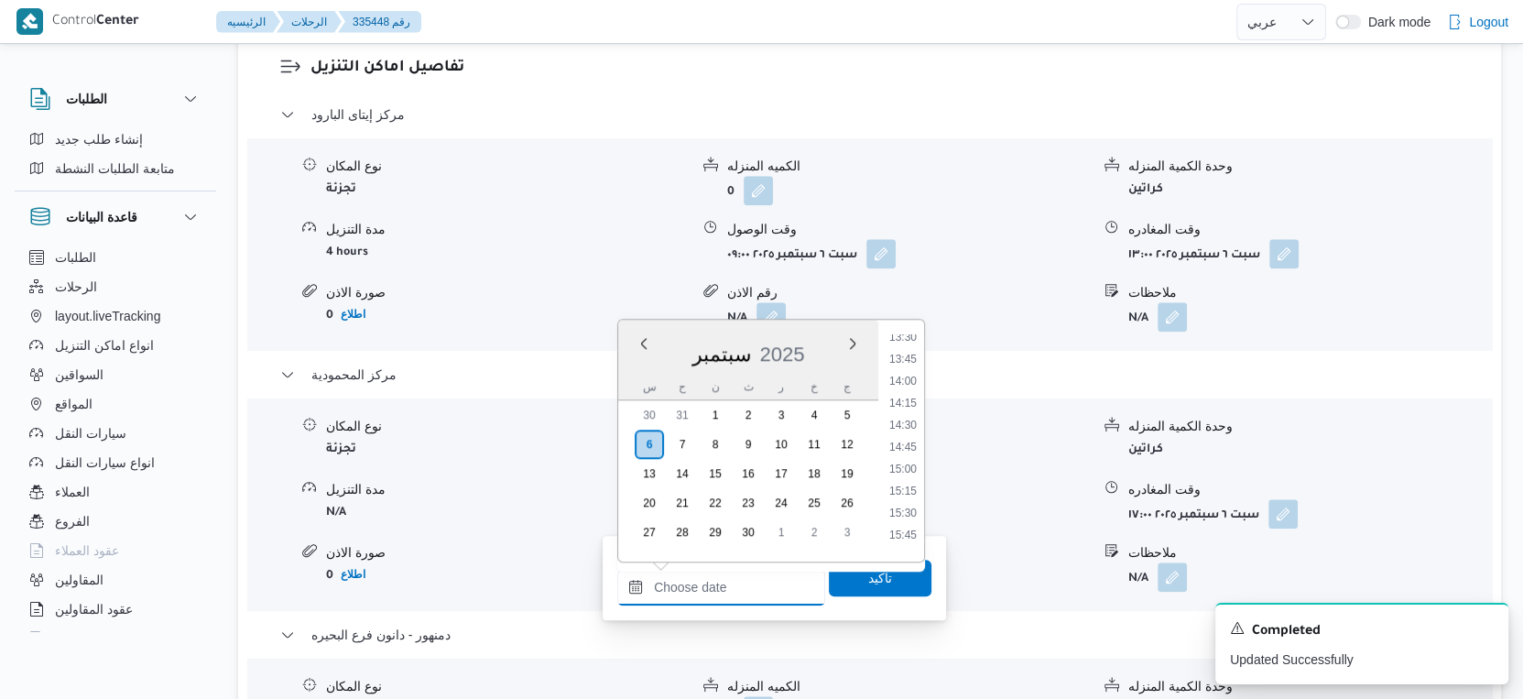
scroll to position [1093, 0]
click at [907, 438] on li "13:30" at bounding box center [903, 438] width 42 height 18
type input "[DATE] ١٣:٣٠"
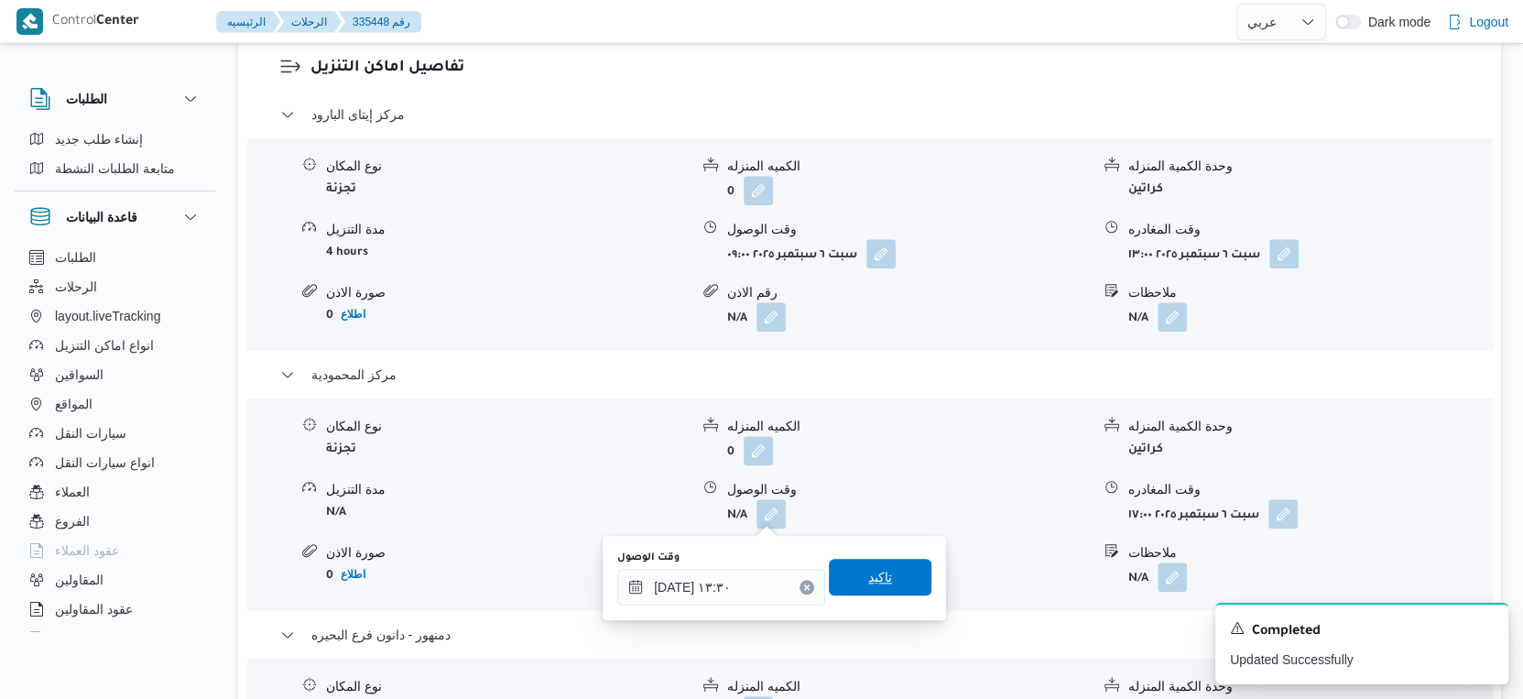
click at [881, 578] on span "تاكيد" at bounding box center [880, 577] width 103 height 37
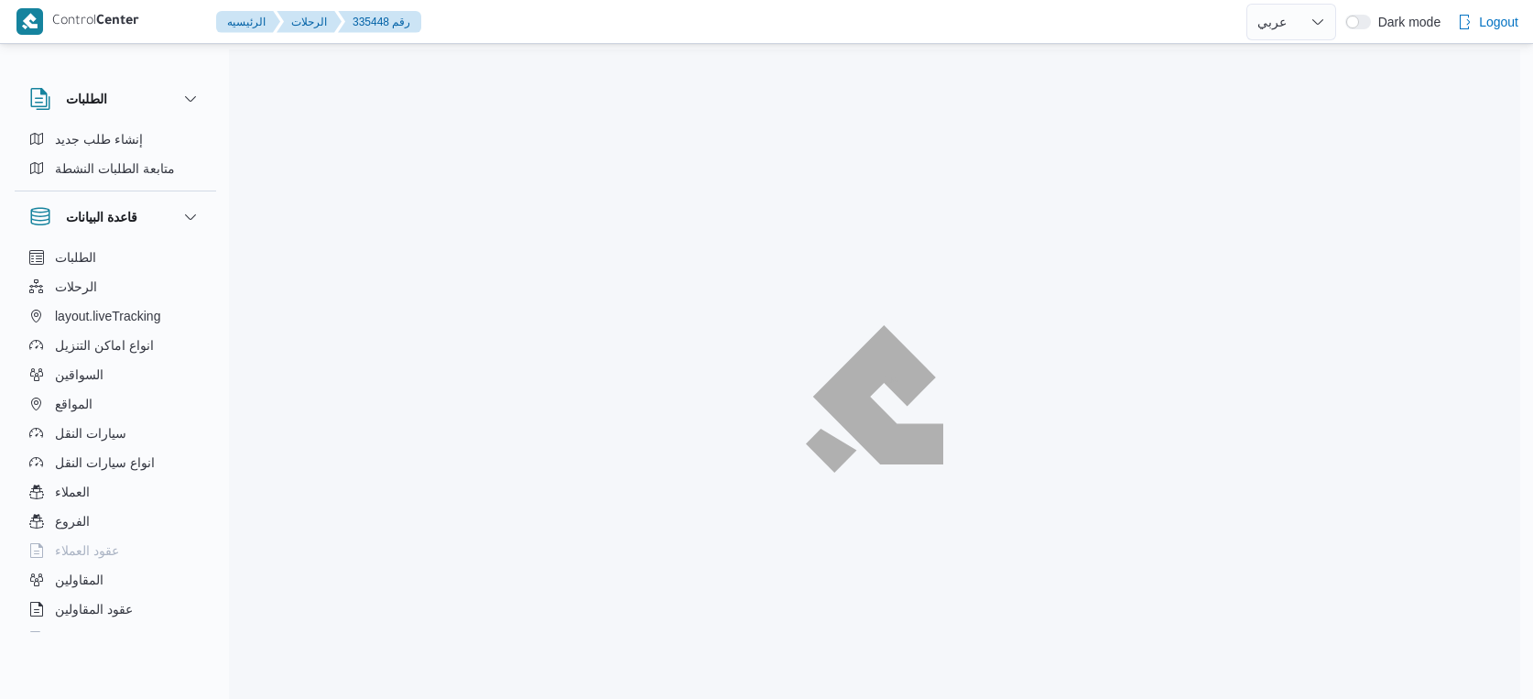
select select "ar"
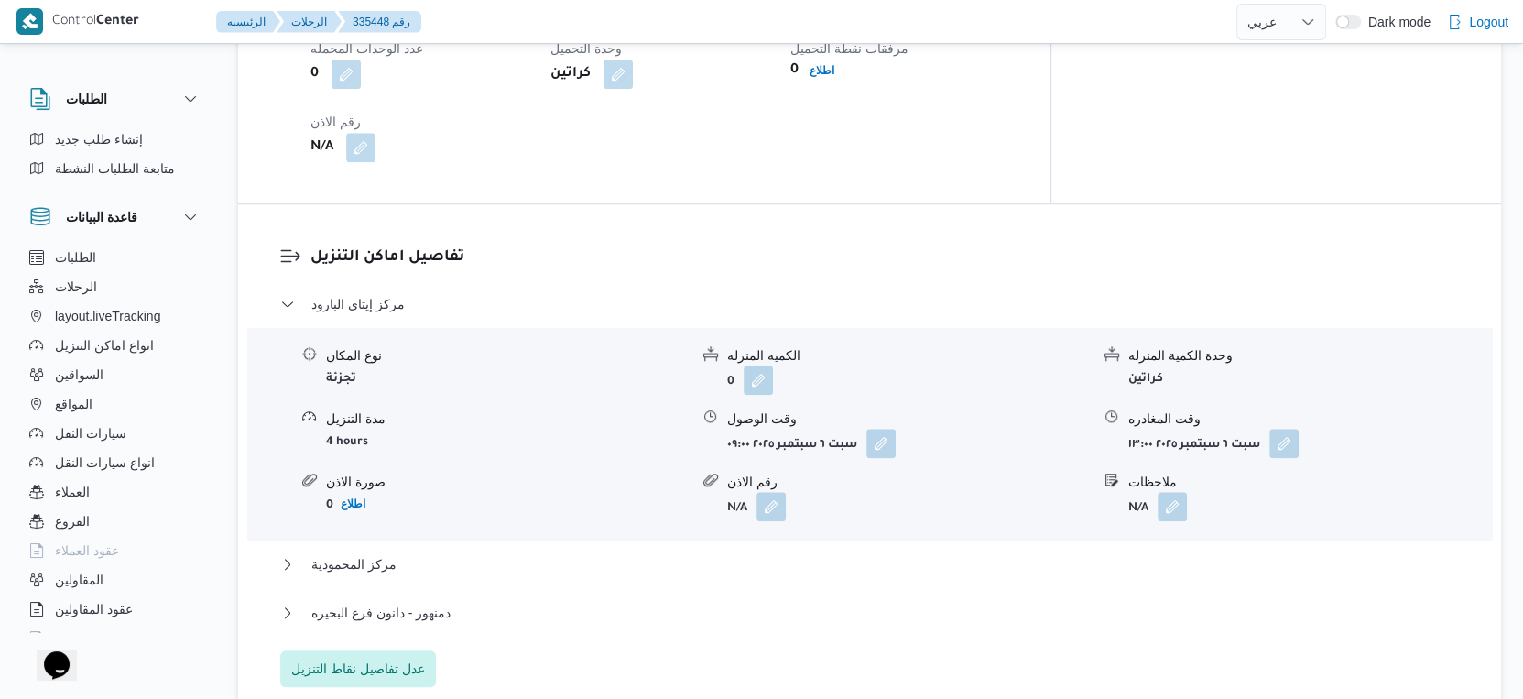
scroll to position [1372, 0]
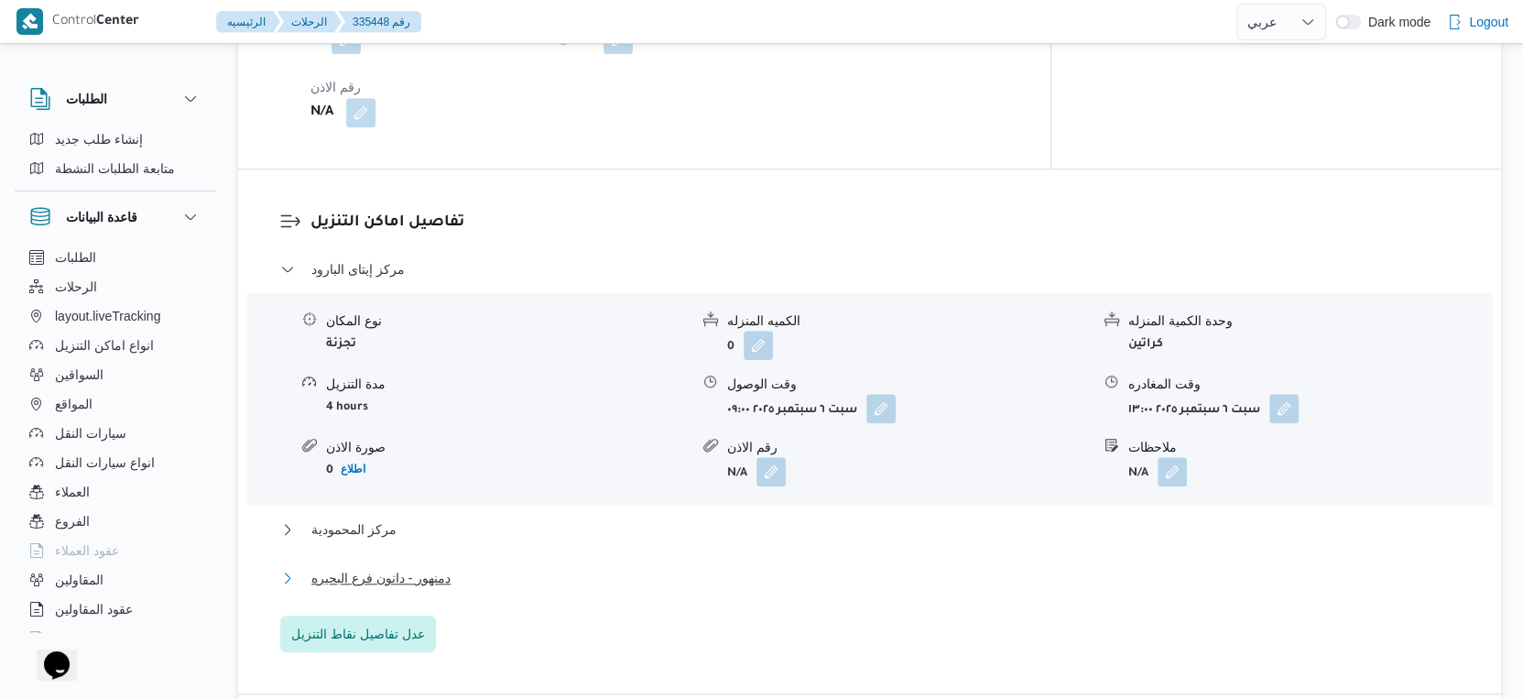
click at [447, 580] on span "دمنهور - دانون فرع البحيره" at bounding box center [380, 578] width 139 height 22
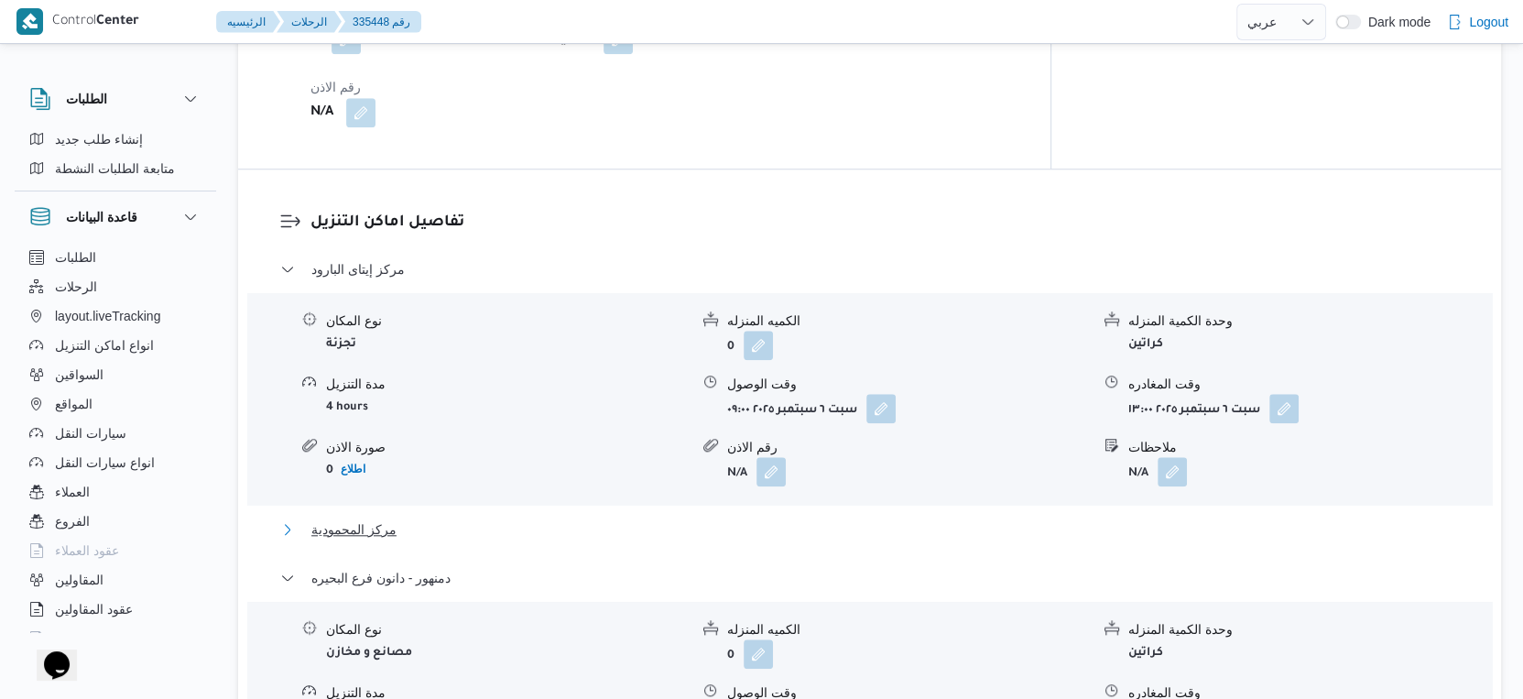
click at [396, 536] on button "مركز المحمودية" at bounding box center [870, 529] width 1180 height 22
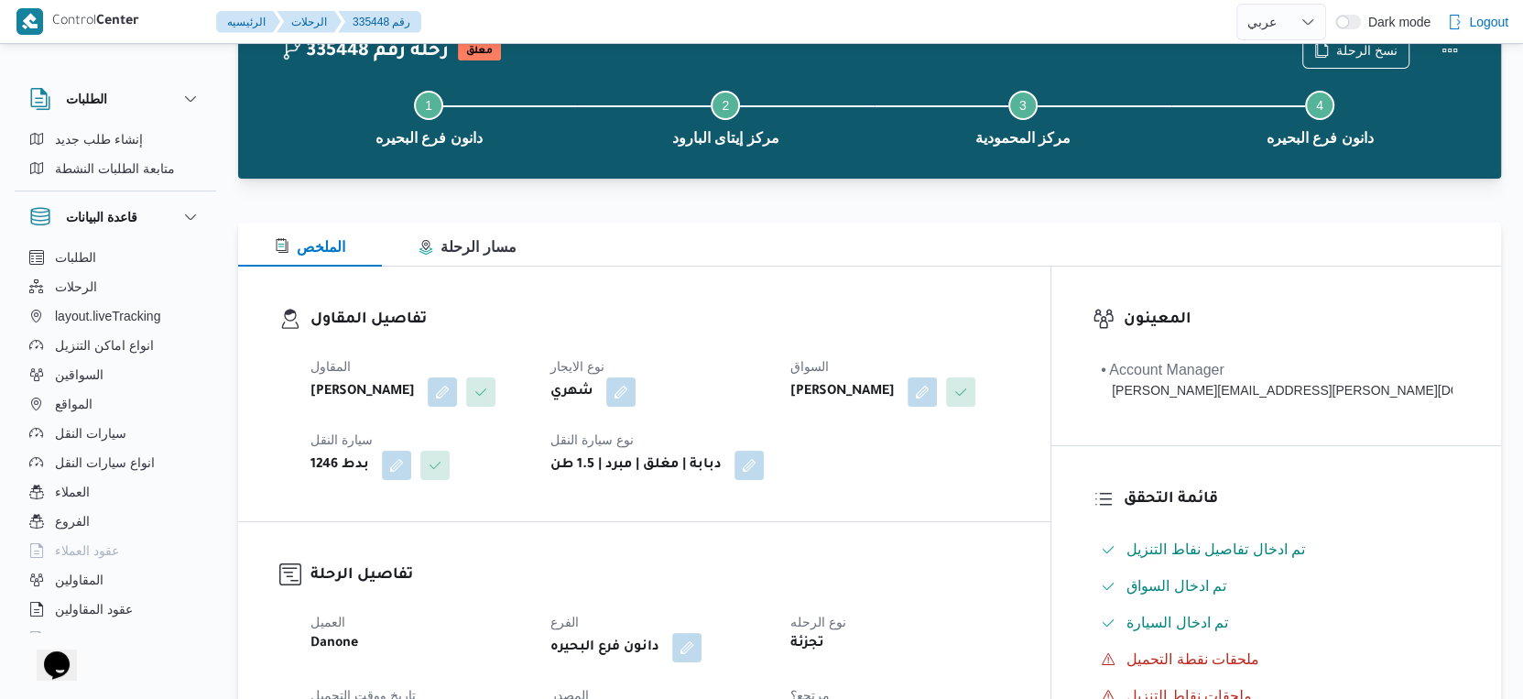
scroll to position [0, 0]
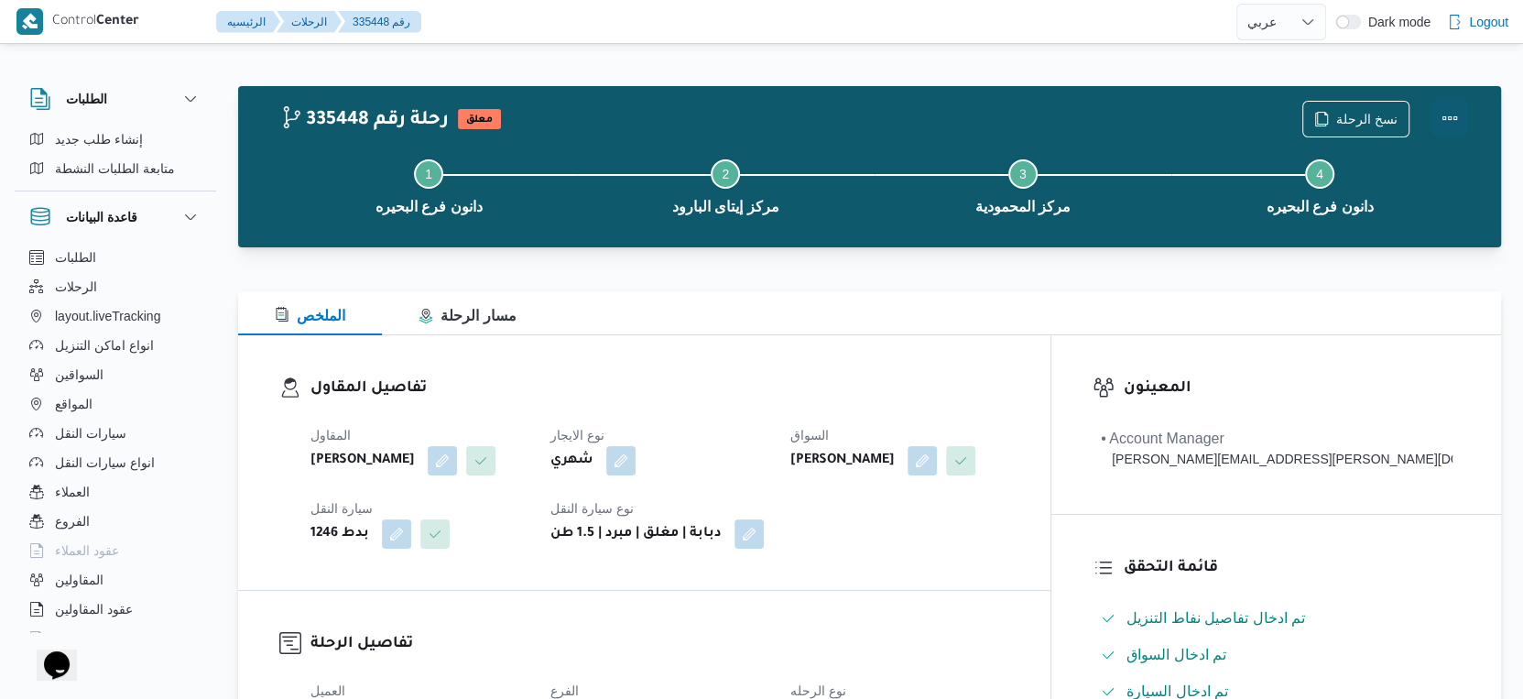
click at [1453, 120] on button "Actions" at bounding box center [1450, 118] width 37 height 37
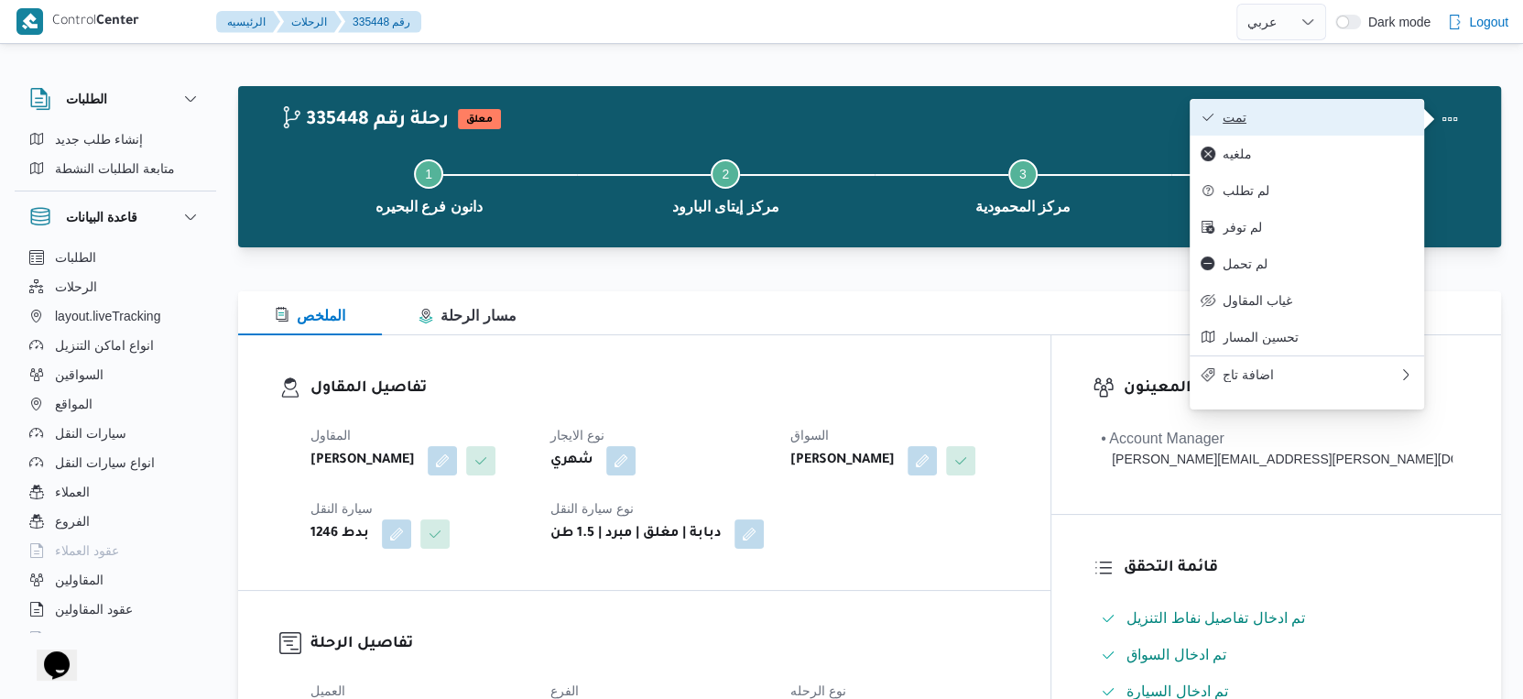
click at [1281, 116] on span "تمت" at bounding box center [1318, 117] width 191 height 15
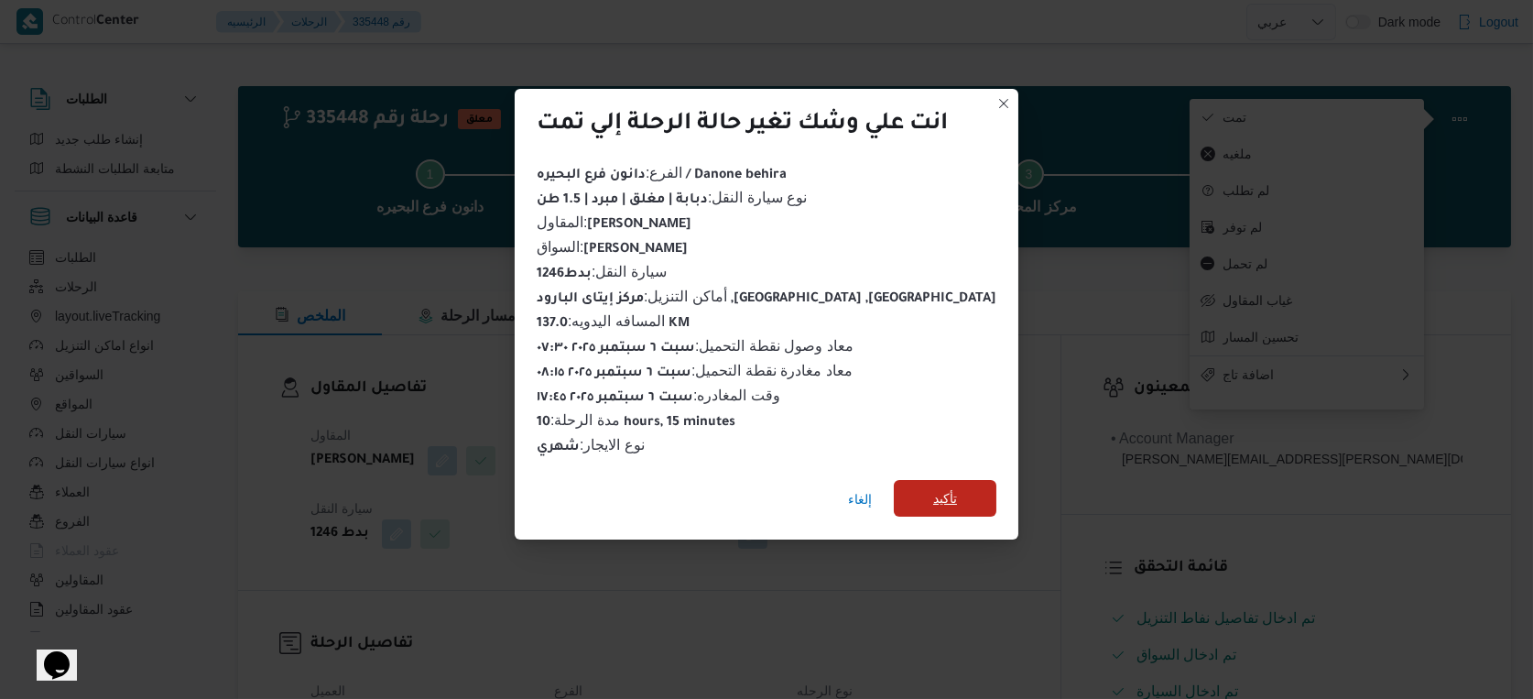
click at [940, 498] on span "تأكيد" at bounding box center [945, 498] width 24 height 22
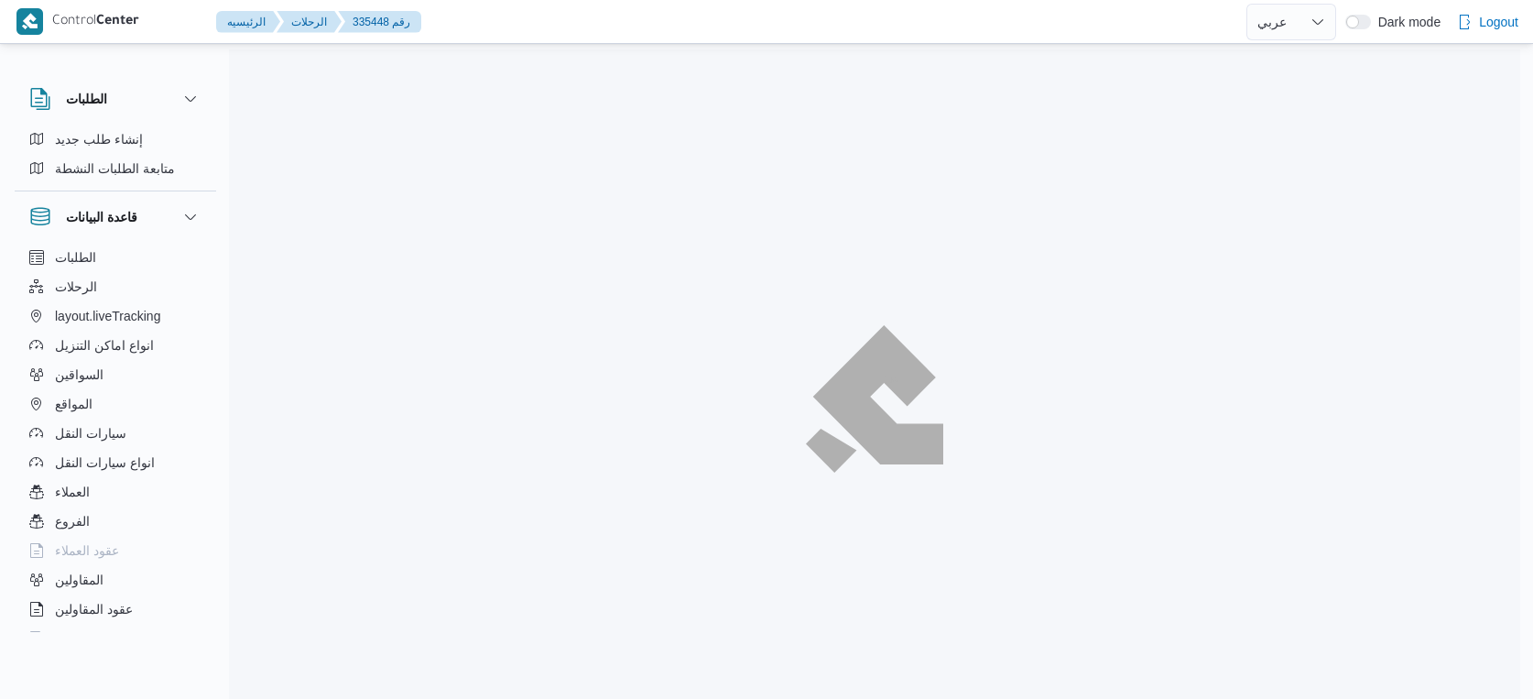
select select "ar"
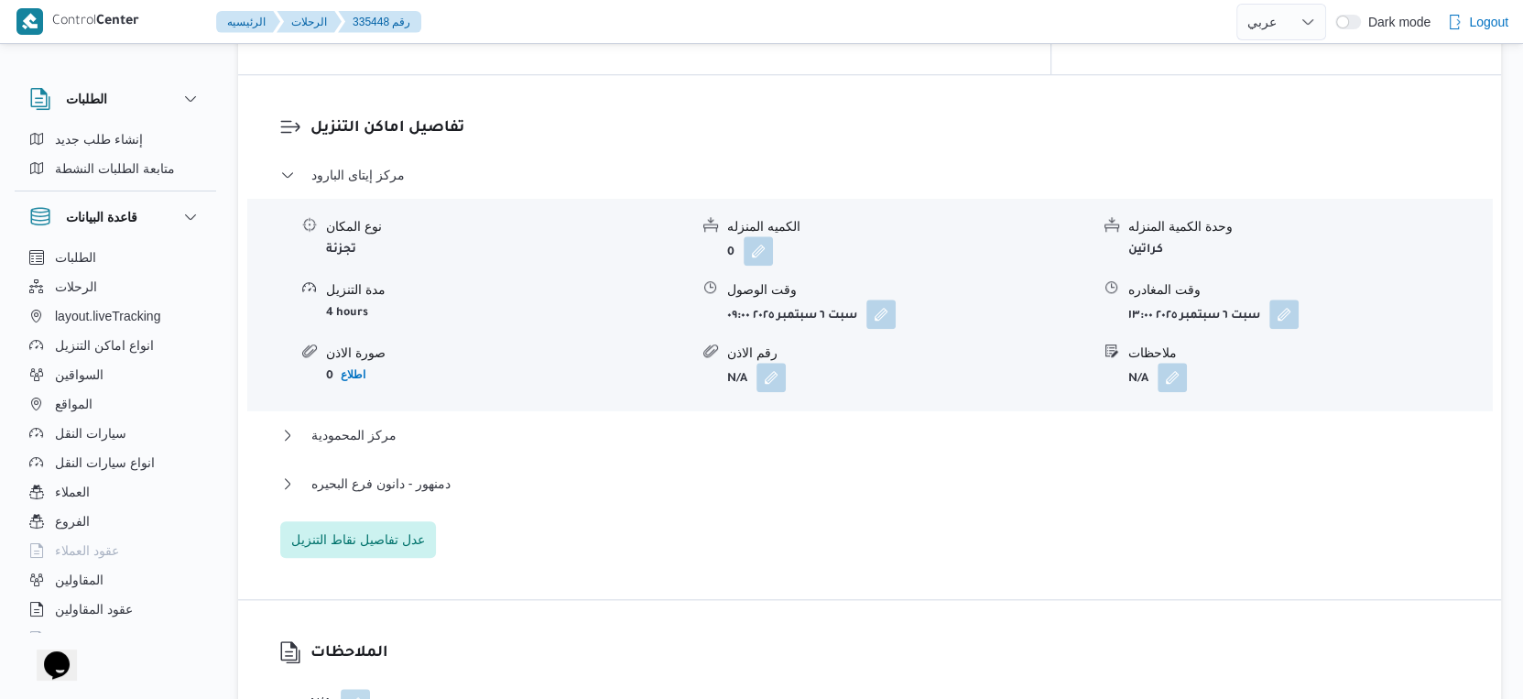
scroll to position [1527, 0]
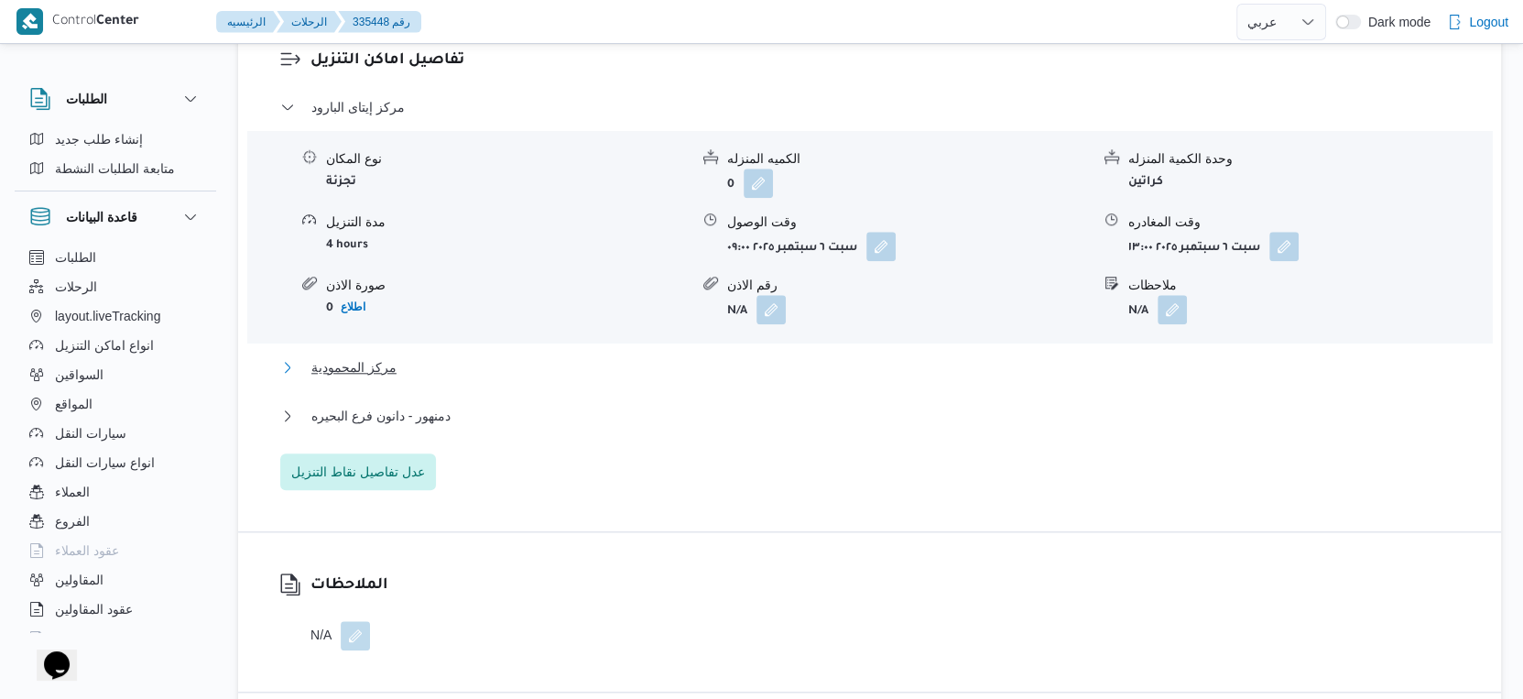
click at [501, 364] on button "مركز المحمودية" at bounding box center [870, 367] width 1180 height 22
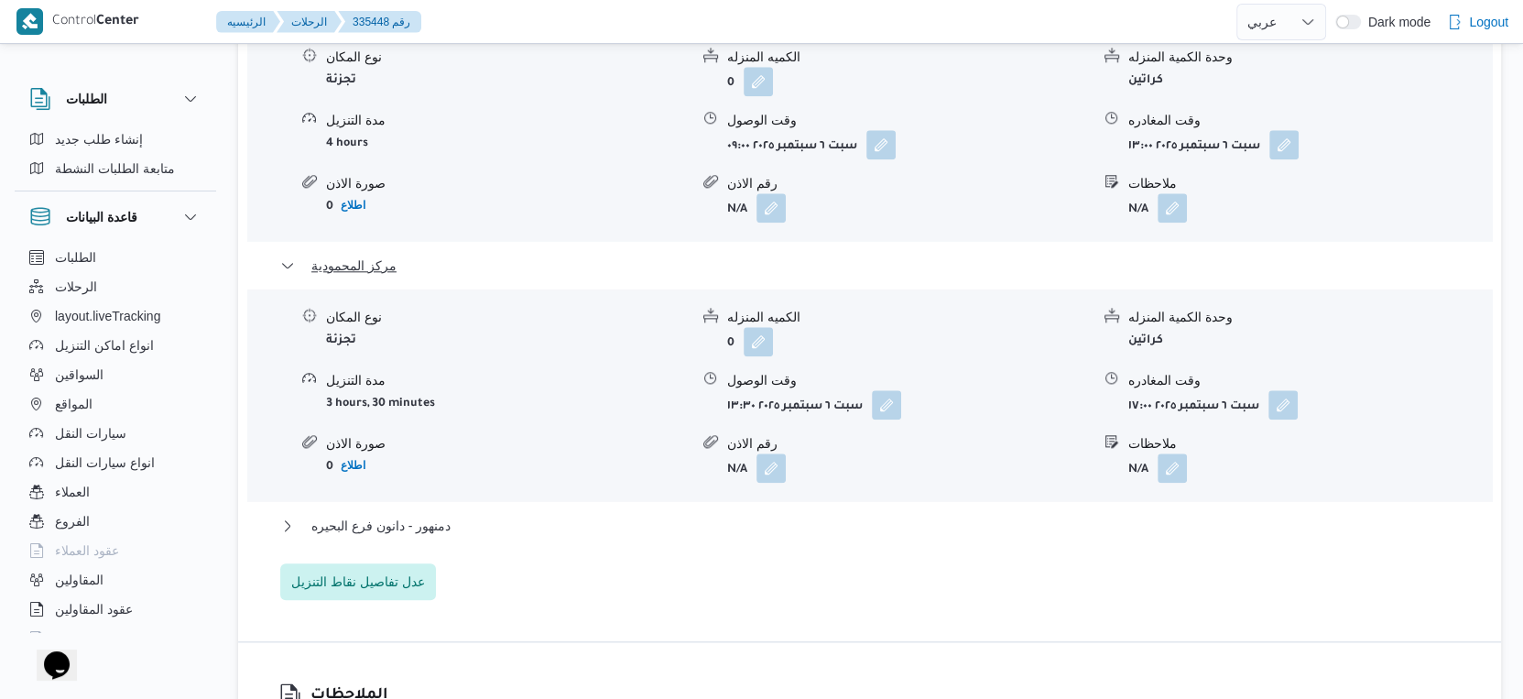
scroll to position [1730, 0]
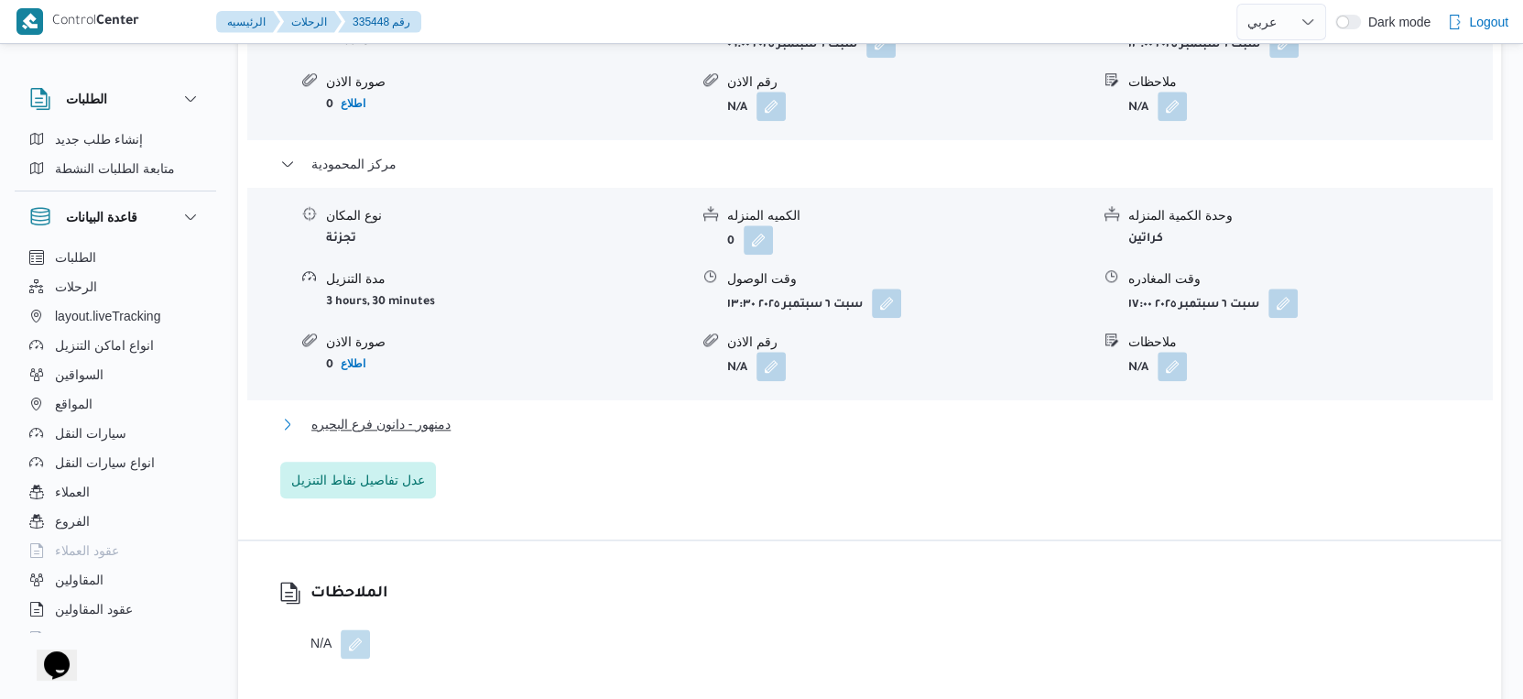
click at [442, 425] on span "دمنهور - دانون فرع البحيره" at bounding box center [380, 424] width 139 height 22
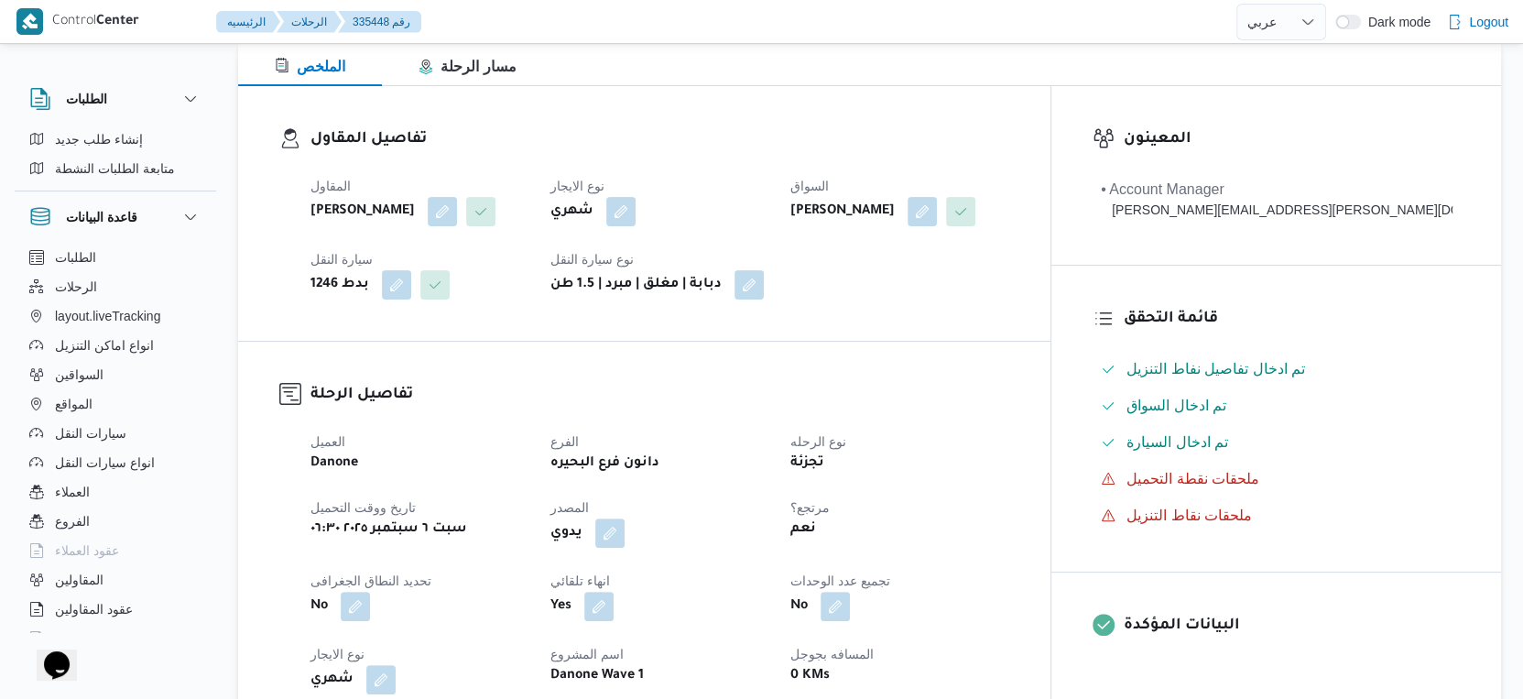
scroll to position [610, 0]
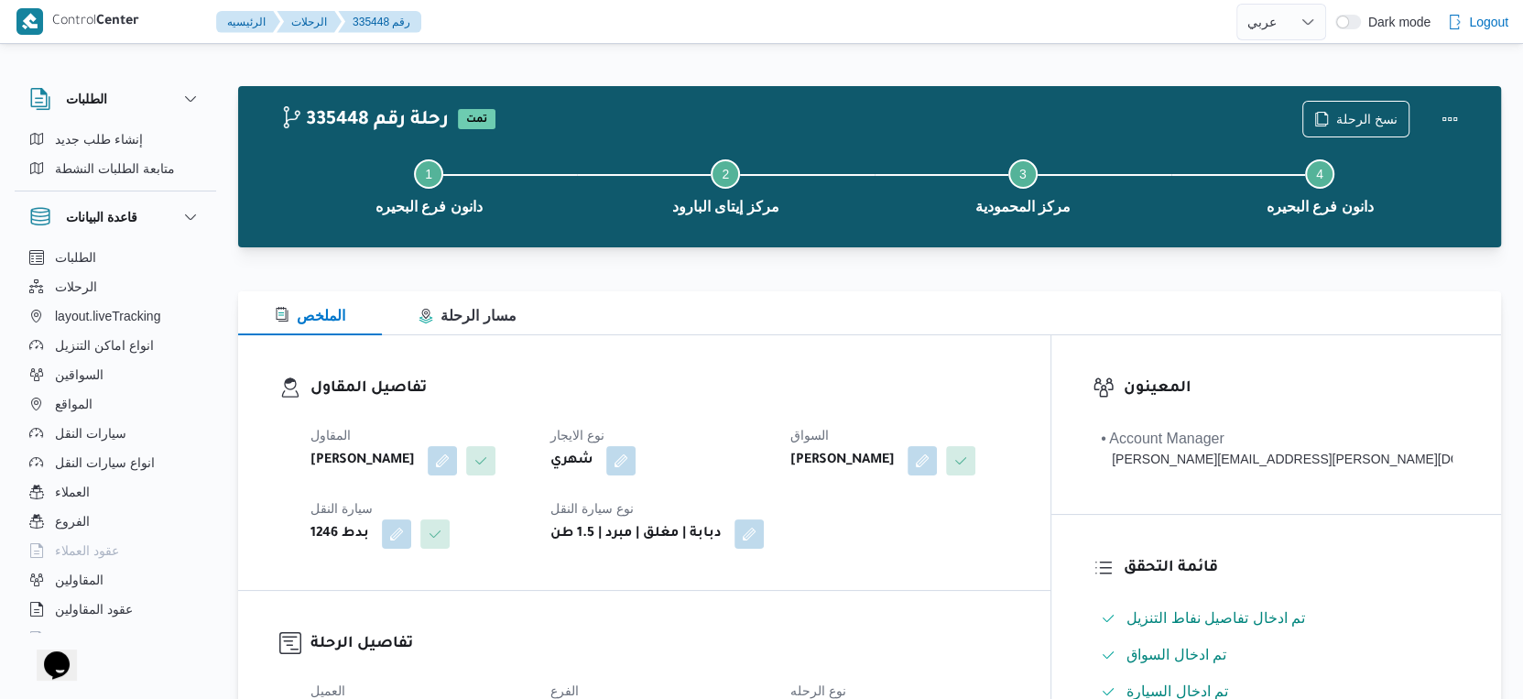
select select "ar"
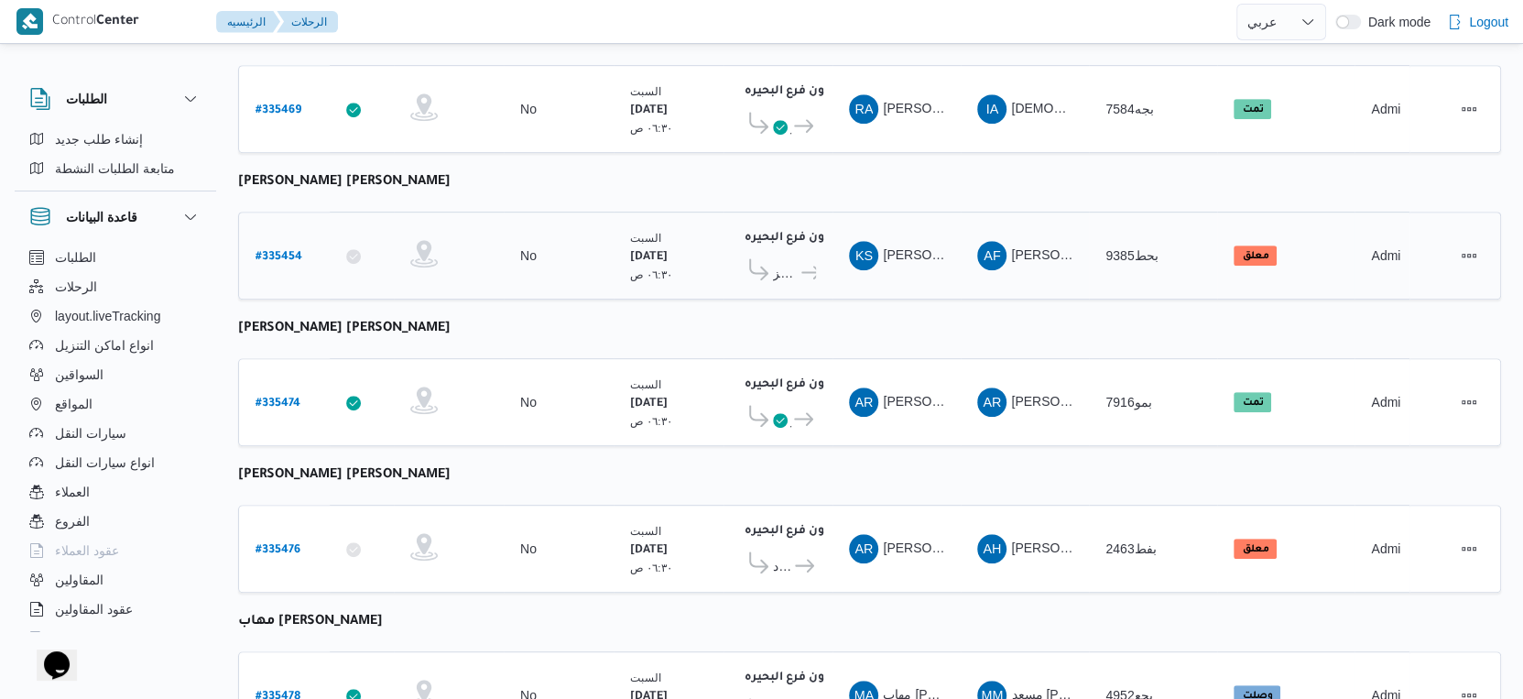
scroll to position [713, 0]
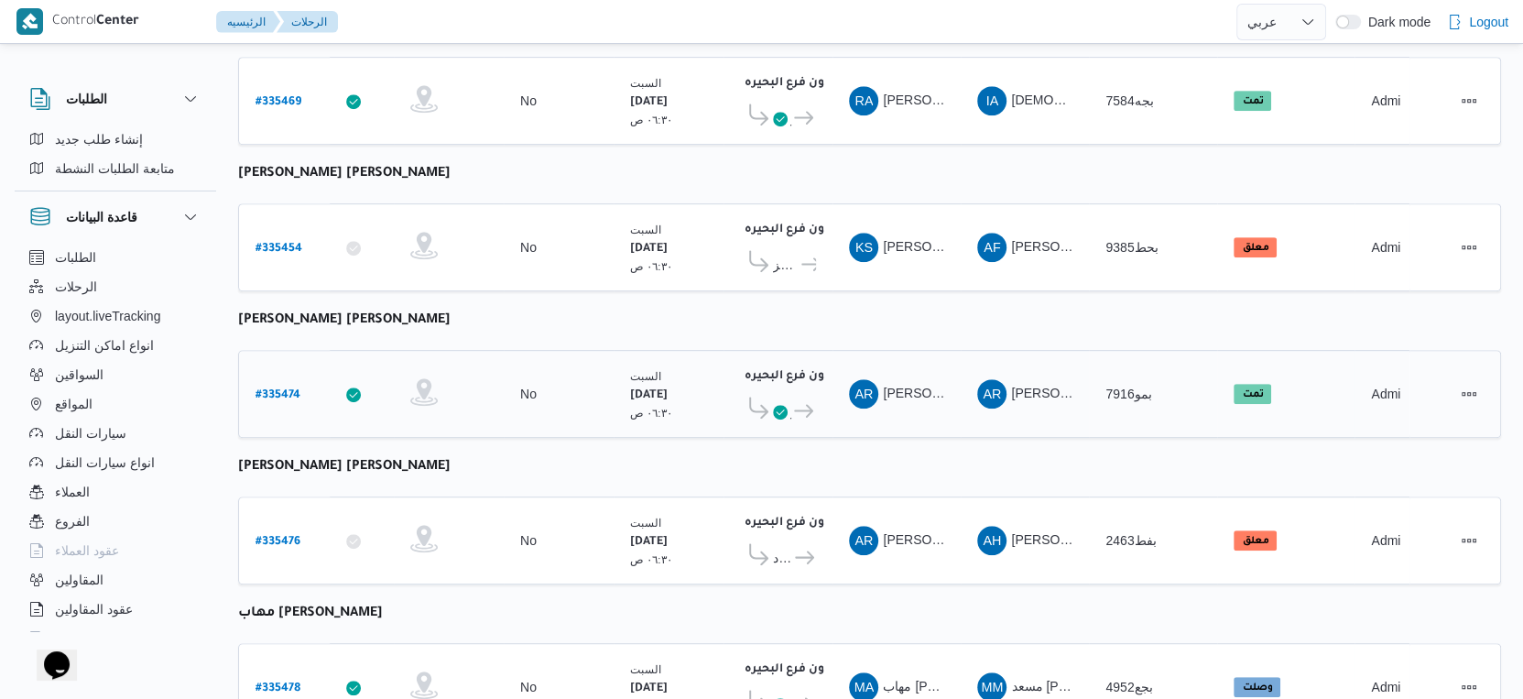
click at [289, 389] on b "# 335474" at bounding box center [278, 395] width 45 height 13
select select "ar"
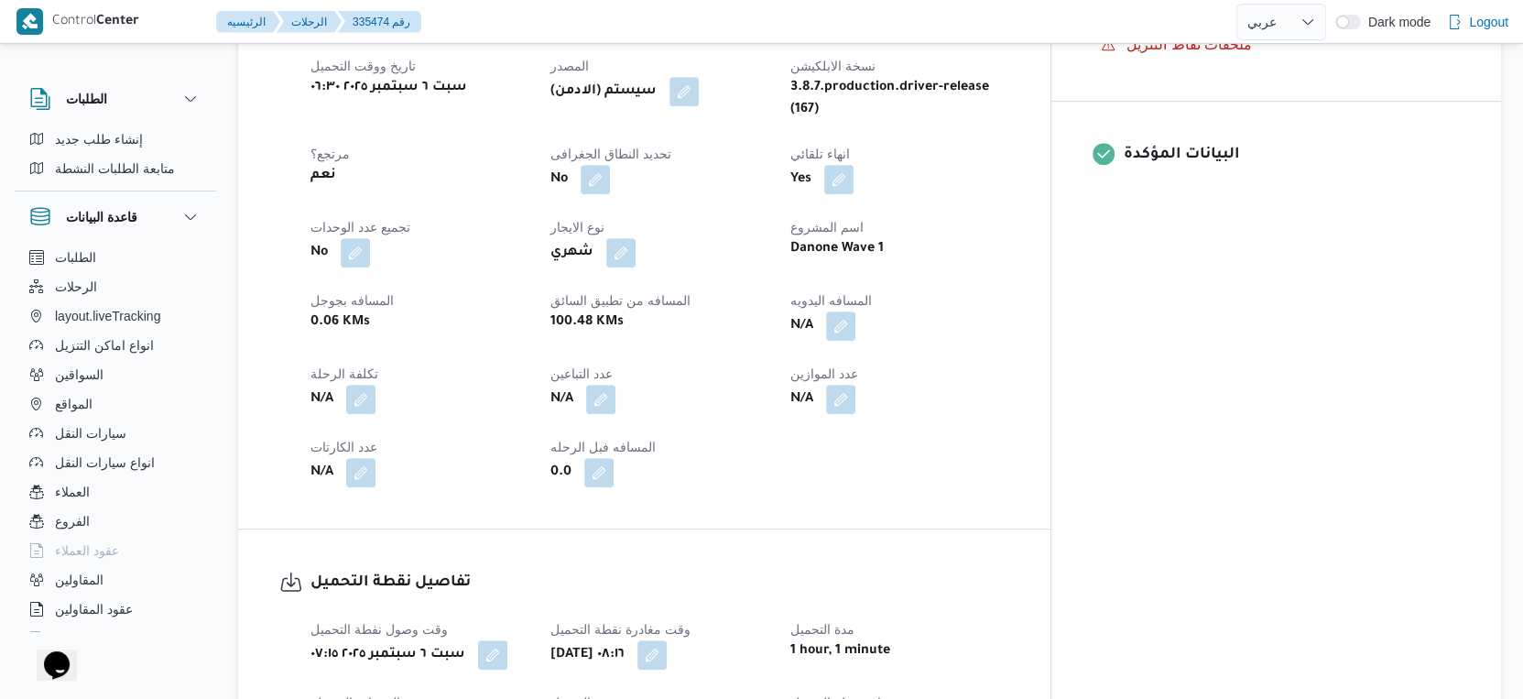
scroll to position [713, 0]
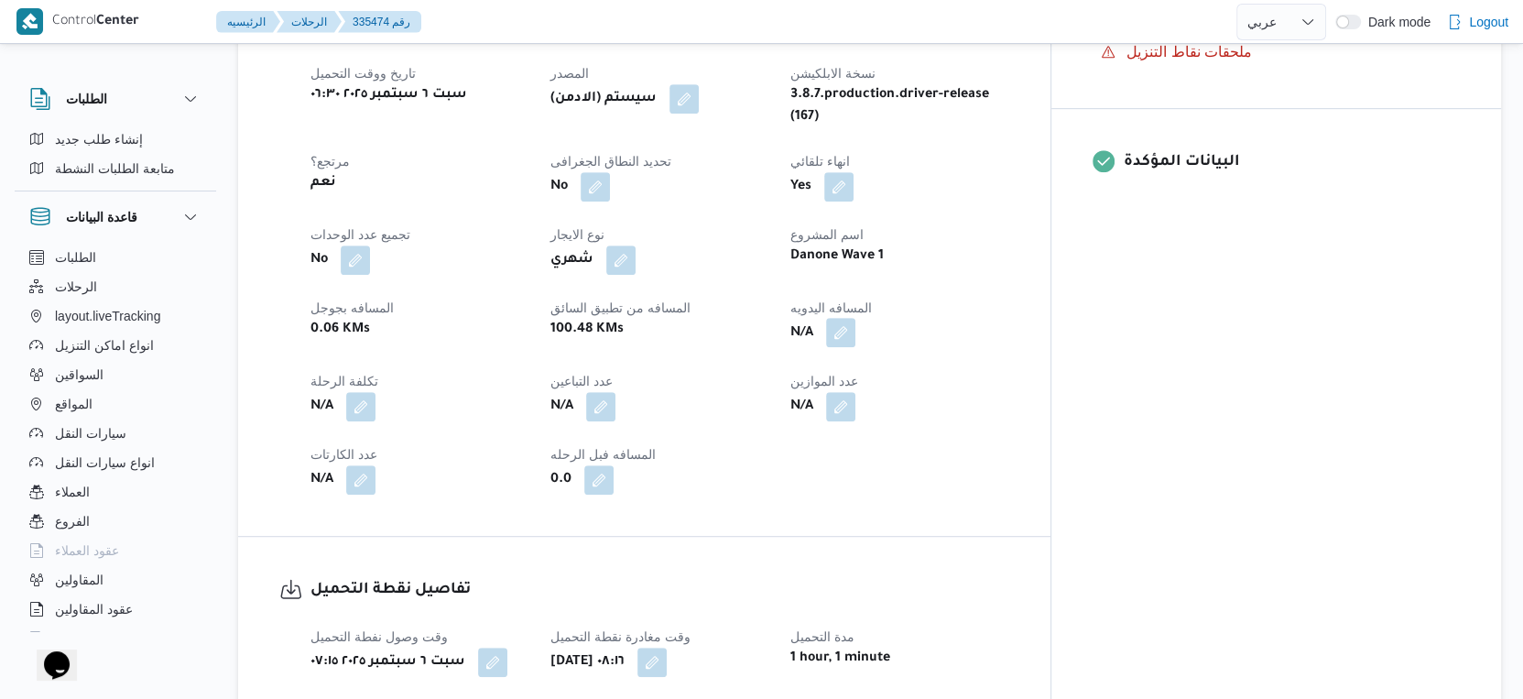
click at [856, 318] on button "button" at bounding box center [840, 332] width 29 height 29
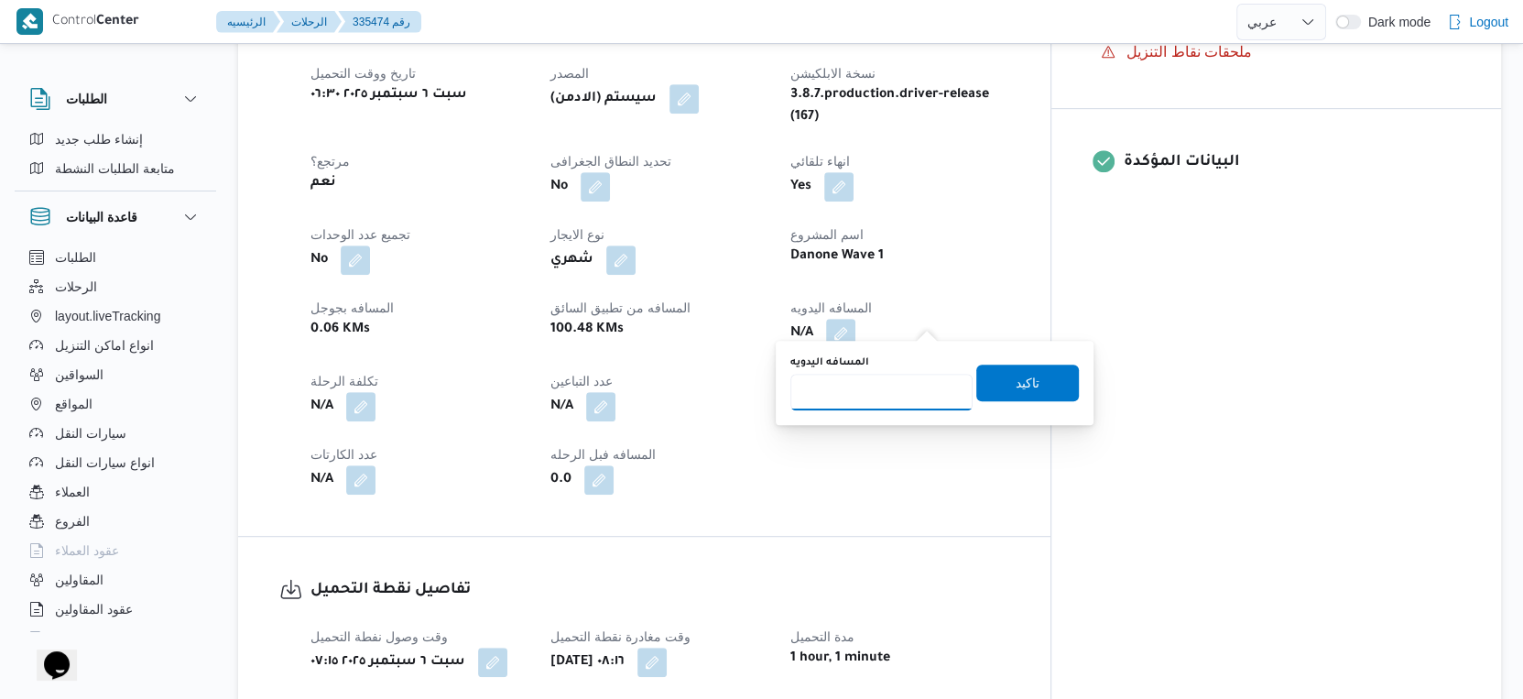
click at [862, 398] on input "المسافه اليدويه" at bounding box center [882, 392] width 182 height 37
type input "102"
click at [1024, 374] on span "تاكيد" at bounding box center [1028, 382] width 24 height 22
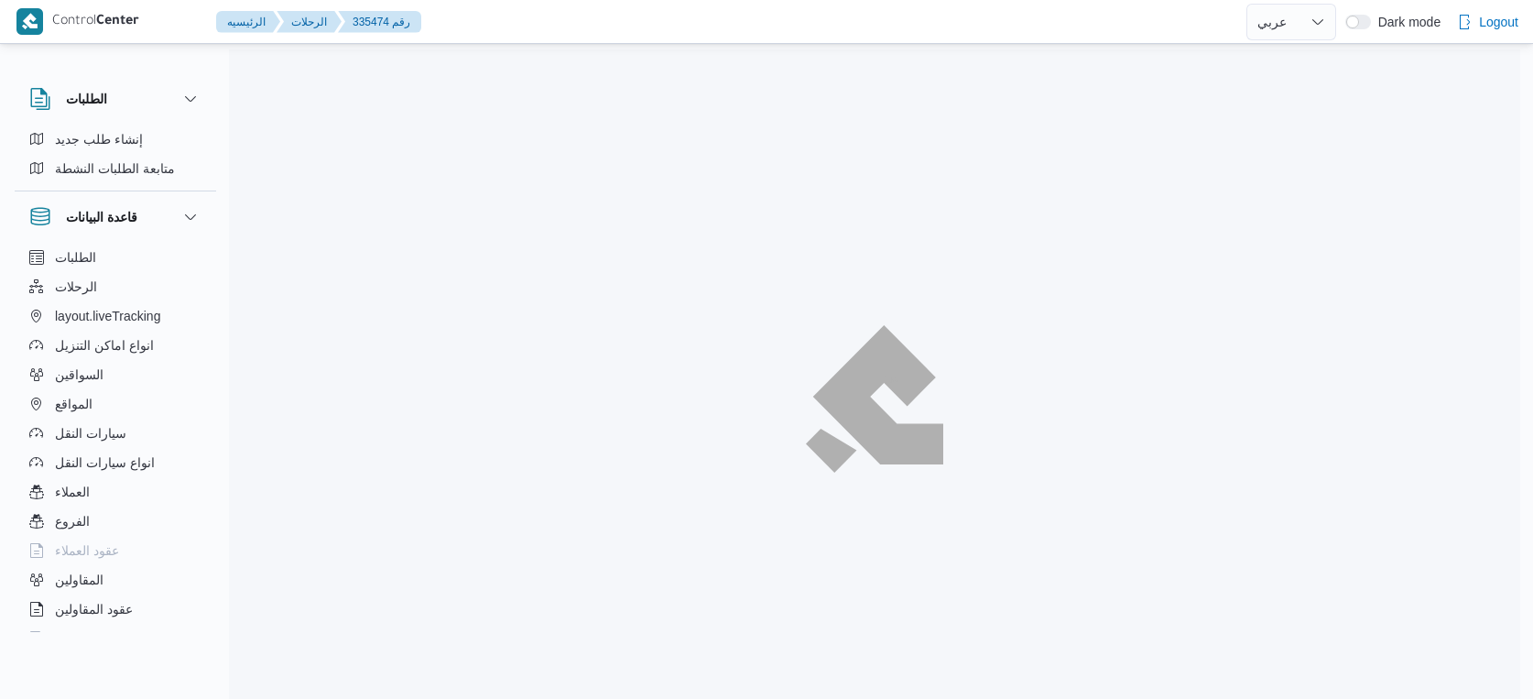
select select "ar"
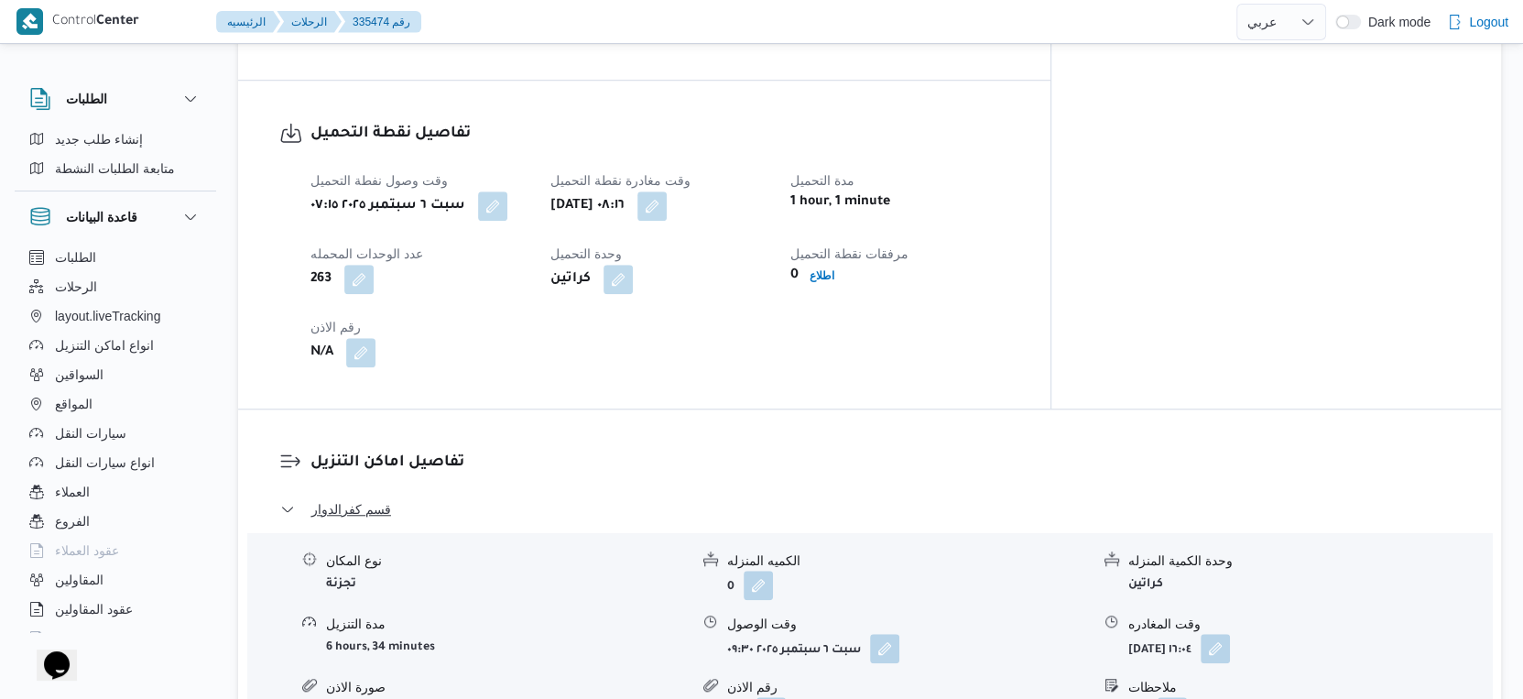
scroll to position [1271, 0]
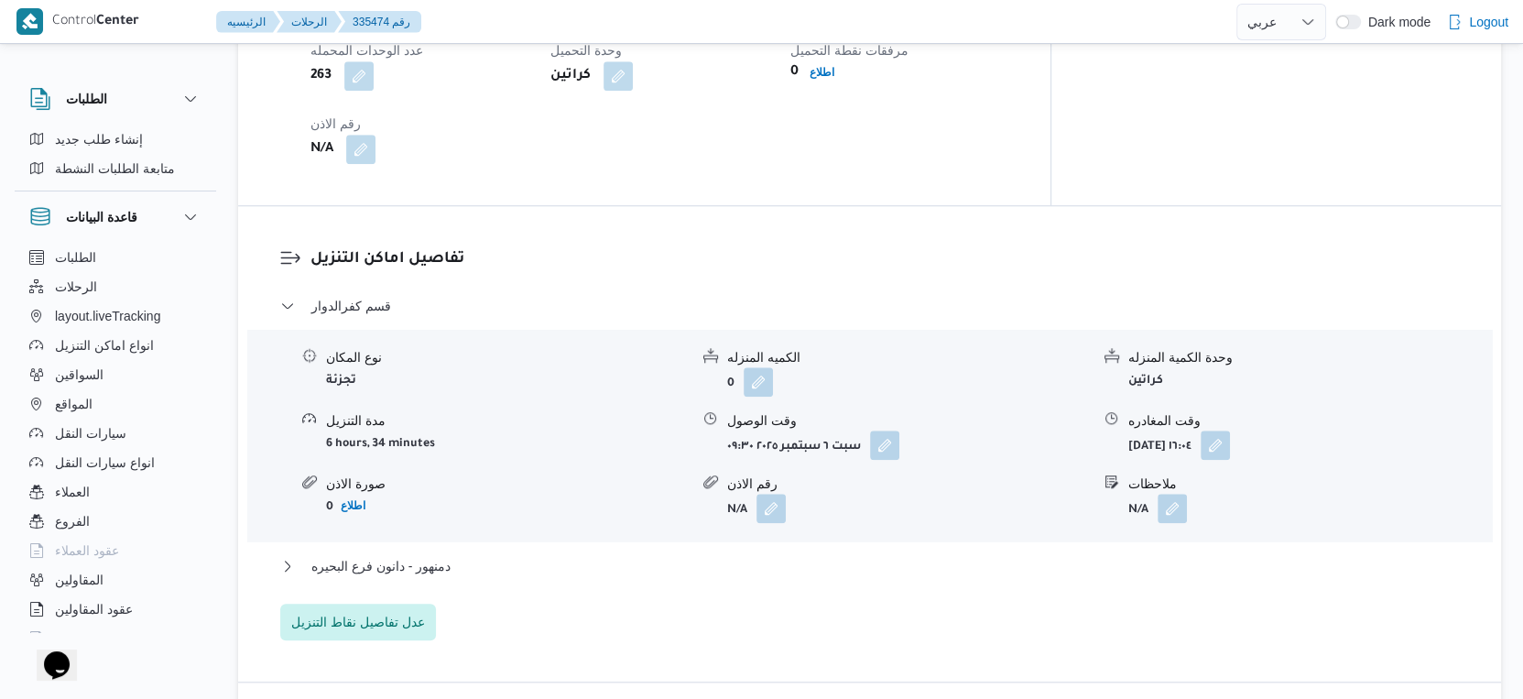
click at [464, 535] on div "قسم كفرالدوار نوع المكان تجزئة الكميه المنزله 0 وحدة الكمية المنزله كراتين مدة …" at bounding box center [870, 467] width 1180 height 345
click at [465, 555] on button "دمنهور - دانون فرع البحيره" at bounding box center [870, 566] width 1180 height 22
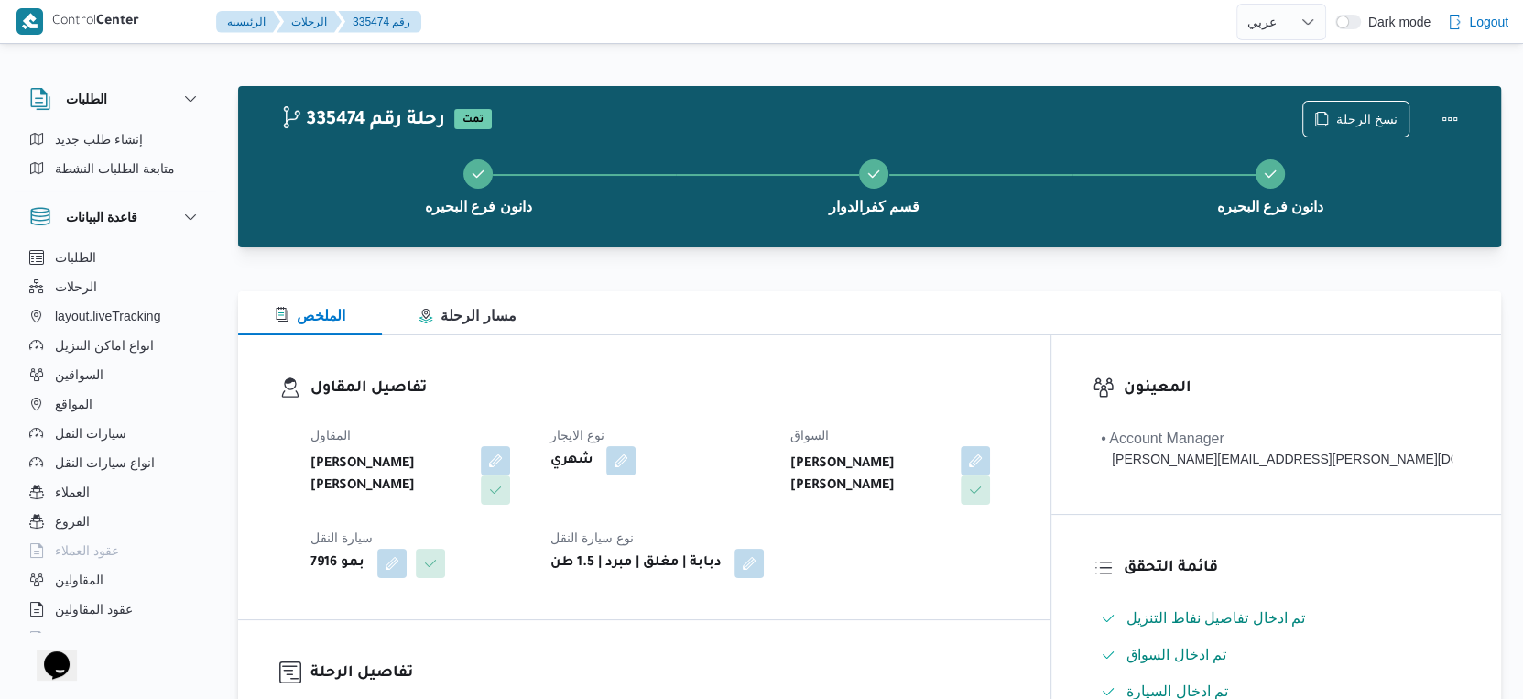
scroll to position [610, 0]
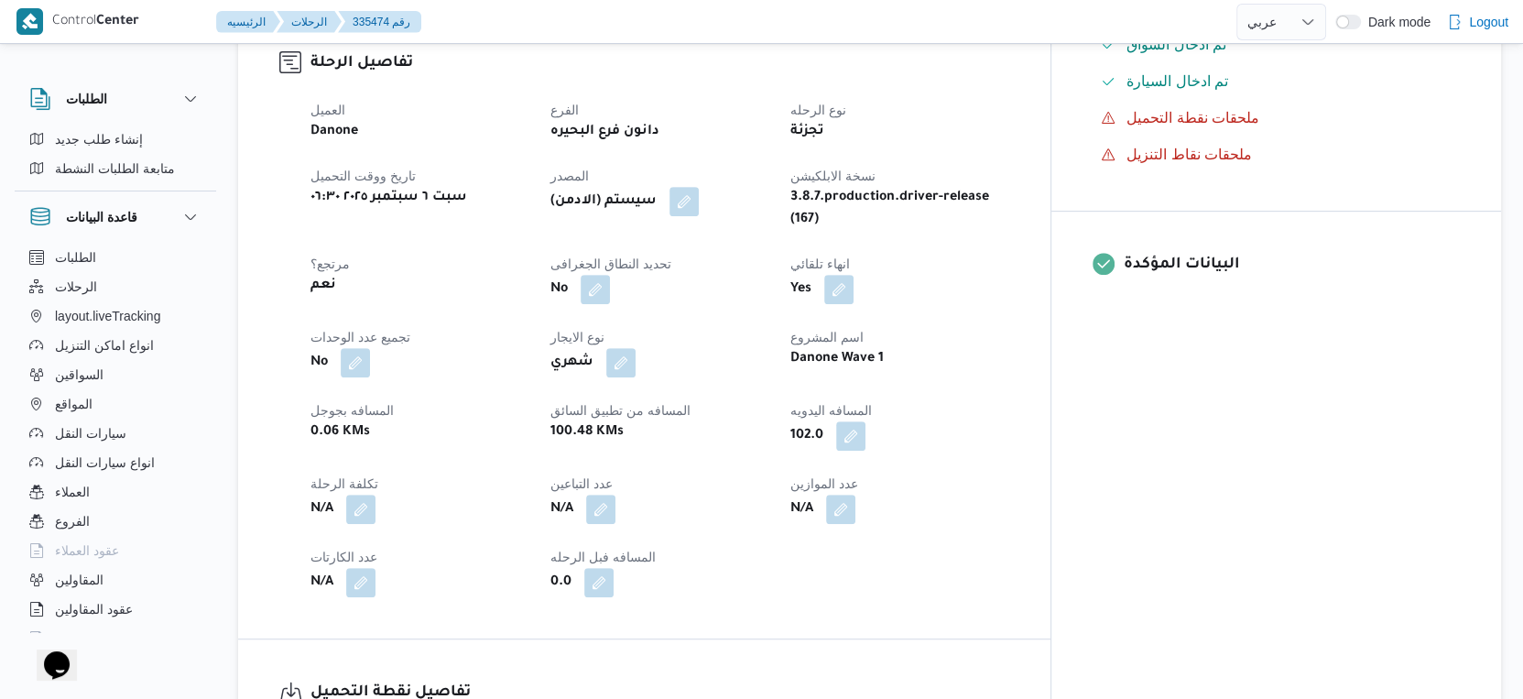
select select "ar"
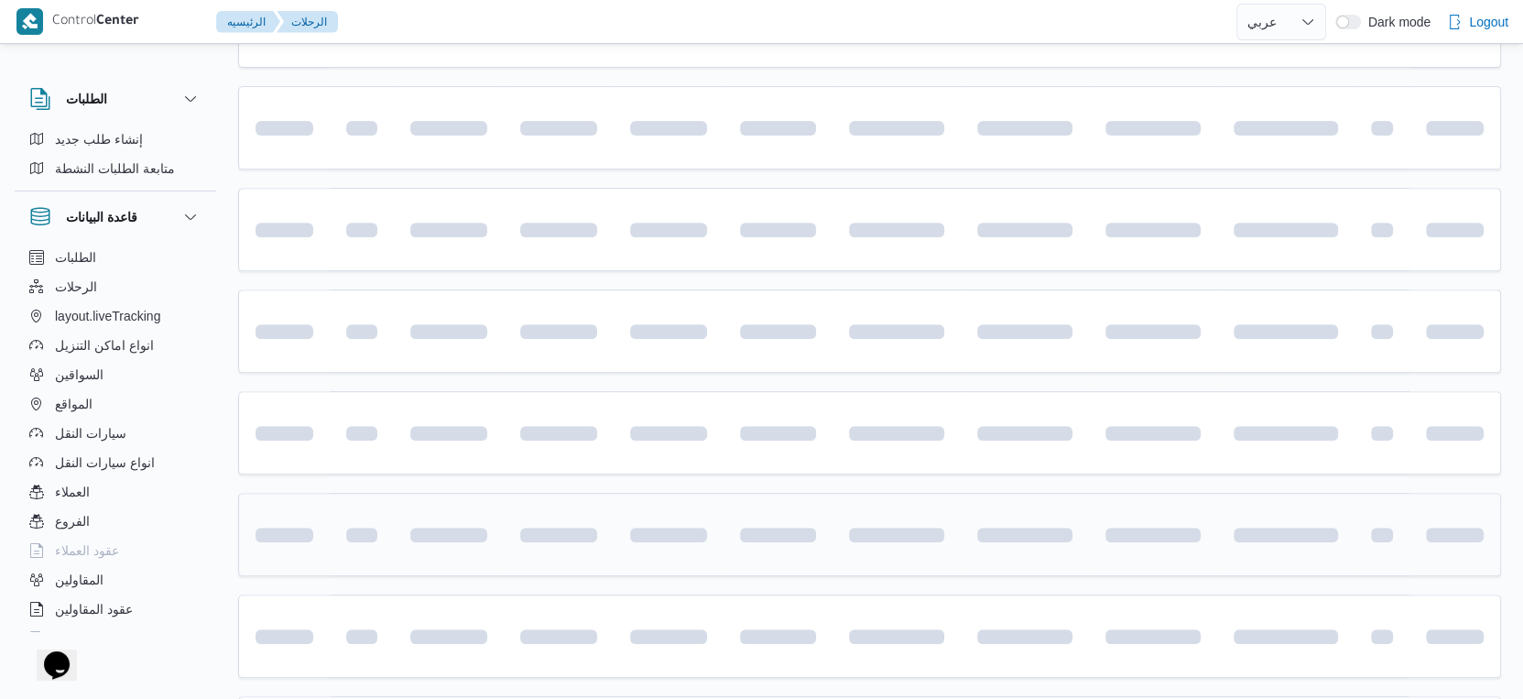
scroll to position [713, 0]
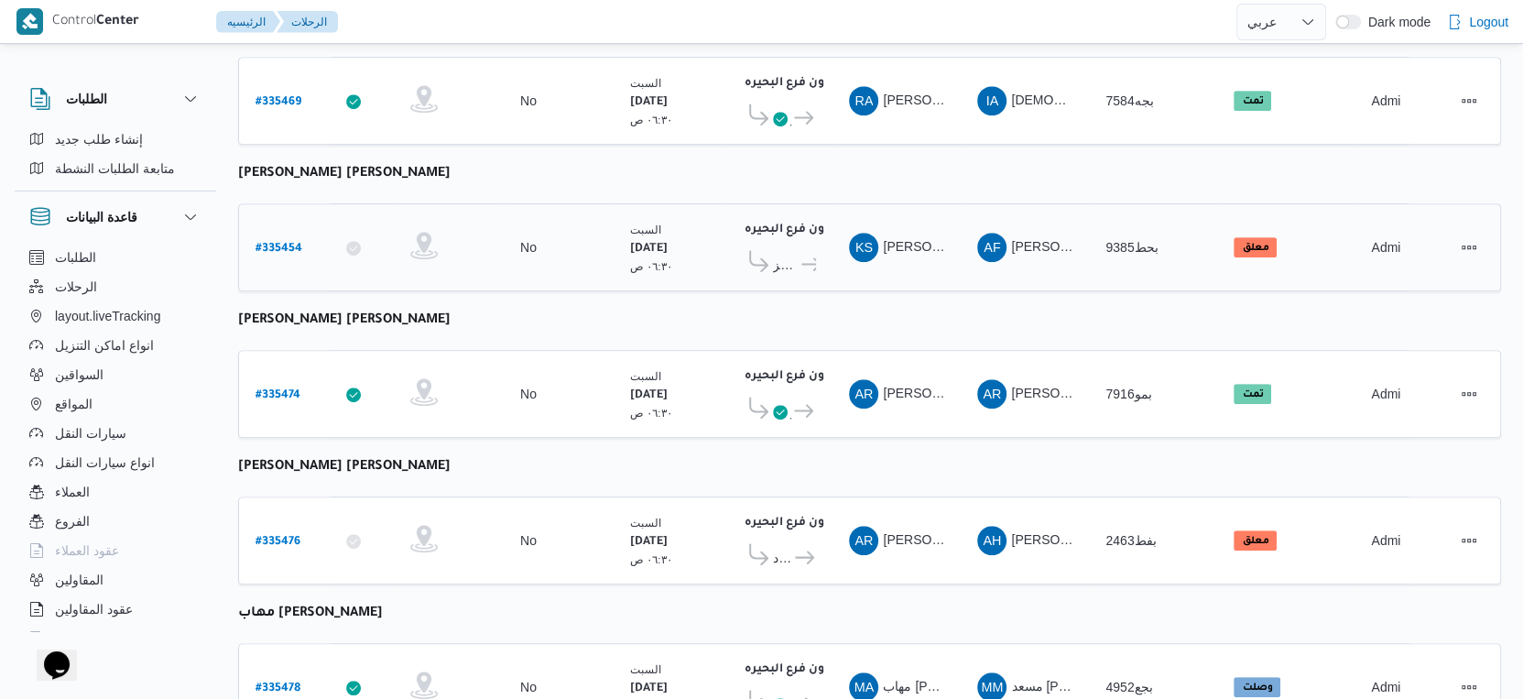
click at [288, 243] on b "# 335454" at bounding box center [279, 249] width 47 height 13
select select "ar"
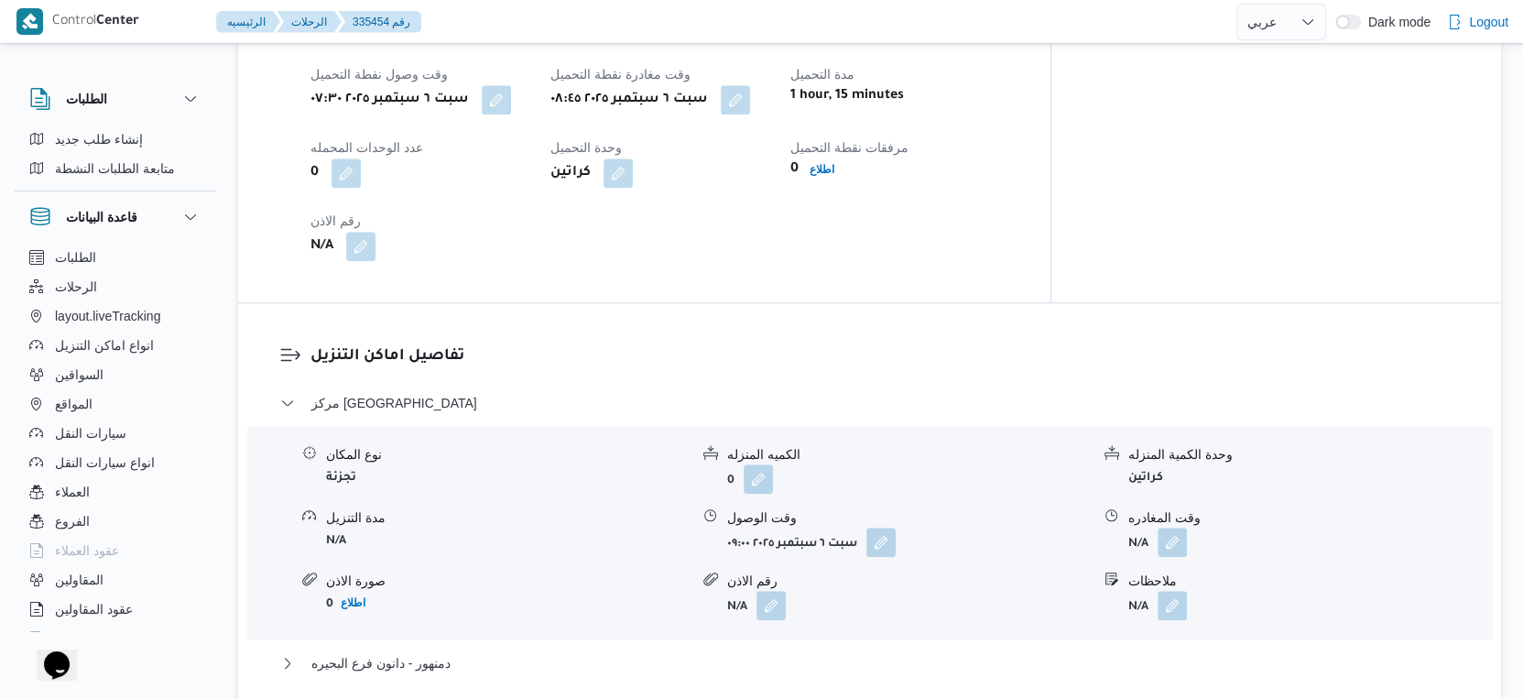
scroll to position [1222, 0]
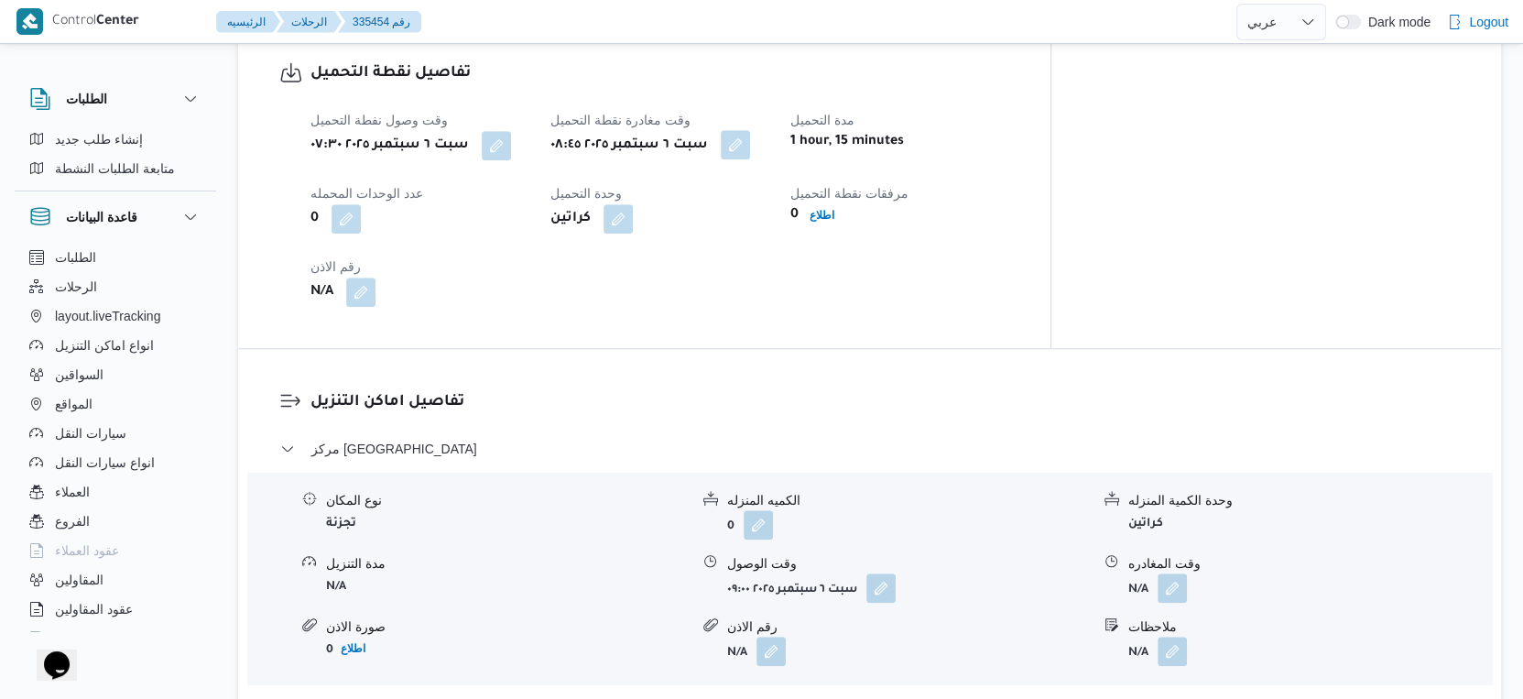
click at [750, 137] on button "button" at bounding box center [735, 144] width 29 height 29
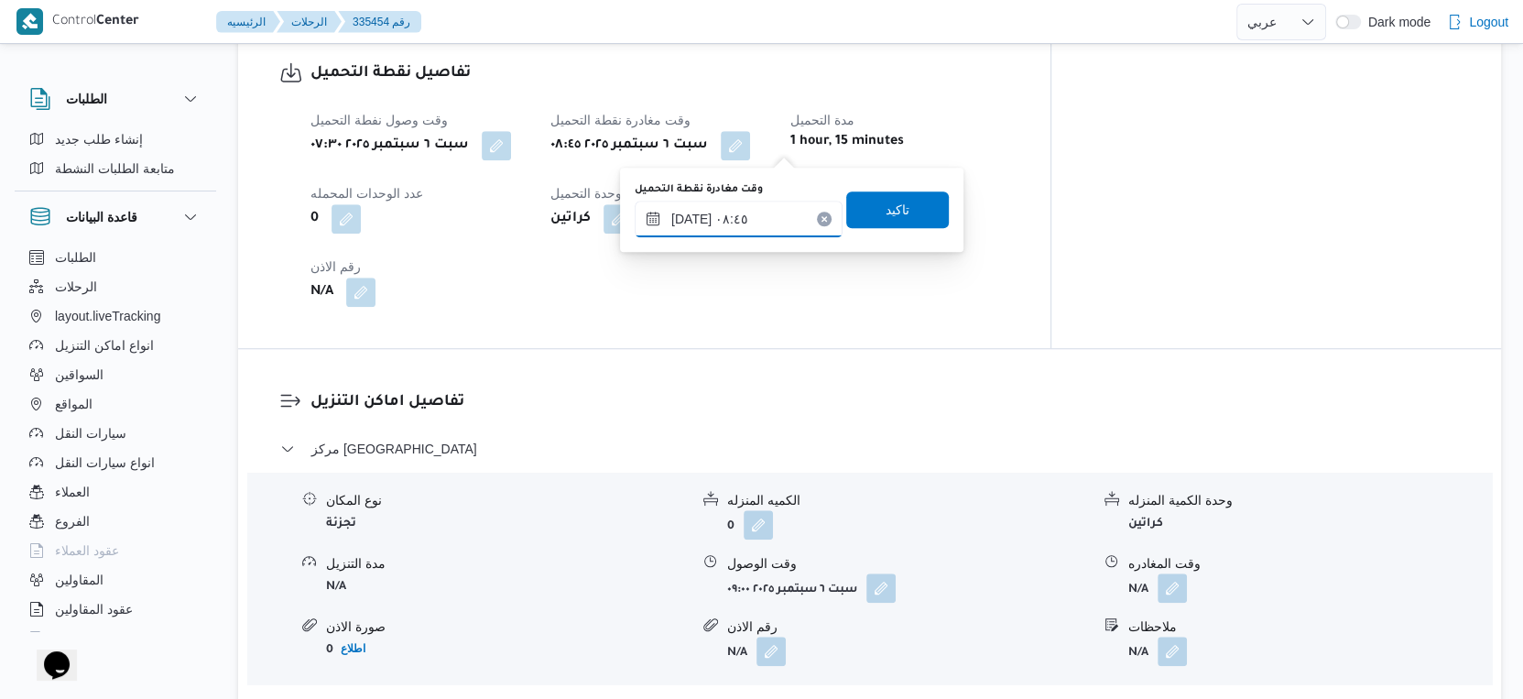
click at [747, 212] on input "[DATE] ٠٨:٤٥" at bounding box center [739, 219] width 208 height 37
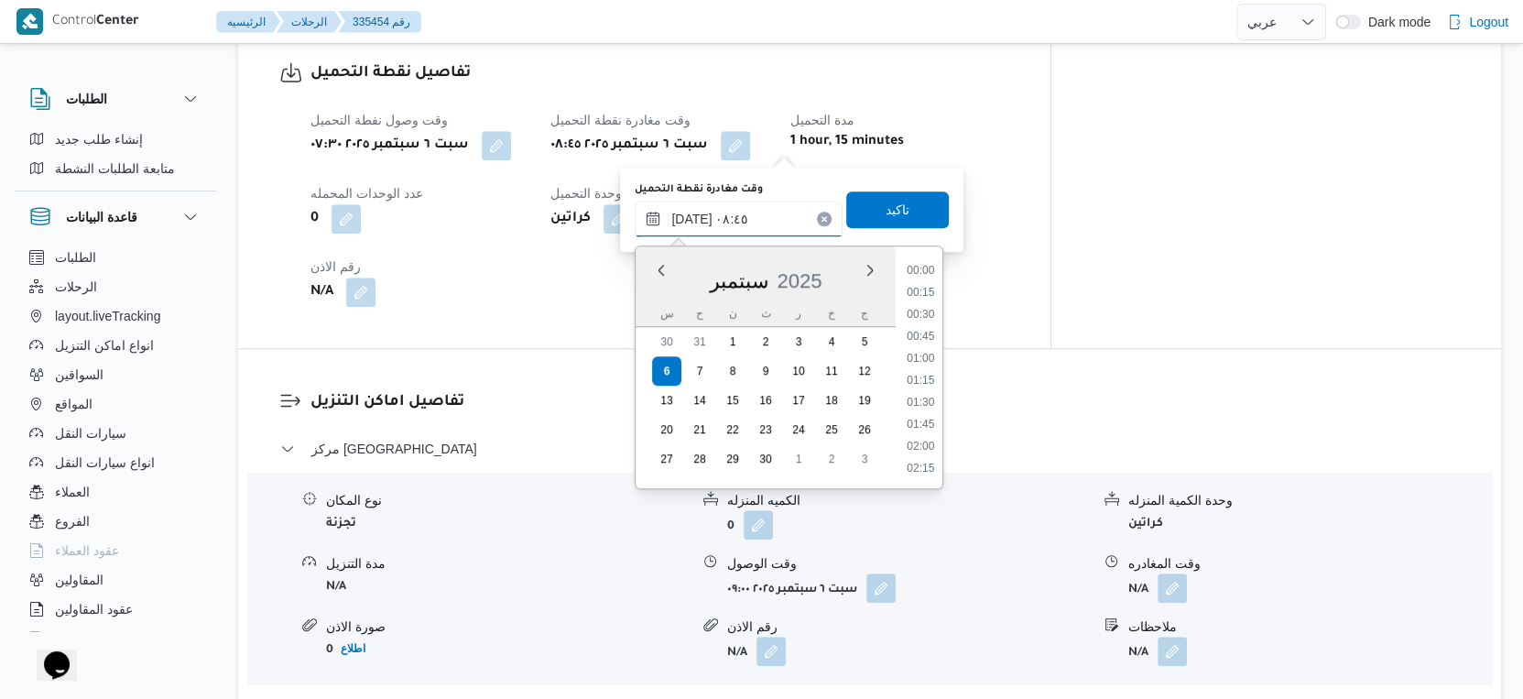
scroll to position [658, 0]
click at [919, 364] on li "08:30" at bounding box center [921, 360] width 42 height 18
type input "[DATE] ٠٨:٣٠"
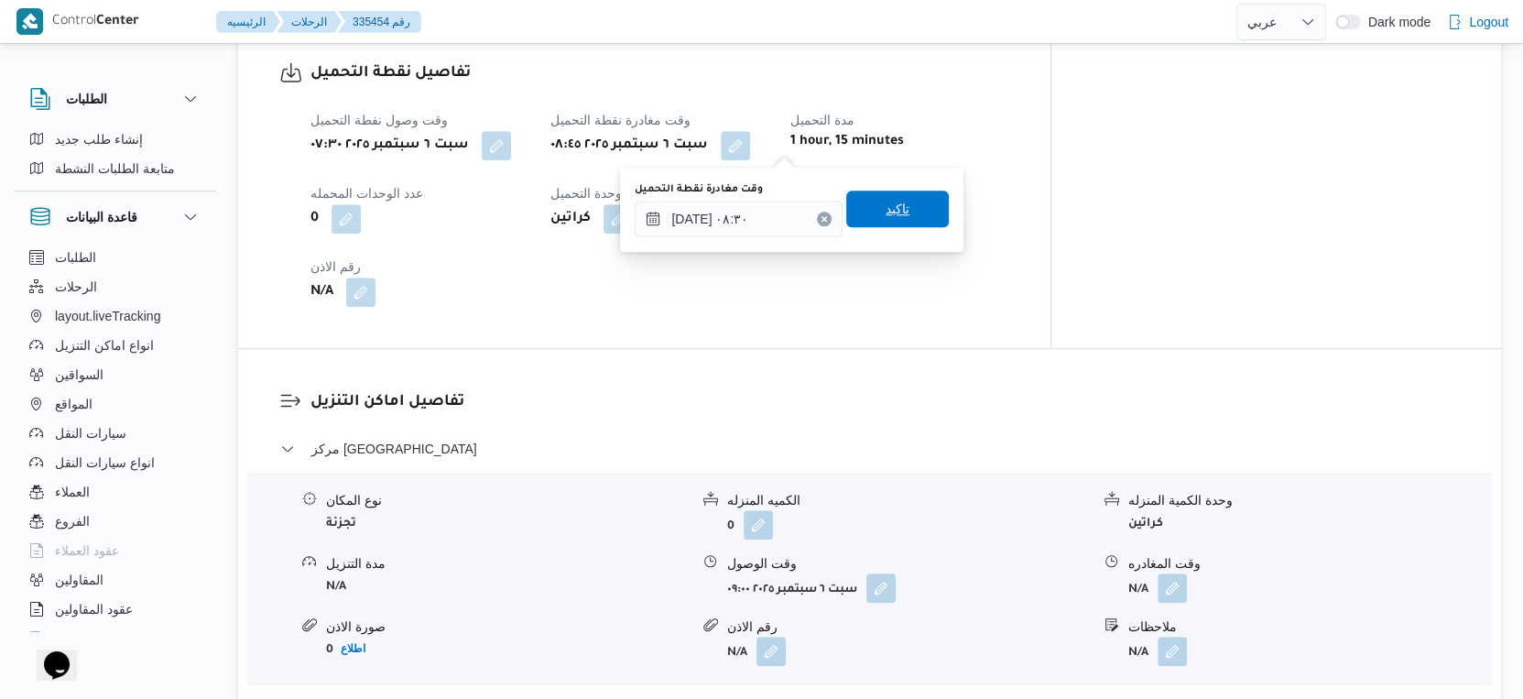
click at [918, 226] on span "تاكيد" at bounding box center [897, 209] width 103 height 37
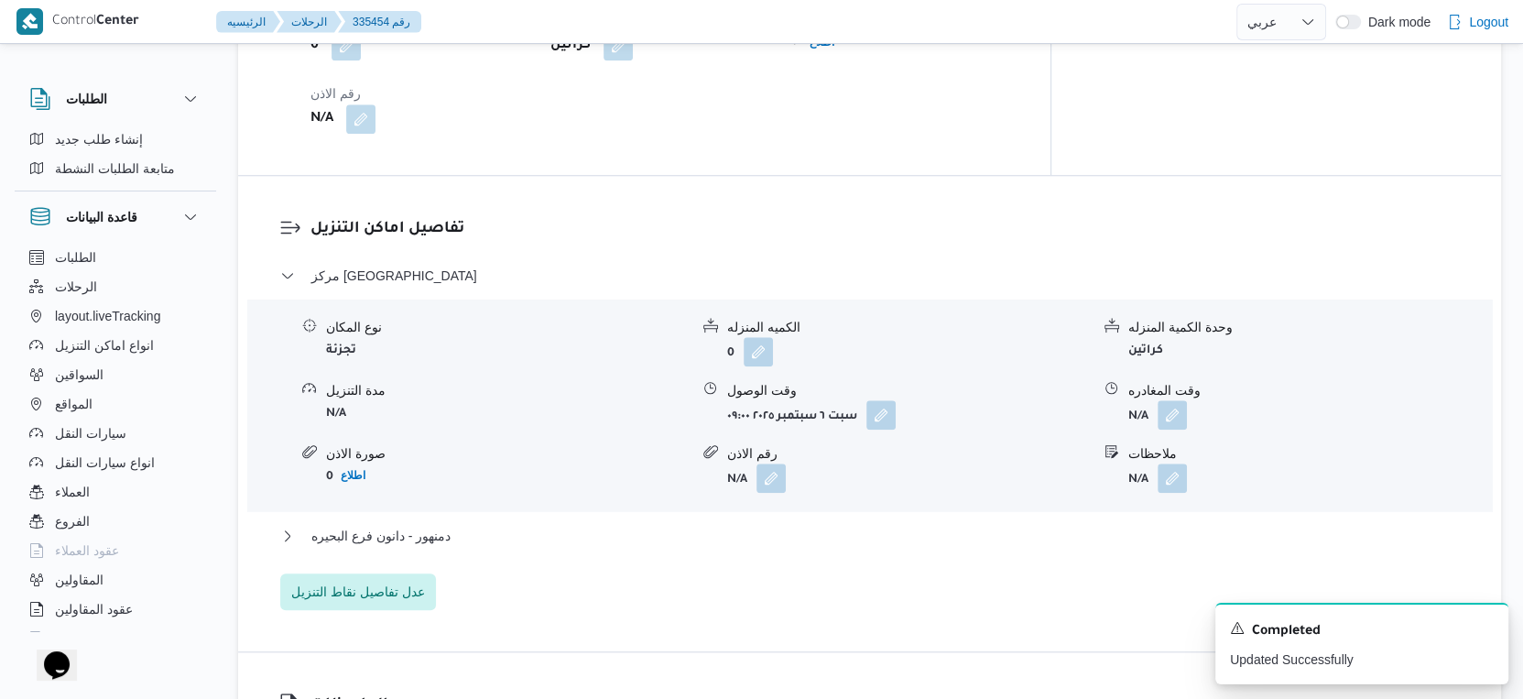
scroll to position [1425, 0]
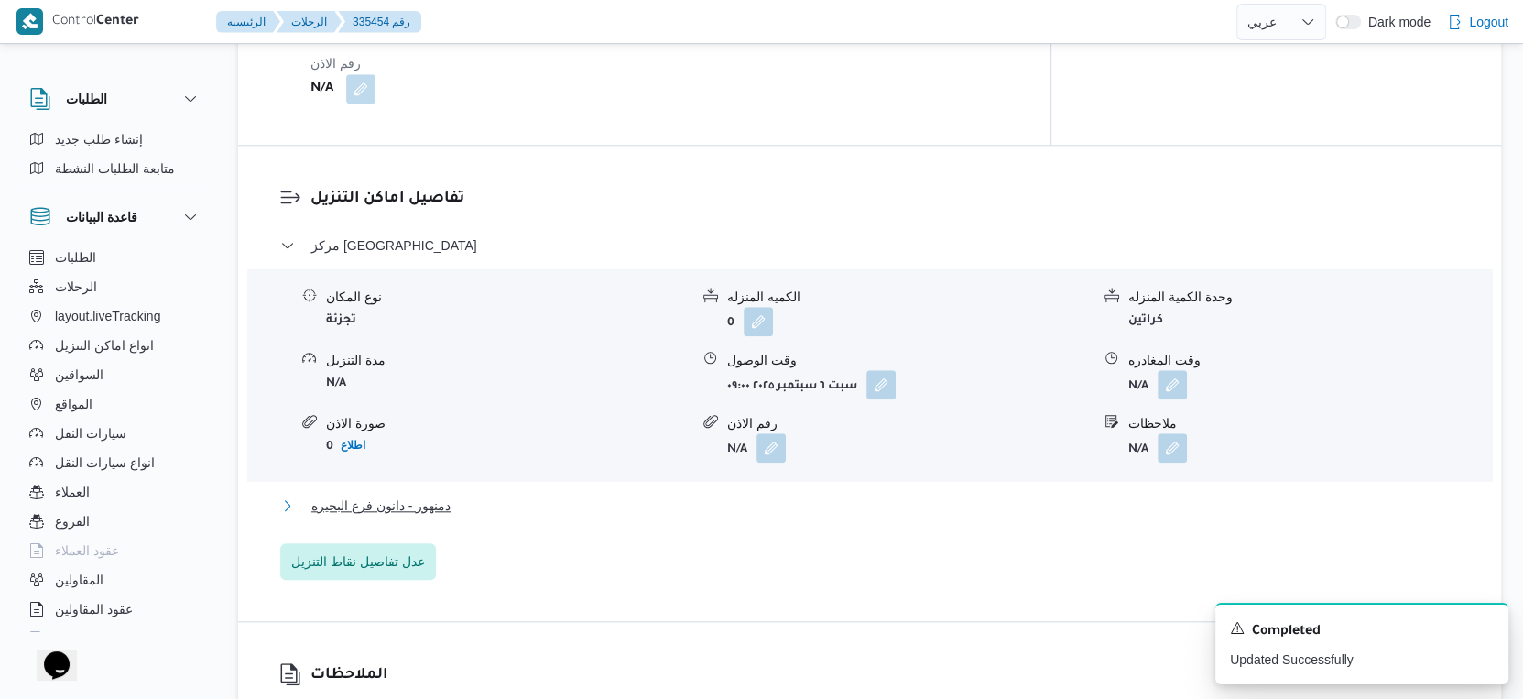
click at [465, 500] on button "دمنهور - دانون فرع البحيره" at bounding box center [870, 506] width 1180 height 22
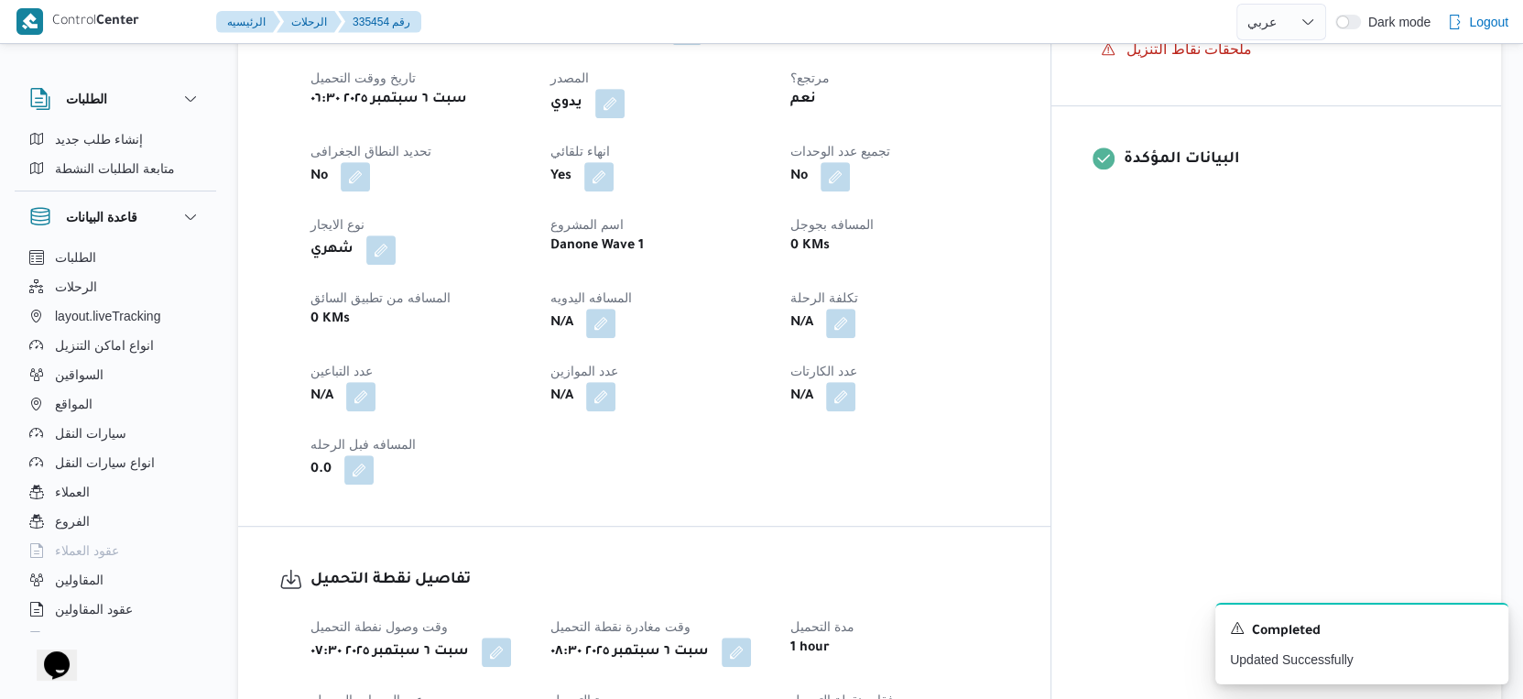
scroll to position [713, 0]
click at [616, 314] on button "button" at bounding box center [600, 325] width 29 height 29
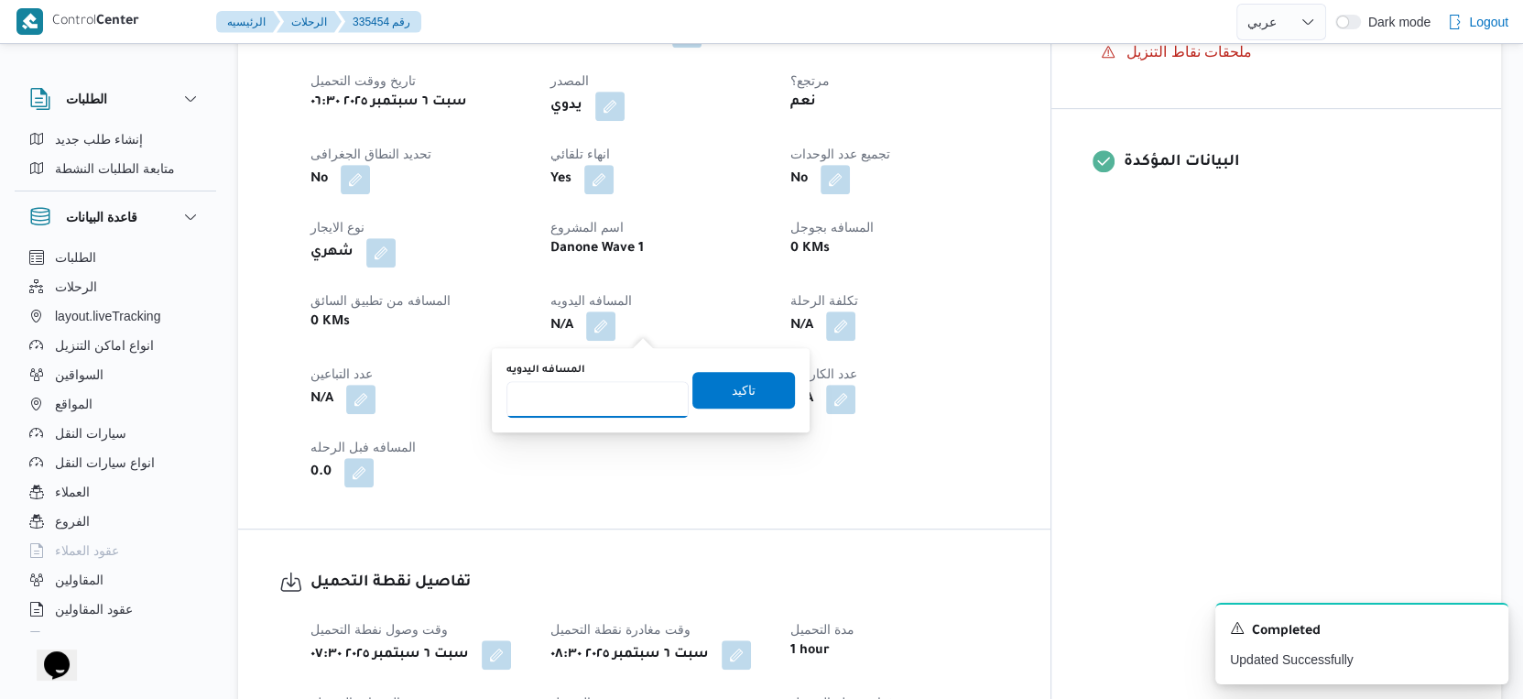
click at [595, 389] on input "المسافه اليدويه" at bounding box center [598, 399] width 182 height 37
type input "31"
click at [714, 395] on span "تاكيد" at bounding box center [744, 389] width 103 height 37
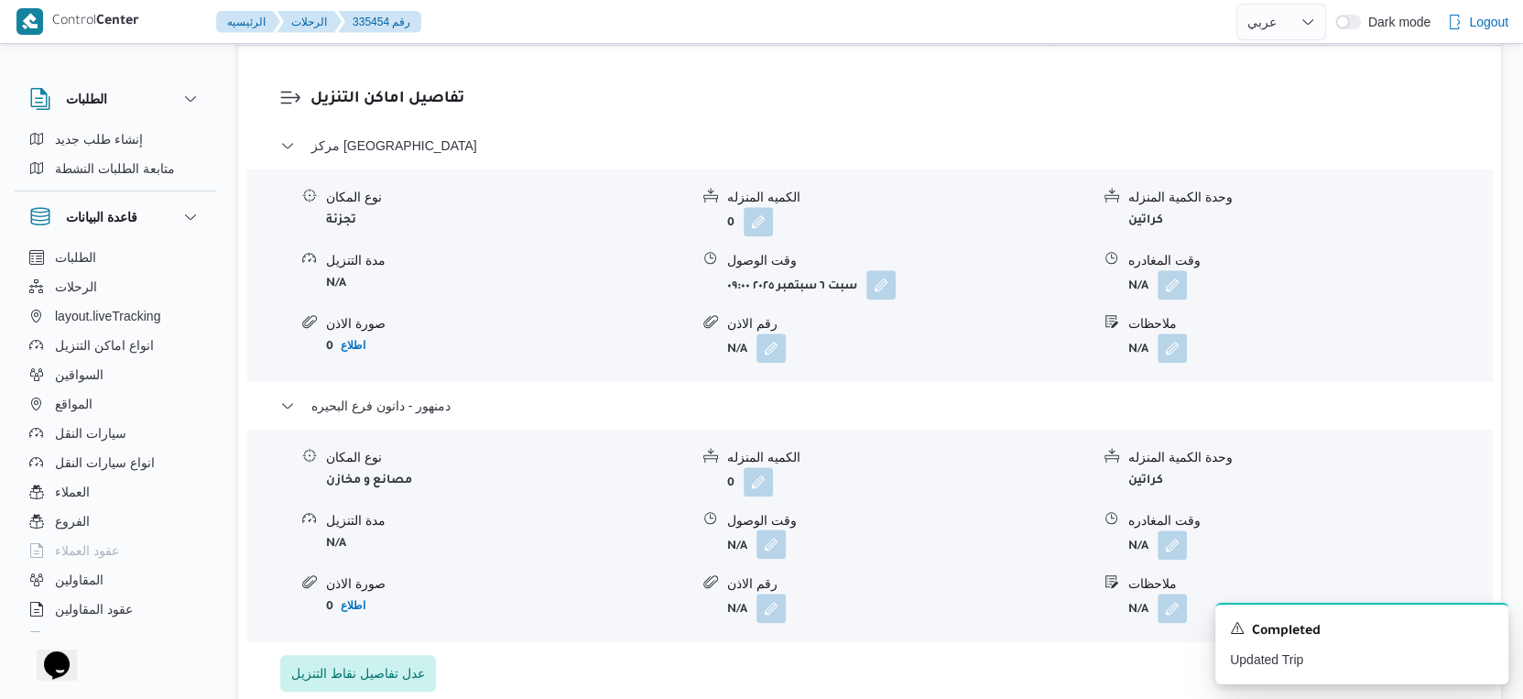
scroll to position [1527, 0]
click at [774, 532] on button "button" at bounding box center [771, 542] width 29 height 29
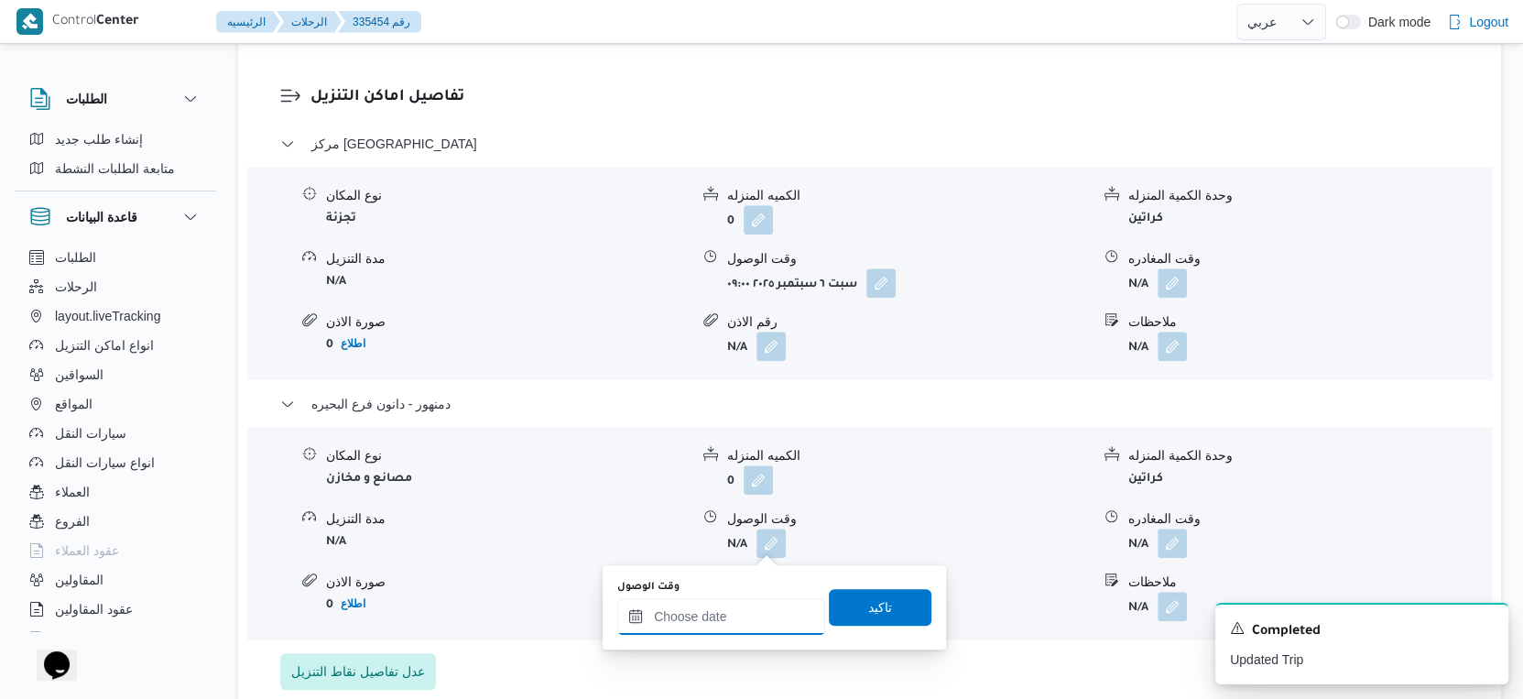
drag, startPoint x: 747, startPoint y: 611, endPoint x: 791, endPoint y: 599, distance: 45.6
click at [747, 612] on input "وقت الوصول" at bounding box center [721, 616] width 208 height 37
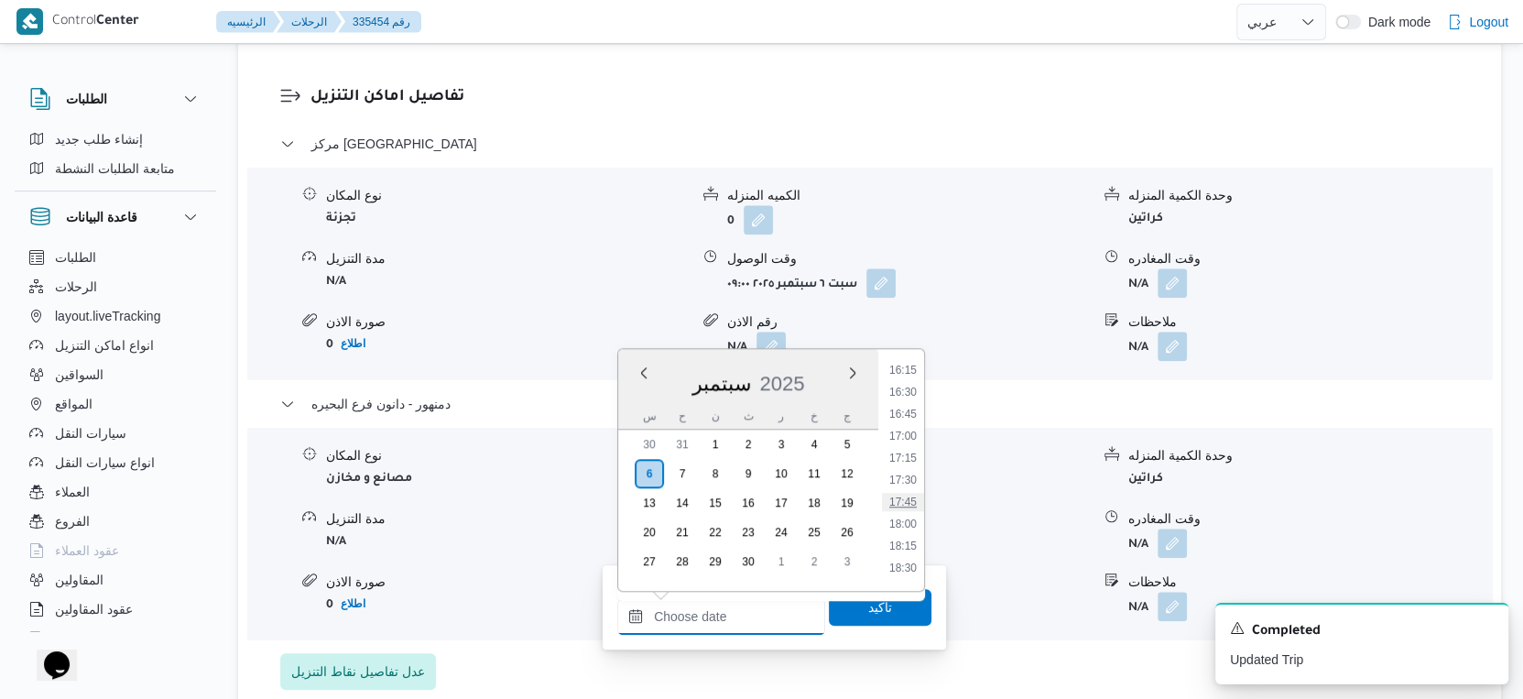
scroll to position [1397, 0]
drag, startPoint x: 907, startPoint y: 388, endPoint x: 904, endPoint y: 410, distance: 22.2
click at [907, 388] on li "16:00" at bounding box center [903, 383] width 42 height 18
type input "٠٦/٠٩/٢٠٢٥ ١٦:٠٠"
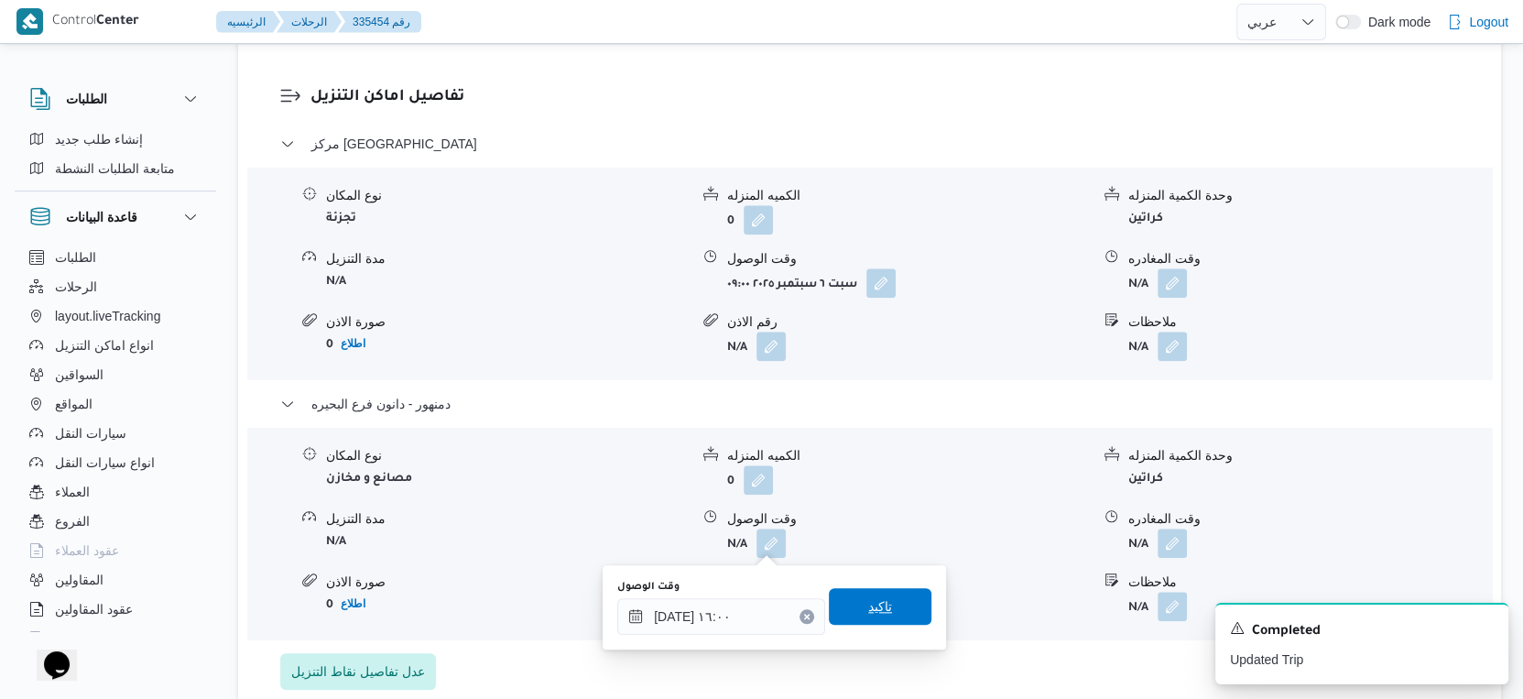
click at [882, 601] on span "تاكيد" at bounding box center [880, 606] width 103 height 37
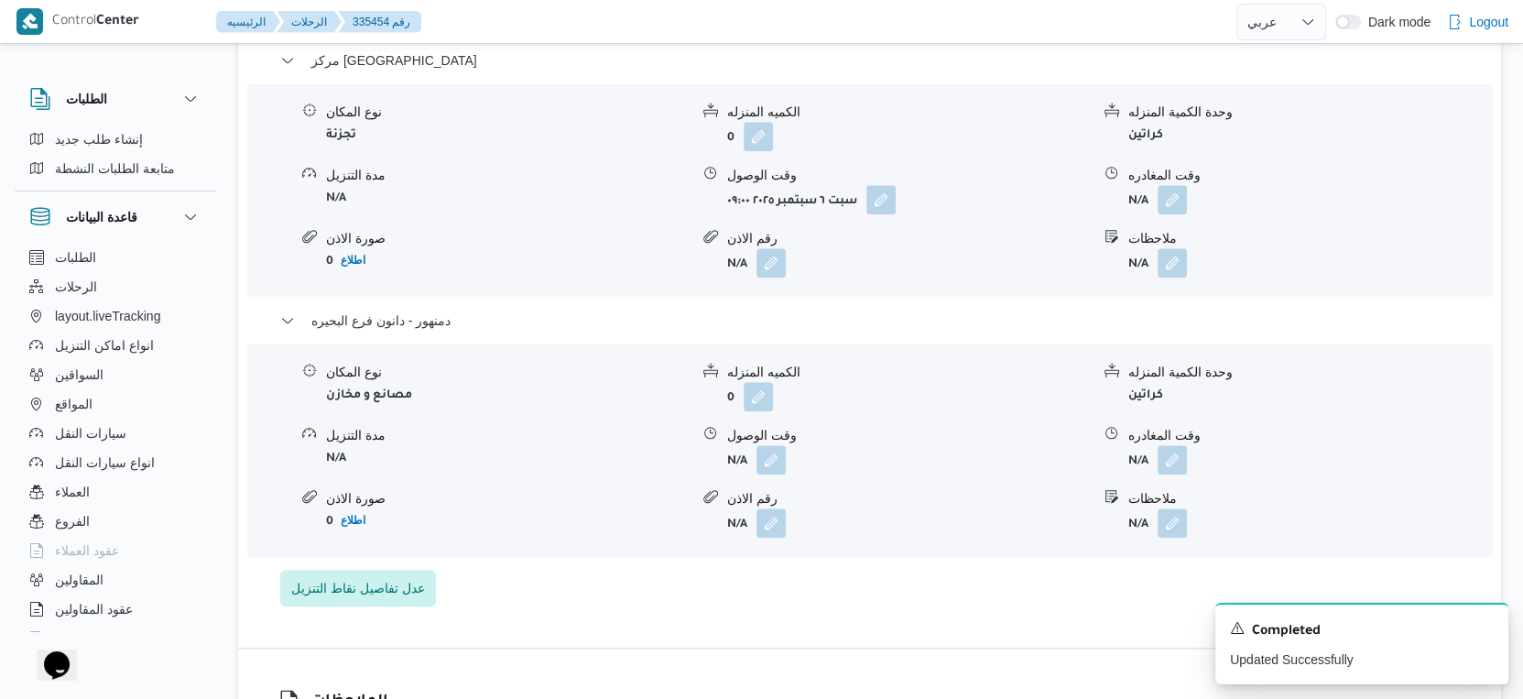
scroll to position [1628, 0]
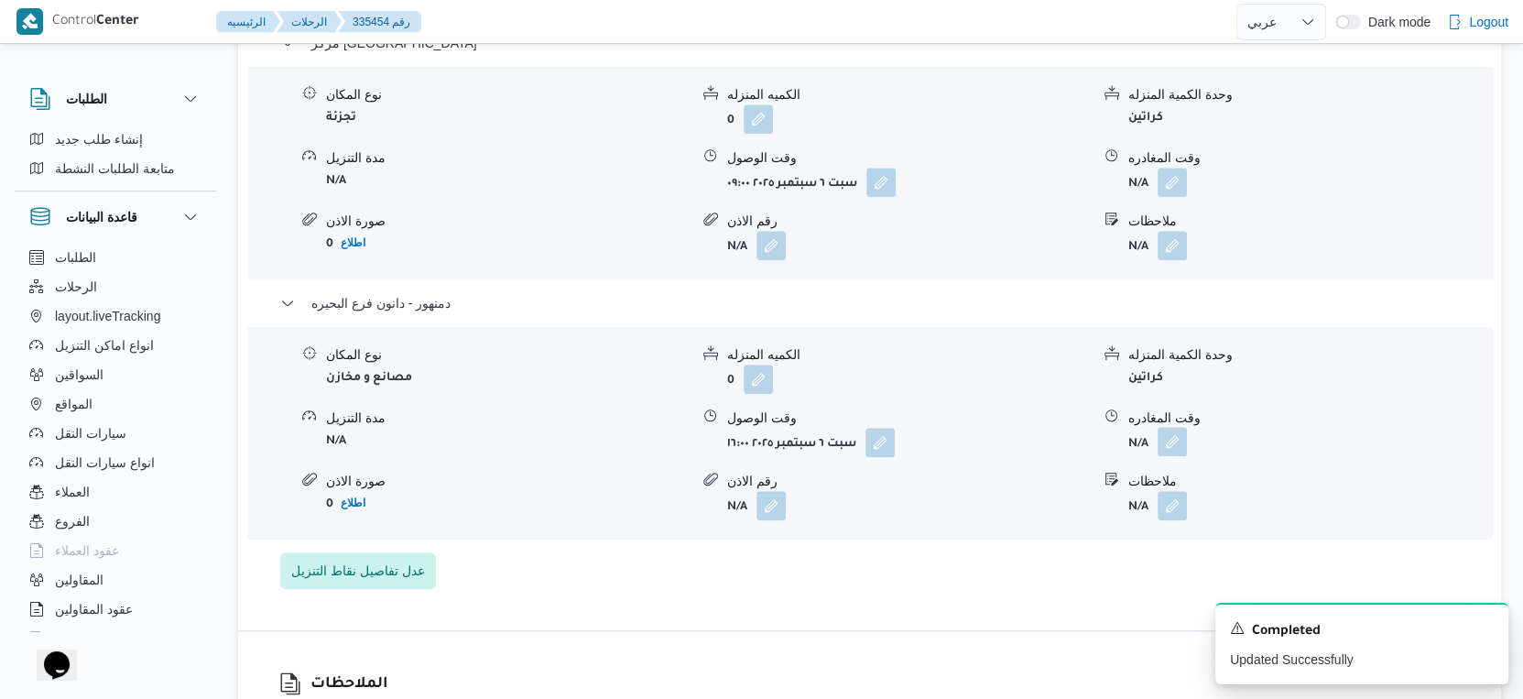
click at [1164, 445] on button "button" at bounding box center [1172, 441] width 29 height 29
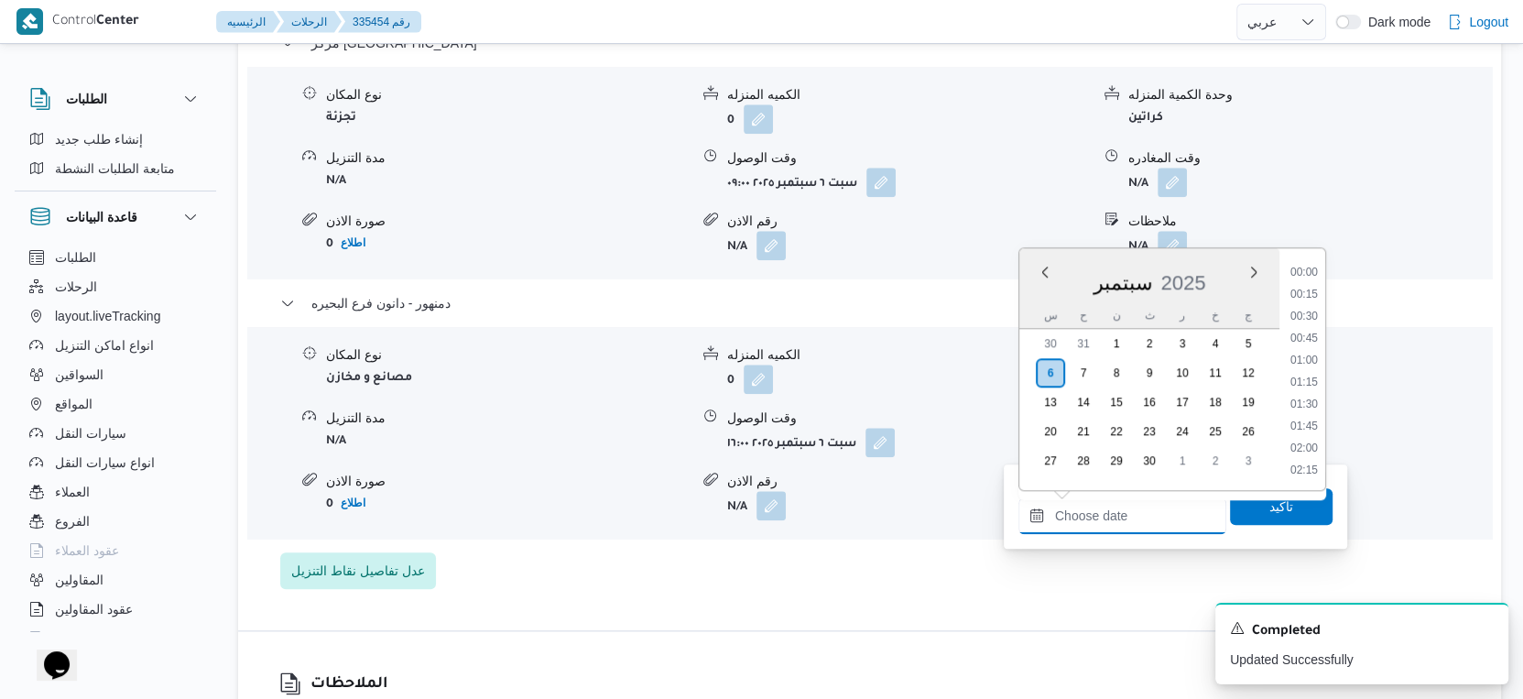
drag, startPoint x: 1140, startPoint y: 532, endPoint x: 1304, endPoint y: 388, distance: 217.4
click at [1141, 529] on input "وقت المغادره" at bounding box center [1123, 515] width 208 height 37
click at [1306, 277] on li "16:00" at bounding box center [1304, 282] width 42 height 18
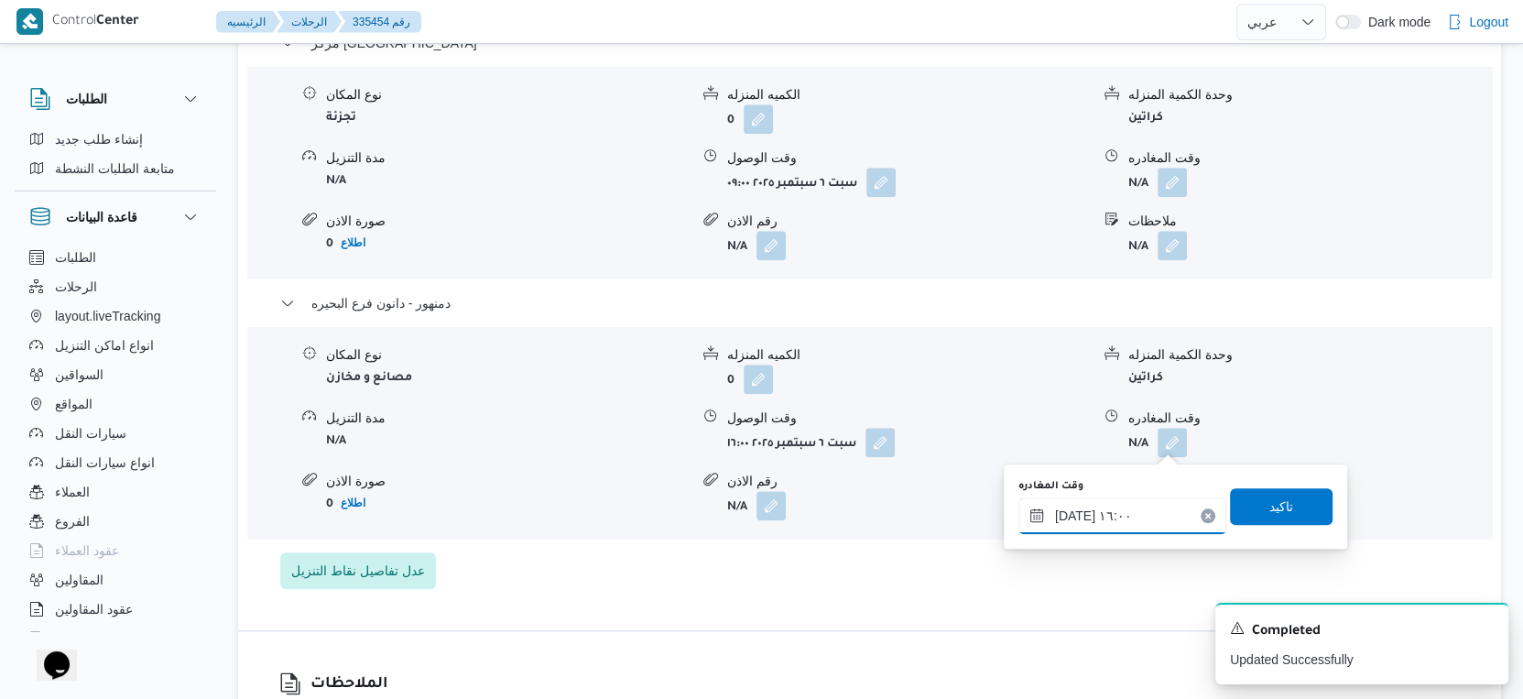
click at [1074, 510] on input "٠٦/٠٩/٢٠٢٥ ١٦:٠٠" at bounding box center [1123, 515] width 208 height 37
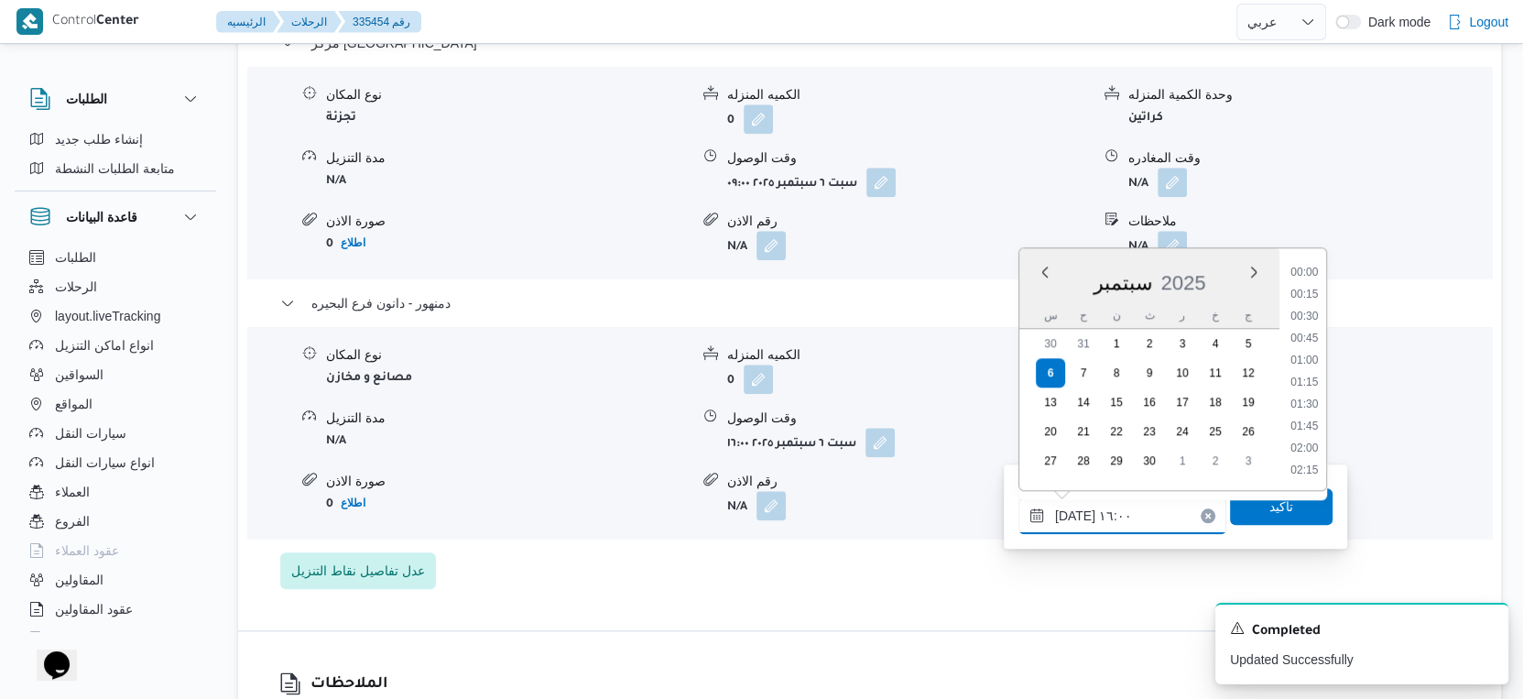
scroll to position [1293, 0]
type input "٠٦/٠٩/٢٠٢٥ ١٦:٠٥"
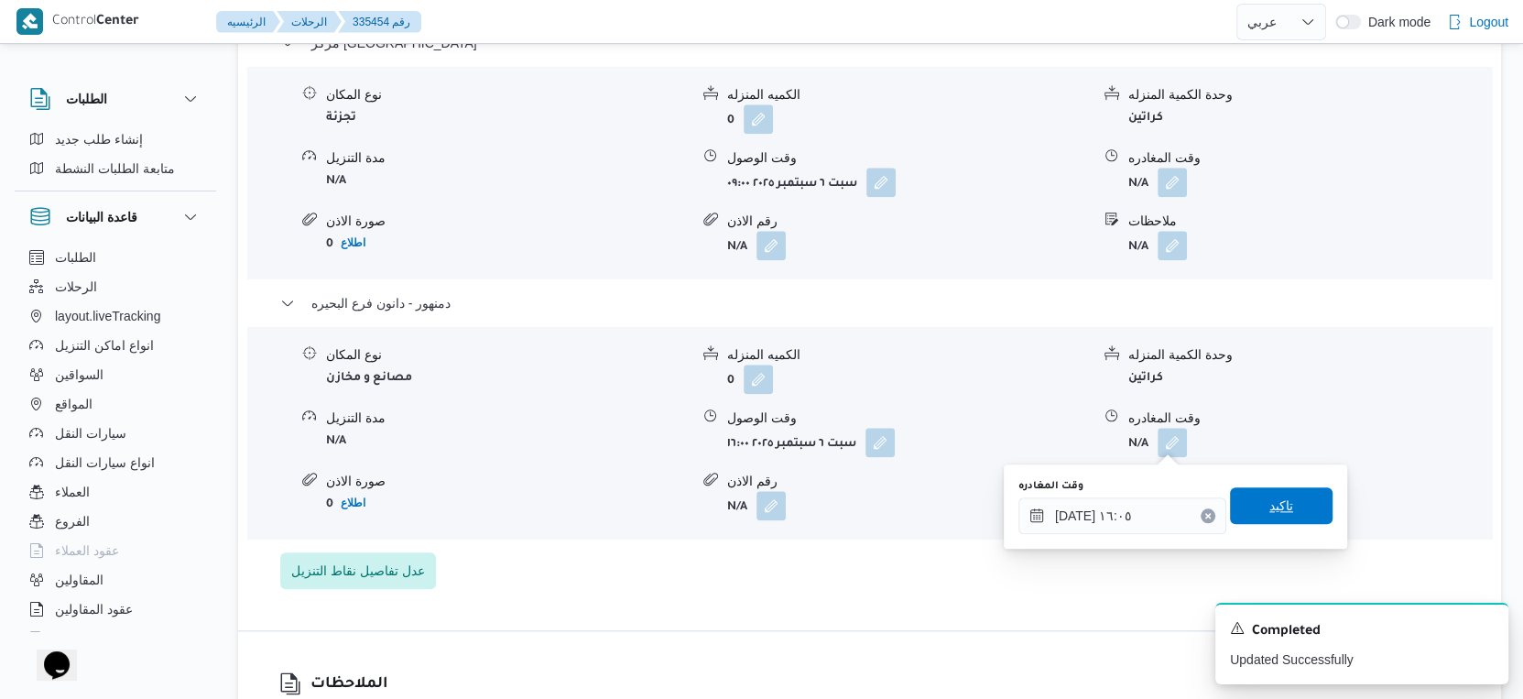
click at [1270, 504] on span "تاكيد" at bounding box center [1282, 506] width 24 height 22
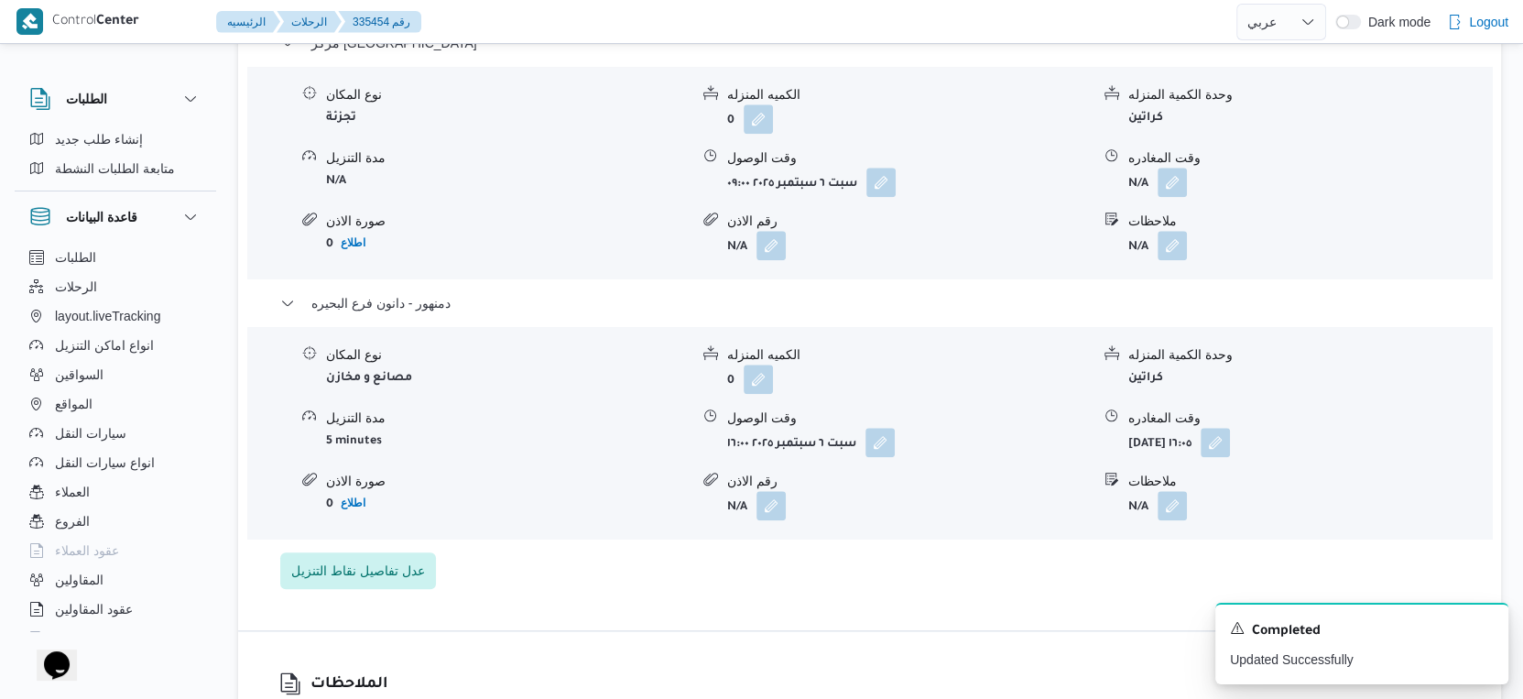
scroll to position [1527, 0]
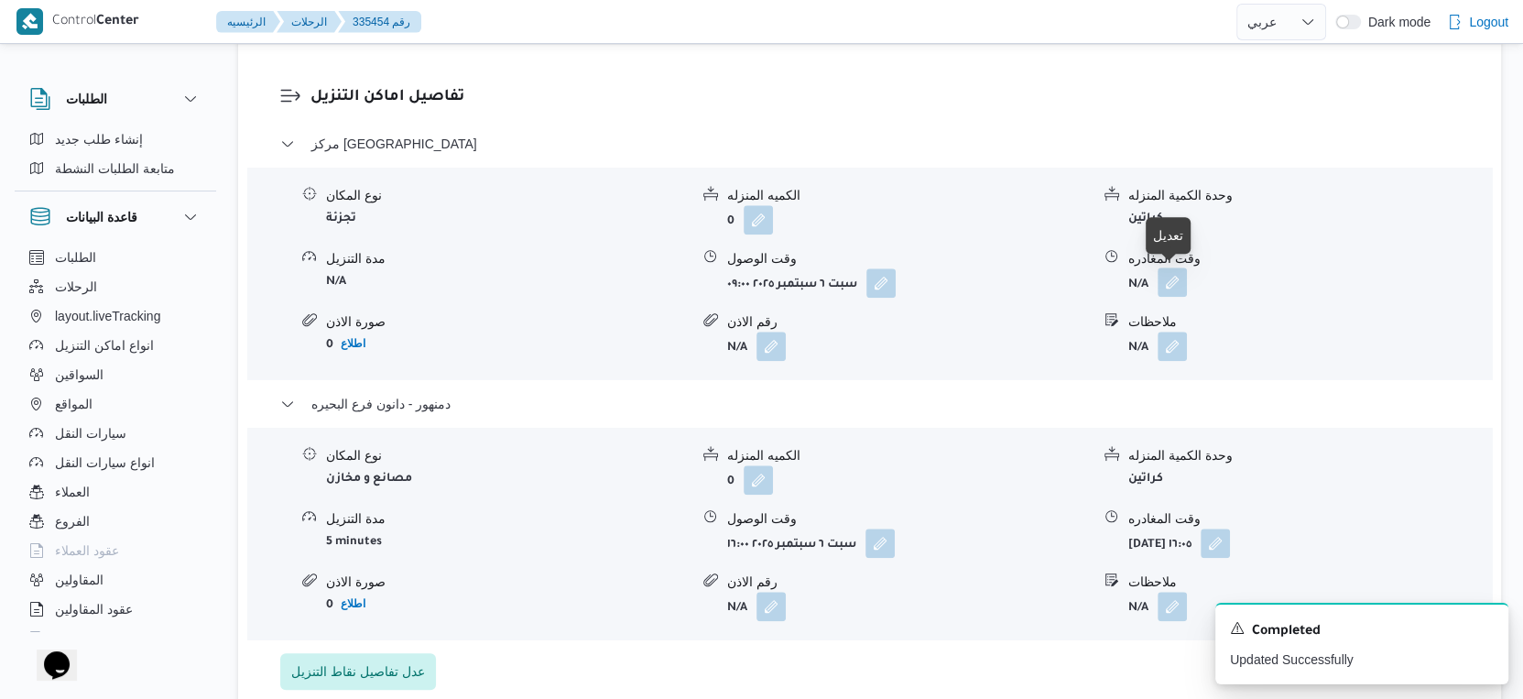
click at [1171, 289] on button "button" at bounding box center [1172, 281] width 29 height 29
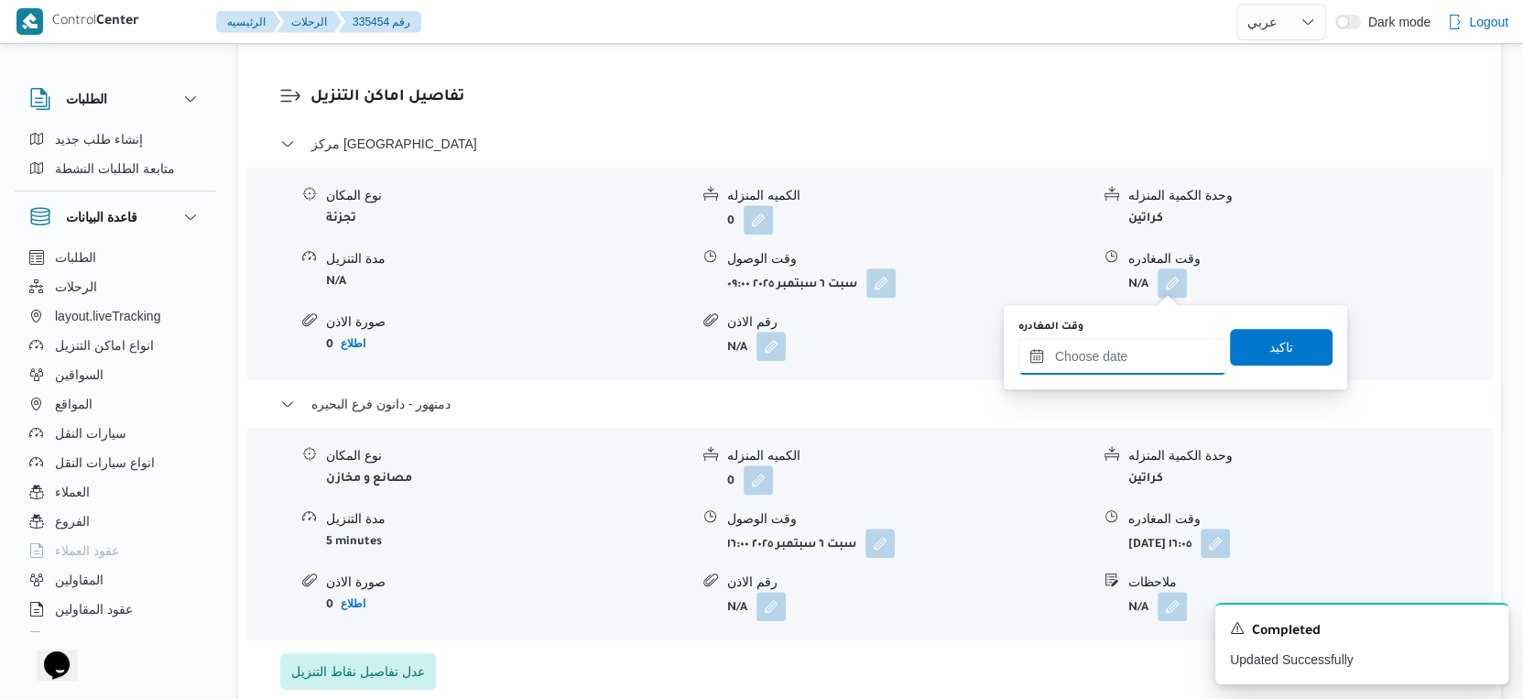
click at [1143, 342] on input "وقت المغادره" at bounding box center [1123, 356] width 208 height 37
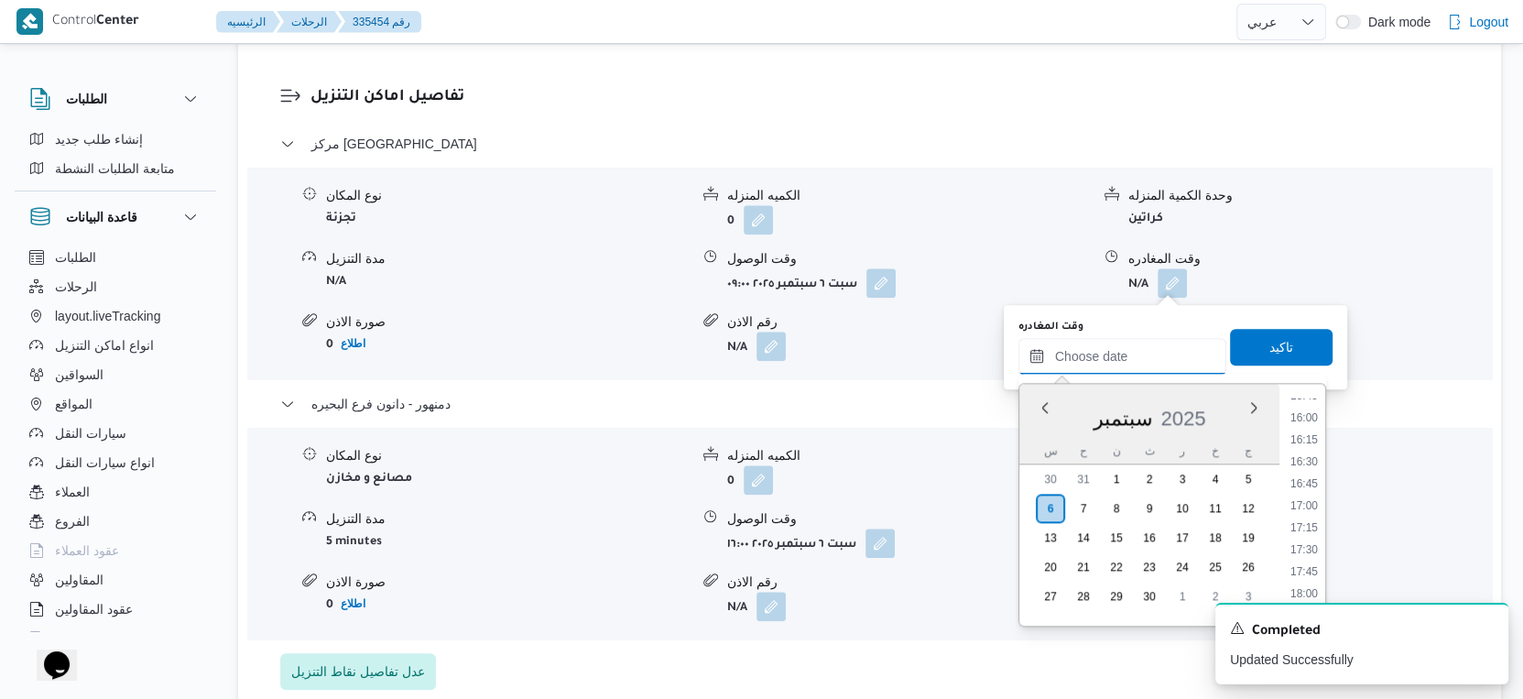
scroll to position [1296, 0]
drag, startPoint x: 1309, startPoint y: 490, endPoint x: 1309, endPoint y: 471, distance: 19.2
click at [1309, 490] on li "15:45" at bounding box center [1304, 496] width 42 height 18
type input "٠٦/٠٩/٢٠٢٥ ١٥:٤٥"
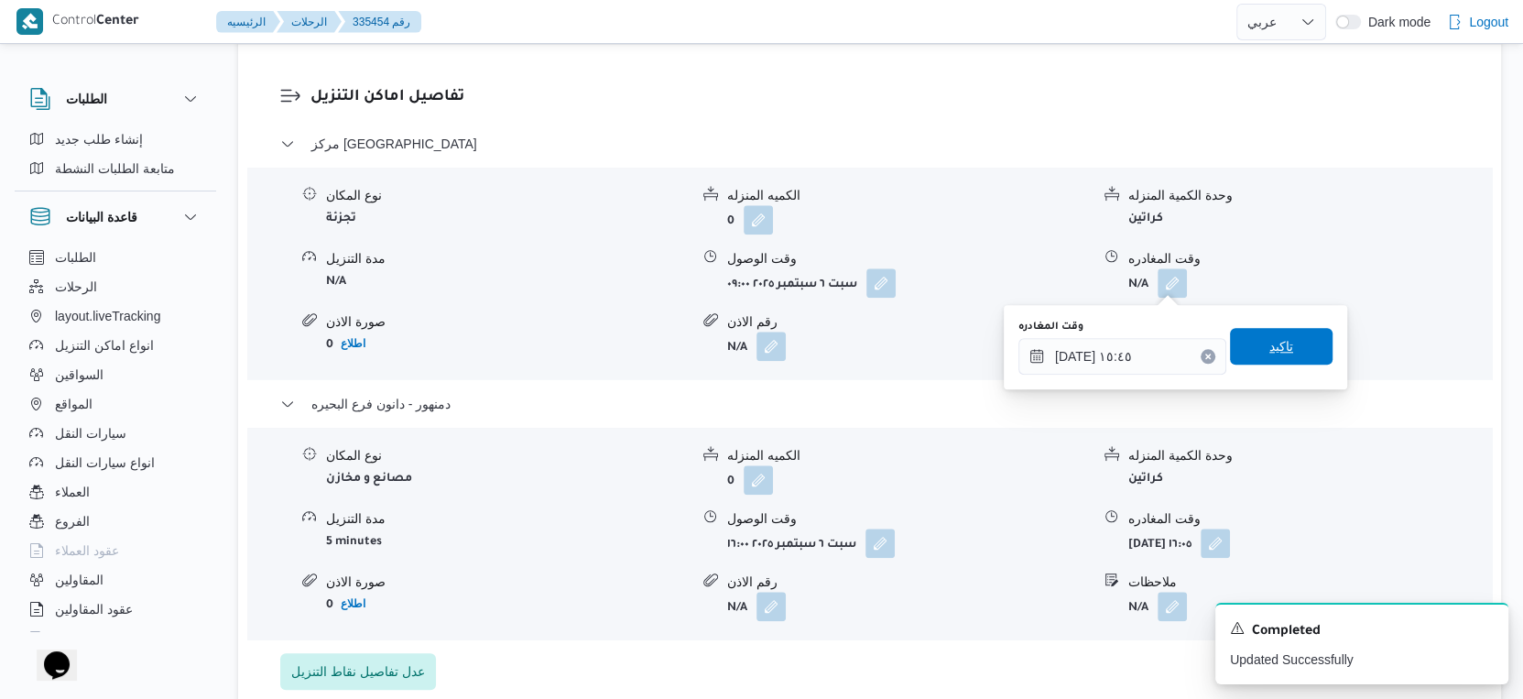
click at [1304, 340] on span "تاكيد" at bounding box center [1281, 346] width 103 height 37
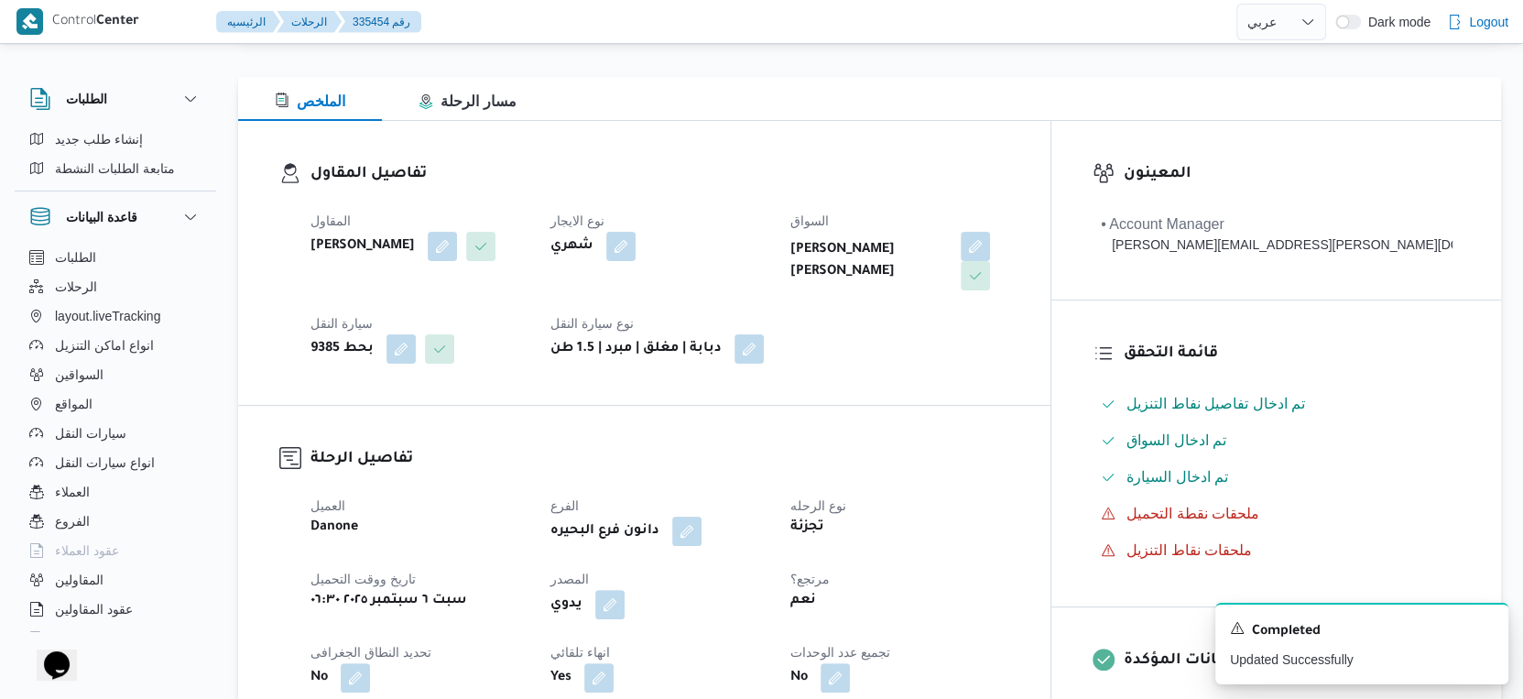
scroll to position [0, 0]
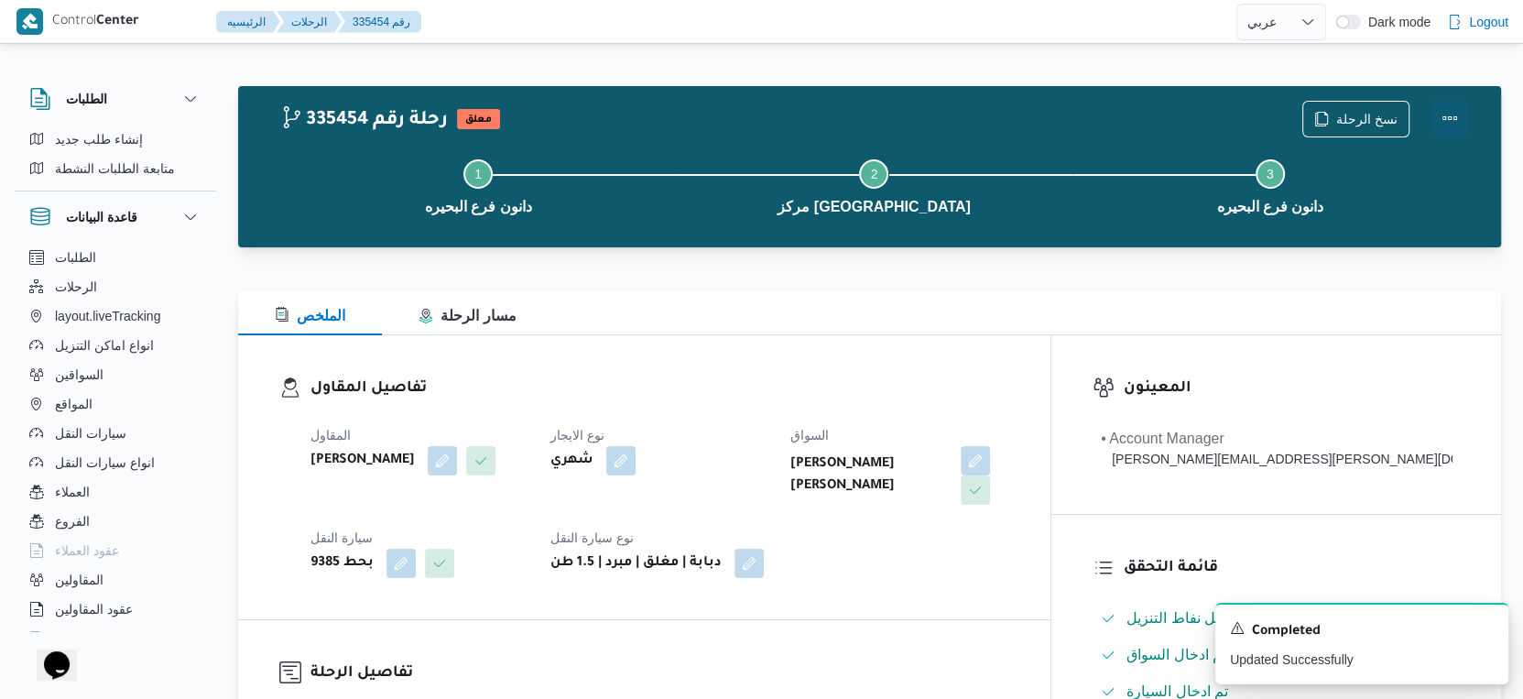
click at [1460, 113] on button "Actions" at bounding box center [1450, 118] width 37 height 37
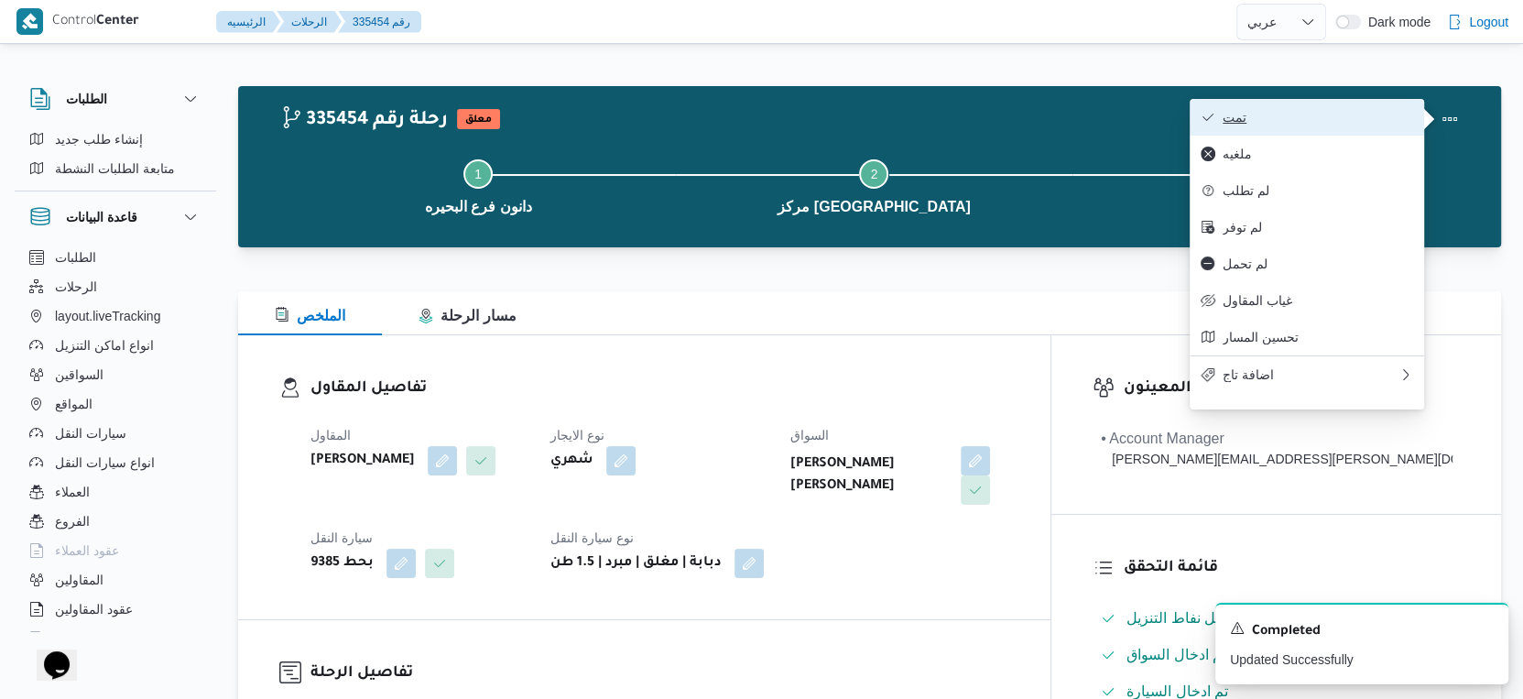
click at [1382, 119] on span "تمت" at bounding box center [1318, 117] width 191 height 15
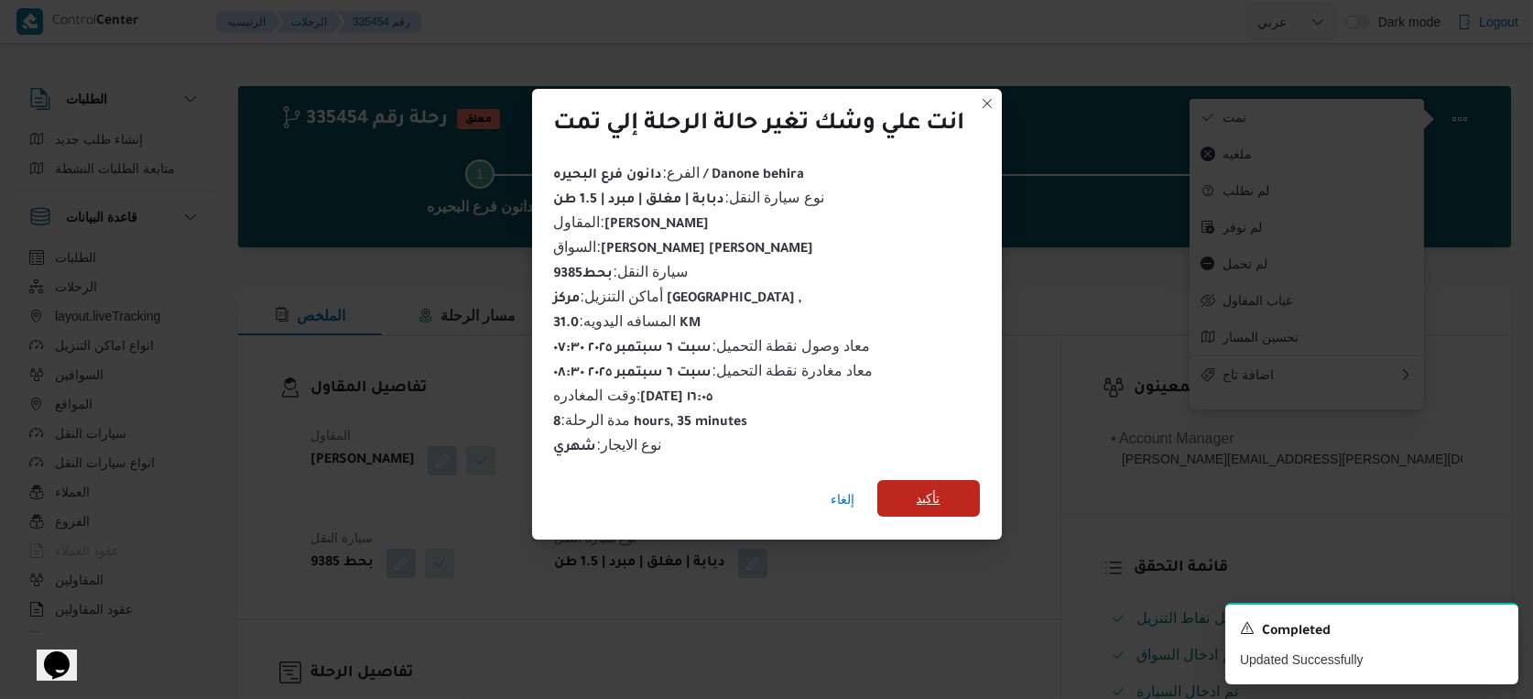
click at [947, 488] on span "تأكيد" at bounding box center [929, 498] width 103 height 37
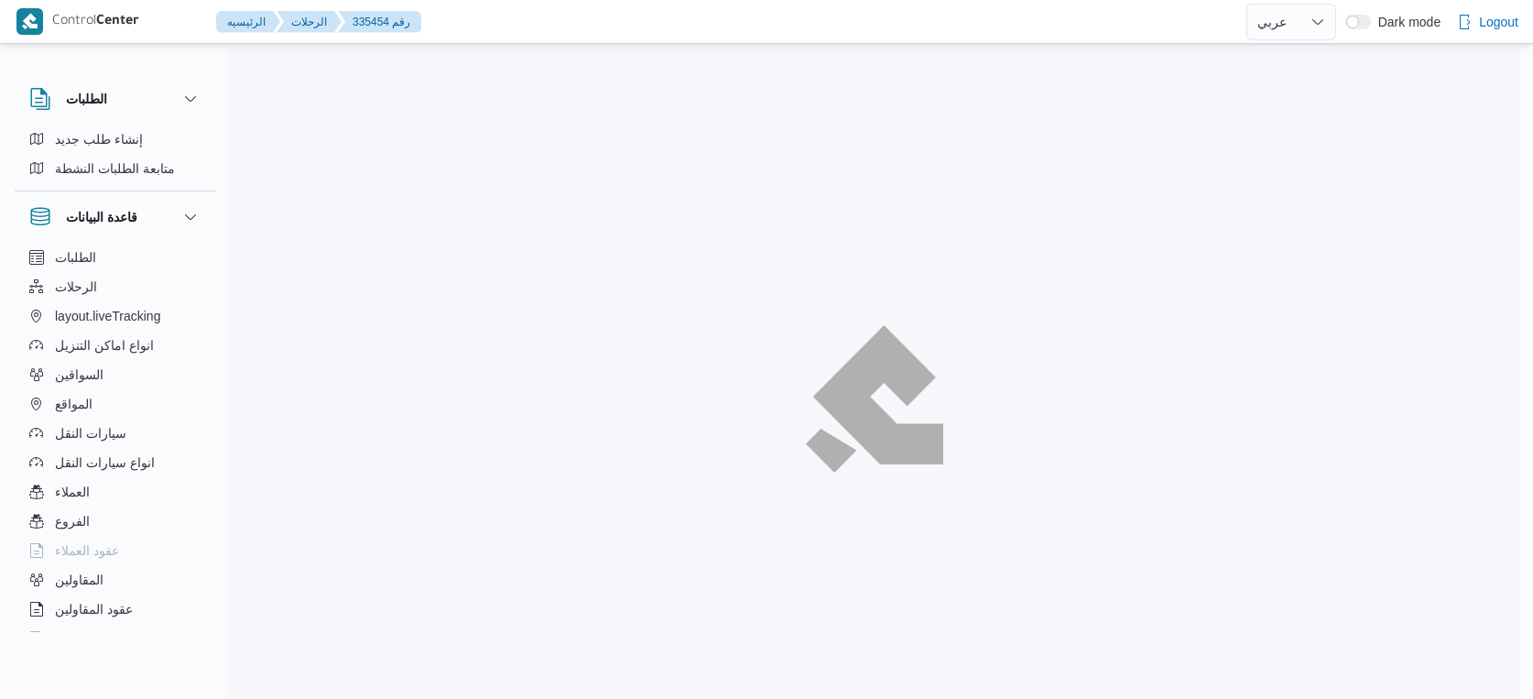
select select "ar"
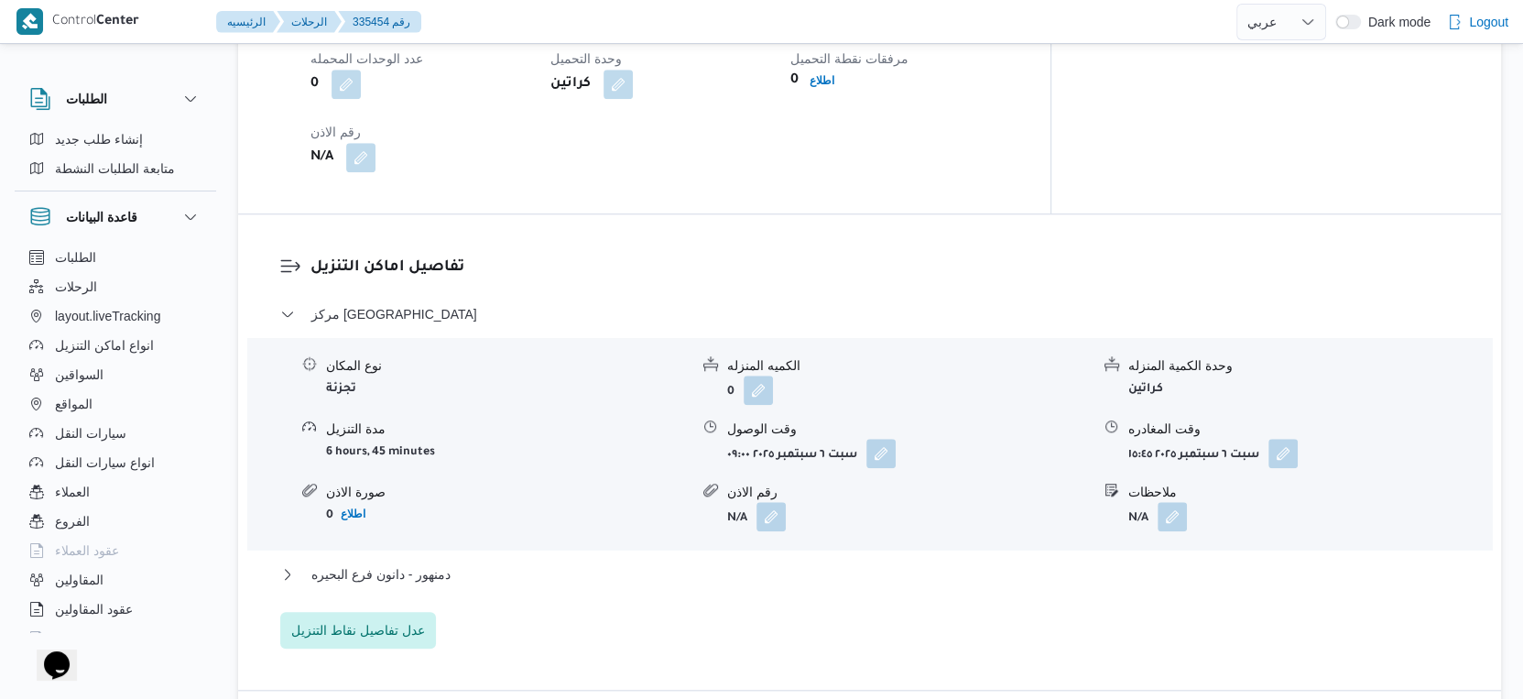
scroll to position [1628, 0]
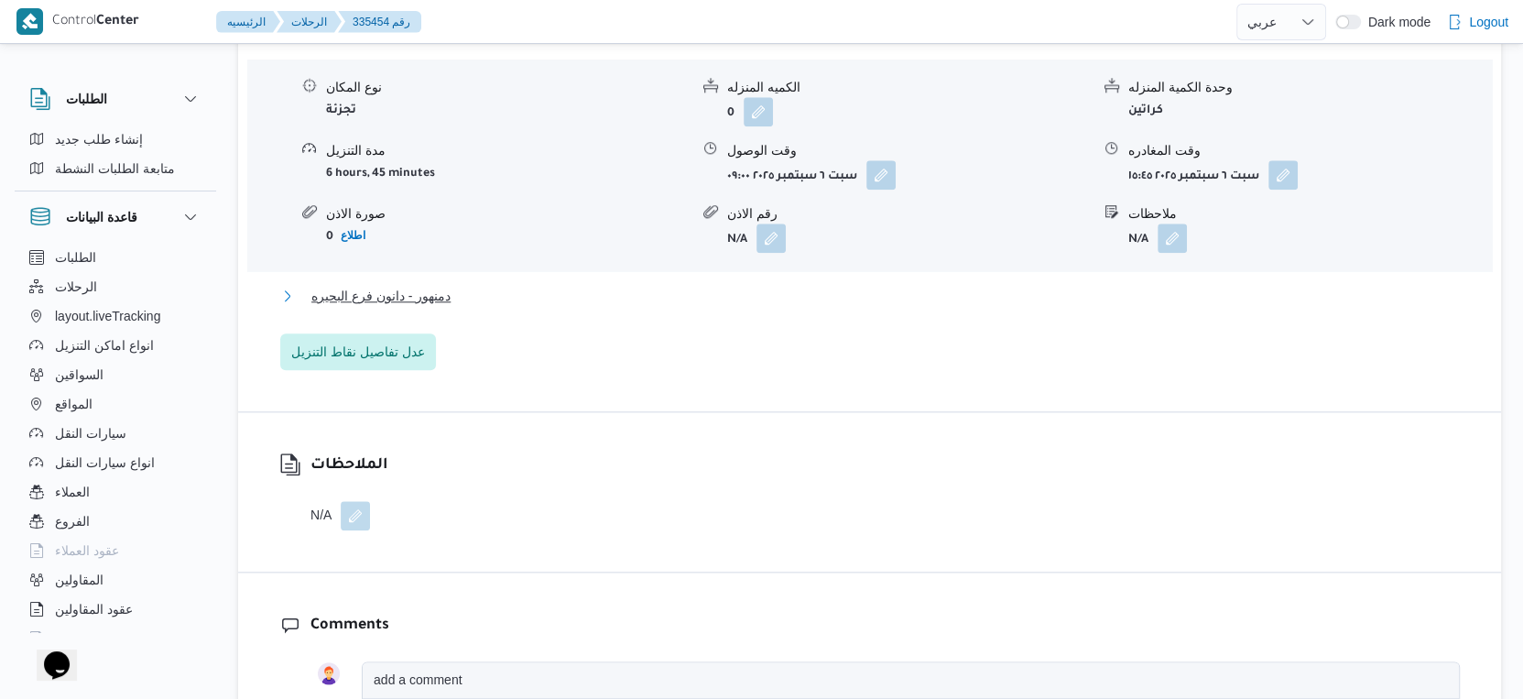
click at [454, 297] on button "دمنهور - دانون فرع البحيره" at bounding box center [870, 296] width 1180 height 22
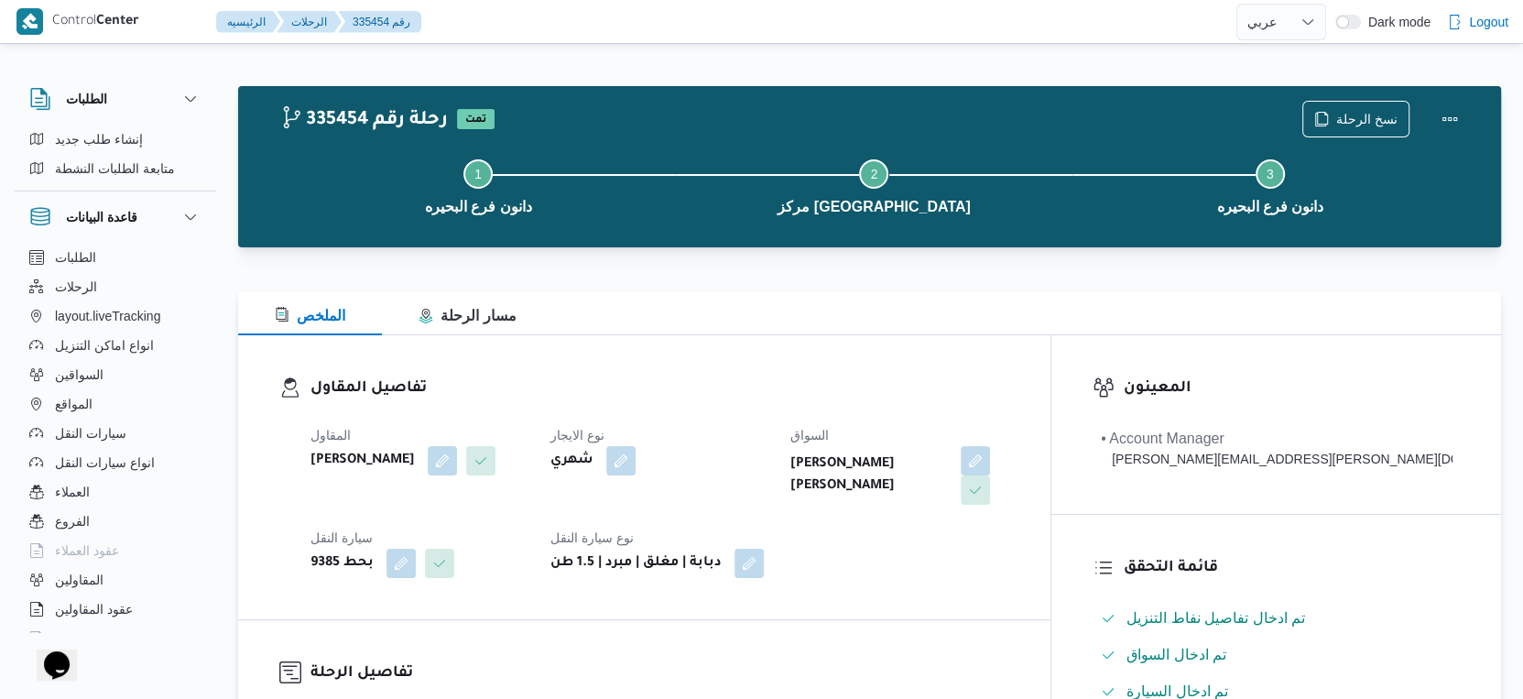
scroll to position [610, 0]
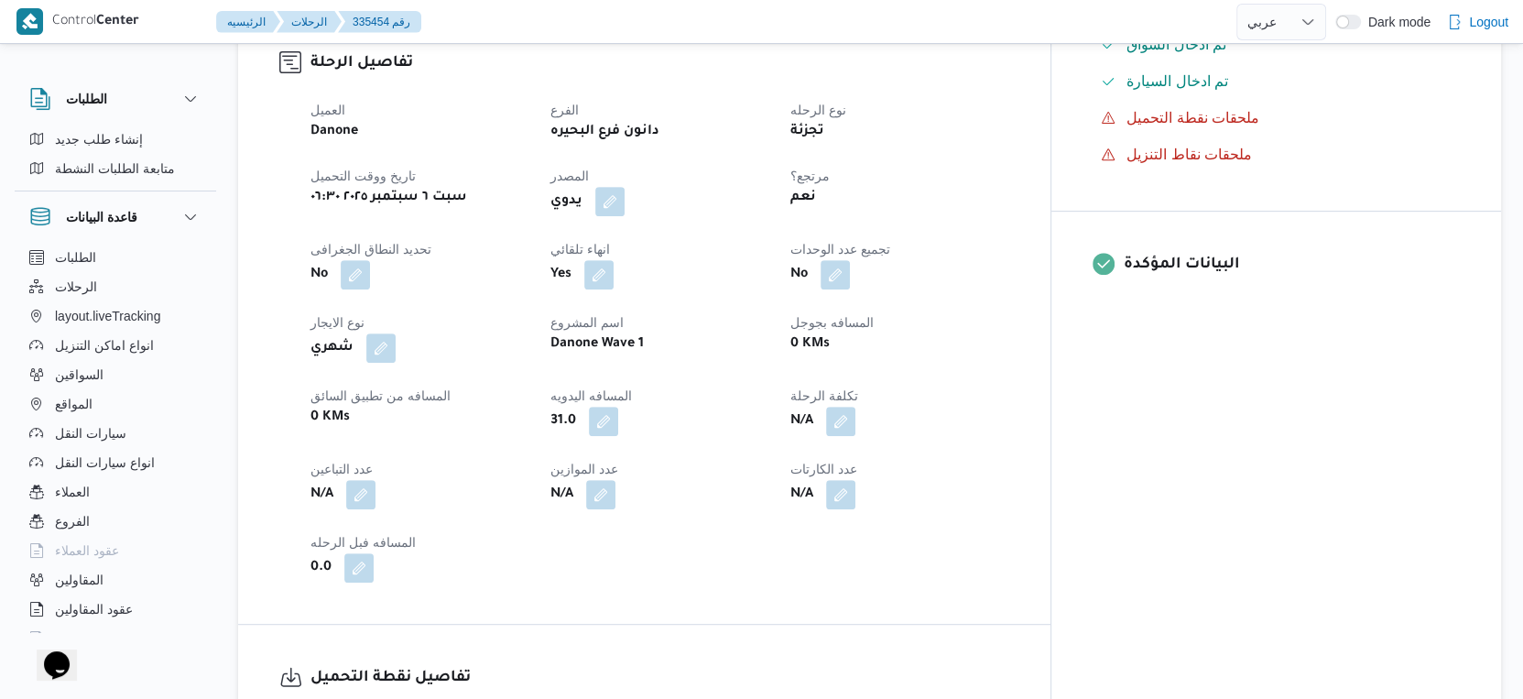
select select "ar"
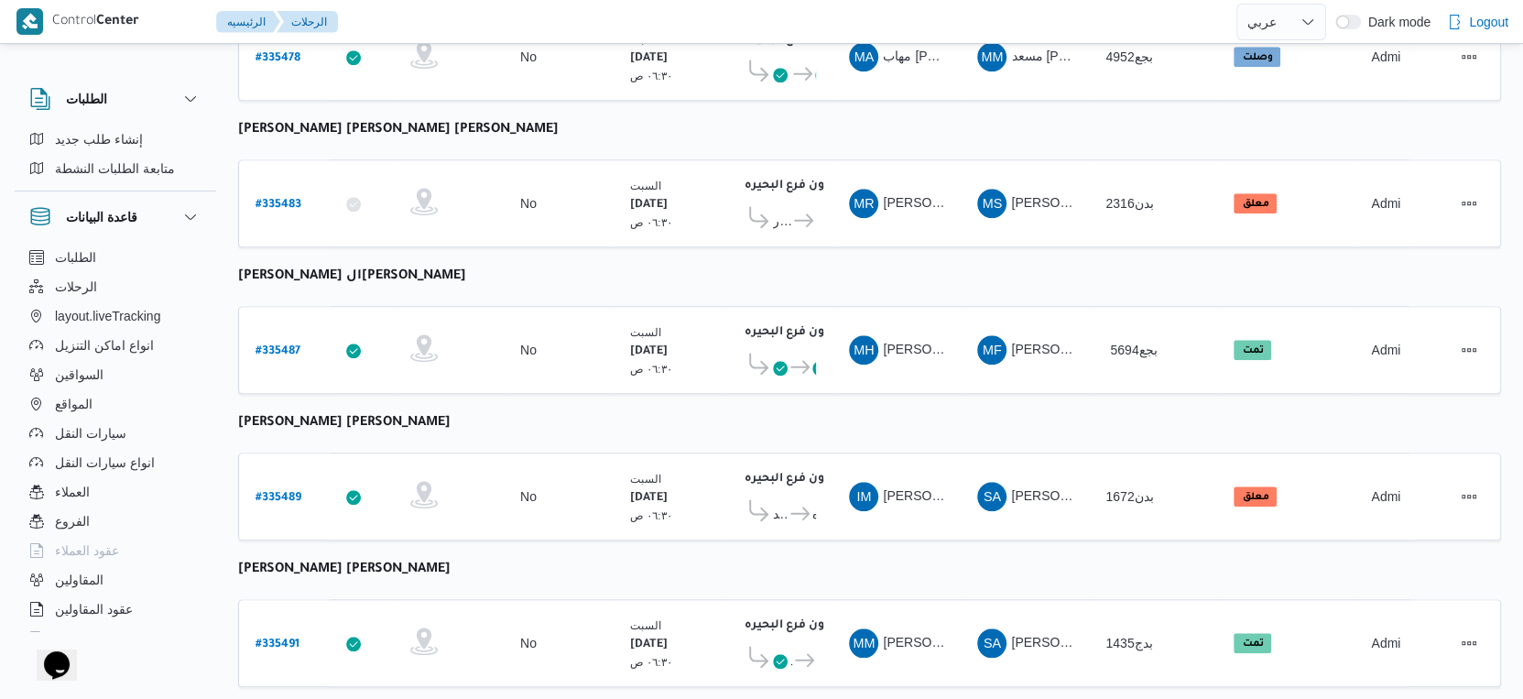
scroll to position [1495, 0]
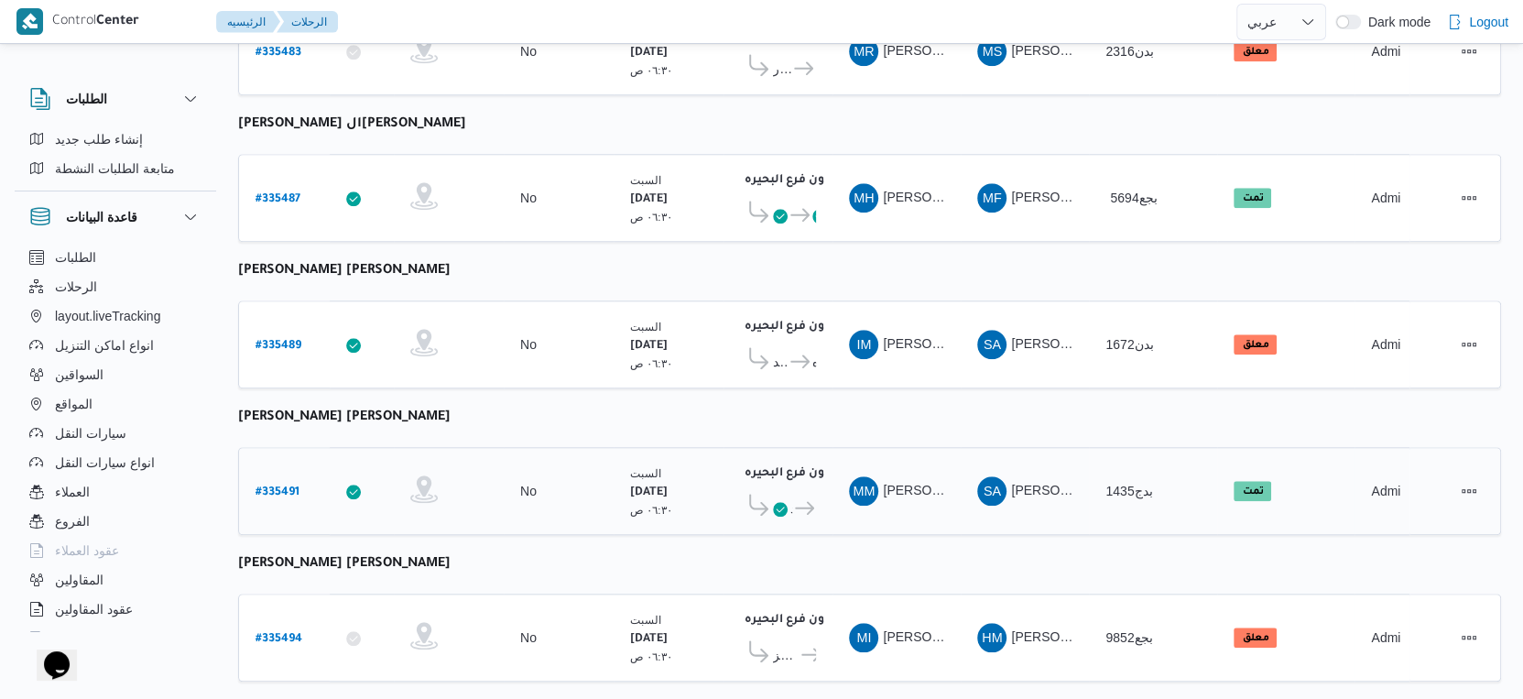
click at [285, 486] on b "# 335491" at bounding box center [278, 492] width 44 height 13
select select "ar"
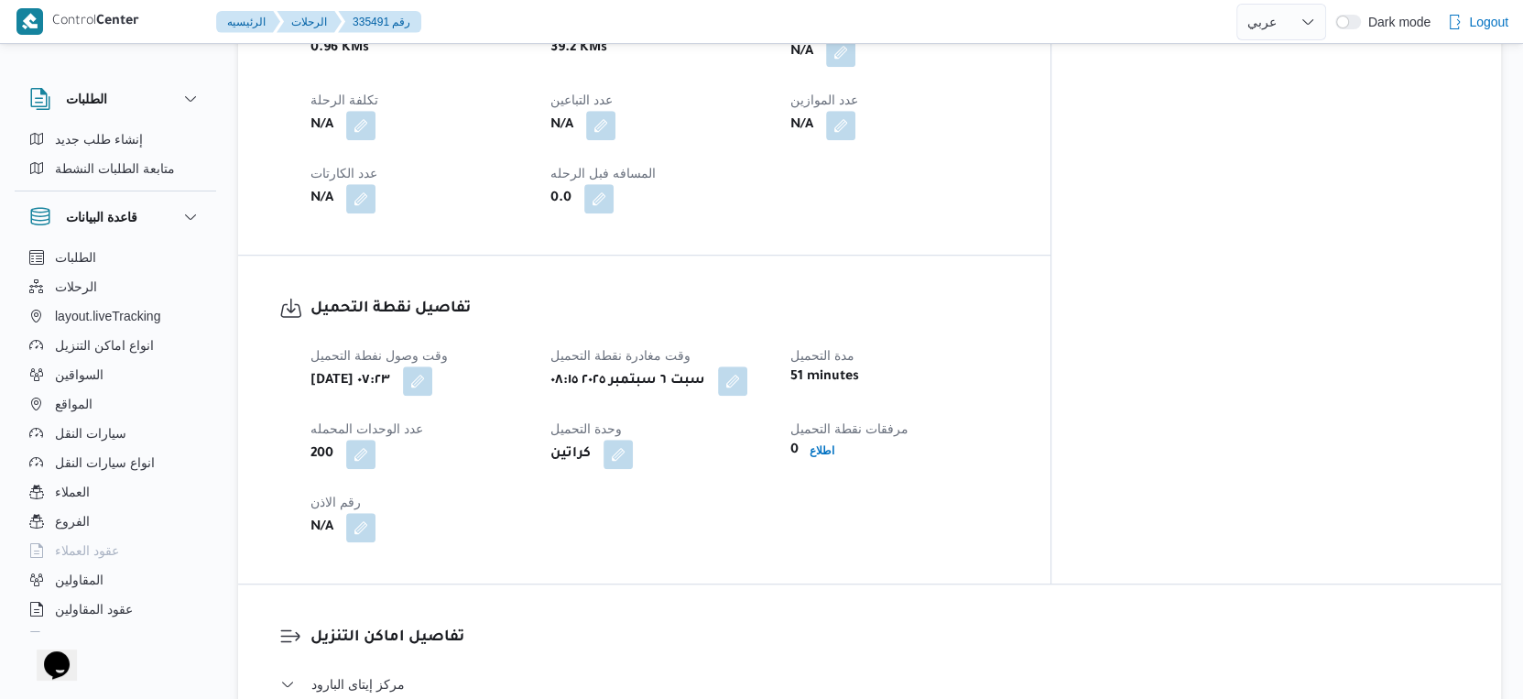
scroll to position [1119, 0]
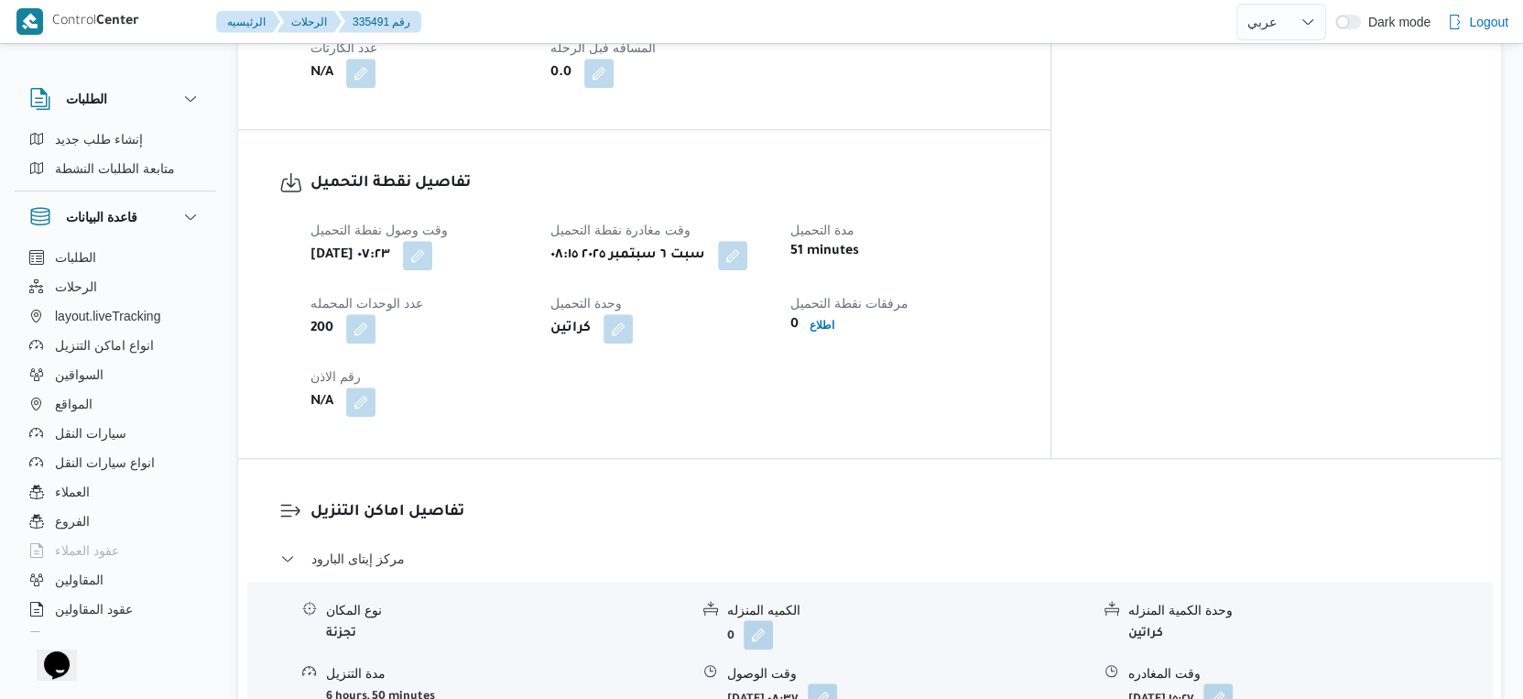
click at [229, 697] on div "335491 رحلة رقم تمت نسخ الرحلة دانون فرع البحيره مركز إيتاى البارود دانون فرع ا…" at bounding box center [750, 699] width 1523 height 3543
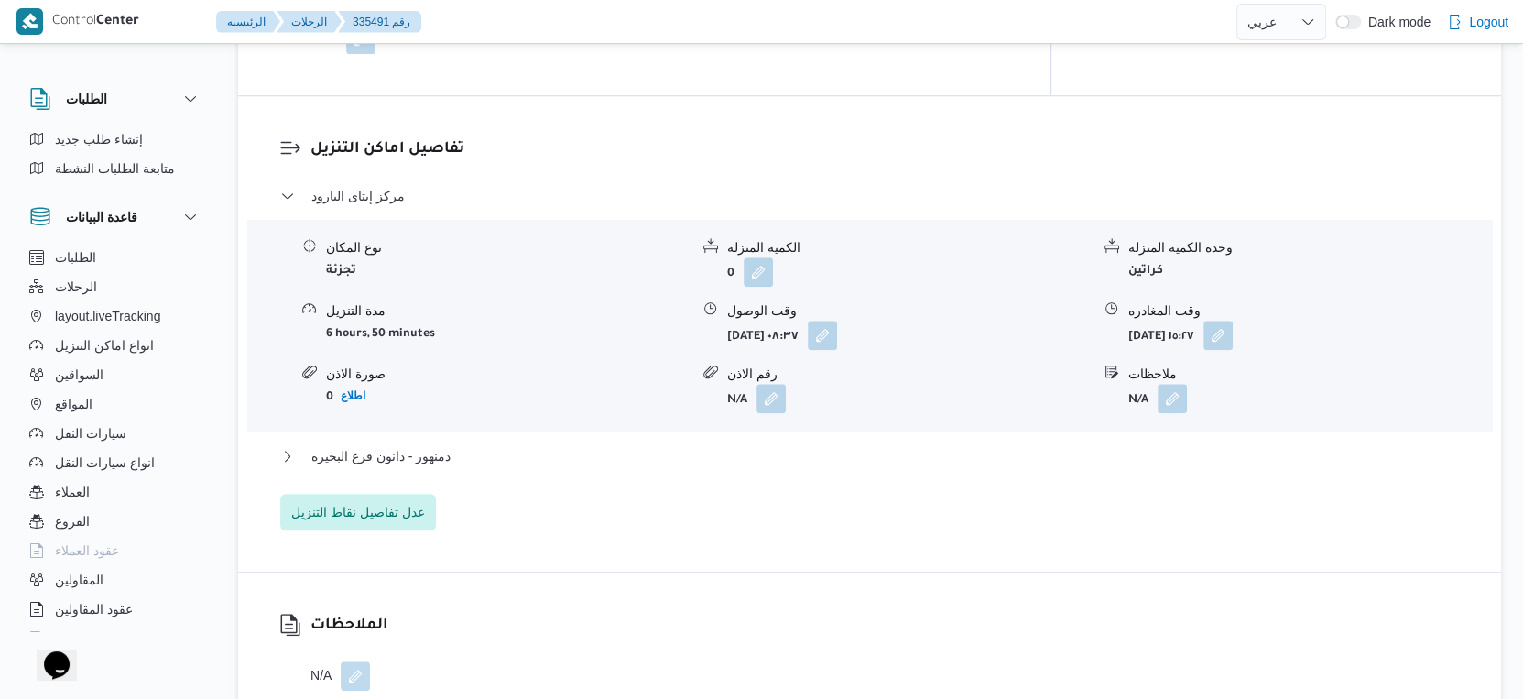
scroll to position [1527, 0]
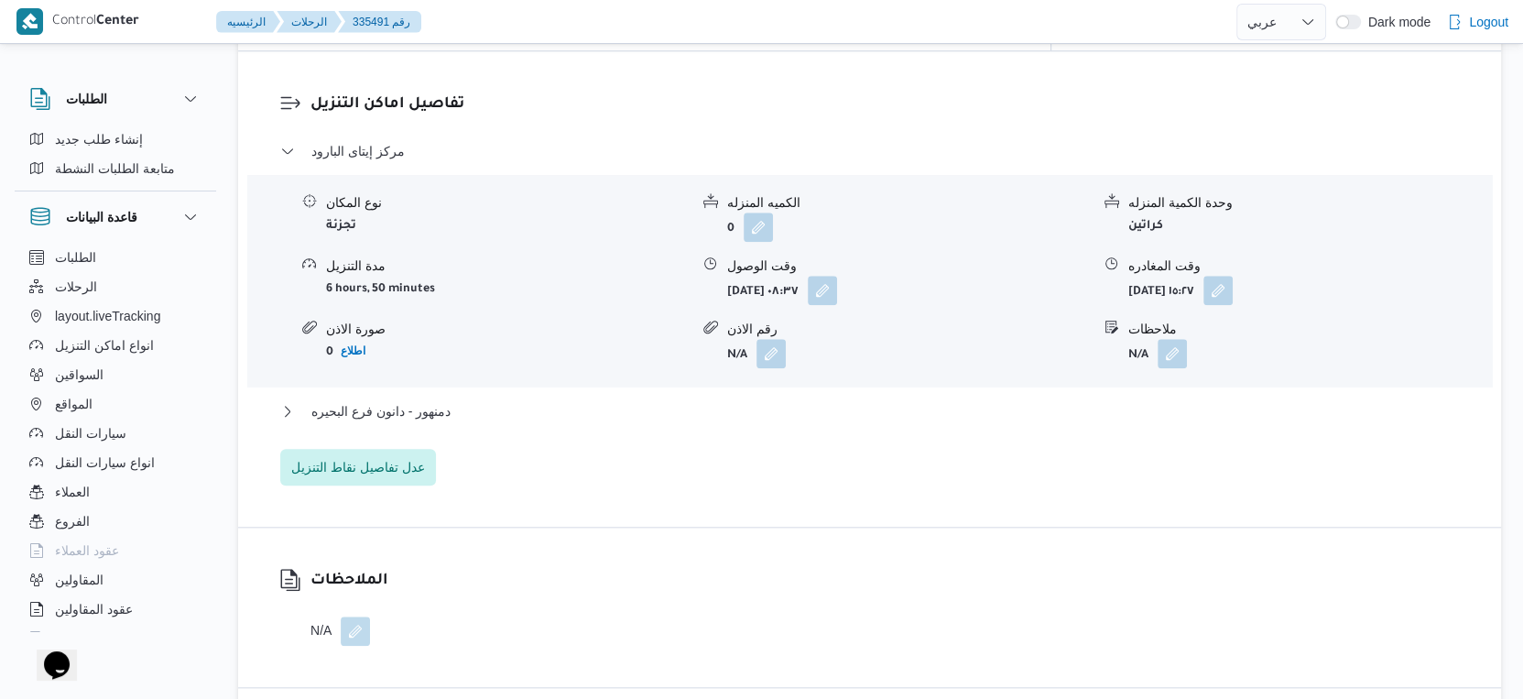
click at [472, 378] on div "مركز إيتاى البارود نوع المكان تجزئة الكميه المنزله 0 وحدة الكمية المنزله كراتين…" at bounding box center [870, 312] width 1180 height 345
click at [459, 406] on button "دمنهور - دانون فرع البحيره" at bounding box center [870, 411] width 1180 height 22
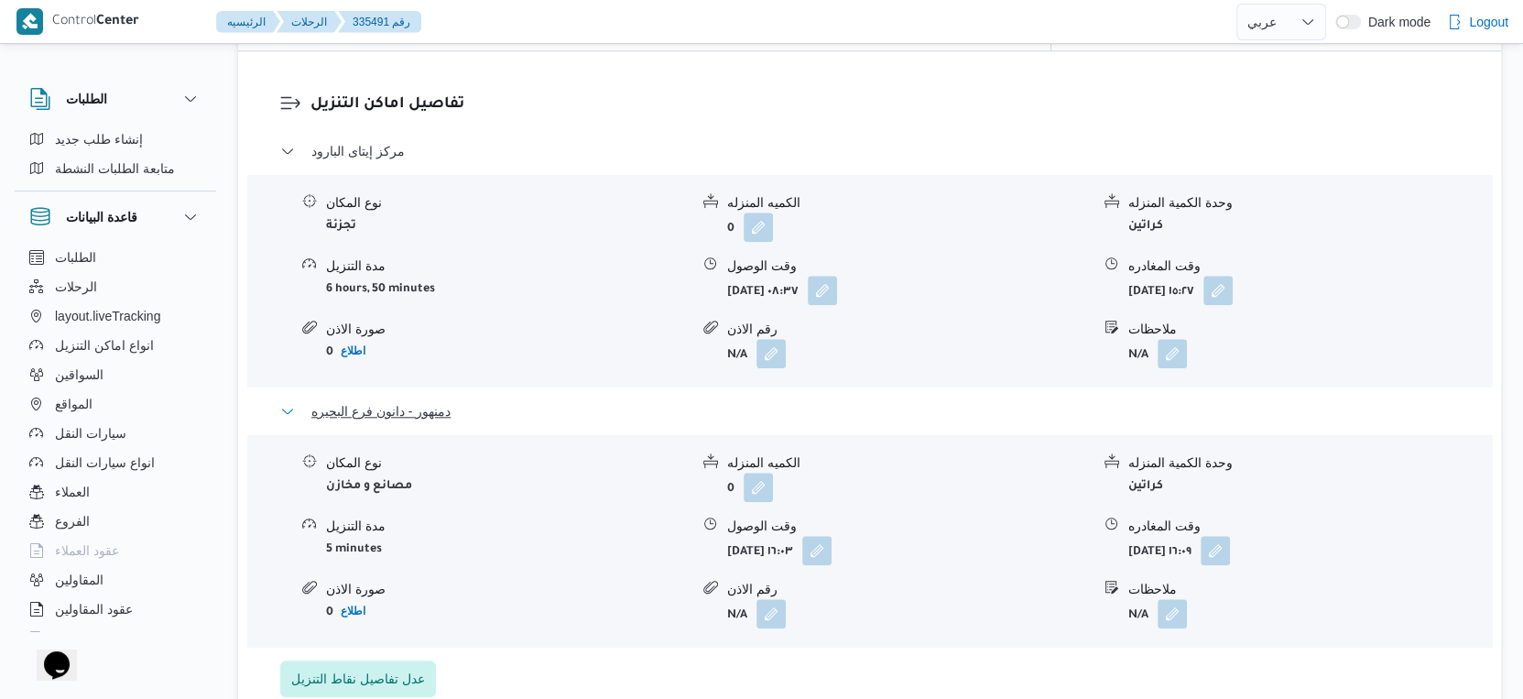
click at [465, 400] on button "دمنهور - دانون فرع البحيره" at bounding box center [870, 411] width 1180 height 22
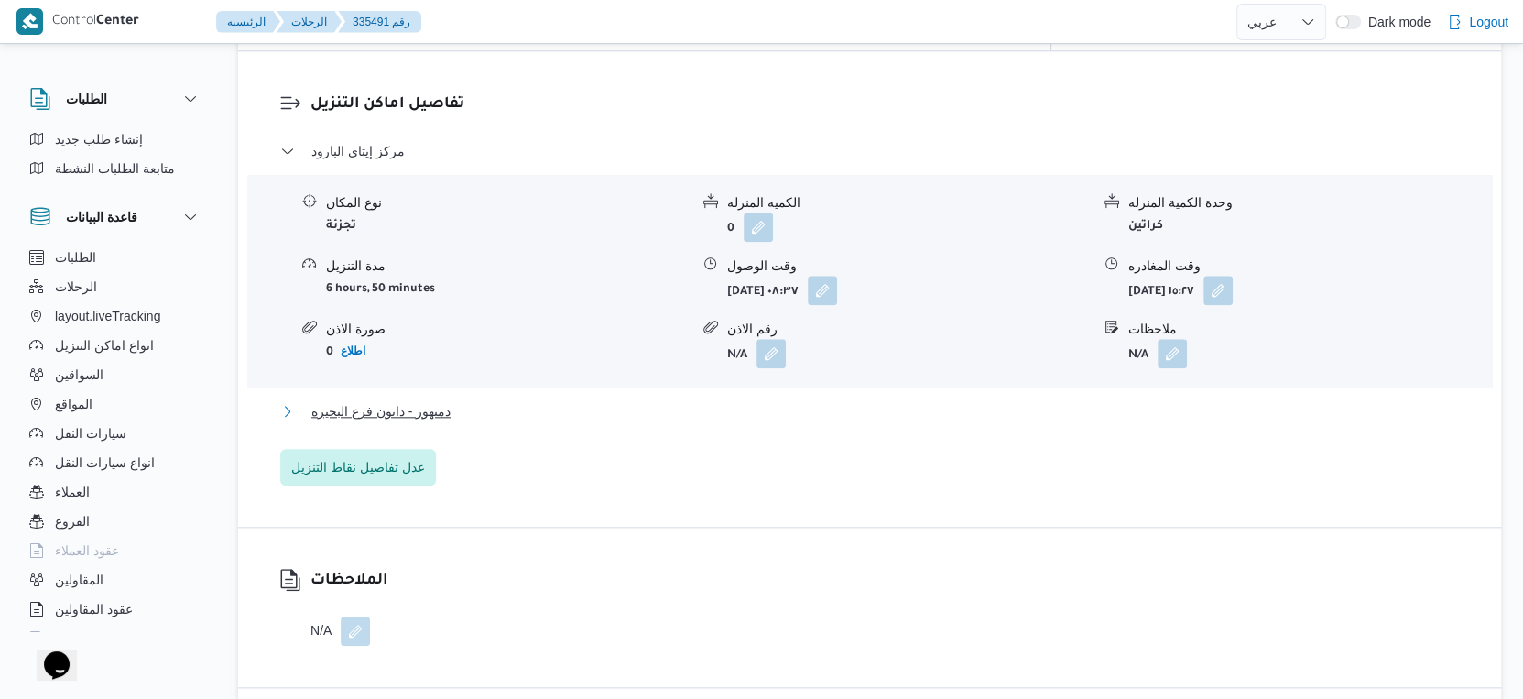
click at [465, 400] on button "دمنهور - دانون فرع البحيره" at bounding box center [870, 411] width 1180 height 22
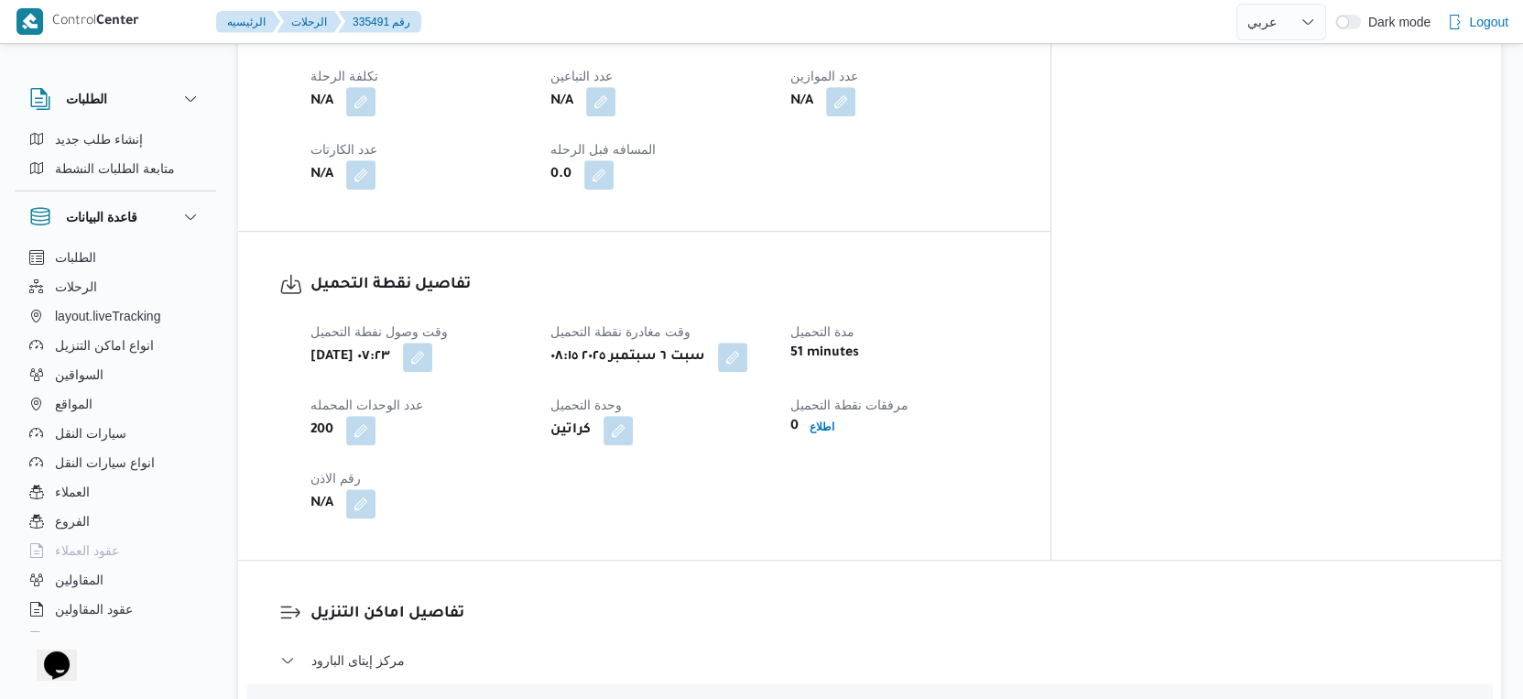
scroll to position [713, 0]
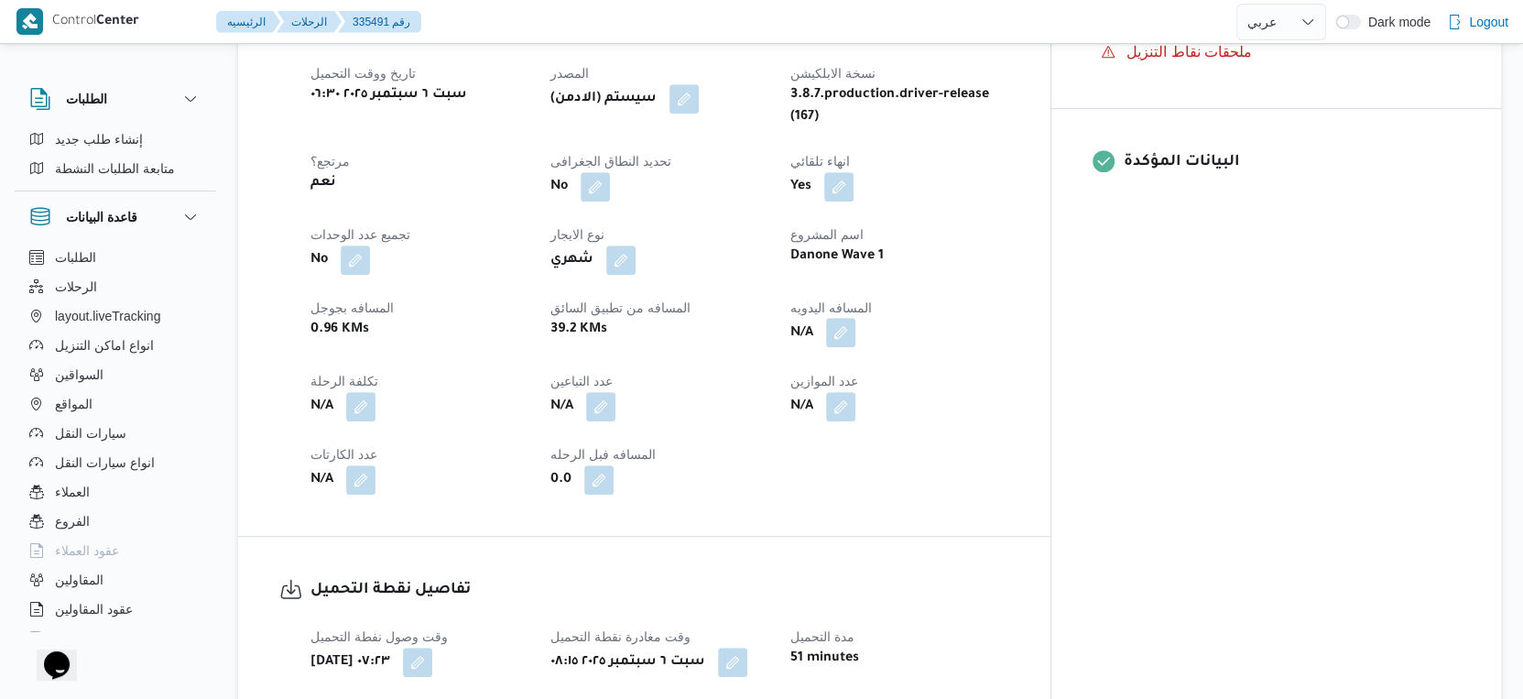
click at [856, 318] on button "button" at bounding box center [840, 332] width 29 height 29
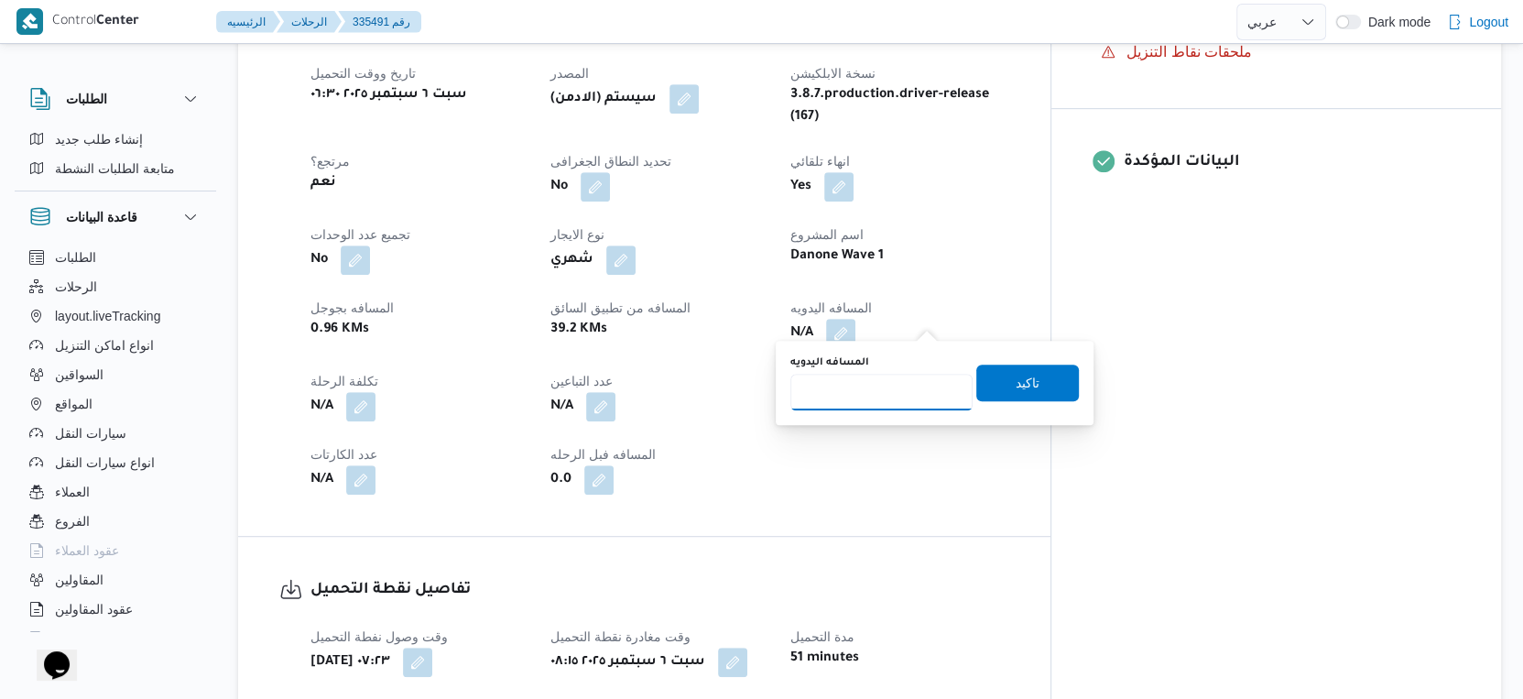
click at [886, 376] on input "المسافه اليدويه" at bounding box center [882, 392] width 182 height 37
type input "54"
click at [1019, 398] on span "تاكيد" at bounding box center [1027, 382] width 103 height 37
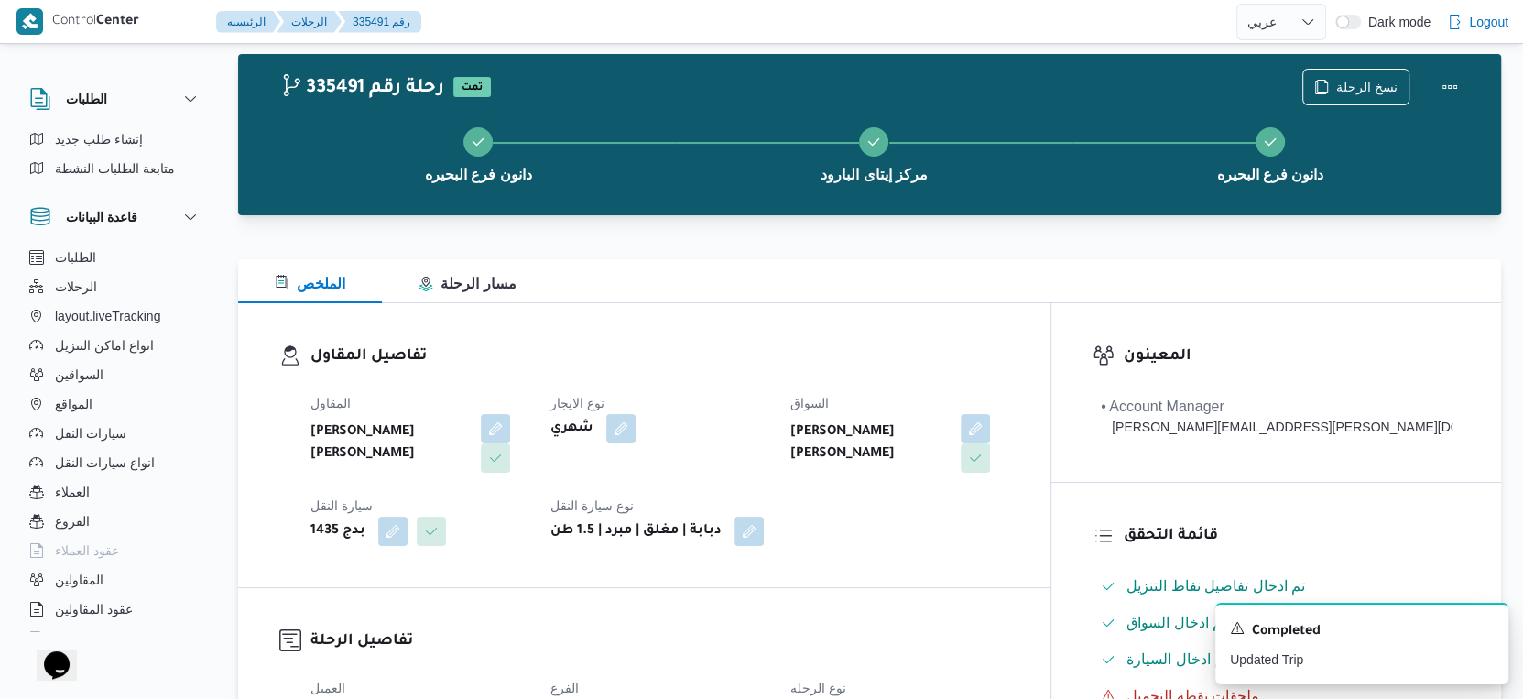
scroll to position [0, 0]
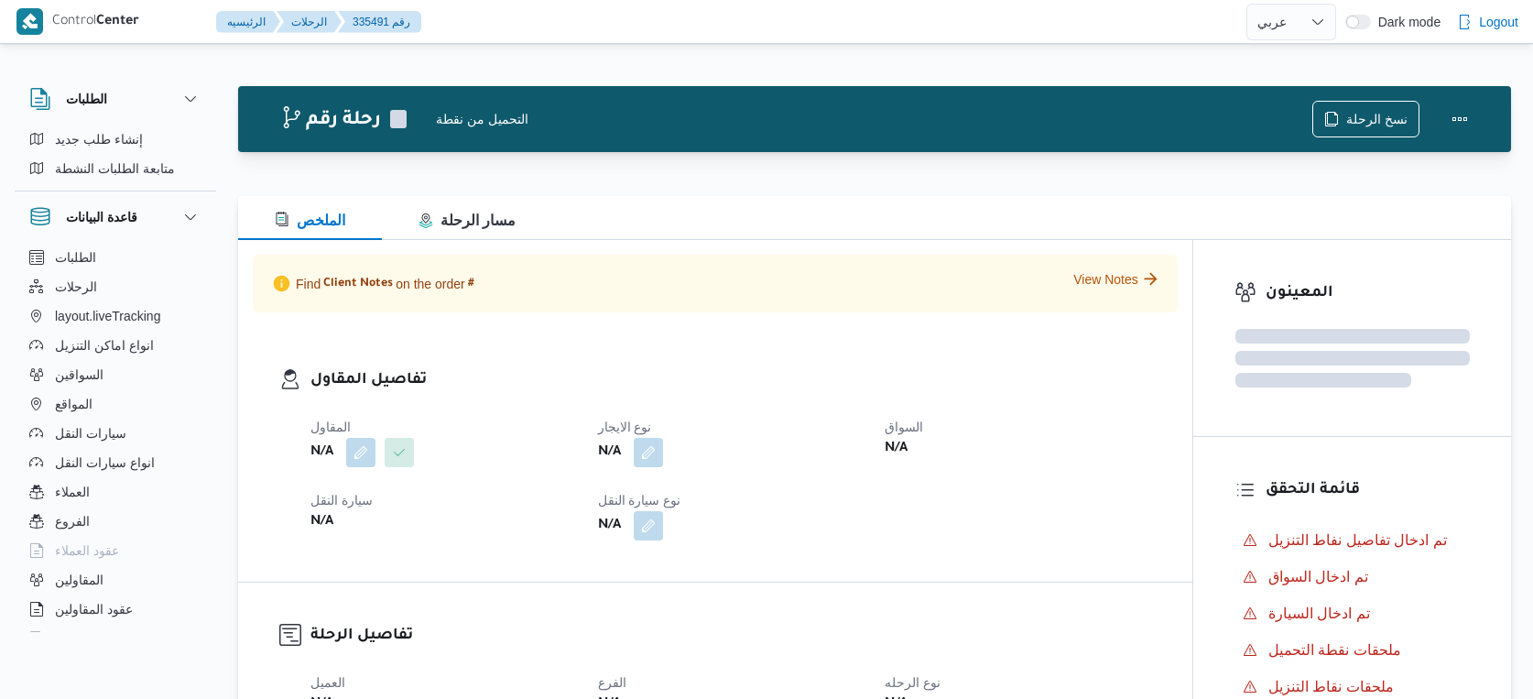
select select "ar"
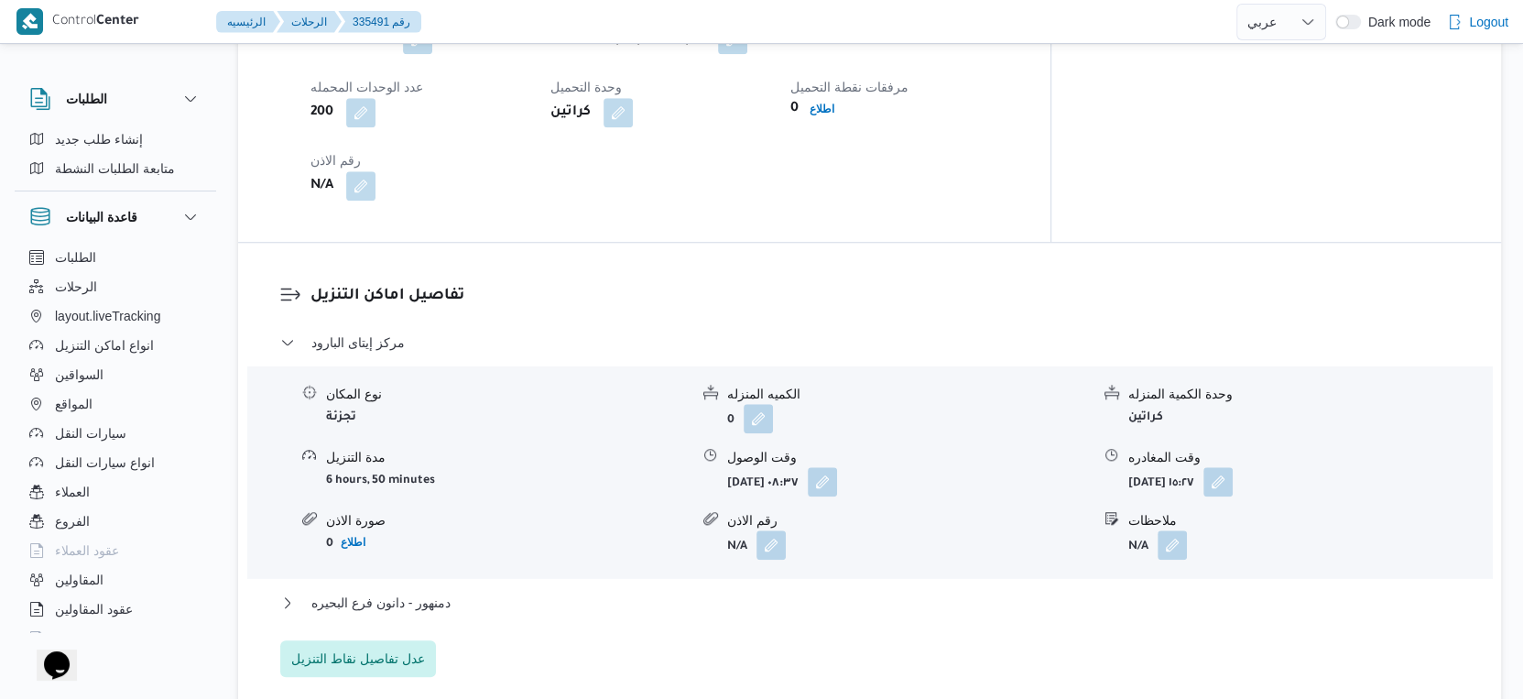
scroll to position [1527, 0]
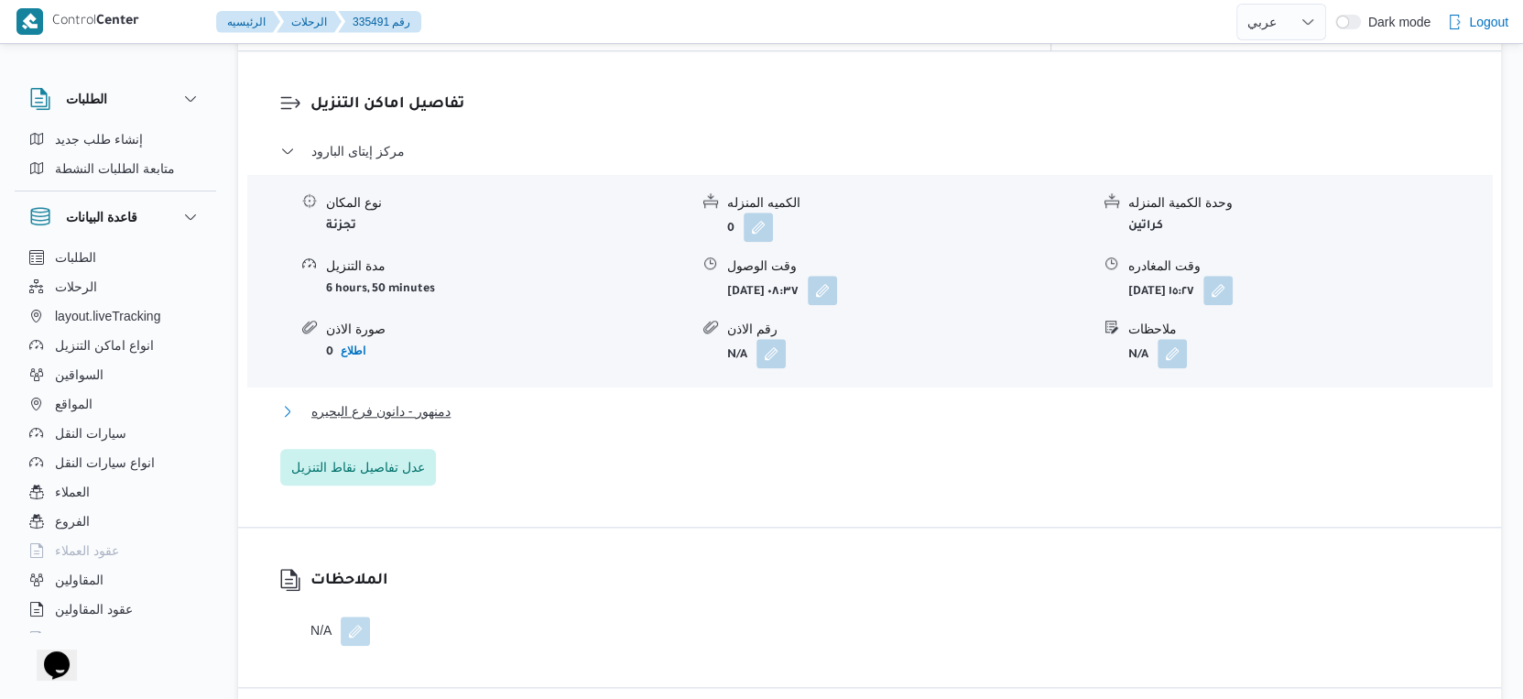
click at [453, 400] on button "دمنهور - دانون فرع البحيره" at bounding box center [870, 411] width 1180 height 22
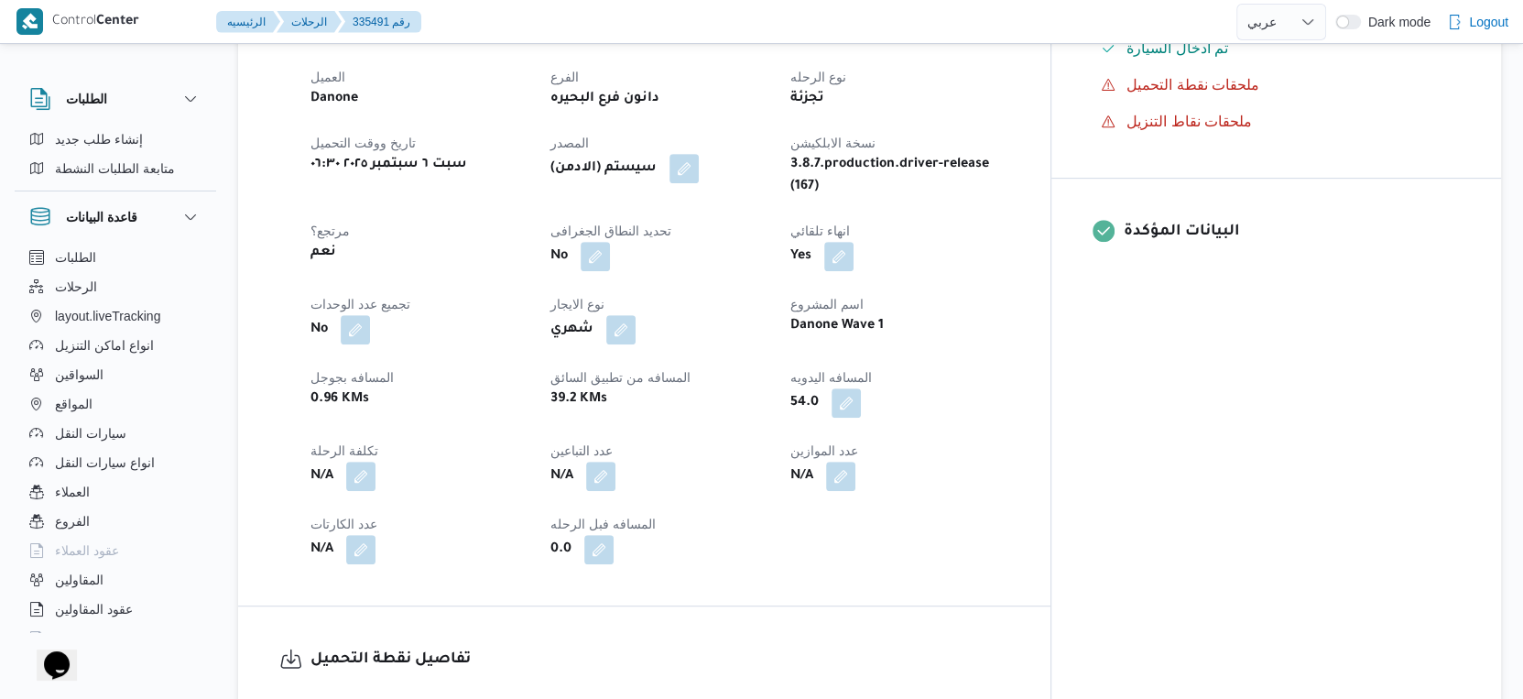
scroll to position [508, 0]
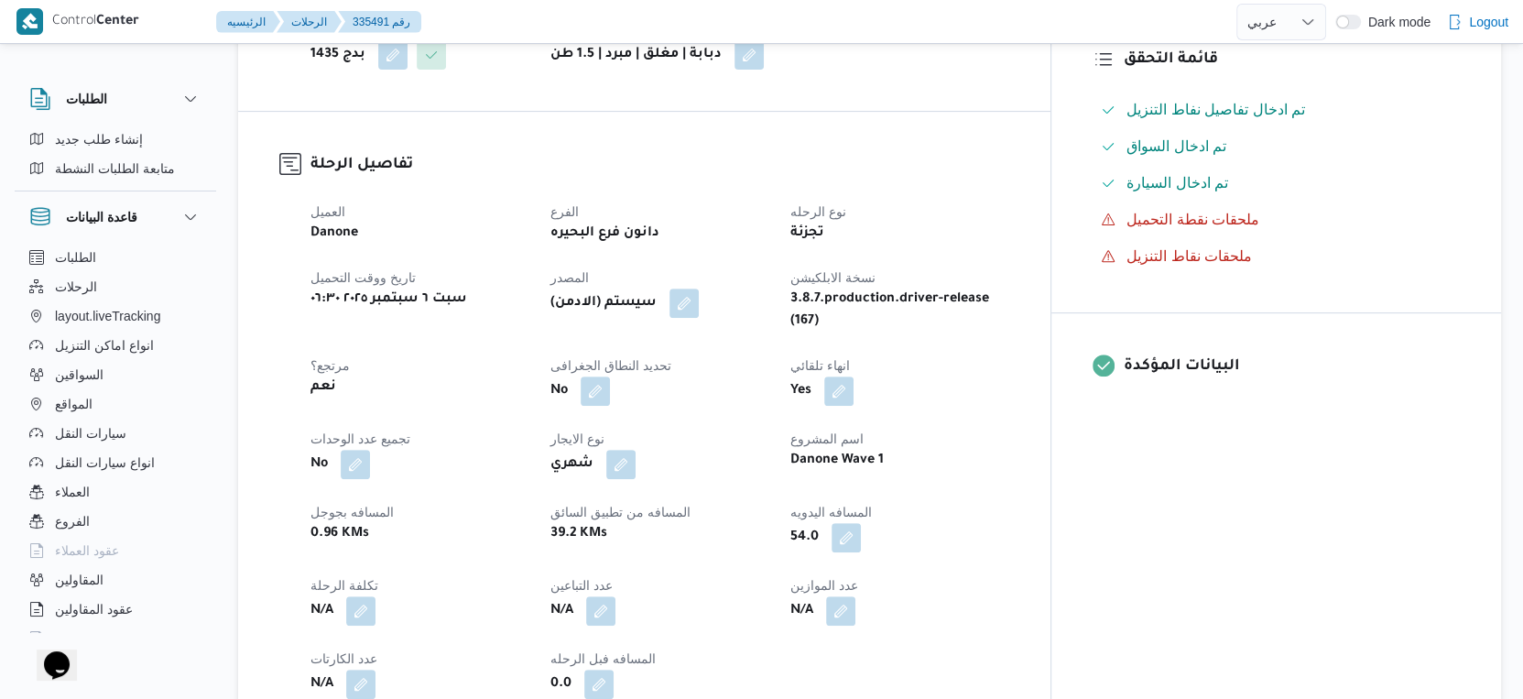
select select "ar"
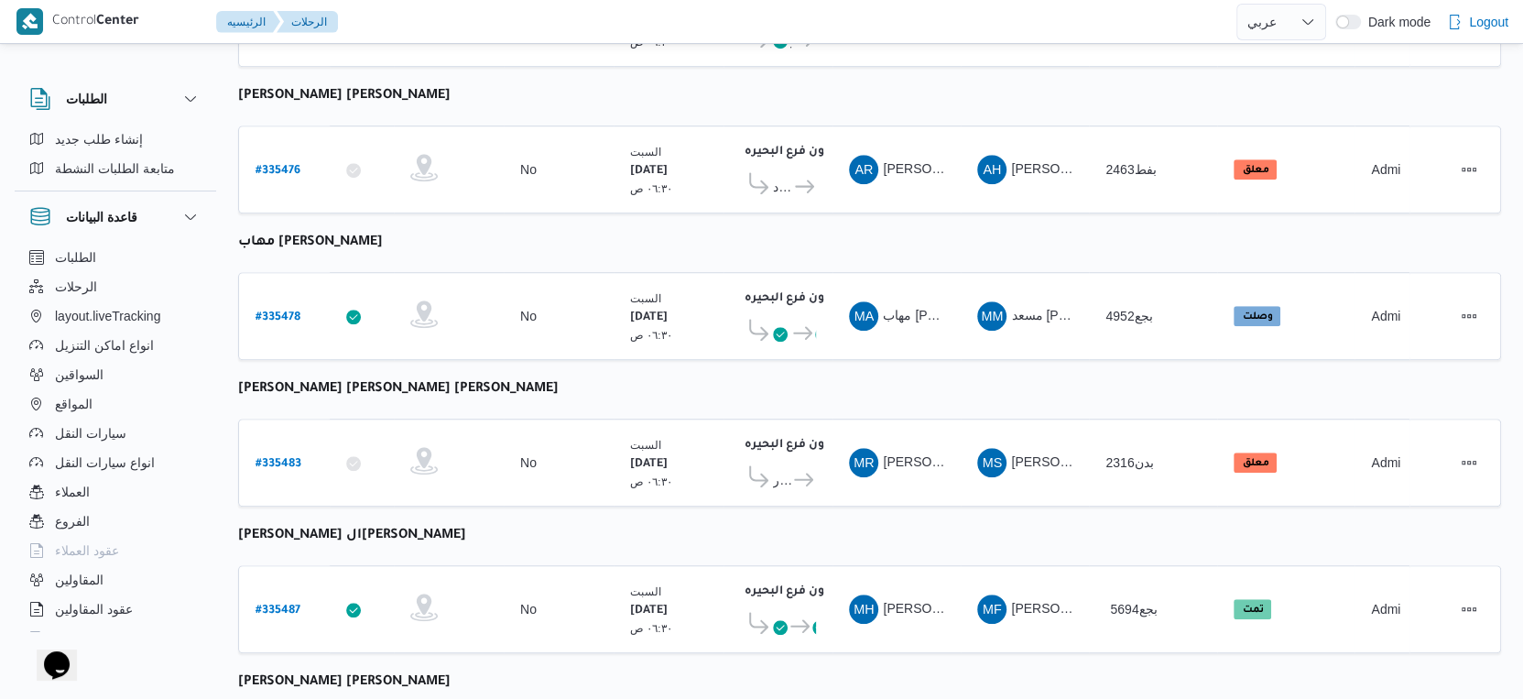
scroll to position [1190, 0]
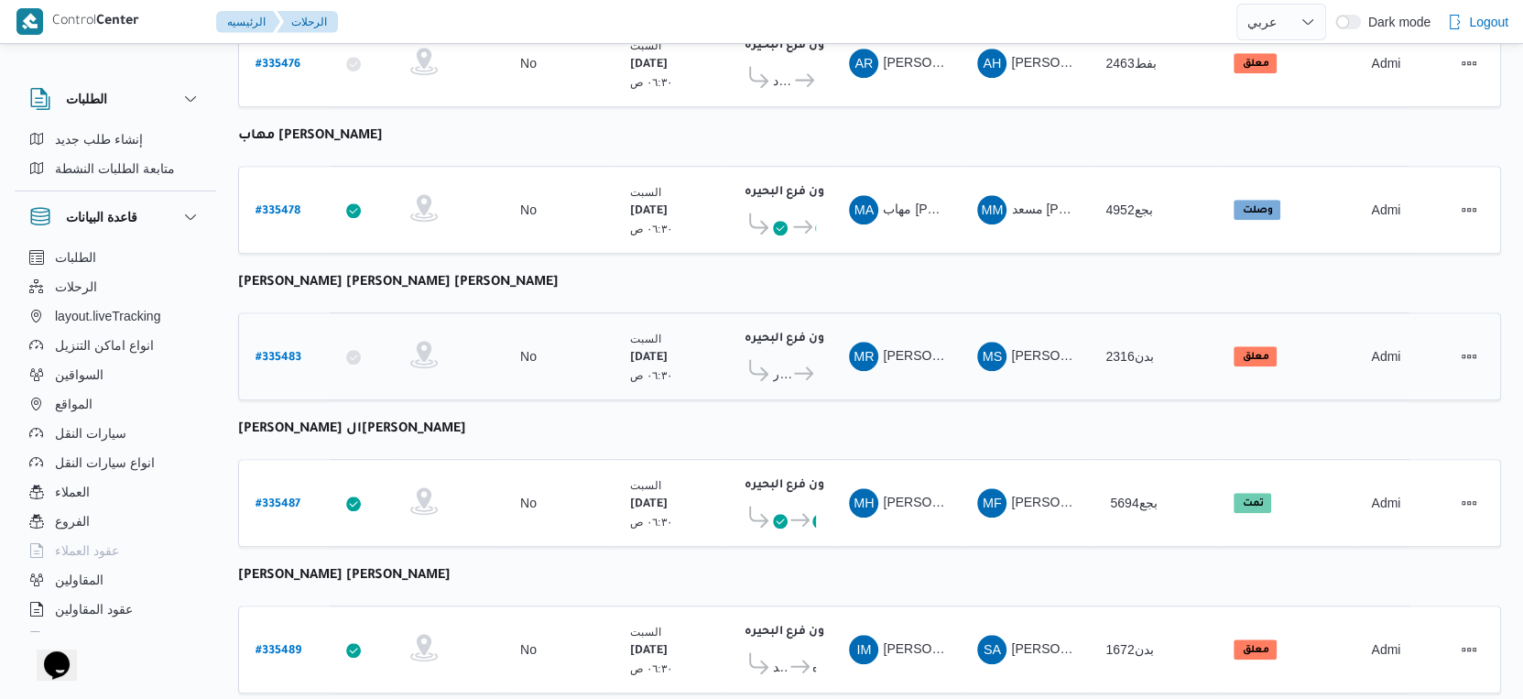
click at [280, 352] on b "# 335483" at bounding box center [279, 358] width 46 height 13
select select "ar"
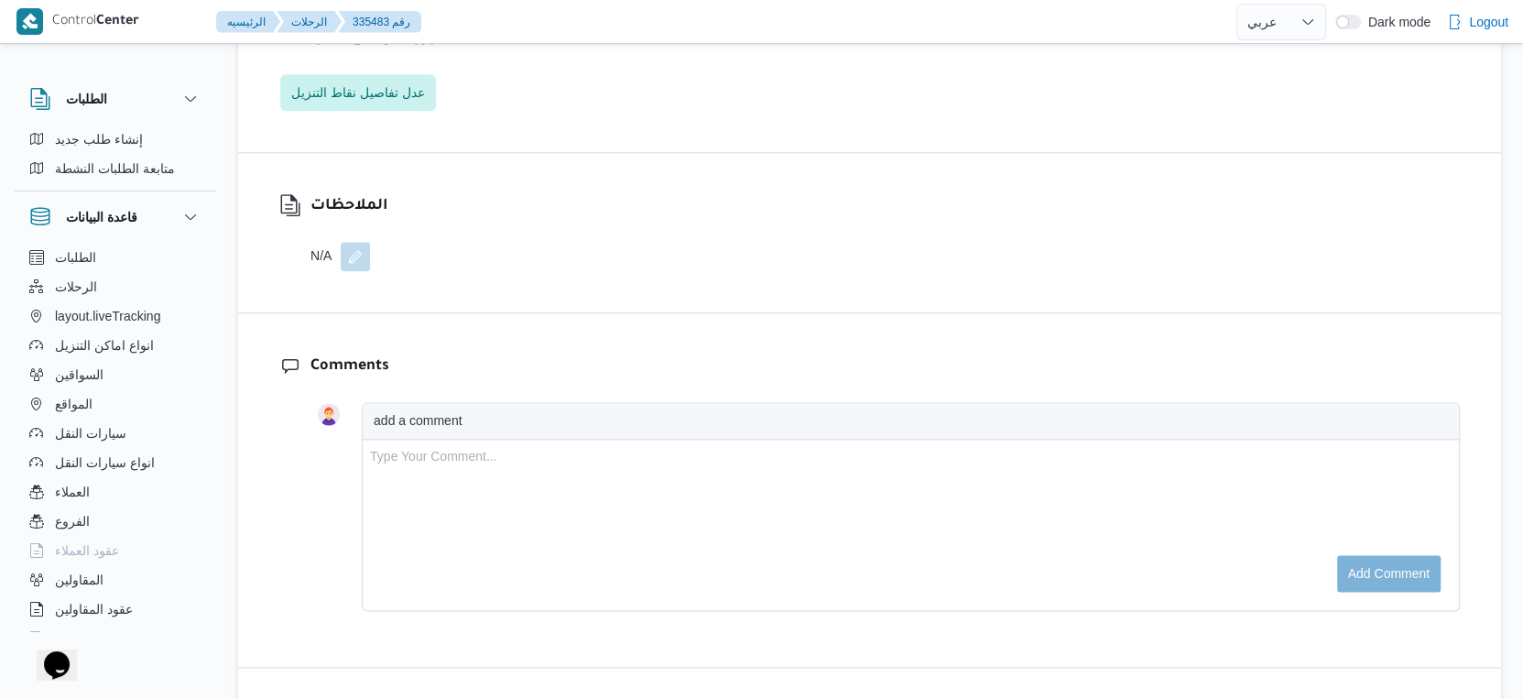
scroll to position [1393, 0]
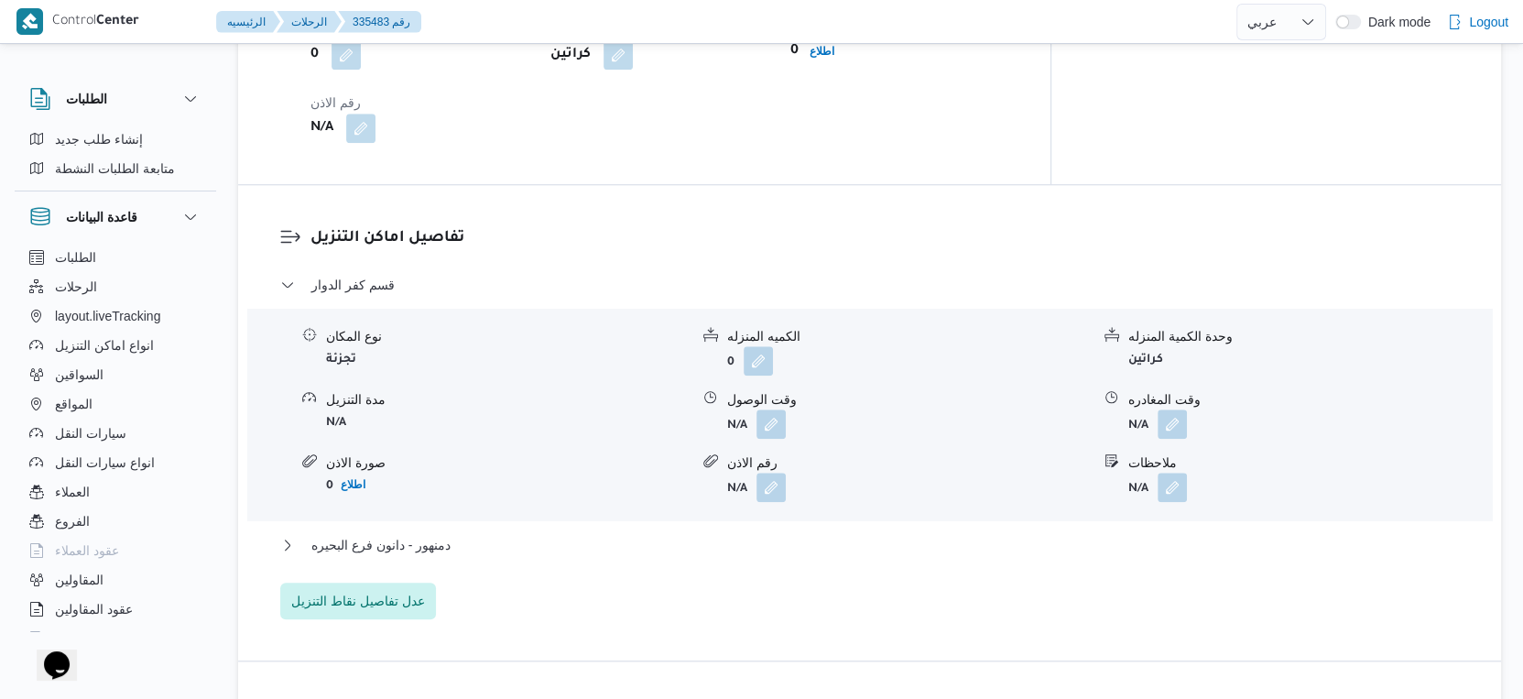
click at [435, 516] on div "قسم كفر الدوار نوع المكان تجزئة الكميه المنزله 0 وحدة الكمية المنزله كراتين مدة…" at bounding box center [870, 446] width 1180 height 345
click at [439, 534] on span "دمنهور - دانون فرع البحيره" at bounding box center [380, 545] width 139 height 22
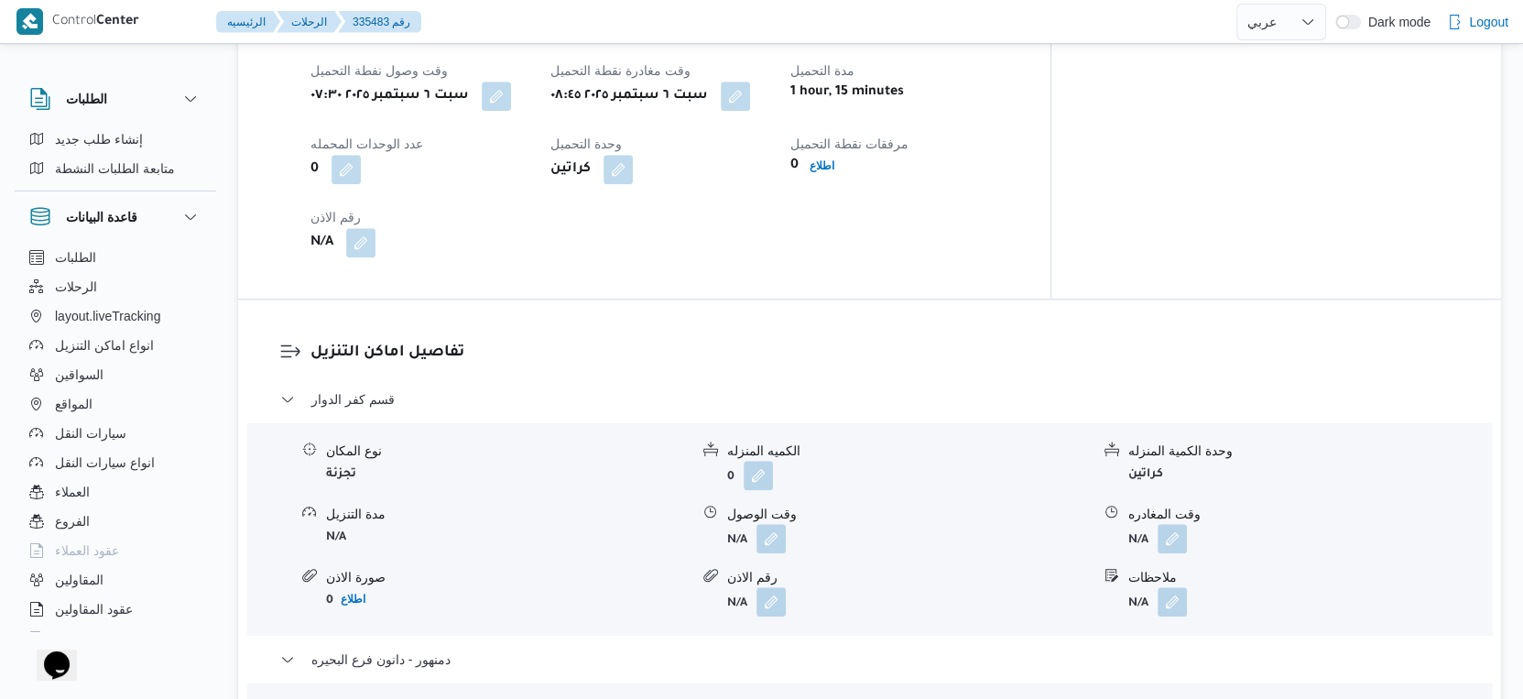
scroll to position [1292, 0]
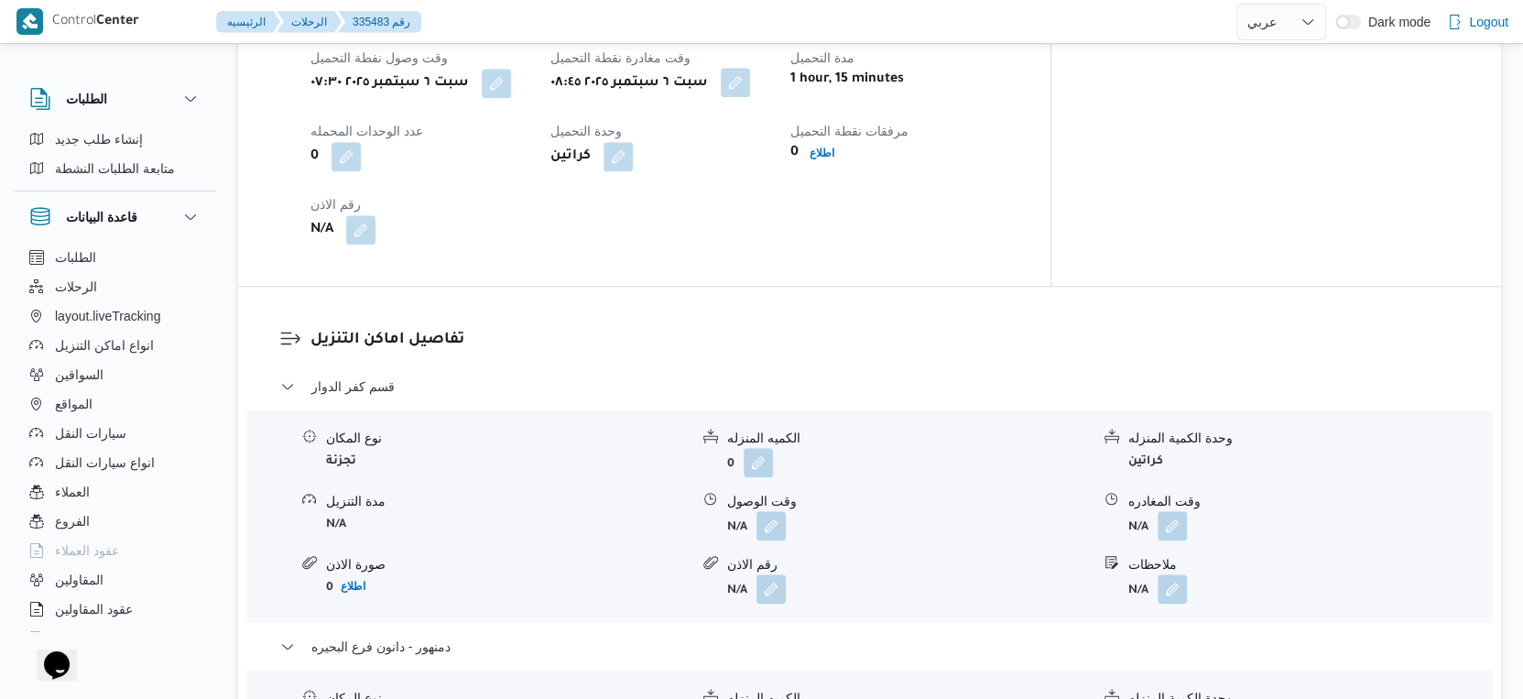
click at [750, 79] on button "button" at bounding box center [735, 82] width 29 height 29
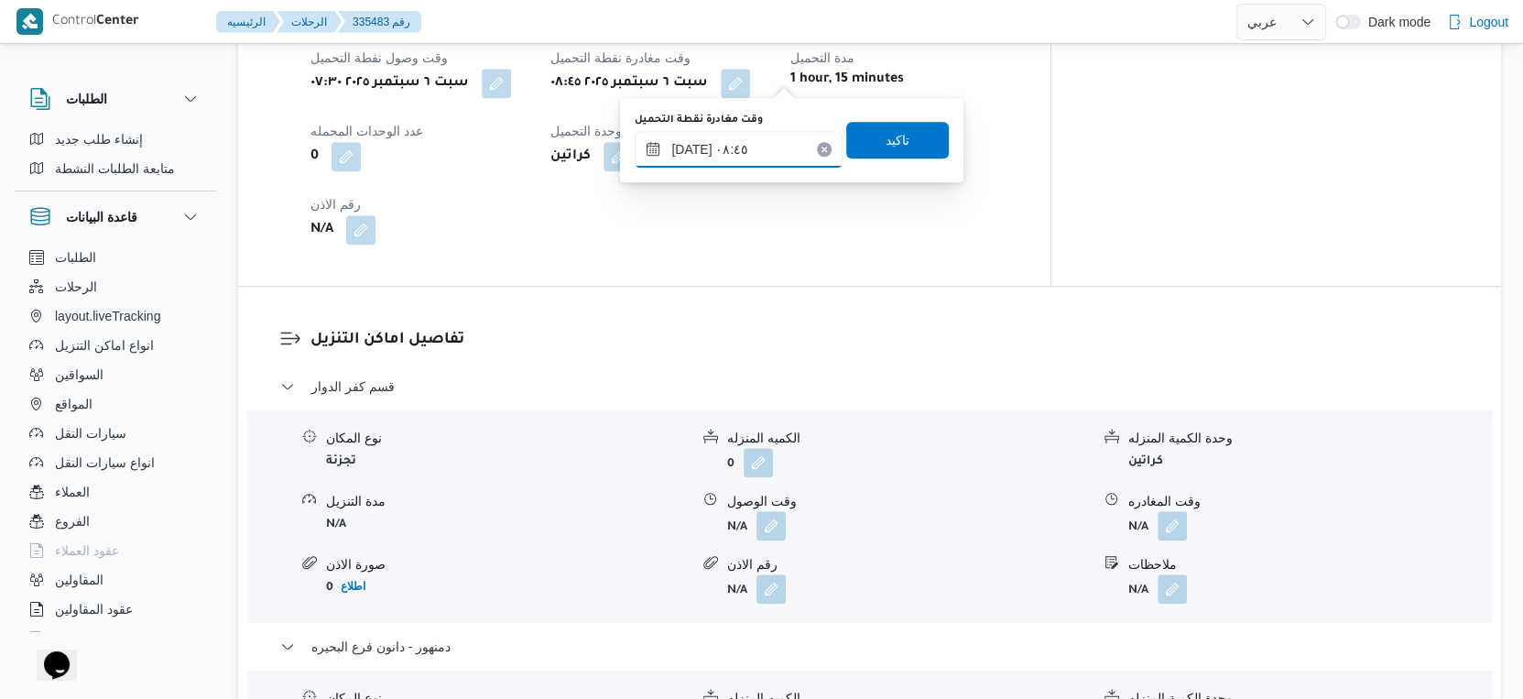
click at [738, 159] on input "[DATE] ٠٨:٤٥" at bounding box center [739, 149] width 208 height 37
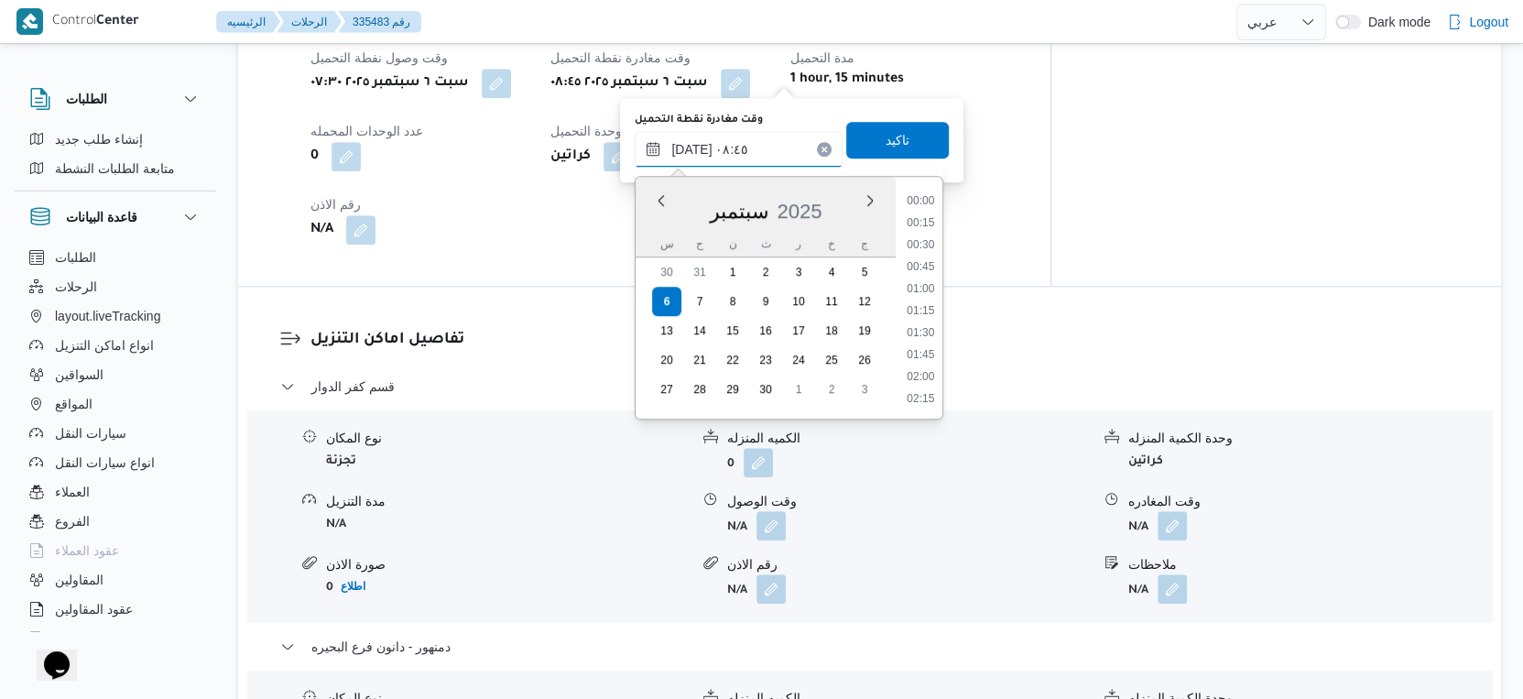
scroll to position [658, 0]
click at [931, 281] on li "08:30" at bounding box center [921, 290] width 42 height 18
type input "[DATE] ٠٨:٣٠"
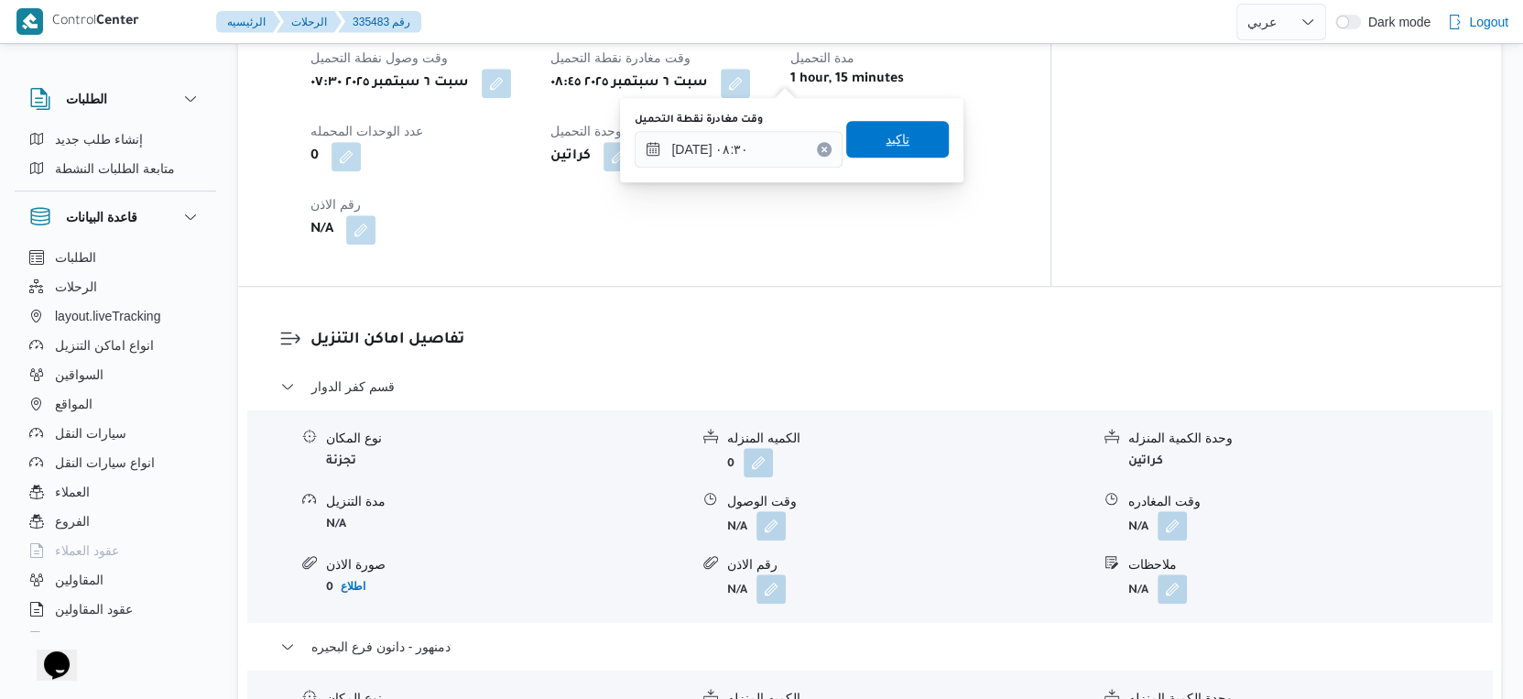
click at [896, 136] on span "تاكيد" at bounding box center [897, 139] width 103 height 37
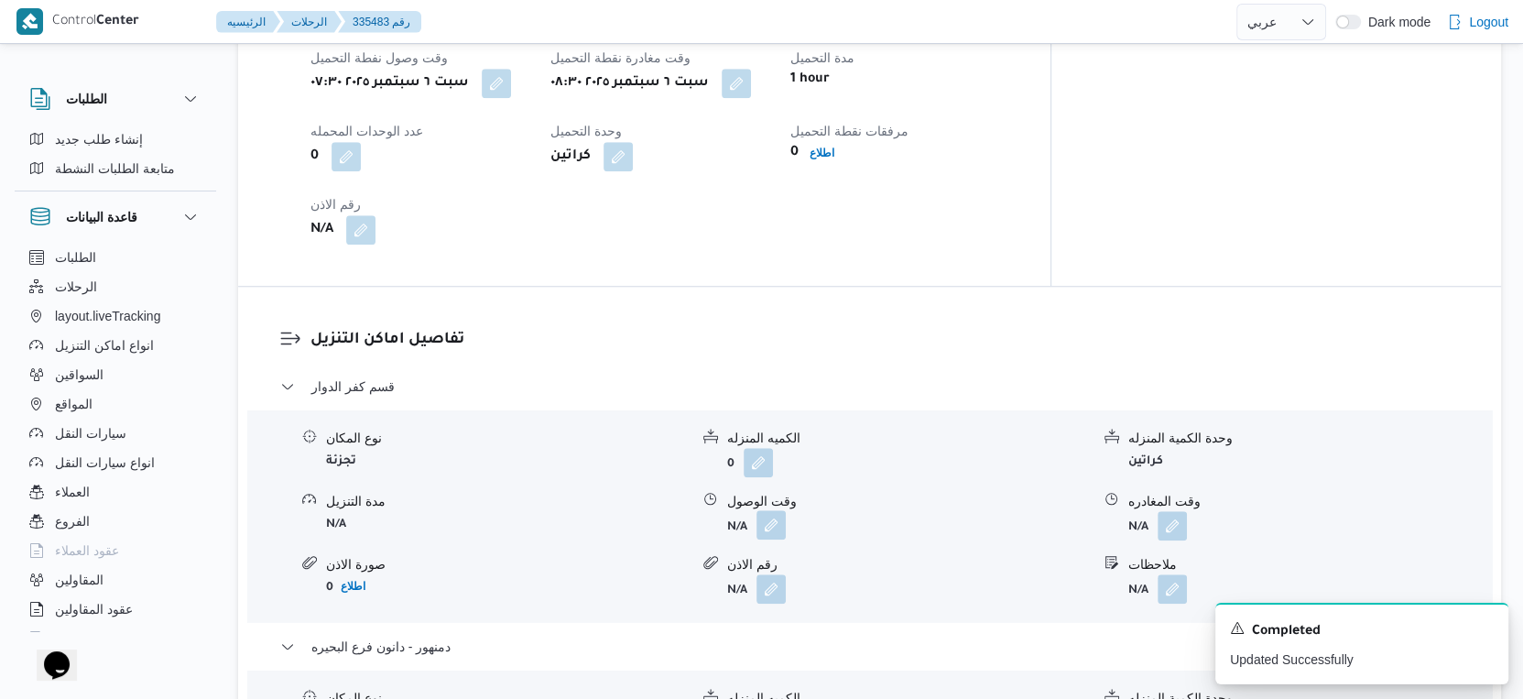
click at [781, 523] on button "button" at bounding box center [771, 524] width 29 height 29
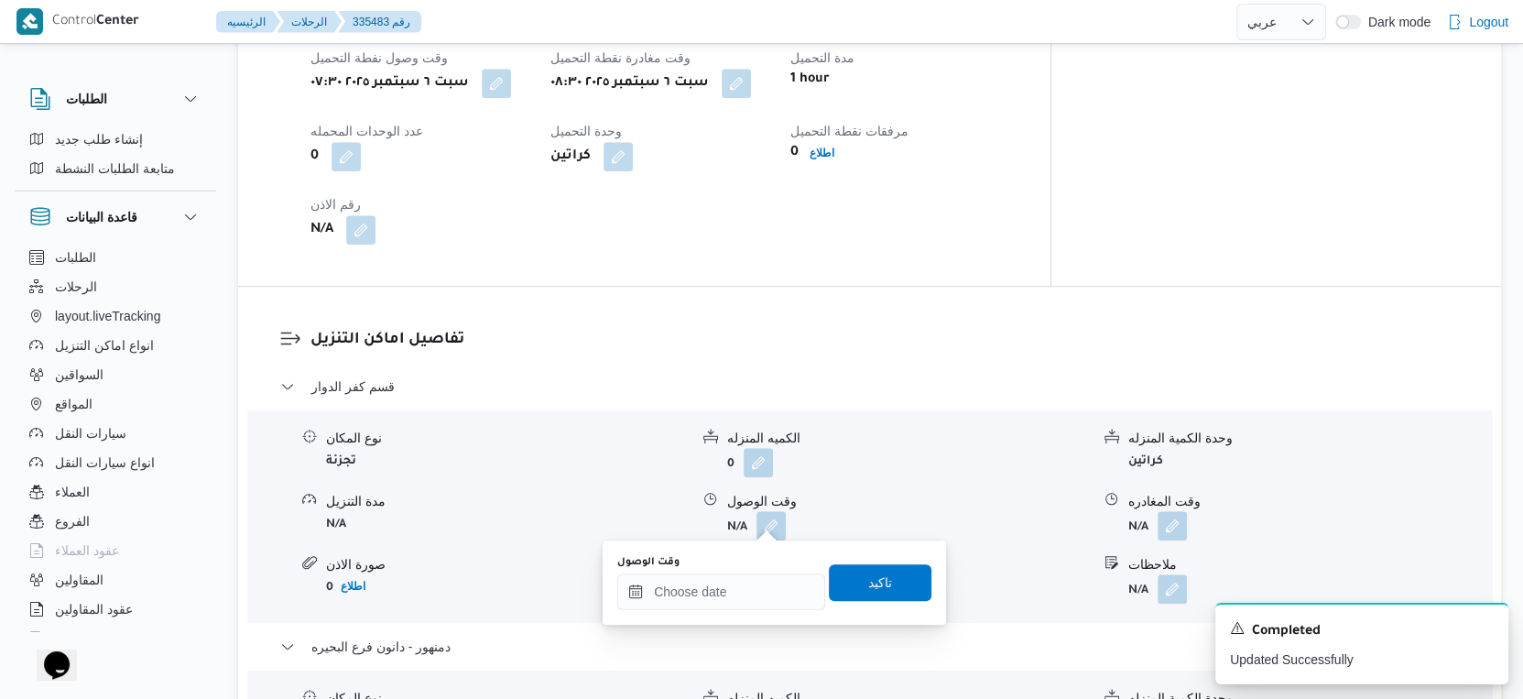
click at [740, 621] on div "You are in a dialog. To close this dialog, hit escape. وقت الوصول تاكيد" at bounding box center [775, 582] width 344 height 84
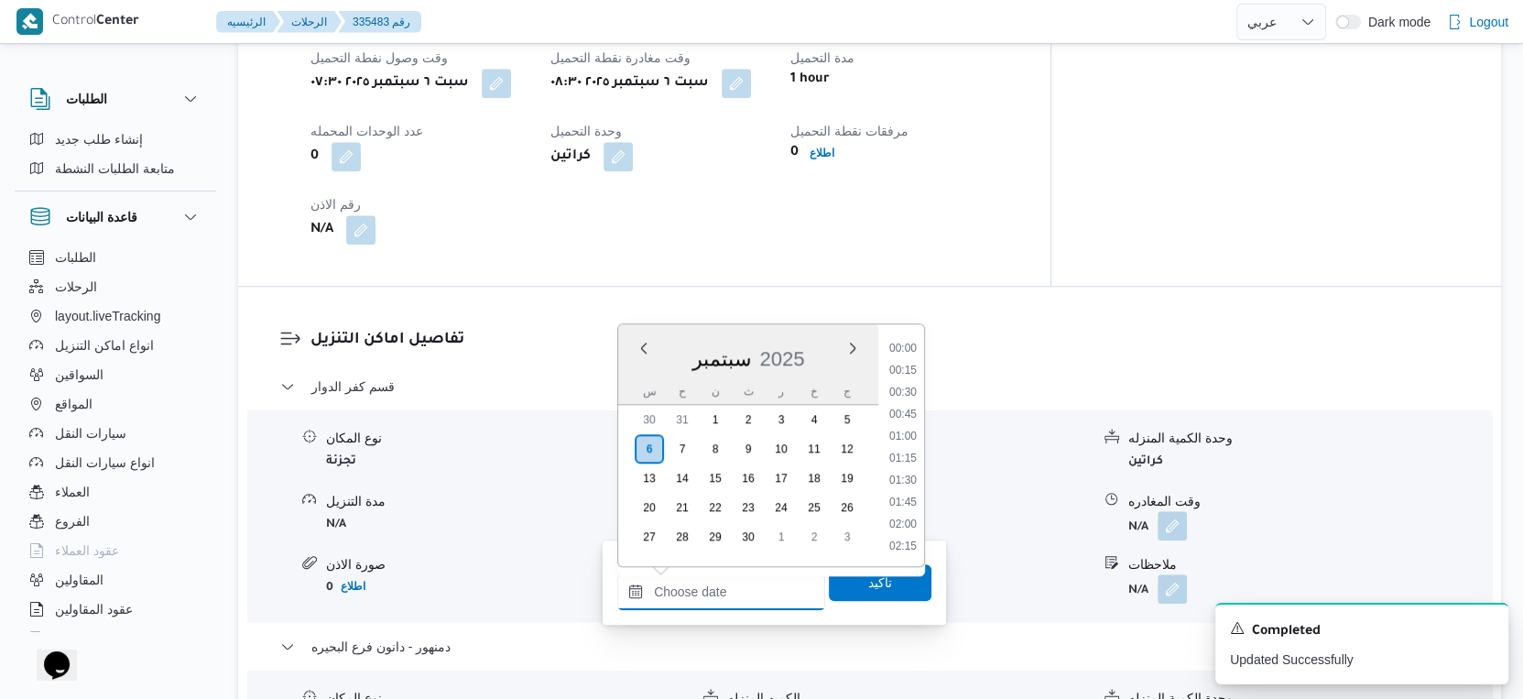
drag, startPoint x: 750, startPoint y: 599, endPoint x: 900, endPoint y: 503, distance: 177.6
click at [750, 599] on input "وقت الوصول" at bounding box center [721, 591] width 208 height 37
click at [903, 452] on li "09:15" at bounding box center [903, 454] width 42 height 18
type input "[DATE] ٠٩:١٥"
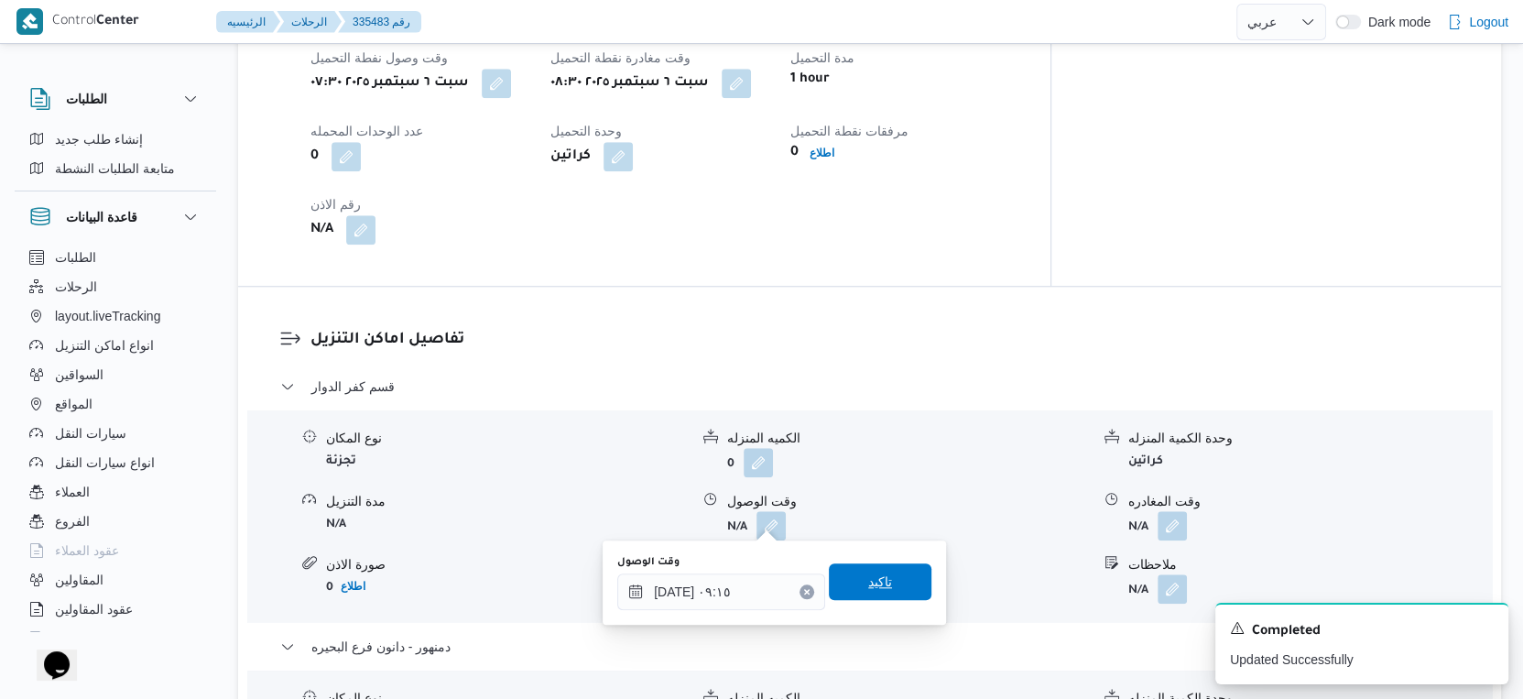
click at [896, 586] on span "تاكيد" at bounding box center [880, 581] width 103 height 37
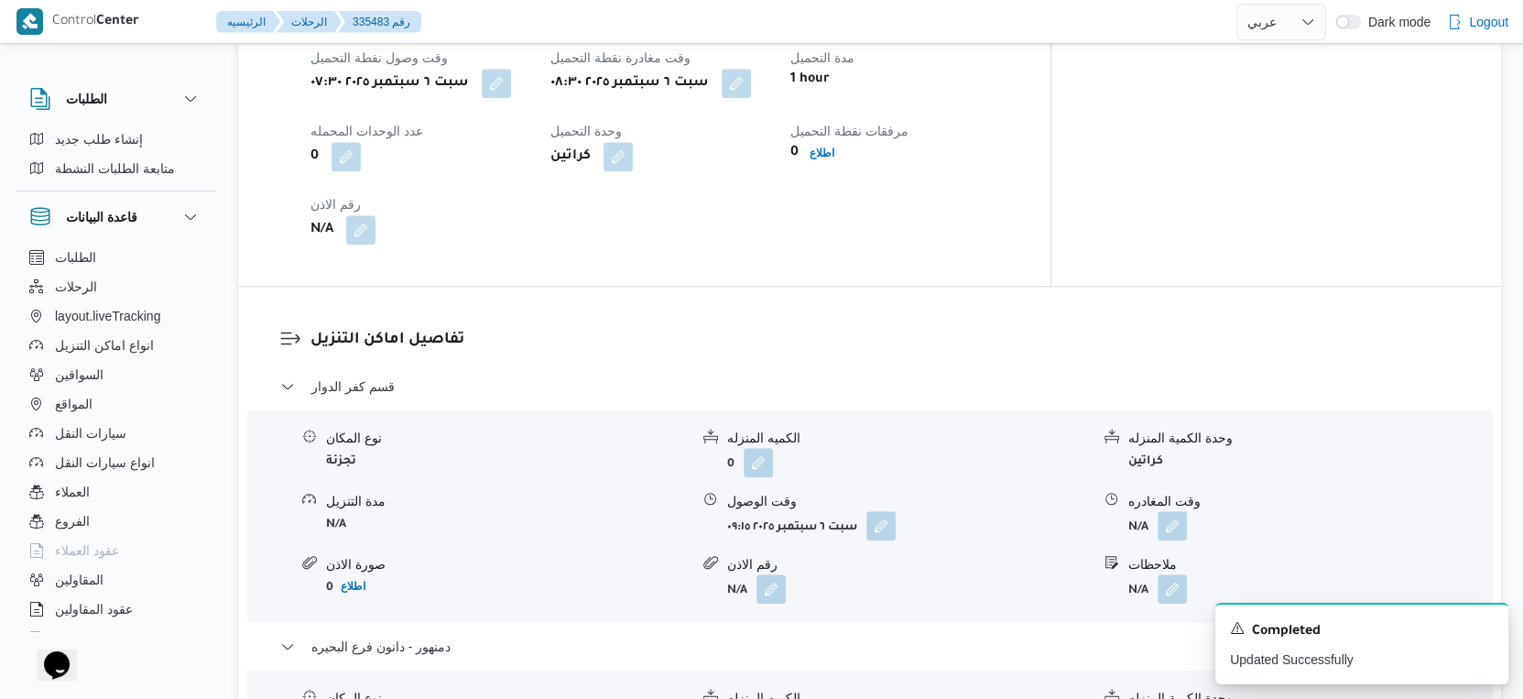
scroll to position [681, 0]
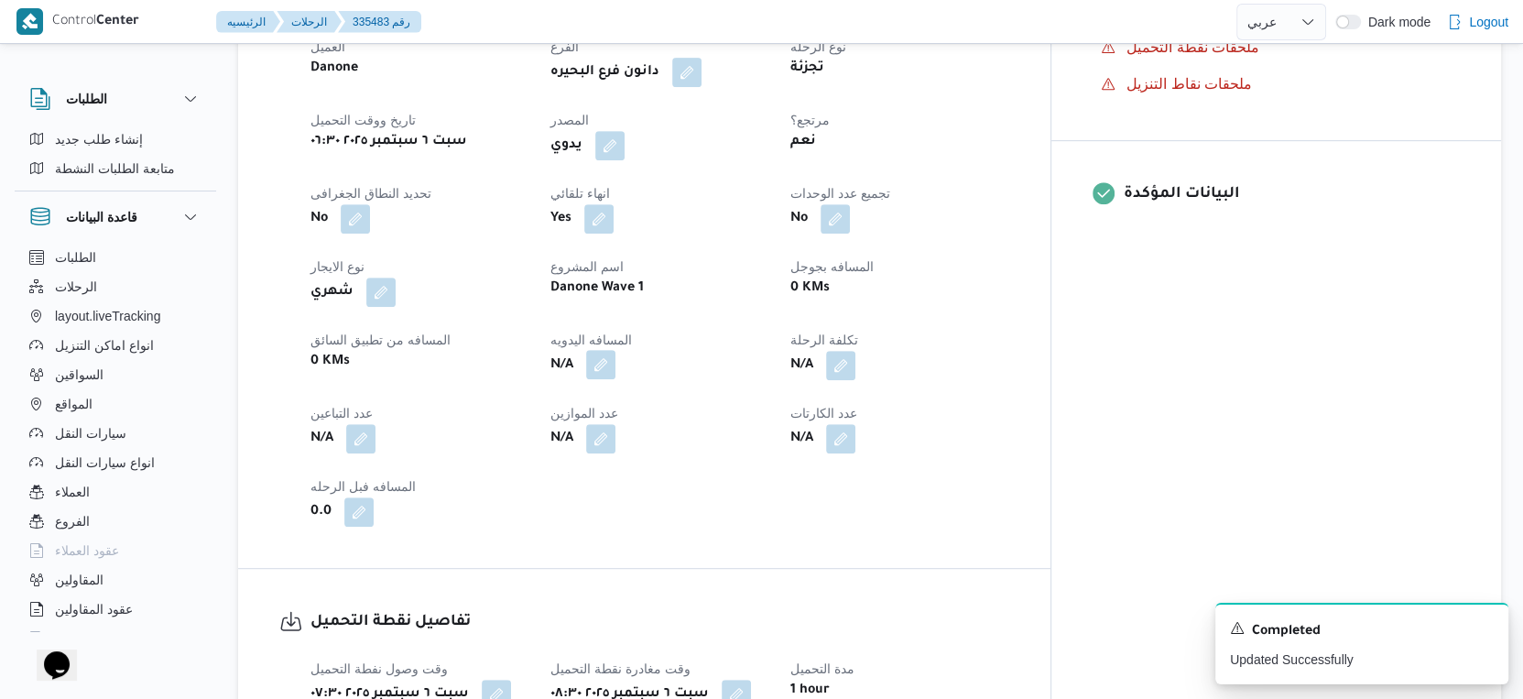
click at [651, 342] on dl "المسافه اليدويه N/A" at bounding box center [660, 355] width 218 height 53
click at [616, 353] on button "button" at bounding box center [600, 364] width 29 height 29
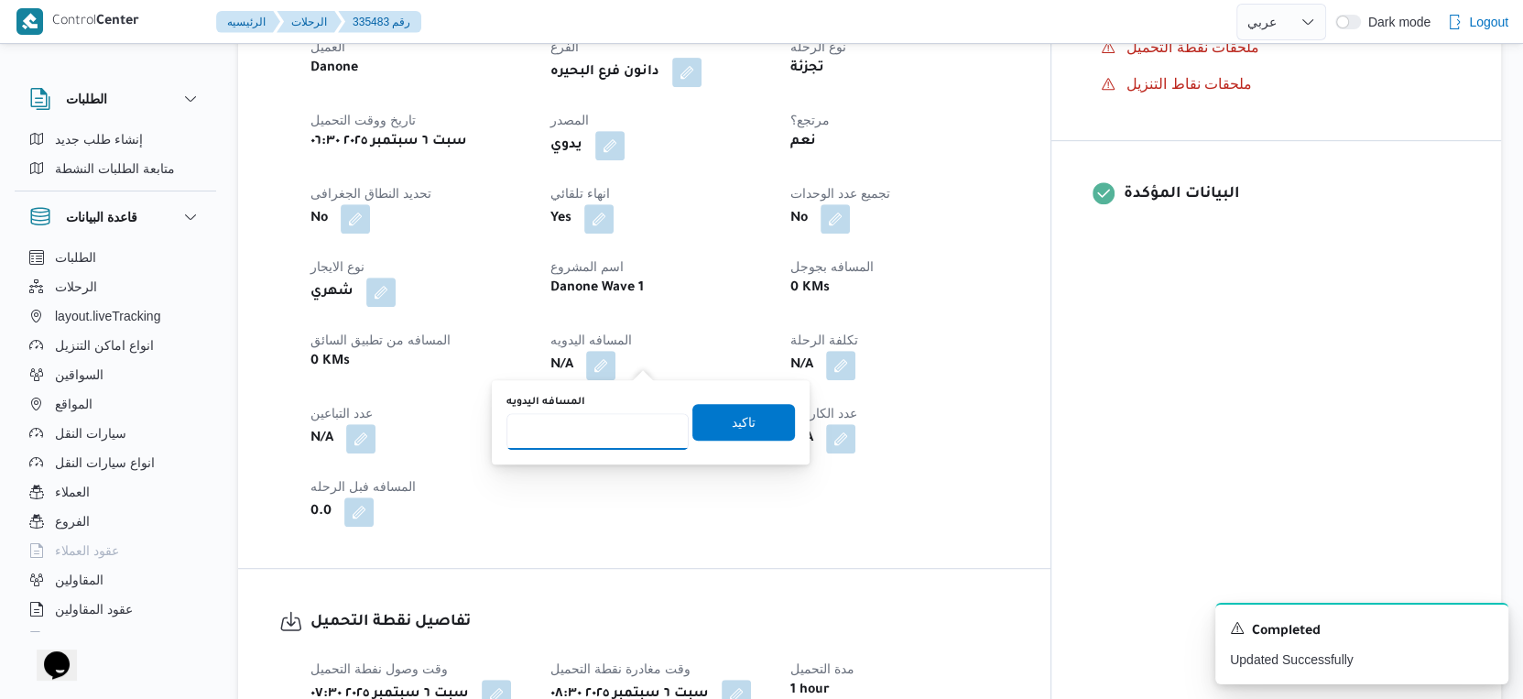
click at [592, 436] on input "المسافه اليدويه" at bounding box center [598, 431] width 182 height 37
type input "115"
click at [732, 420] on span "تاكيد" at bounding box center [744, 421] width 24 height 22
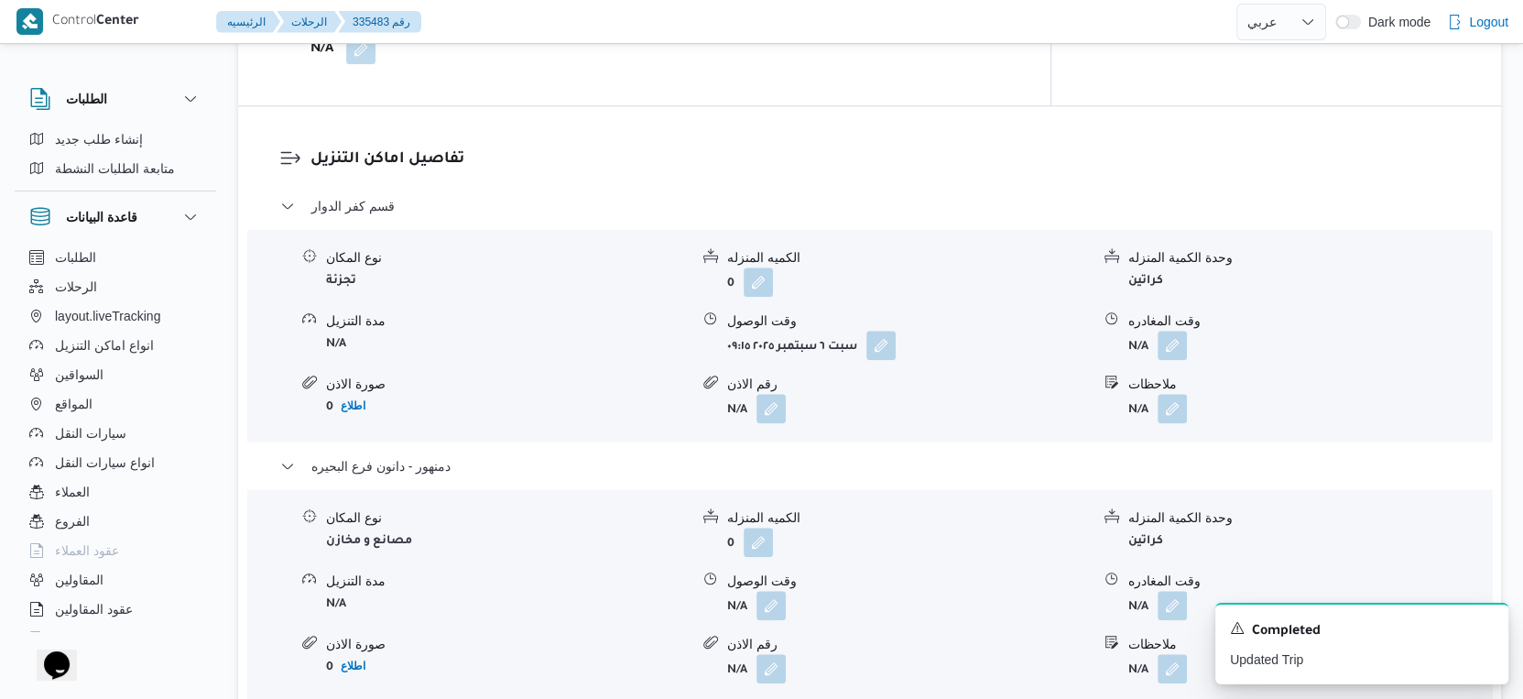
scroll to position [1628, 0]
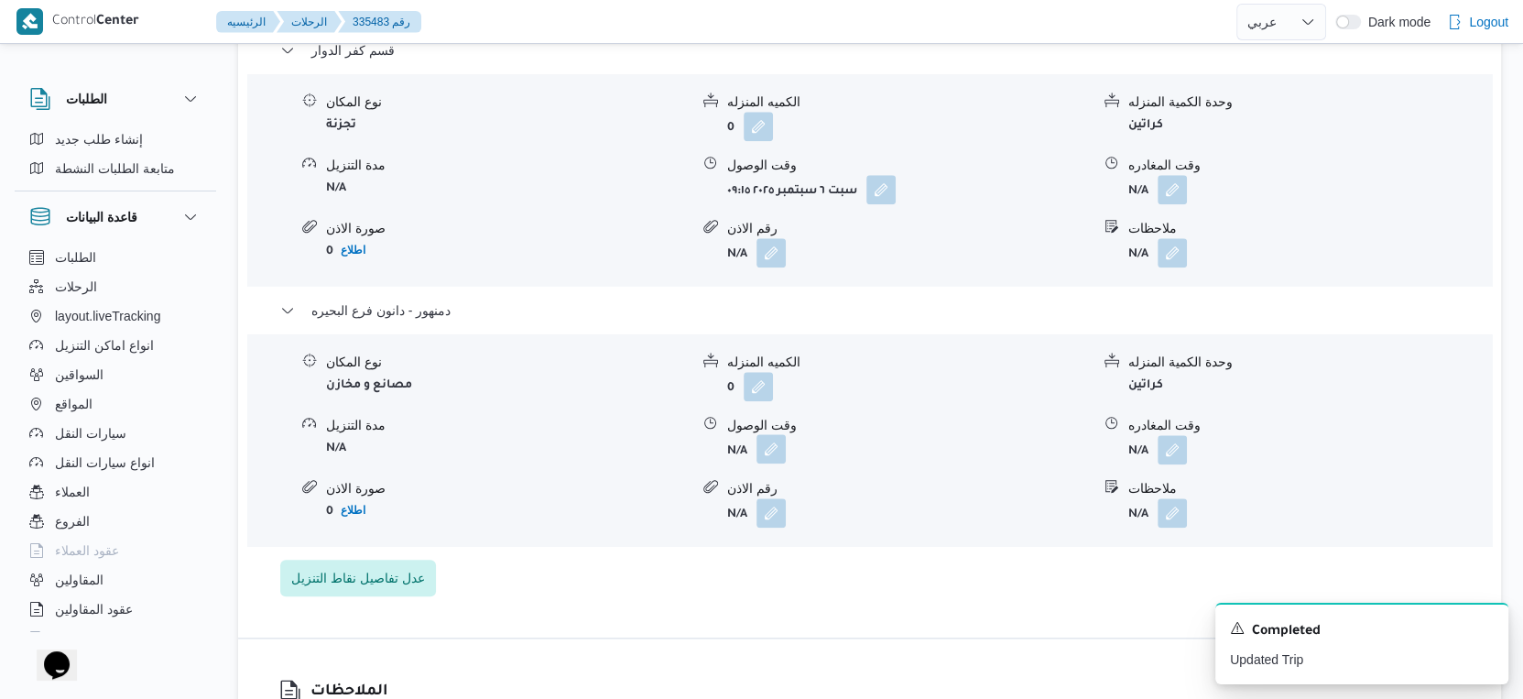
click at [782, 439] on button "button" at bounding box center [771, 448] width 29 height 29
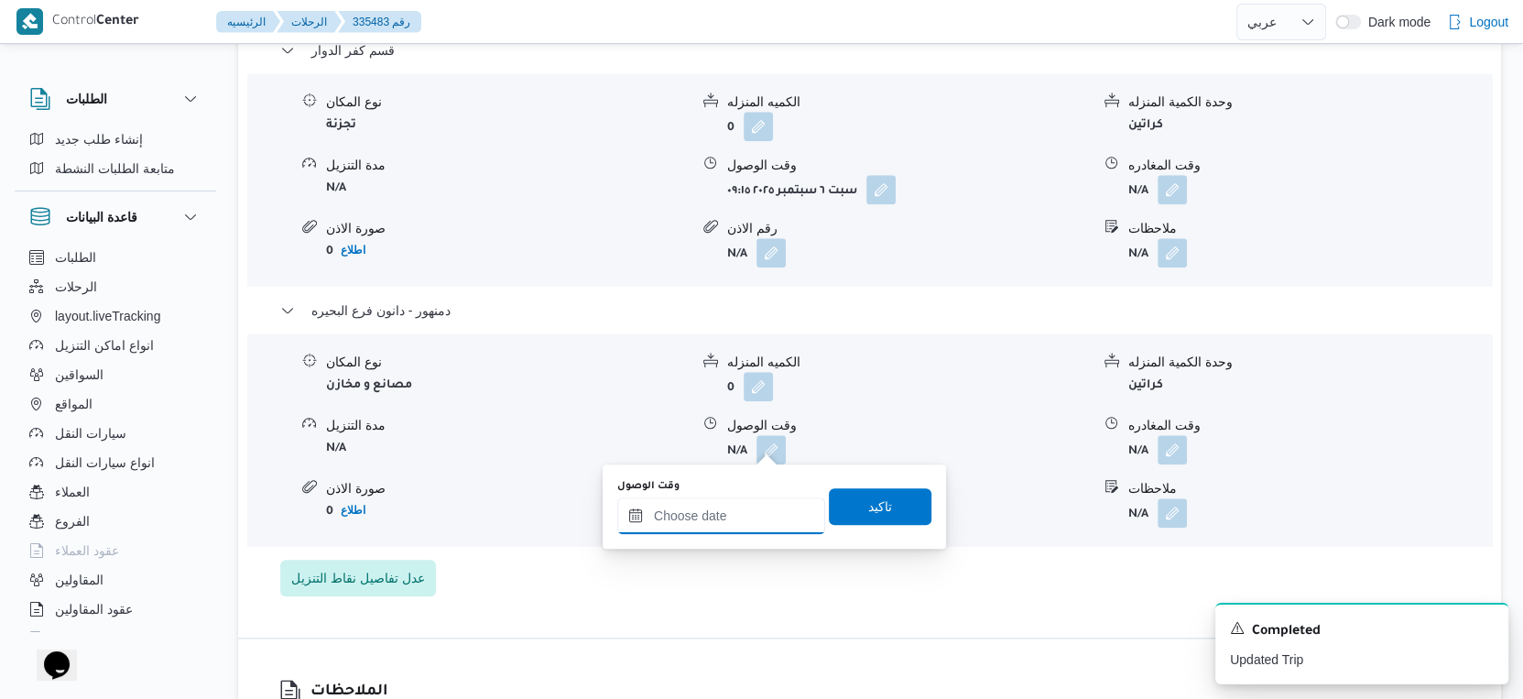
click at [742, 511] on input "وقت الوصول" at bounding box center [721, 515] width 208 height 37
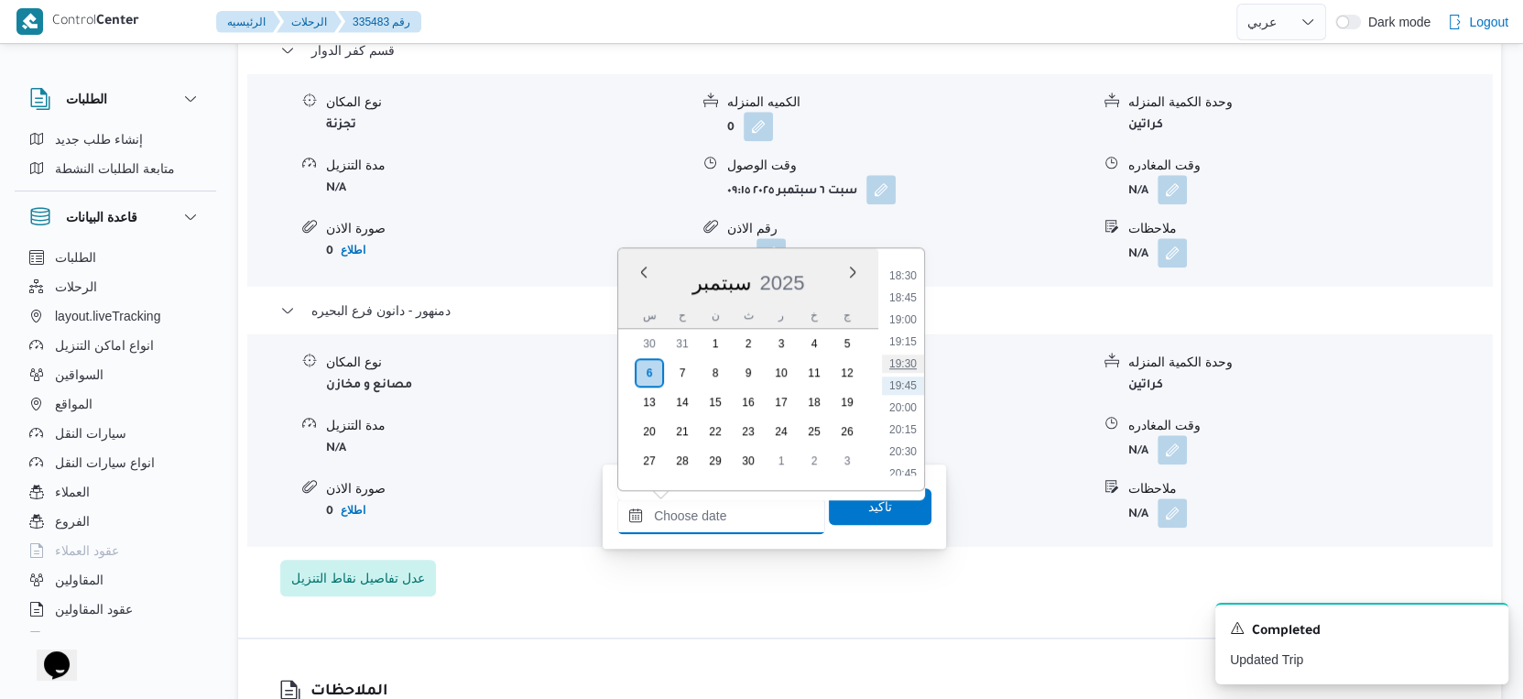
scroll to position [1420, 0]
click at [906, 274] on li "16:15" at bounding box center [903, 281] width 42 height 18
type input "٠٦/٠٩/٢٠٢٥ ١٦:١٥"
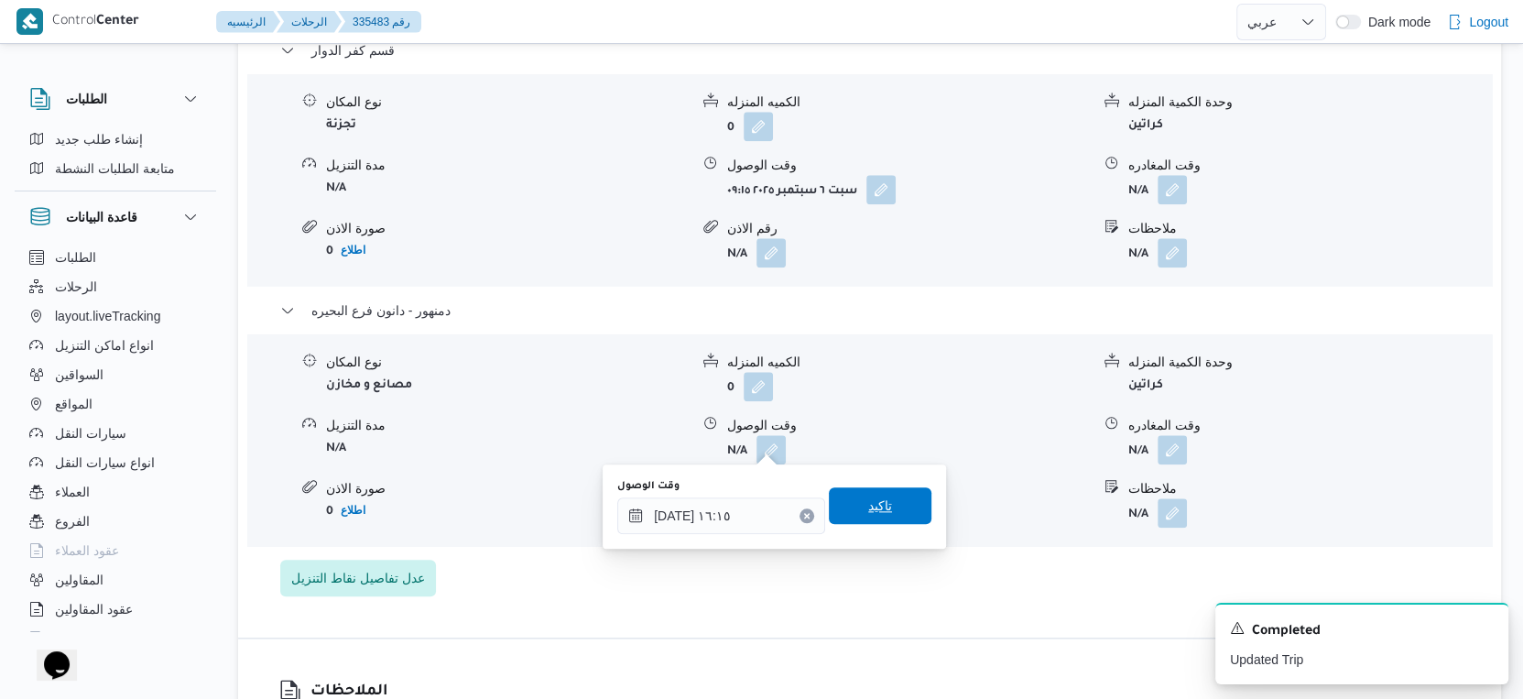
click at [885, 492] on span "تاكيد" at bounding box center [880, 505] width 103 height 37
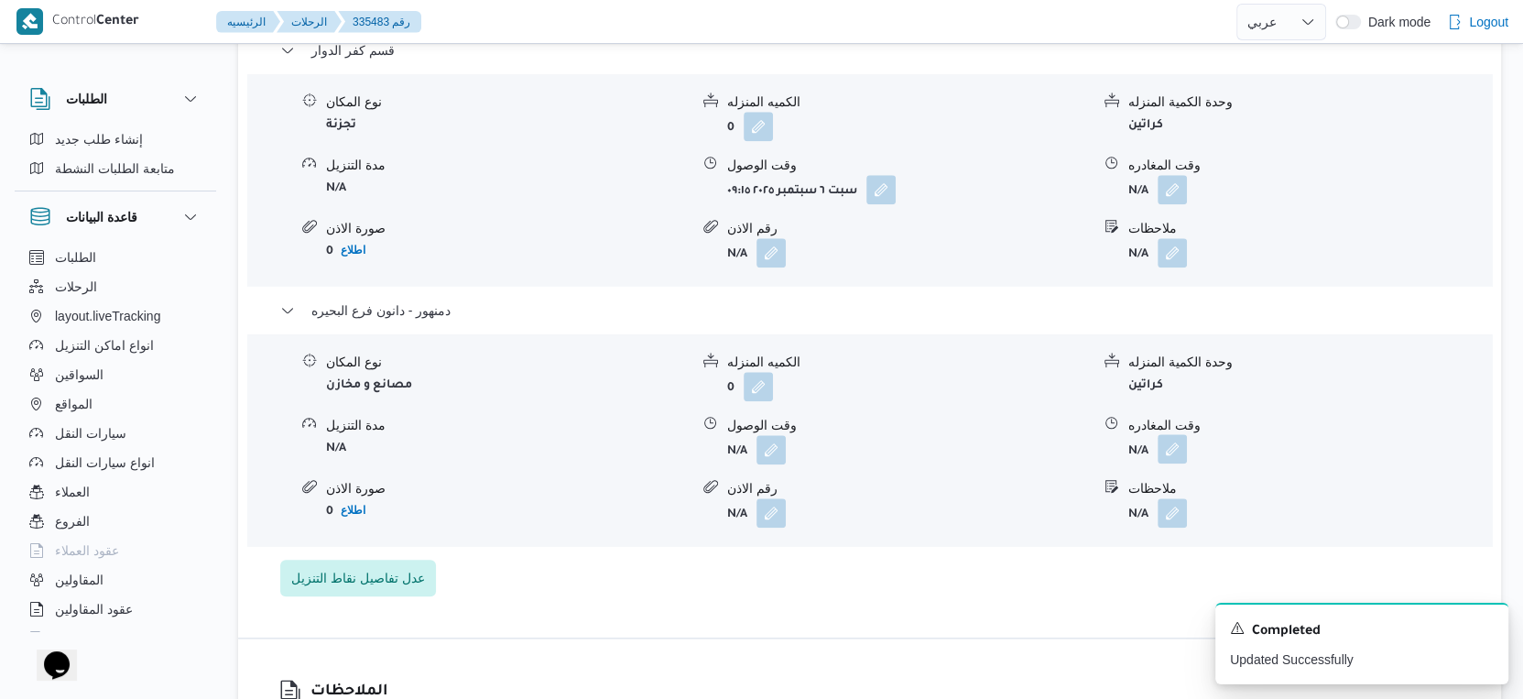
click at [1181, 434] on button "button" at bounding box center [1172, 448] width 29 height 29
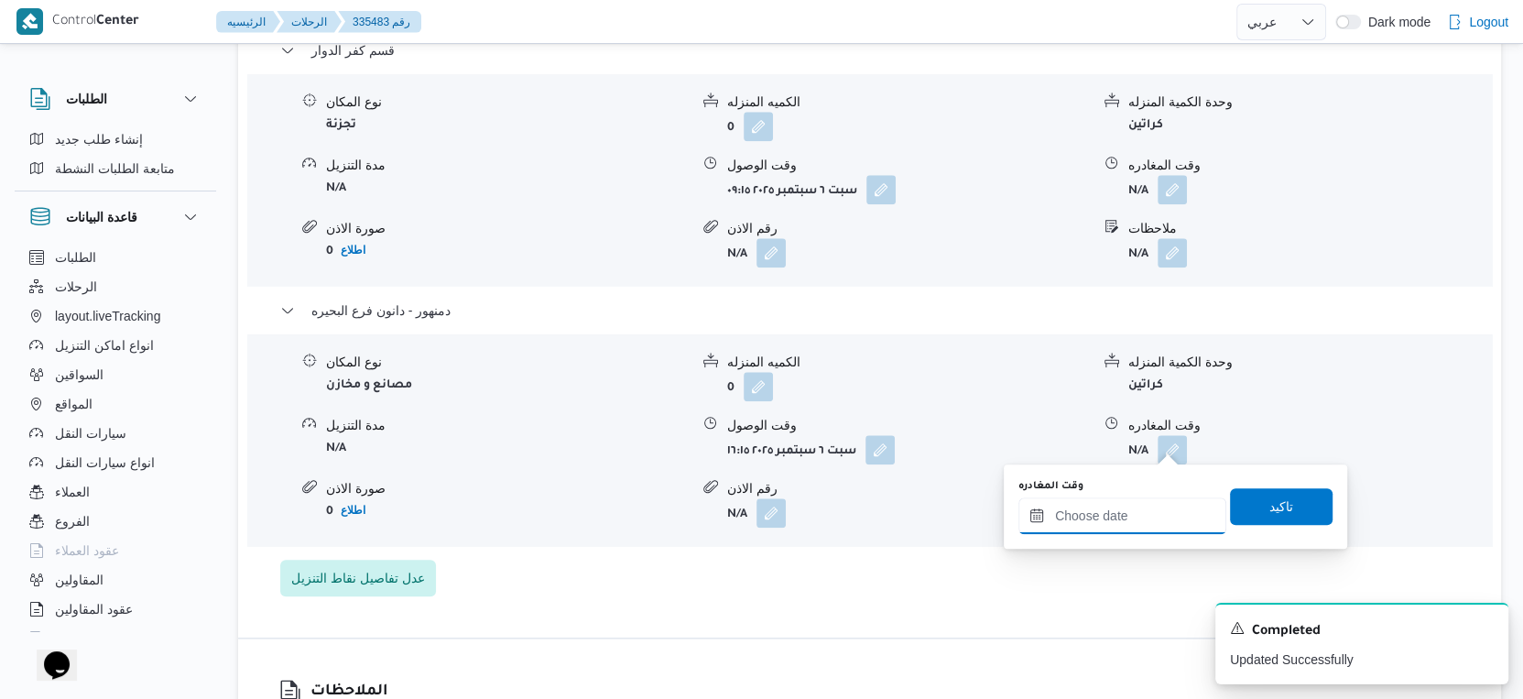
click at [1150, 512] on input "وقت المغادره" at bounding box center [1123, 515] width 208 height 37
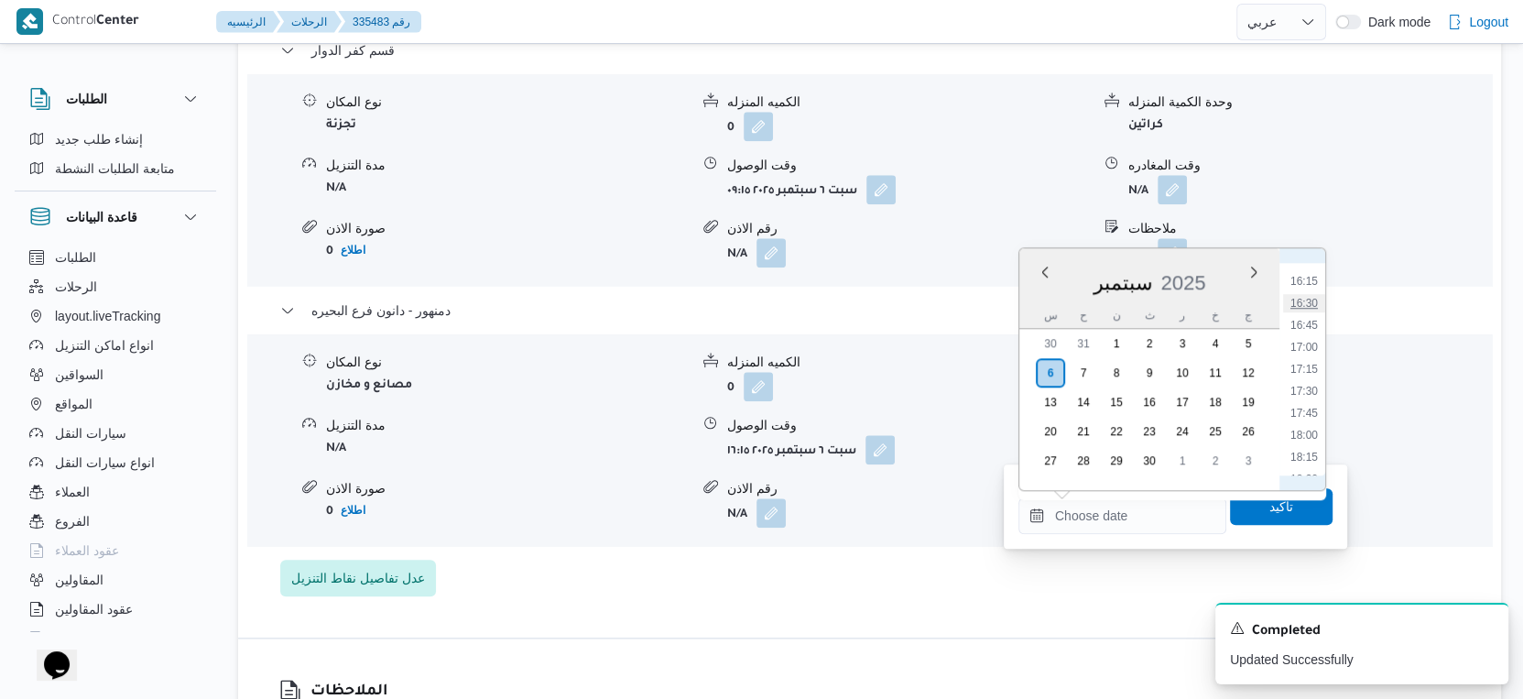
click at [1306, 297] on li "16:30" at bounding box center [1304, 303] width 42 height 18
type input "٠٦/٠٩/٢٠٢٥ ١٦:٣٠"
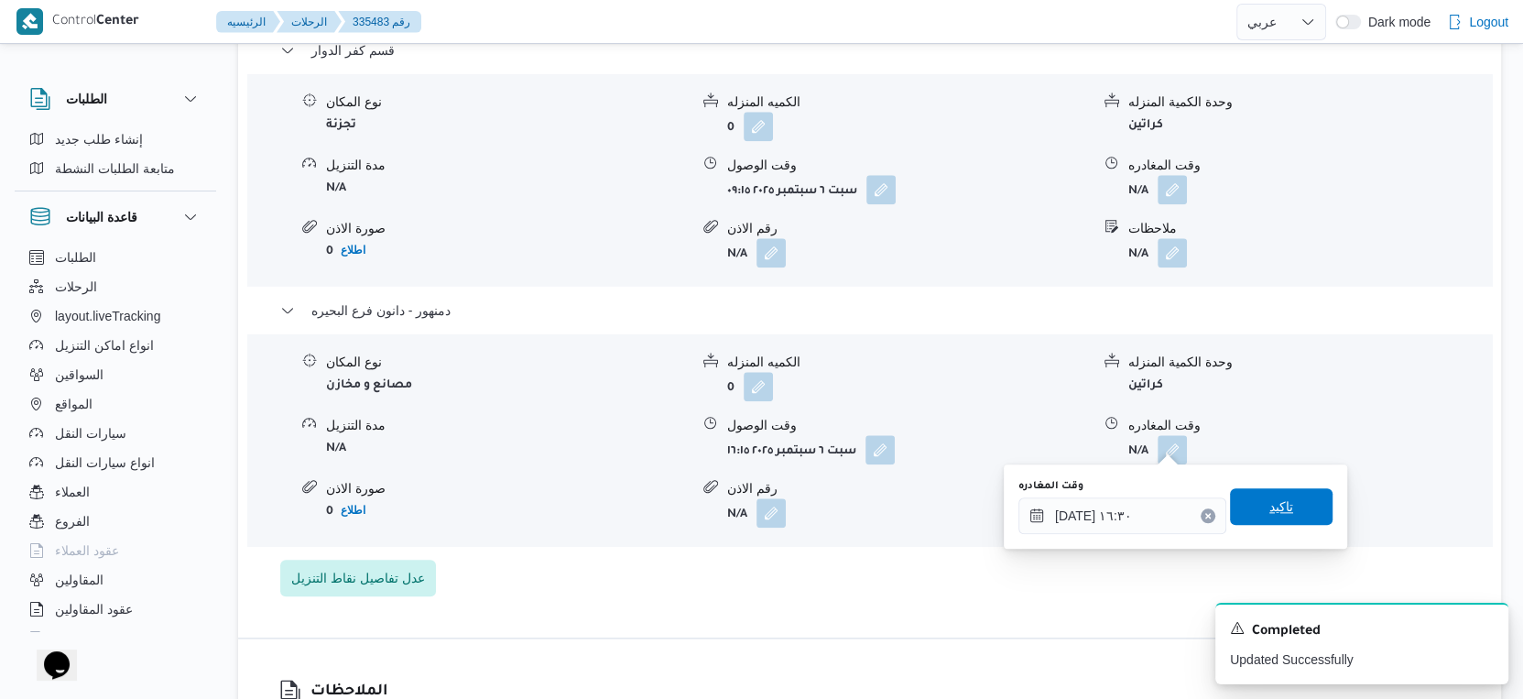
click at [1291, 501] on span "تاكيد" at bounding box center [1281, 506] width 103 height 37
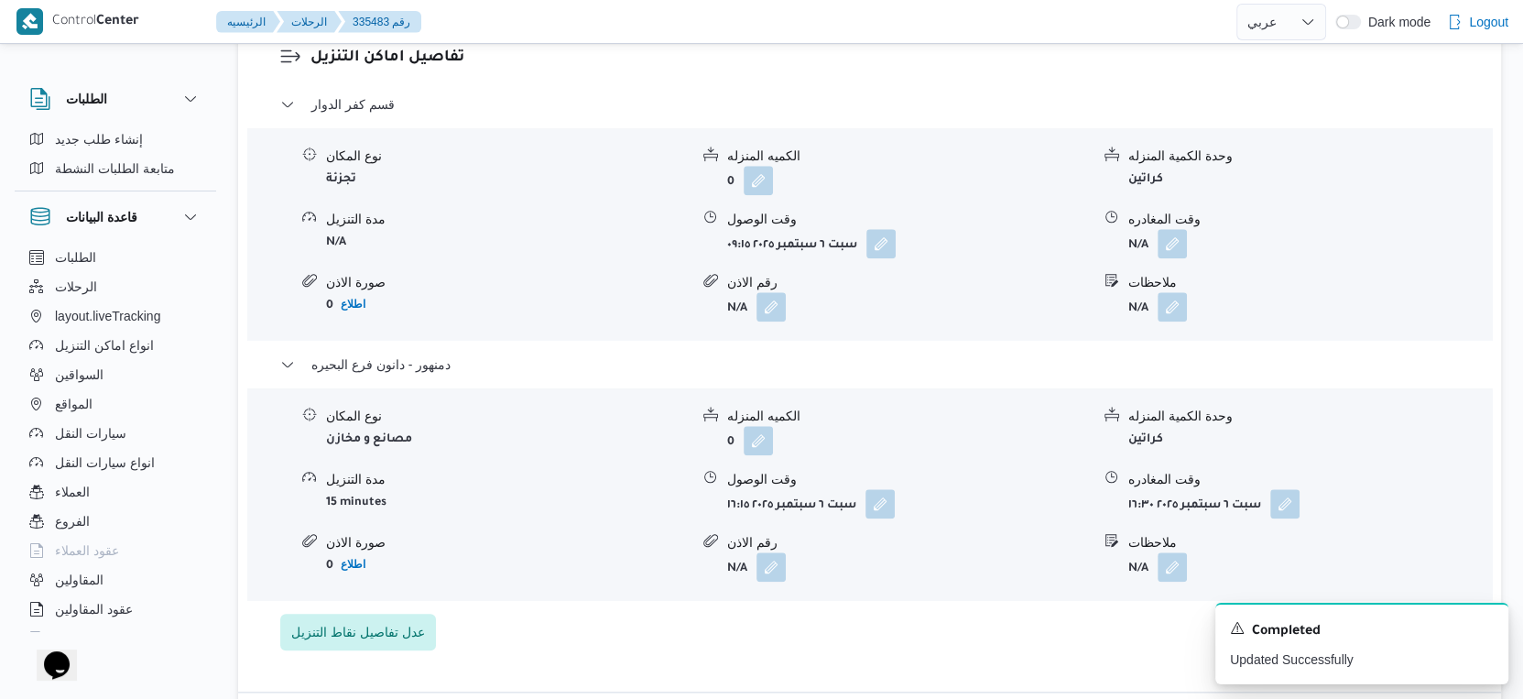
scroll to position [1527, 0]
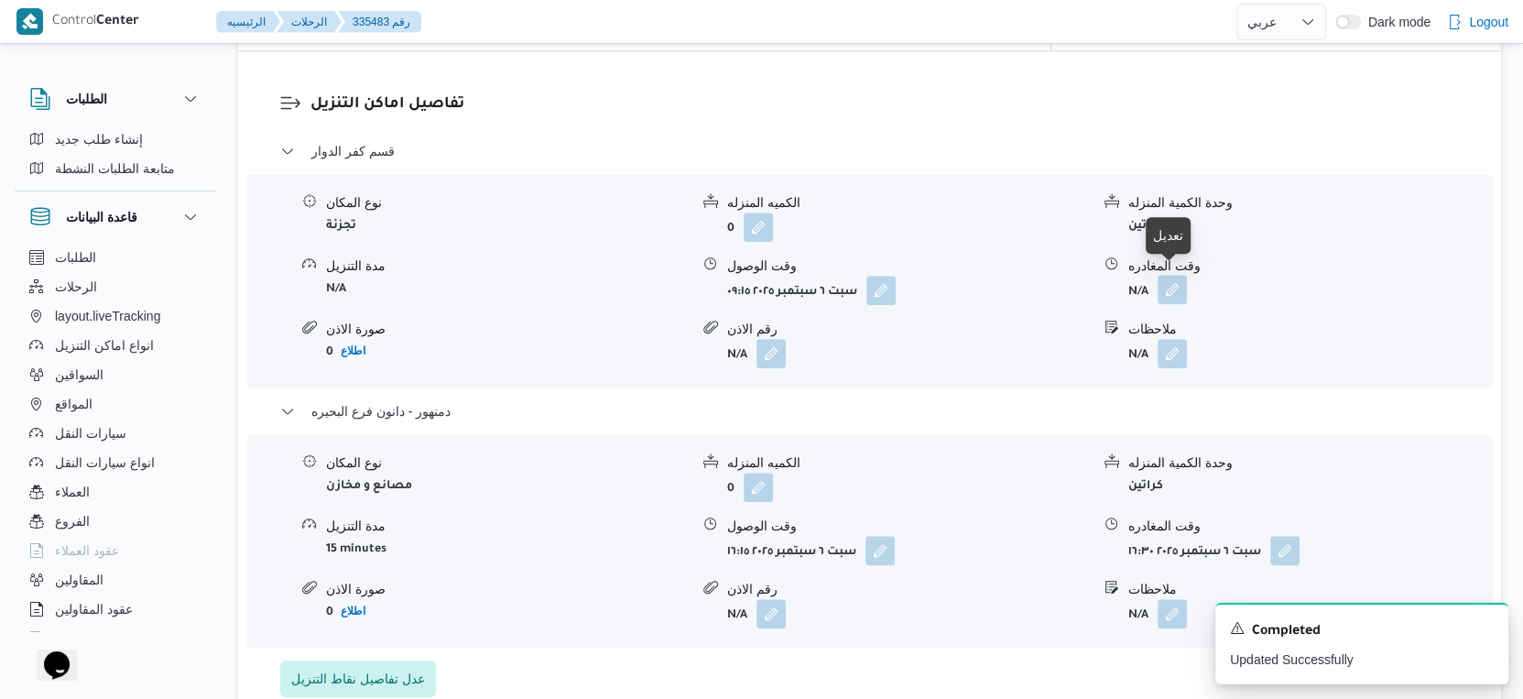
click at [1173, 283] on button "button" at bounding box center [1172, 289] width 29 height 29
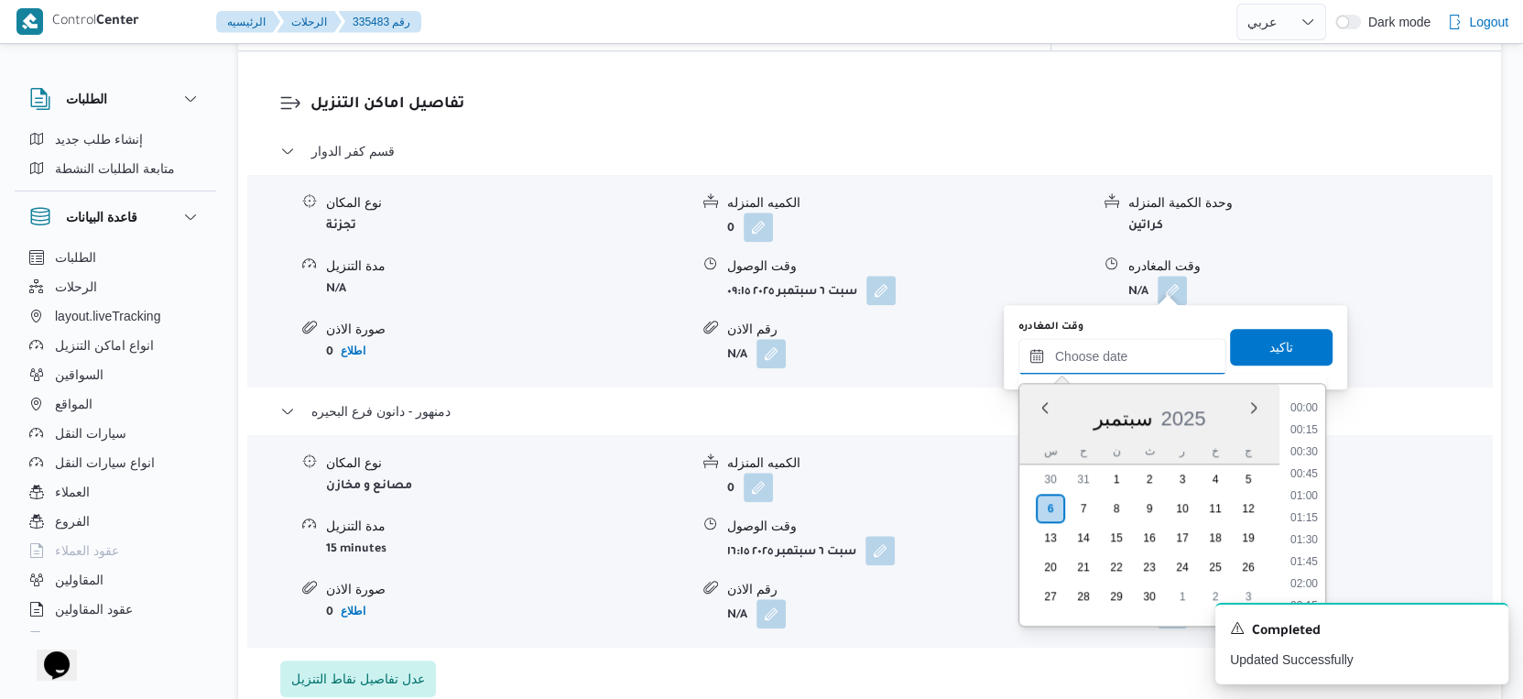
click at [1135, 365] on input "وقت المغادره" at bounding box center [1123, 356] width 208 height 37
click at [1309, 465] on li "15:45" at bounding box center [1304, 474] width 42 height 18
type input "[DATE] ١٥:٤٥"
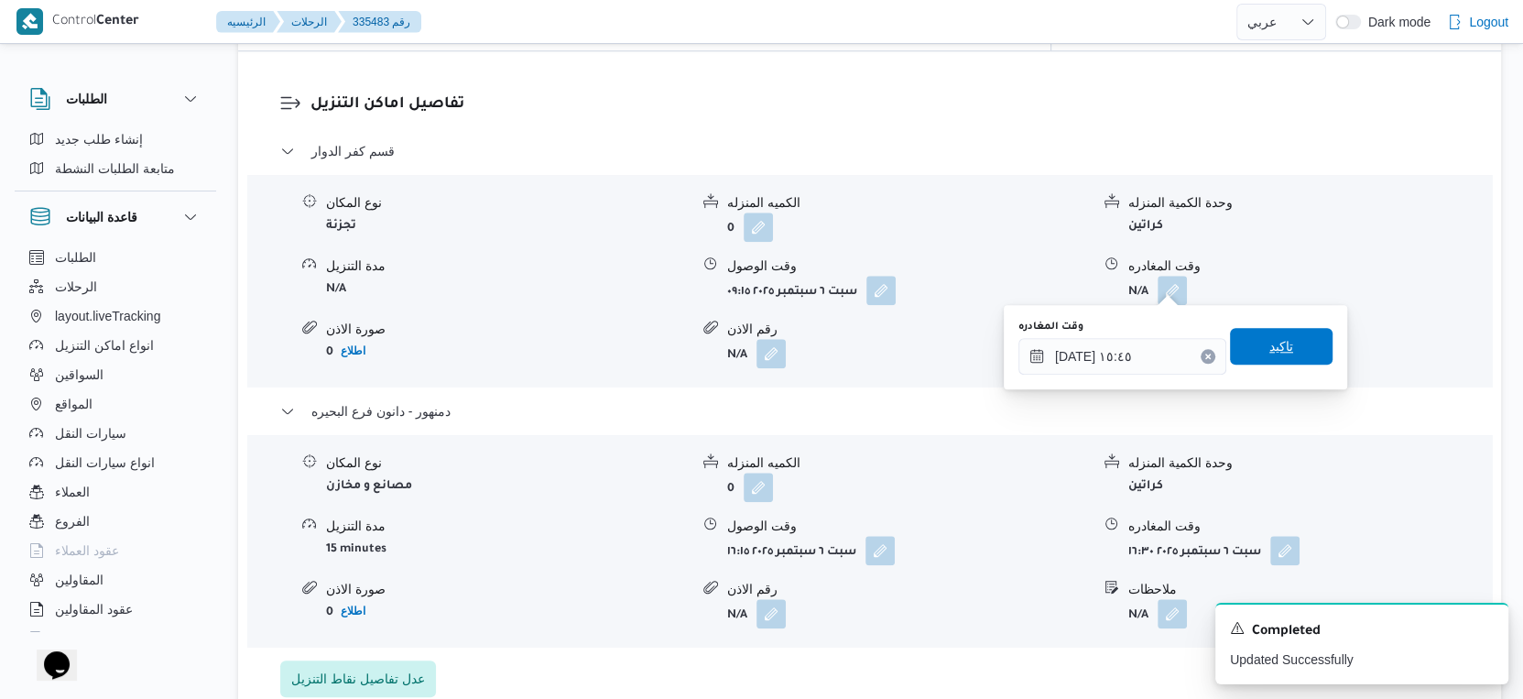
click at [1287, 347] on span "تاكيد" at bounding box center [1281, 346] width 103 height 37
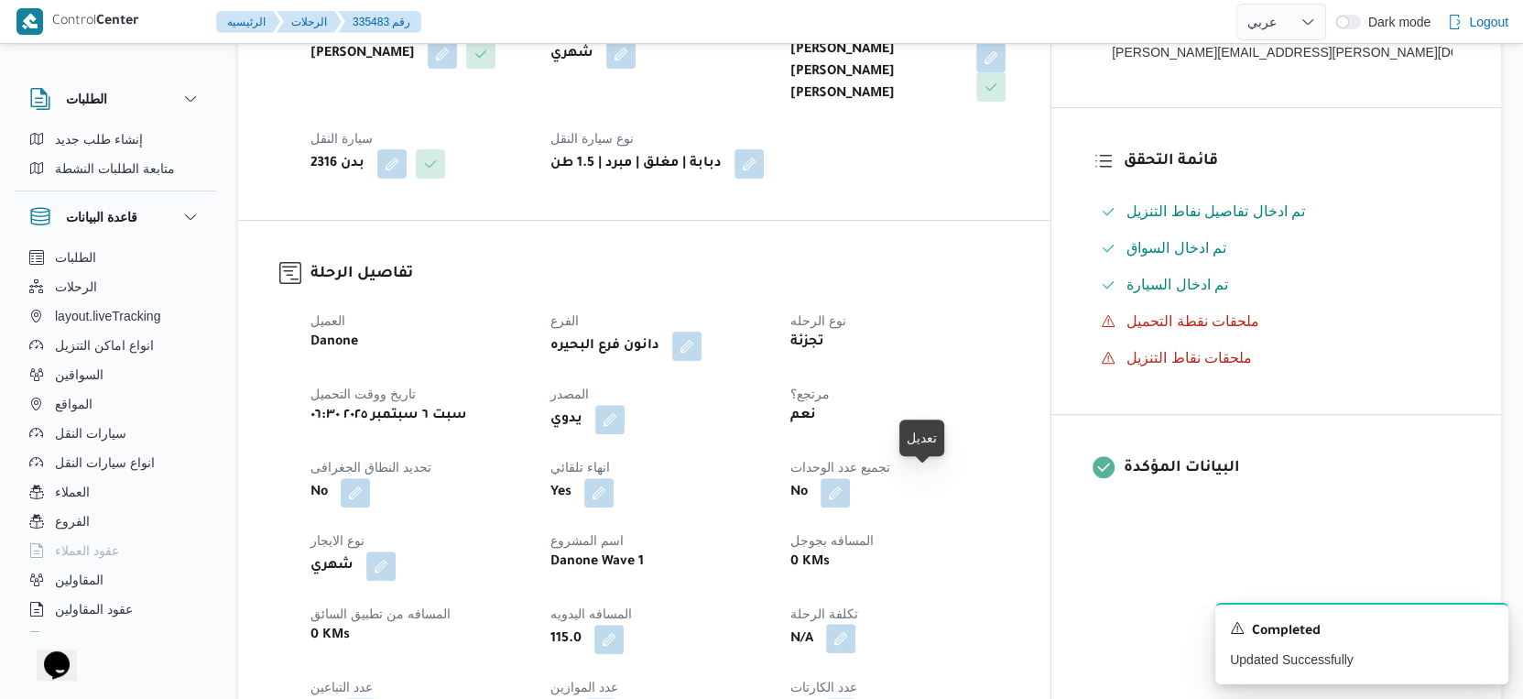
scroll to position [0, 0]
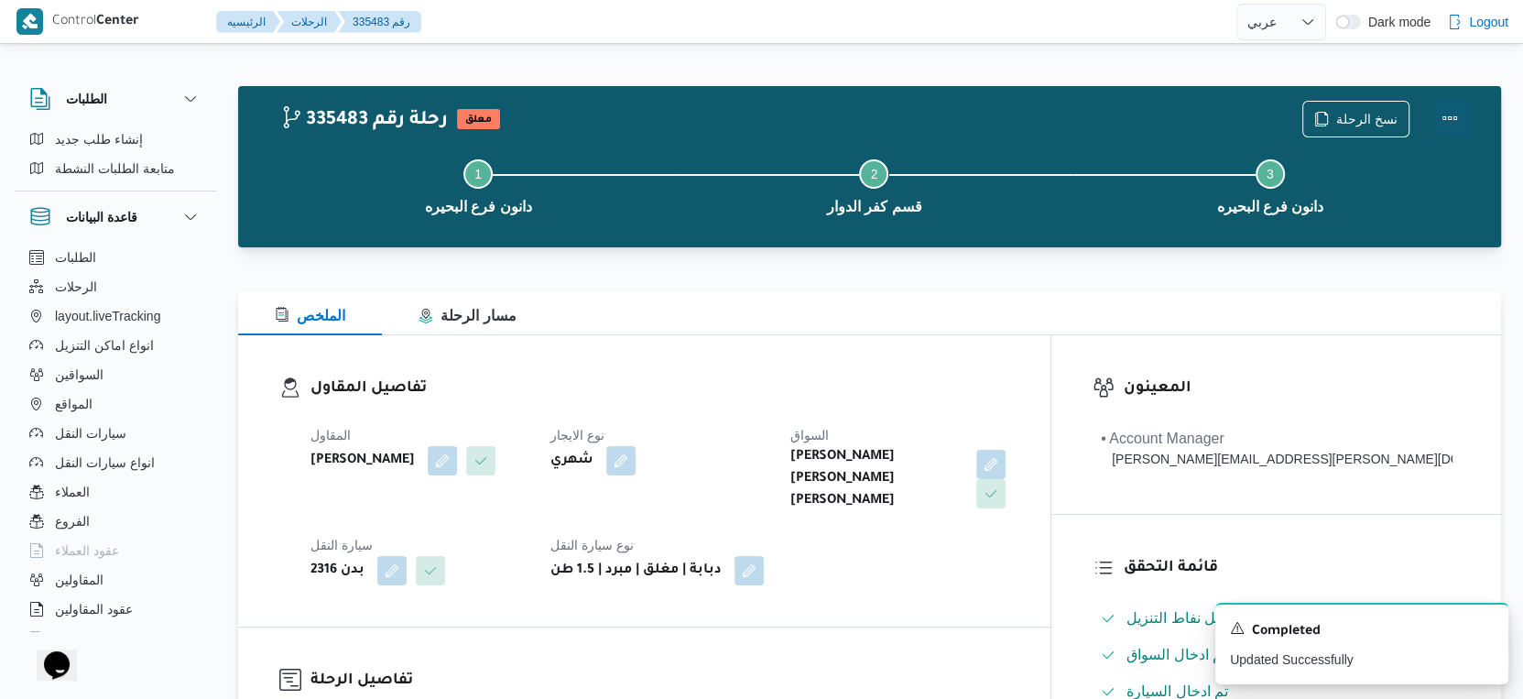
click at [1451, 119] on button "Actions" at bounding box center [1450, 118] width 37 height 37
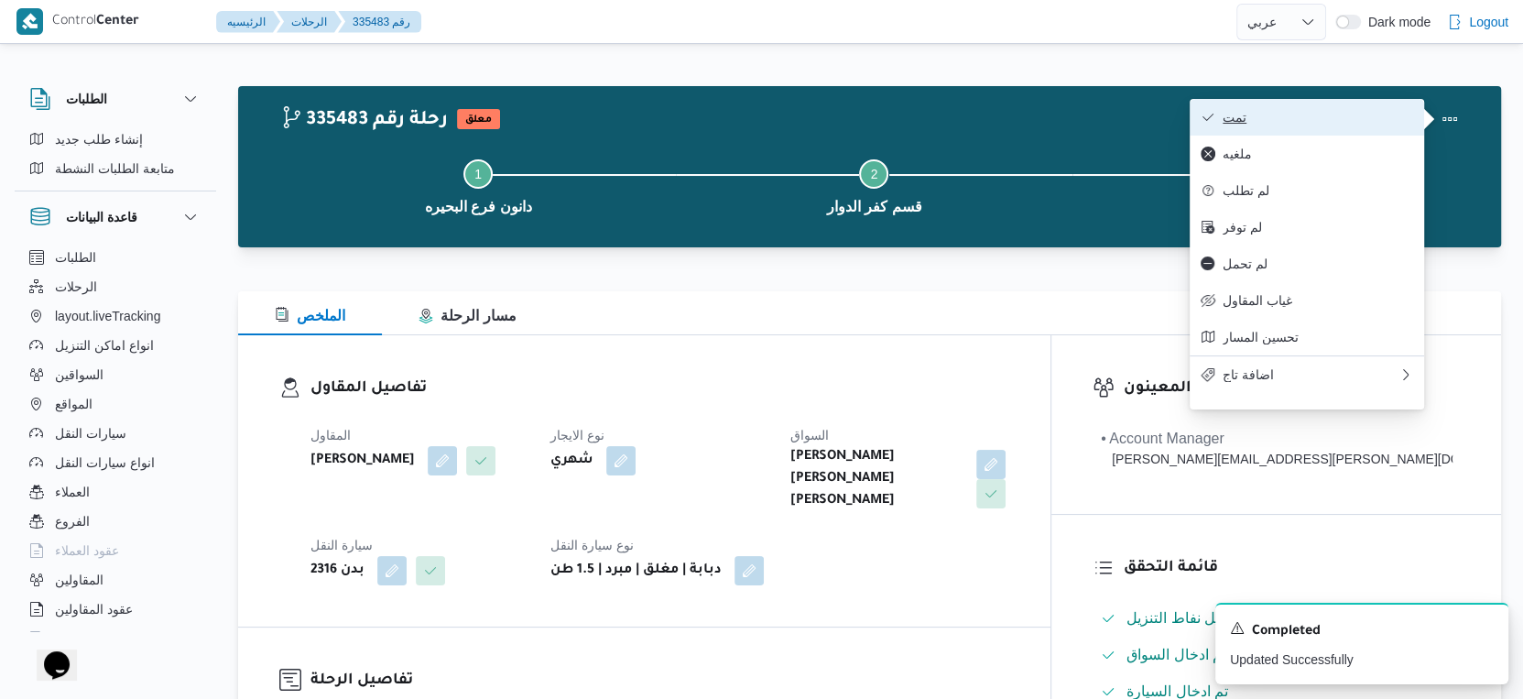
click at [1347, 122] on span "تمت" at bounding box center [1318, 117] width 191 height 15
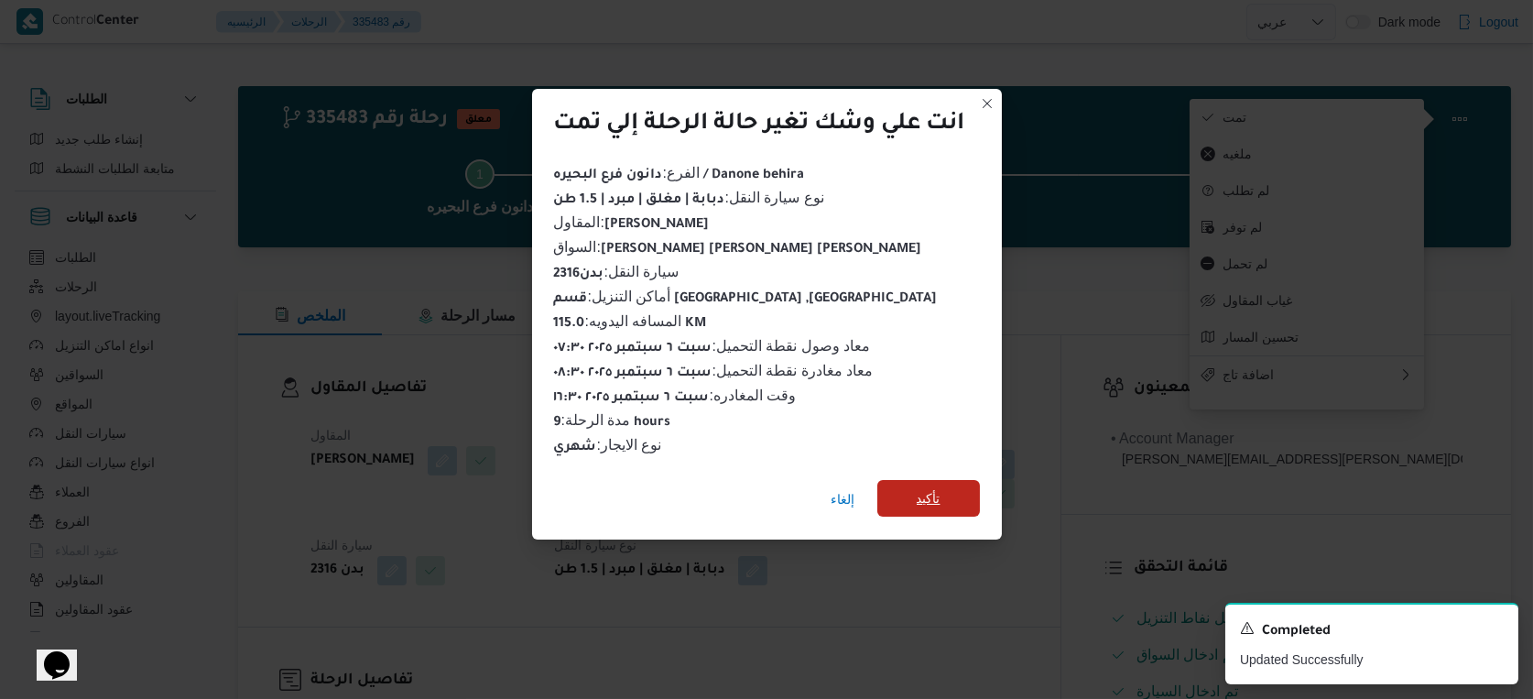
click at [950, 480] on span "تأكيد" at bounding box center [929, 498] width 103 height 37
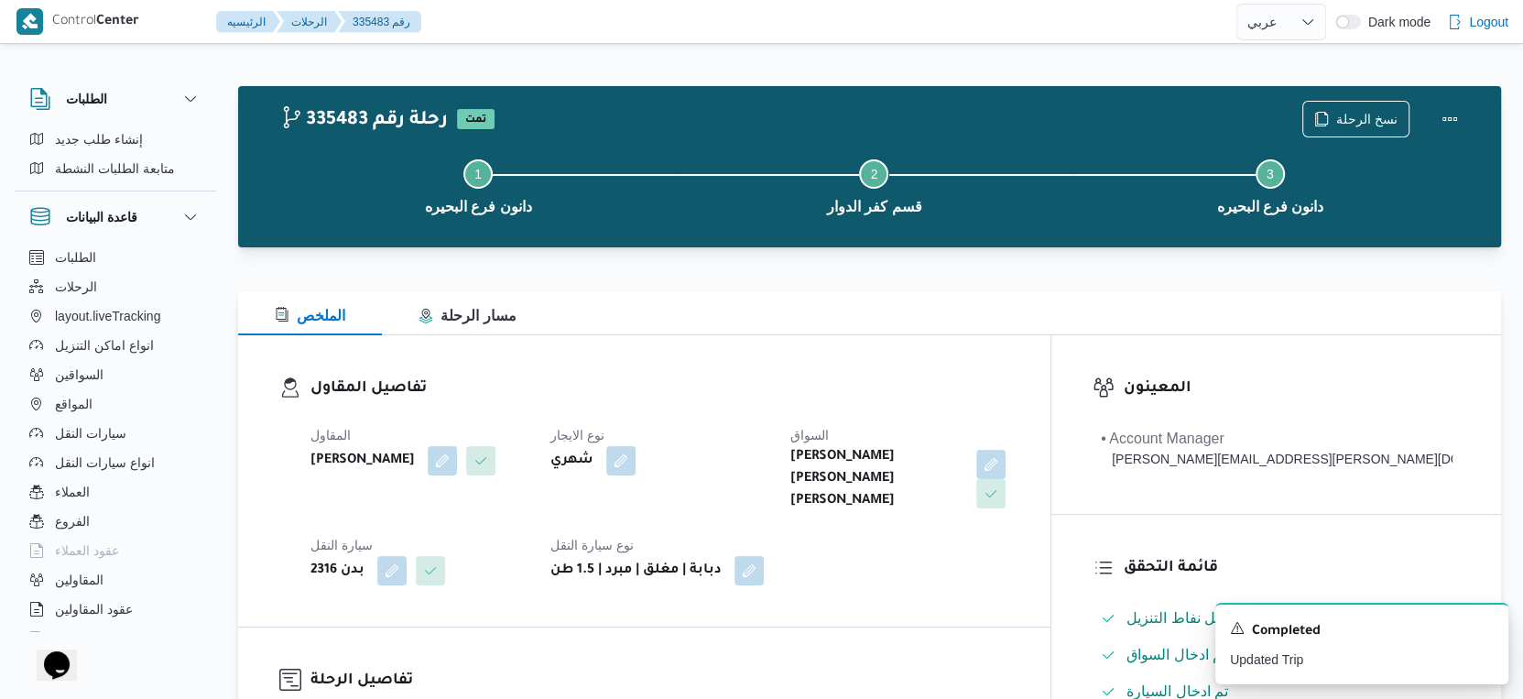
click at [784, 378] on h3 "تفاصيل المقاول" at bounding box center [660, 388] width 699 height 25
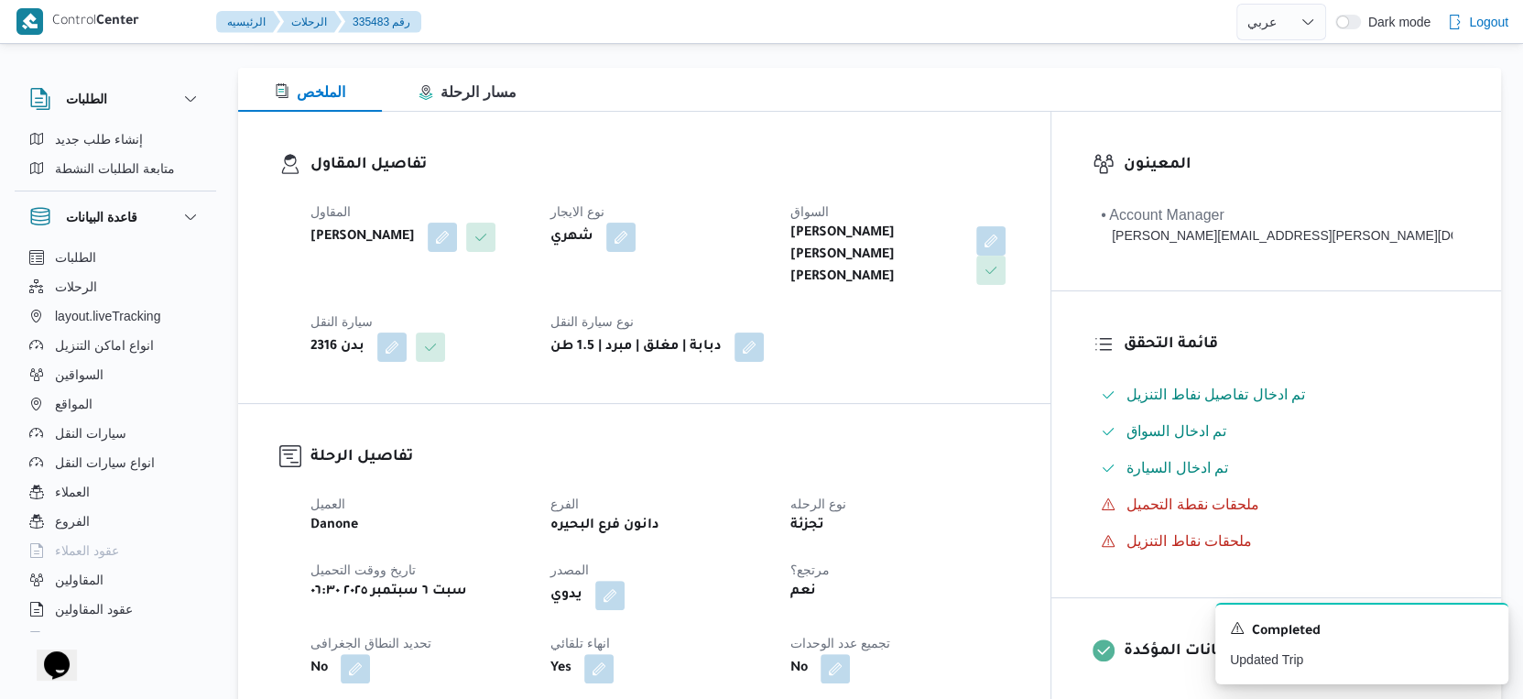
scroll to position [610, 0]
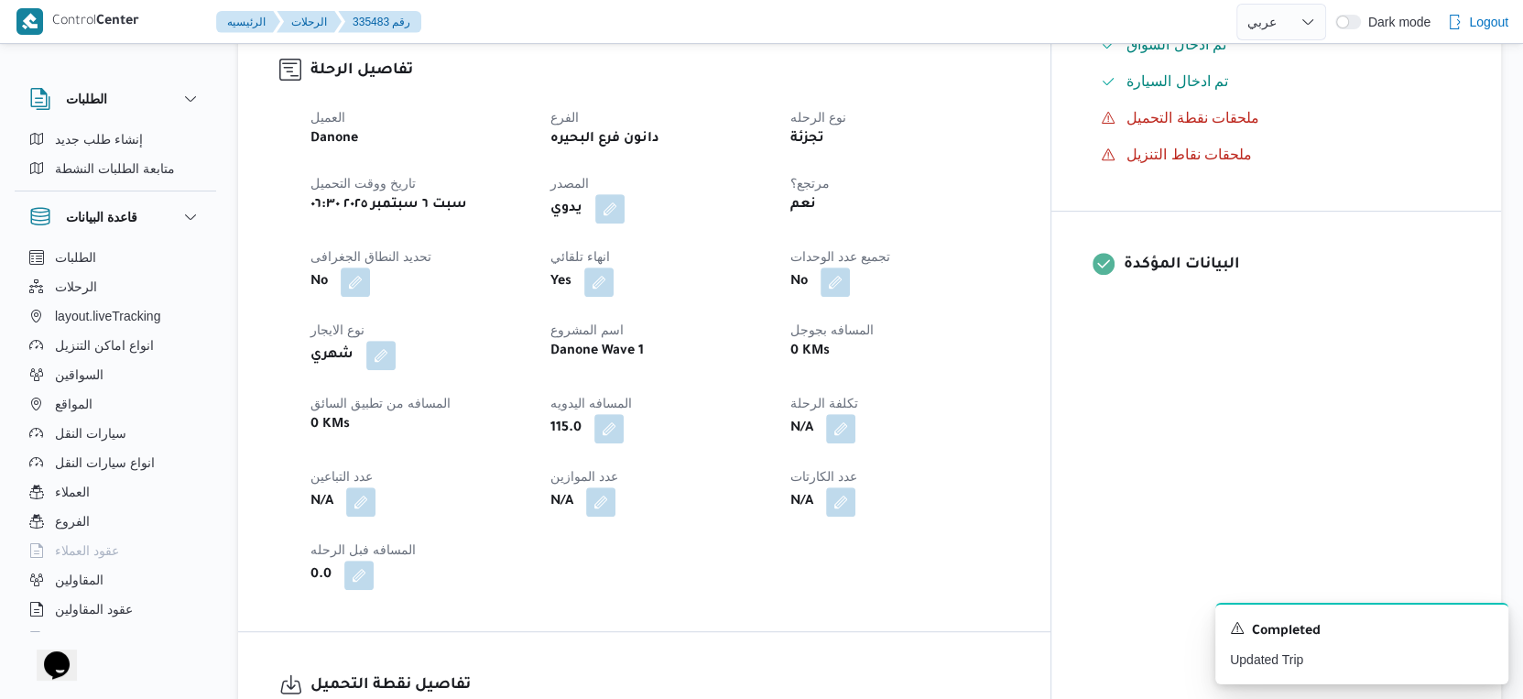
select select "ar"
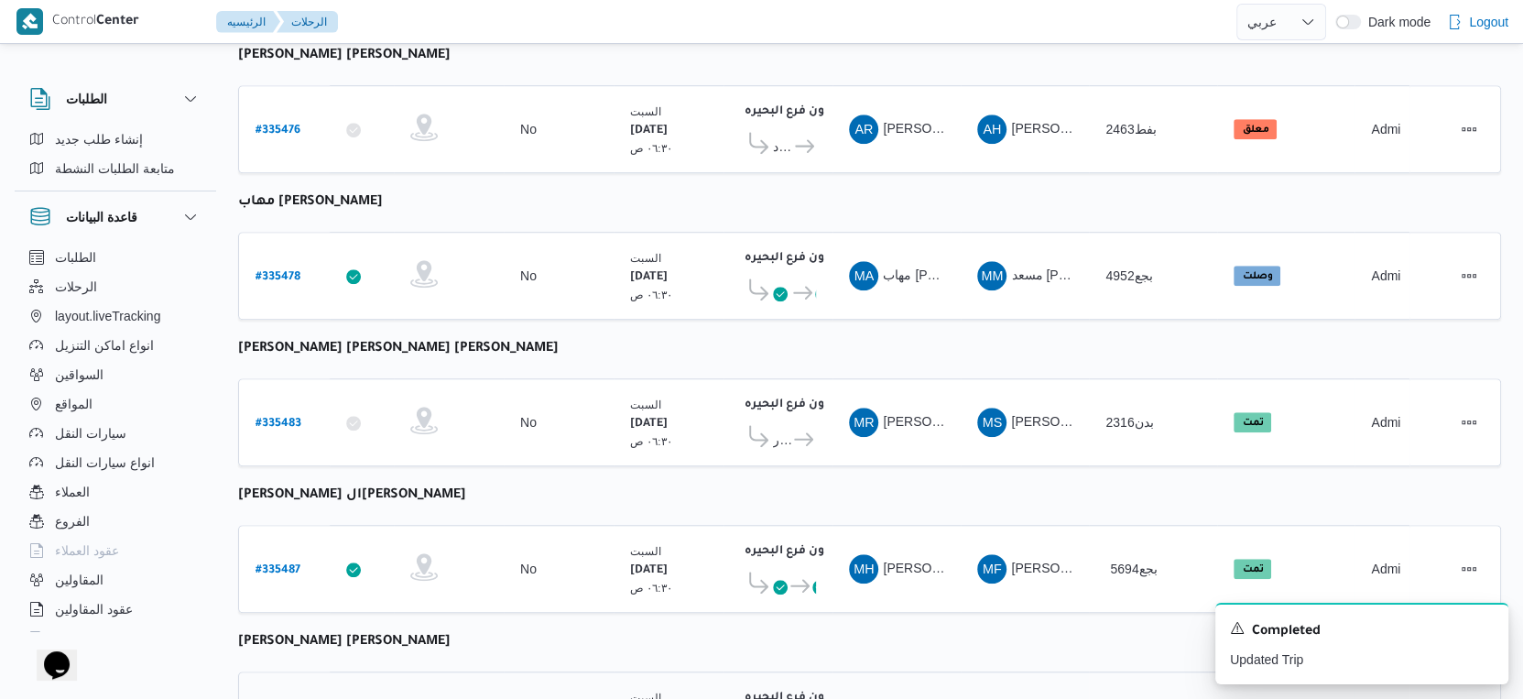
scroll to position [1087, 0]
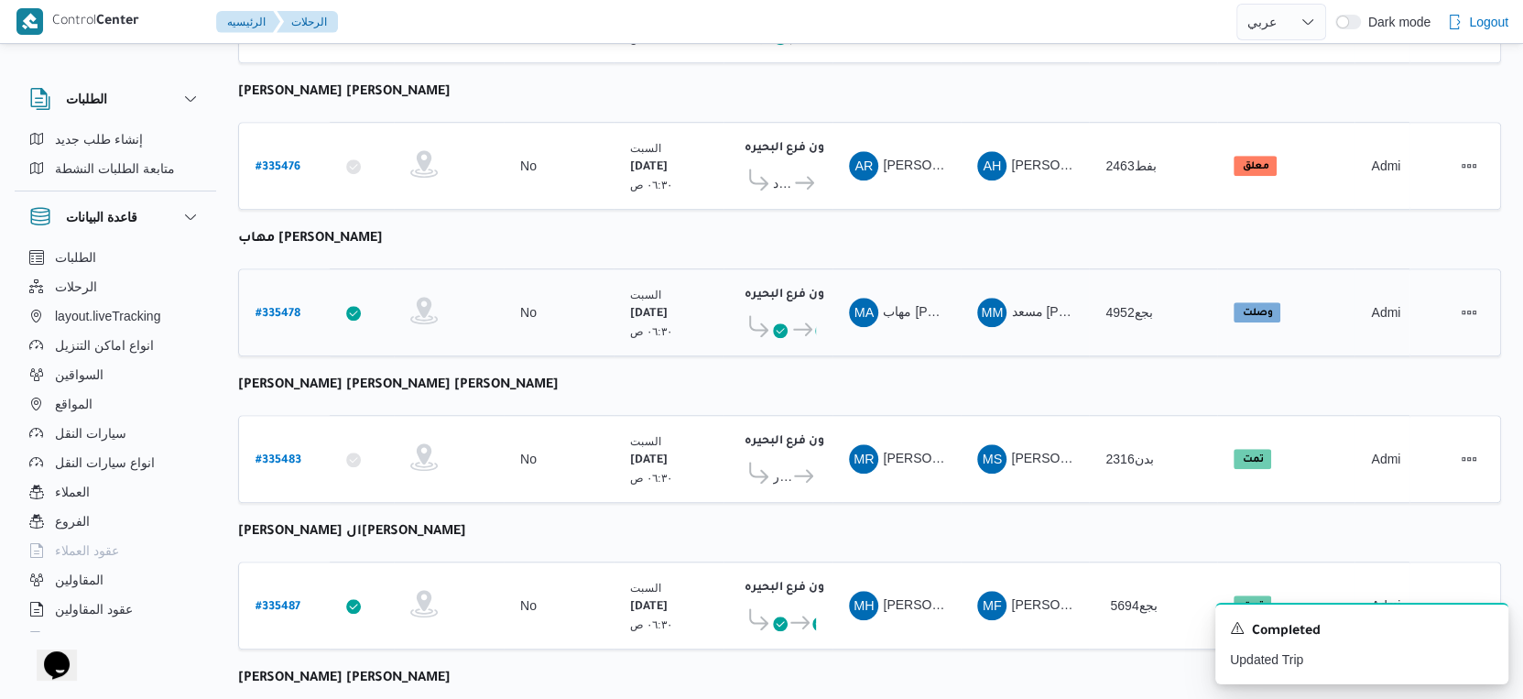
click at [281, 308] on b "# 335478" at bounding box center [278, 314] width 45 height 13
select select "ar"
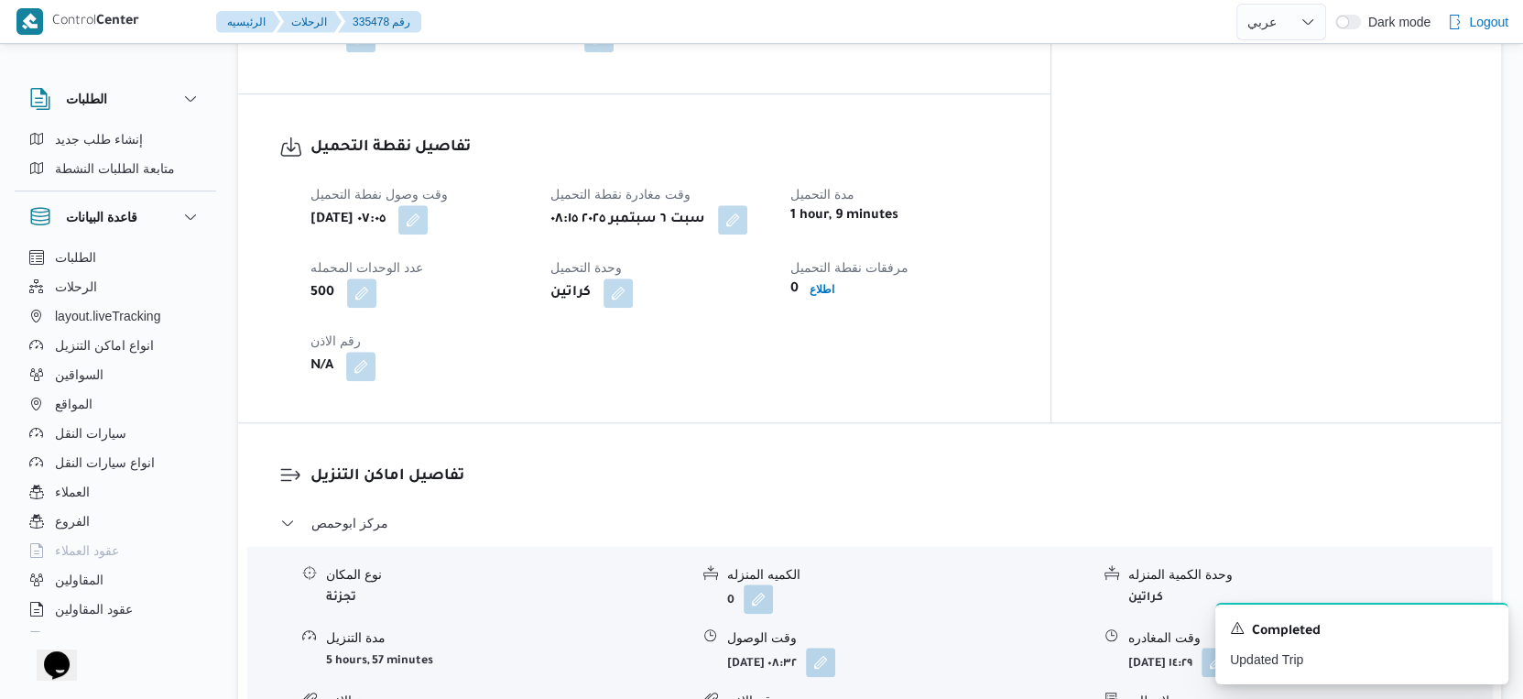
scroll to position [1495, 0]
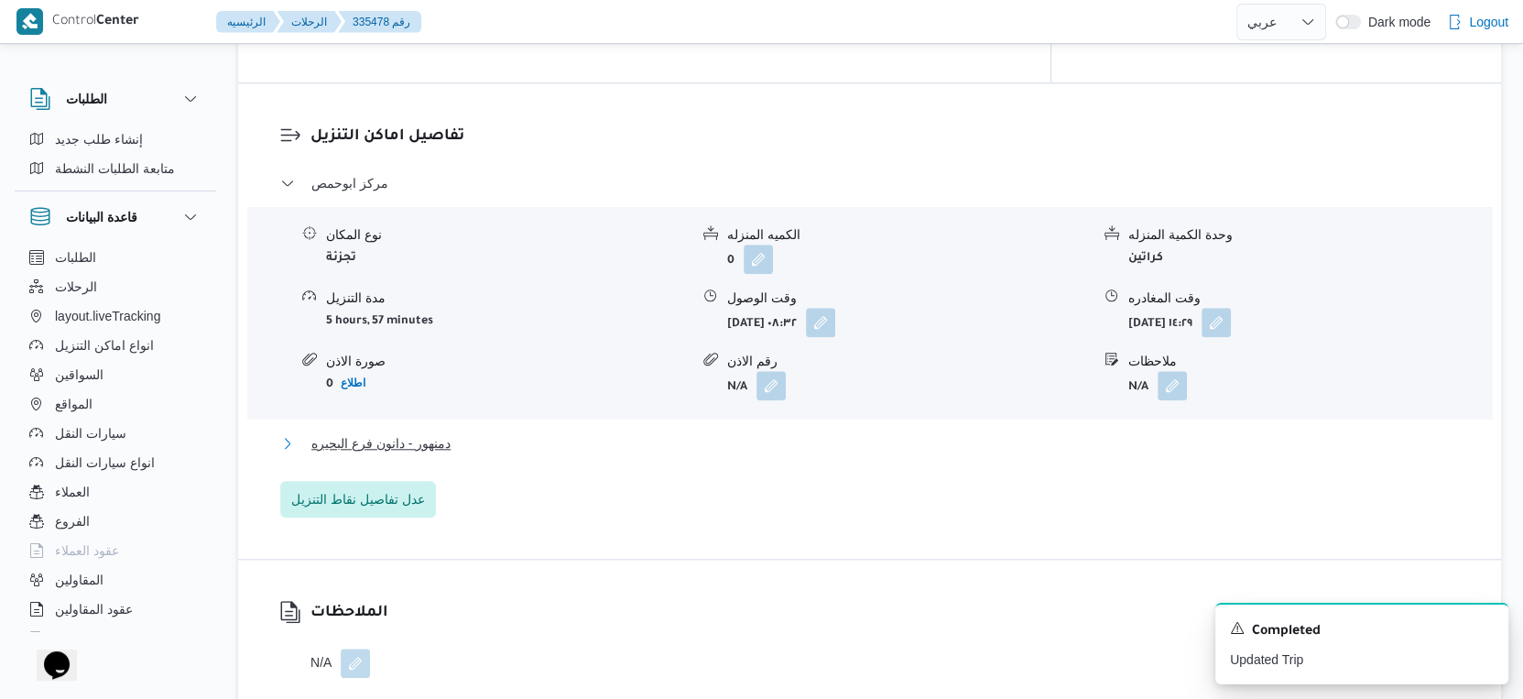
click at [506, 432] on button "دمنهور - دانون فرع البحيره" at bounding box center [870, 443] width 1180 height 22
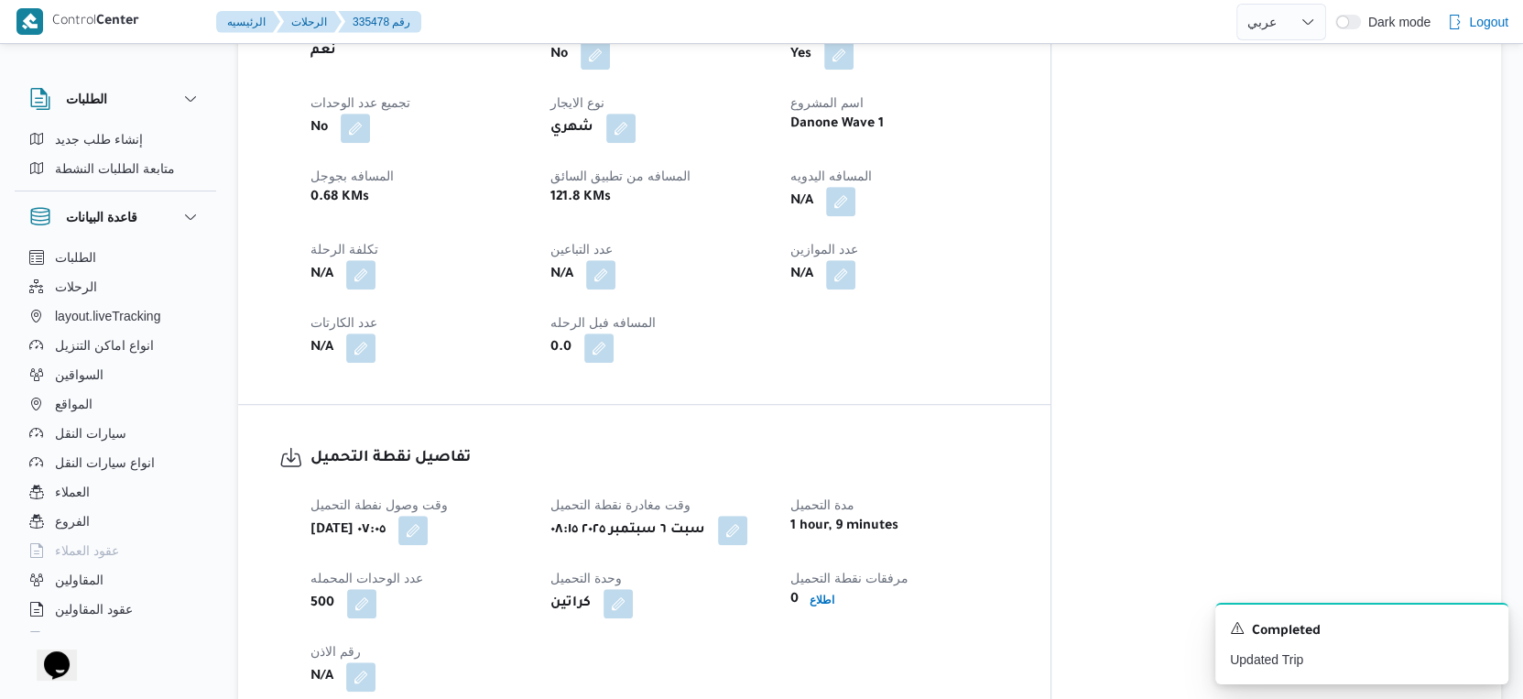
scroll to position [713, 0]
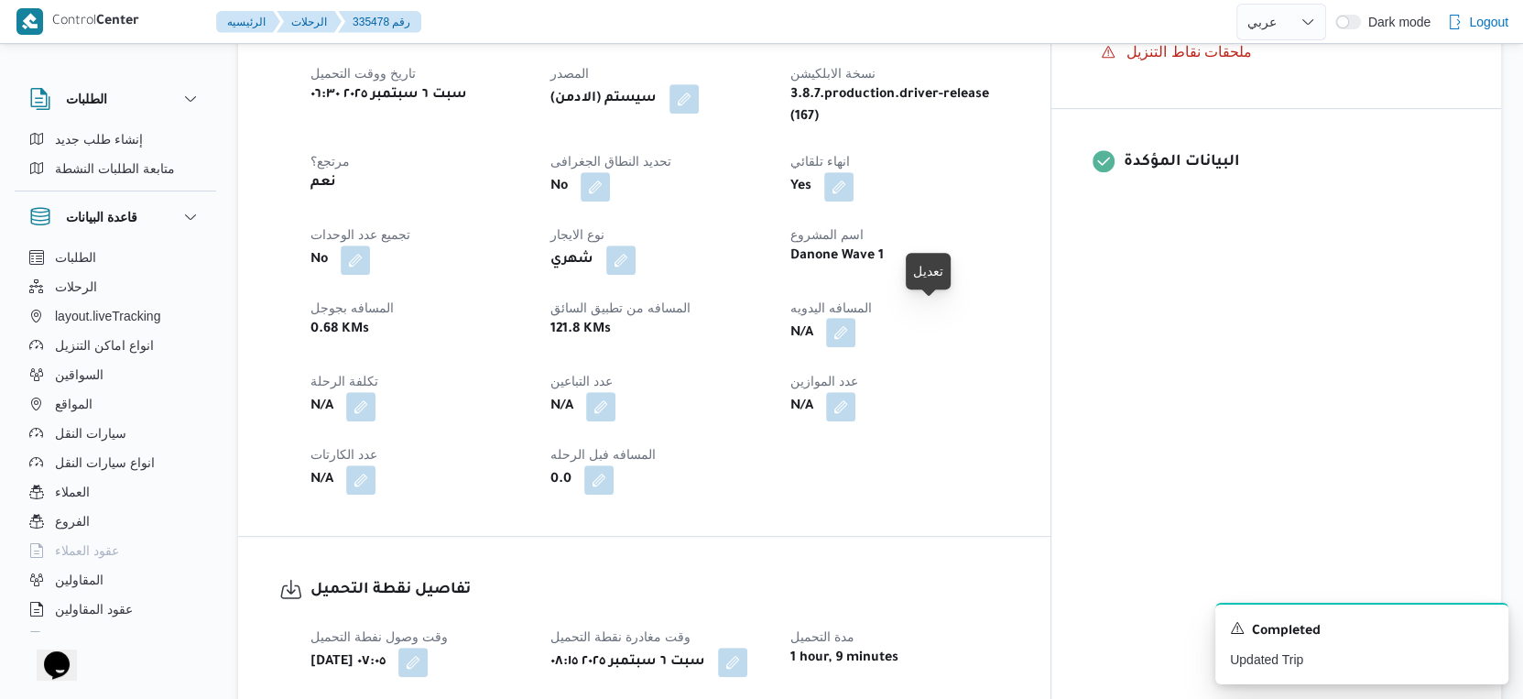
click at [856, 320] on button "button" at bounding box center [840, 332] width 29 height 29
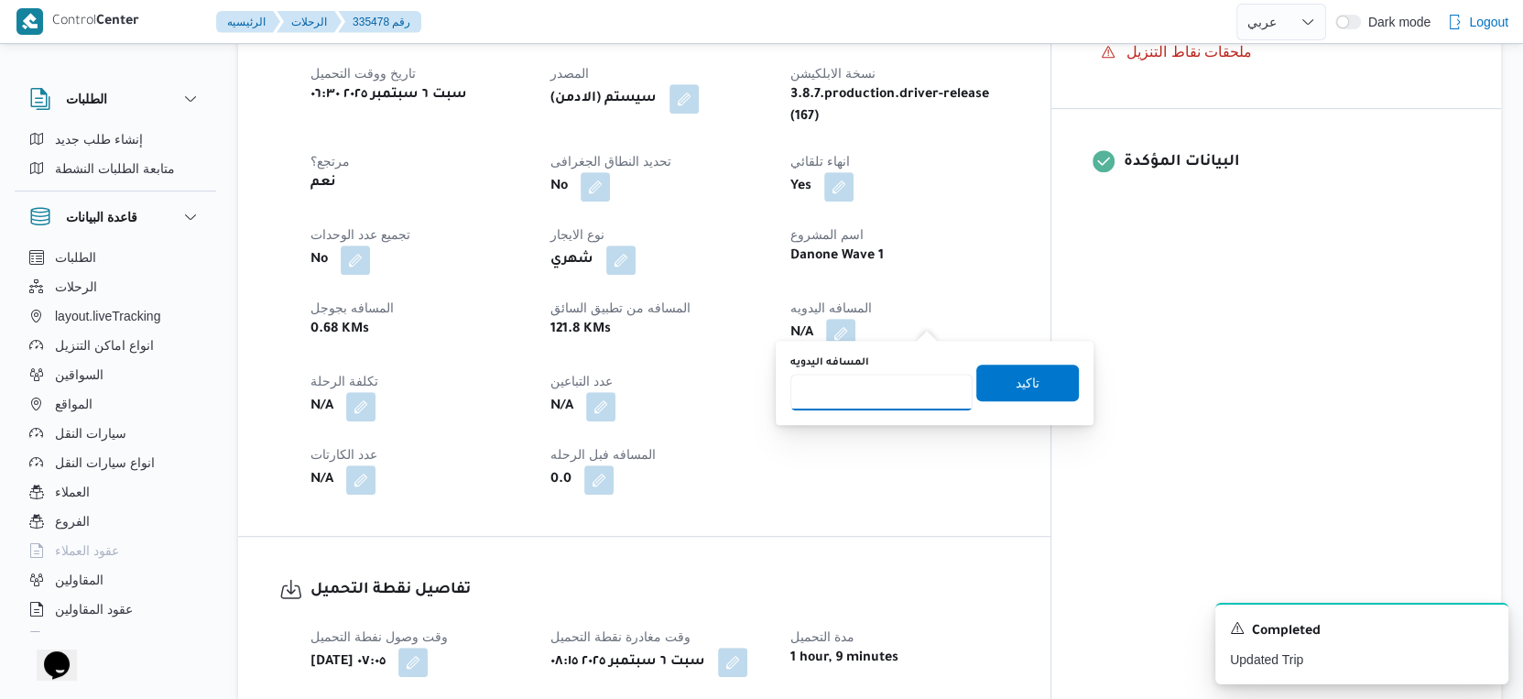
click at [885, 376] on input "المسافه اليدويه" at bounding box center [882, 392] width 182 height 37
type input "36"
click at [1045, 386] on span "تاكيد" at bounding box center [1027, 382] width 103 height 37
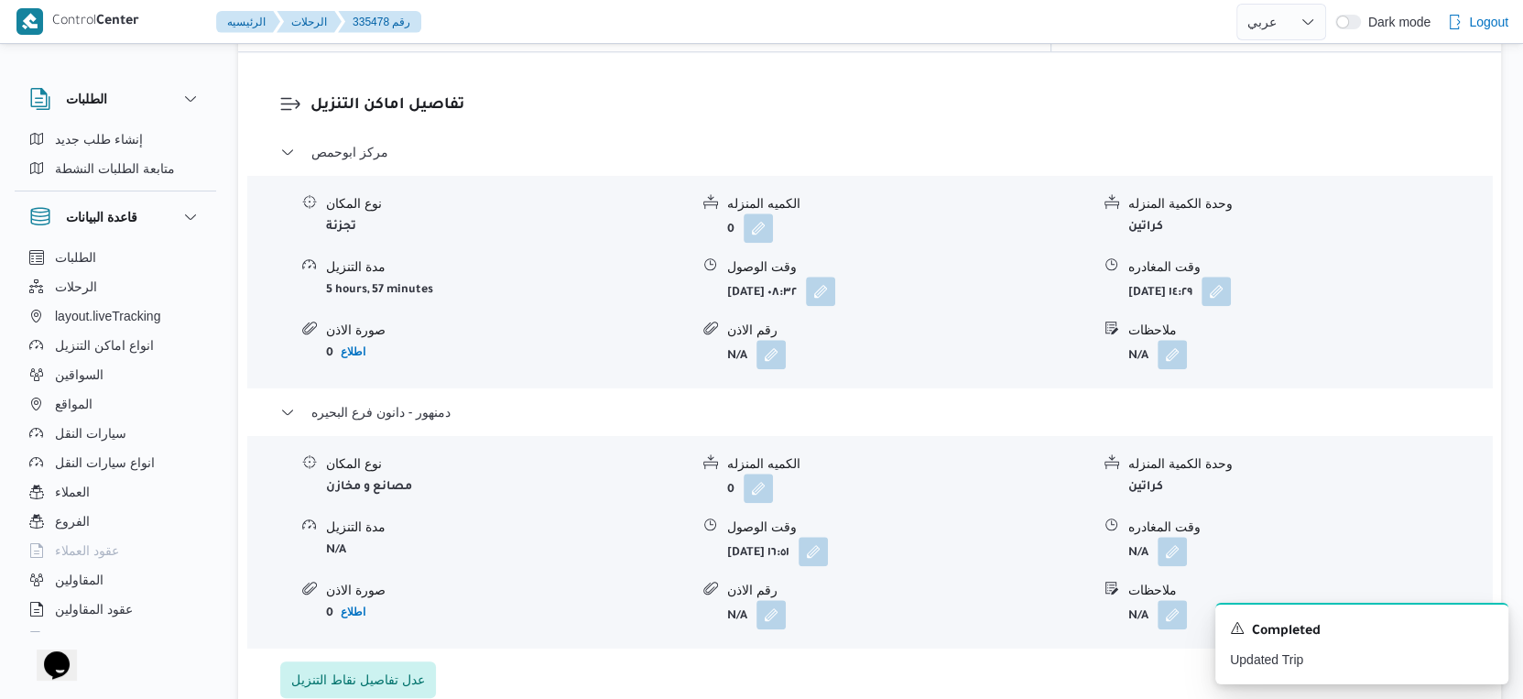
scroll to position [1527, 0]
click at [828, 541] on button "button" at bounding box center [813, 549] width 29 height 29
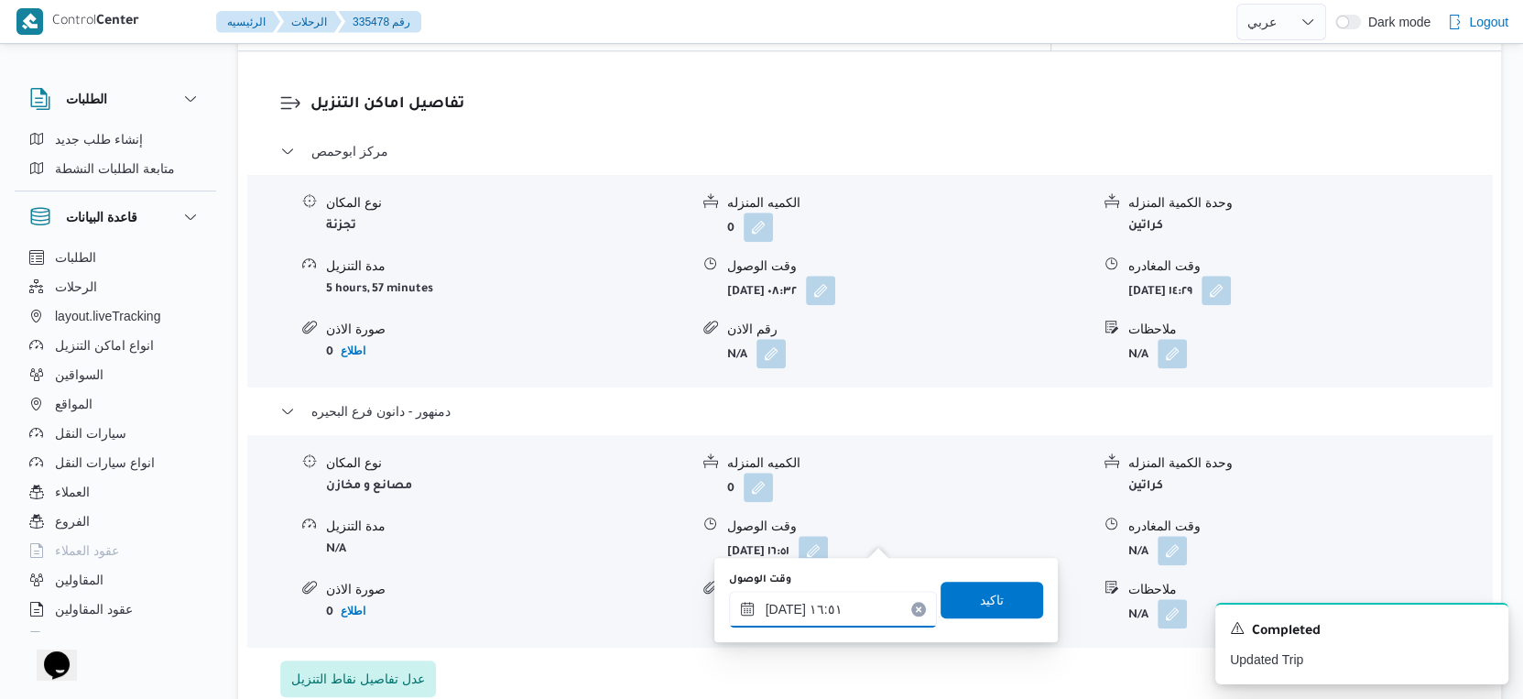
click at [839, 598] on input "٠٦/٠٩/٢٠٢٥ ١٦:٥١" at bounding box center [833, 609] width 208 height 37
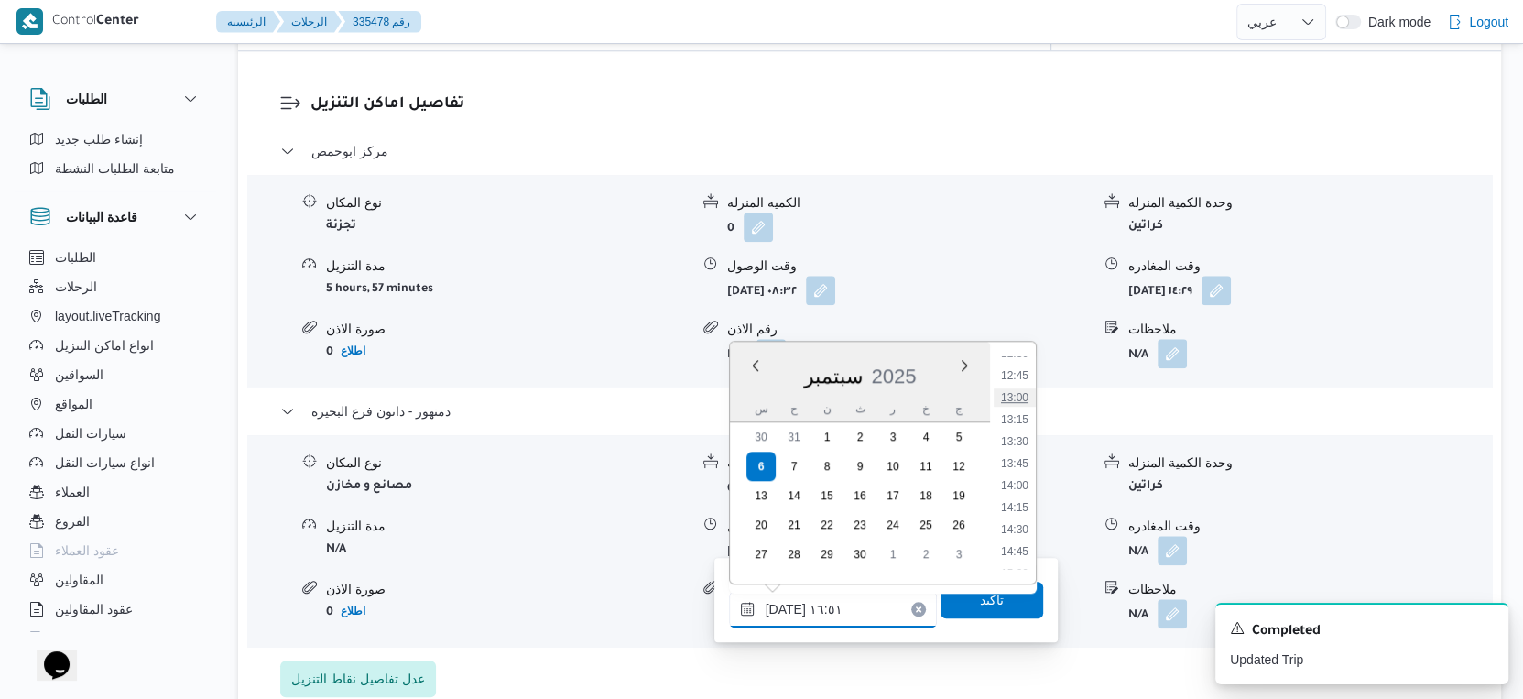
scroll to position [1156, 0]
click at [1025, 507] on li "14:45" at bounding box center [1015, 506] width 42 height 18
type input "٠٦/٠٩/٢٠٢٥ ١٤:٤٥"
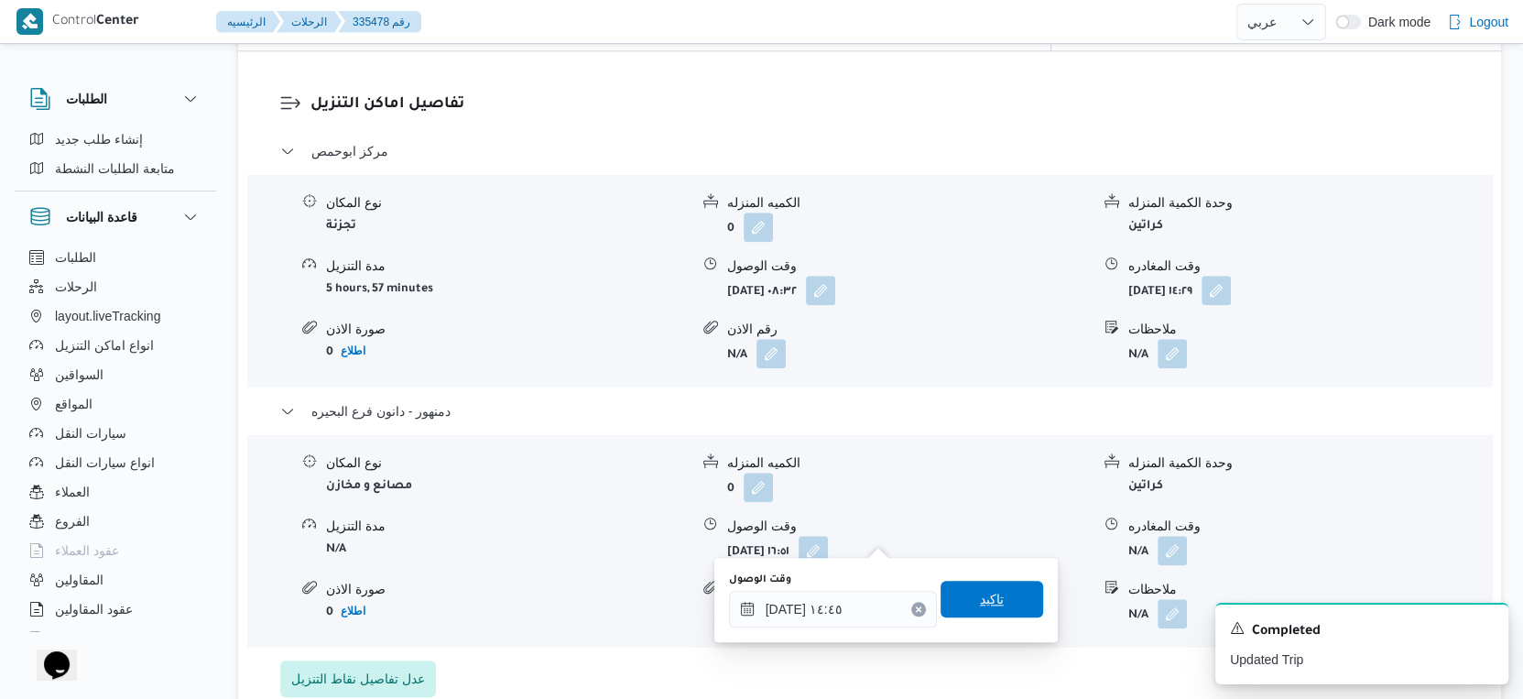
click at [986, 598] on span "تاكيد" at bounding box center [992, 599] width 24 height 22
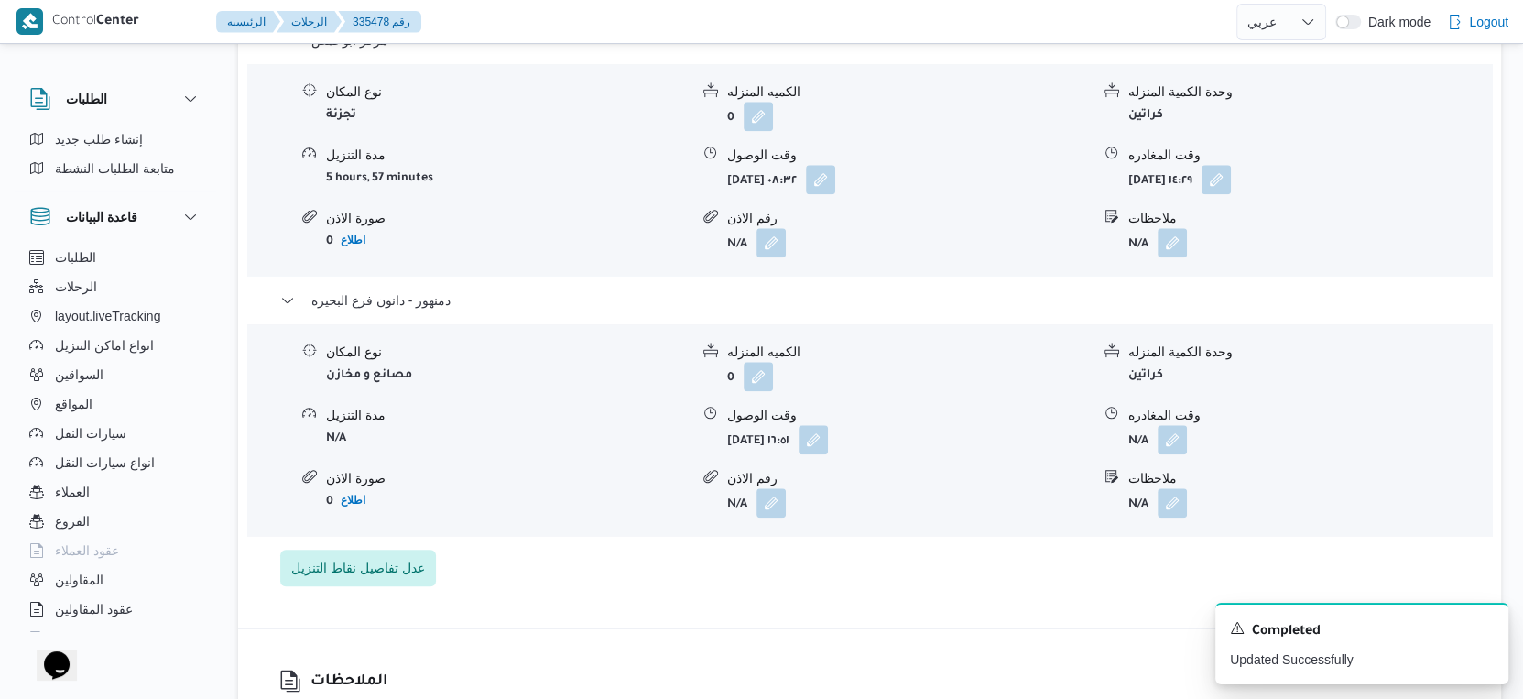
scroll to position [1628, 0]
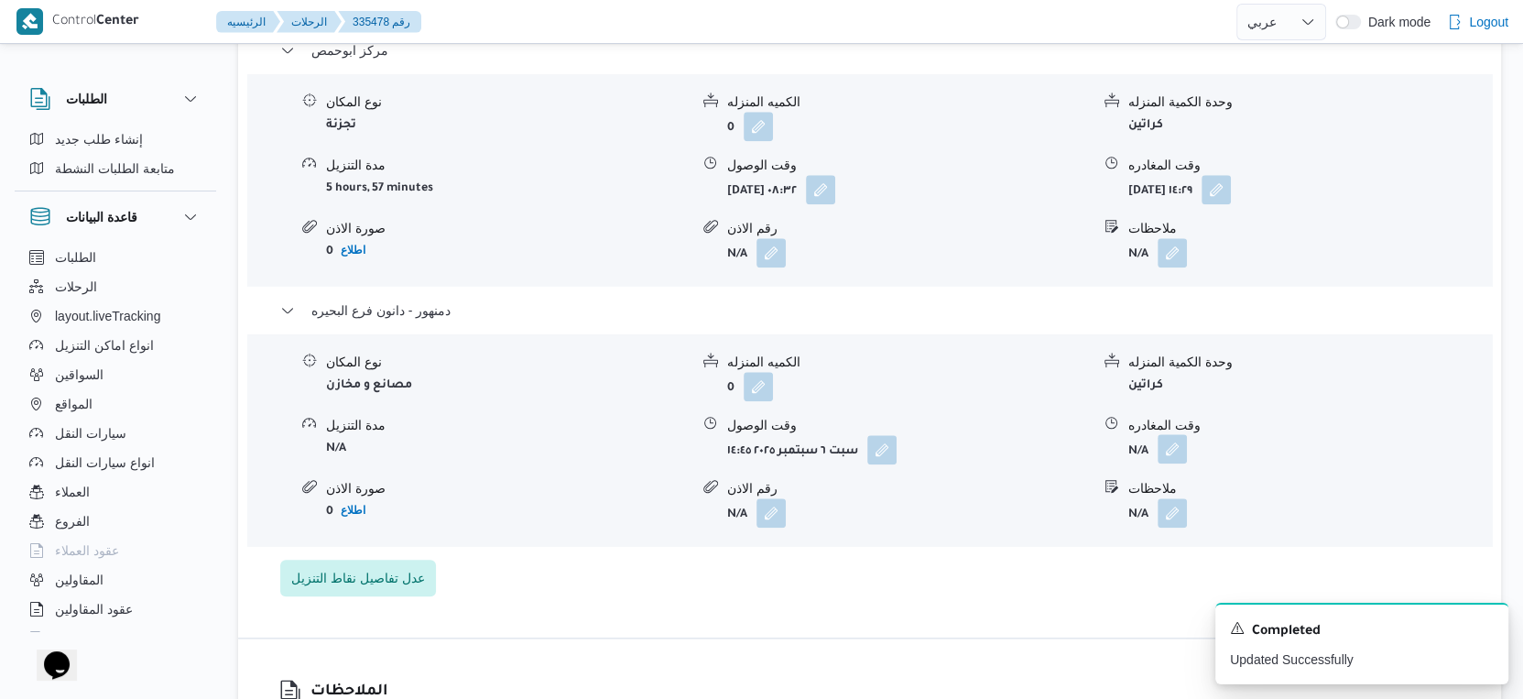
click at [1173, 434] on button "button" at bounding box center [1172, 448] width 29 height 29
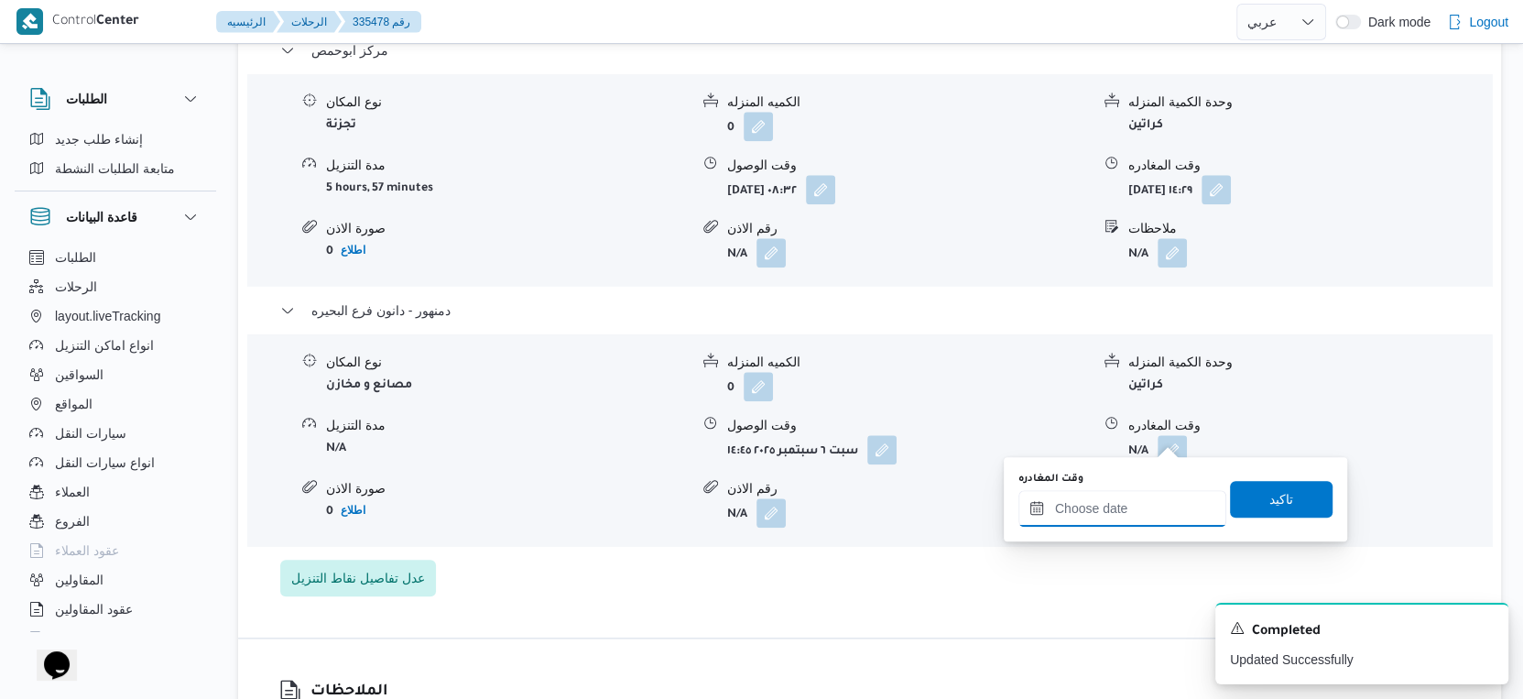
click at [1128, 495] on input "وقت المغادره" at bounding box center [1123, 508] width 208 height 37
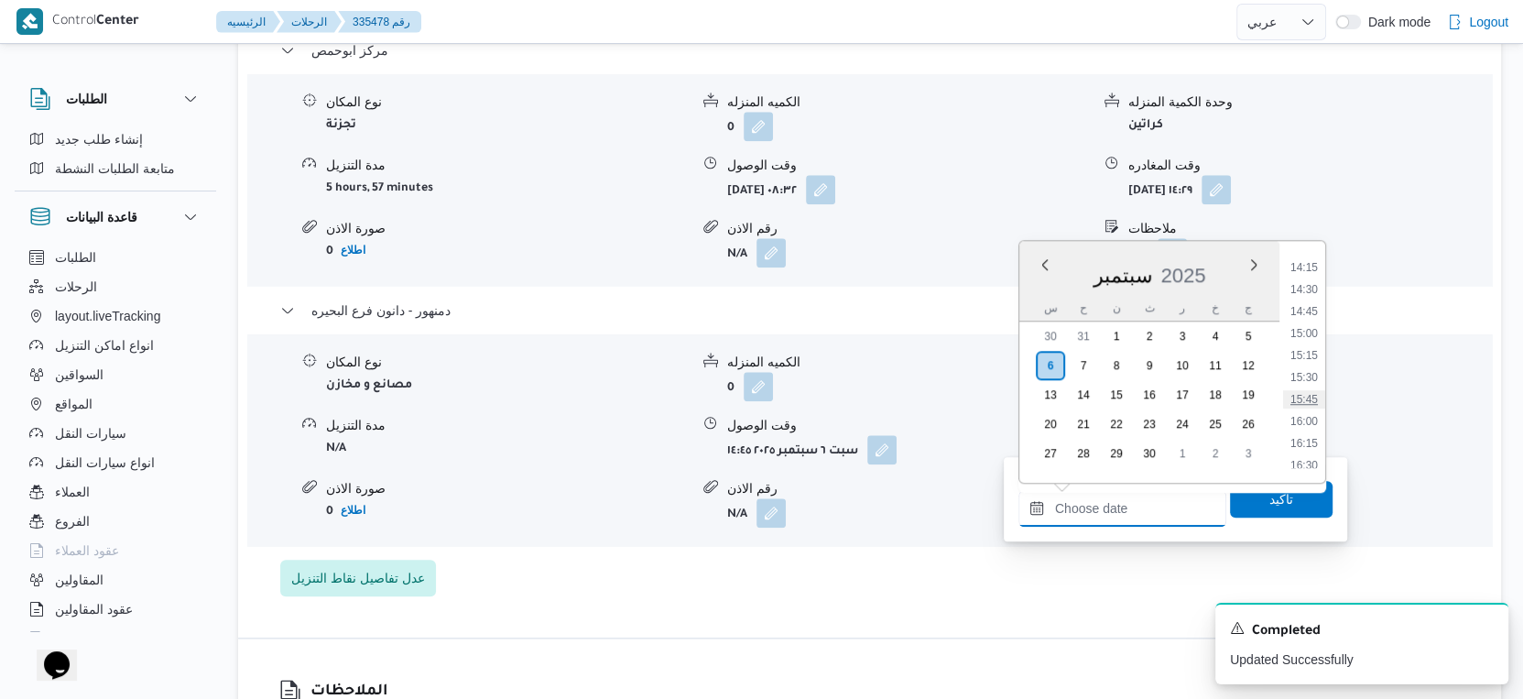
scroll to position [1216, 0]
click at [1310, 319] on li "14:30" at bounding box center [1304, 323] width 42 height 18
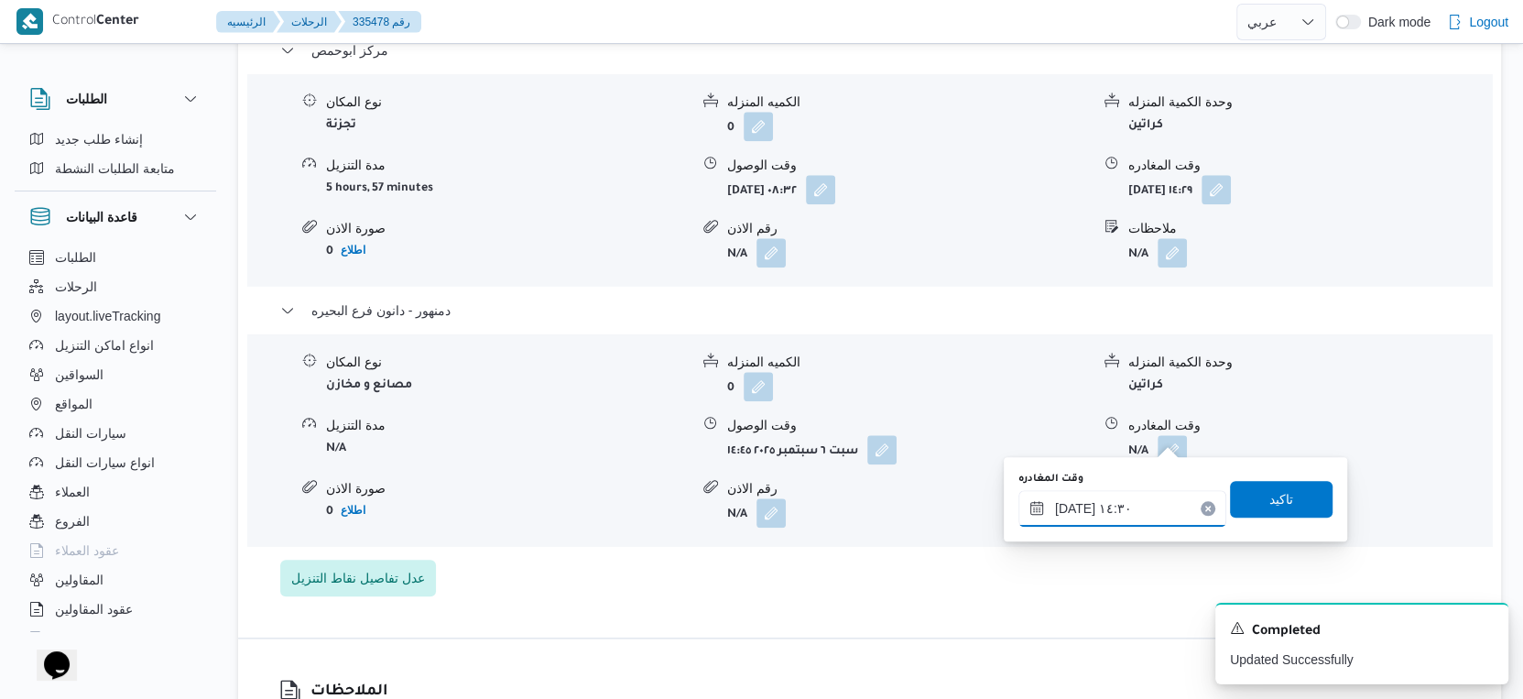
click at [1070, 507] on input "٠٦/٠٩/٢٠٢٥ ١٤:٣٠" at bounding box center [1123, 508] width 208 height 37
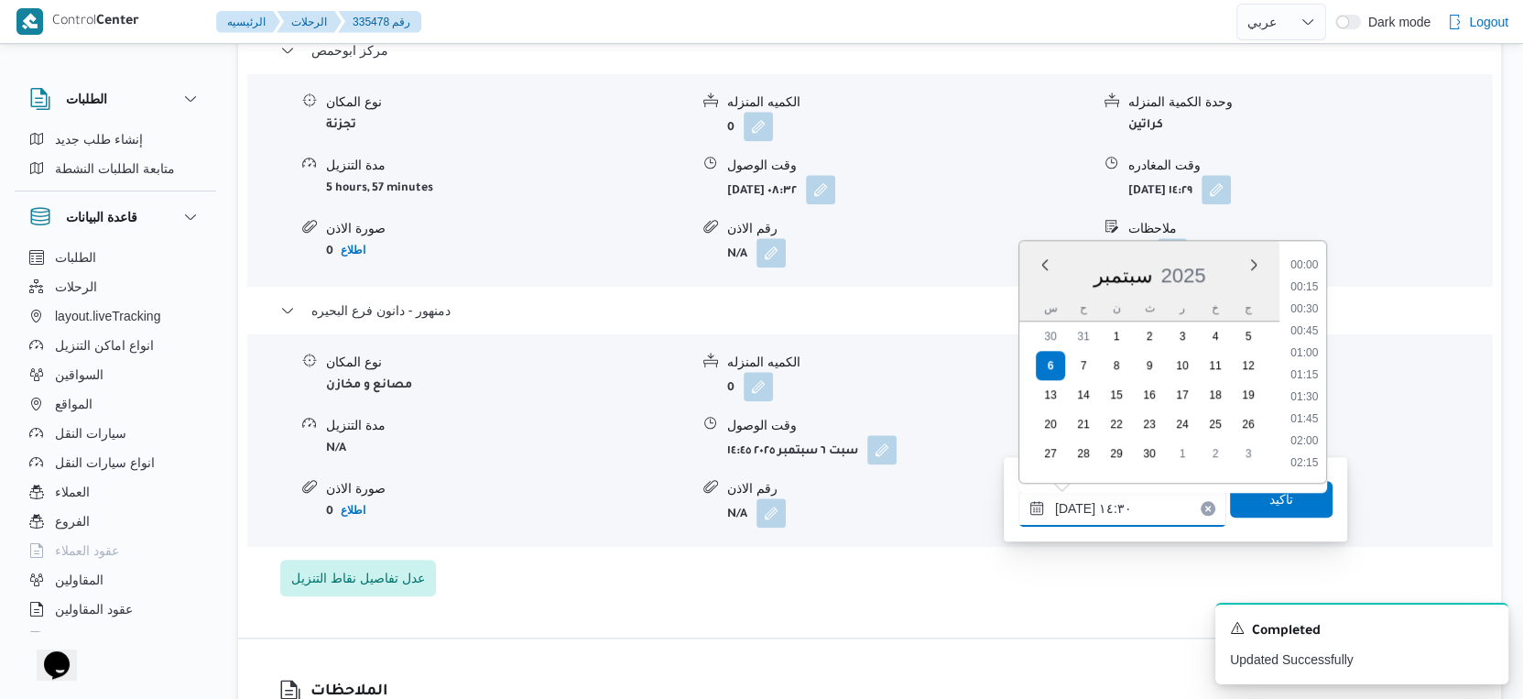
scroll to position [1162, 0]
type input "٠٦/٠٩/٢٠٢٥ ١٤:٥٠"
click at [1281, 496] on span "تاكيد" at bounding box center [1281, 498] width 103 height 37
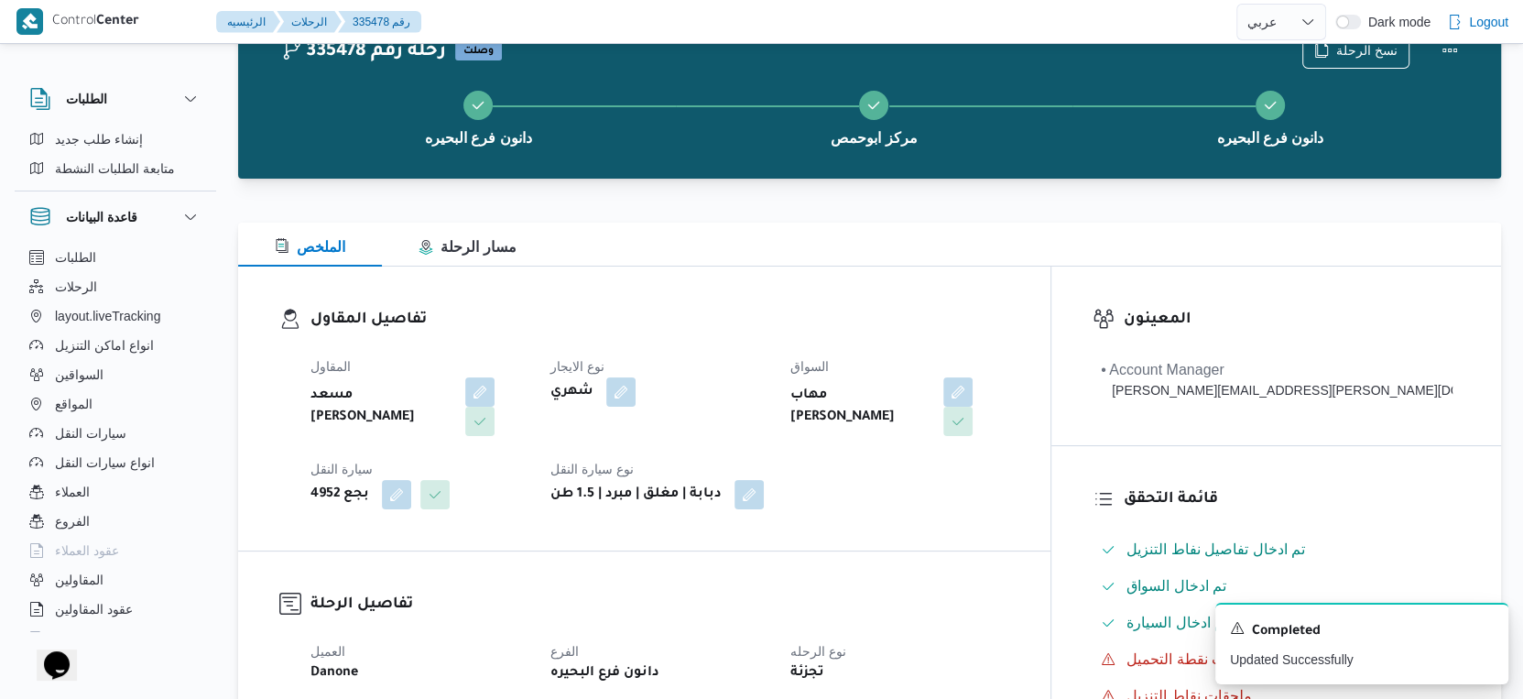
scroll to position [0, 0]
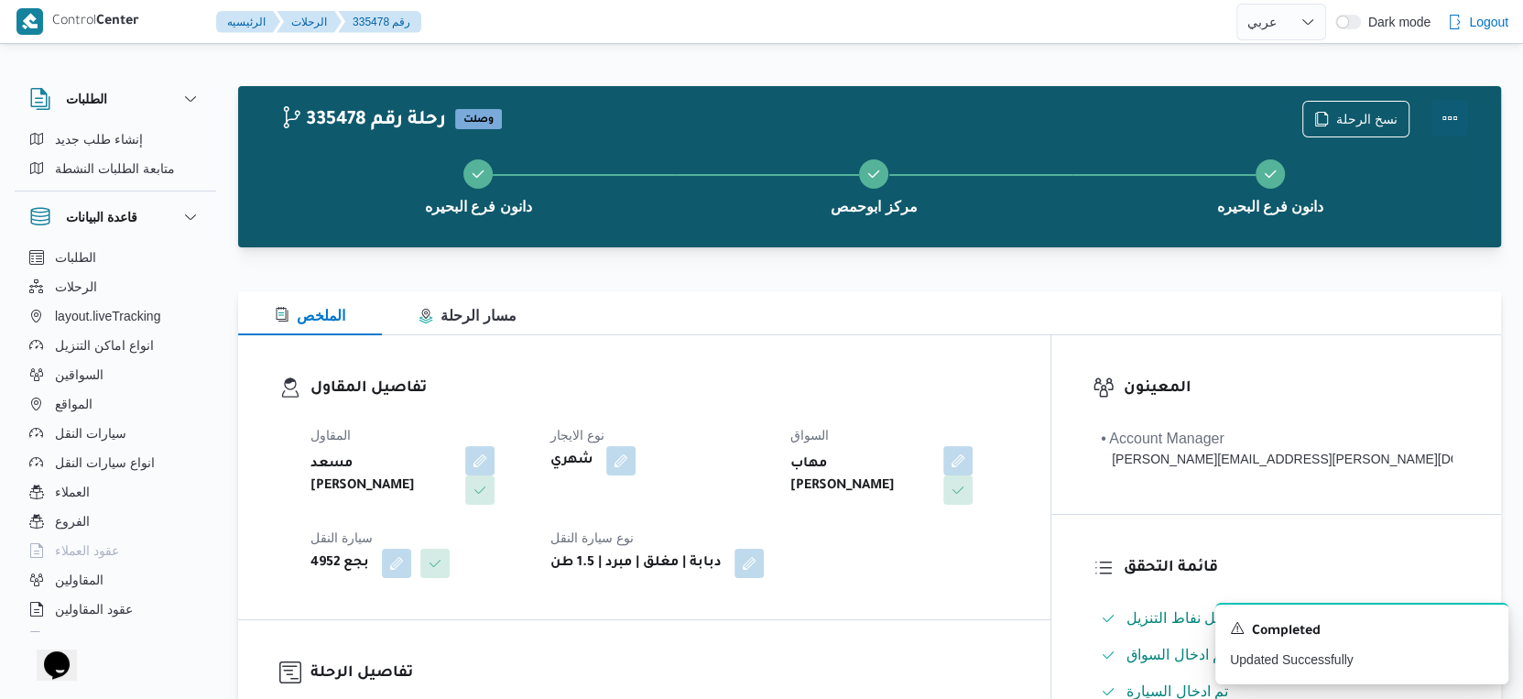
click at [1454, 110] on button "Actions" at bounding box center [1450, 118] width 37 height 37
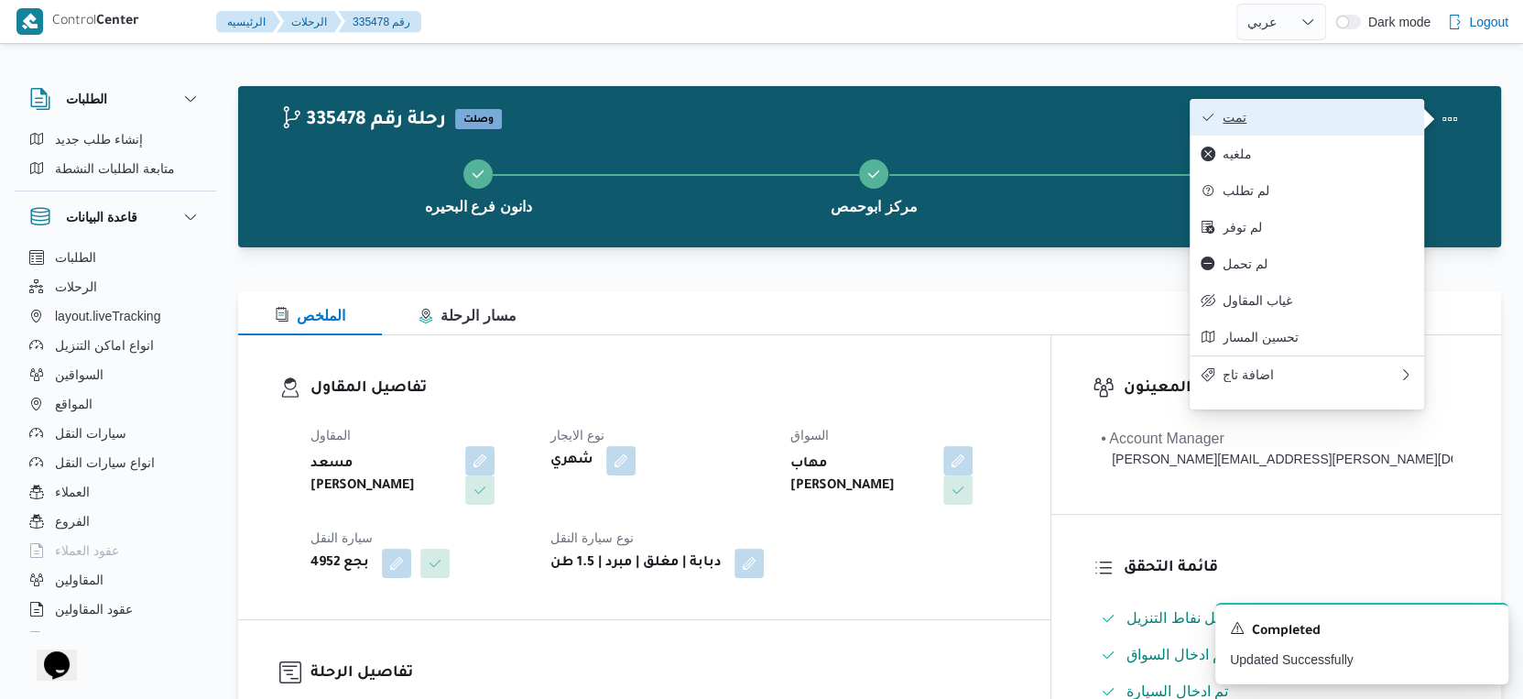
click at [1349, 121] on span "تمت" at bounding box center [1318, 117] width 191 height 15
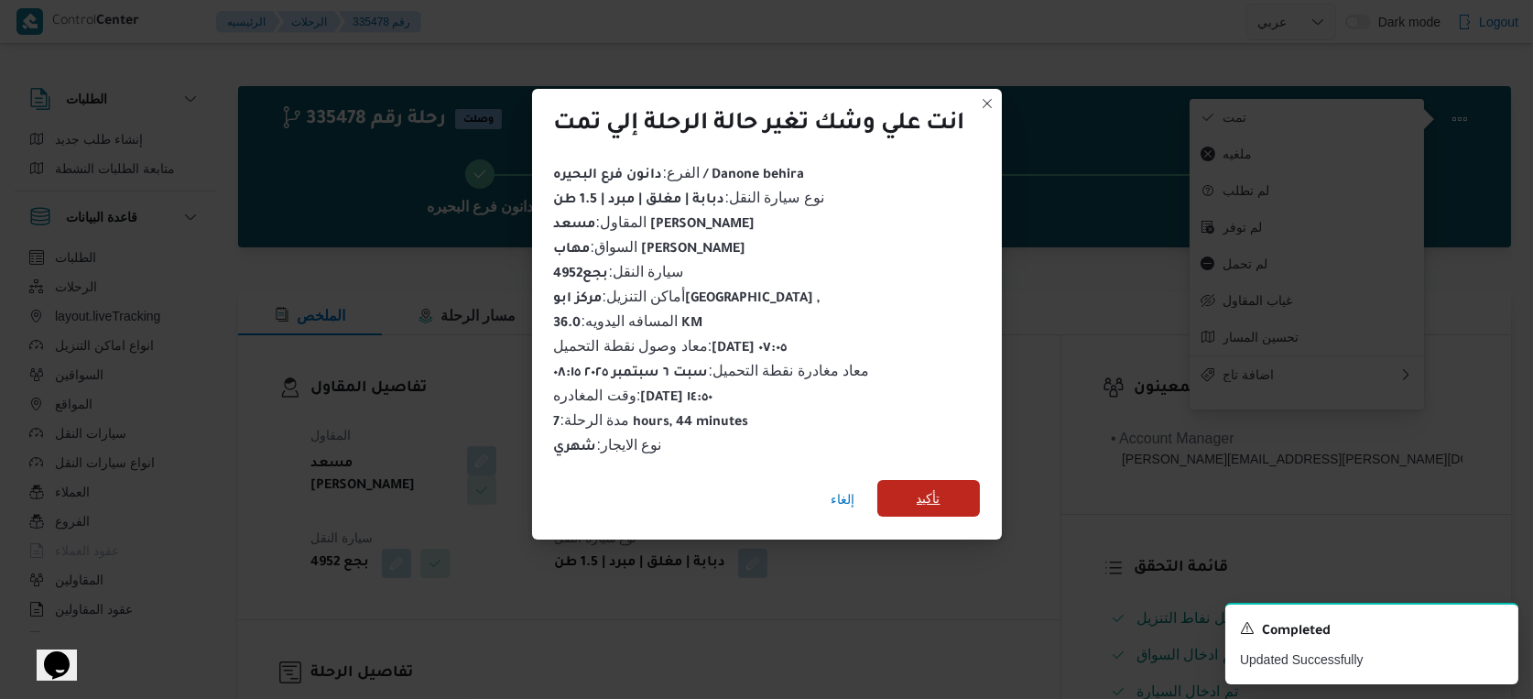
click at [928, 503] on span "تأكيد" at bounding box center [929, 498] width 103 height 37
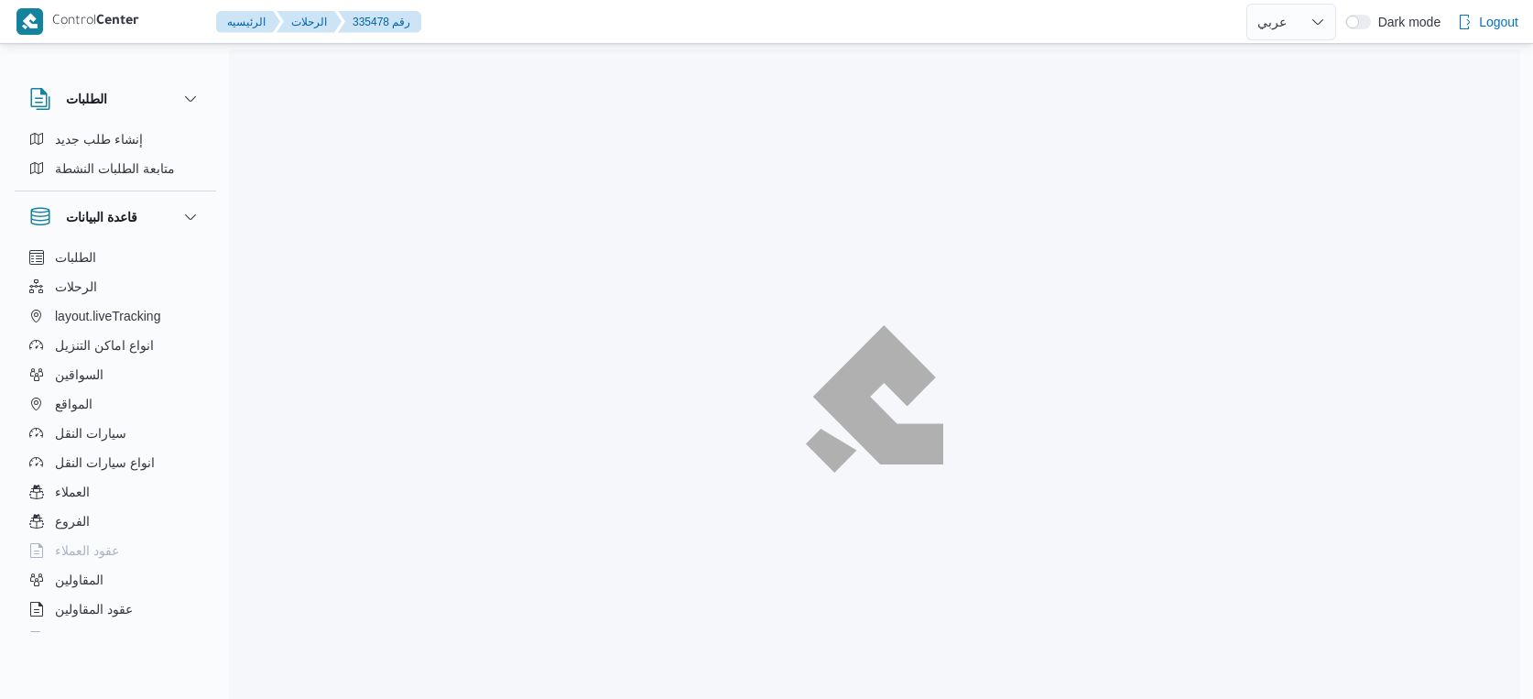
select select "ar"
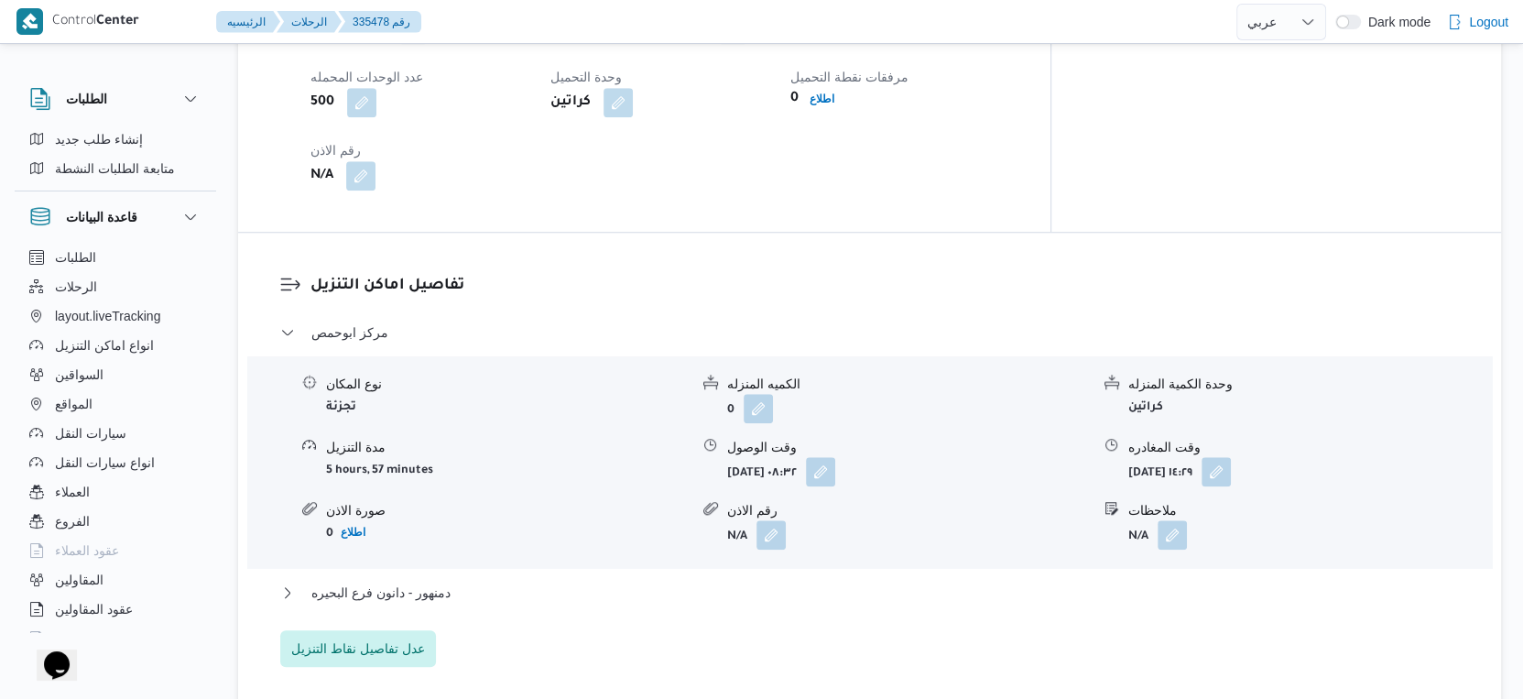
scroll to position [1527, 0]
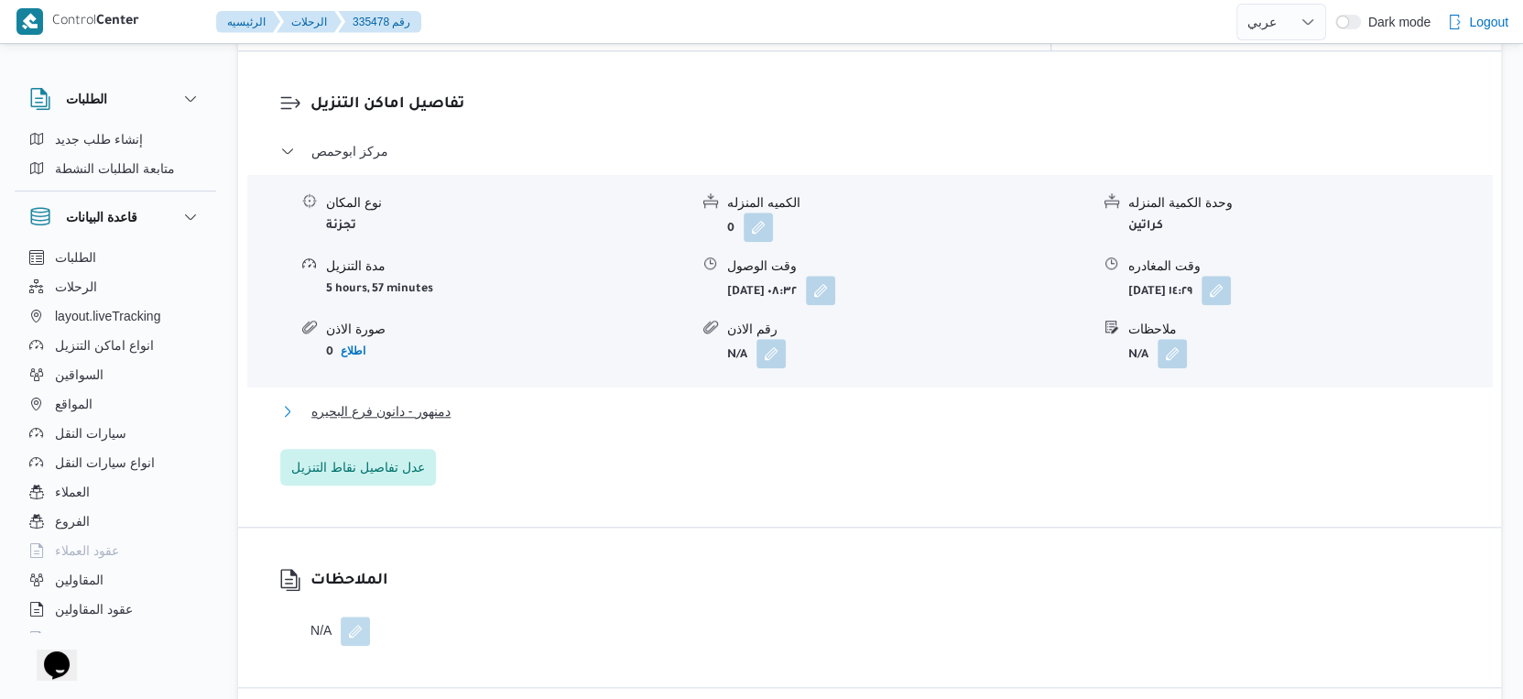
click at [462, 400] on button "دمنهور - دانون فرع البحيره" at bounding box center [870, 411] width 1180 height 22
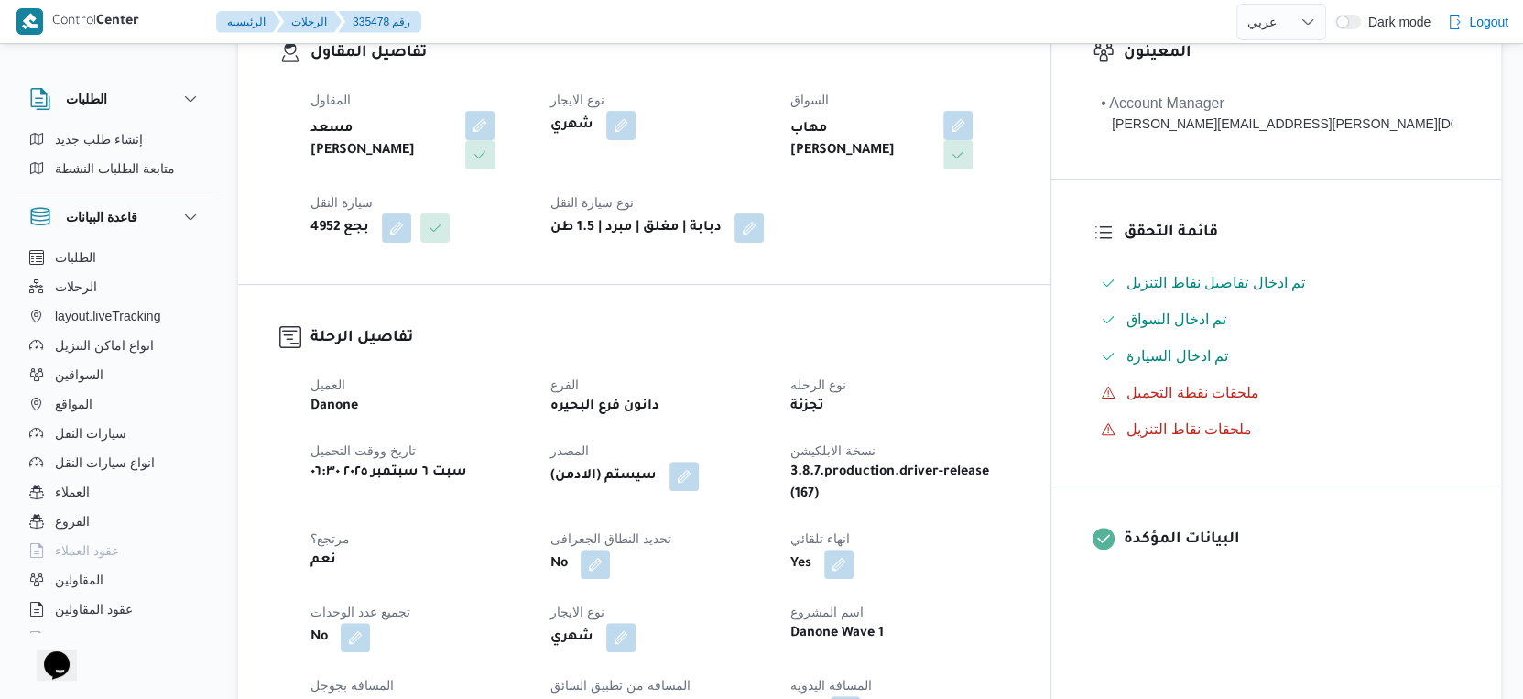
scroll to position [713, 0]
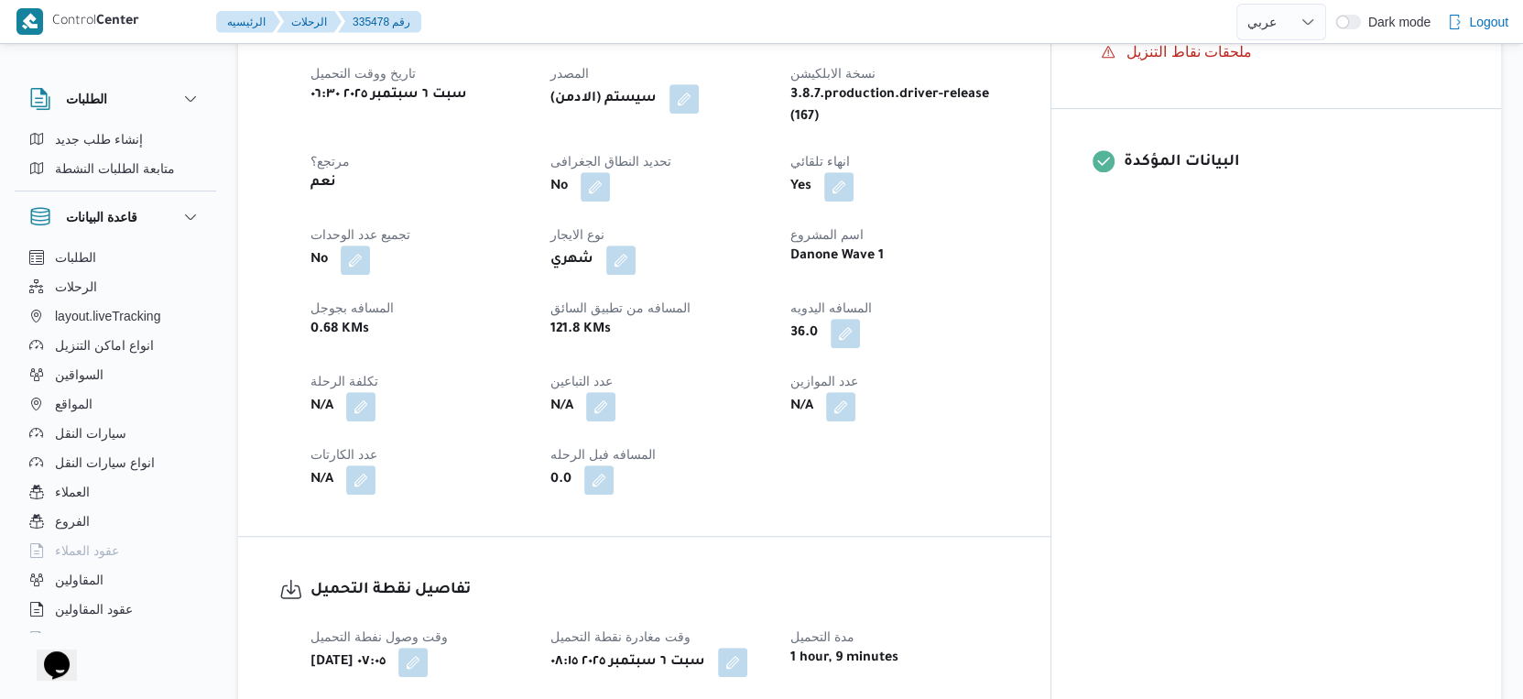
select select "ar"
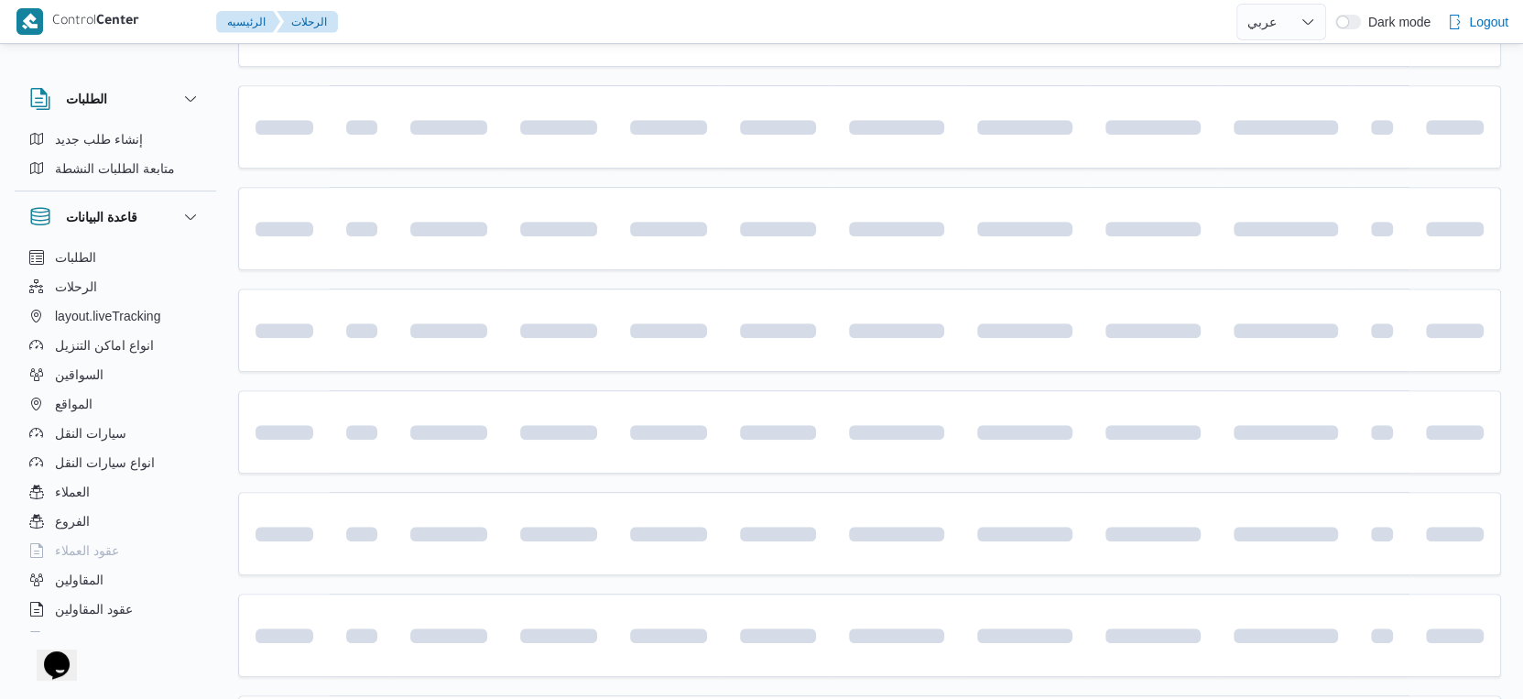
scroll to position [1087, 0]
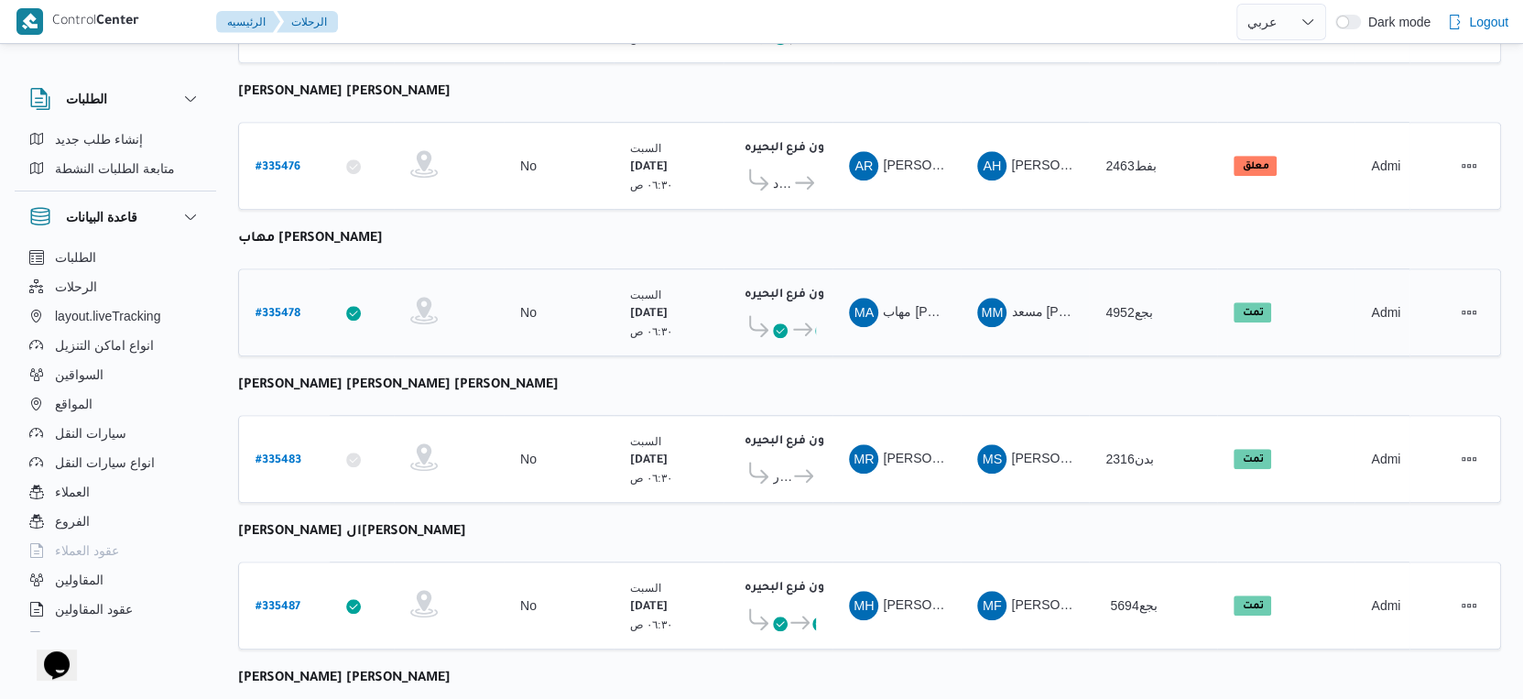
click at [291, 308] on b "# 335478" at bounding box center [278, 314] width 45 height 13
select select "ar"
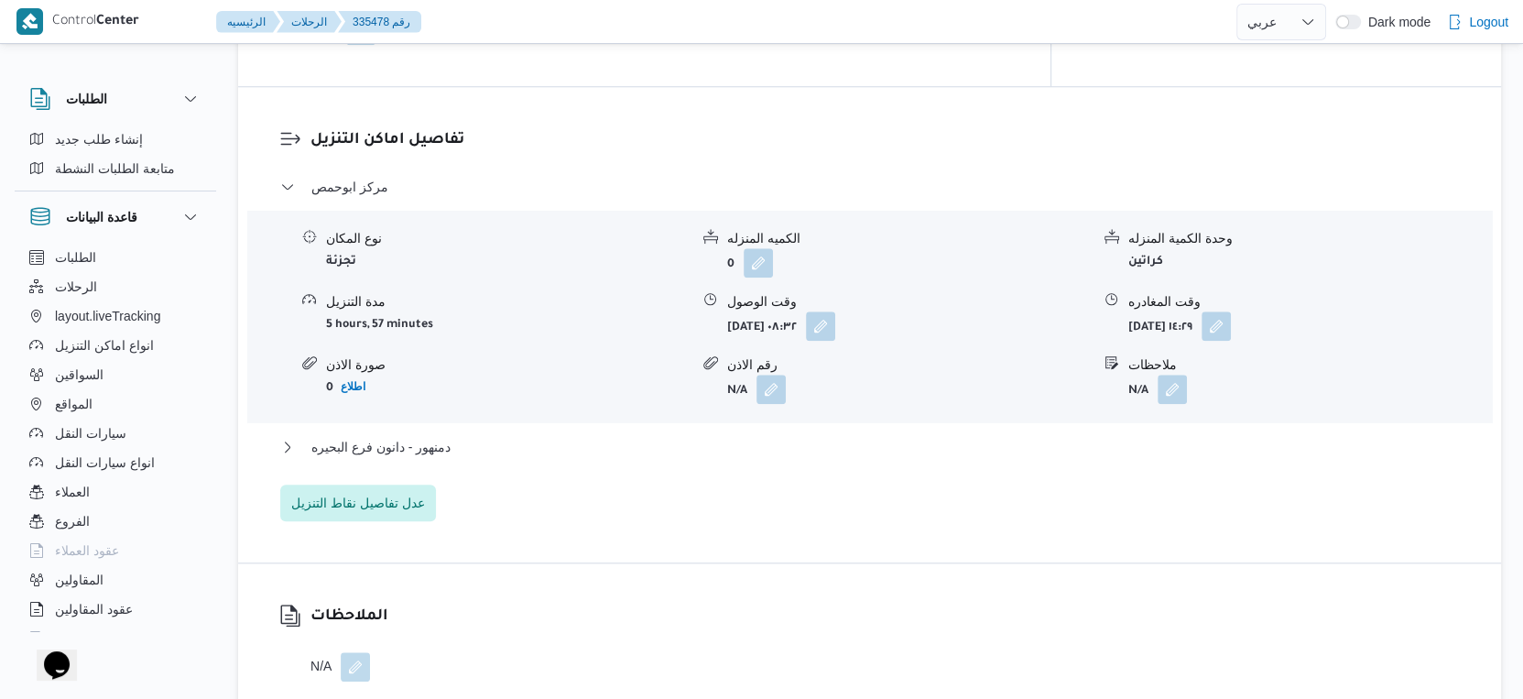
scroll to position [1527, 0]
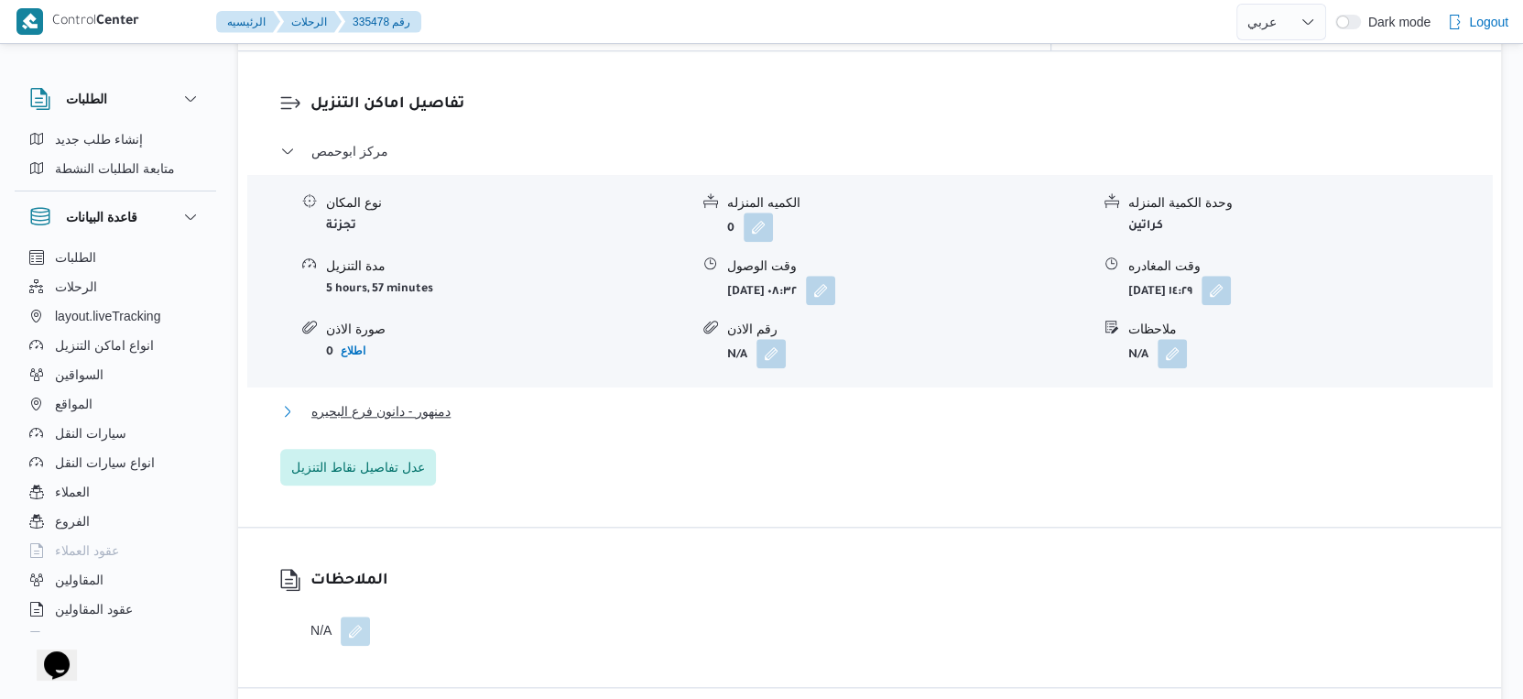
click at [446, 400] on span "دمنهور - دانون فرع البحيره" at bounding box center [380, 411] width 139 height 22
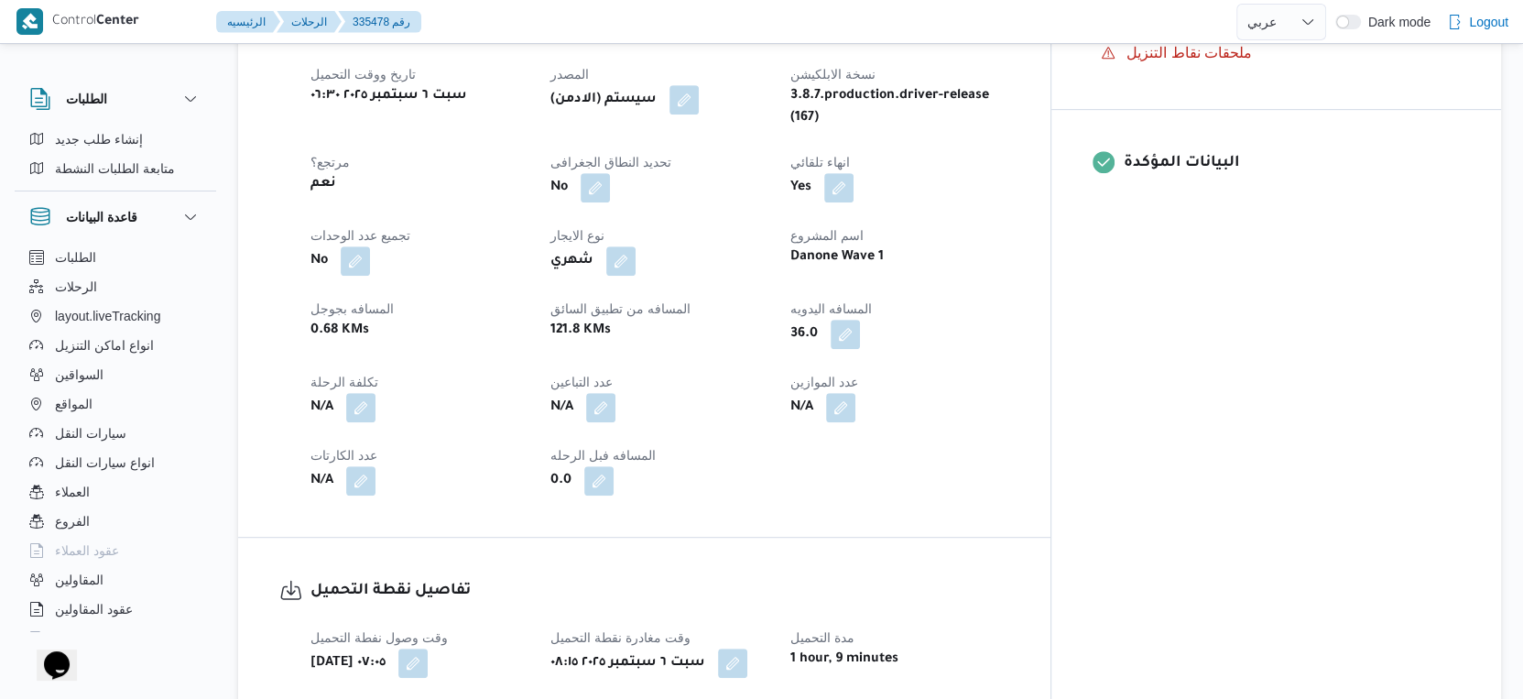
scroll to position [713, 0]
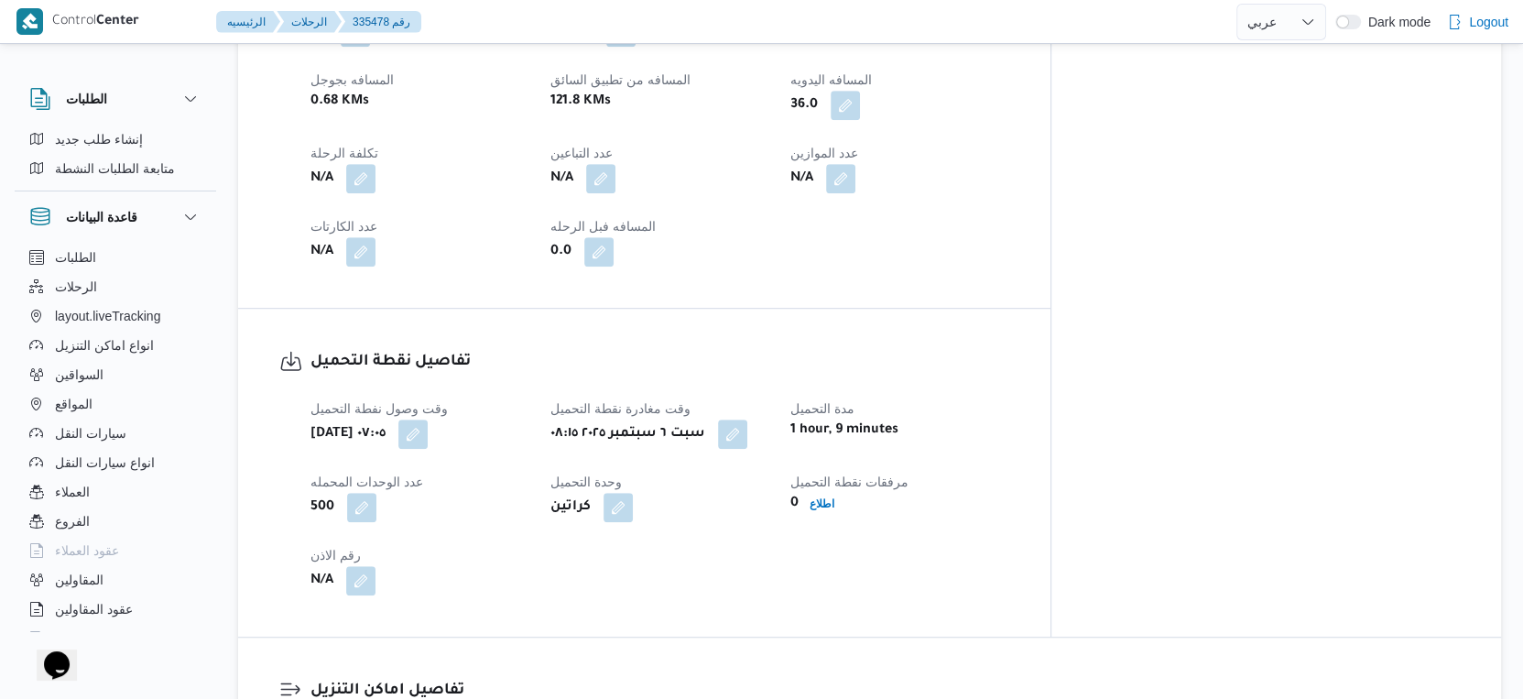
select select "ar"
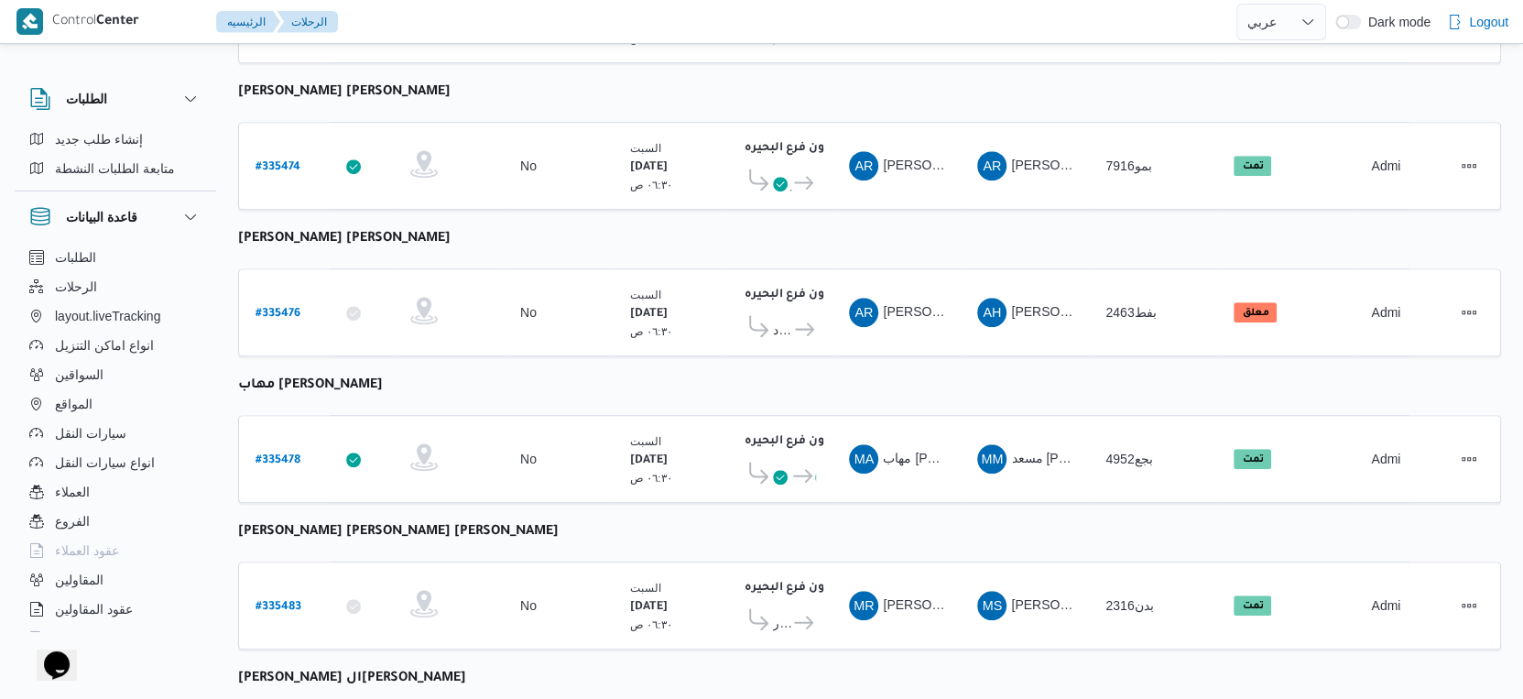
scroll to position [1233, 0]
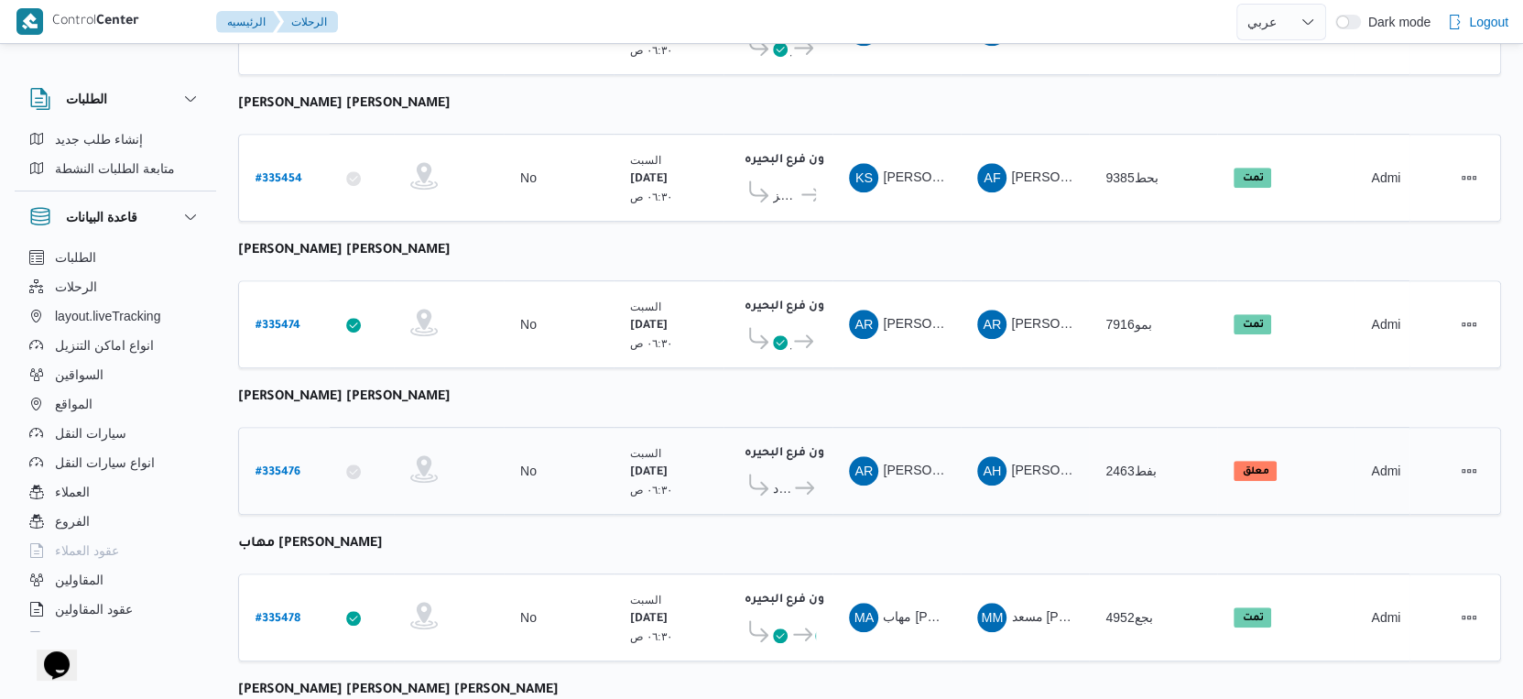
click at [283, 466] on b "# 335476" at bounding box center [278, 472] width 45 height 13
select select "ar"
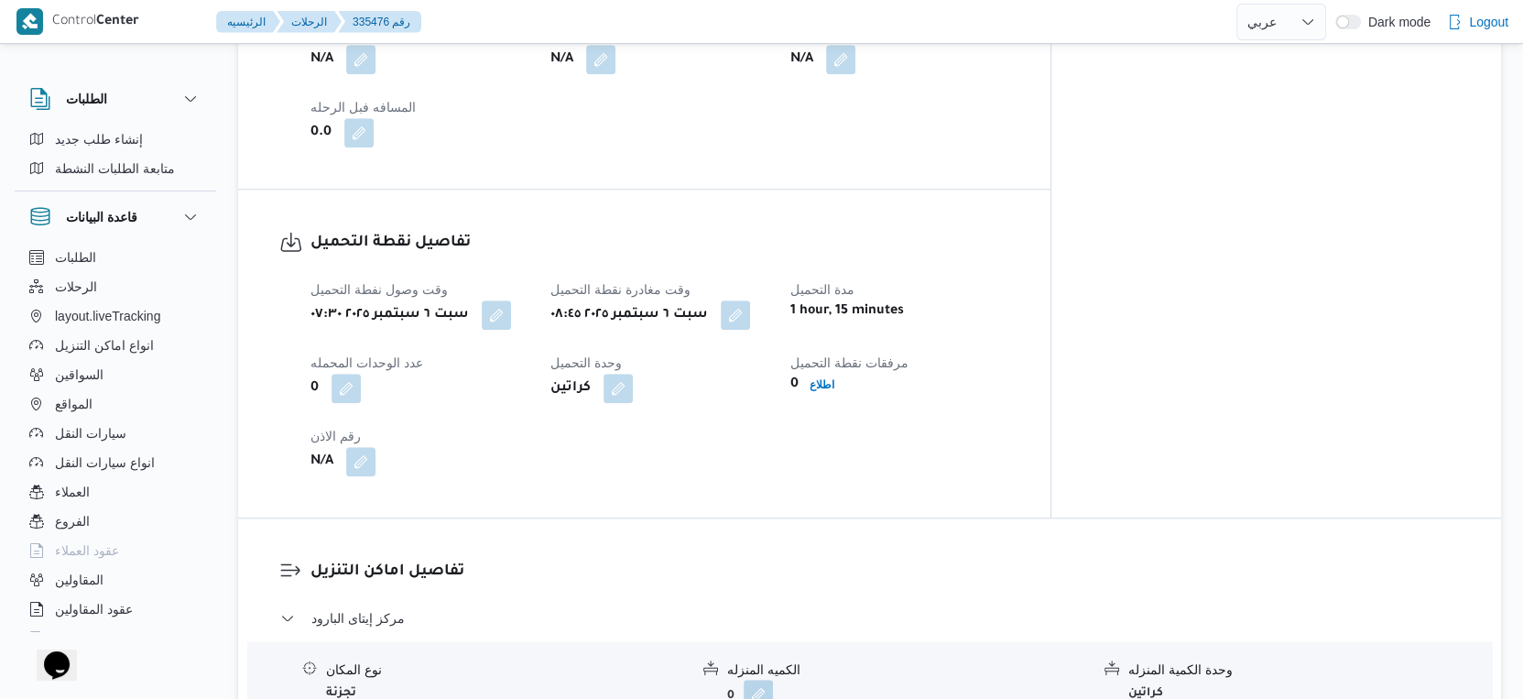
scroll to position [782, 0]
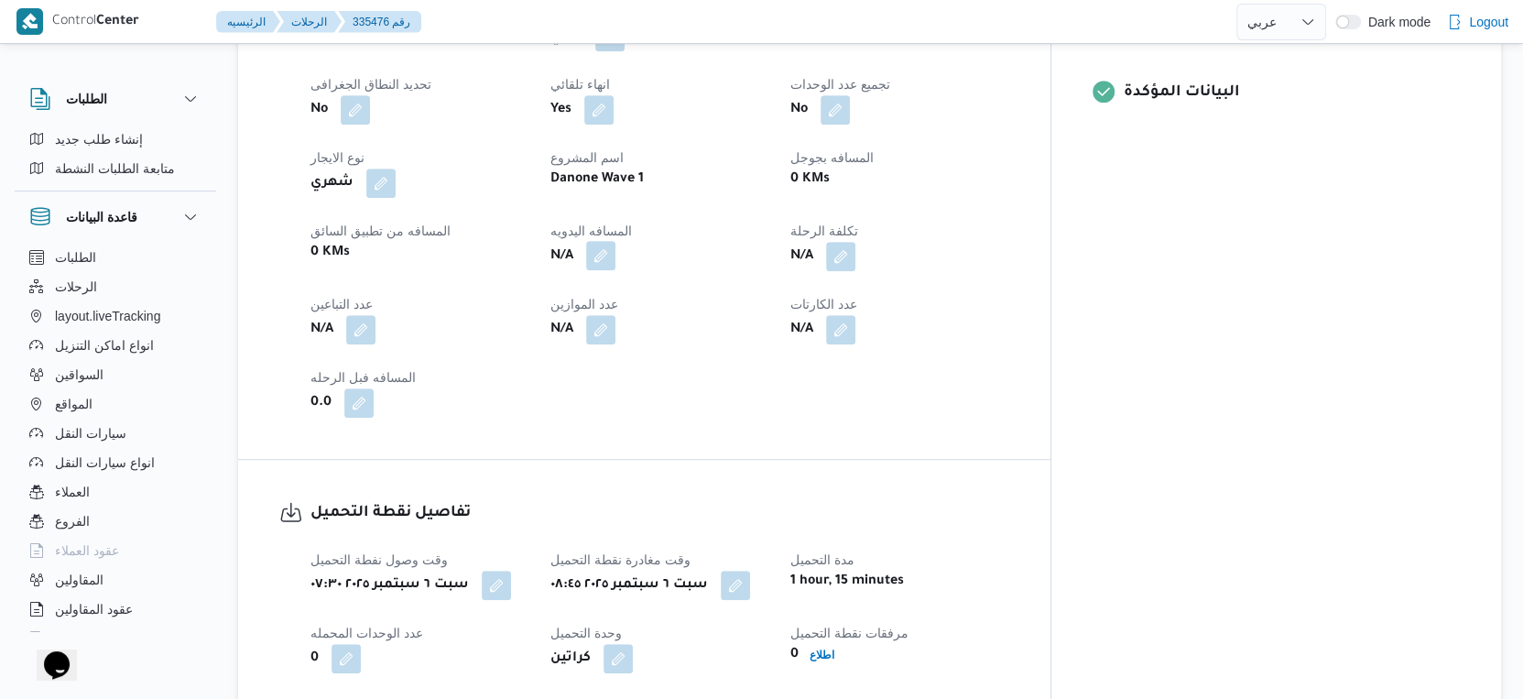
click at [616, 253] on button "button" at bounding box center [600, 255] width 29 height 29
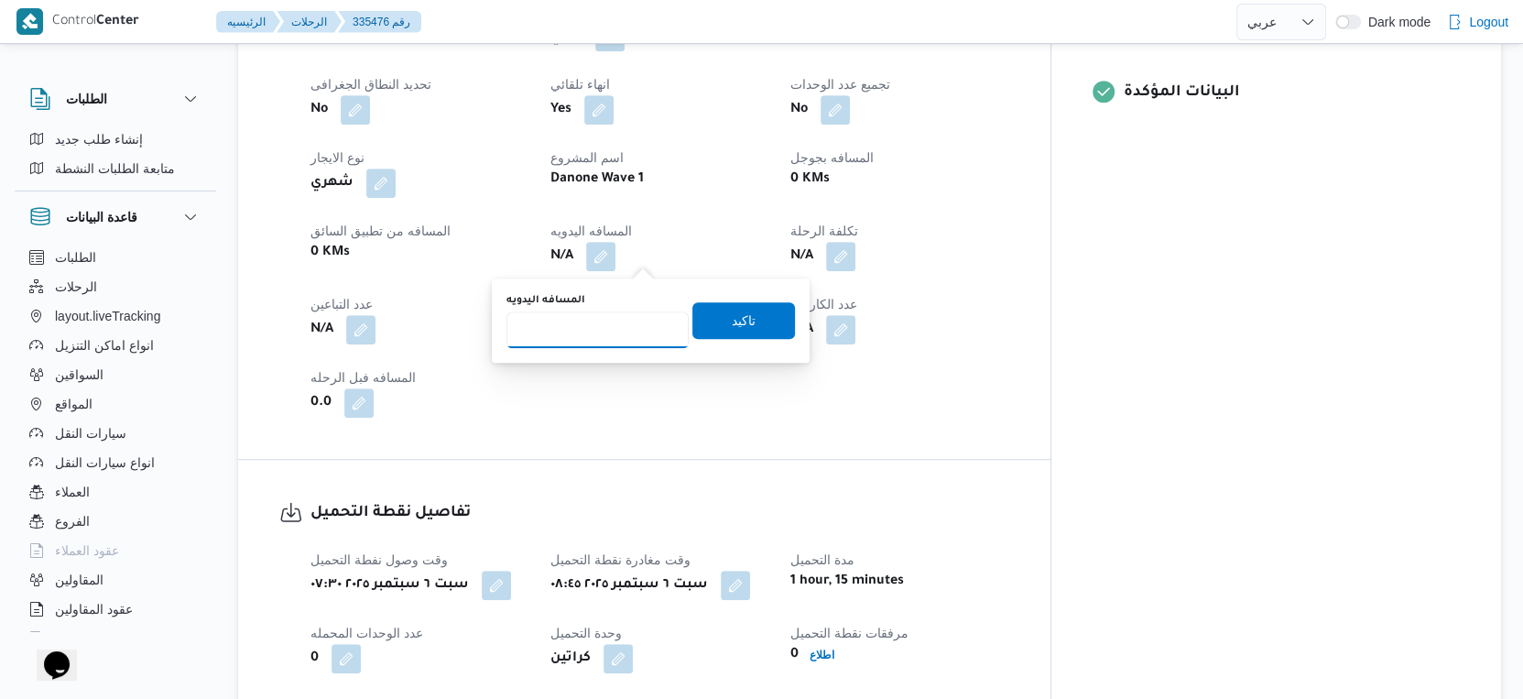
click at [578, 336] on input "المسافه اليدويه" at bounding box center [598, 329] width 182 height 37
type input "71"
click at [735, 317] on span "تاكيد" at bounding box center [744, 320] width 24 height 22
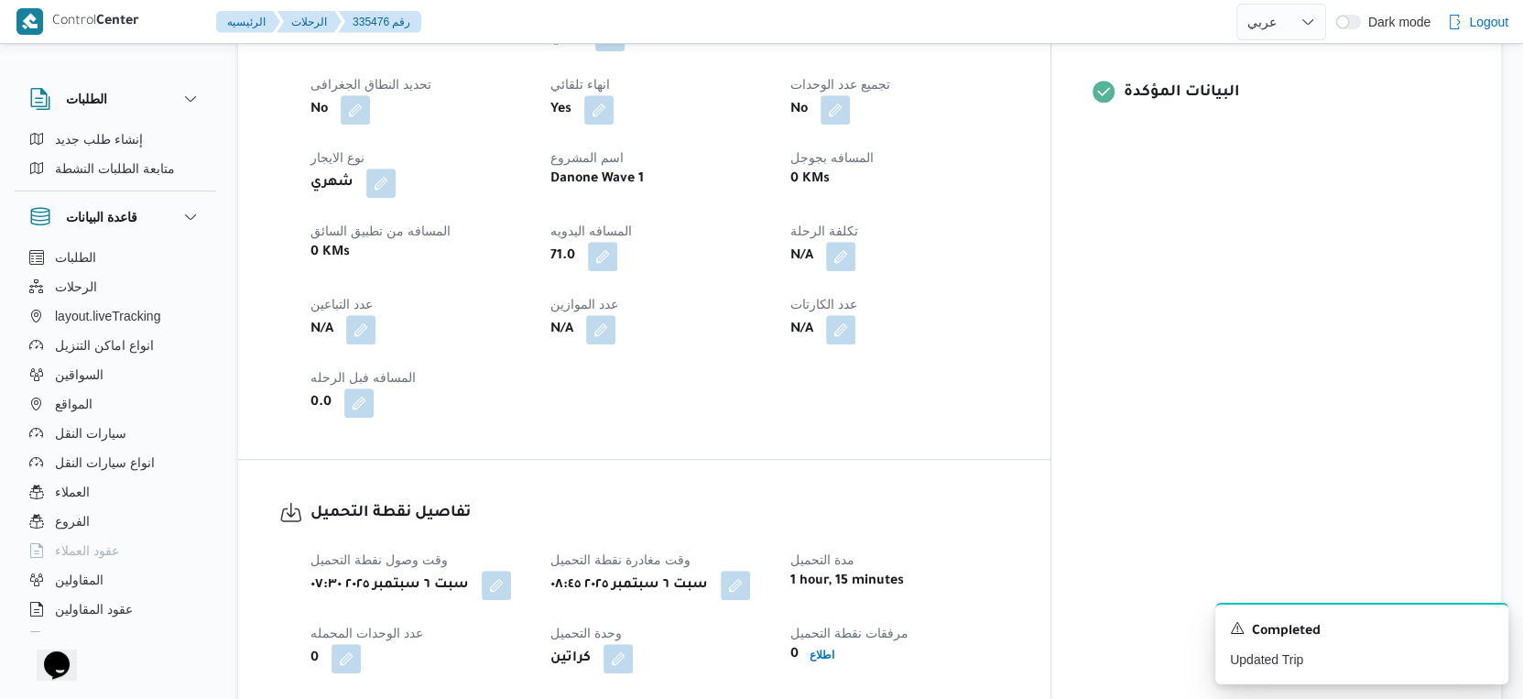
scroll to position [1087, 0]
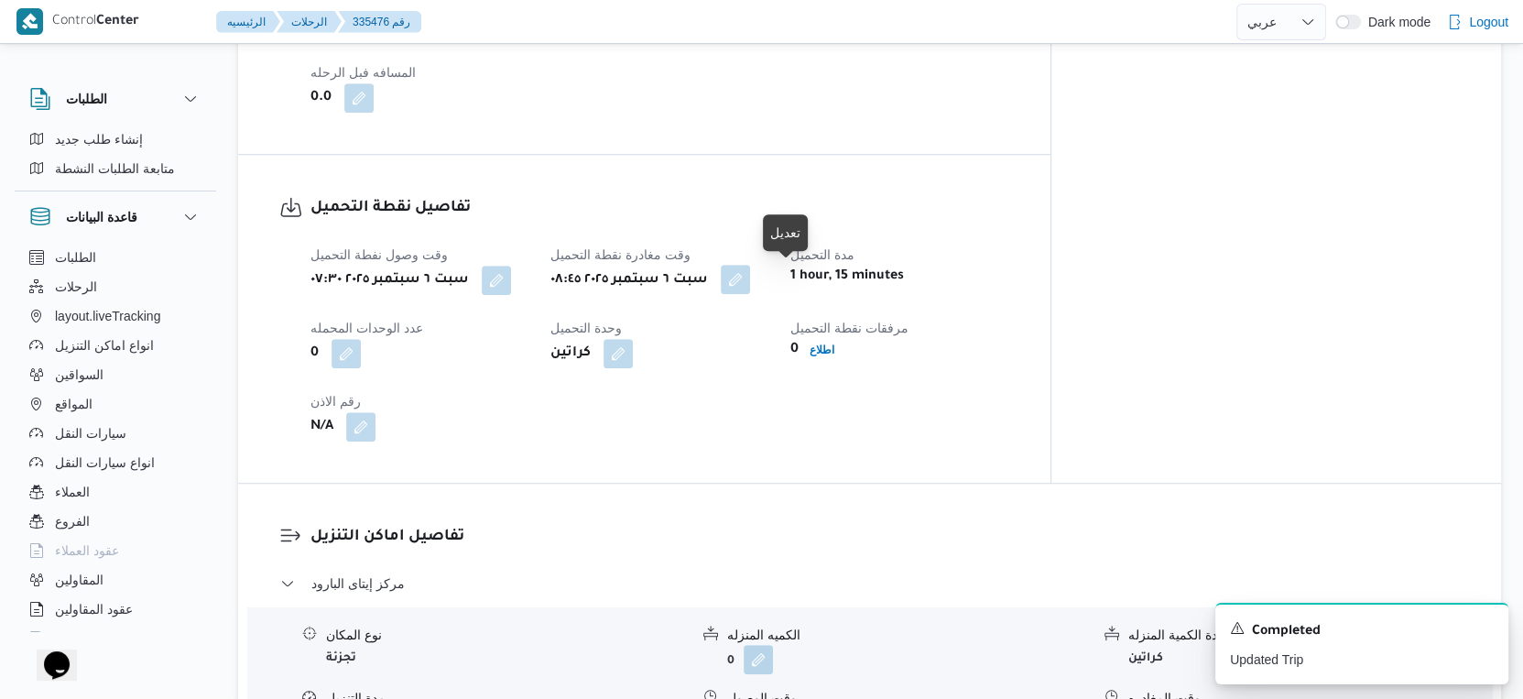
click at [750, 276] on button "button" at bounding box center [735, 279] width 29 height 29
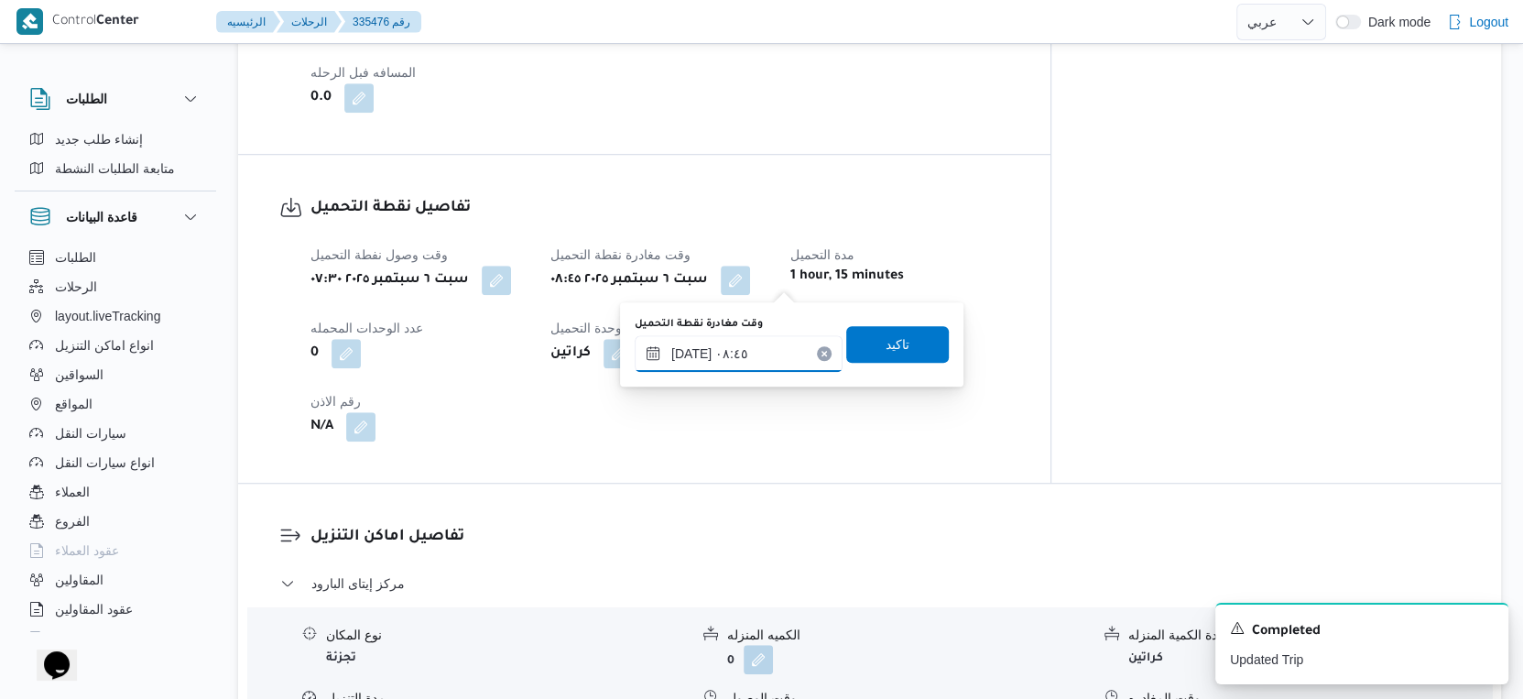
click at [737, 337] on input "[DATE] ٠٨:٤٥" at bounding box center [739, 353] width 208 height 37
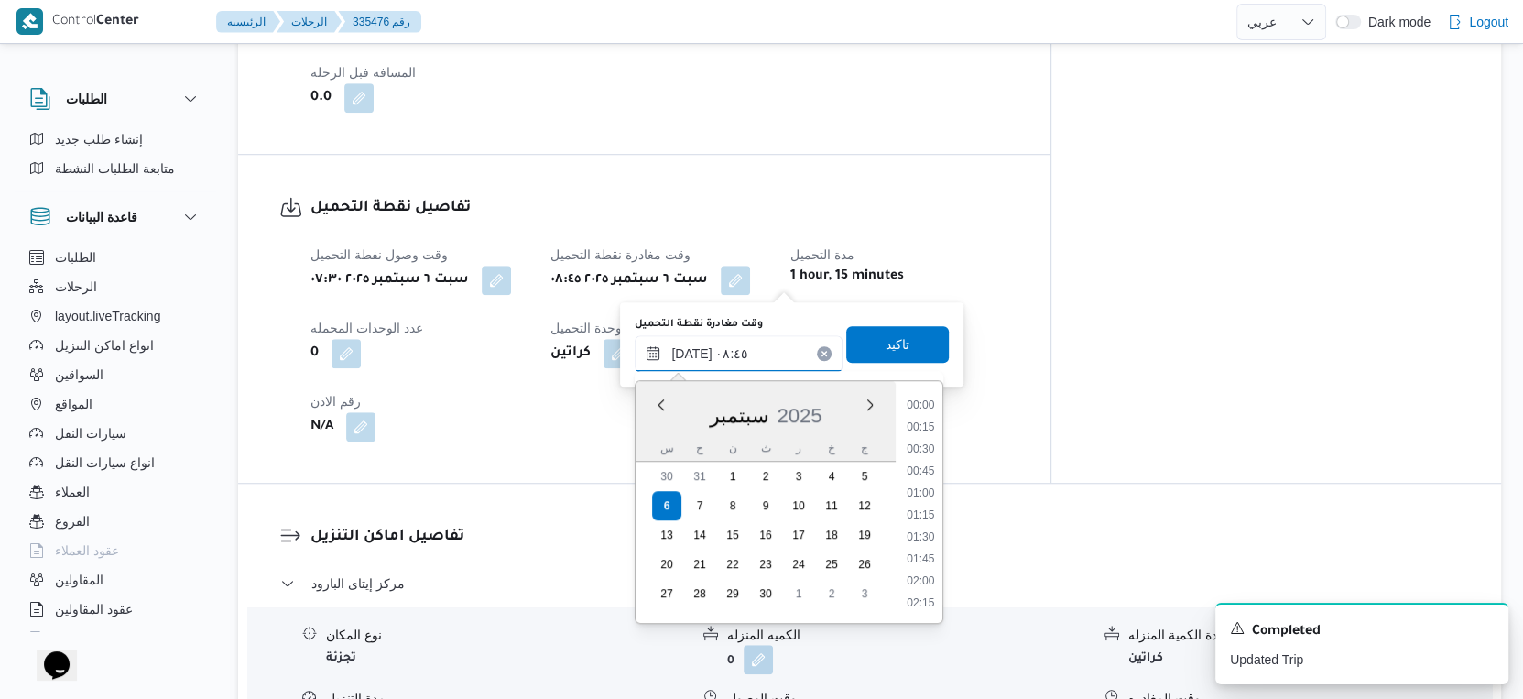
scroll to position [658, 0]
drag, startPoint x: 922, startPoint y: 499, endPoint x: 913, endPoint y: 382, distance: 117.6
click at [923, 500] on li "08:30" at bounding box center [921, 494] width 42 height 18
type input "[DATE] ٠٨:٣٠"
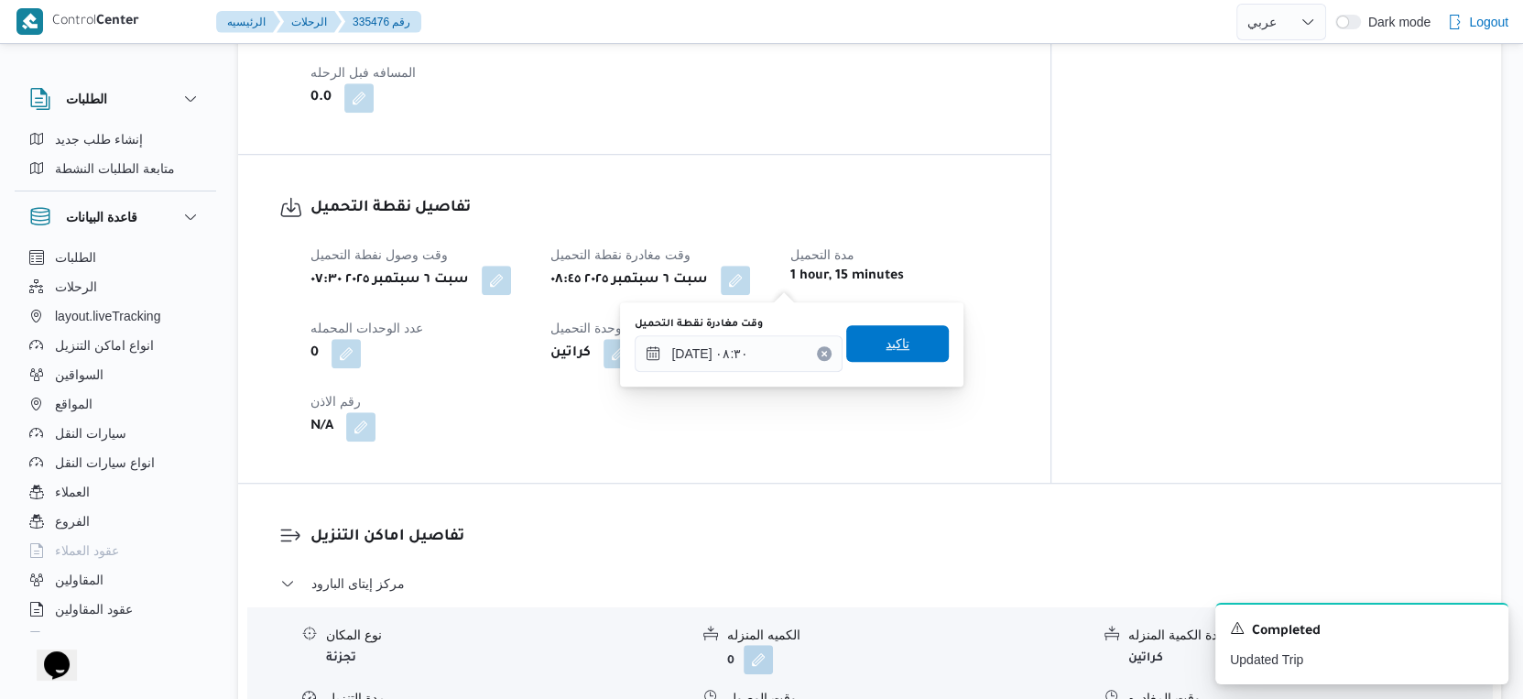
click at [904, 352] on span "تاكيد" at bounding box center [897, 343] width 103 height 37
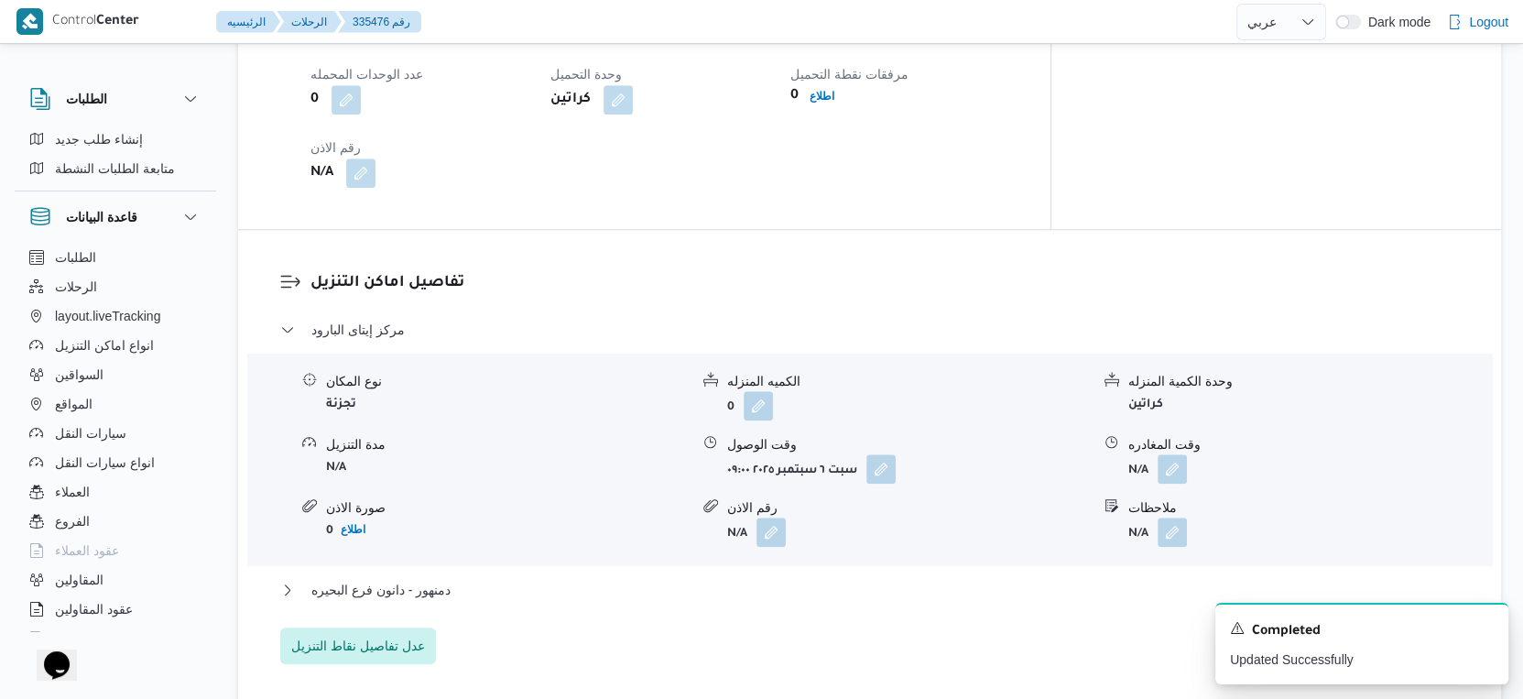
scroll to position [1393, 0]
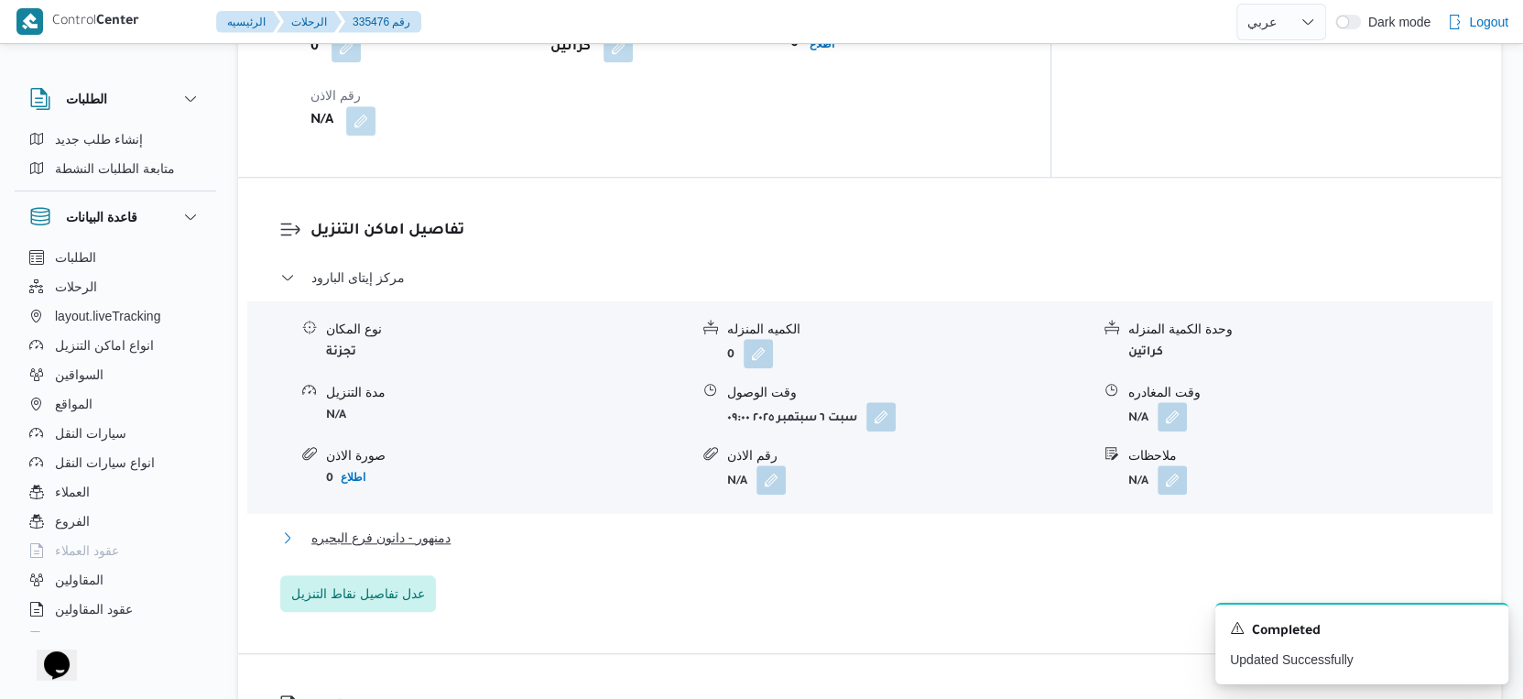
click at [484, 532] on button "دمنهور - دانون فرع البحيره" at bounding box center [870, 538] width 1180 height 22
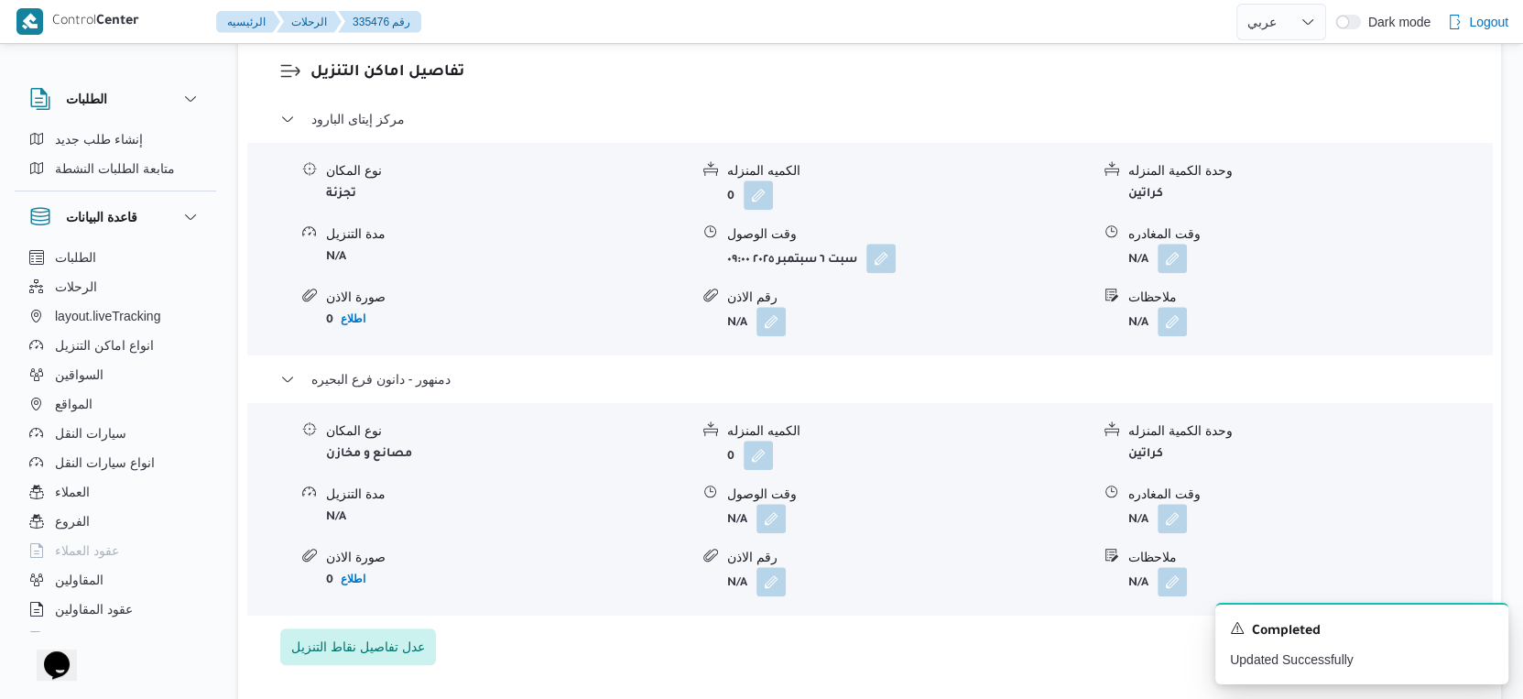
scroll to position [1597, 0]
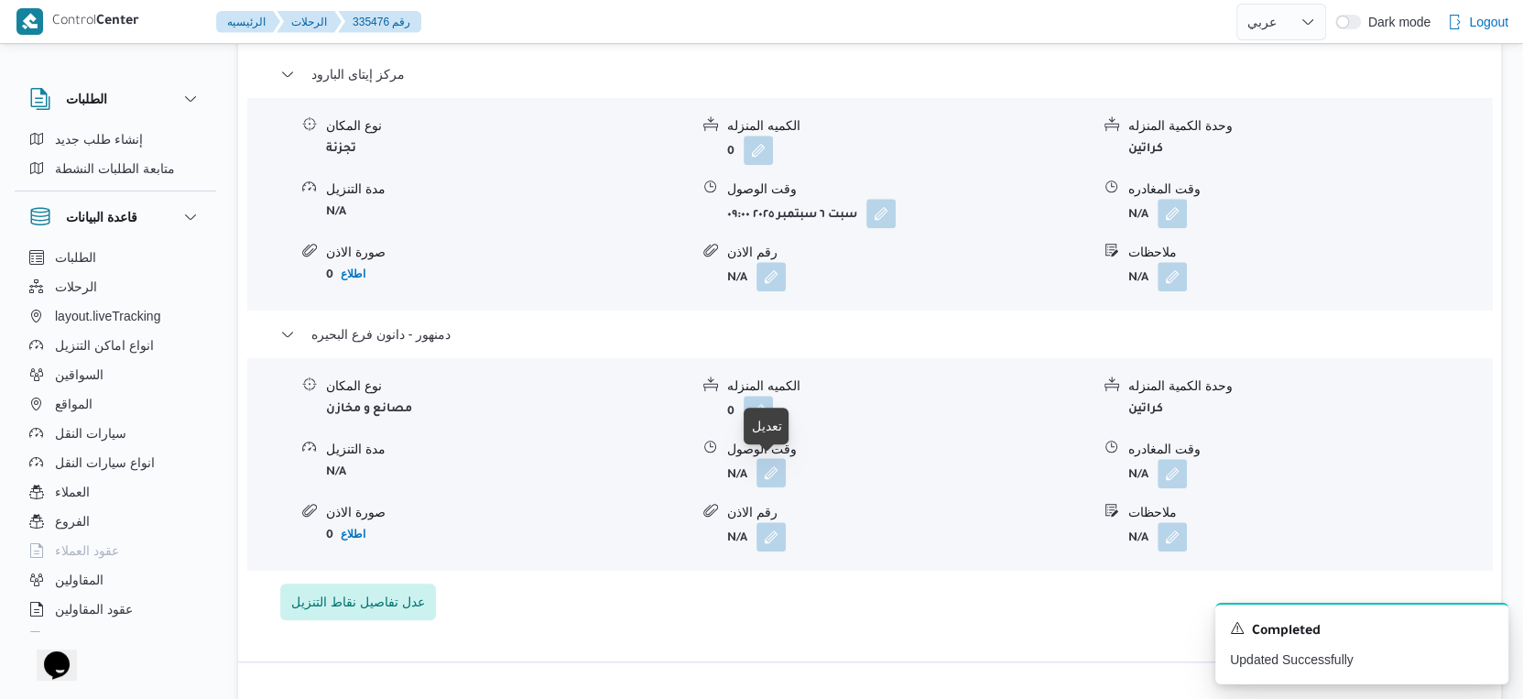
click at [759, 472] on button "button" at bounding box center [771, 472] width 29 height 29
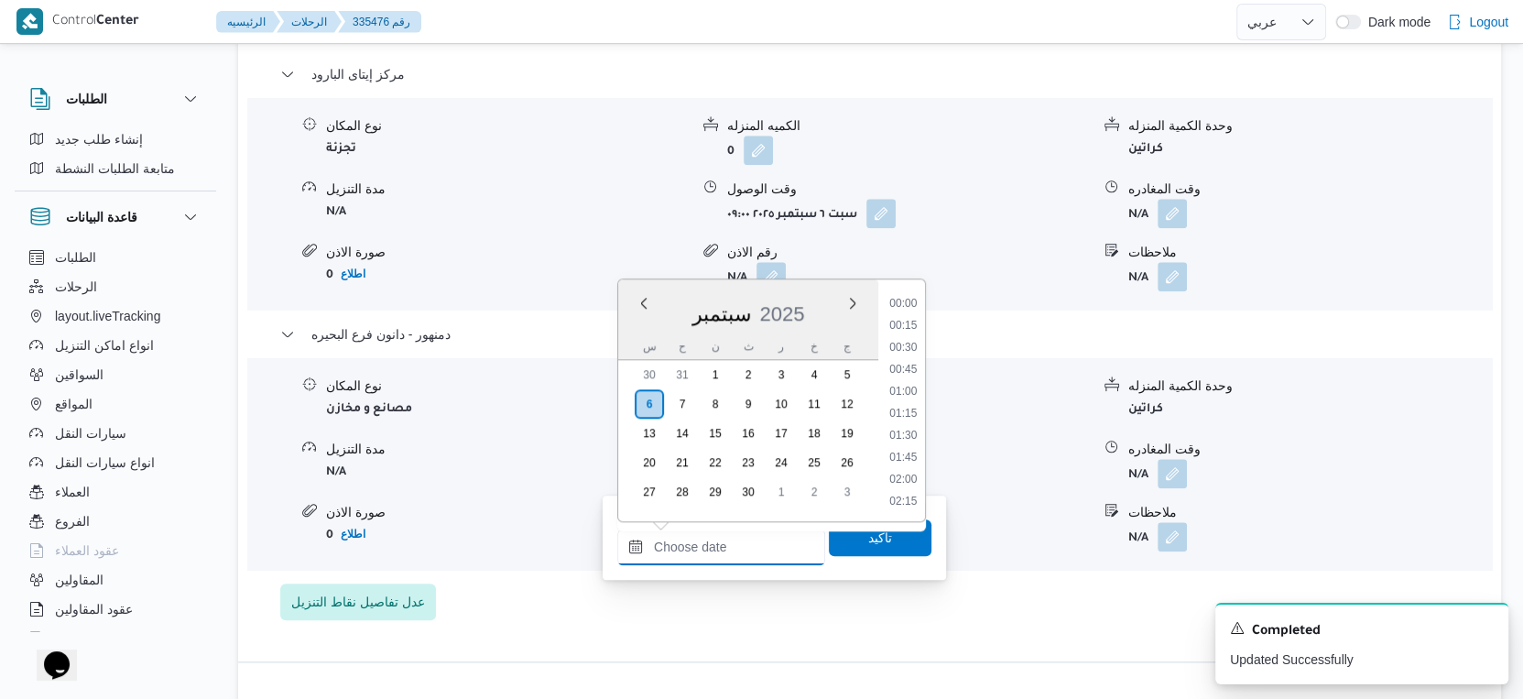
drag, startPoint x: 726, startPoint y: 557, endPoint x: 763, endPoint y: 527, distance: 48.2
click at [726, 557] on input "وقت الوصول" at bounding box center [721, 547] width 208 height 37
drag, startPoint x: 905, startPoint y: 323, endPoint x: 905, endPoint y: 341, distance: 17.4
click at [905, 323] on li "15:30" at bounding box center [903, 326] width 42 height 18
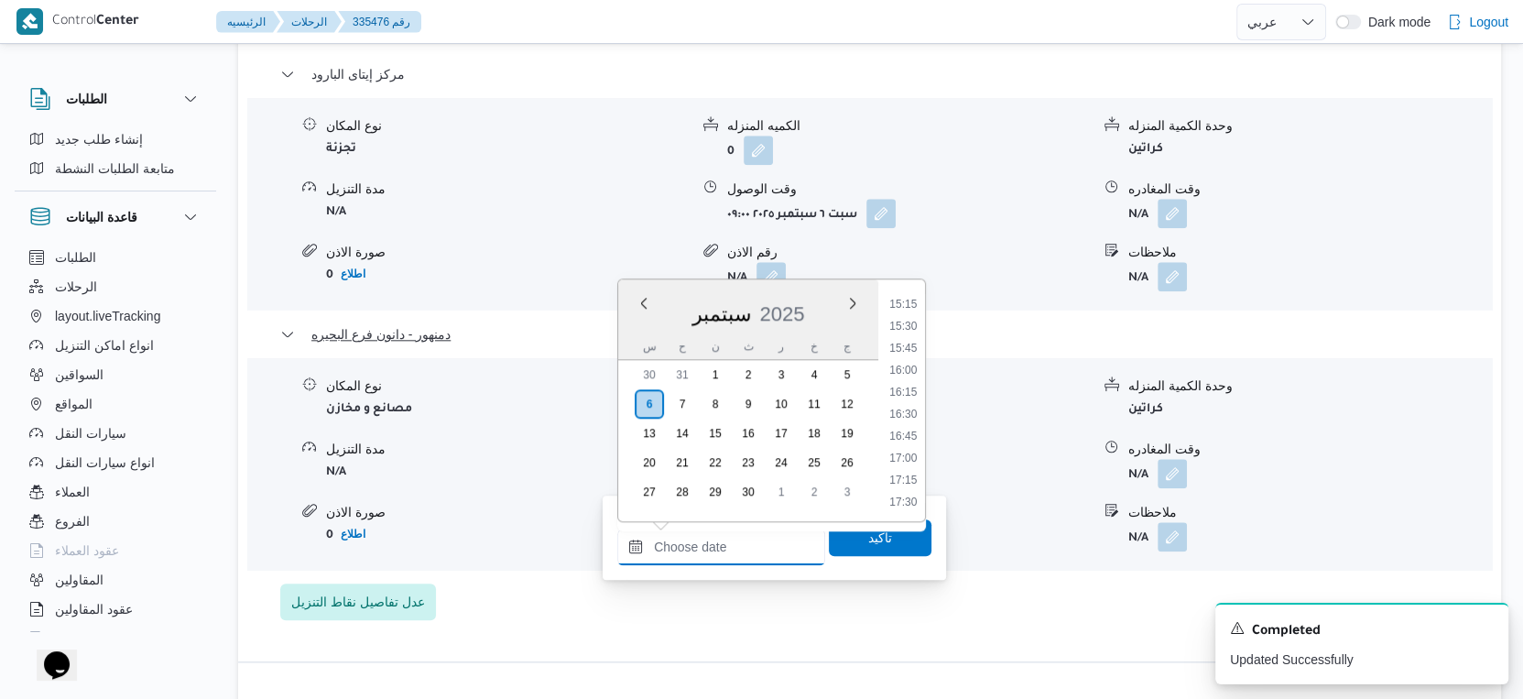
type input "٠٦/٠٩/٢٠٢٥ ١٥:٣٠"
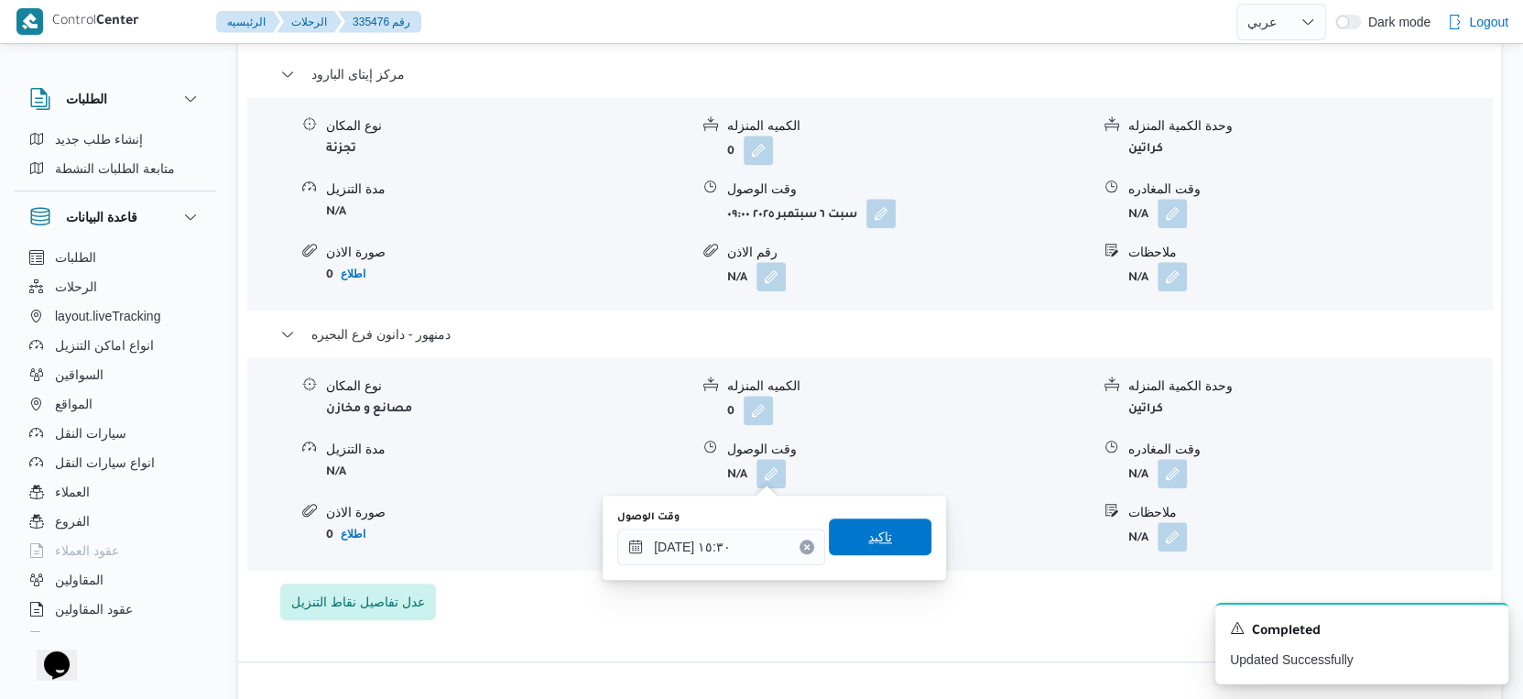
drag, startPoint x: 869, startPoint y: 547, endPoint x: 895, endPoint y: 536, distance: 27.9
click at [872, 547] on span "تاكيد" at bounding box center [880, 536] width 103 height 37
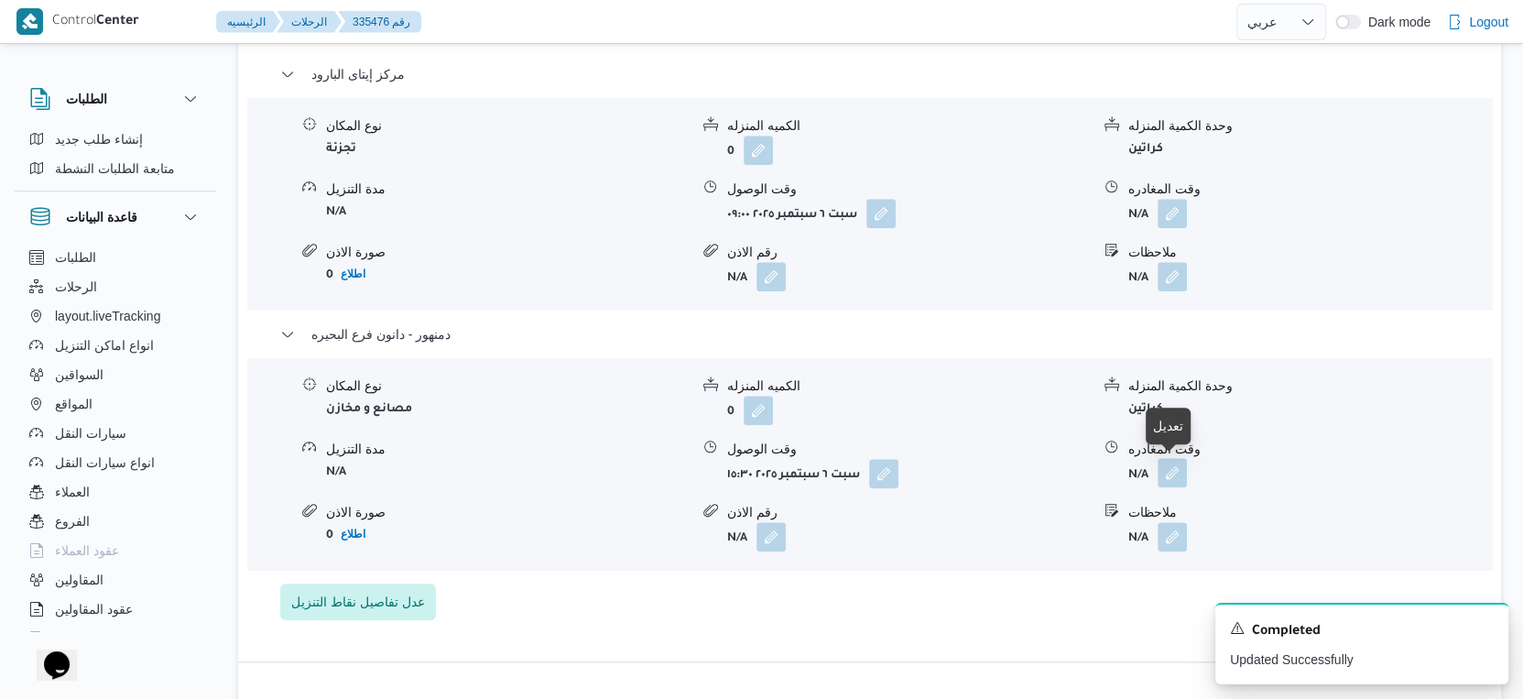
click at [1165, 472] on button "button" at bounding box center [1172, 472] width 29 height 29
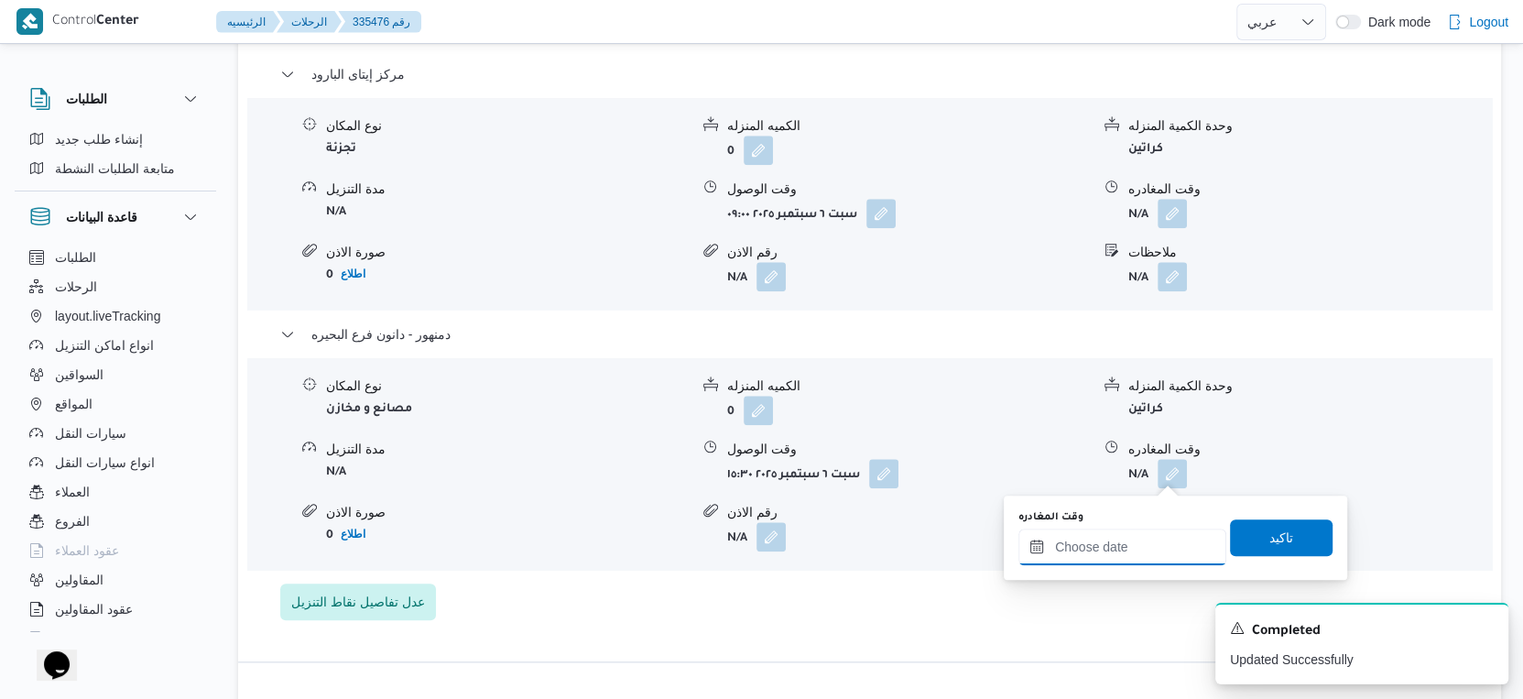
click at [1133, 548] on input "وقت المغادره" at bounding box center [1123, 547] width 208 height 37
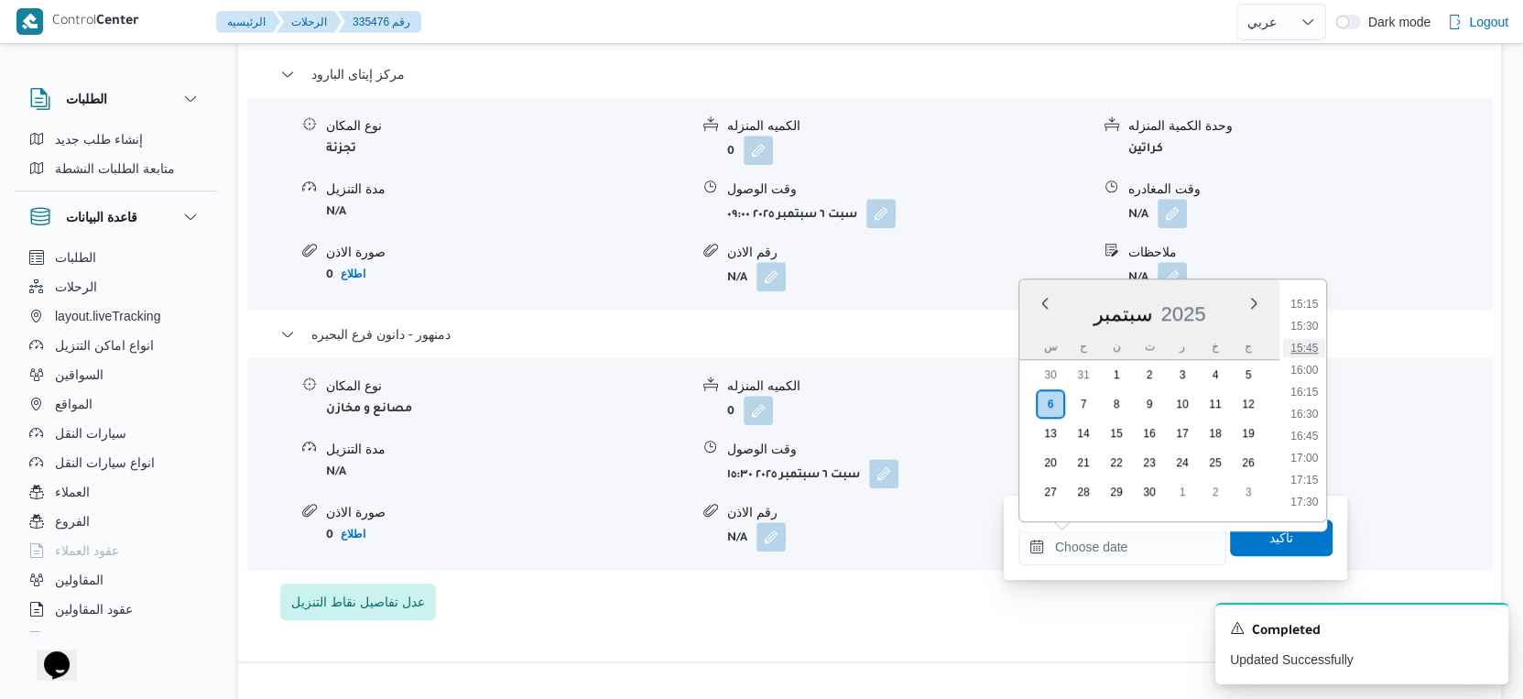
click at [1304, 341] on li "15:45" at bounding box center [1304, 348] width 42 height 18
type input "٠٦/٠٩/٢٠٢٥ ١٥:٤٥"
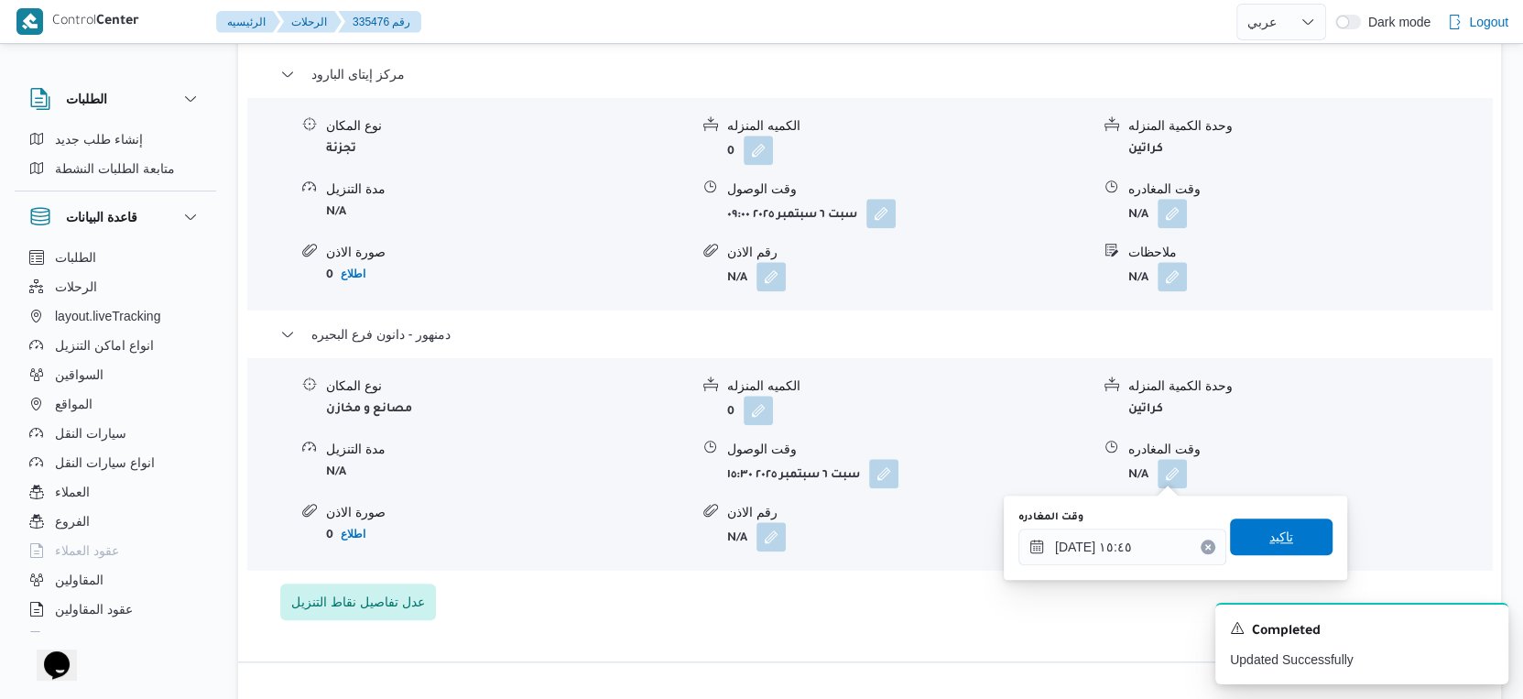
click at [1286, 529] on span "تاكيد" at bounding box center [1281, 536] width 103 height 37
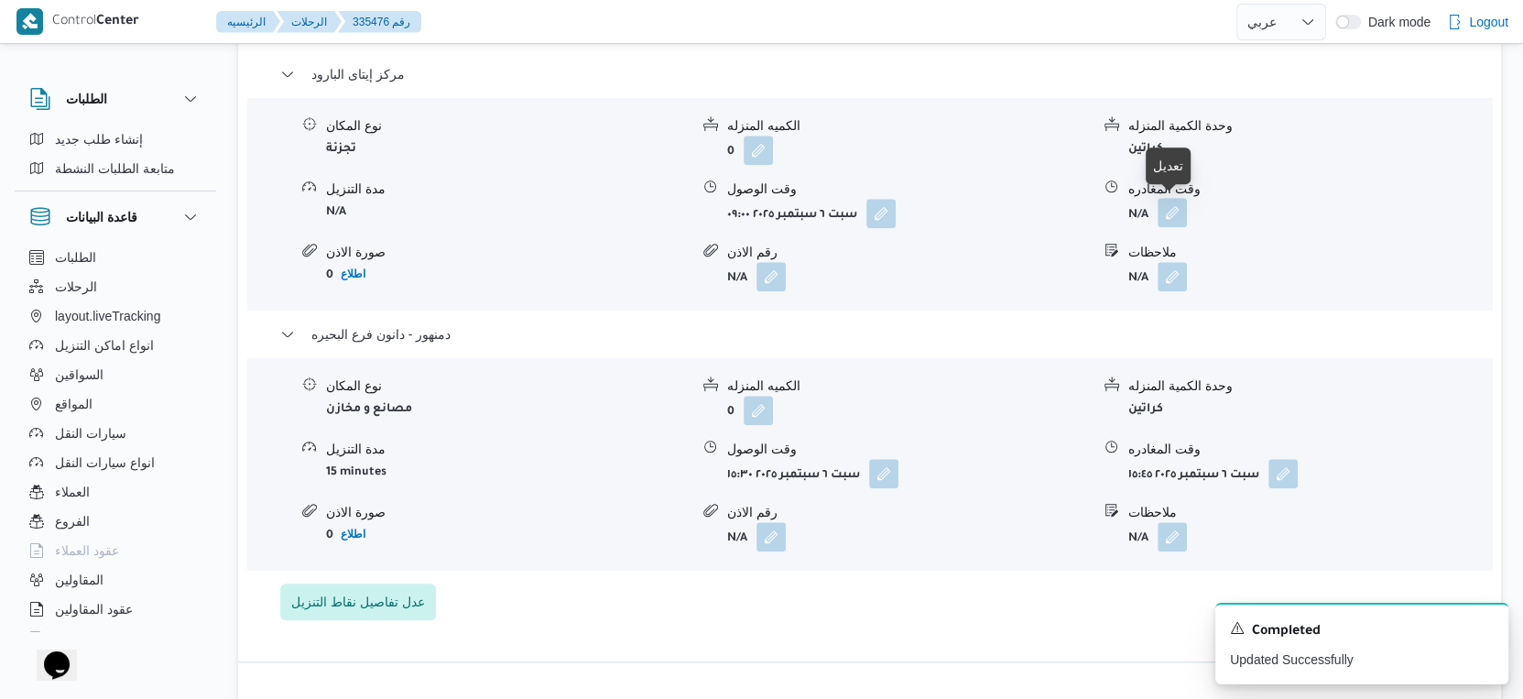
click at [1169, 209] on button "button" at bounding box center [1172, 212] width 29 height 29
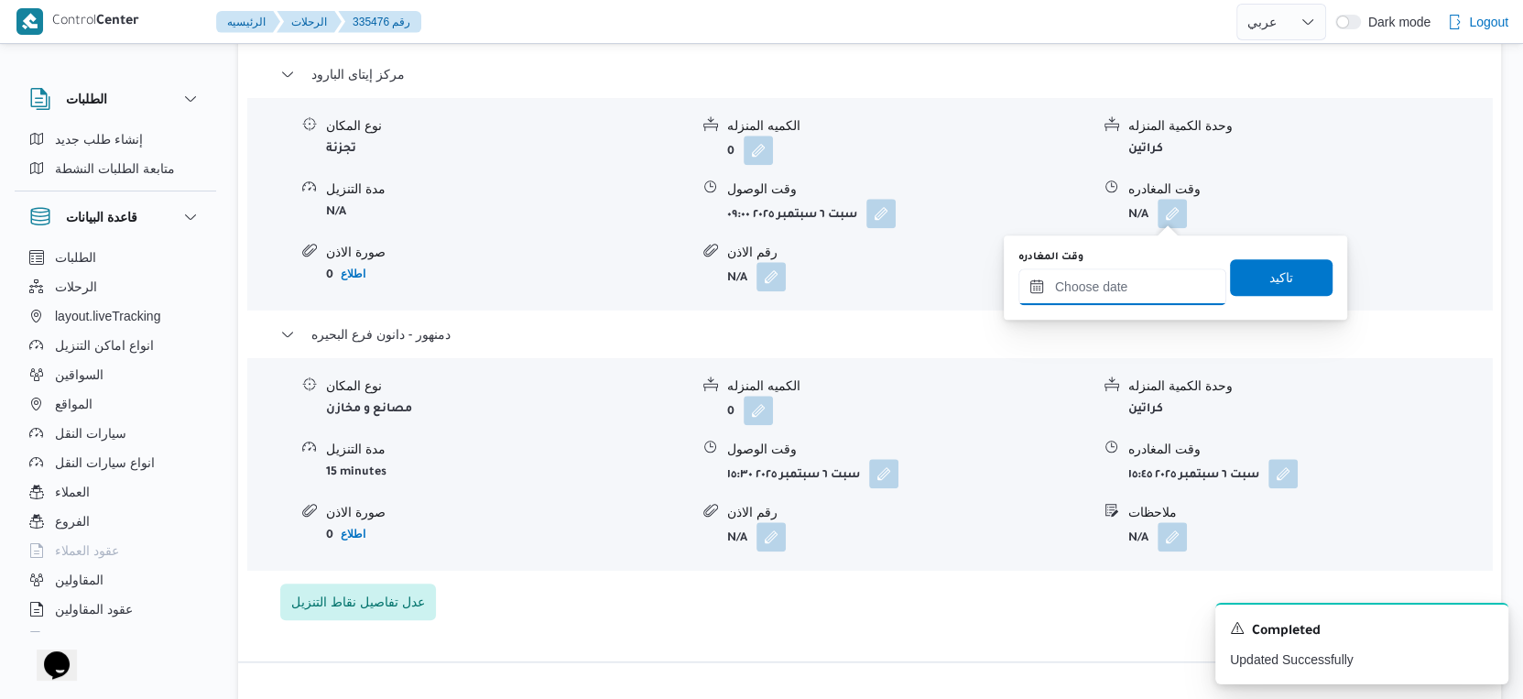
click at [1142, 282] on input "وقت المغادره" at bounding box center [1123, 286] width 208 height 37
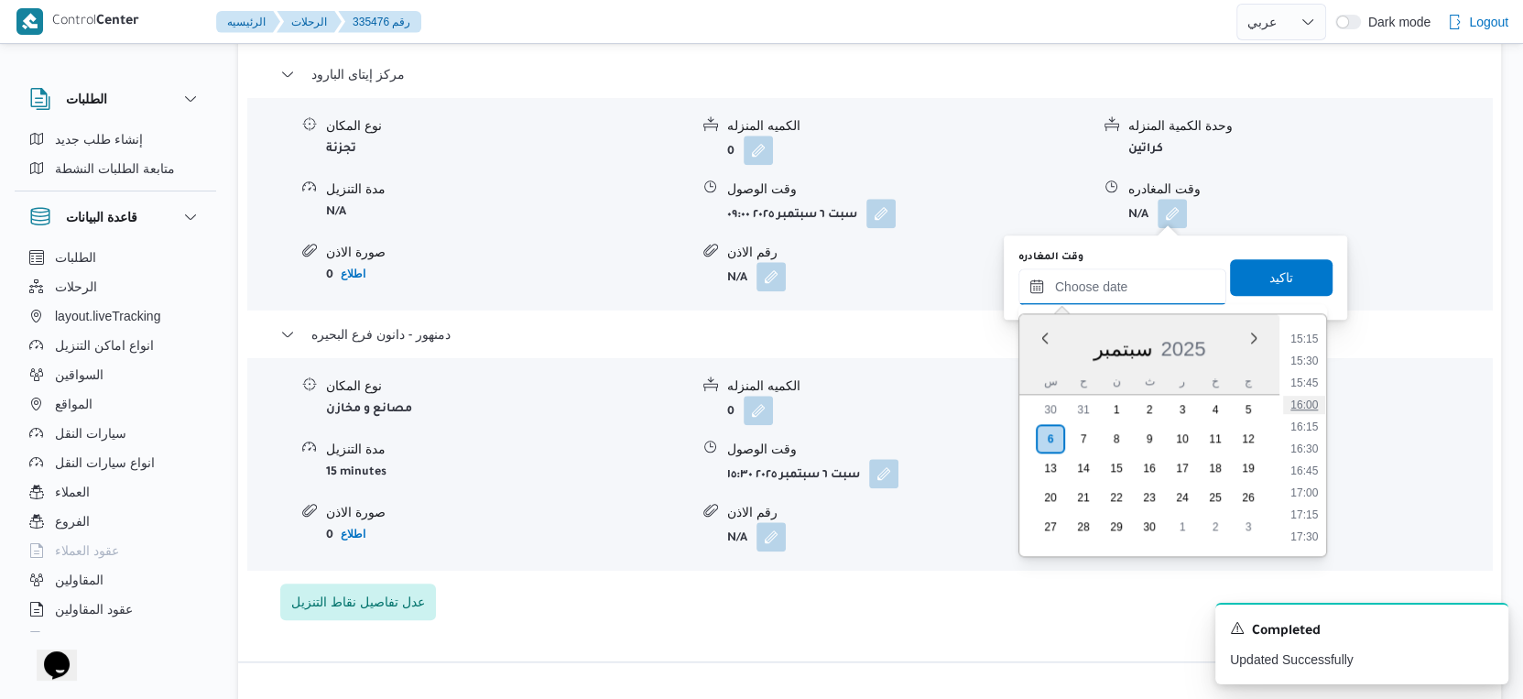
scroll to position [1238, 0]
click at [1308, 420] on li "15:00" at bounding box center [1304, 419] width 42 height 18
type input "٠٦/٠٩/٢٠٢٥ ١٥:٠٠"
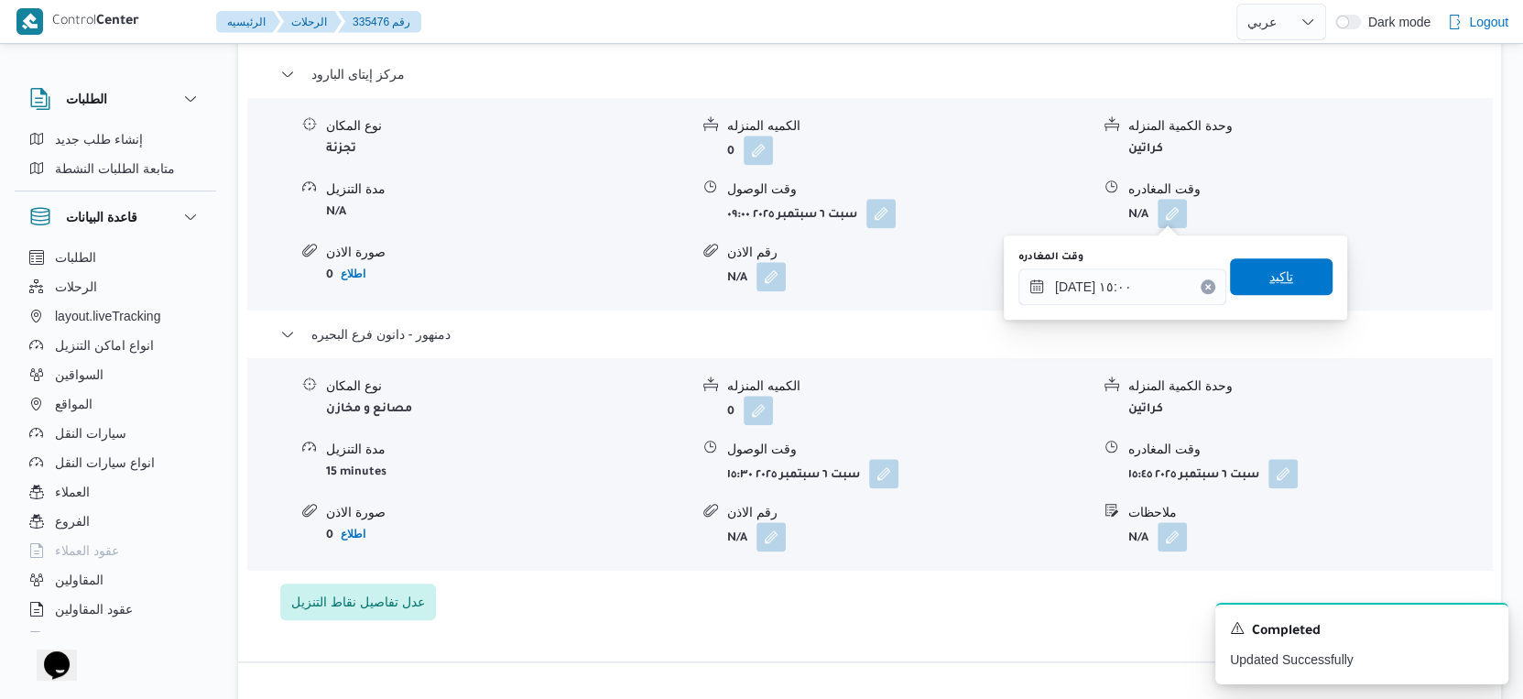
click at [1289, 267] on span "تاكيد" at bounding box center [1281, 276] width 103 height 37
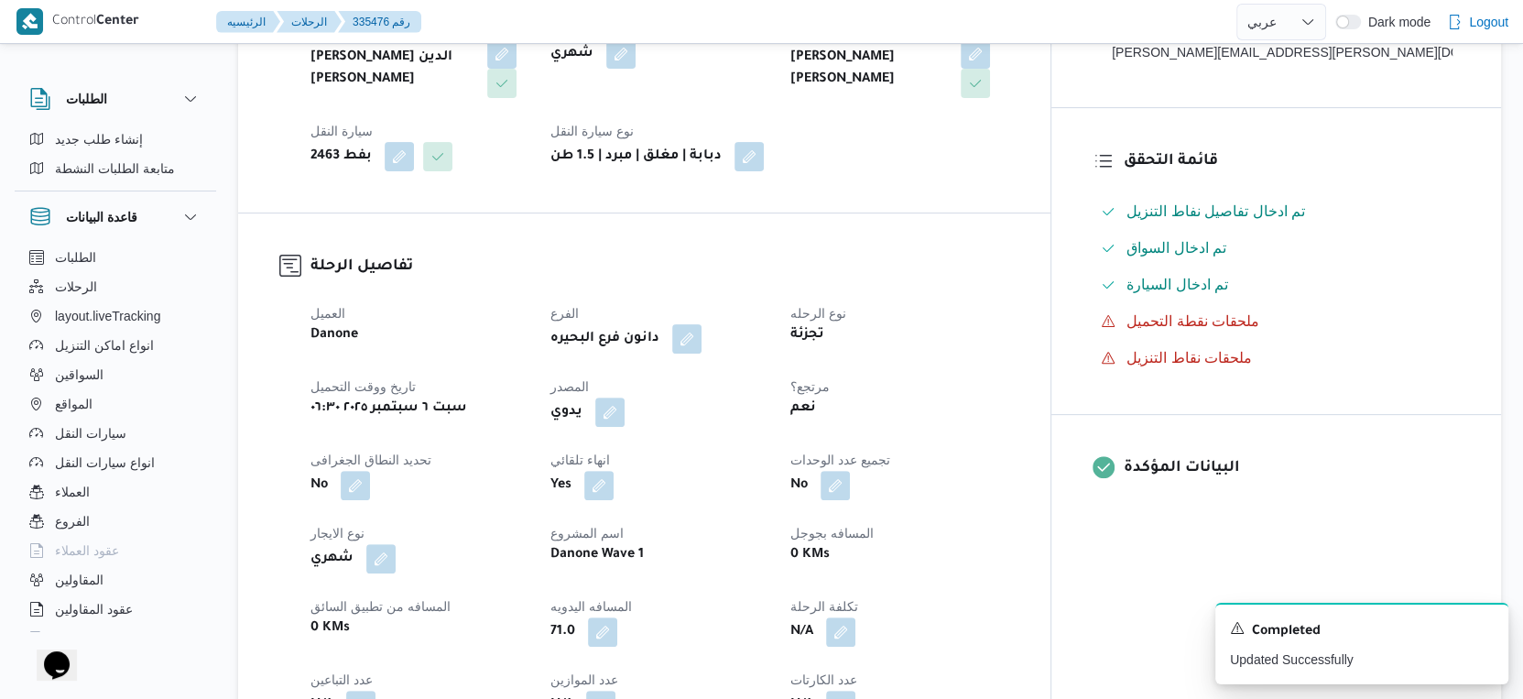
scroll to position [0, 0]
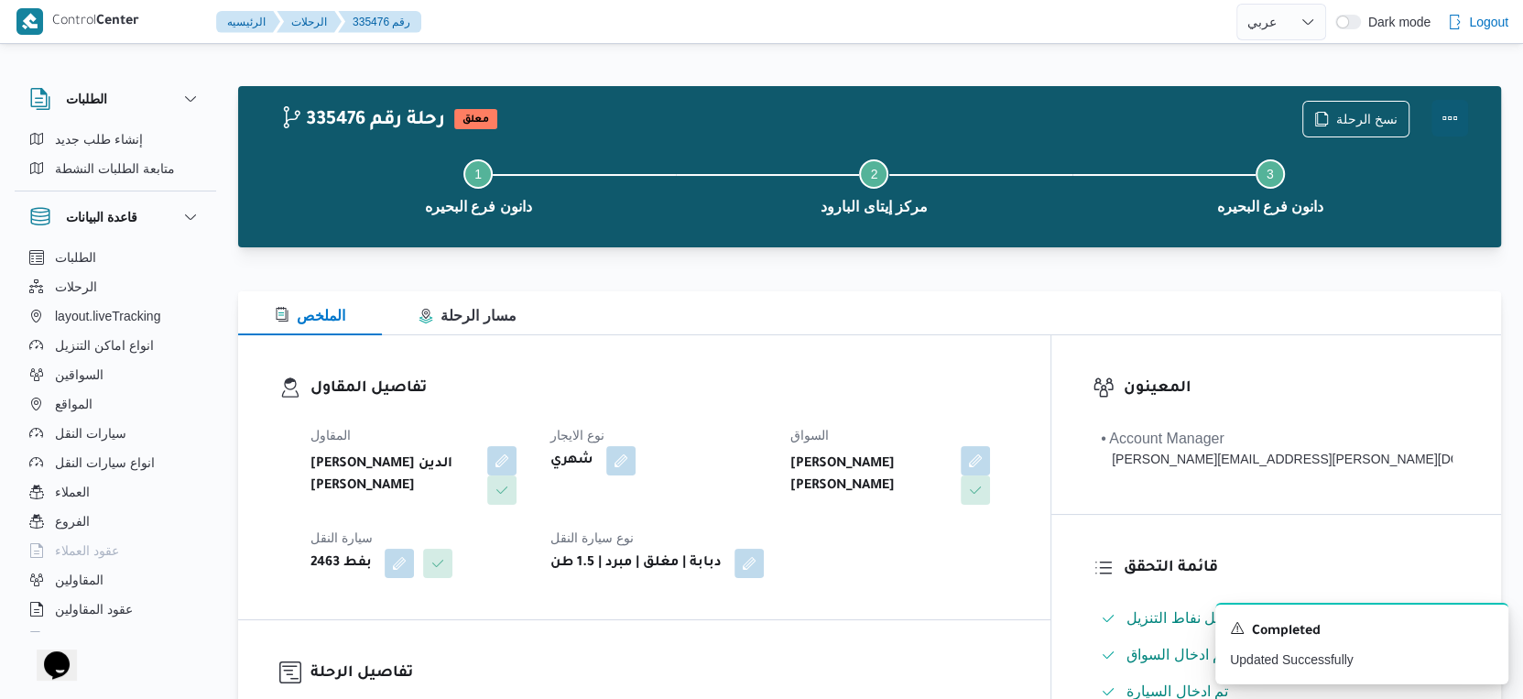
click at [1442, 116] on button "Actions" at bounding box center [1450, 118] width 37 height 37
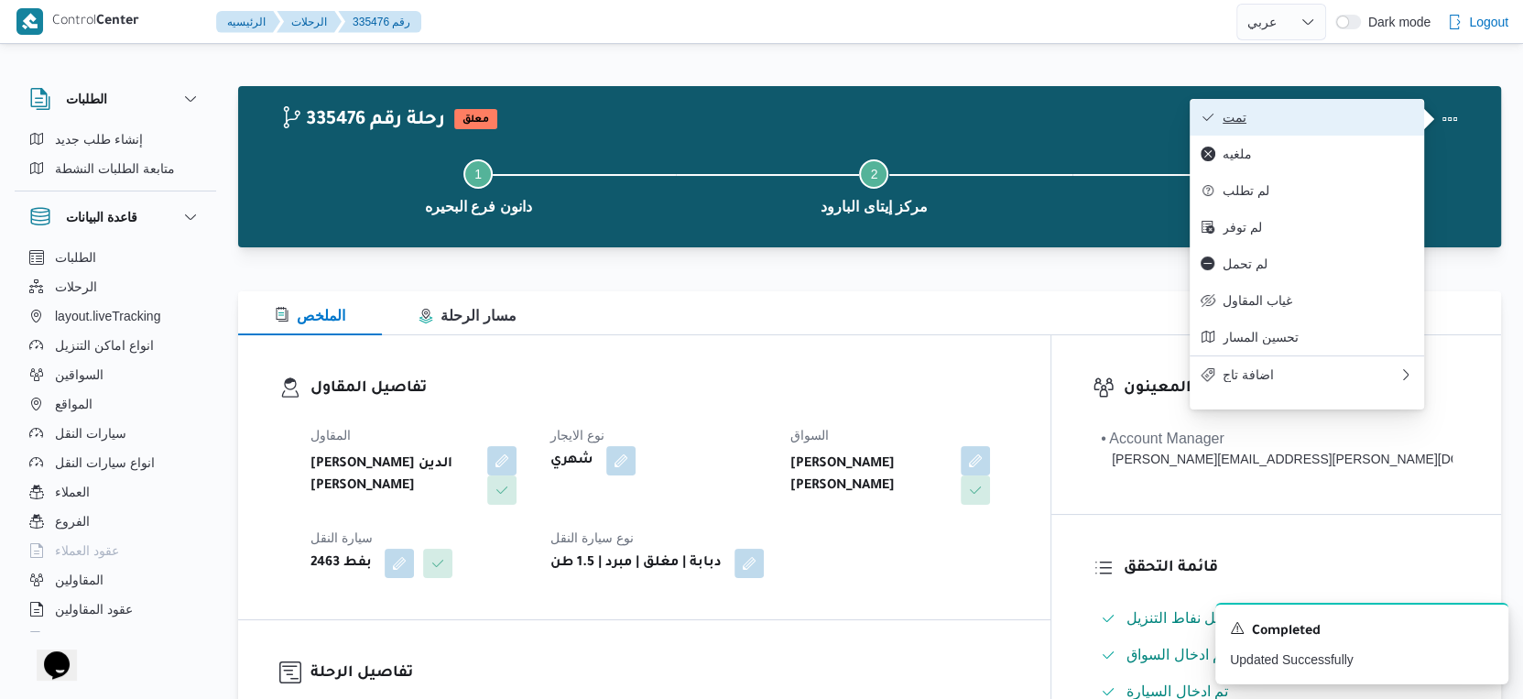
click at [1267, 123] on span "تمت" at bounding box center [1318, 117] width 191 height 15
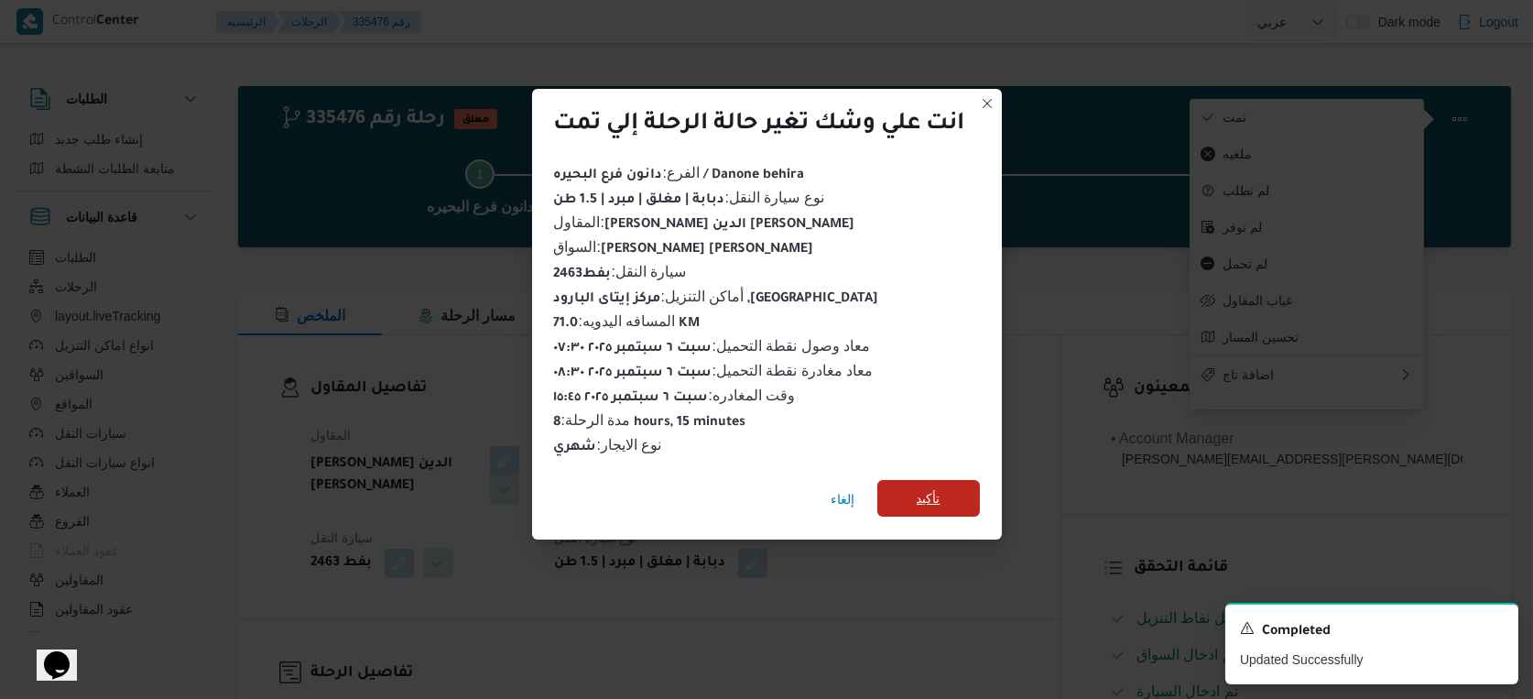
click at [911, 485] on span "تأكيد" at bounding box center [929, 498] width 103 height 37
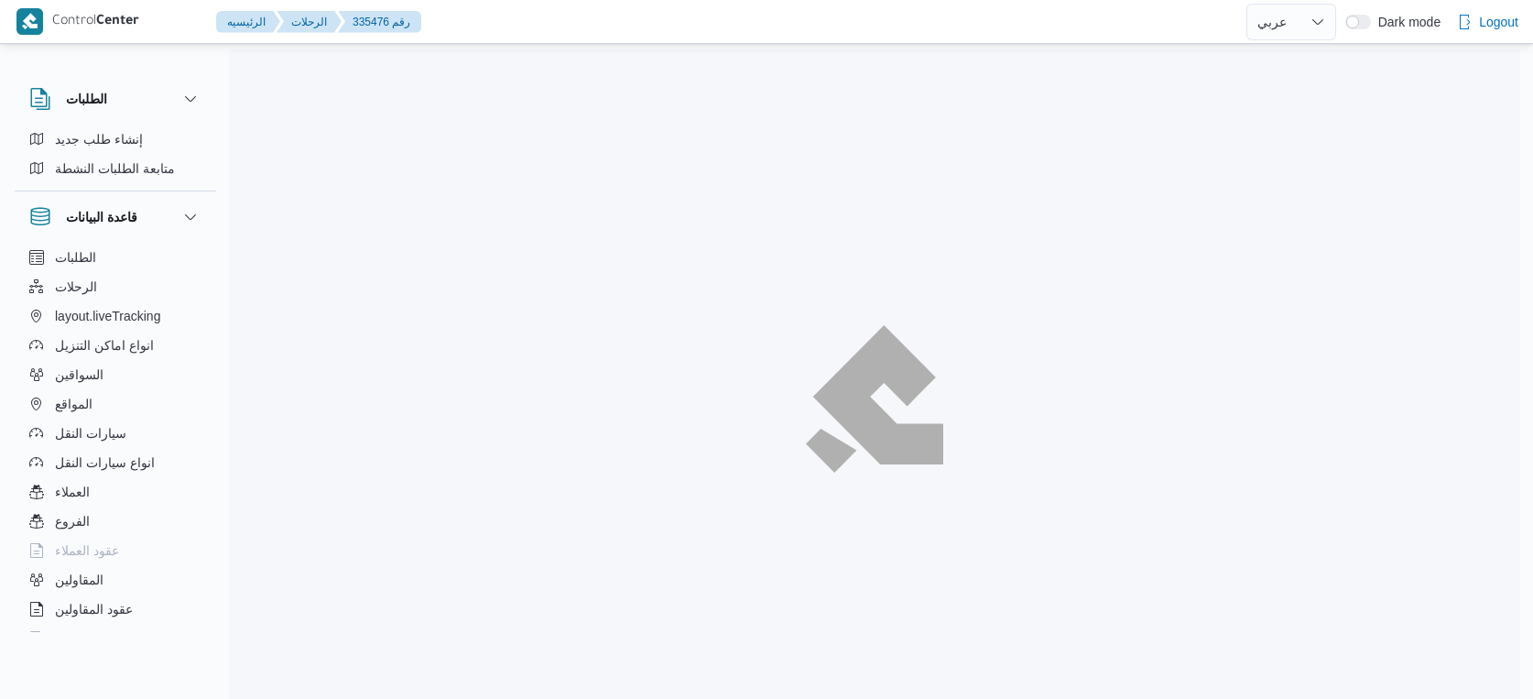
select select "ar"
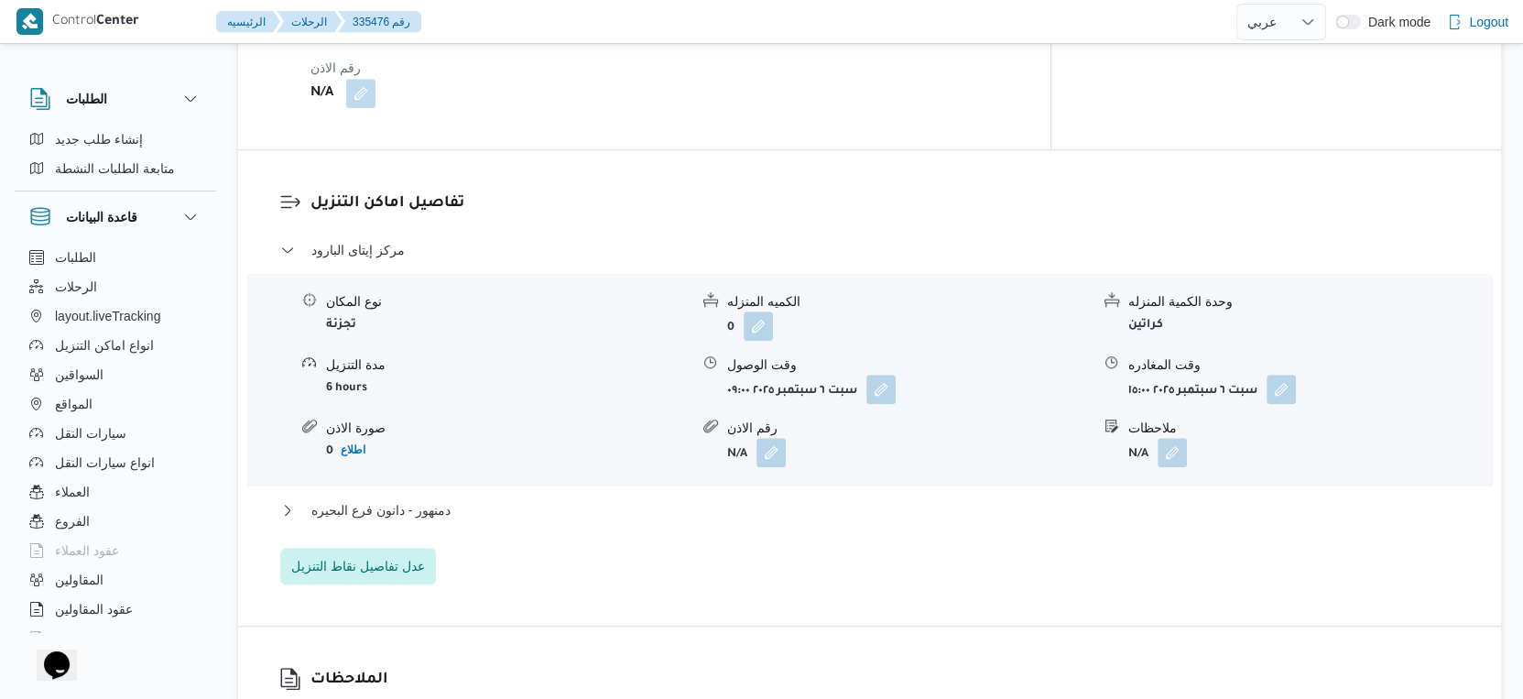
scroll to position [1527, 0]
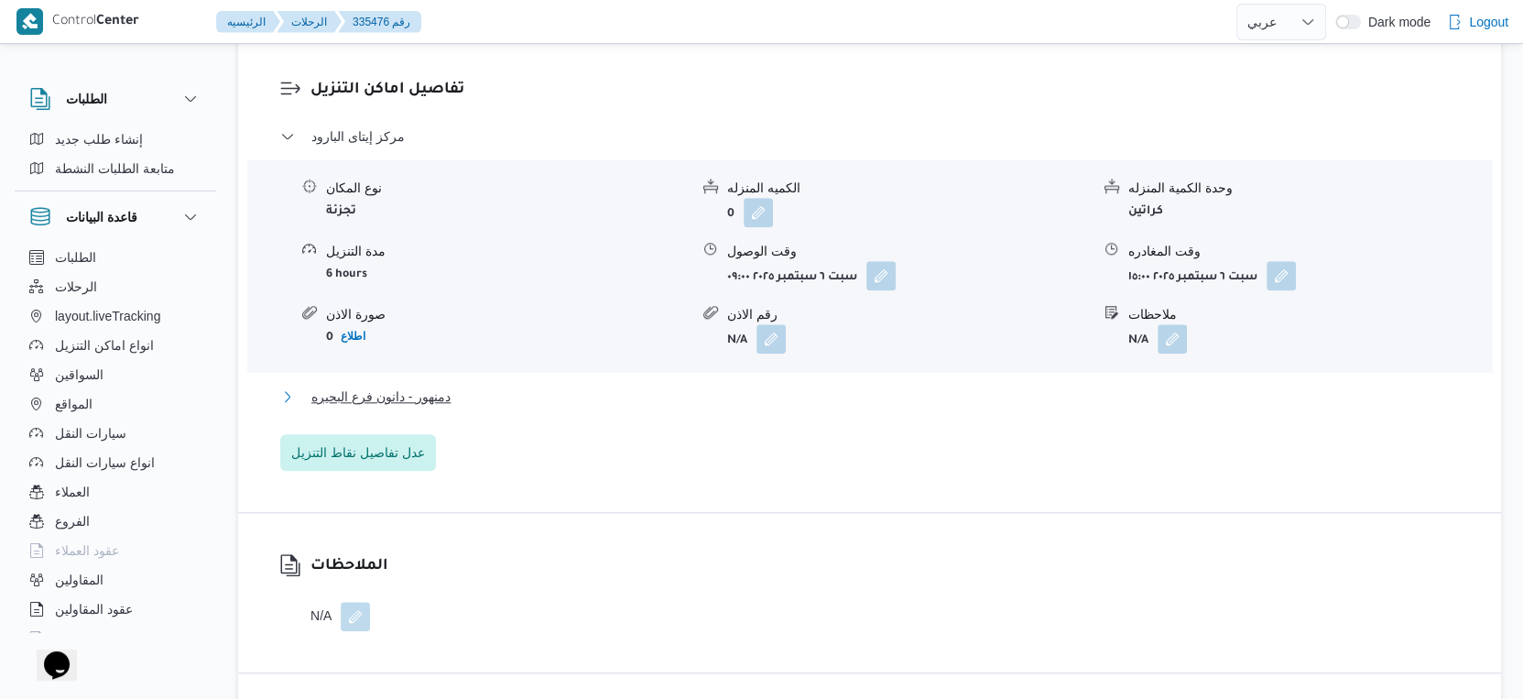
click at [489, 399] on button "دمنهور - دانون فرع البحيره" at bounding box center [870, 397] width 1180 height 22
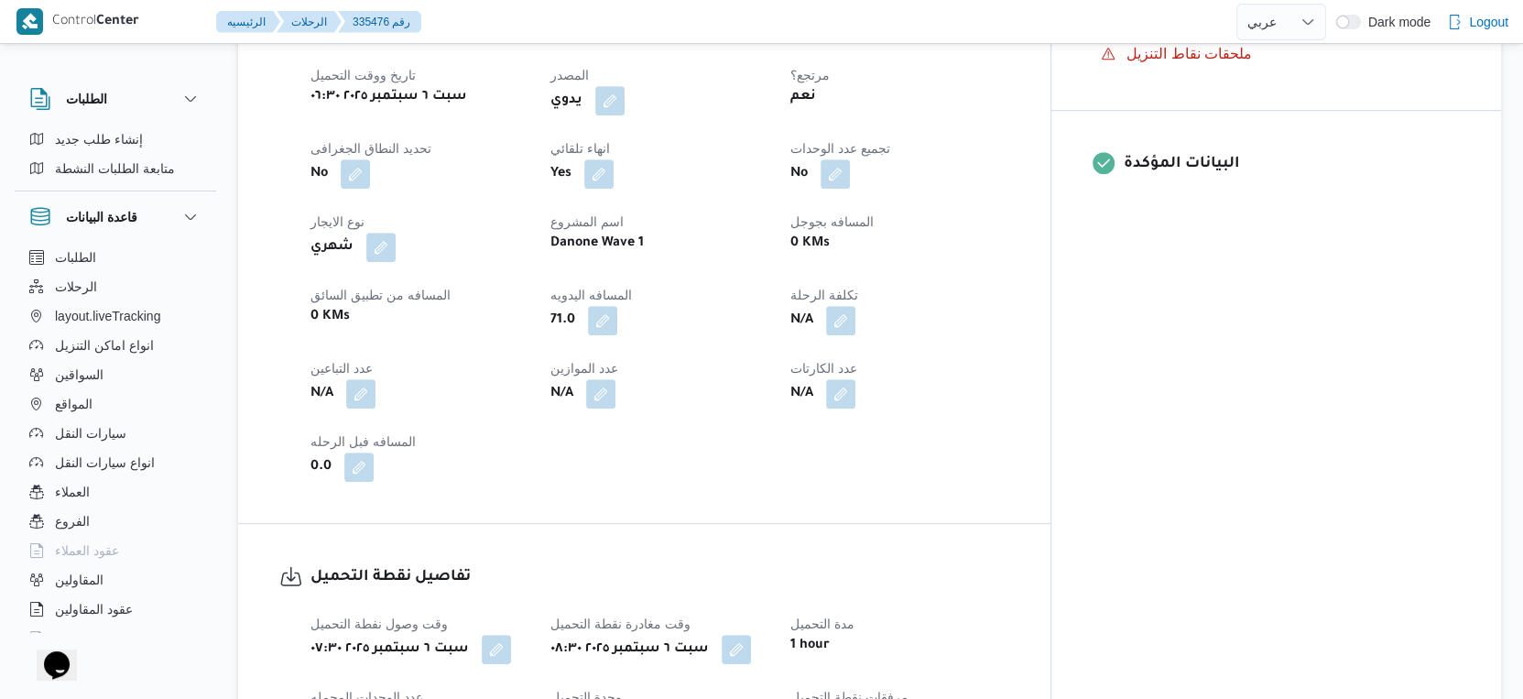
scroll to position [713, 0]
select select "ar"
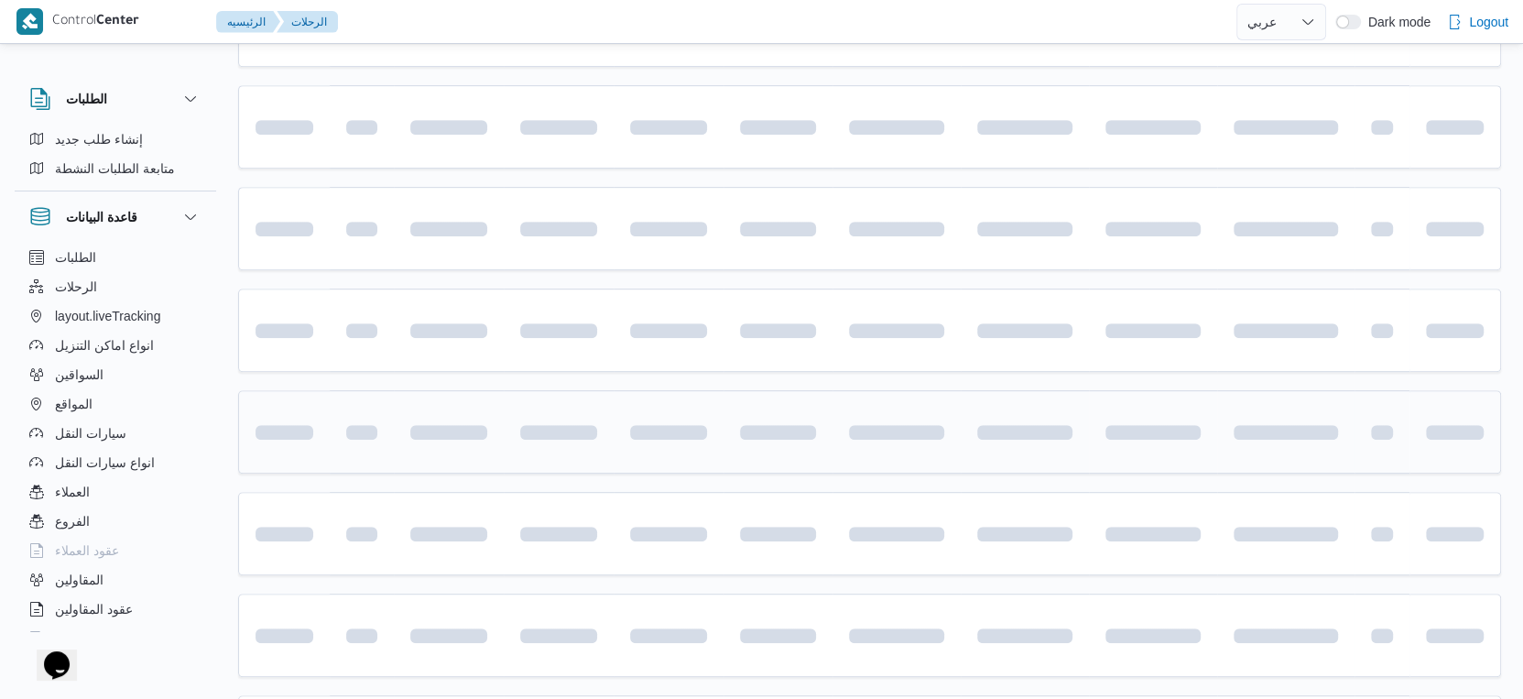
scroll to position [782, 0]
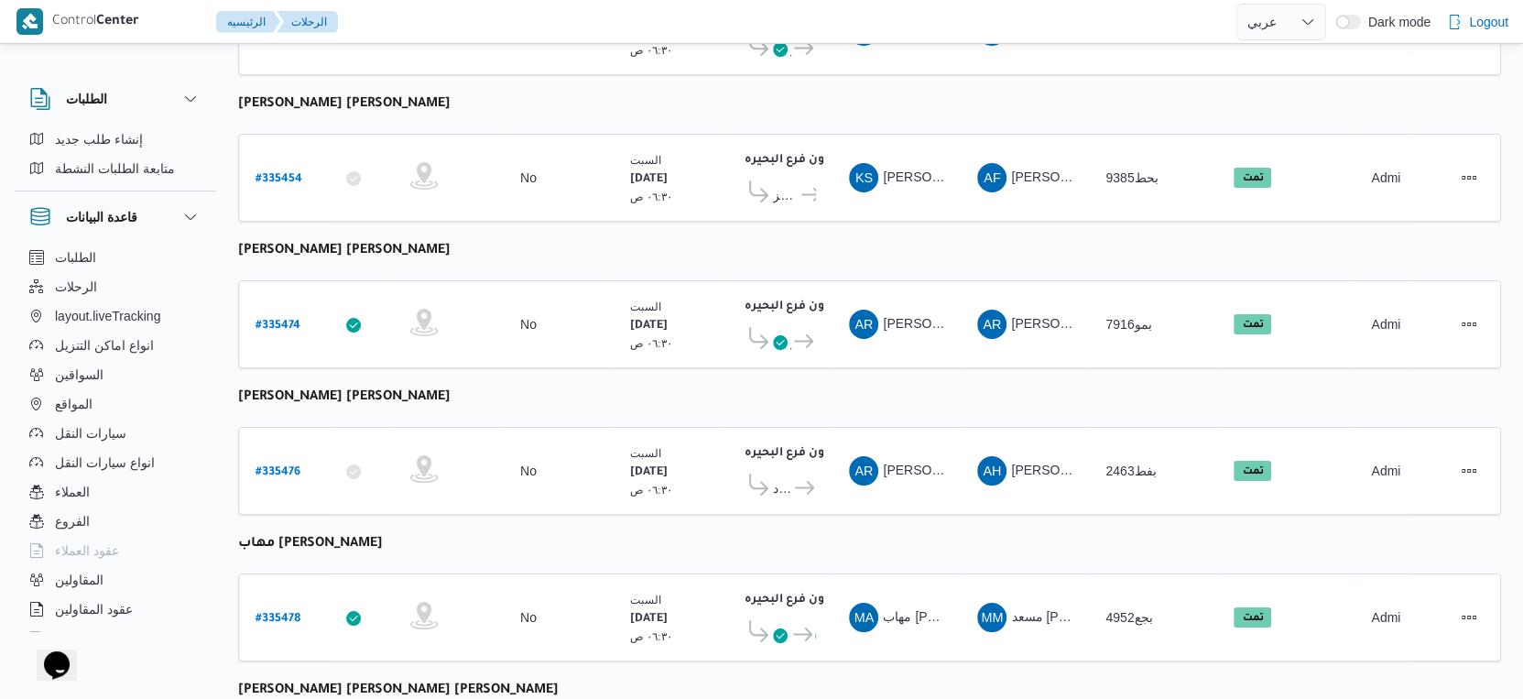
select select "ar"
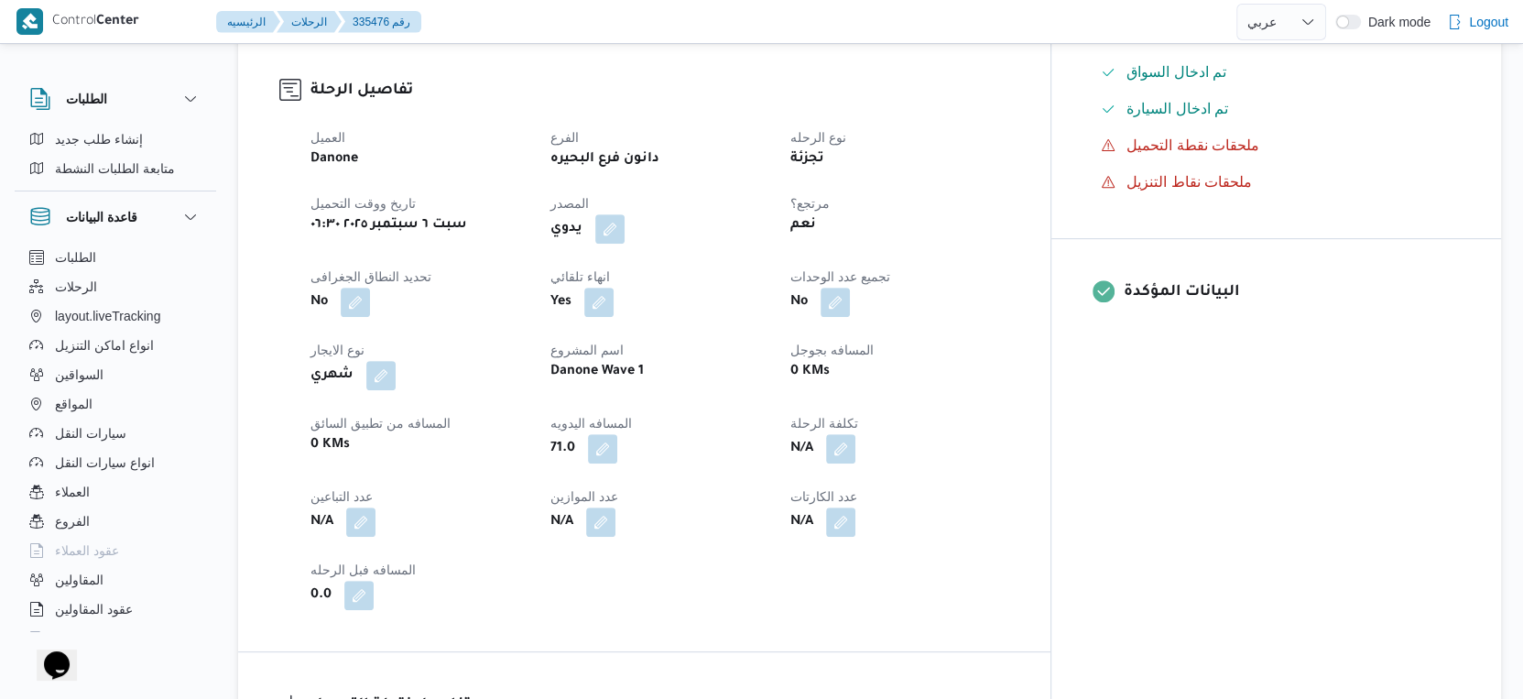
scroll to position [579, 0]
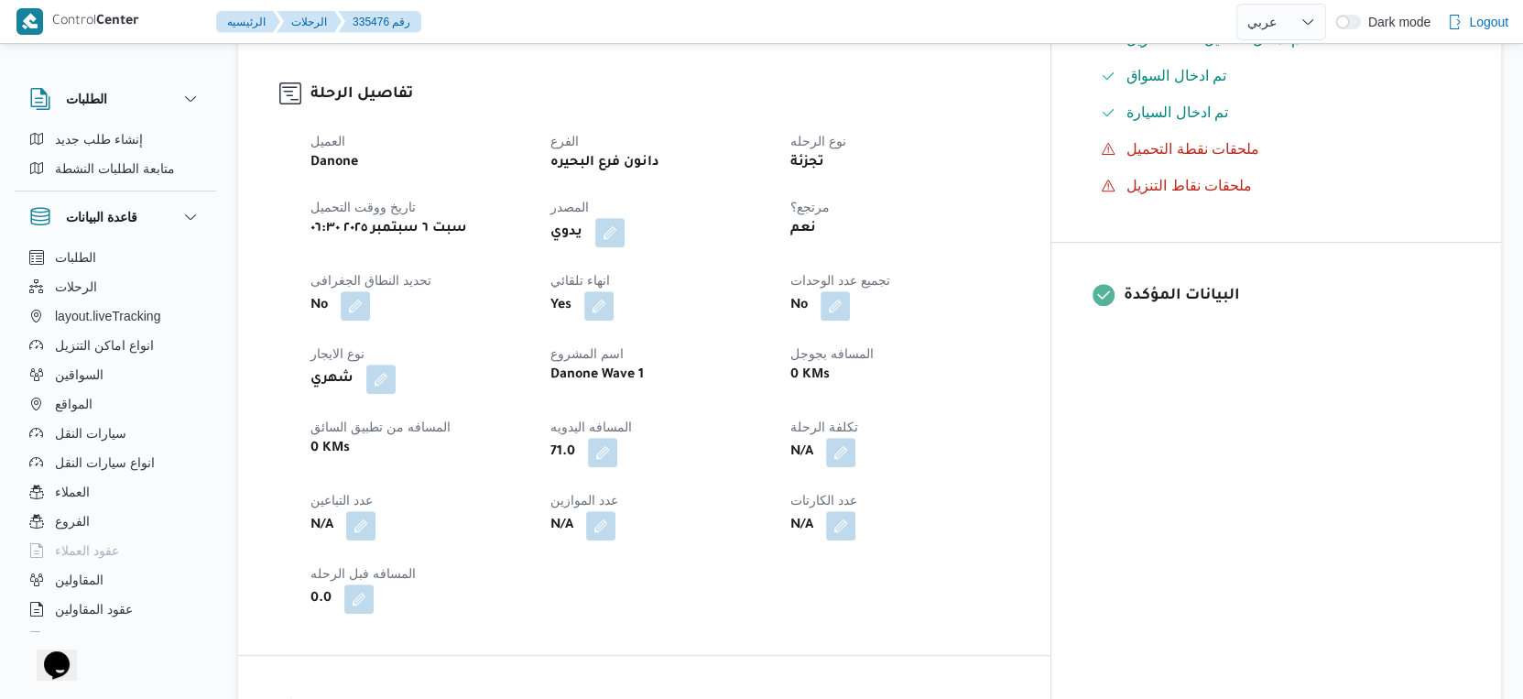
select select "ar"
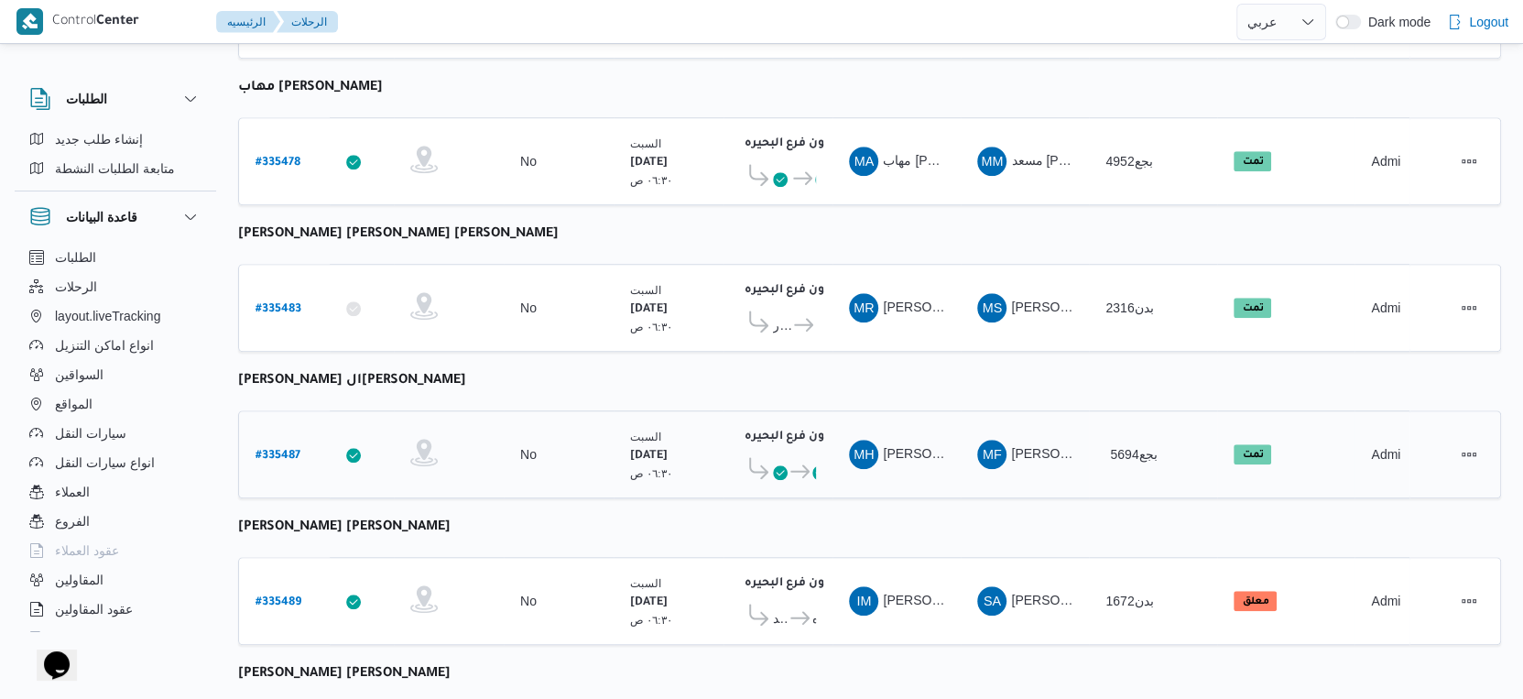
scroll to position [1495, 0]
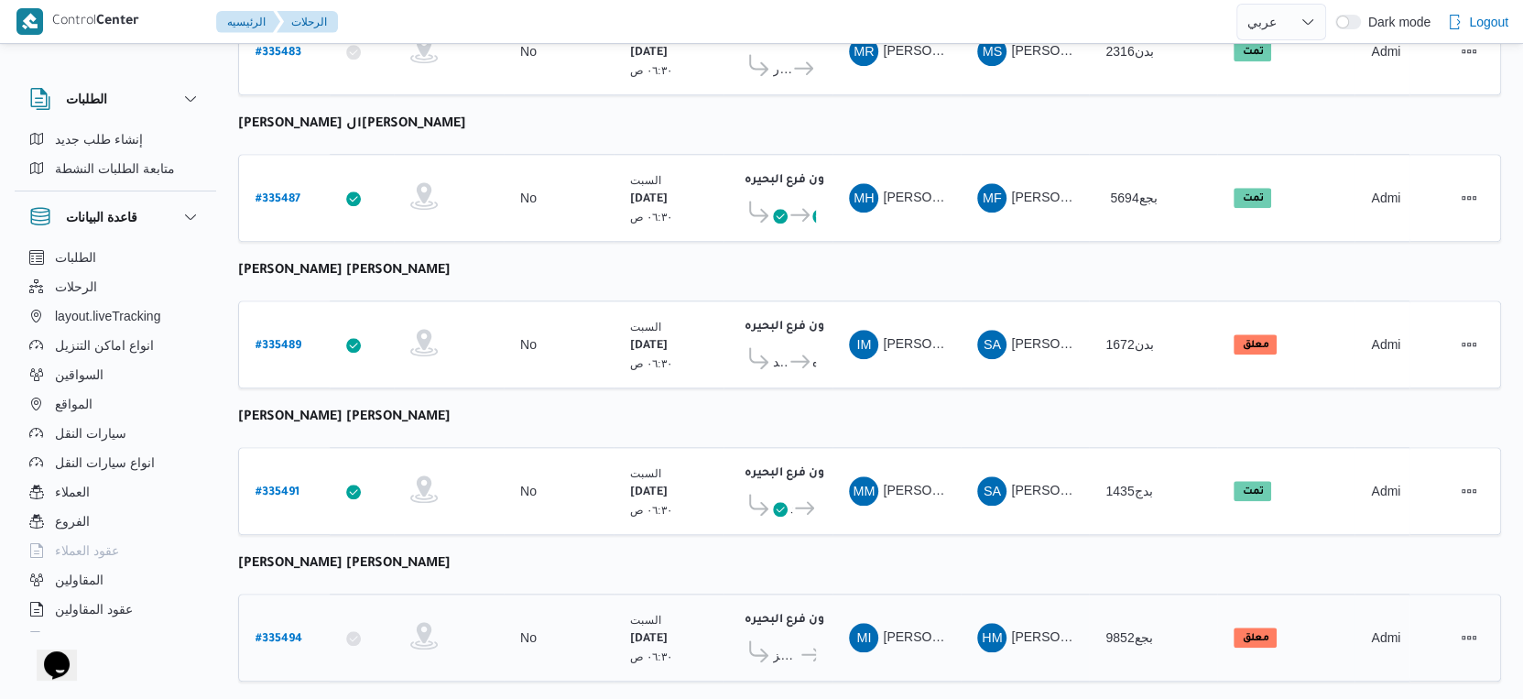
click at [277, 633] on b "# 335494" at bounding box center [279, 639] width 47 height 13
select select "ar"
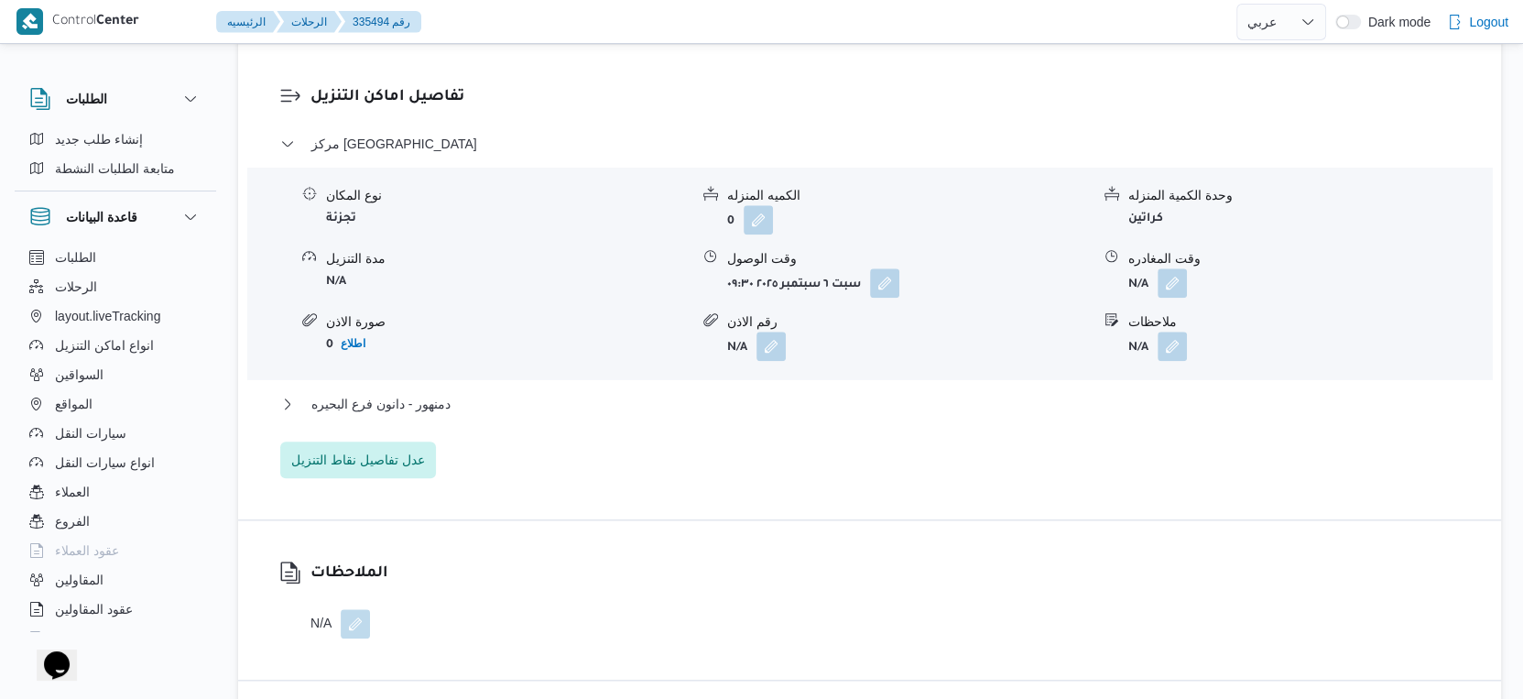
scroll to position [1628, 0]
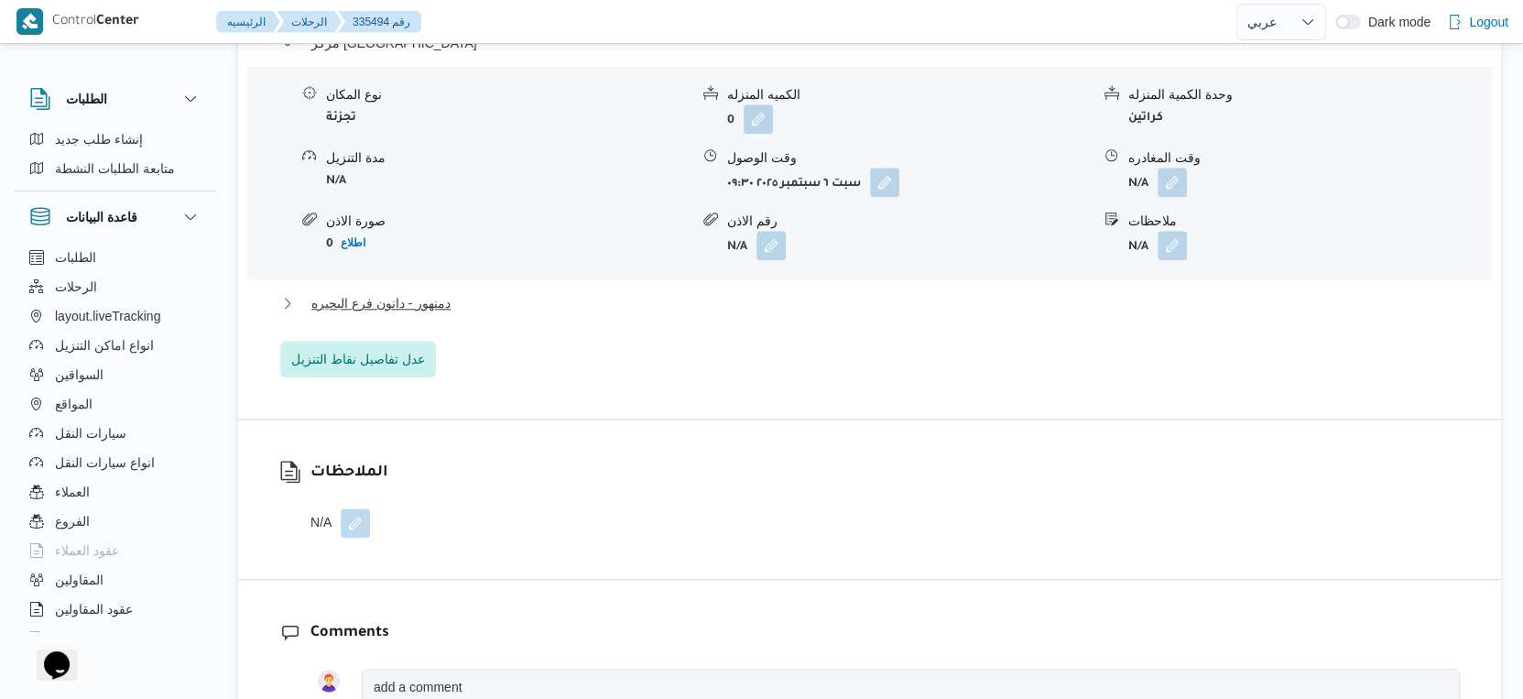
click at [468, 298] on button "دمنهور - دانون فرع البحيره" at bounding box center [870, 303] width 1180 height 22
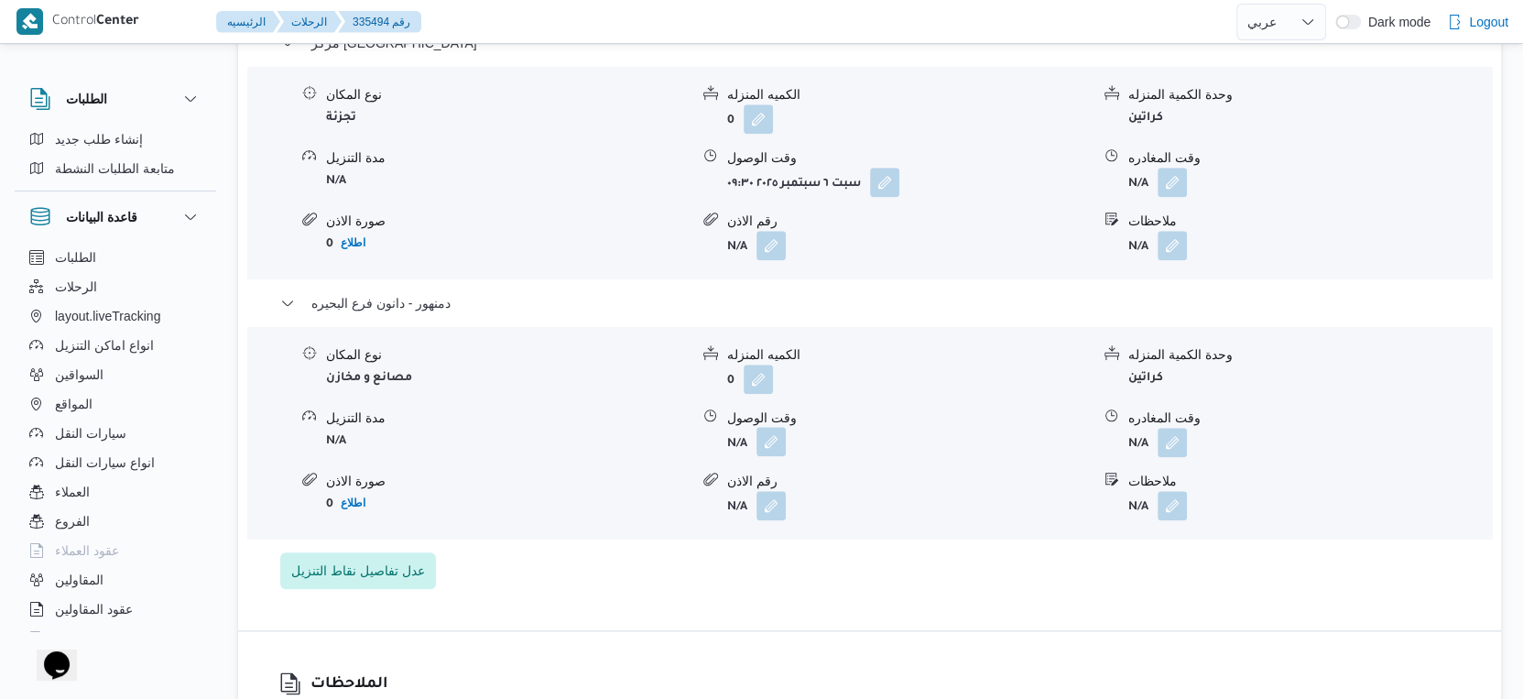
click at [758, 437] on button "button" at bounding box center [771, 441] width 29 height 29
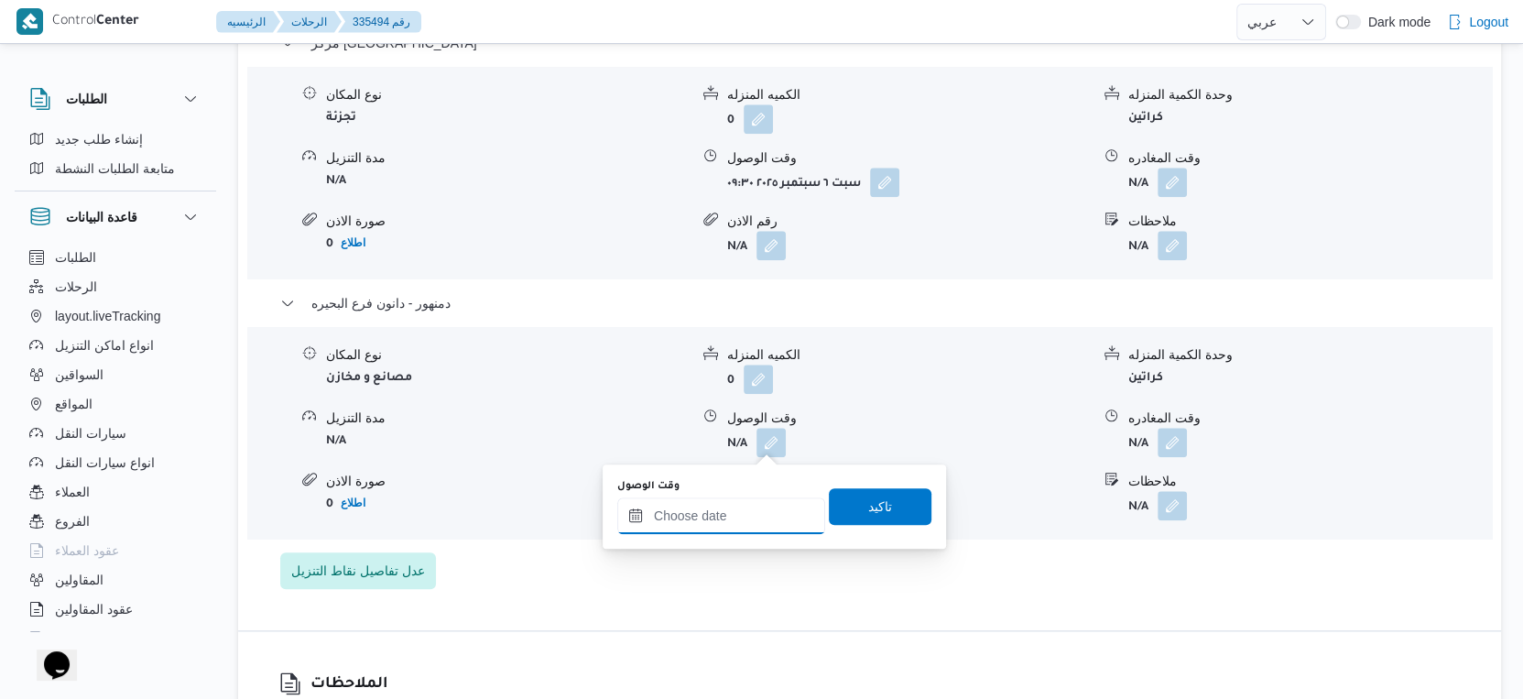
click at [740, 512] on input "وقت الوصول" at bounding box center [721, 515] width 208 height 37
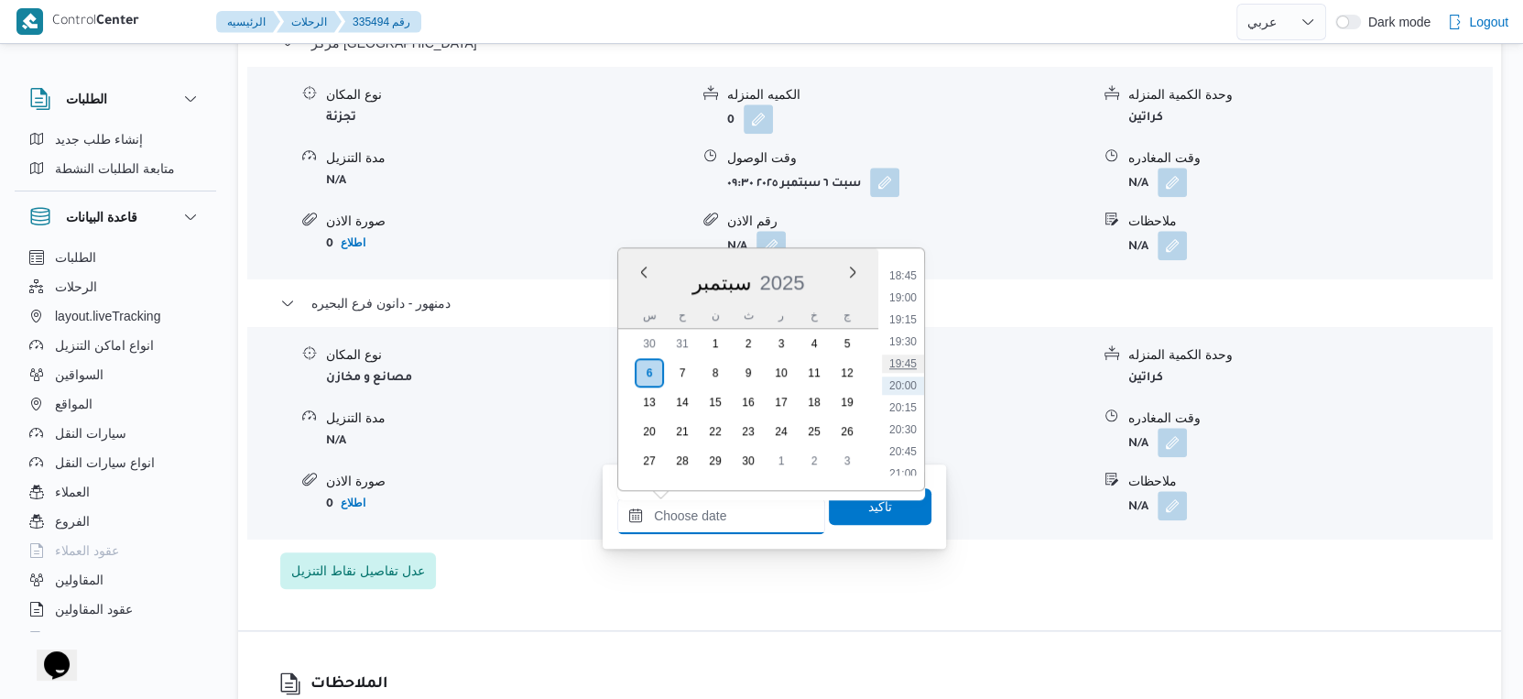
scroll to position [1441, 0]
click at [909, 408] on li "18:00" at bounding box center [903, 414] width 42 height 18
type input "[DATE] ١٨:٠٠"
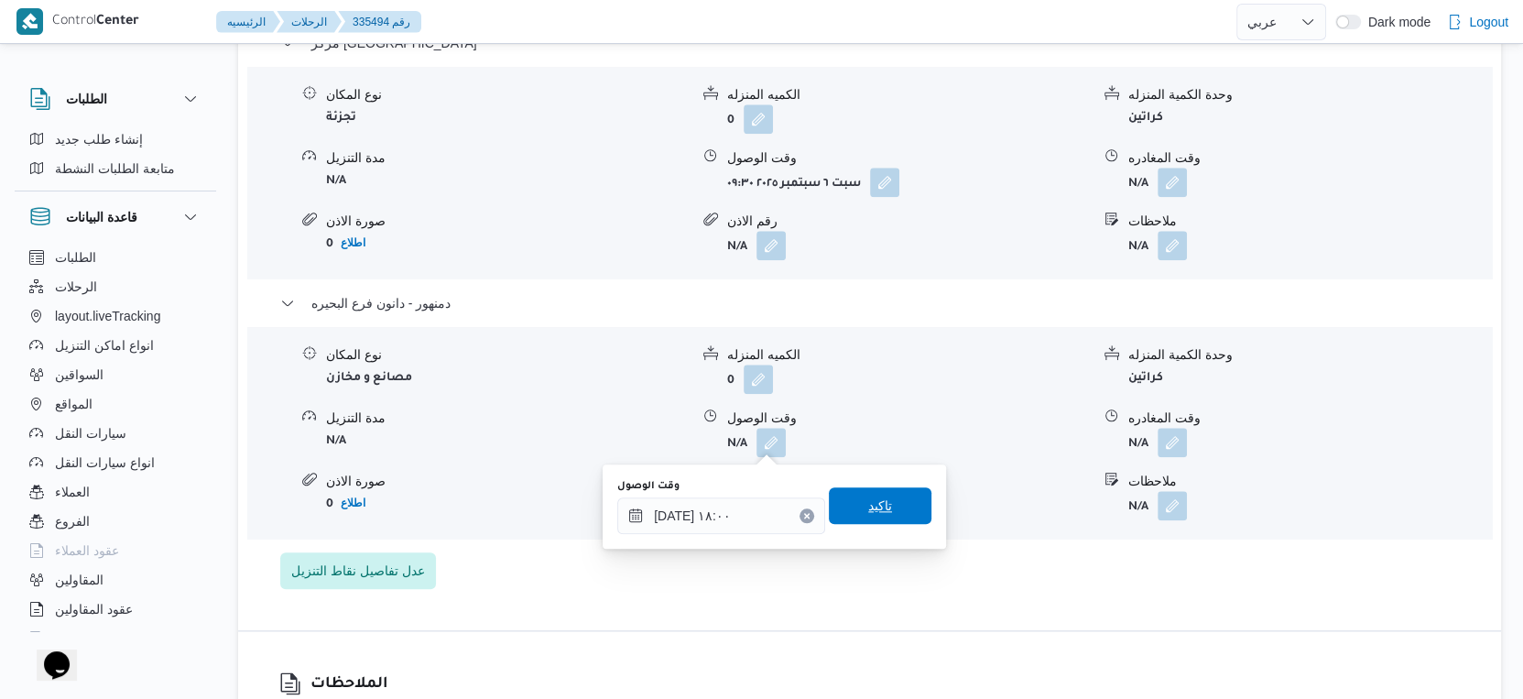
click at [894, 496] on span "تاكيد" at bounding box center [880, 505] width 103 height 37
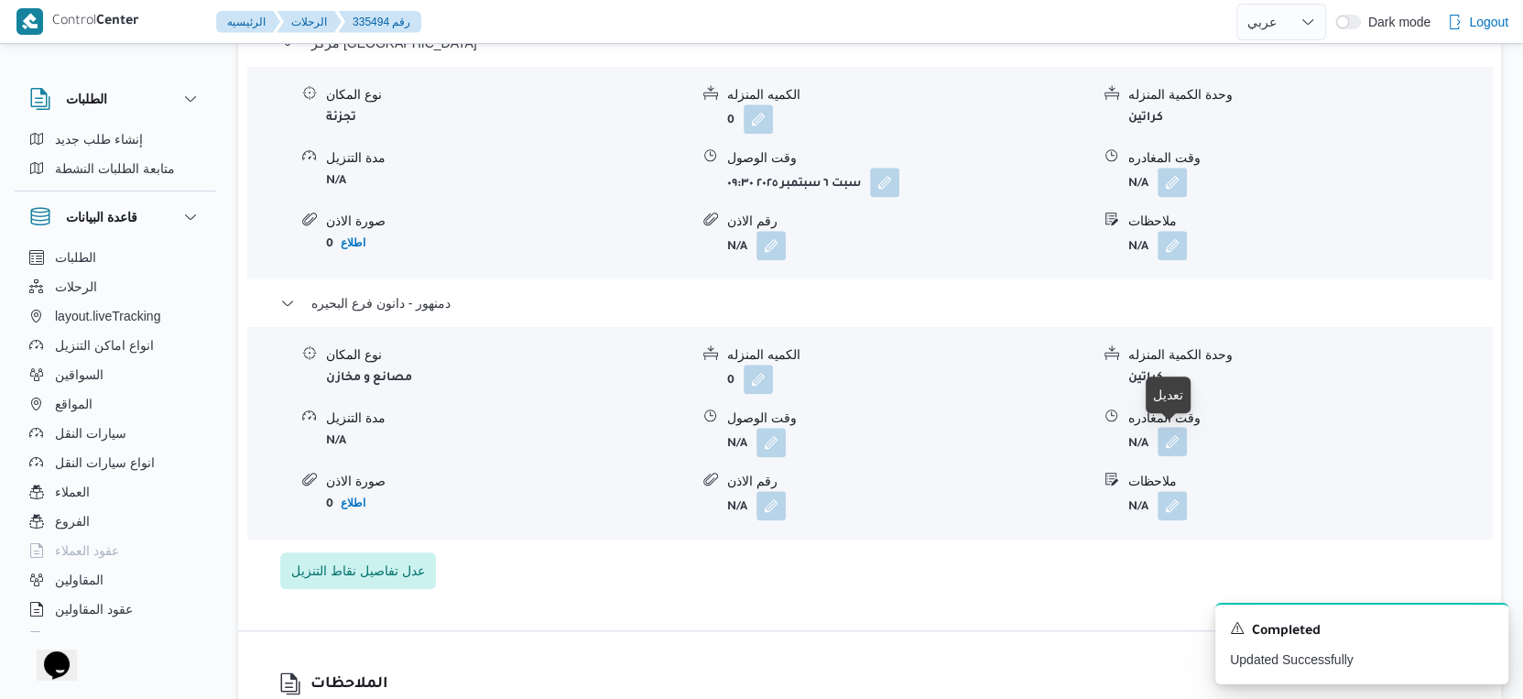
click at [1173, 436] on button "button" at bounding box center [1172, 441] width 29 height 29
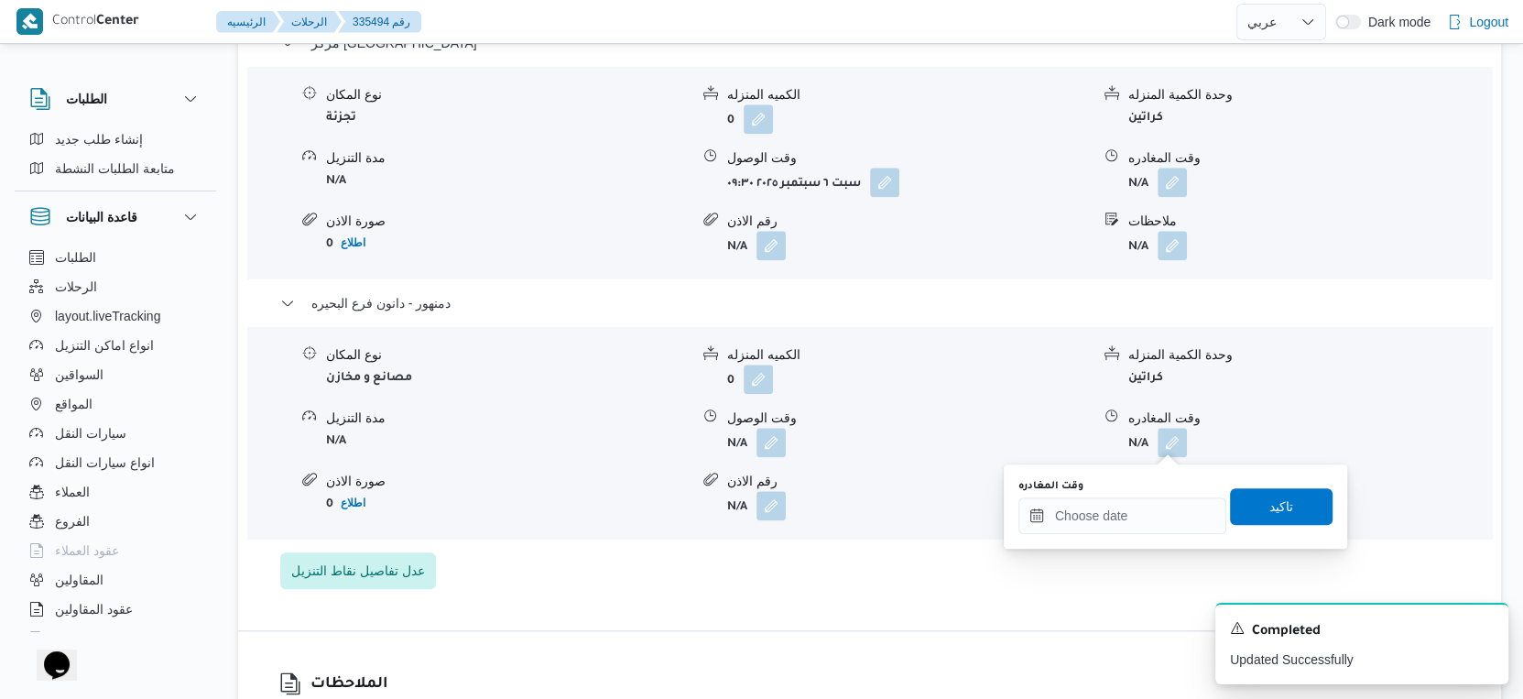
click at [1142, 535] on div "You are in a dialog. To close this dialog, hit escape. وقت المغادره تاكيد" at bounding box center [1176, 506] width 344 height 84
click at [1154, 514] on input "وقت المغادره" at bounding box center [1123, 515] width 208 height 37
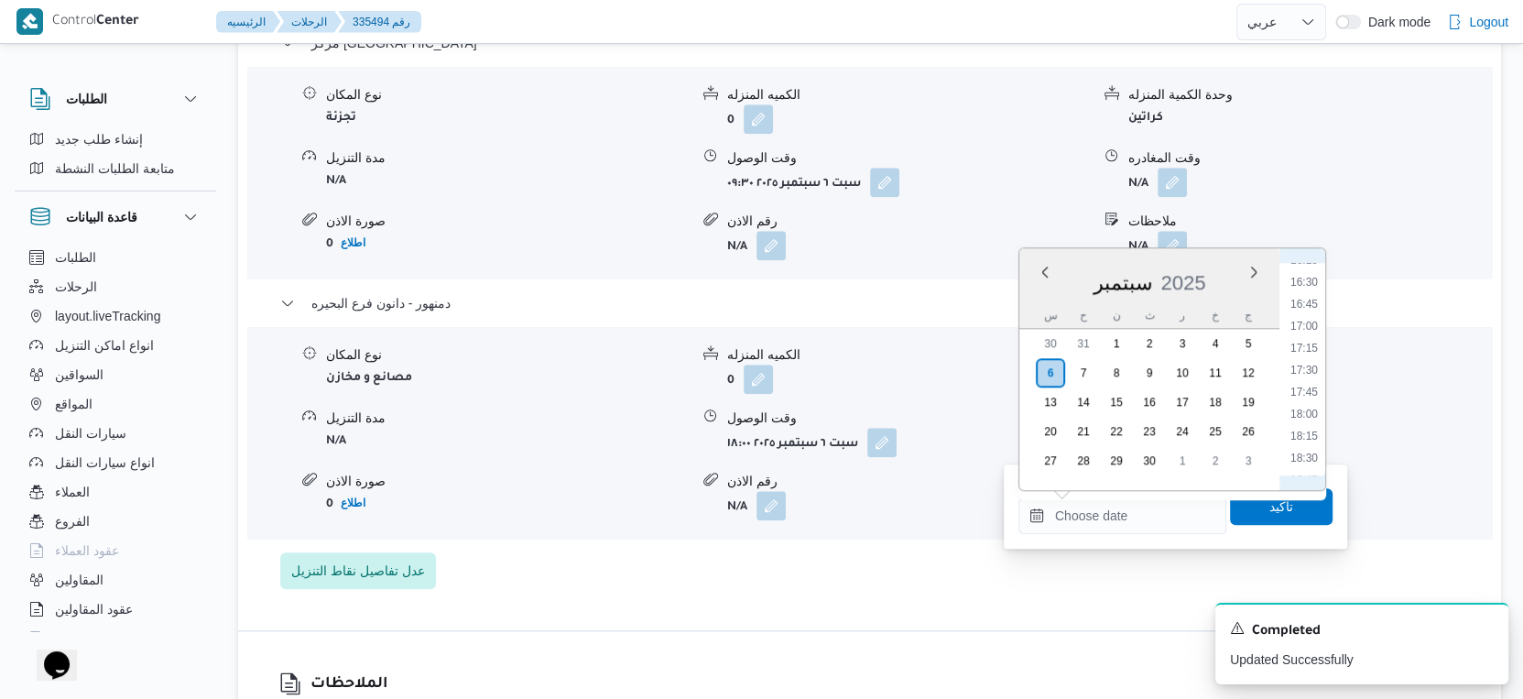
click at [1306, 420] on ul "00:00 00:15 00:30 00:45 01:00 01:15 01:30 01:45 02:00 02:15 02:30 02:45 03:00 0…" at bounding box center [1304, 369] width 42 height 213
click at [1305, 427] on li "18:15" at bounding box center [1304, 436] width 42 height 18
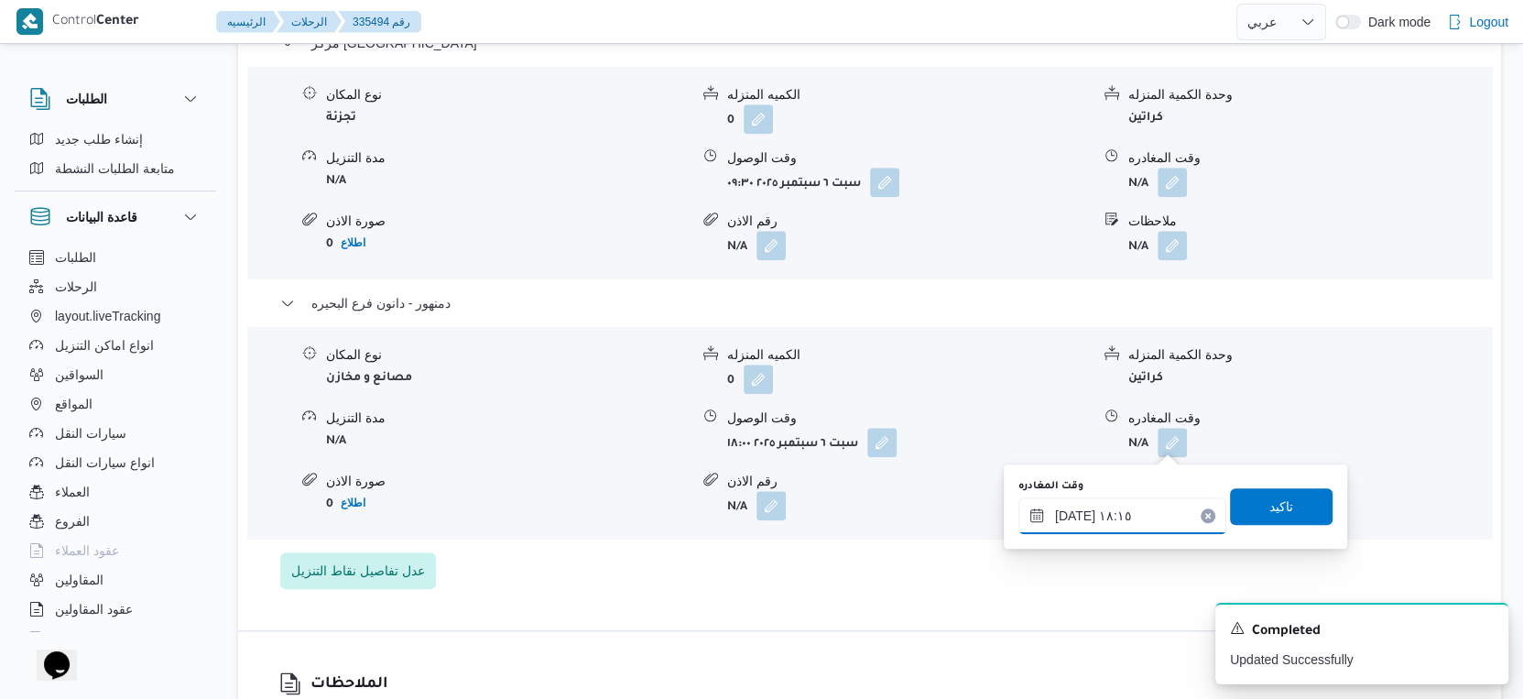
click at [1074, 514] on input "[DATE] ١٨:١٥" at bounding box center [1123, 515] width 208 height 37
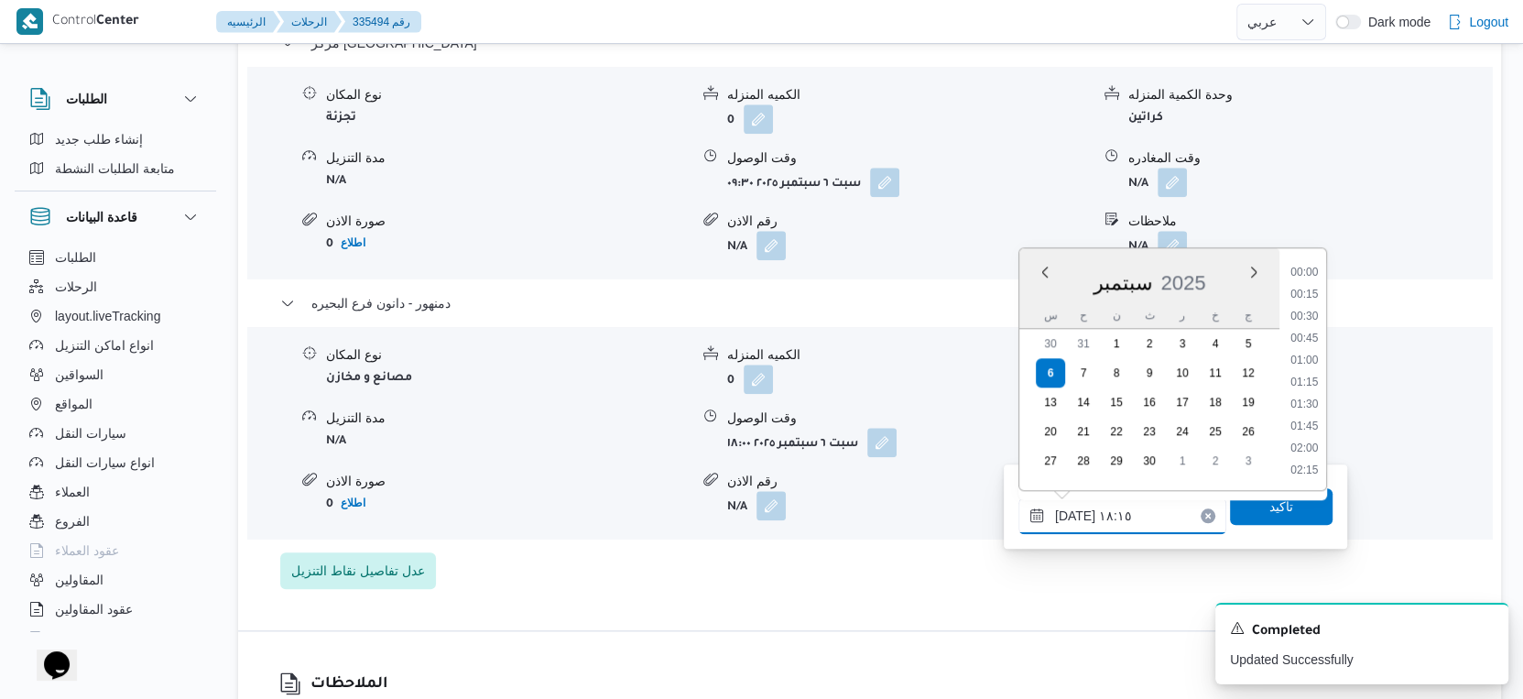
click at [1074, 514] on input "[DATE] ١٨:١٥" at bounding box center [1123, 515] width 208 height 37
type input "[DATE] ١٨:٢٠"
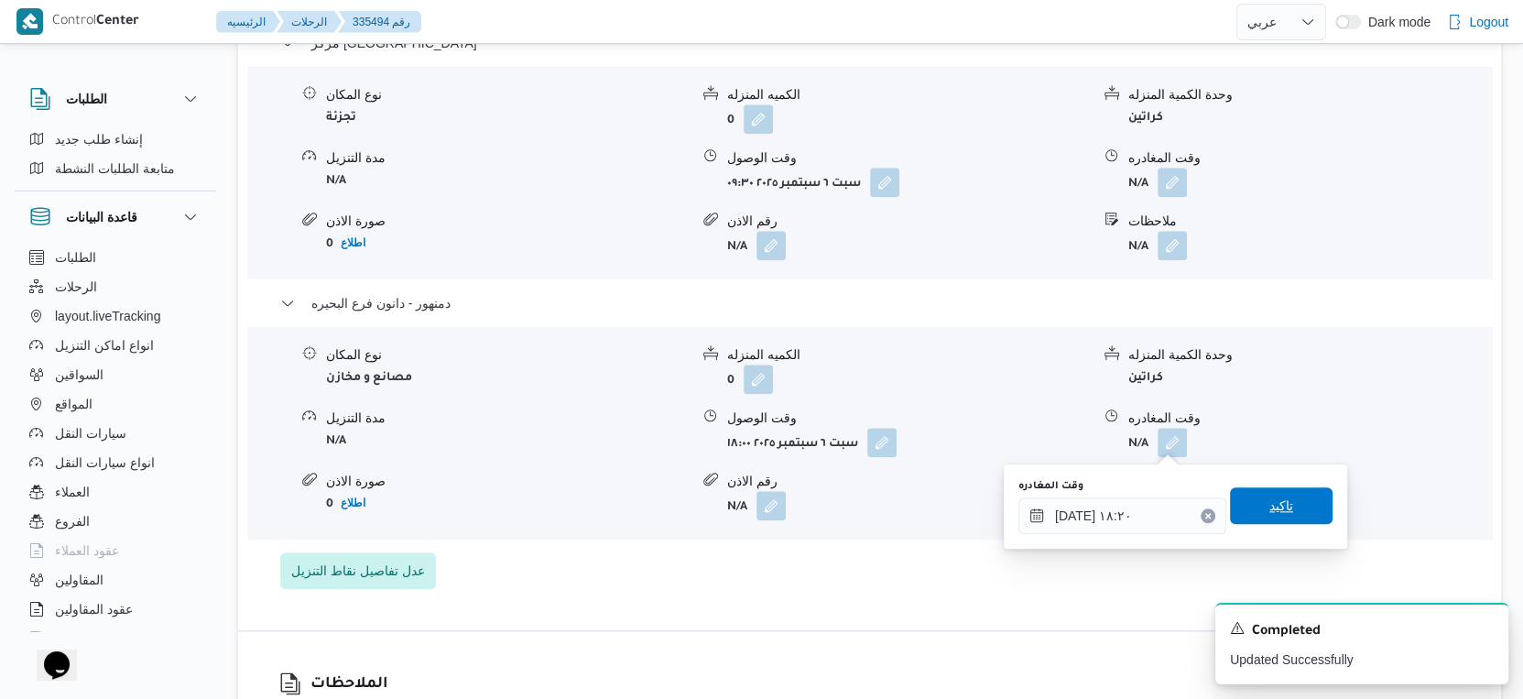
click at [1270, 505] on span "تاكيد" at bounding box center [1282, 506] width 24 height 22
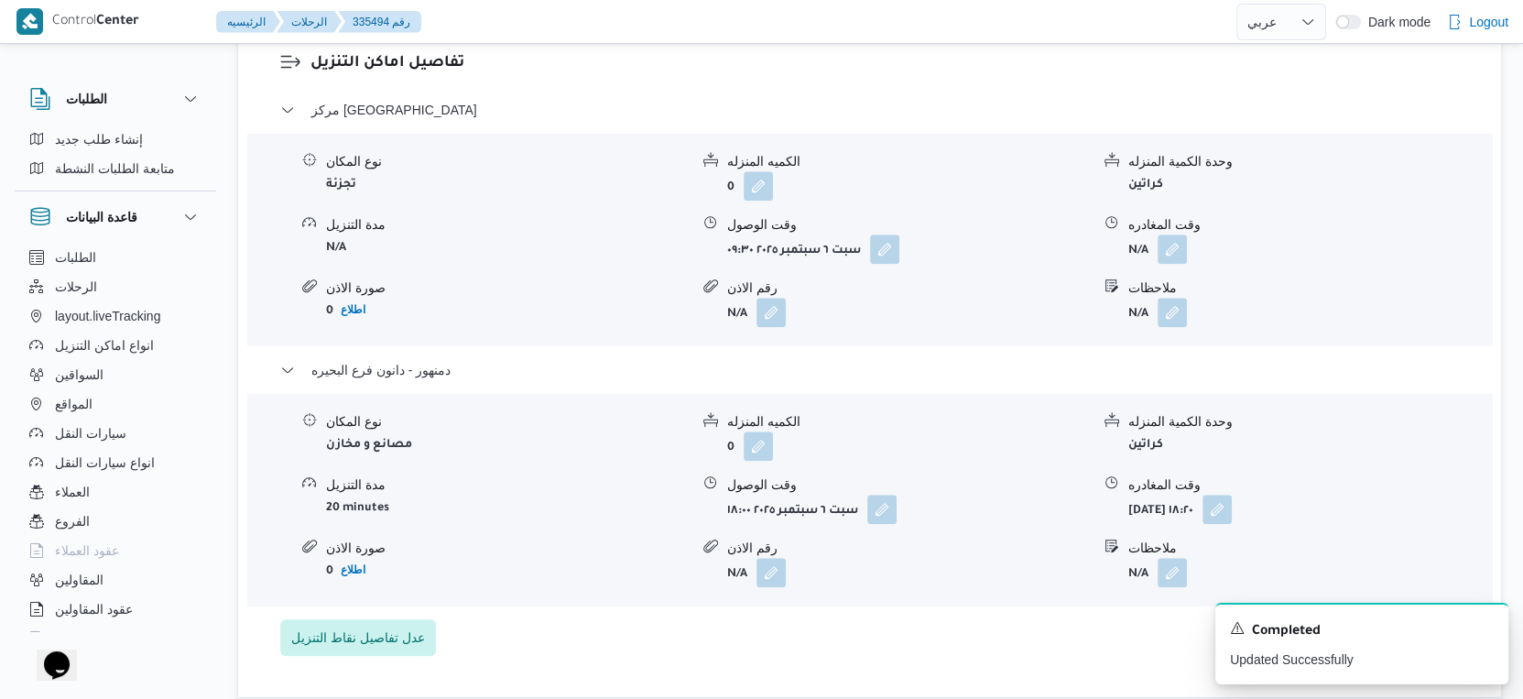
scroll to position [1527, 0]
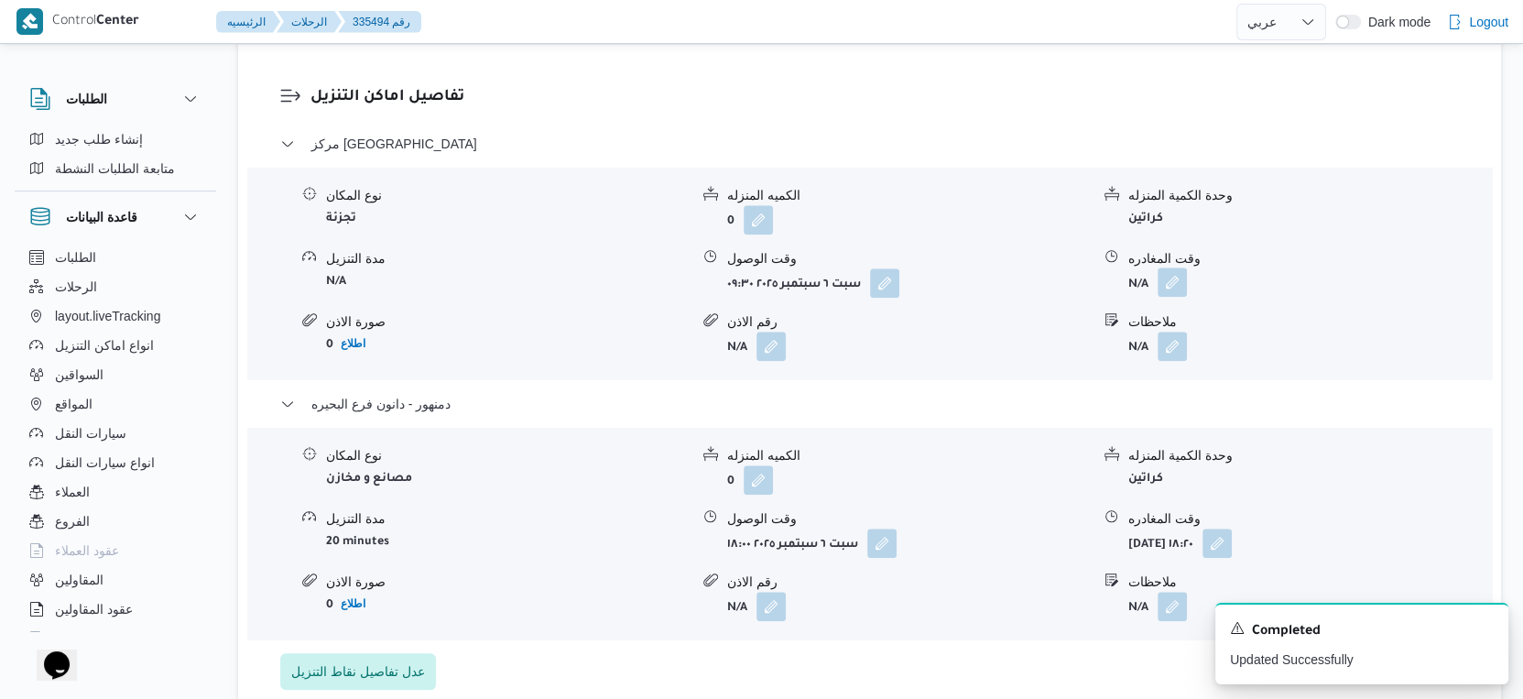
click at [1179, 267] on dl "وقت المغادره N/A" at bounding box center [1310, 273] width 363 height 49
click at [1179, 282] on button "button" at bounding box center [1172, 281] width 29 height 29
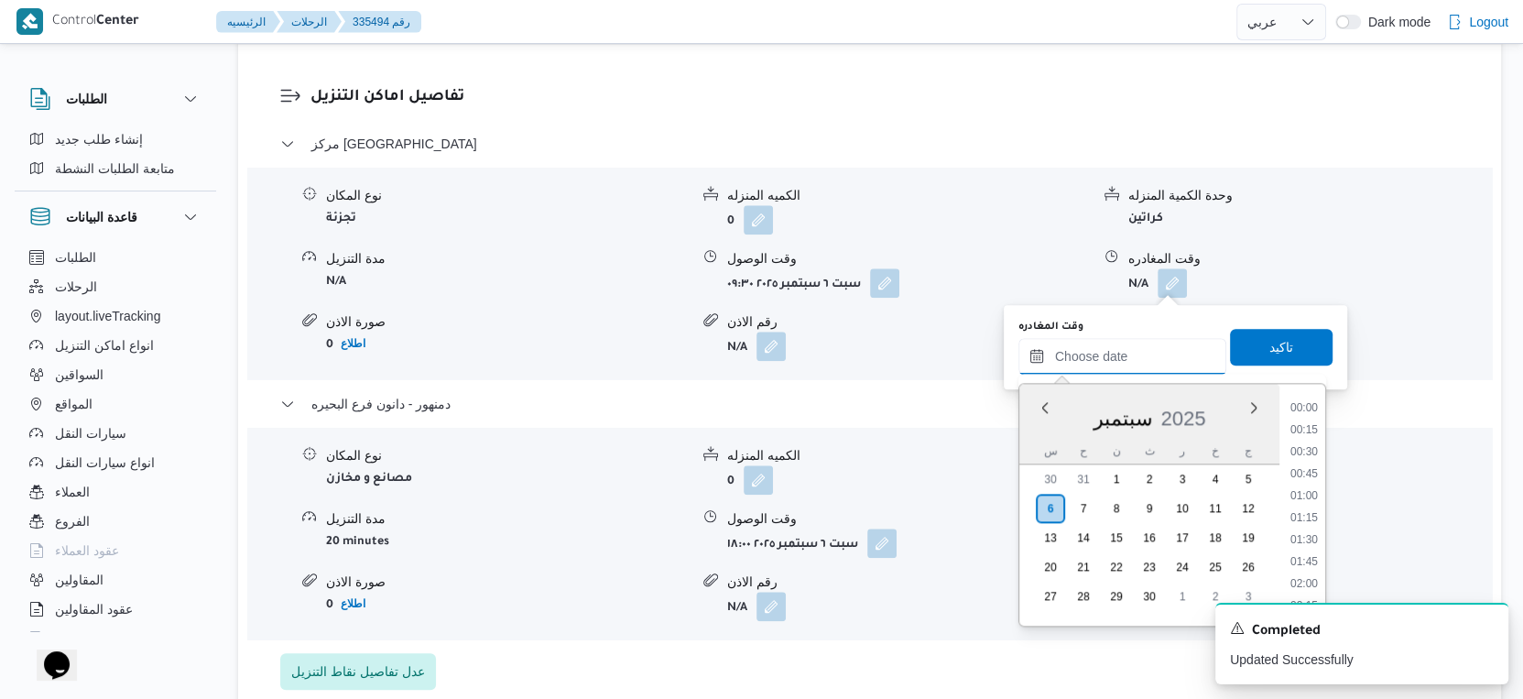
click at [1141, 353] on input "وقت المغادره" at bounding box center [1123, 356] width 208 height 37
drag, startPoint x: 1309, startPoint y: 527, endPoint x: 1312, endPoint y: 507, distance: 19.4
click at [1309, 527] on li "17:45" at bounding box center [1304, 527] width 42 height 18
type input "[DATE] ١٧:٤٥"
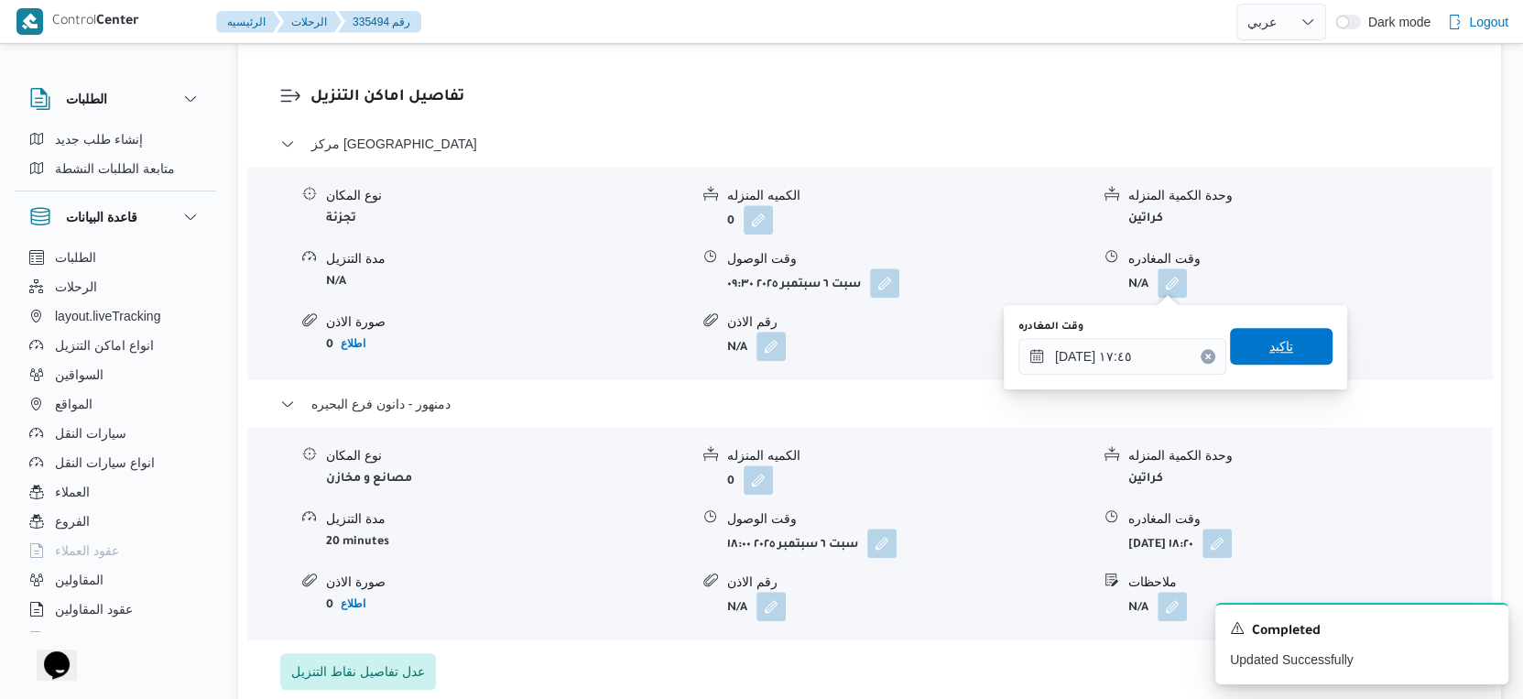
click at [1278, 345] on span "تاكيد" at bounding box center [1282, 346] width 24 height 22
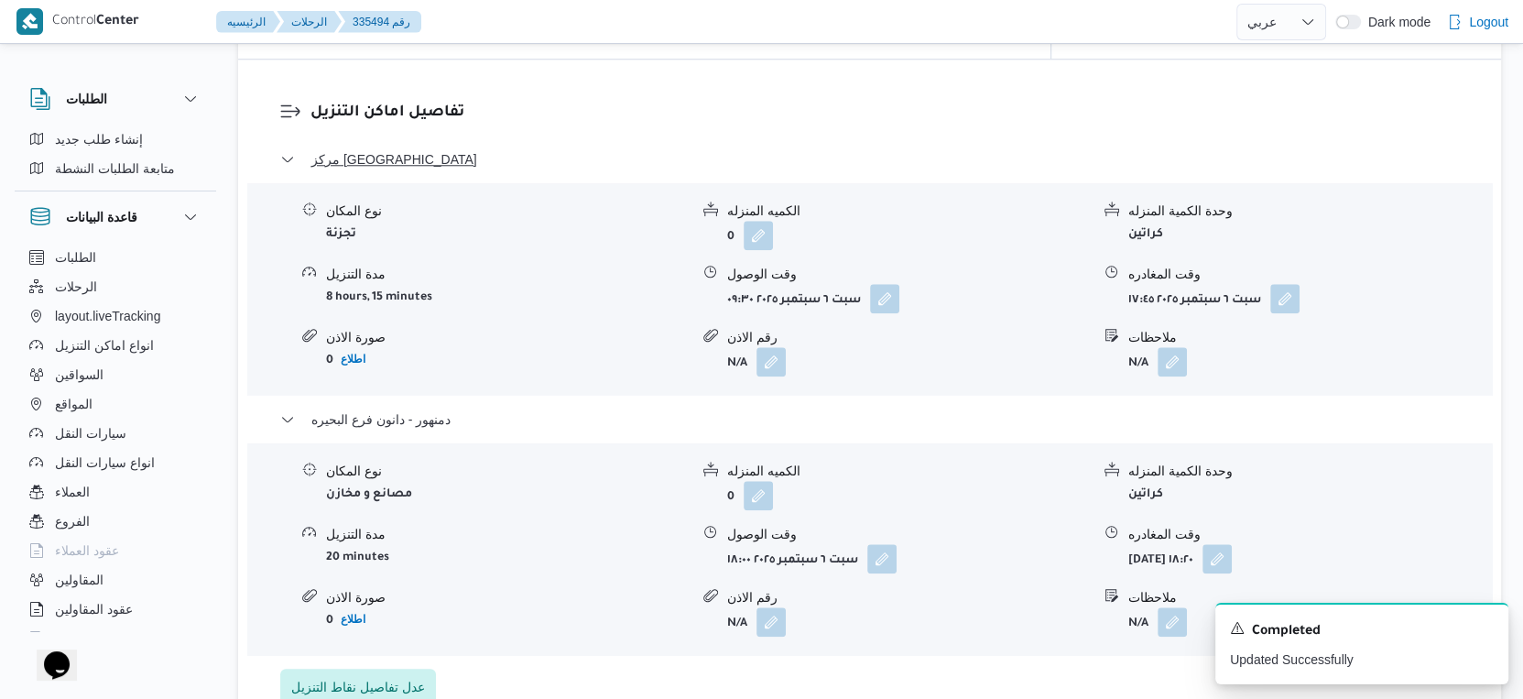
scroll to position [1527, 0]
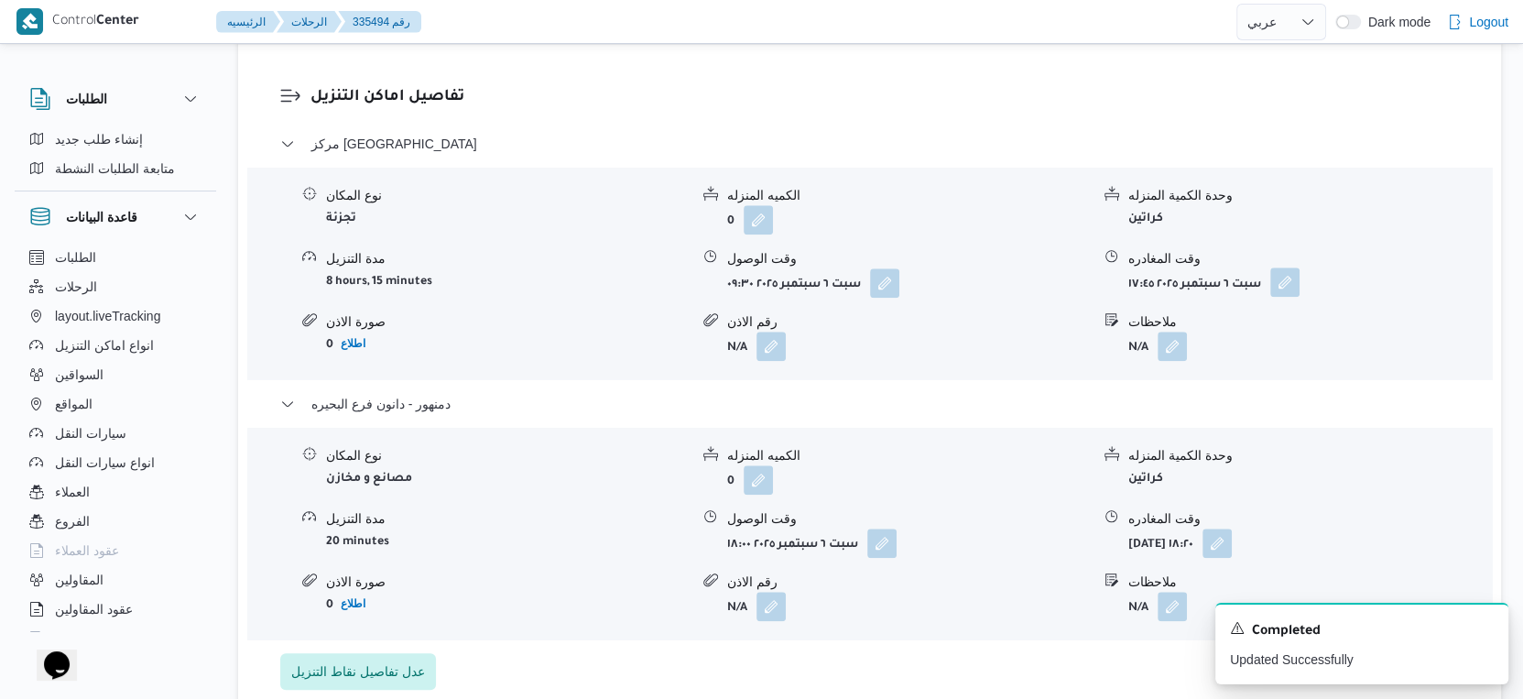
click at [1292, 286] on button "button" at bounding box center [1285, 281] width 29 height 29
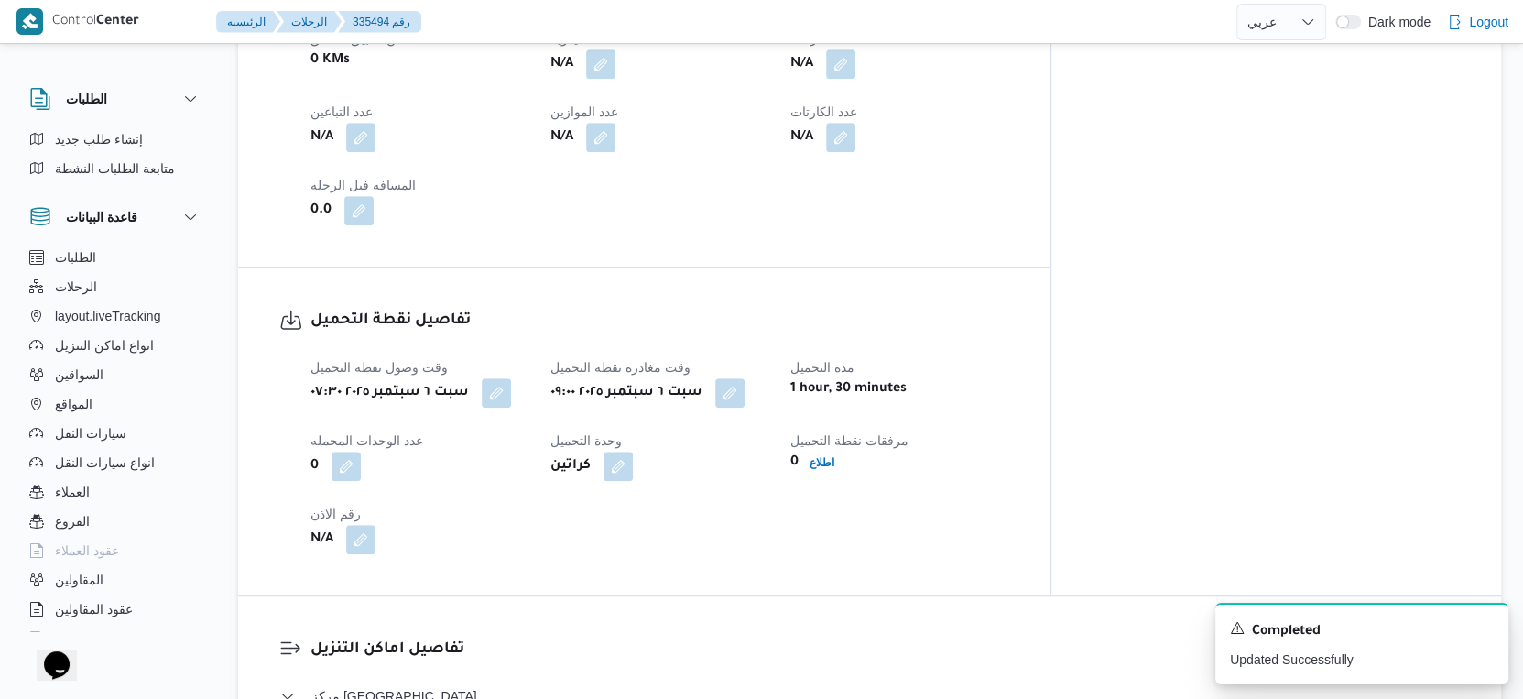
scroll to position [713, 0]
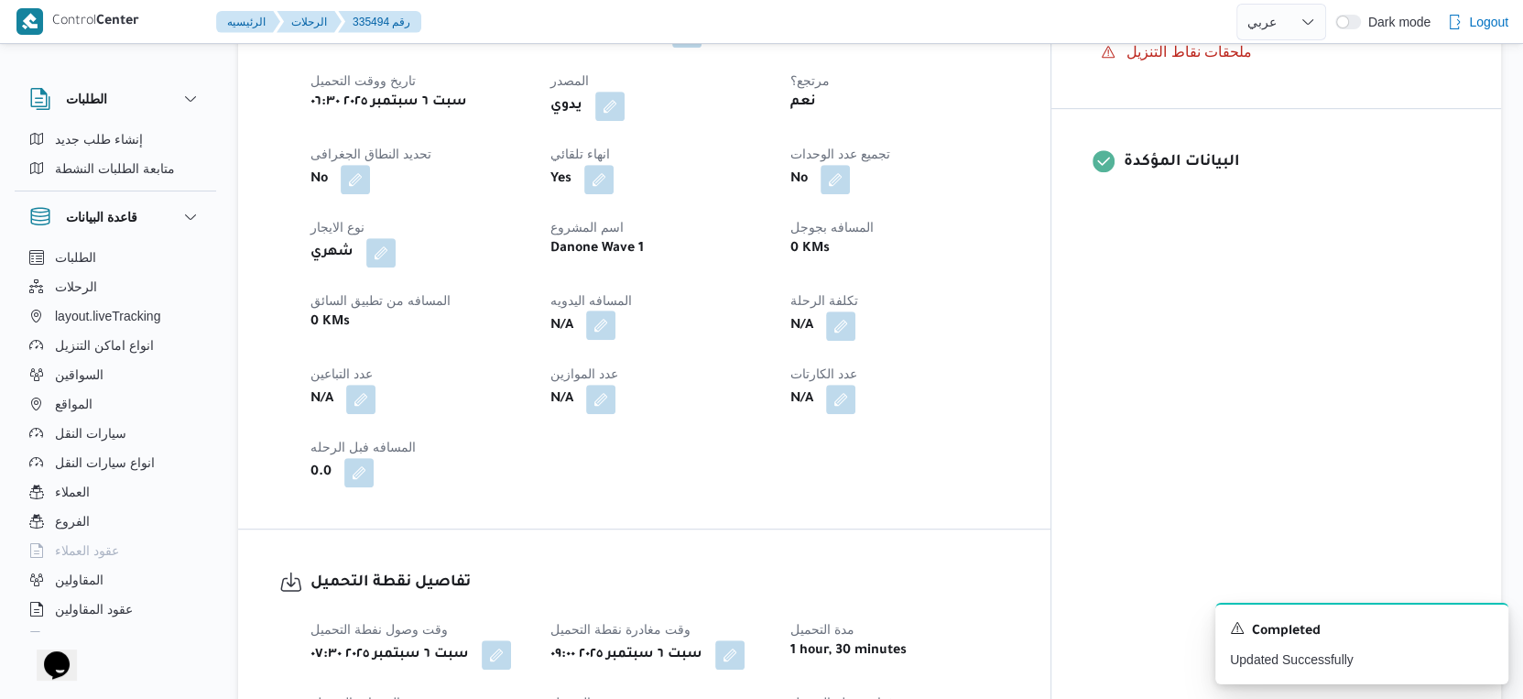
click at [616, 322] on button "button" at bounding box center [600, 325] width 29 height 29
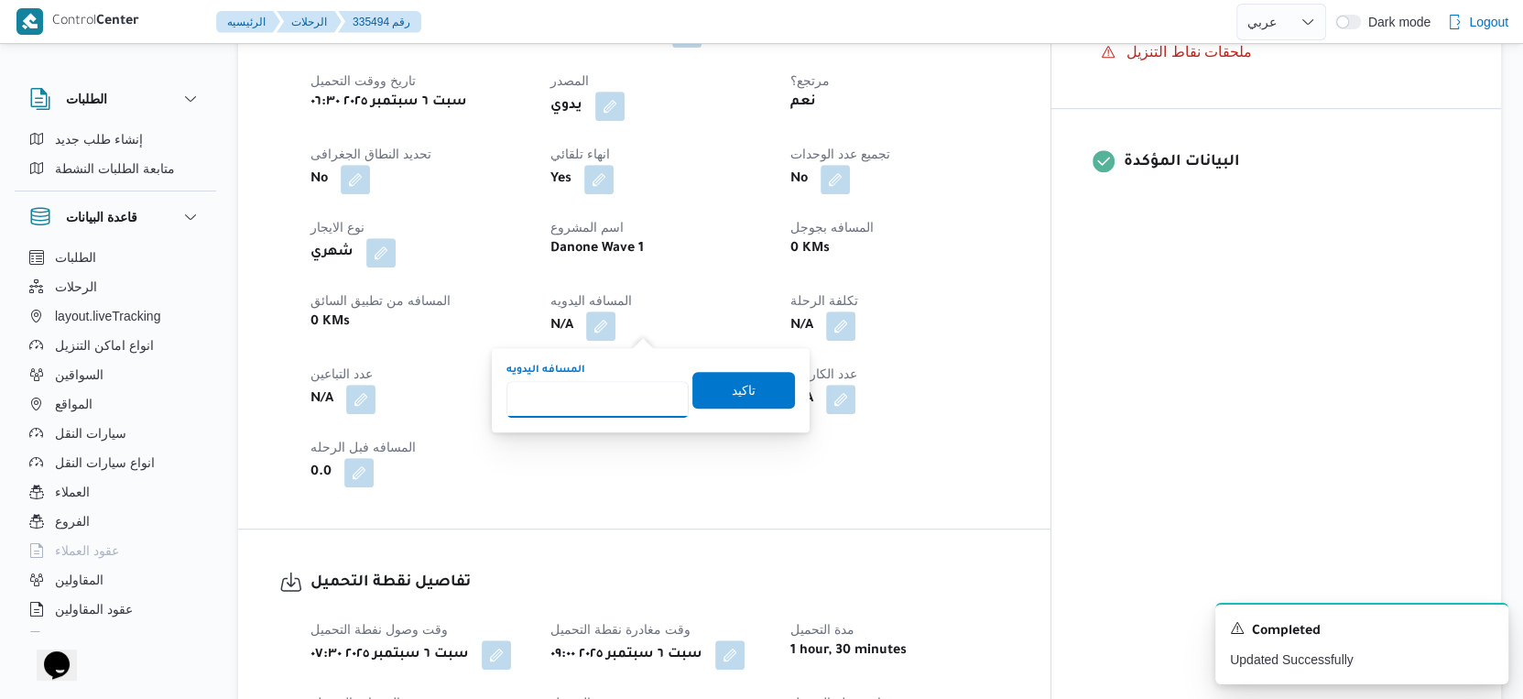
click at [584, 390] on input "المسافه اليدويه" at bounding box center [598, 399] width 182 height 37
type input "33"
click at [732, 382] on span "تاكيد" at bounding box center [744, 389] width 24 height 22
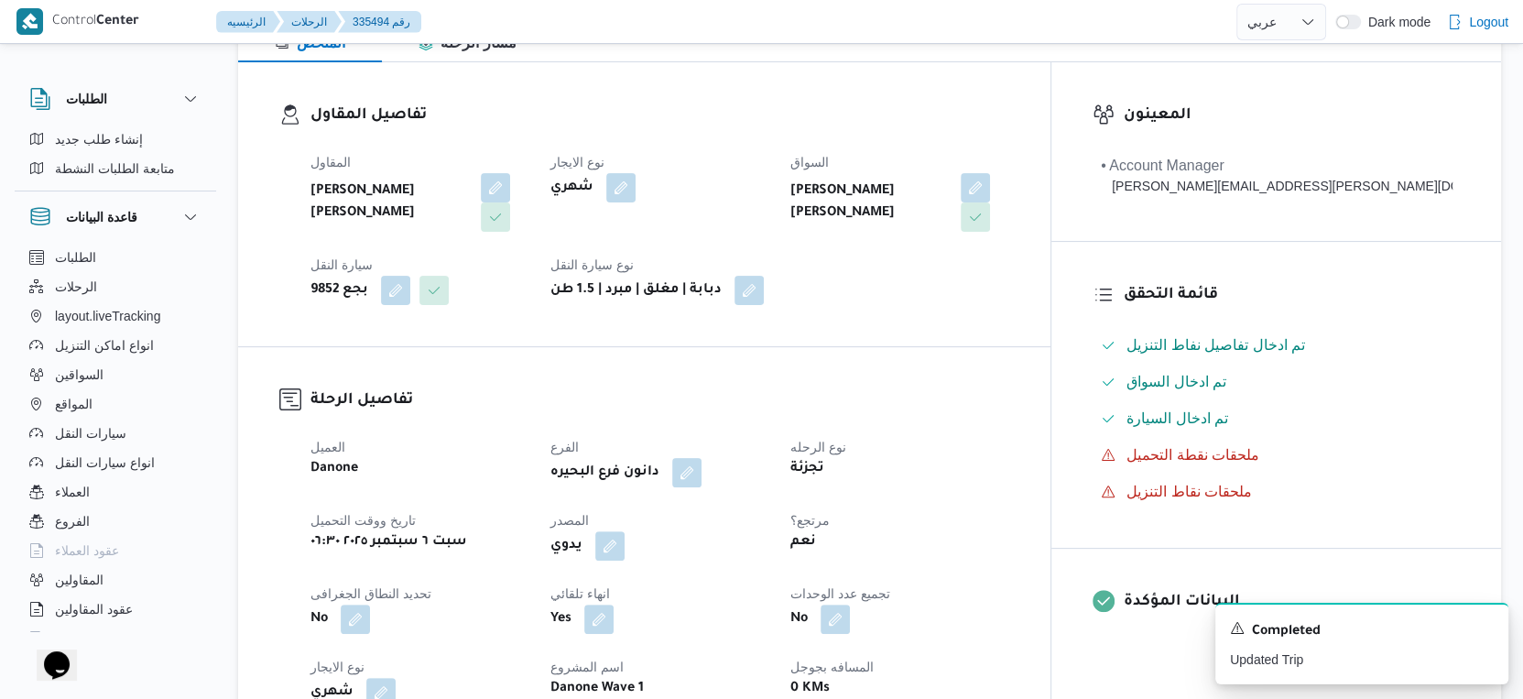
scroll to position [0, 0]
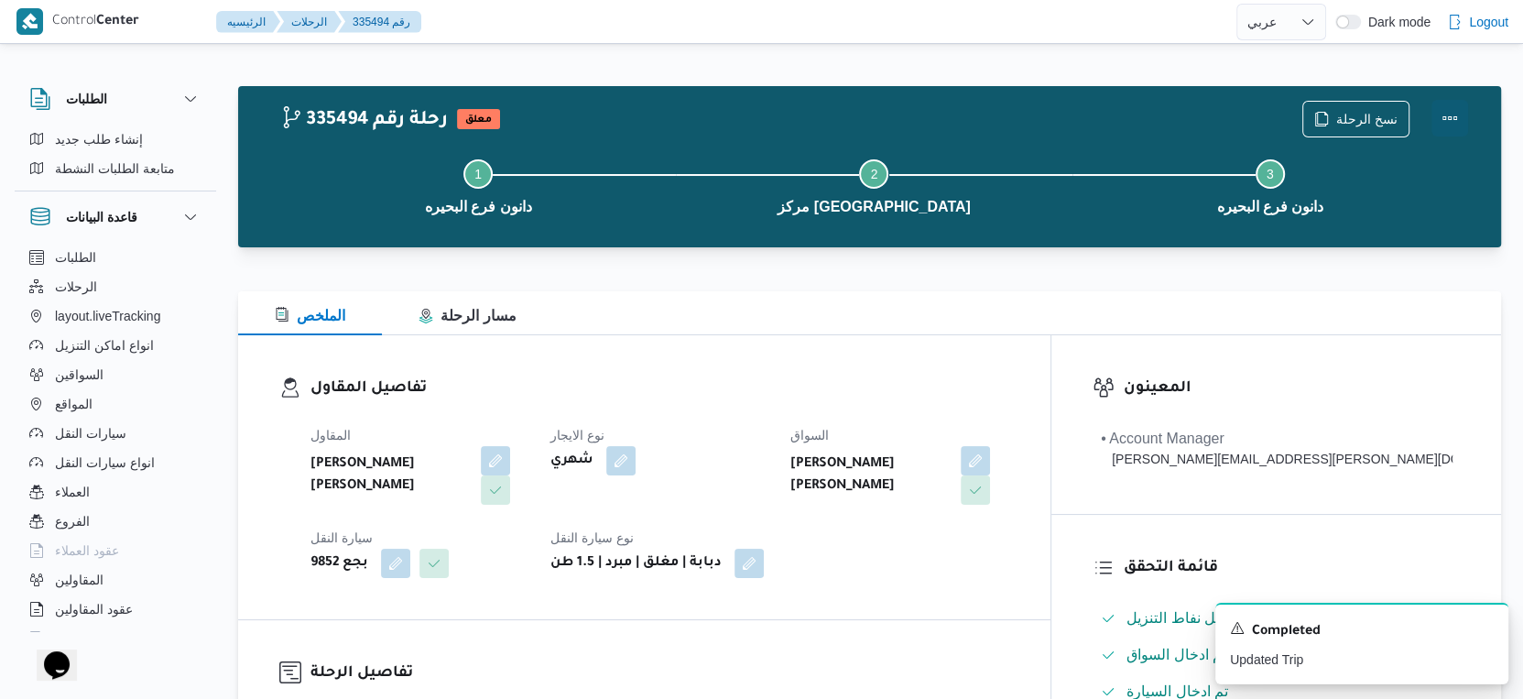
click at [1452, 117] on button "Actions" at bounding box center [1450, 118] width 37 height 37
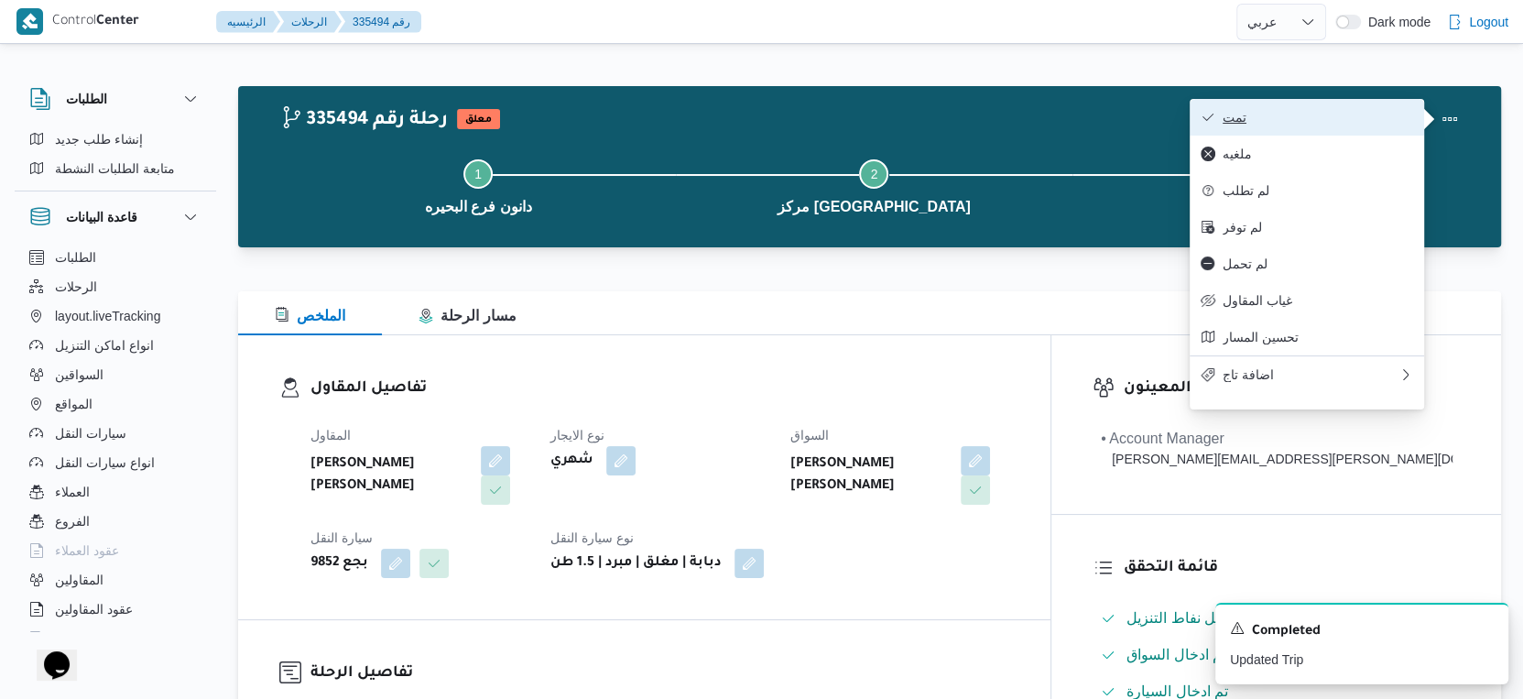
click at [1350, 114] on span "تمت" at bounding box center [1318, 117] width 191 height 15
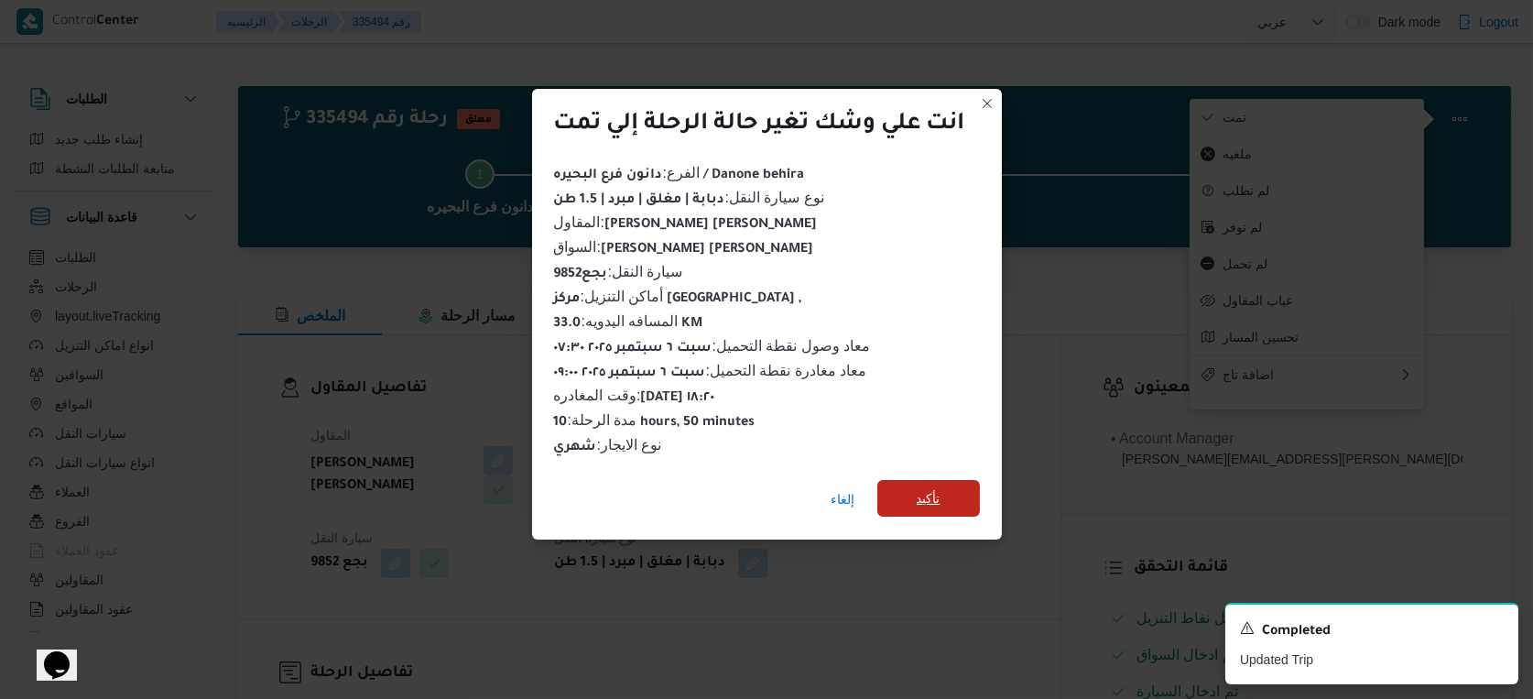
click at [920, 501] on span "تأكيد" at bounding box center [929, 498] width 24 height 22
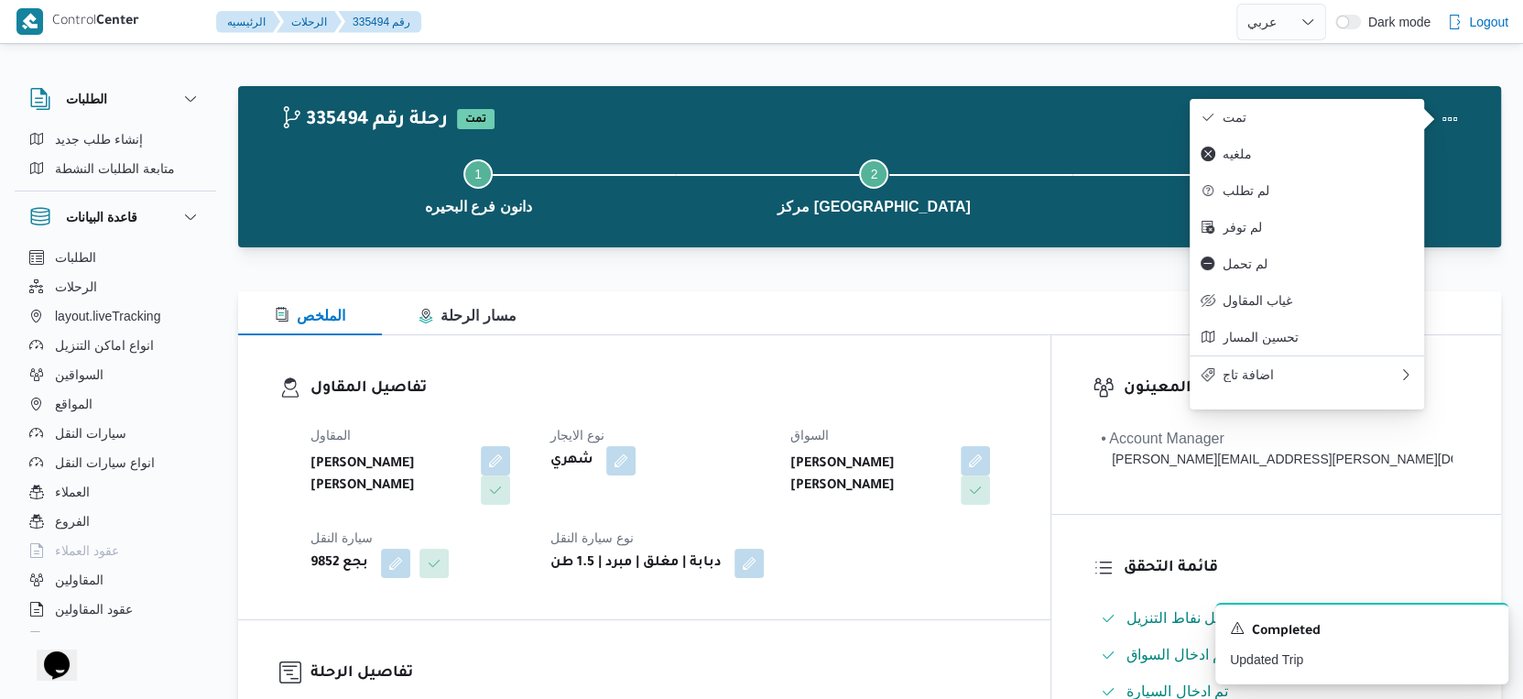
click at [769, 432] on dt "نوع الايجار" at bounding box center [660, 435] width 218 height 22
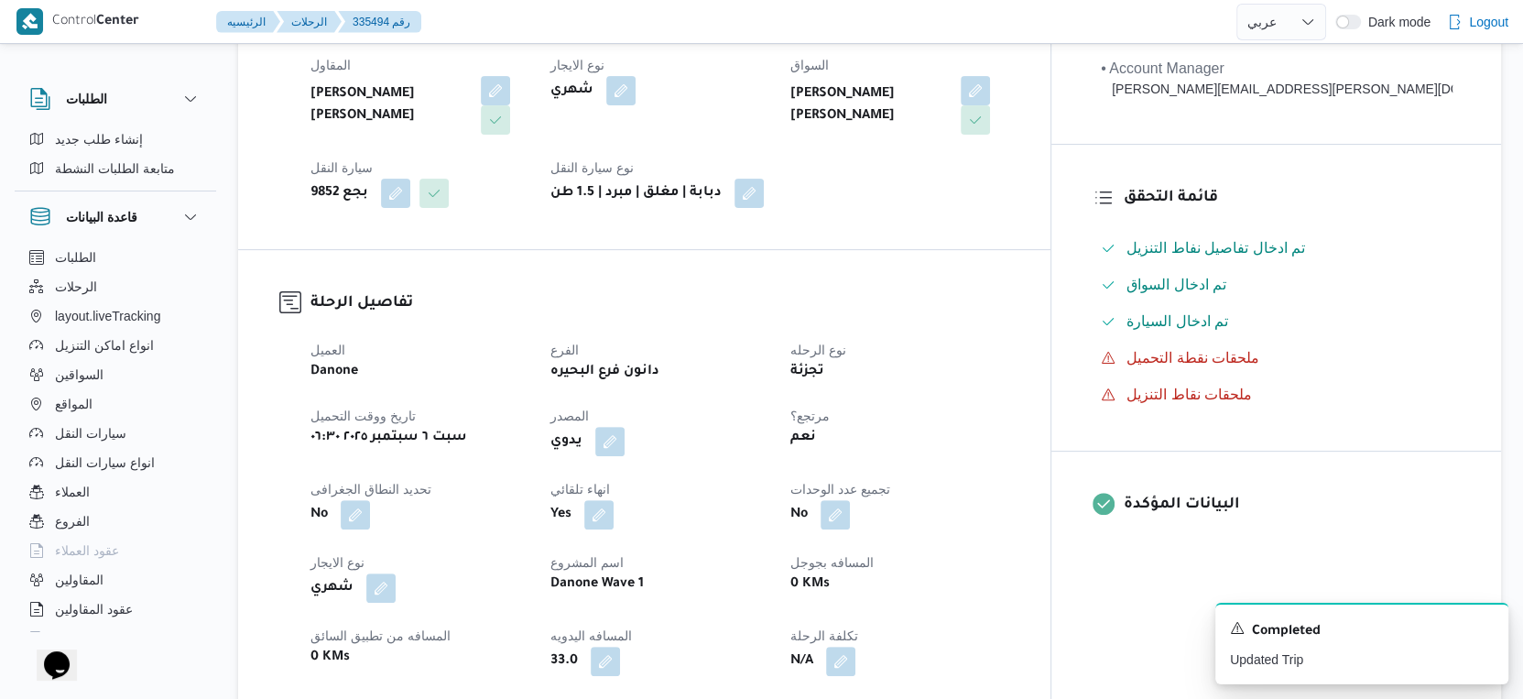
scroll to position [713, 0]
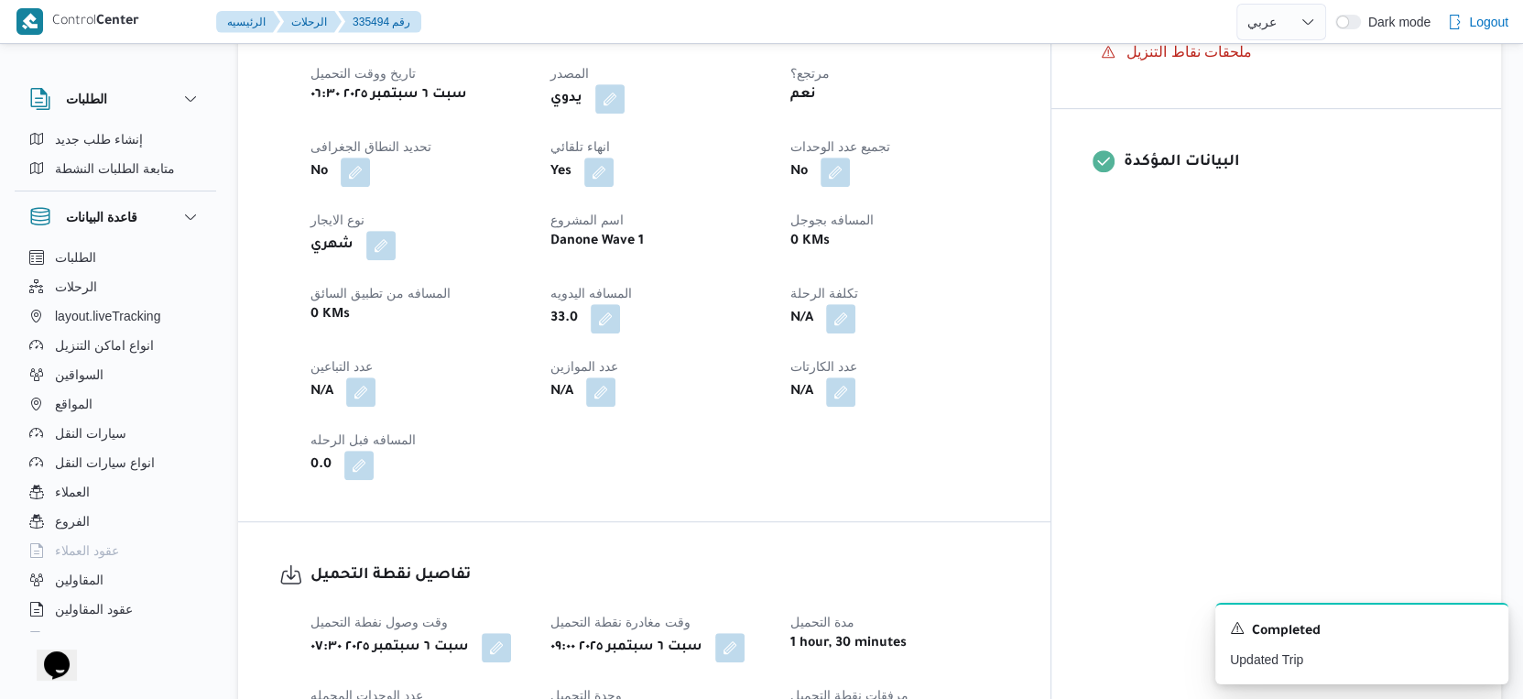
select select "ar"
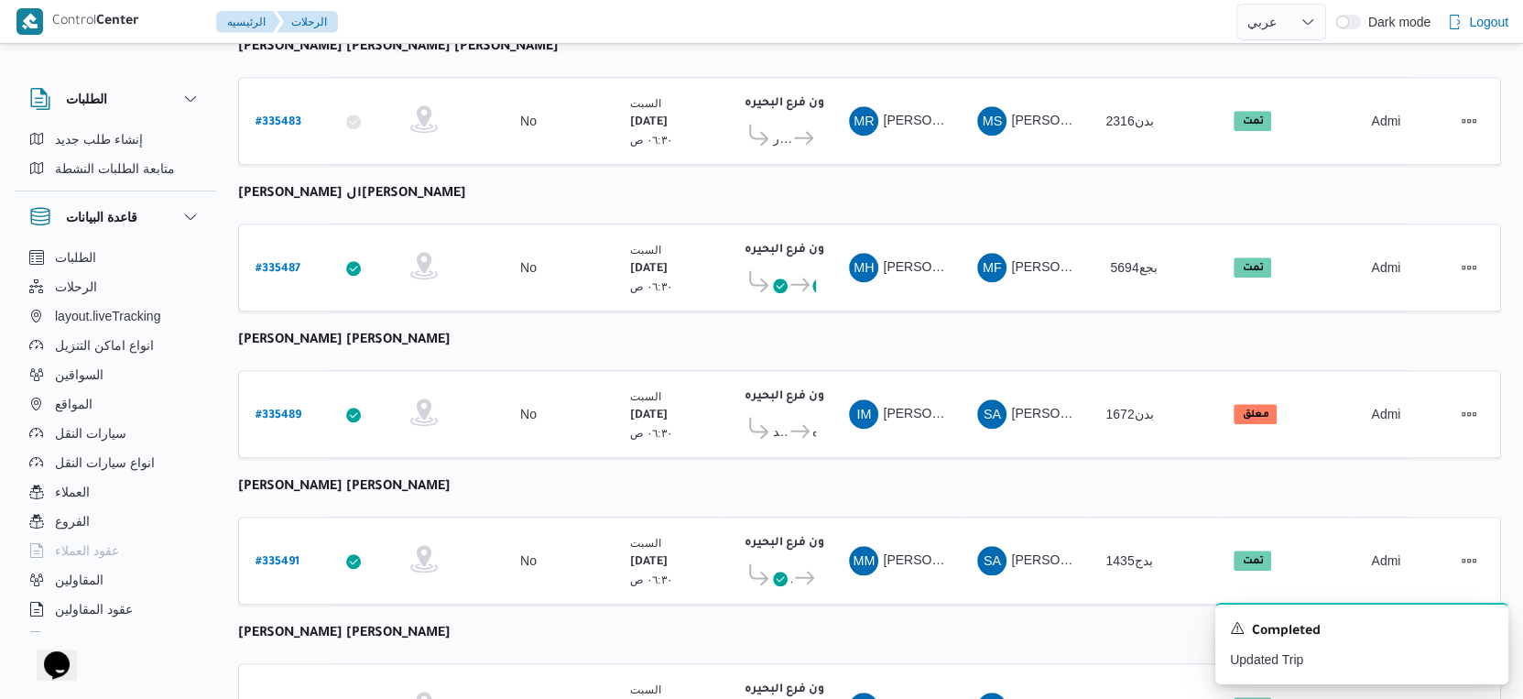
scroll to position [1495, 0]
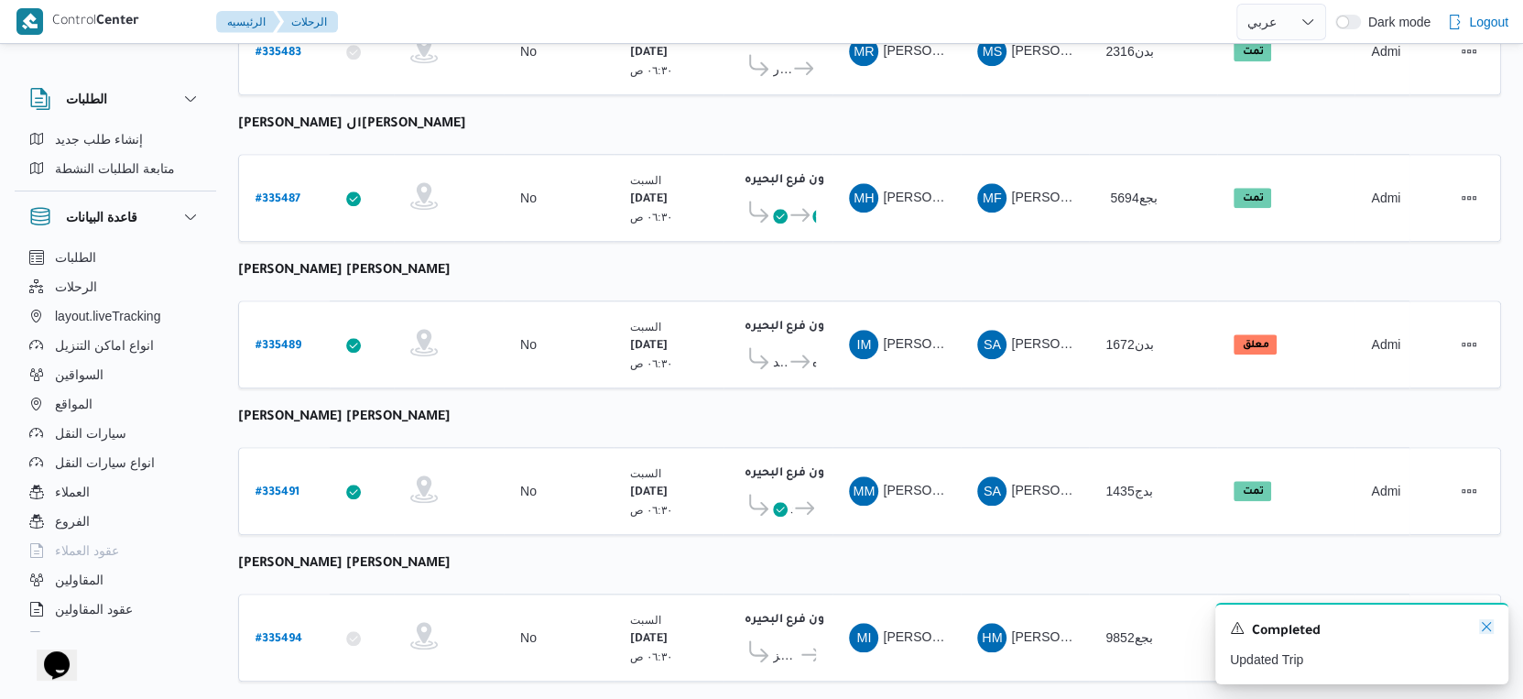
click at [1489, 630] on icon "Dismiss toast" at bounding box center [1486, 626] width 15 height 15
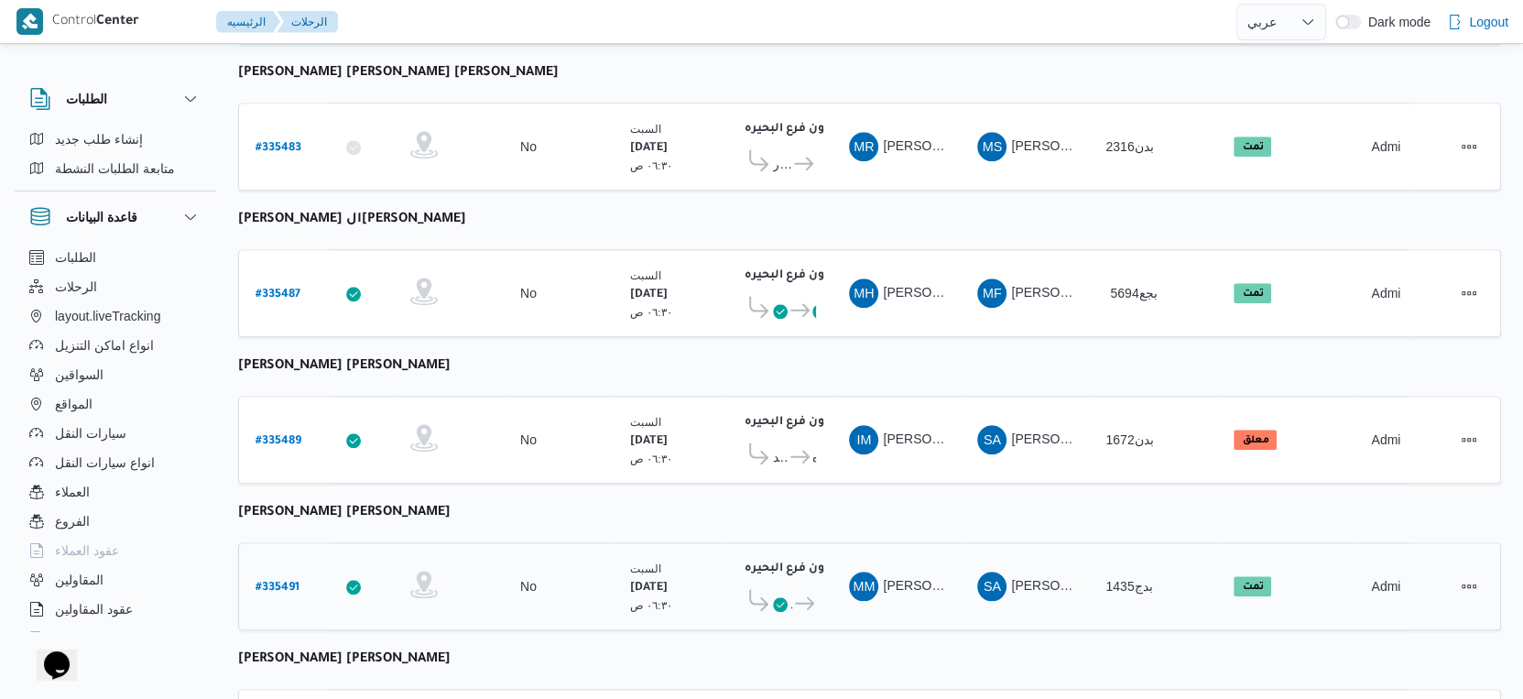
scroll to position [1292, 0]
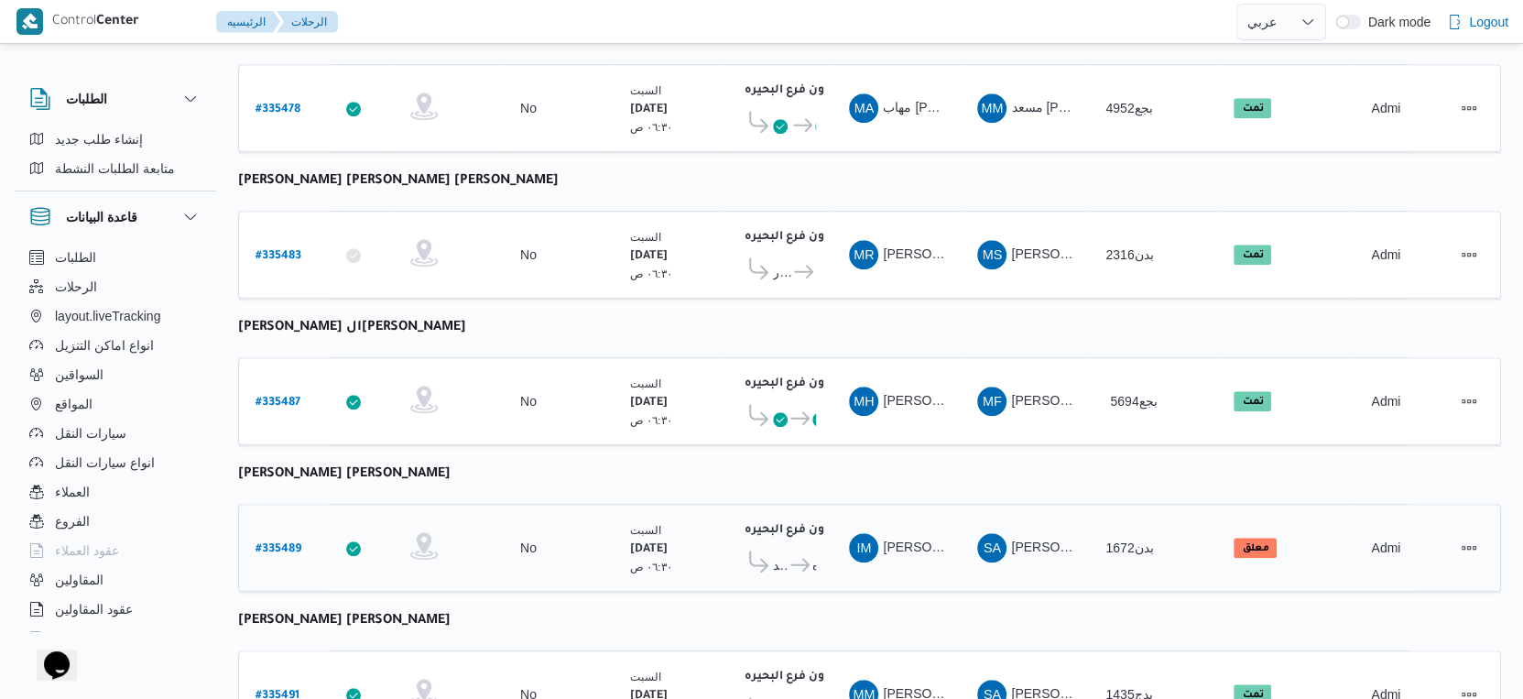
click at [291, 543] on b "# 335489" at bounding box center [279, 549] width 46 height 13
select select "ar"
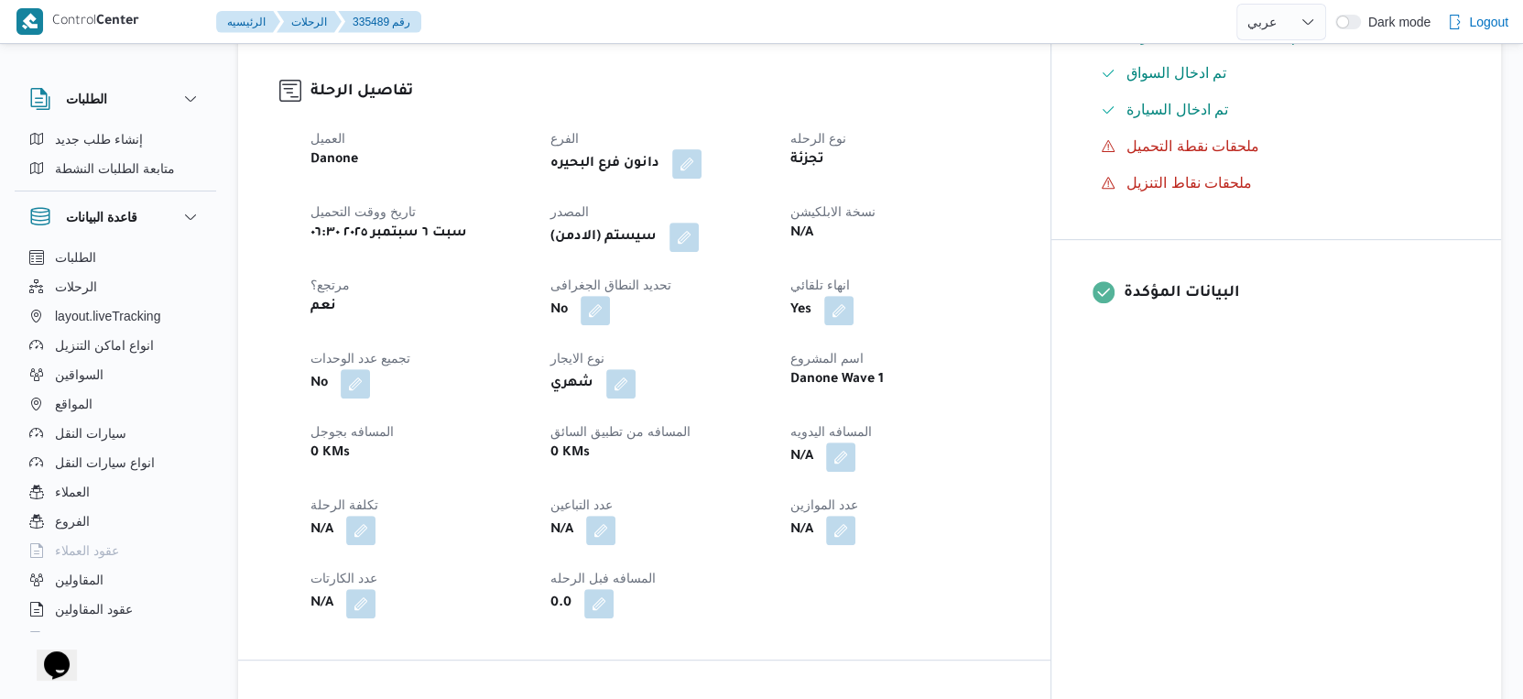
scroll to position [579, 0]
click at [699, 253] on button "button" at bounding box center [684, 238] width 29 height 29
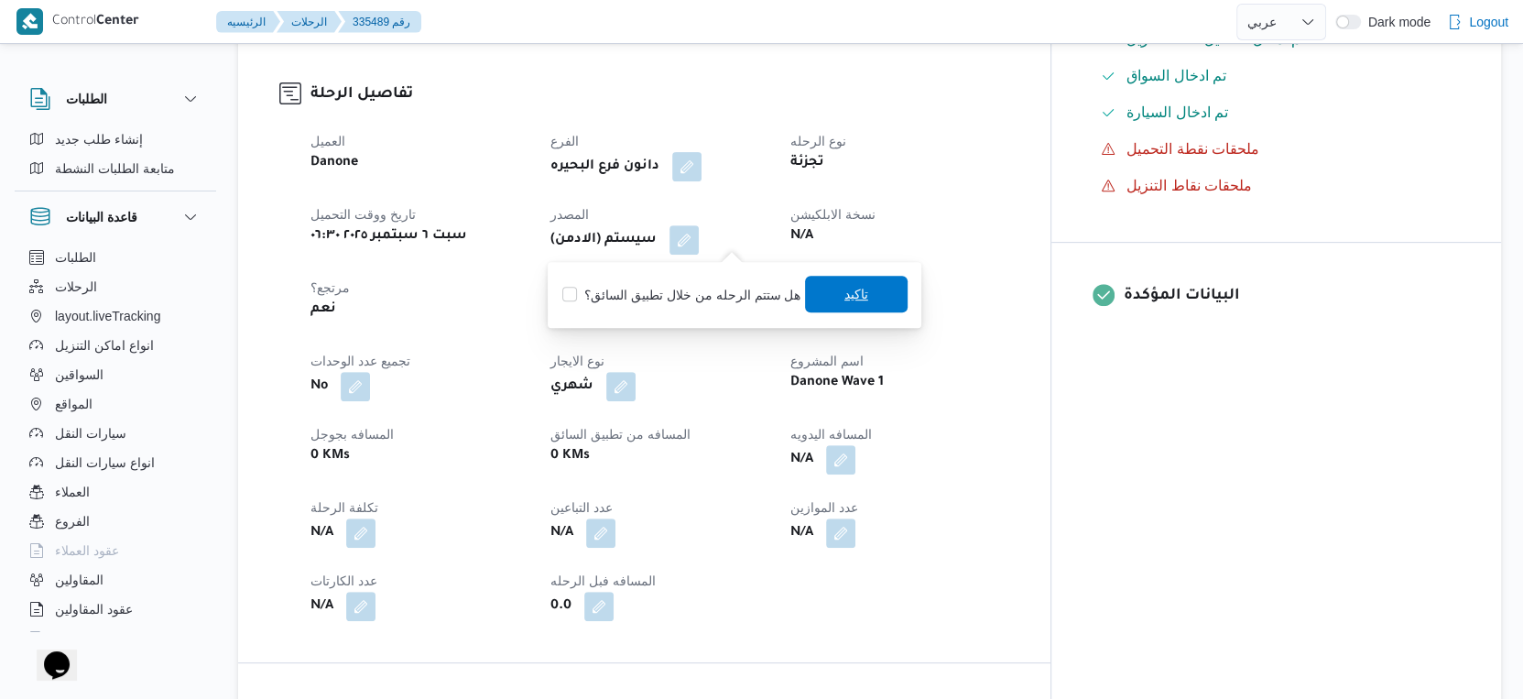
click at [836, 290] on span "تاكيد" at bounding box center [856, 294] width 103 height 37
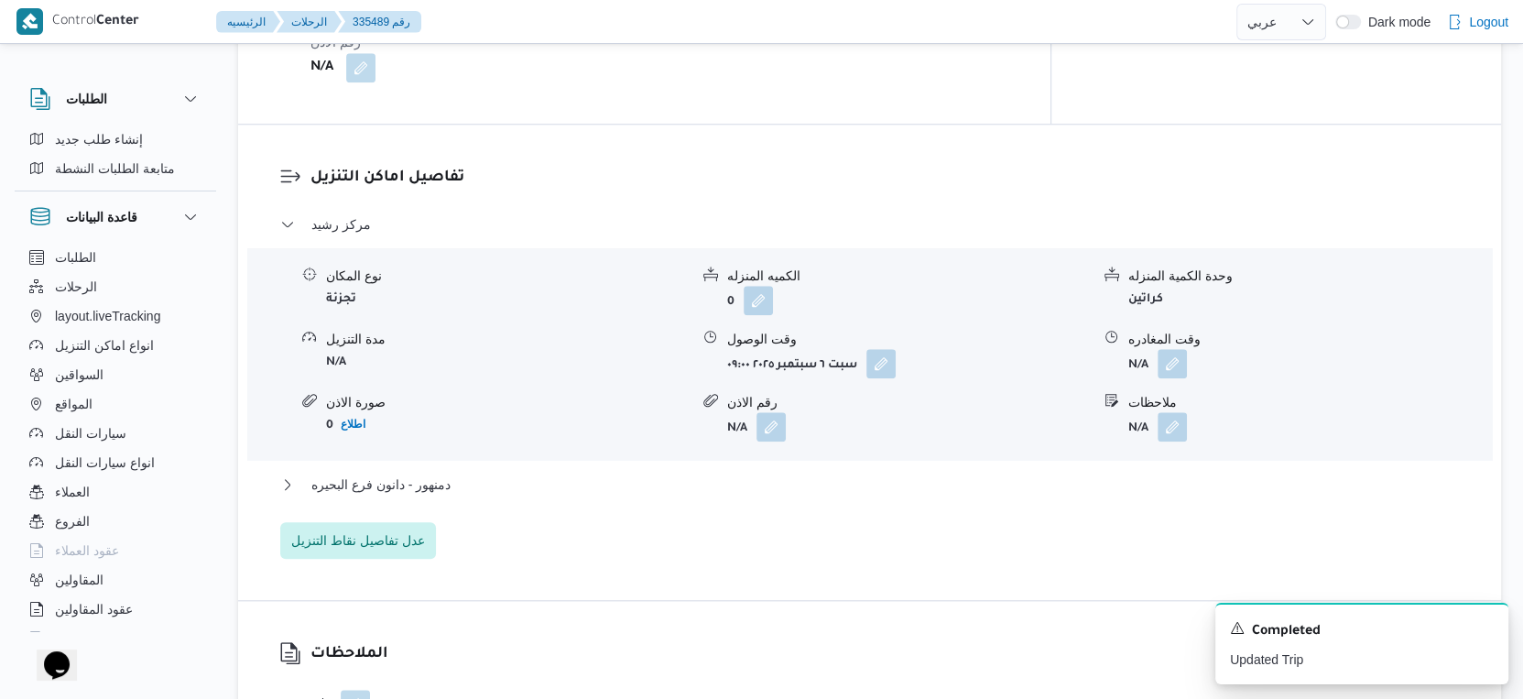
scroll to position [1190, 0]
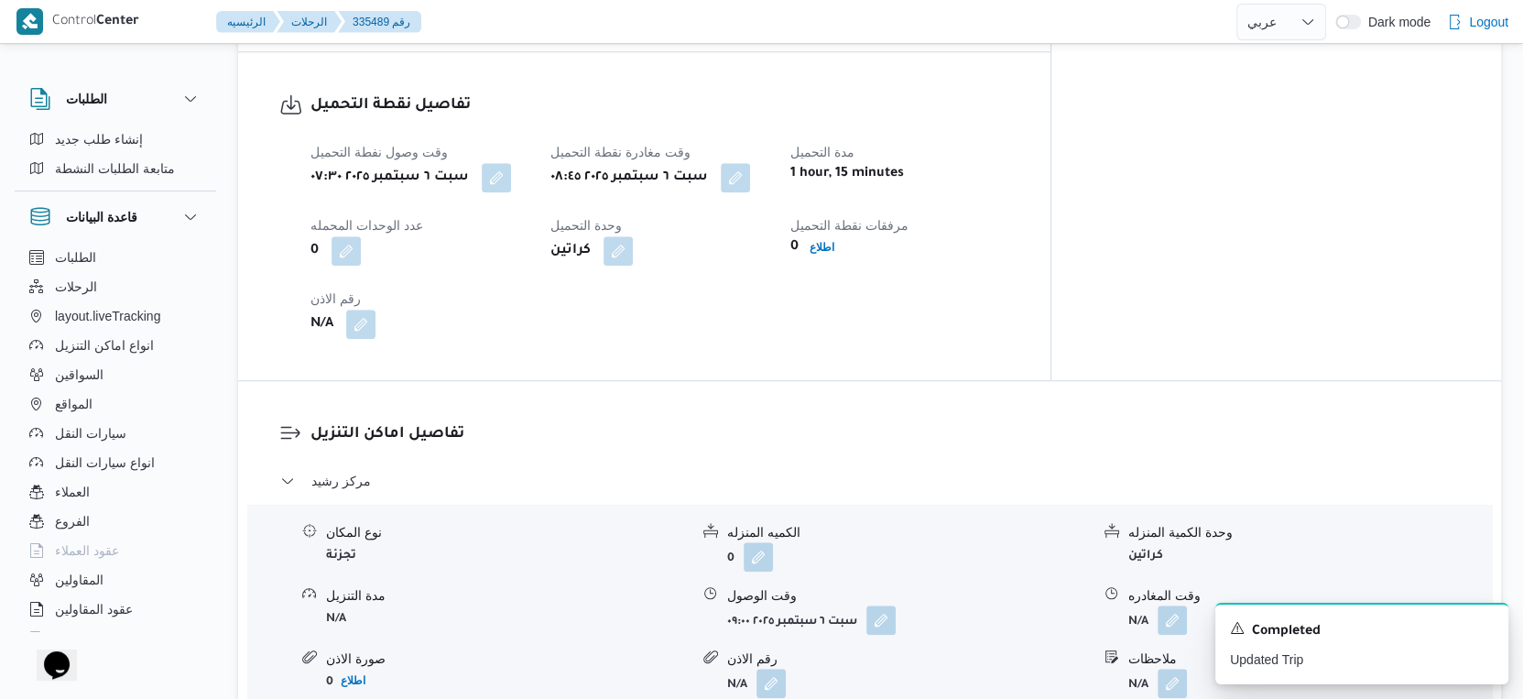
select select "ar"
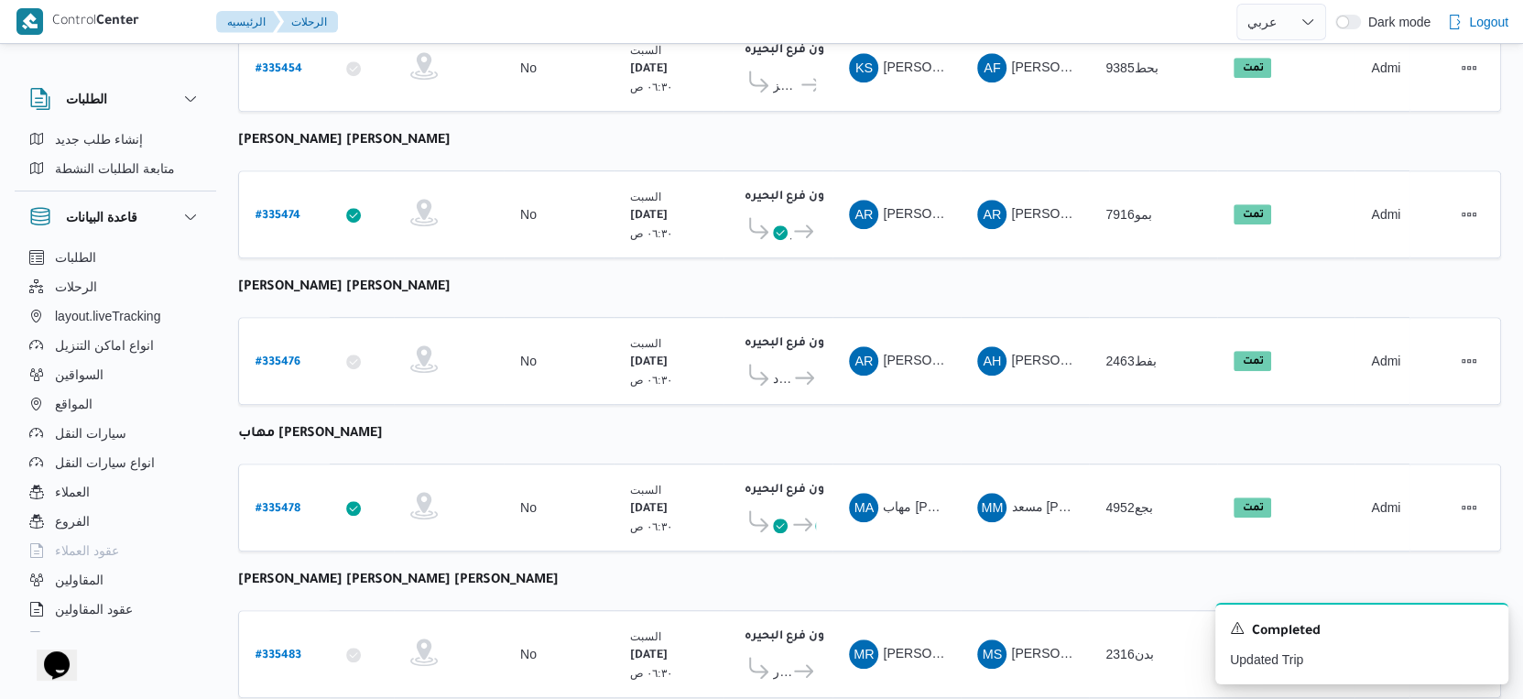
scroll to position [782, 0]
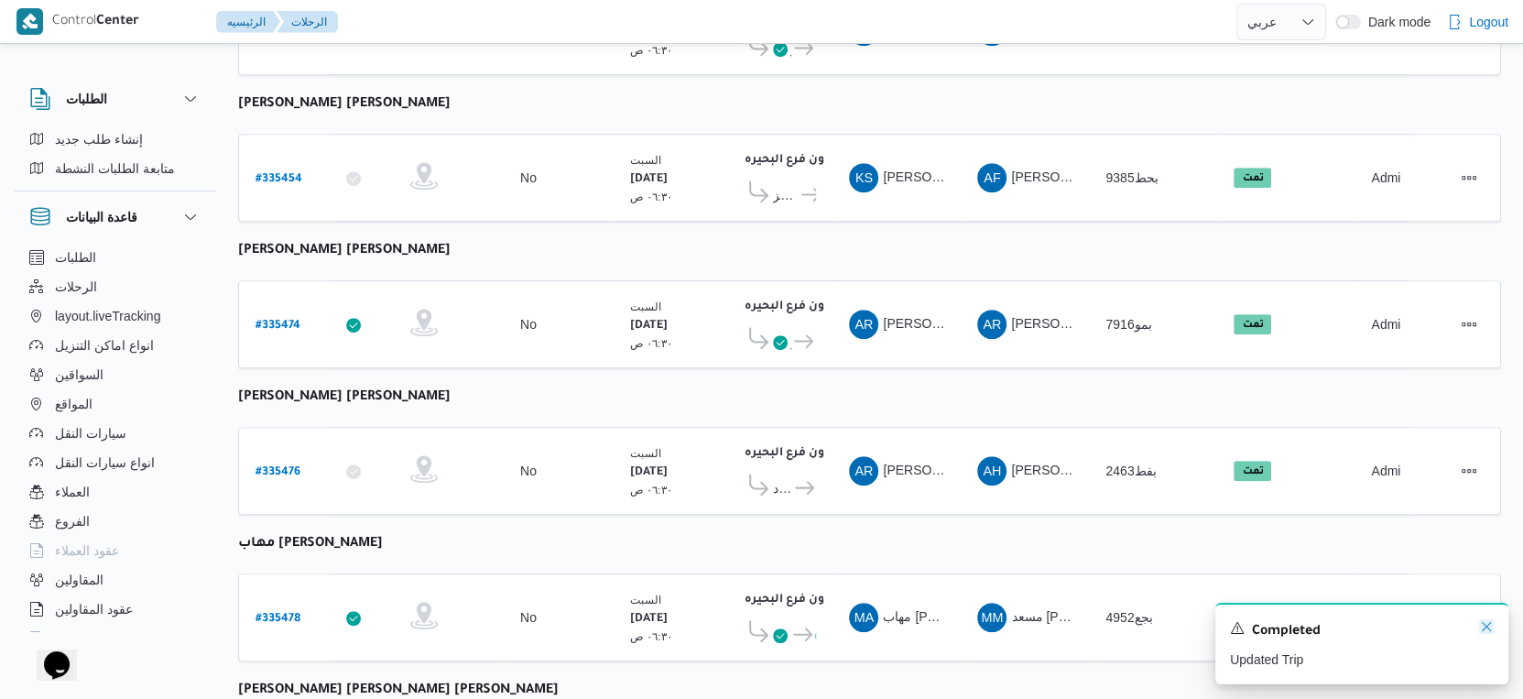
click at [1479, 624] on icon "Dismiss toast" at bounding box center [1486, 626] width 15 height 15
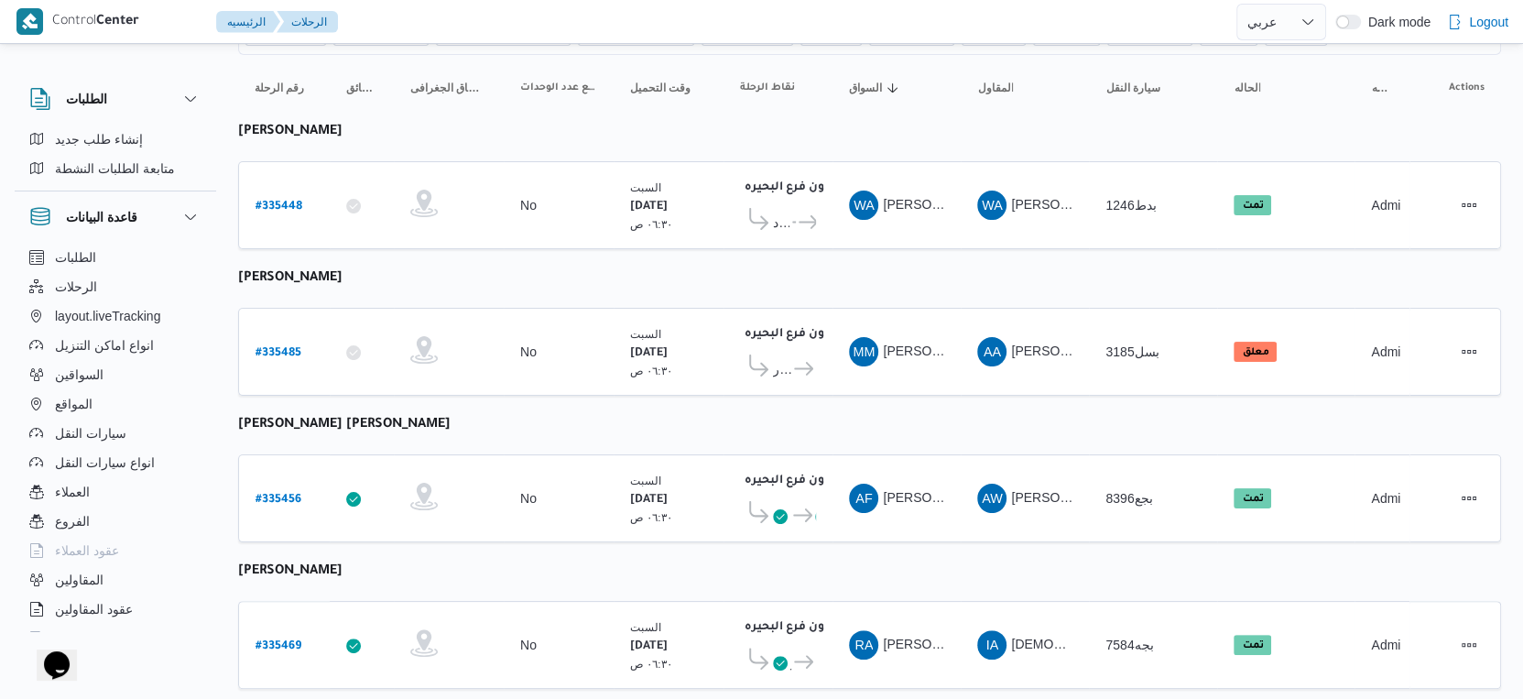
scroll to position [0, 0]
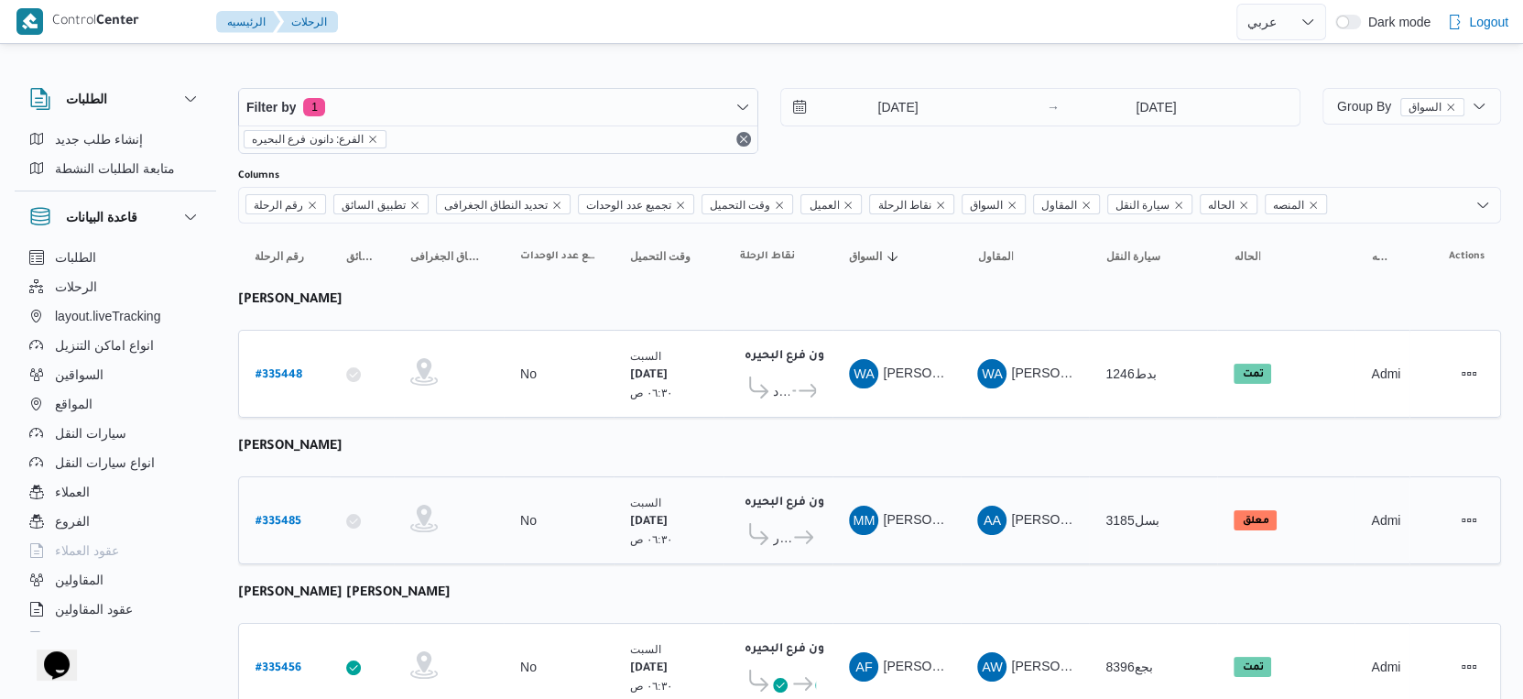
click at [278, 516] on b "# 335485" at bounding box center [279, 522] width 46 height 13
select select "ar"
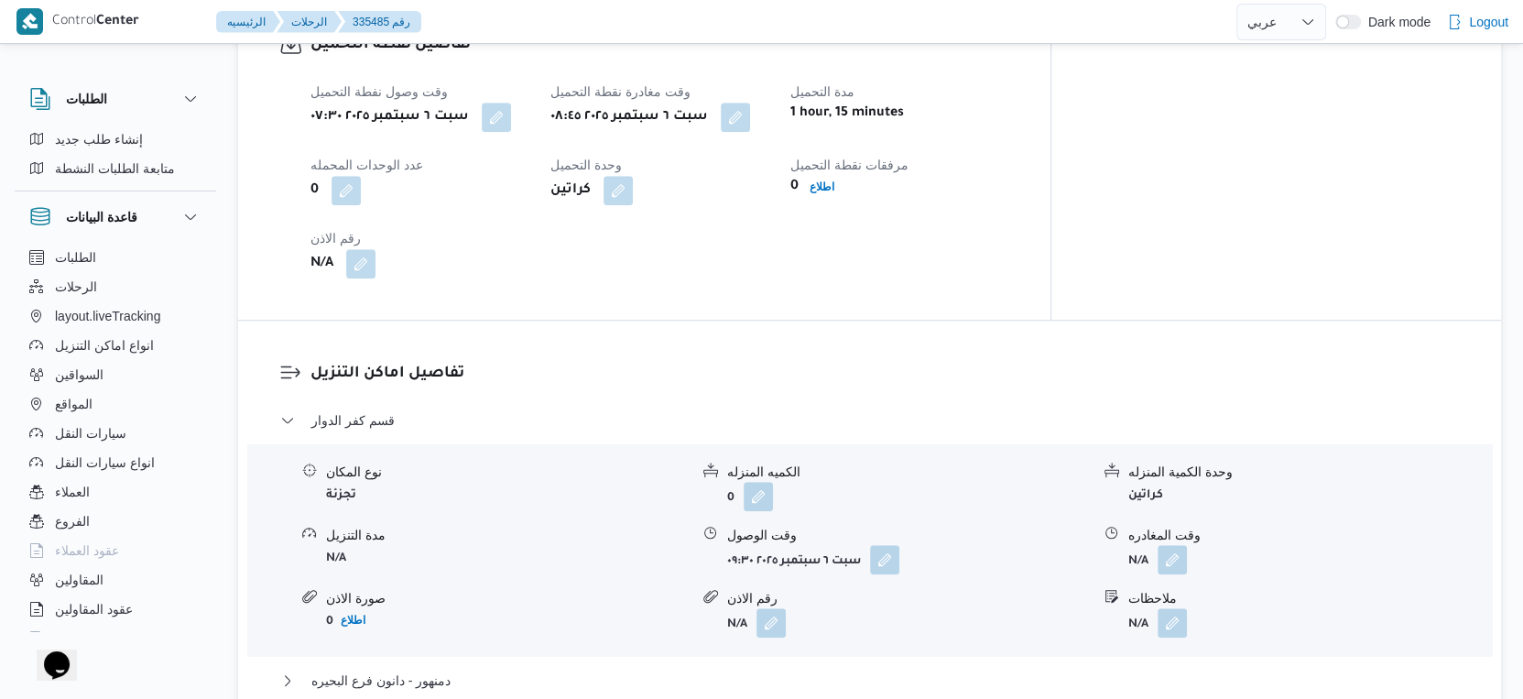
scroll to position [1424, 0]
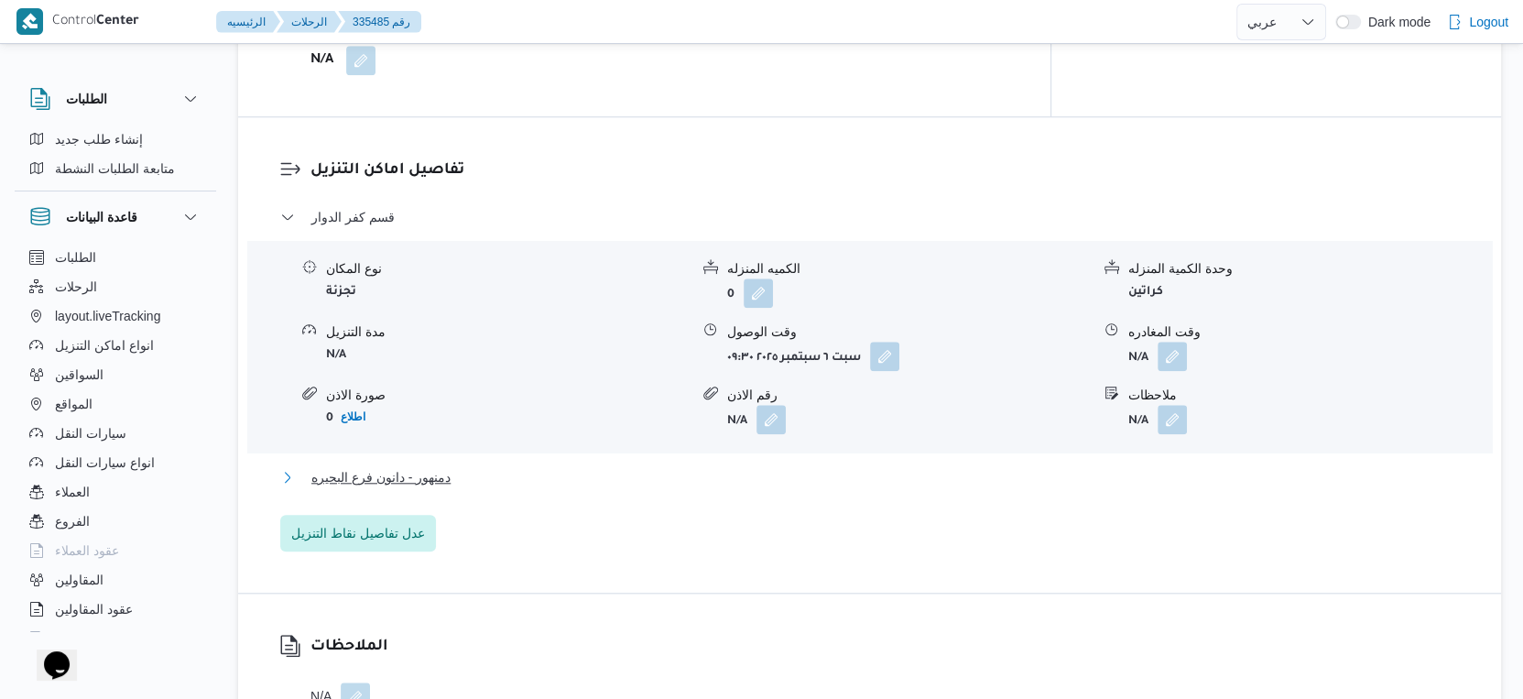
click at [426, 488] on span "دمنهور - دانون فرع البحيره" at bounding box center [380, 477] width 139 height 22
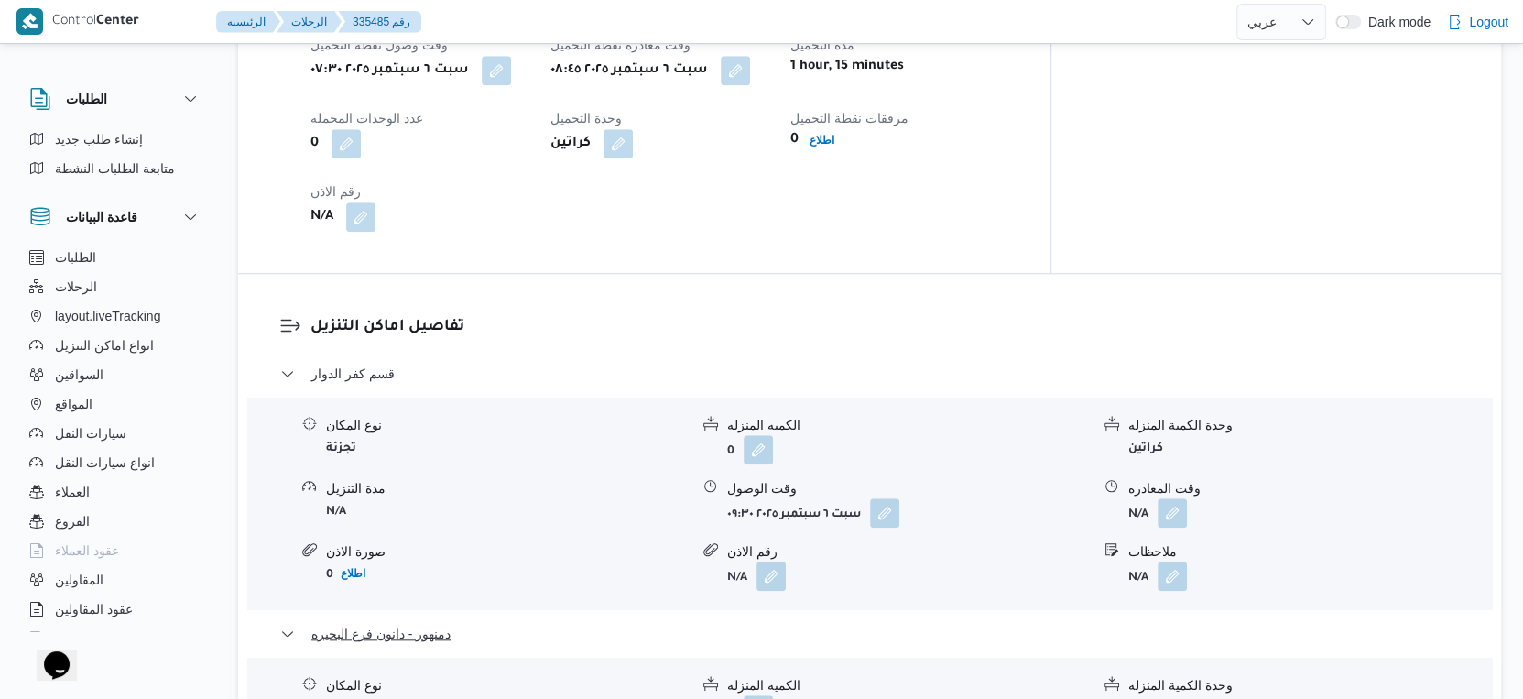
scroll to position [1221, 0]
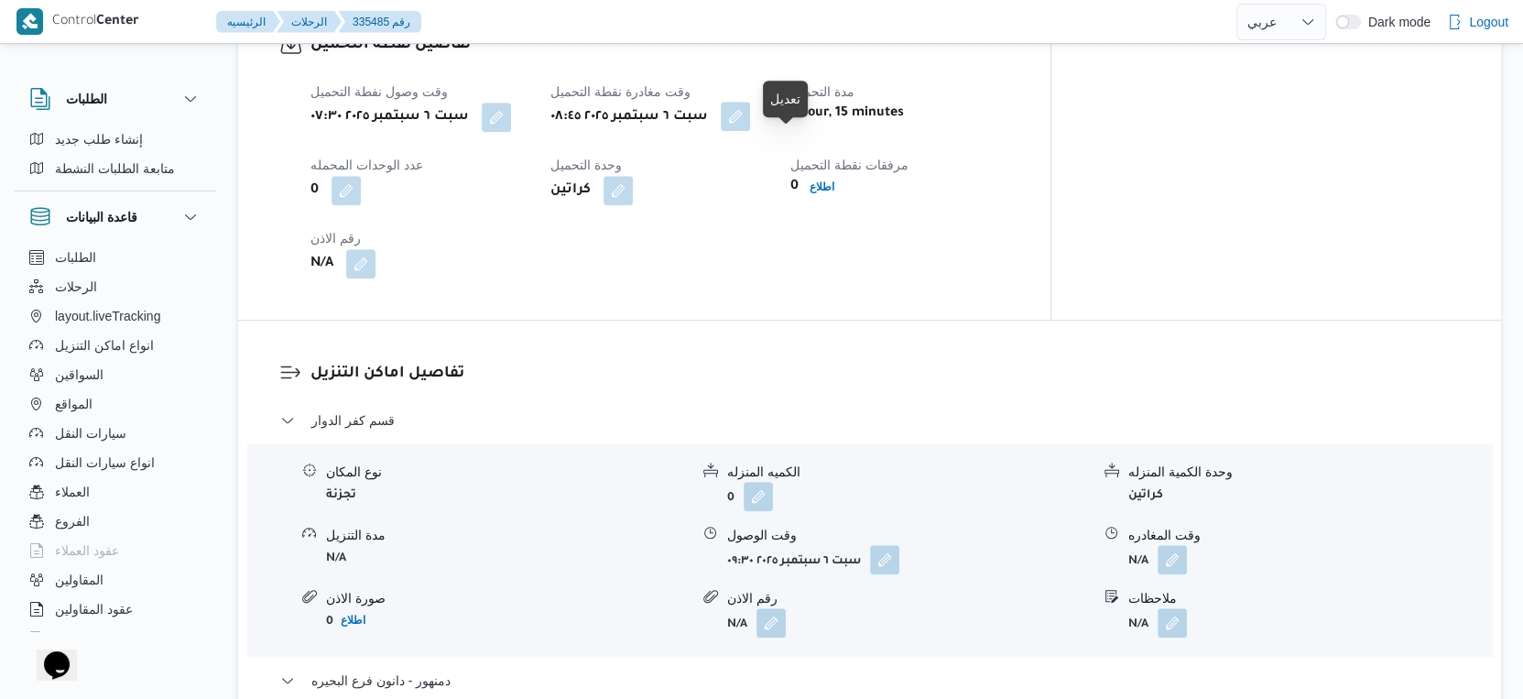
click at [750, 131] on button "button" at bounding box center [735, 116] width 29 height 29
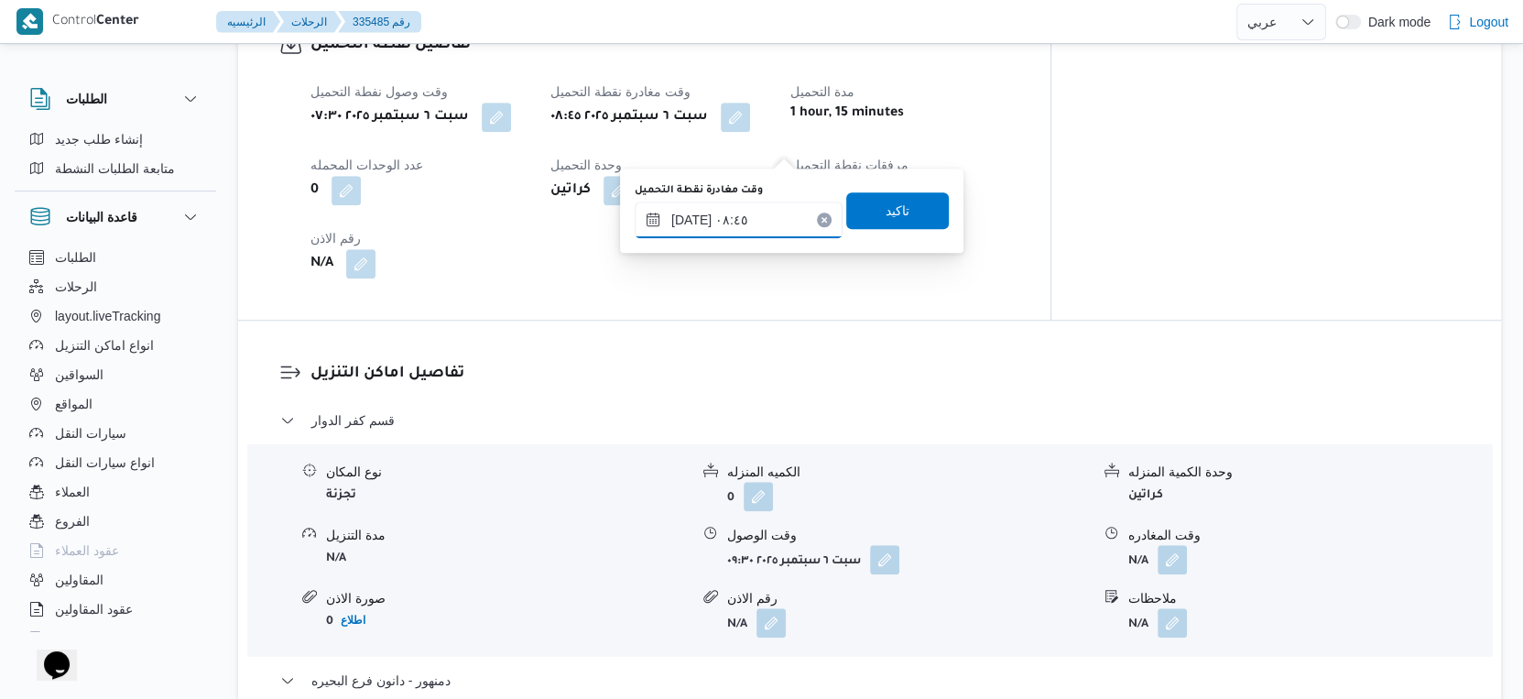
click at [763, 235] on input "[DATE] ٠٨:٤٥" at bounding box center [739, 220] width 208 height 37
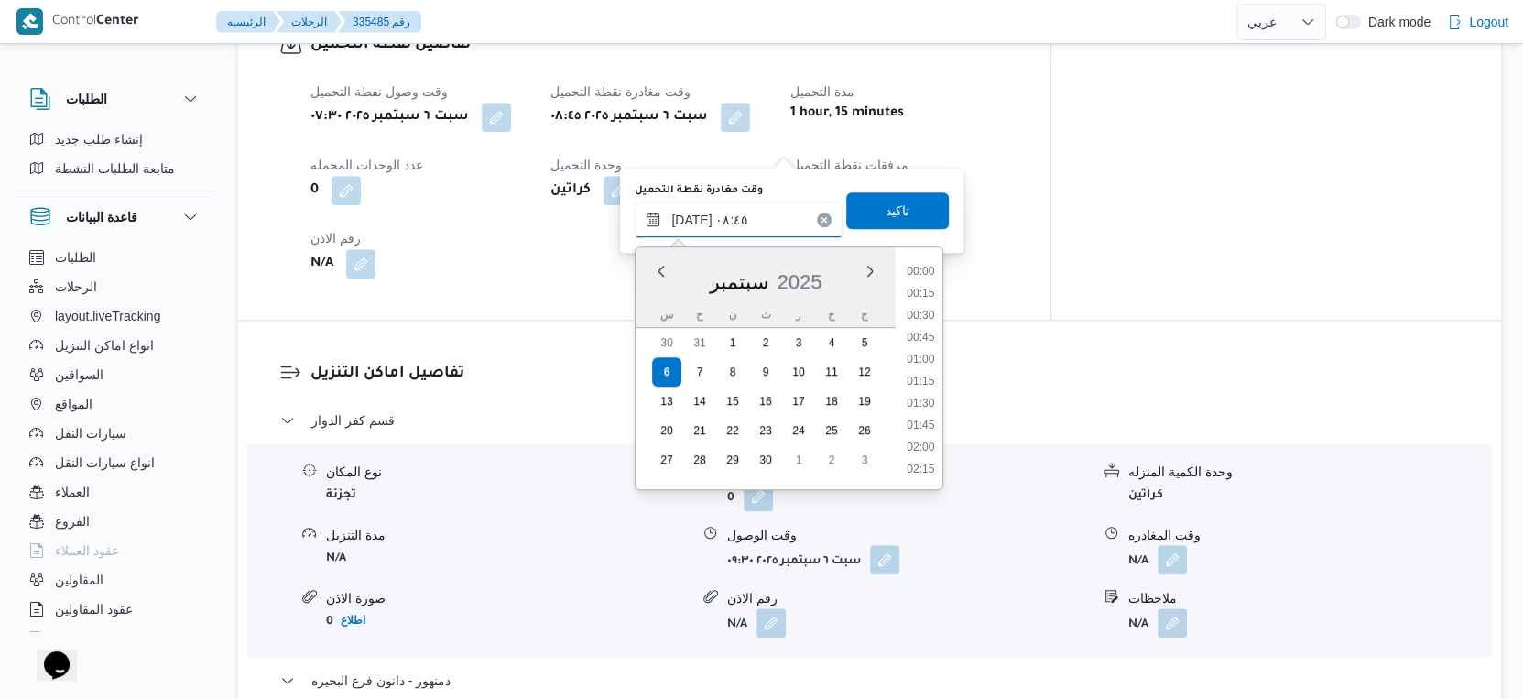
scroll to position [658, 0]
click at [929, 355] on li "08:30" at bounding box center [921, 361] width 42 height 18
type input "[DATE] ٠٨:٣٠"
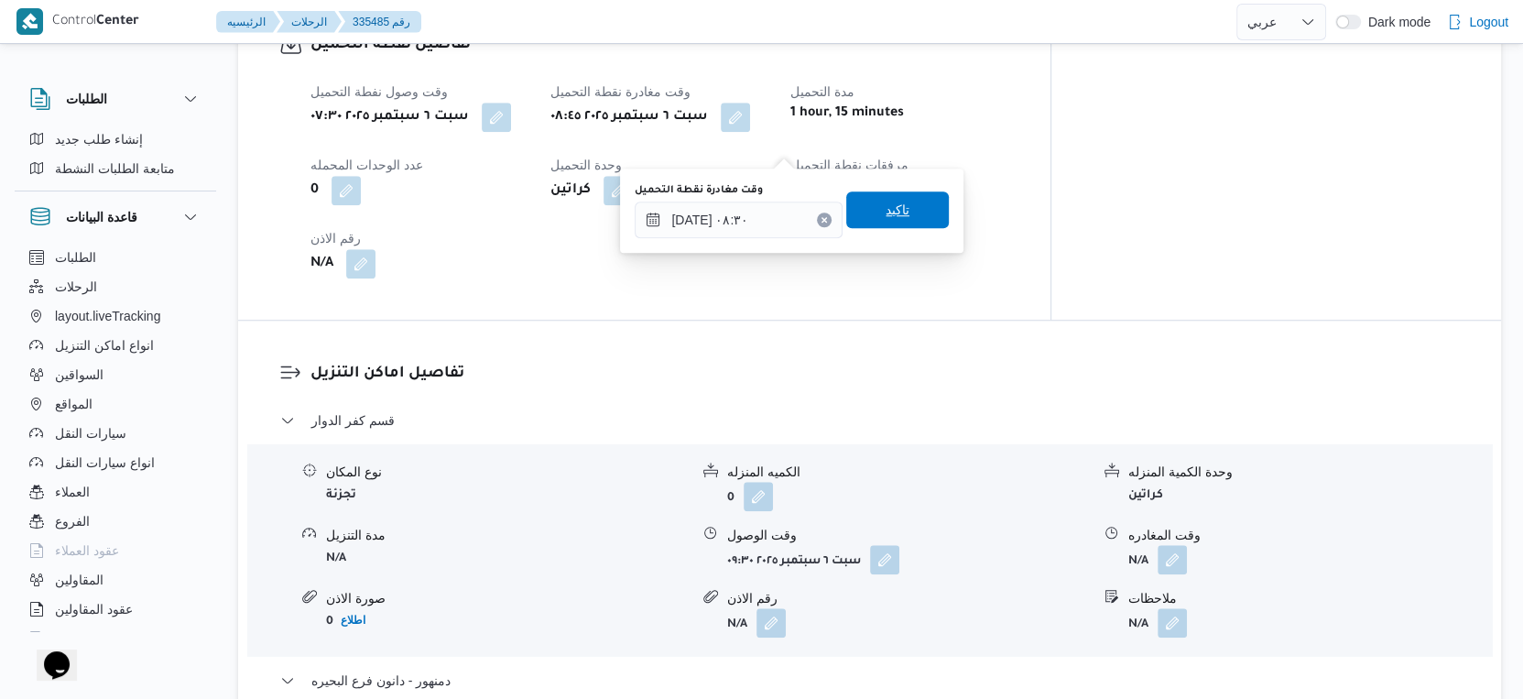
click at [903, 216] on span "تاكيد" at bounding box center [897, 209] width 103 height 37
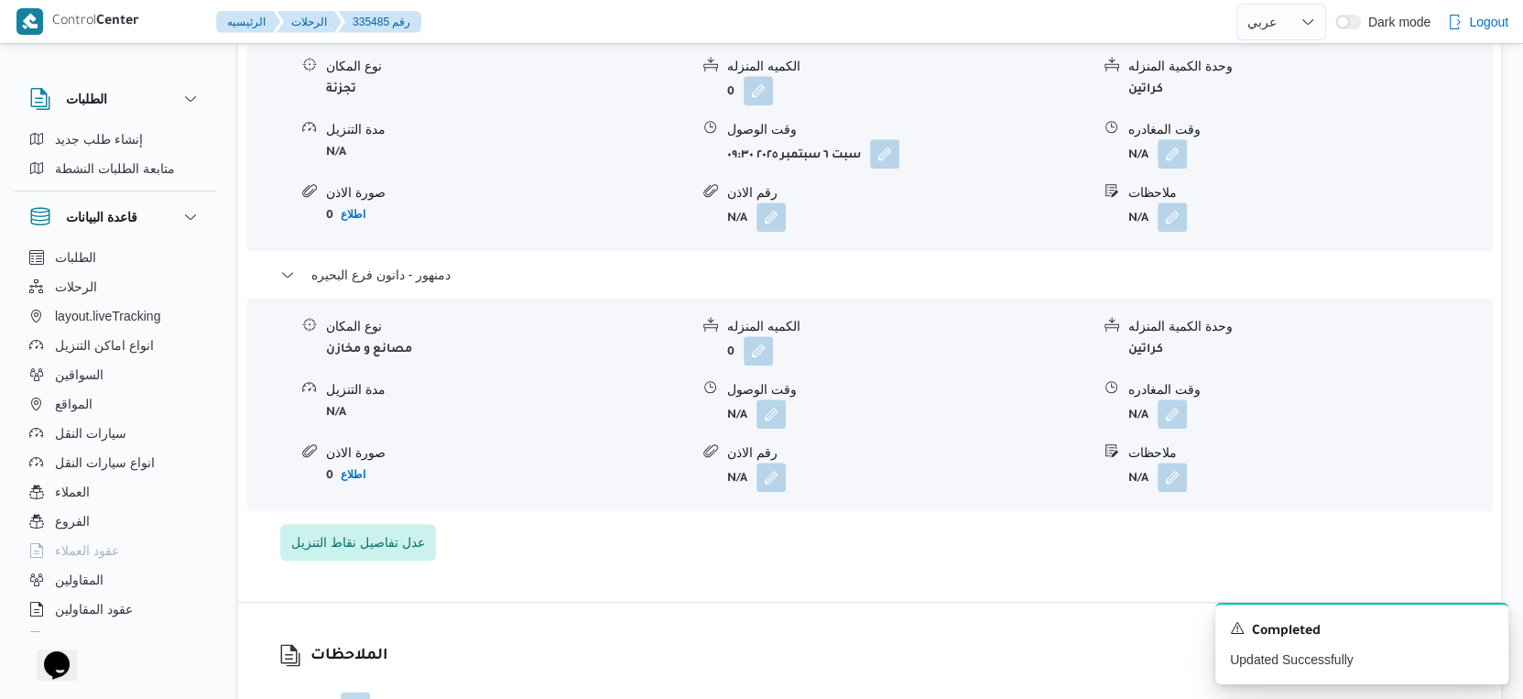
scroll to position [1628, 0]
click at [766, 427] on button "button" at bounding box center [771, 412] width 29 height 29
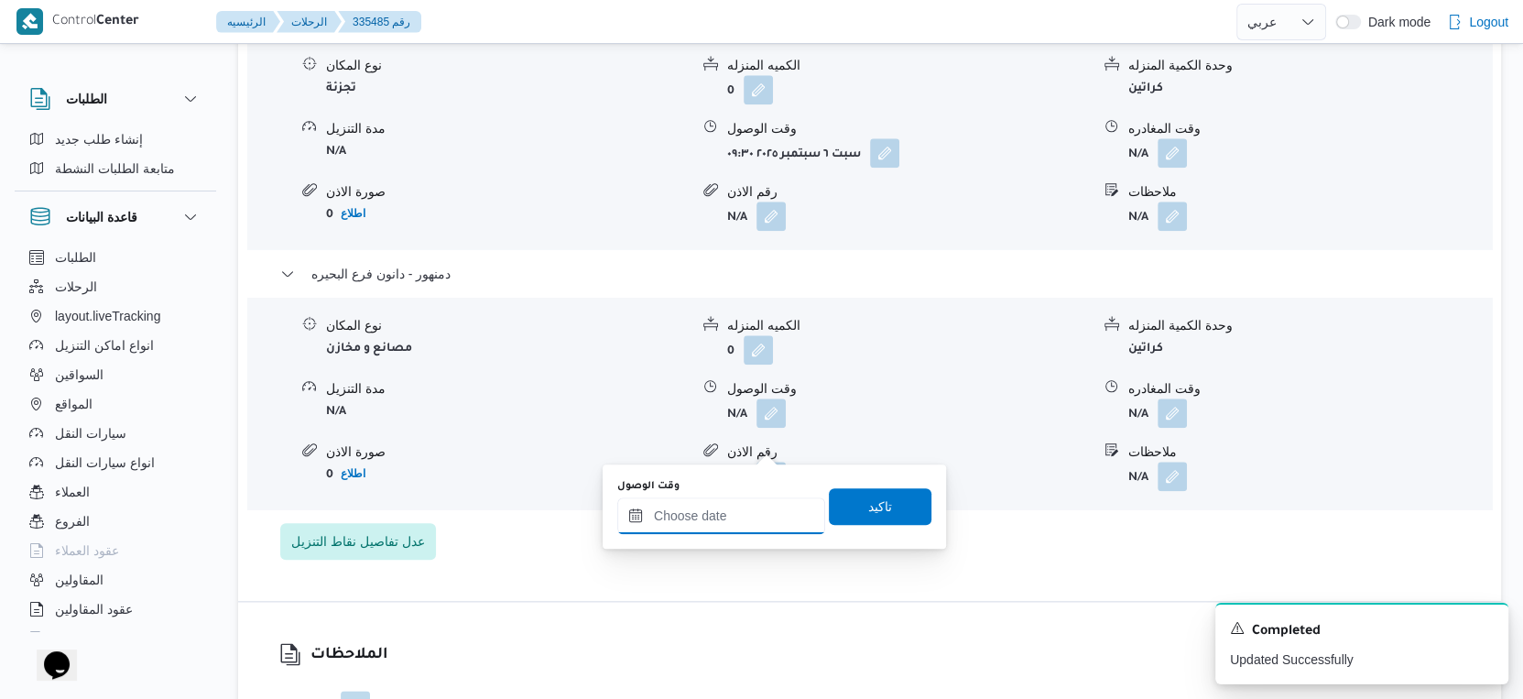
click at [728, 522] on input "وقت الوصول" at bounding box center [721, 515] width 208 height 37
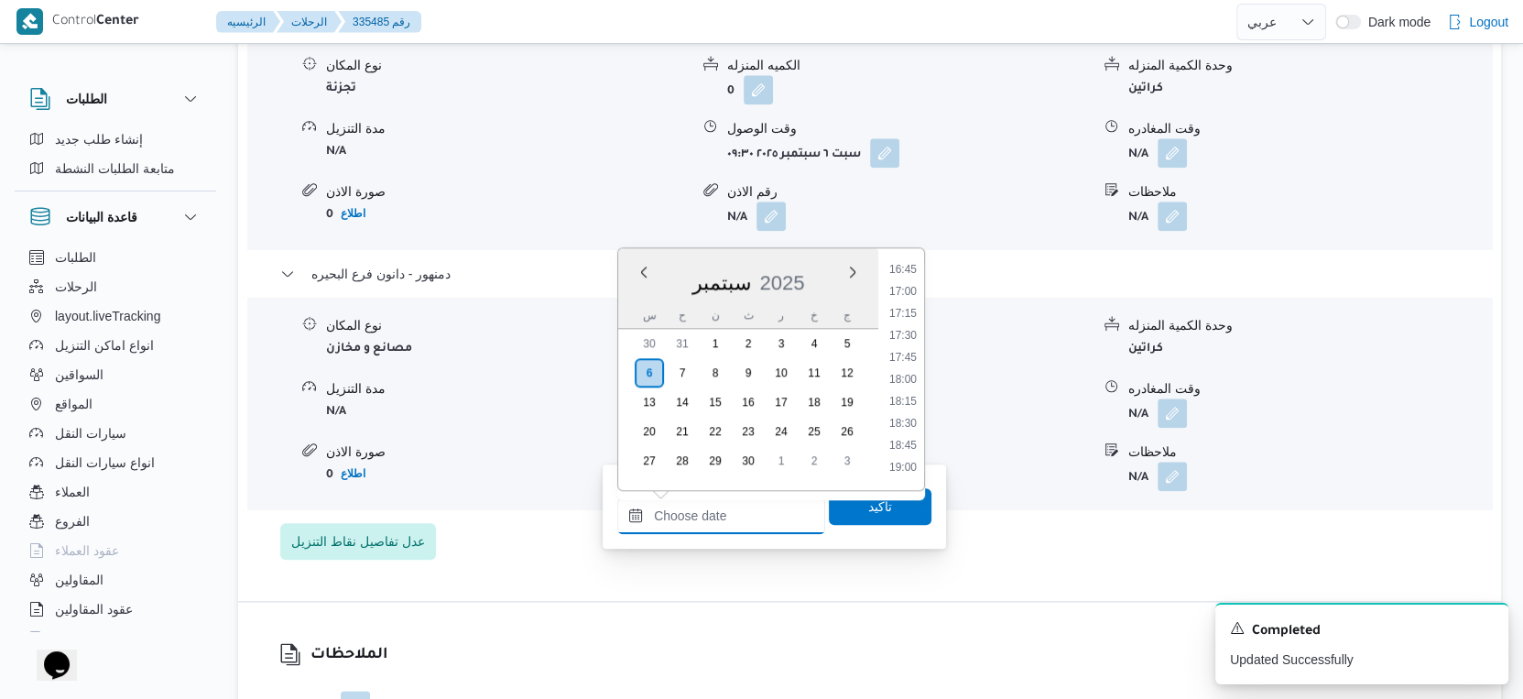
scroll to position [1441, 0]
click at [910, 367] on li "17:30" at bounding box center [903, 370] width 42 height 18
type input "[DATE] ١٧:٣٠"
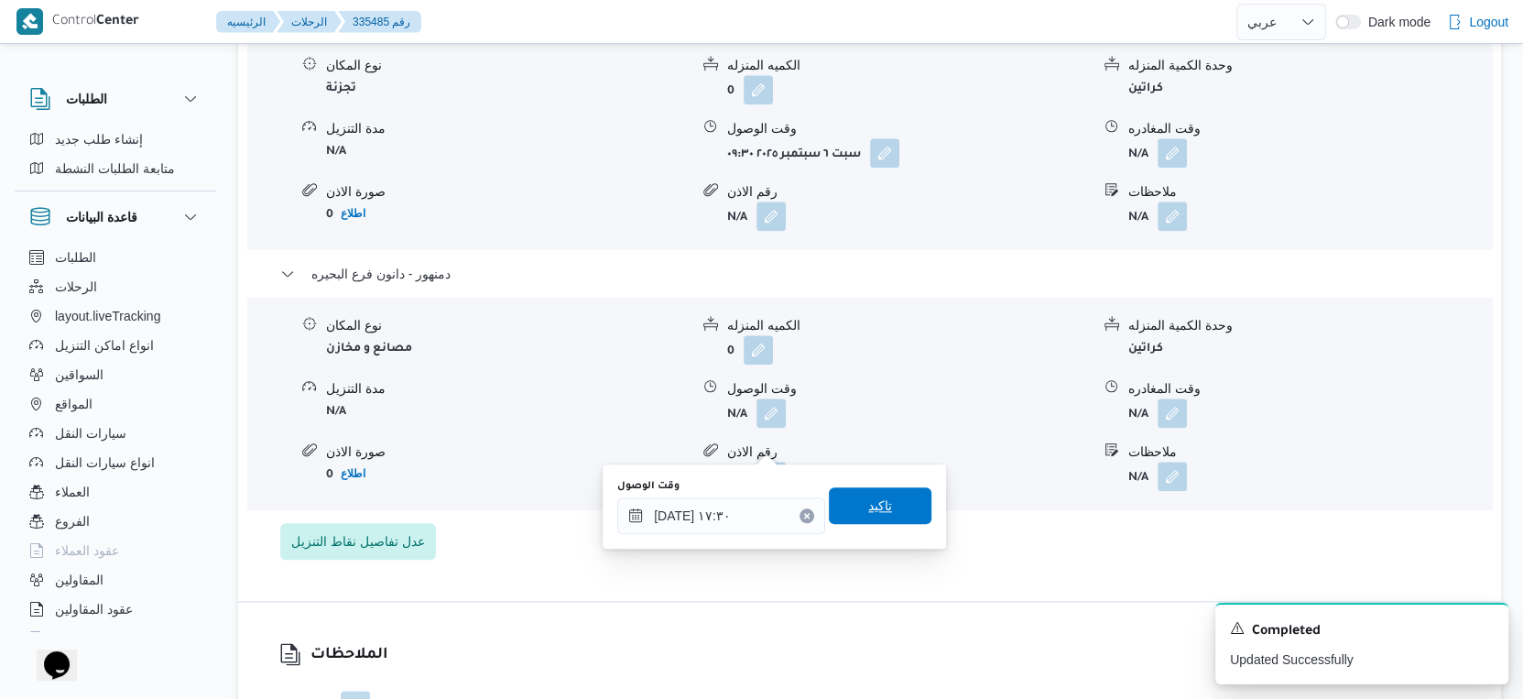
click at [886, 499] on span "تاكيد" at bounding box center [880, 505] width 103 height 37
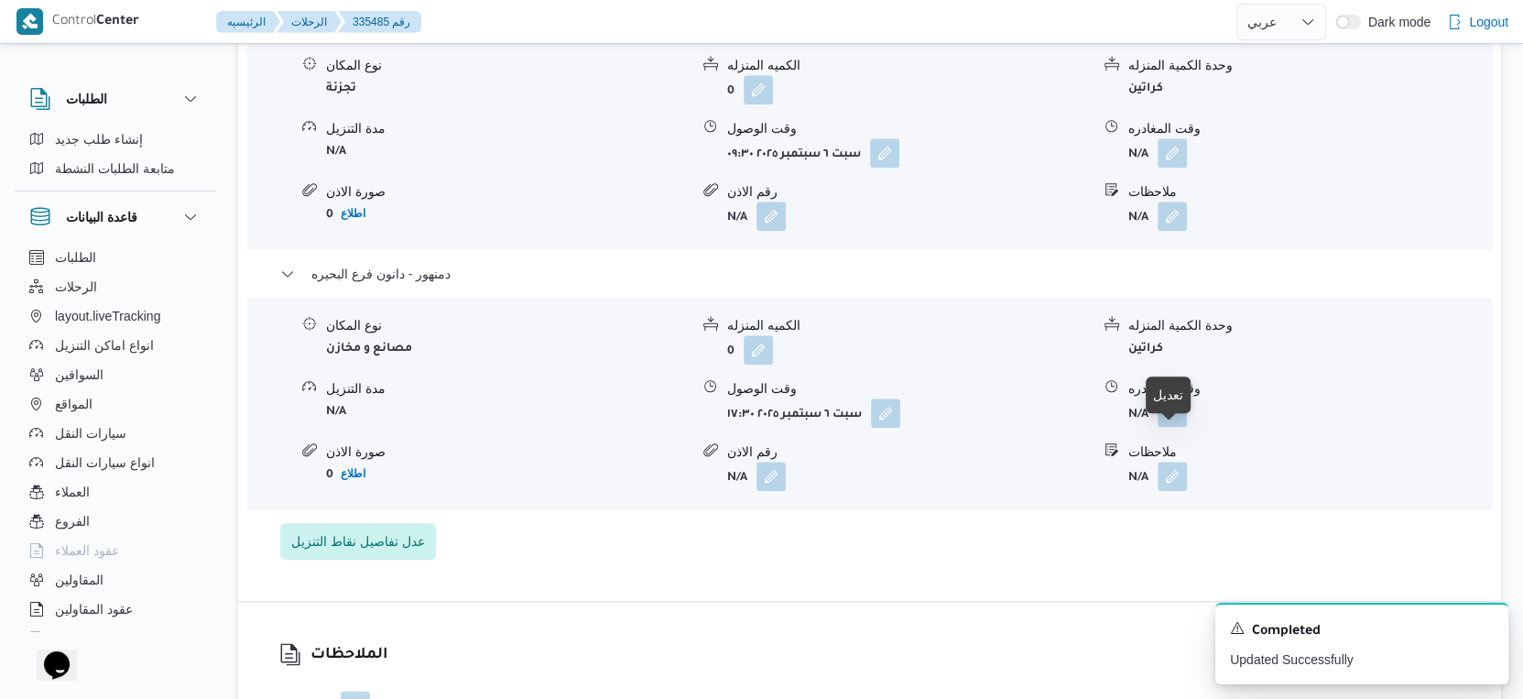
click at [1170, 427] on button "button" at bounding box center [1172, 412] width 29 height 29
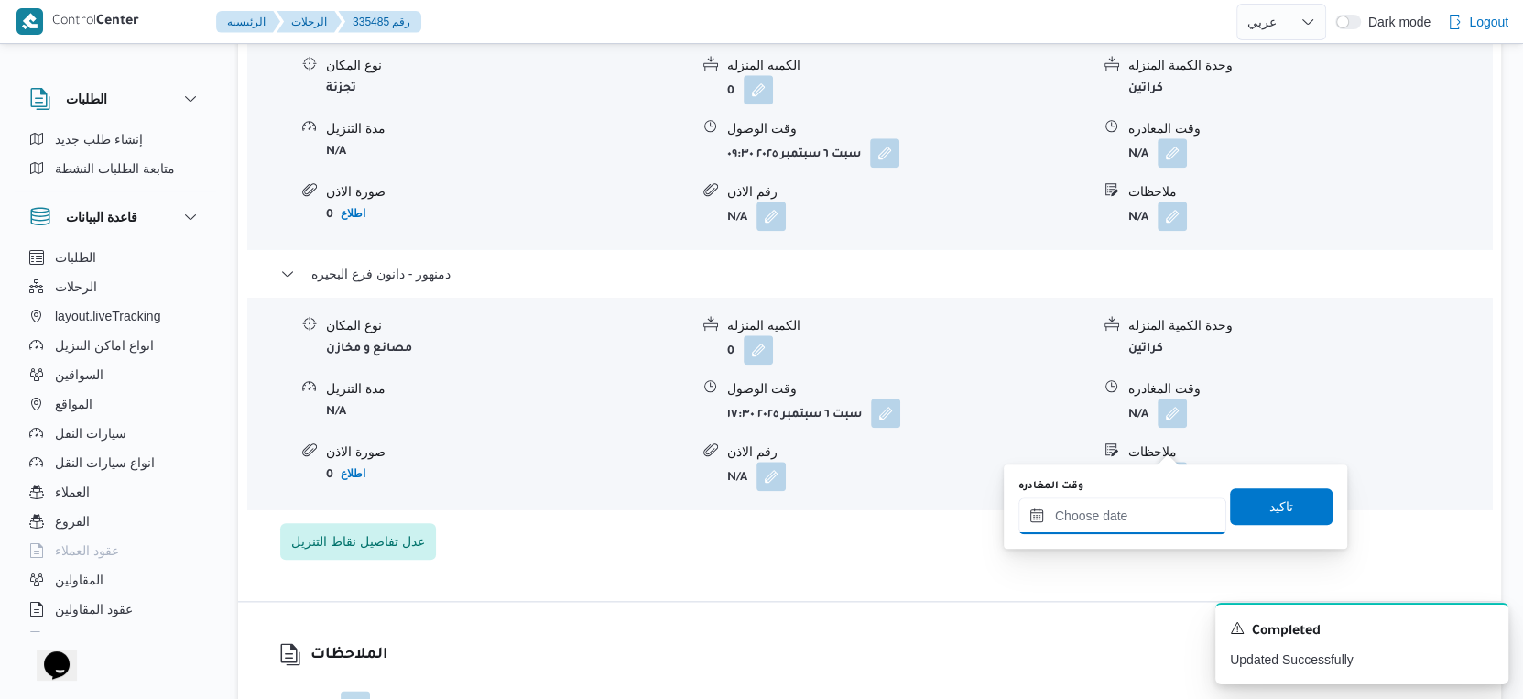
drag, startPoint x: 1133, startPoint y: 523, endPoint x: 1166, endPoint y: 501, distance: 39.6
click at [1147, 515] on input "وقت المغادره" at bounding box center [1123, 515] width 208 height 37
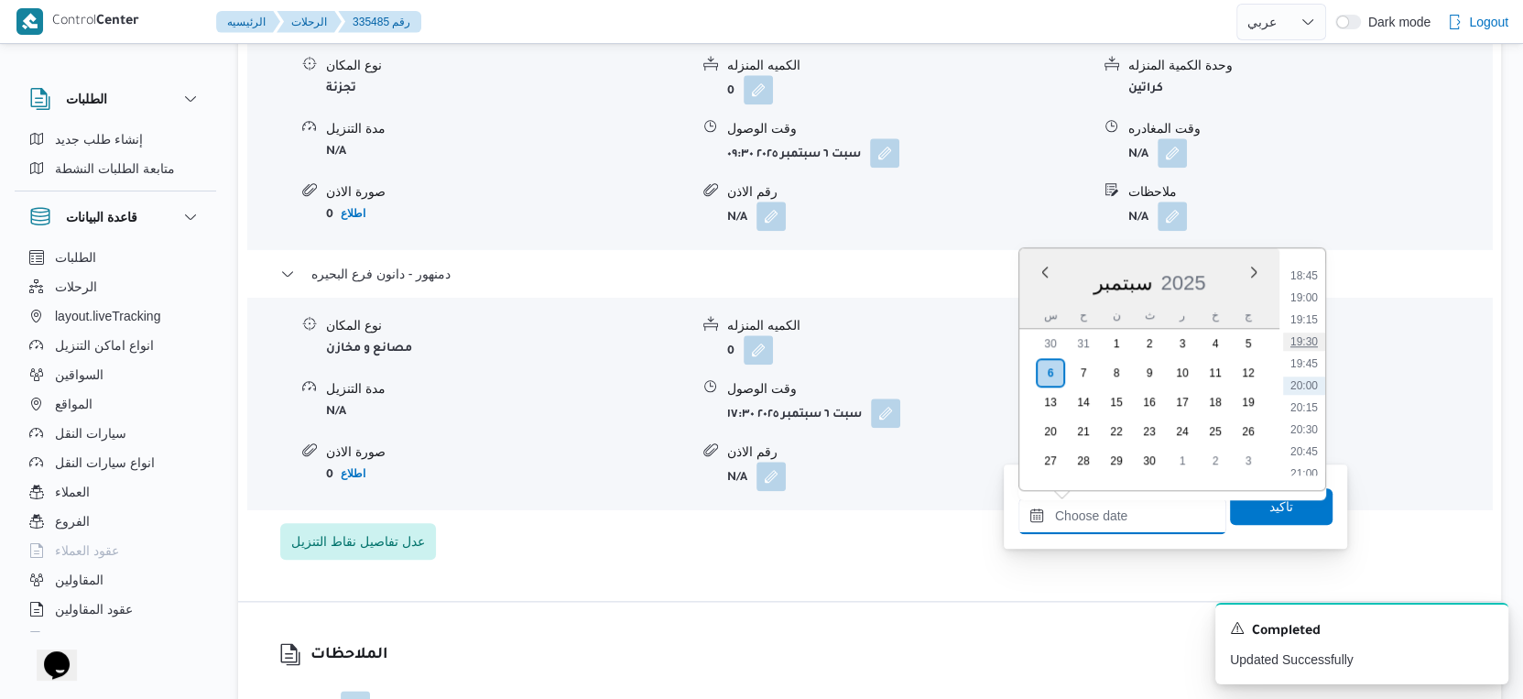
scroll to position [1544, 0]
drag, startPoint x: 1310, startPoint y: 291, endPoint x: 1305, endPoint y: 341, distance: 49.7
click at [1310, 290] on li "17:45" at bounding box center [1304, 289] width 42 height 18
type input "[DATE] ١٧:٤٥"
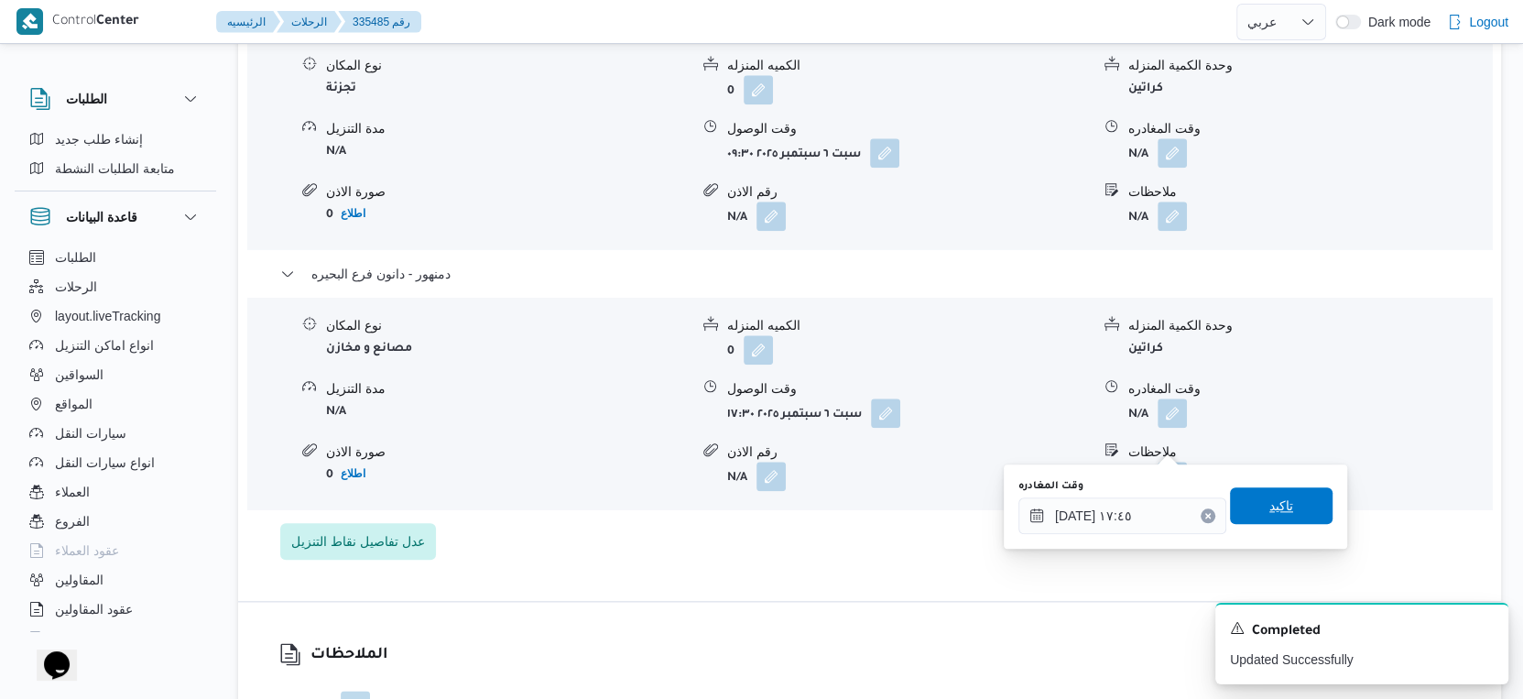
click at [1283, 518] on span "تاكيد" at bounding box center [1281, 505] width 103 height 37
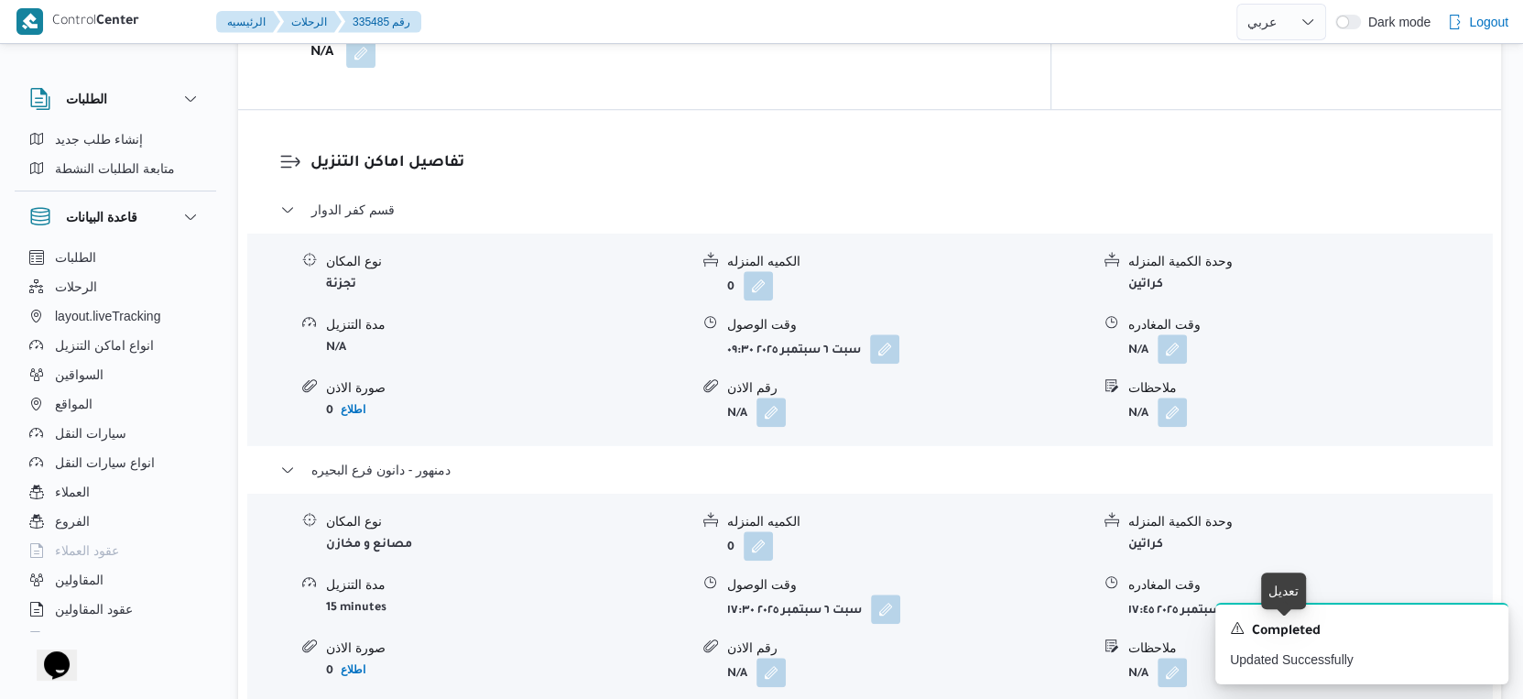
scroll to position [1424, 0]
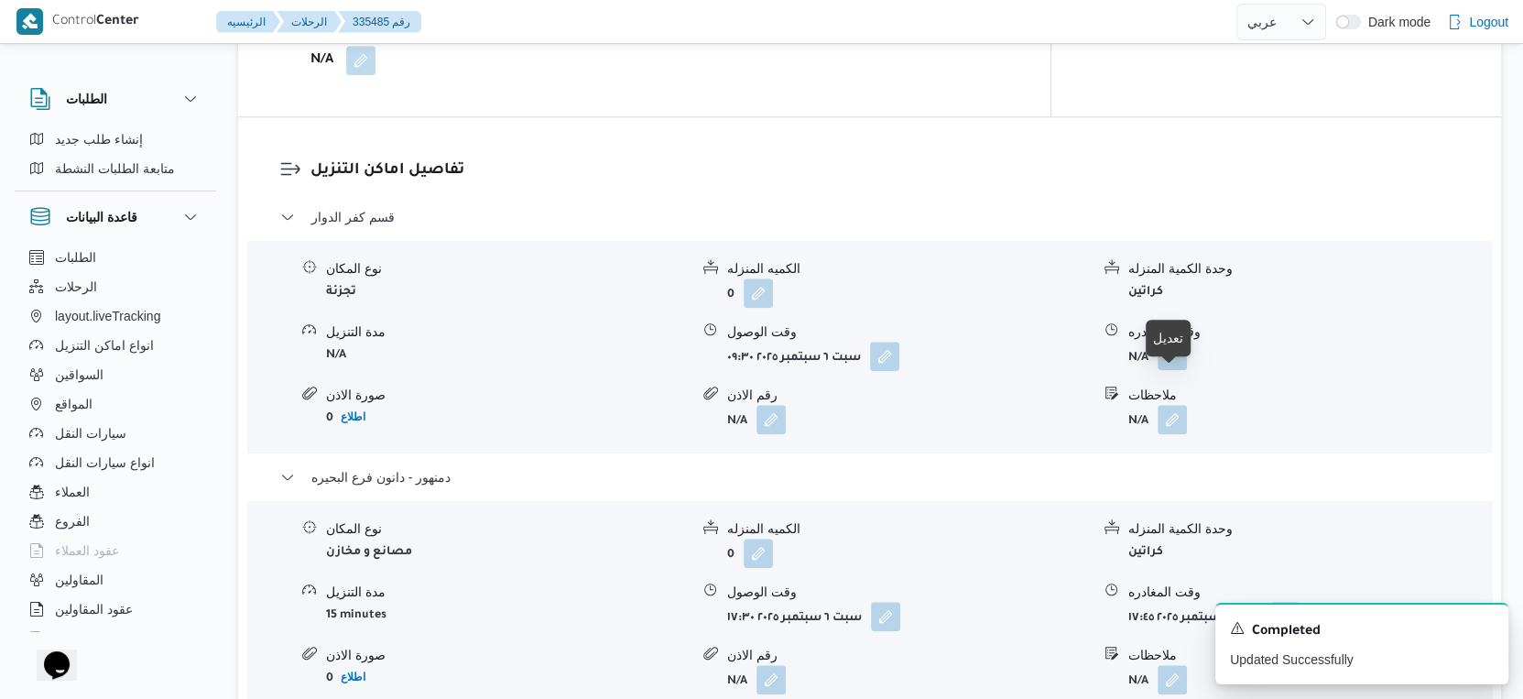
click at [1167, 370] on button "button" at bounding box center [1172, 355] width 29 height 29
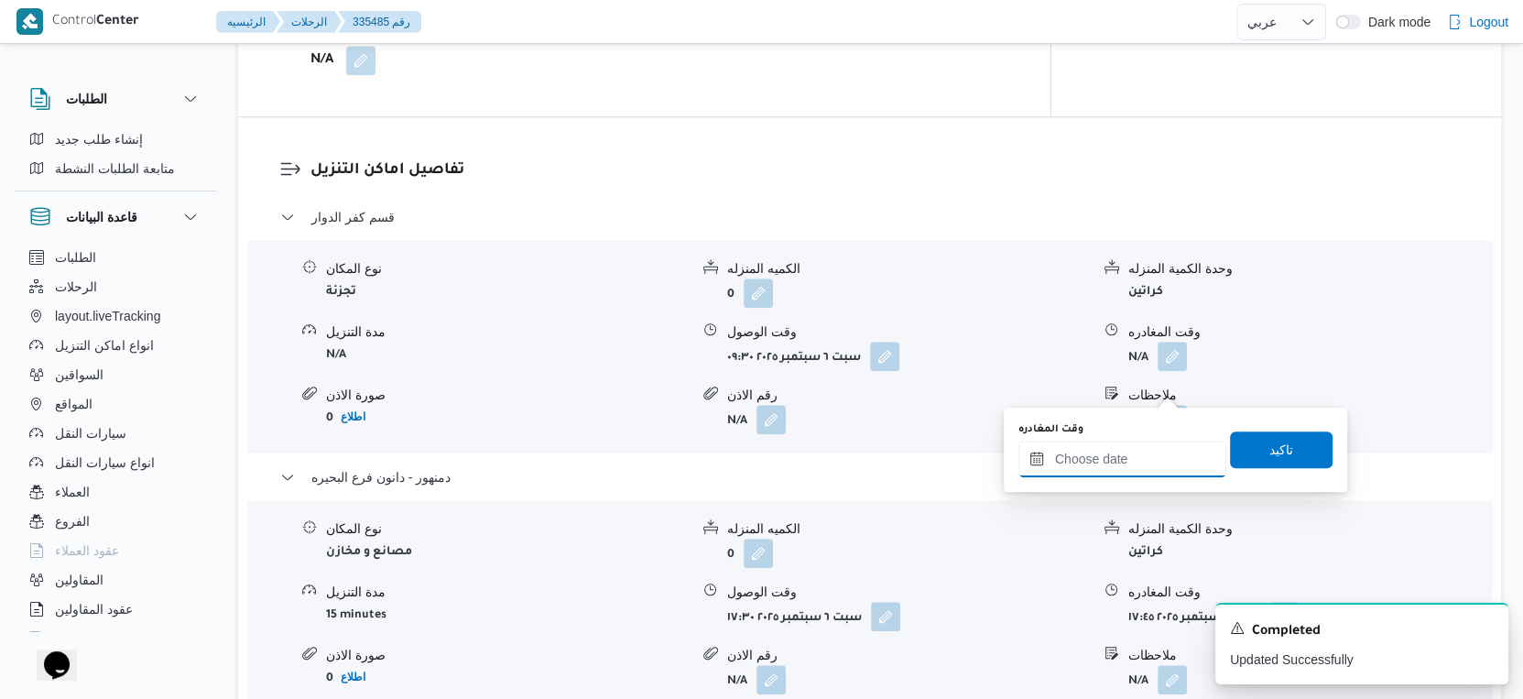
click at [1151, 466] on input "وقت المغادره" at bounding box center [1123, 459] width 208 height 37
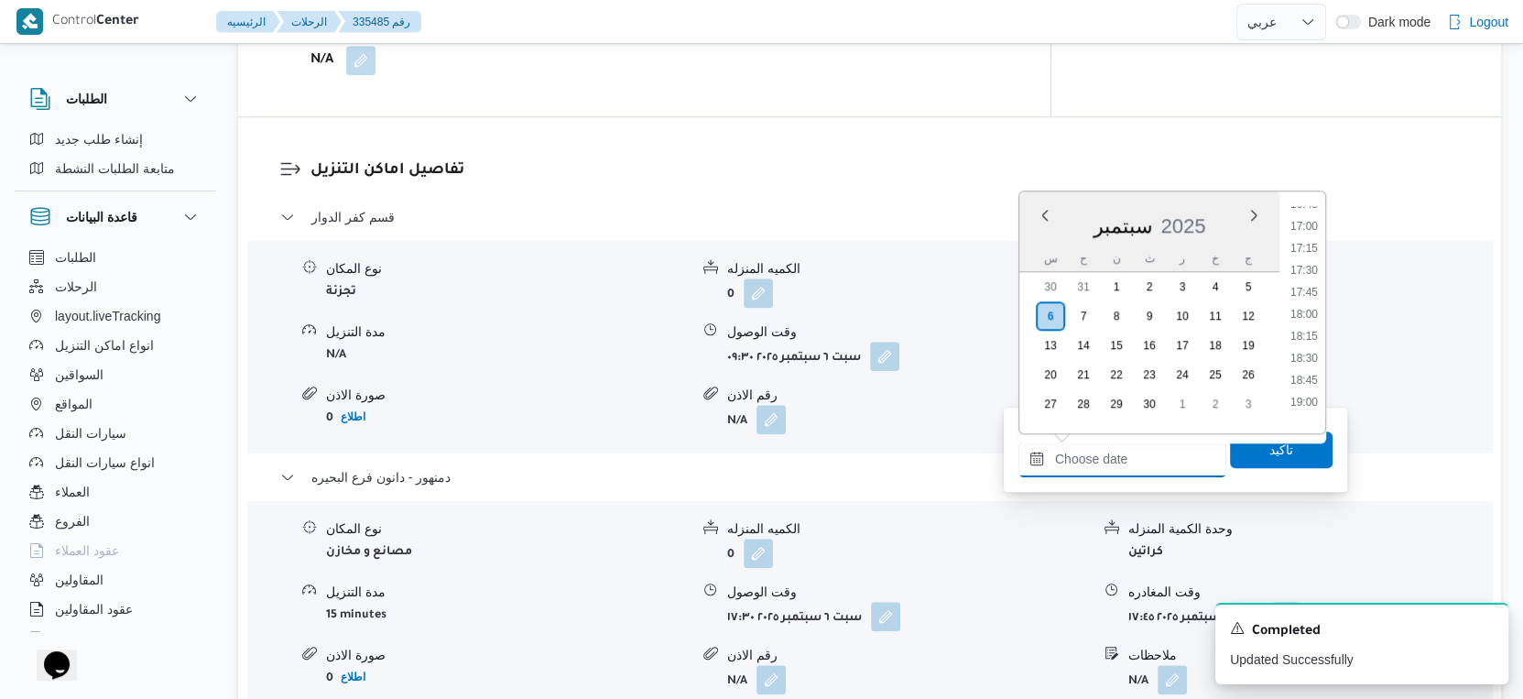
scroll to position [1441, 0]
click at [1311, 266] on li "17:00" at bounding box center [1304, 269] width 42 height 18
type input "٠٦/٠٩/٢٠٢٥ ١٧:٠٠"
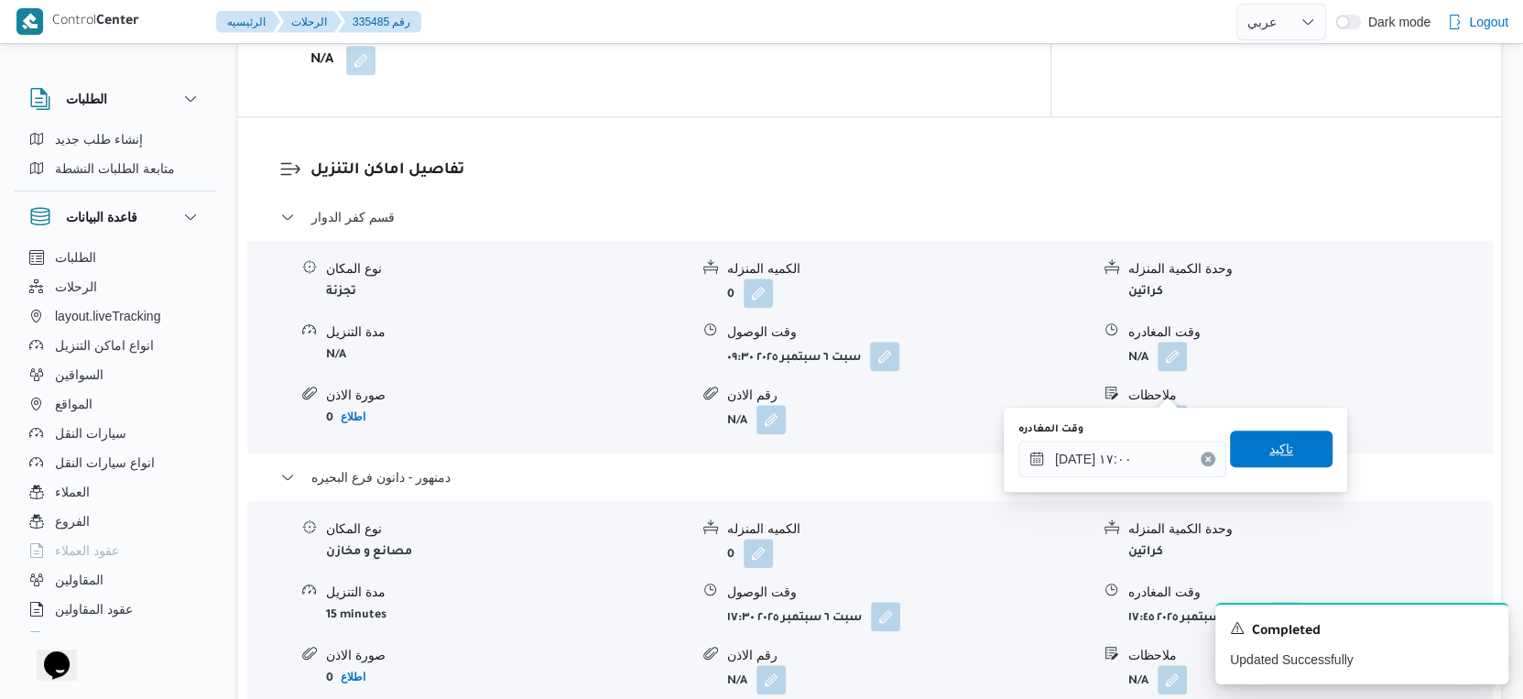
click at [1296, 446] on span "تاكيد" at bounding box center [1281, 449] width 103 height 37
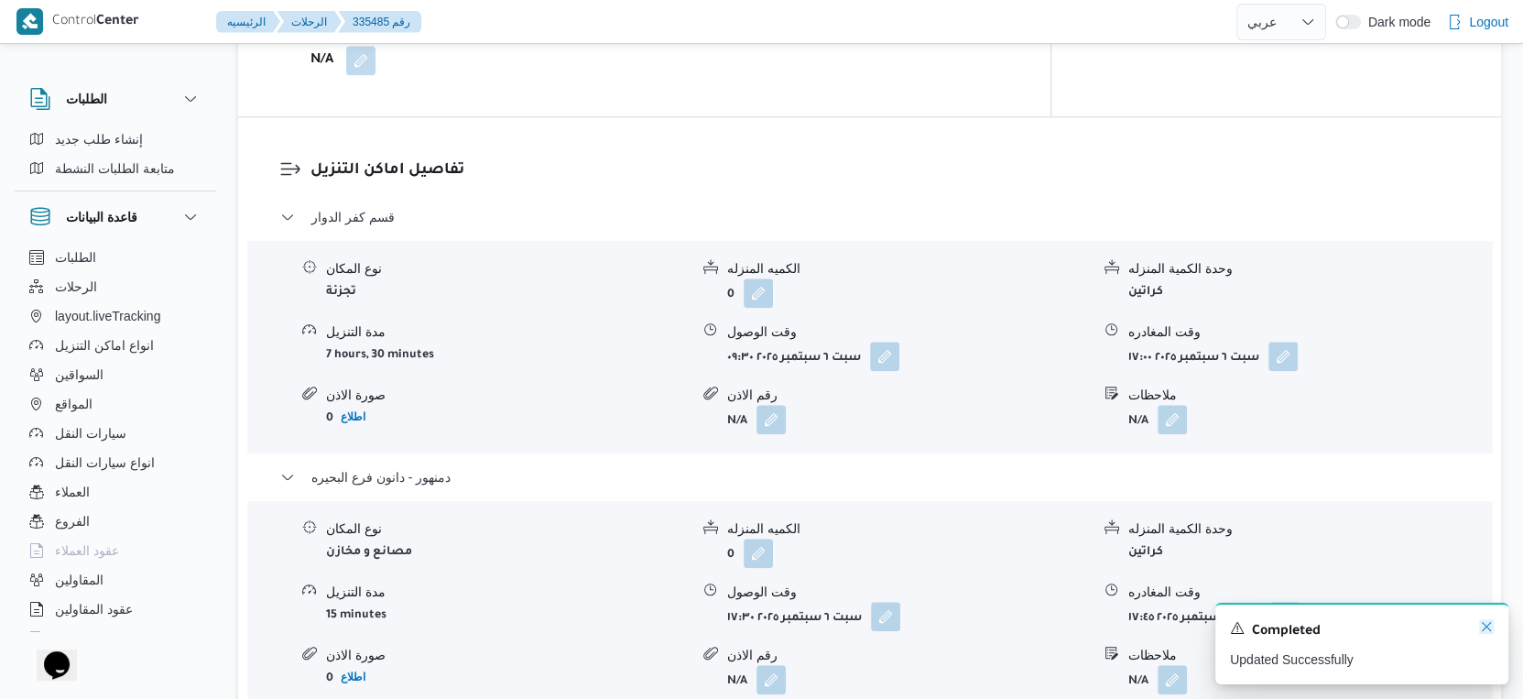
click at [1483, 632] on icon "Dismiss toast" at bounding box center [1486, 626] width 15 height 15
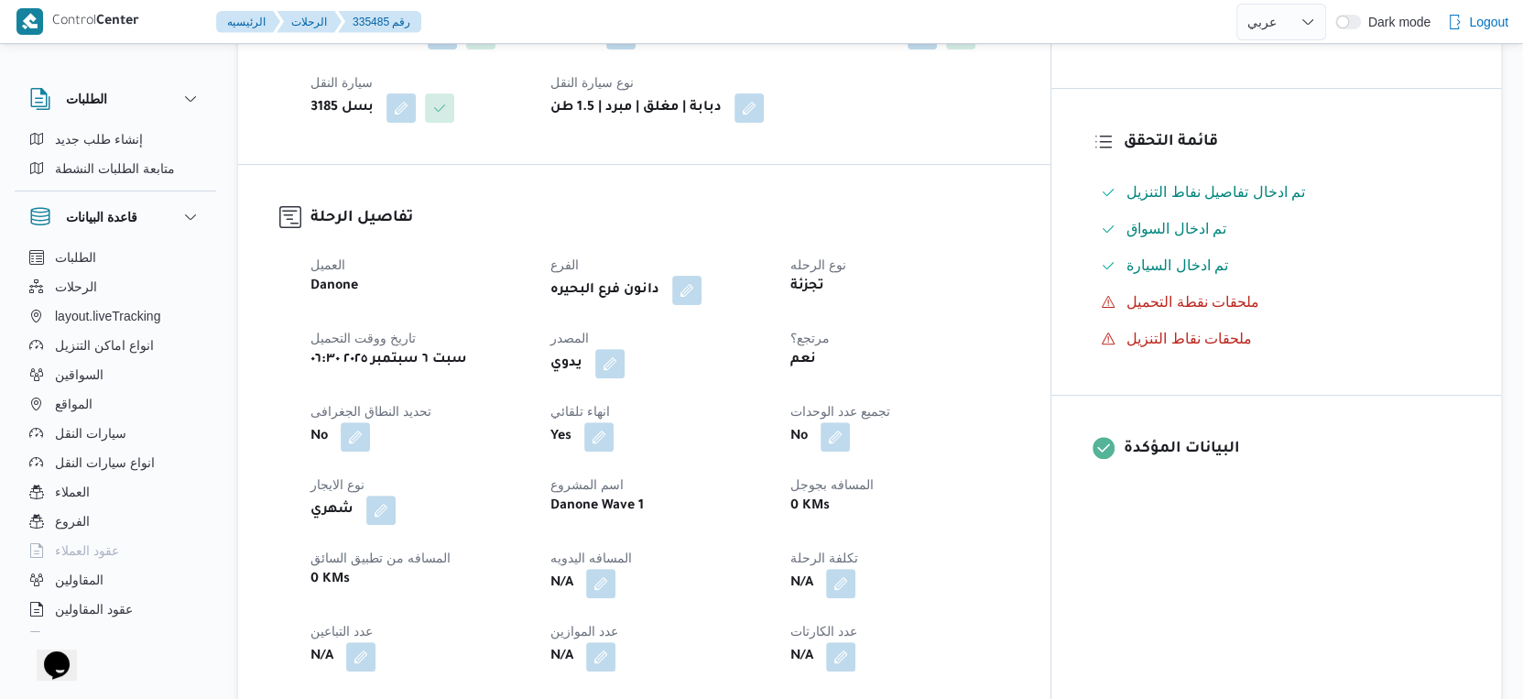
scroll to position [0, 0]
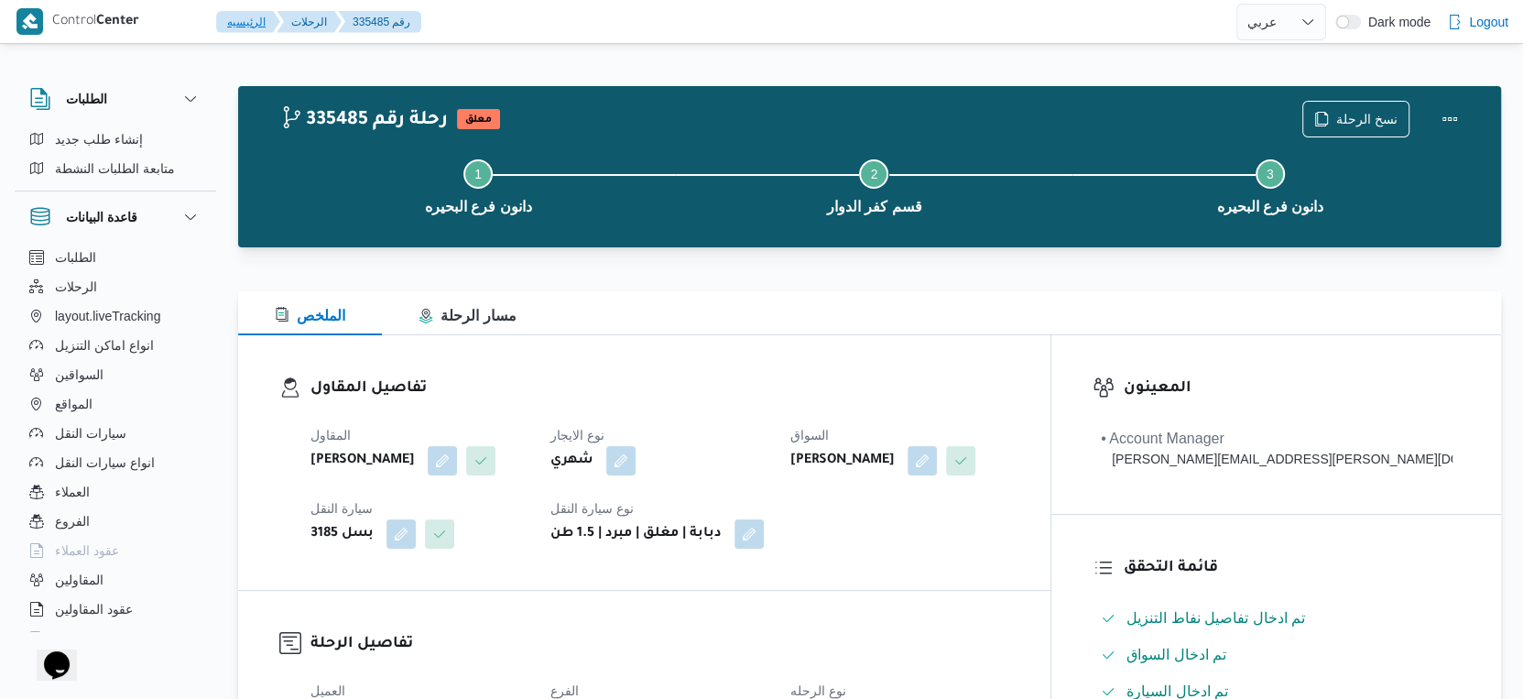
select select "ar"
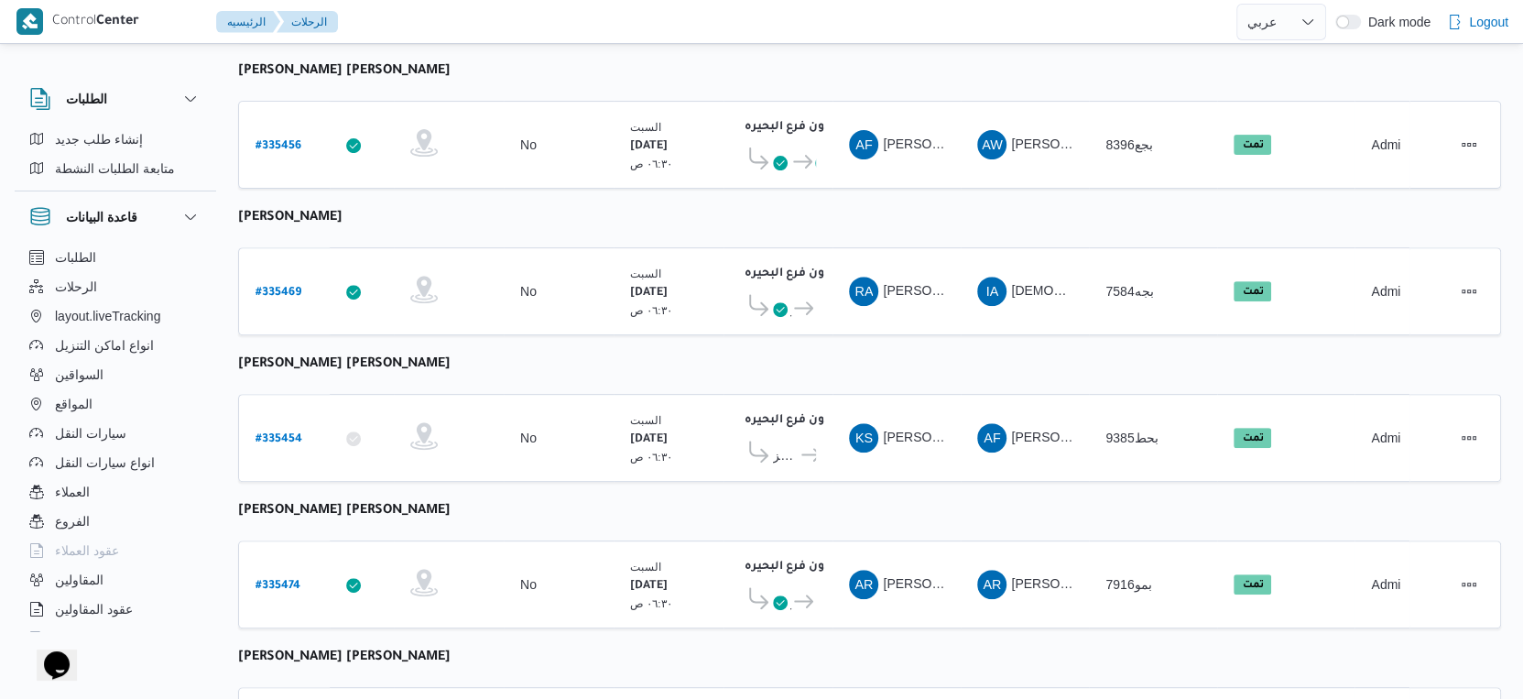
scroll to position [477, 0]
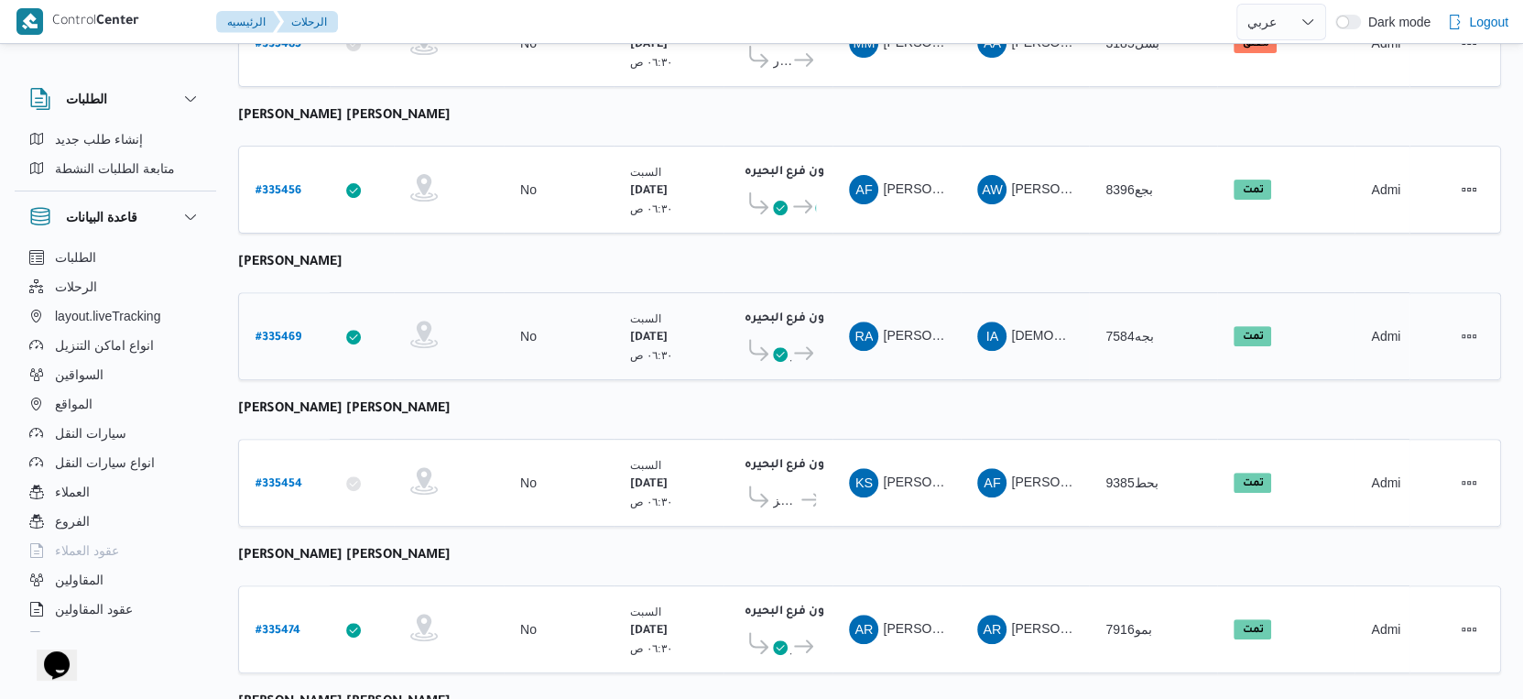
click at [288, 332] on b "# 335469" at bounding box center [279, 338] width 46 height 13
select select "ar"
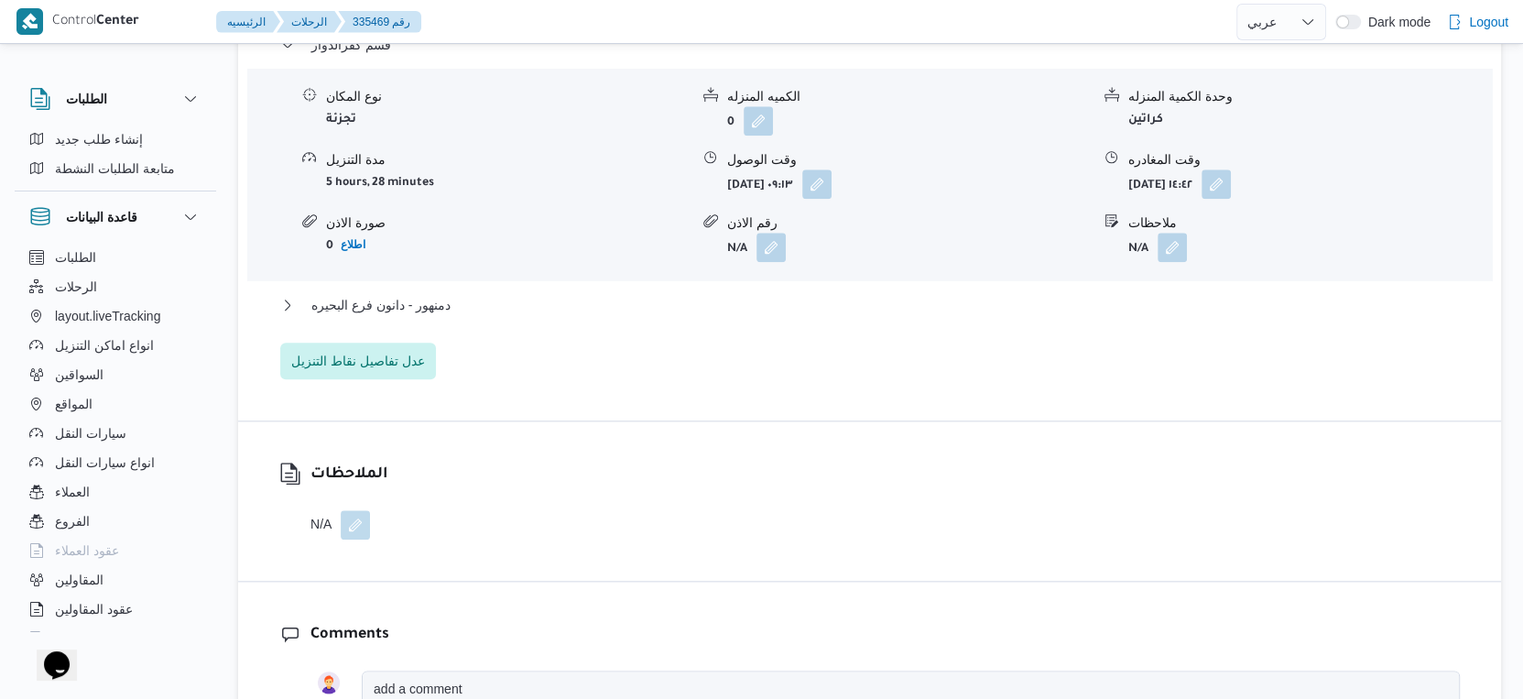
scroll to position [1730, 0]
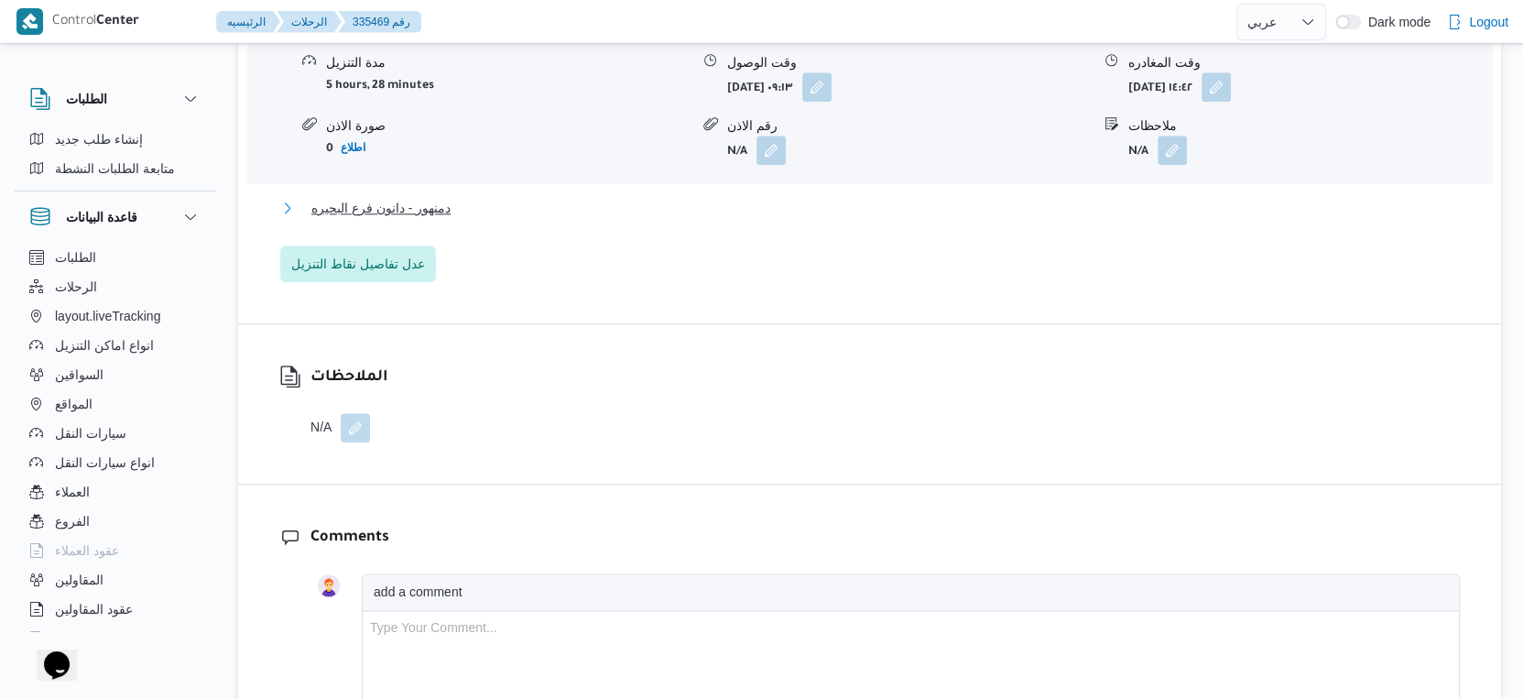
click at [454, 197] on button "دمنهور - دانون فرع البحيره" at bounding box center [870, 208] width 1180 height 22
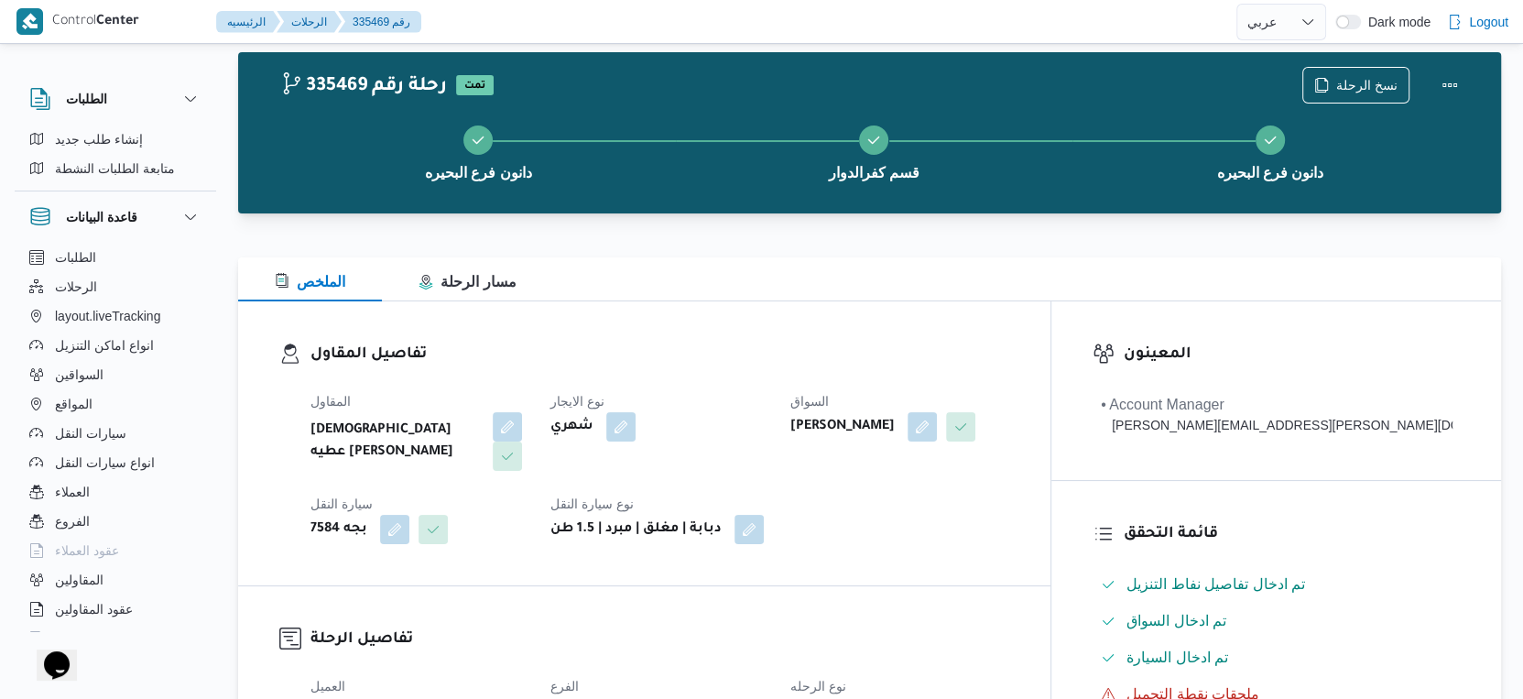
scroll to position [0, 0]
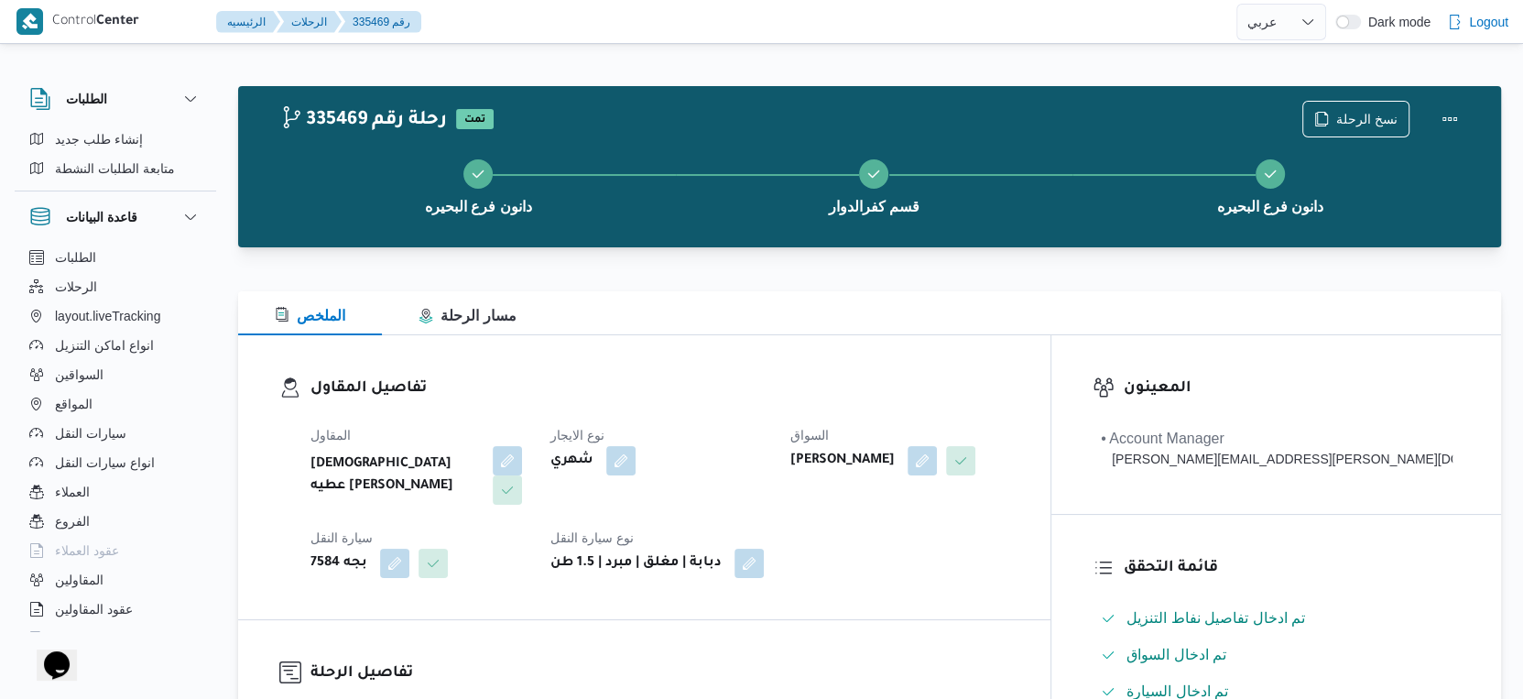
select select "ar"
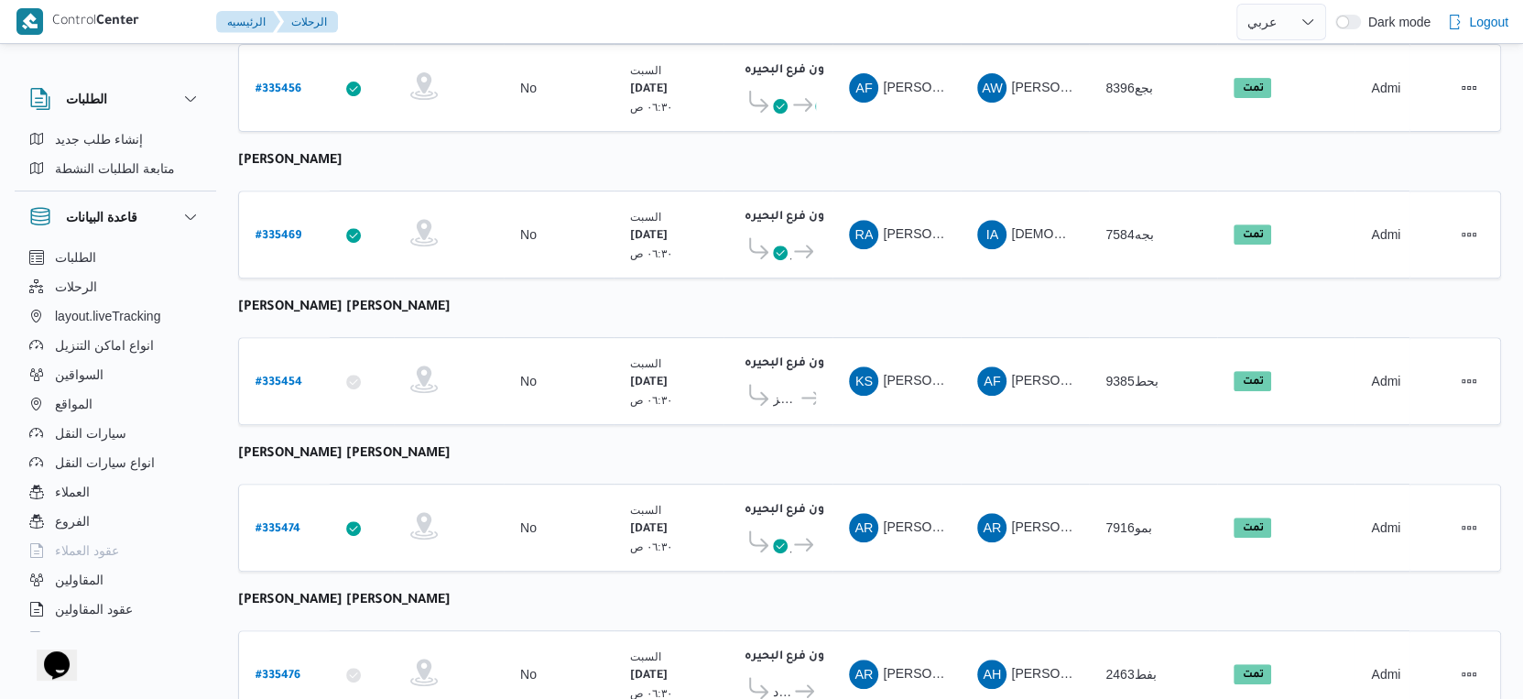
scroll to position [477, 0]
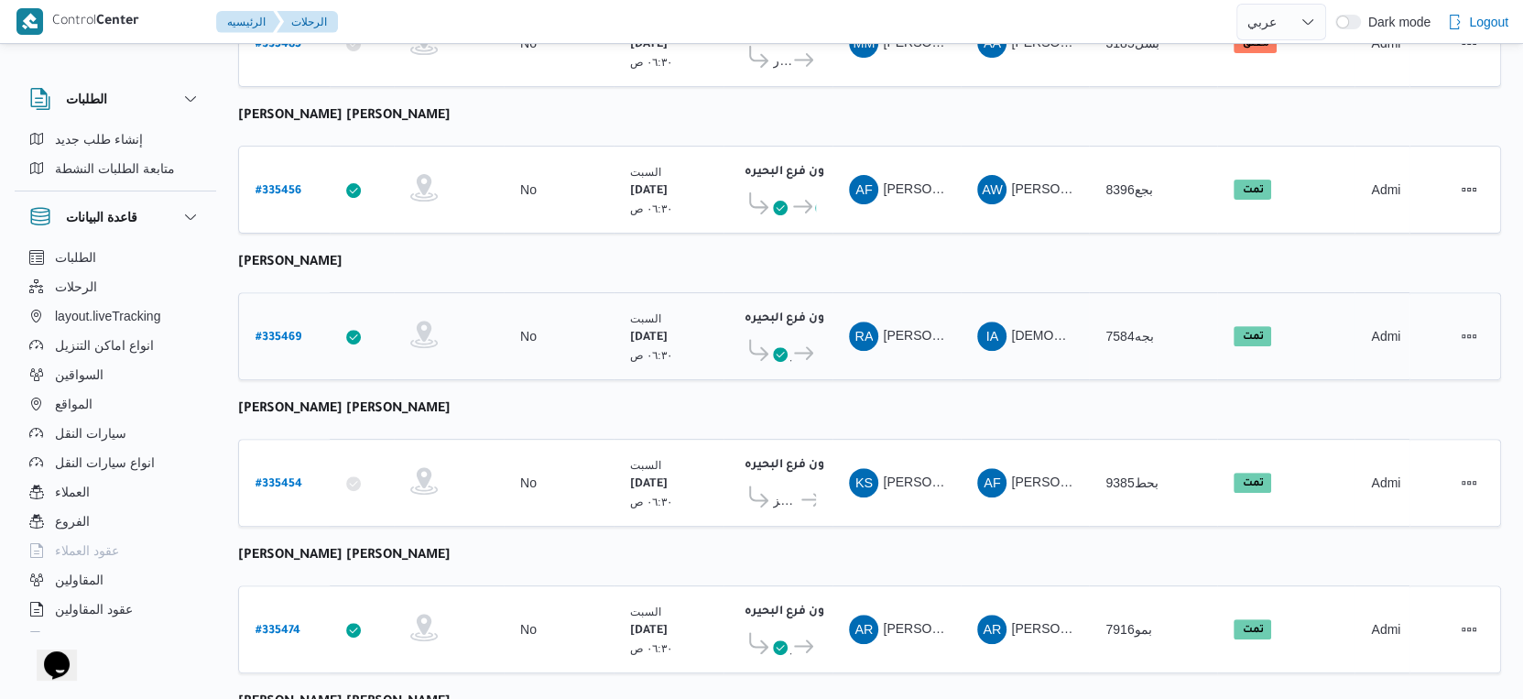
click at [297, 332] on b "# 335469" at bounding box center [279, 338] width 46 height 13
select select "ar"
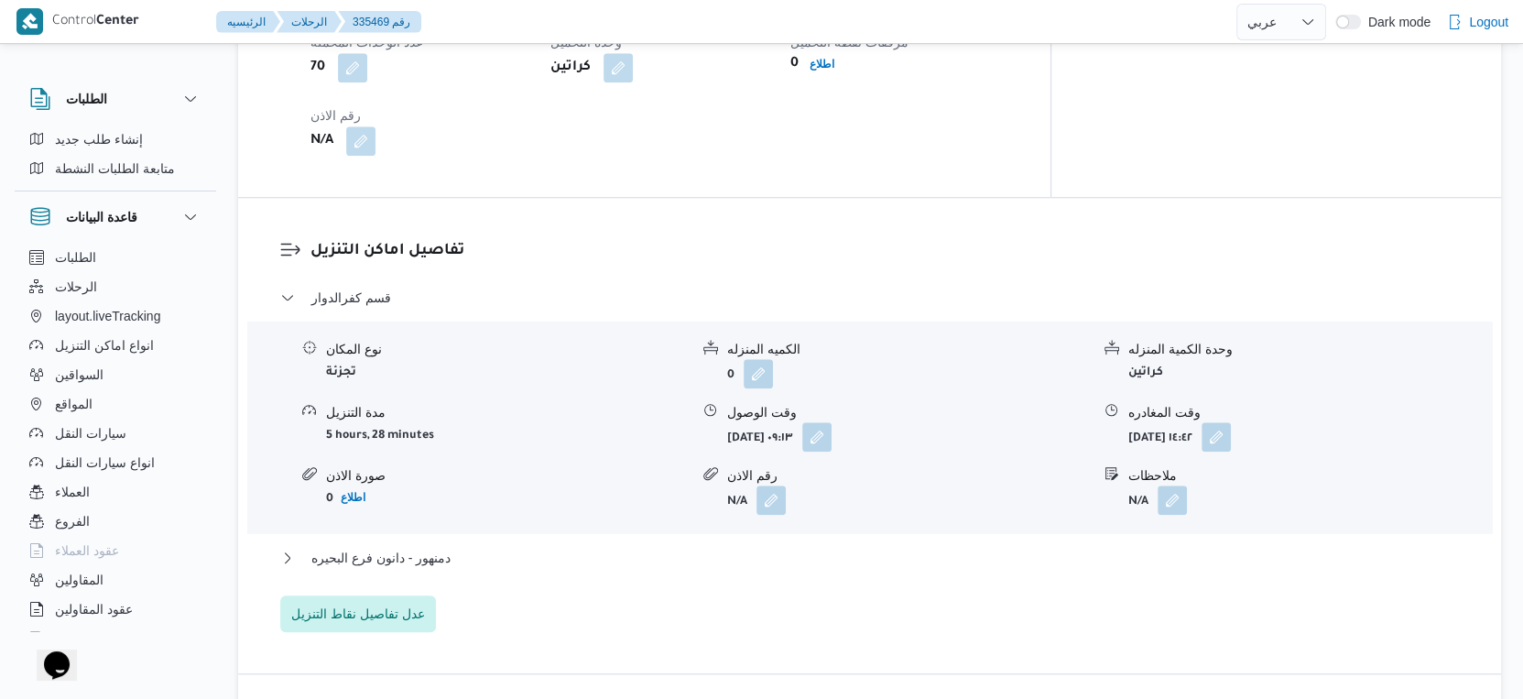
scroll to position [1424, 0]
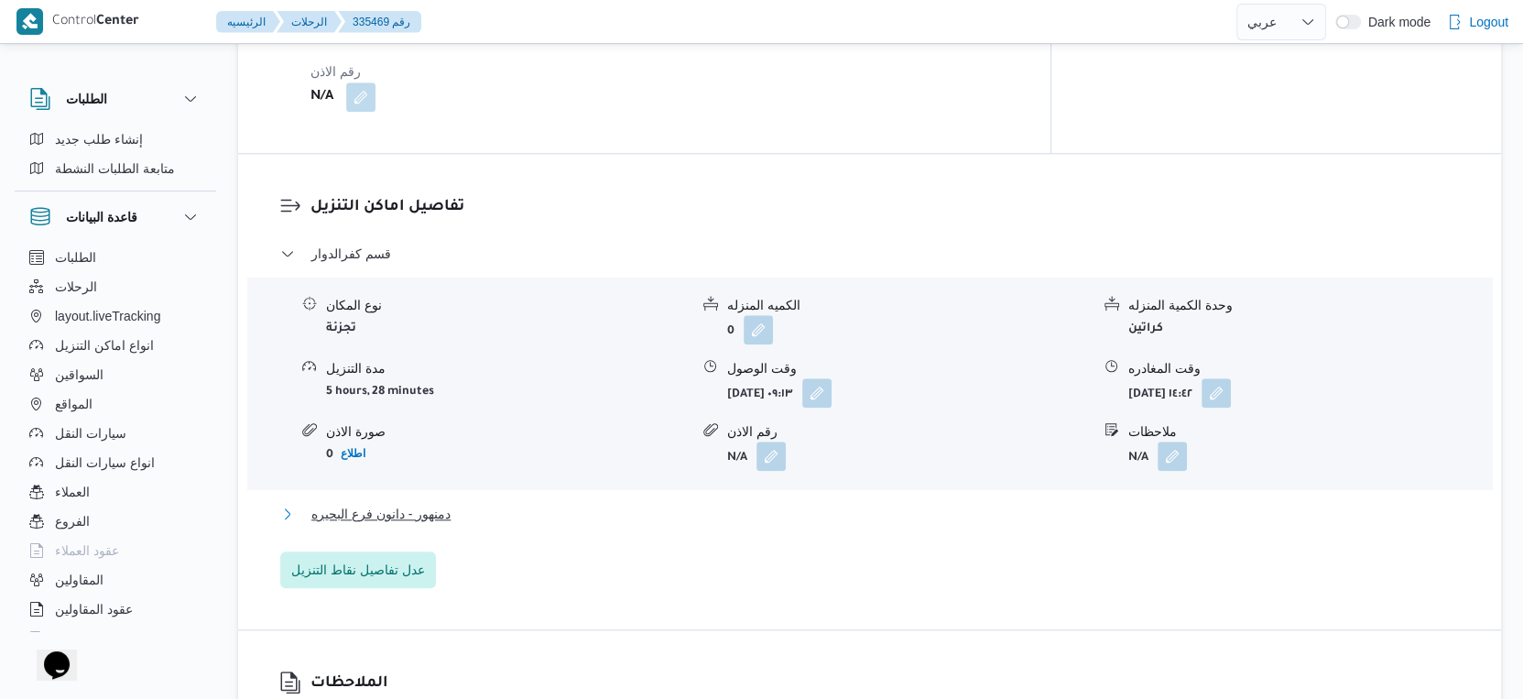
click at [489, 503] on button "دمنهور - دانون فرع البحيره" at bounding box center [870, 514] width 1180 height 22
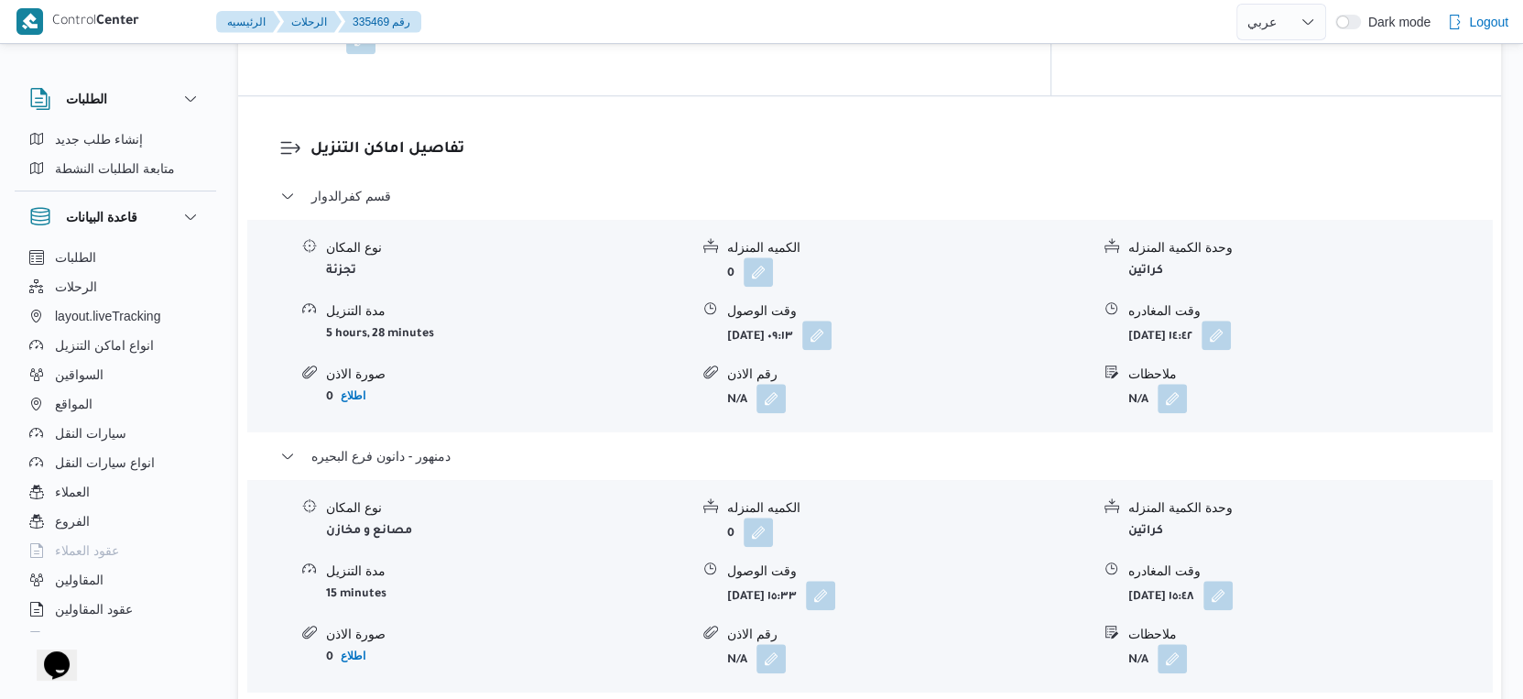
scroll to position [1527, 0]
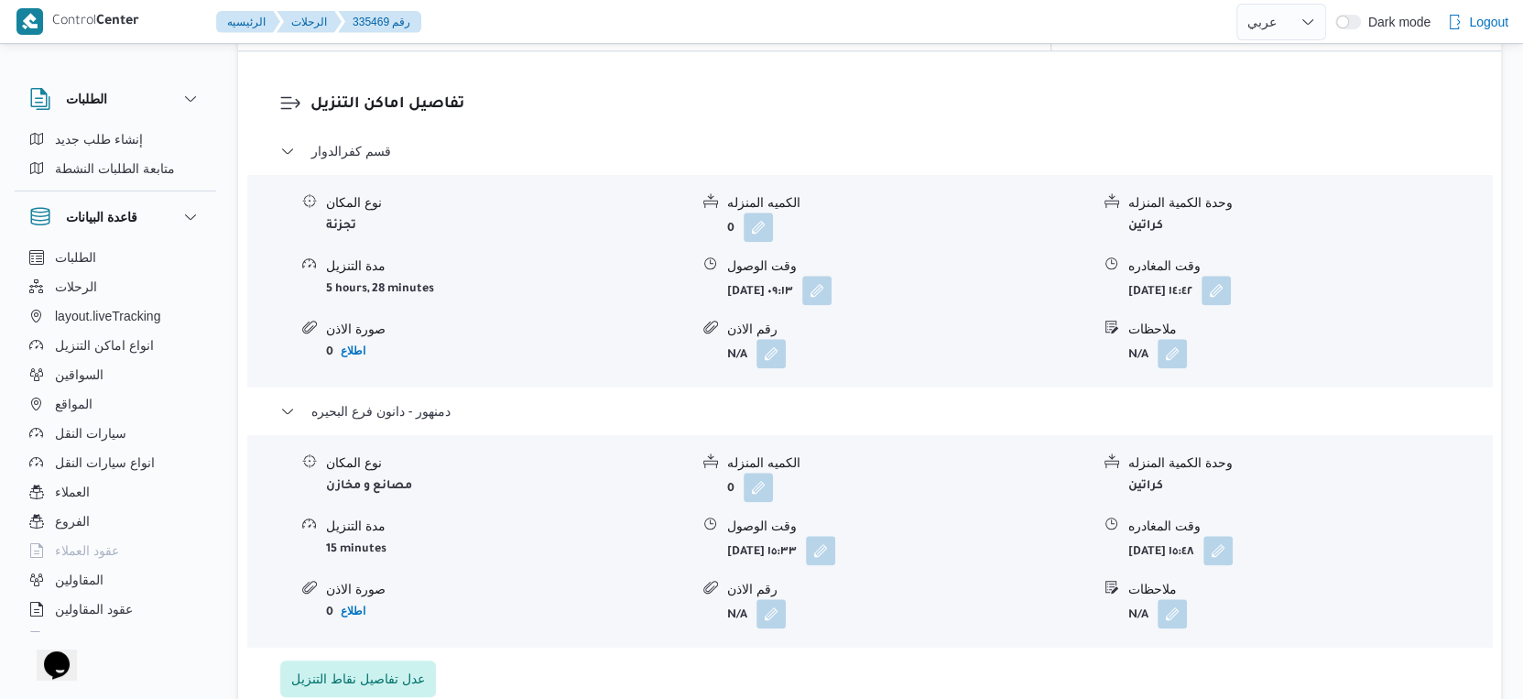
click at [524, 536] on form "15 minutes" at bounding box center [507, 548] width 363 height 25
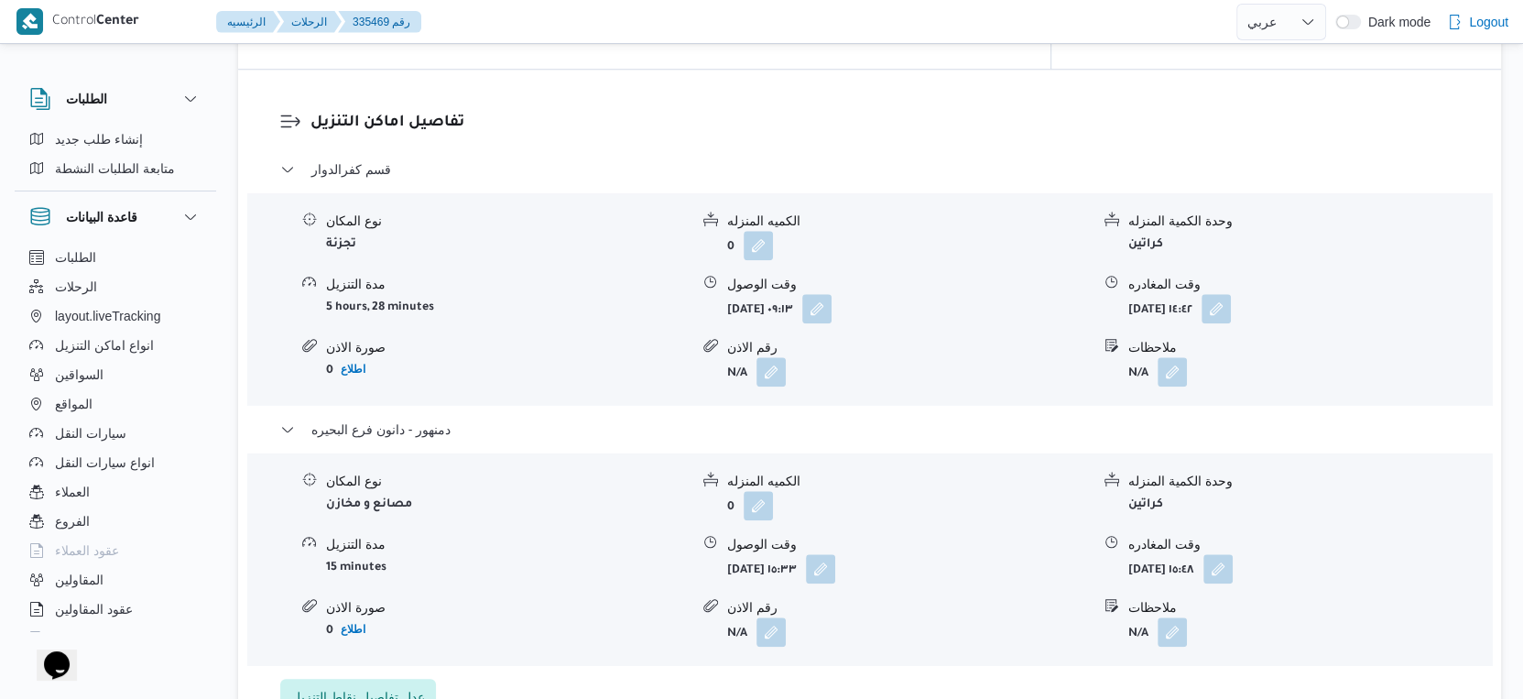
scroll to position [1628, 0]
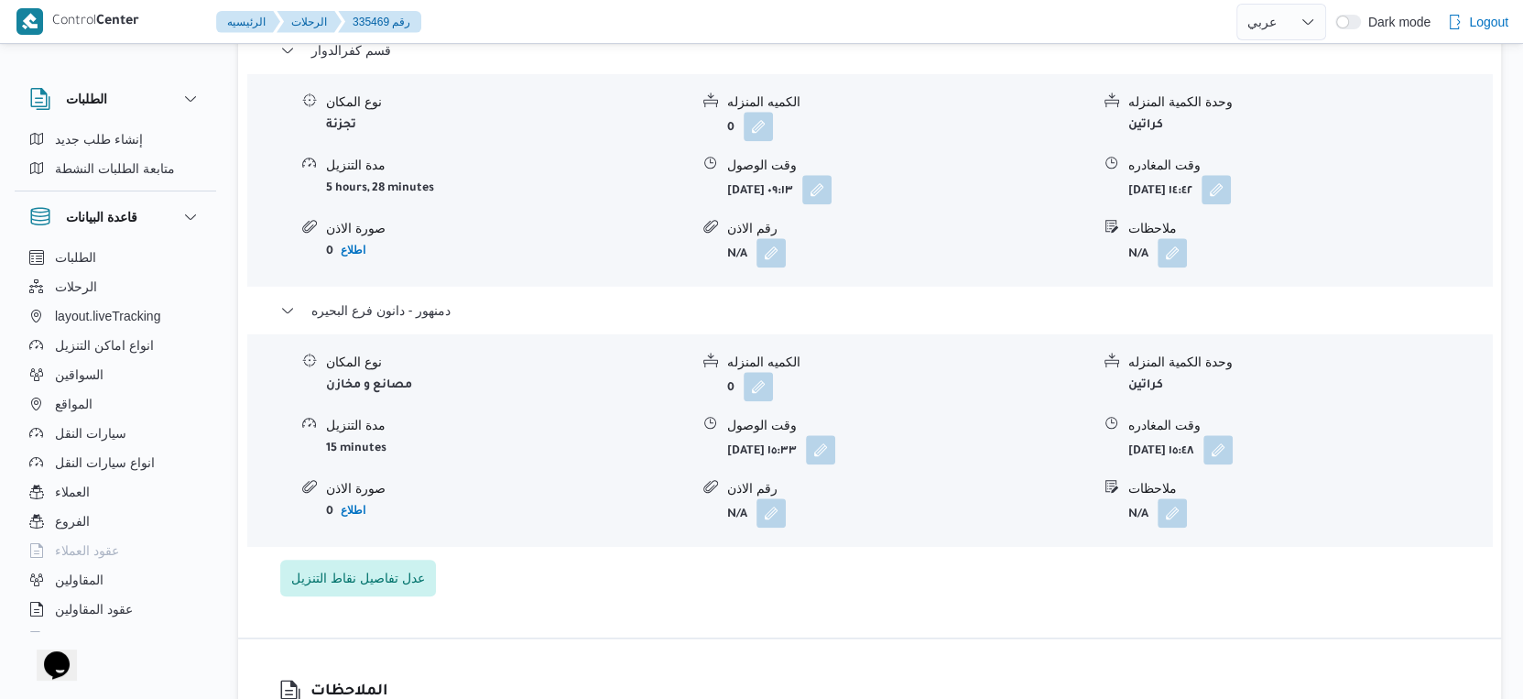
select select "ar"
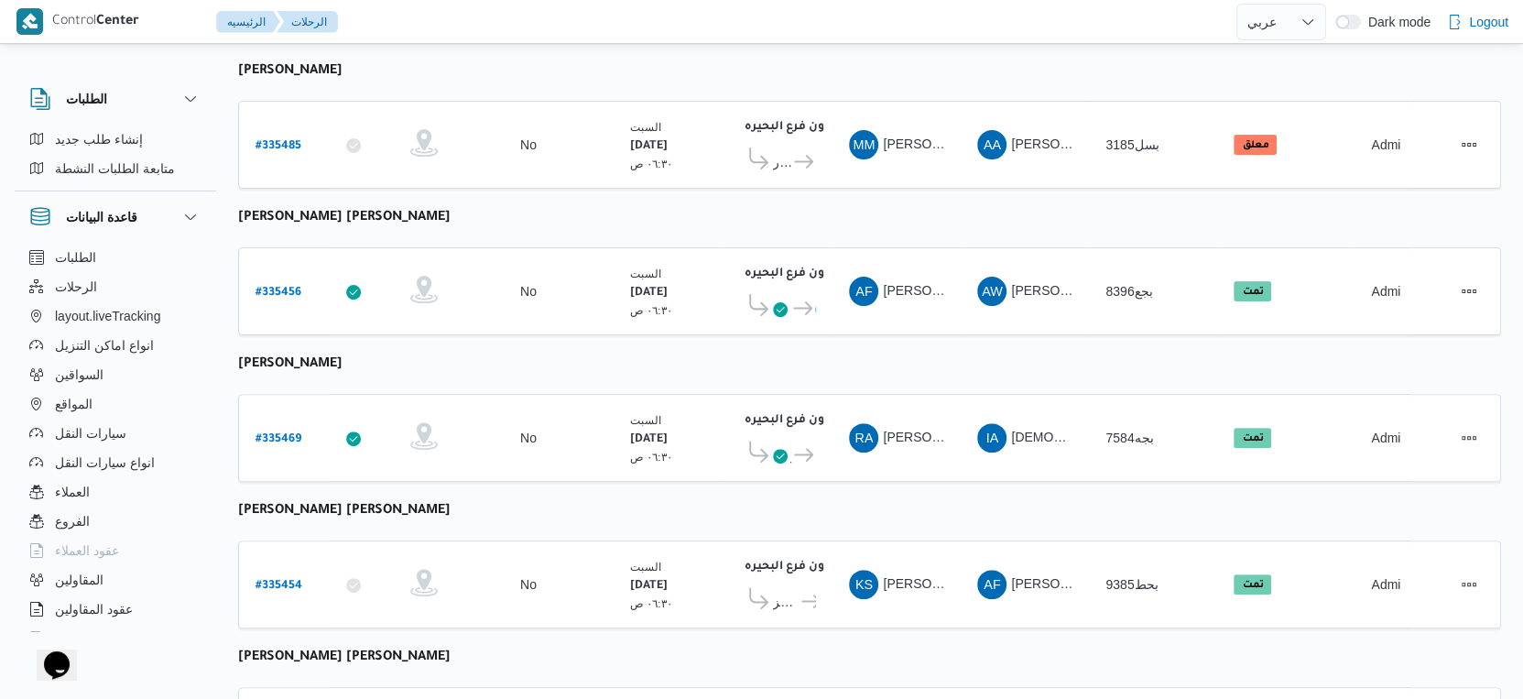
scroll to position [172, 0]
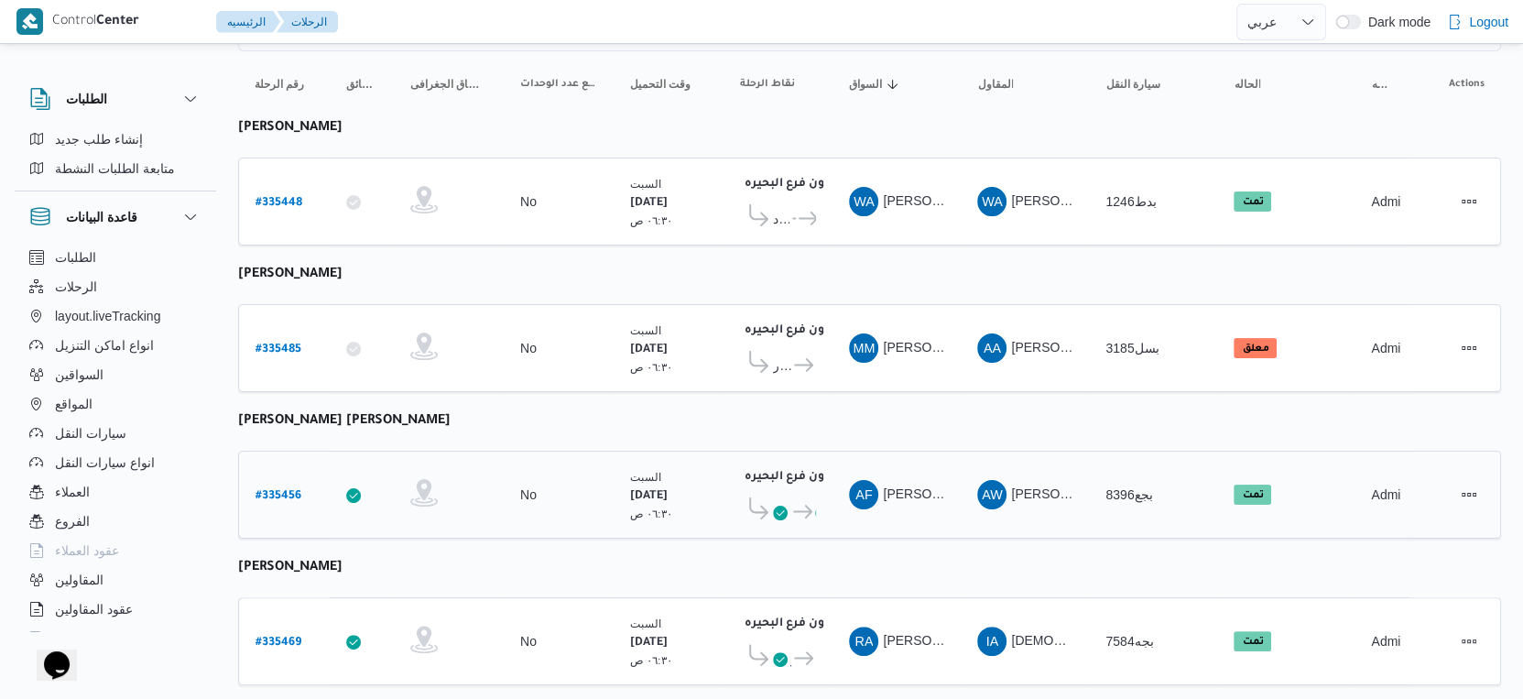
click at [278, 490] on b "# 335456" at bounding box center [279, 496] width 46 height 13
select select "ar"
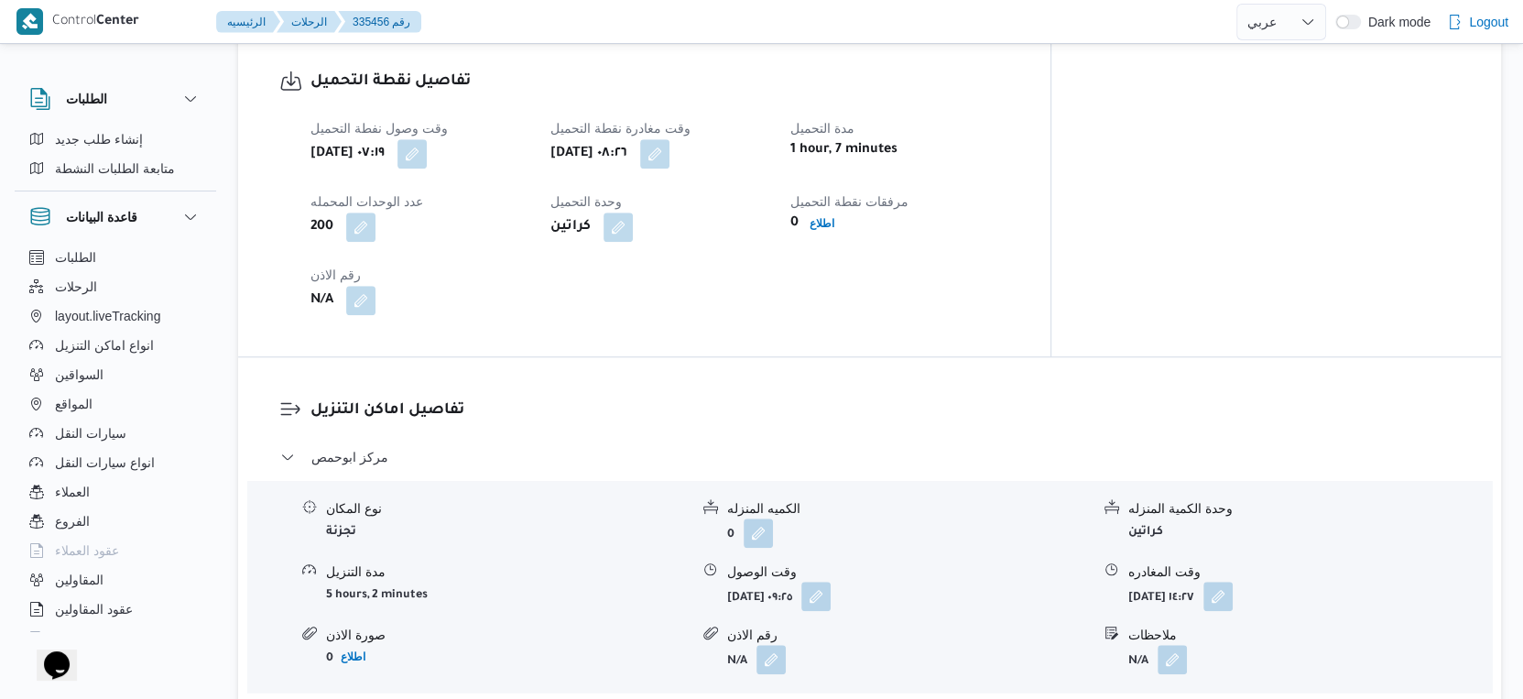
scroll to position [508, 0]
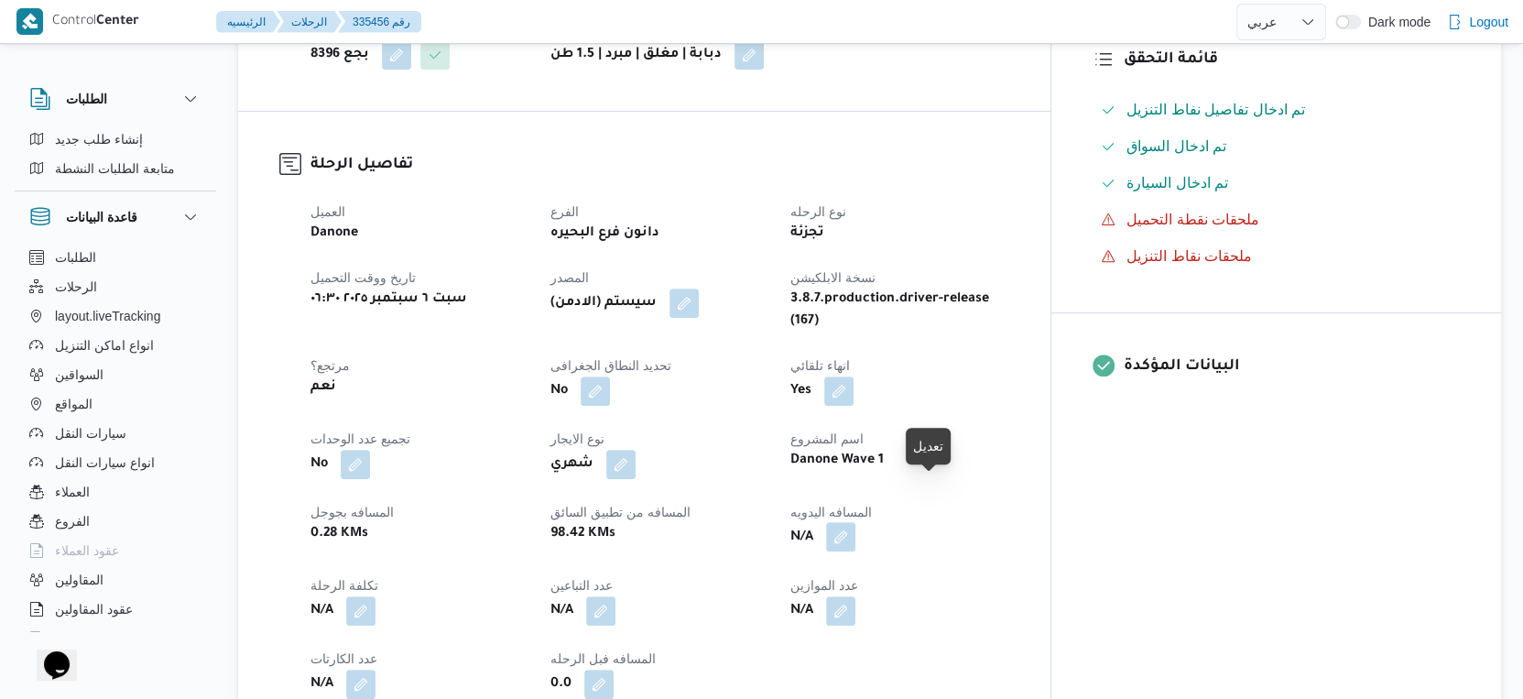
click at [856, 522] on button "button" at bounding box center [840, 536] width 29 height 29
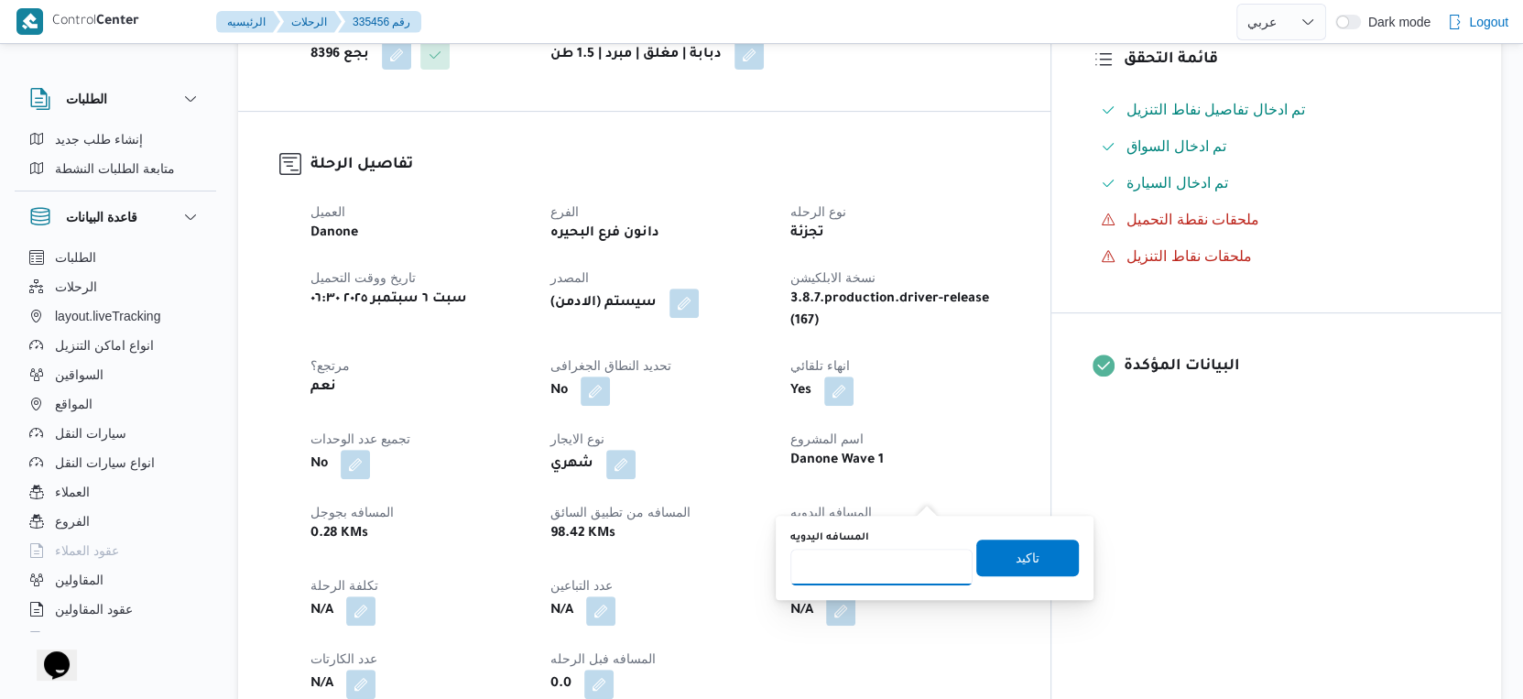
click at [894, 560] on input "المسافه اليدويه" at bounding box center [882, 567] width 182 height 37
type input "90"
click at [1036, 566] on span "تاكيد" at bounding box center [1027, 557] width 103 height 37
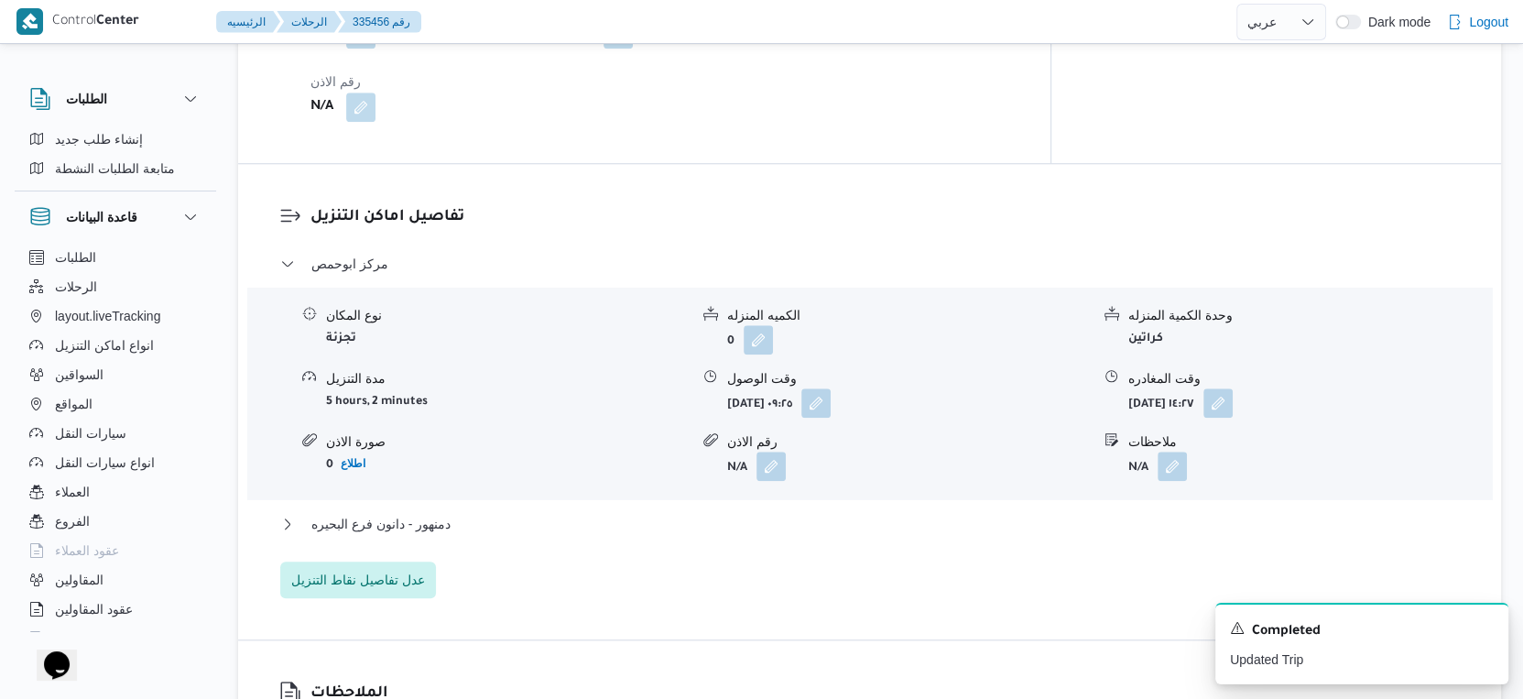
scroll to position [1424, 0]
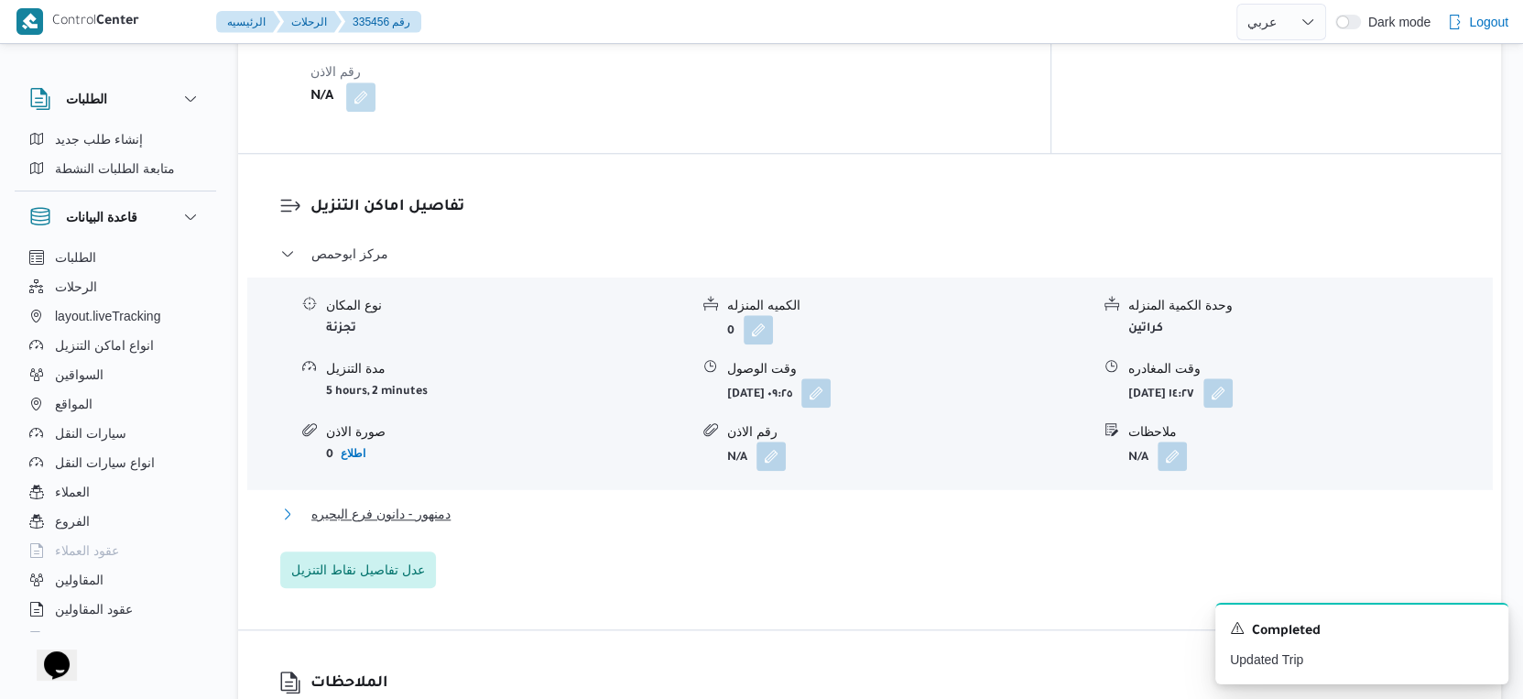
click at [441, 503] on span "دمنهور - دانون فرع البحيره" at bounding box center [380, 514] width 139 height 22
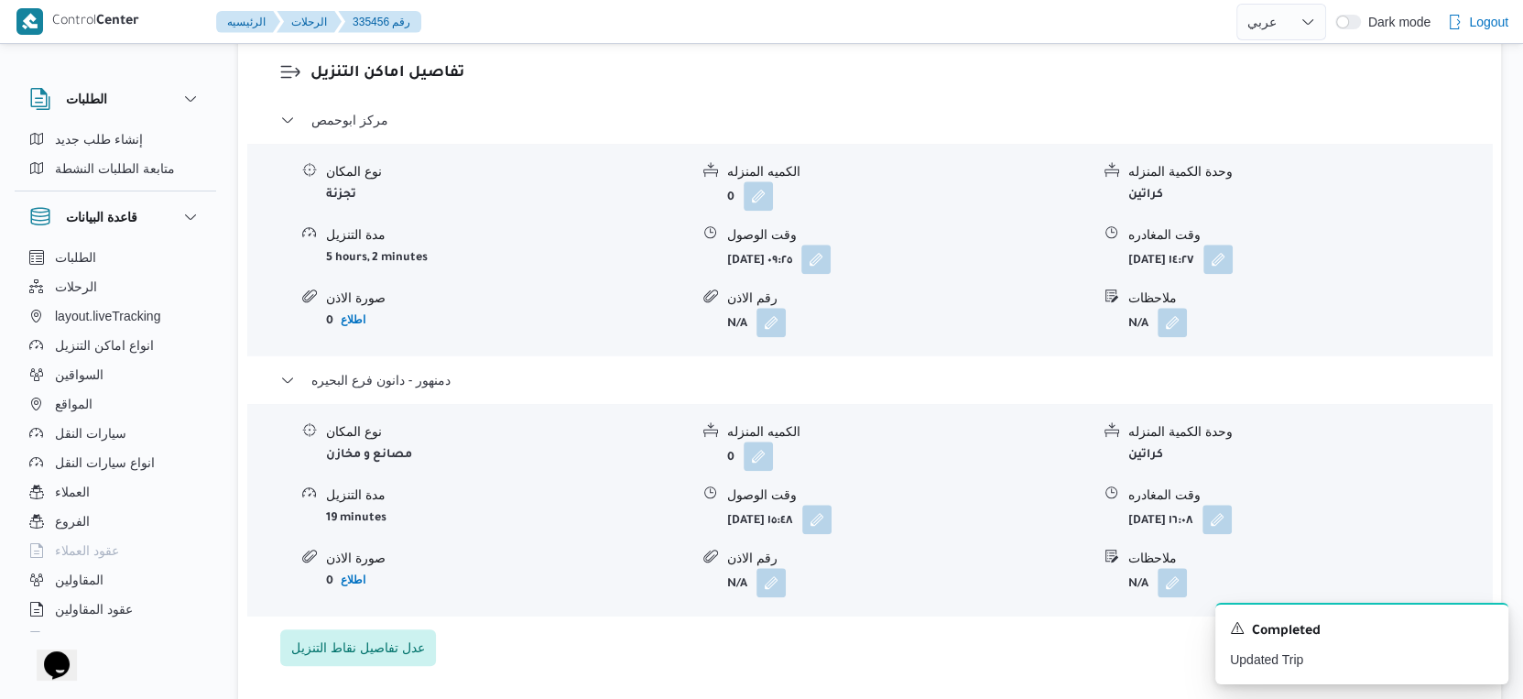
scroll to position [1527, 0]
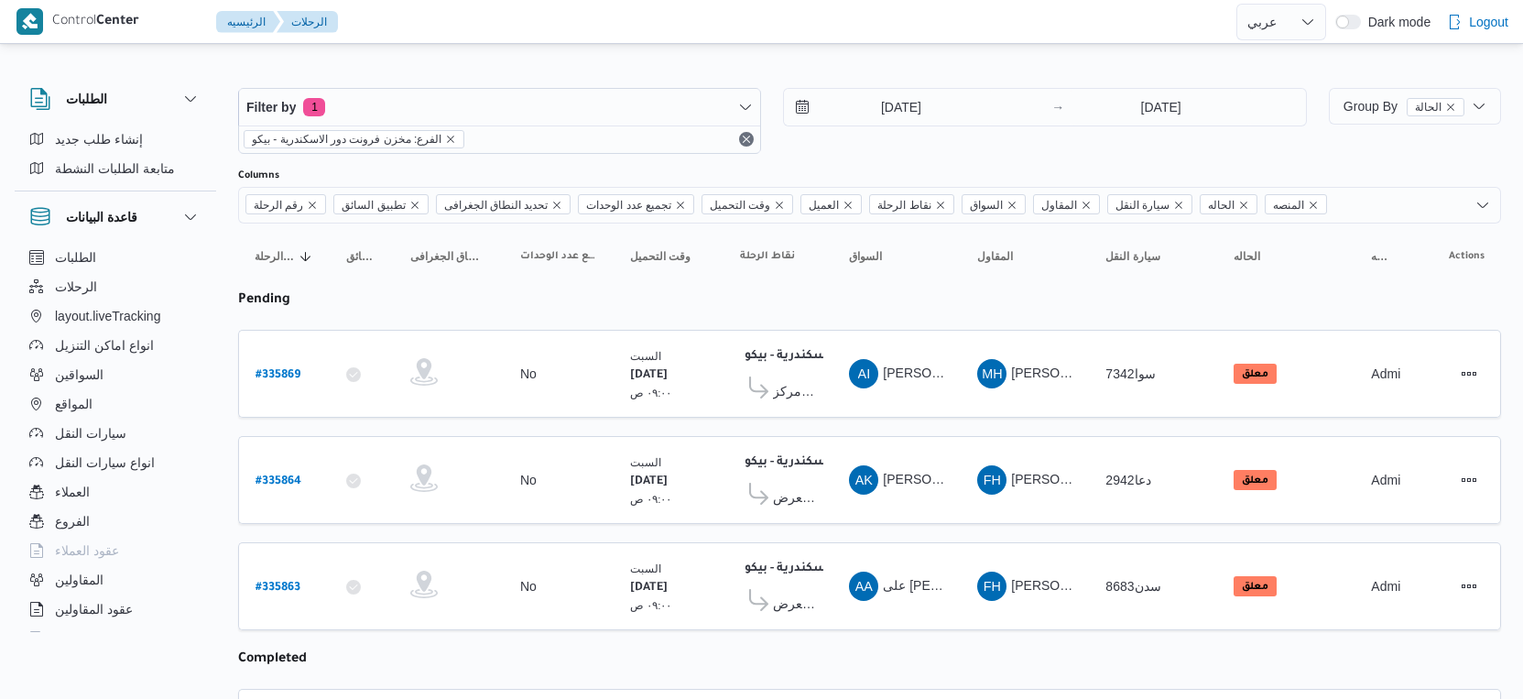
select select "ar"
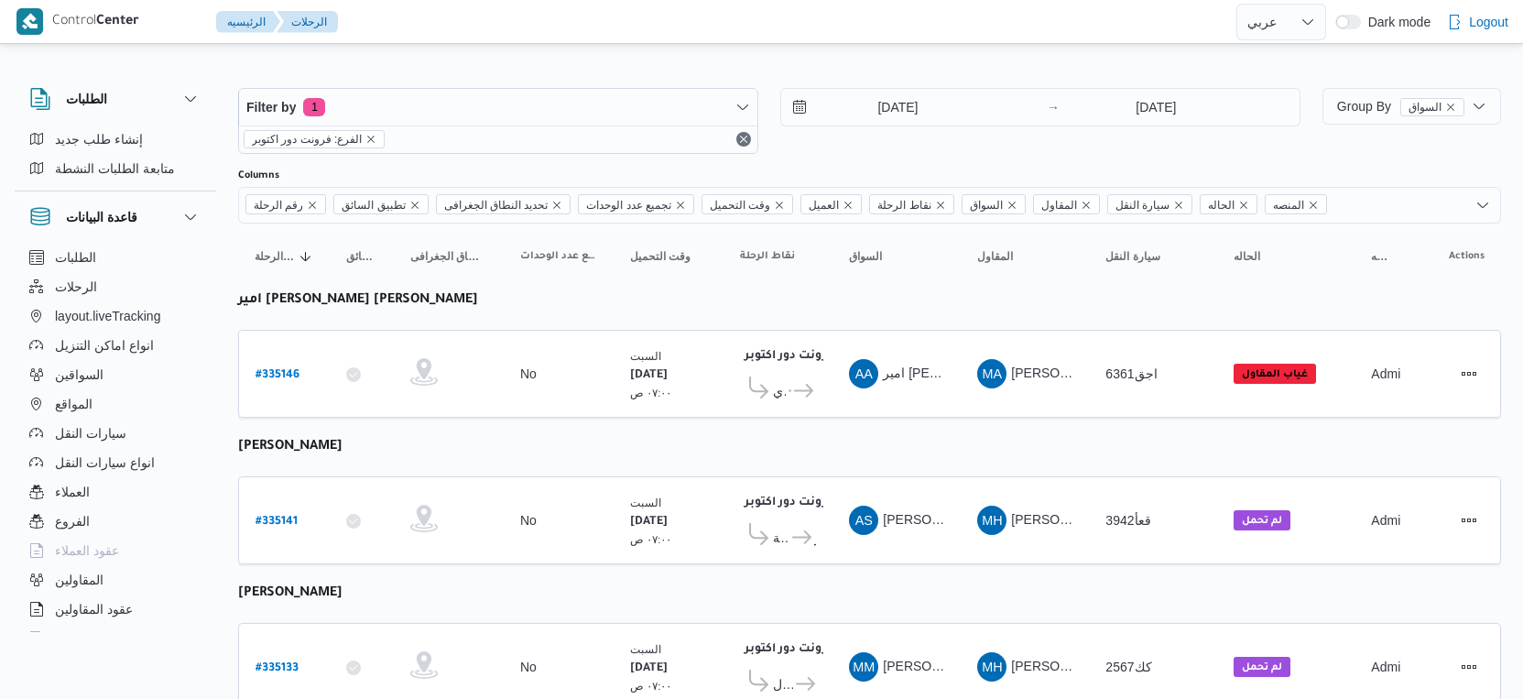
select select "ar"
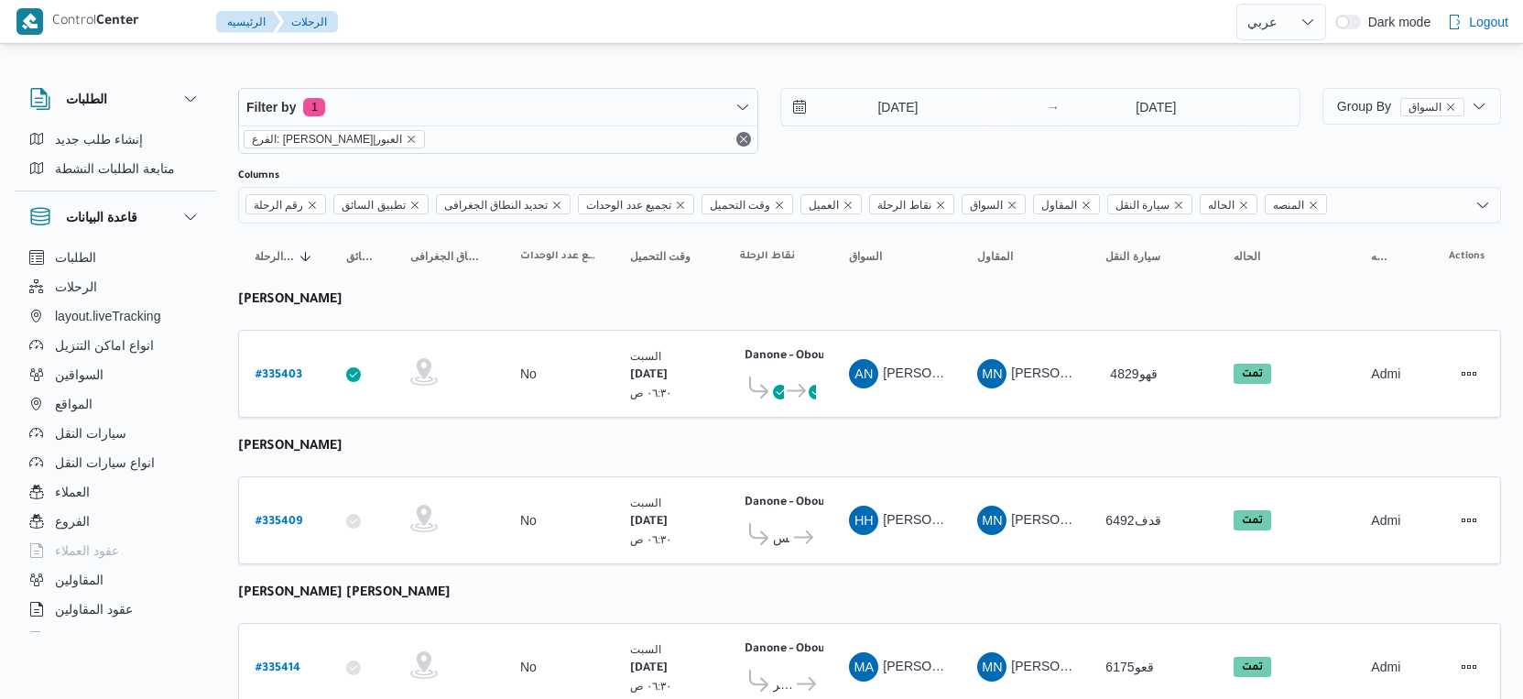
select select "ar"
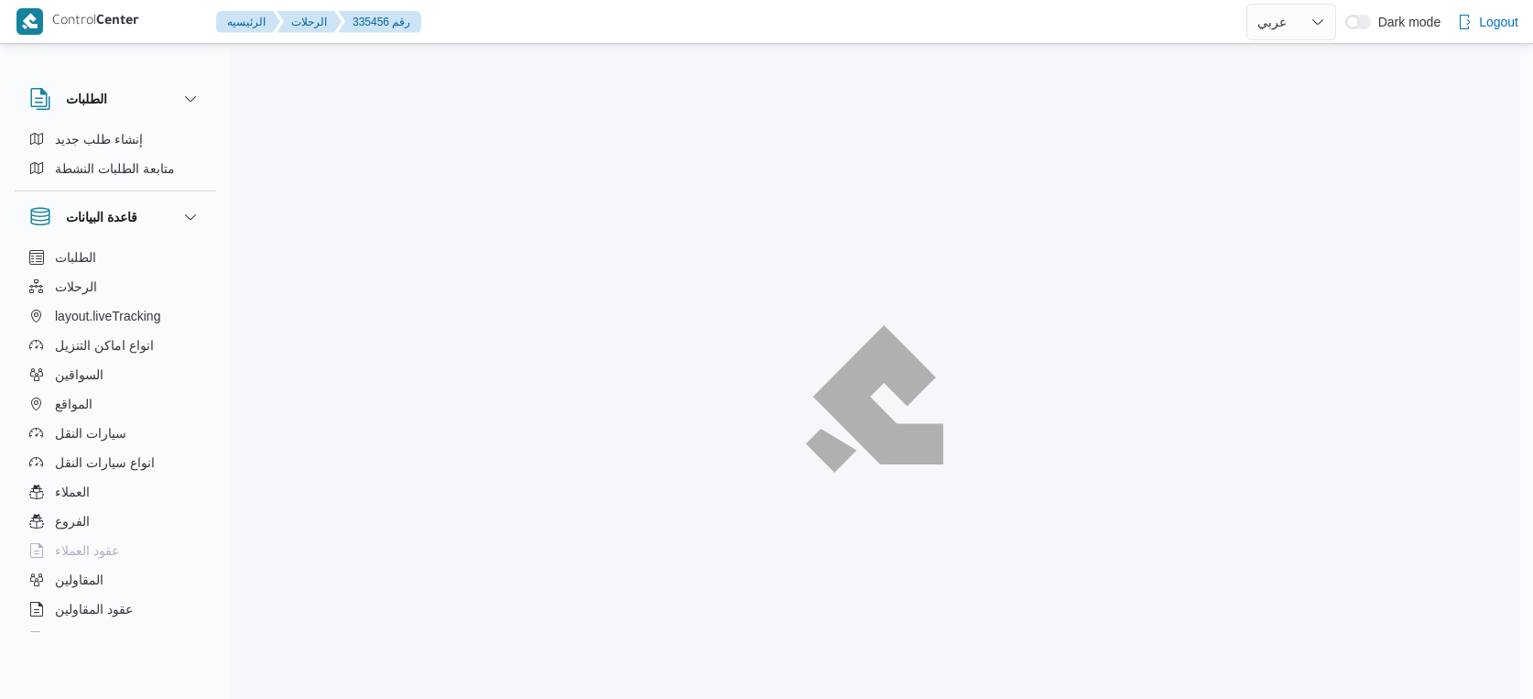
select select "ar"
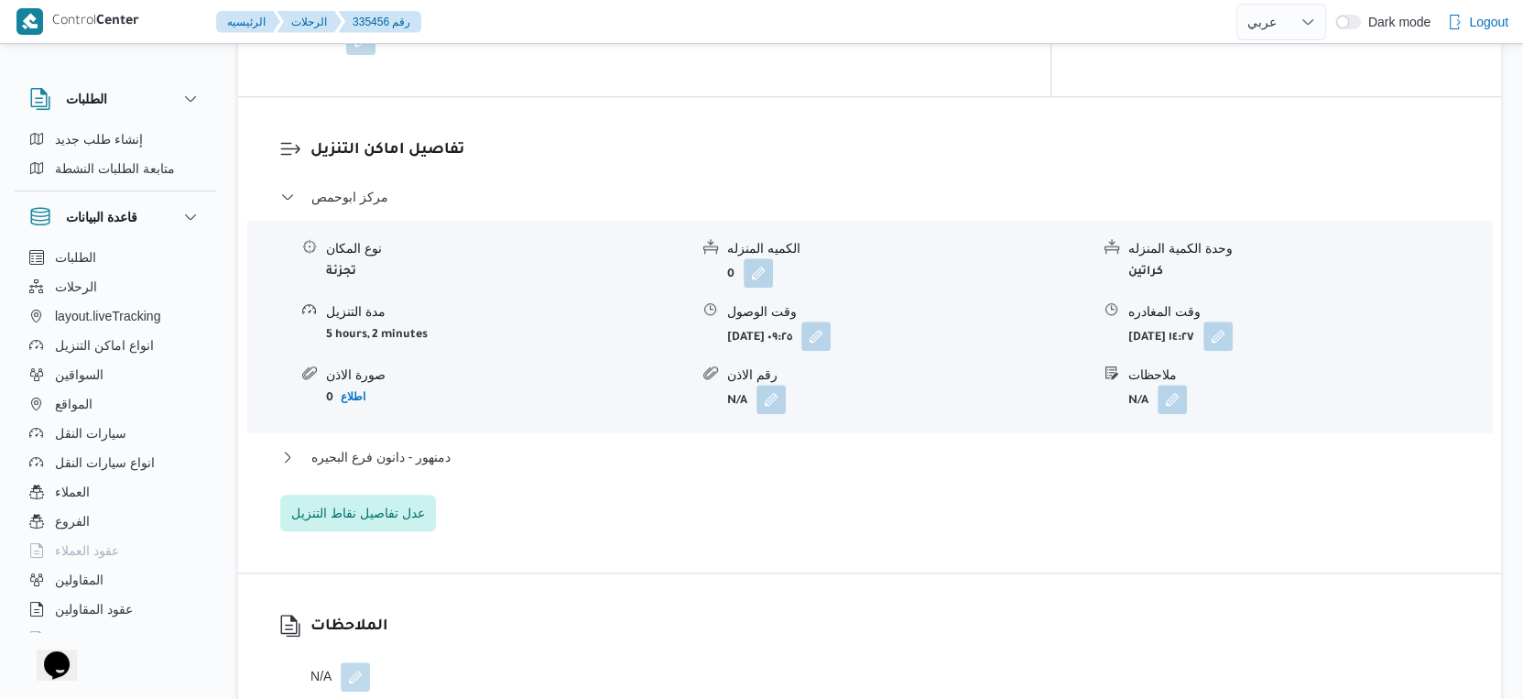
scroll to position [1527, 0]
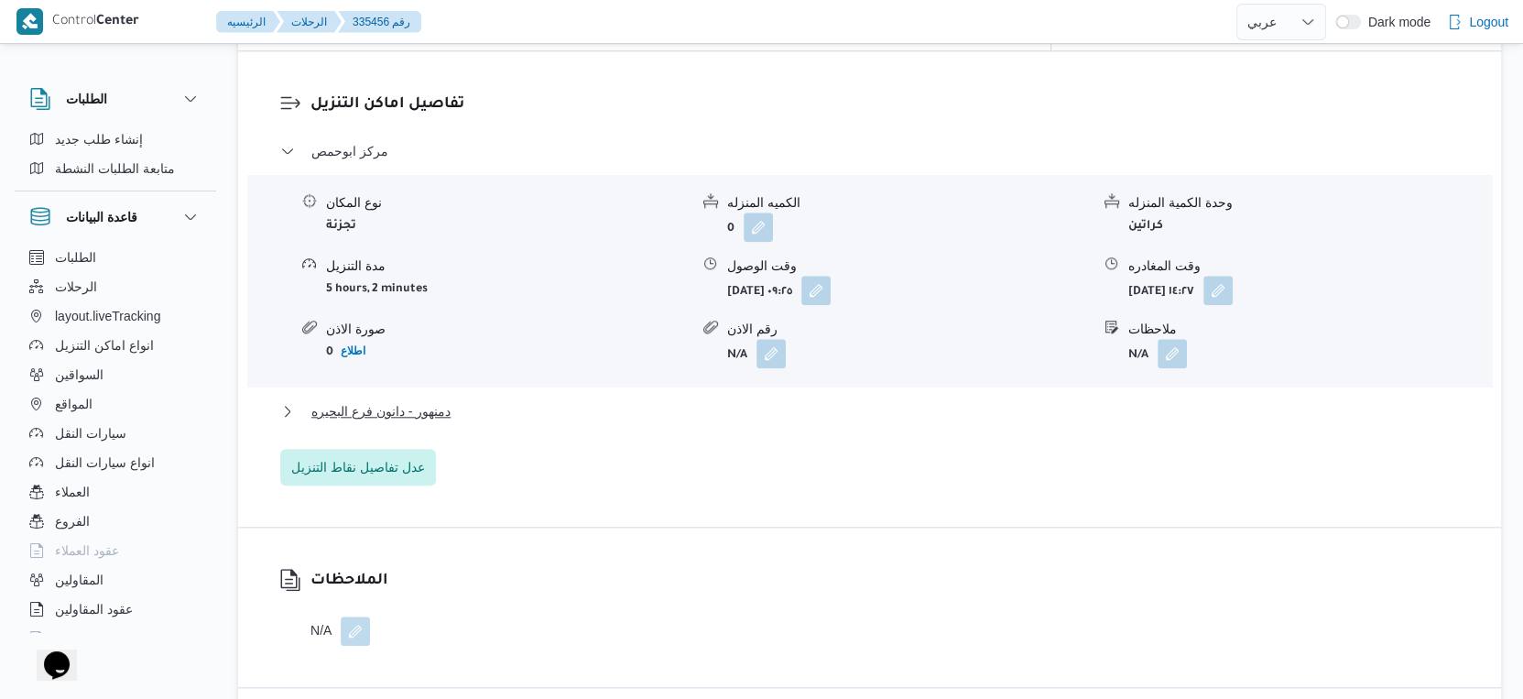
drag, startPoint x: 462, startPoint y: 352, endPoint x: 456, endPoint y: 371, distance: 20.0
click at [459, 365] on div "مركز ابوحمص نوع المكان تجزئة الكميه المنزله 0 وحدة الكمية المنزله كراتين مدة ال…" at bounding box center [870, 312] width 1180 height 345
click at [456, 400] on button "دمنهور - دانون فرع البحيره" at bounding box center [870, 411] width 1180 height 22
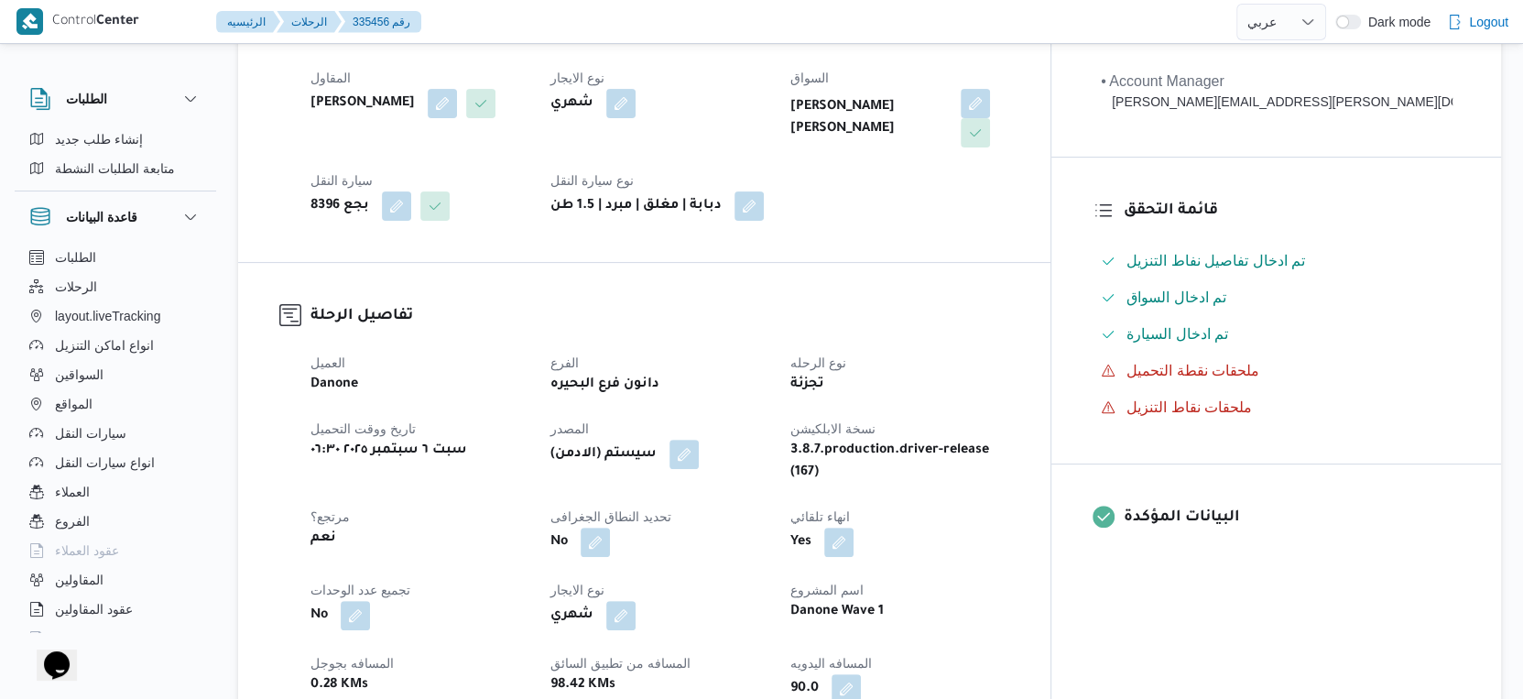
scroll to position [610, 0]
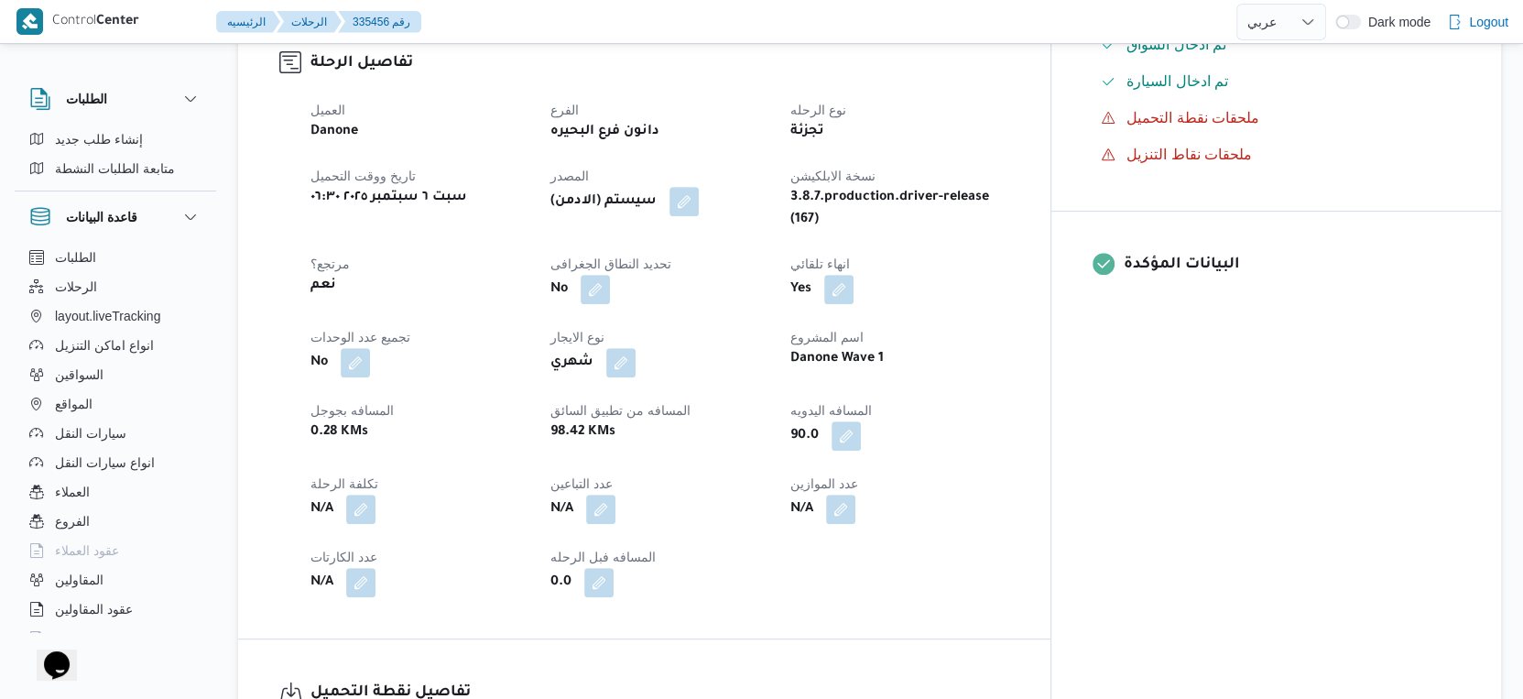
scroll to position [172, 0]
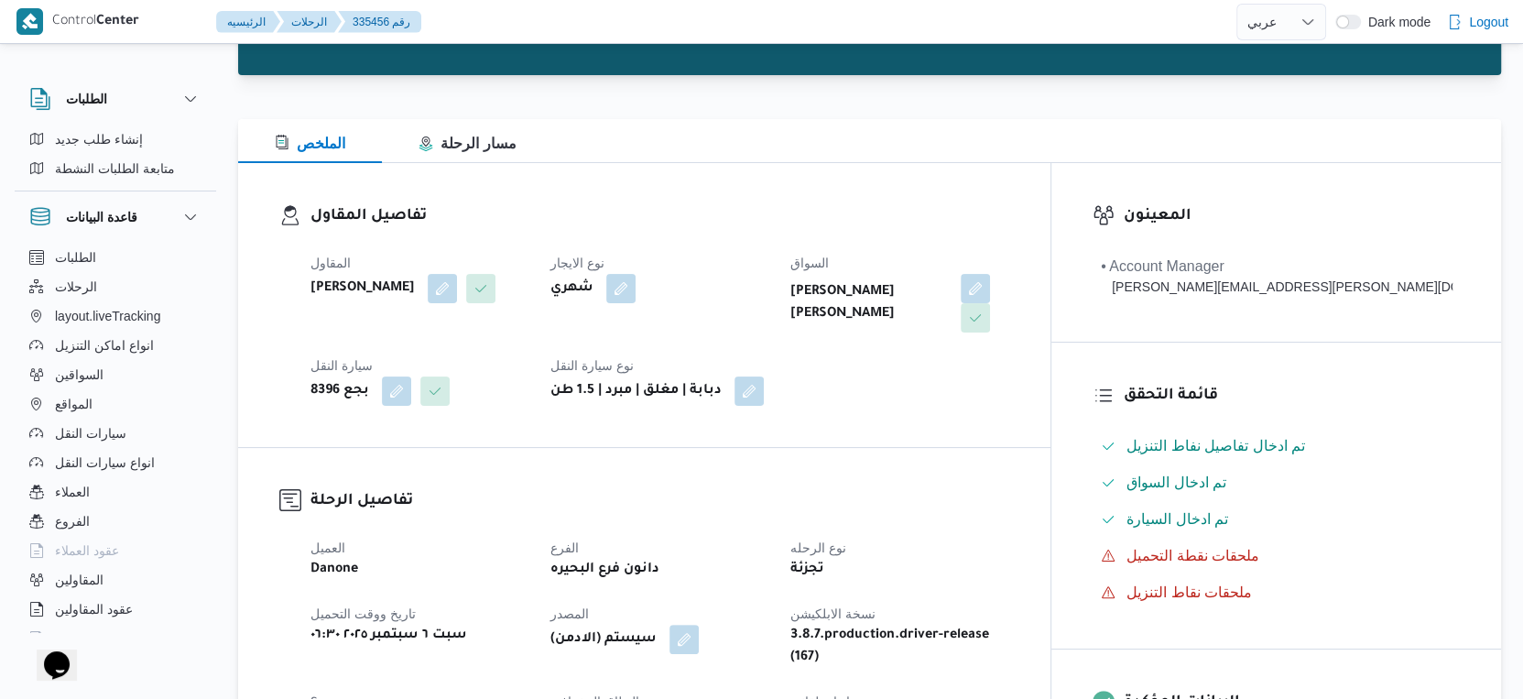
select select "ar"
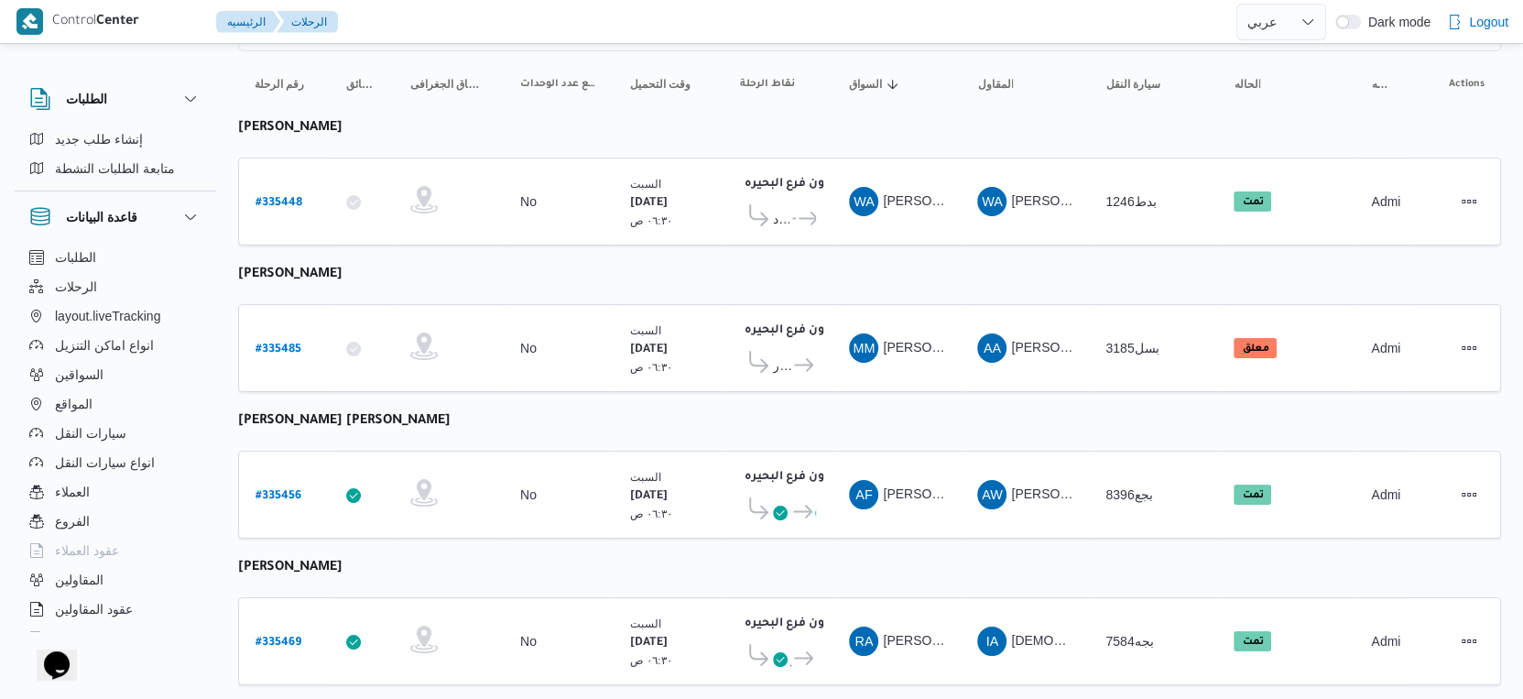
select select "ar"
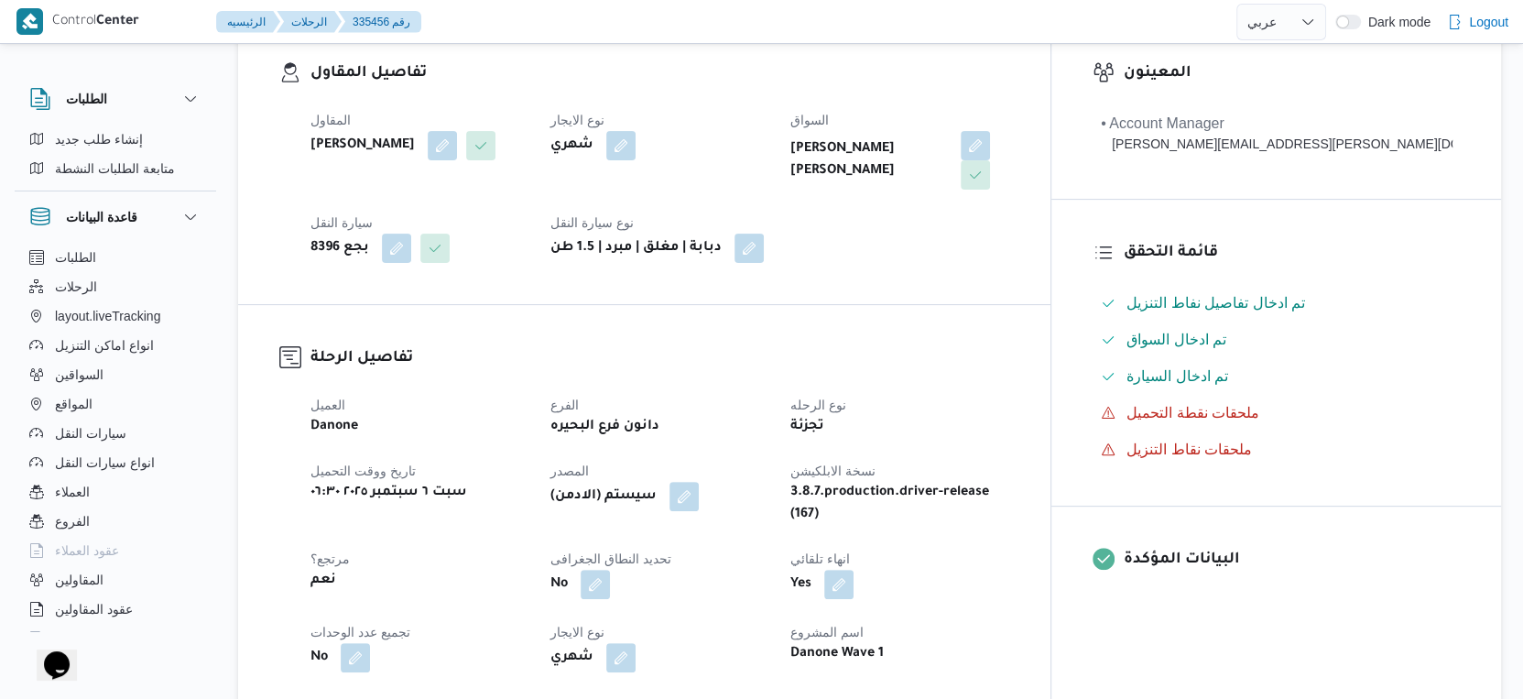
scroll to position [610, 0]
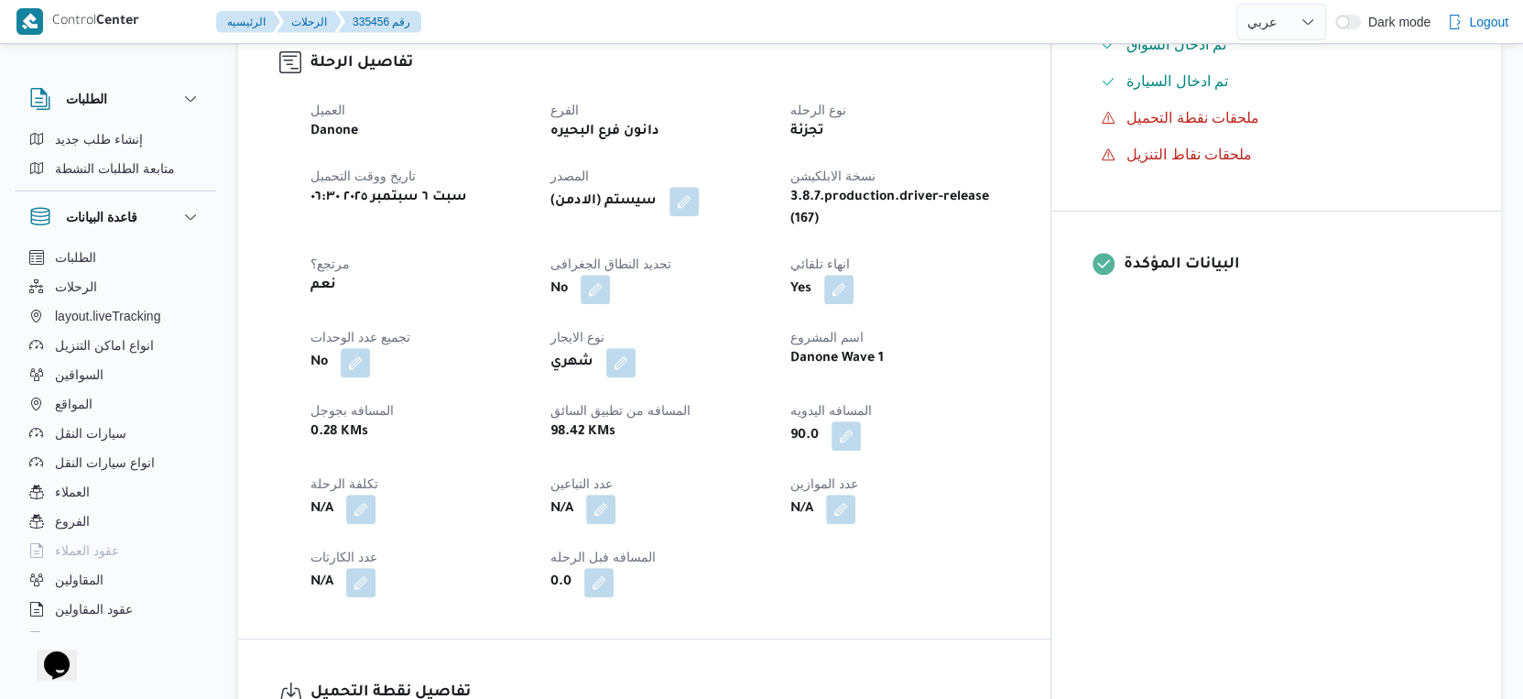
select select "ar"
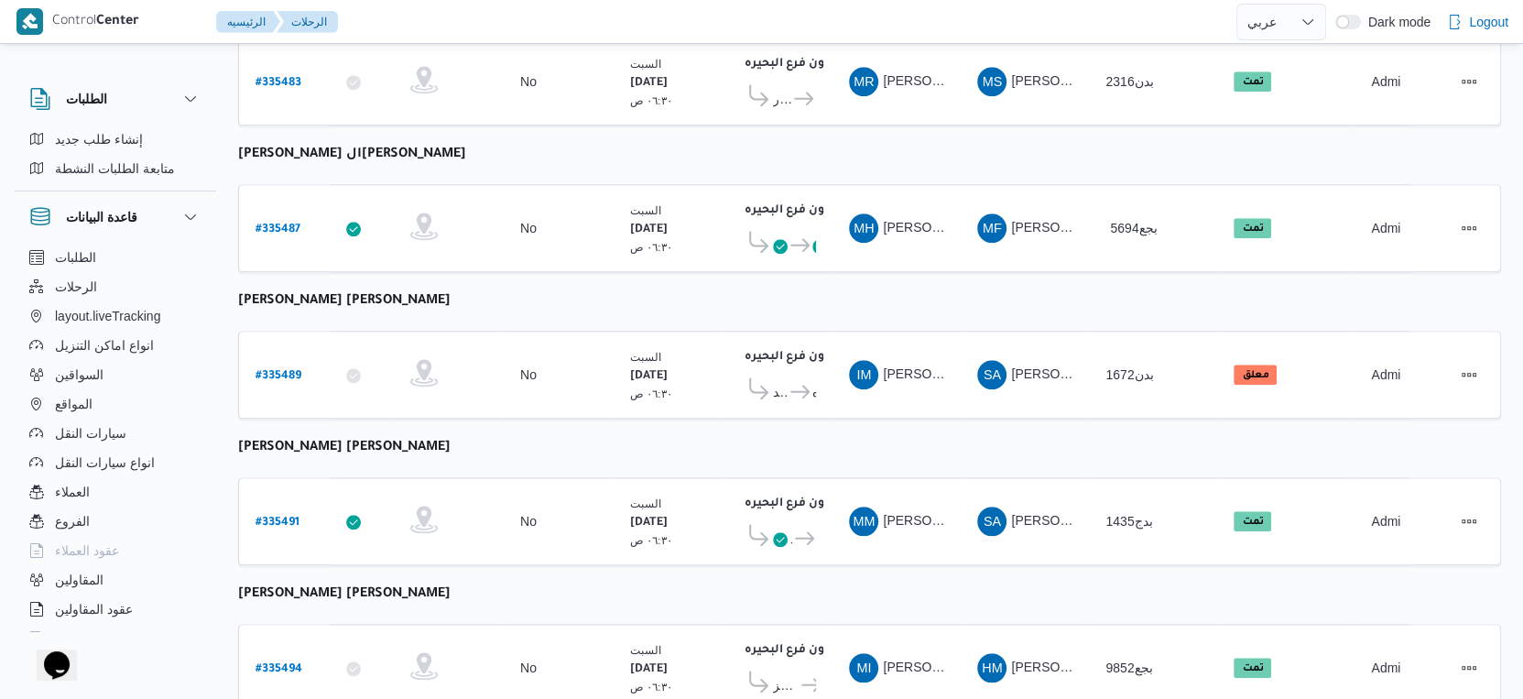
scroll to position [1495, 0]
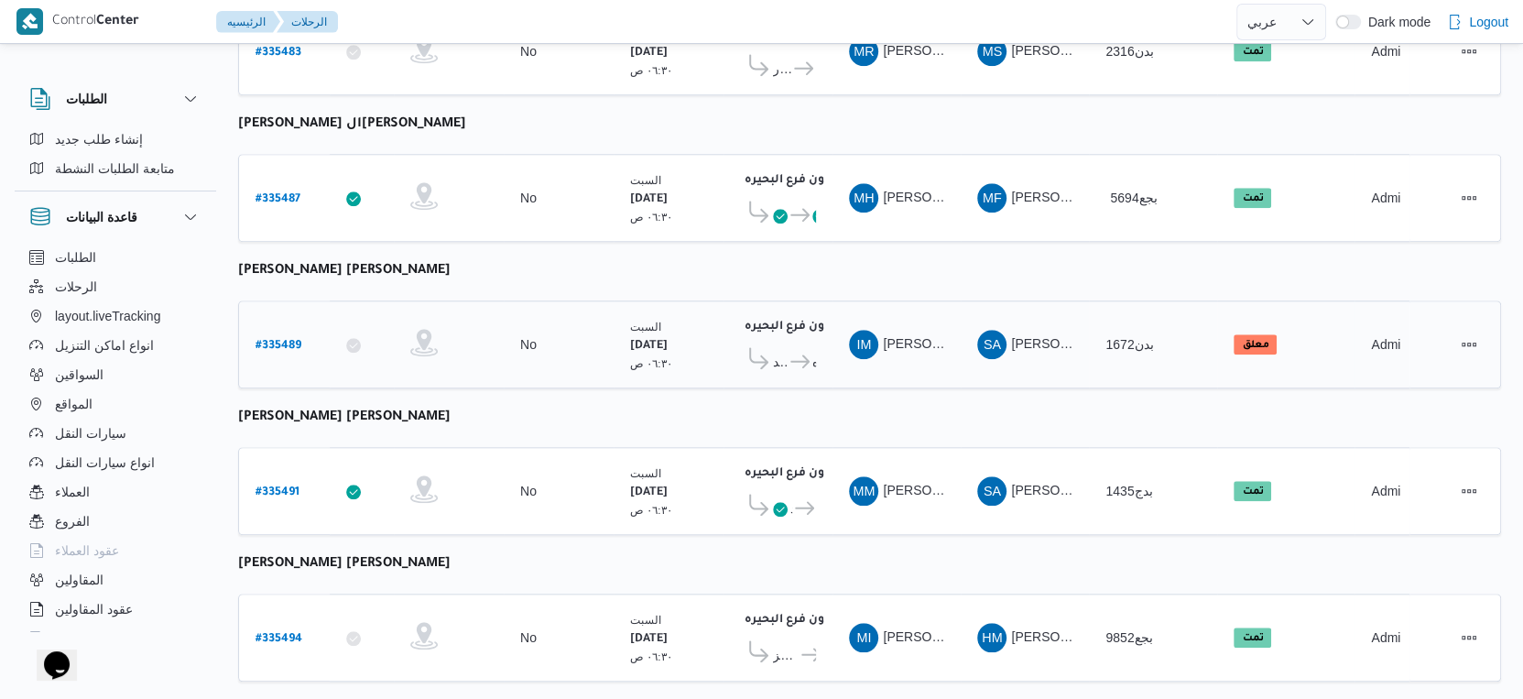
click at [290, 340] on b "# 335489" at bounding box center [279, 346] width 46 height 13
select select "ar"
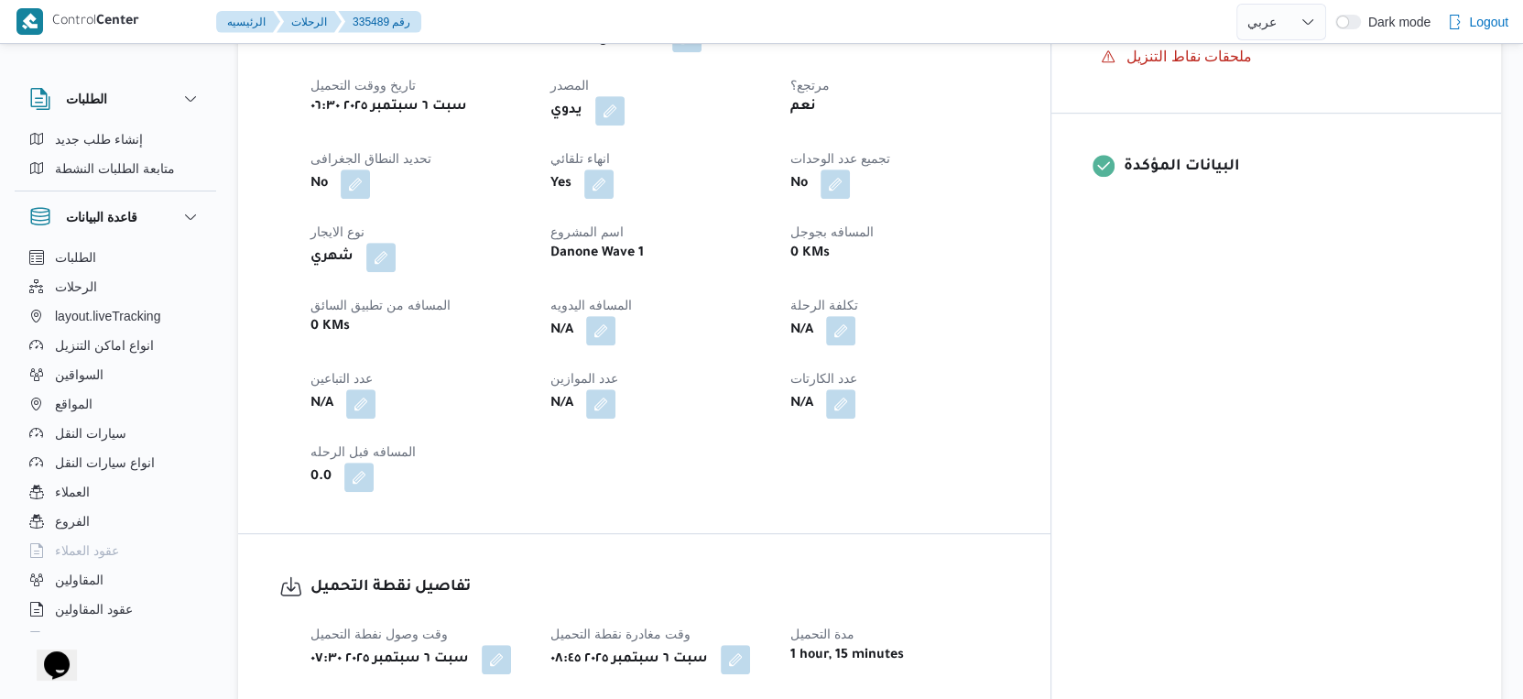
scroll to position [713, 0]
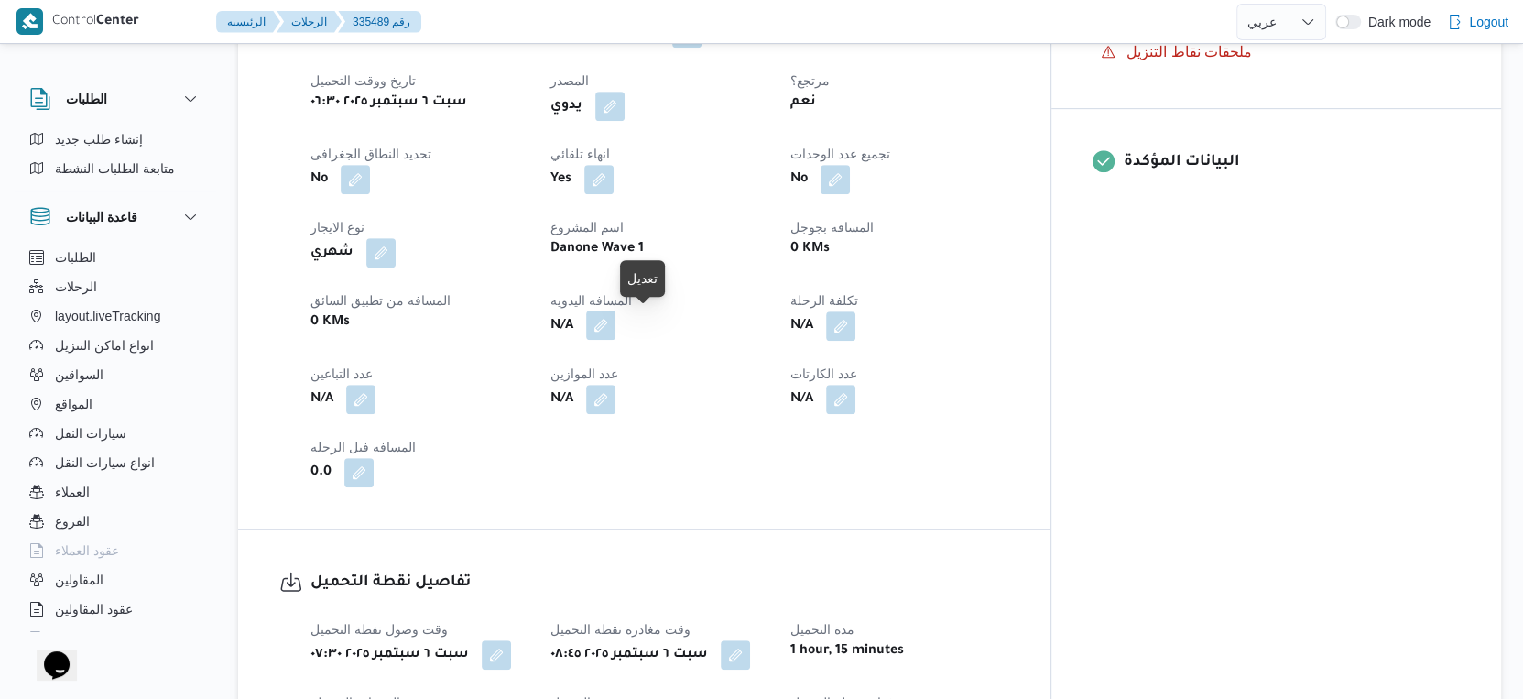
click at [616, 326] on button "button" at bounding box center [600, 325] width 29 height 29
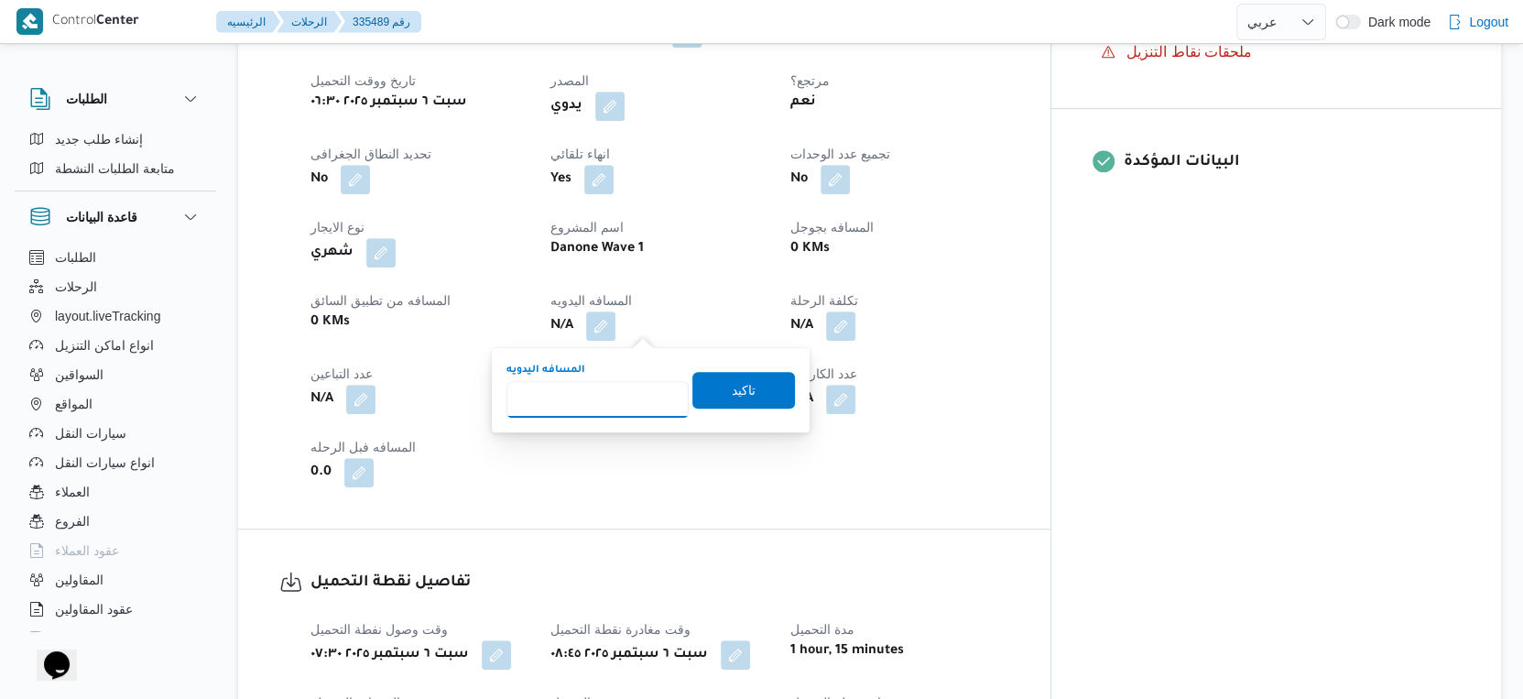
click at [603, 399] on input "المسافه اليدويه" at bounding box center [598, 399] width 182 height 37
type input "174"
click at [746, 389] on span "تاكيد" at bounding box center [744, 389] width 103 height 37
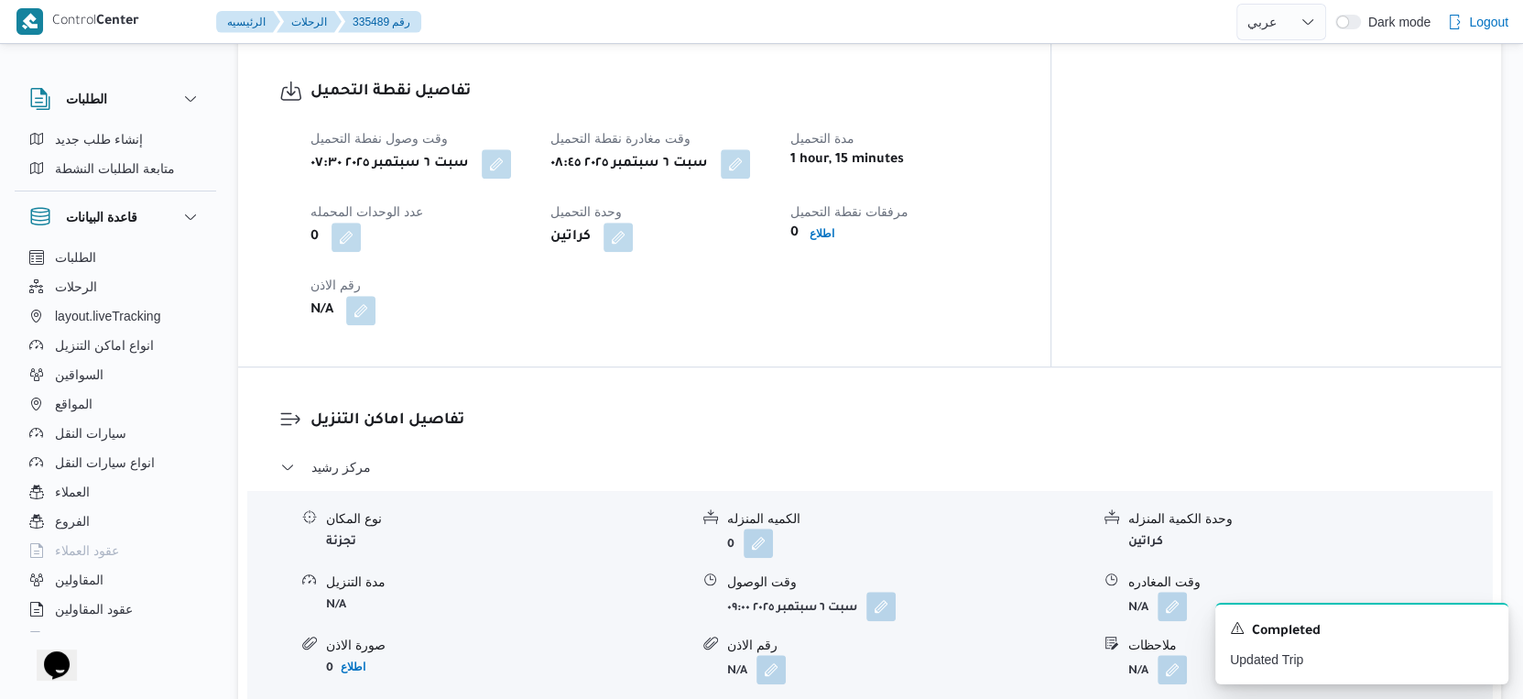
scroll to position [1119, 0]
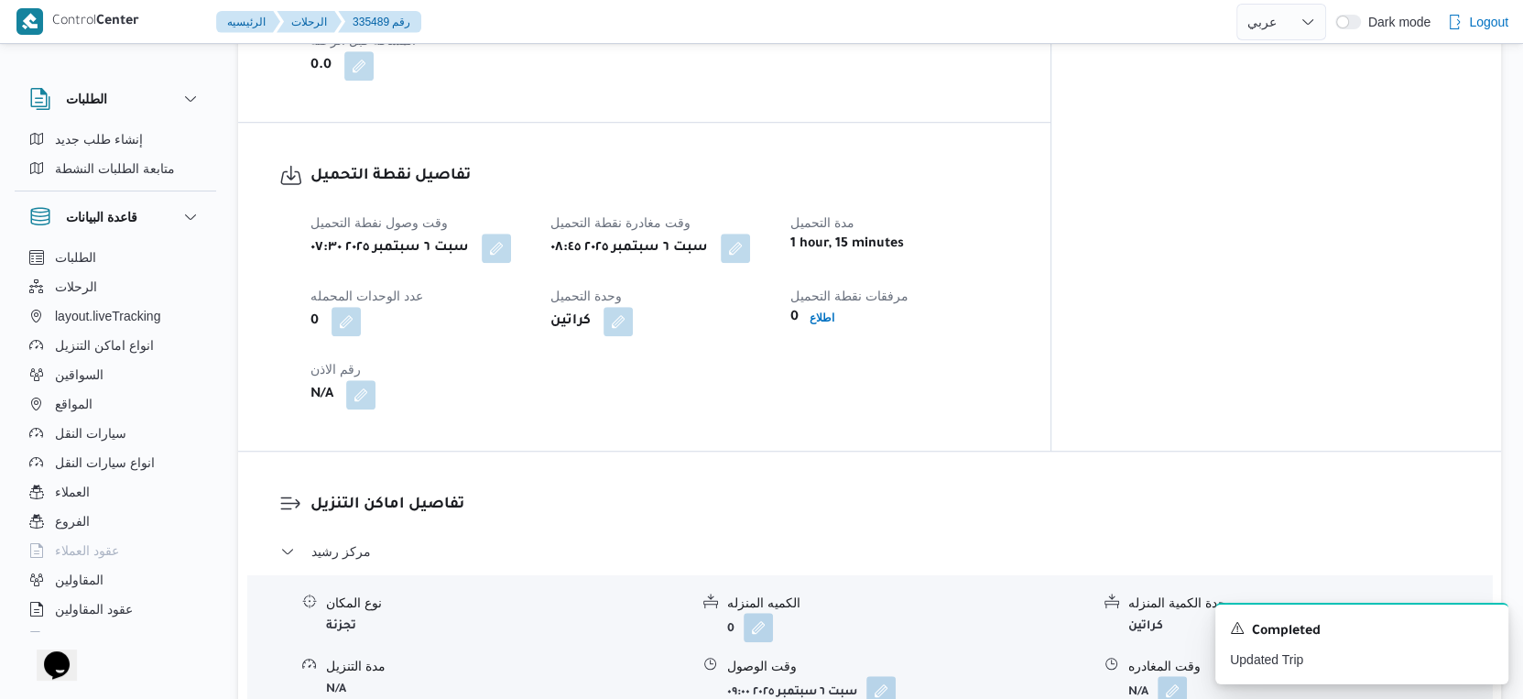
drag, startPoint x: 786, startPoint y: 240, endPoint x: 763, endPoint y: 272, distance: 39.4
click at [750, 240] on button "button" at bounding box center [735, 248] width 29 height 29
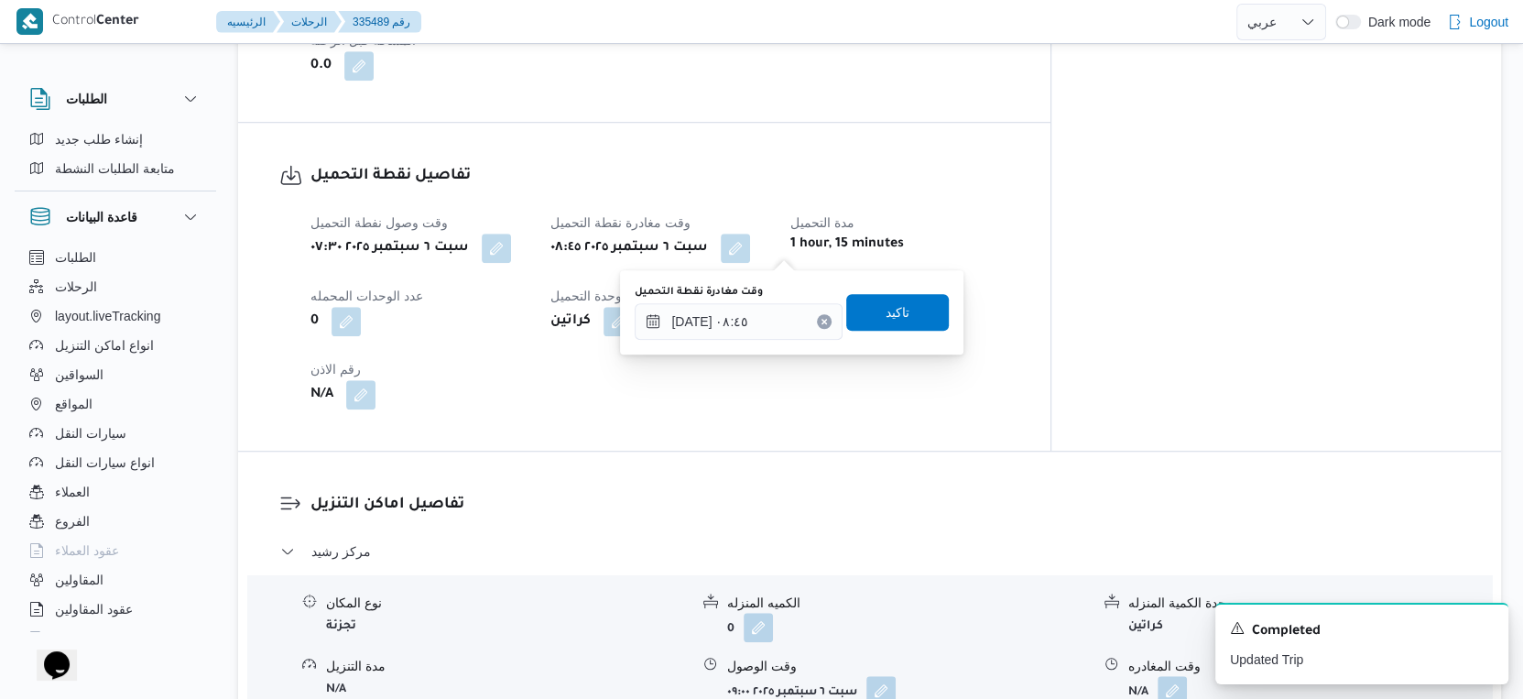
click at [747, 289] on label "وقت مغادرة نقطة التحميل" at bounding box center [699, 292] width 128 height 15
click at [747, 303] on input "٠٦/٠٩/٢٠٢٥ ٠٨:٤٥" at bounding box center [739, 321] width 208 height 37
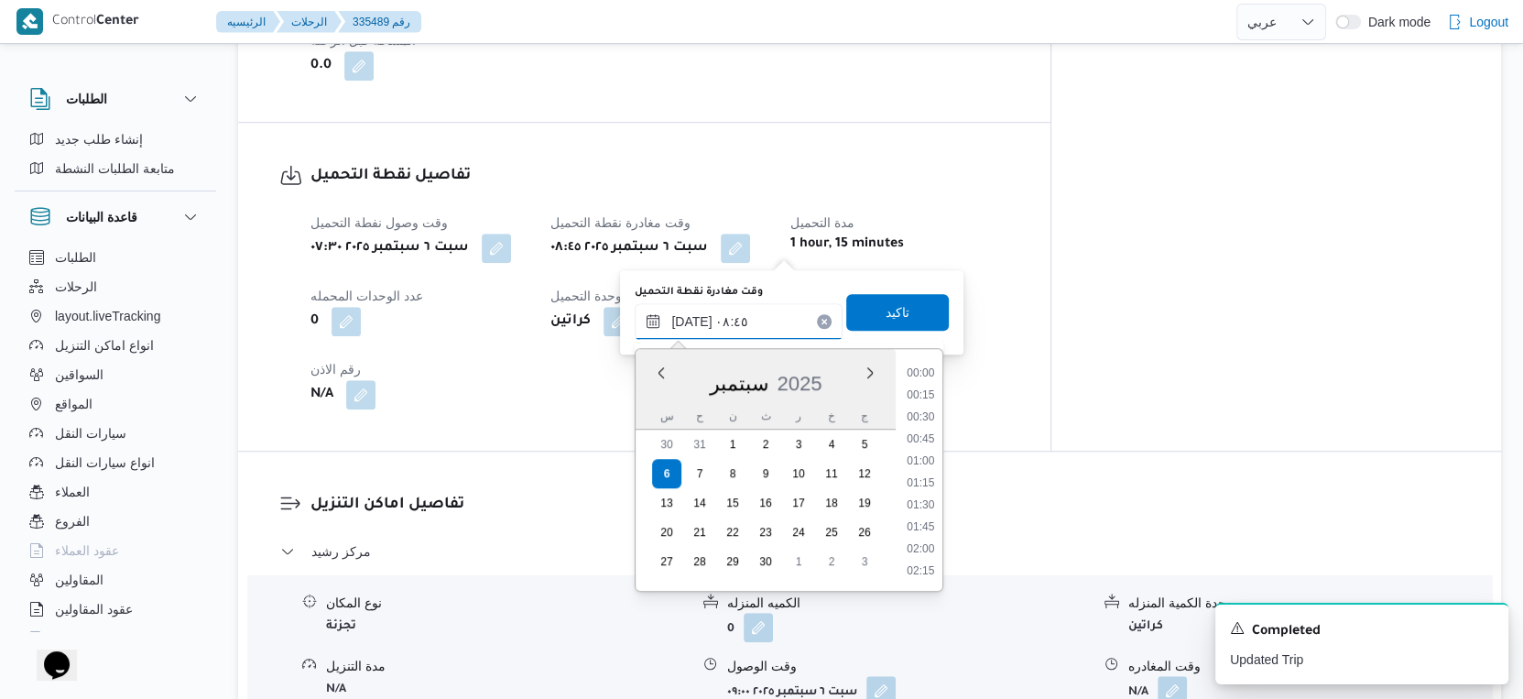
click at [746, 311] on input "٠٦/٠٩/٢٠٢٥ ٠٨:٤٥" at bounding box center [739, 321] width 208 height 37
click at [917, 469] on li "08:30" at bounding box center [921, 462] width 42 height 18
type input "٠٦/٠٩/٢٠٢٥ ٠٨:٣٠"
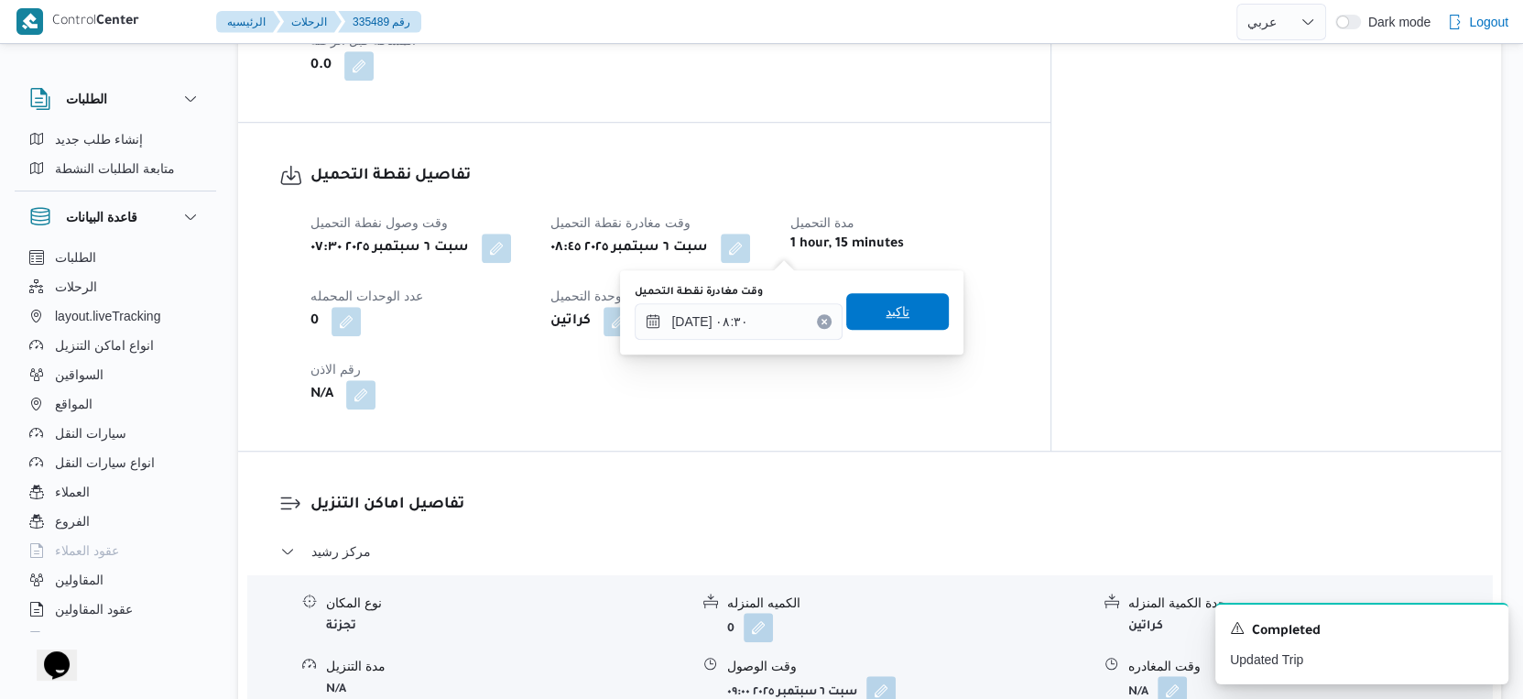
click at [902, 314] on span "تاكيد" at bounding box center [897, 311] width 103 height 37
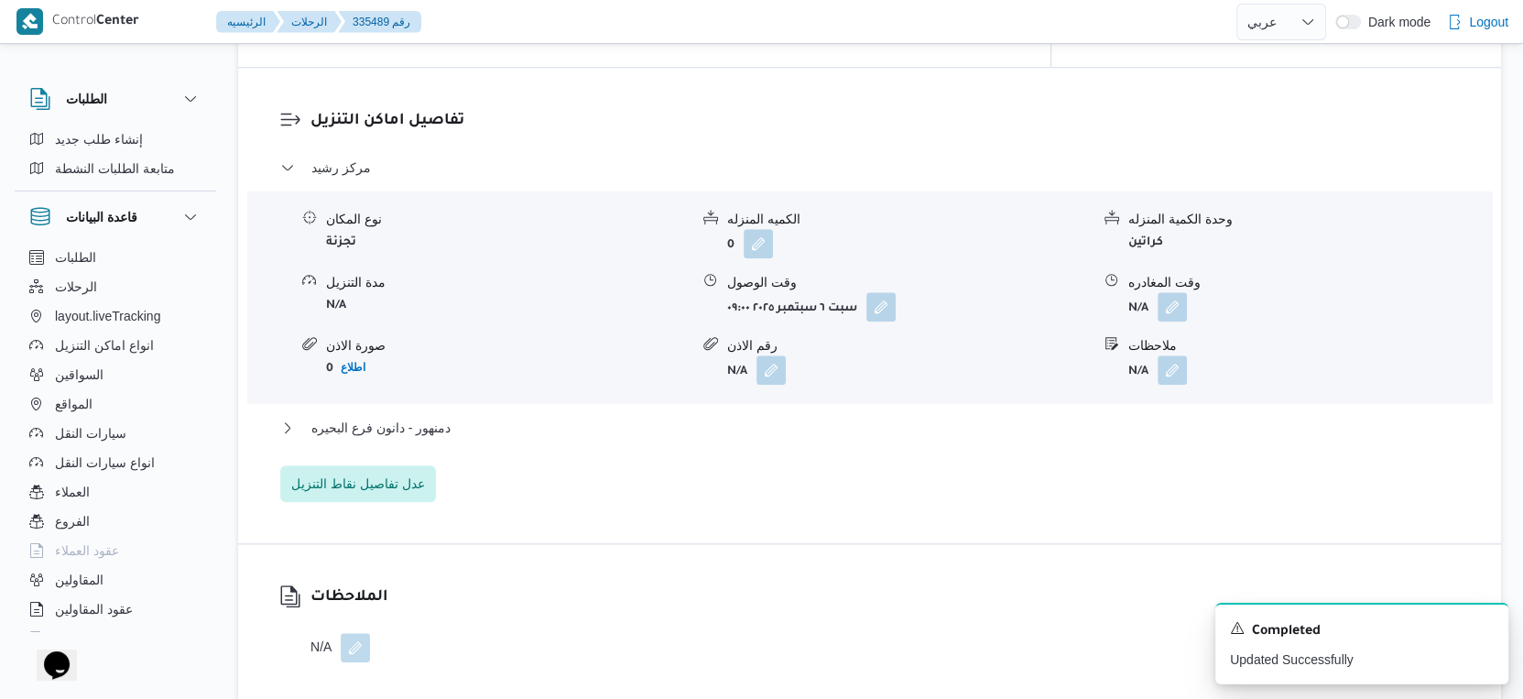
scroll to position [1527, 0]
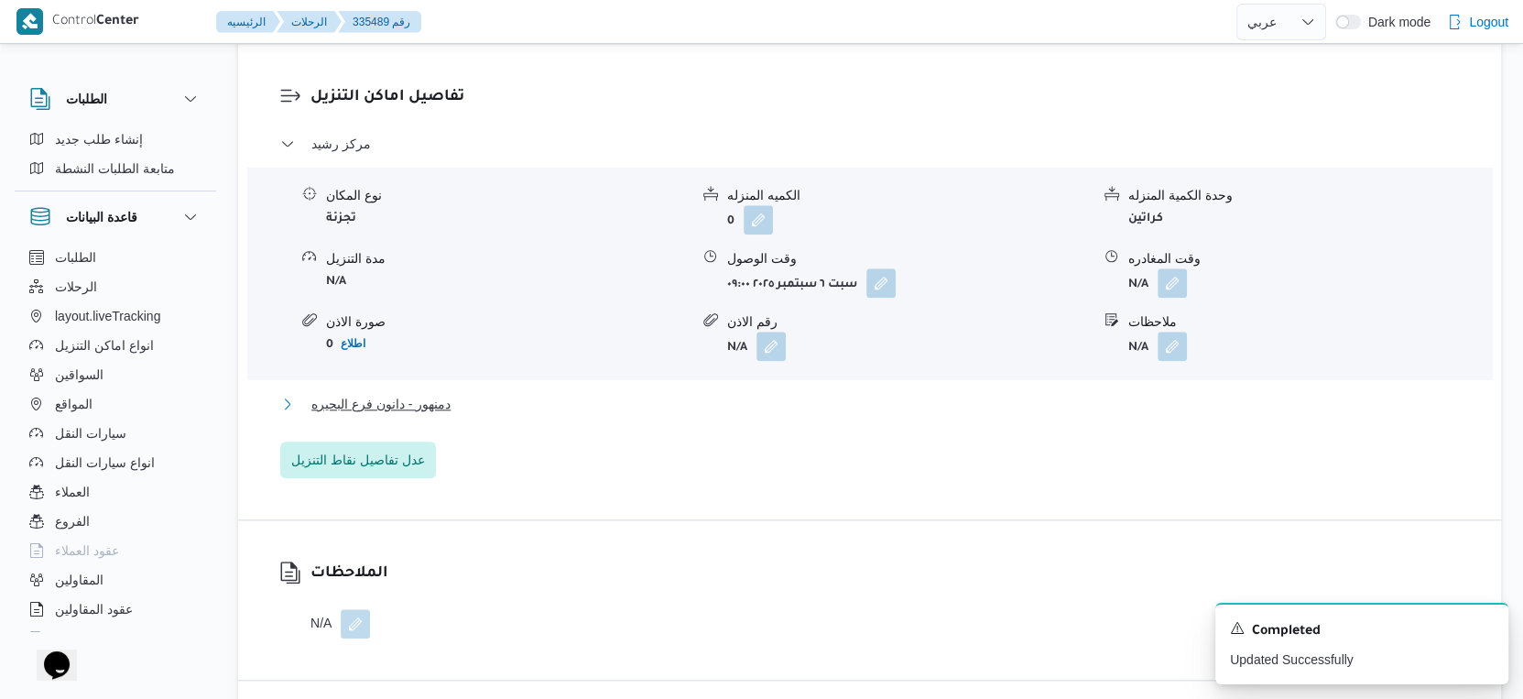
click at [554, 408] on button "دمنهور - دانون فرع البحيره" at bounding box center [870, 404] width 1180 height 22
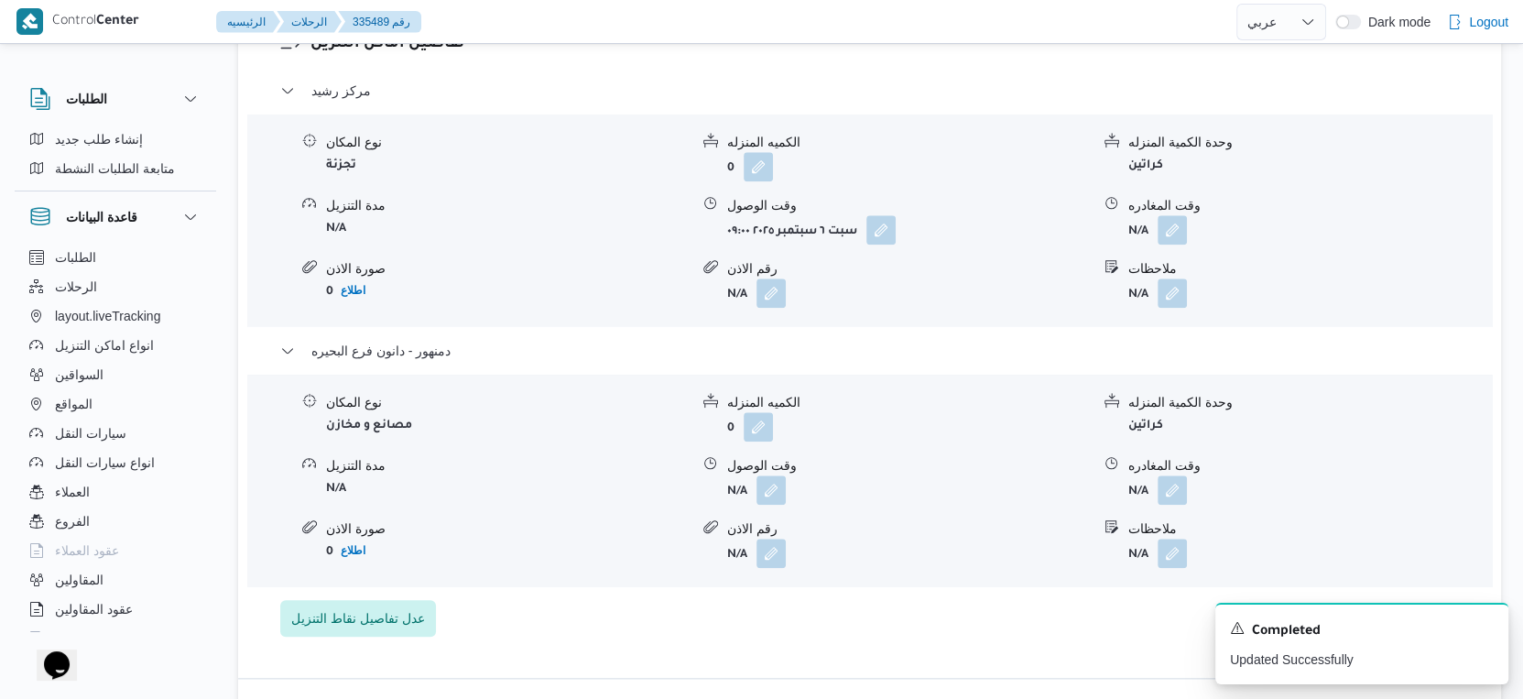
scroll to position [1628, 0]
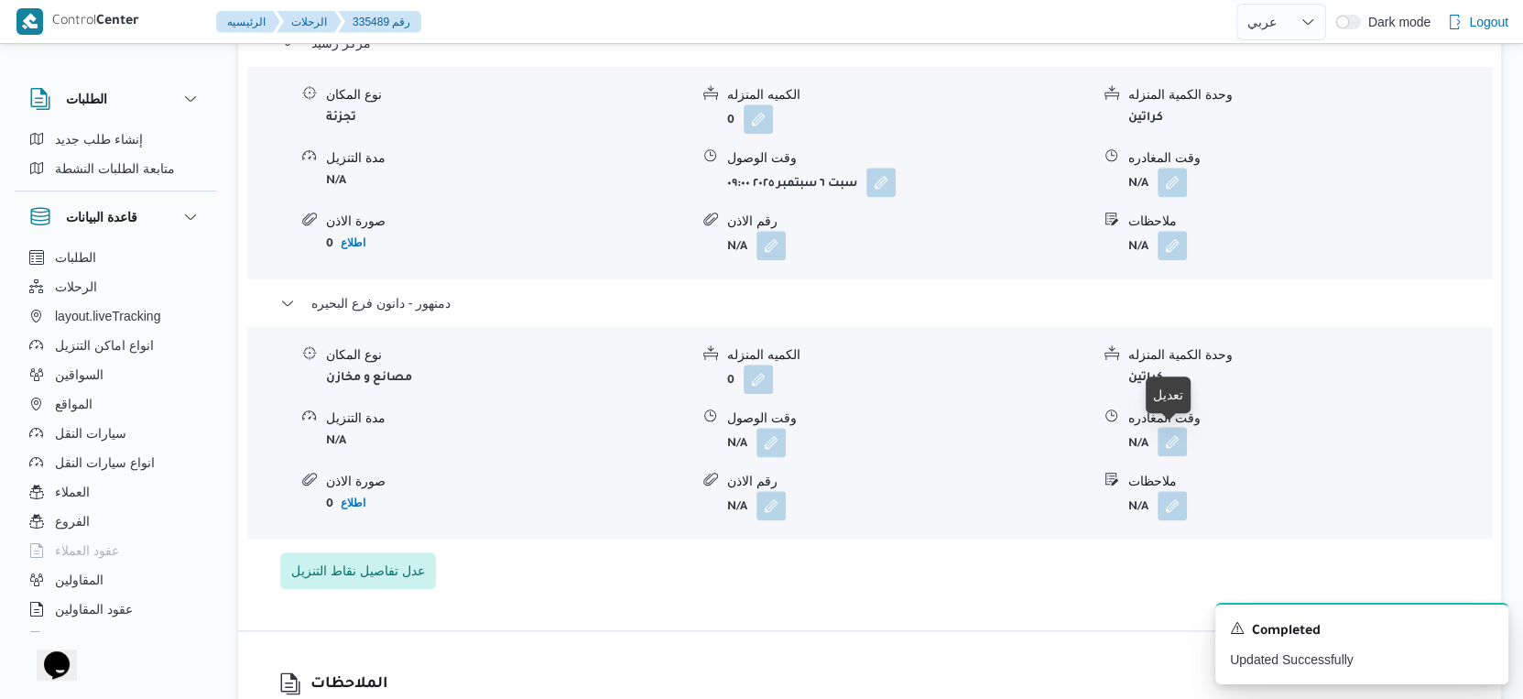
click at [1170, 443] on button "button" at bounding box center [1172, 441] width 29 height 29
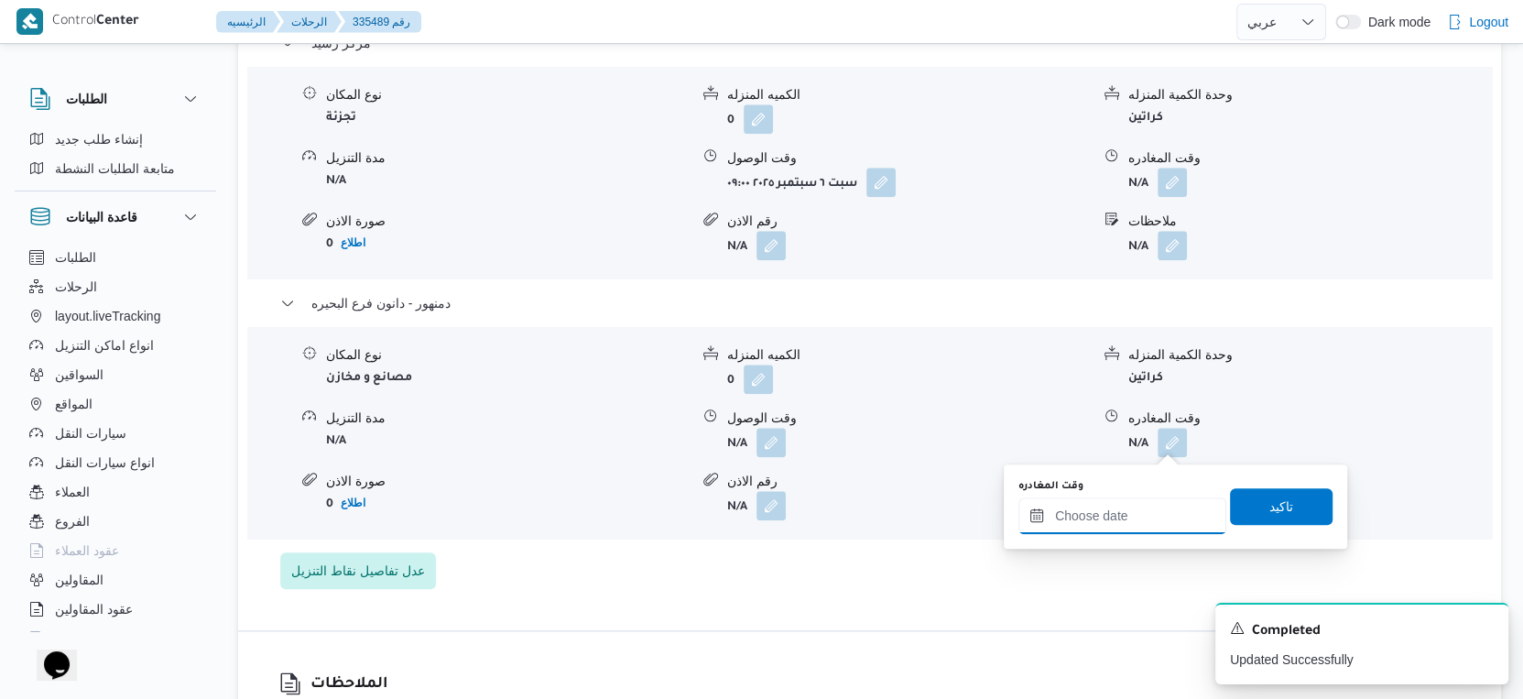
click at [1143, 507] on input "وقت المغادره" at bounding box center [1123, 515] width 208 height 37
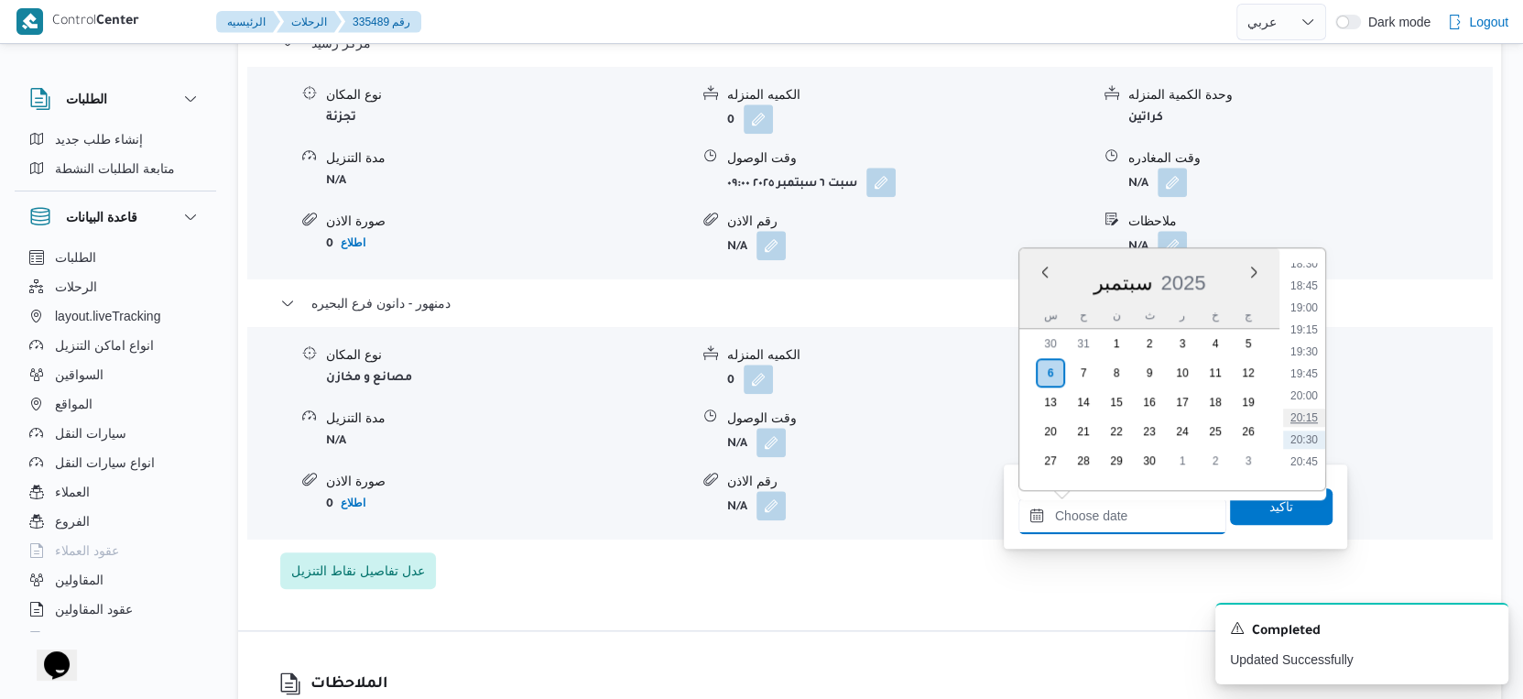
scroll to position [1588, 0]
click at [1307, 345] on li "19:00" at bounding box center [1304, 354] width 42 height 18
type input "٠٦/٠٩/٢٠٢٥ ١٩:٠٠"
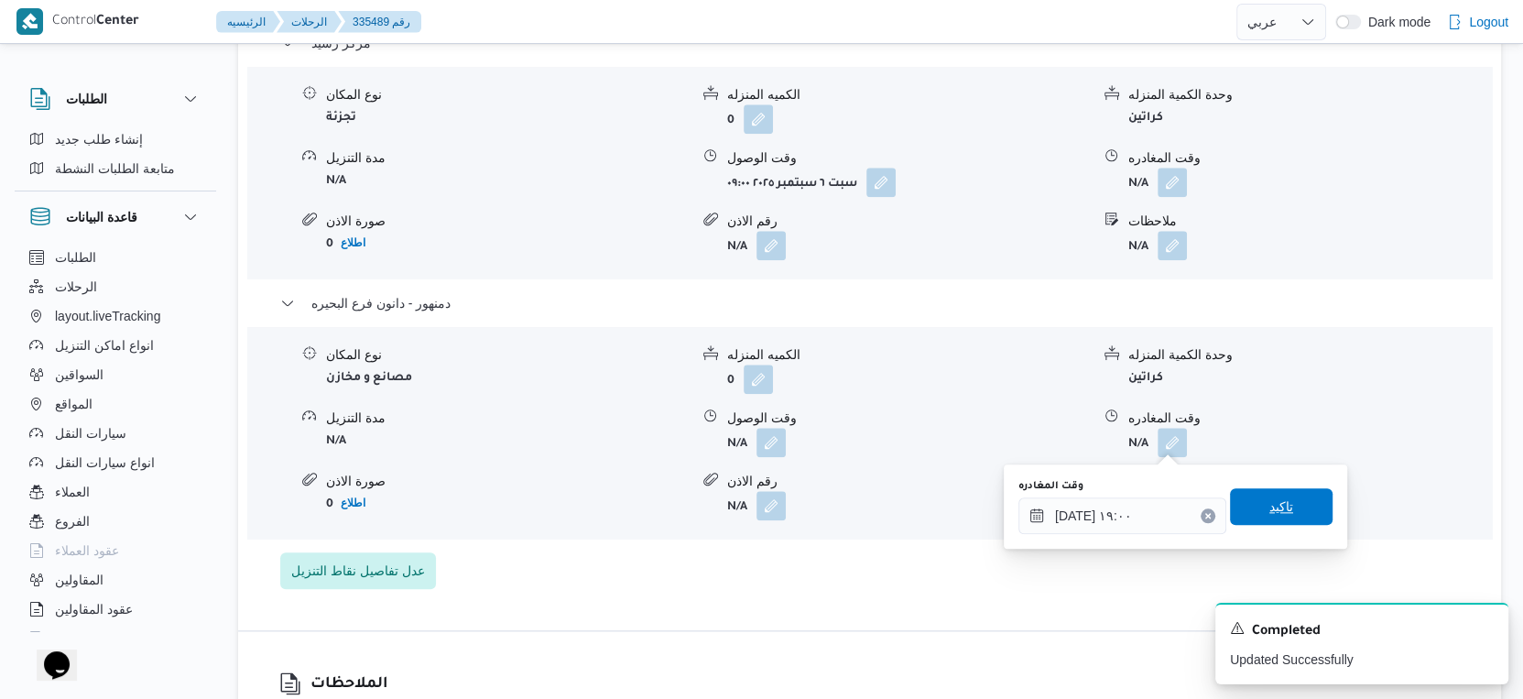
drag, startPoint x: 1287, startPoint y: 505, endPoint x: 1237, endPoint y: 504, distance: 50.4
click at [1287, 504] on span "تاكيد" at bounding box center [1281, 506] width 103 height 37
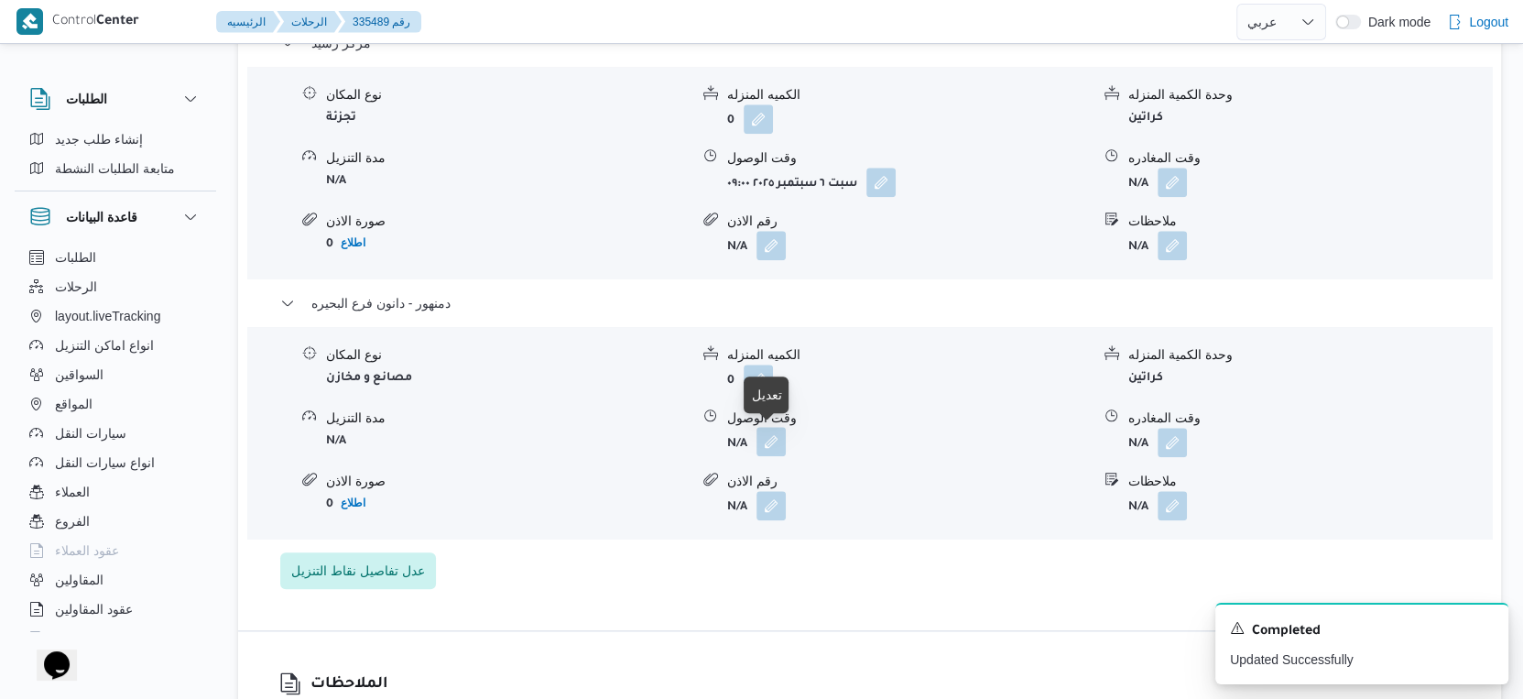
click at [759, 443] on button "button" at bounding box center [771, 441] width 29 height 29
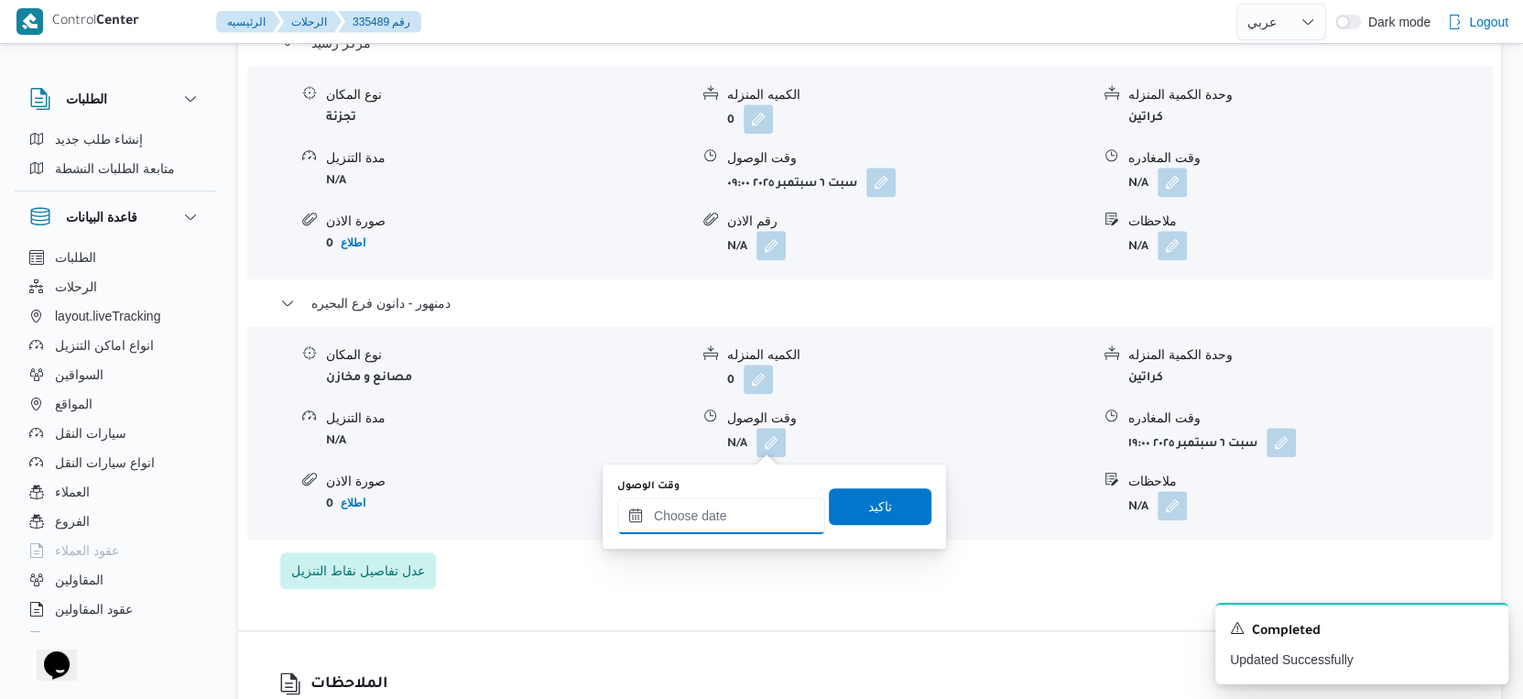
click at [724, 526] on input "وقت الوصول" at bounding box center [721, 515] width 208 height 37
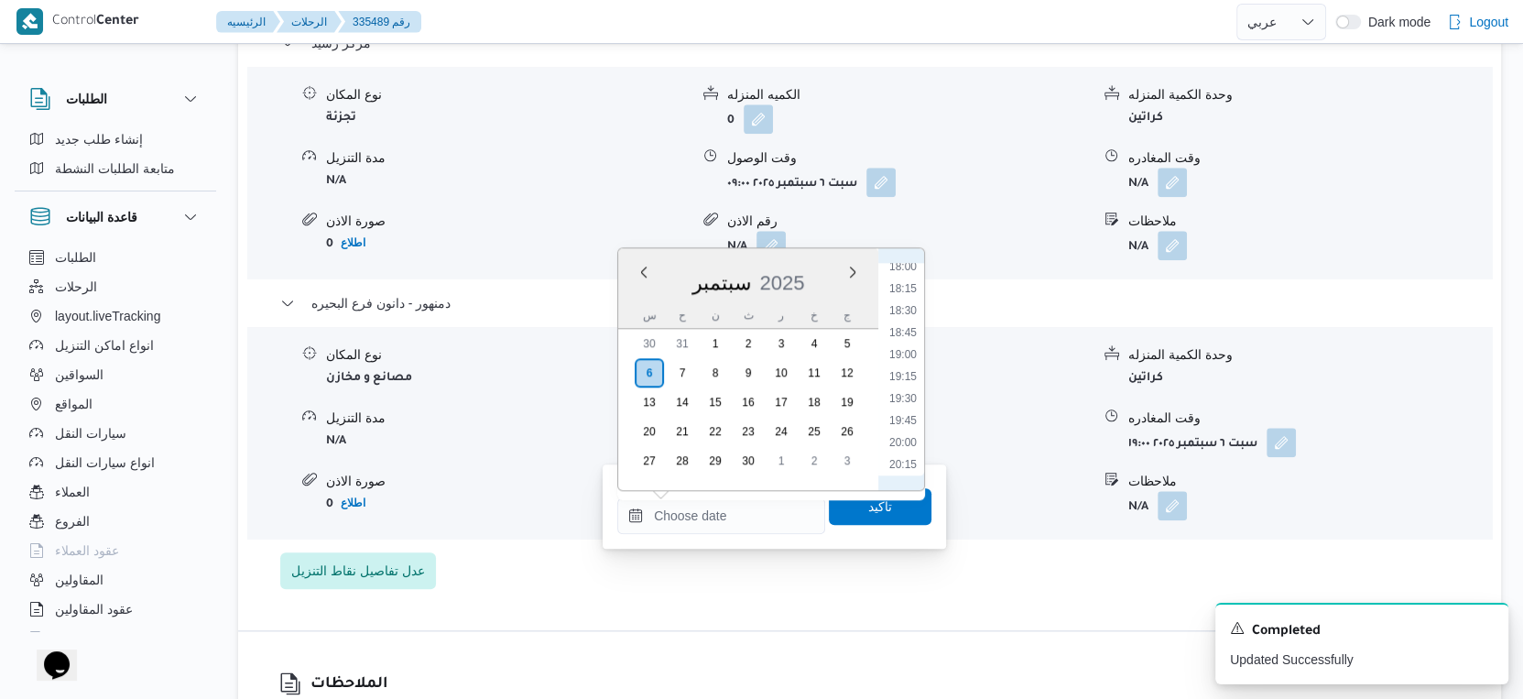
drag, startPoint x: 908, startPoint y: 329, endPoint x: 902, endPoint y: 371, distance: 42.5
click at [908, 329] on li "18:45" at bounding box center [903, 332] width 42 height 18
type input "٠٦/٠٩/٢٠٢٥ ١٨:٤٥"
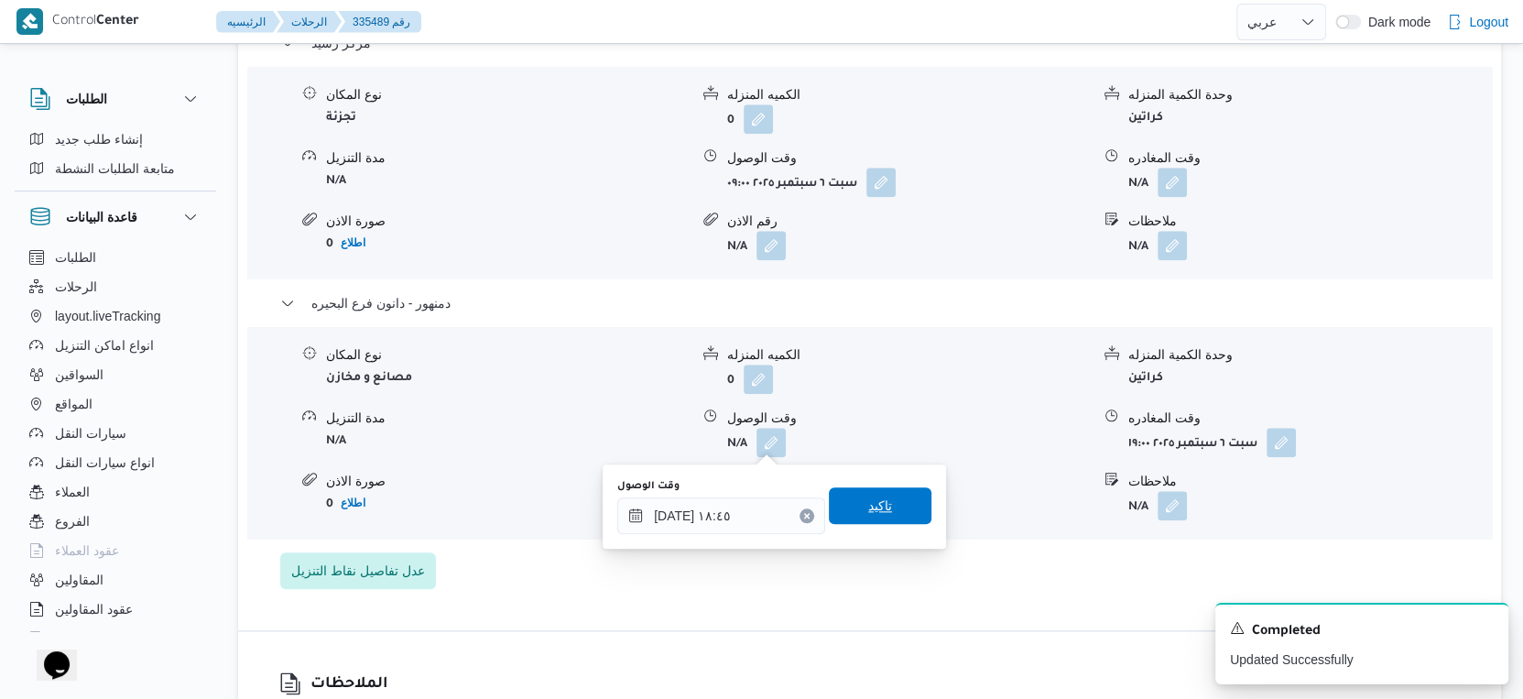
click at [893, 515] on span "تاكيد" at bounding box center [880, 505] width 103 height 37
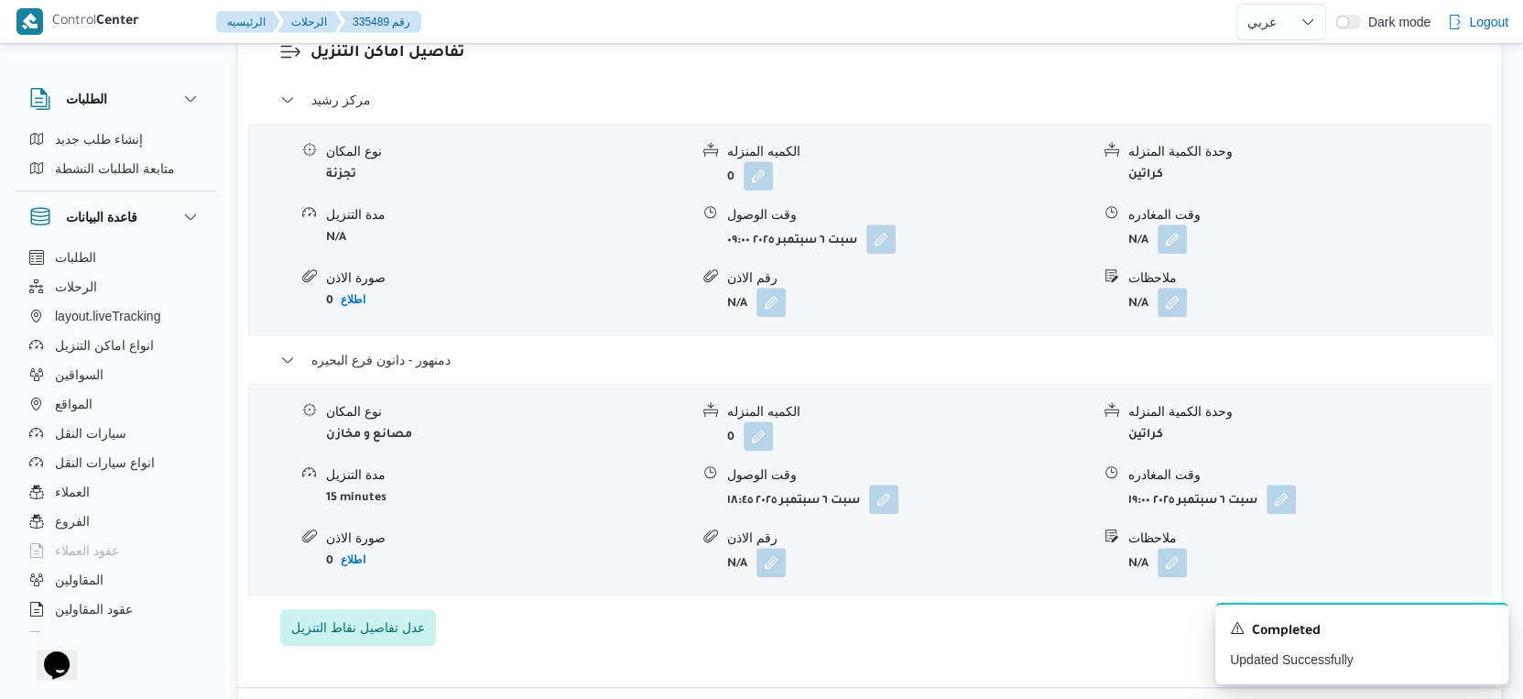
scroll to position [1527, 0]
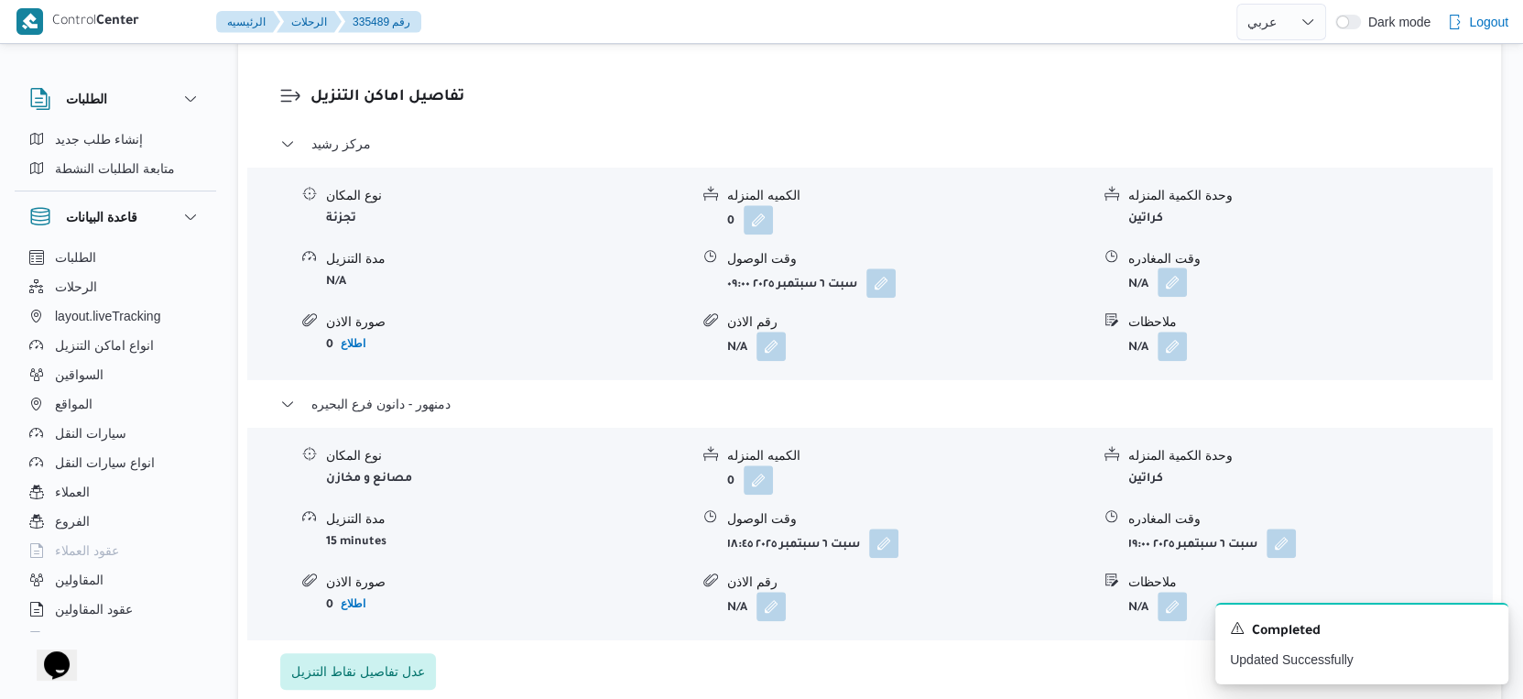
click at [1163, 288] on button "button" at bounding box center [1172, 281] width 29 height 29
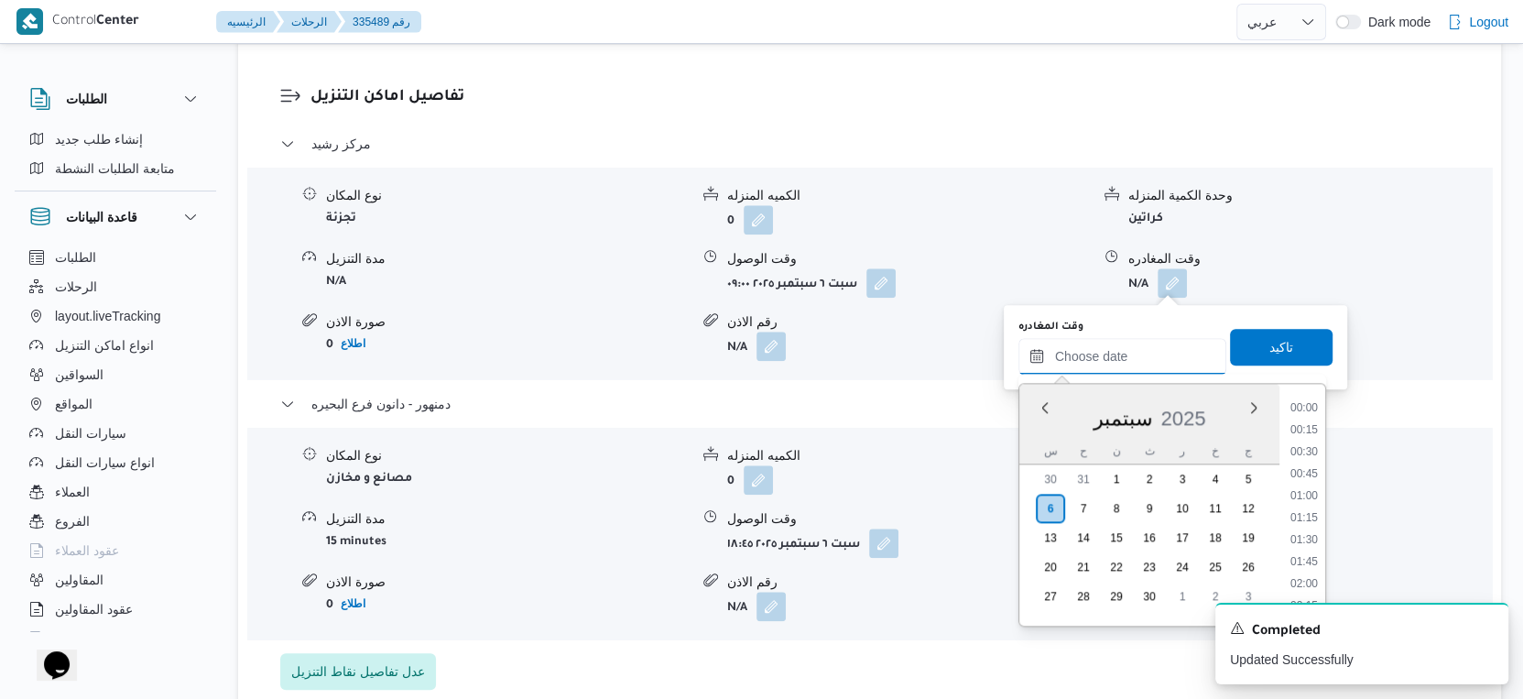
drag, startPoint x: 1150, startPoint y: 362, endPoint x: 1206, endPoint y: 372, distance: 56.8
click at [1150, 362] on input "وقت المغادره" at bounding box center [1123, 356] width 208 height 37
click at [1306, 460] on li "17:30" at bounding box center [1304, 461] width 42 height 18
type input "٠٦/٠٩/٢٠٢٥ ١٧:٣٠"
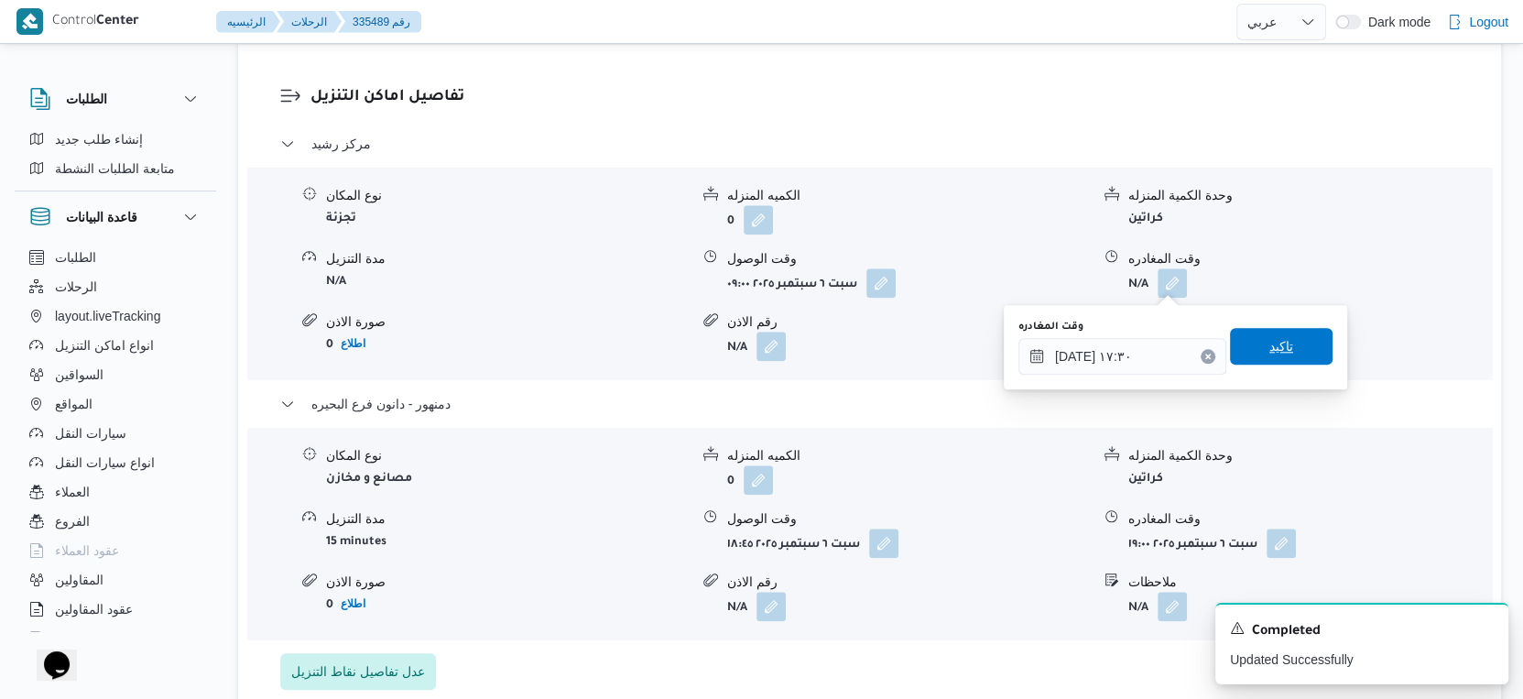
click at [1290, 343] on span "تاكيد" at bounding box center [1281, 346] width 103 height 37
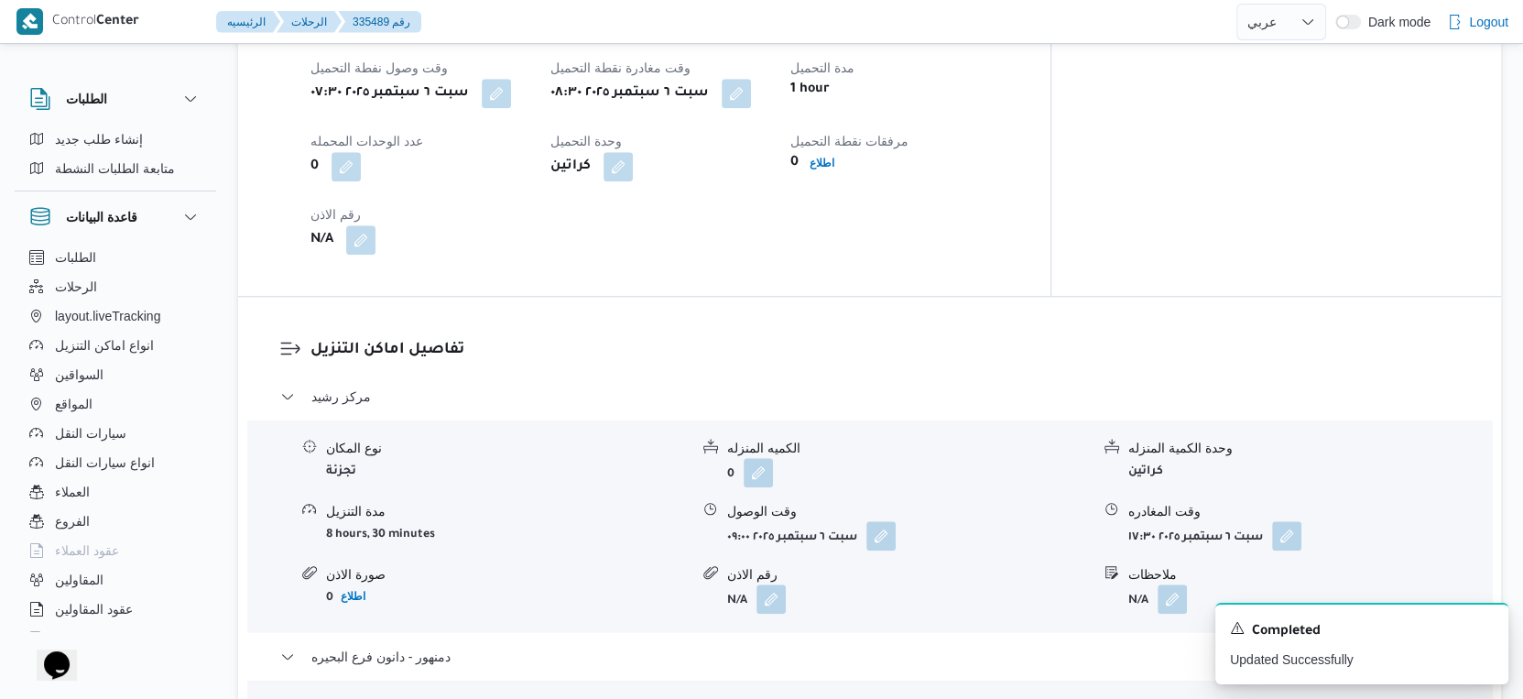
scroll to position [1323, 0]
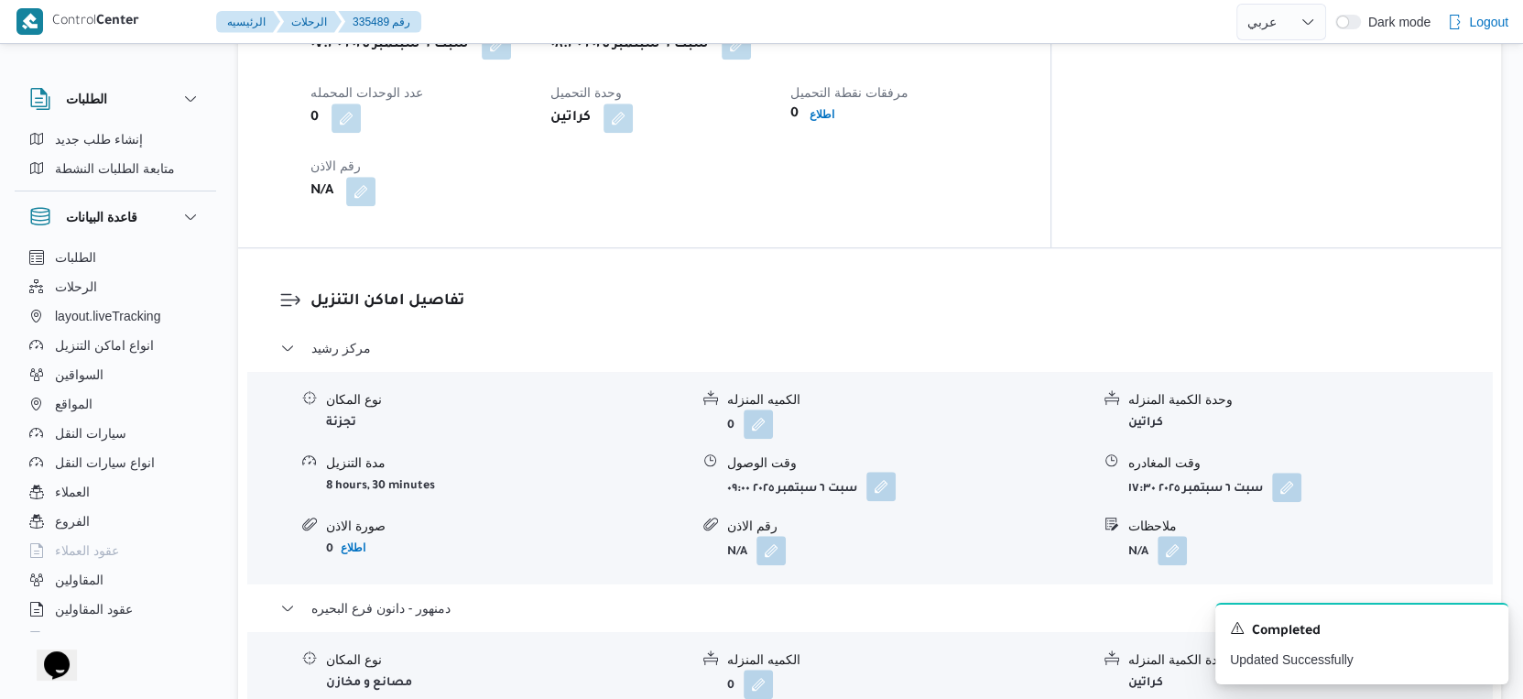
click at [881, 485] on button "button" at bounding box center [881, 486] width 29 height 29
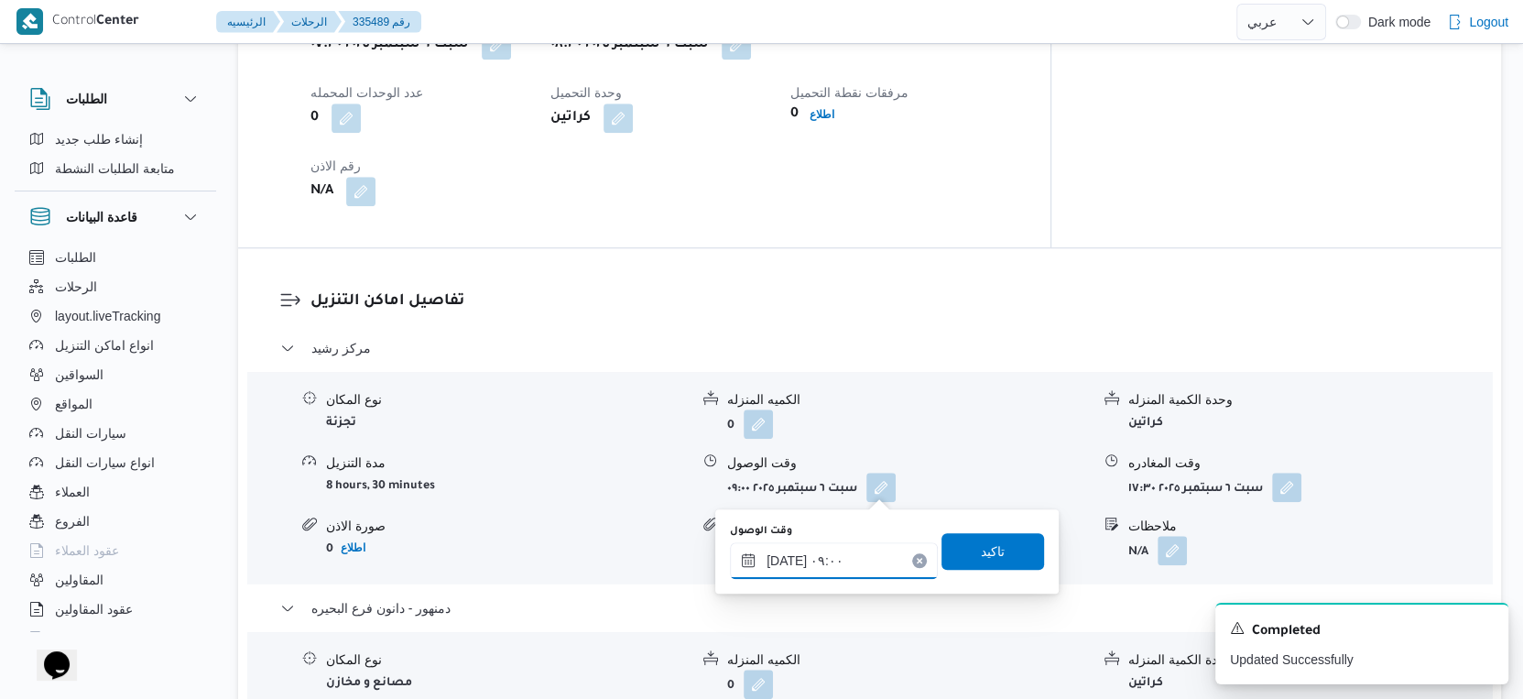
click at [838, 575] on input "٠٦/٠٩/٢٠٢٥ ٠٩:٠٠" at bounding box center [834, 560] width 208 height 37
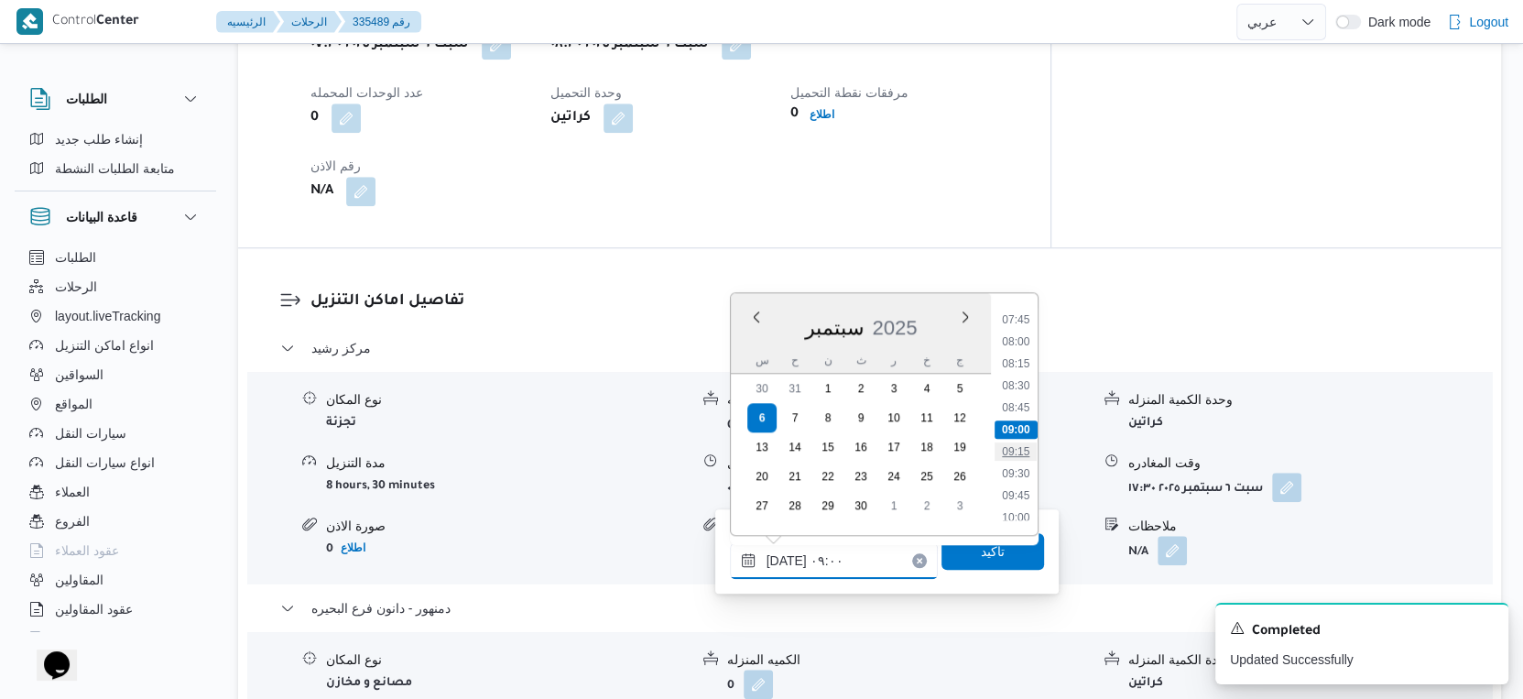
scroll to position [781, 0]
click at [1026, 415] on li "10:00" at bounding box center [1016, 415] width 42 height 18
type input "٠٦/٠٩/٢٠٢٥ ١٠:٠٠"
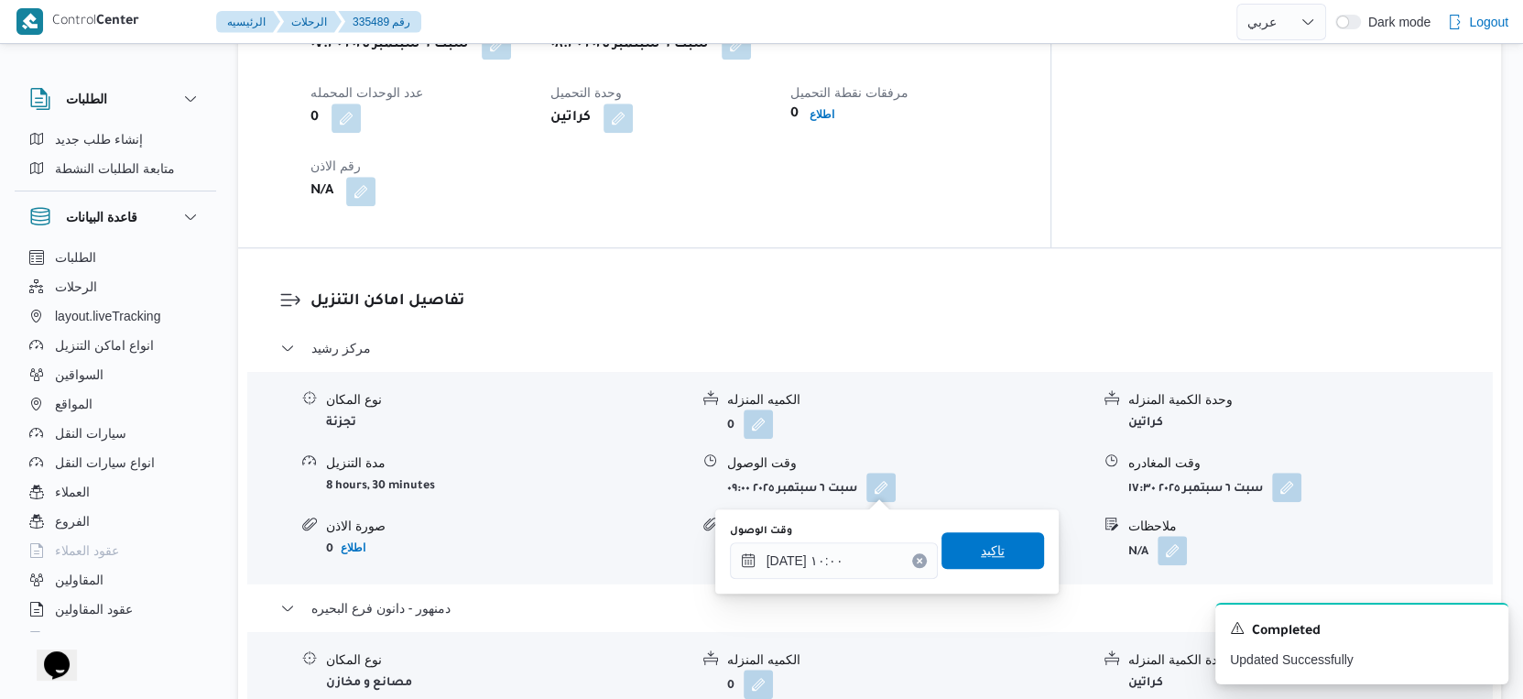
click at [994, 561] on span "تاكيد" at bounding box center [993, 550] width 103 height 37
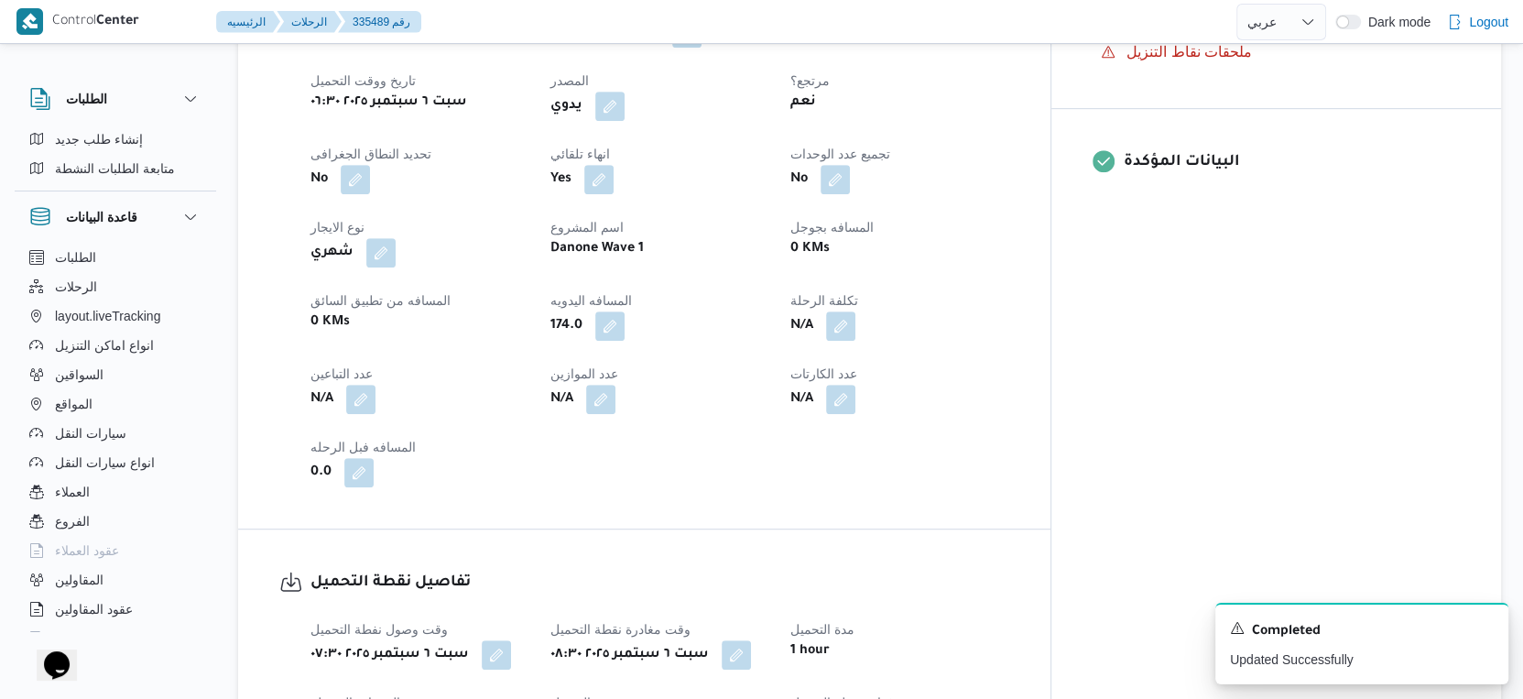
scroll to position [0, 0]
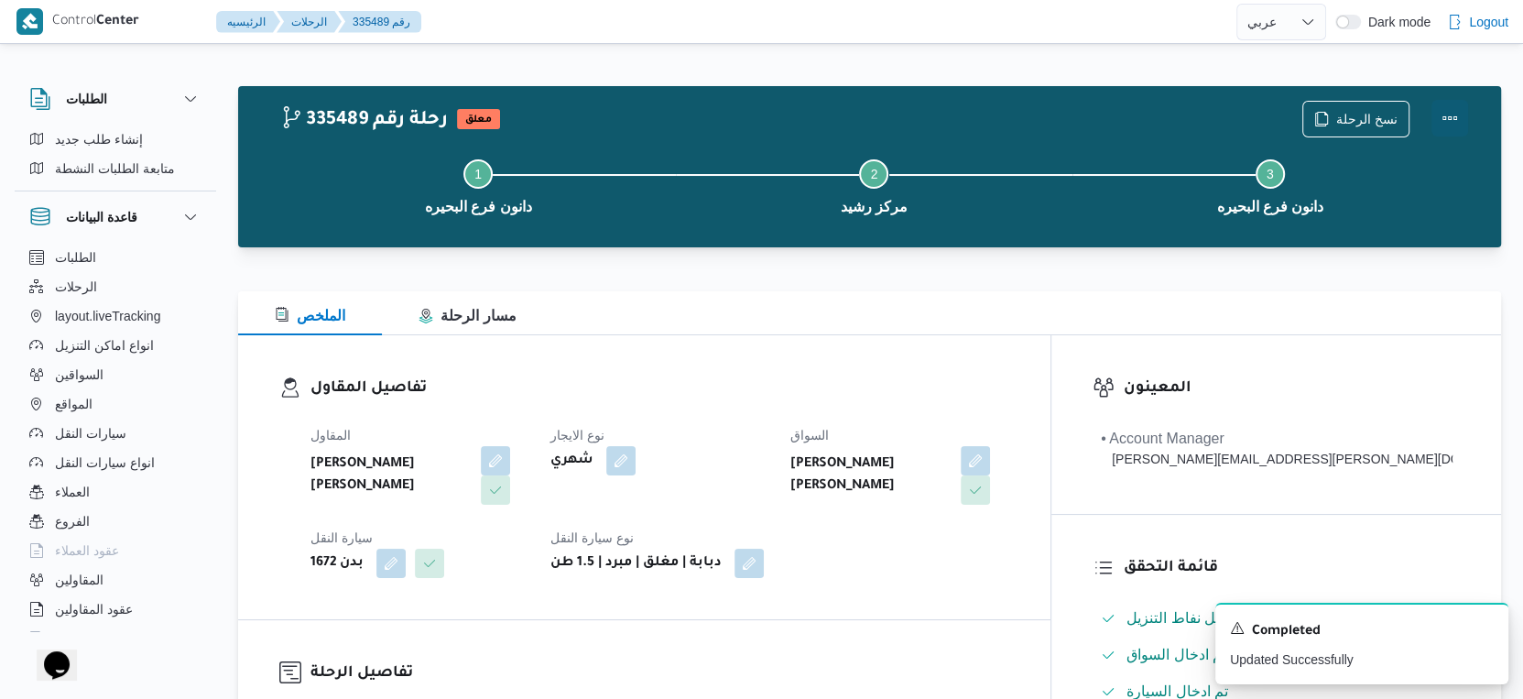
click at [1453, 110] on button "Actions" at bounding box center [1450, 118] width 37 height 37
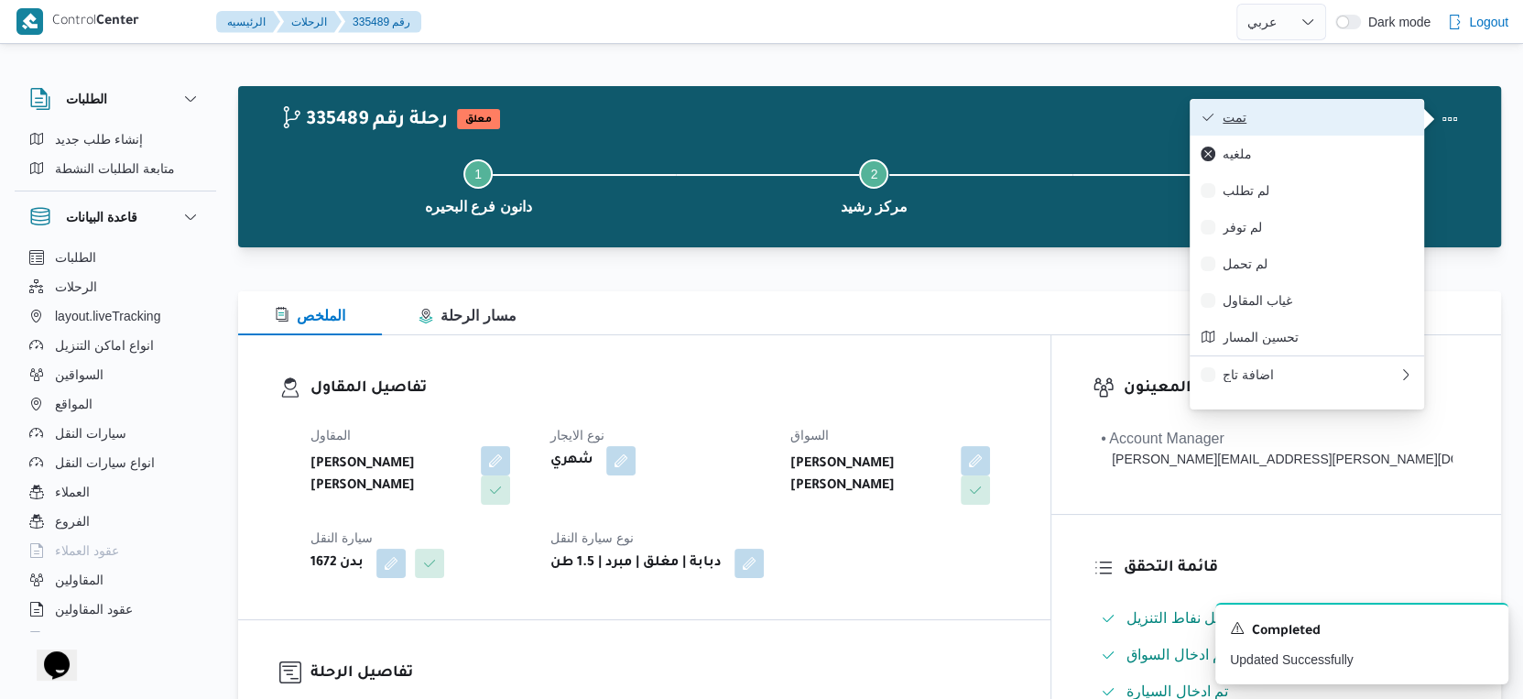
click at [1335, 110] on span "تمت" at bounding box center [1318, 117] width 191 height 15
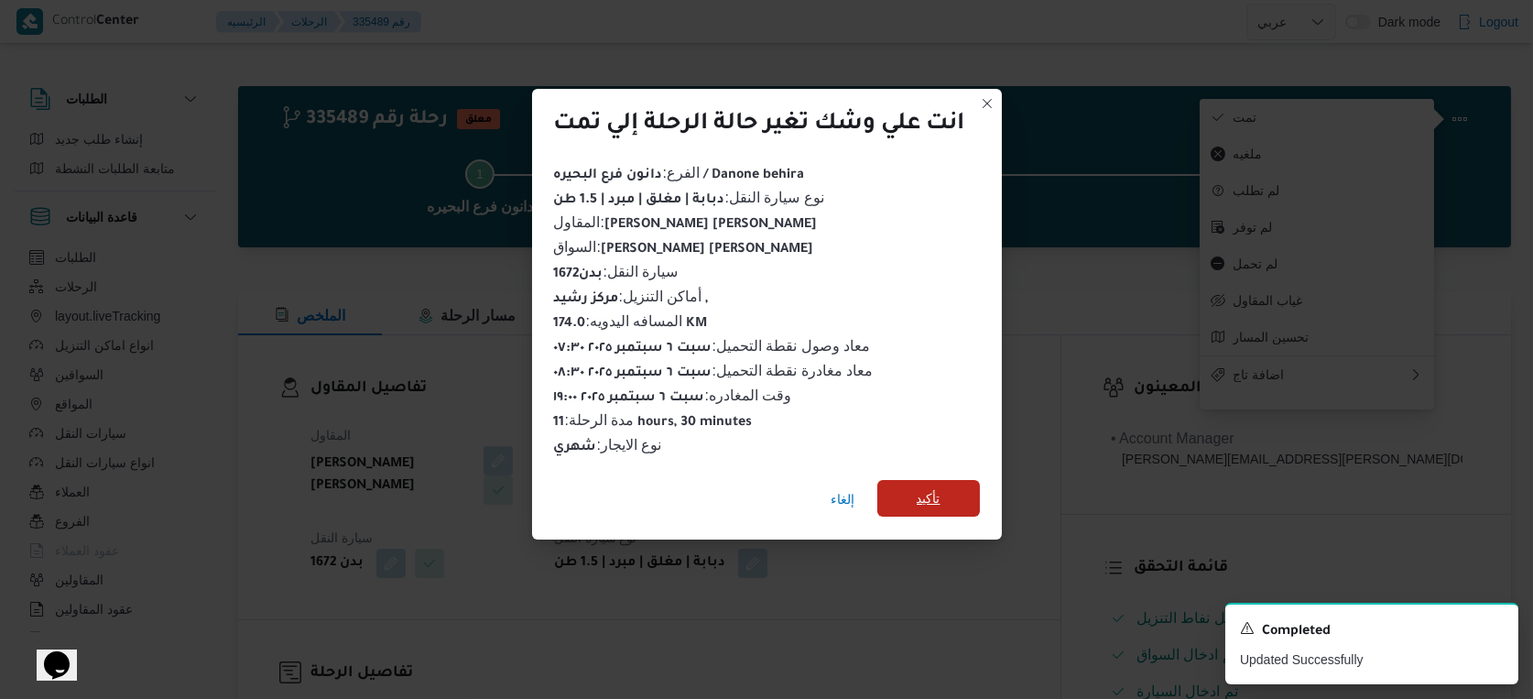
click at [933, 480] on span "تأكيد" at bounding box center [929, 498] width 103 height 37
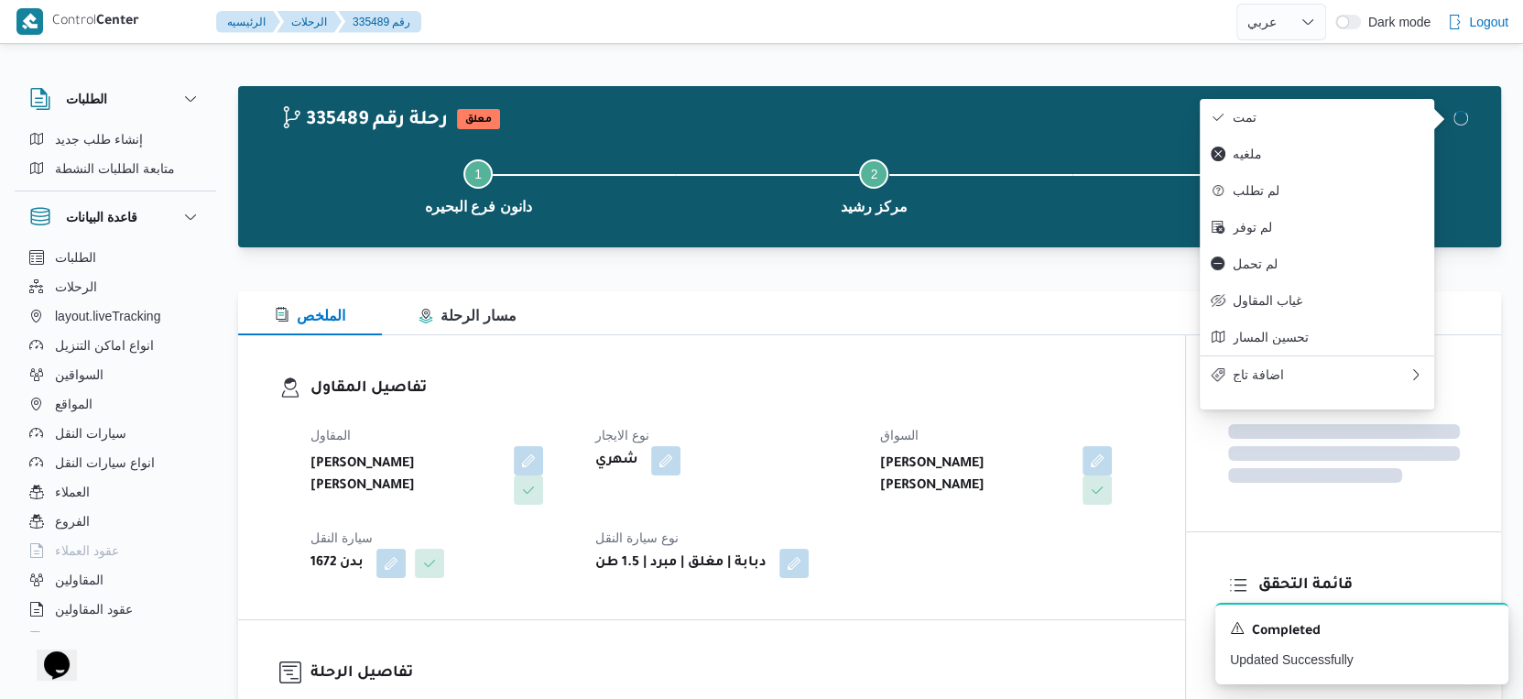
click at [933, 485] on b "[PERSON_NAME] [PERSON_NAME]" at bounding box center [975, 475] width 191 height 44
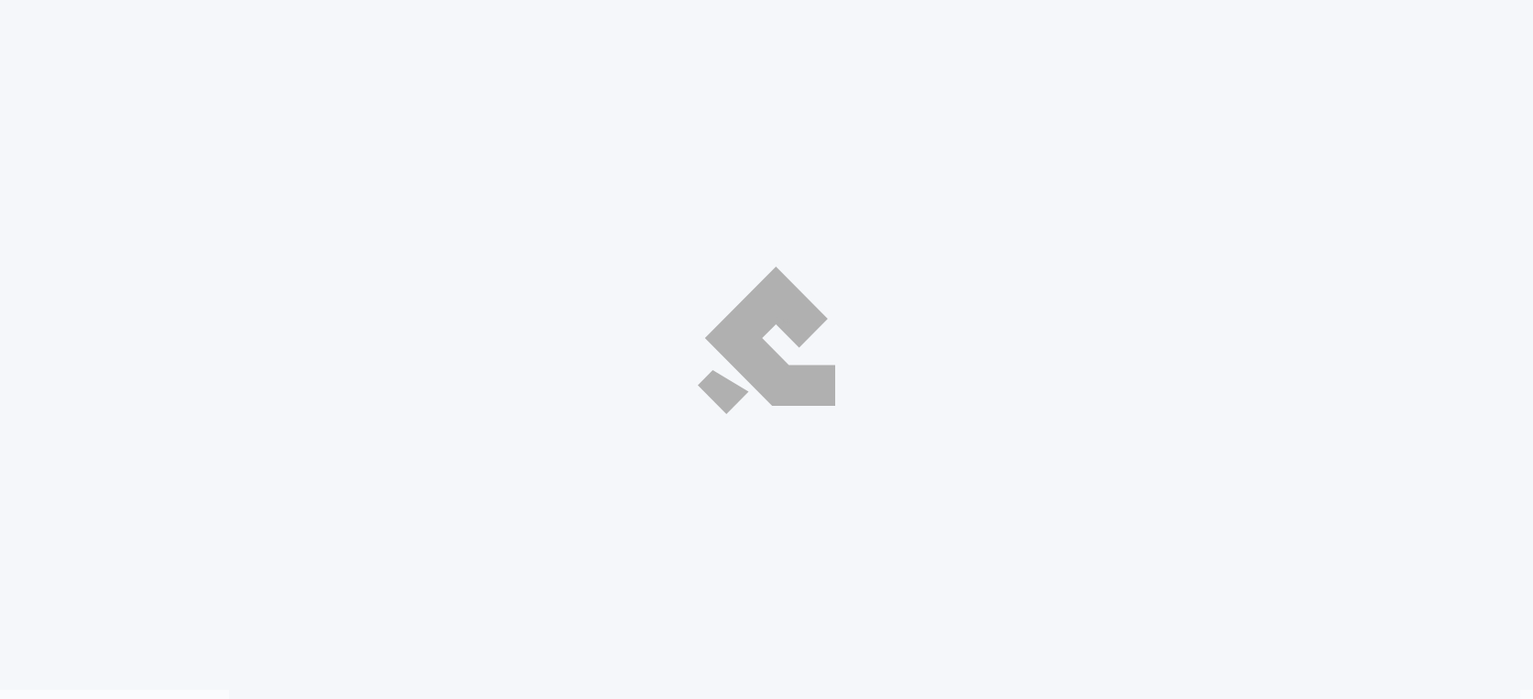
select select "ar"
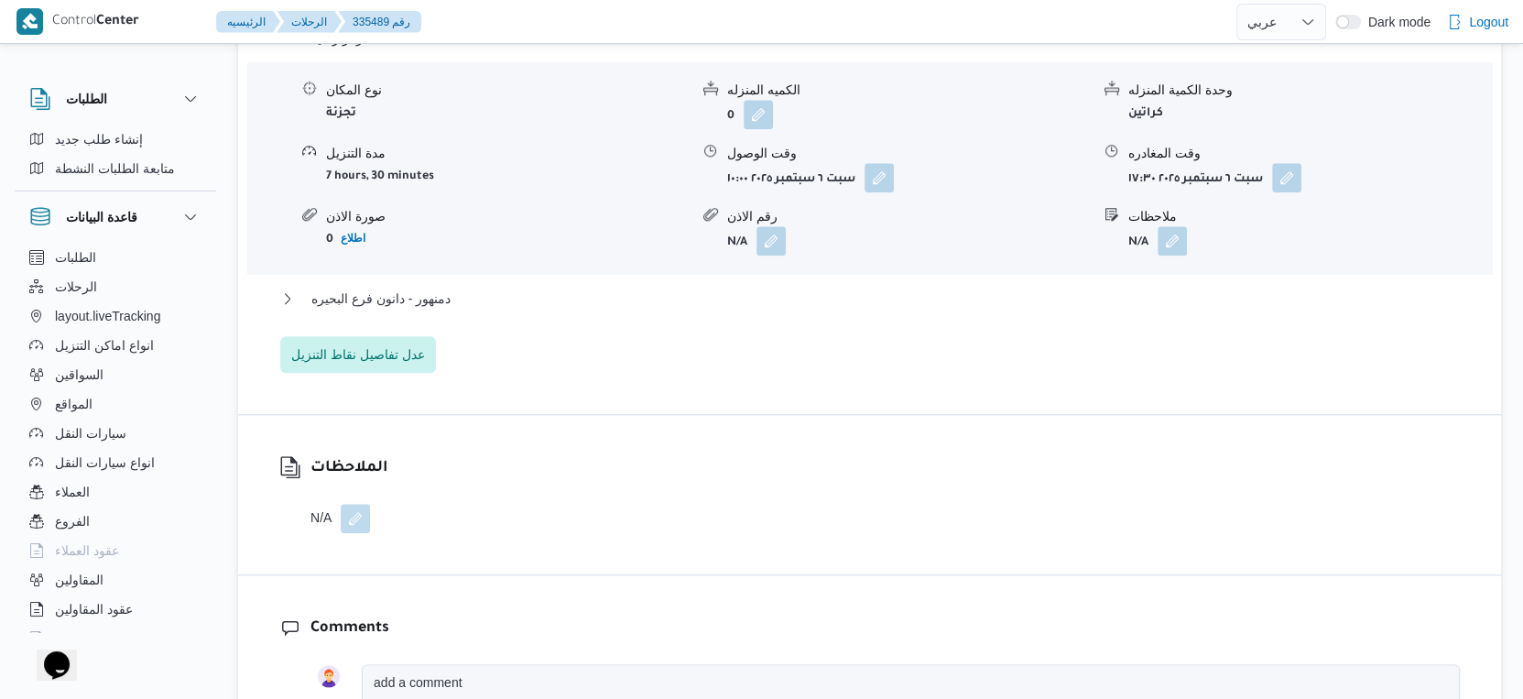
scroll to position [1628, 0]
click at [459, 299] on button "دمنهور - دانون فرع البحيره" at bounding box center [870, 296] width 1180 height 22
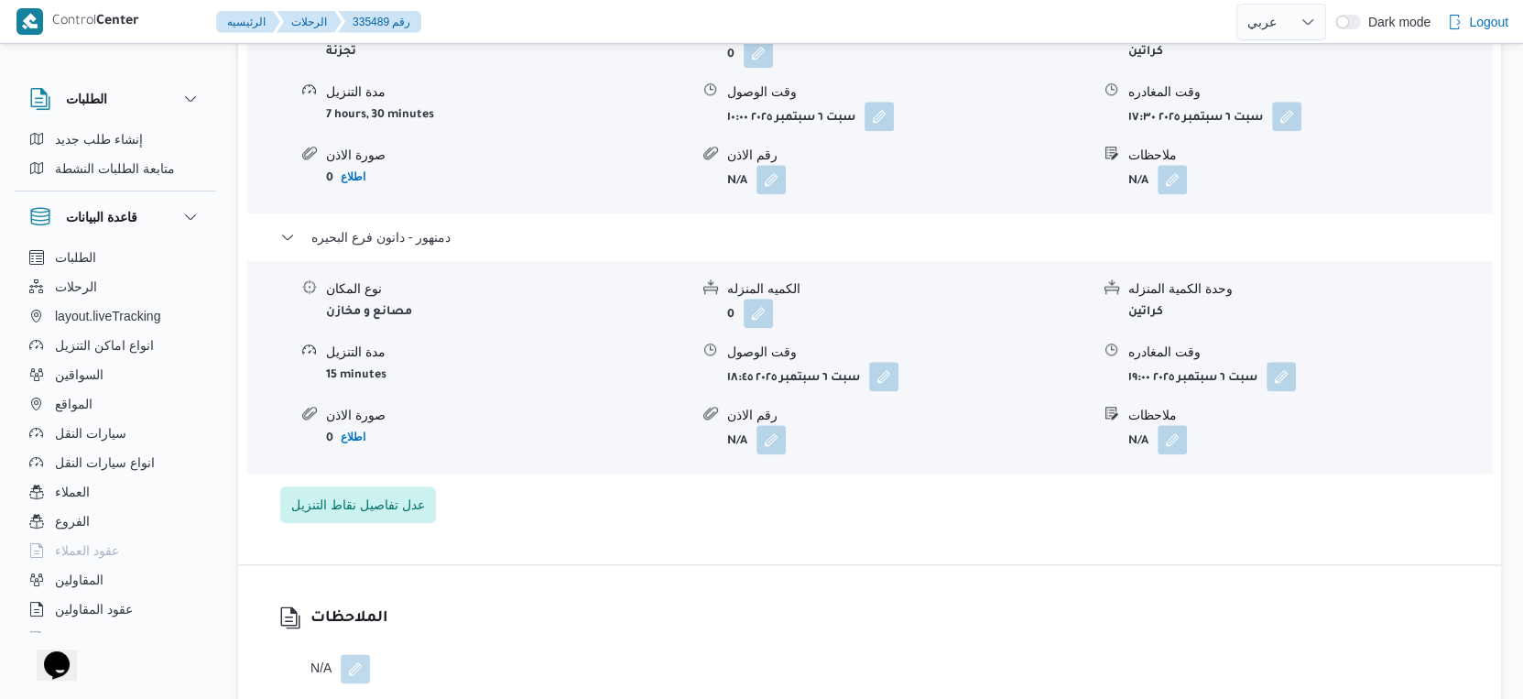
scroll to position [1730, 0]
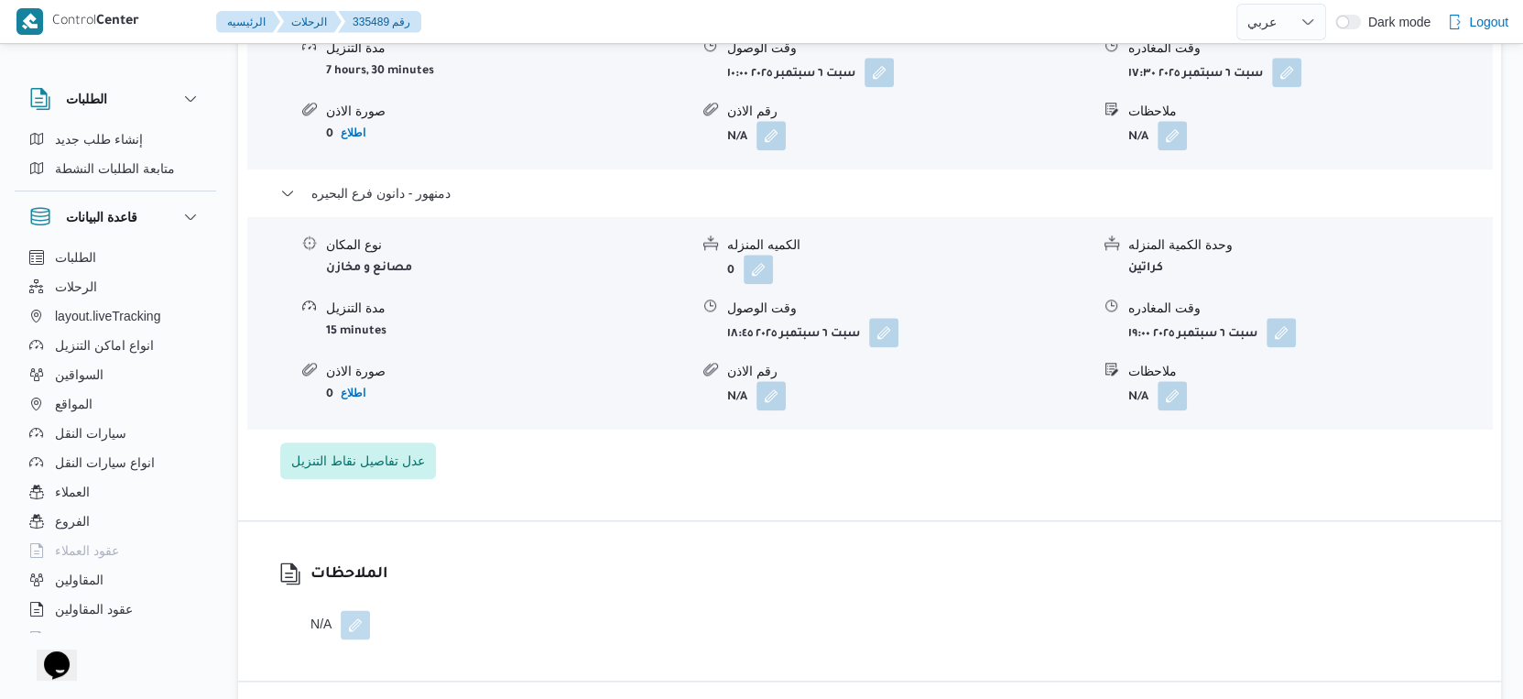
select select "ar"
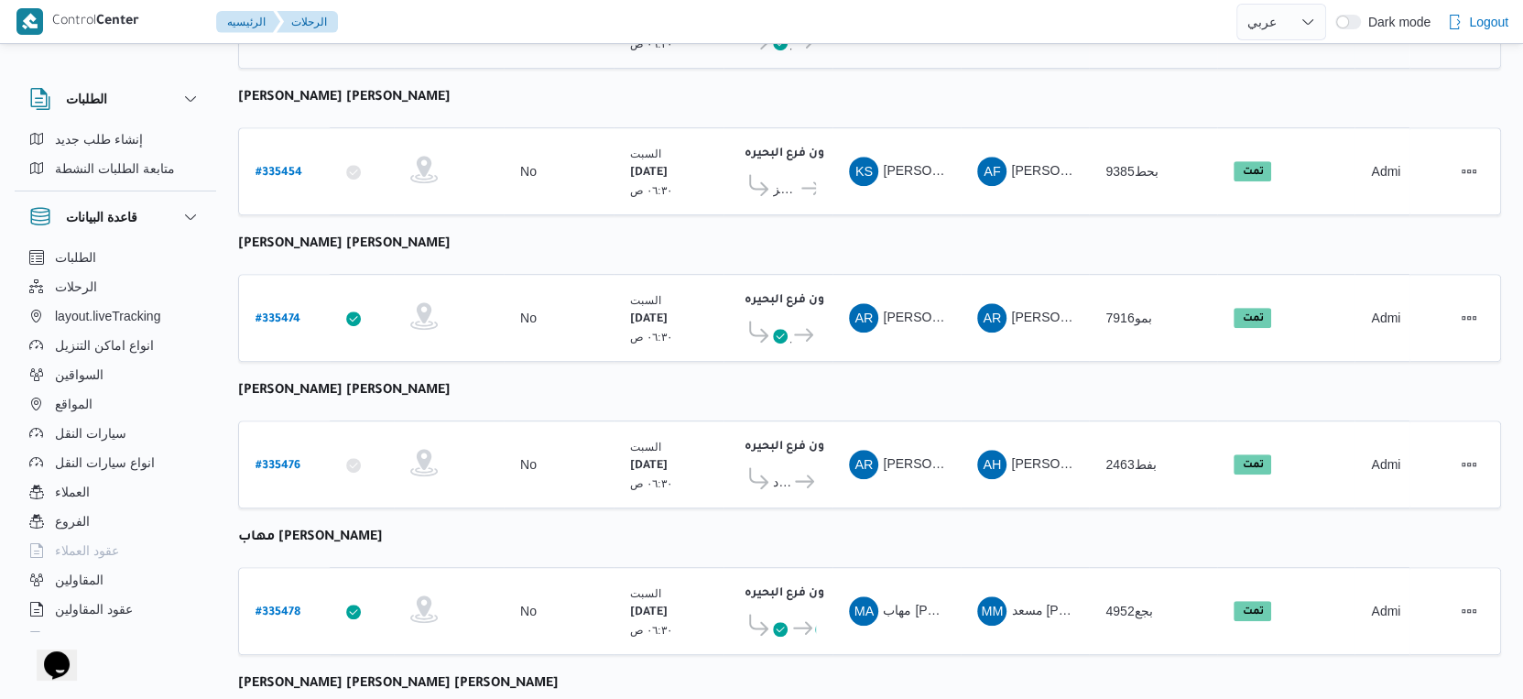
scroll to position [884, 0]
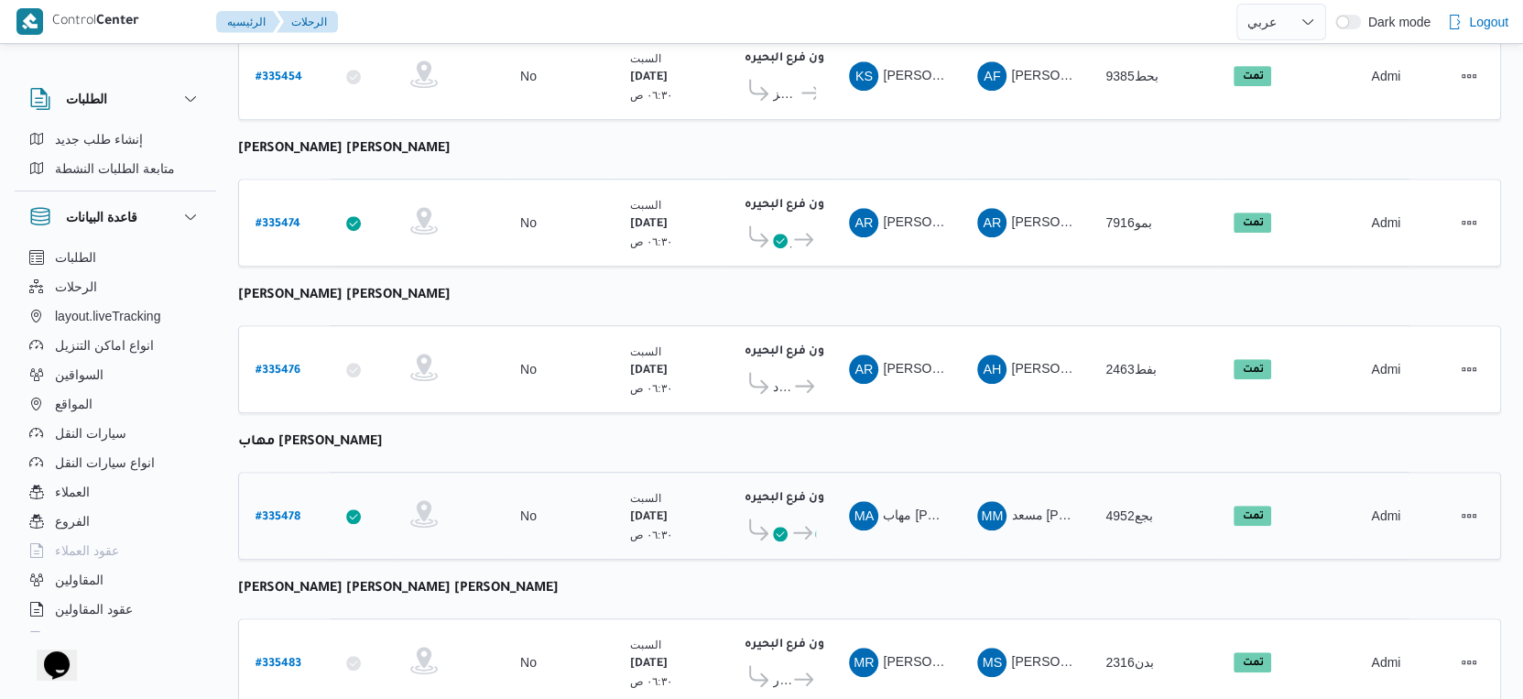
click at [283, 511] on b "# 335478" at bounding box center [278, 517] width 45 height 13
select select "ar"
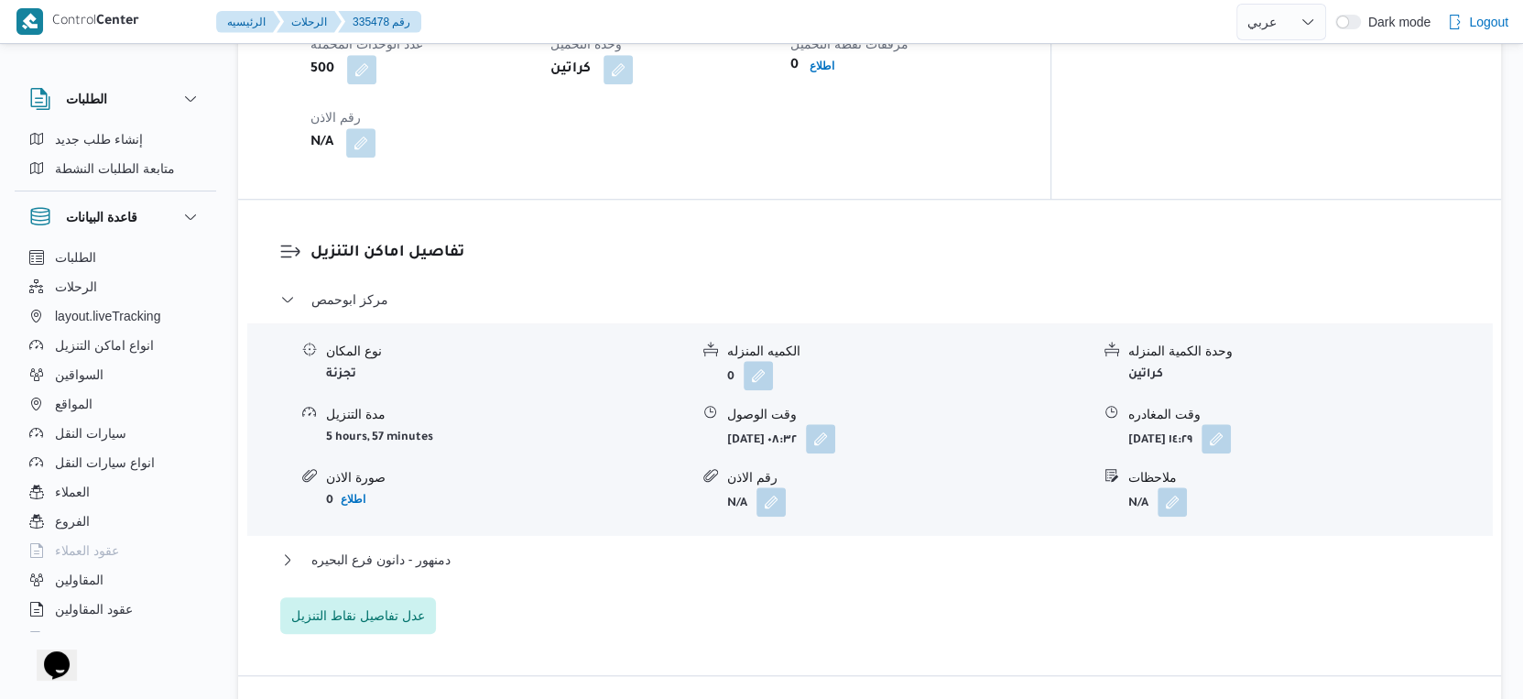
scroll to position [1495, 0]
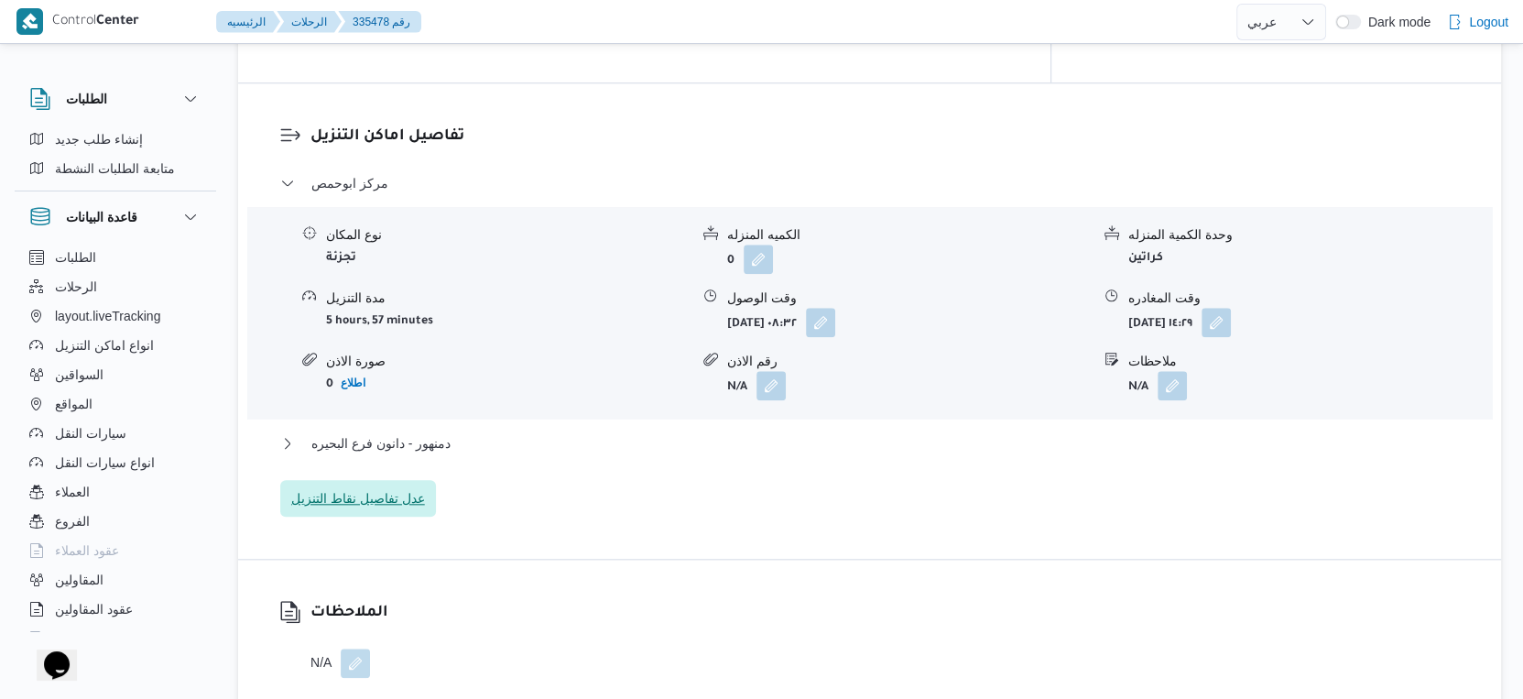
click at [393, 480] on span "عدل تفاصيل نقاط التنزيل" at bounding box center [358, 498] width 156 height 37
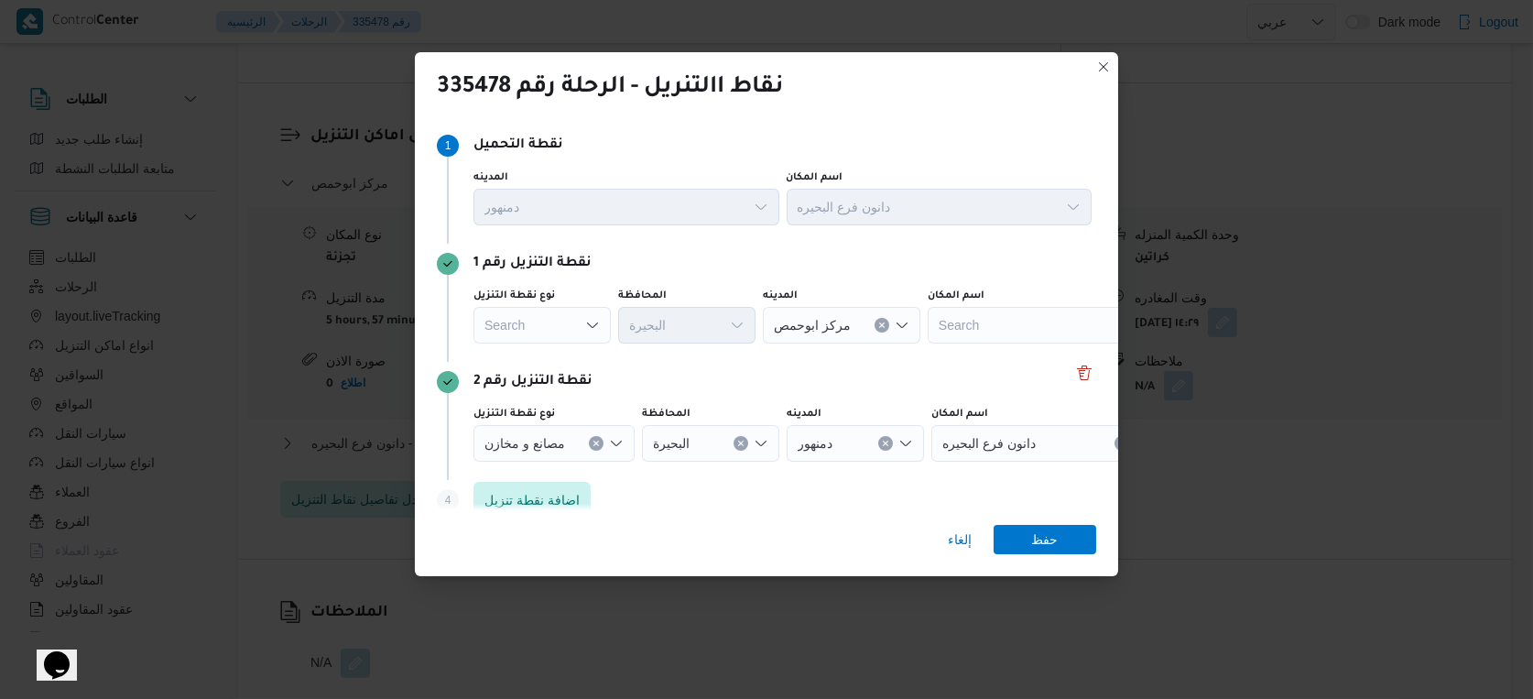
click at [559, 315] on div "Search" at bounding box center [542, 325] width 137 height 37
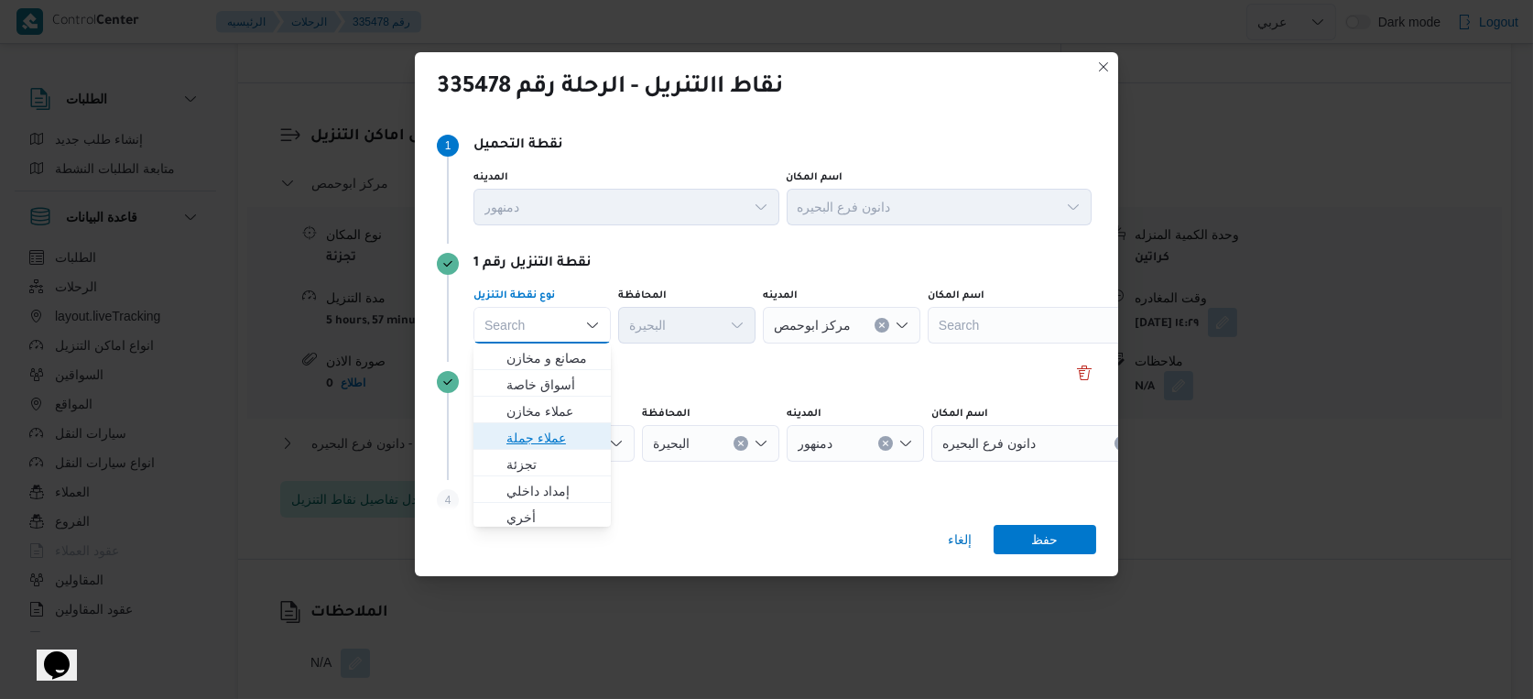
click at [543, 439] on span "عملاء جملة" at bounding box center [553, 438] width 93 height 22
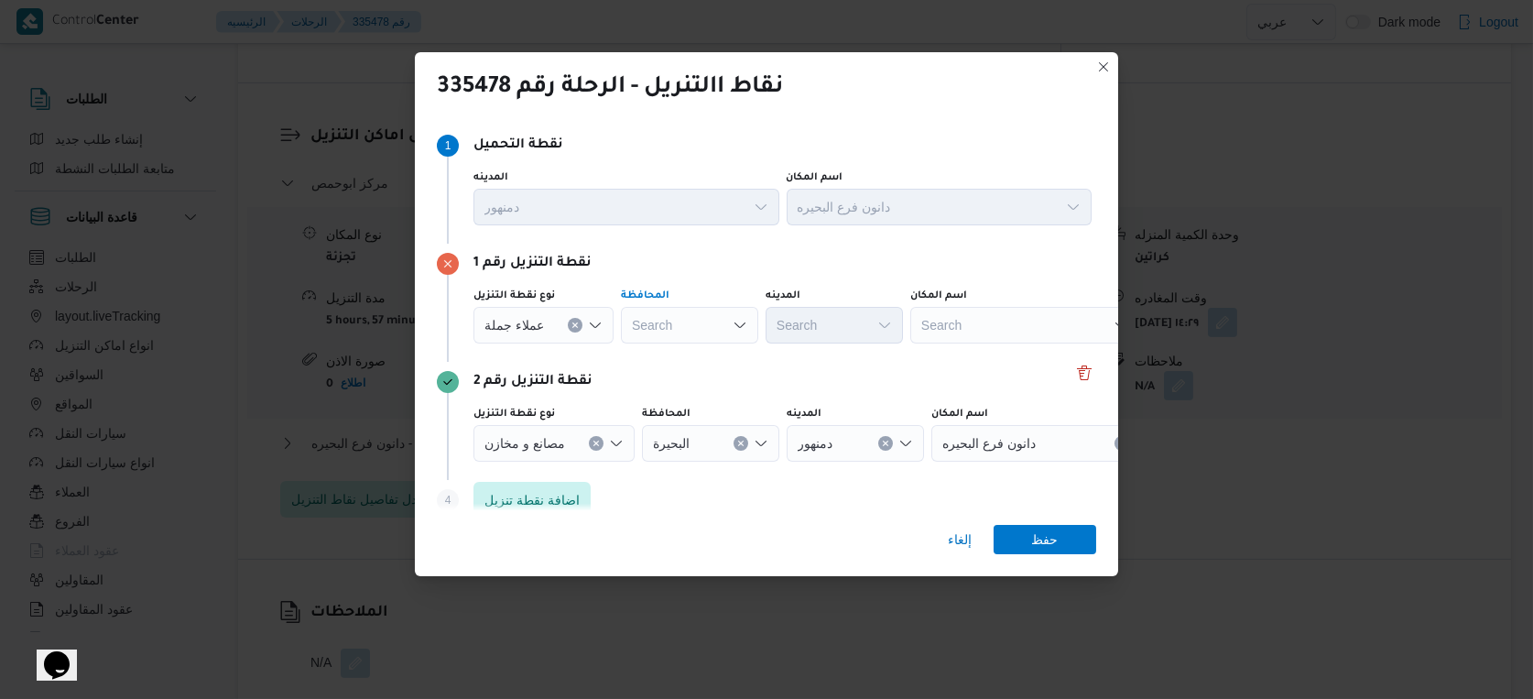
click at [703, 323] on div "Search" at bounding box center [689, 325] width 137 height 37
type input "البحي"
click at [701, 322] on div "[PERSON_NAME] Combo box. Selected. البحي. Selected. Combo box input. Search. Ty…" at bounding box center [689, 325] width 137 height 37
click at [670, 387] on mark "البحي" at bounding box center [676, 384] width 23 height 15
click at [534, 322] on span "عملاء جملة" at bounding box center [515, 324] width 60 height 20
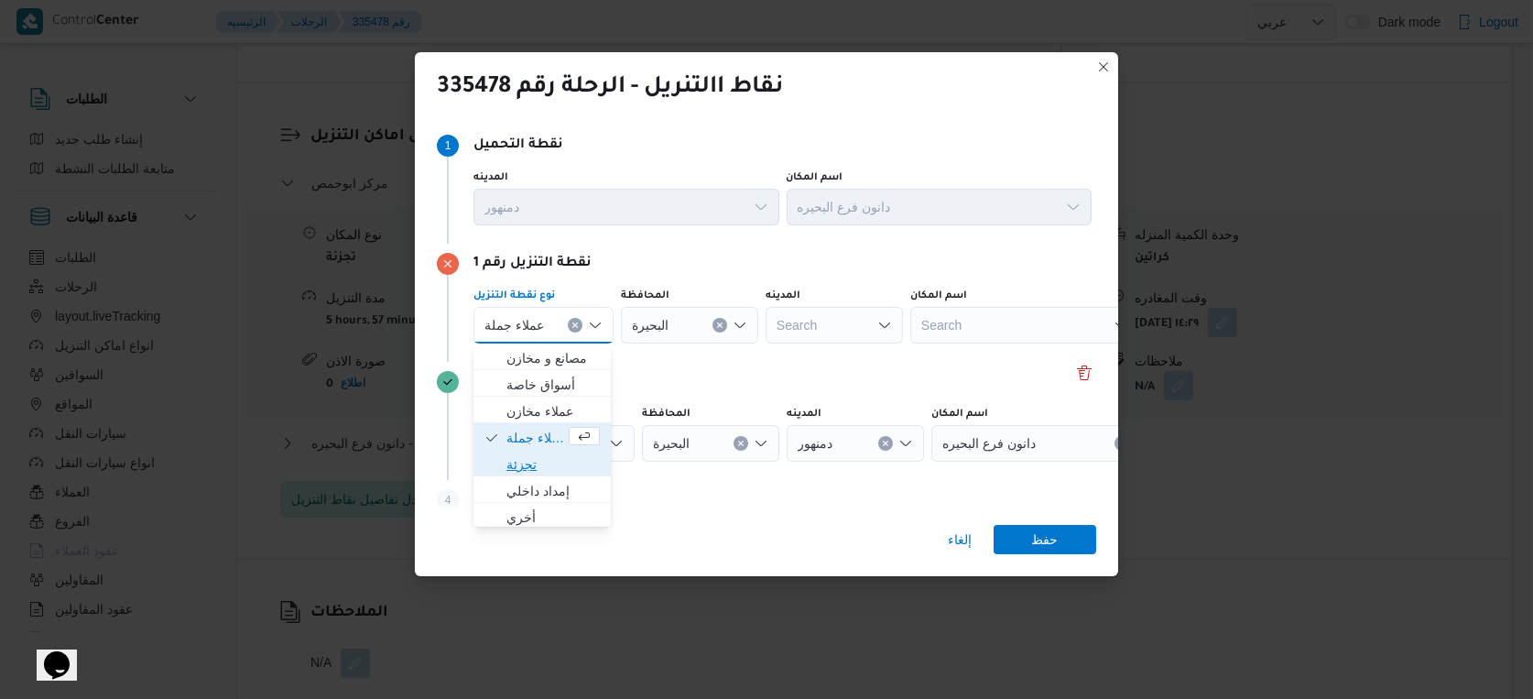
click at [534, 466] on span "تجزئة" at bounding box center [553, 464] width 93 height 22
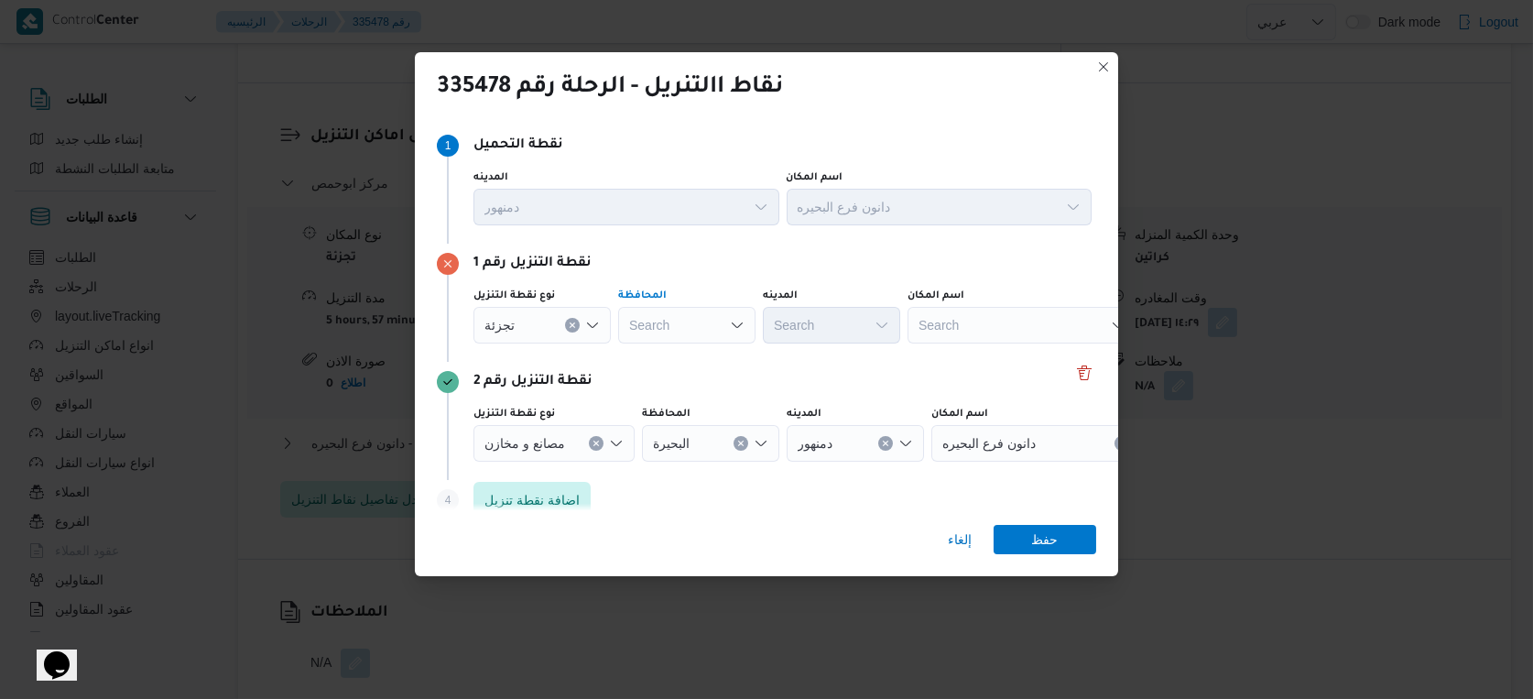
click at [709, 321] on div "Search" at bounding box center [686, 325] width 137 height 37
click at [682, 407] on span "البحيرة" at bounding box center [697, 411] width 93 height 22
click at [833, 319] on div "Search" at bounding box center [831, 325] width 137 height 37
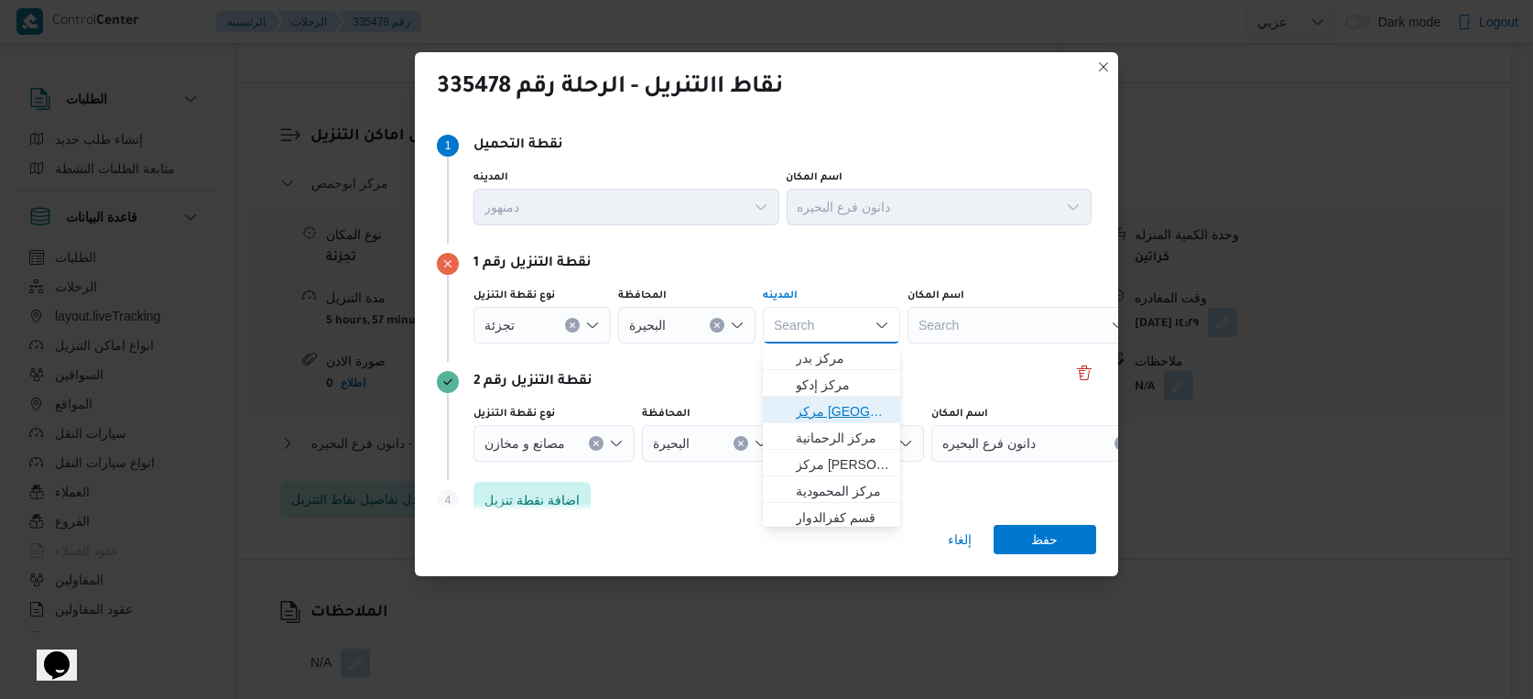
click at [845, 414] on span "مركز [GEOGRAPHIC_DATA]" at bounding box center [842, 411] width 93 height 22
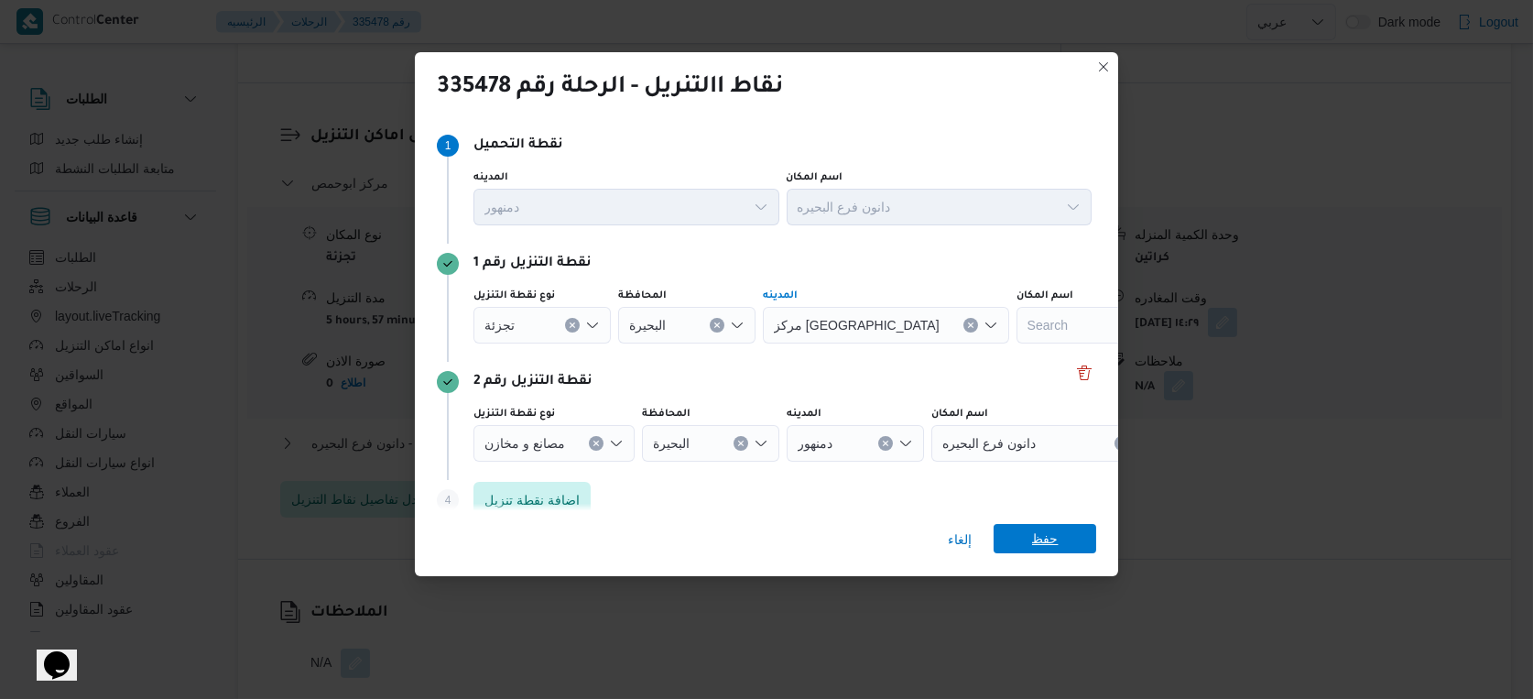
click at [1056, 544] on span "حفظ" at bounding box center [1045, 538] width 27 height 29
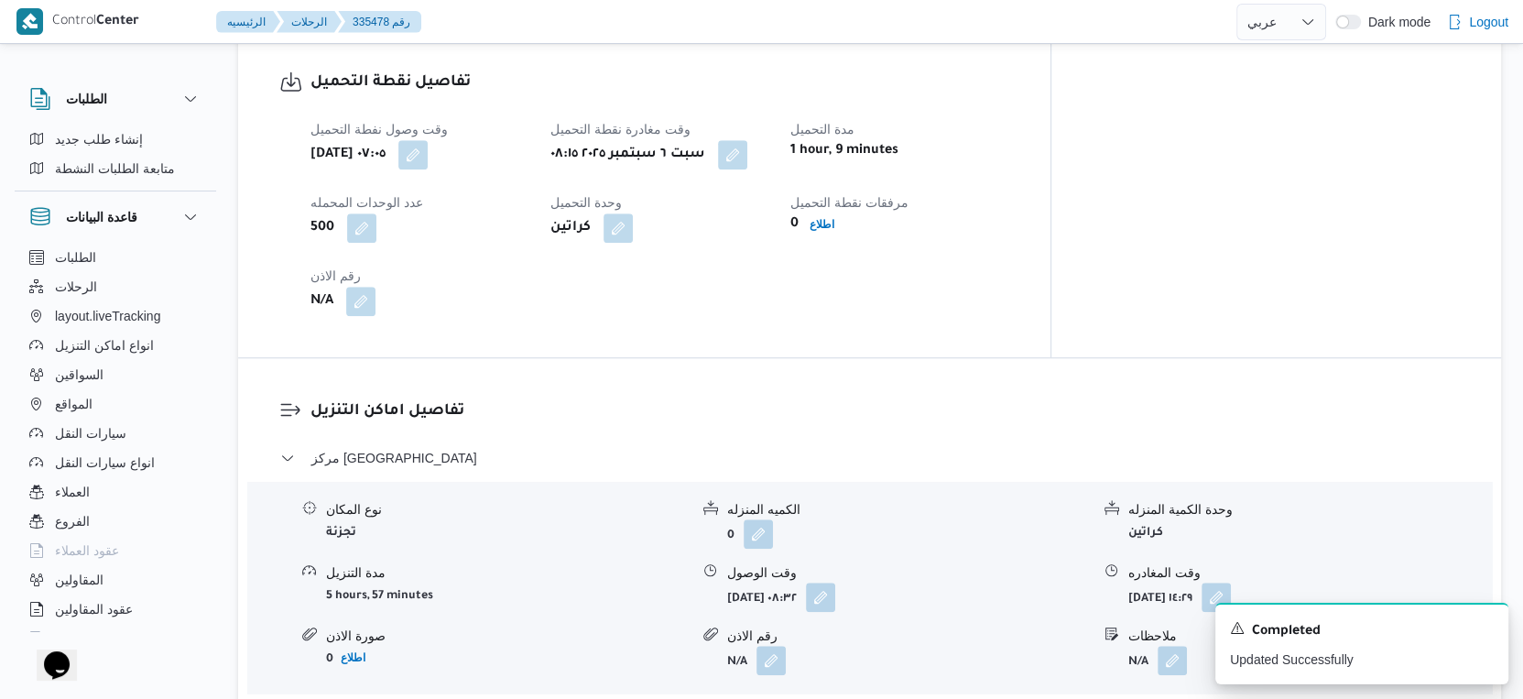
scroll to position [1221, 0]
select select "ar"
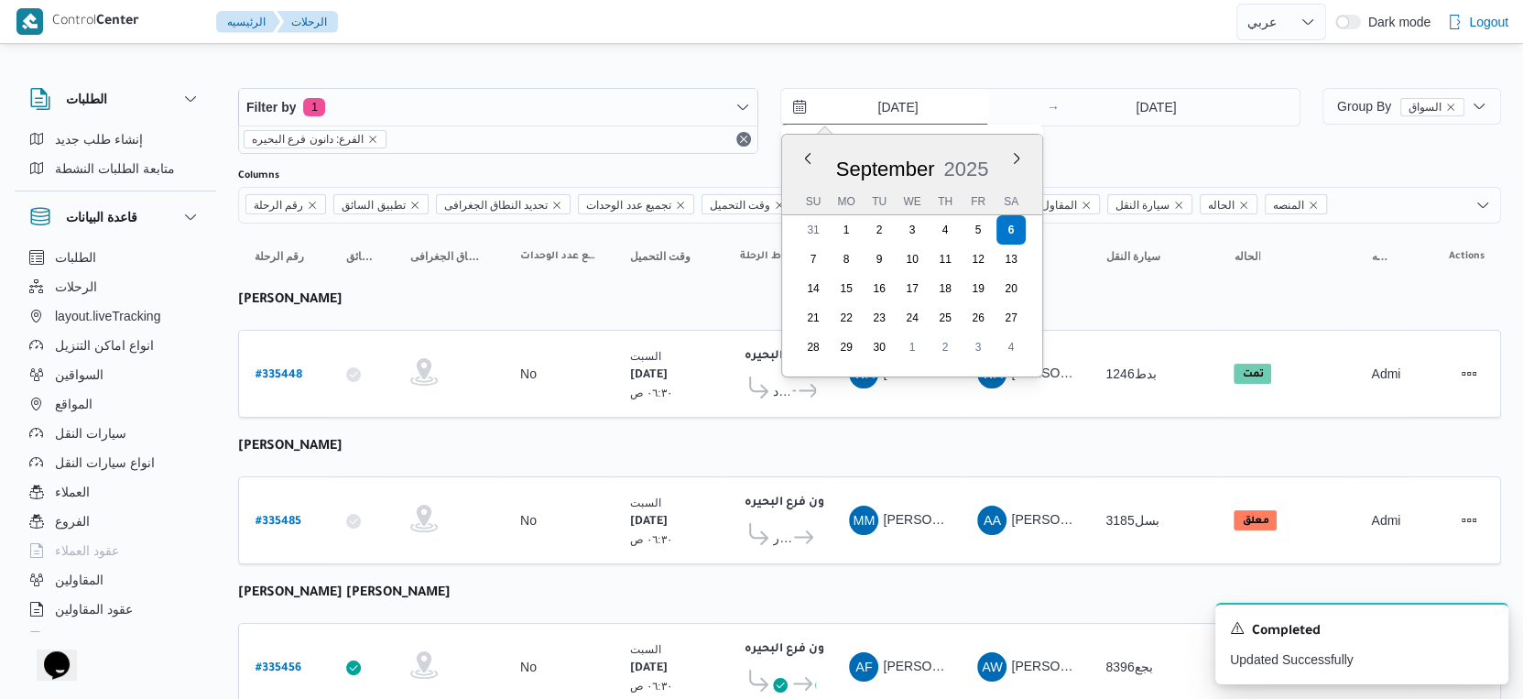
click at [908, 110] on input "[DATE]" at bounding box center [885, 107] width 208 height 37
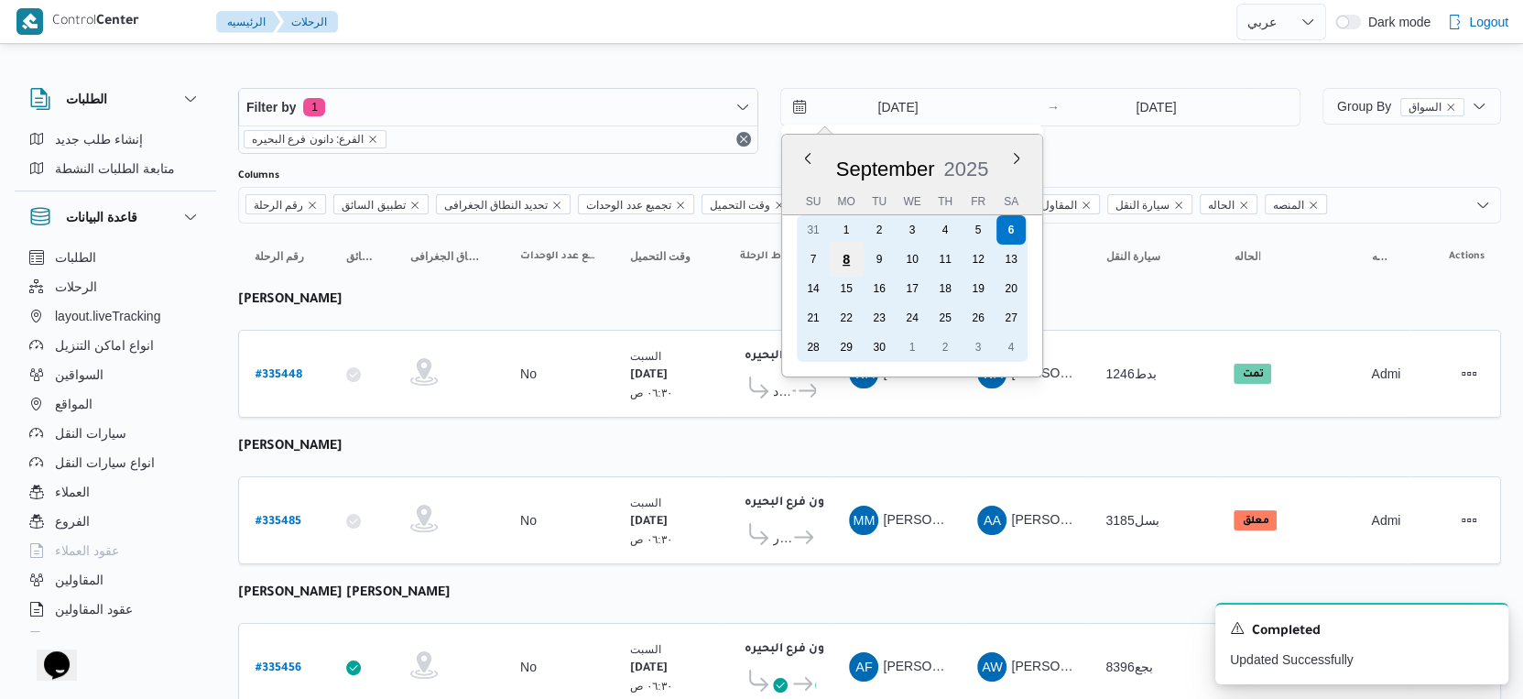
click at [829, 259] on div "8" at bounding box center [846, 259] width 35 height 35
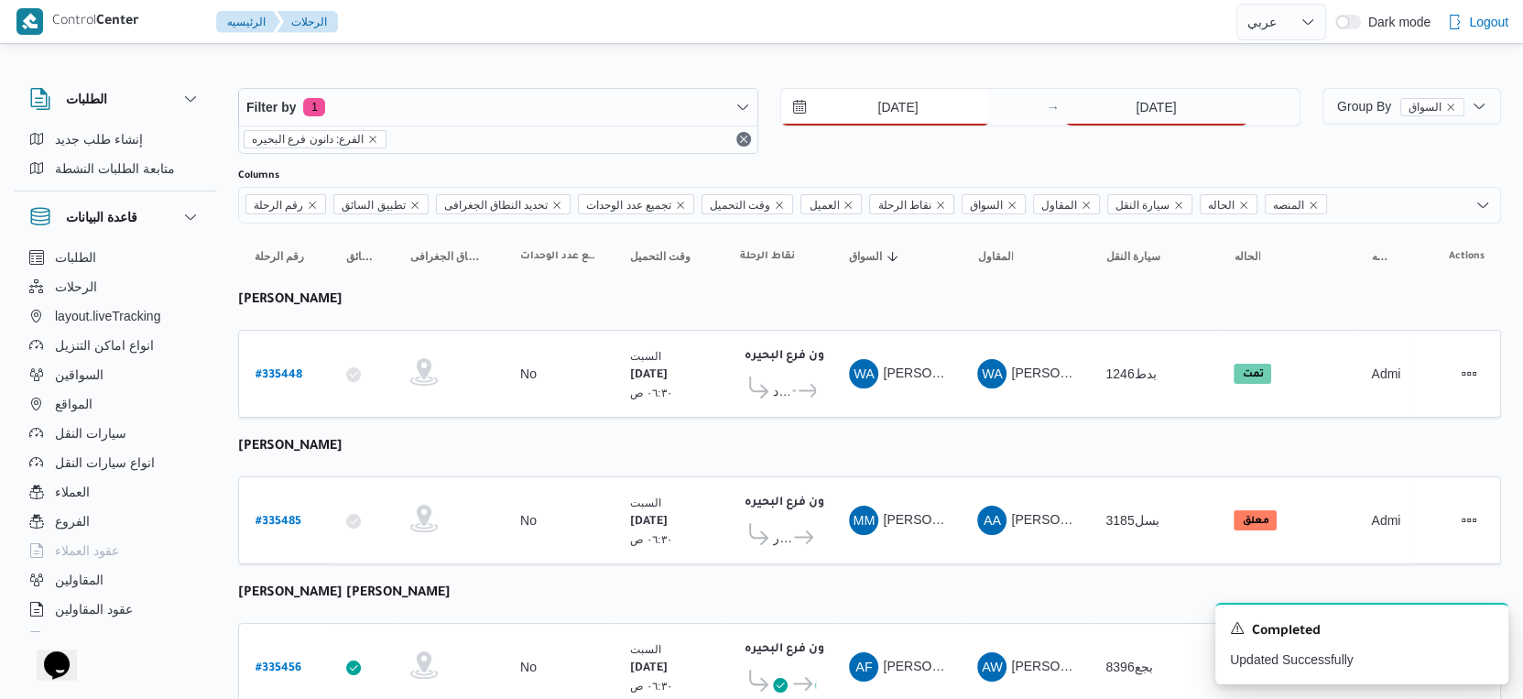
click at [888, 89] on input "[DATE]" at bounding box center [885, 107] width 208 height 37
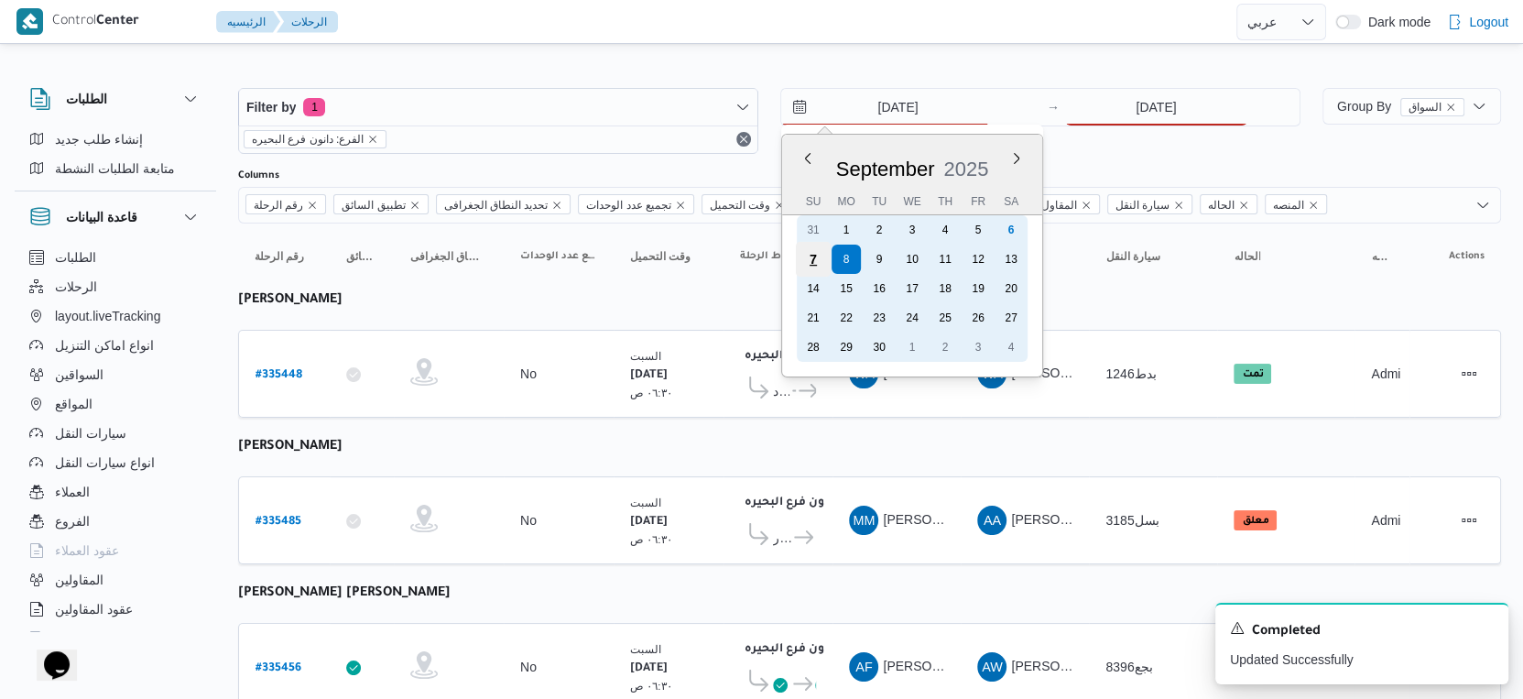
click at [808, 254] on div "7" at bounding box center [813, 259] width 35 height 35
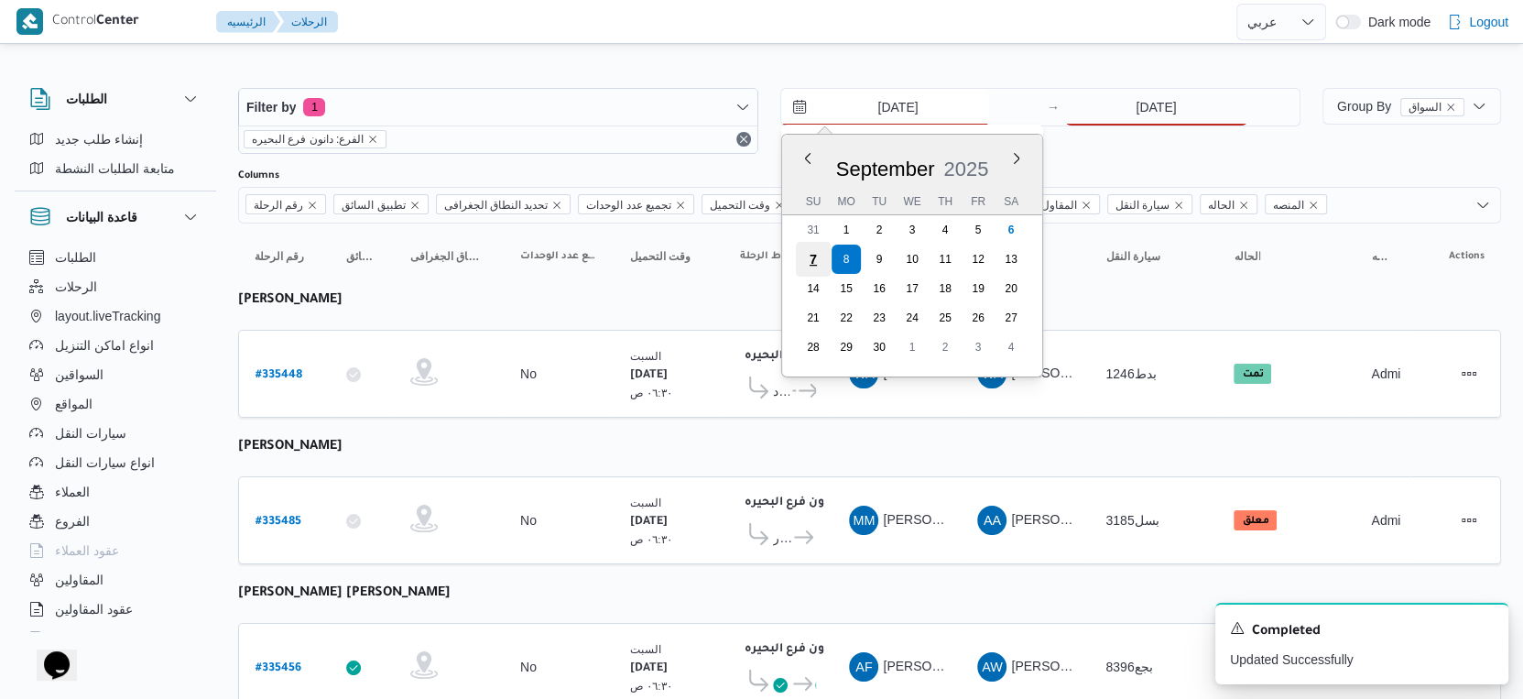
type input "[DATE]"
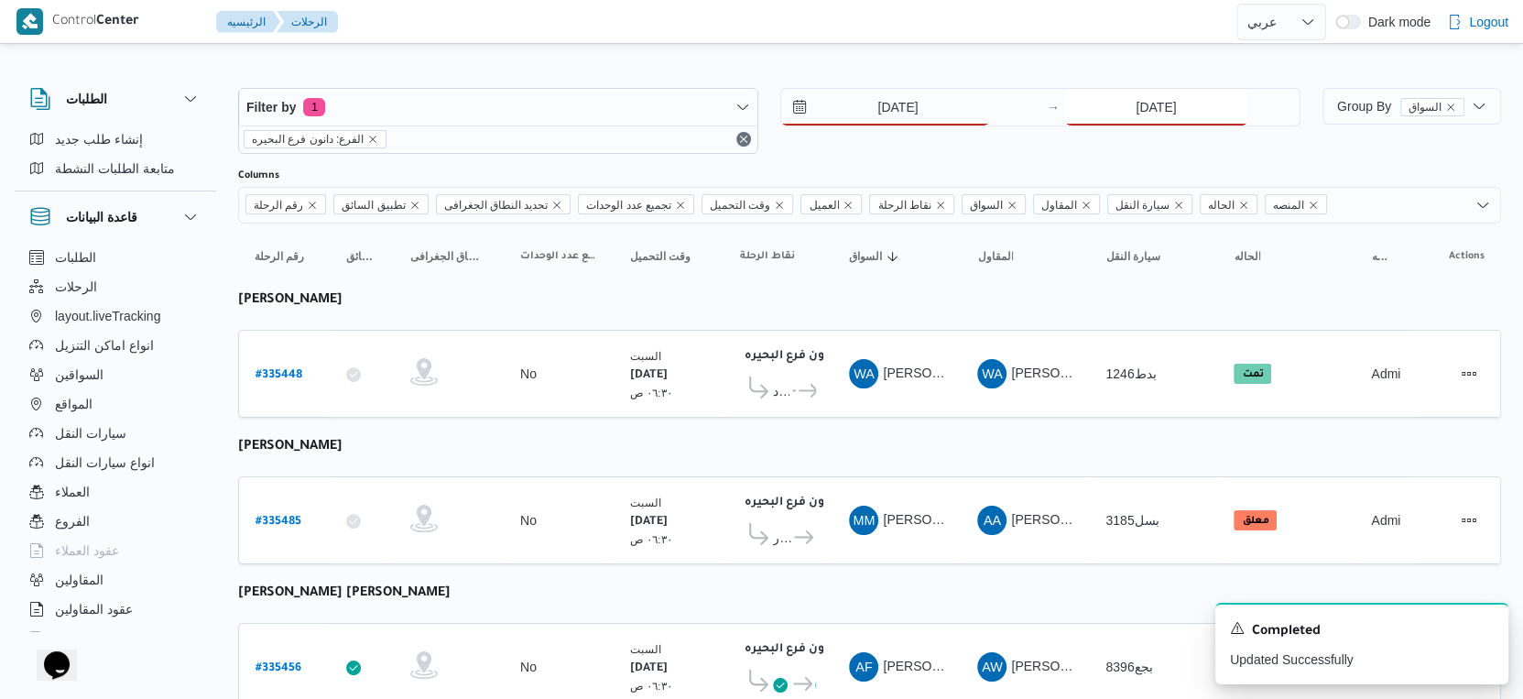
click at [1168, 121] on input "[DATE]" at bounding box center [1156, 107] width 182 height 37
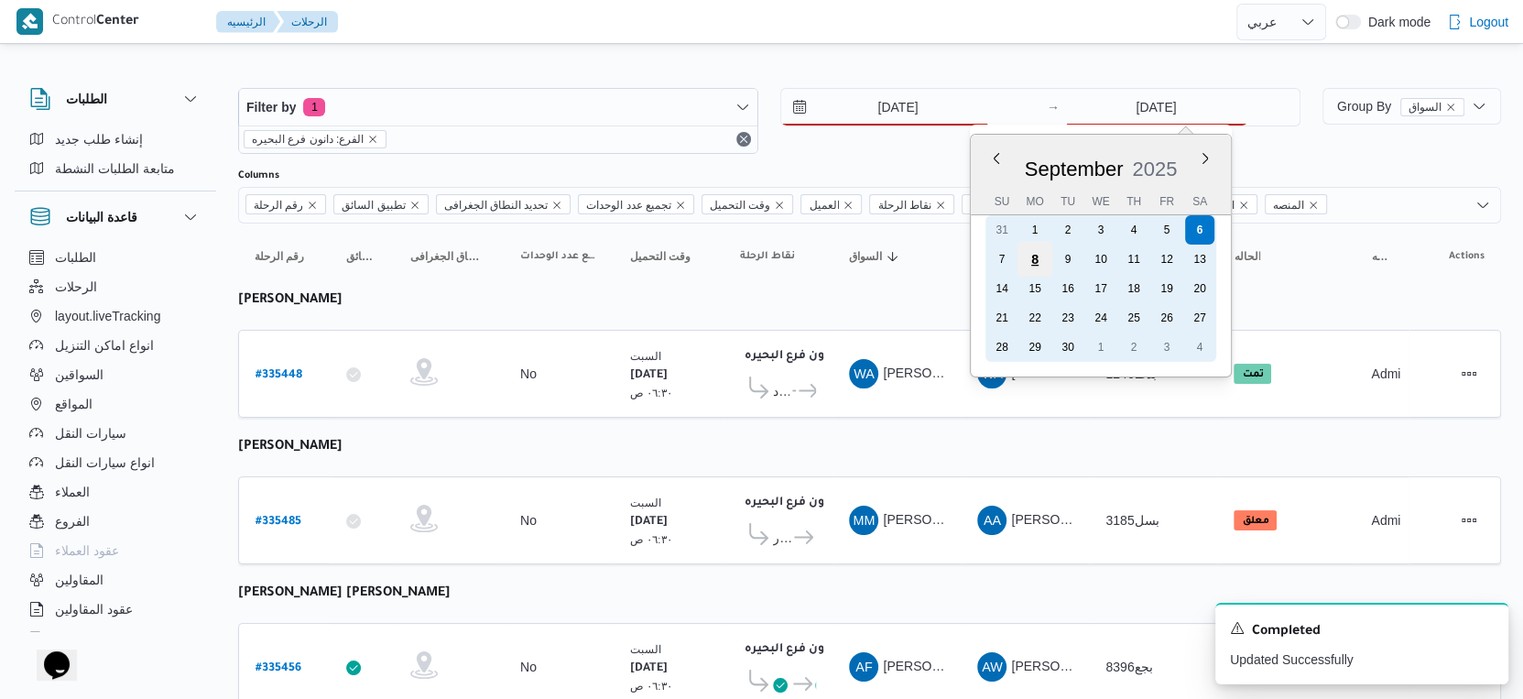
click at [1020, 259] on div "8" at bounding box center [1035, 259] width 35 height 35
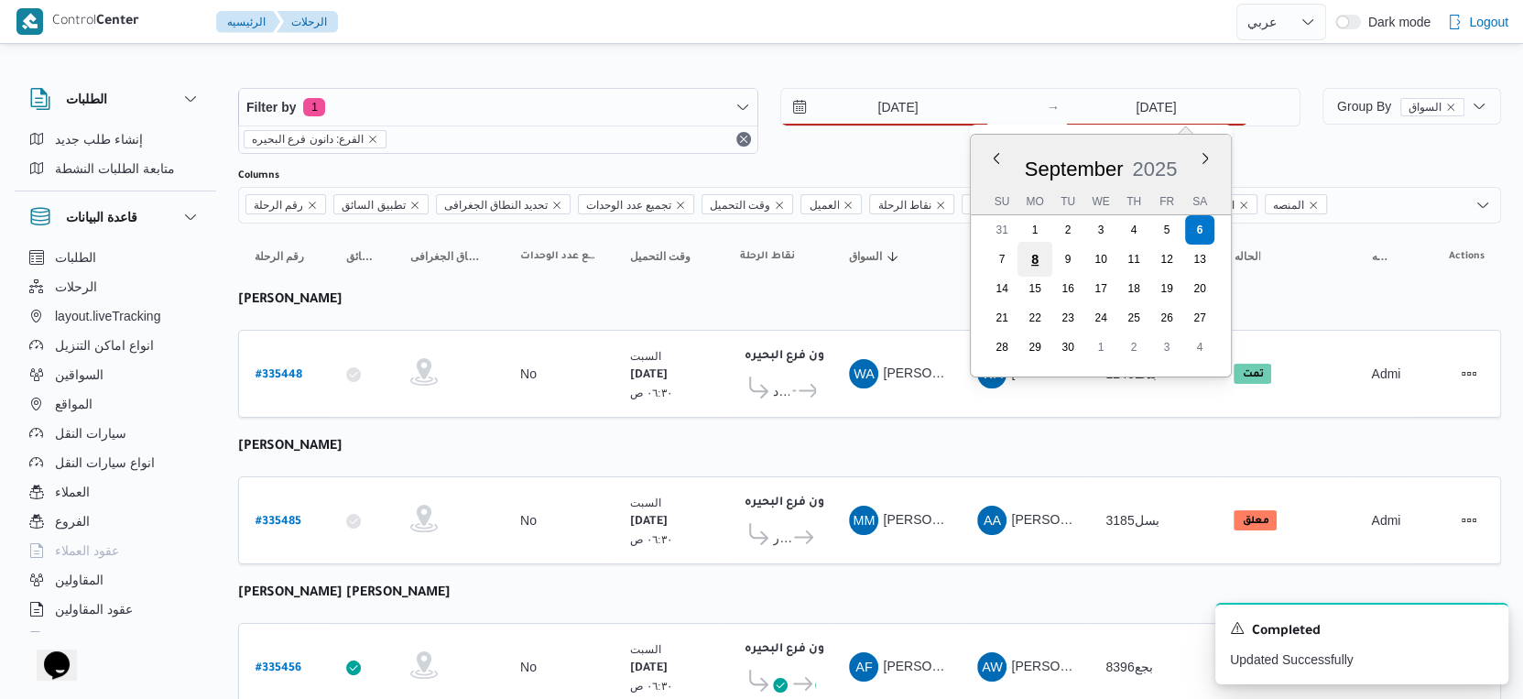
click at [1020, 259] on span "المقاول Click to sort in ascending order" at bounding box center [1025, 256] width 110 height 29
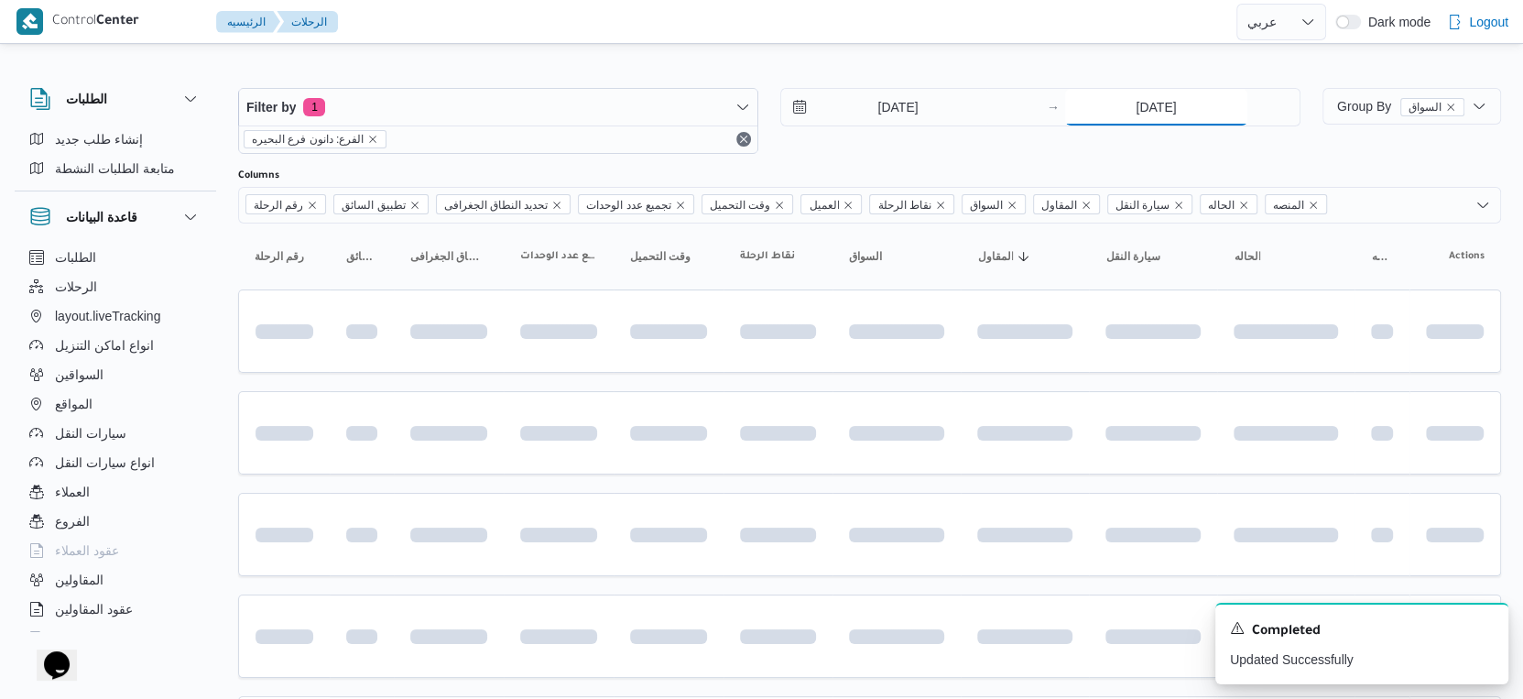
click at [1141, 98] on input "8/9/2025" at bounding box center [1156, 107] width 182 height 37
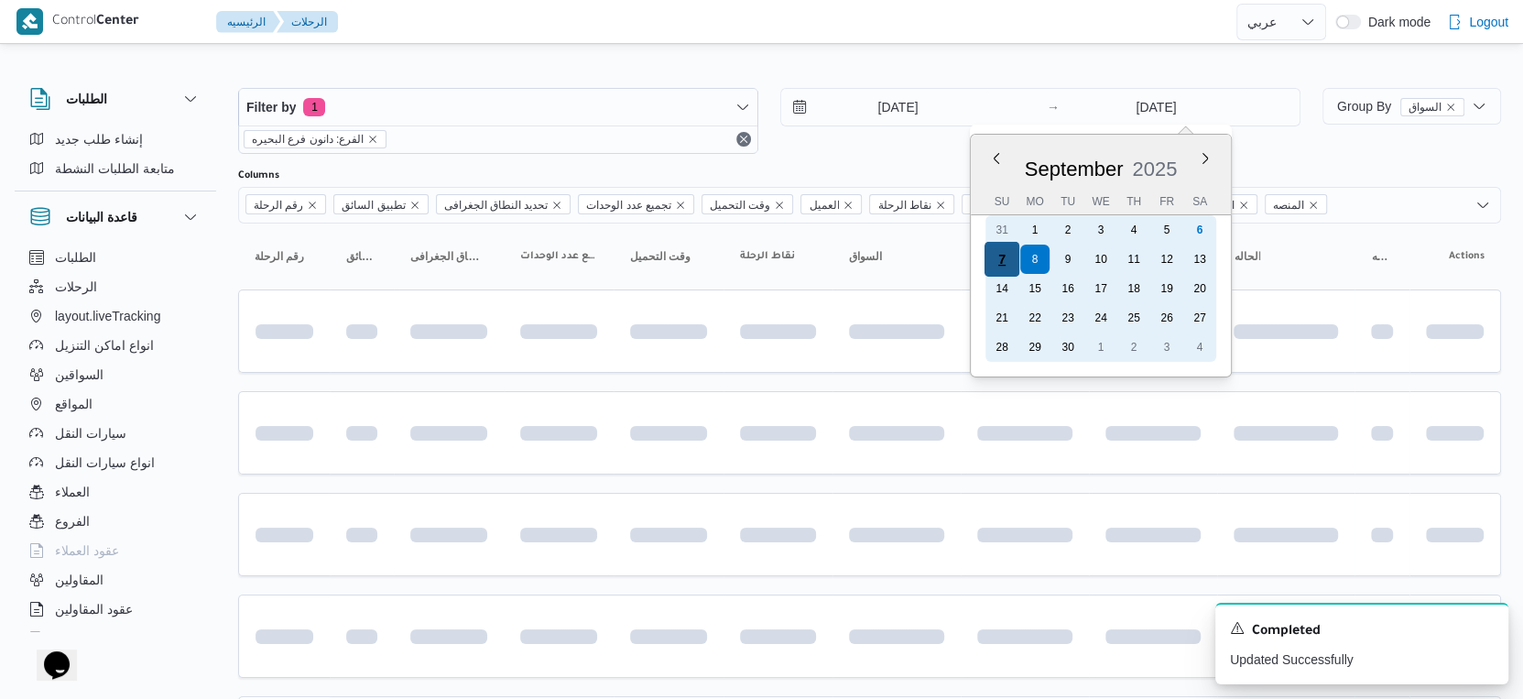
click at [1003, 251] on div "7" at bounding box center [1002, 259] width 35 height 35
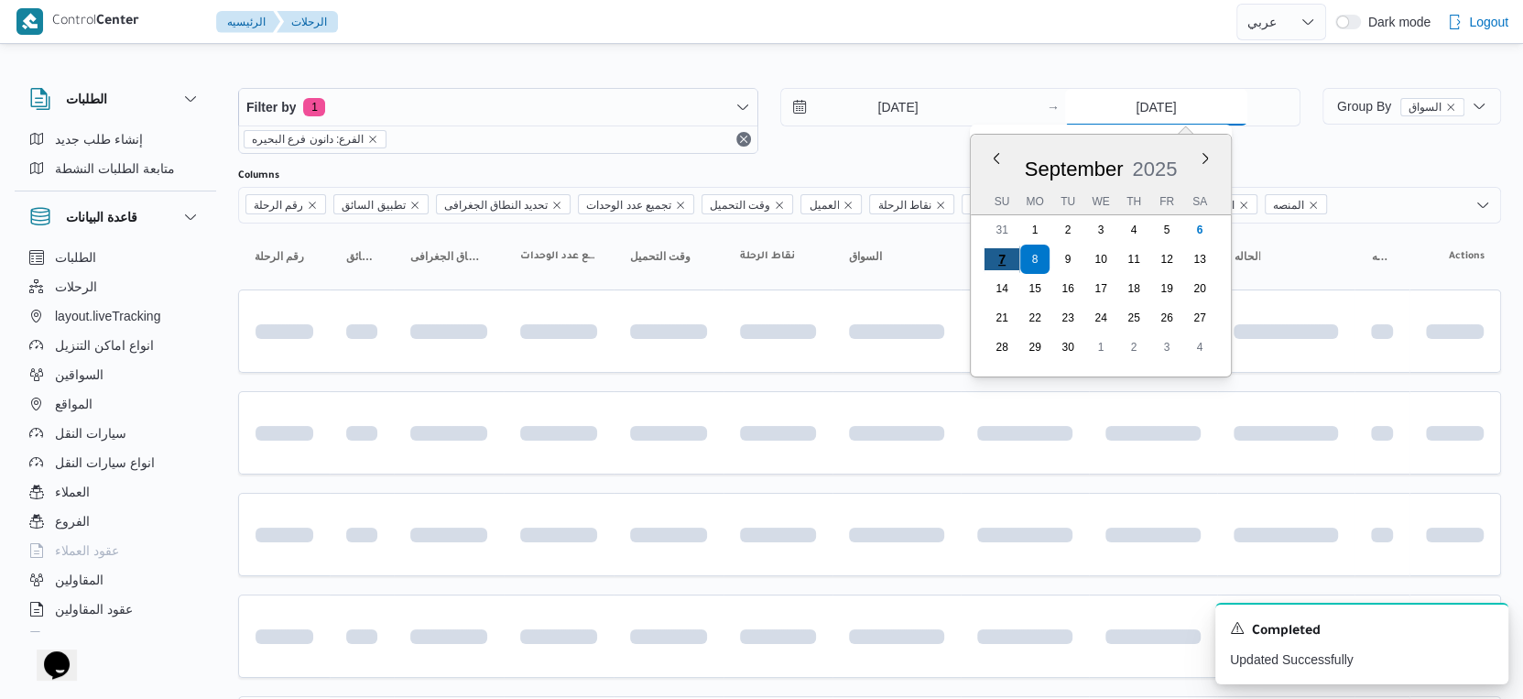
type input "[DATE]"
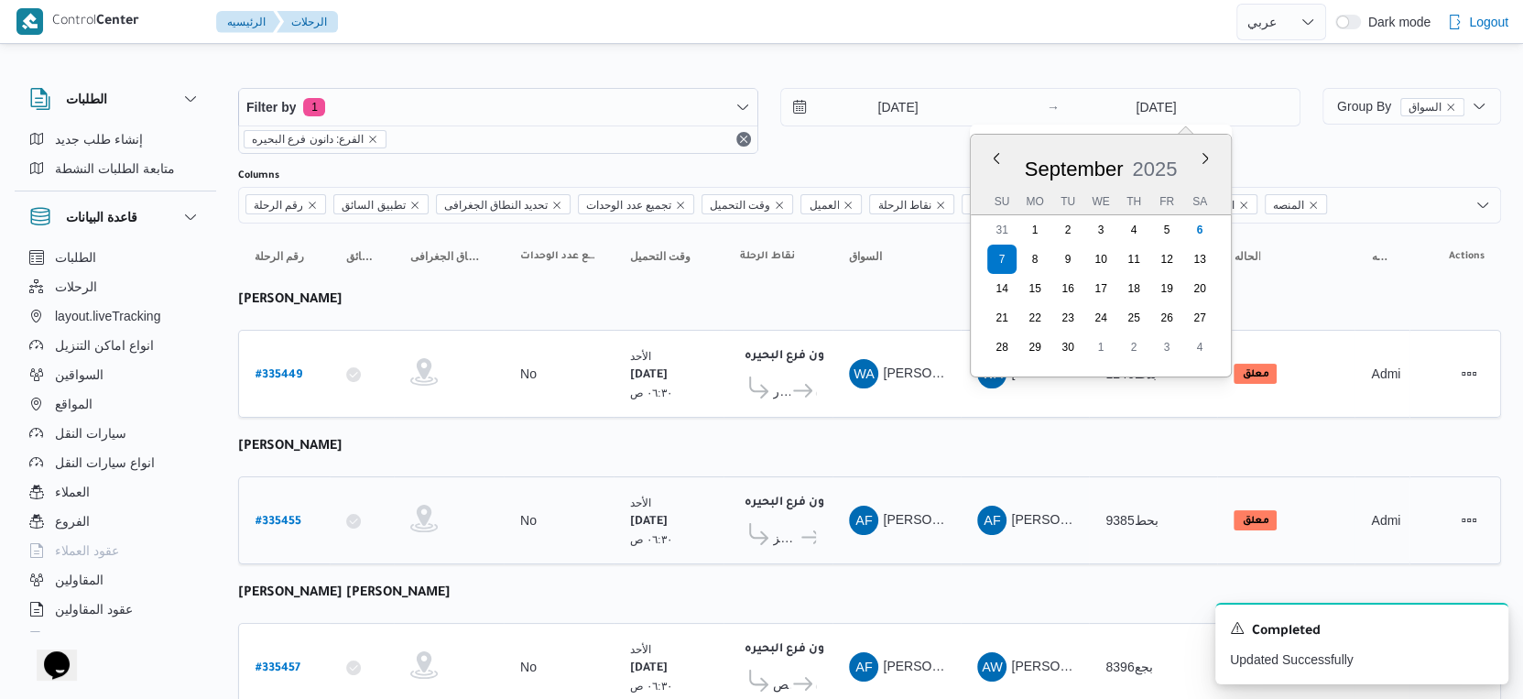
click at [617, 481] on td "وقت التحميل الأحد ٧/٩/٢٠٢٥ ٠٦:٣٠ ص" at bounding box center [669, 520] width 110 height 88
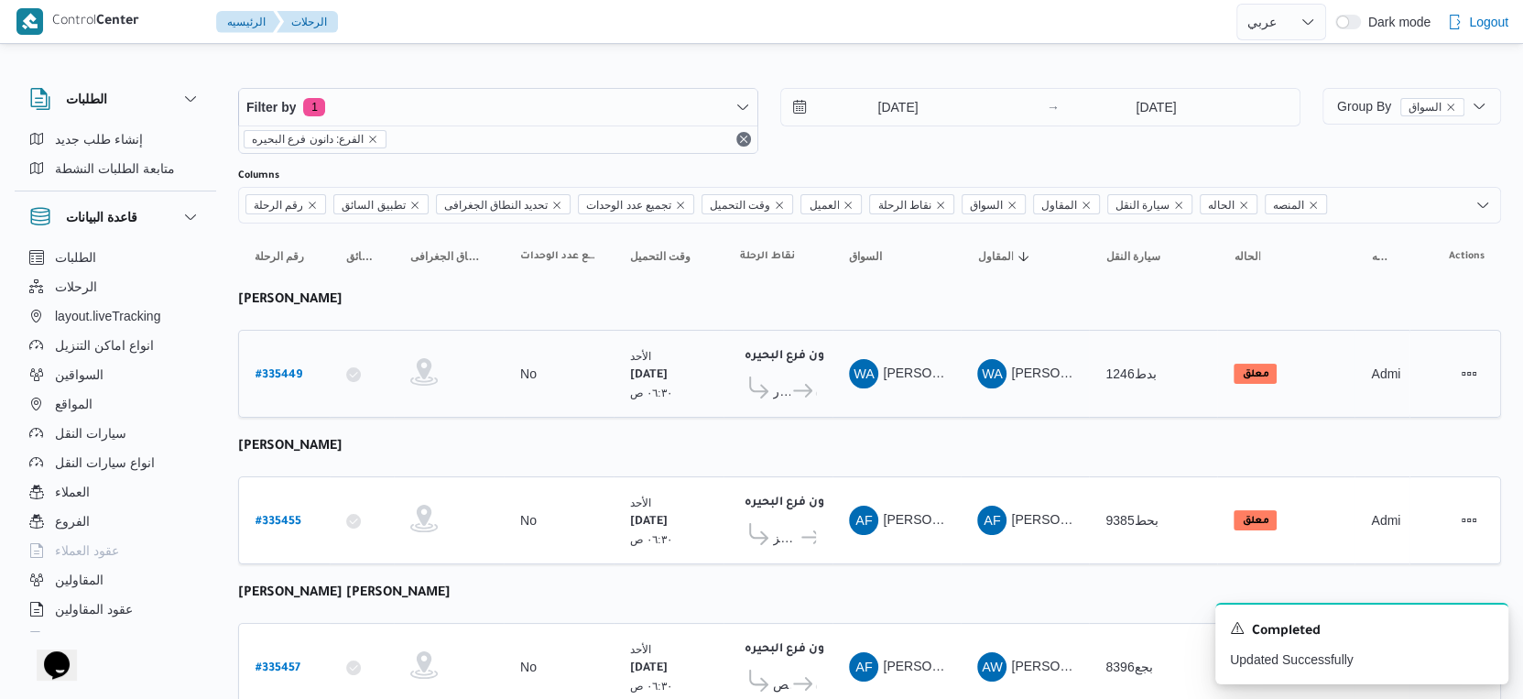
click at [786, 380] on span "قسم كفرالدوار" at bounding box center [781, 391] width 17 height 22
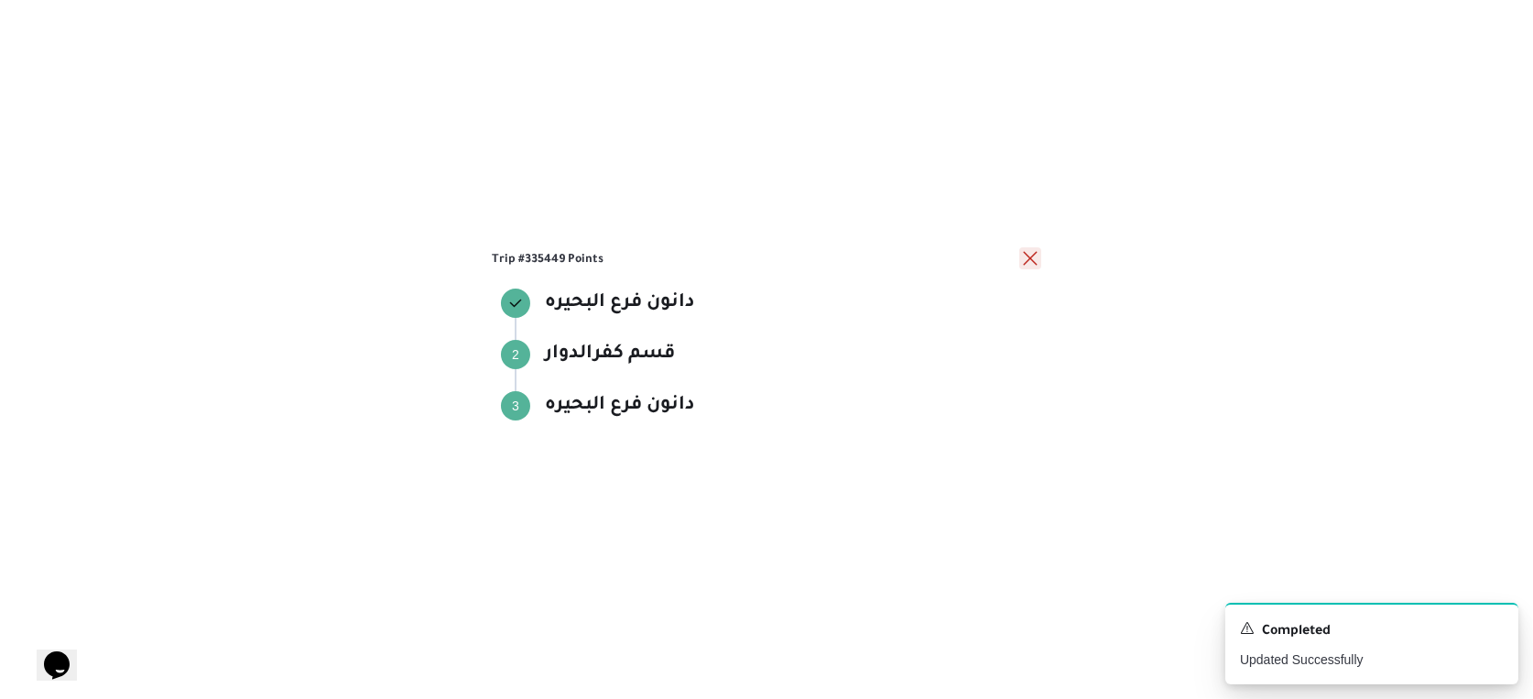
click at [1024, 259] on button "close" at bounding box center [1031, 258] width 22 height 22
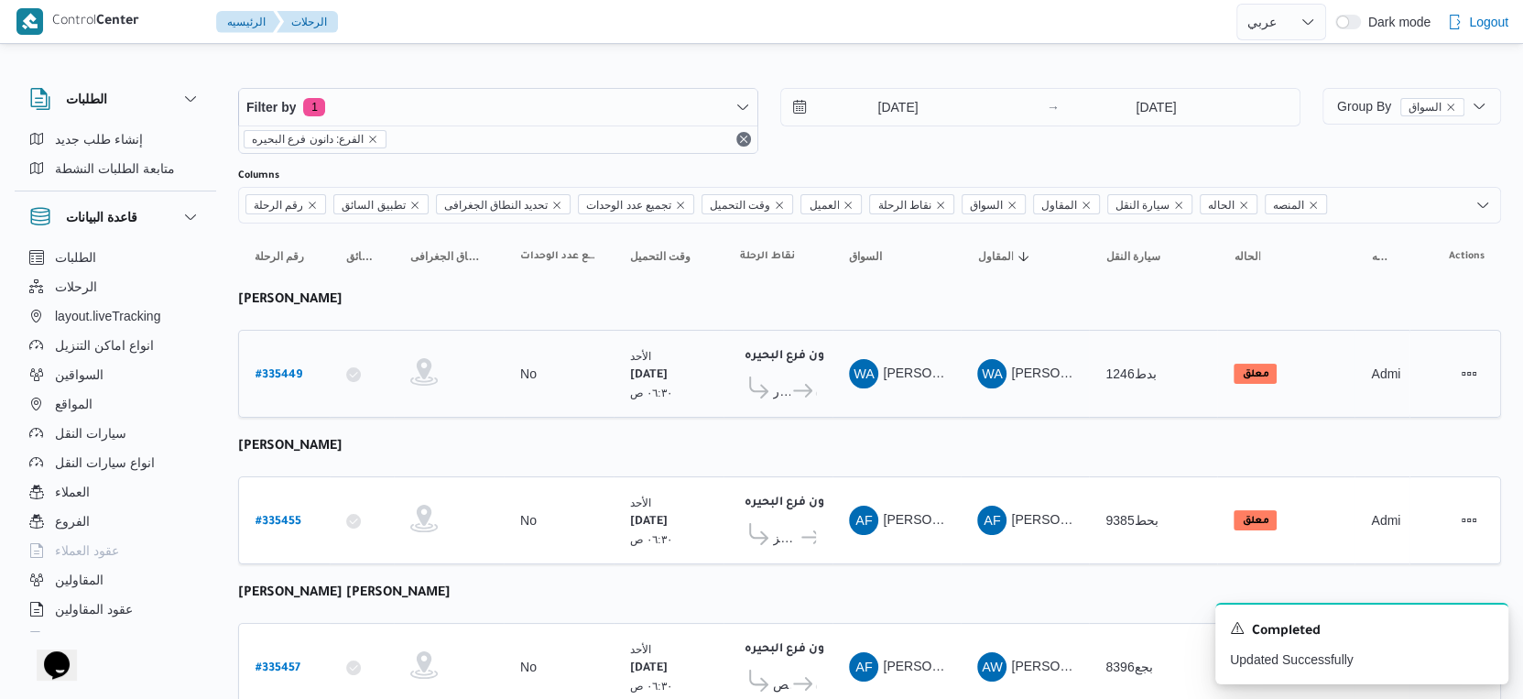
click at [273, 369] on b "# 335449" at bounding box center [279, 375] width 47 height 13
select select "ar"
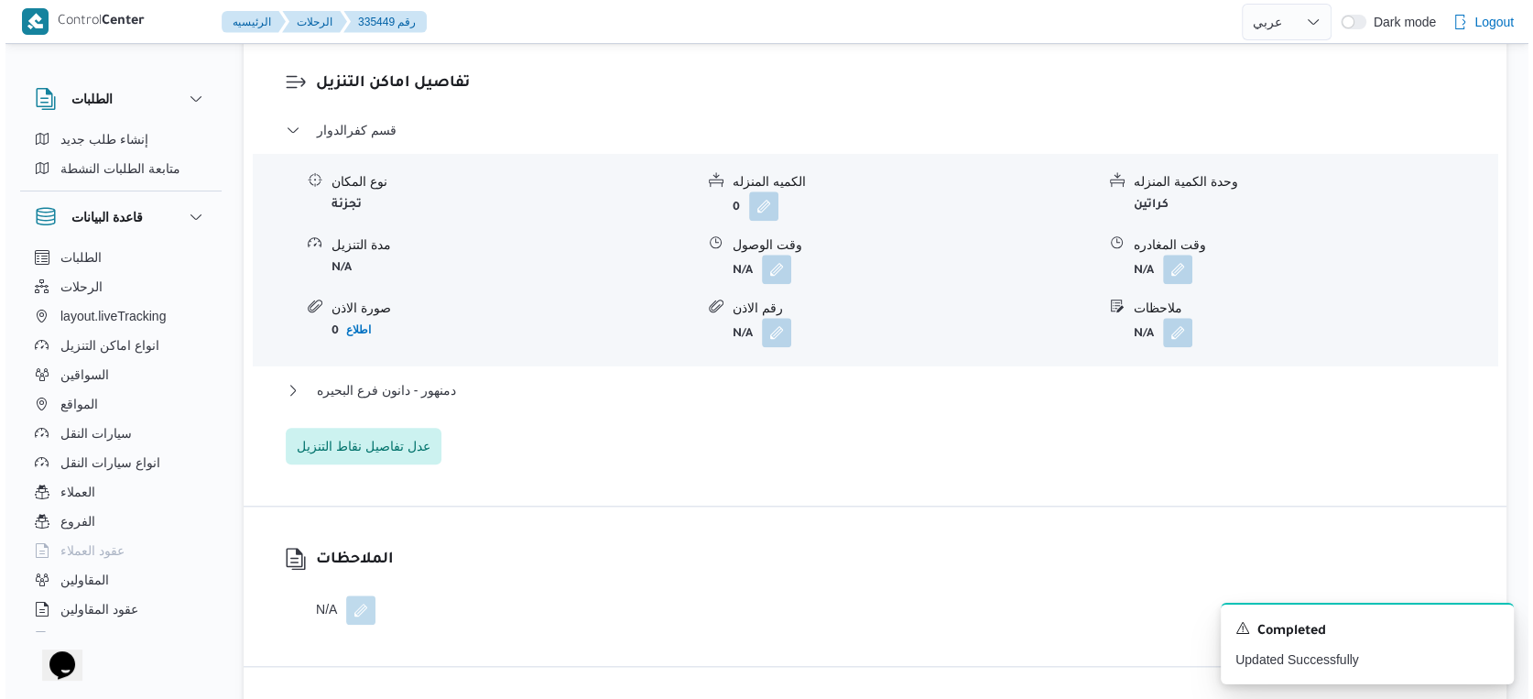
scroll to position [1730, 0]
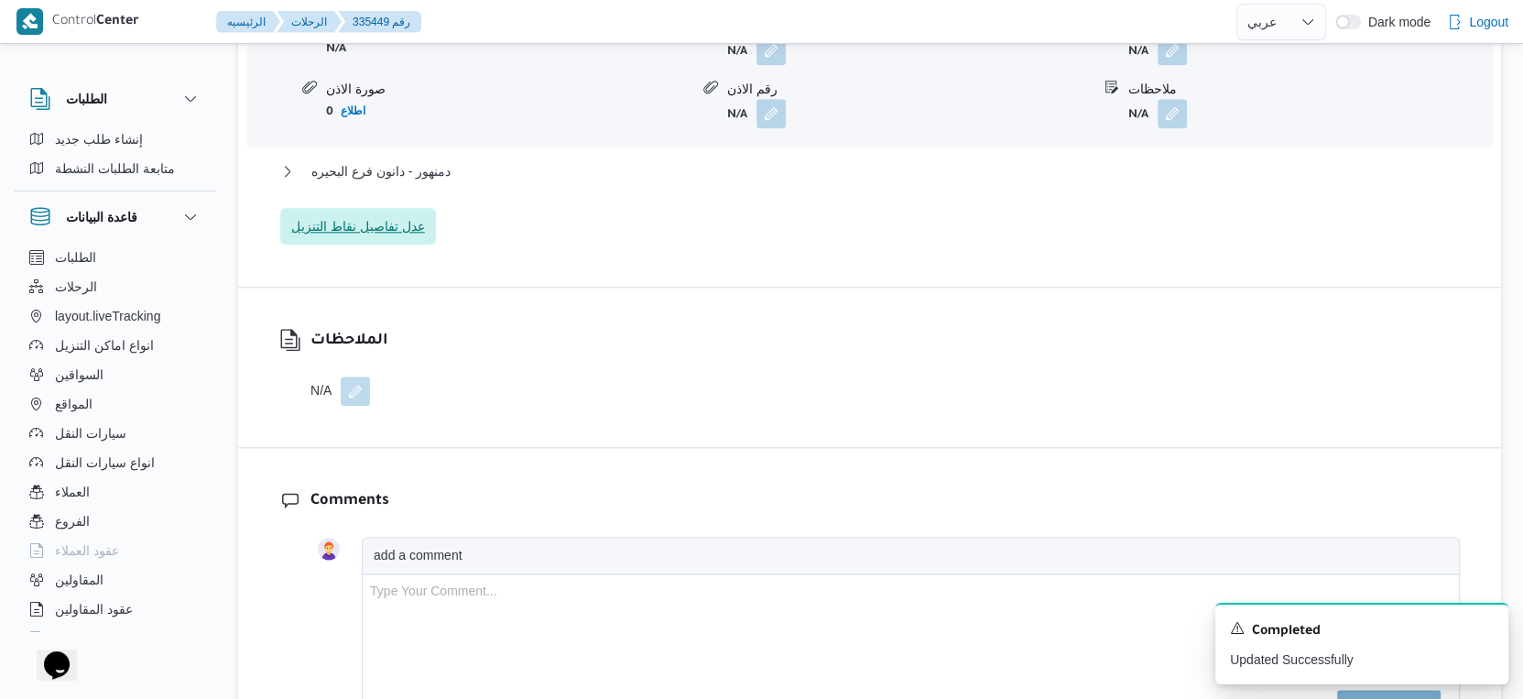
click at [402, 224] on span "عدل تفاصيل نقاط التنزيل" at bounding box center [358, 226] width 134 height 22
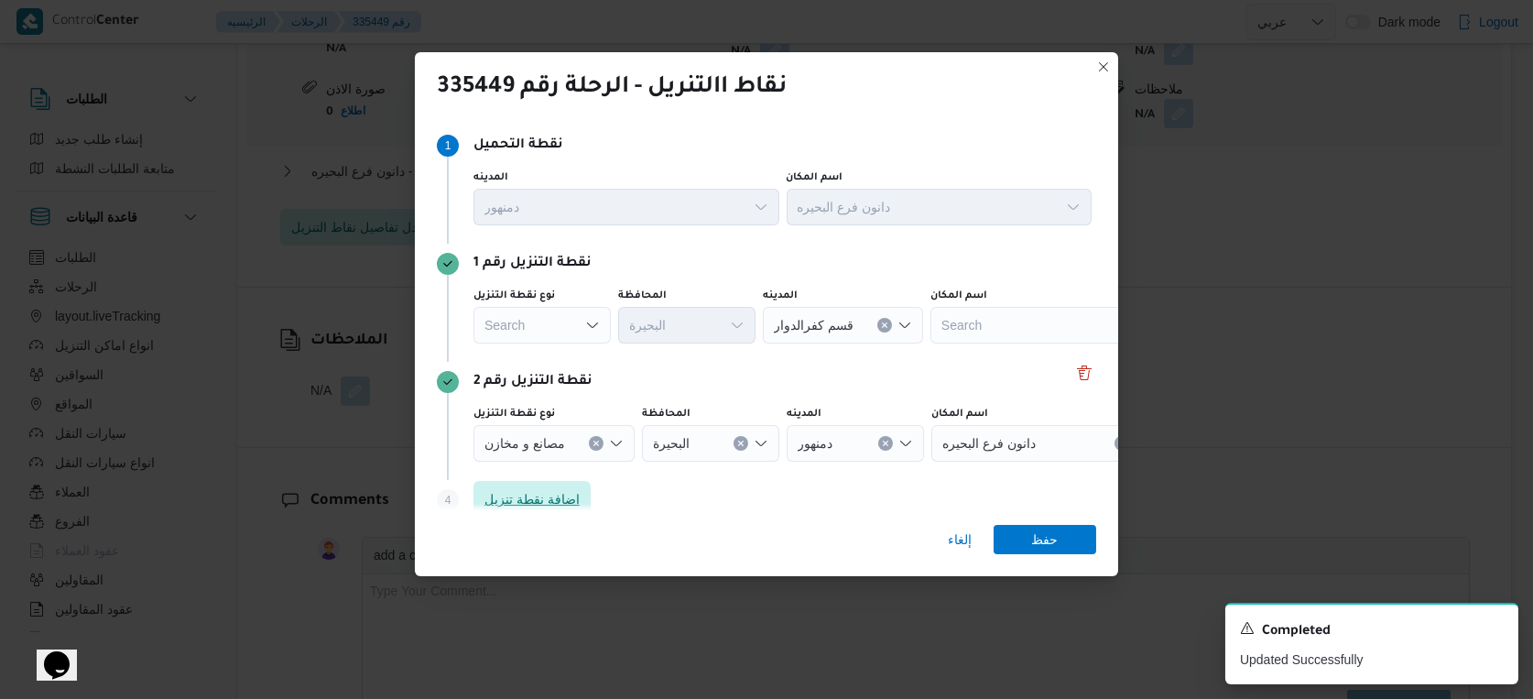
click at [575, 500] on span "اضافة نقطة تنزيل" at bounding box center [532, 499] width 95 height 22
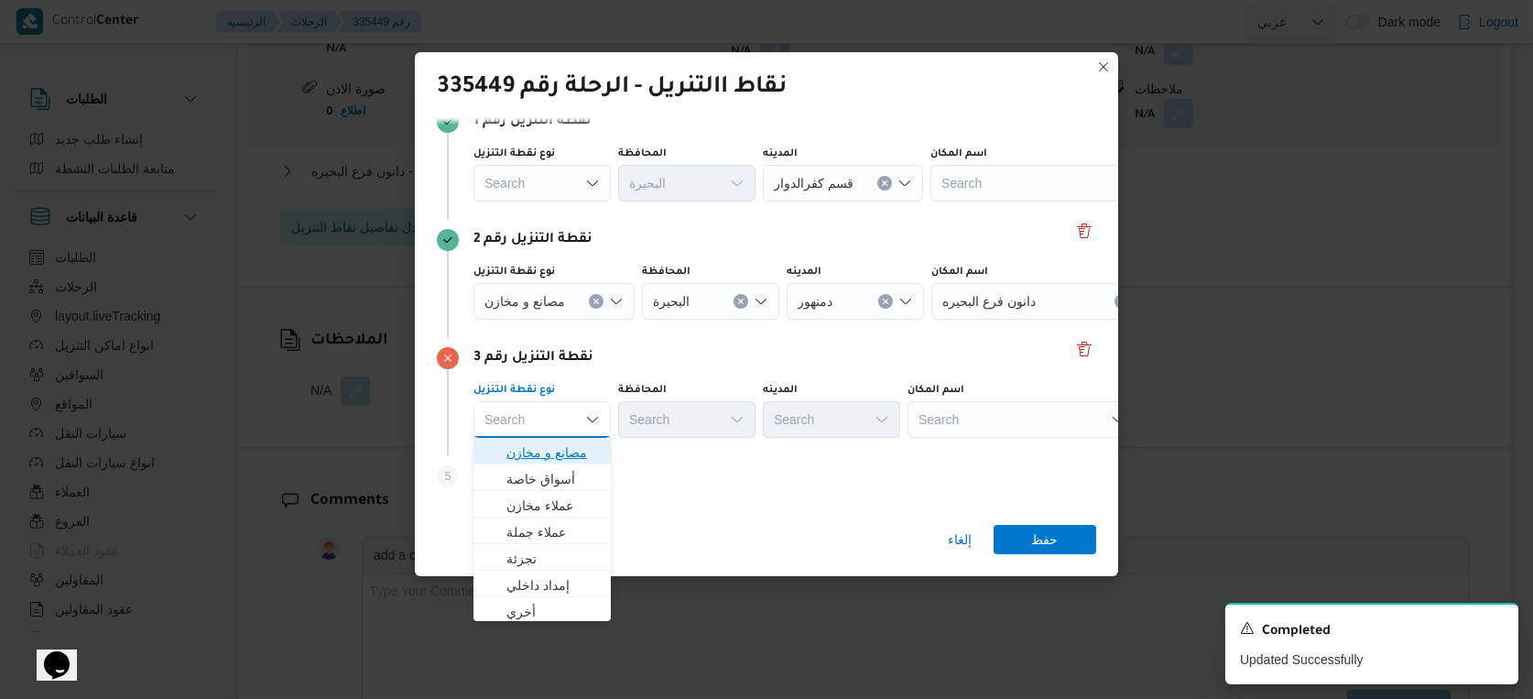
click at [571, 453] on span "مصانع و مخازن" at bounding box center [553, 453] width 93 height 22
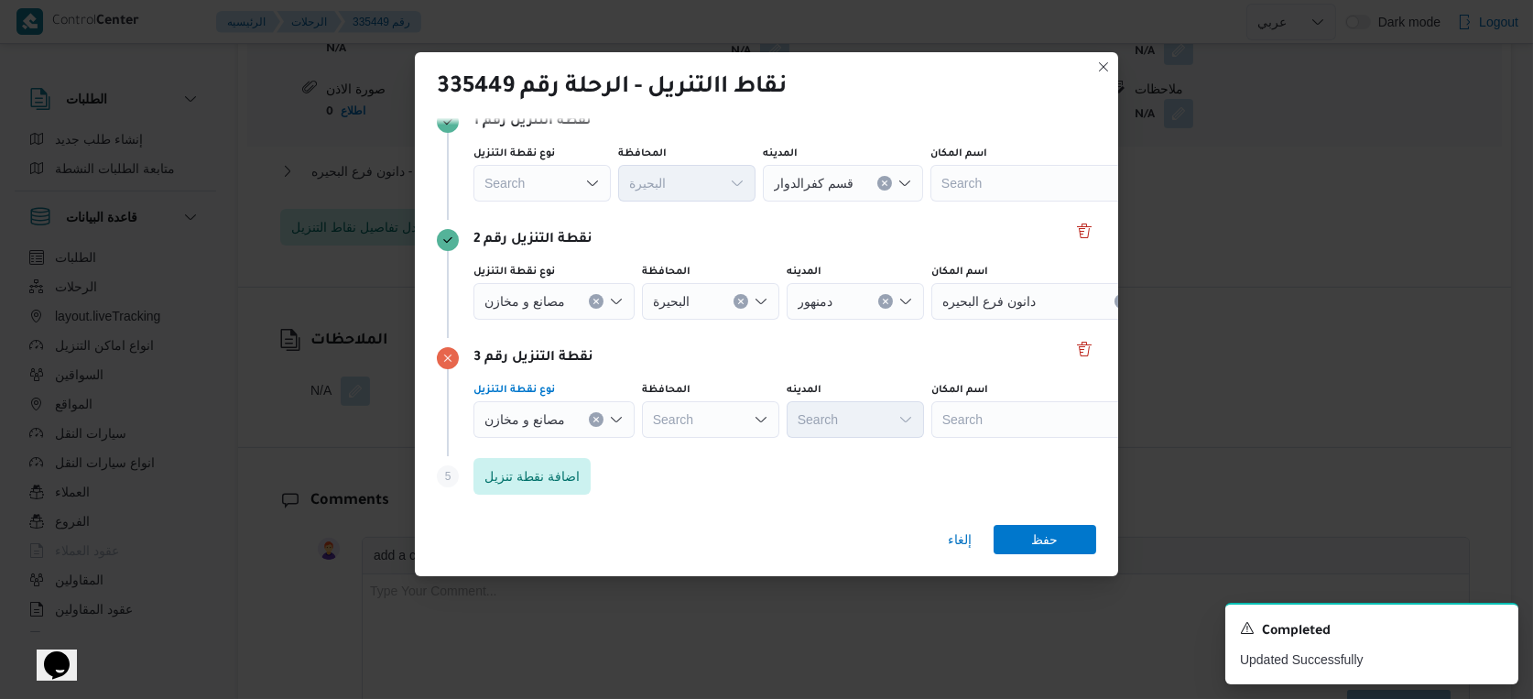
click at [724, 426] on div "Search" at bounding box center [710, 419] width 137 height 37
type input "البحير"
click at [724, 426] on div "البحير البحير Combo box. Selected. البحير. Selected. Combo box input. Search. T…" at bounding box center [710, 419] width 137 height 37
click at [705, 465] on div "Step 5 is disabled 5 اضافة نقطة تنزيل" at bounding box center [767, 480] width 660 height 48
click at [717, 417] on div "البحير البحير" at bounding box center [710, 419] width 137 height 37
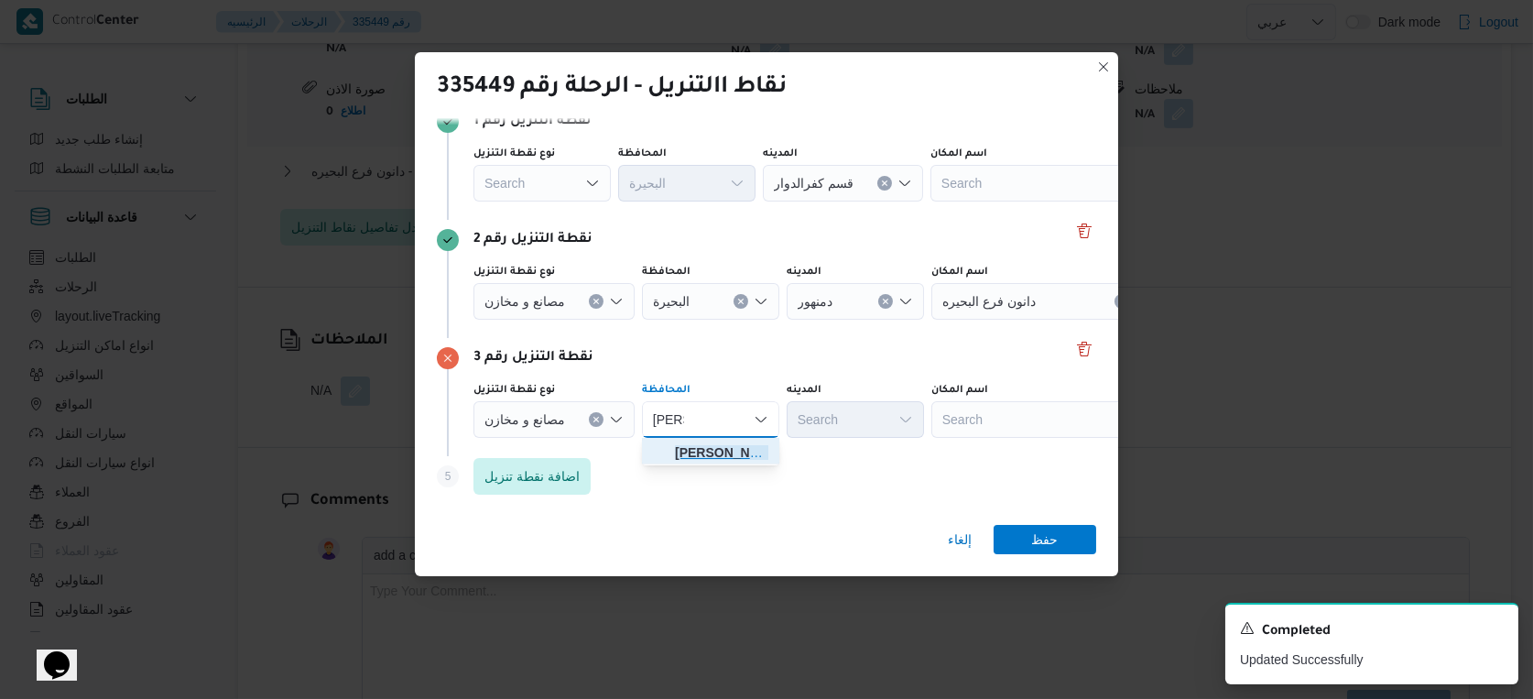
click at [710, 459] on mark "البحير" at bounding box center [728, 452] width 107 height 15
click at [998, 420] on div "Search" at bounding box center [1046, 419] width 229 height 37
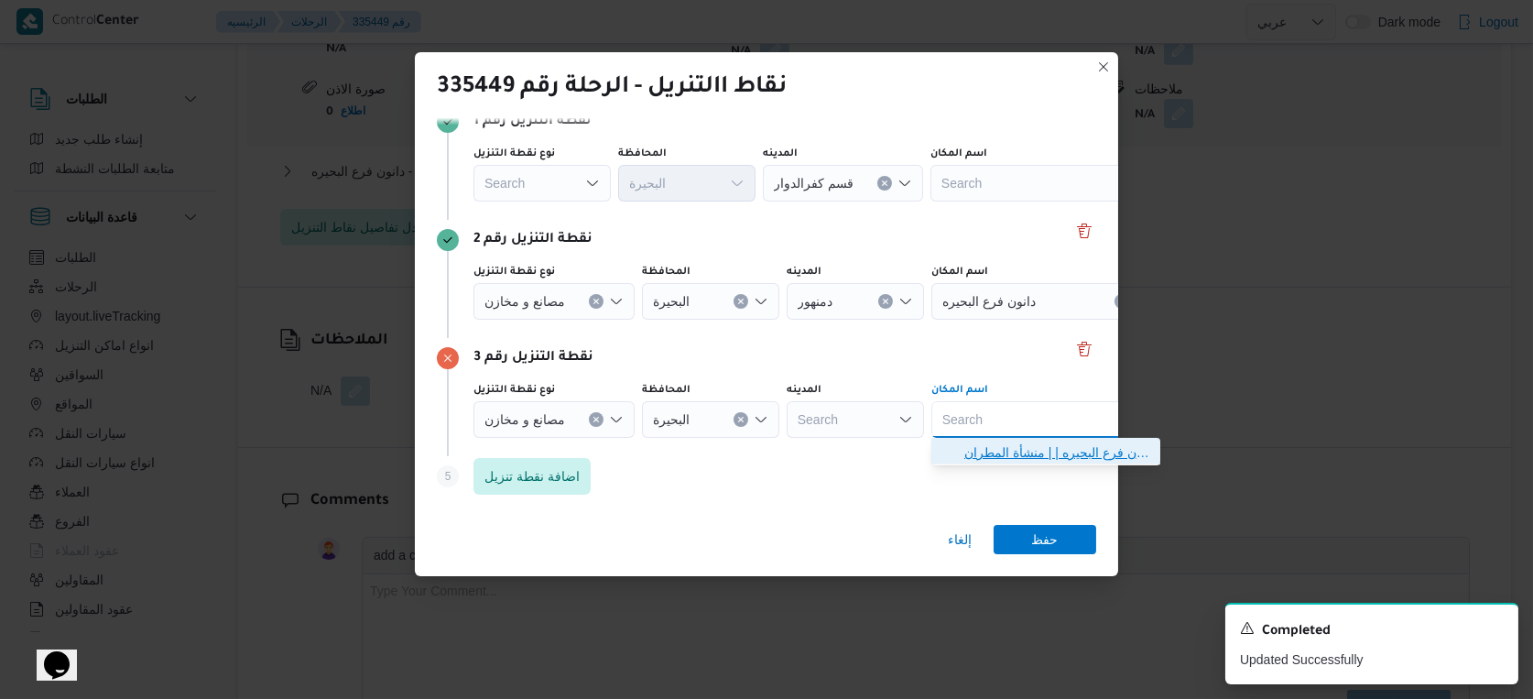
click at [1019, 452] on span "دانون فرع البحيره | | منشأة المطران" at bounding box center [1057, 453] width 185 height 22
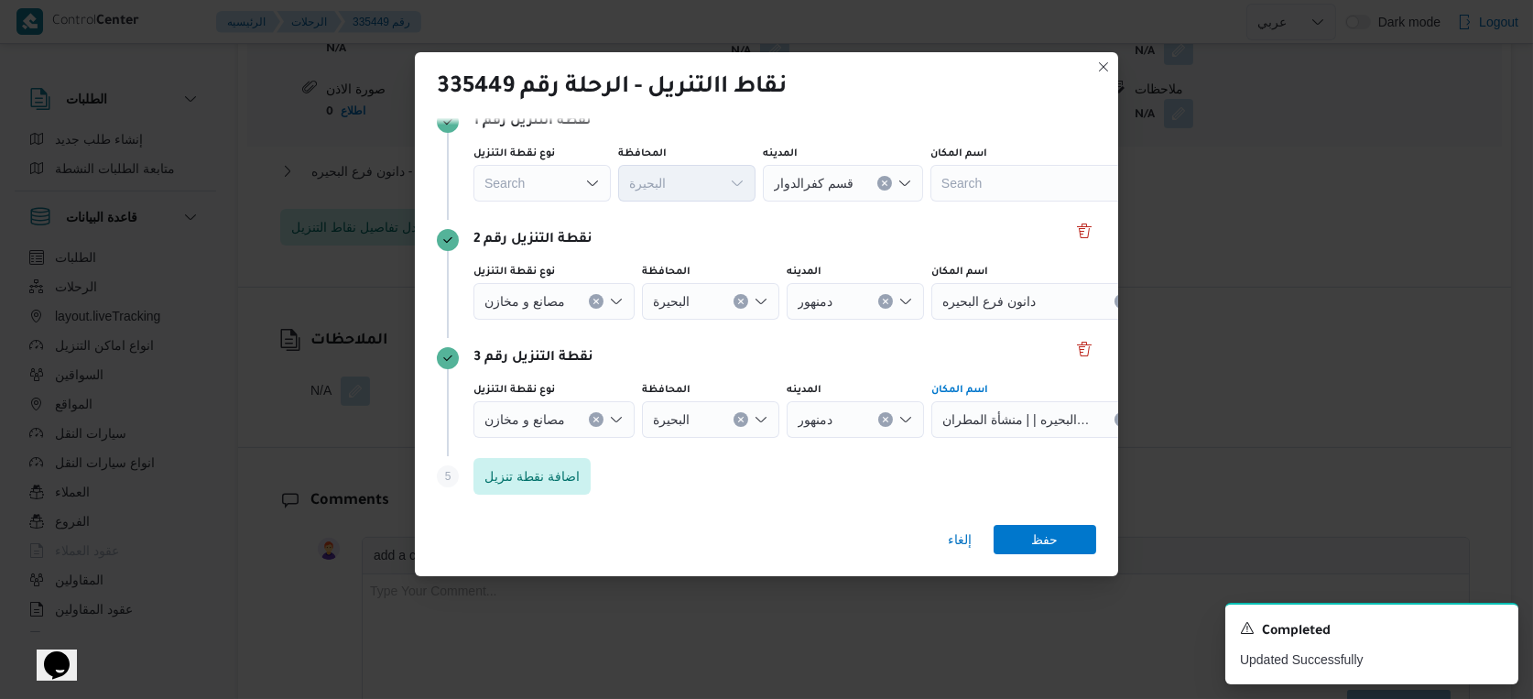
click at [607, 307] on div "مصانع و مخازن" at bounding box center [554, 301] width 161 height 37
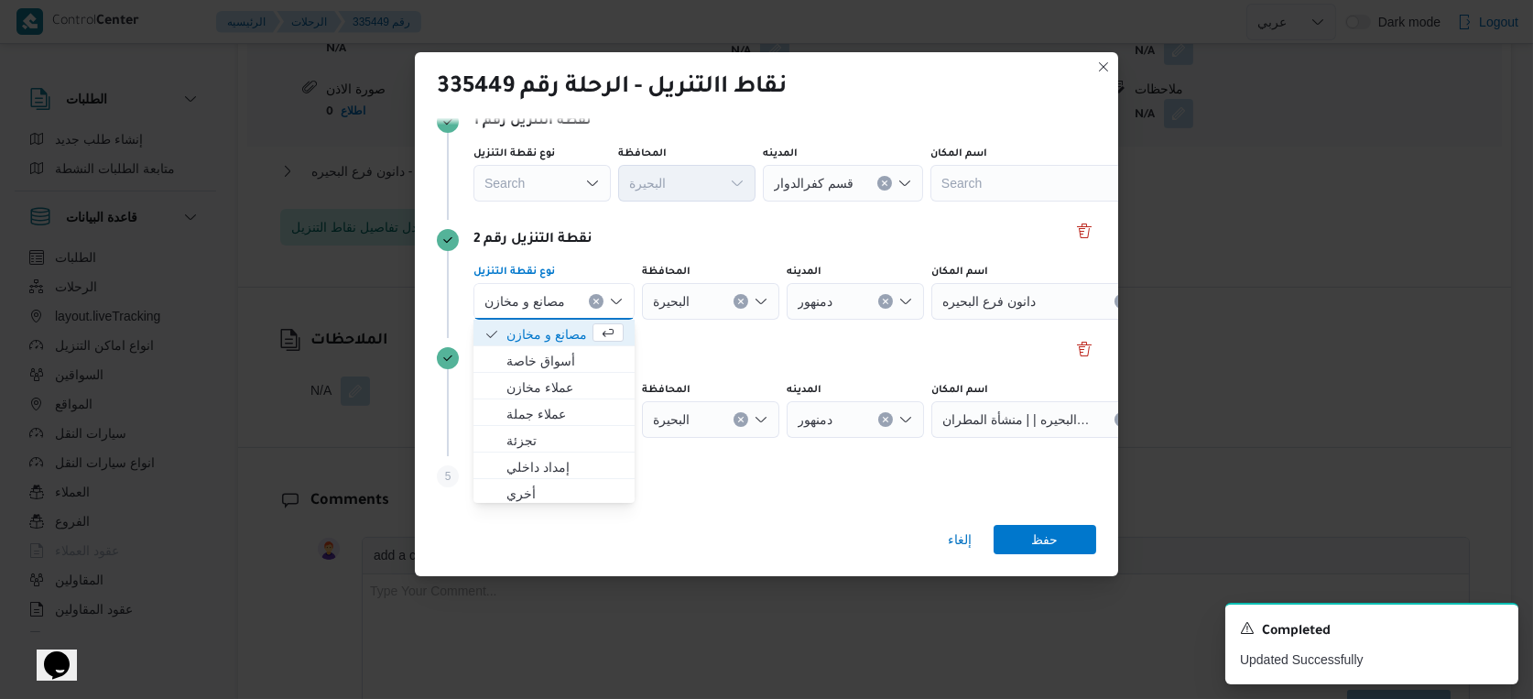
click at [593, 303] on icon "Clear input" at bounding box center [596, 301] width 7 height 7
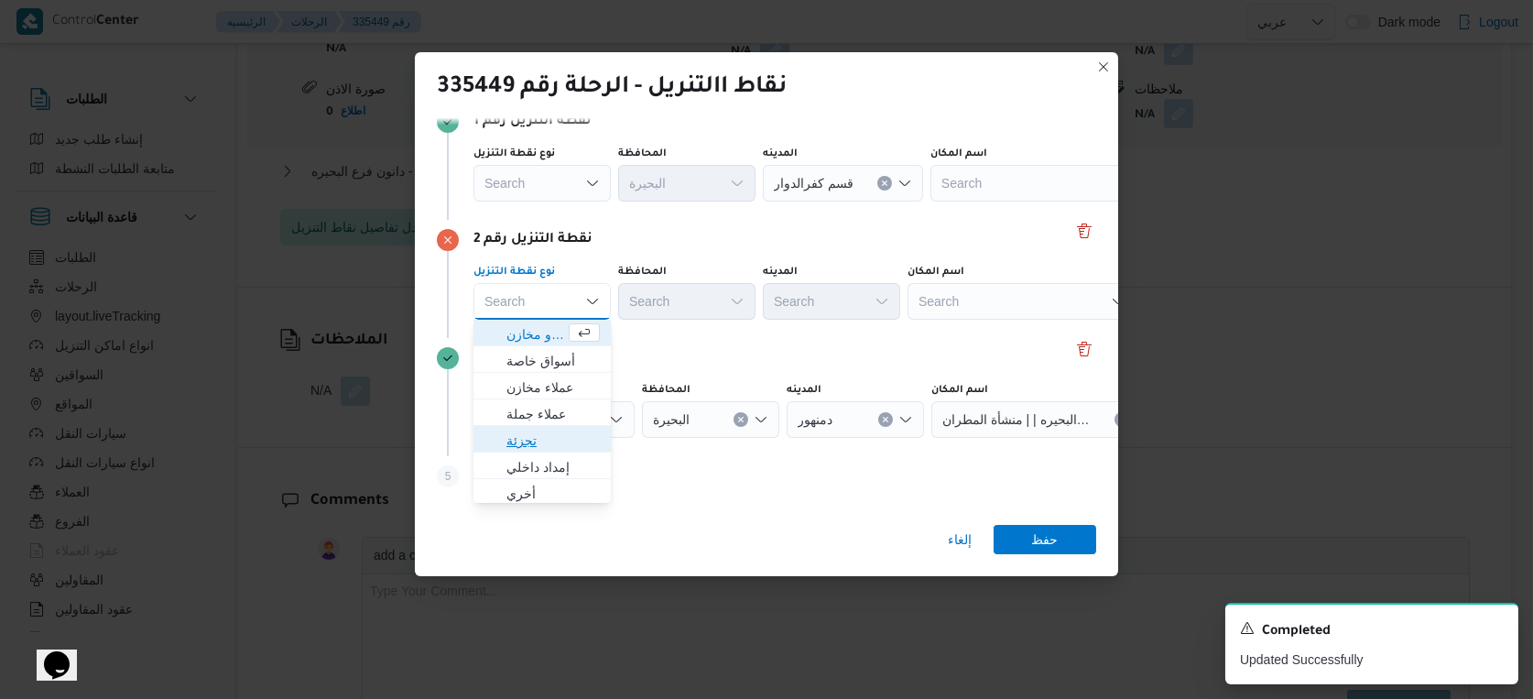
click at [539, 435] on span "تجزئة" at bounding box center [553, 441] width 93 height 22
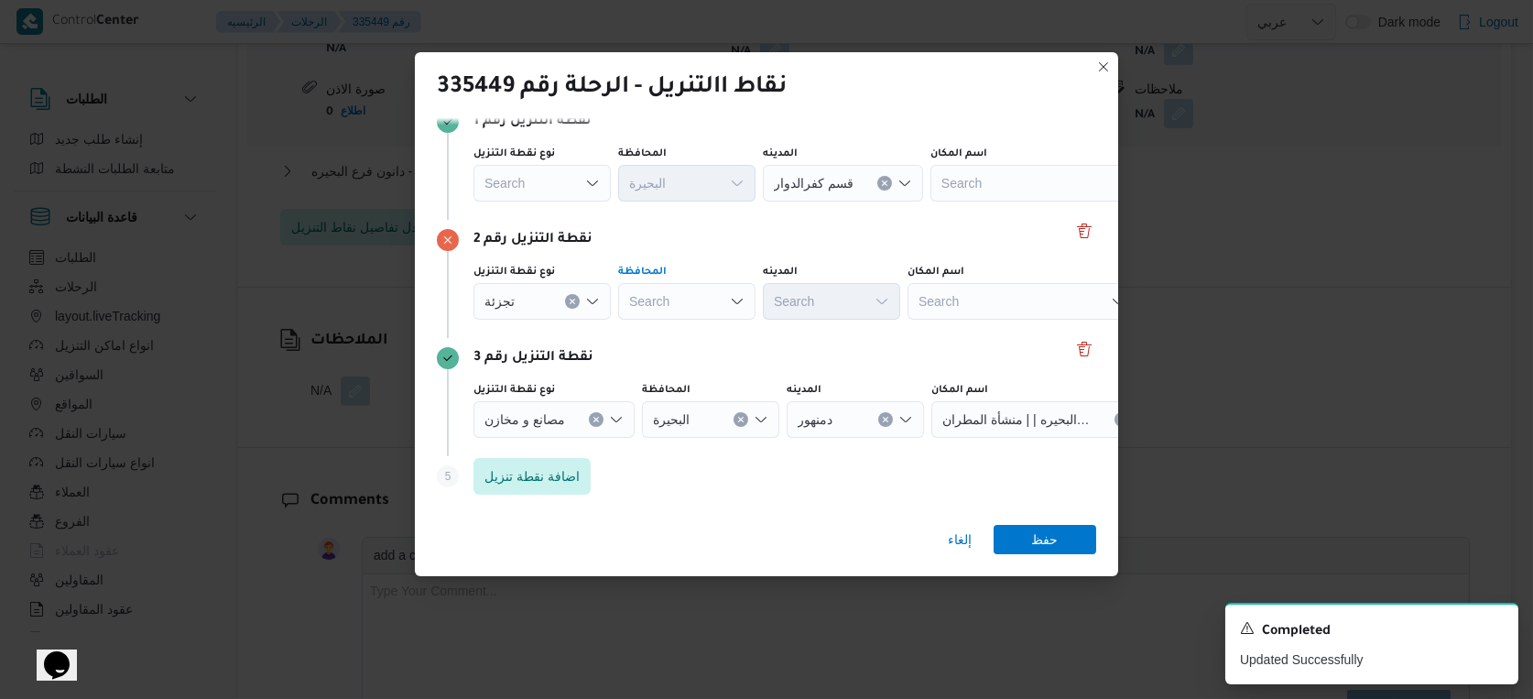
click at [700, 313] on div "Search" at bounding box center [686, 301] width 137 height 37
click at [689, 386] on span "البحيرة" at bounding box center [697, 387] width 93 height 22
click at [843, 303] on div "Search" at bounding box center [831, 301] width 137 height 37
type input "محمو"
click at [835, 339] on mark "محمو" at bounding box center [827, 334] width 29 height 15
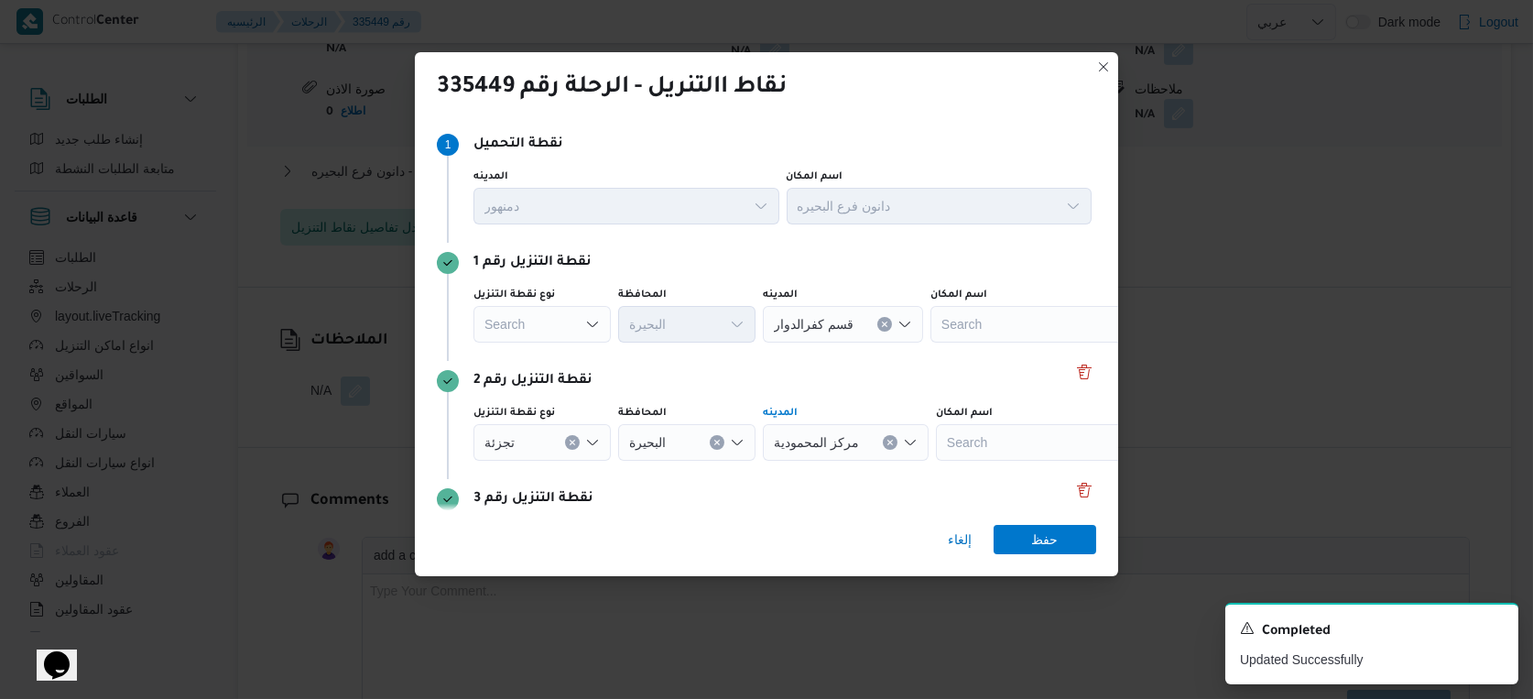
scroll to position [0, 0]
click at [548, 333] on div "Search" at bounding box center [542, 325] width 137 height 37
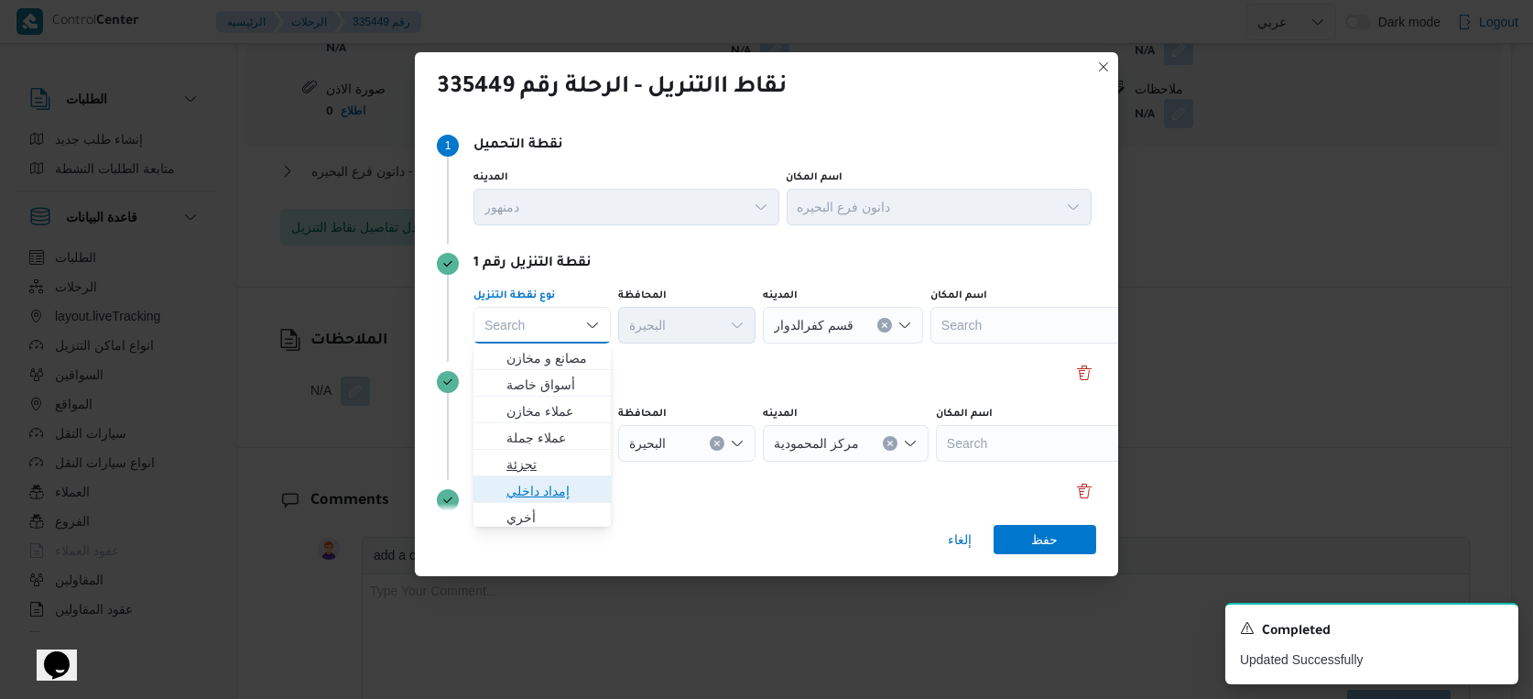
drag, startPoint x: 529, startPoint y: 477, endPoint x: 531, endPoint y: 460, distance: 17.5
click at [531, 460] on div "مصانع و مخازن أسواق خاصة عملاء مخازن عملاء جملة تجزئة إمداد داخلي أخري أسواق خا…" at bounding box center [542, 676] width 137 height 664
click at [531, 460] on span "تجزئة" at bounding box center [553, 464] width 93 height 22
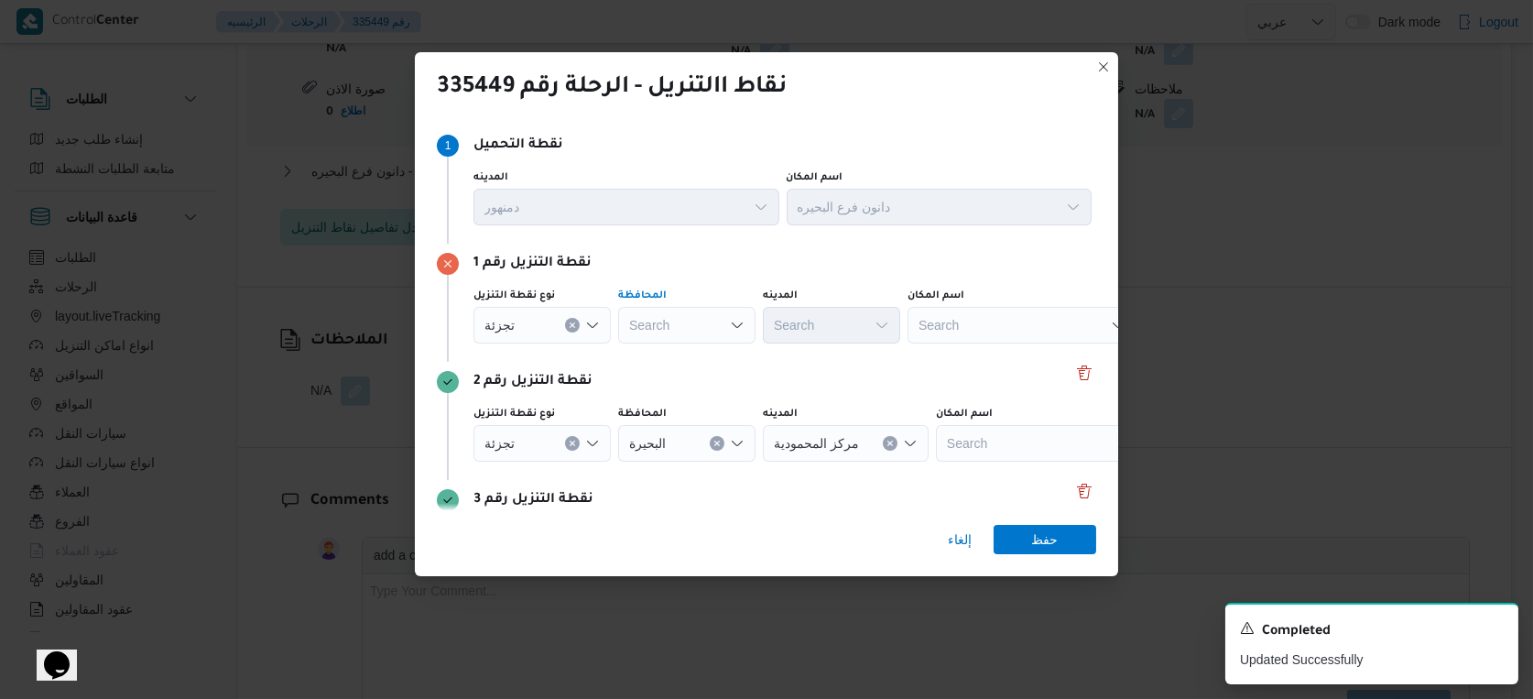
click at [712, 317] on div "Search" at bounding box center [686, 325] width 137 height 37
click at [572, 324] on icon "Clear input" at bounding box center [572, 325] width 5 height 5
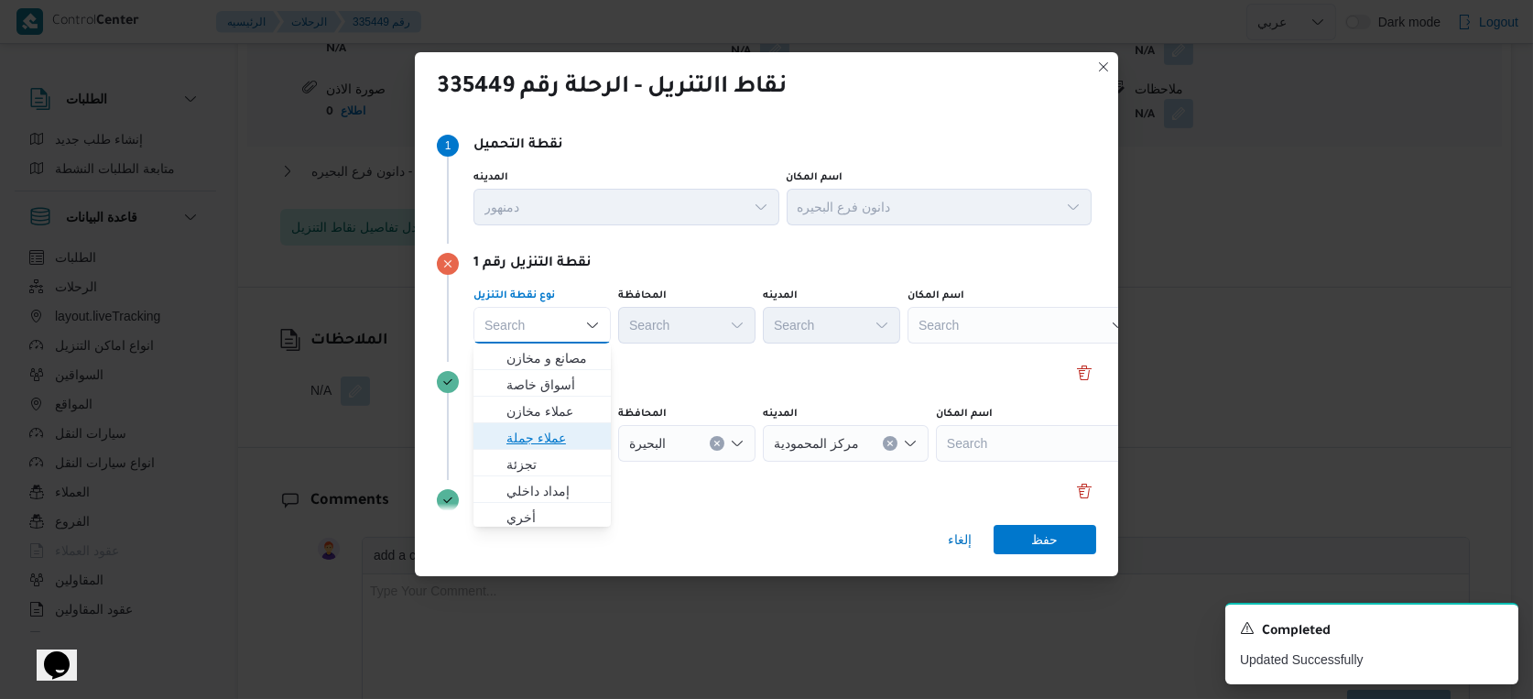
drag, startPoint x: 540, startPoint y: 435, endPoint x: 642, endPoint y: 376, distance: 117.8
click at [543, 438] on span "عملاء جملة" at bounding box center [553, 438] width 93 height 22
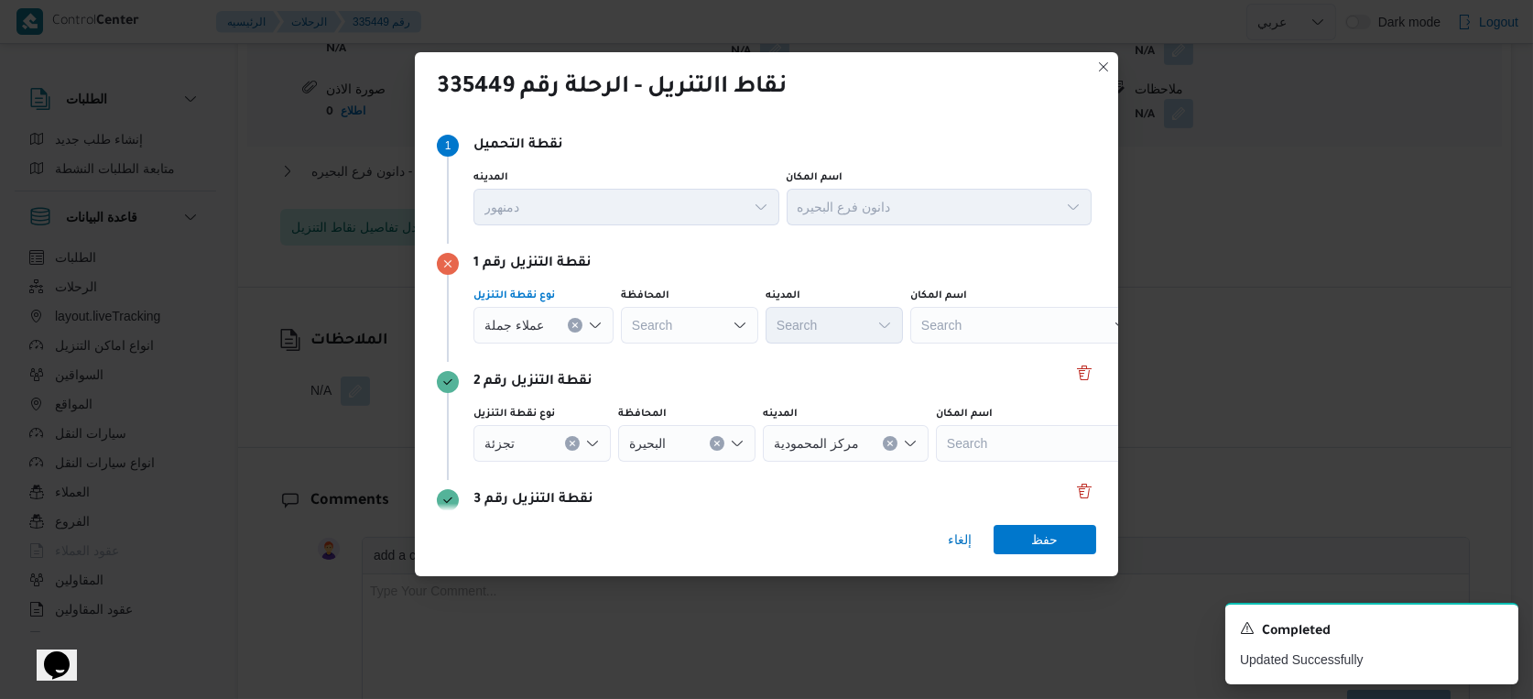
click at [686, 325] on div "Search" at bounding box center [689, 325] width 137 height 37
type input "البحير"
click at [686, 325] on div "البحير البحير" at bounding box center [689, 325] width 137 height 37
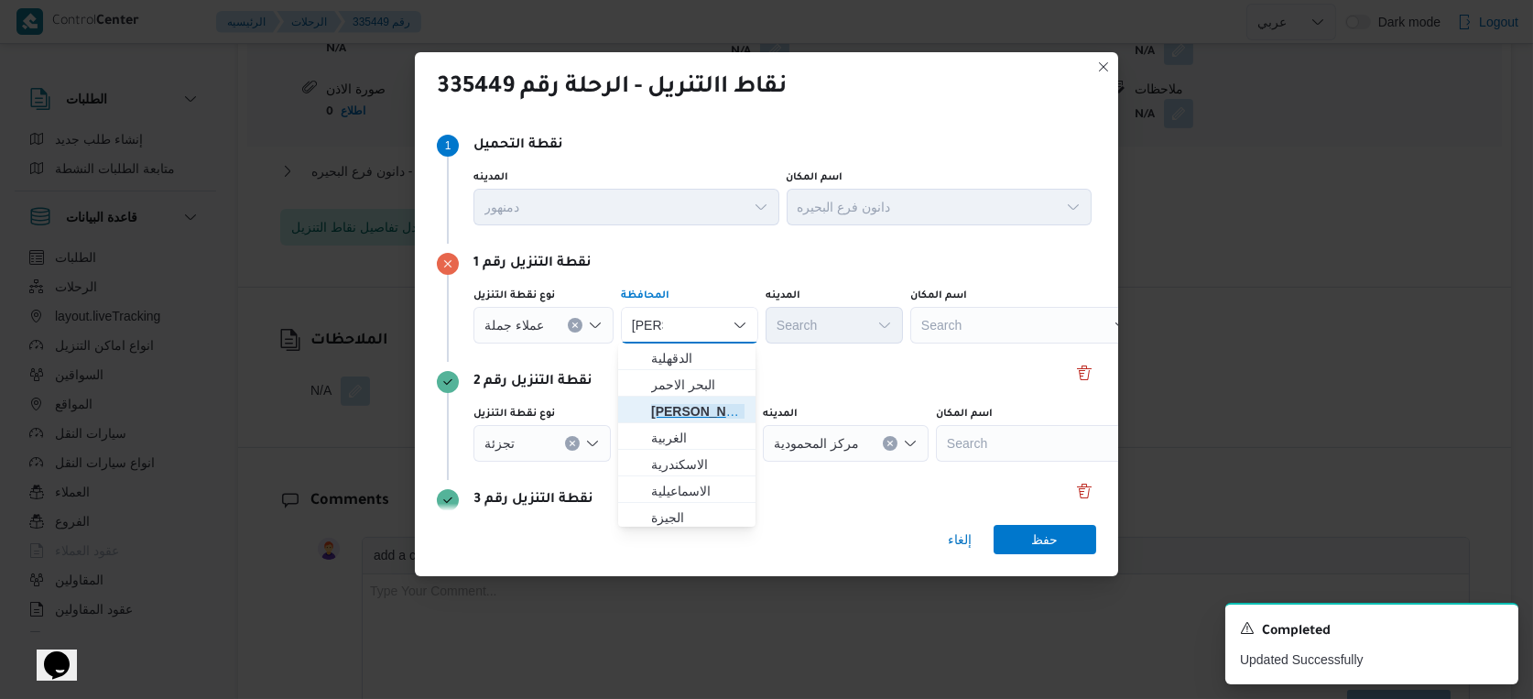
click at [671, 412] on mark "البحير" at bounding box center [704, 411] width 107 height 15
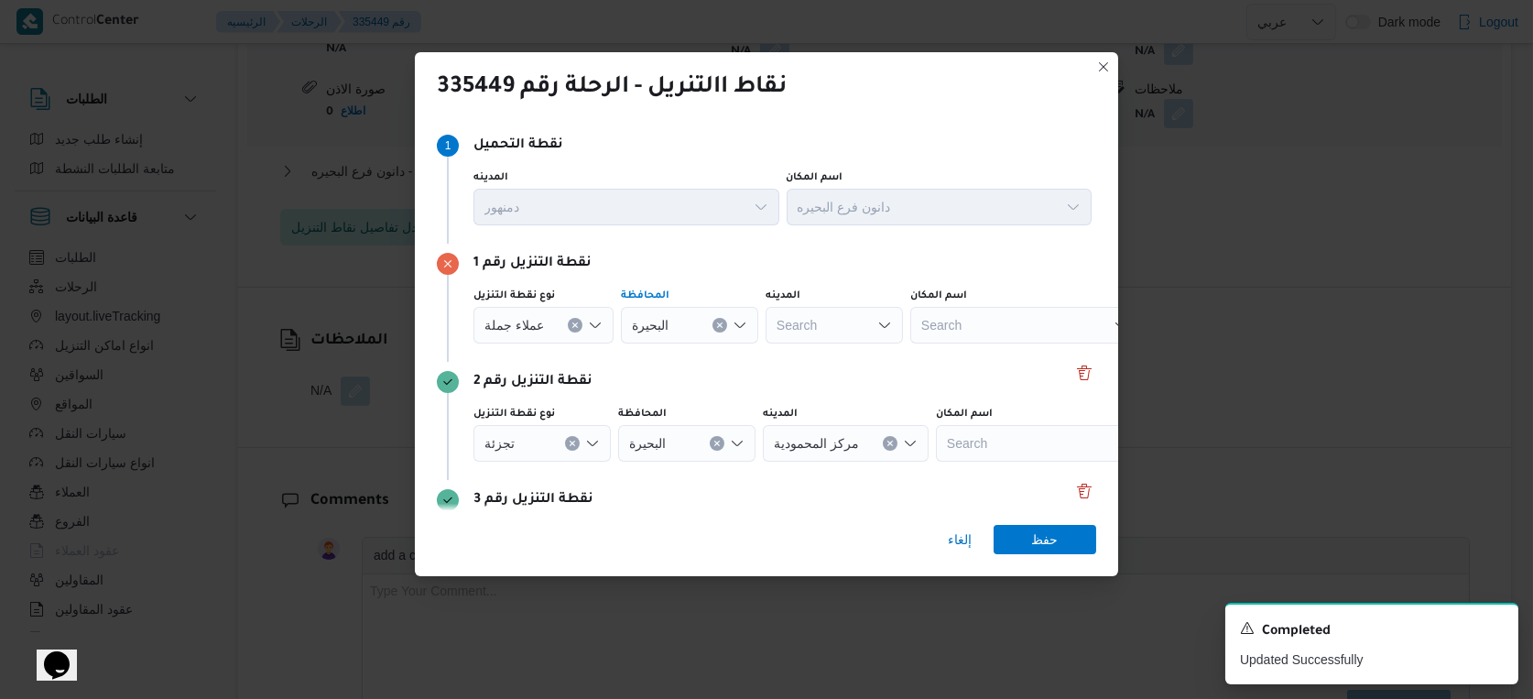
click at [525, 326] on span "عملاء جملة" at bounding box center [515, 324] width 60 height 20
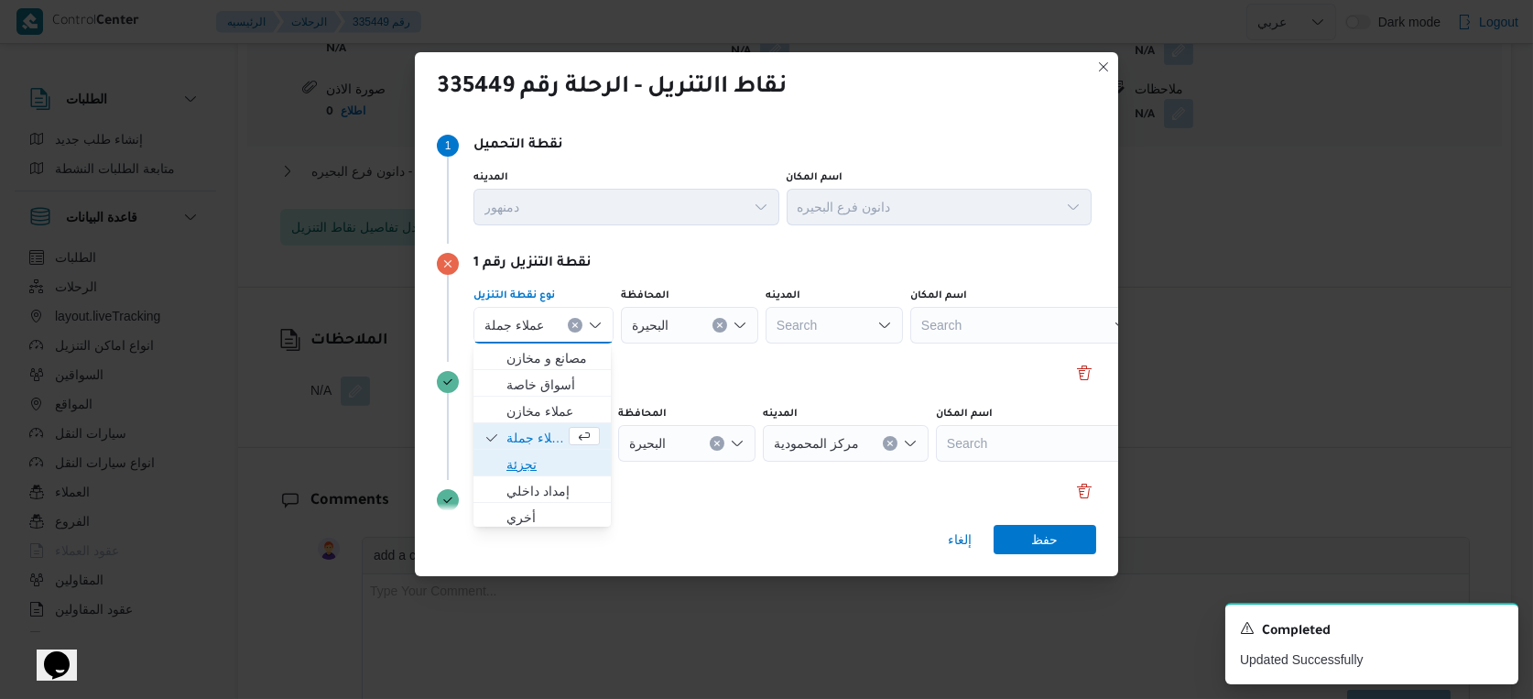
click at [518, 464] on span "تجزئة" at bounding box center [553, 464] width 93 height 22
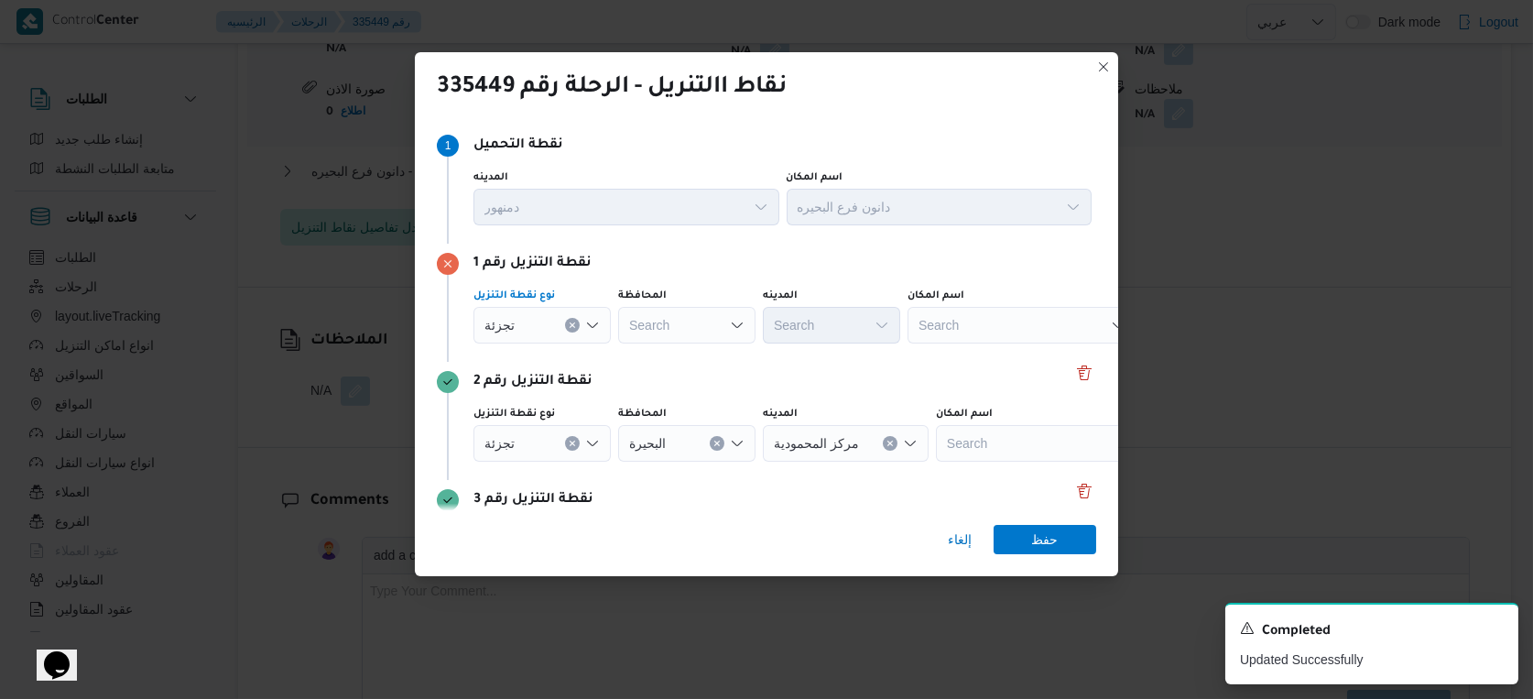
click at [688, 317] on div "Search" at bounding box center [686, 325] width 137 height 37
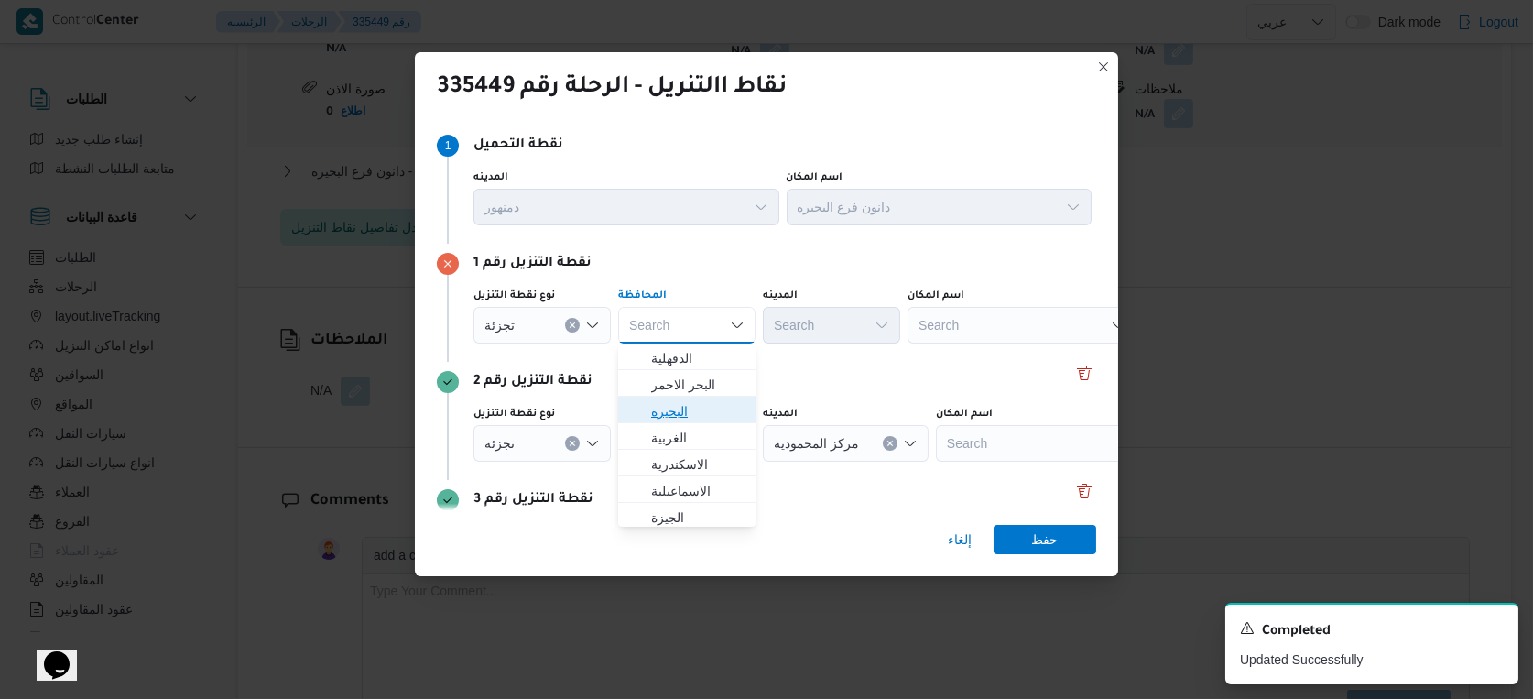
click at [675, 408] on span "البحيرة" at bounding box center [697, 411] width 93 height 22
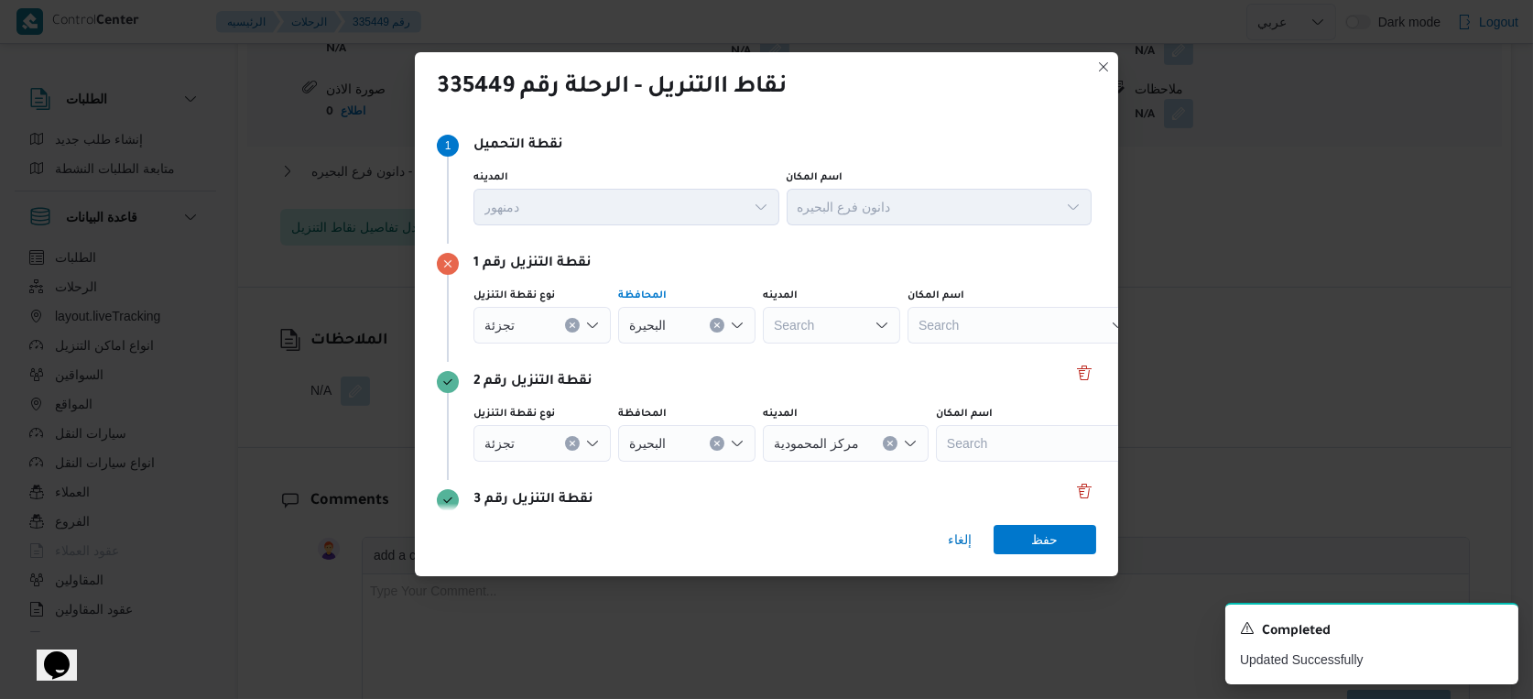
click at [831, 315] on div "Search" at bounding box center [831, 325] width 137 height 37
type input "يتا"
click at [835, 360] on span "مركز إ يتا ى البارود" at bounding box center [842, 358] width 93 height 22
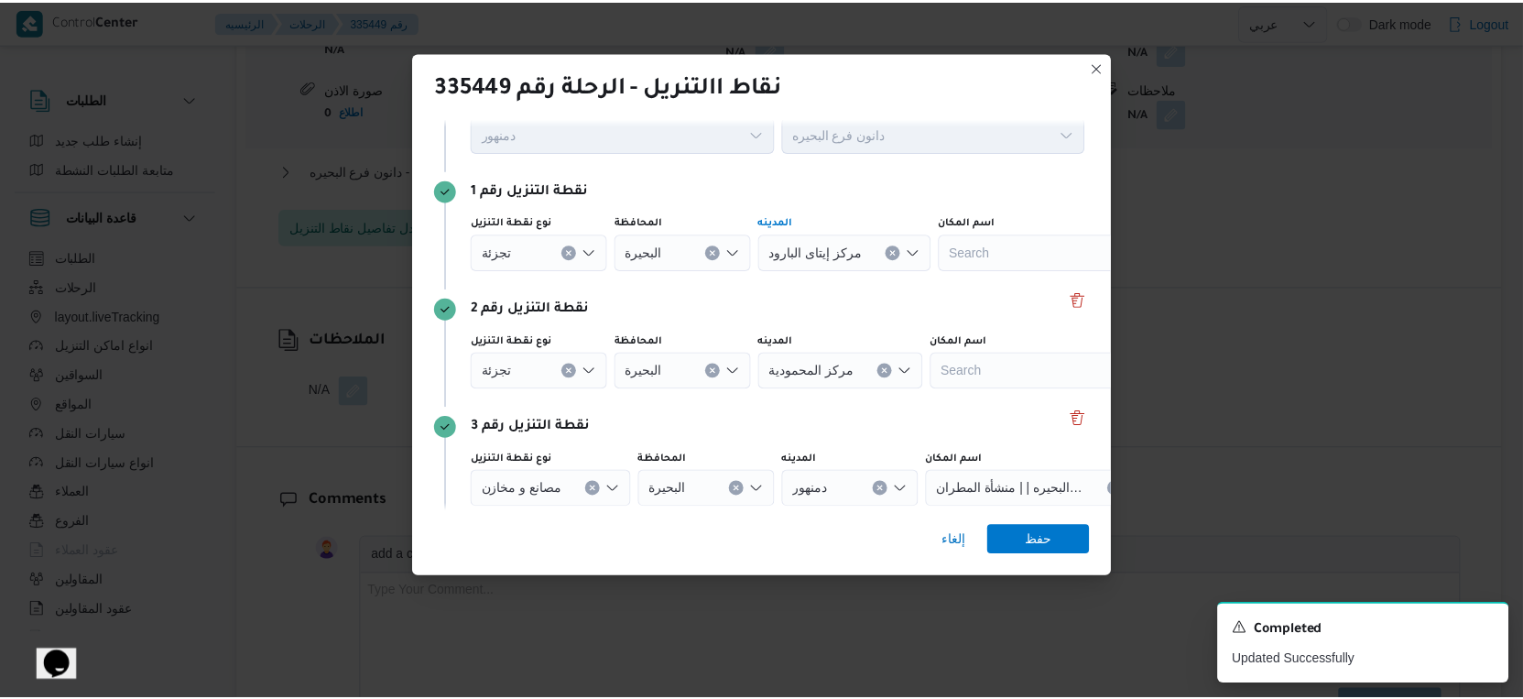
scroll to position [142, 0]
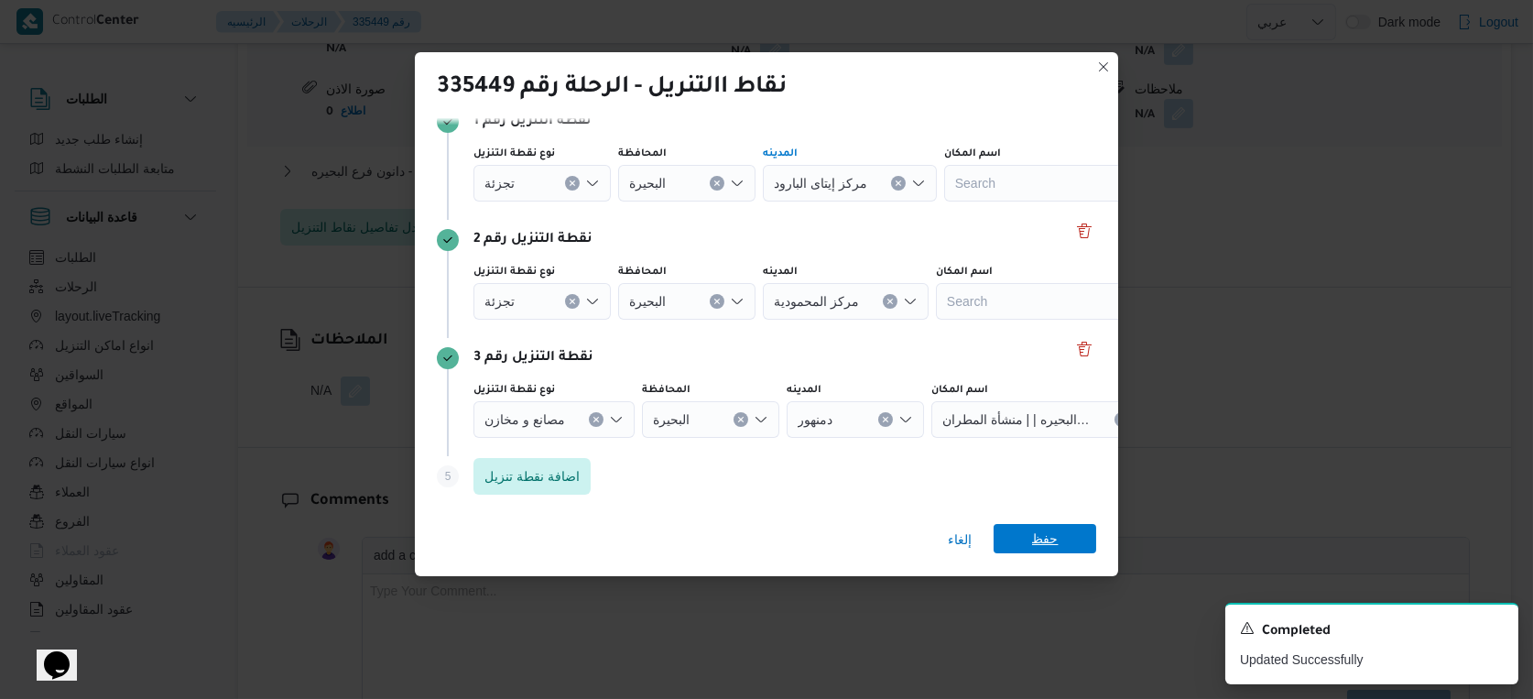
click at [1013, 538] on span "حفظ" at bounding box center [1045, 538] width 103 height 29
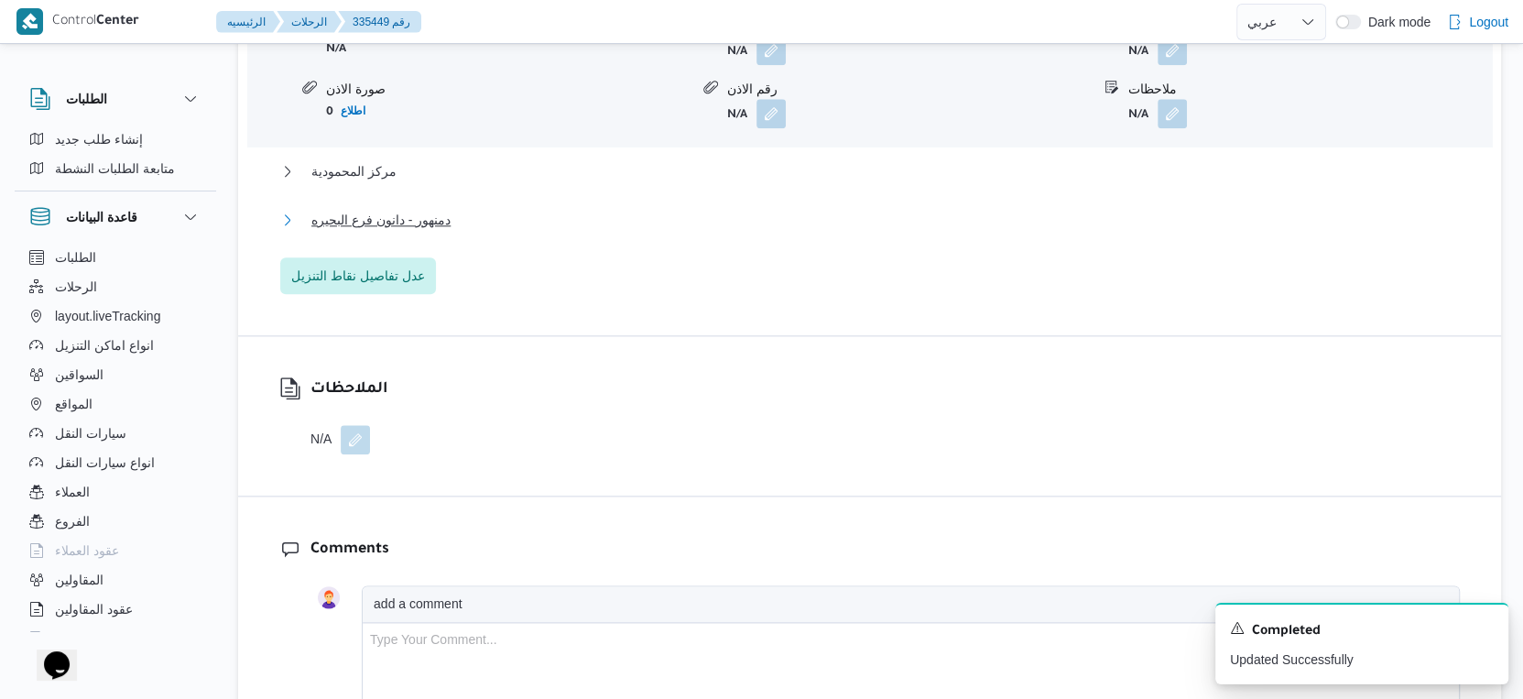
click at [450, 215] on button "دمنهور - دانون فرع البحيره" at bounding box center [870, 220] width 1180 height 22
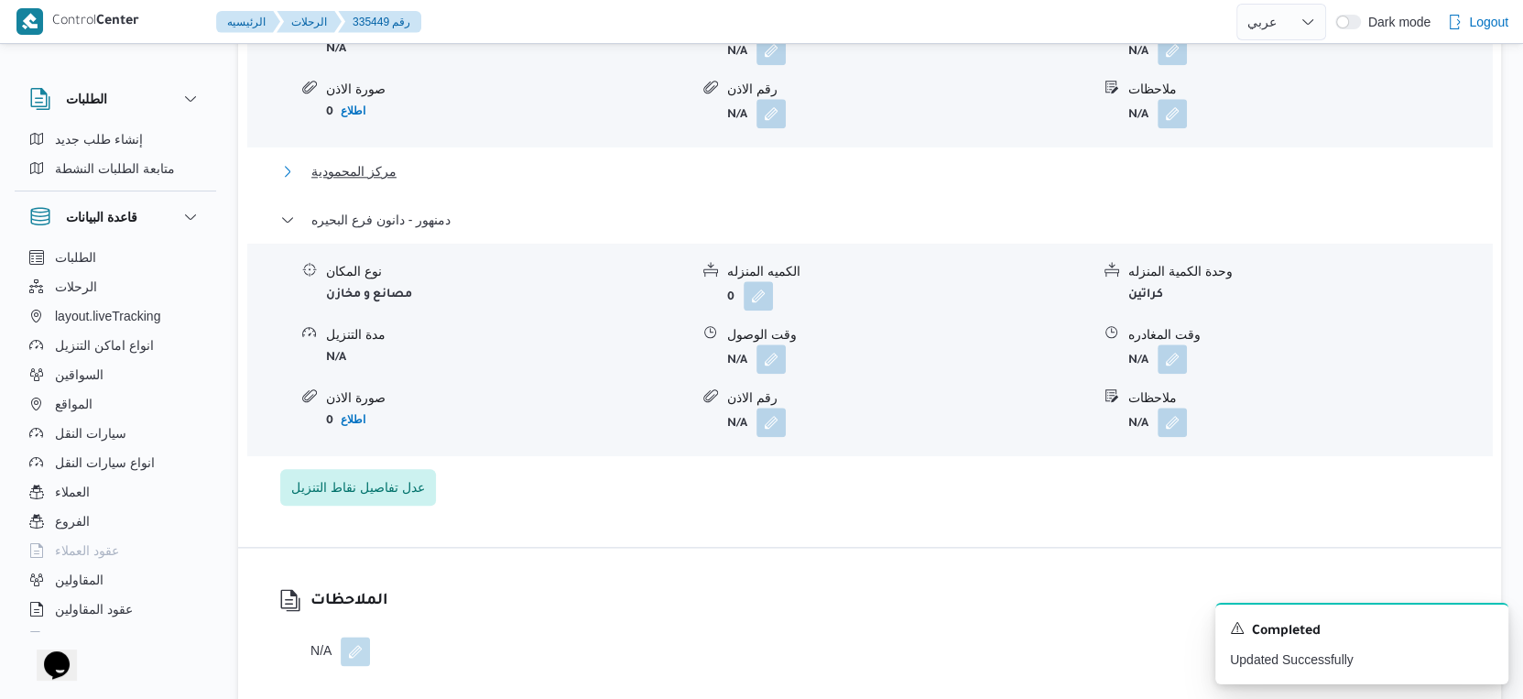
click at [401, 168] on button "مركز المحمودية" at bounding box center [870, 171] width 1180 height 22
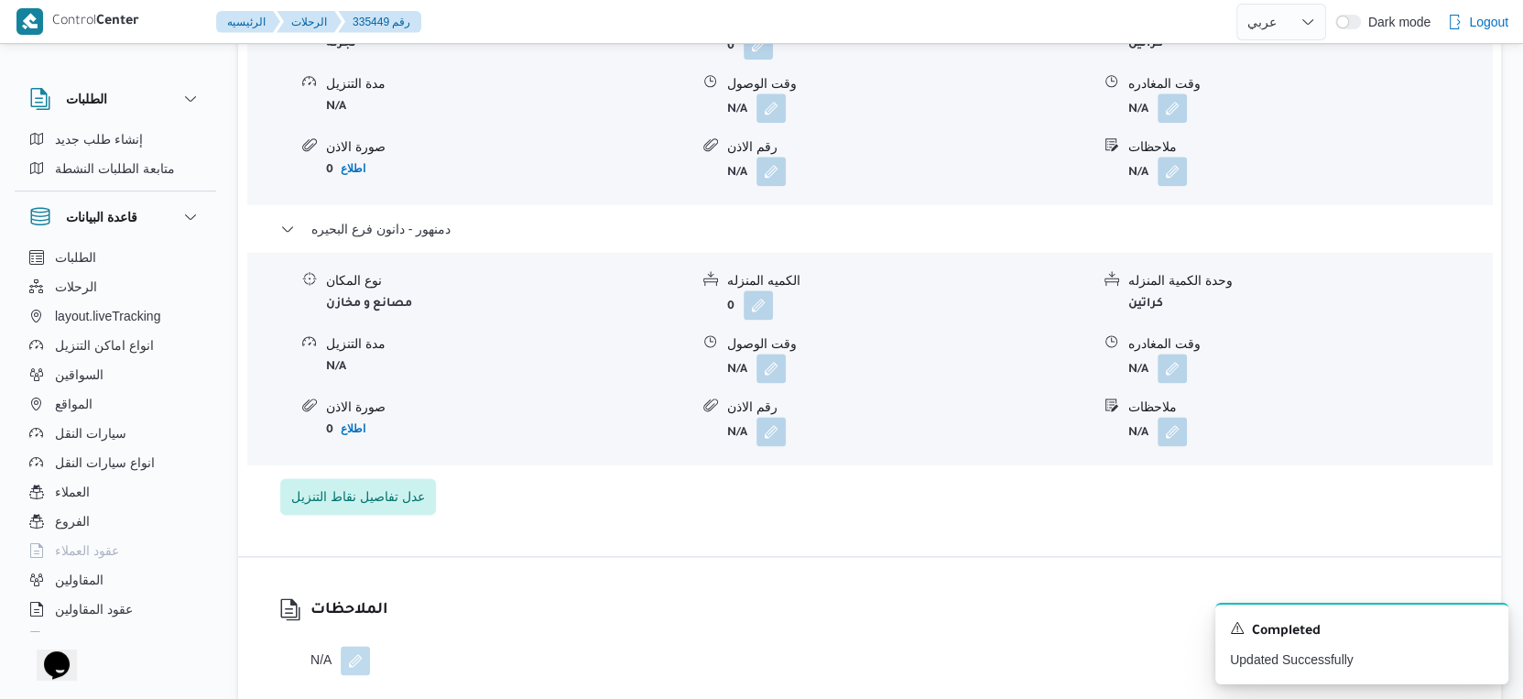
scroll to position [1934, 0]
select select "ar"
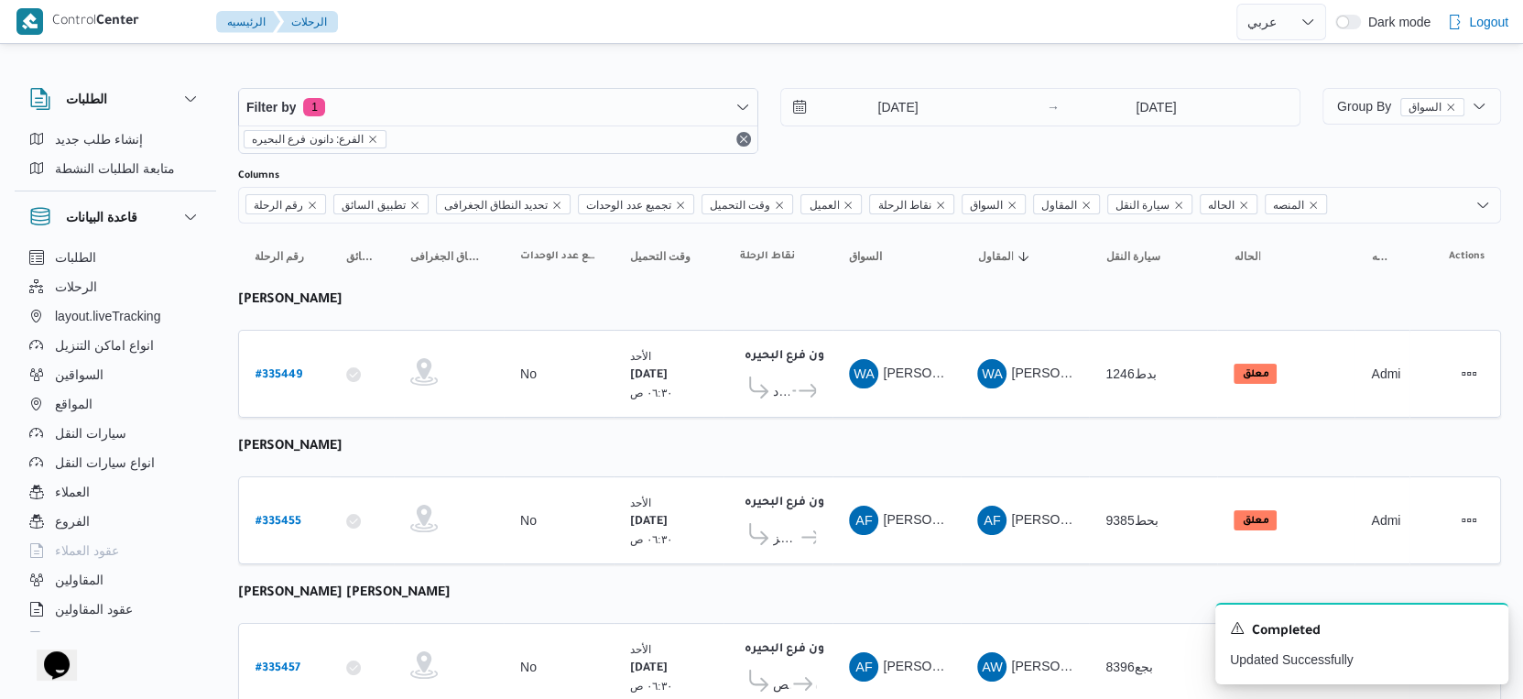
select select "ar"
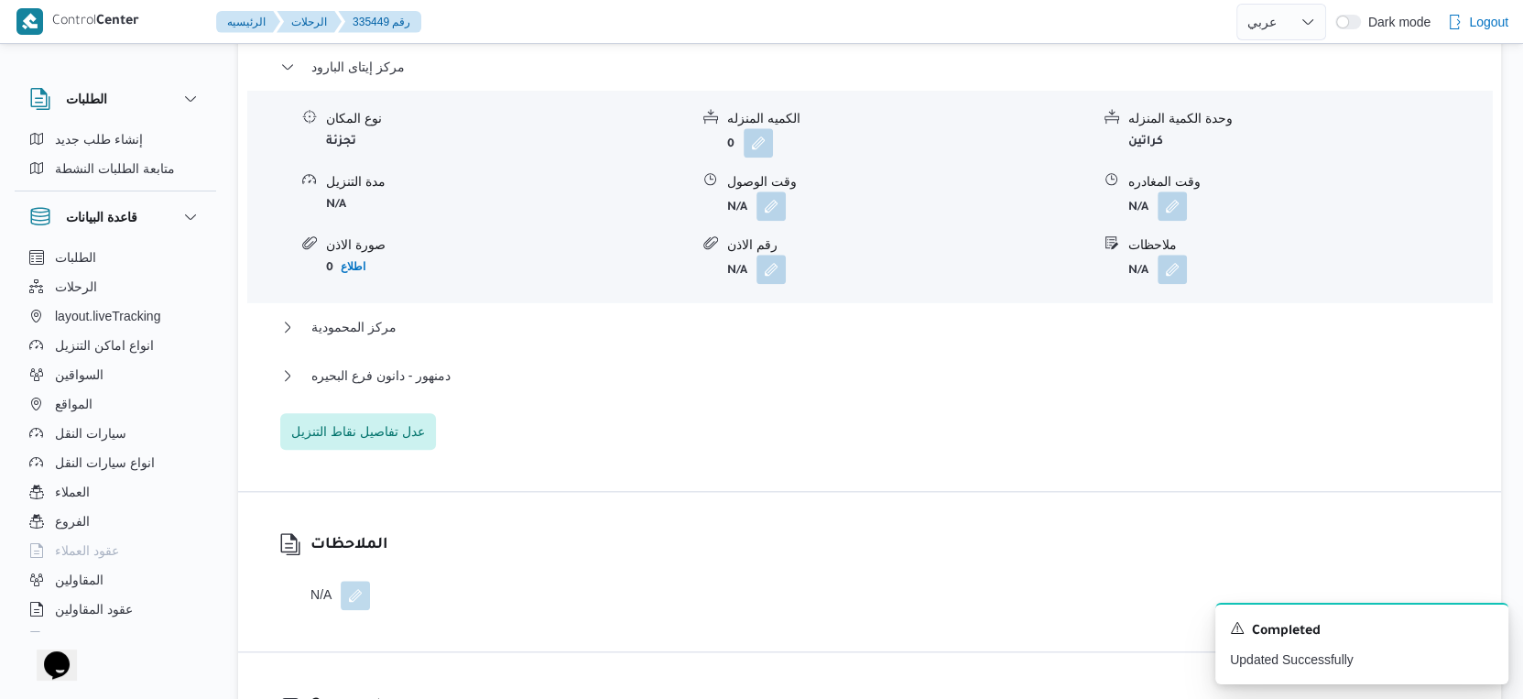
scroll to position [1576, 0]
click at [441, 376] on span "دمنهور - دانون فرع البحيره" at bounding box center [380, 374] width 139 height 22
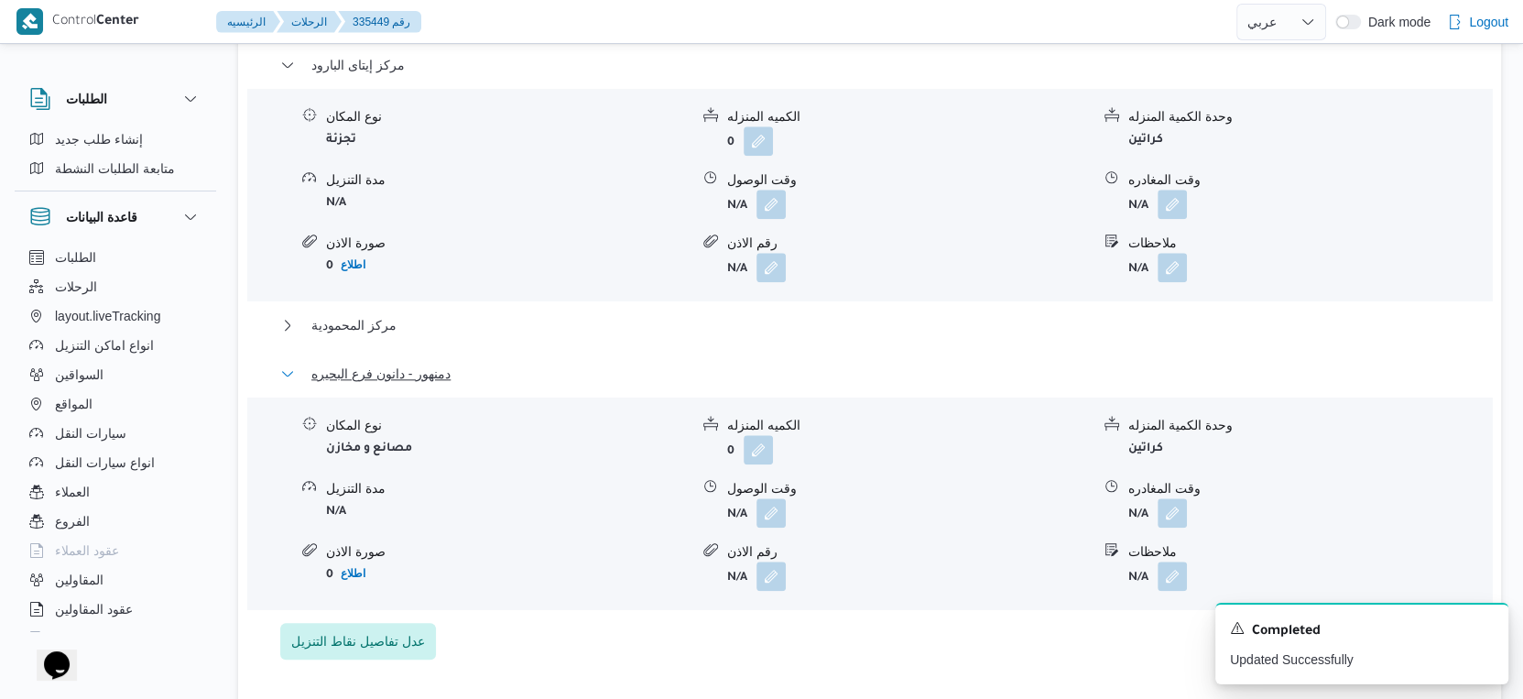
click at [441, 376] on span "دمنهور - دانون فرع البحيره" at bounding box center [380, 374] width 139 height 22
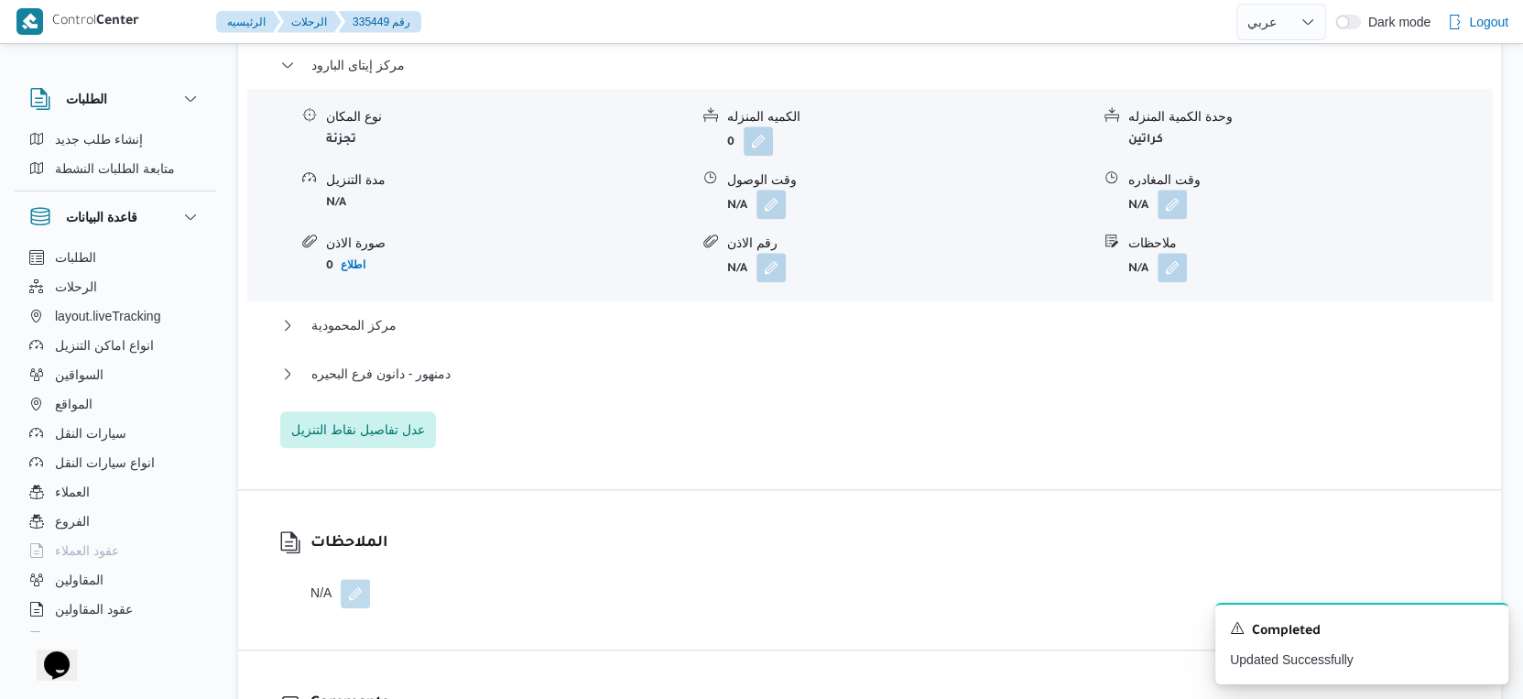
select select "ar"
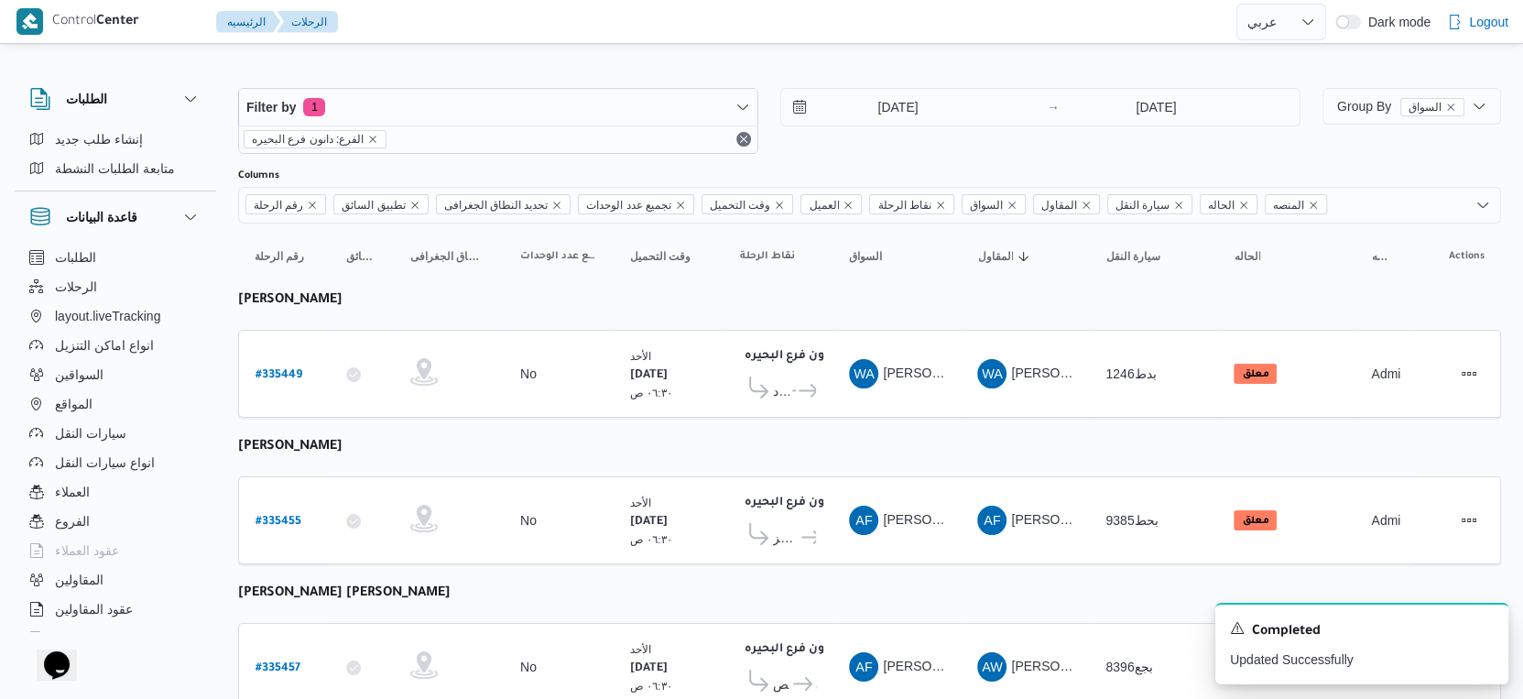
select select "ar"
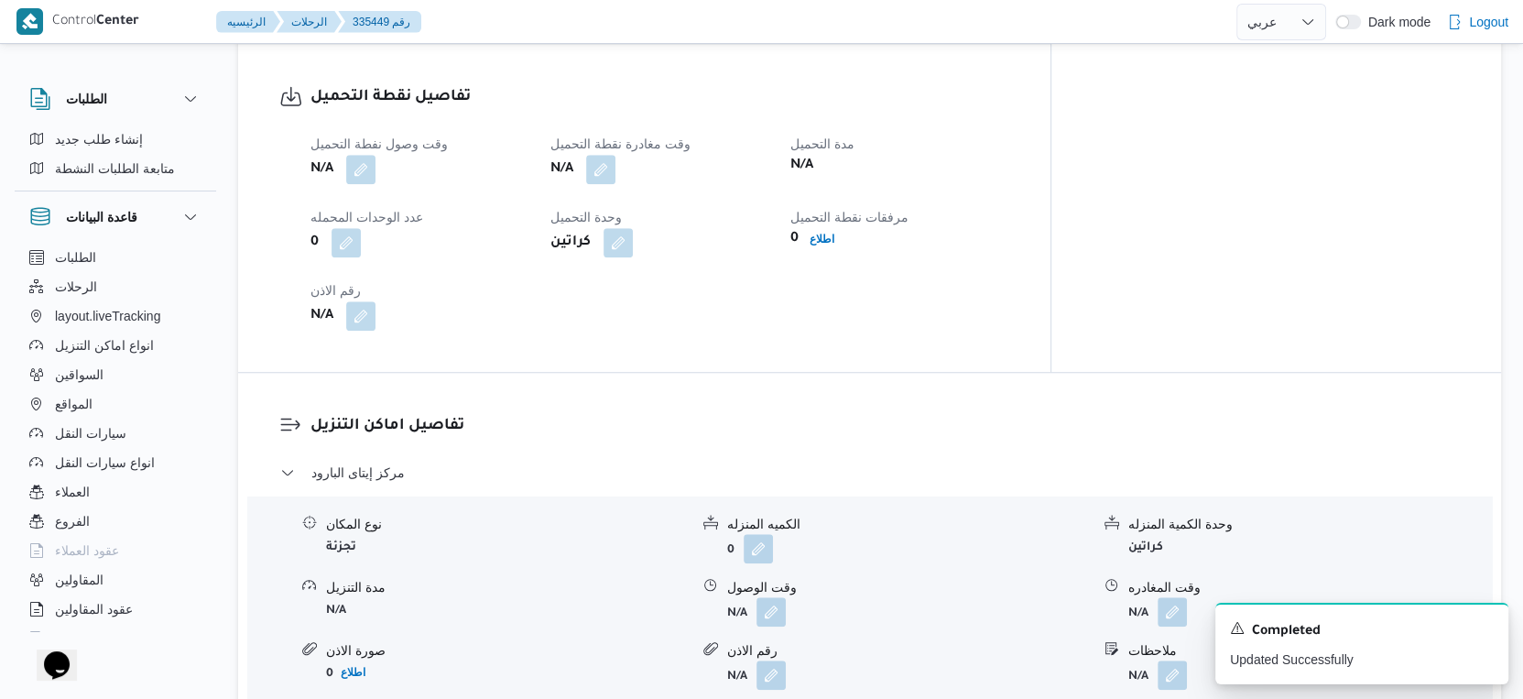
scroll to position [1677, 0]
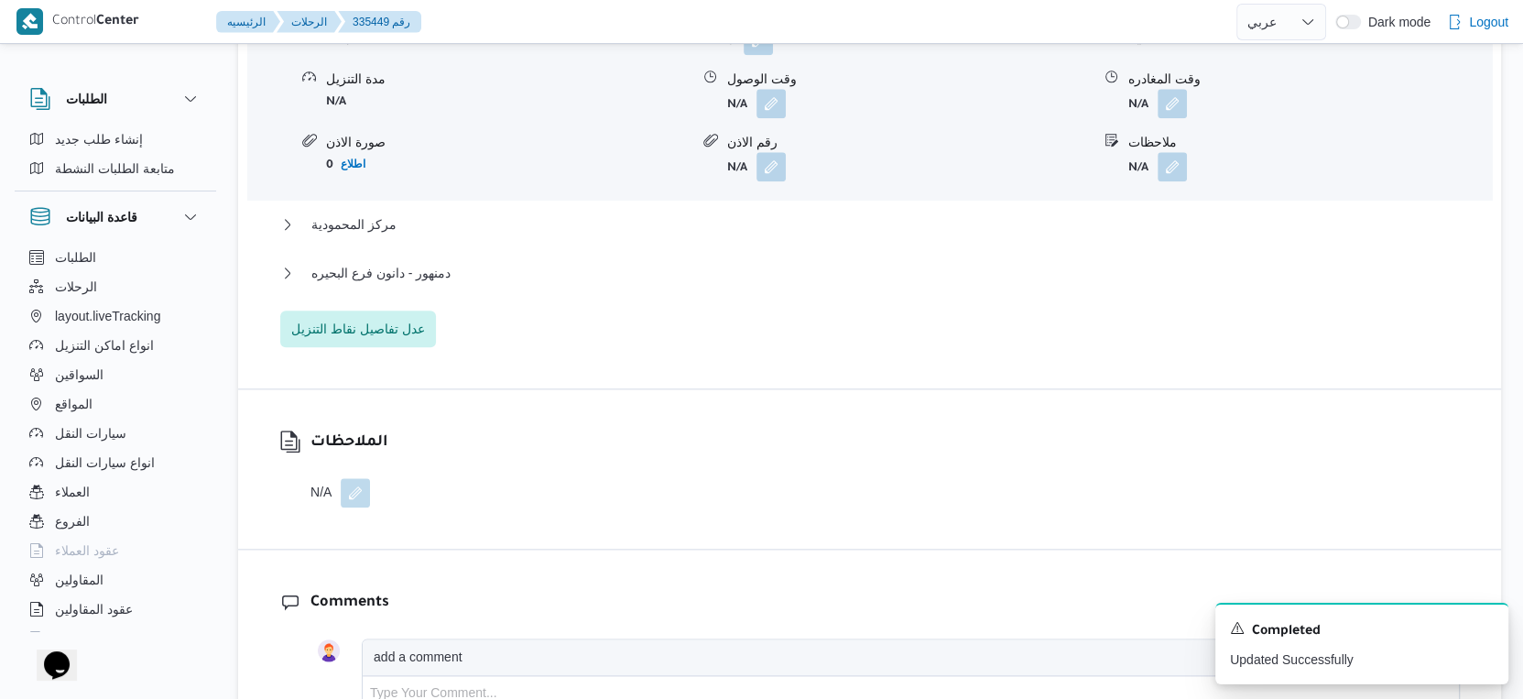
select select "ar"
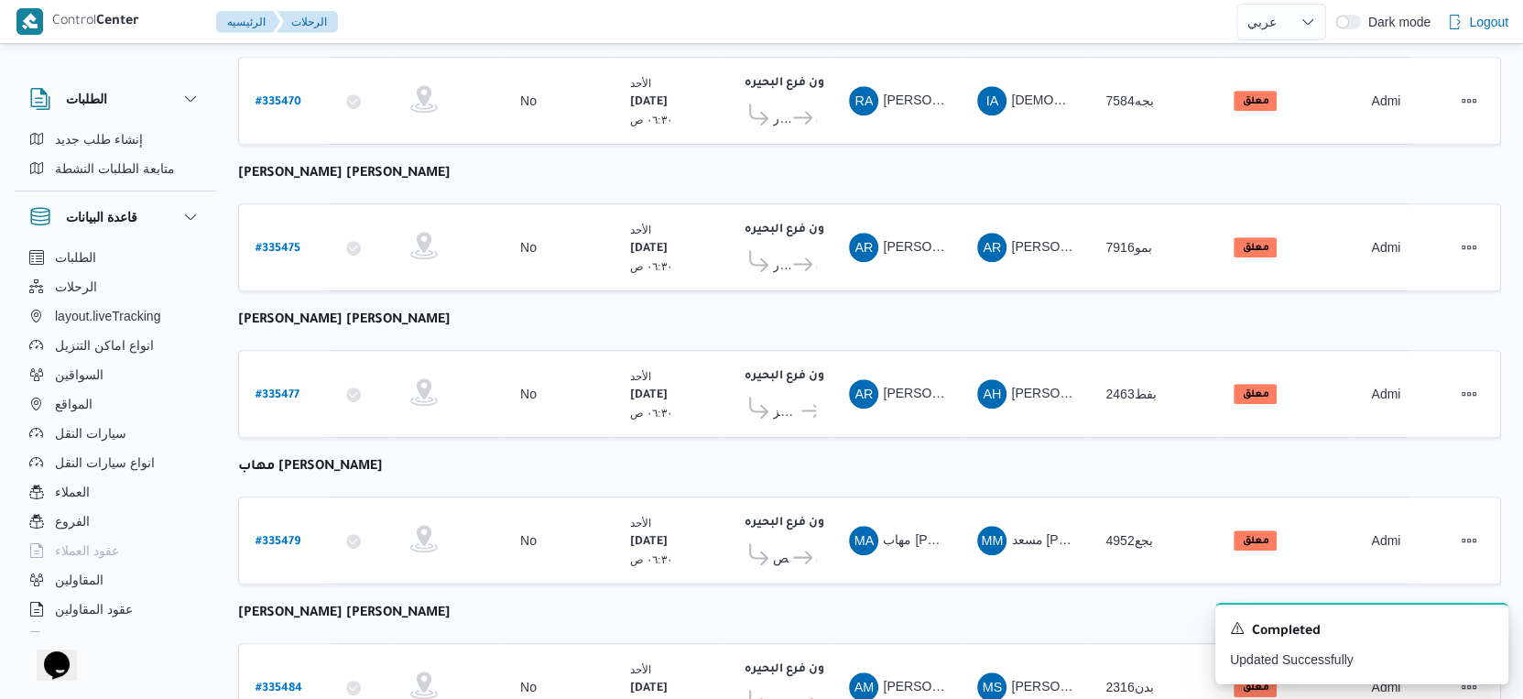
scroll to position [916, 0]
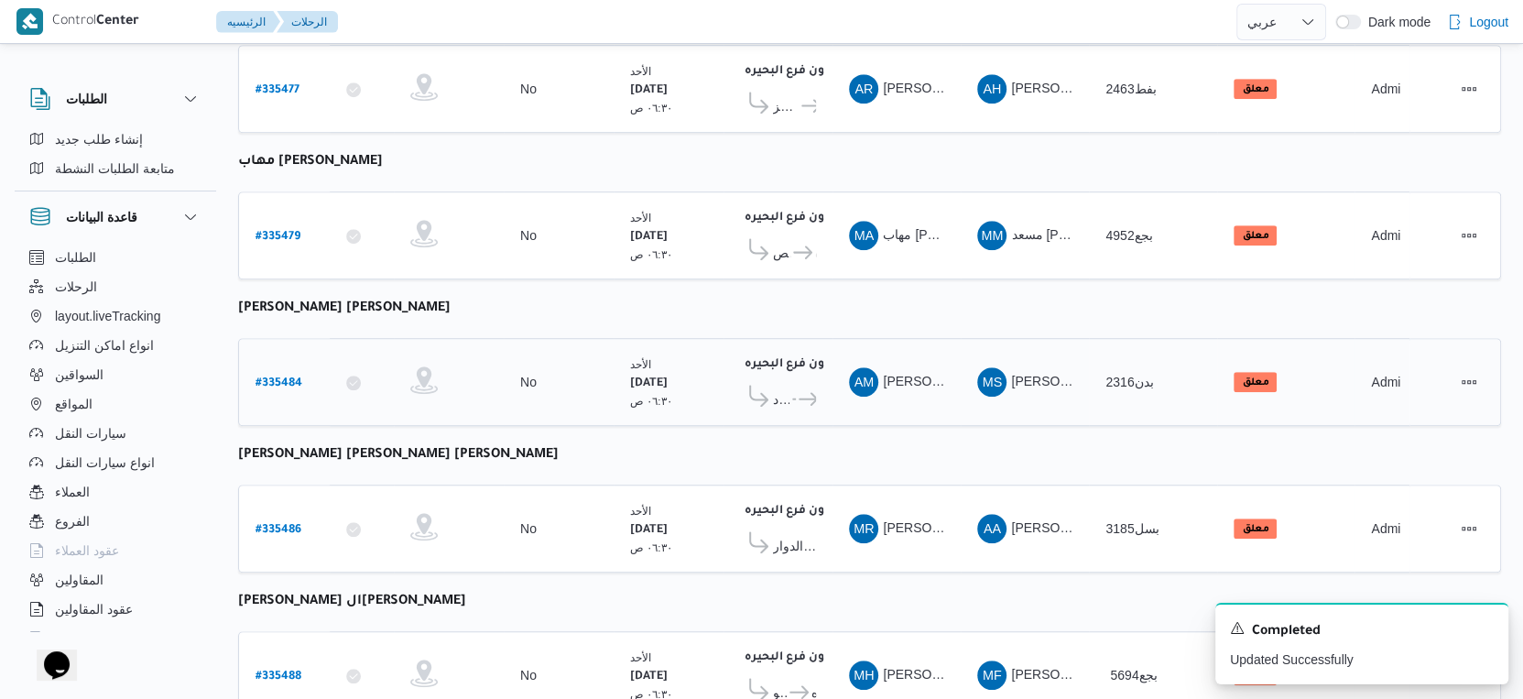
click at [290, 377] on b "# 335484" at bounding box center [279, 383] width 47 height 13
select select "ar"
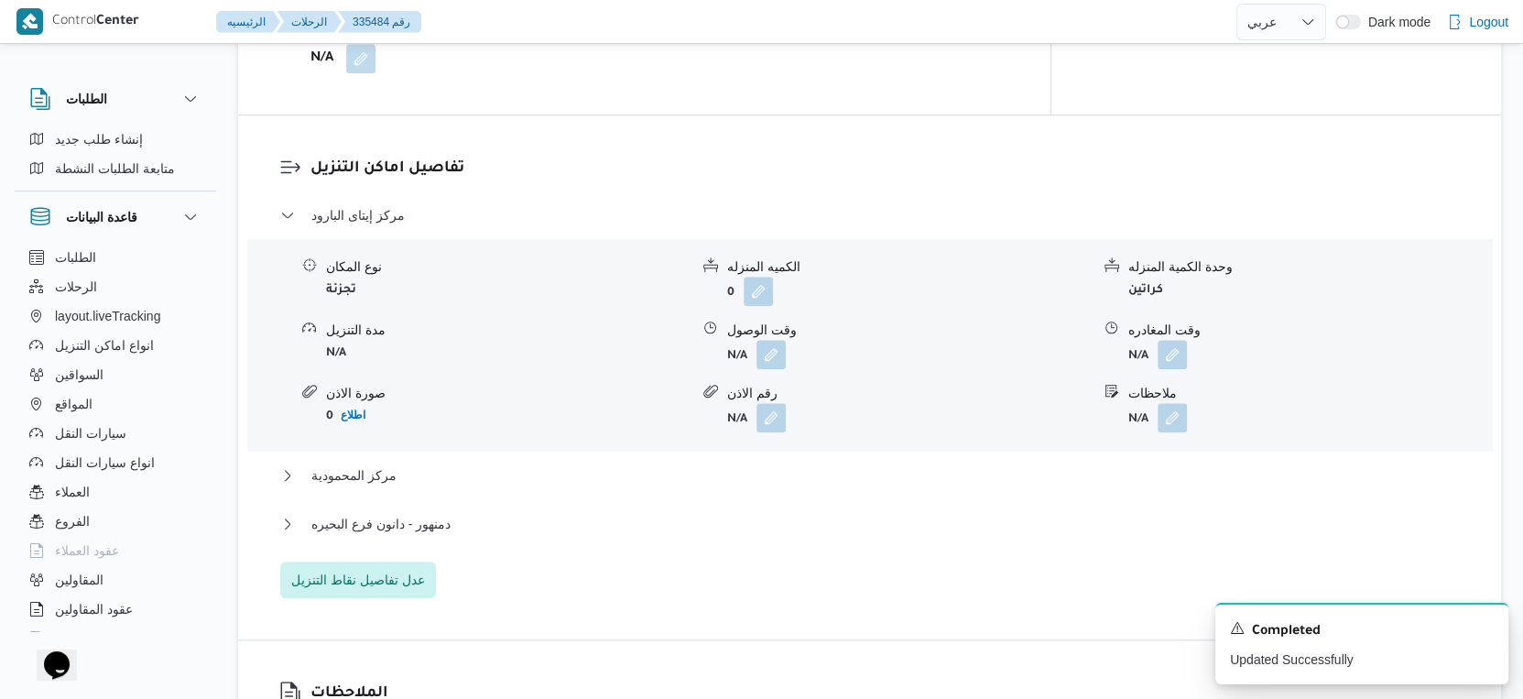
scroll to position [1453, 0]
click at [402, 583] on span "عدل تفاصيل نقاط التنزيل" at bounding box center [358, 582] width 134 height 22
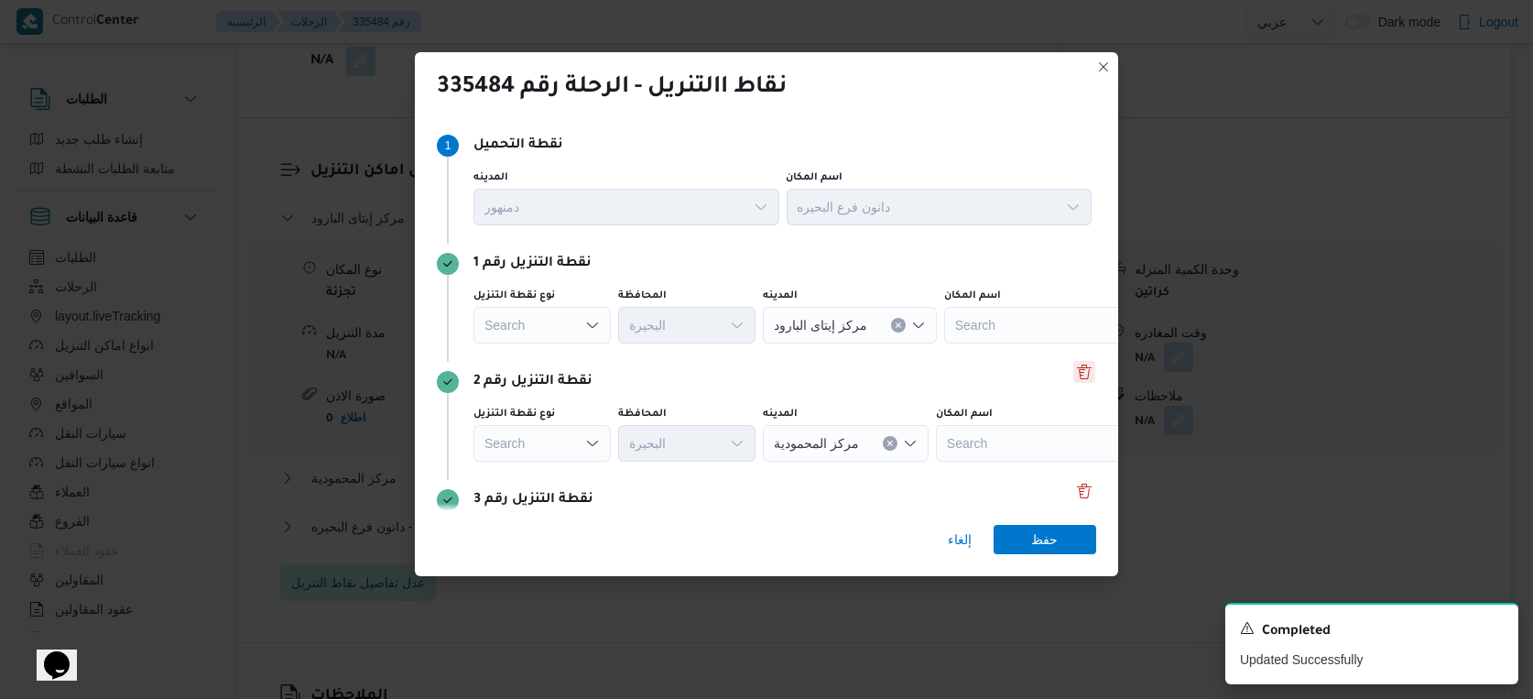
click at [1075, 380] on button "Delete" at bounding box center [1085, 372] width 22 height 22
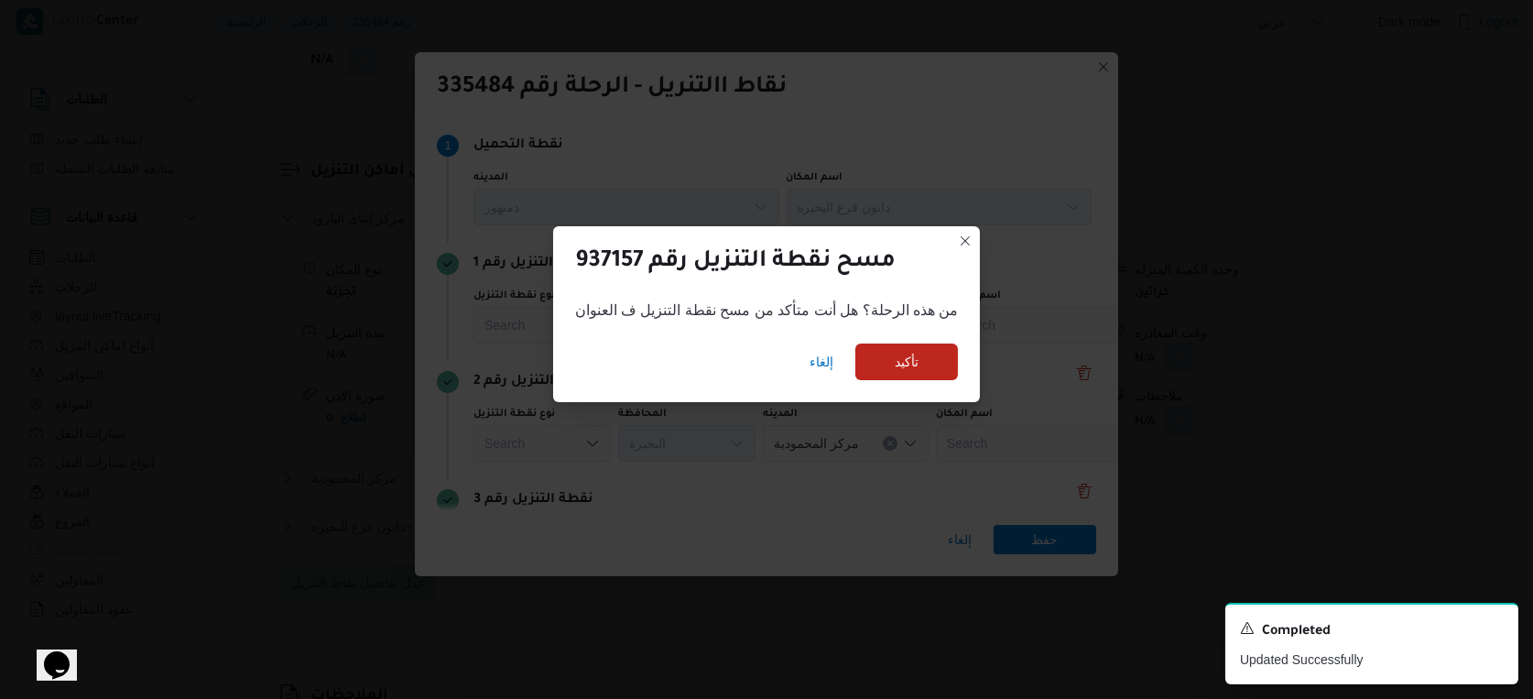
click at [956, 358] on div "إلغاء تأكيد" at bounding box center [767, 365] width 428 height 73
click at [931, 368] on span "تأكيد" at bounding box center [907, 361] width 103 height 37
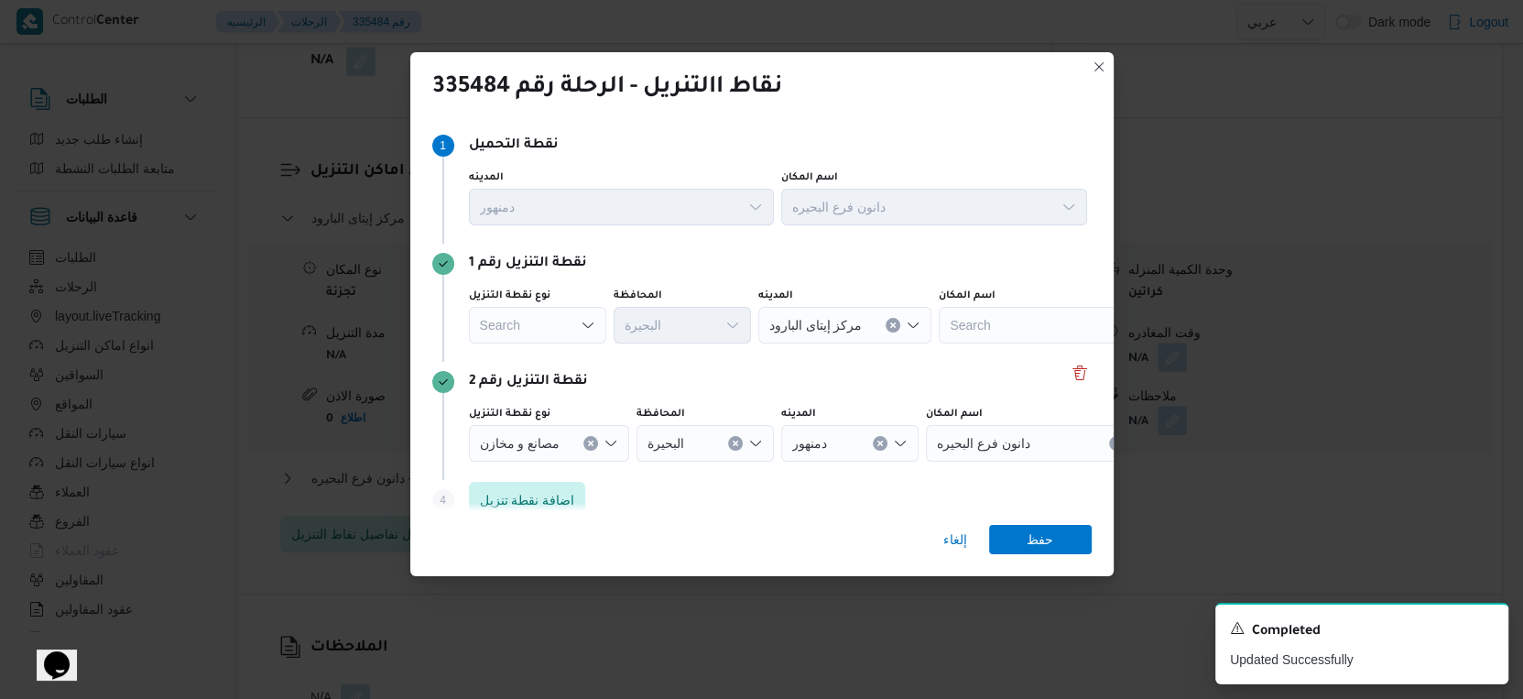
click at [551, 321] on div "Search" at bounding box center [537, 325] width 137 height 37
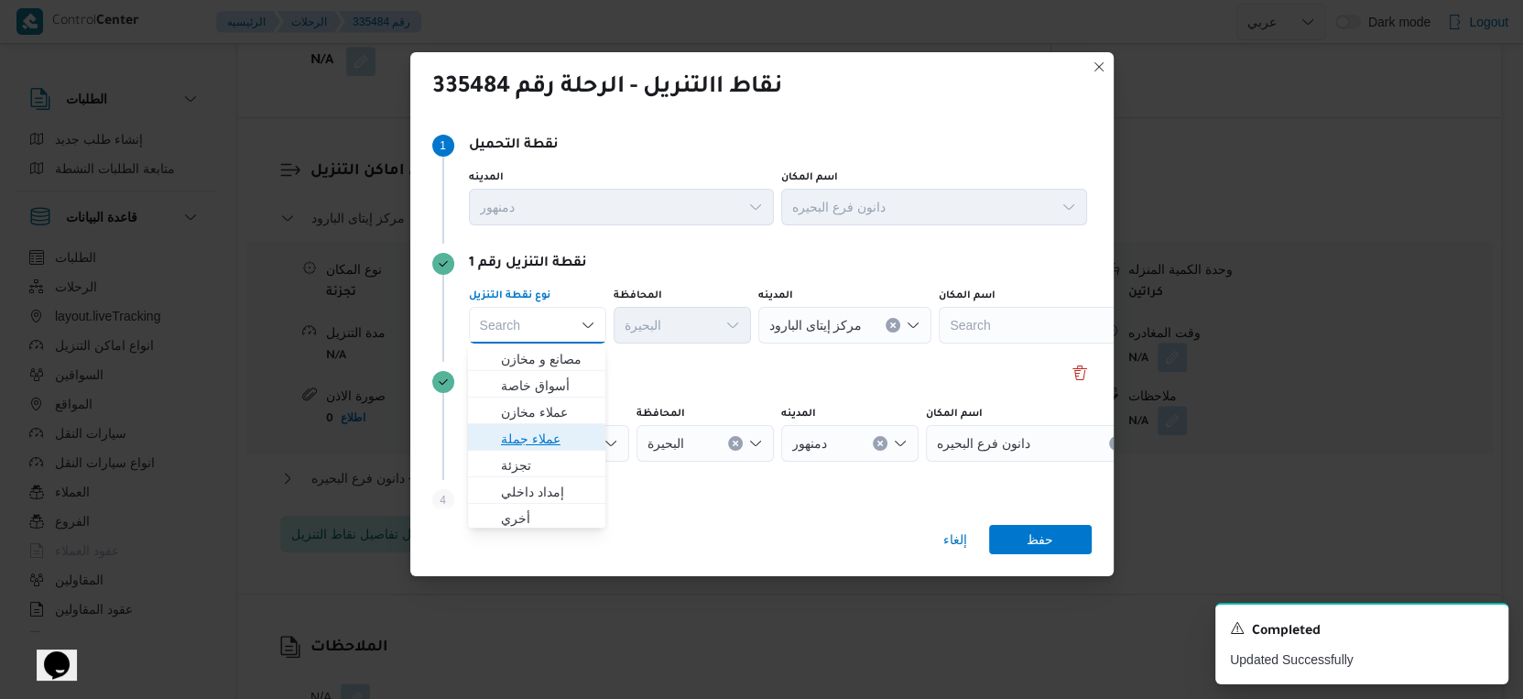
click at [545, 441] on span "عملاء جملة" at bounding box center [547, 439] width 93 height 22
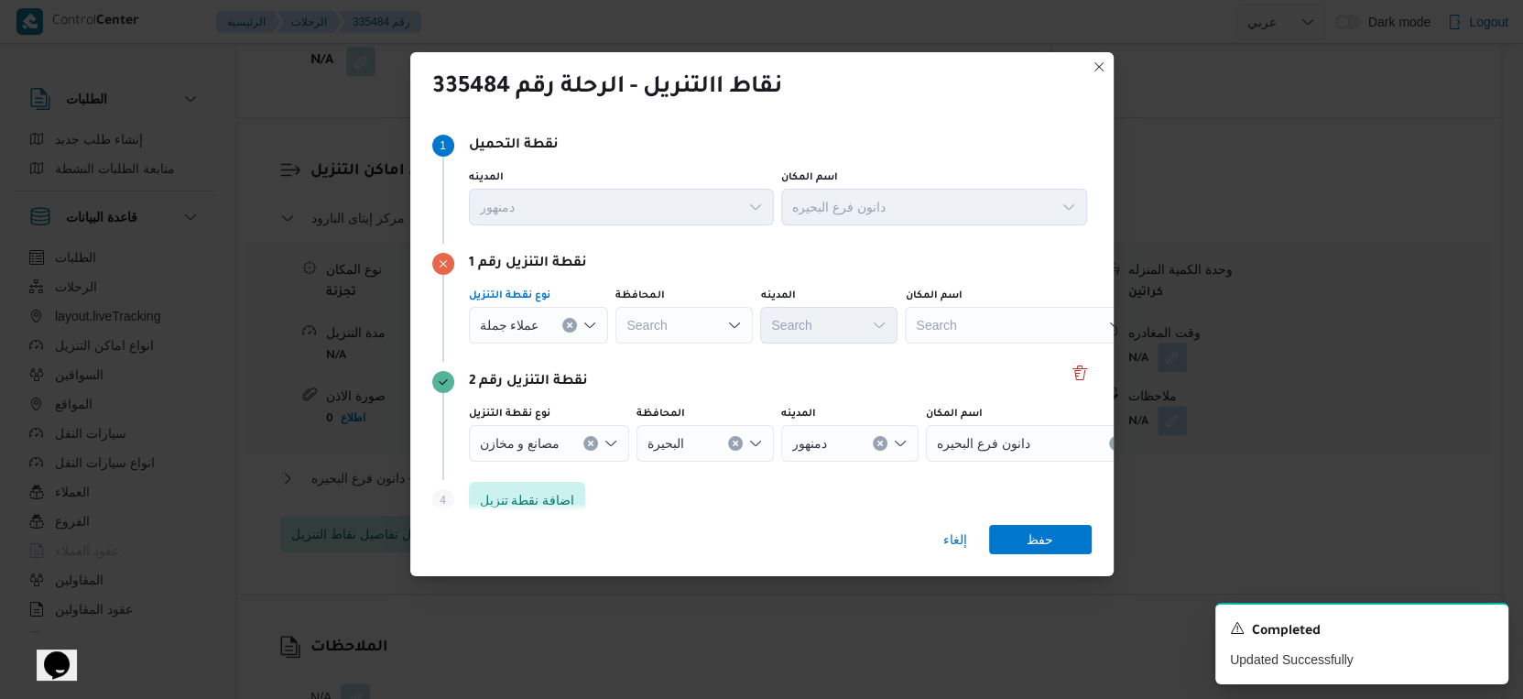
click at [705, 312] on div "Search" at bounding box center [684, 325] width 137 height 37
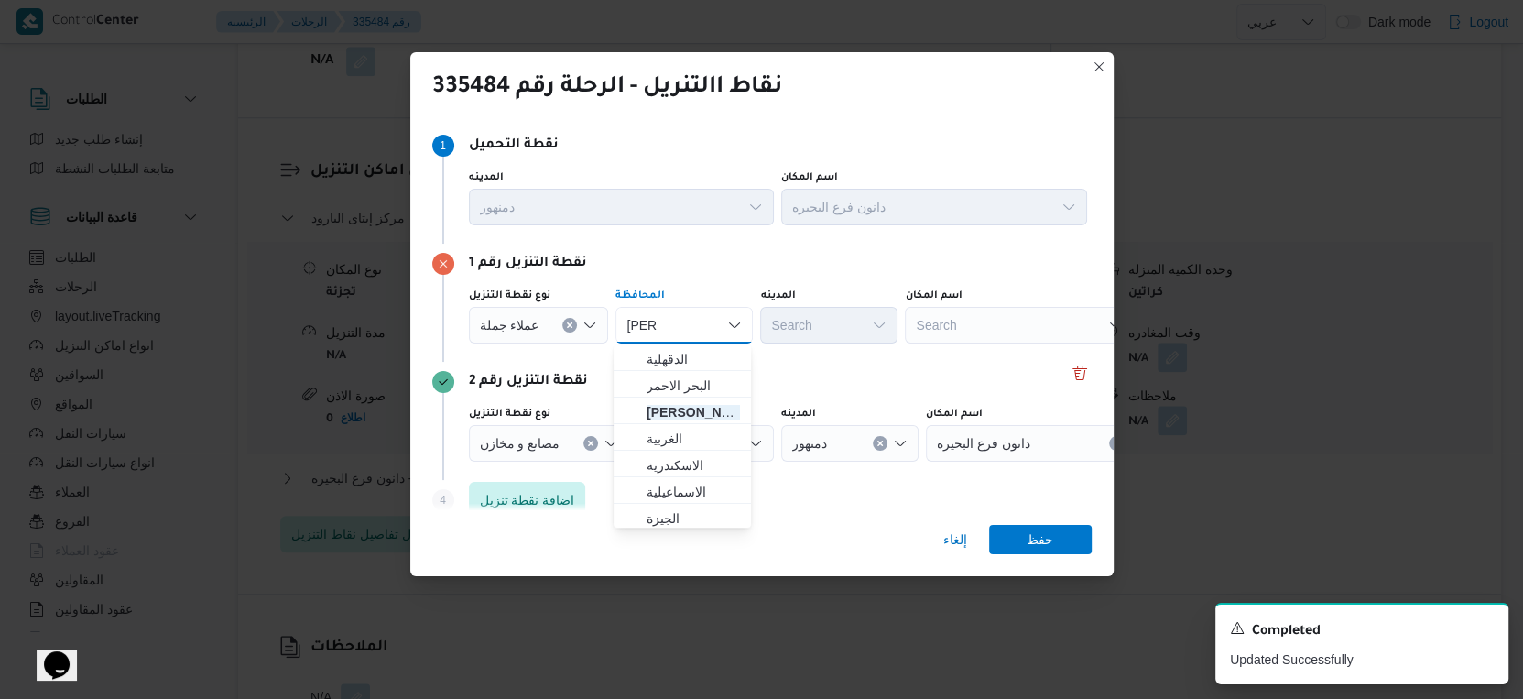
type input "البحير"
click at [689, 327] on div "البحير البحير" at bounding box center [684, 325] width 137 height 37
click at [665, 414] on mark "البحير" at bounding box center [700, 412] width 107 height 15
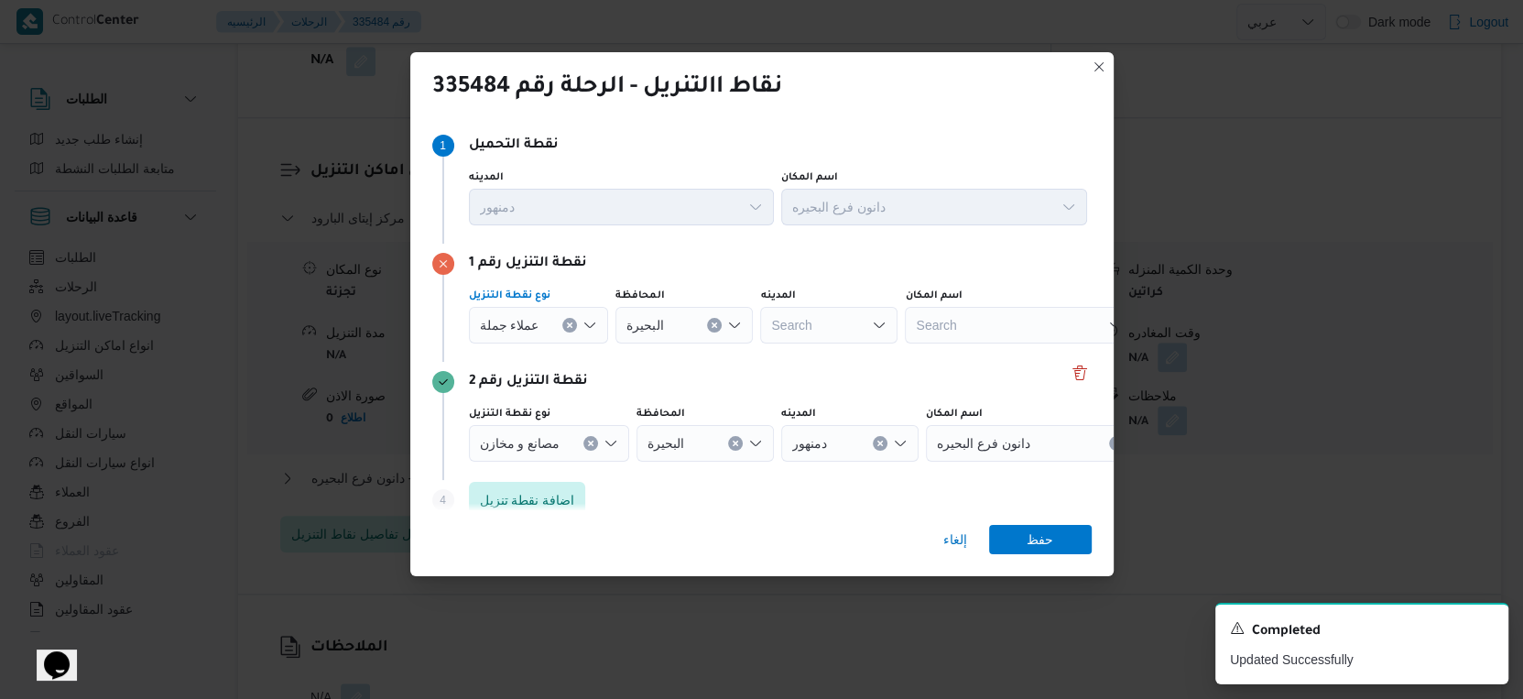
click at [528, 314] on span "عملاء جملة" at bounding box center [510, 324] width 60 height 20
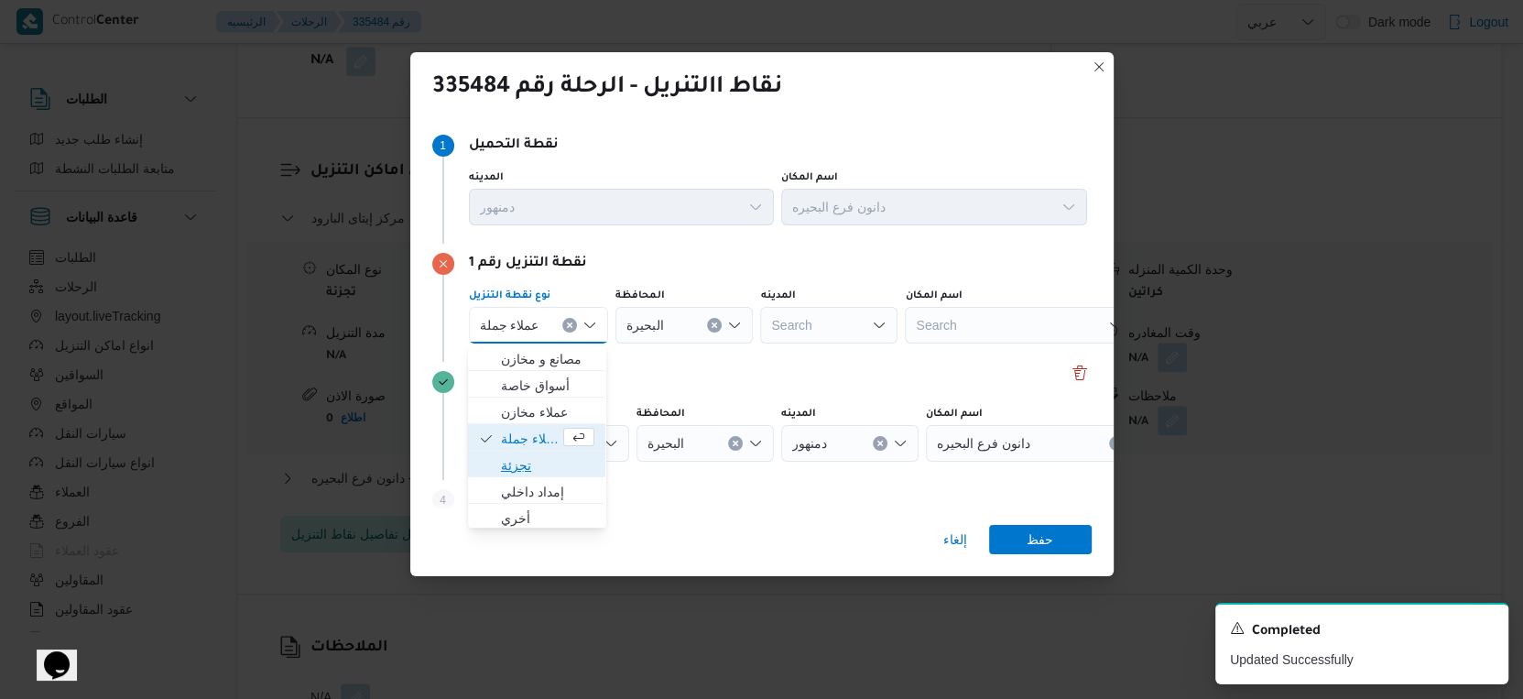
click at [522, 465] on span "تجزئة" at bounding box center [547, 465] width 93 height 22
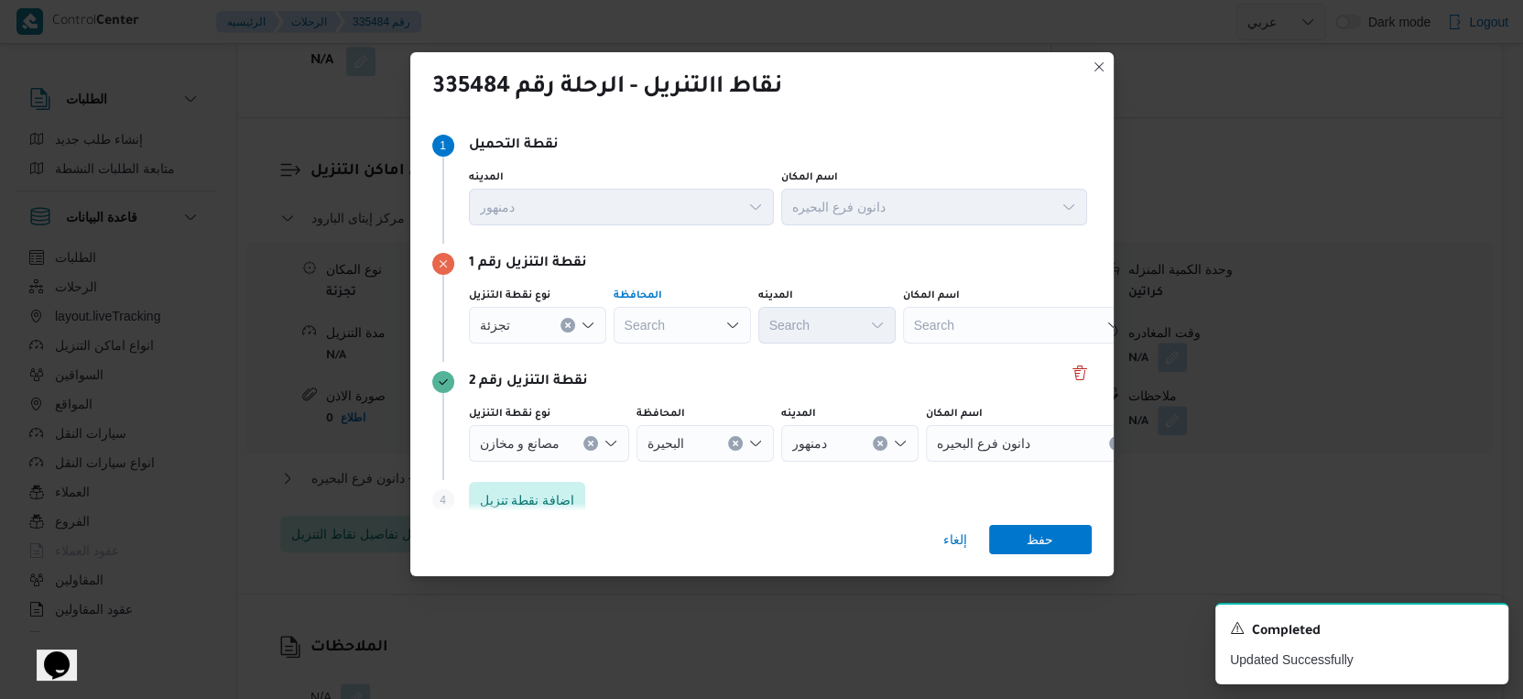
click at [683, 332] on div "Search" at bounding box center [682, 325] width 137 height 37
drag, startPoint x: 674, startPoint y: 412, endPoint x: 789, endPoint y: 365, distance: 124.0
click at [676, 412] on span "البحيرة" at bounding box center [692, 412] width 93 height 22
click at [832, 318] on div "Search" at bounding box center [826, 325] width 137 height 37
type input "كفر"
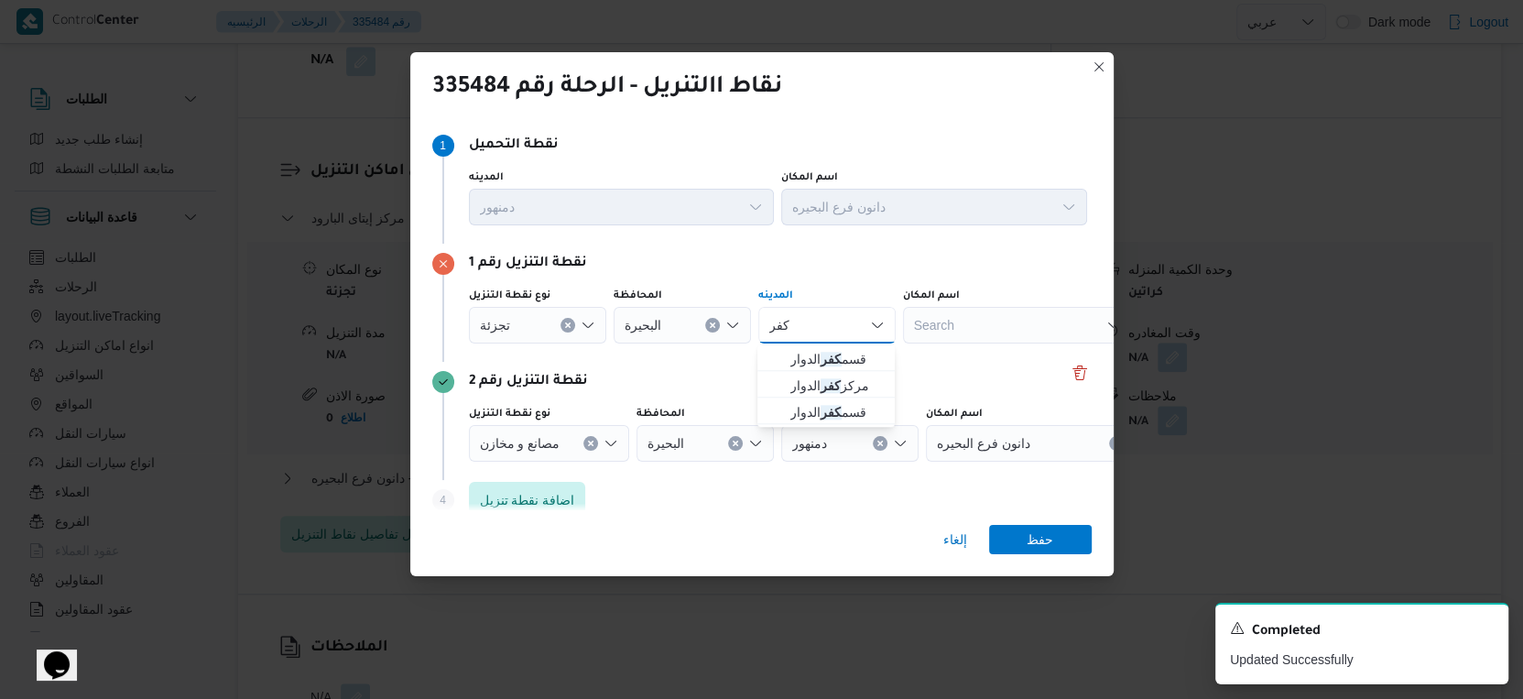
click at [850, 291] on div "المدينه" at bounding box center [826, 296] width 137 height 15
click at [840, 317] on div "كفر كفر" at bounding box center [826, 325] width 137 height 37
click at [846, 356] on span "قسم كفر الدوار" at bounding box center [837, 359] width 93 height 22
click at [1029, 537] on span "حفظ" at bounding box center [1040, 538] width 27 height 29
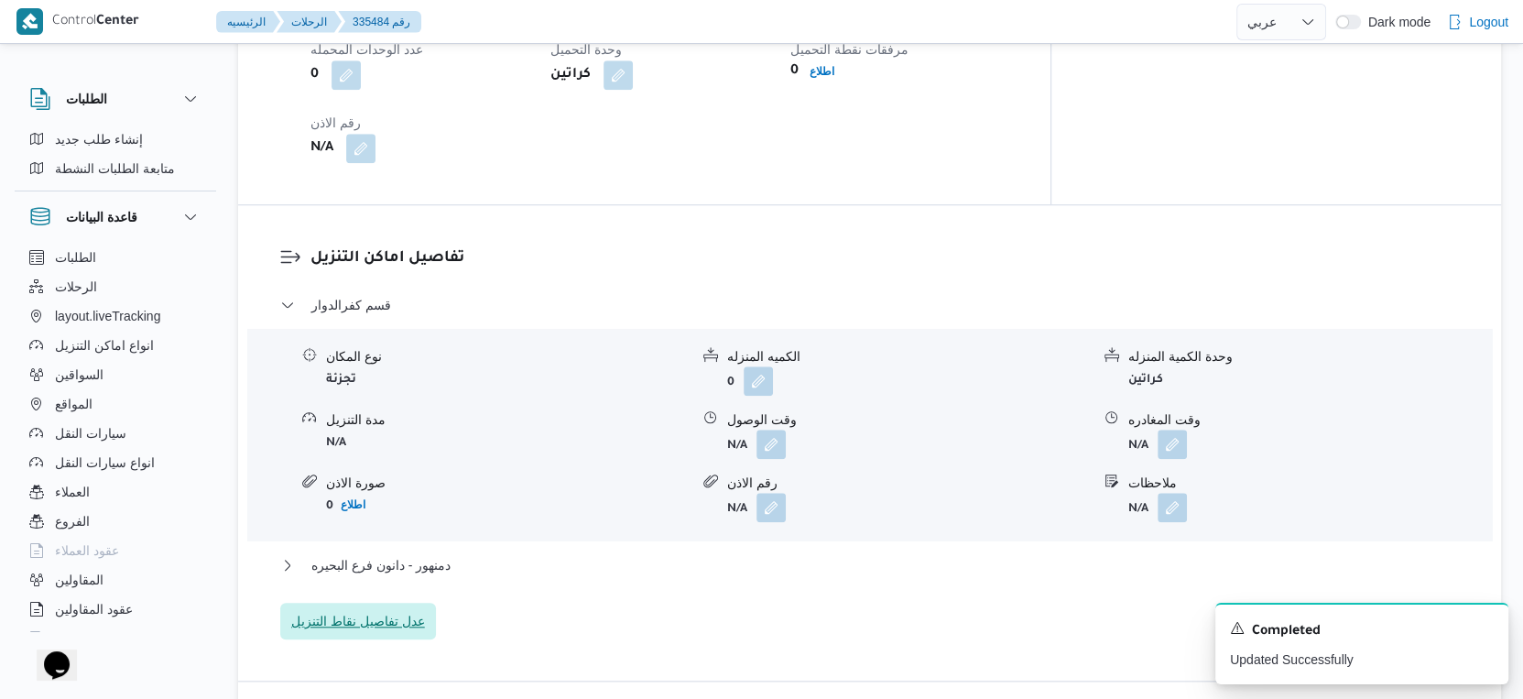
scroll to position [1424, 0]
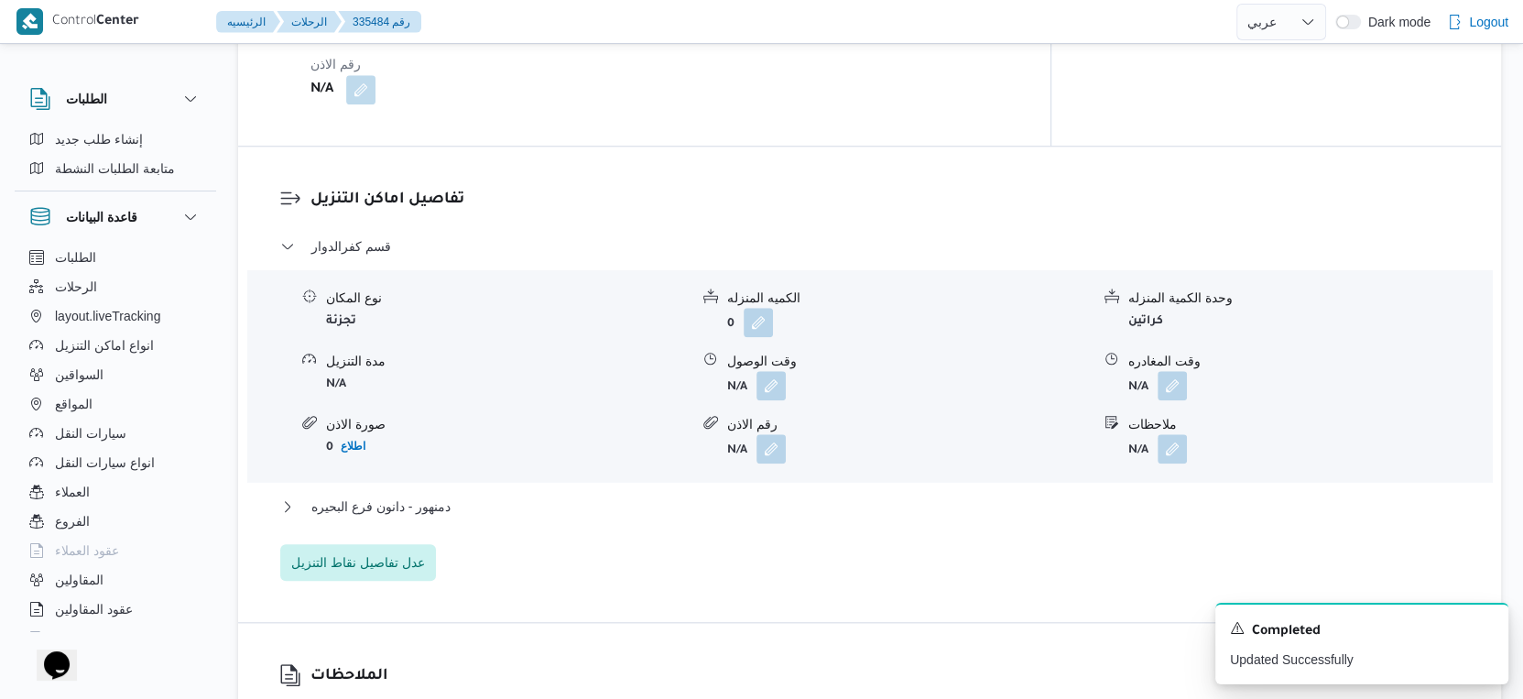
select select "ar"
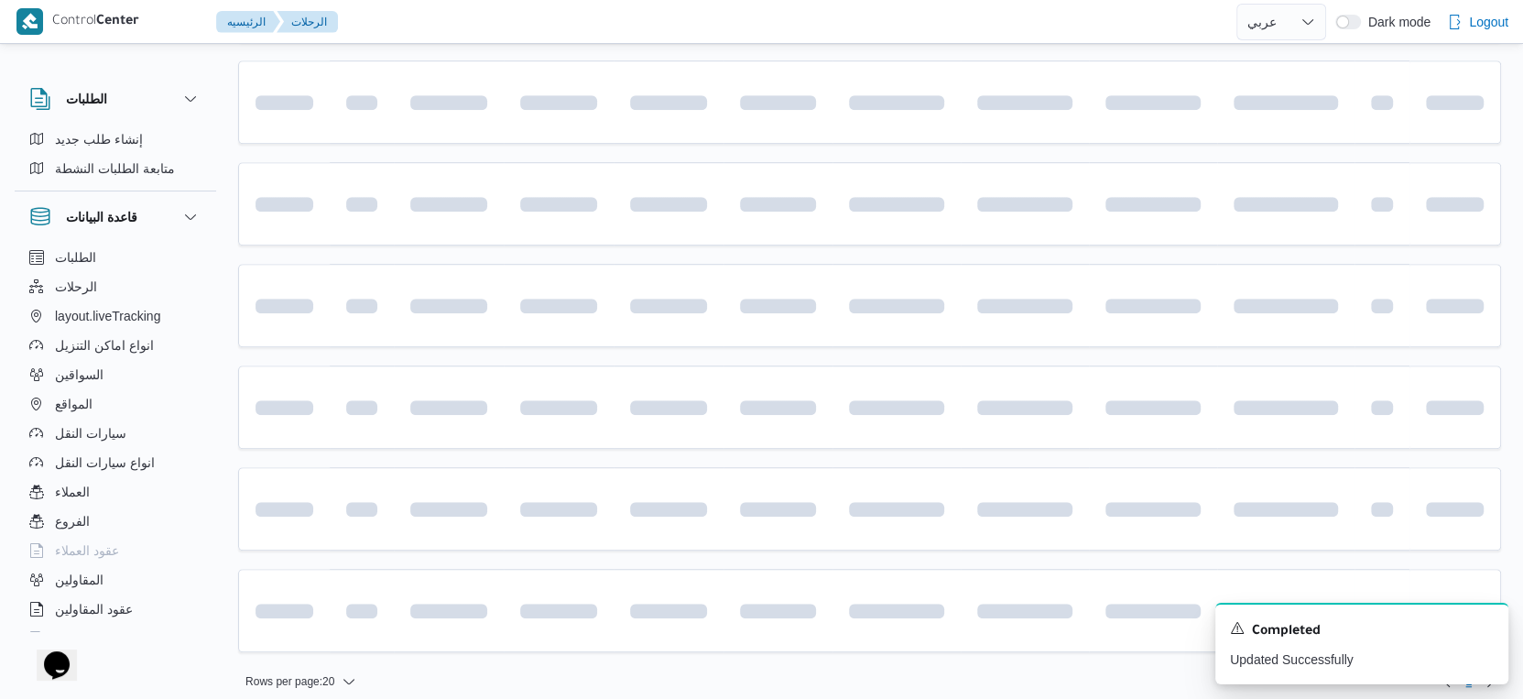
scroll to position [1424, 0]
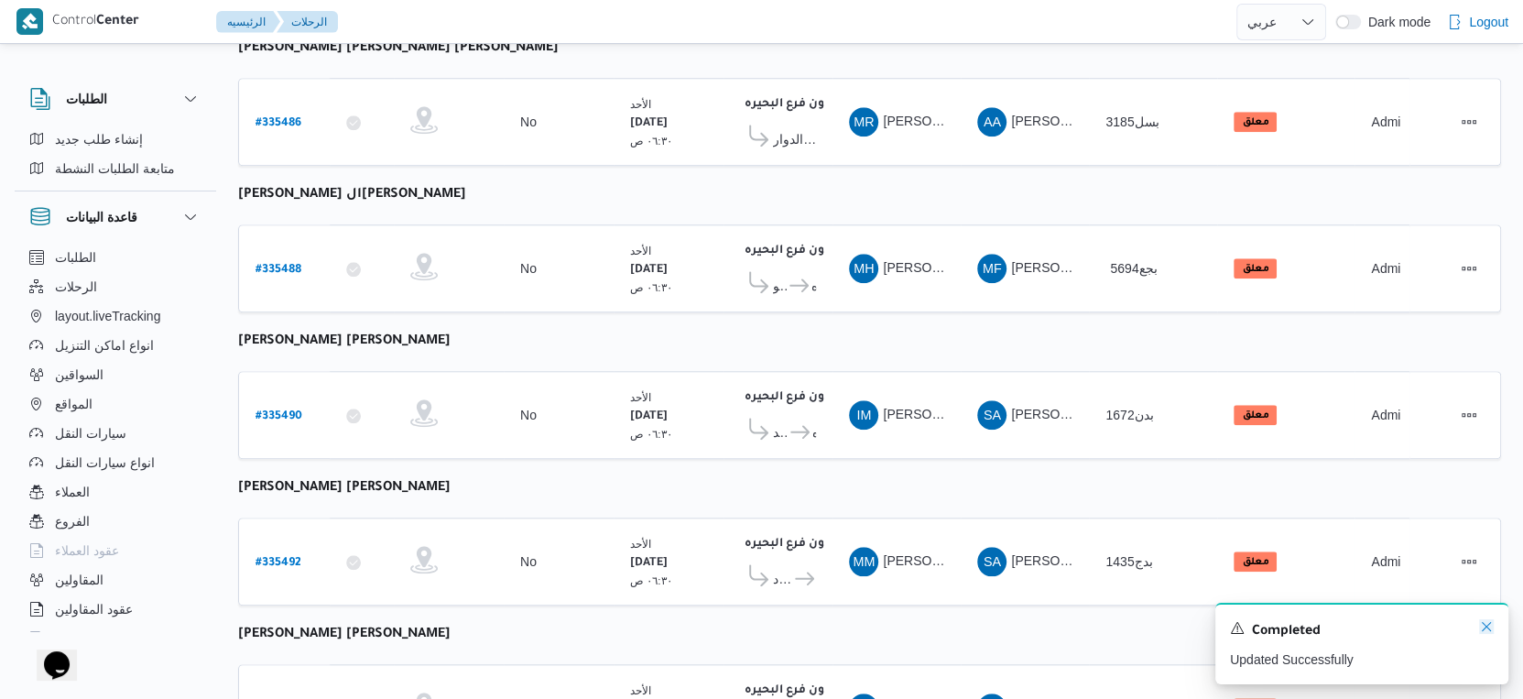
click at [1484, 625] on icon "Dismiss toast" at bounding box center [1486, 626] width 15 height 15
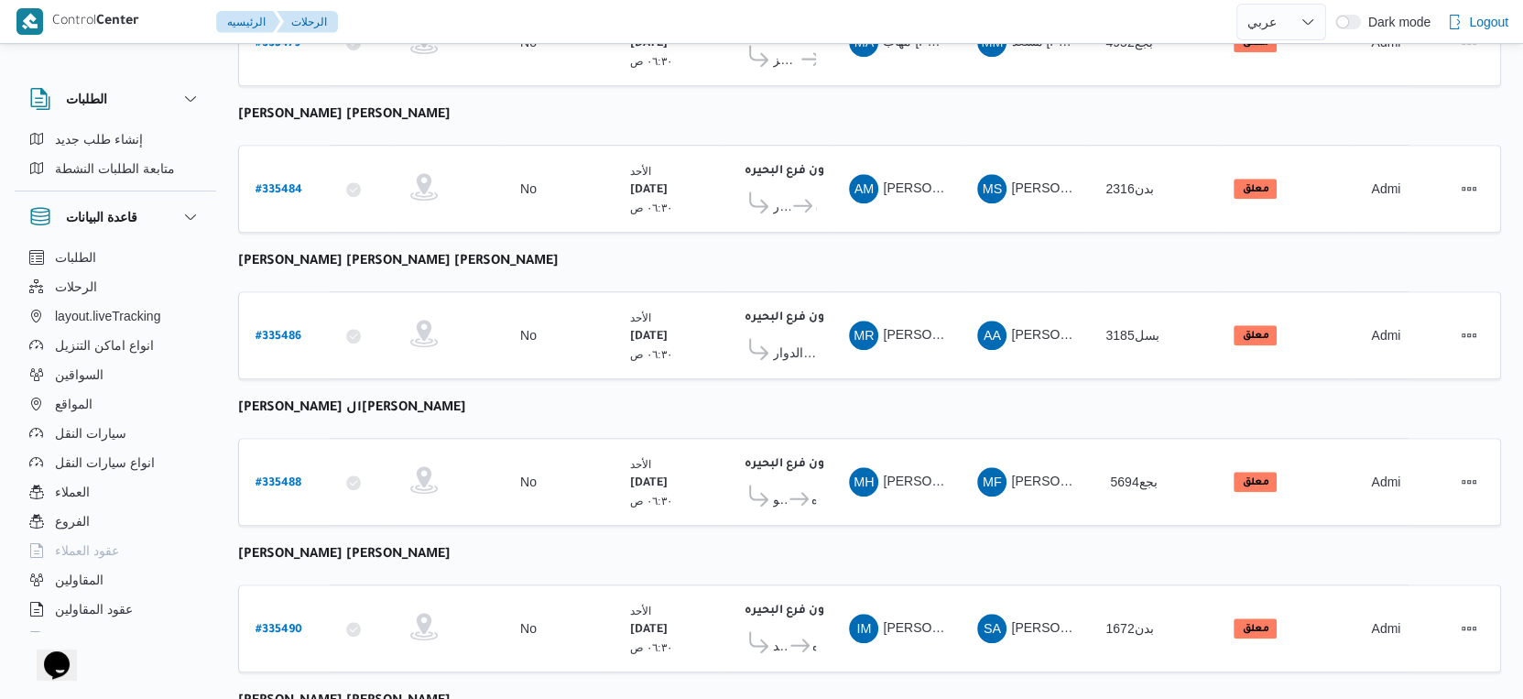
scroll to position [1087, 0]
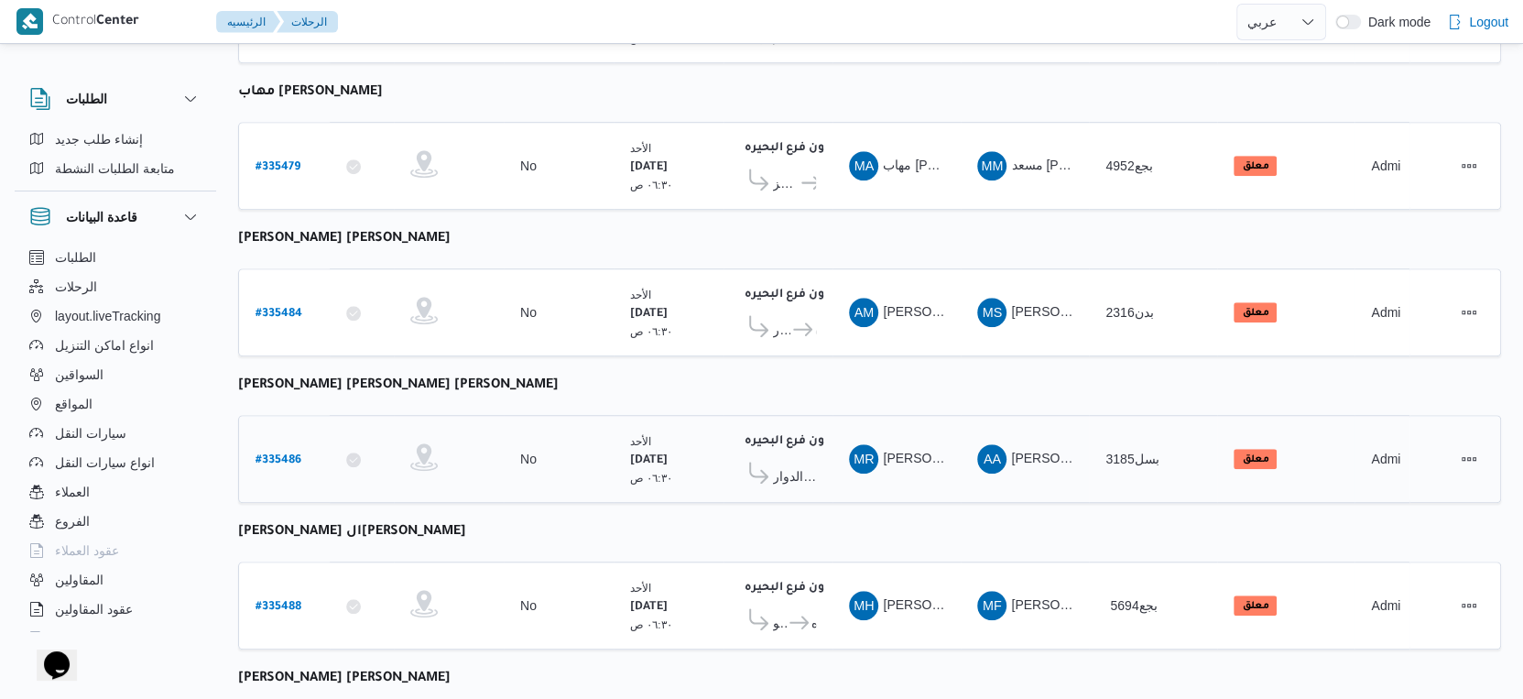
click at [802, 465] on span "قسم كفر الدوار" at bounding box center [794, 476] width 43 height 22
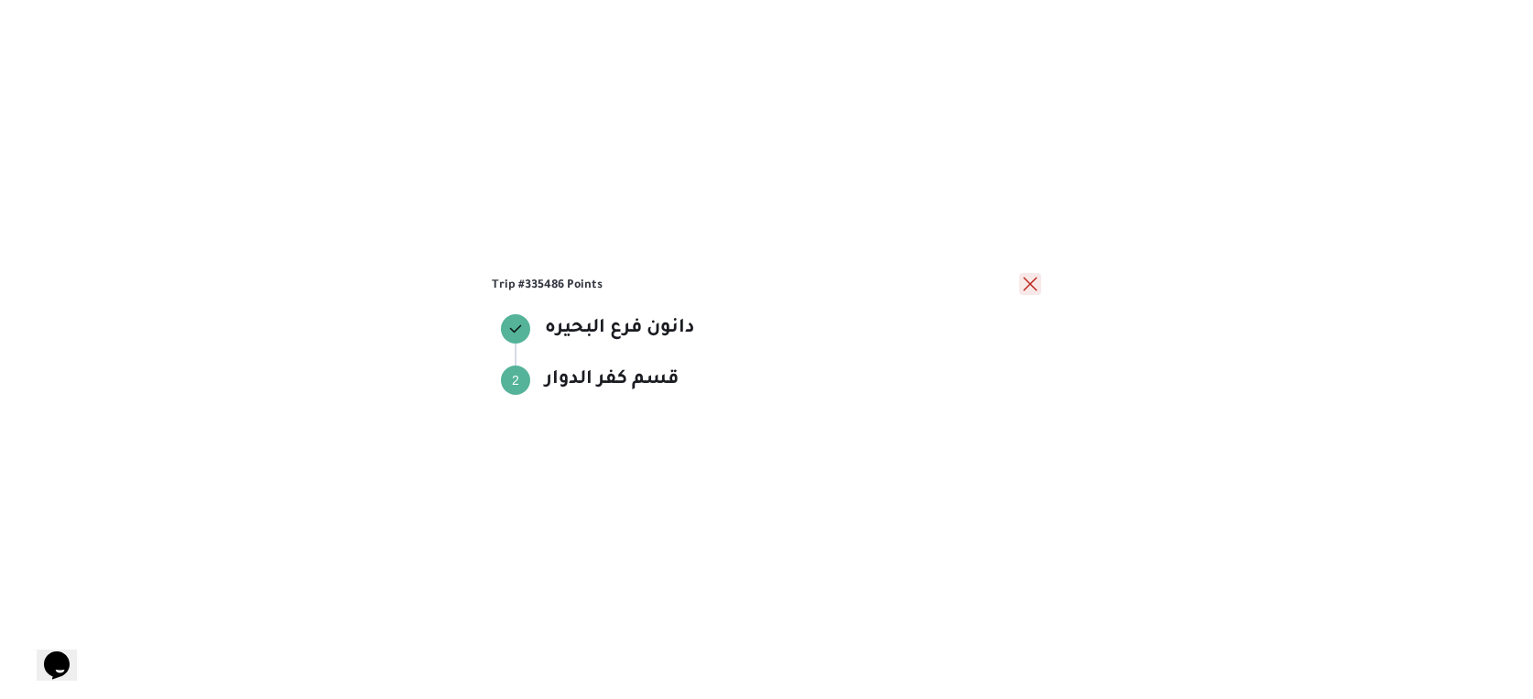
click at [1035, 289] on button "close" at bounding box center [1031, 284] width 22 height 22
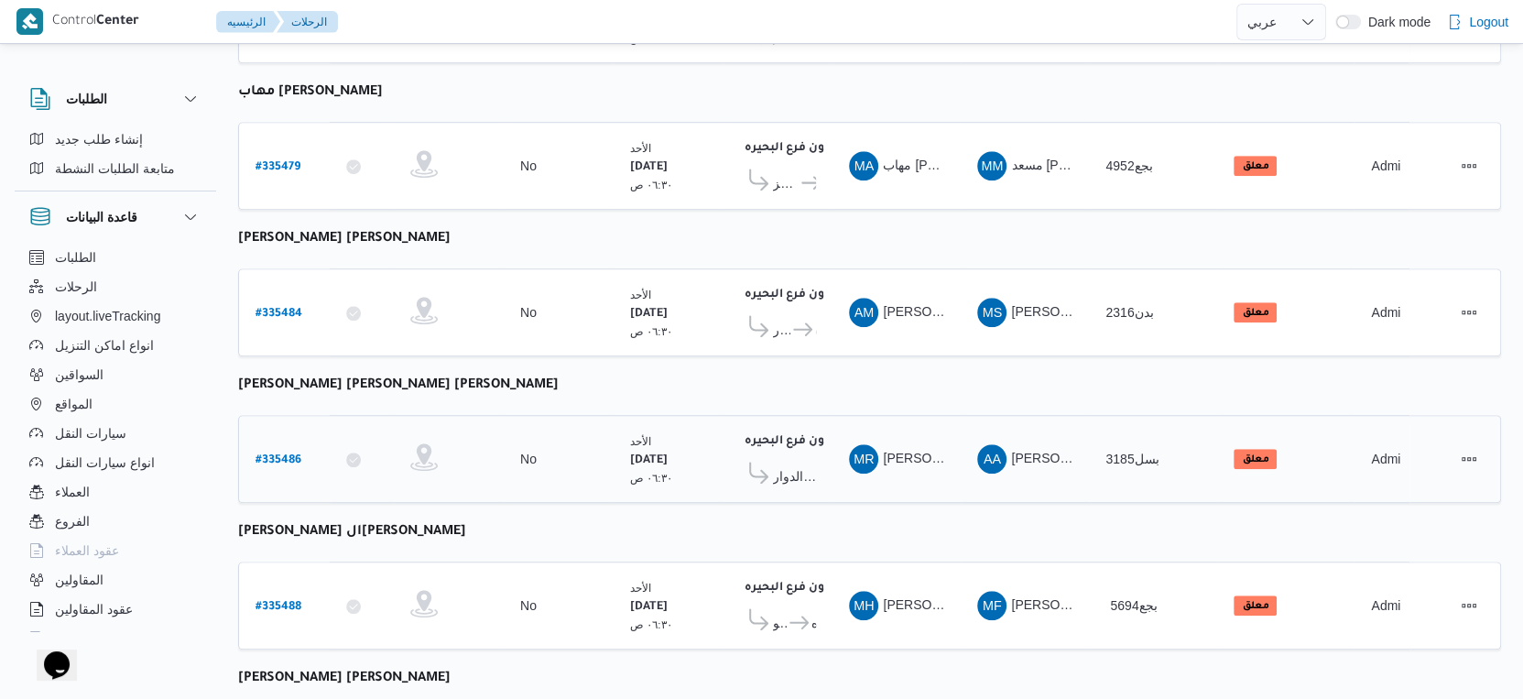
click at [273, 454] on b "# 335486" at bounding box center [279, 460] width 46 height 13
select select "ar"
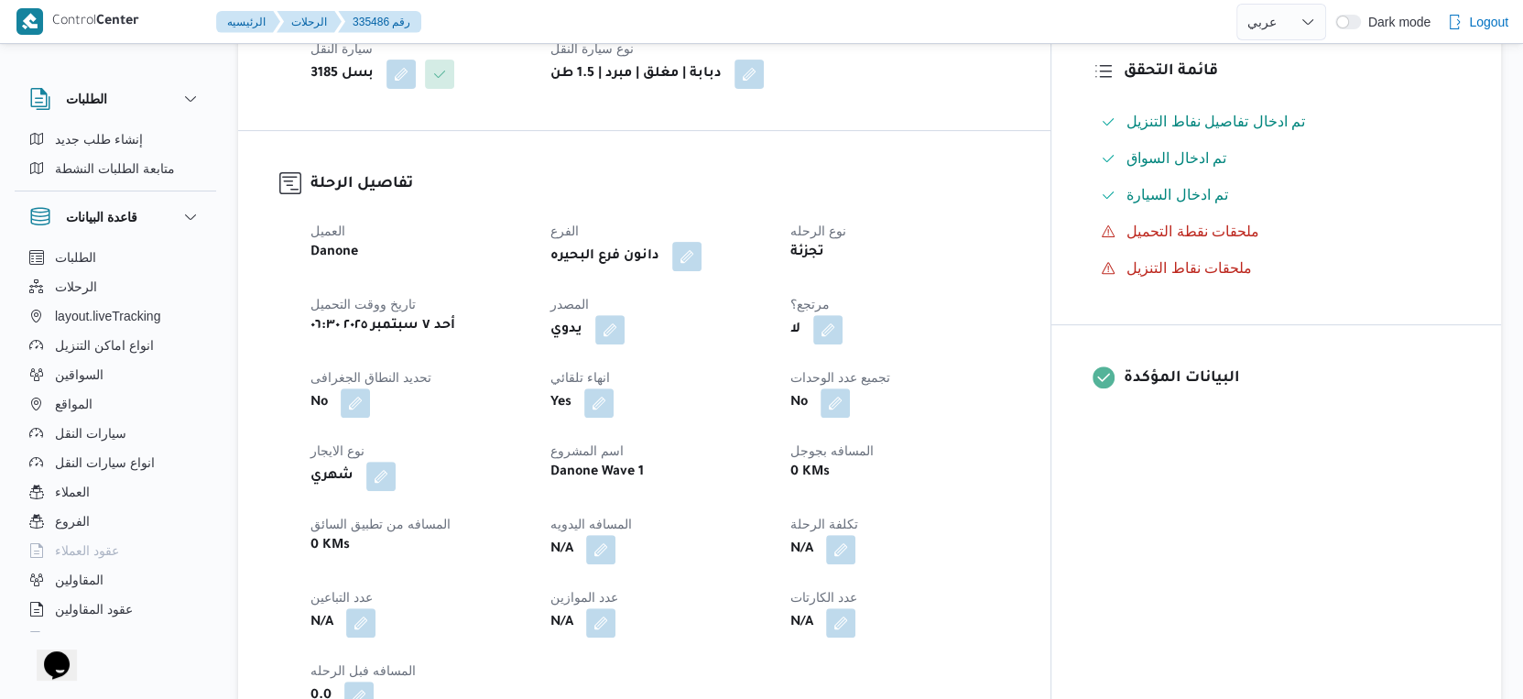
scroll to position [477, 0]
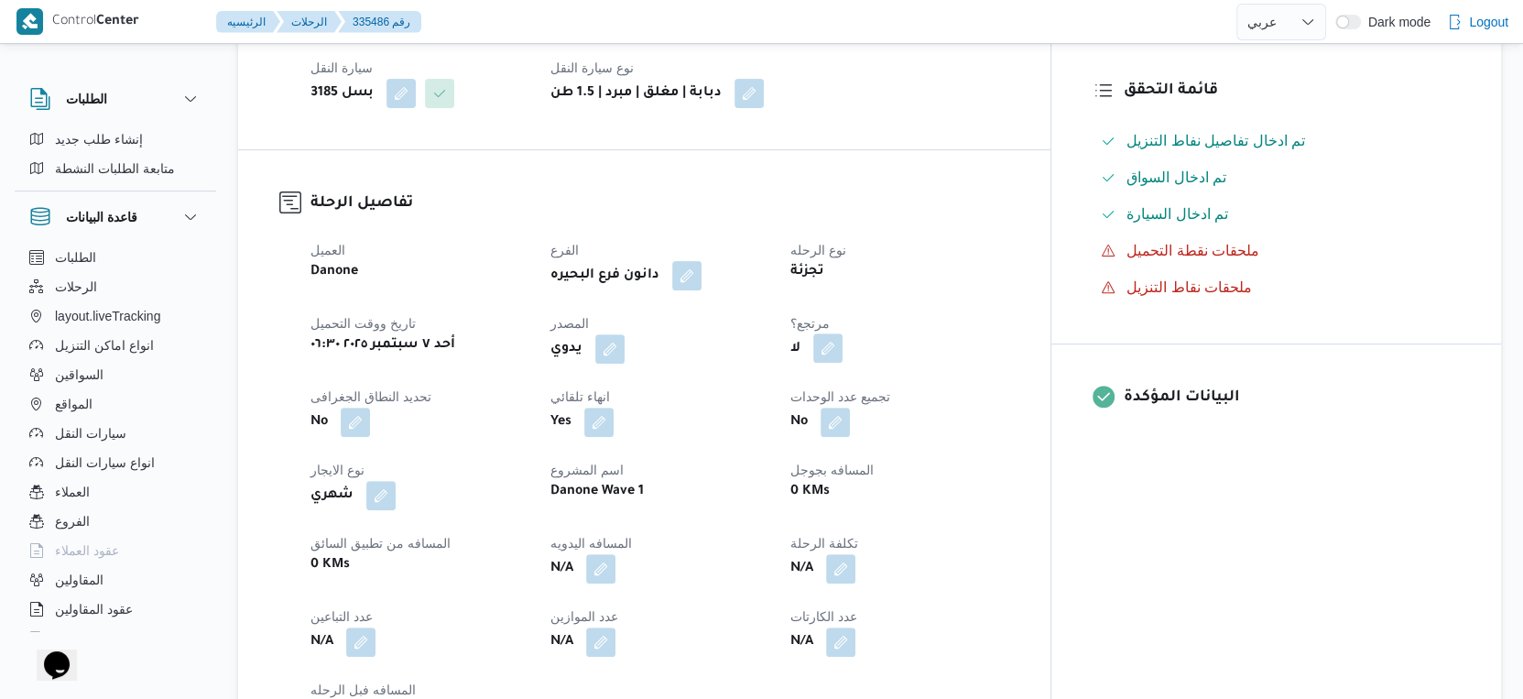
click at [843, 345] on button "button" at bounding box center [827, 347] width 29 height 29
click at [863, 400] on label "هل هناك مرتجع؟" at bounding box center [860, 397] width 110 height 22
checkbox input "true"
click at [982, 392] on span "تاكيد" at bounding box center [970, 396] width 24 height 22
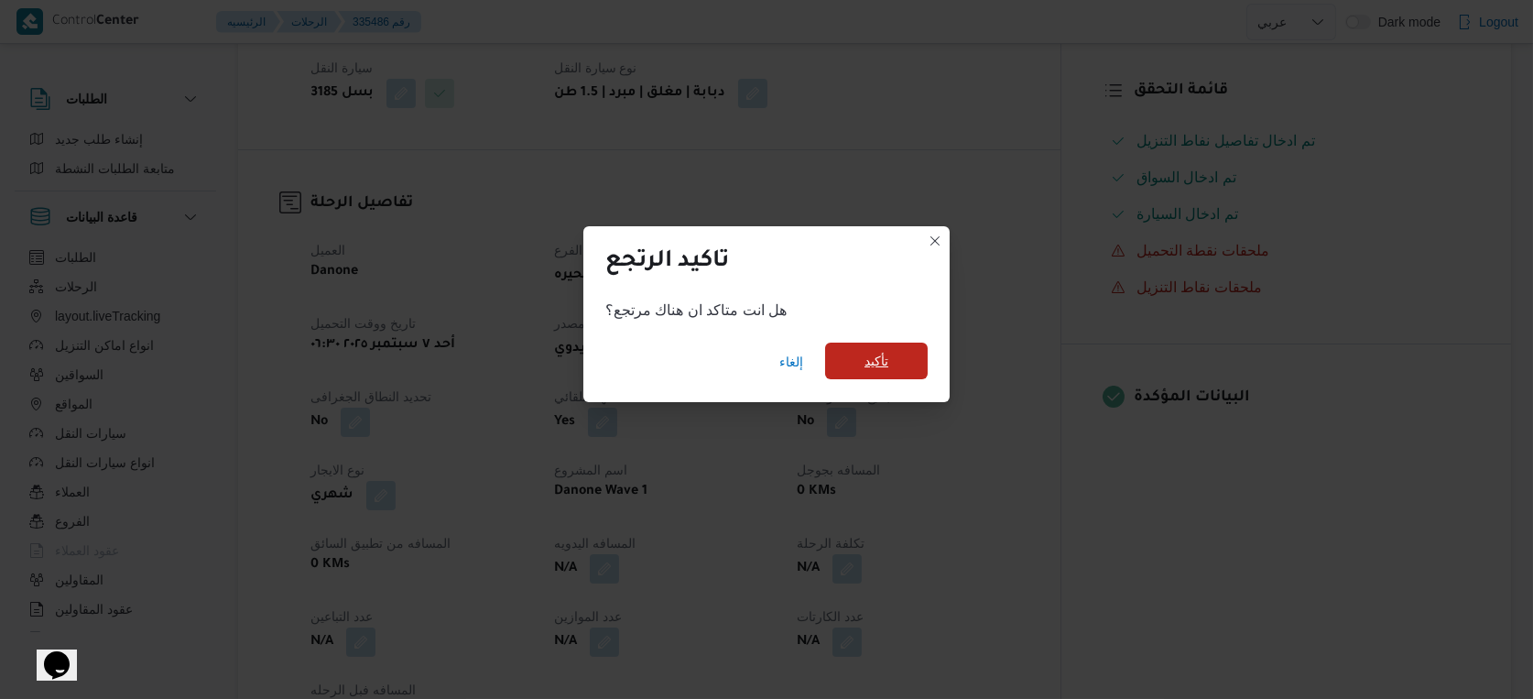
click at [889, 362] on span "تأكيد" at bounding box center [876, 361] width 103 height 37
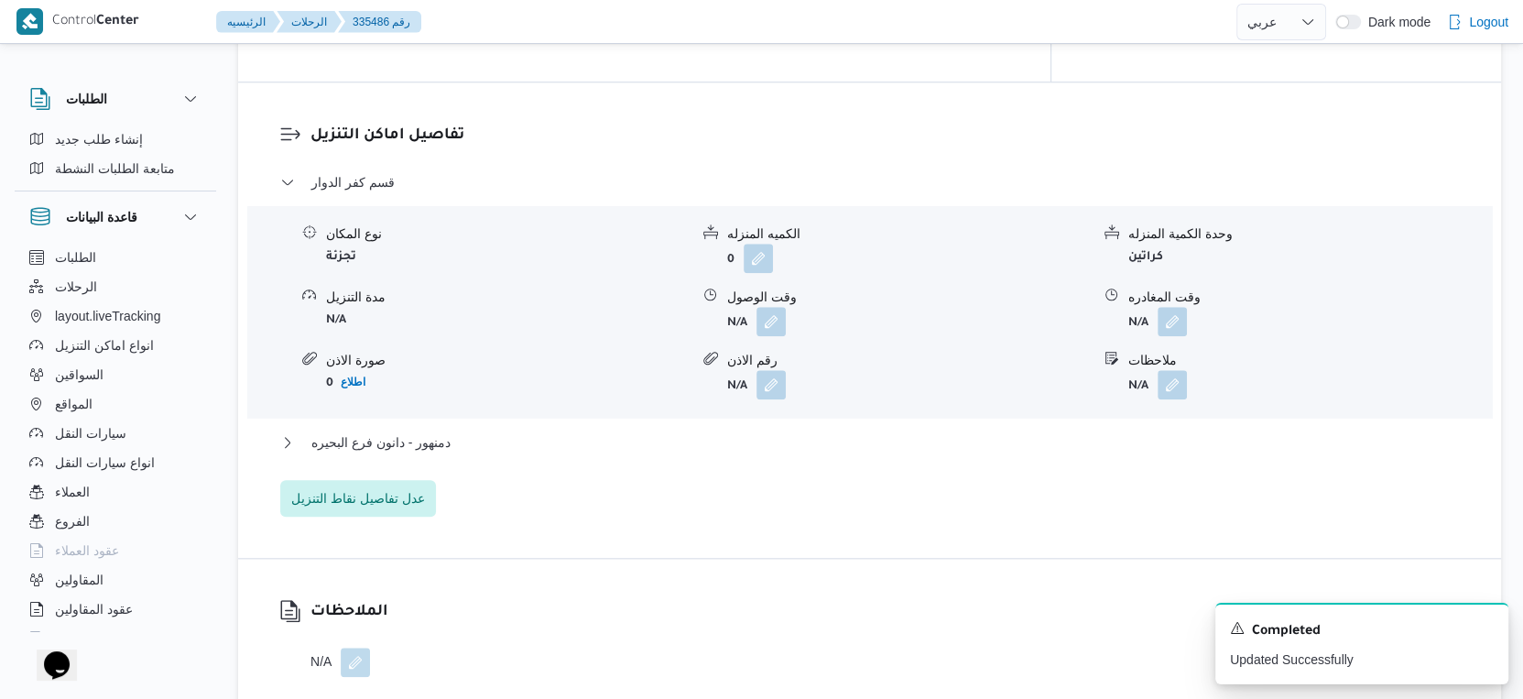
scroll to position [1495, 0]
select select "ar"
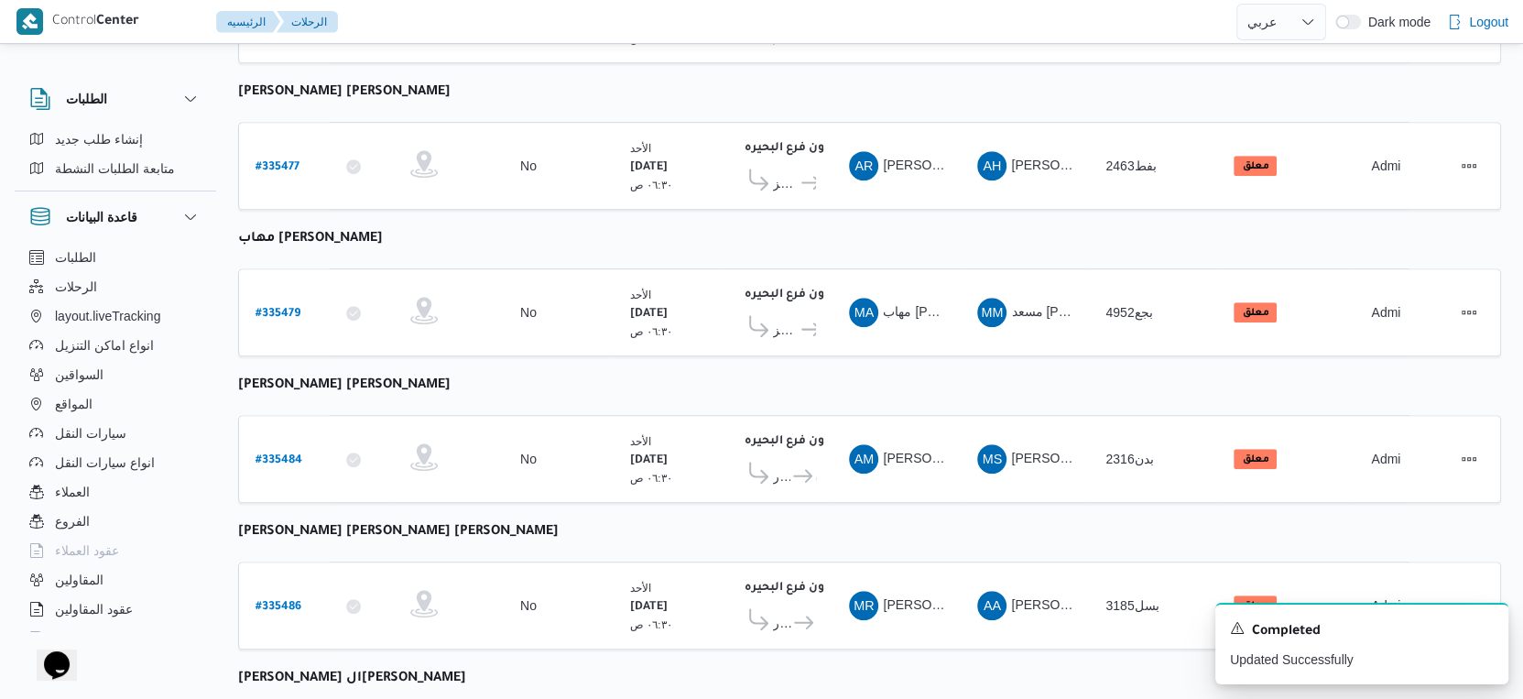
scroll to position [1495, 0]
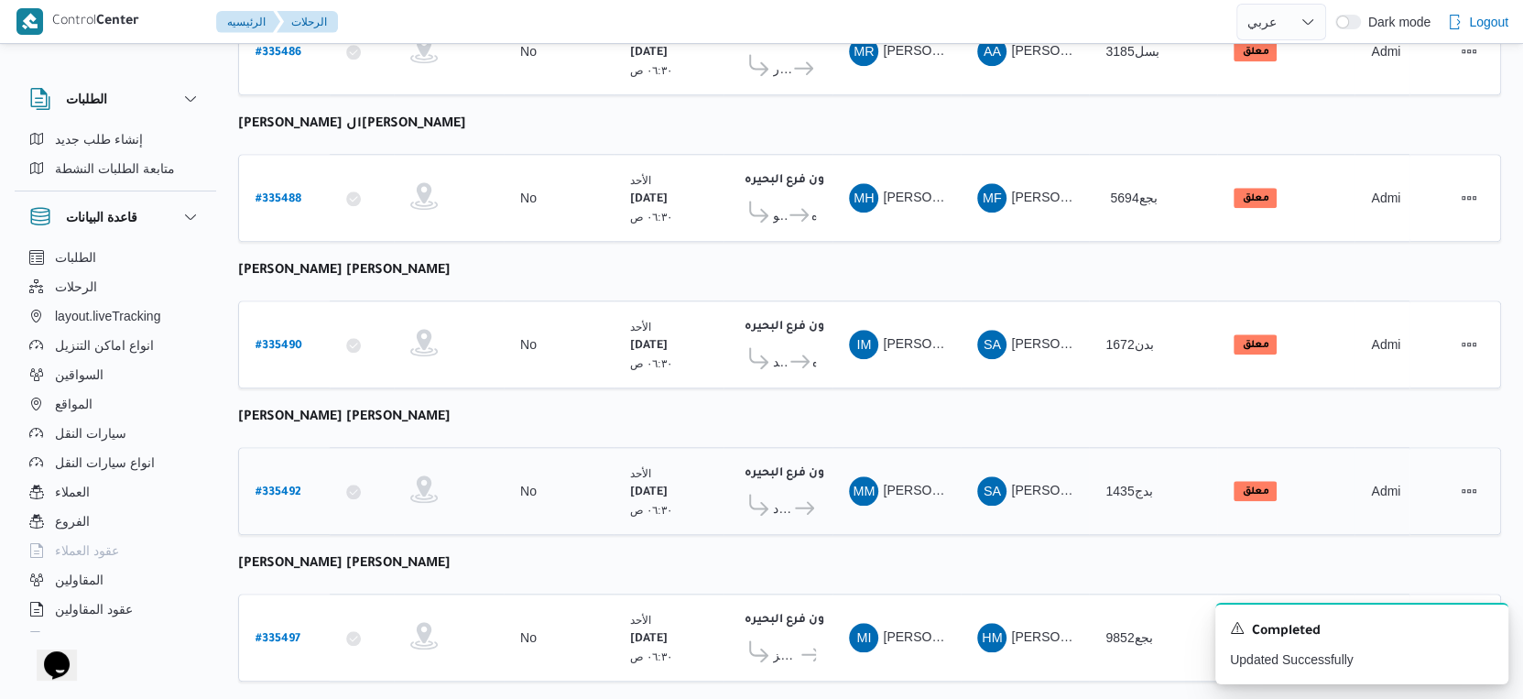
click at [788, 497] on span "مركز إيتاى البارود" at bounding box center [782, 508] width 19 height 22
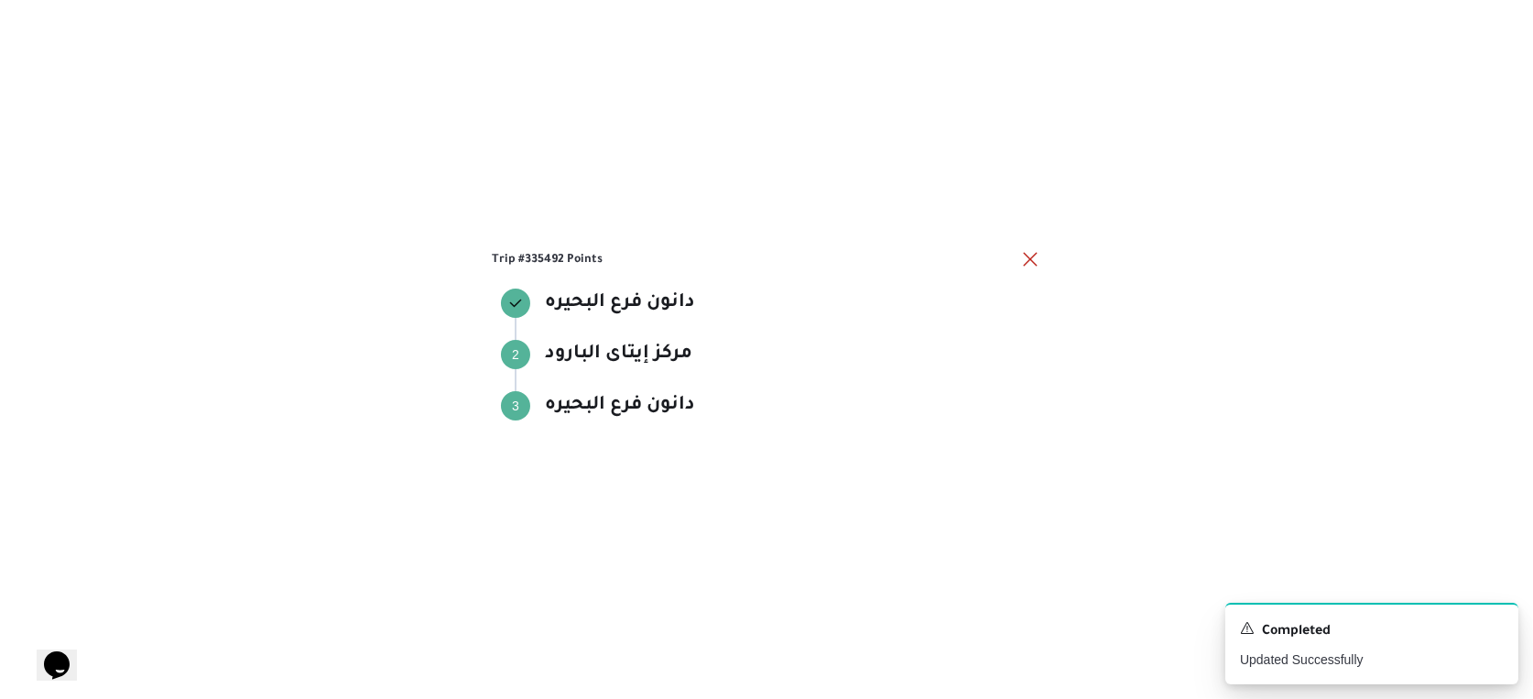
click at [788, 470] on div "Trip #335492 Points دانون فرع البحيره دانون فرع البحيره Step 2 2 مركز إيتاى الب…" at bounding box center [766, 349] width 1533 height 699
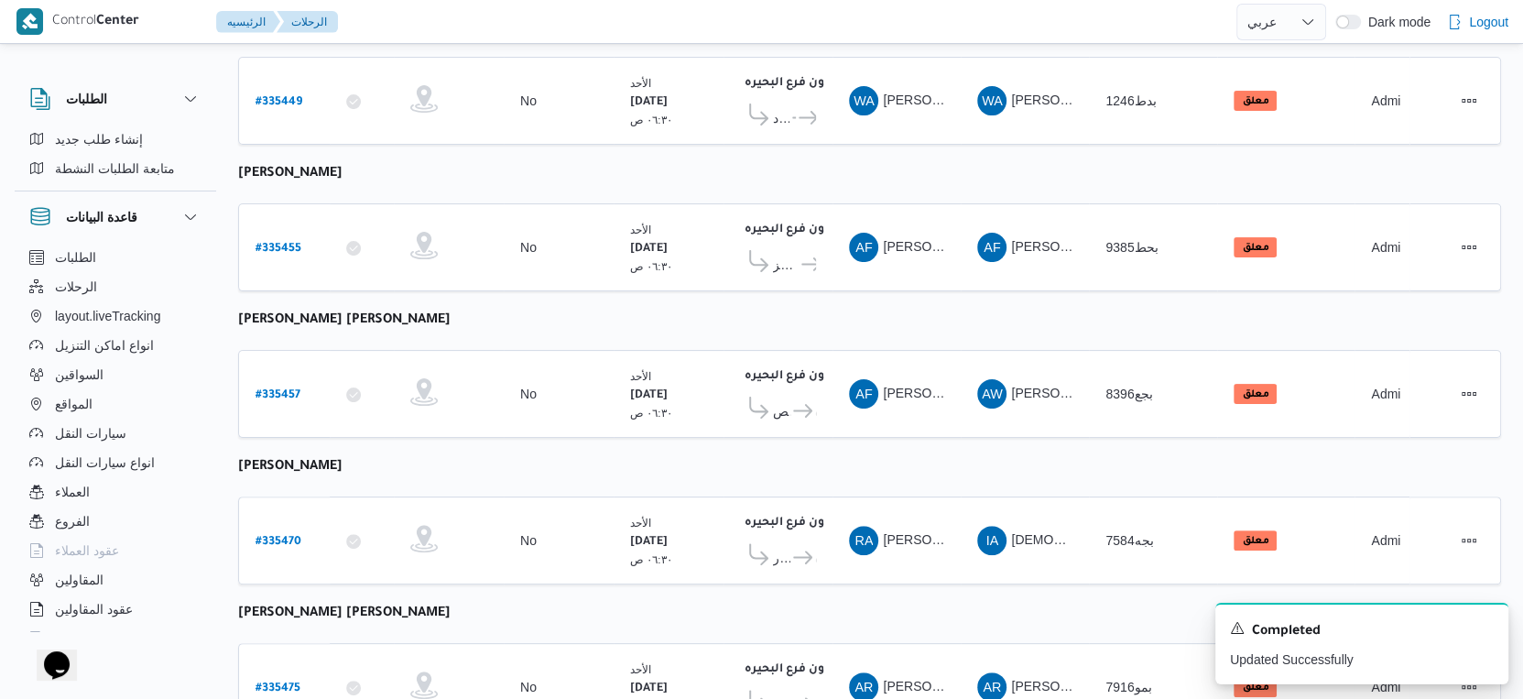
scroll to position [0, 0]
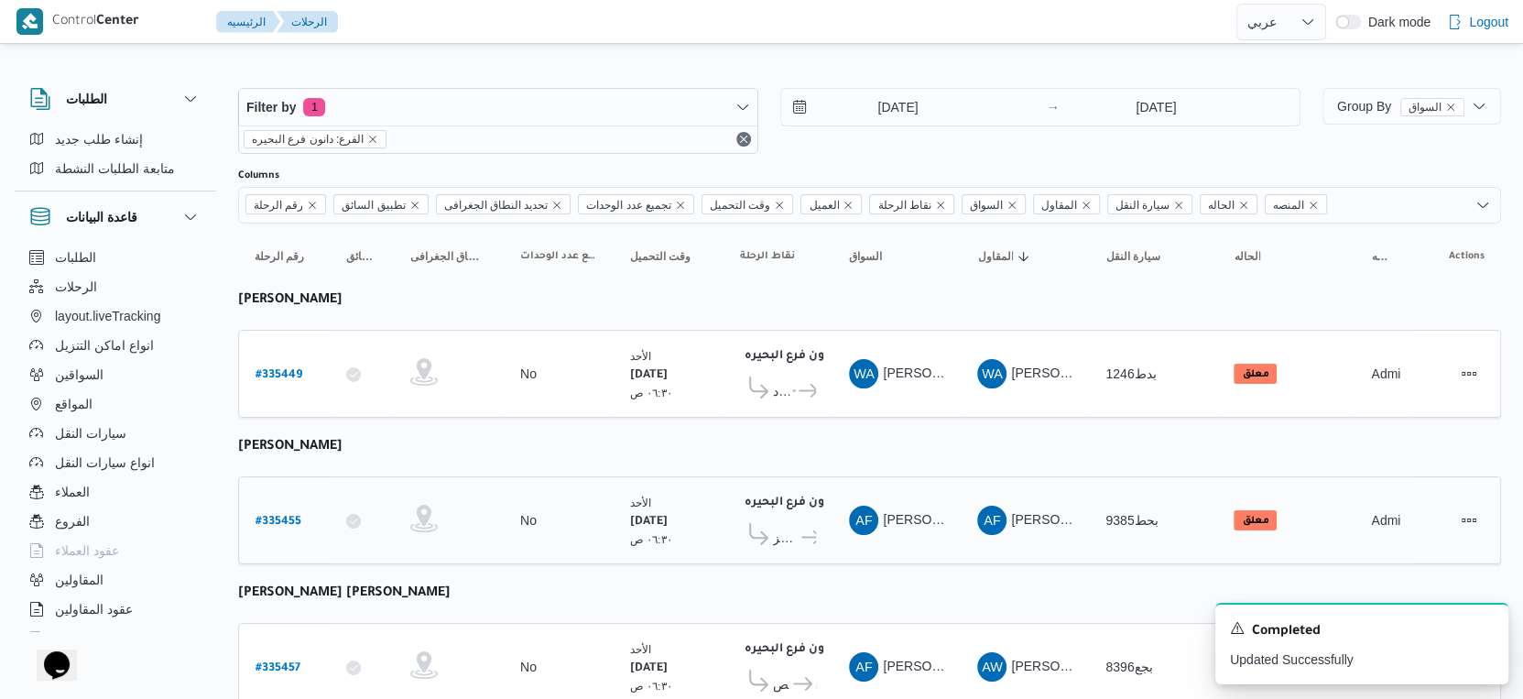
click at [789, 540] on span "مركز دمنهور دانون فرع البحيره" at bounding box center [778, 537] width 76 height 28
click at [802, 536] on icon at bounding box center [811, 537] width 19 height 14
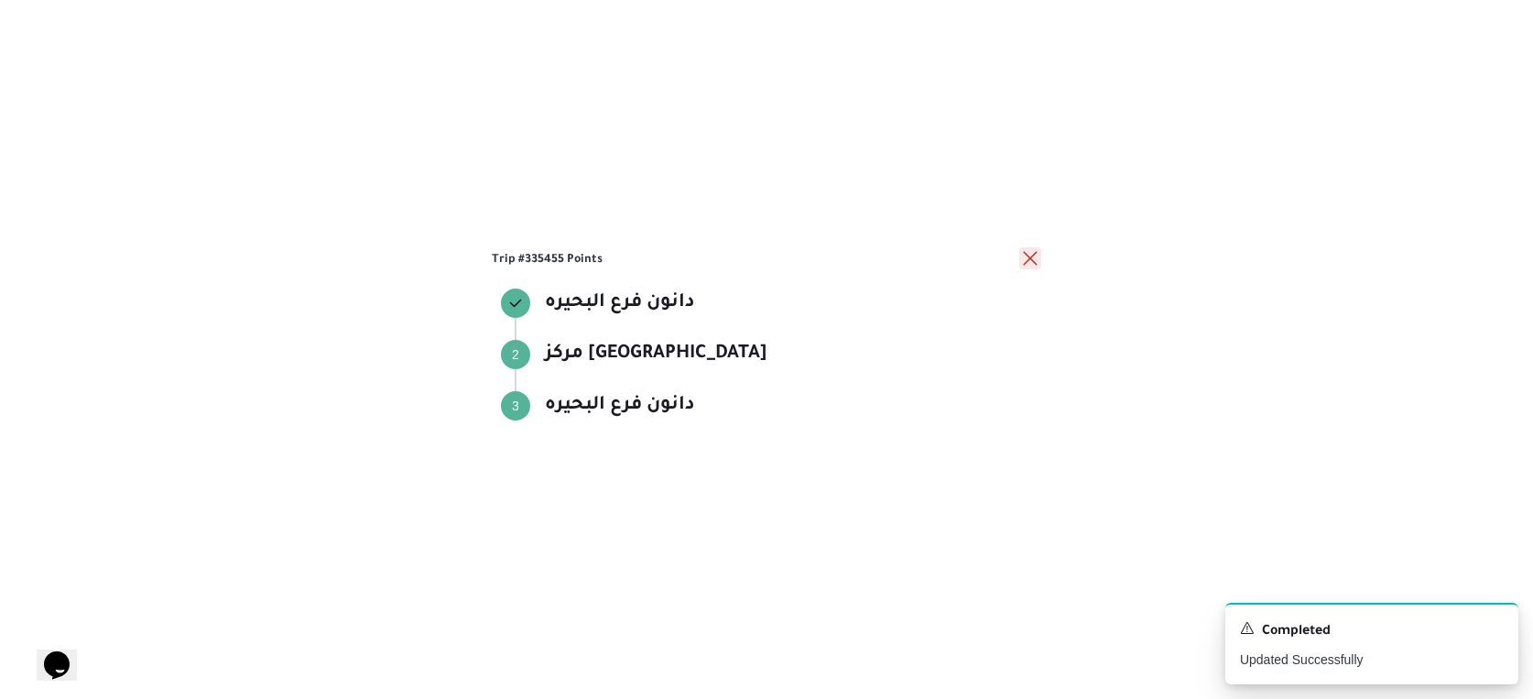
click at [1026, 267] on button "close" at bounding box center [1031, 258] width 22 height 22
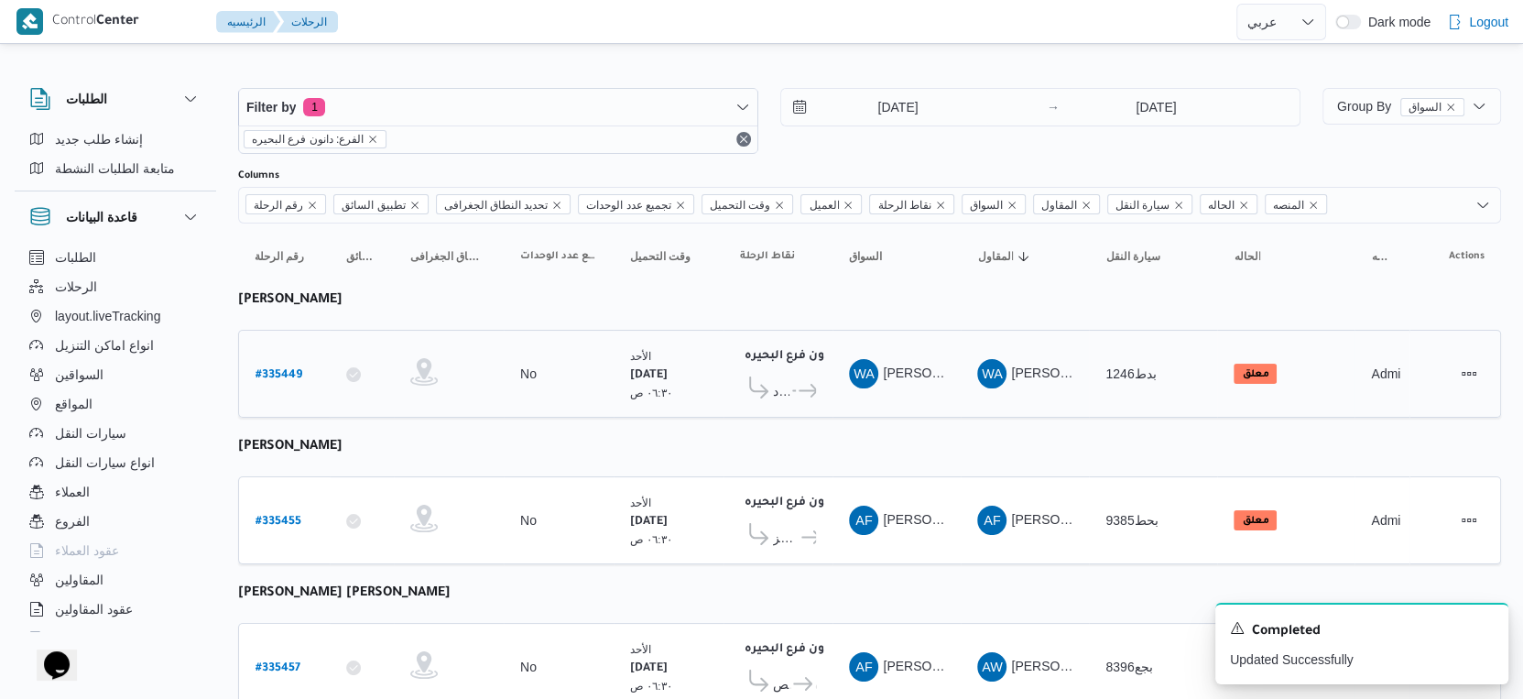
click at [795, 398] on span "مركز إيتاى البارود ... دانون فرع البحيره" at bounding box center [778, 390] width 76 height 28
click at [803, 384] on icon at bounding box center [808, 391] width 19 height 14
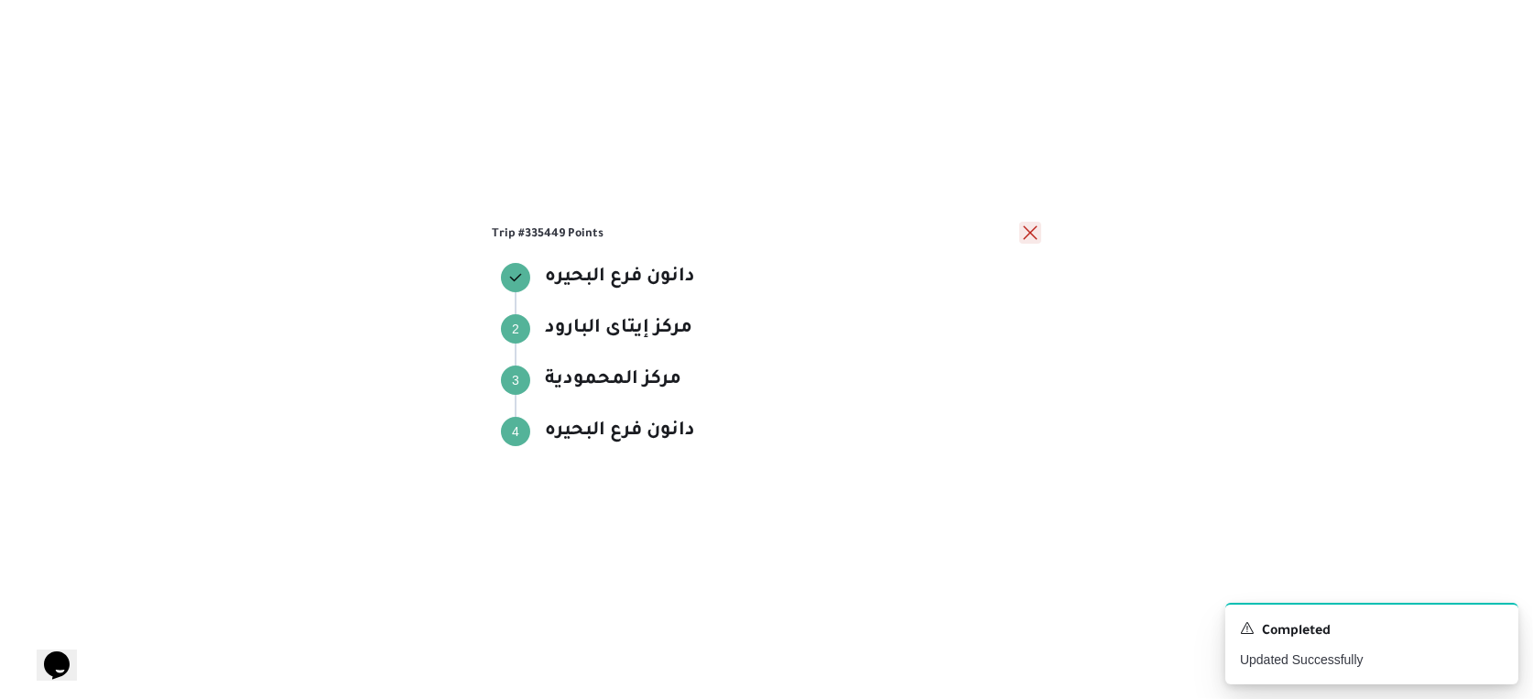
click at [1033, 228] on button "close" at bounding box center [1031, 233] width 22 height 22
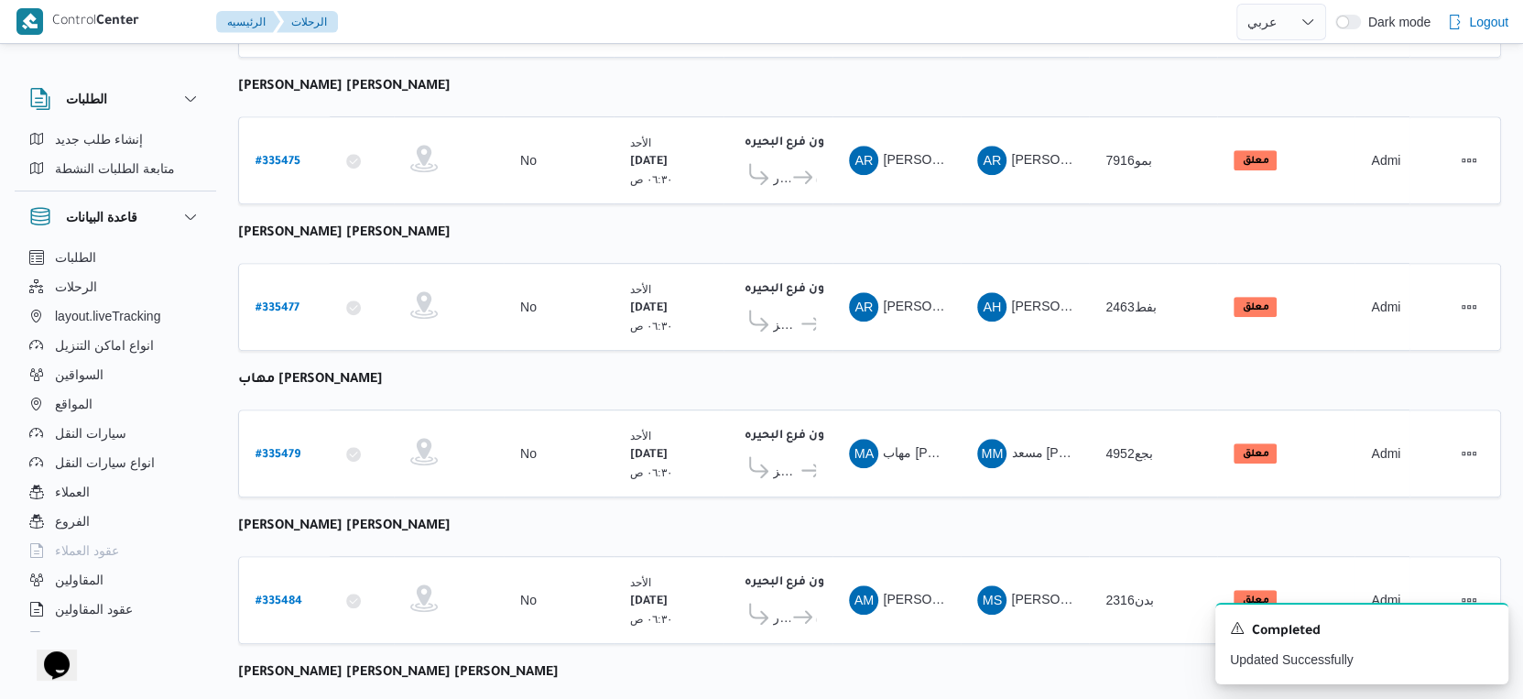
scroll to position [916, 0]
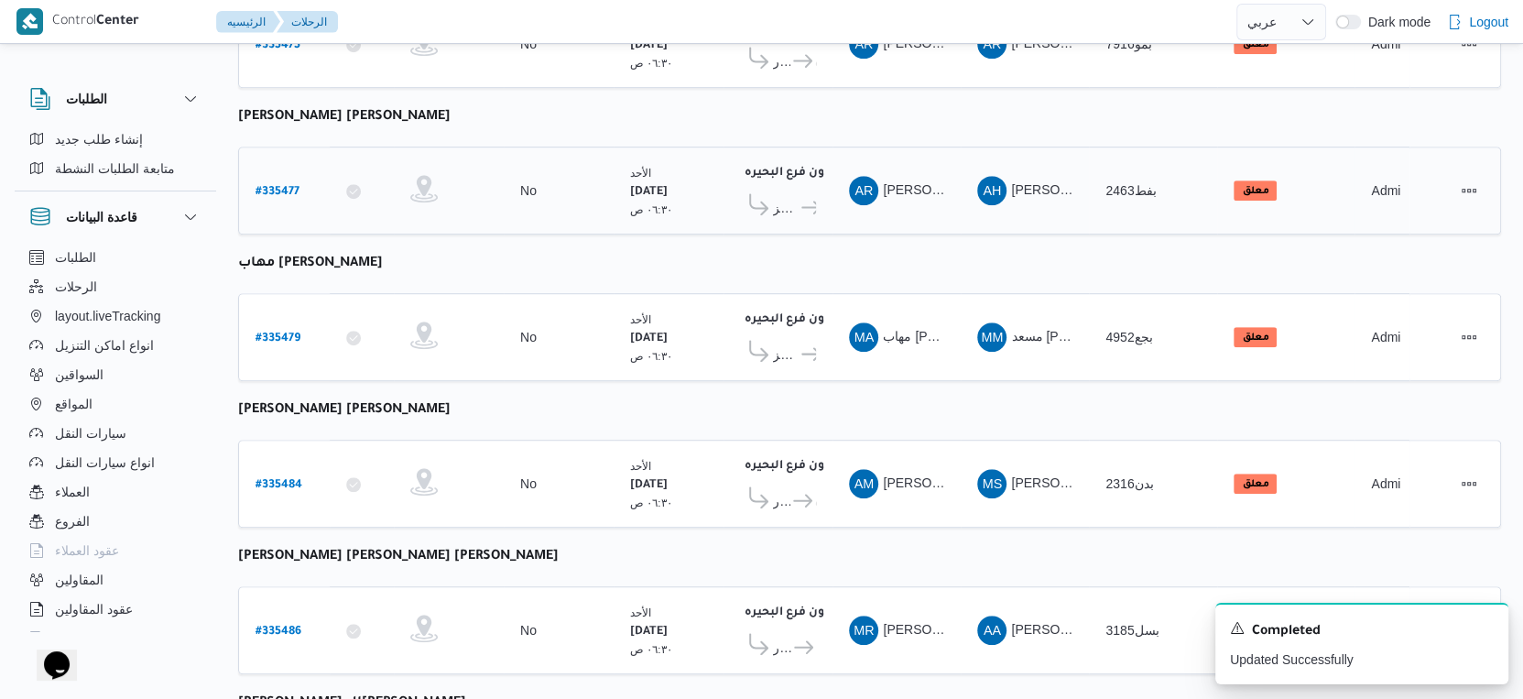
click at [267, 186] on b "# 335477" at bounding box center [278, 192] width 44 height 13
select select "ar"
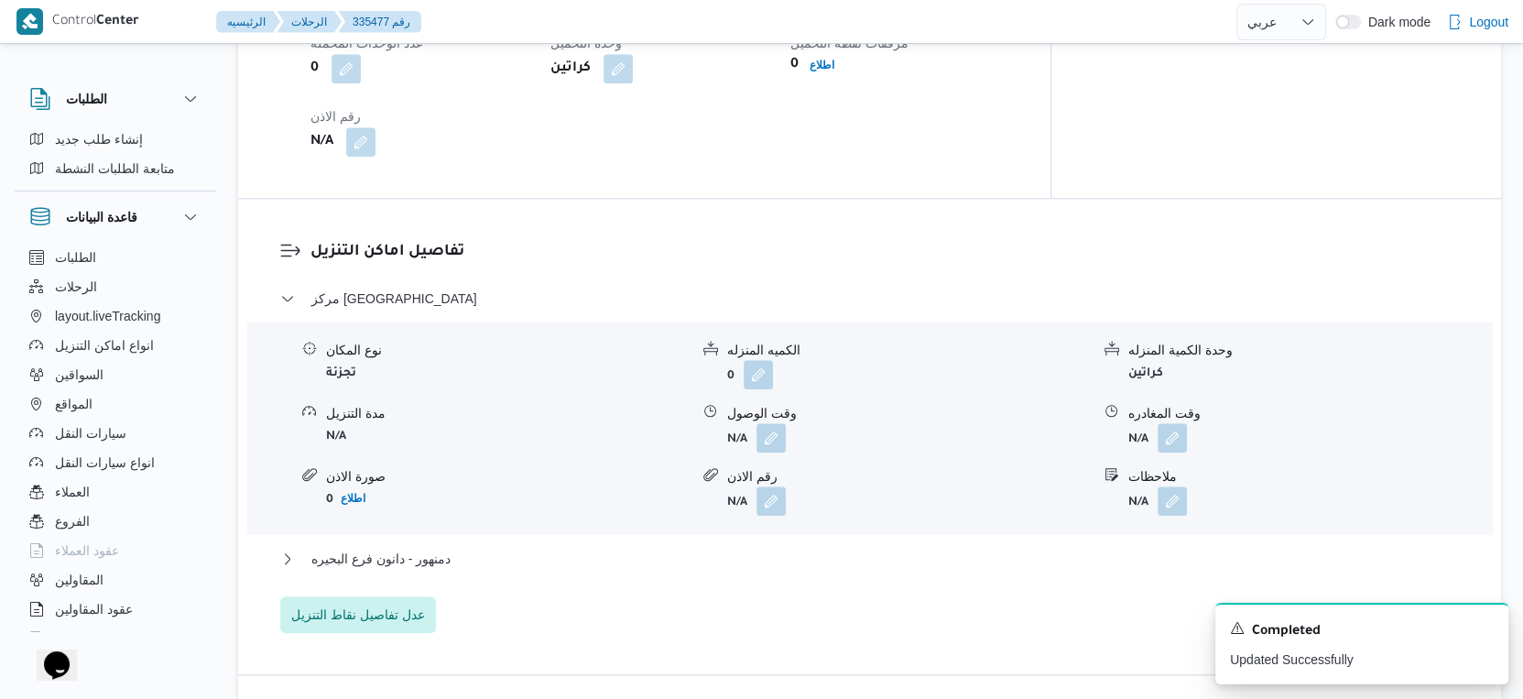
scroll to position [1424, 0]
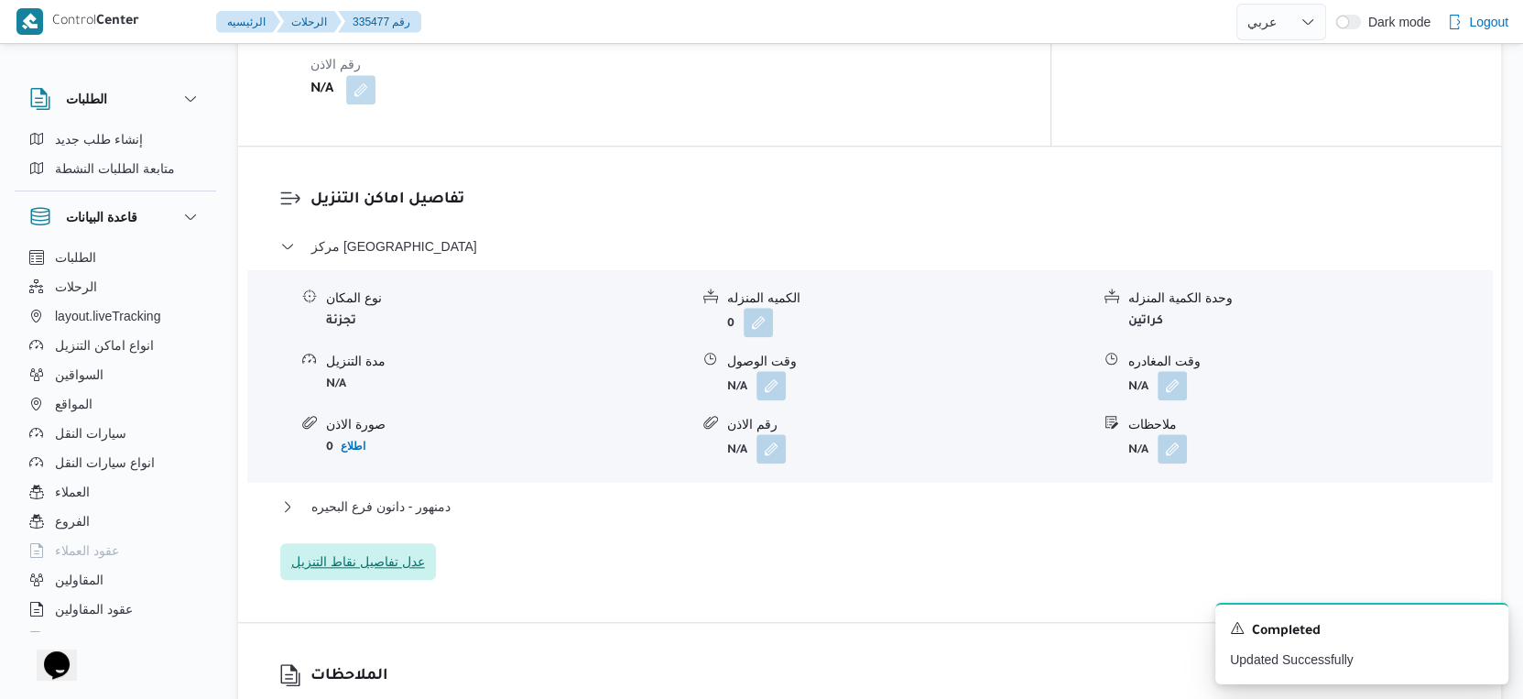
click at [384, 553] on span "عدل تفاصيل نقاط التنزيل" at bounding box center [358, 562] width 134 height 22
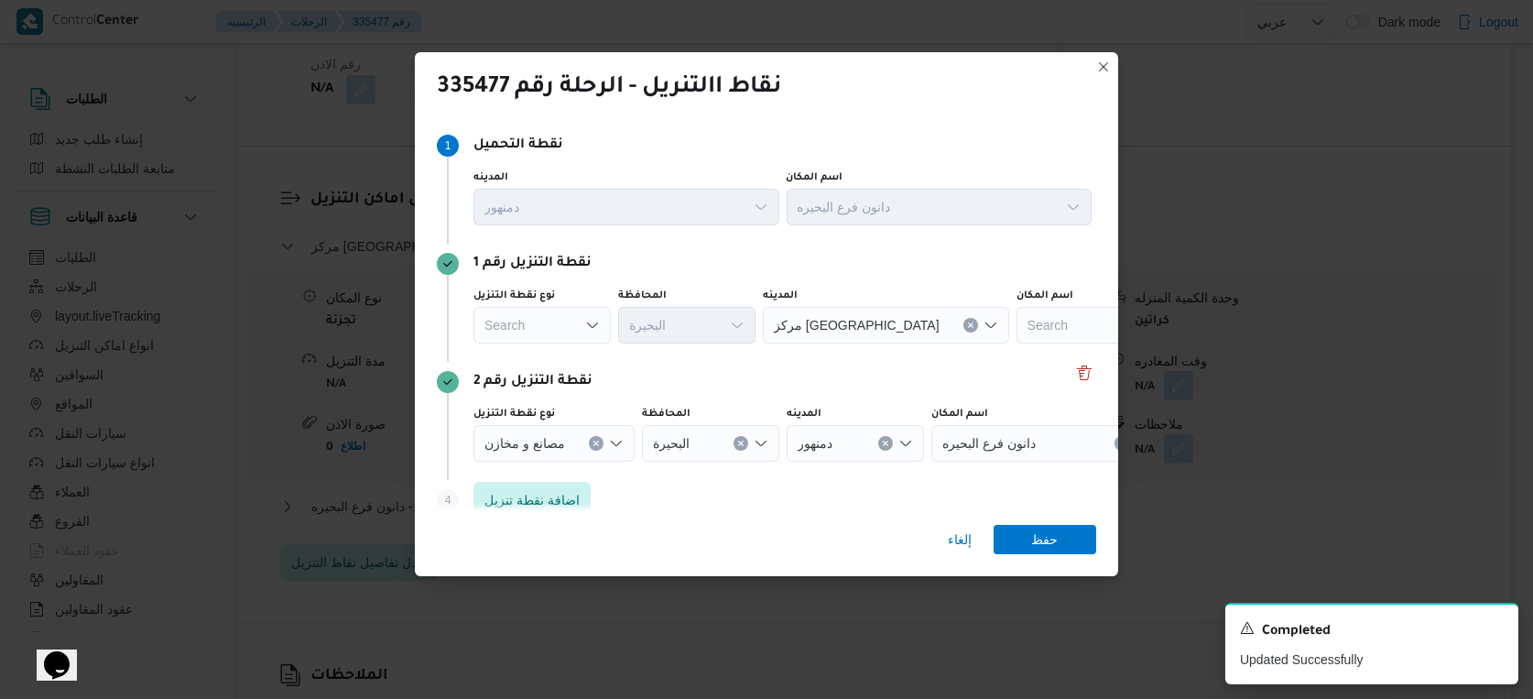
click at [525, 326] on div "Search" at bounding box center [542, 325] width 137 height 37
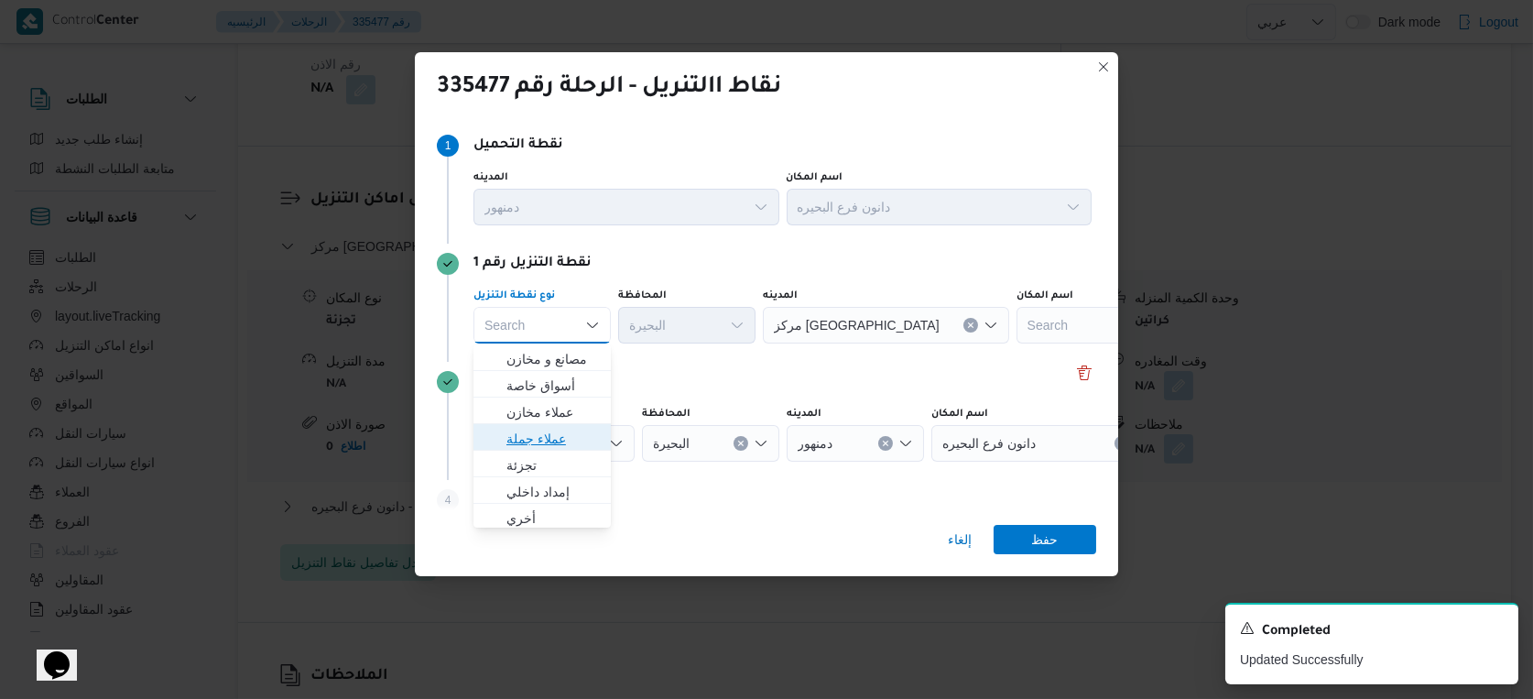
drag, startPoint x: 556, startPoint y: 445, endPoint x: 591, endPoint y: 409, distance: 49.9
click at [559, 446] on span "عملاء جملة" at bounding box center [553, 439] width 93 height 22
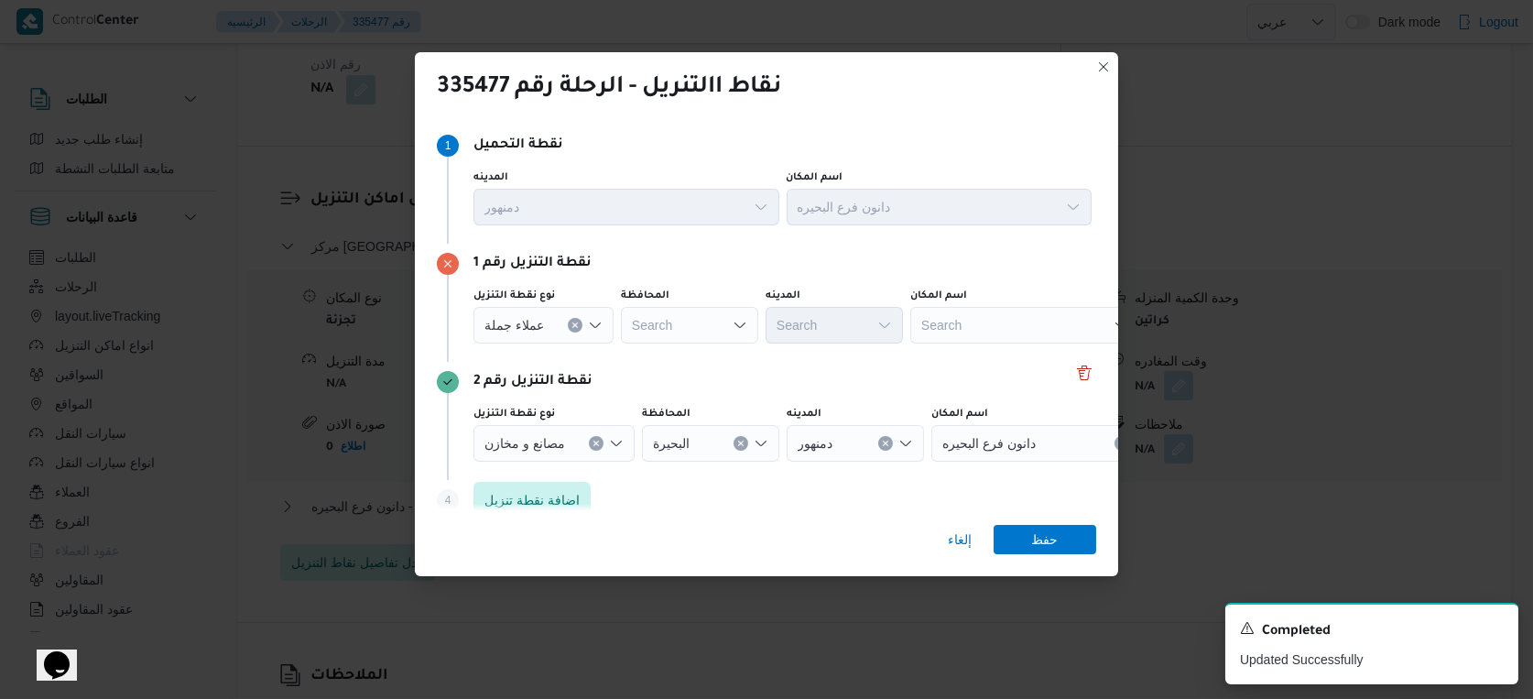
click at [692, 344] on div "نوع نقطة التنزيل عملاء جملة المحافظة Search المدينه Search اسم المكان Search" at bounding box center [783, 316] width 626 height 62
click at [695, 336] on div "Search" at bounding box center [689, 325] width 137 height 37
type input "البحي"
click at [689, 327] on div "البحي البحي Combo box. Selected. البحي. Selected. Combo box input. Search. Type…" at bounding box center [689, 325] width 137 height 37
click at [682, 365] on mark "البحي" at bounding box center [676, 359] width 23 height 15
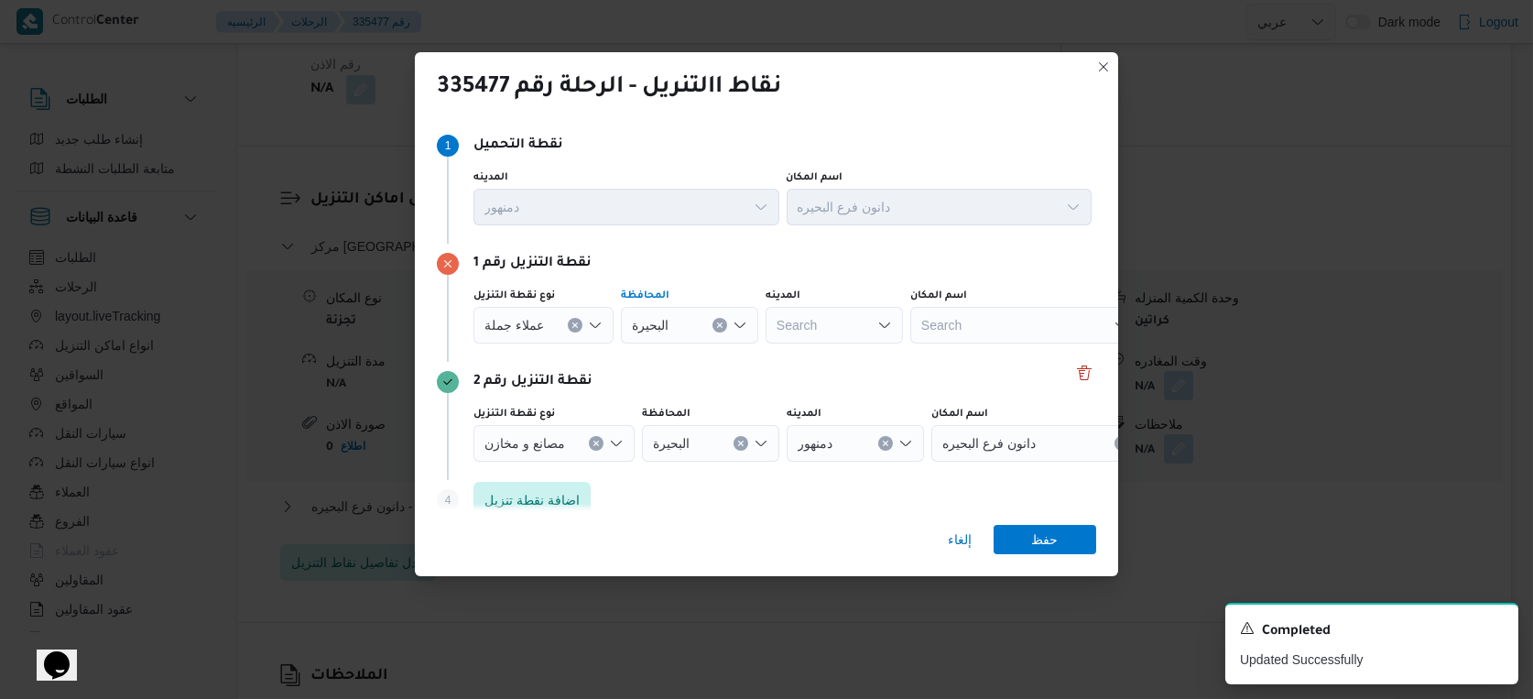
click at [572, 323] on icon "Clear input" at bounding box center [575, 325] width 7 height 7
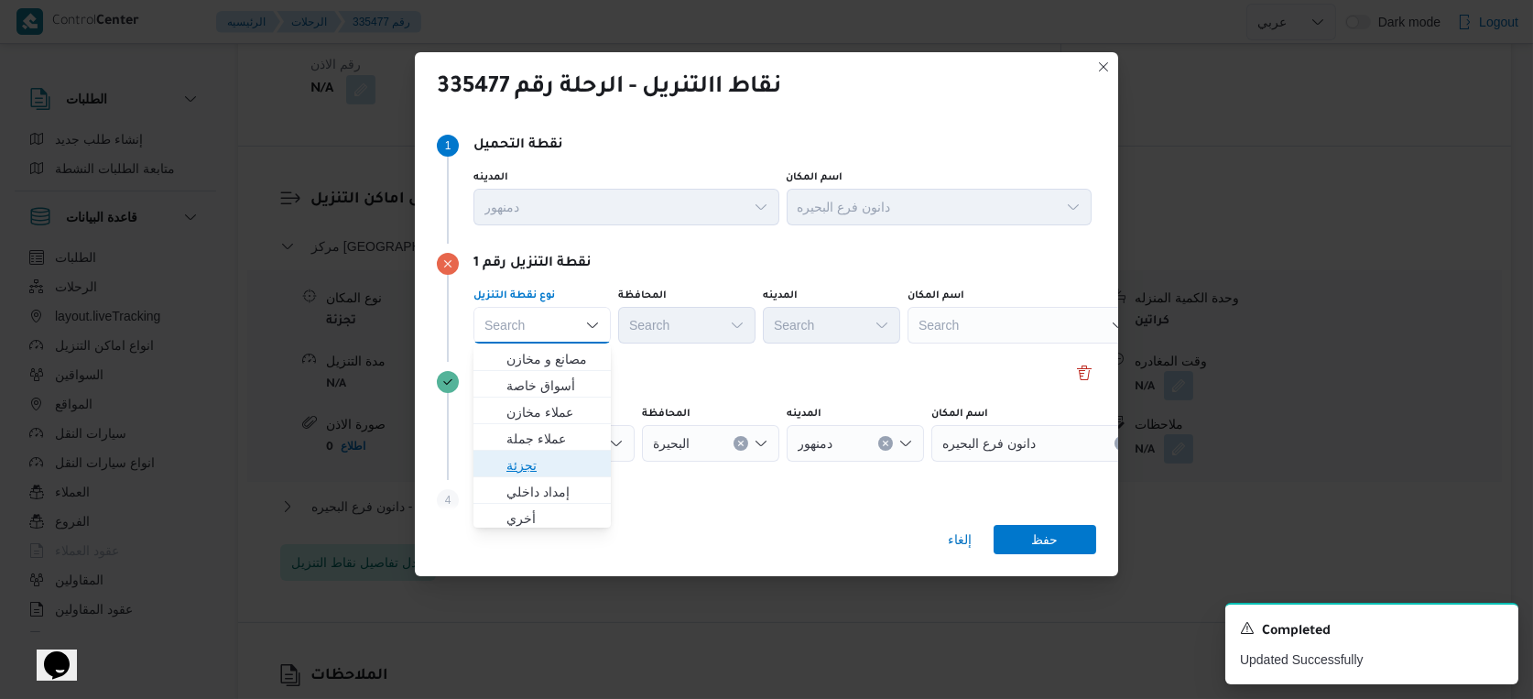
click at [543, 469] on span "تجزئة" at bounding box center [553, 465] width 93 height 22
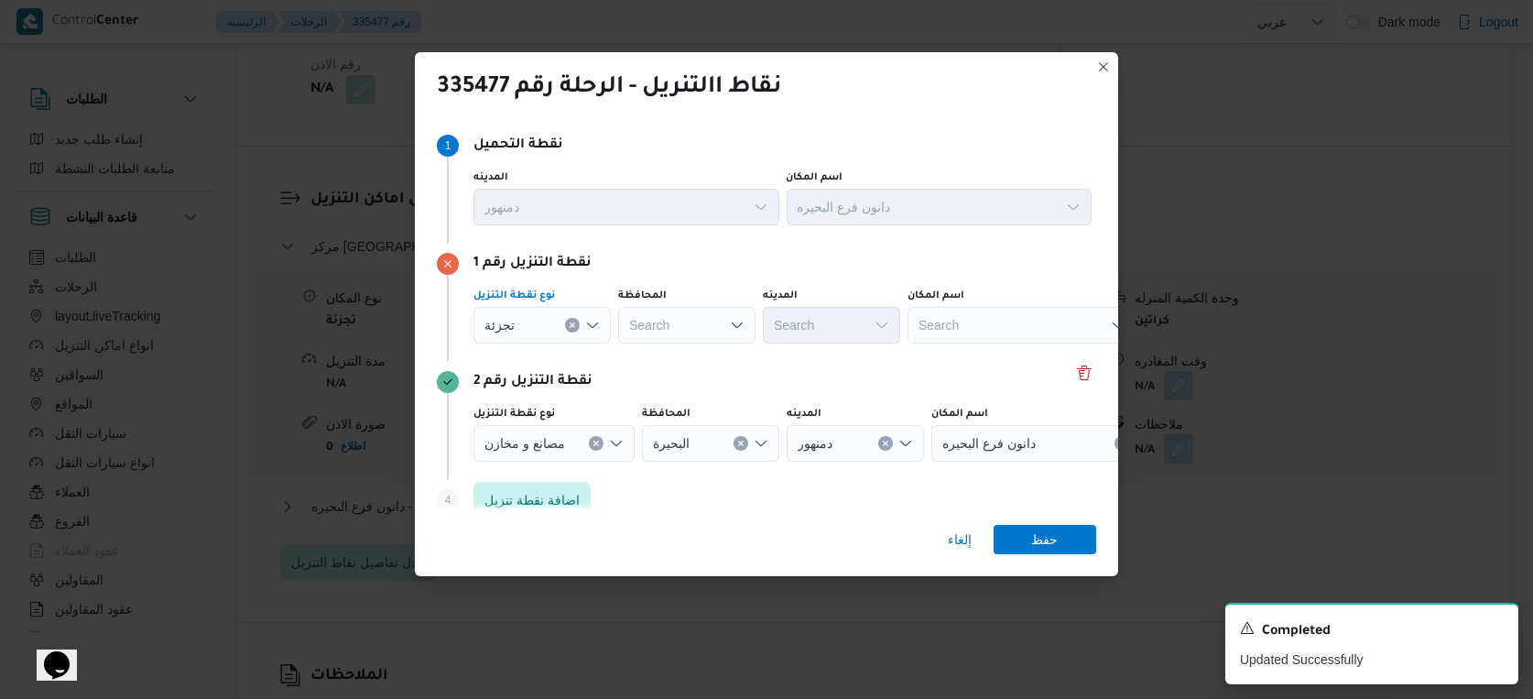
click at [685, 333] on div "Search" at bounding box center [686, 325] width 137 height 37
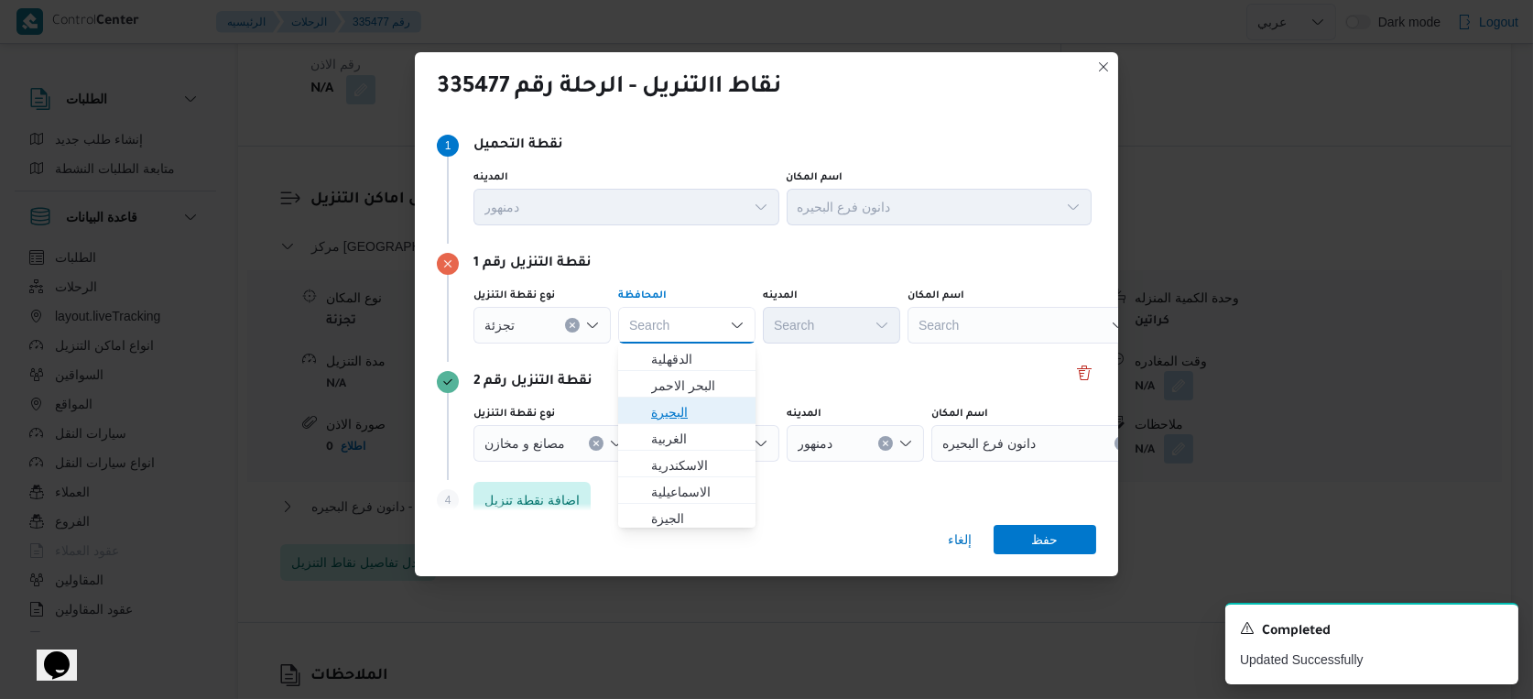
click at [677, 410] on span "البحيرة" at bounding box center [697, 412] width 93 height 22
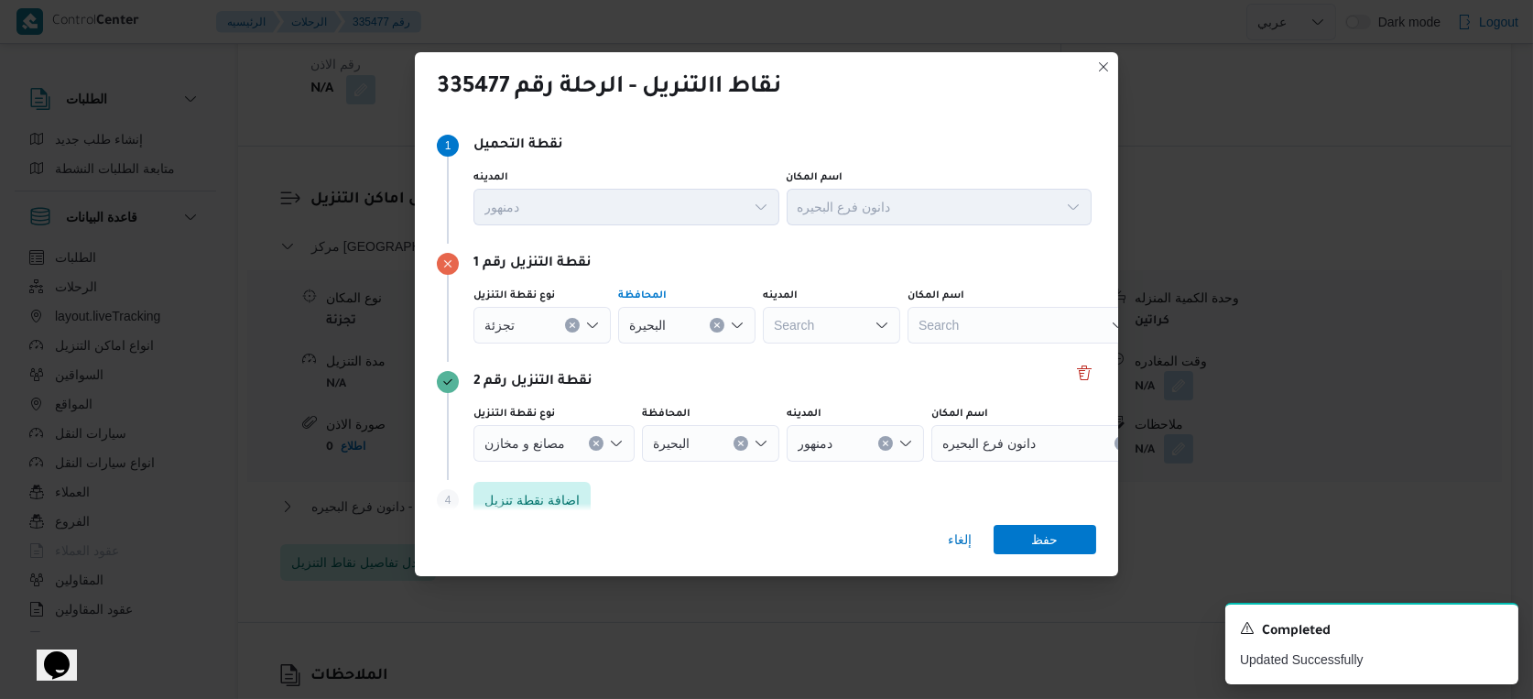
click at [832, 322] on div "Search" at bounding box center [831, 325] width 137 height 37
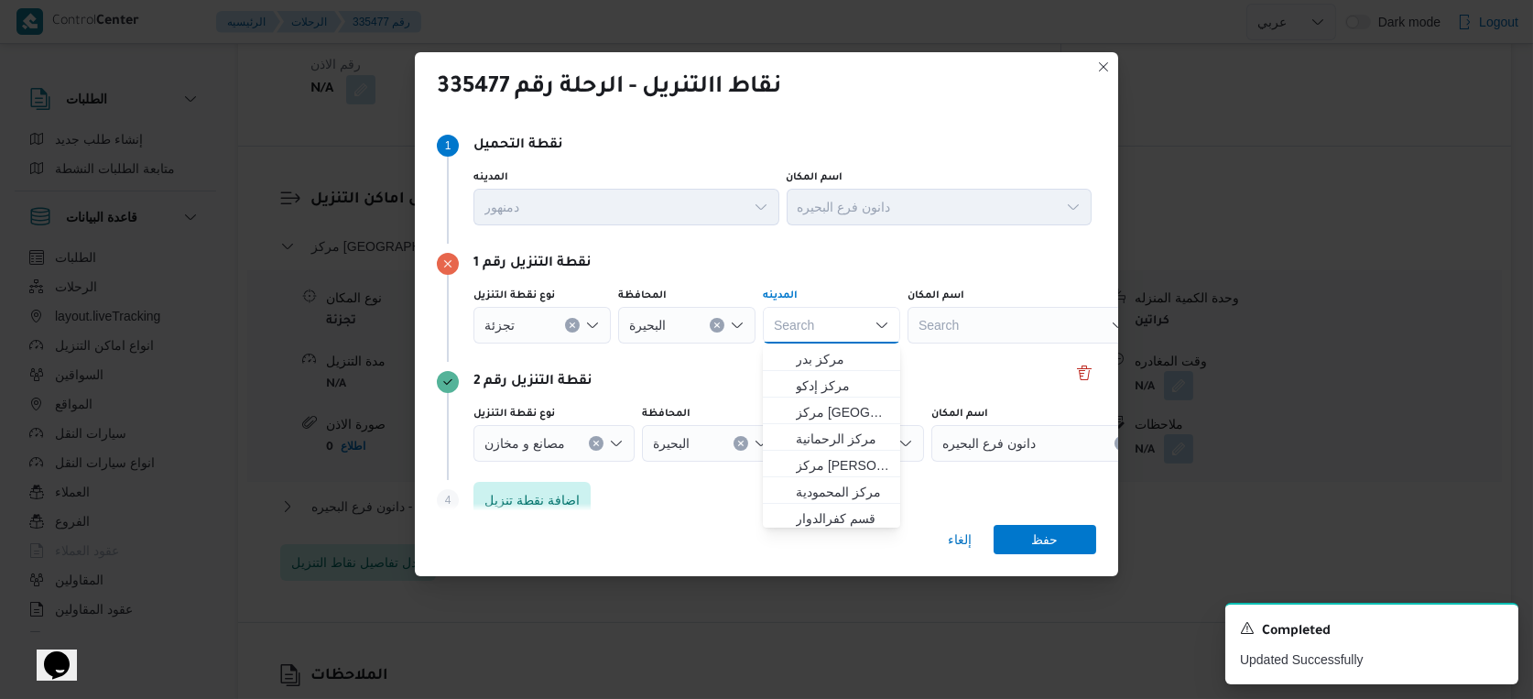
type input "ي"
click at [964, 532] on span "إلغاء" at bounding box center [960, 540] width 24 height 22
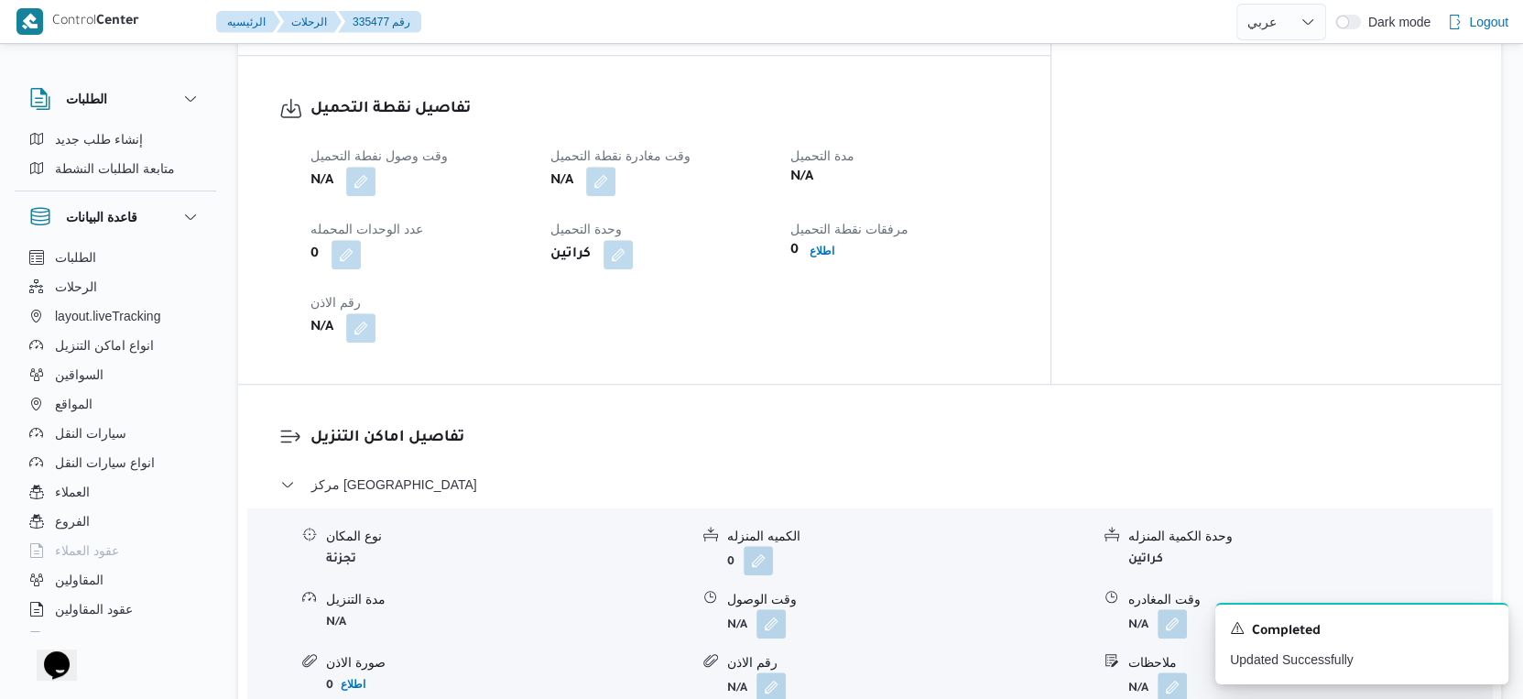
scroll to position [1323, 0]
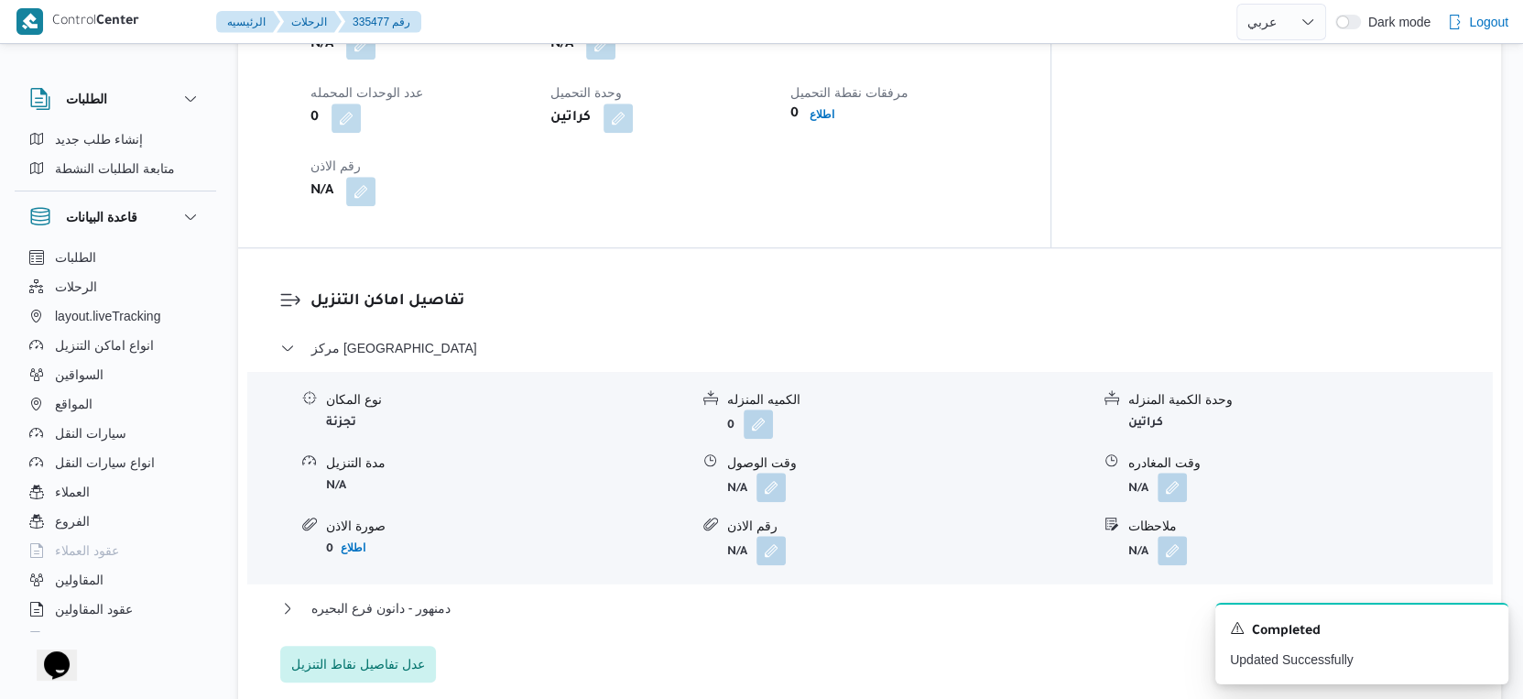
select select "ar"
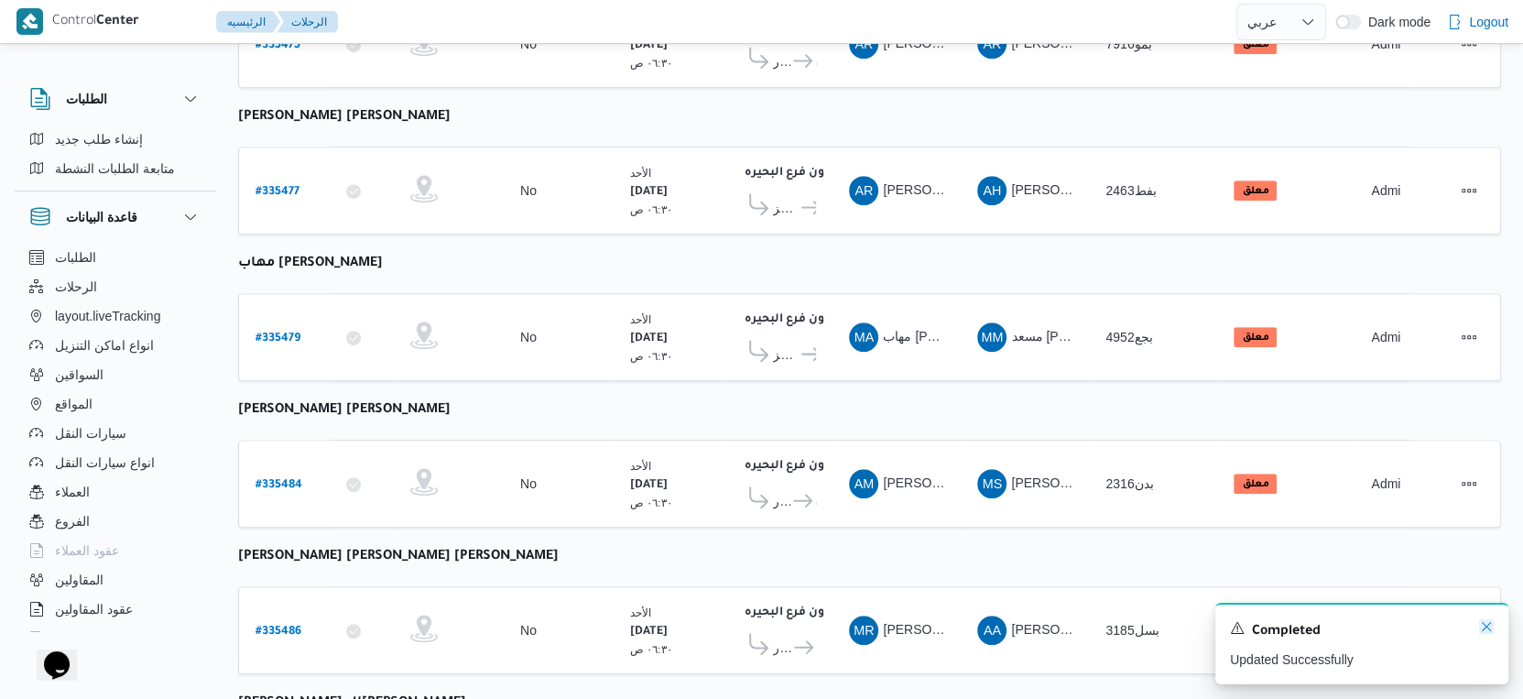
scroll to position [1208, 0]
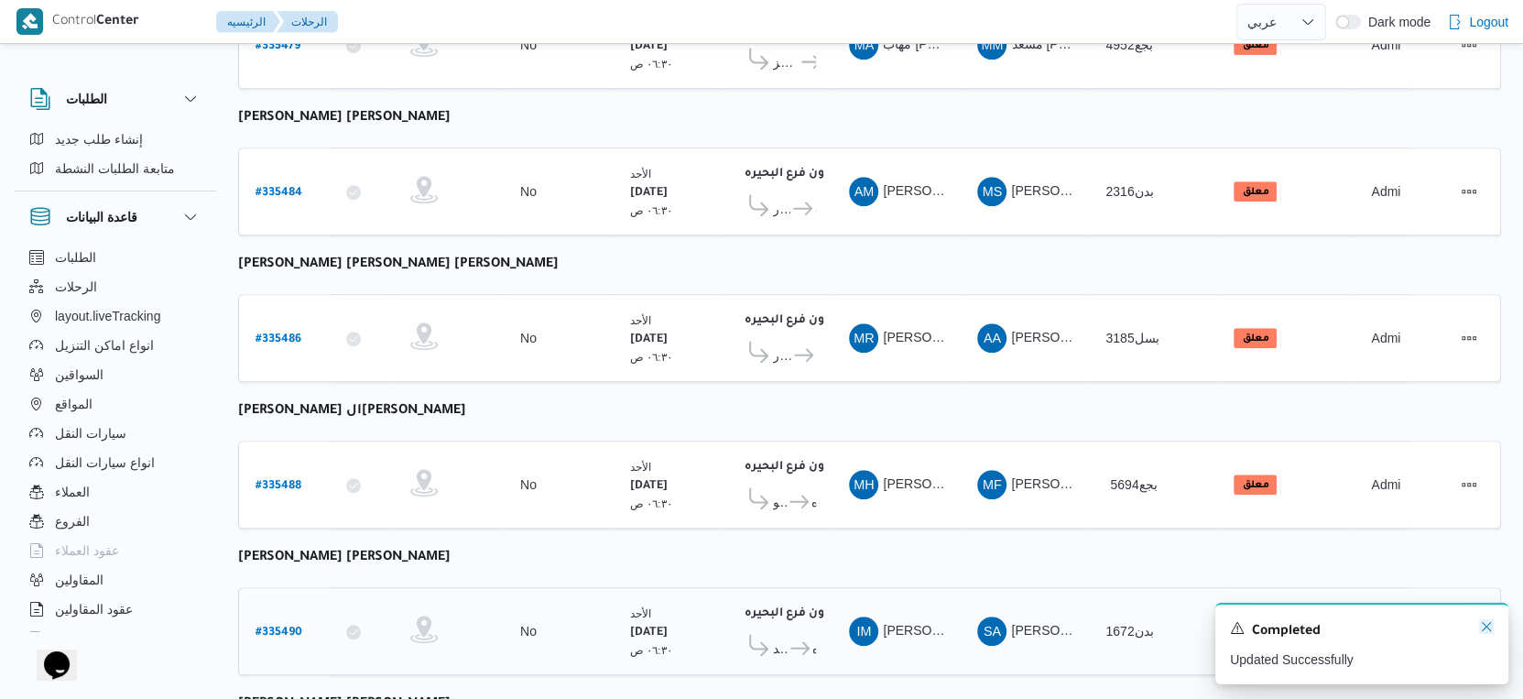
click at [1482, 624] on icon "Dismiss toast" at bounding box center [1486, 626] width 15 height 15
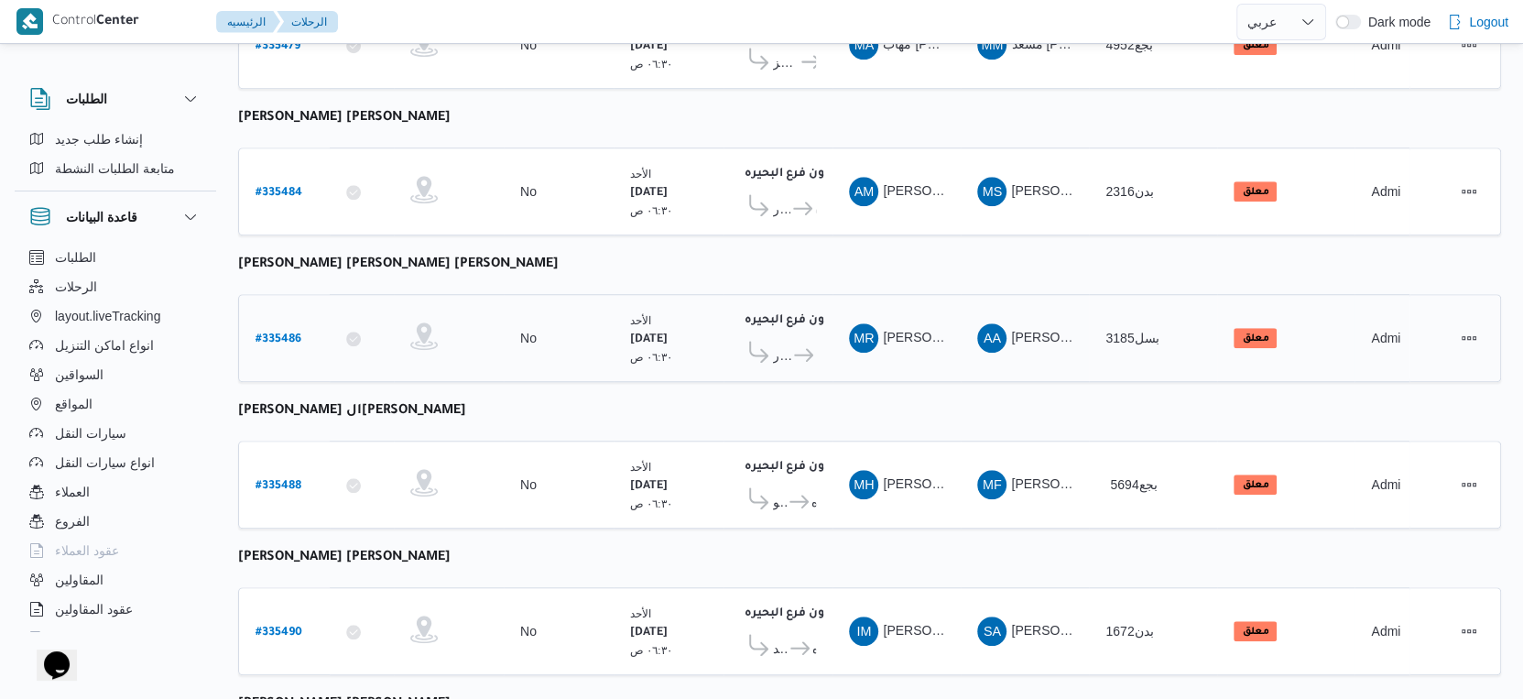
click at [761, 341] on icon at bounding box center [758, 352] width 19 height 22
click at [789, 344] on span "قسم كفر الدوار" at bounding box center [782, 355] width 18 height 22
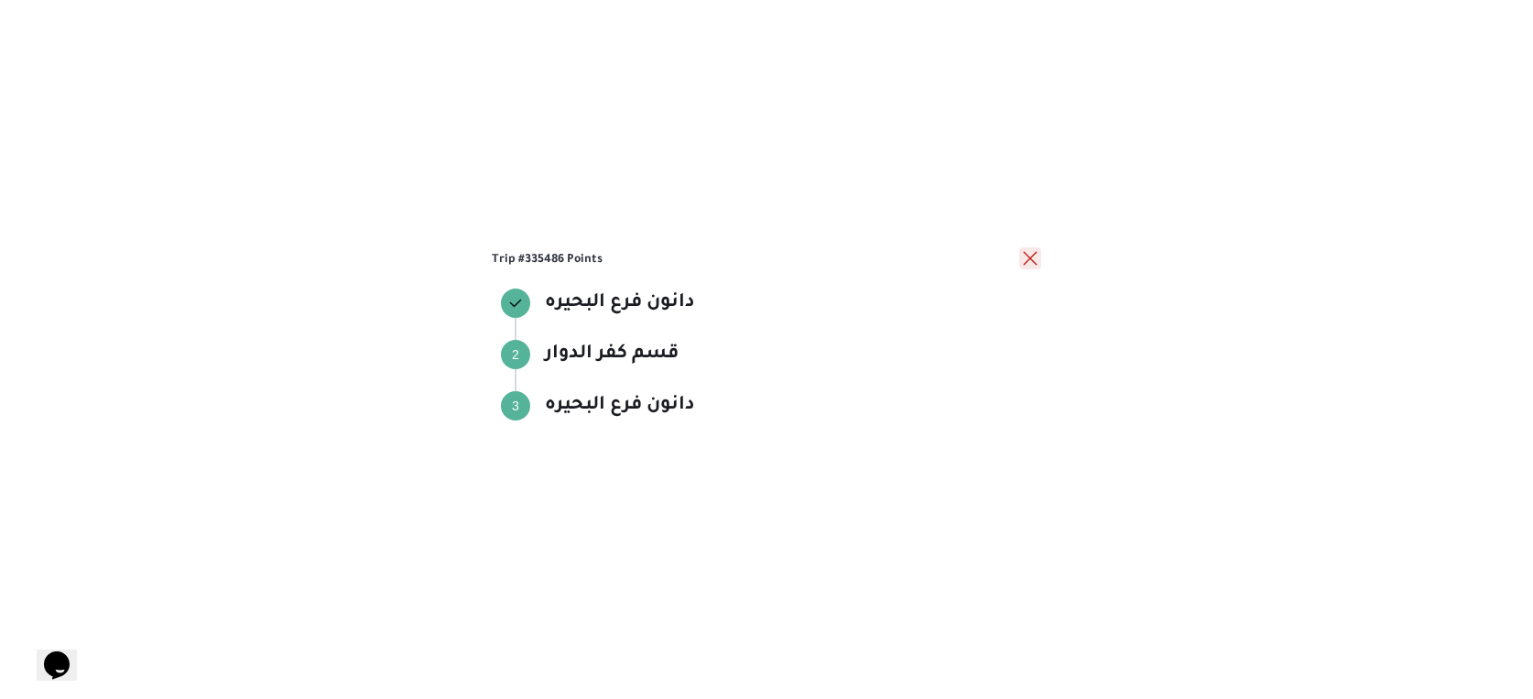
click at [1035, 250] on button "close" at bounding box center [1031, 258] width 22 height 22
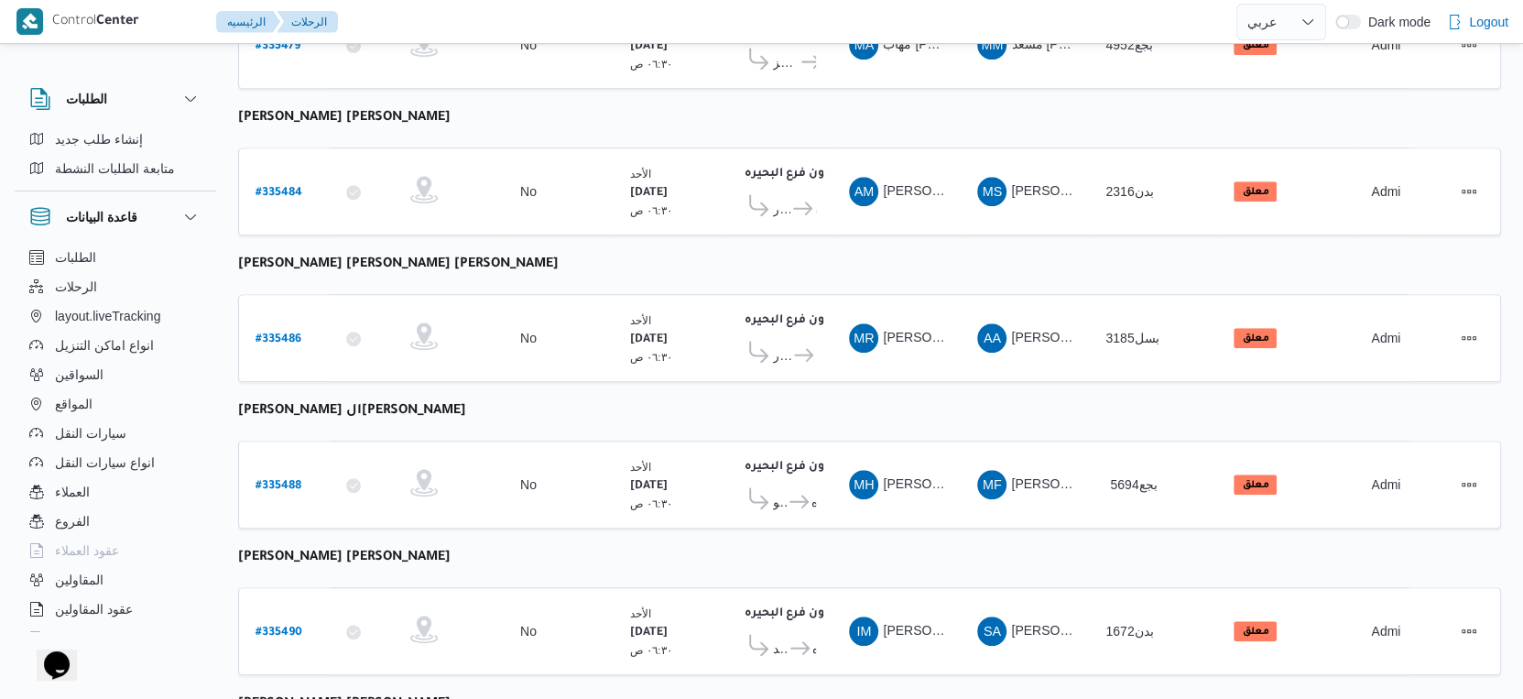
click at [725, 398] on table "رقم الرحلة Click to sort in ascending order تطبيق السائق Click to sort in ascen…" at bounding box center [869, 0] width 1263 height 1971
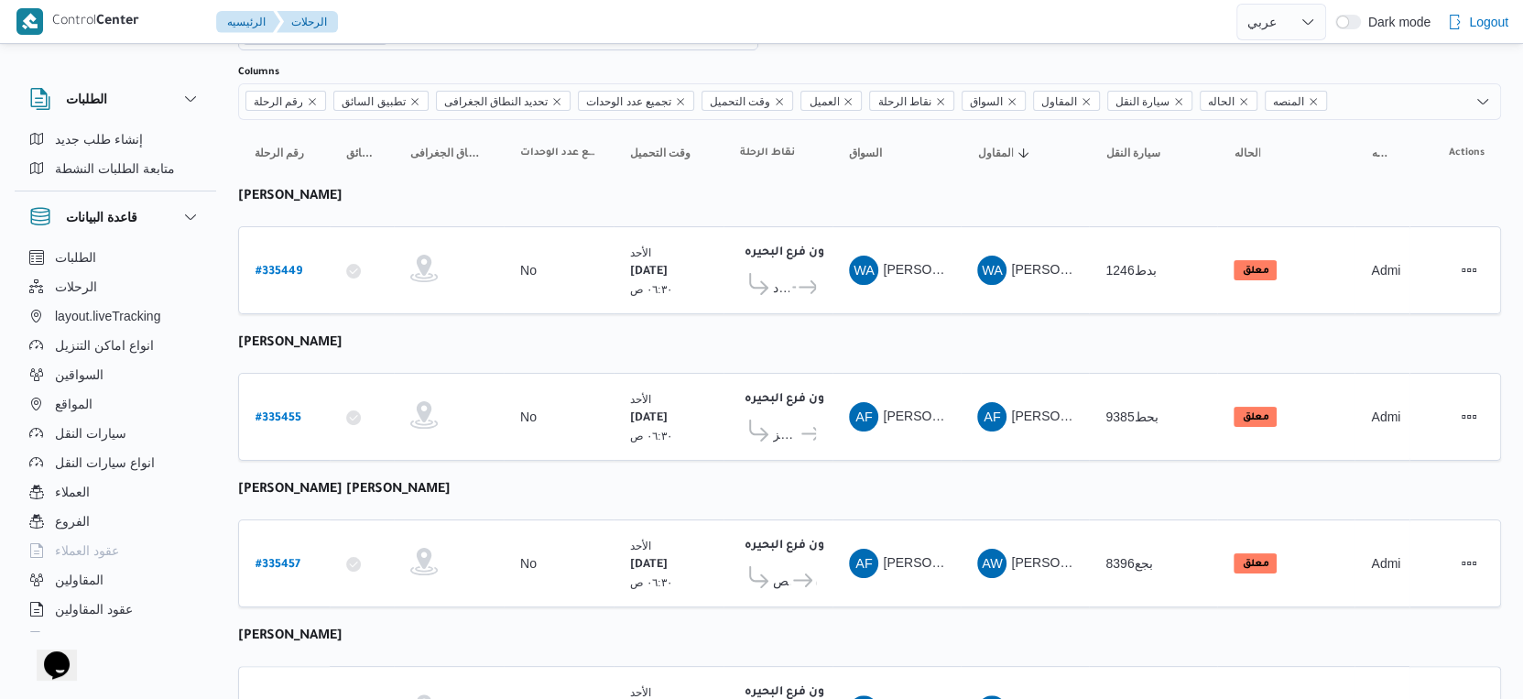
scroll to position [0, 0]
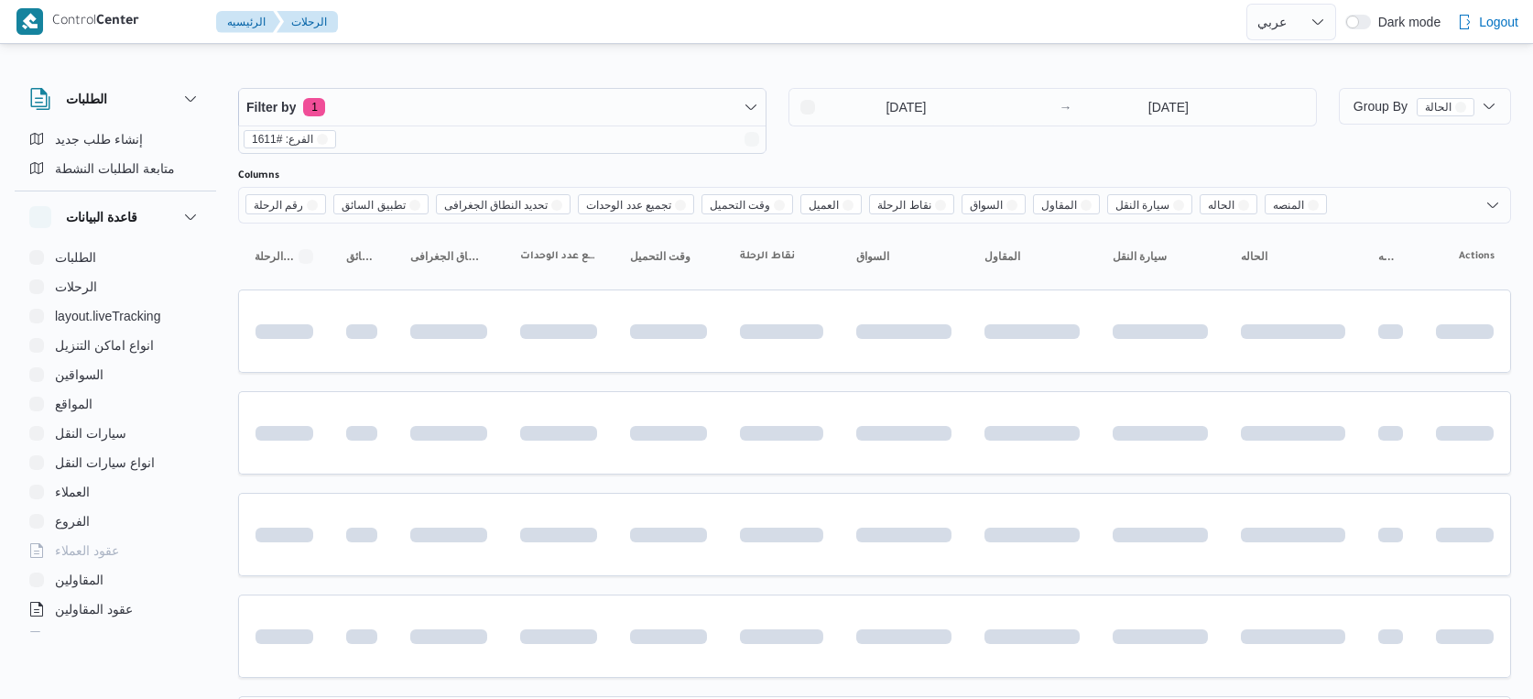
select select "ar"
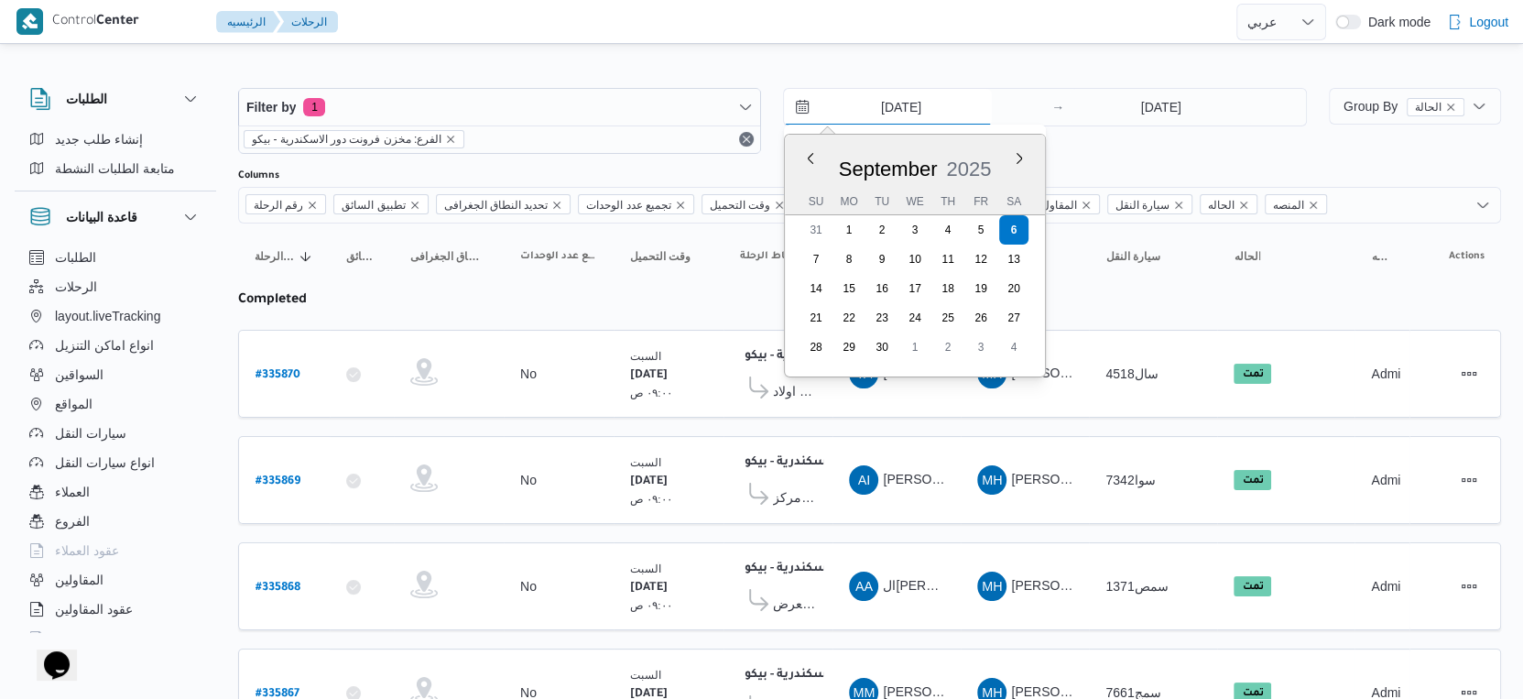
click at [932, 113] on input "[DATE]" at bounding box center [888, 107] width 208 height 37
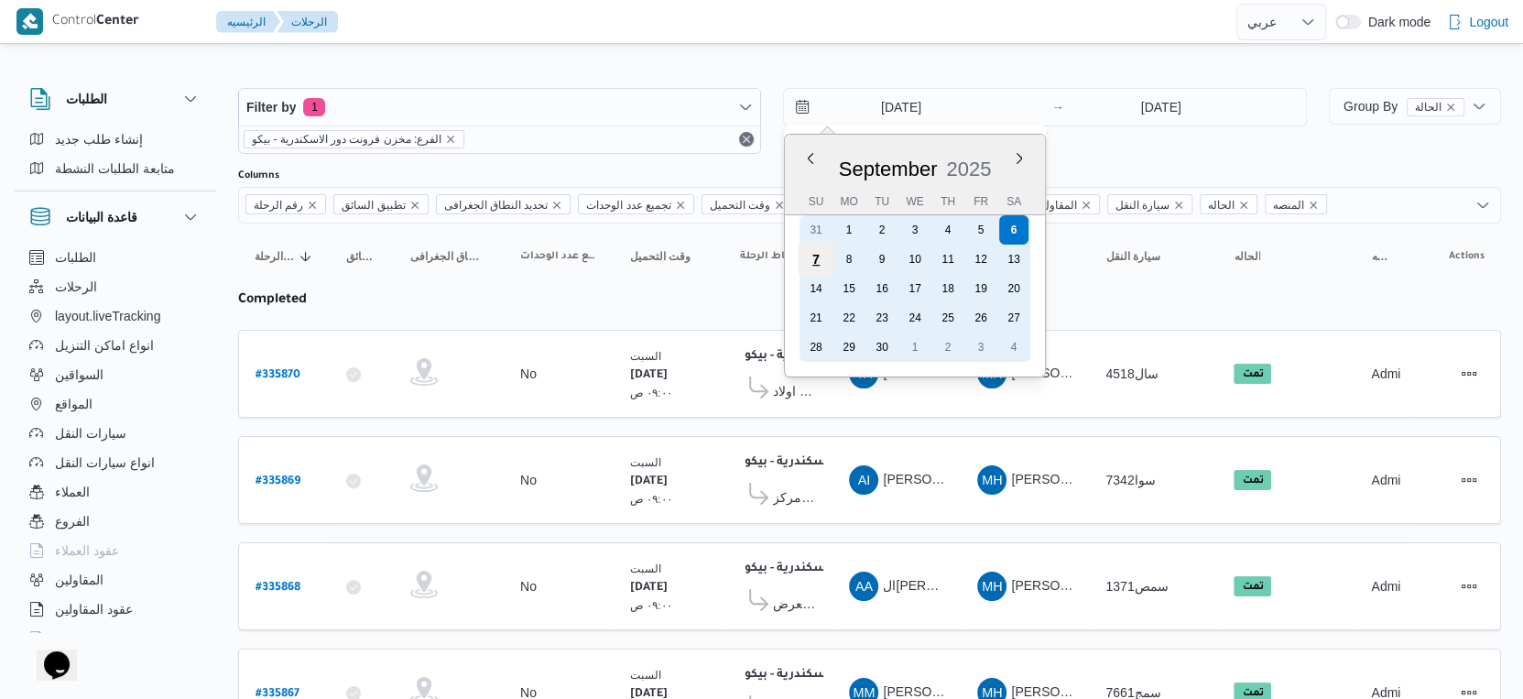
click at [819, 256] on div "7" at bounding box center [816, 259] width 35 height 35
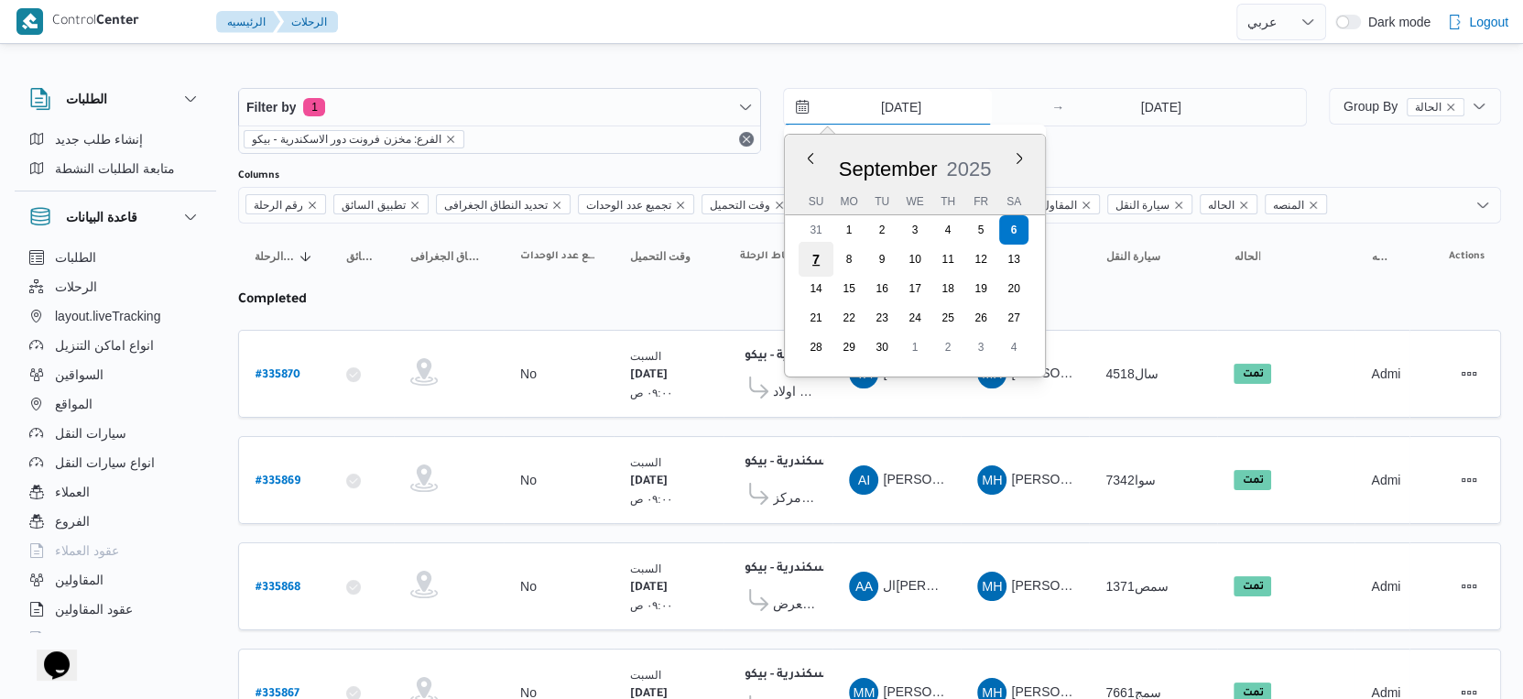
type input "[DATE]"
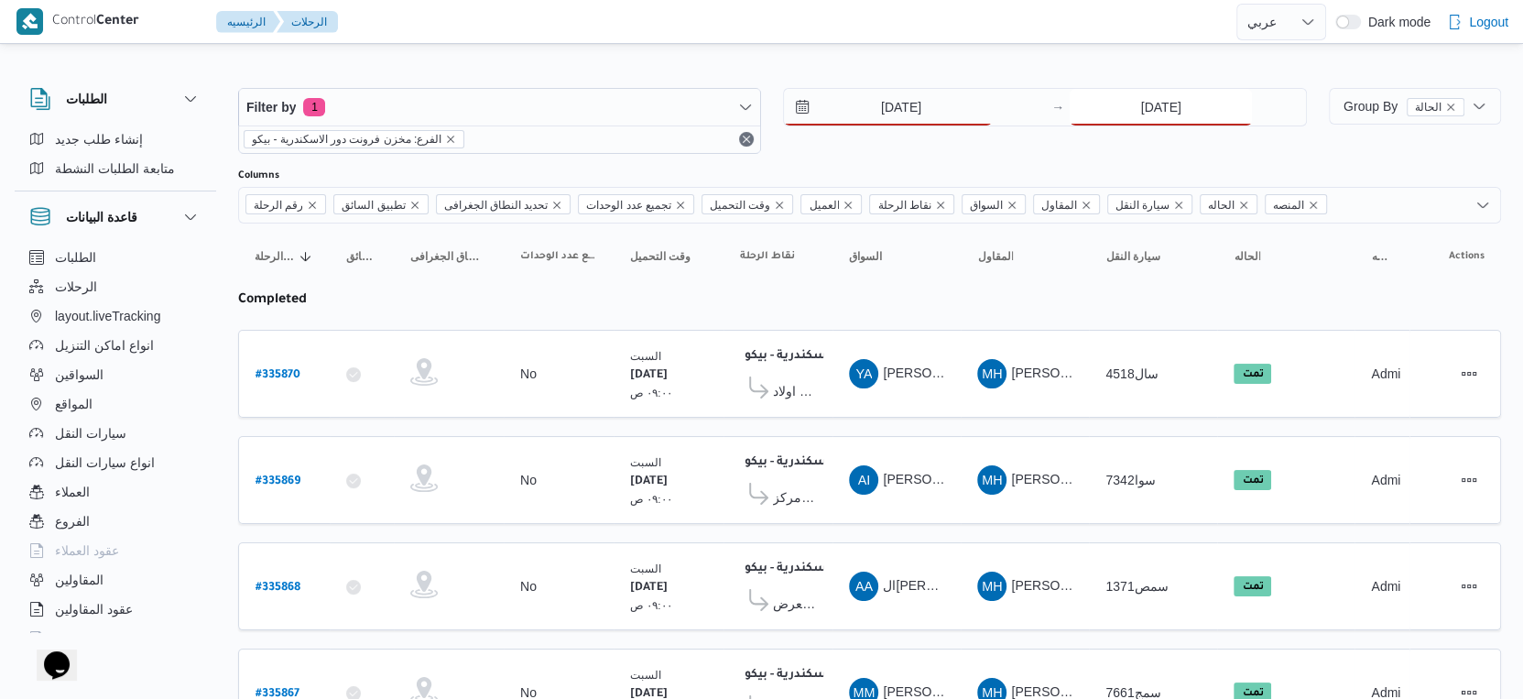
click at [1164, 105] on input "[DATE]" at bounding box center [1161, 107] width 182 height 37
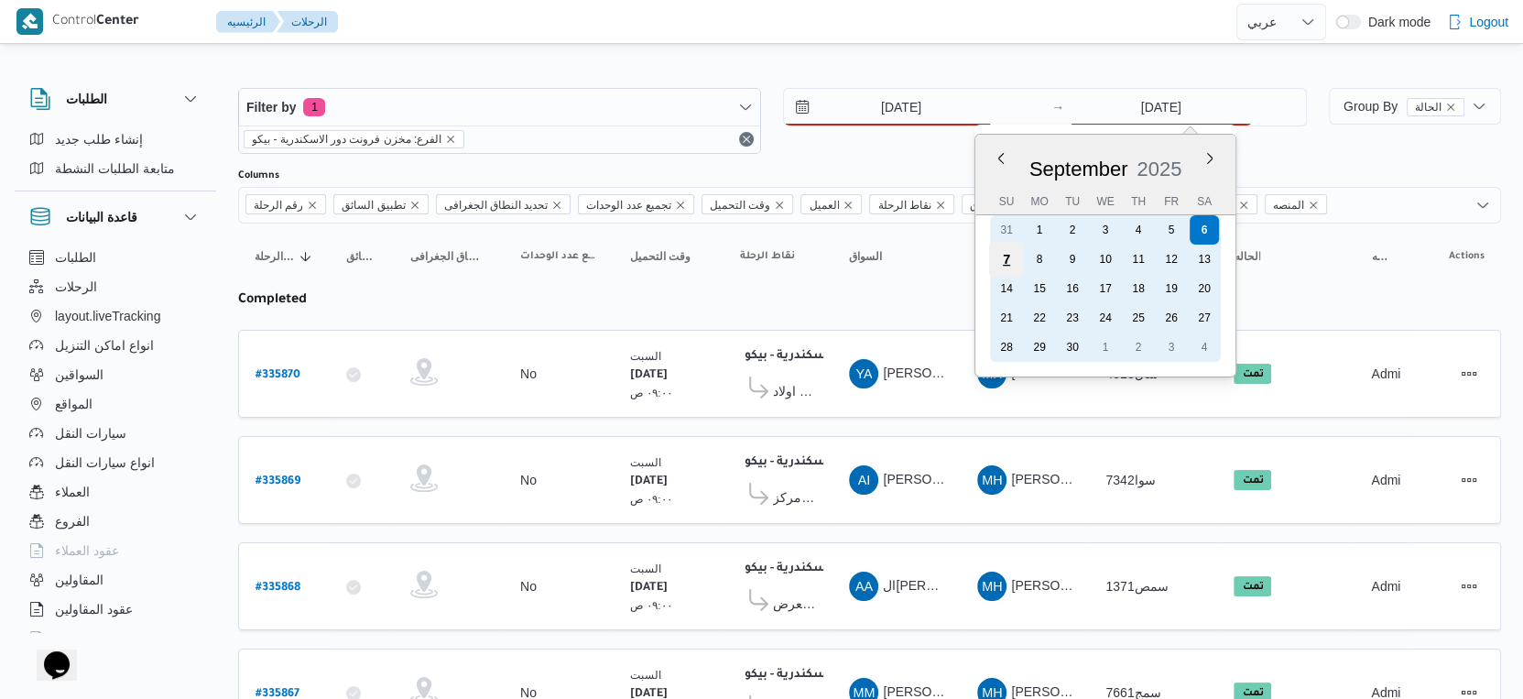
click at [1003, 256] on div "7" at bounding box center [1006, 259] width 35 height 35
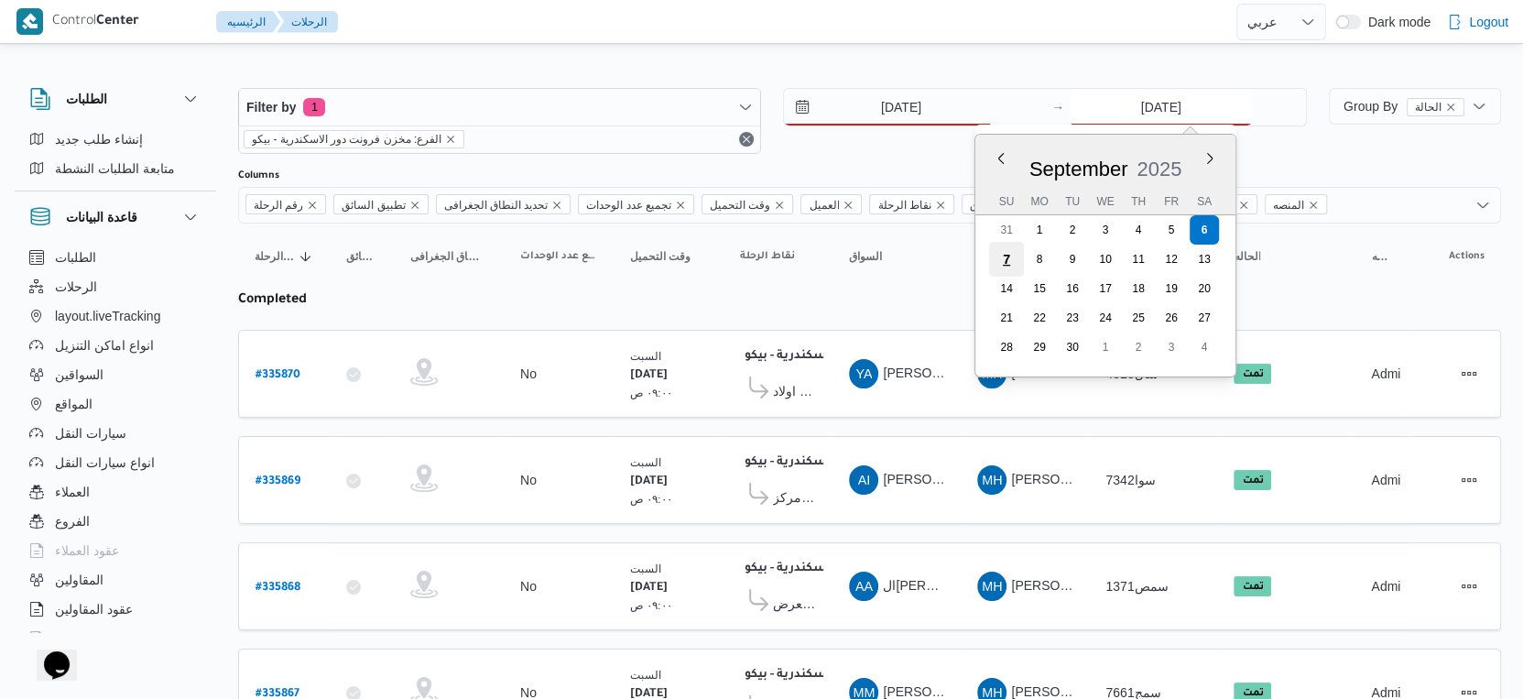
type input "[DATE]"
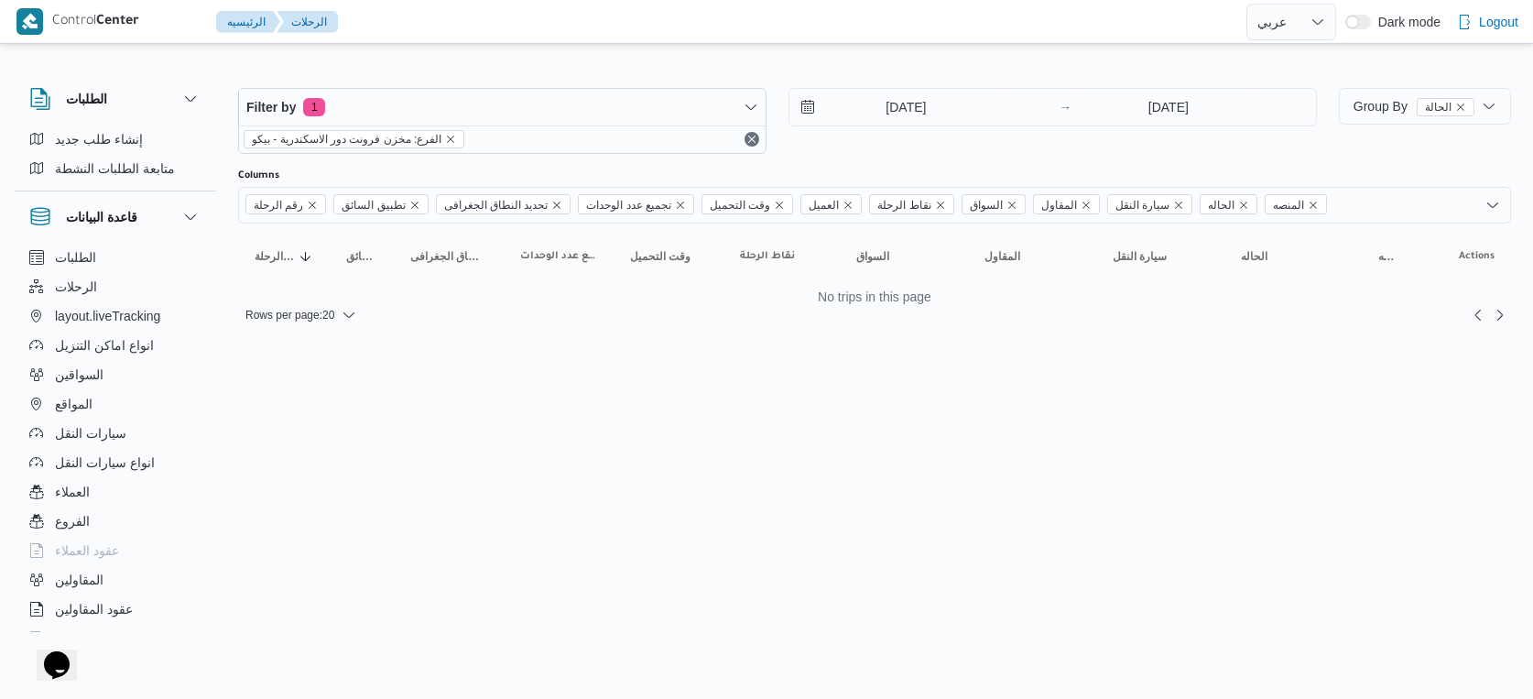
click at [877, 346] on html "Control Center الرئيسيه الرحلات English عربي Dark mode Logout الطلبات إنشاء طلب…" at bounding box center [766, 349] width 1533 height 699
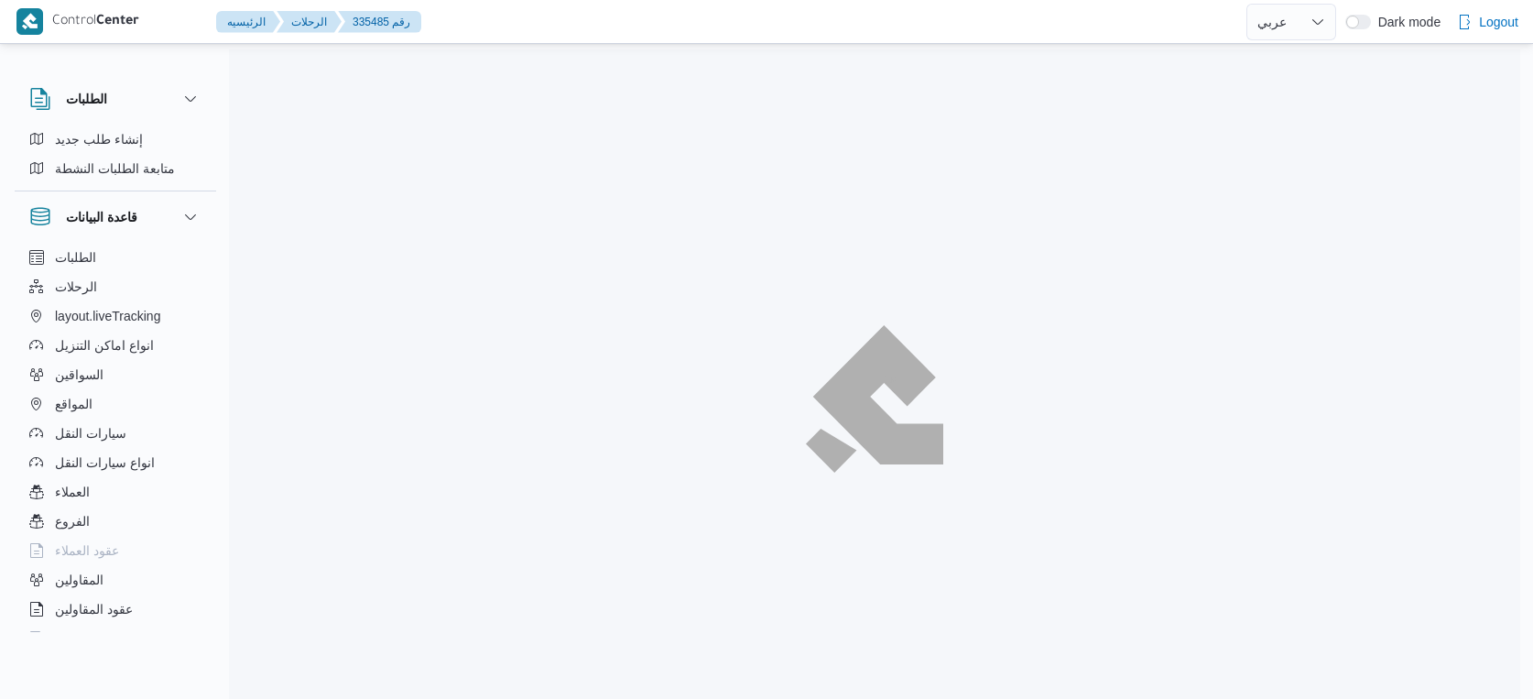
select select "ar"
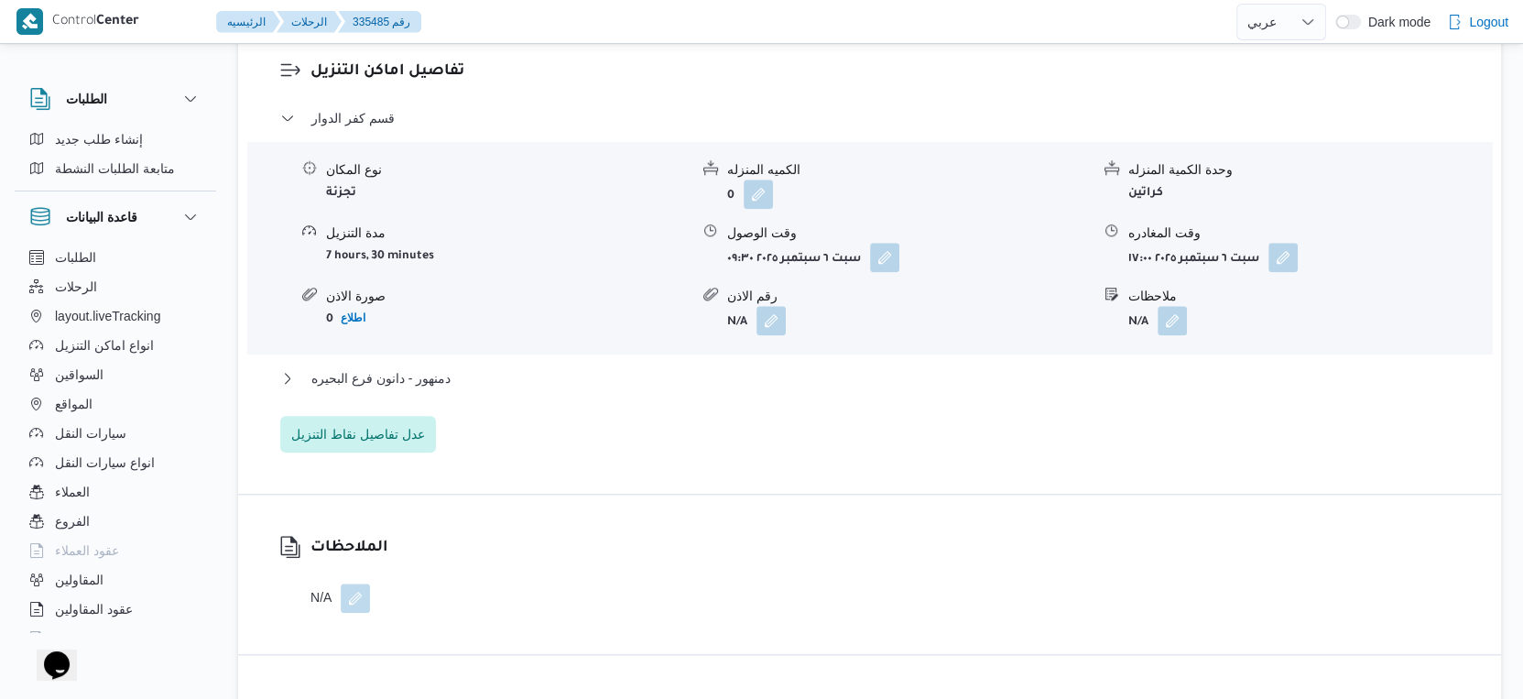
scroll to position [1527, 0]
click at [482, 386] on button "دمنهور - دانون فرع البحيره" at bounding box center [870, 375] width 1180 height 22
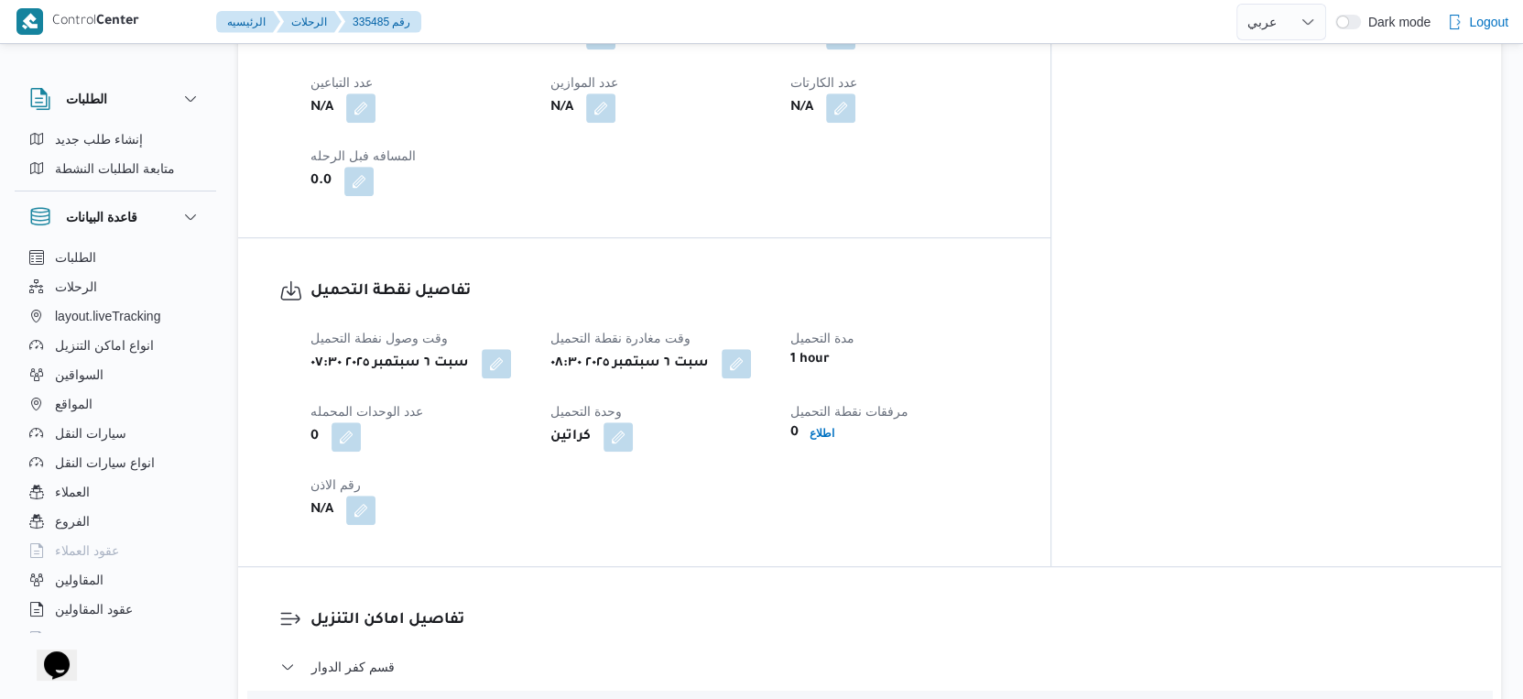
scroll to position [713, 0]
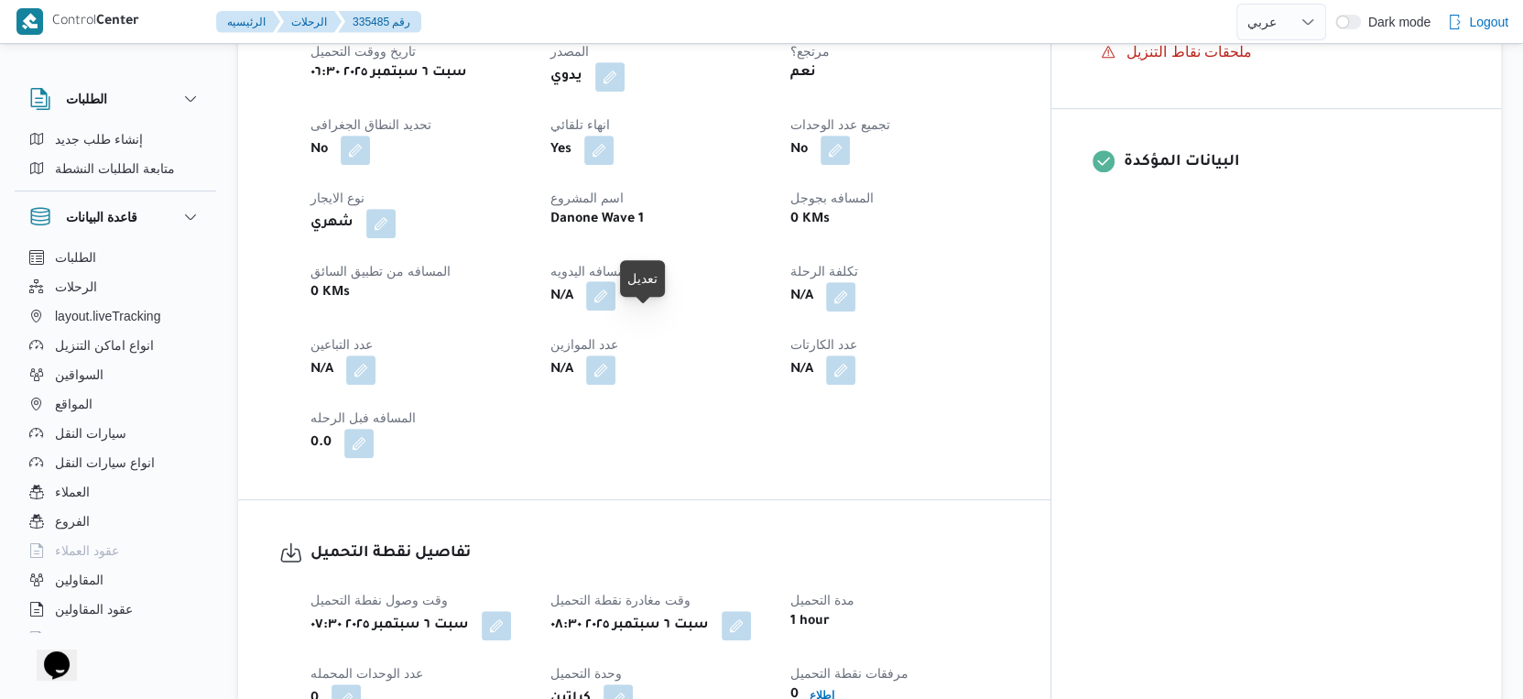
click at [616, 311] on button "button" at bounding box center [600, 295] width 29 height 29
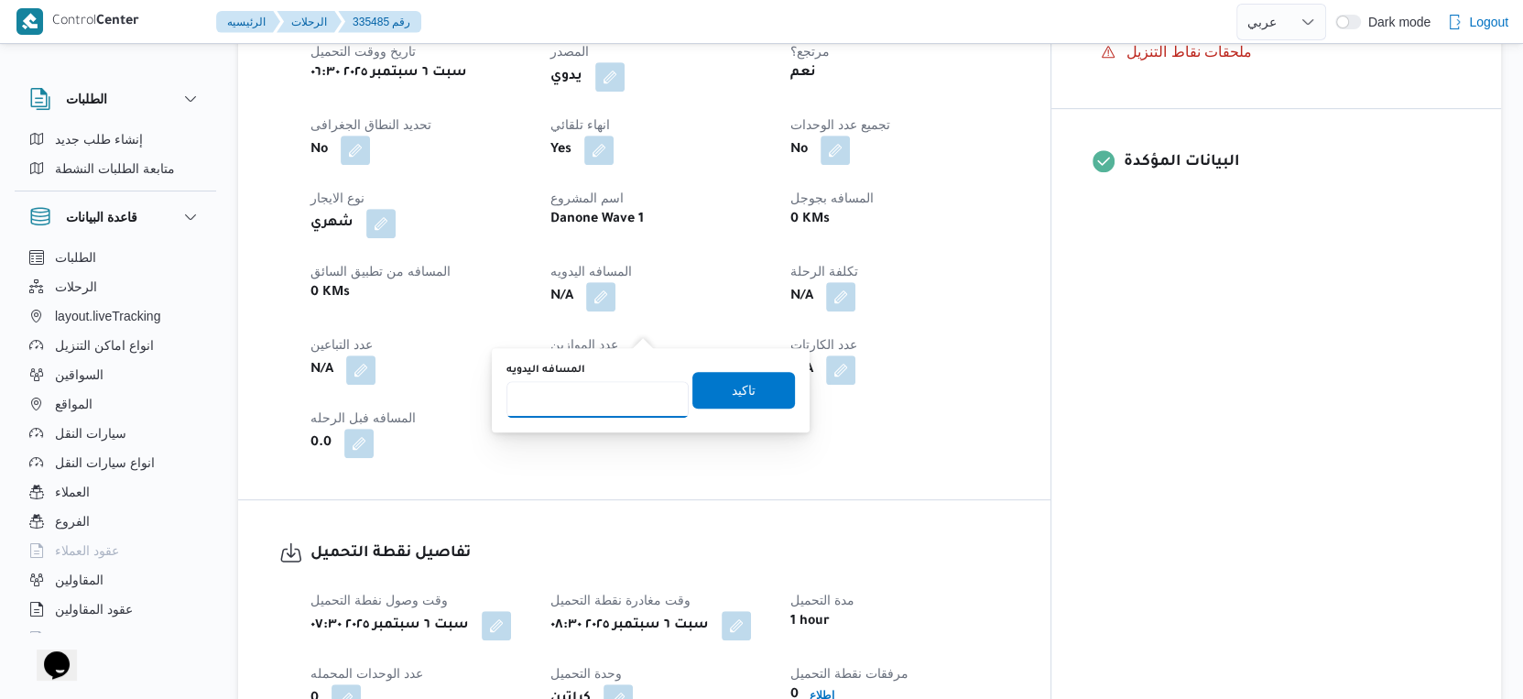
click at [603, 387] on input "المسافه اليدويه" at bounding box center [598, 399] width 182 height 37
type input "98"
click at [698, 385] on span "تاكيد" at bounding box center [744, 389] width 103 height 37
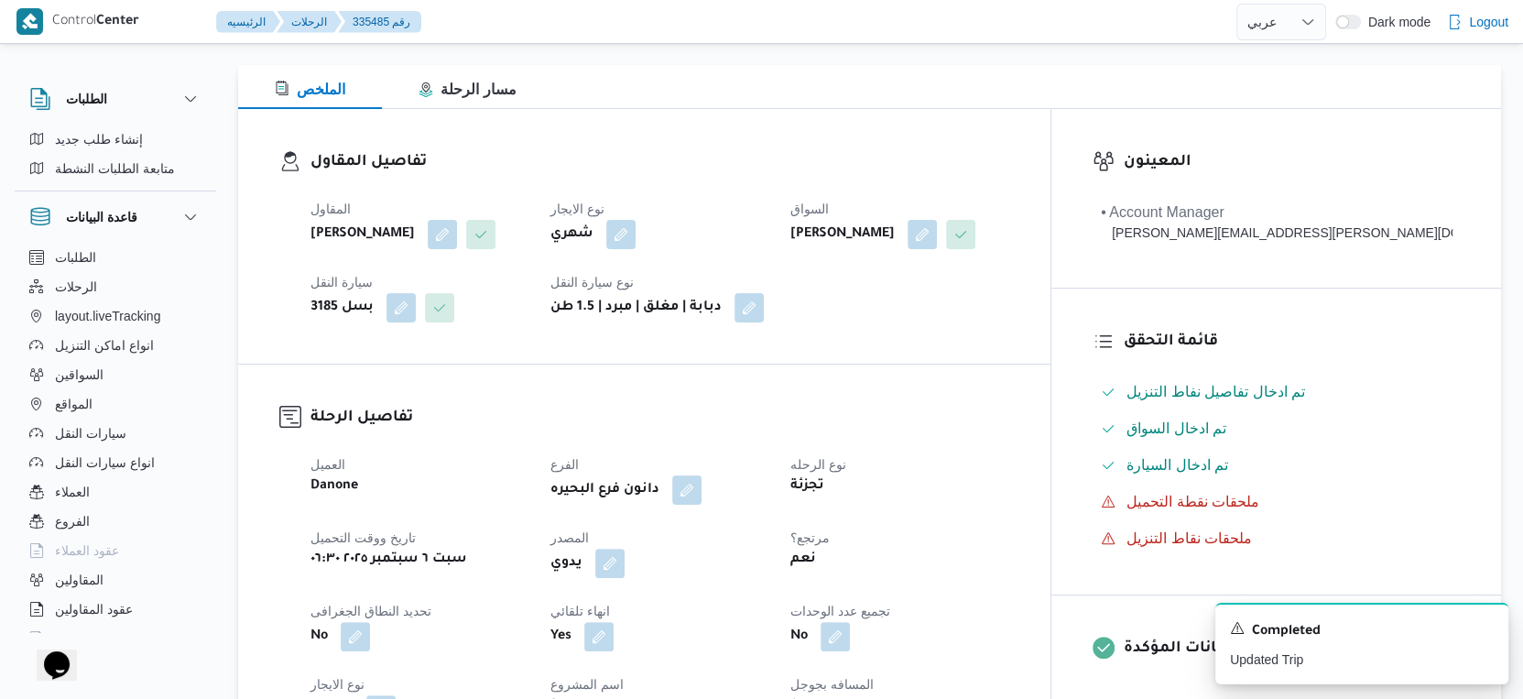
scroll to position [0, 0]
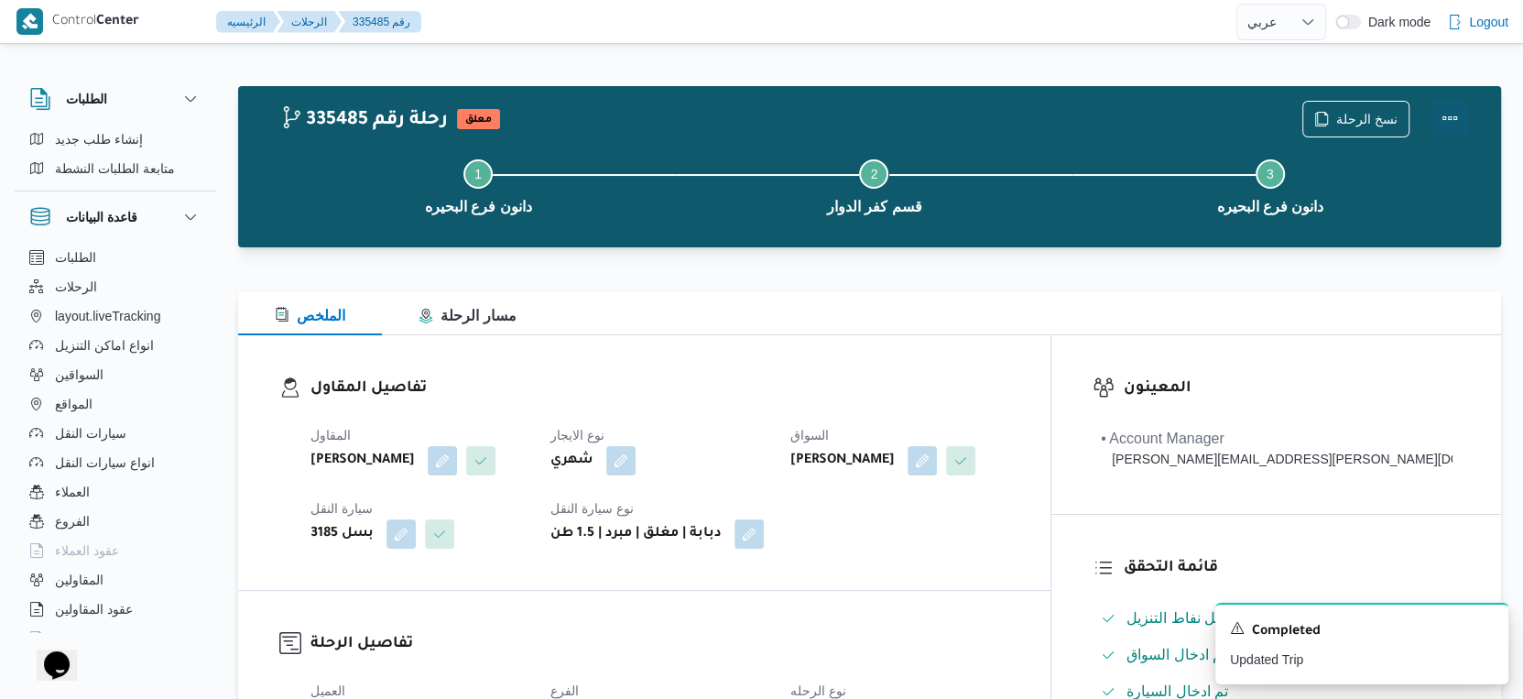
click at [1451, 125] on button "Actions" at bounding box center [1450, 118] width 37 height 37
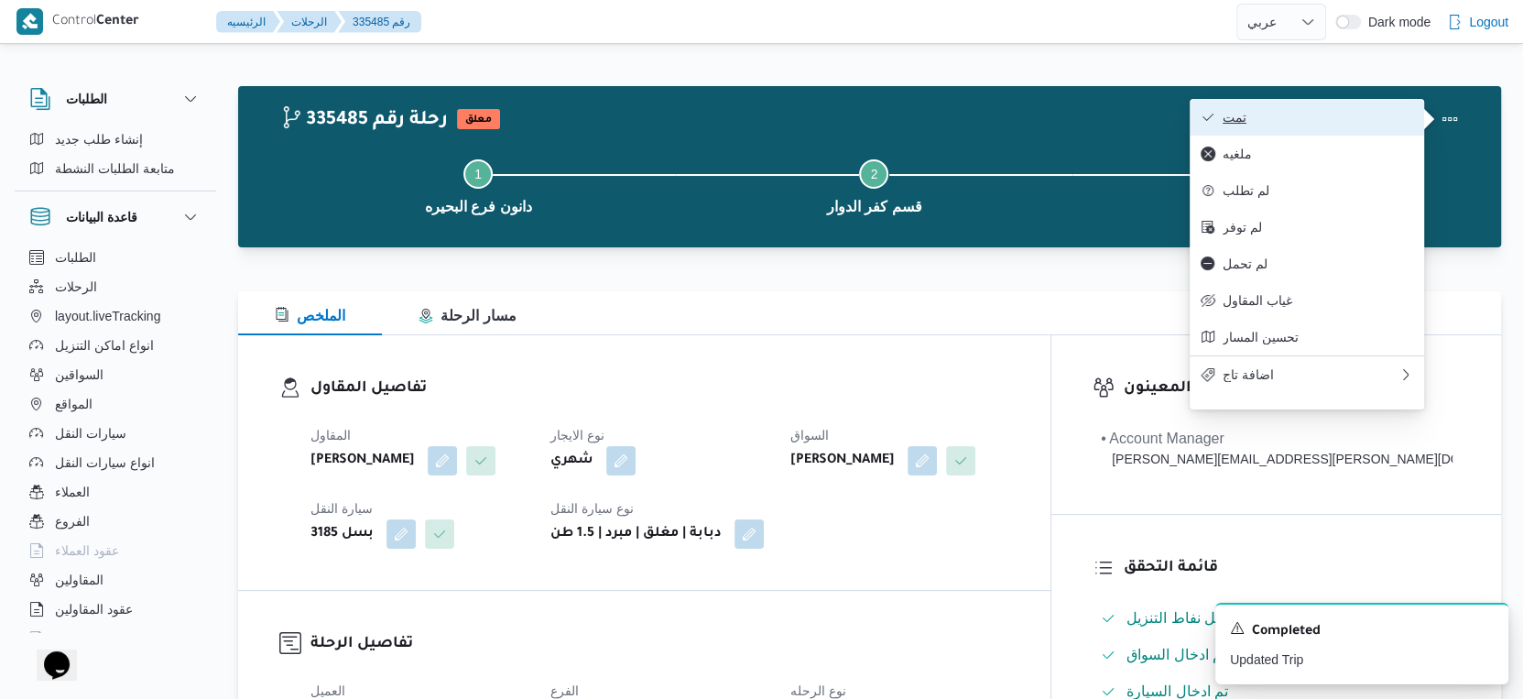
click at [1379, 120] on span "تمت" at bounding box center [1318, 117] width 191 height 15
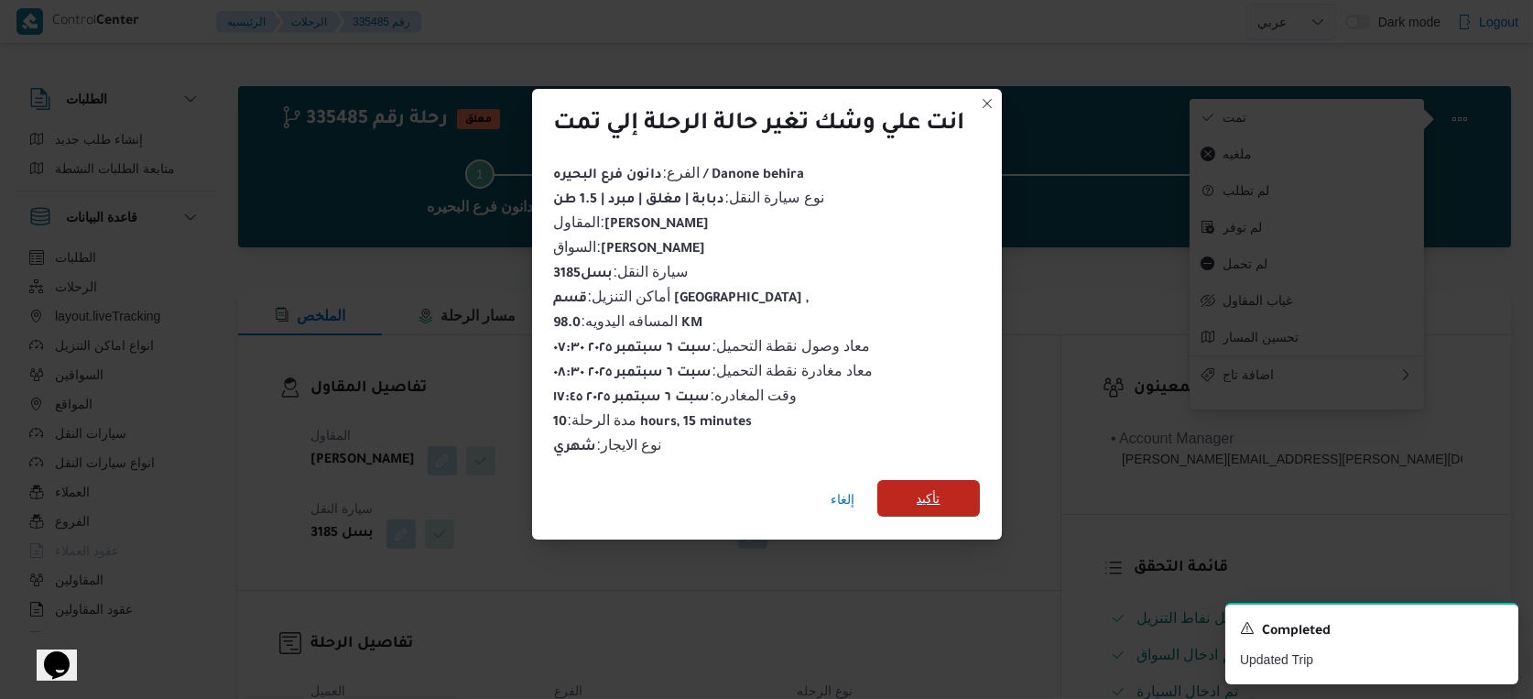
click at [928, 487] on span "تأكيد" at bounding box center [929, 498] width 24 height 22
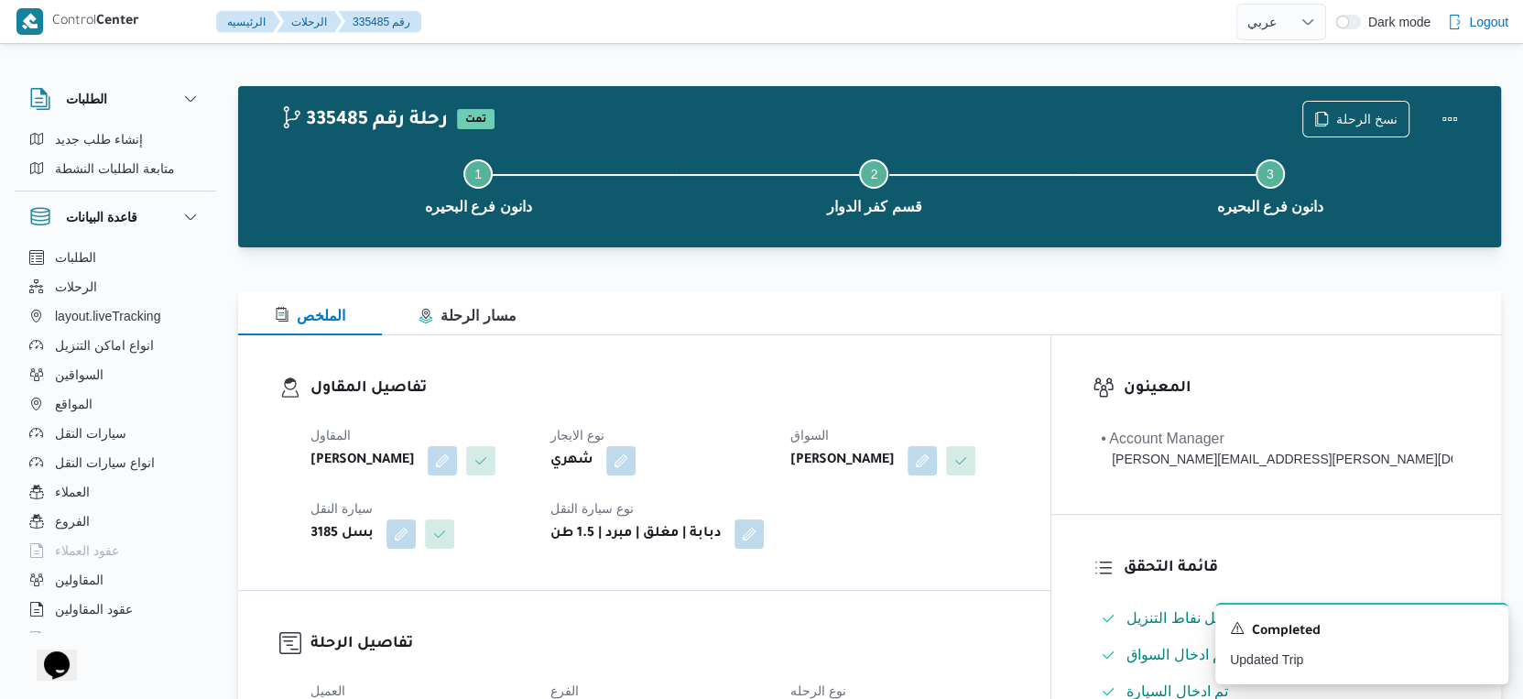
click at [707, 378] on h3 "تفاصيل المقاول" at bounding box center [660, 388] width 699 height 25
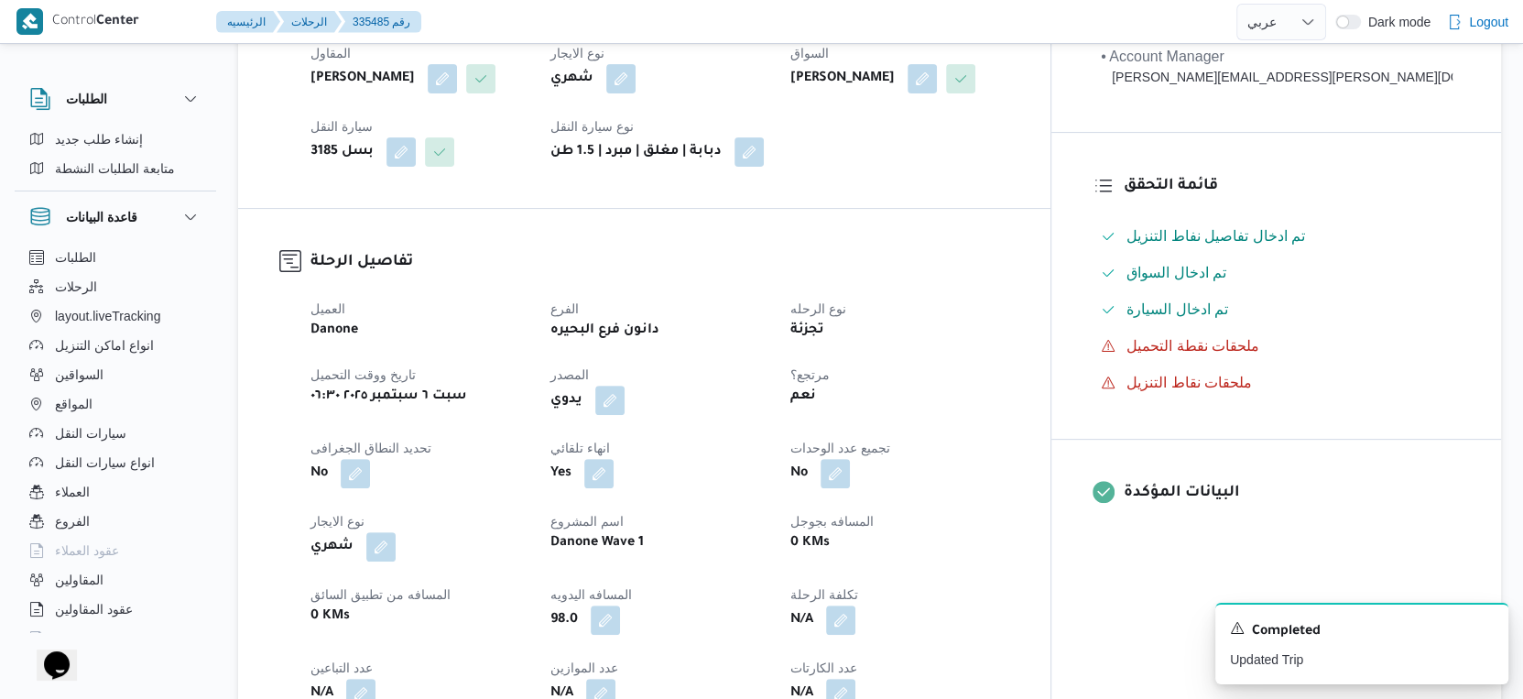
scroll to position [713, 0]
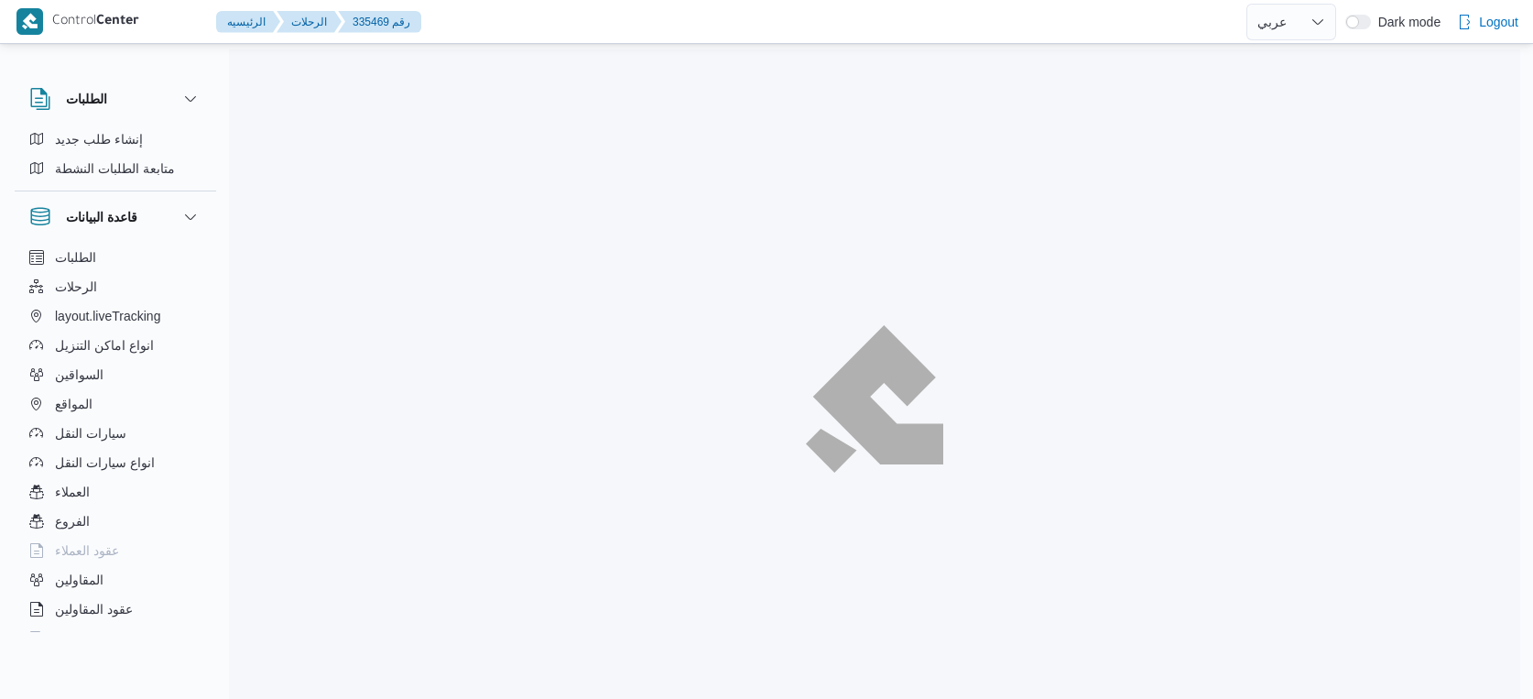
select select "ar"
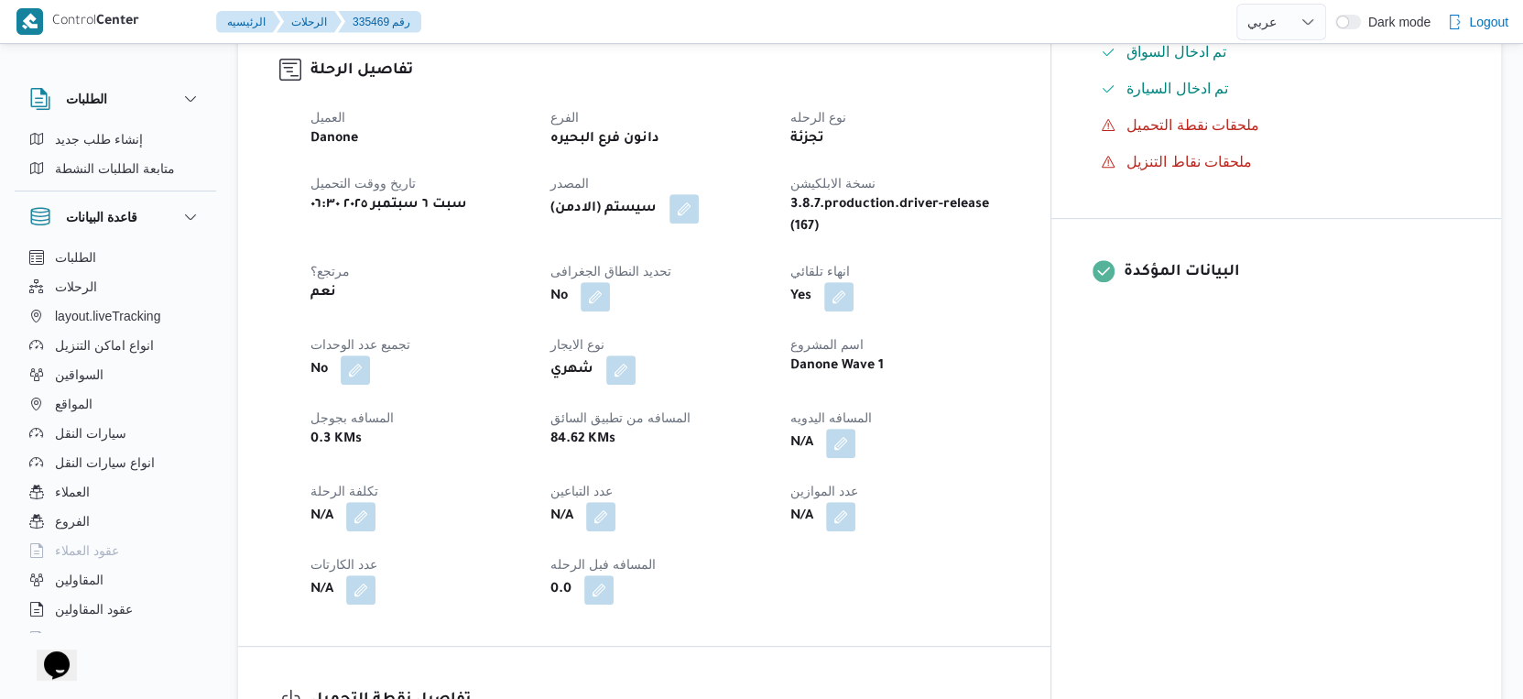
scroll to position [713, 0]
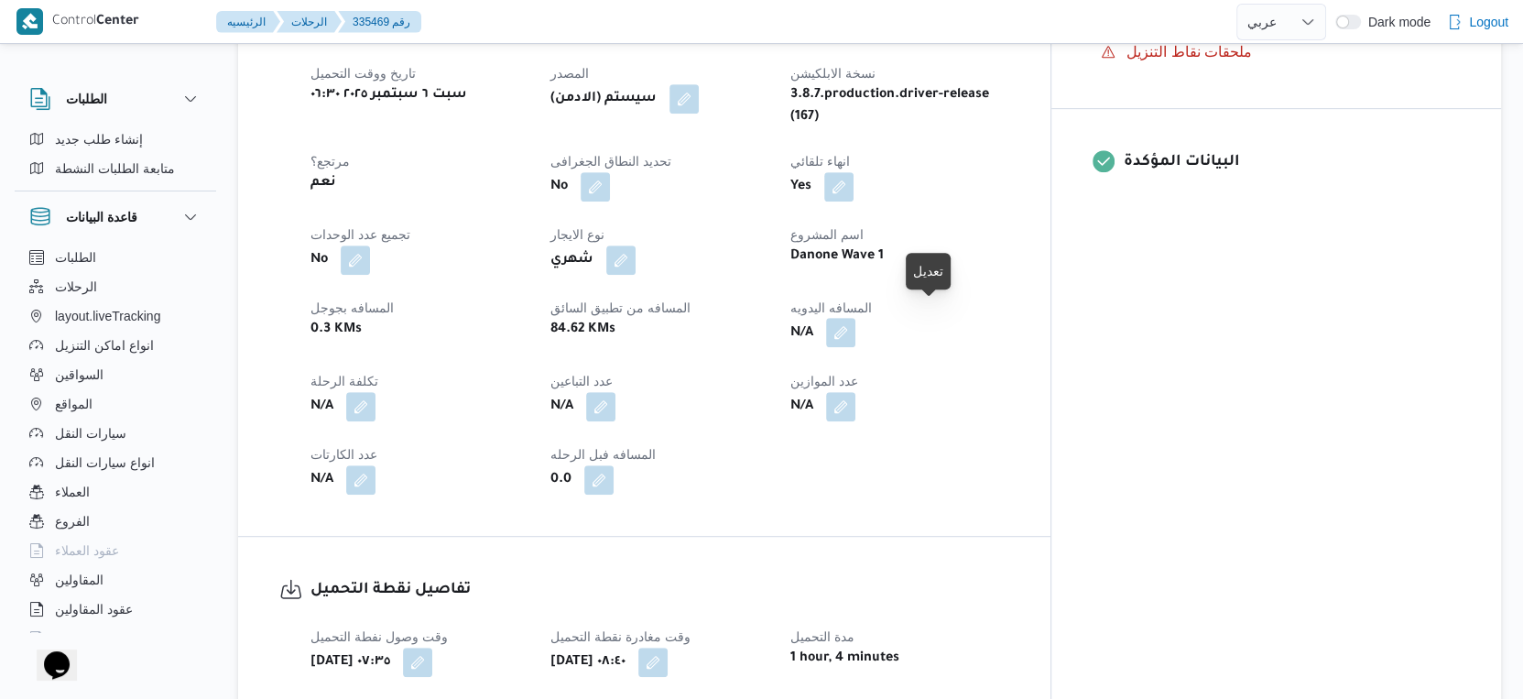
click at [856, 318] on button "button" at bounding box center [840, 332] width 29 height 29
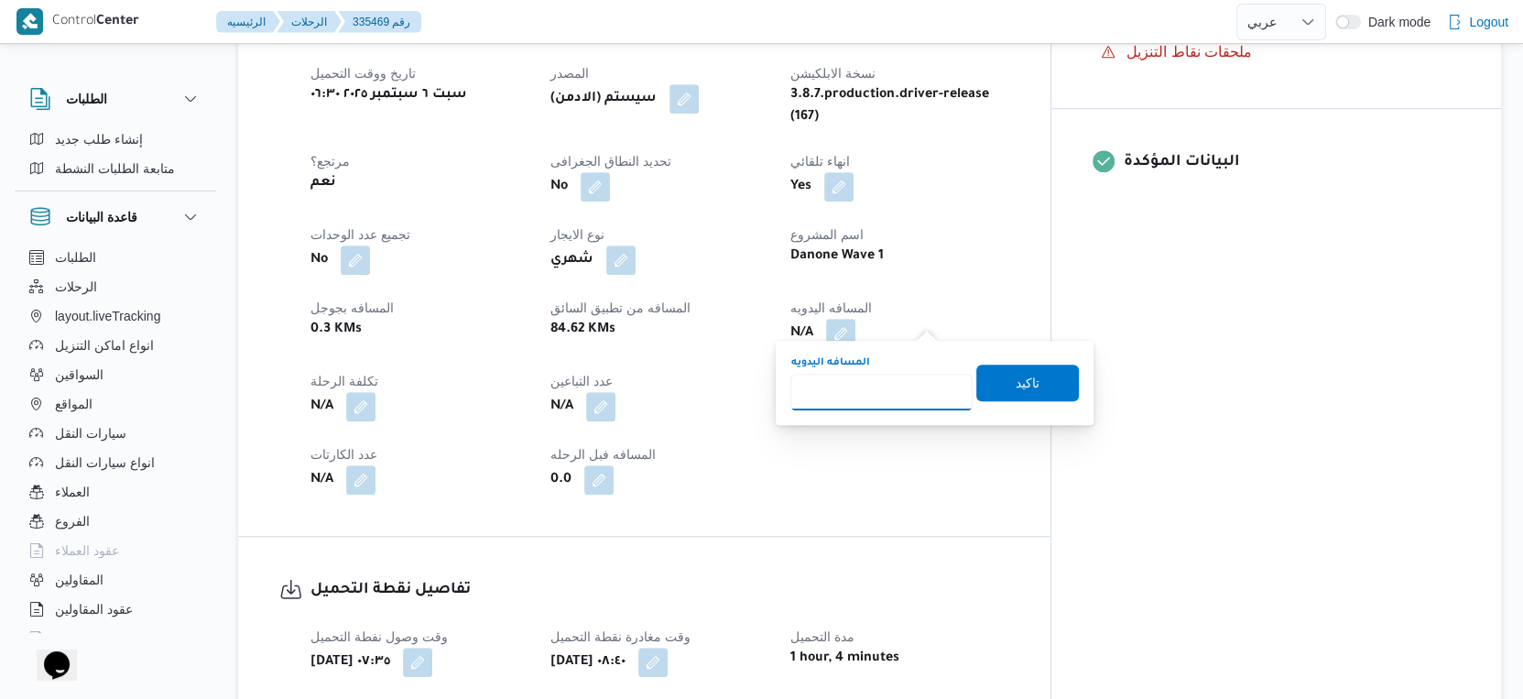
click at [883, 394] on input "المسافه اليدويه" at bounding box center [882, 392] width 182 height 37
type input "1"
type input "113"
click at [1068, 381] on div "You are in a dialog. To close this dialog, hit escape. المسافه اليدويه 113 تاكيد" at bounding box center [935, 383] width 318 height 84
click at [1031, 376] on span "تاكيد" at bounding box center [1027, 382] width 103 height 37
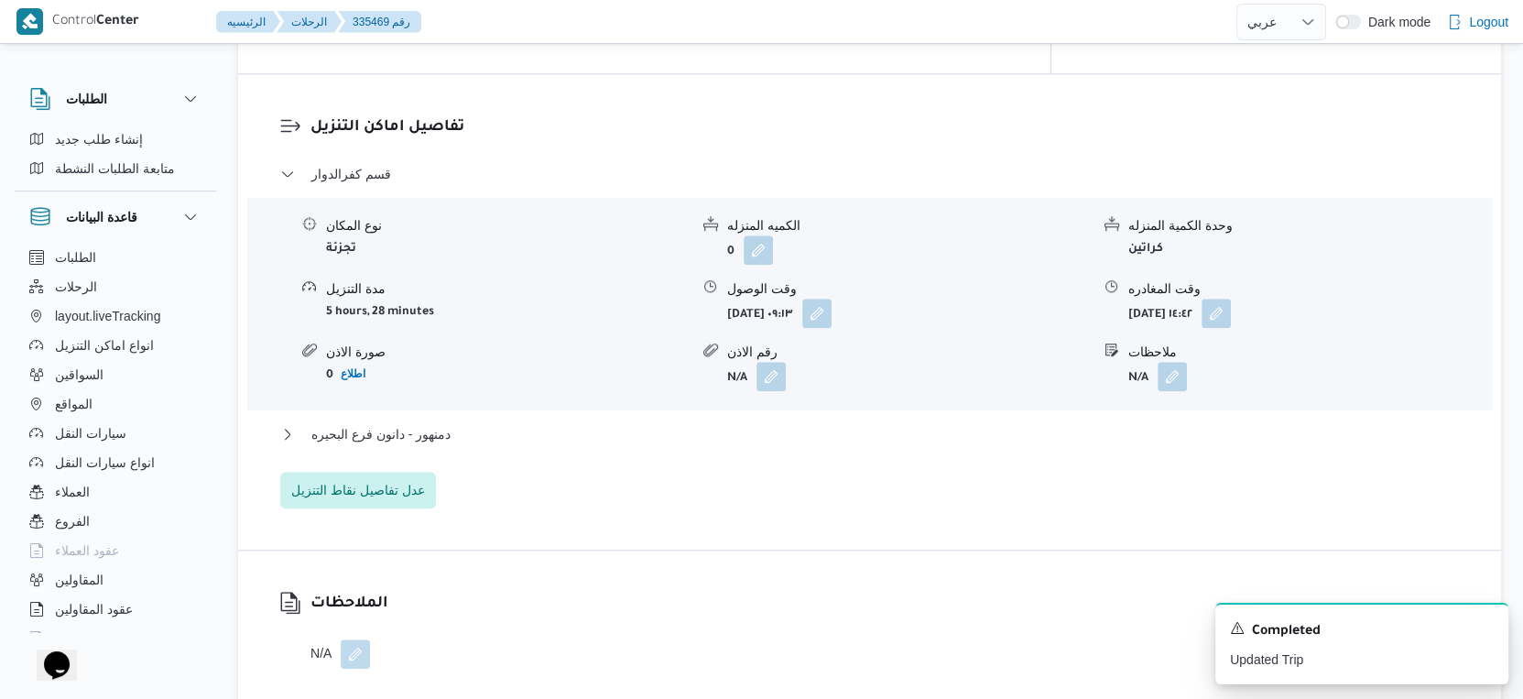
scroll to position [1730, 0]
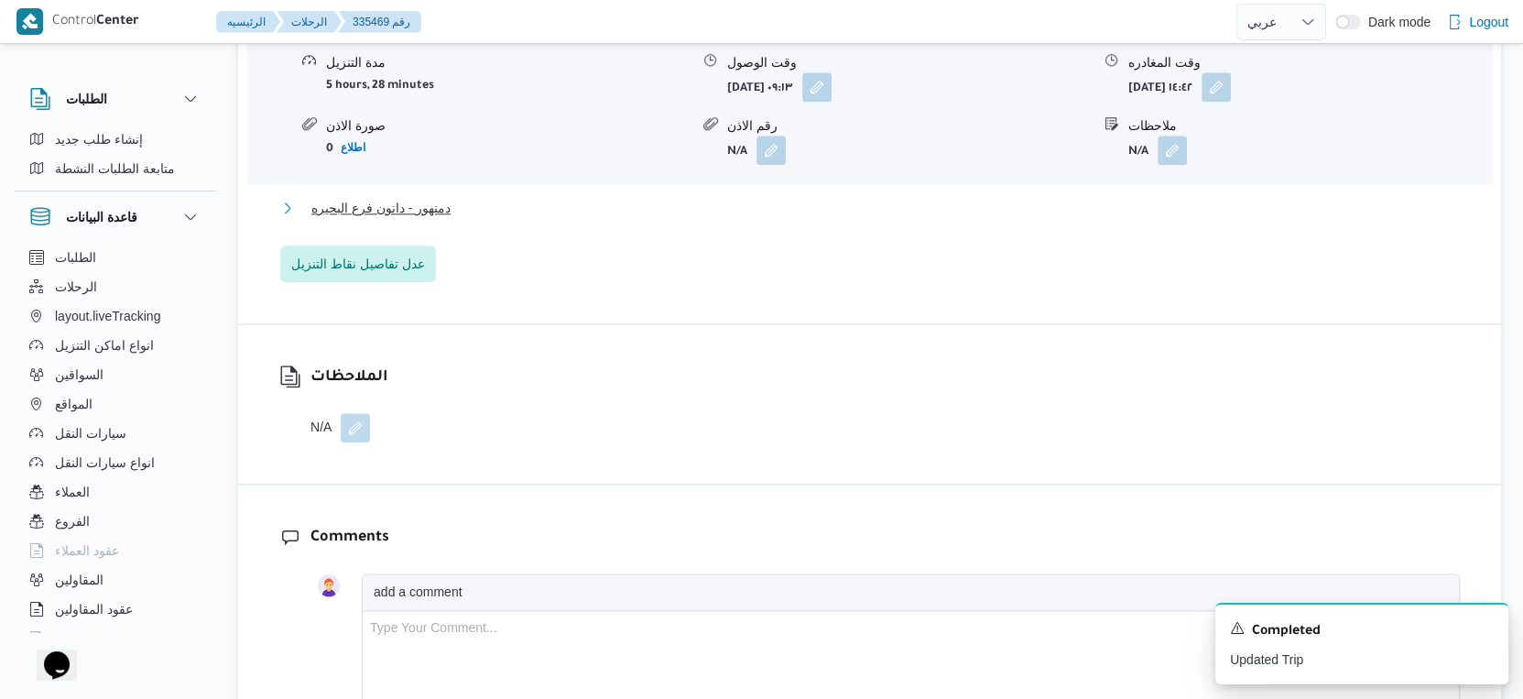
click at [500, 197] on button "دمنهور - دانون فرع البحيره" at bounding box center [870, 208] width 1180 height 22
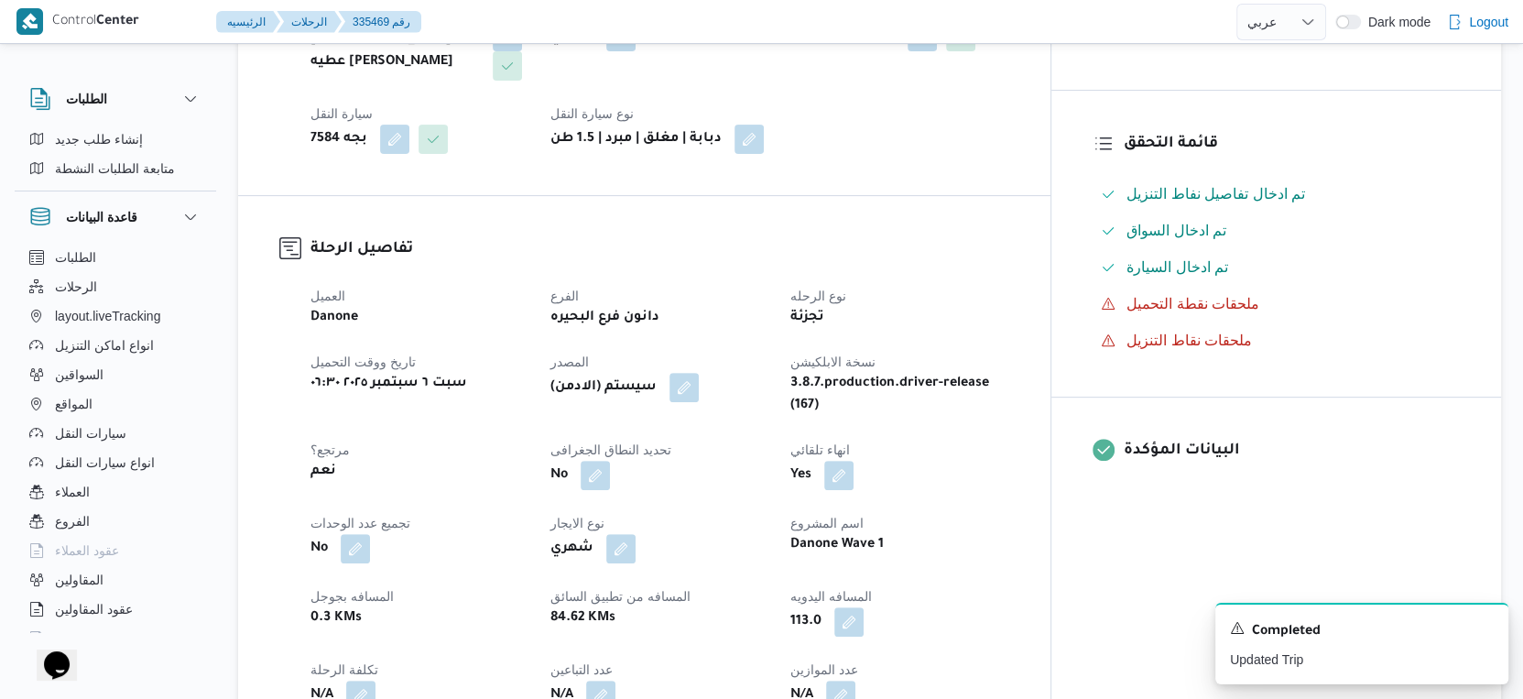
scroll to position [610, 0]
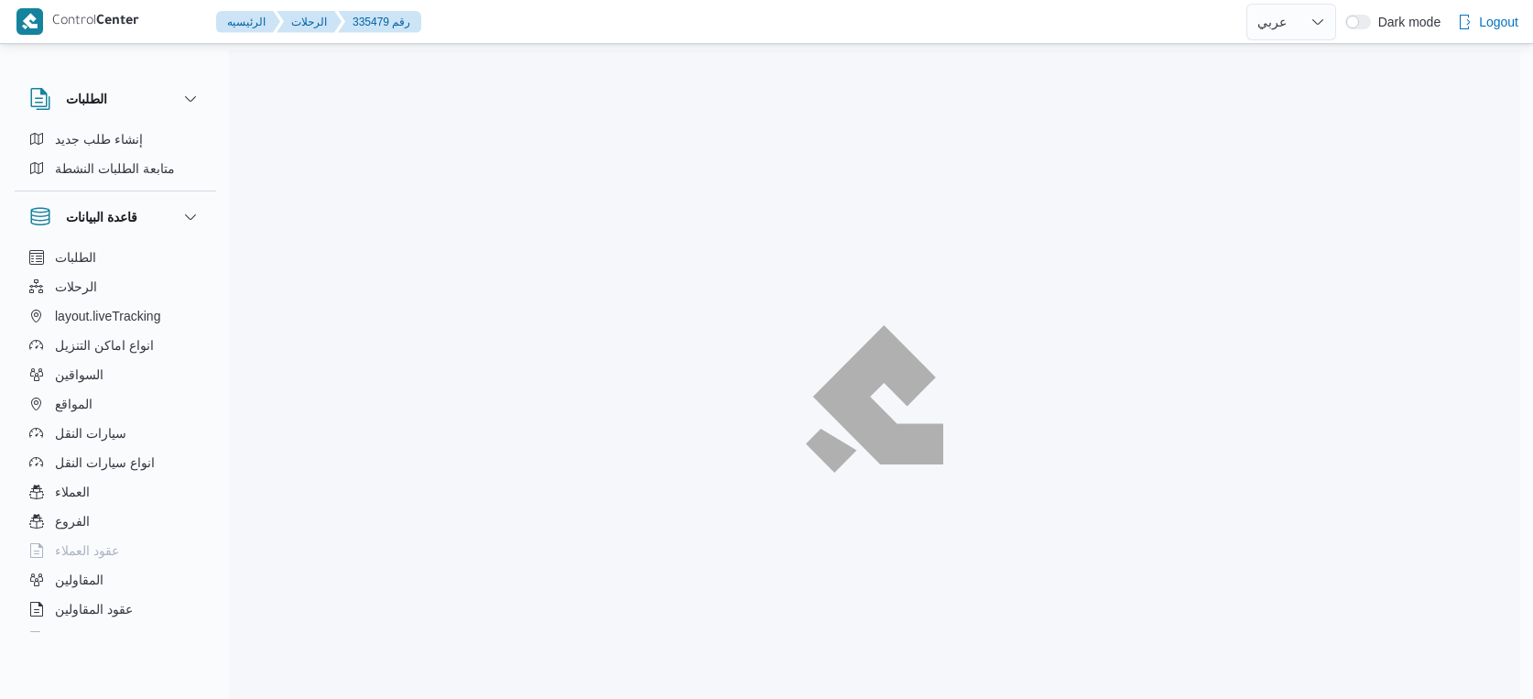
select select "ar"
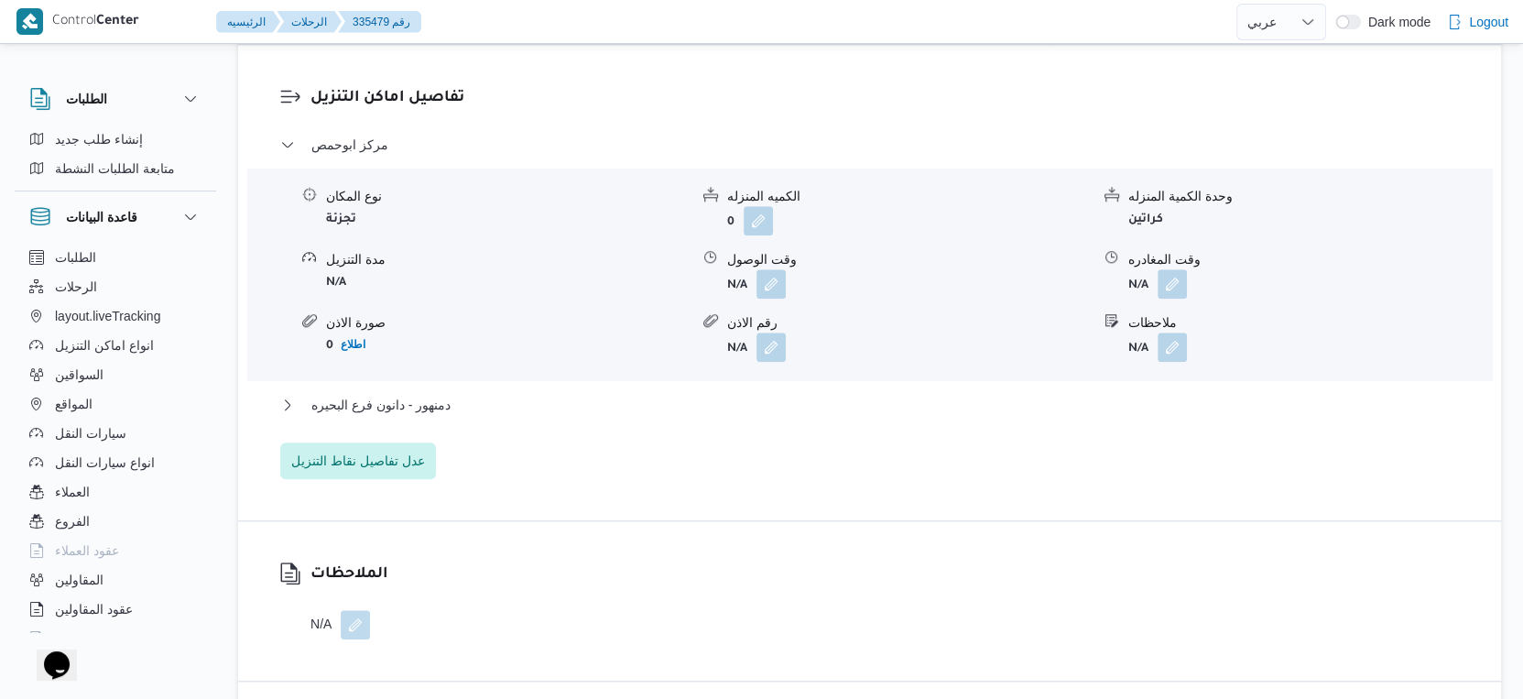
scroll to position [1527, 0]
click at [370, 453] on span "عدل تفاصيل نقاط التنزيل" at bounding box center [358, 459] width 134 height 22
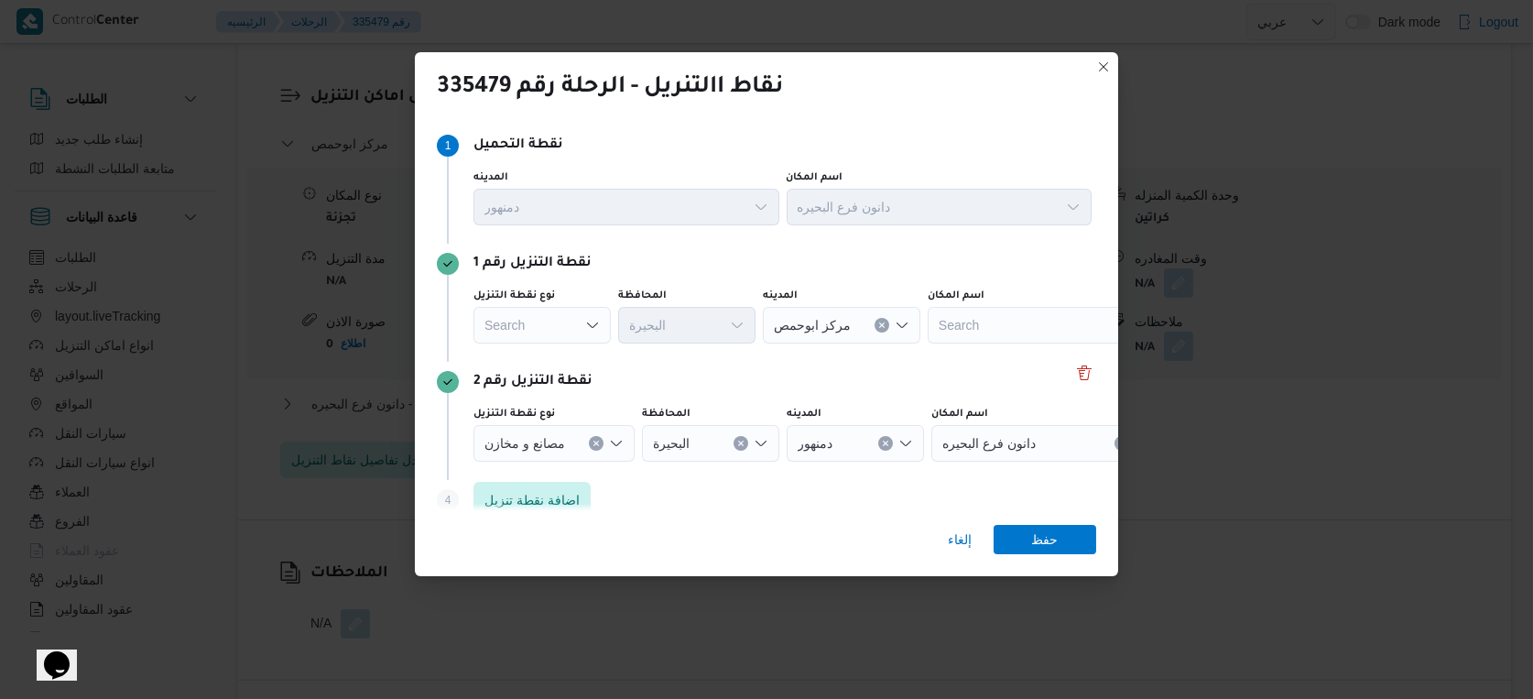
click at [548, 327] on div "Search" at bounding box center [542, 325] width 137 height 37
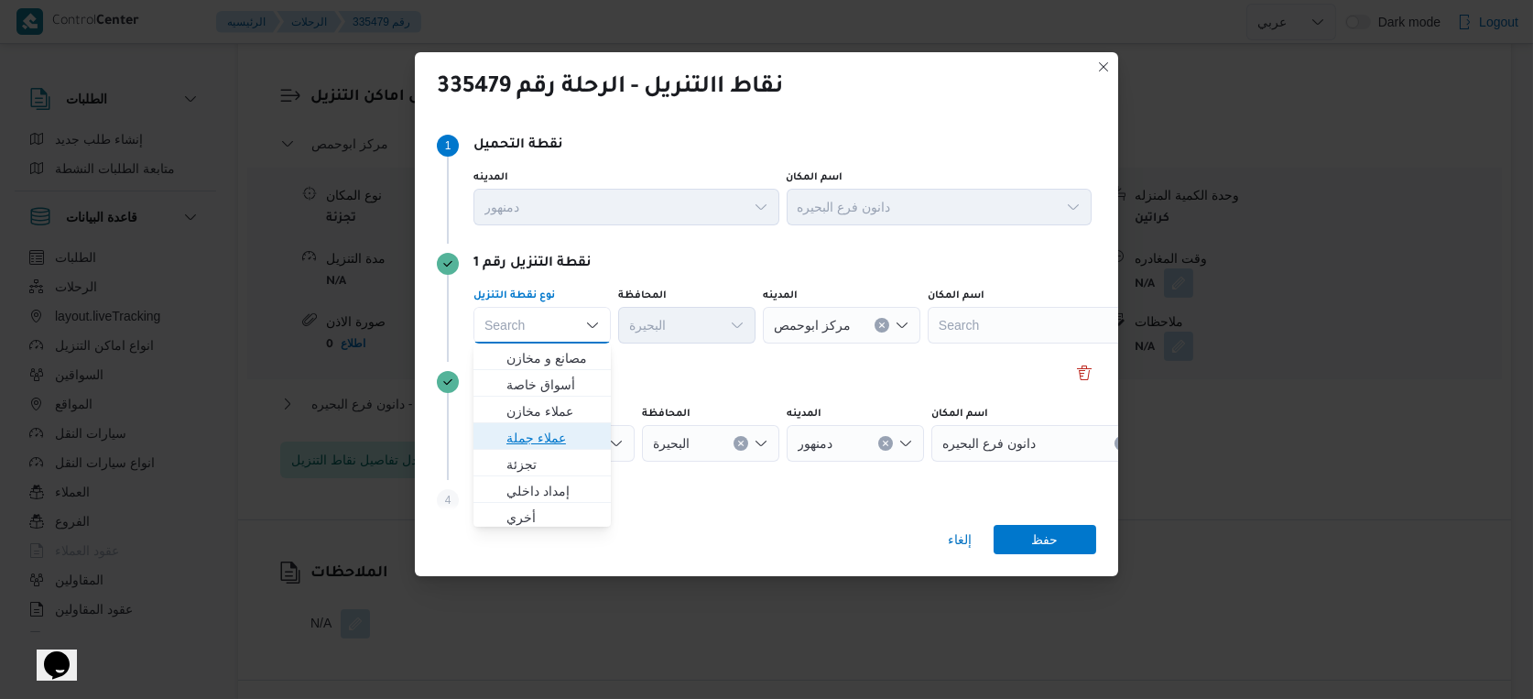
click at [544, 444] on span "عملاء جملة" at bounding box center [553, 438] width 93 height 22
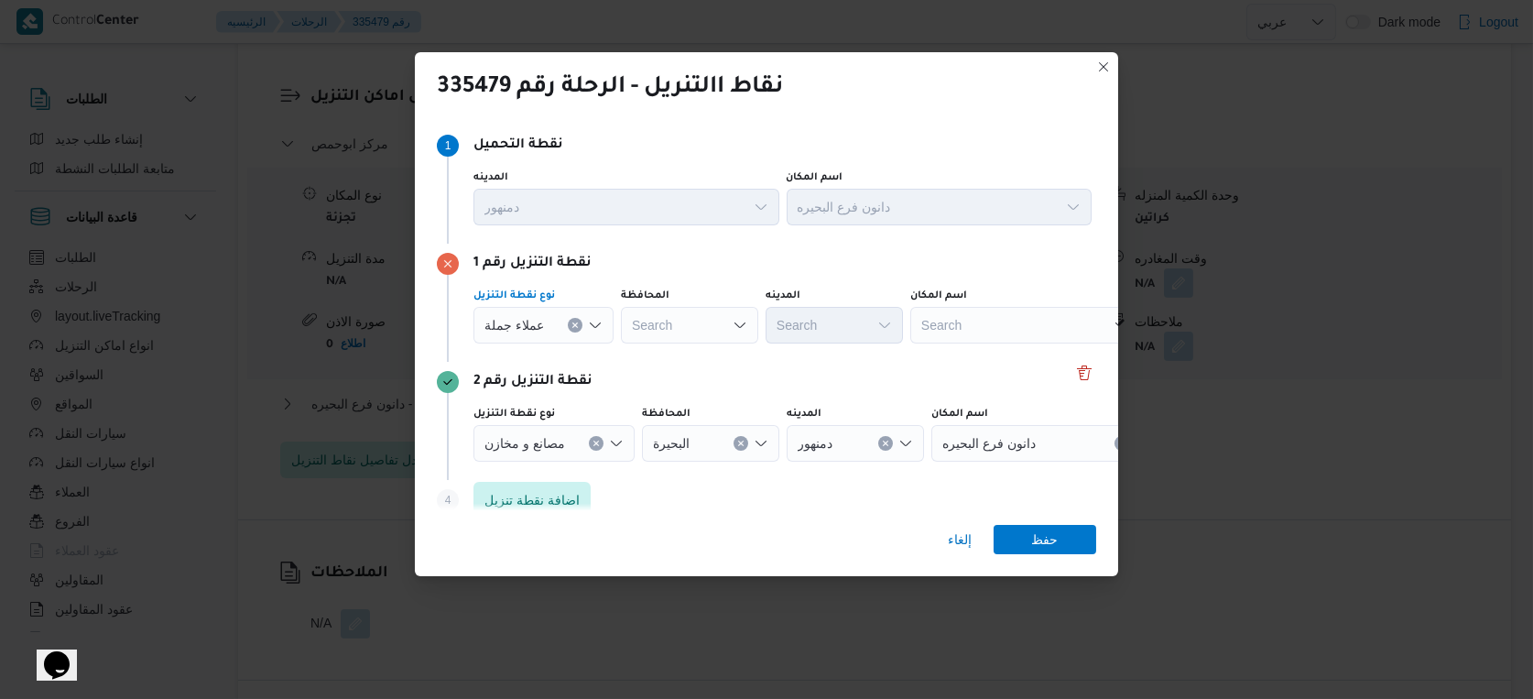
click at [675, 327] on div "Search" at bounding box center [689, 325] width 137 height 37
type input "البحير"
click at [700, 329] on div "البحير البحير Combo box. Selected. البحير. Selected. Combo box input. Search. T…" at bounding box center [689, 325] width 137 height 37
click at [690, 356] on span "البحير ة" at bounding box center [697, 358] width 93 height 22
click at [505, 316] on span "عملاء جملة" at bounding box center [515, 324] width 60 height 20
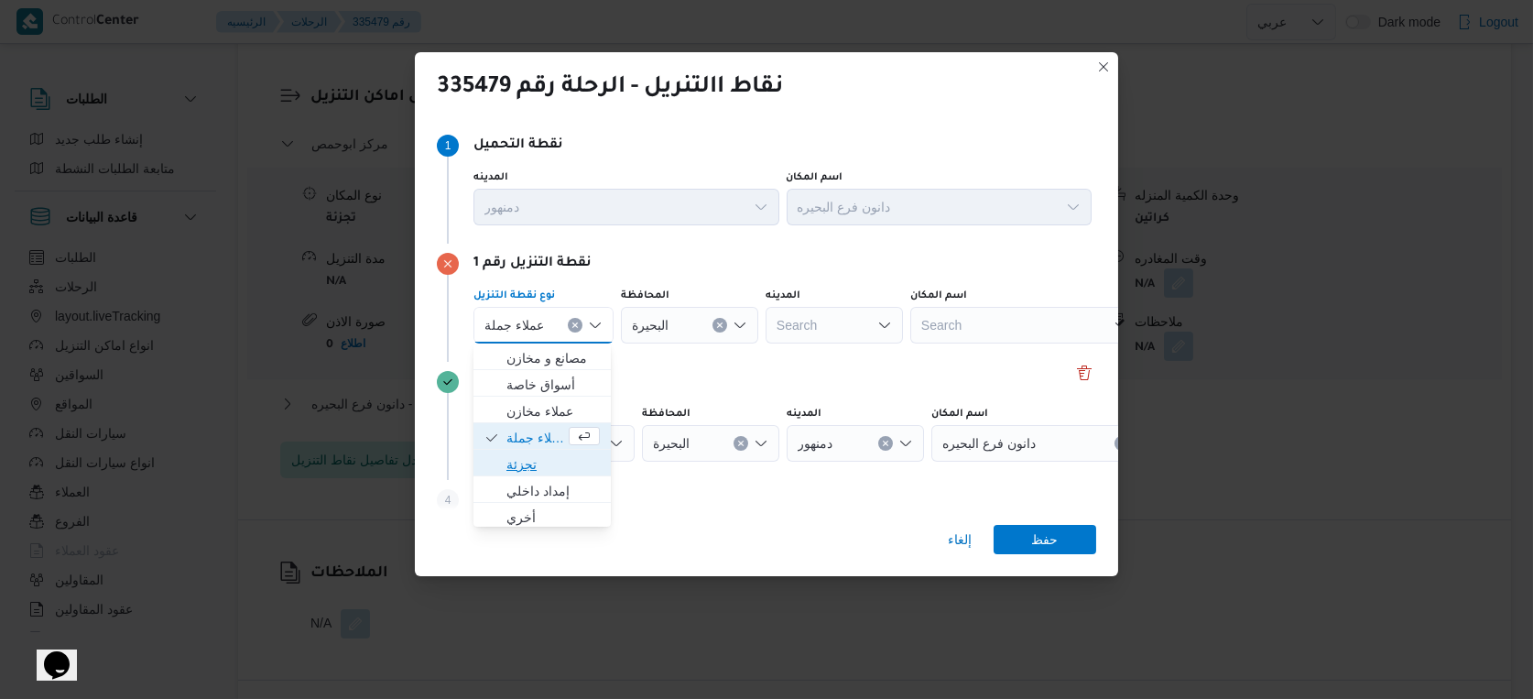
click at [510, 465] on span "تجزئة" at bounding box center [553, 464] width 93 height 22
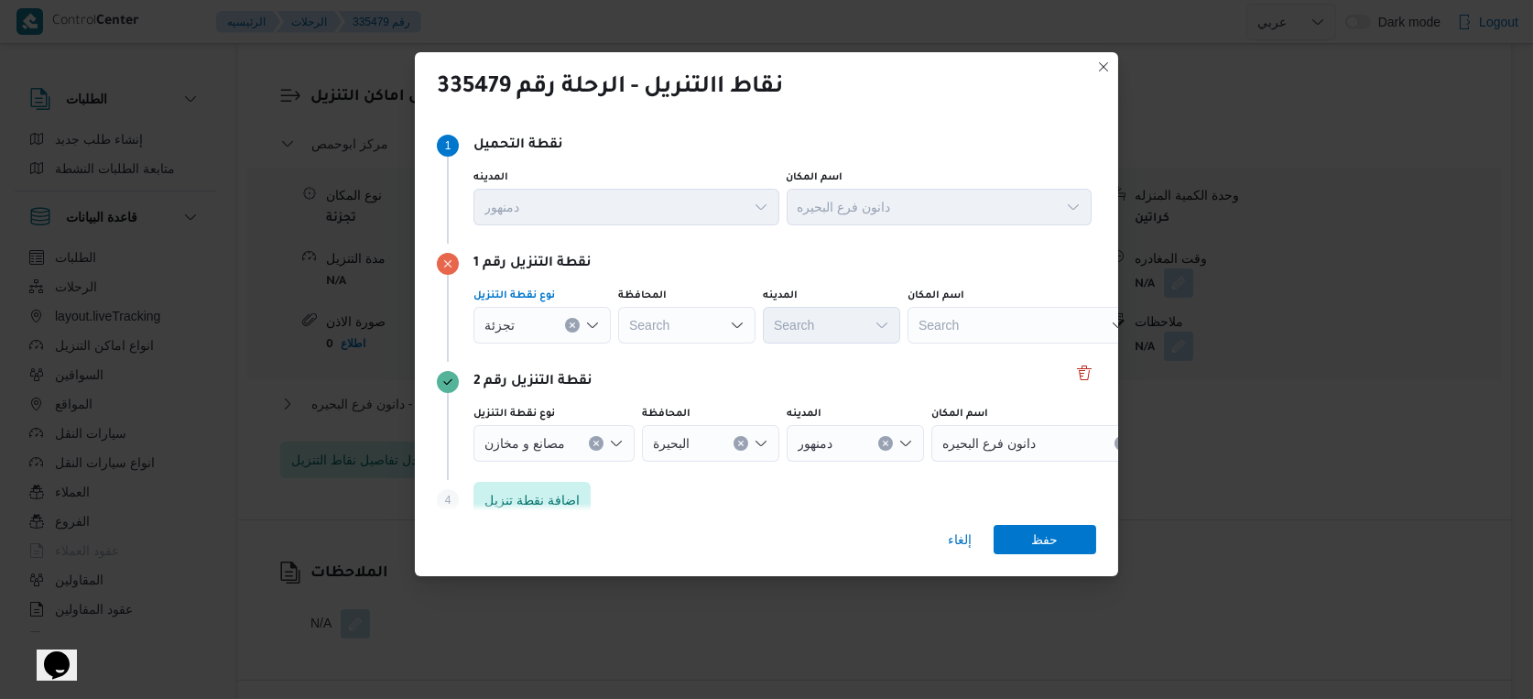
click at [707, 327] on div "Search" at bounding box center [686, 325] width 137 height 37
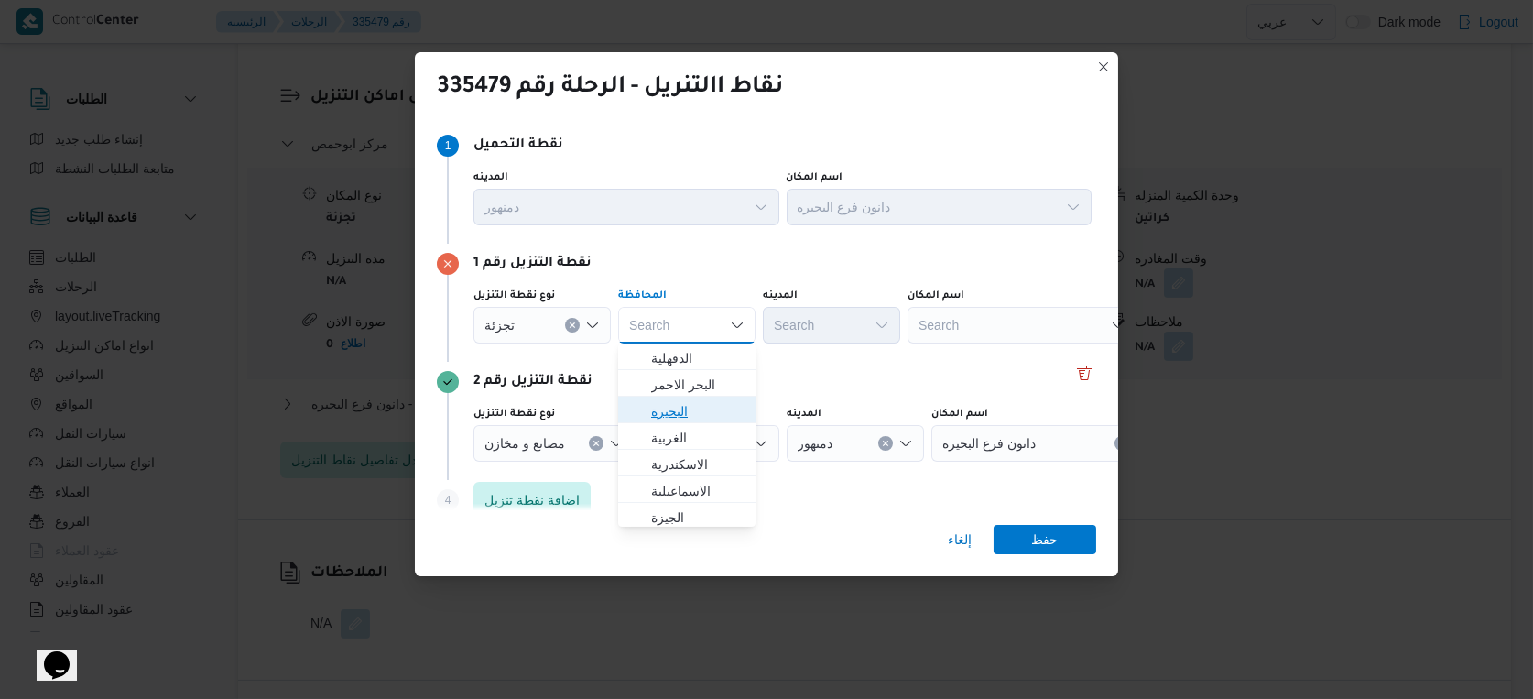
click at [683, 416] on span "البحيرة" at bounding box center [697, 411] width 93 height 22
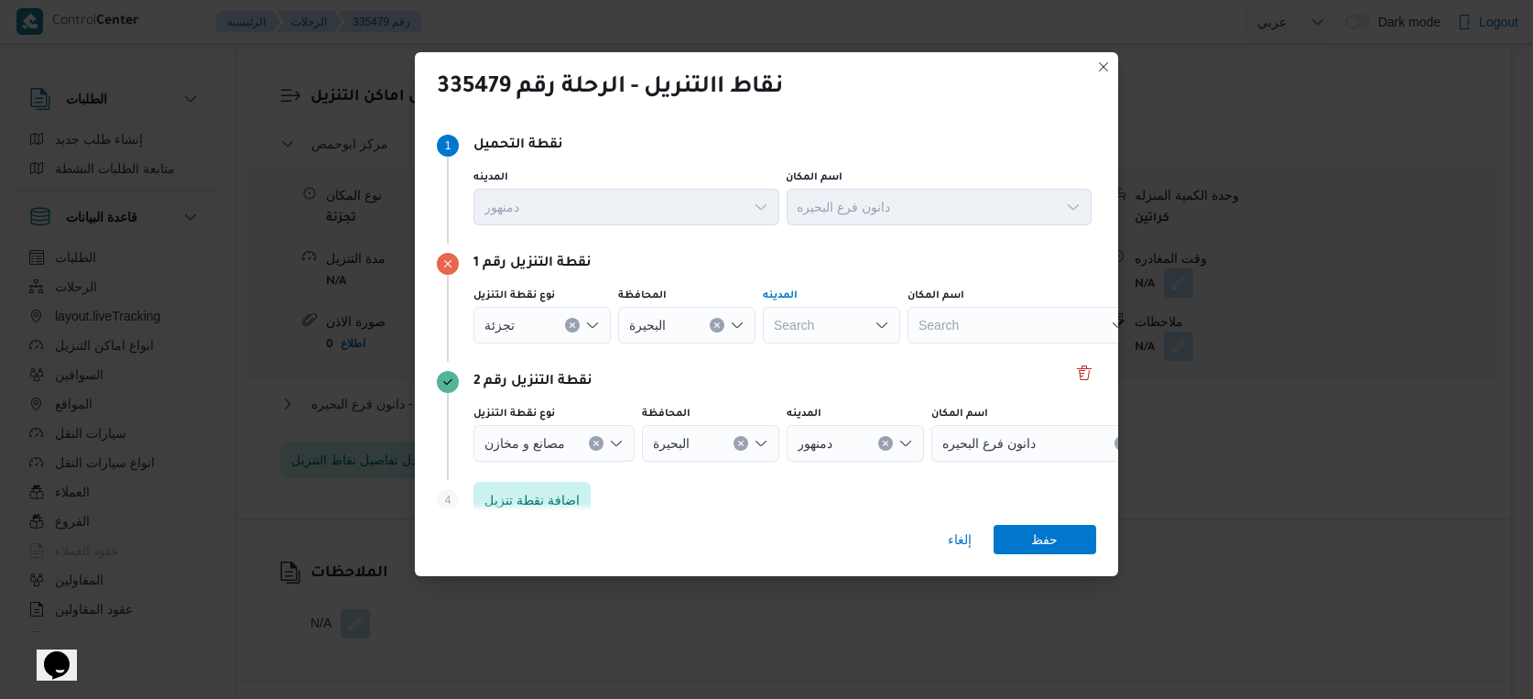
click at [829, 335] on div "Search" at bounding box center [831, 325] width 137 height 37
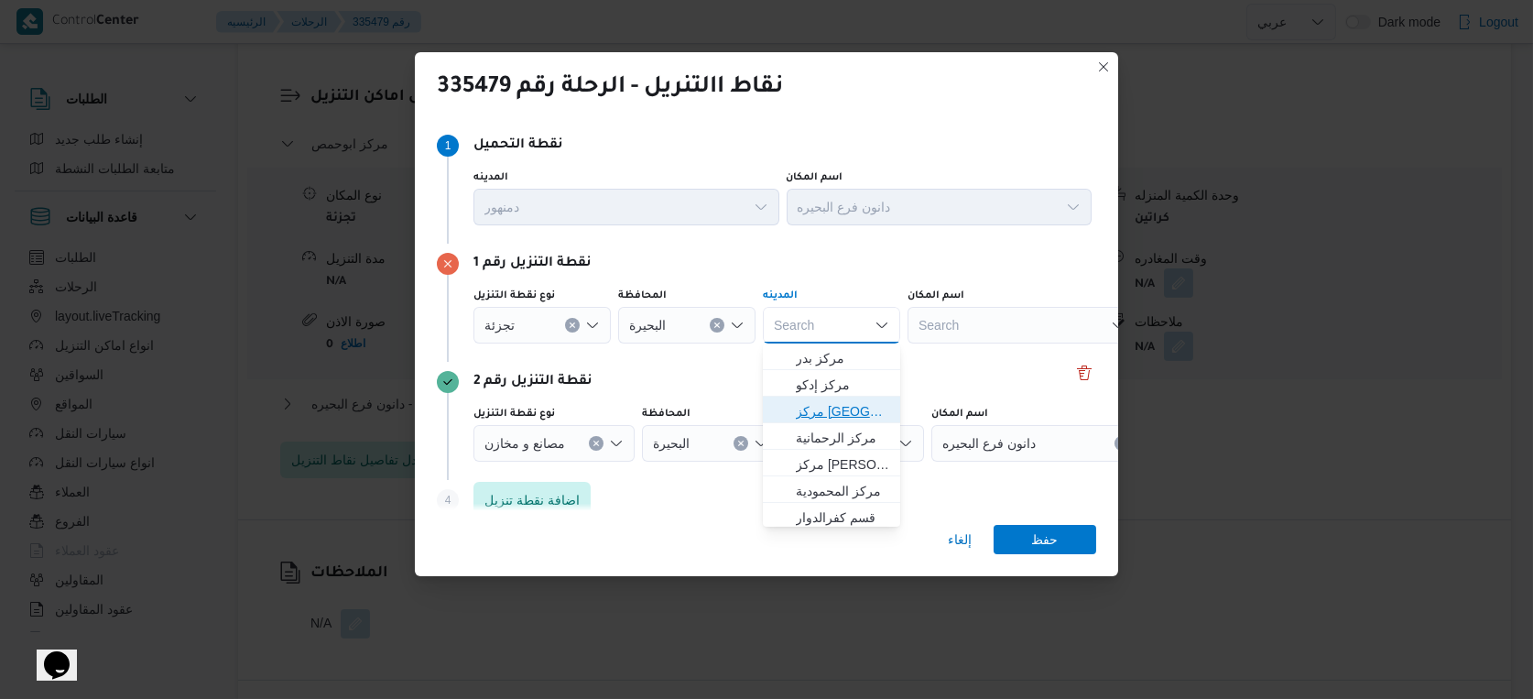
click at [845, 409] on span "مركز دمنهور" at bounding box center [842, 411] width 93 height 22
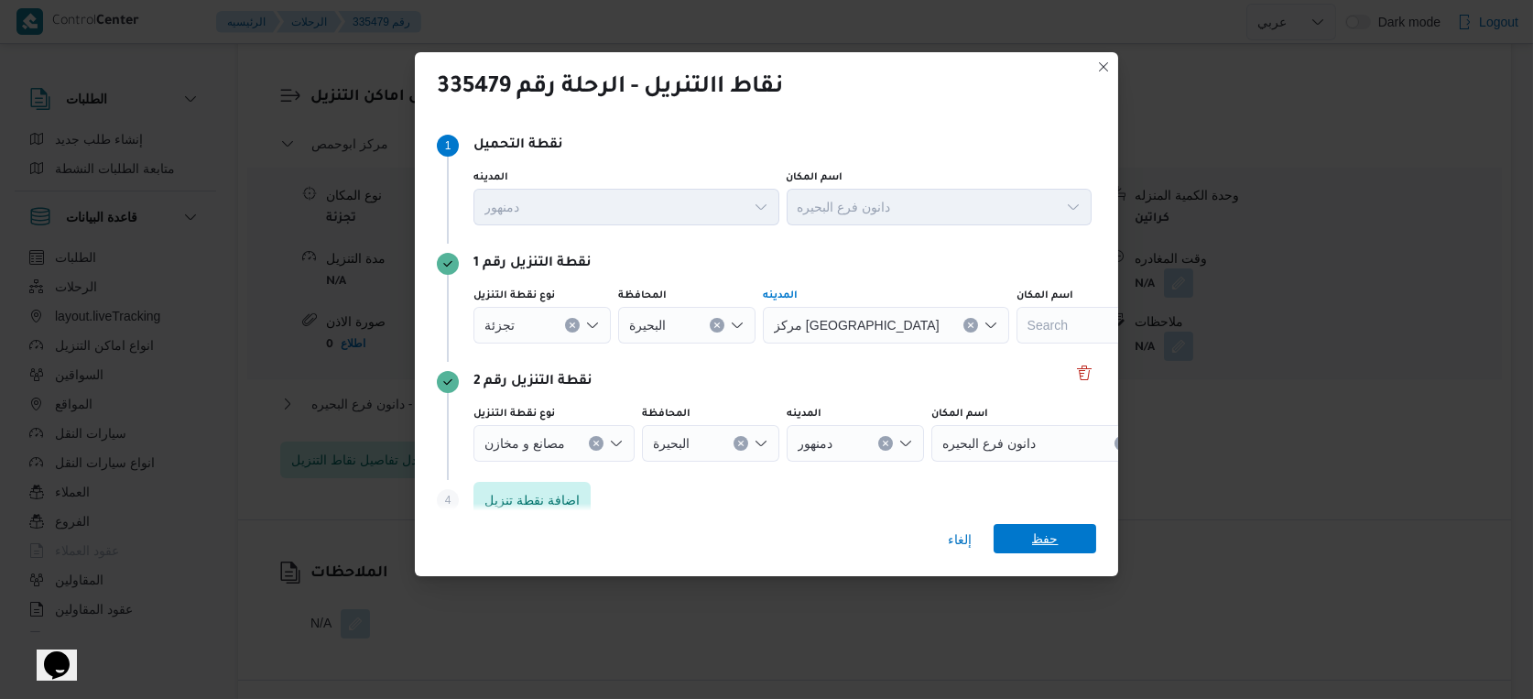
click at [1070, 540] on span "حفظ" at bounding box center [1045, 538] width 103 height 29
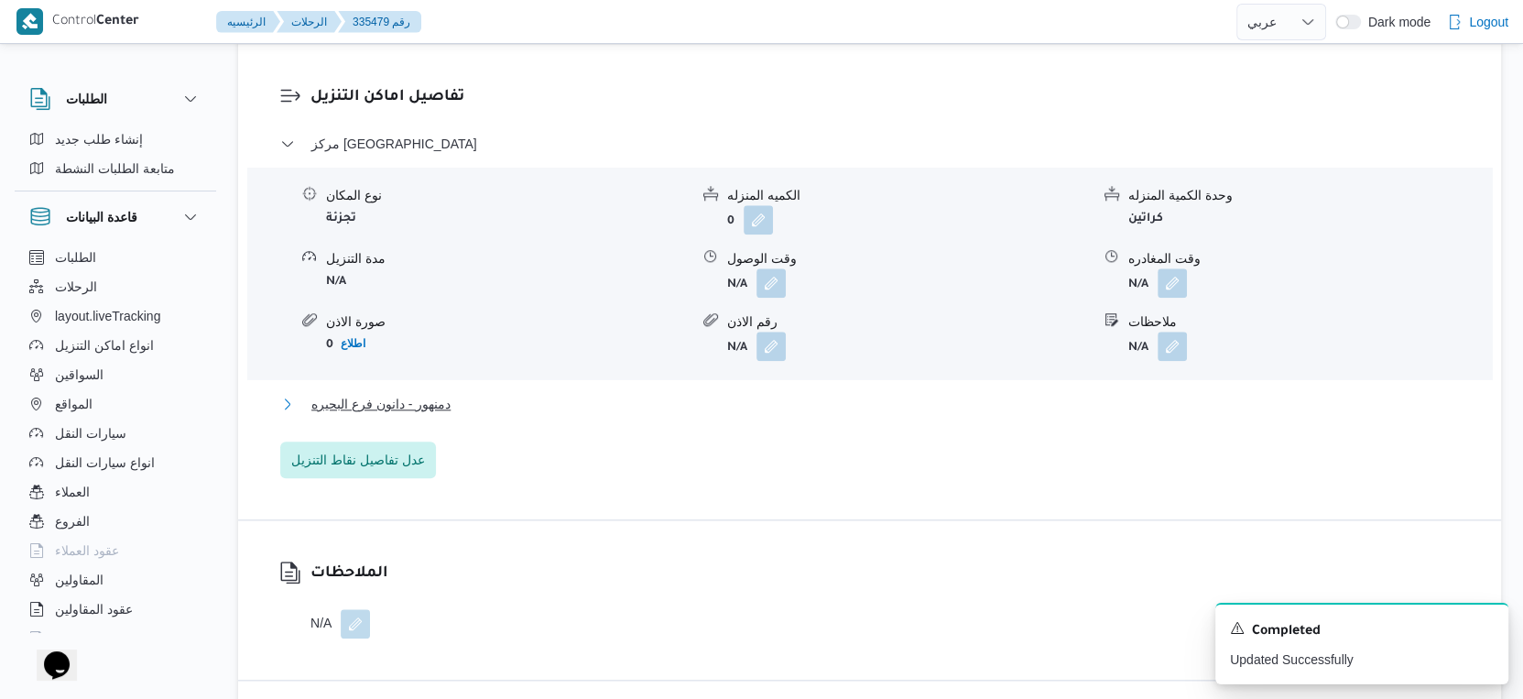
click at [441, 406] on span "دمنهور - دانون فرع البحيره" at bounding box center [380, 404] width 139 height 22
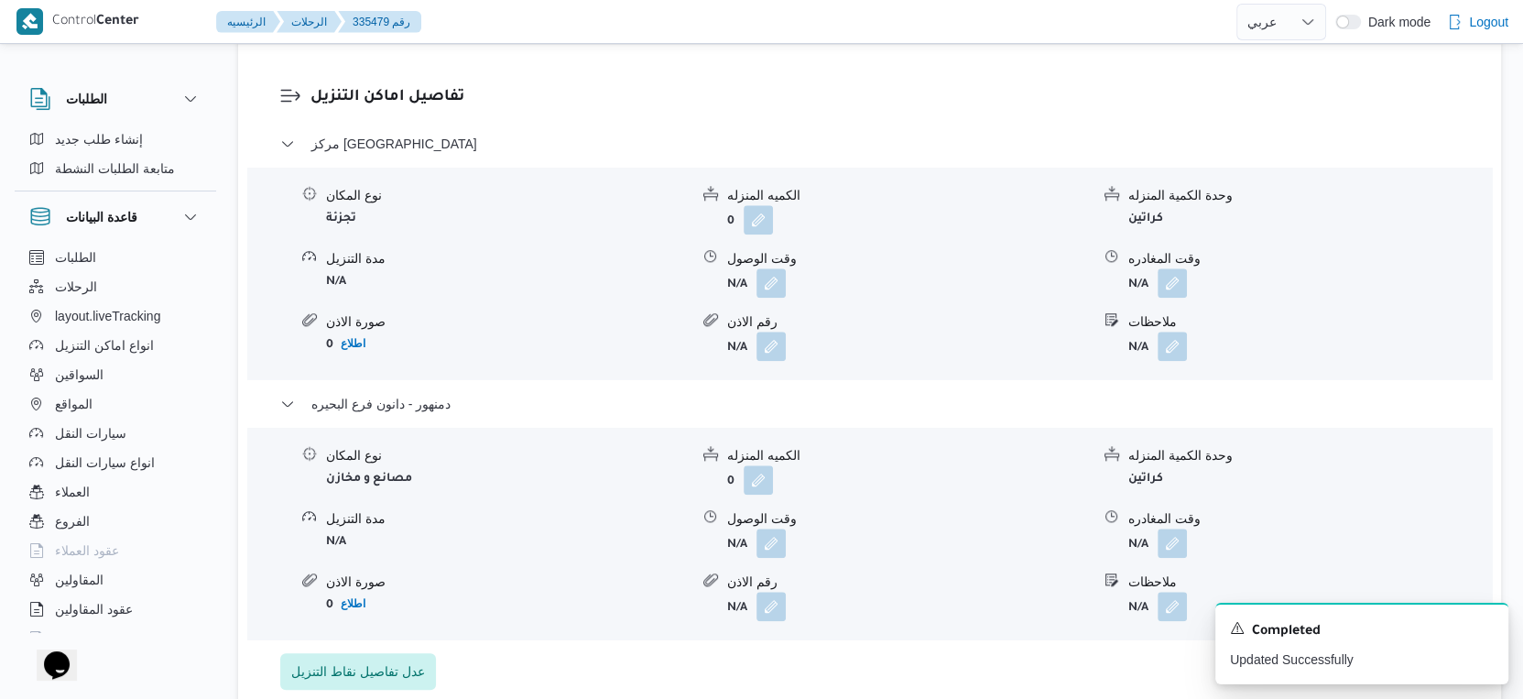
click at [521, 479] on form "مصانع و مخازن" at bounding box center [507, 477] width 363 height 25
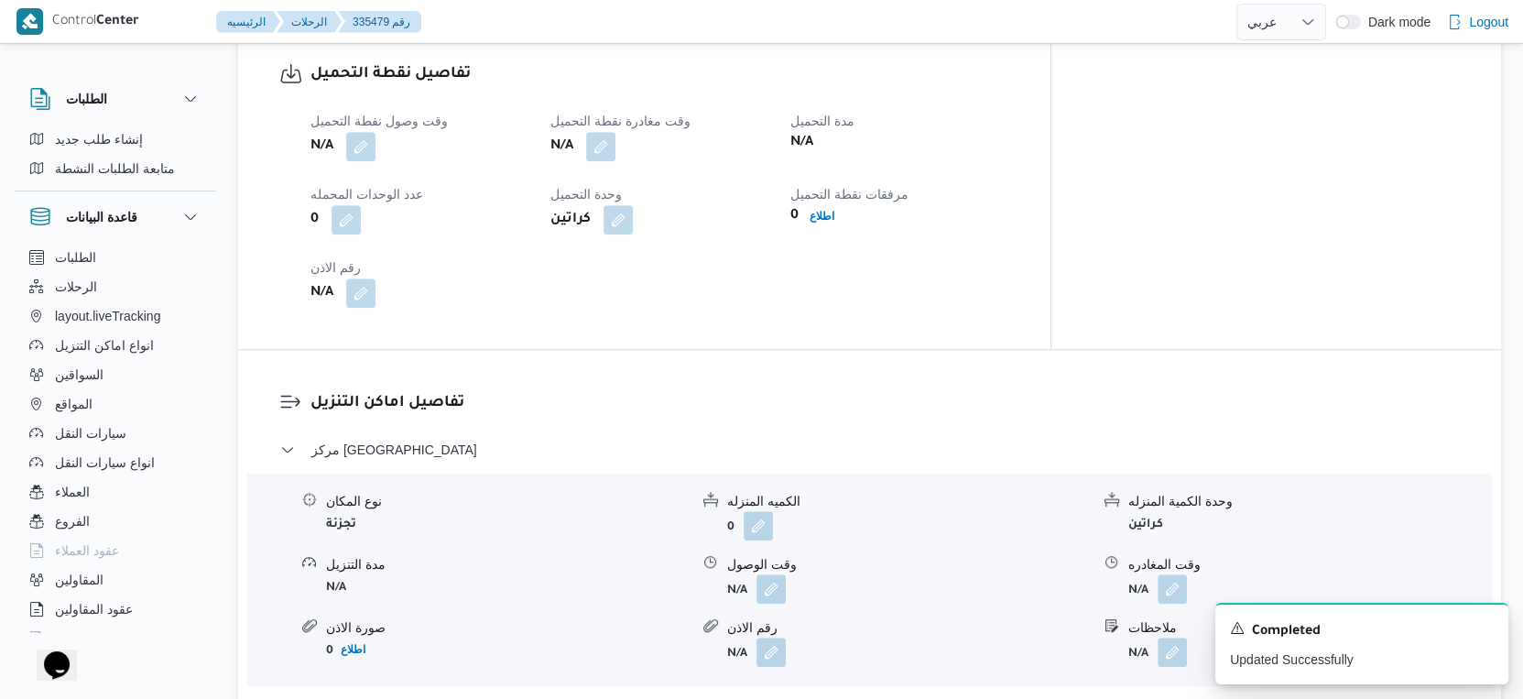
scroll to position [1424, 0]
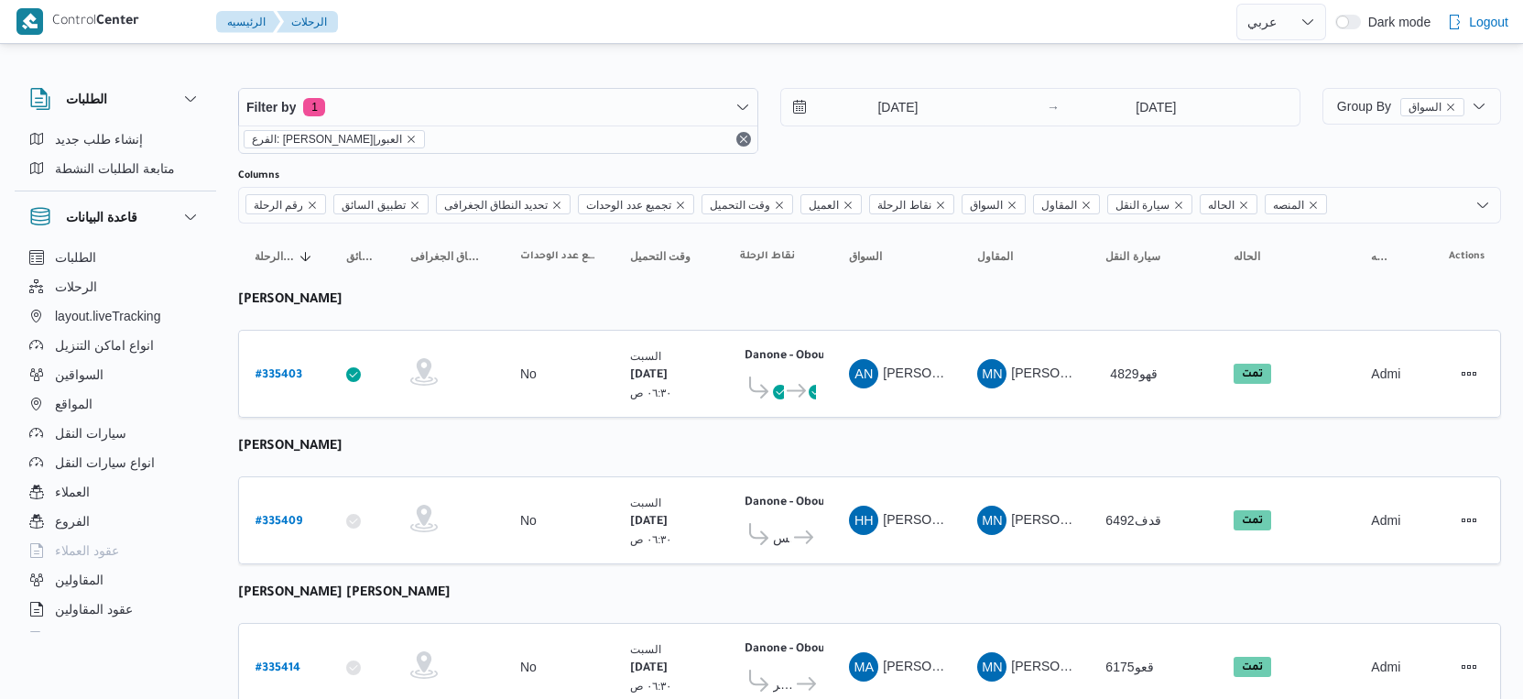
select select "ar"
click at [889, 99] on input "[DATE]" at bounding box center [885, 107] width 208 height 37
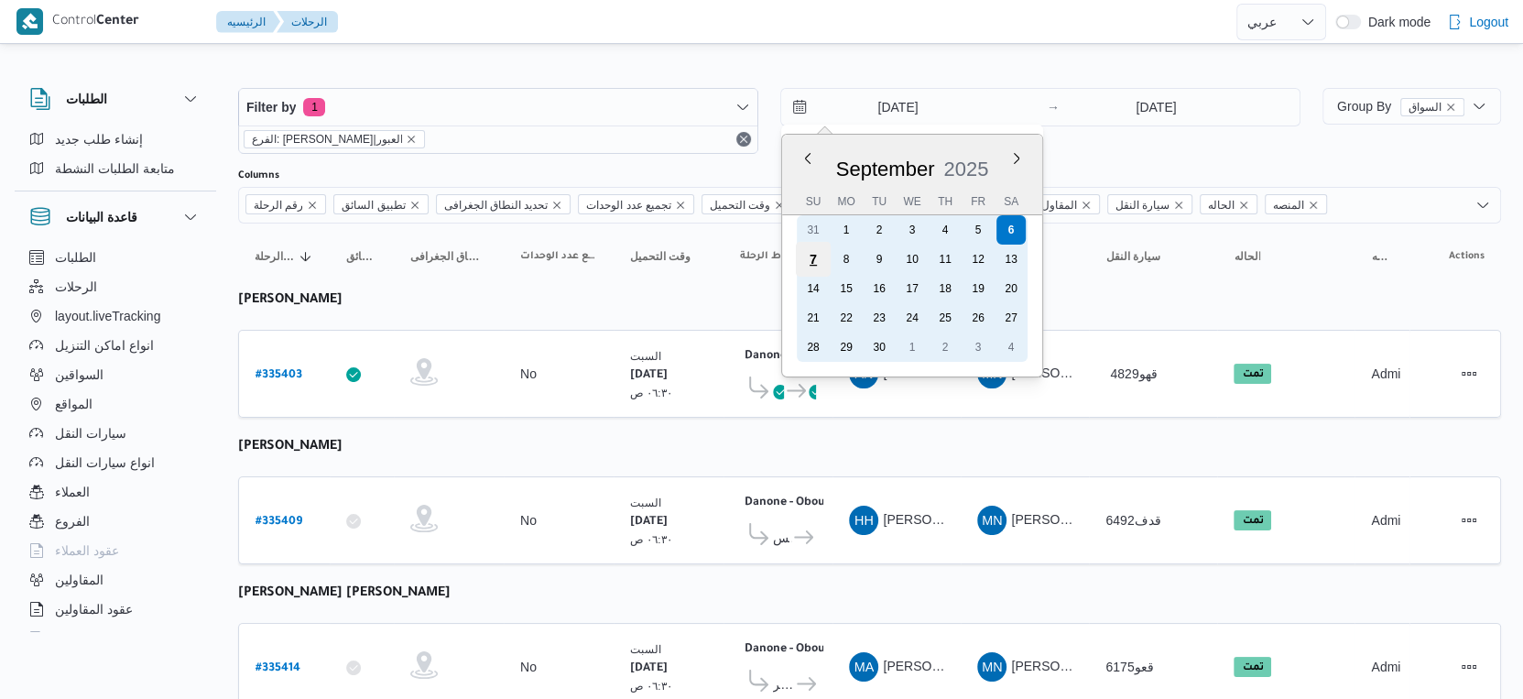
click at [819, 254] on div "7" at bounding box center [813, 259] width 35 height 35
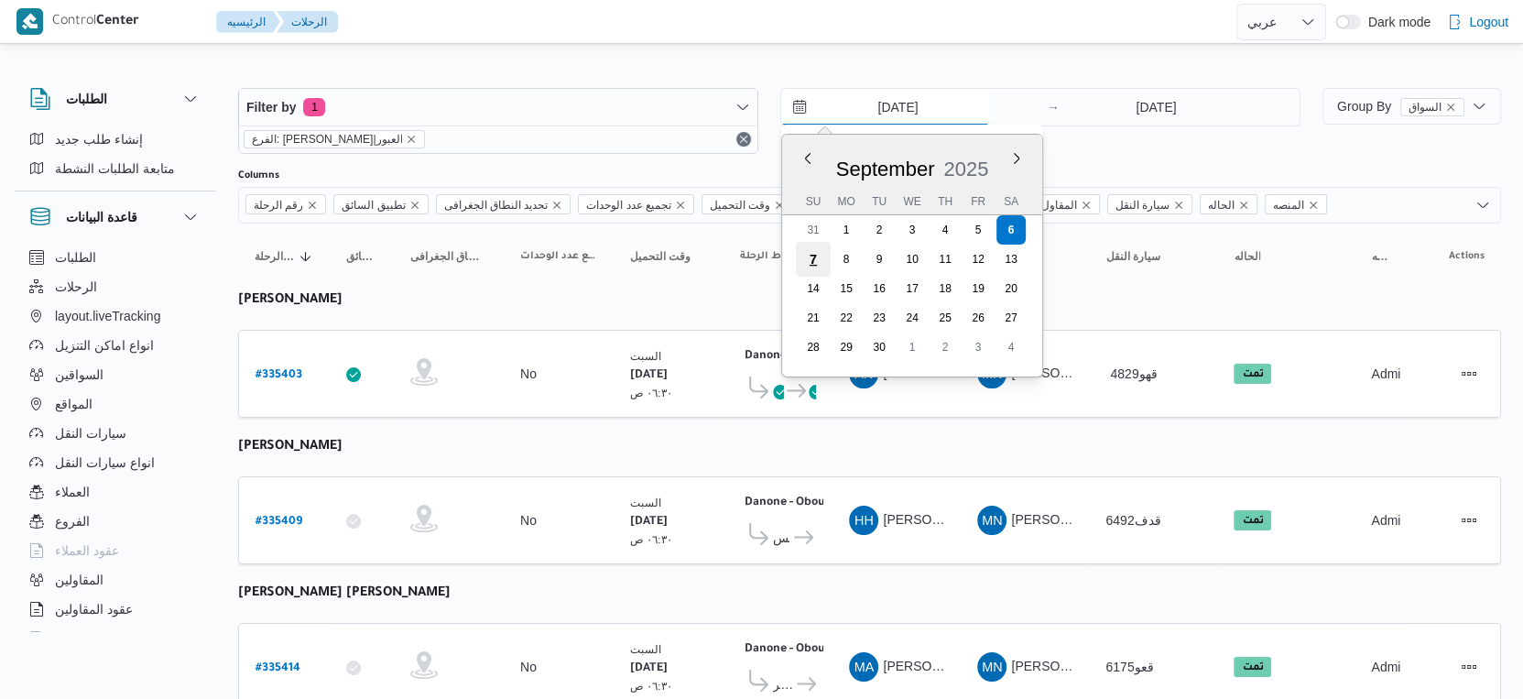
type input "[DATE]"
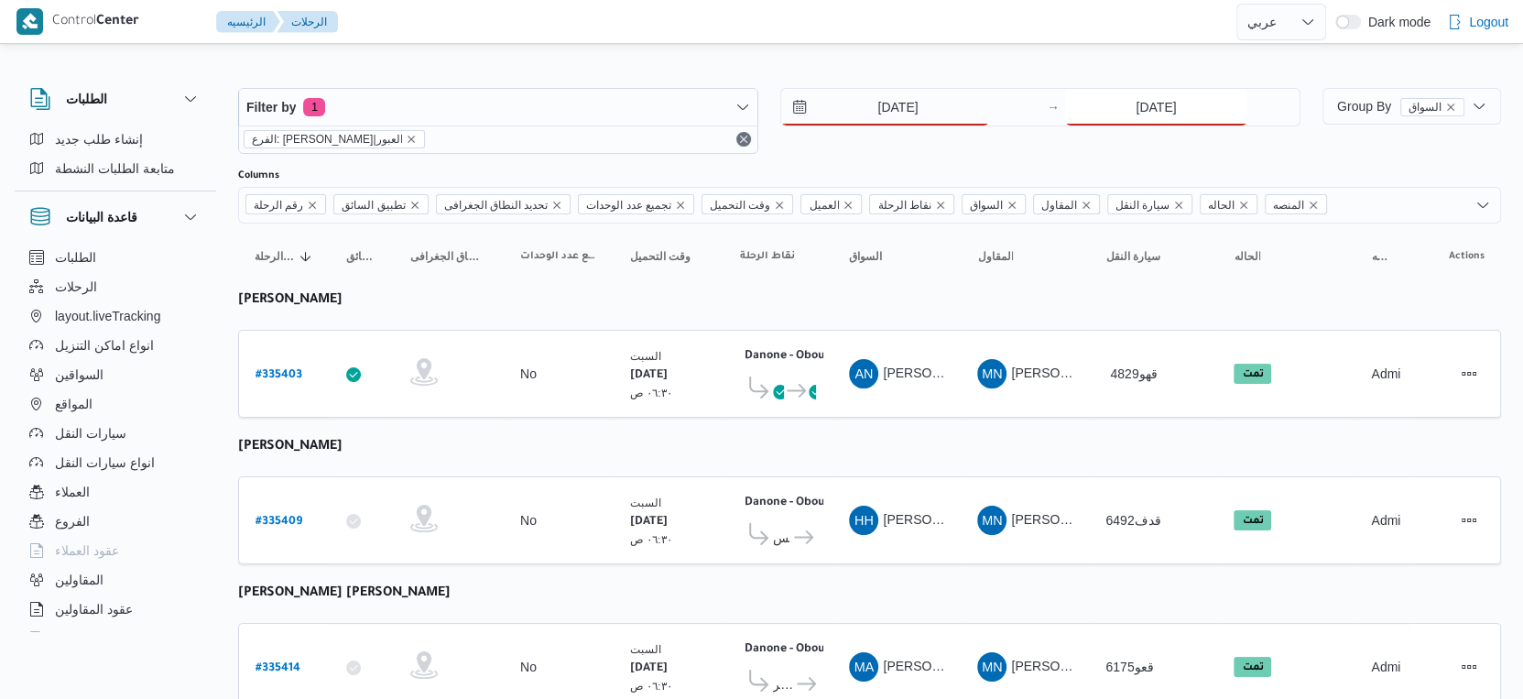
click at [1136, 124] on div "[DATE]" at bounding box center [1182, 107] width 235 height 37
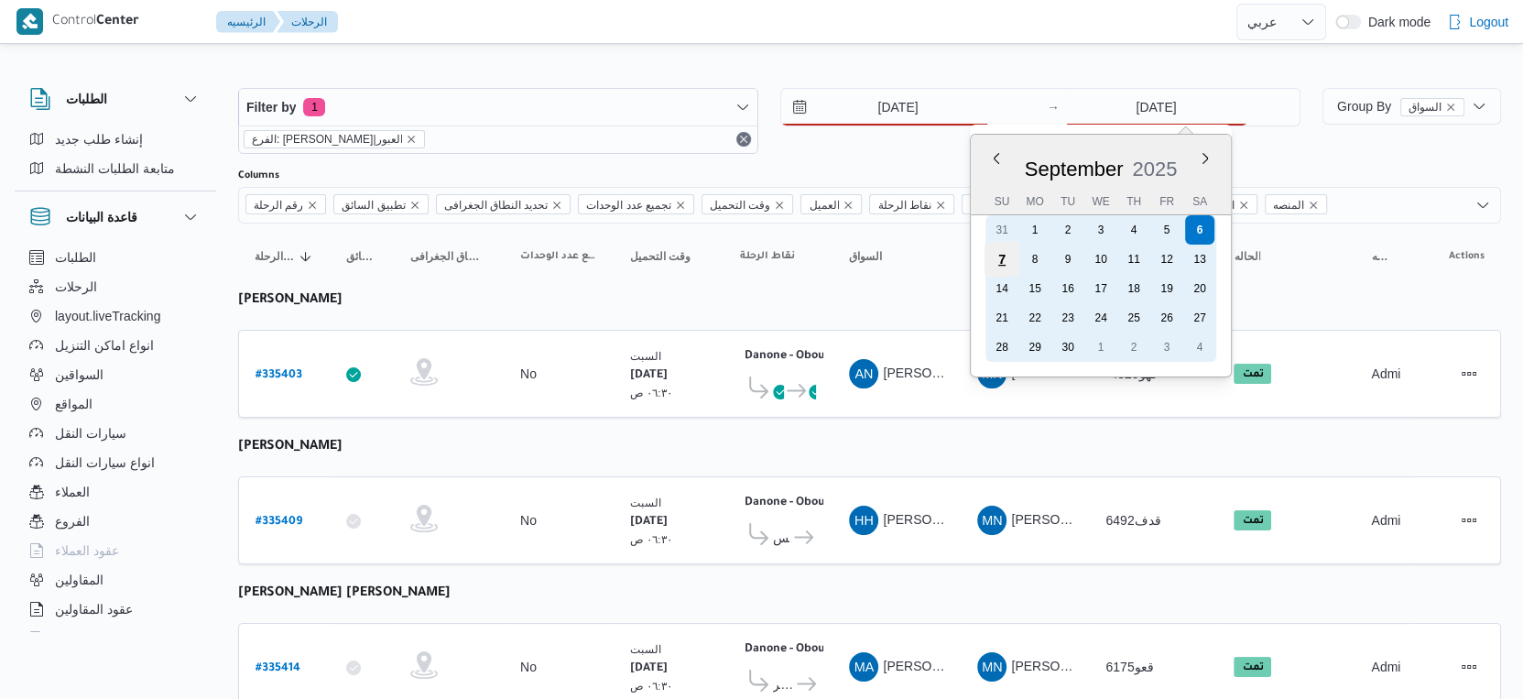
click at [1011, 257] on div "7" at bounding box center [1002, 259] width 35 height 35
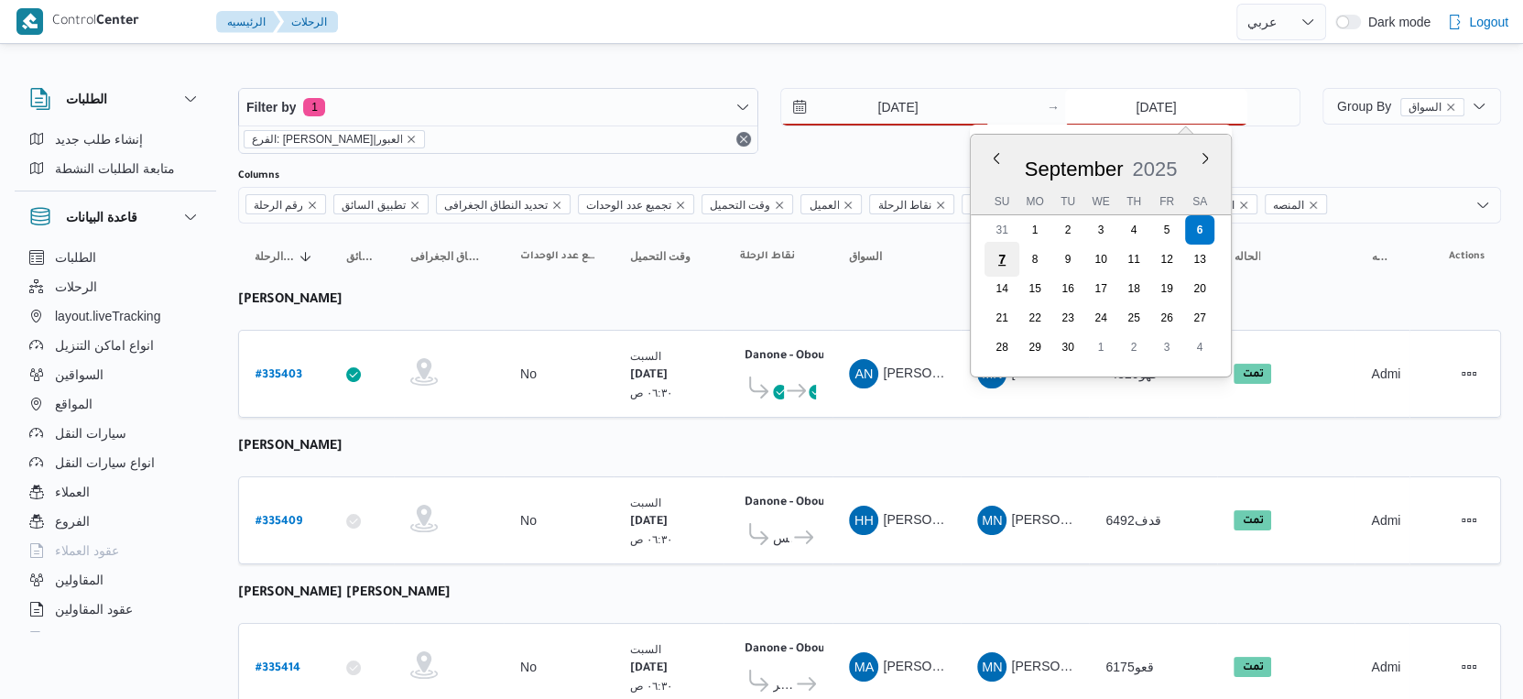
type input "[DATE]"
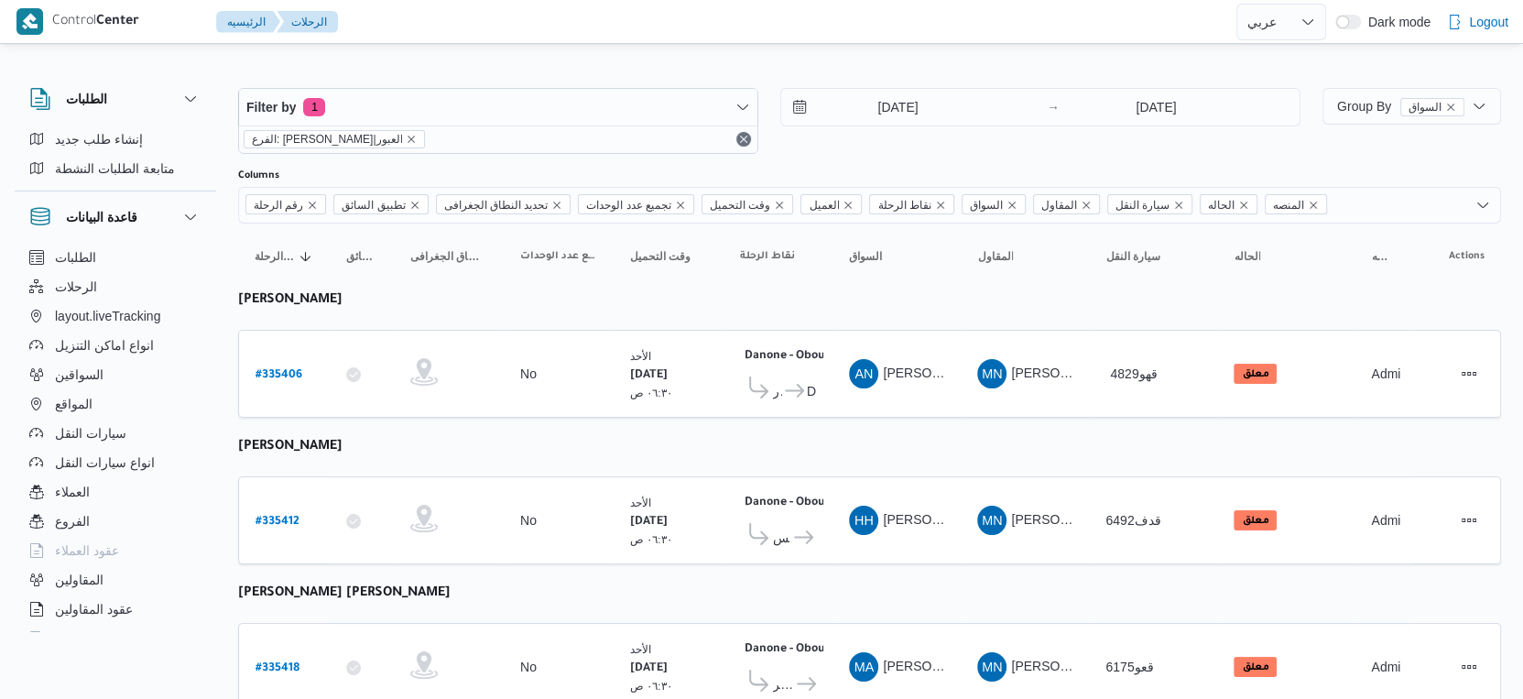
click at [807, 382] on span "Danone - Obour" at bounding box center [812, 391] width 10 height 22
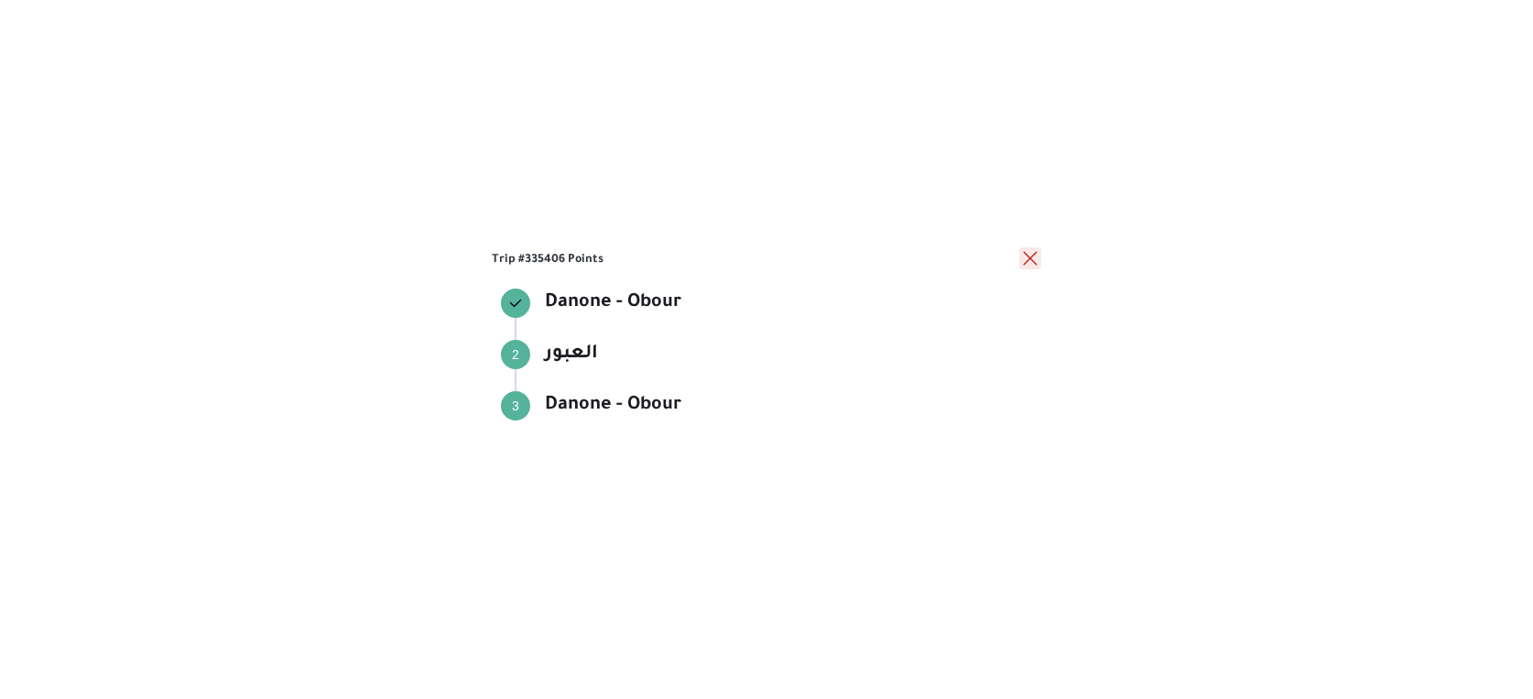
click at [1037, 257] on button "close" at bounding box center [1031, 258] width 22 height 22
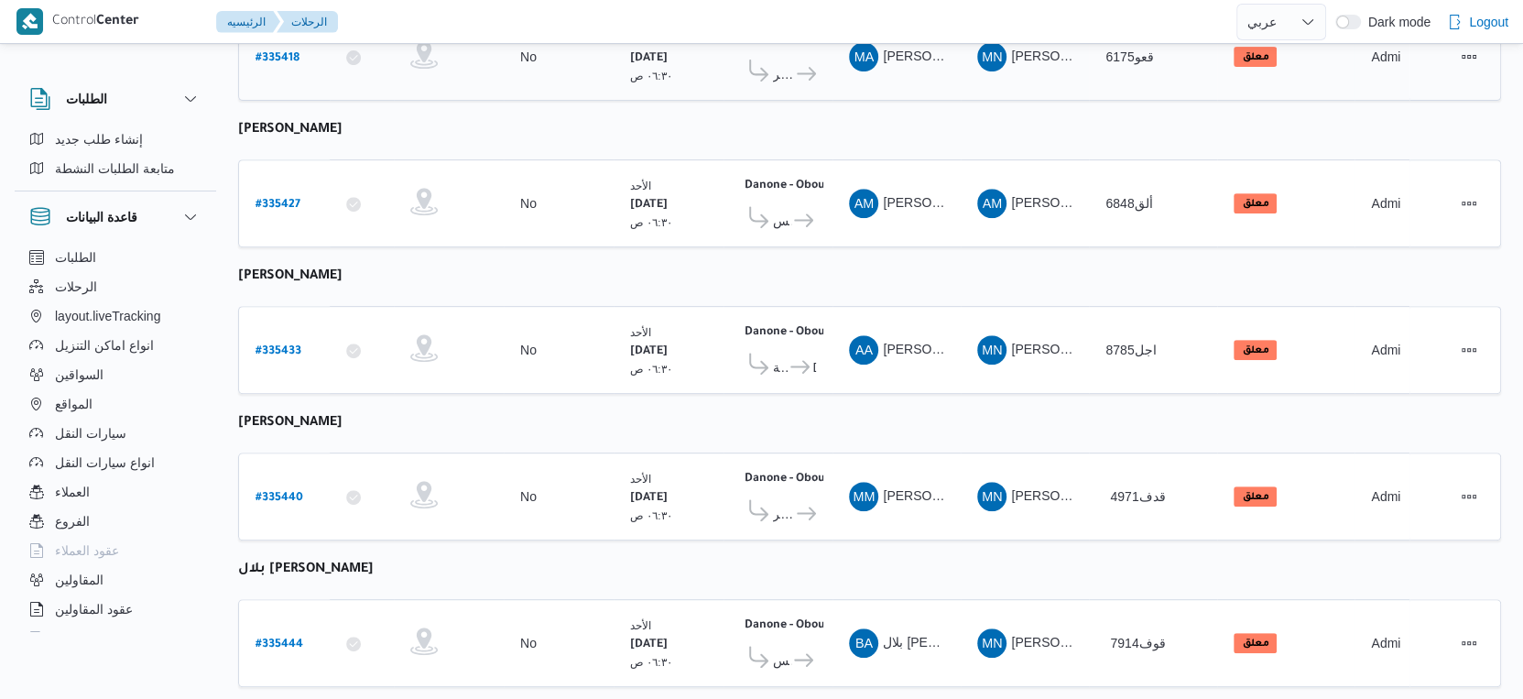
scroll to position [635, 0]
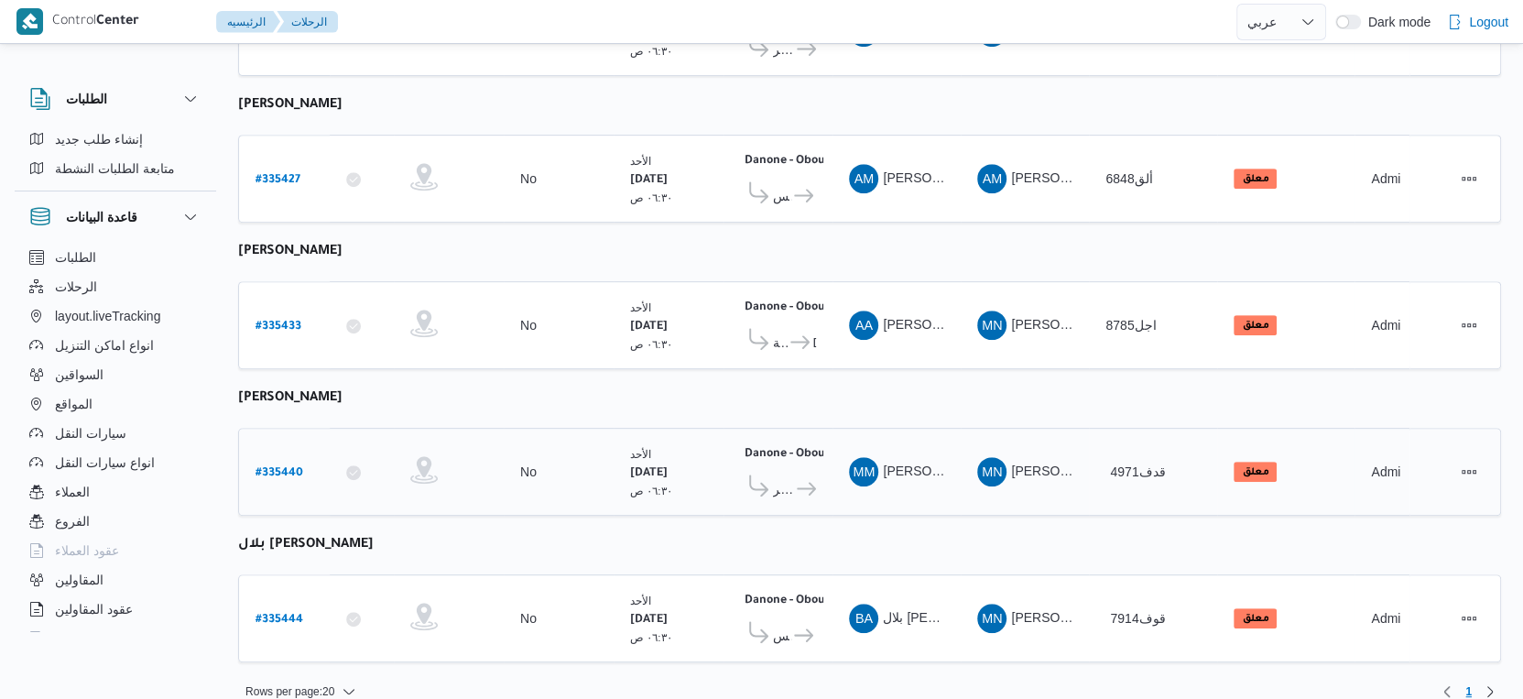
click at [790, 478] on span "قسم أول مدينة نصر" at bounding box center [783, 489] width 21 height 22
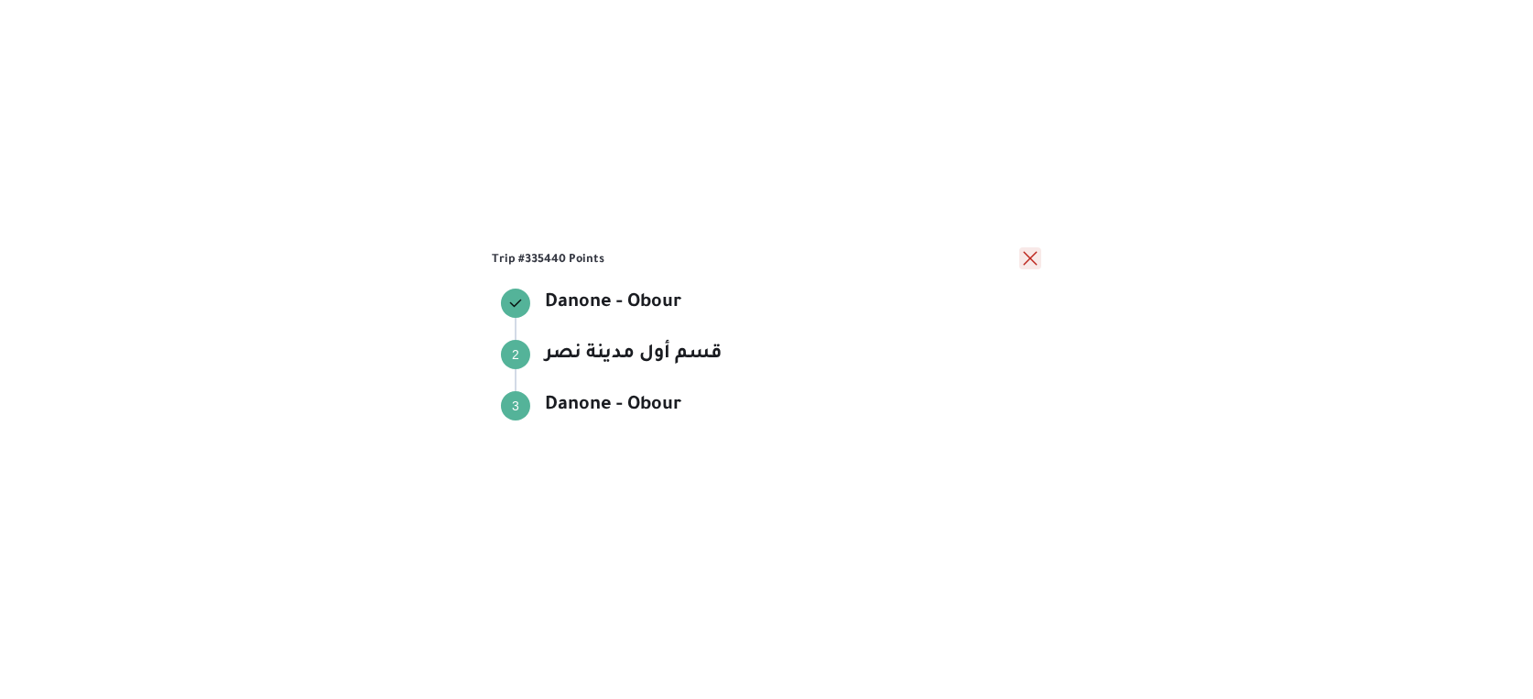
click at [1030, 258] on button "close" at bounding box center [1031, 258] width 22 height 22
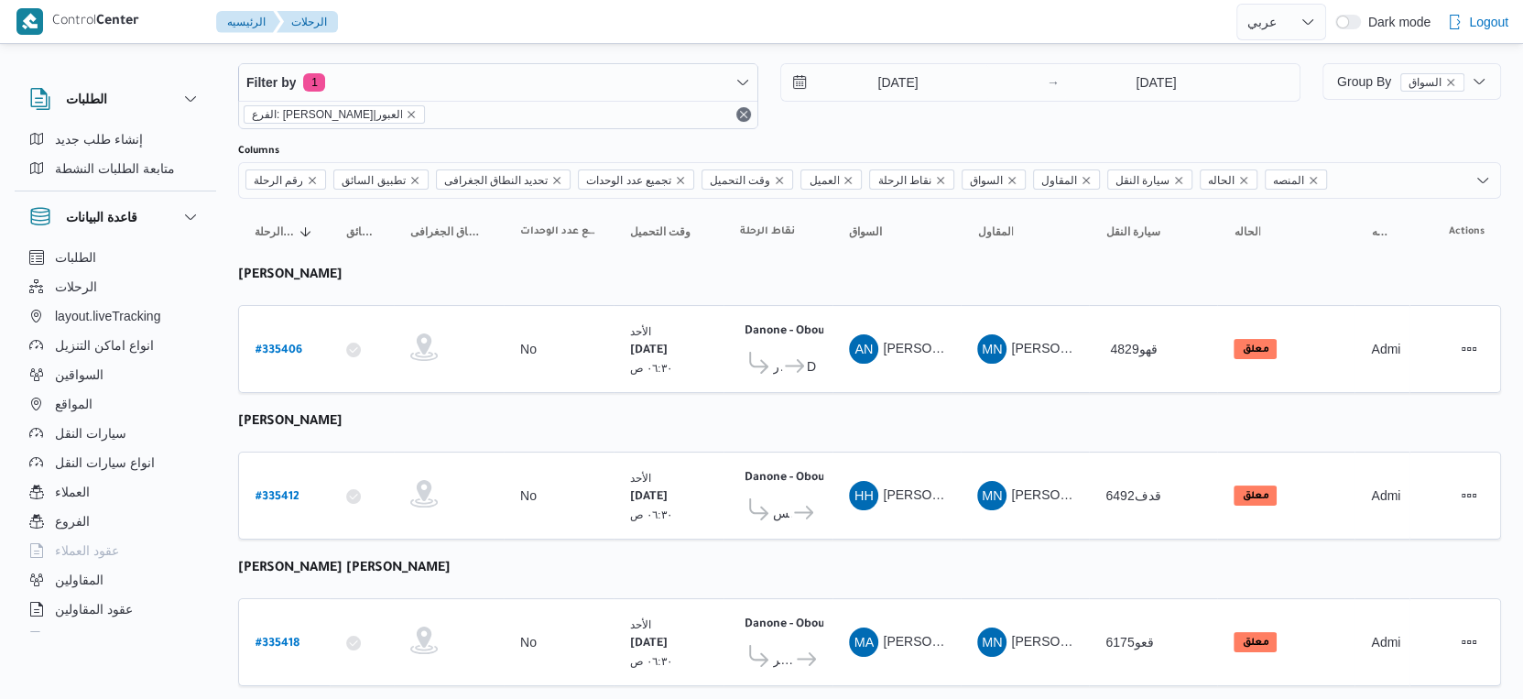
scroll to position [0, 0]
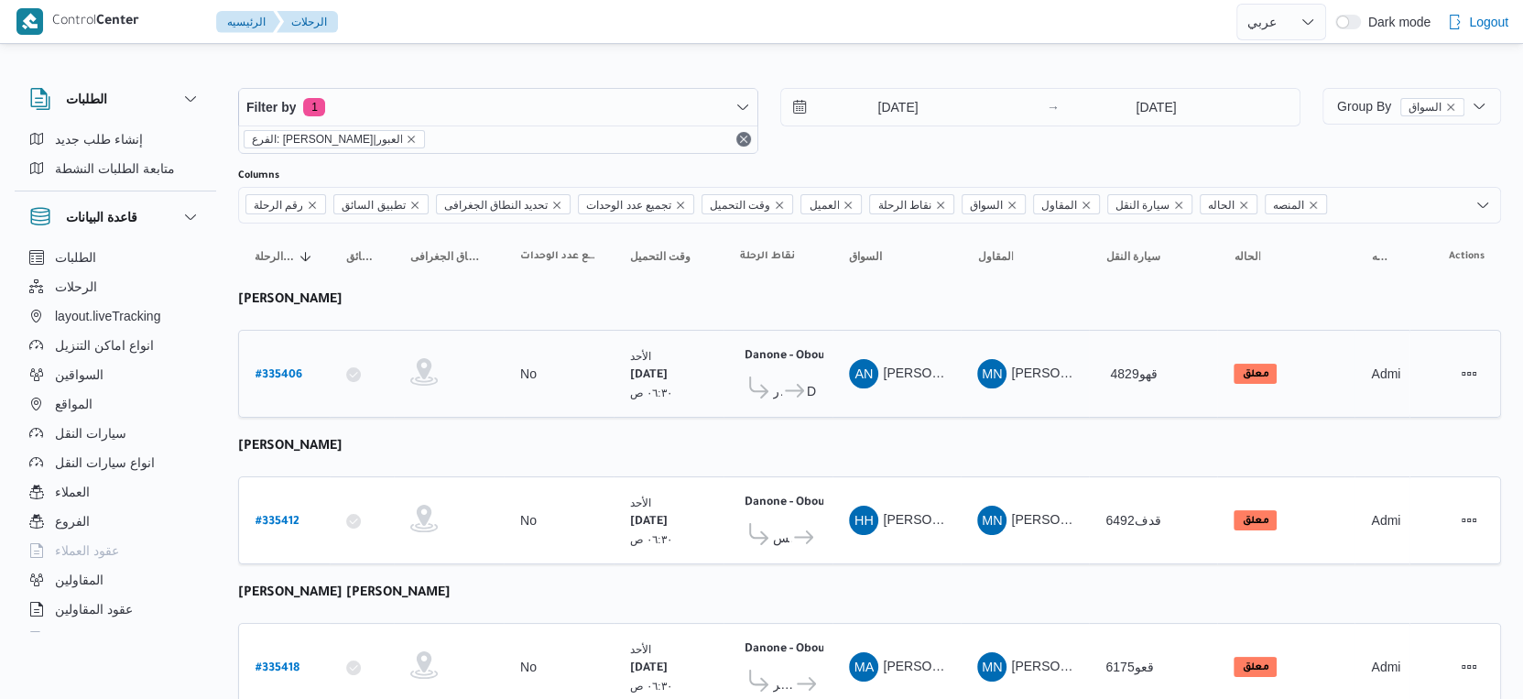
click at [603, 395] on td "تجميع عدد الوحدات No" at bounding box center [559, 374] width 110 height 88
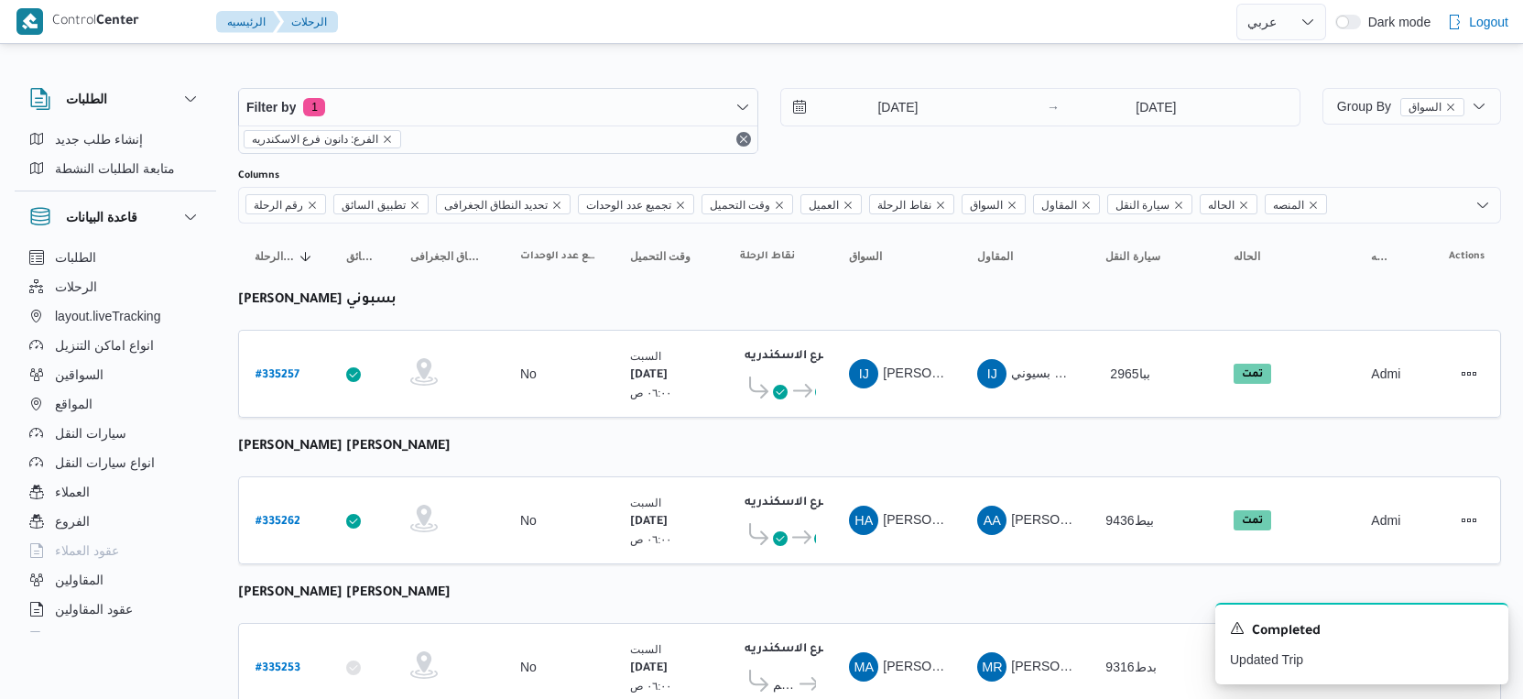
select select "ar"
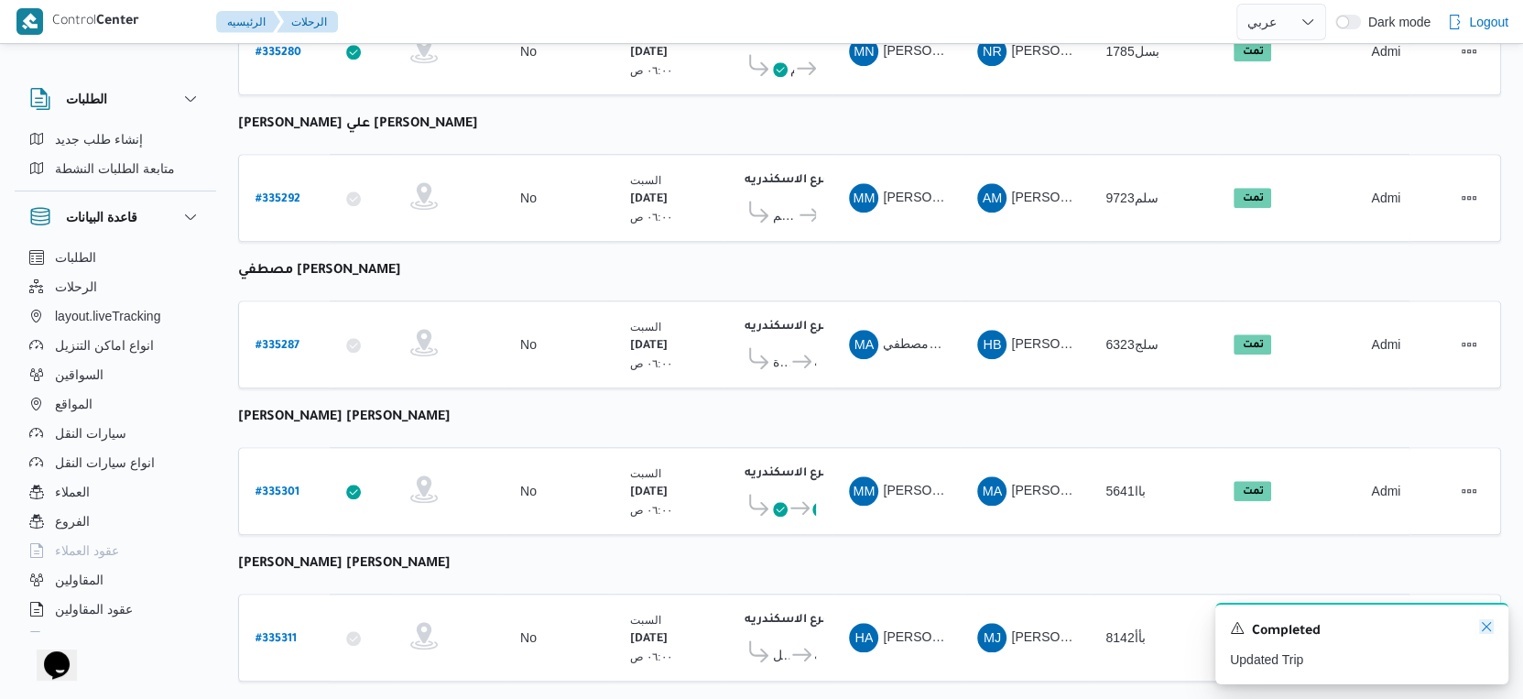
click at [1483, 625] on icon "Dismiss toast" at bounding box center [1486, 626] width 15 height 15
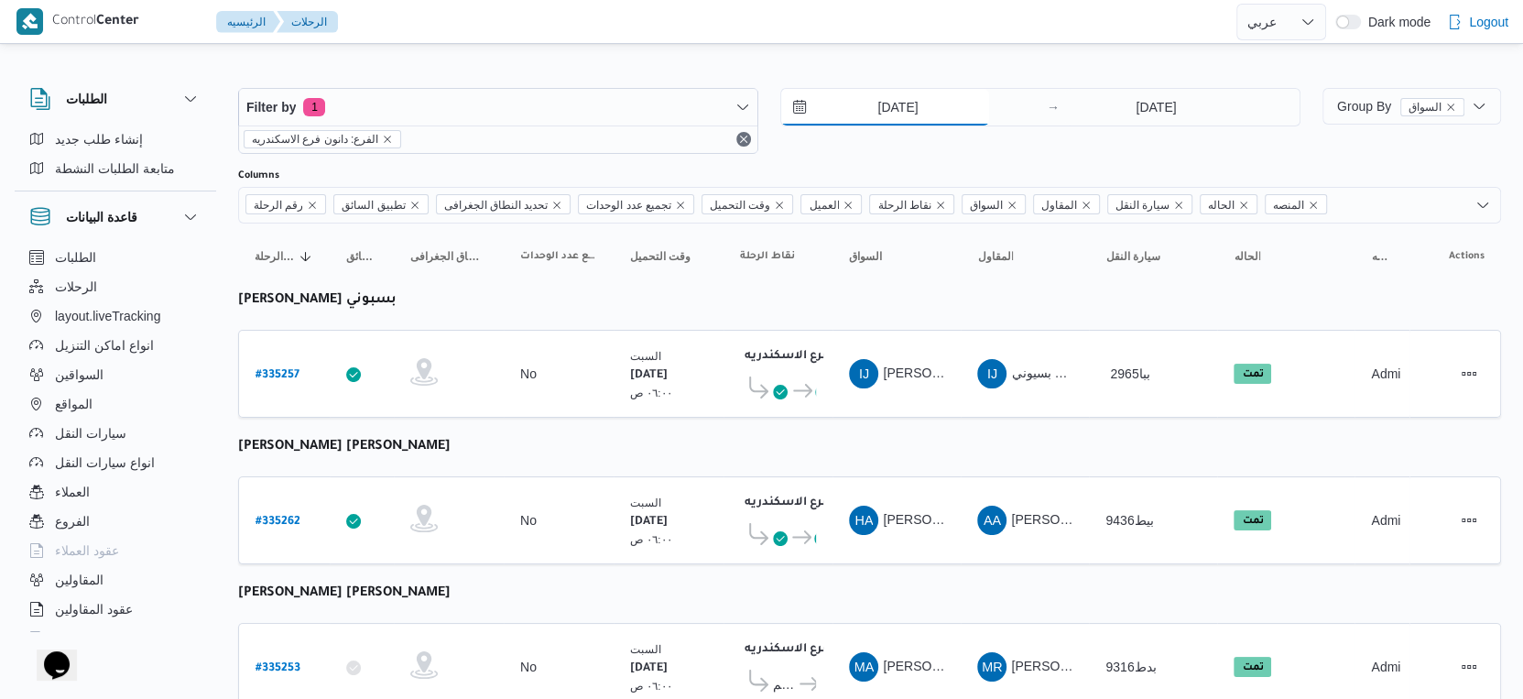
click at [900, 111] on input "[DATE]" at bounding box center [885, 107] width 208 height 37
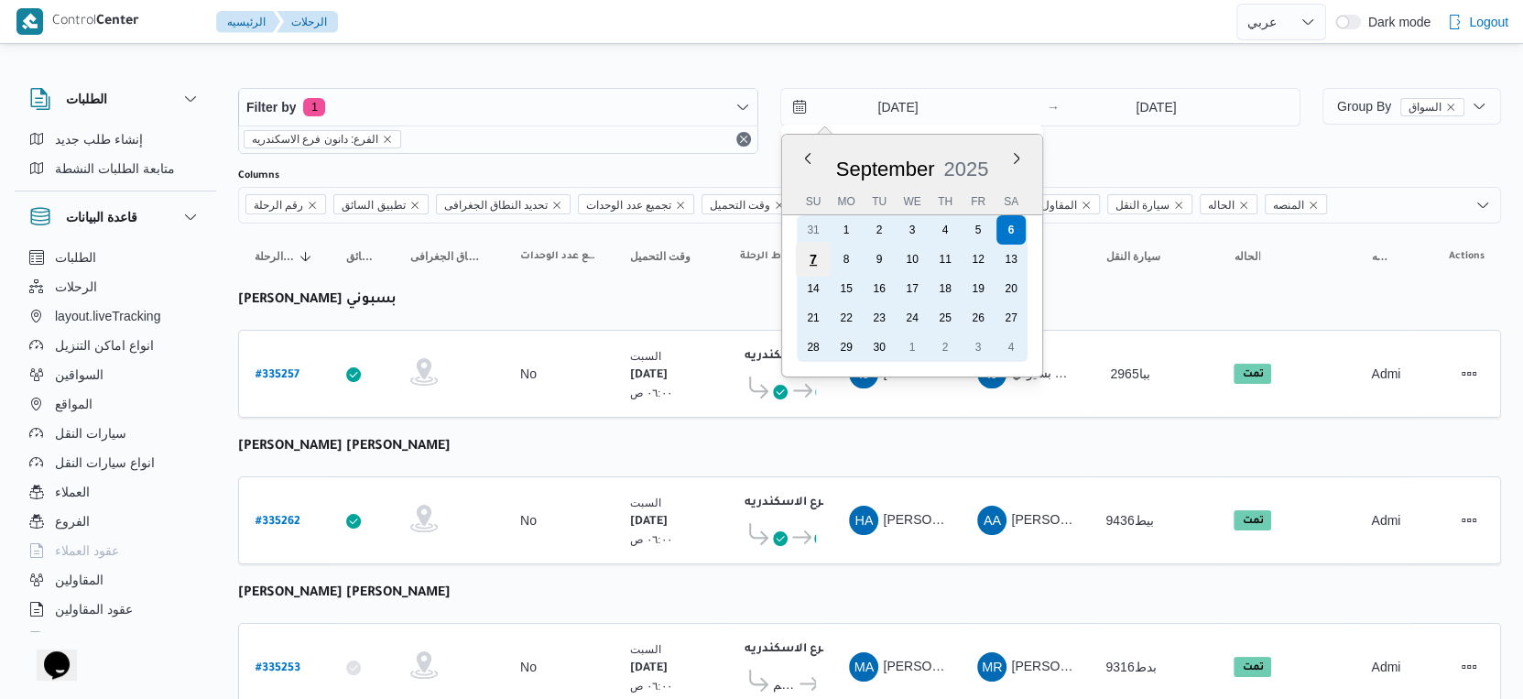
click at [814, 267] on div "7" at bounding box center [813, 259] width 35 height 35
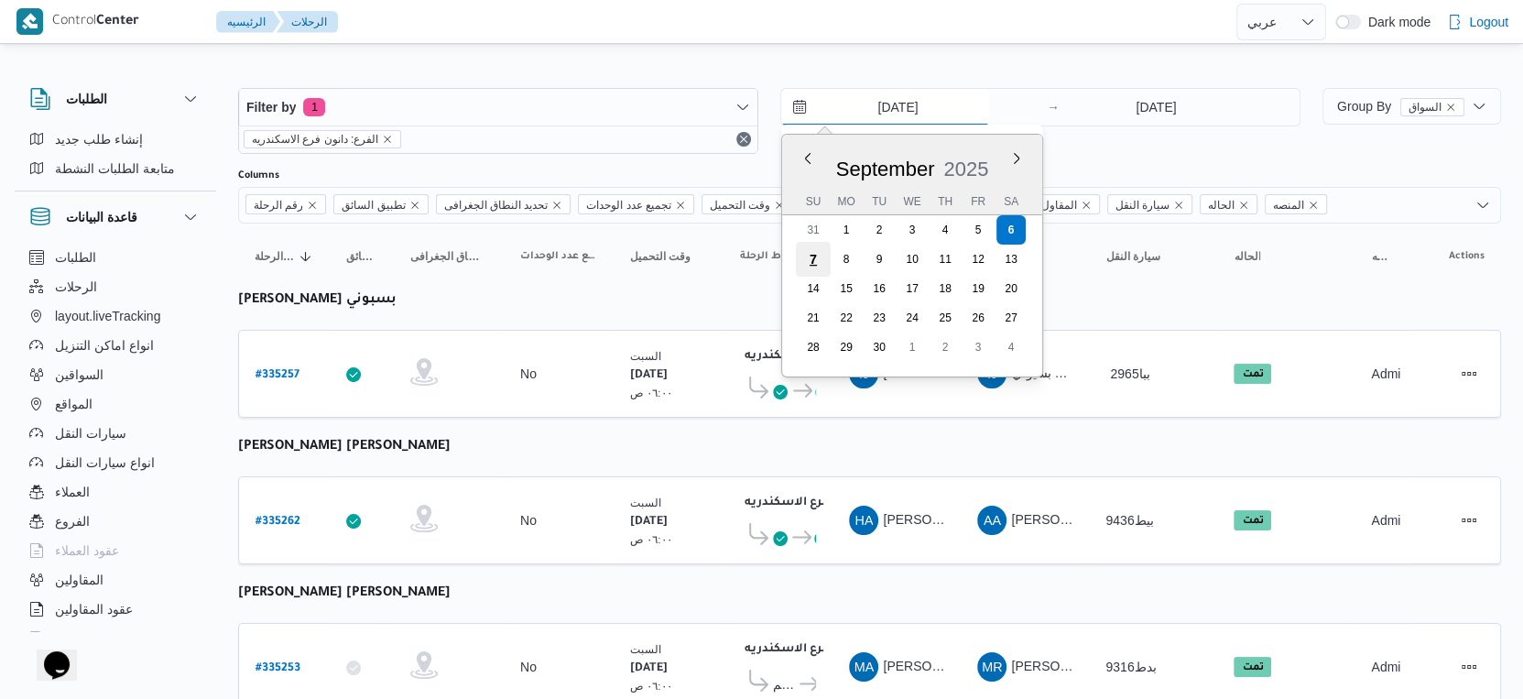
type input "[DATE]"
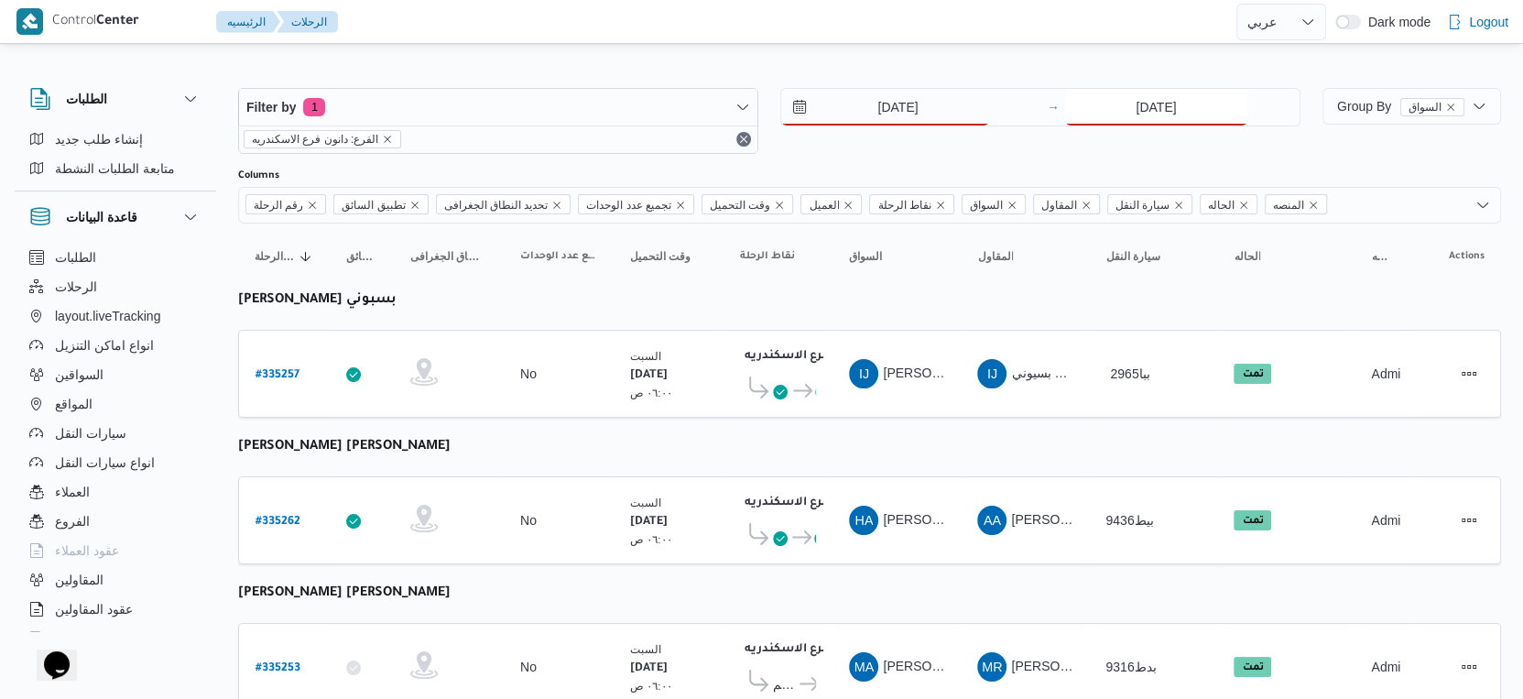
click at [1167, 113] on input "[DATE]" at bounding box center [1156, 107] width 182 height 37
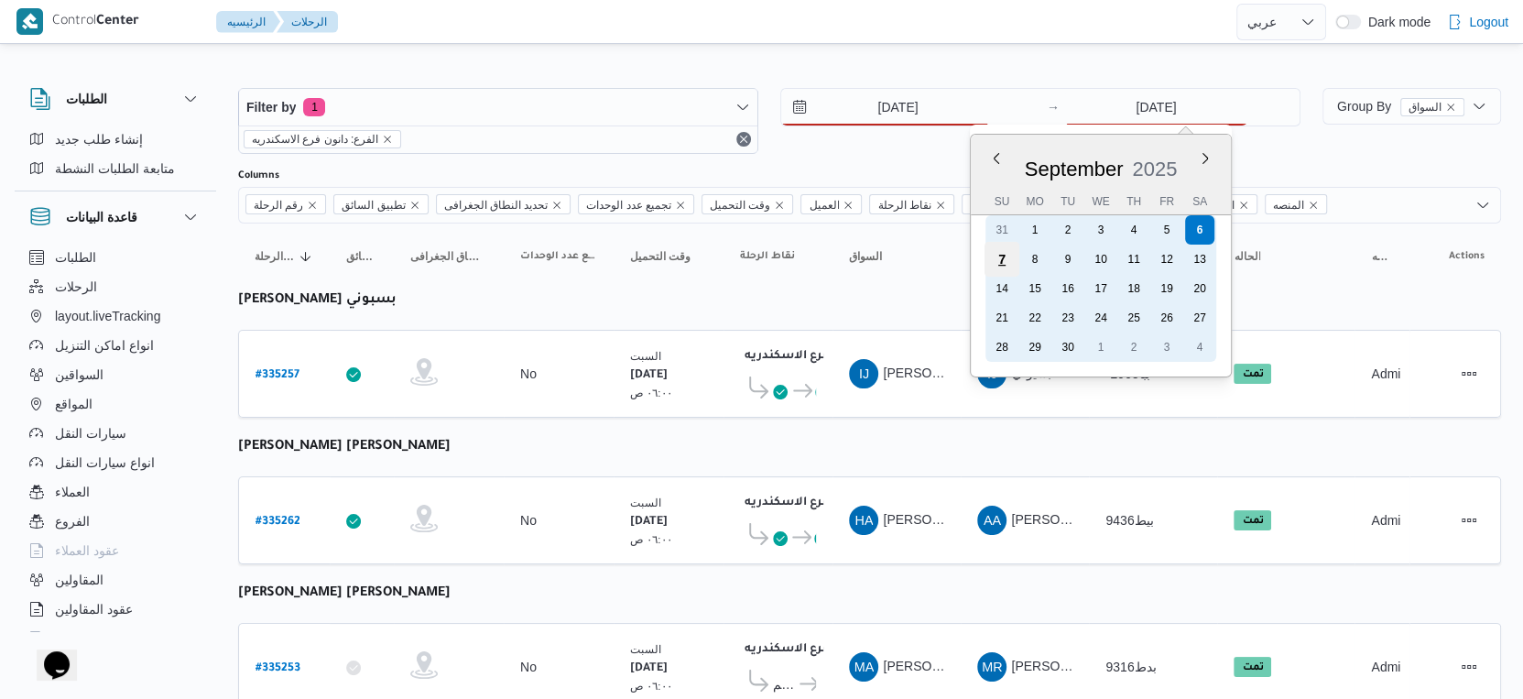
click at [1007, 258] on div "7" at bounding box center [1002, 259] width 35 height 35
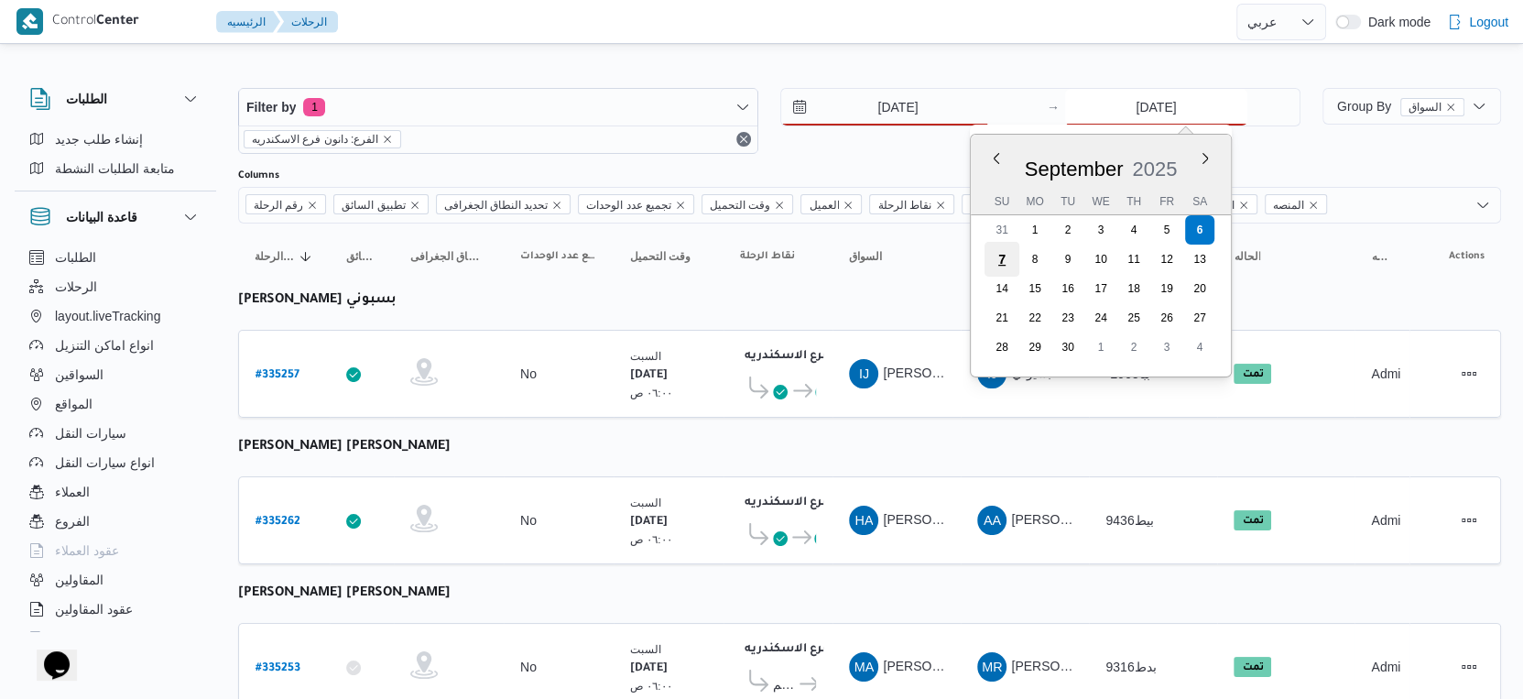
type input "[DATE]"
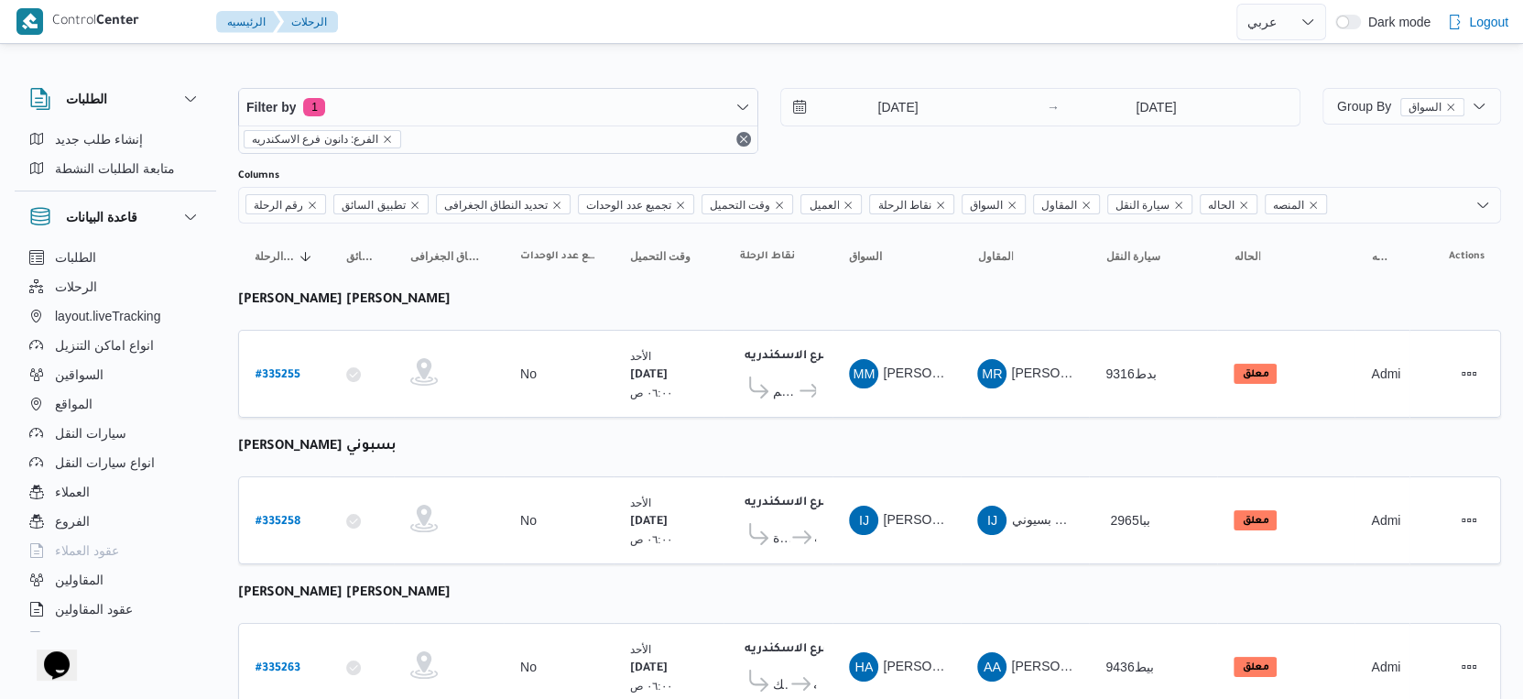
click at [863, 387] on div "MM [PERSON_NAME] [PERSON_NAME]" at bounding box center [897, 374] width 110 height 44
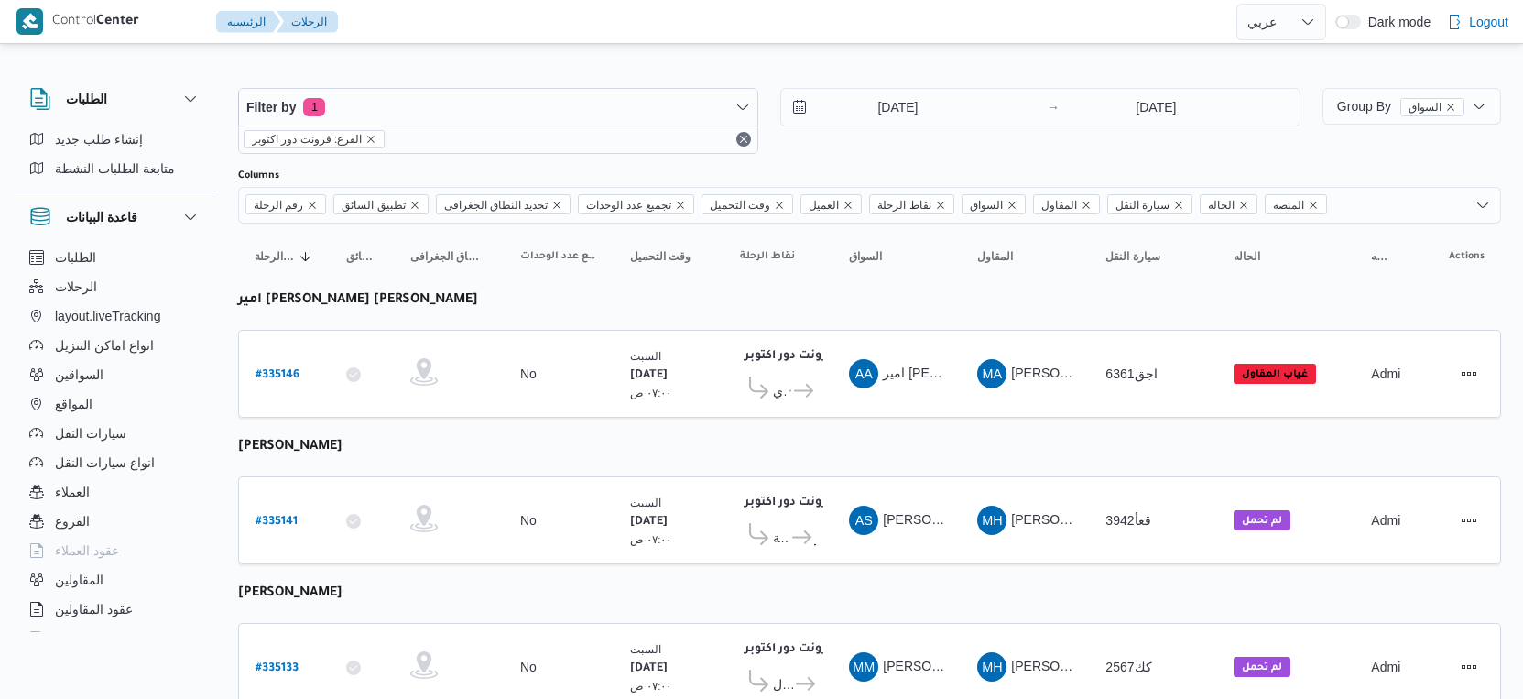
select select "ar"
click at [895, 95] on input "[DATE]" at bounding box center [885, 107] width 208 height 37
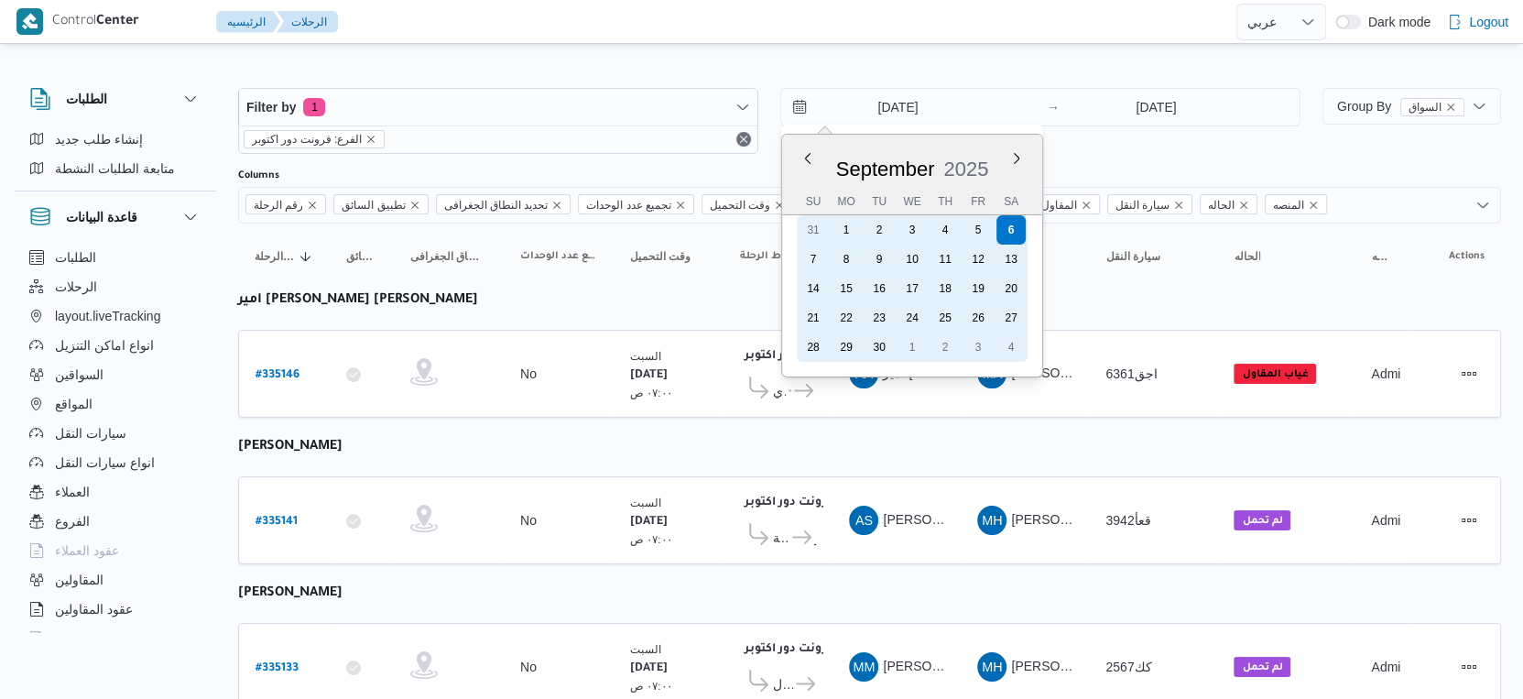
click at [813, 259] on div "7" at bounding box center [813, 259] width 29 height 29
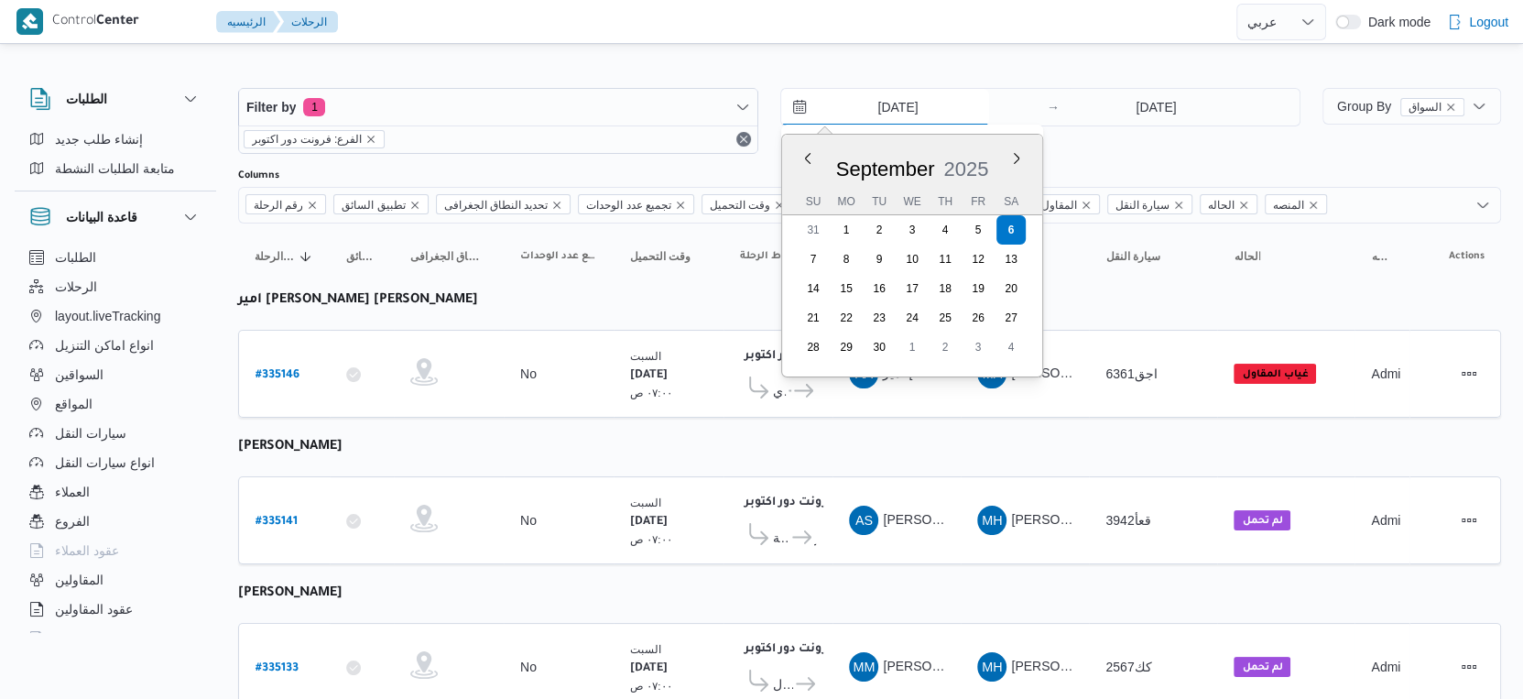
type input "[DATE]"
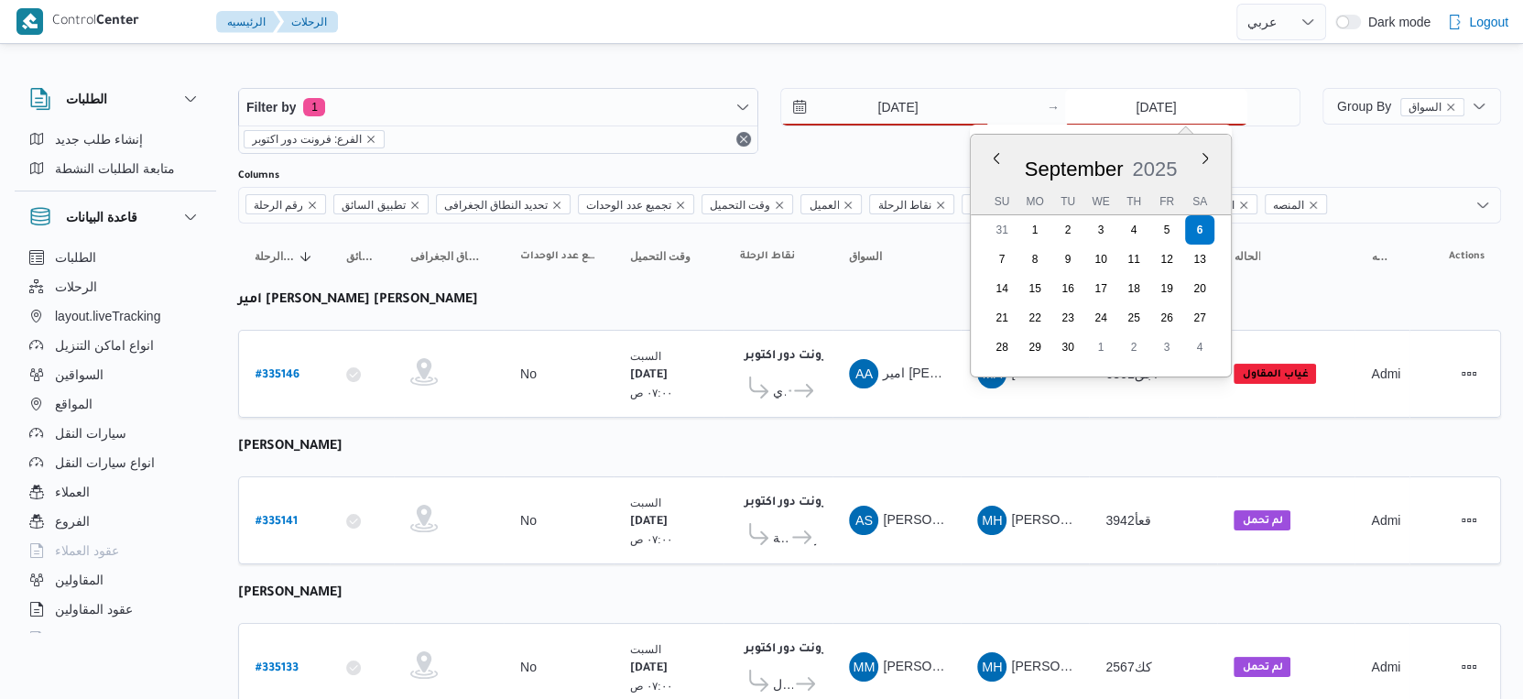
click at [1179, 108] on input "[DATE]" at bounding box center [1156, 107] width 182 height 37
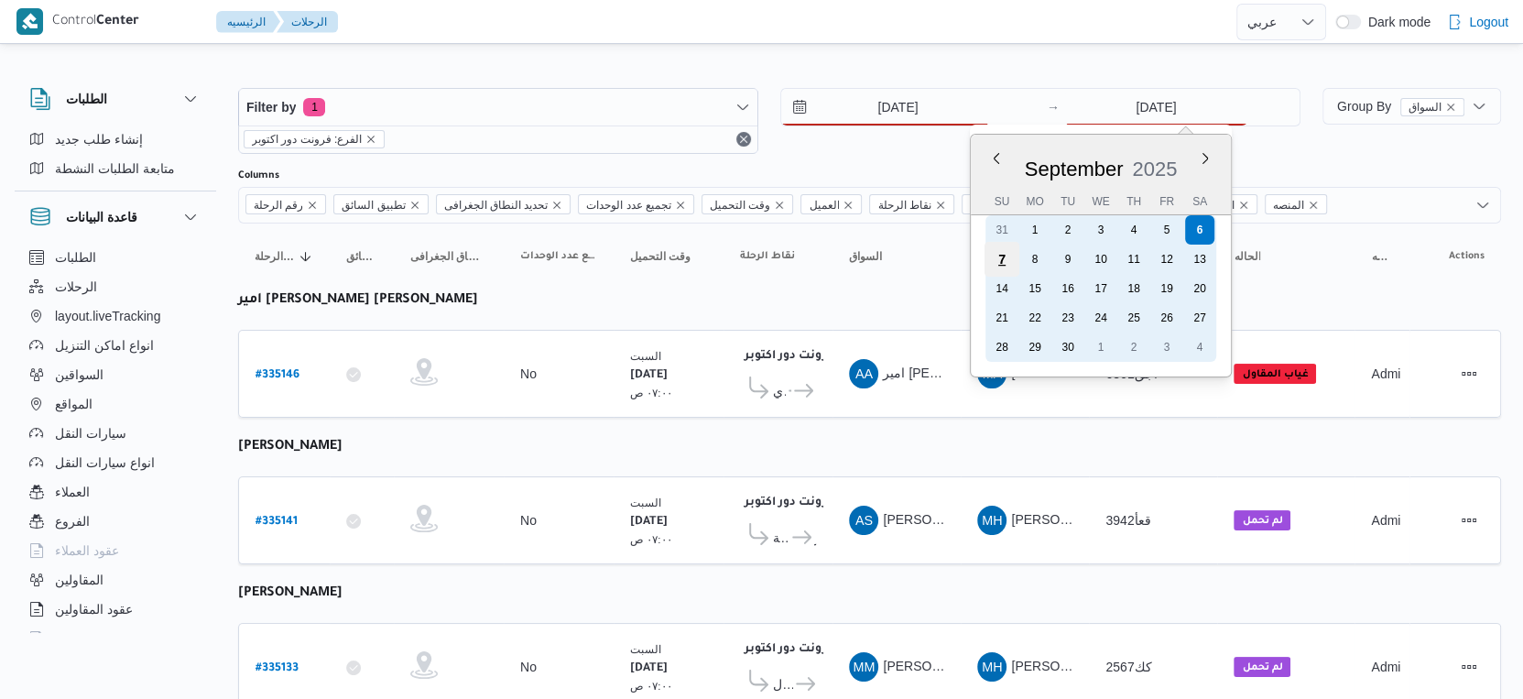
click at [1001, 265] on div "7" at bounding box center [1002, 259] width 35 height 35
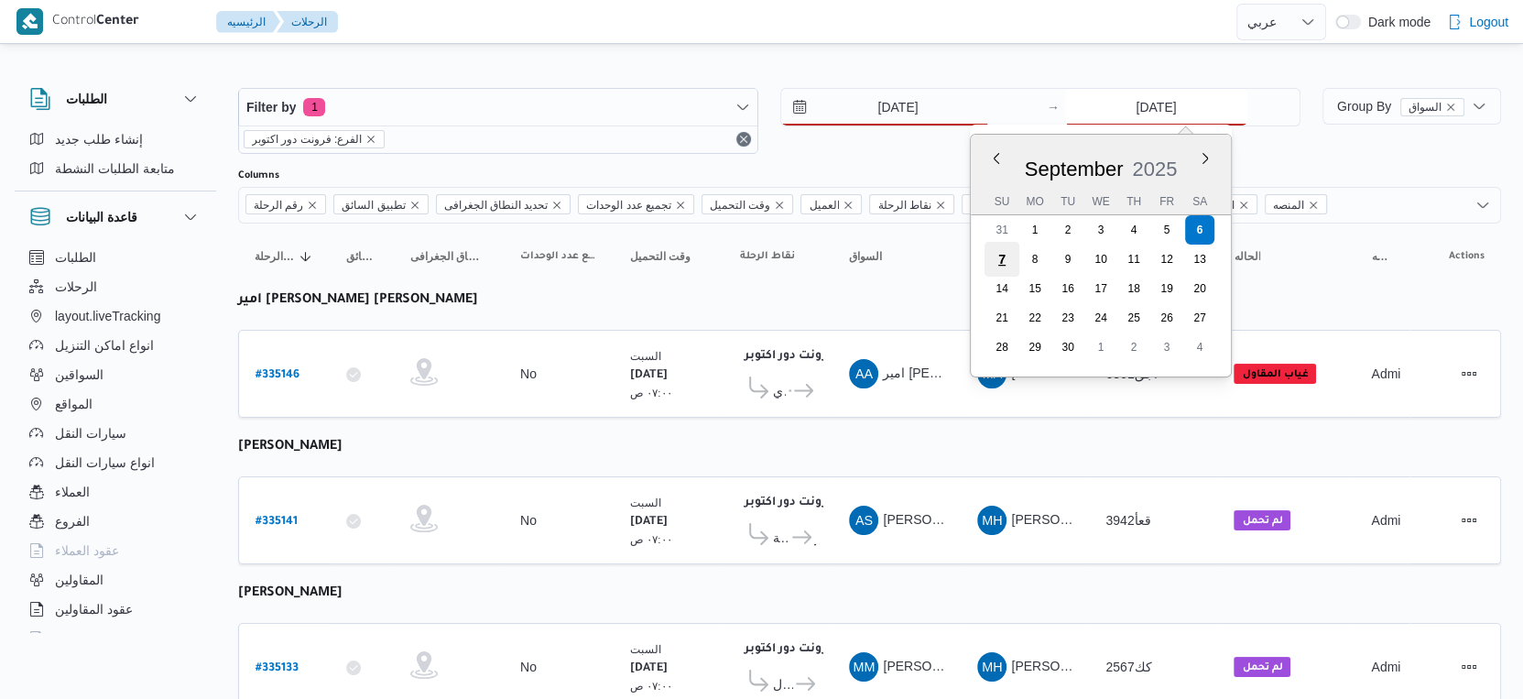
type input "[DATE]"
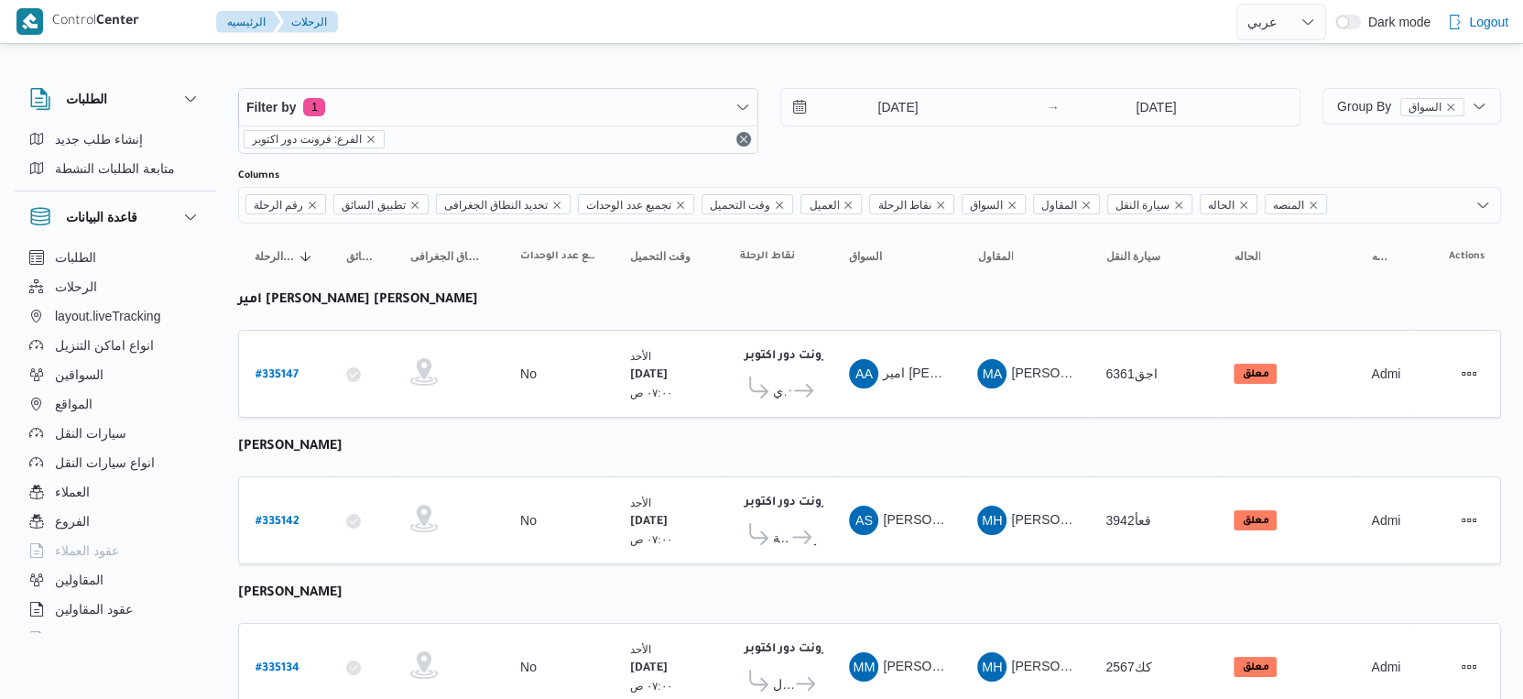
click at [883, 401] on td "السواق AA امير [PERSON_NAME] [PERSON_NAME]" at bounding box center [897, 374] width 128 height 88
